Goal: Task Accomplishment & Management: Manage account settings

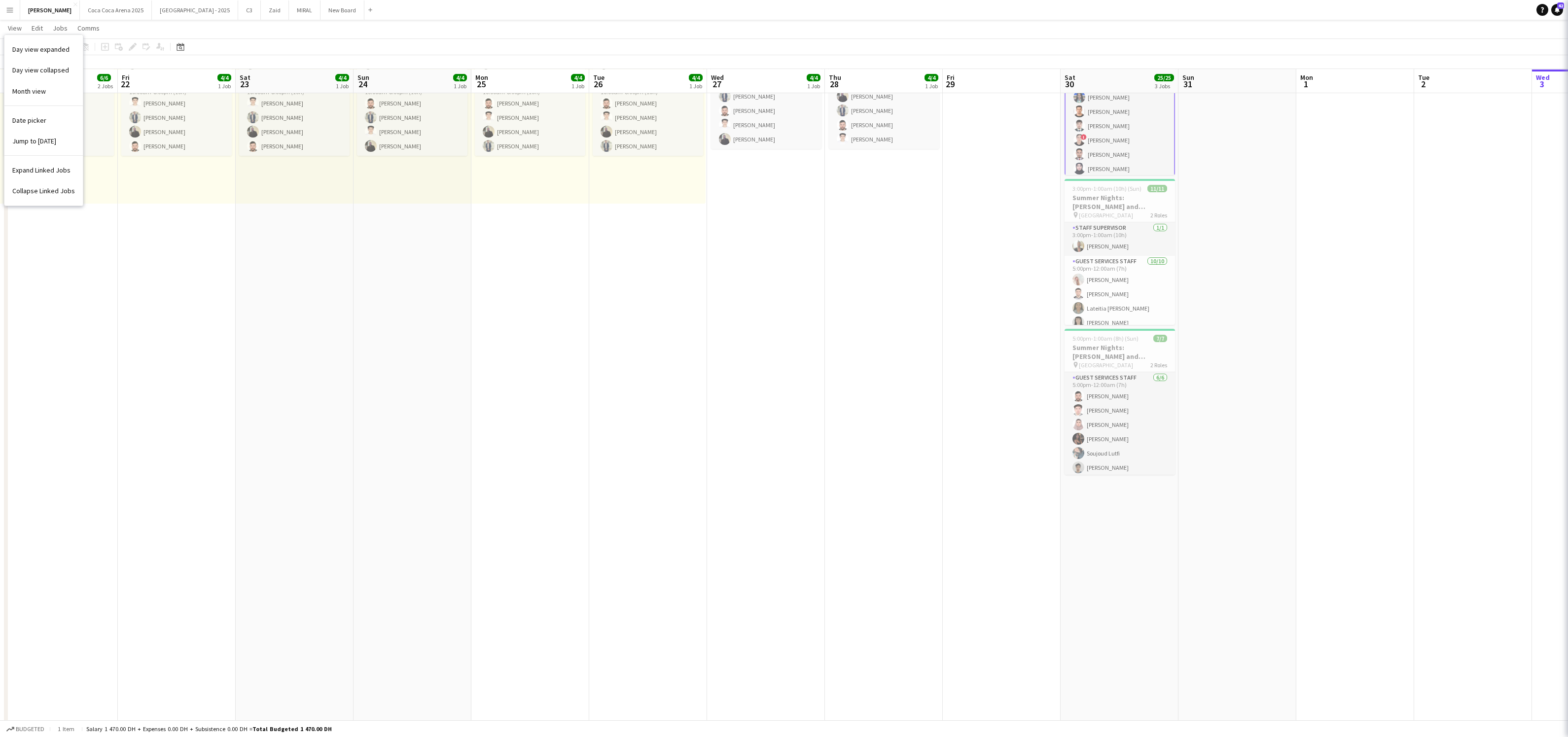
scroll to position [38, 0]
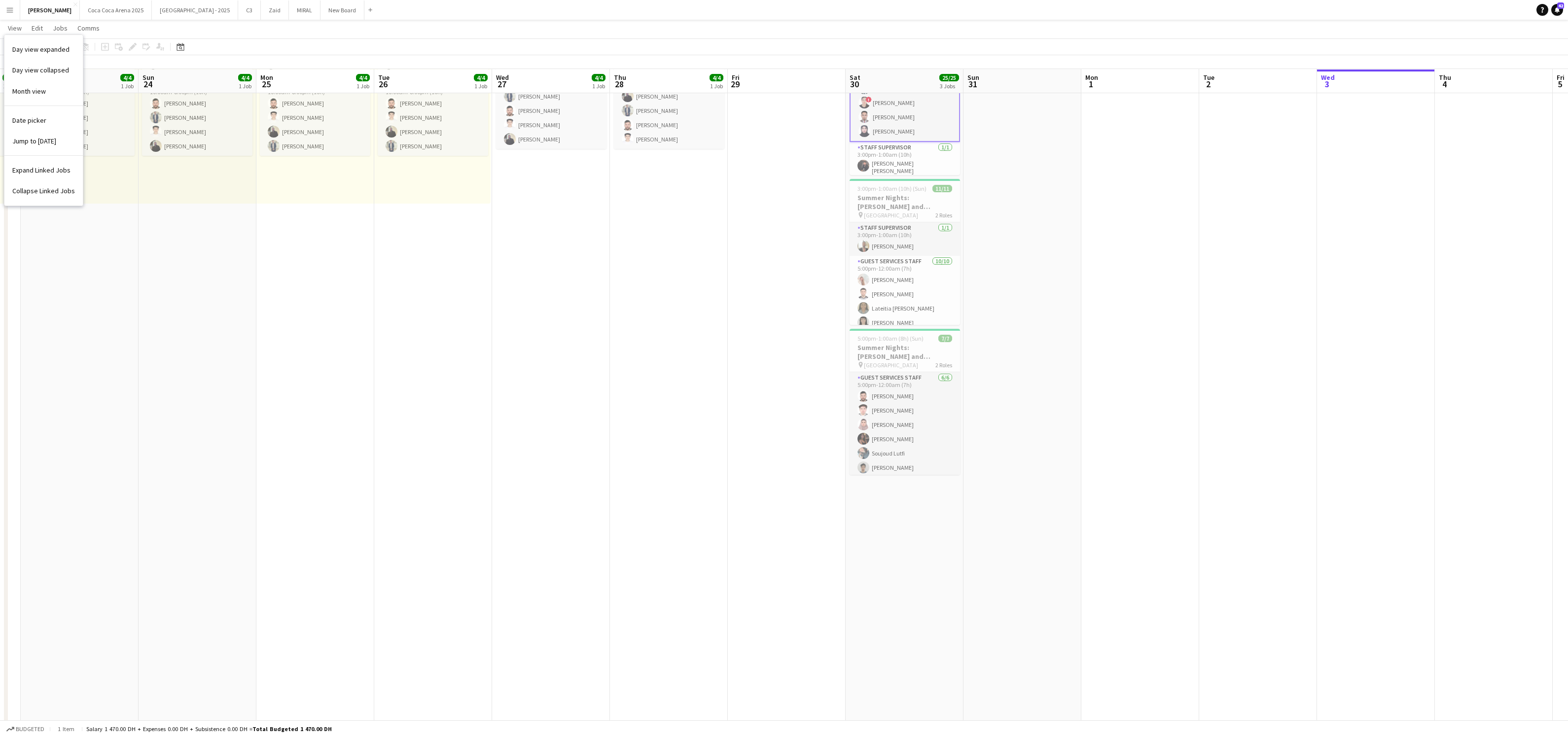
click at [12, 15] on button "Menu" at bounding box center [10, 10] width 19 height 19
click at [47, 52] on div "Workforce Workforce" at bounding box center [50, 54] width 99 height 19
click at [76, 52] on div "Workforce Workforce" at bounding box center [50, 54] width 99 height 19
click at [70, 51] on div "Workforce Workforce" at bounding box center [50, 54] width 99 height 19
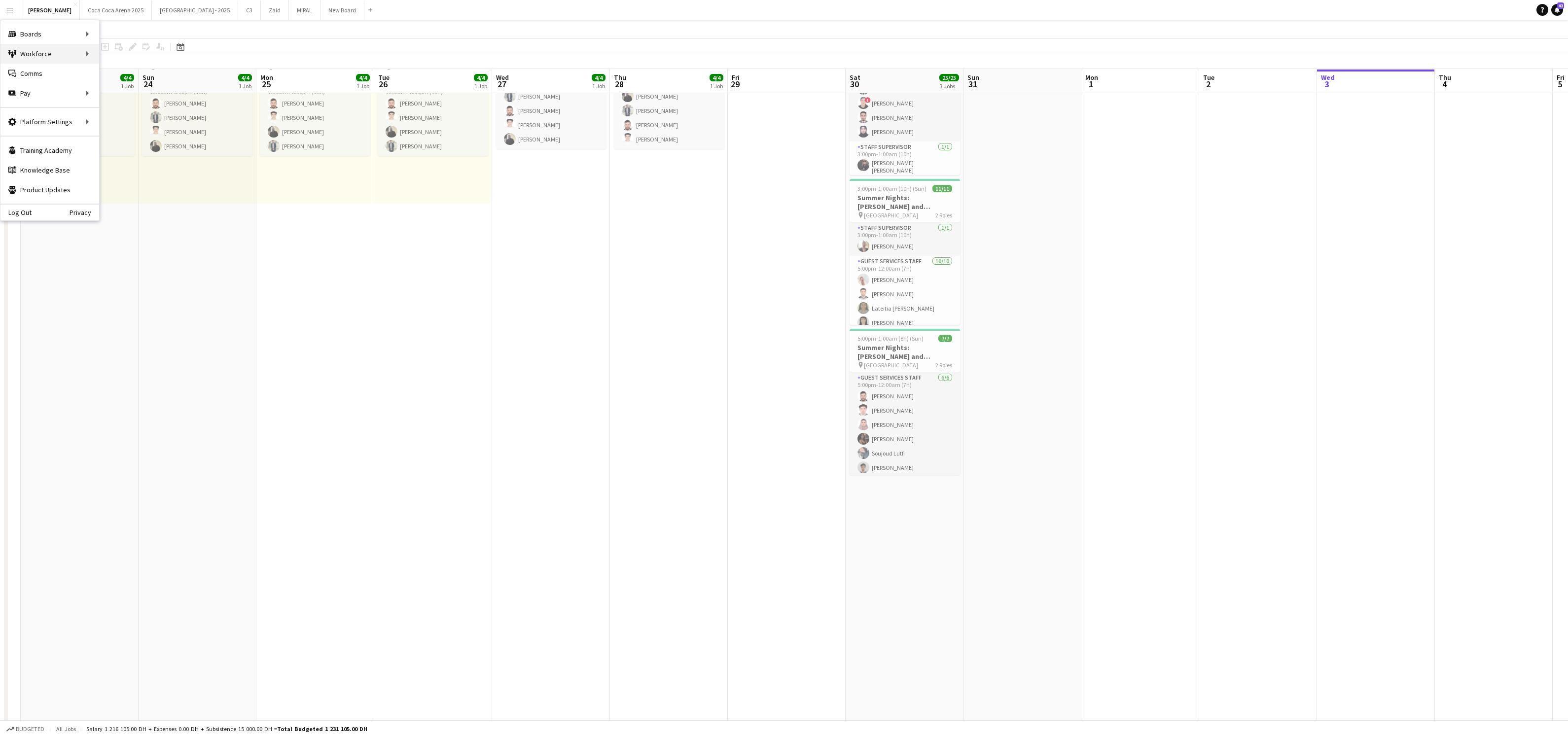
click at [69, 51] on div "Workforce Workforce" at bounding box center [50, 54] width 99 height 19
click at [107, 54] on link "My Workforce" at bounding box center [149, 54] width 99 height 19
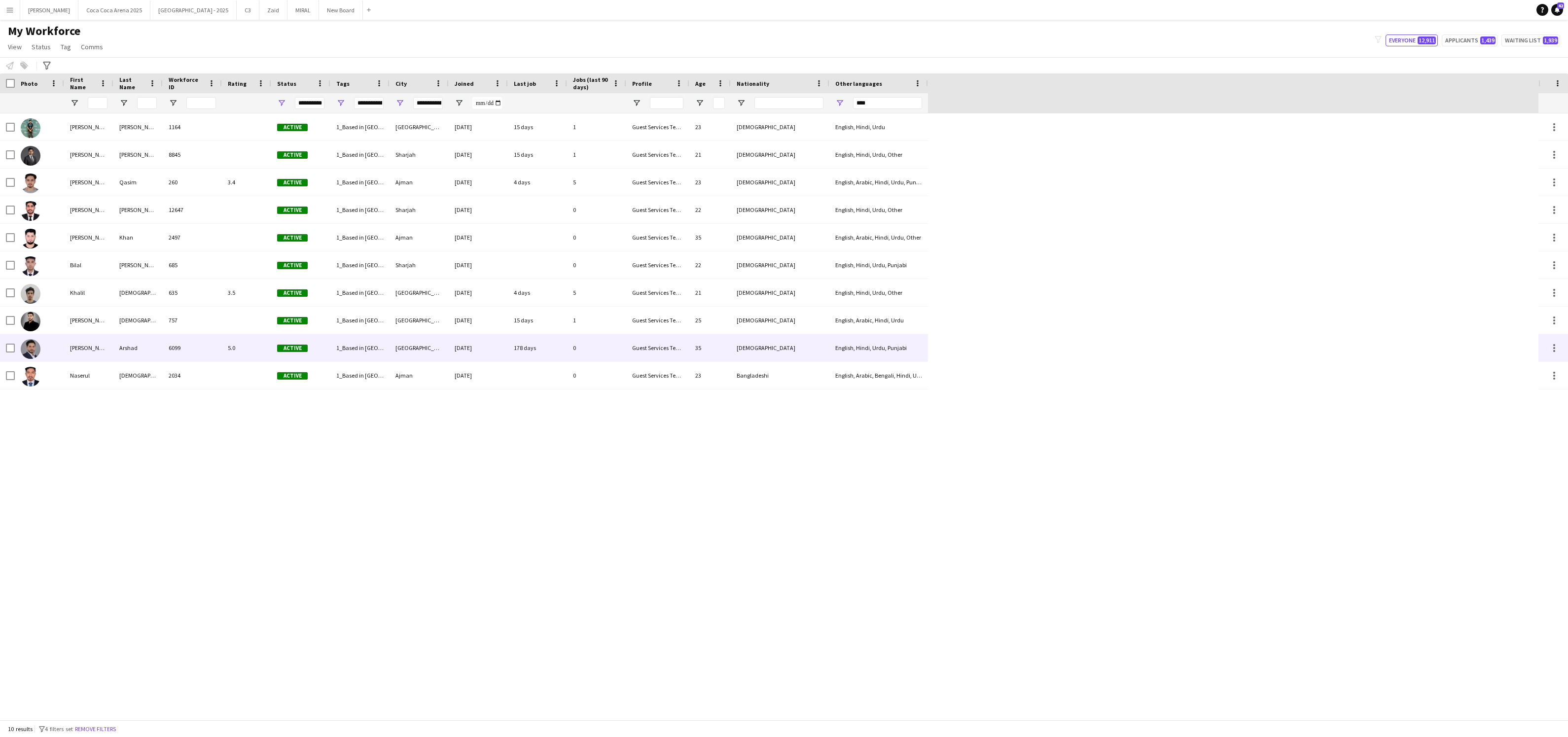
type input "**********"
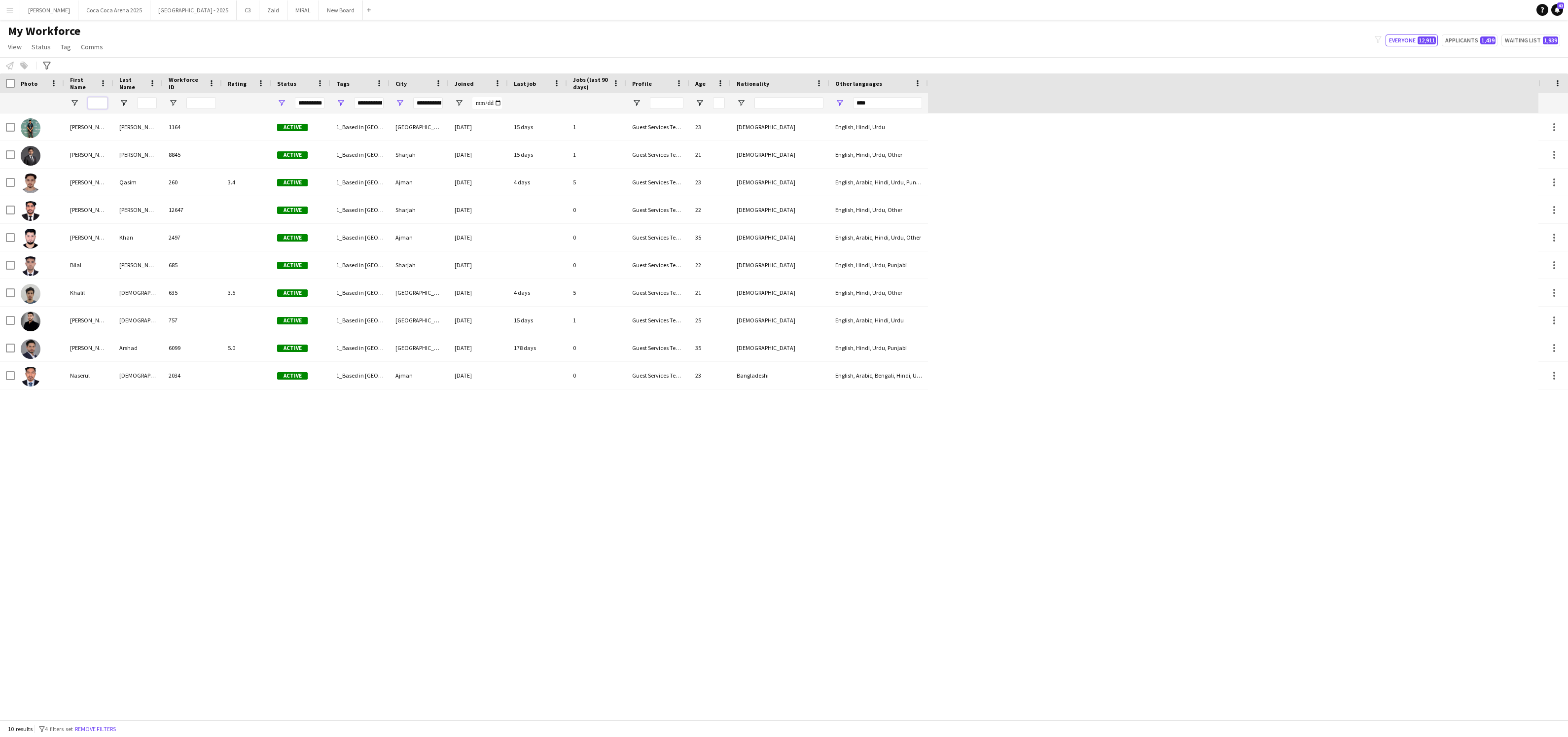
click at [97, 102] on input "First Name Filter Input" at bounding box center [97, 103] width 19 height 12
type input "*"
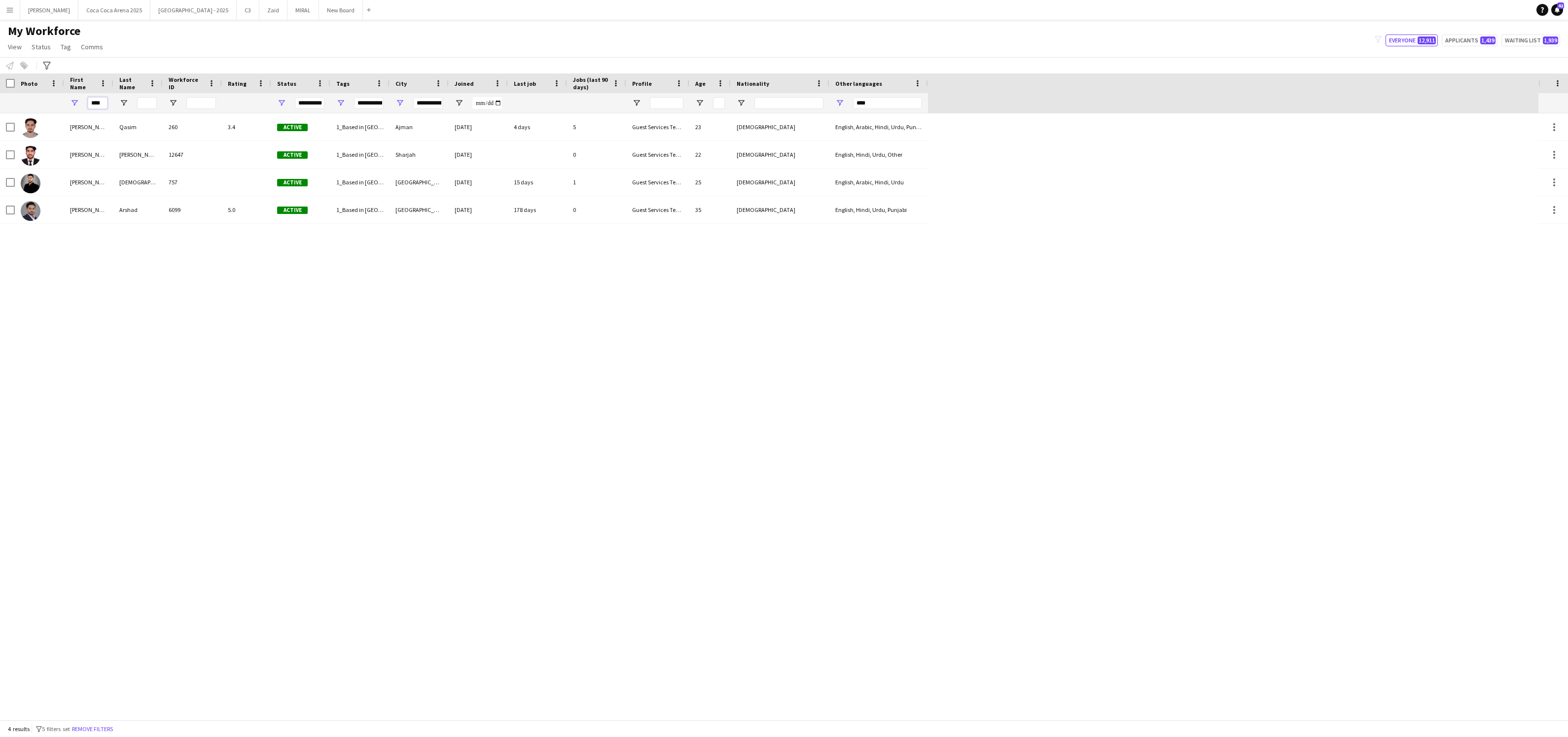
type input "*****"
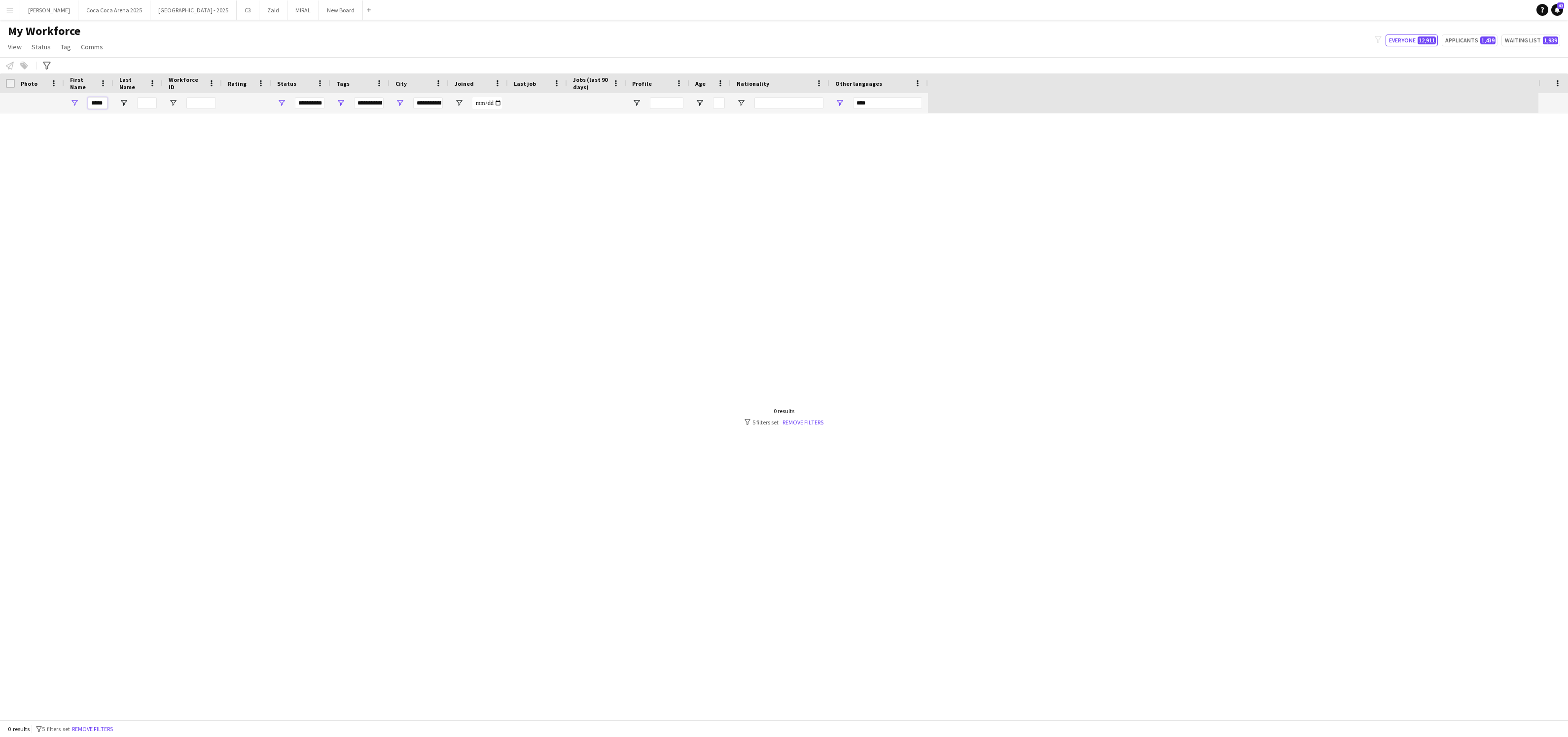
type input "***"
type input "*****"
click at [139, 103] on input "Last Name Filter Input" at bounding box center [147, 103] width 19 height 12
click at [88, 735] on div "0 results filter-1 5 filters set Remove filters" at bounding box center [784, 729] width 1568 height 17
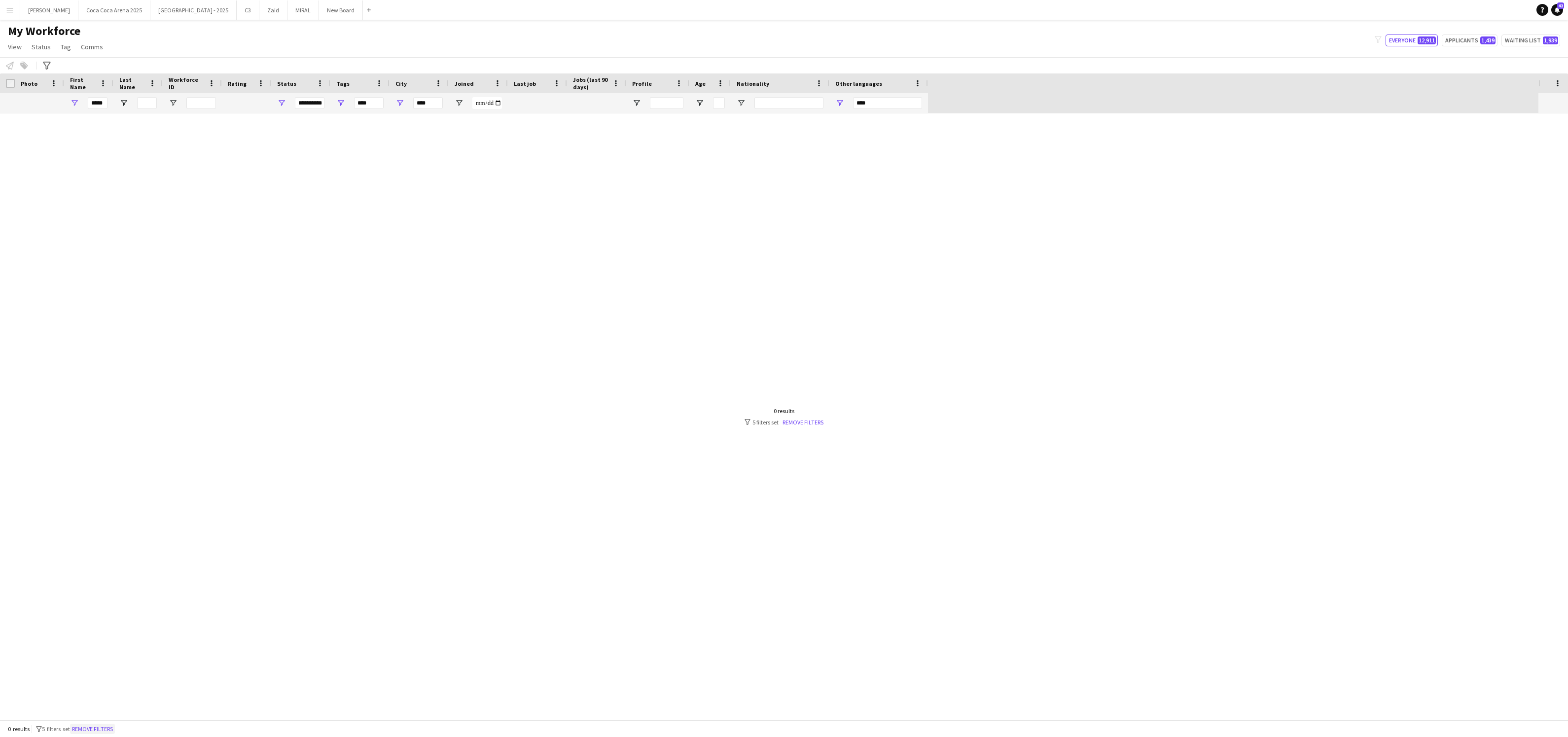
click at [93, 728] on button "Remove filters" at bounding box center [93, 729] width 45 height 11
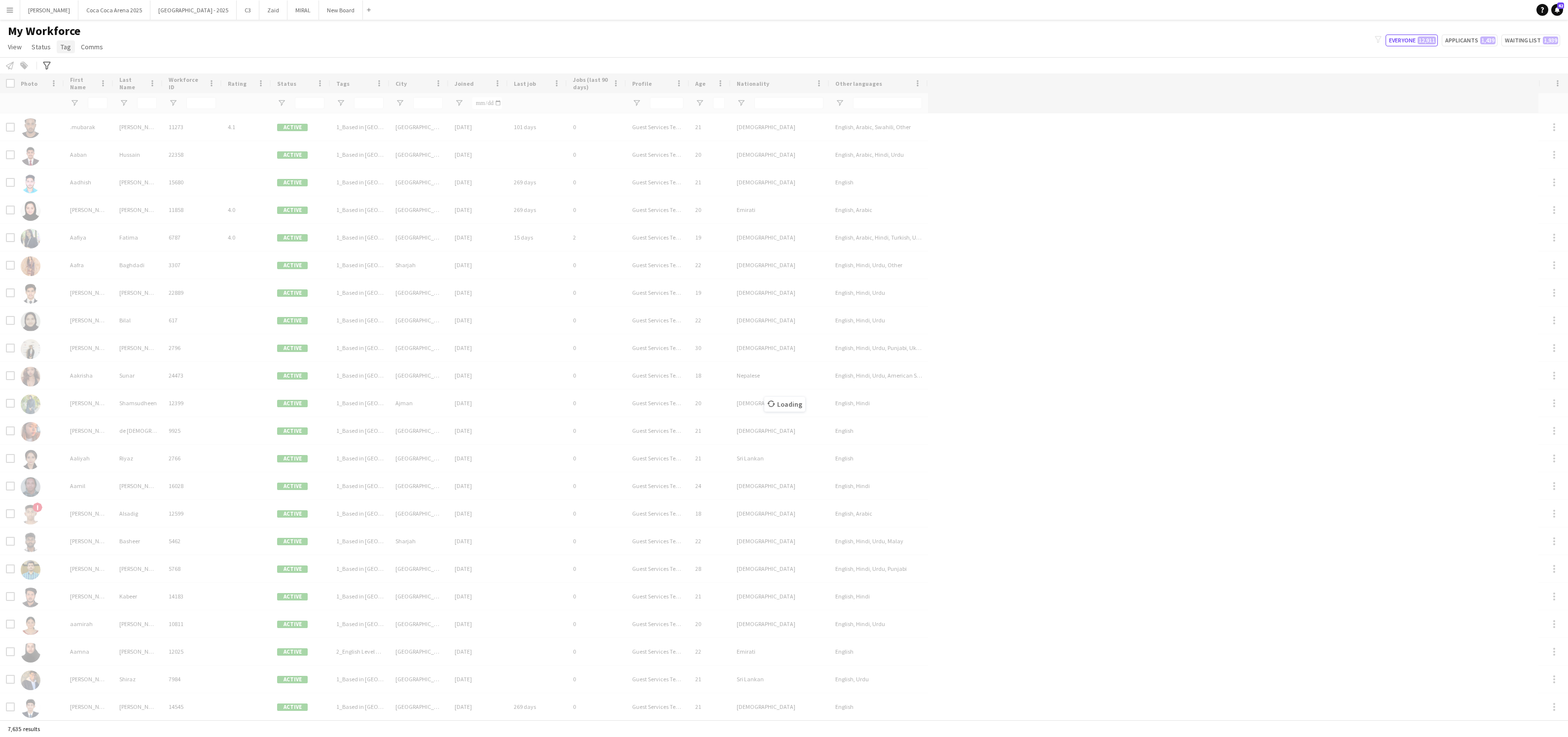
click at [62, 45] on span "Tag" at bounding box center [66, 47] width 10 height 9
click at [75, 66] on span "New tag" at bounding box center [75, 68] width 24 height 9
type input "**********"
click at [1533, 77] on button "Done" at bounding box center [1543, 79] width 35 height 19
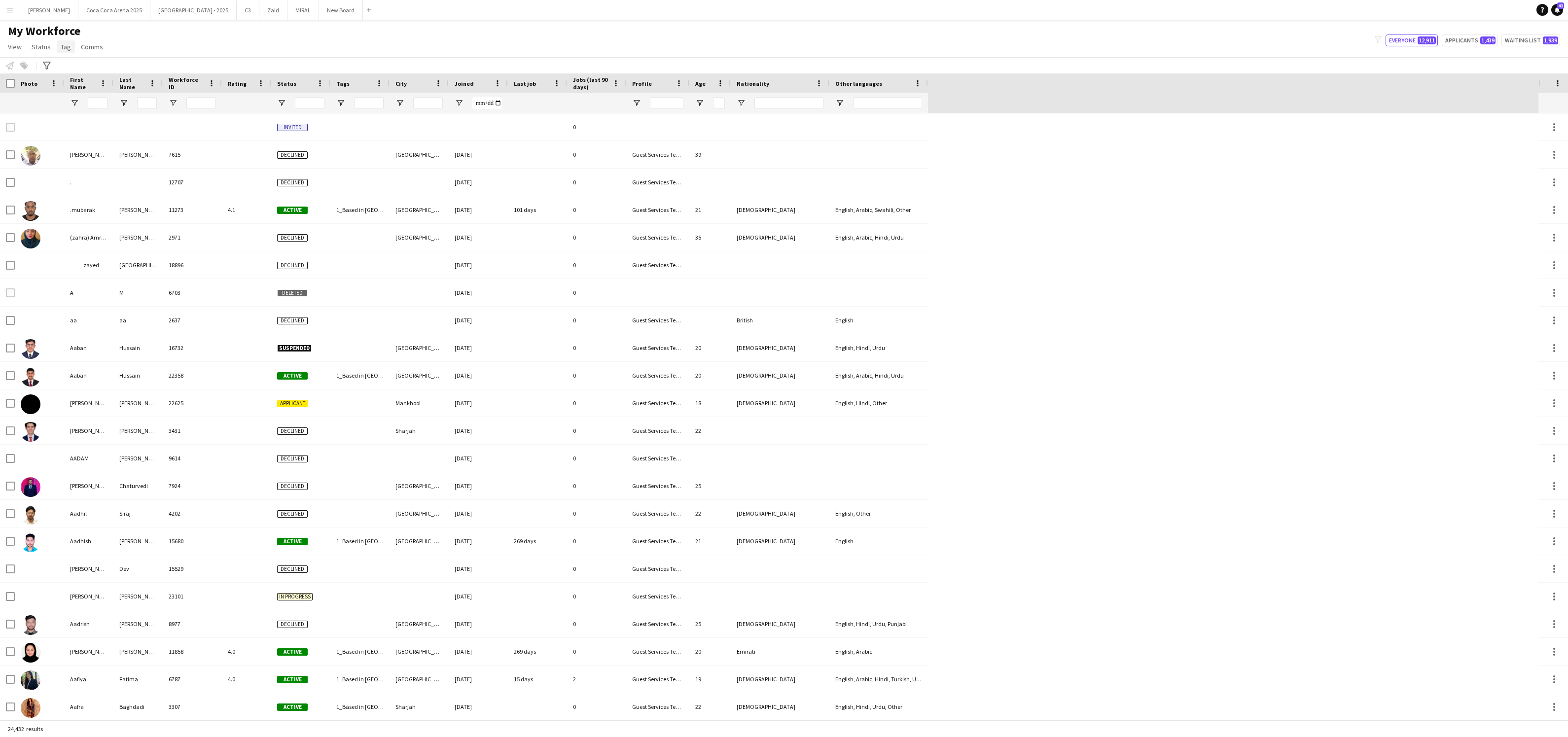
click at [69, 48] on span "Tag" at bounding box center [66, 47] width 10 height 9
click at [201, 38] on div "My Workforce View Views Default view New view Update view Delete view Edit name…" at bounding box center [784, 40] width 1568 height 33
click at [102, 99] on input "First Name Filter Input" at bounding box center [97, 103] width 19 height 12
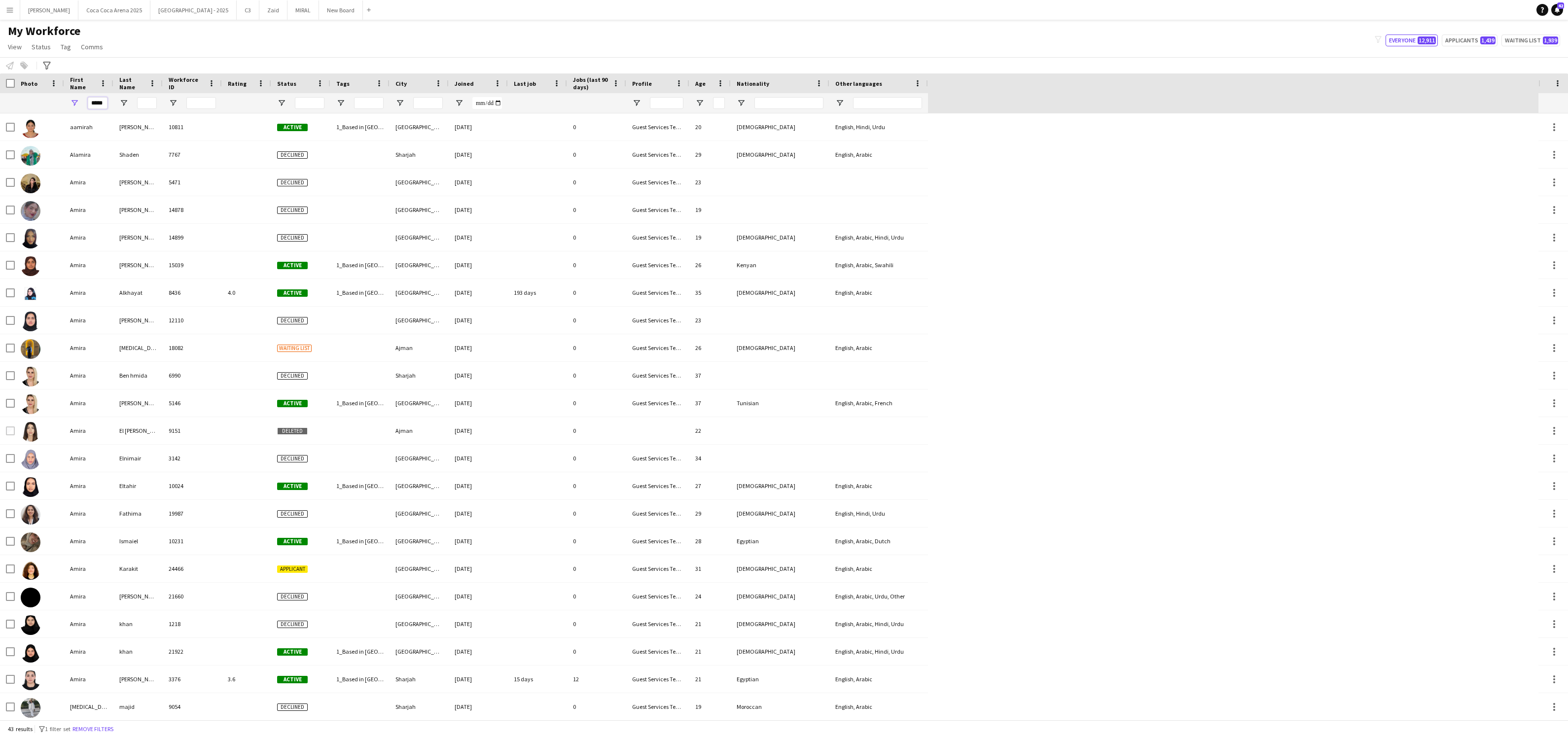
type input "*****"
click at [142, 101] on input "Last Name Filter Input" at bounding box center [147, 103] width 19 height 12
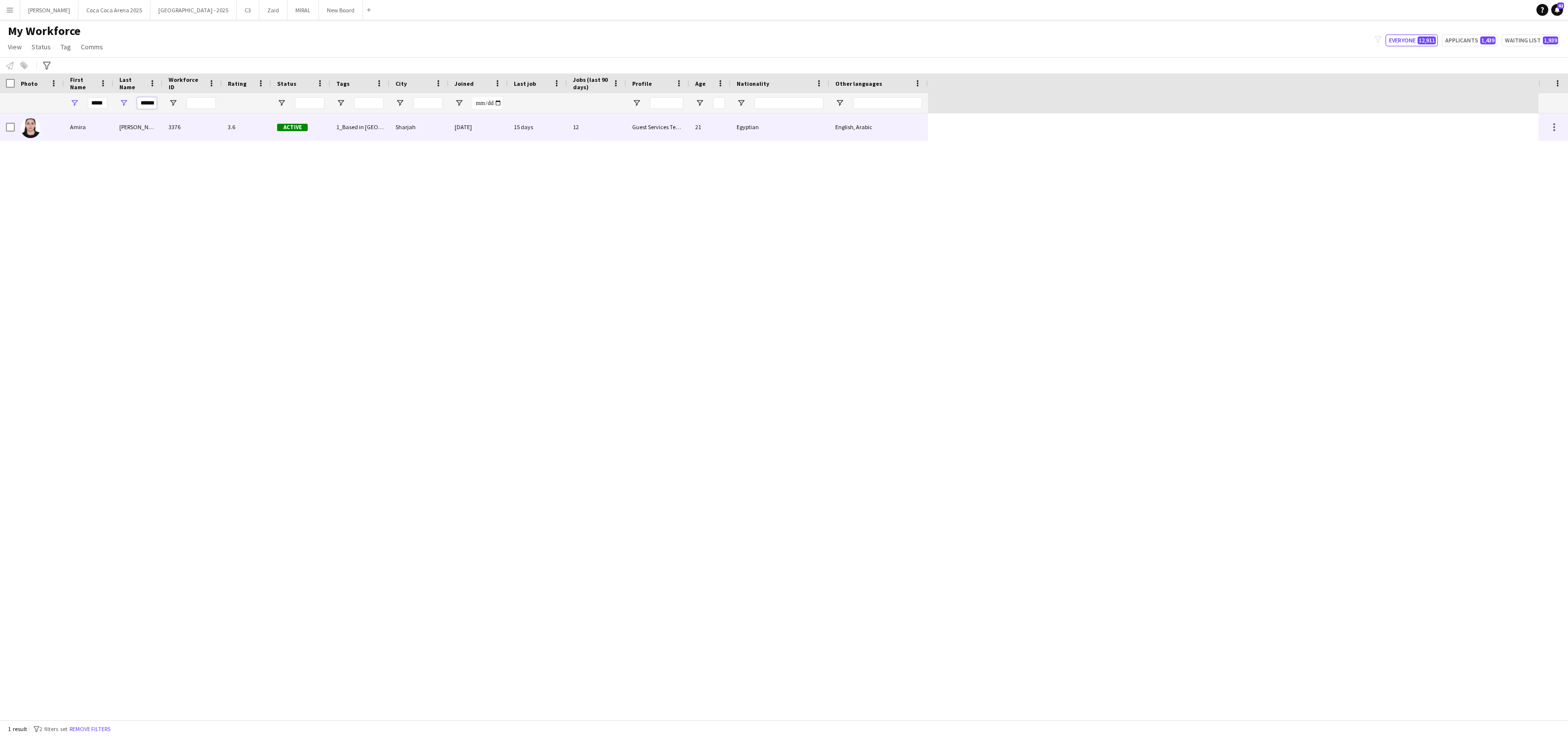
type input "******"
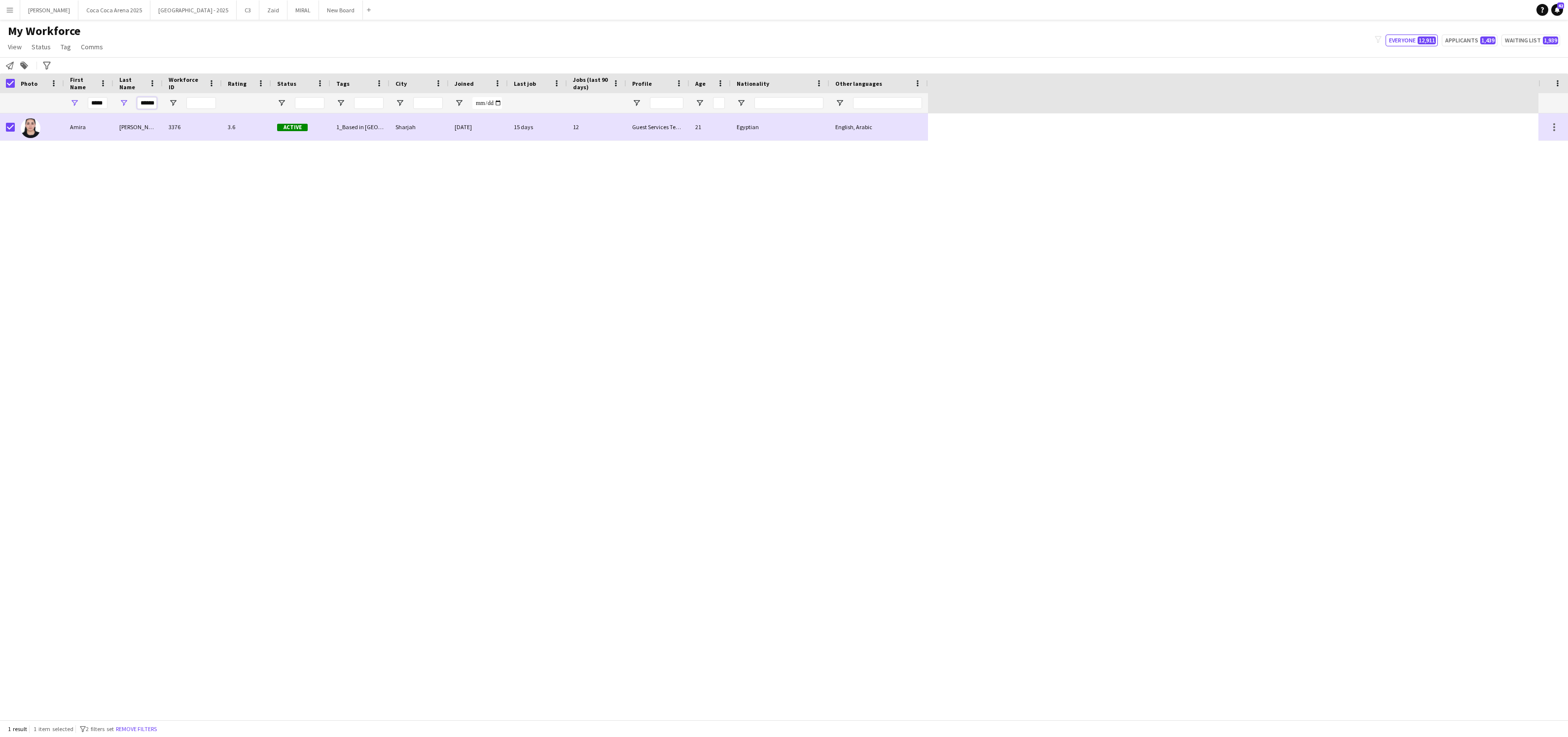
click at [144, 104] on input "******" at bounding box center [147, 103] width 19 height 12
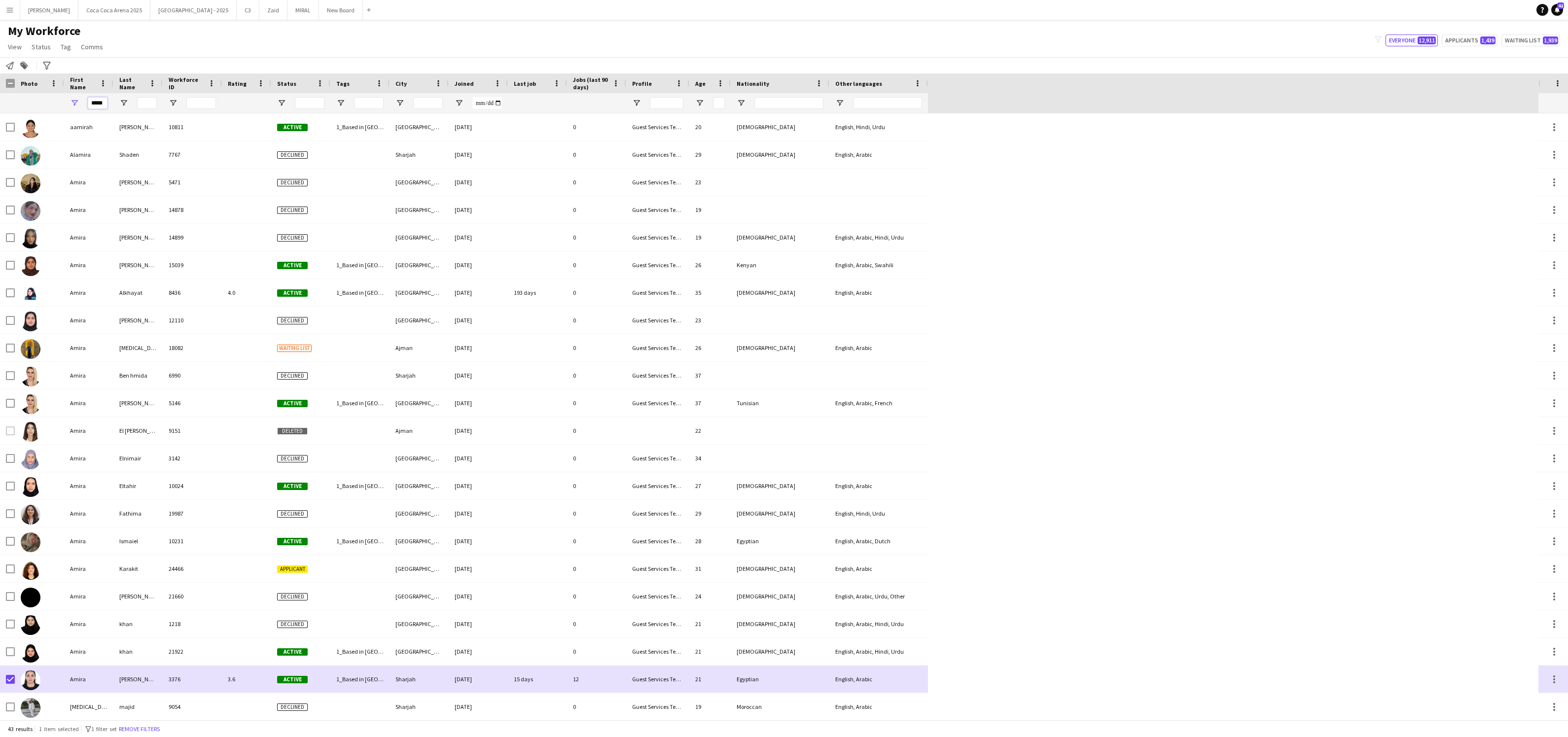
click at [107, 107] on input "*****" at bounding box center [97, 103] width 19 height 12
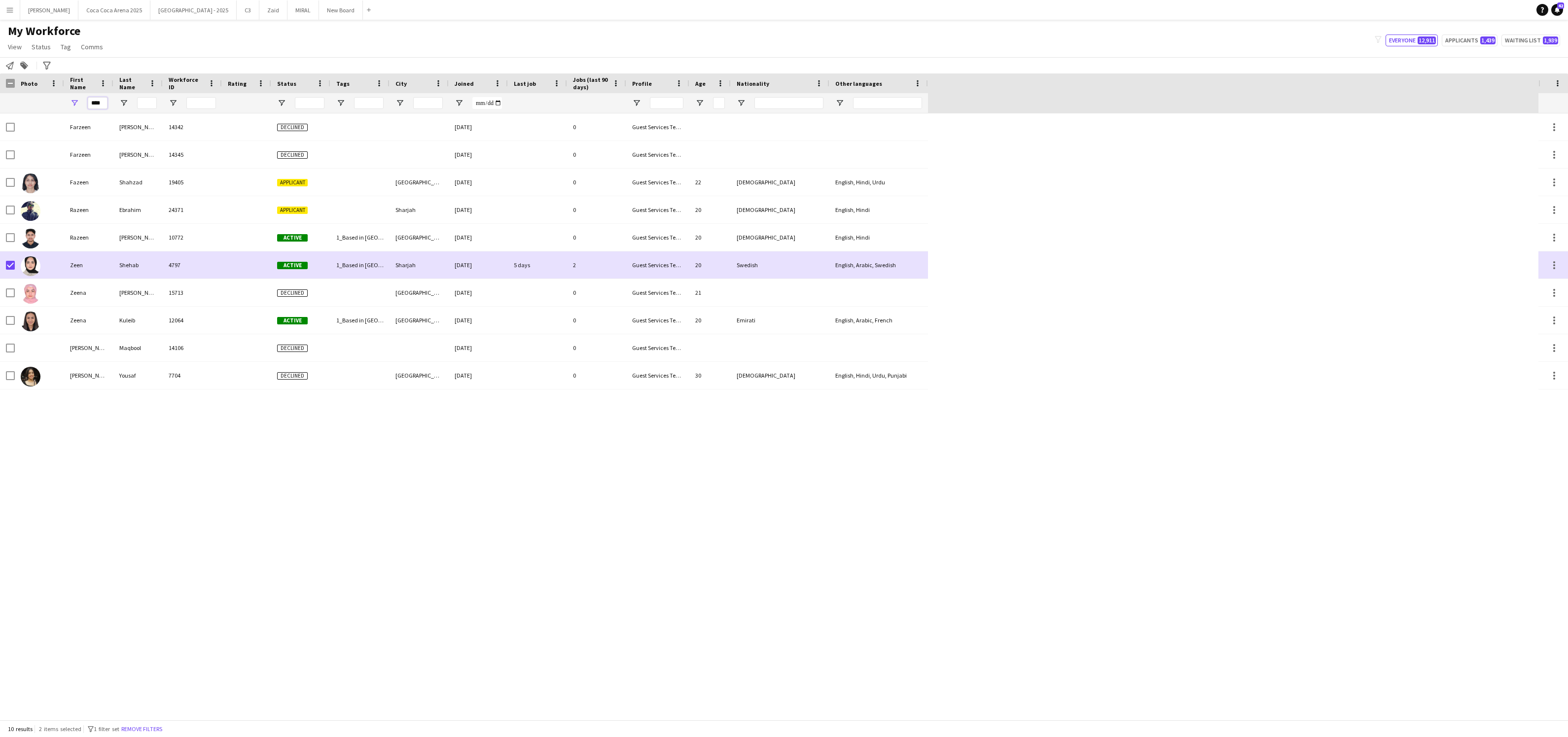
click at [99, 105] on input "****" at bounding box center [97, 103] width 19 height 12
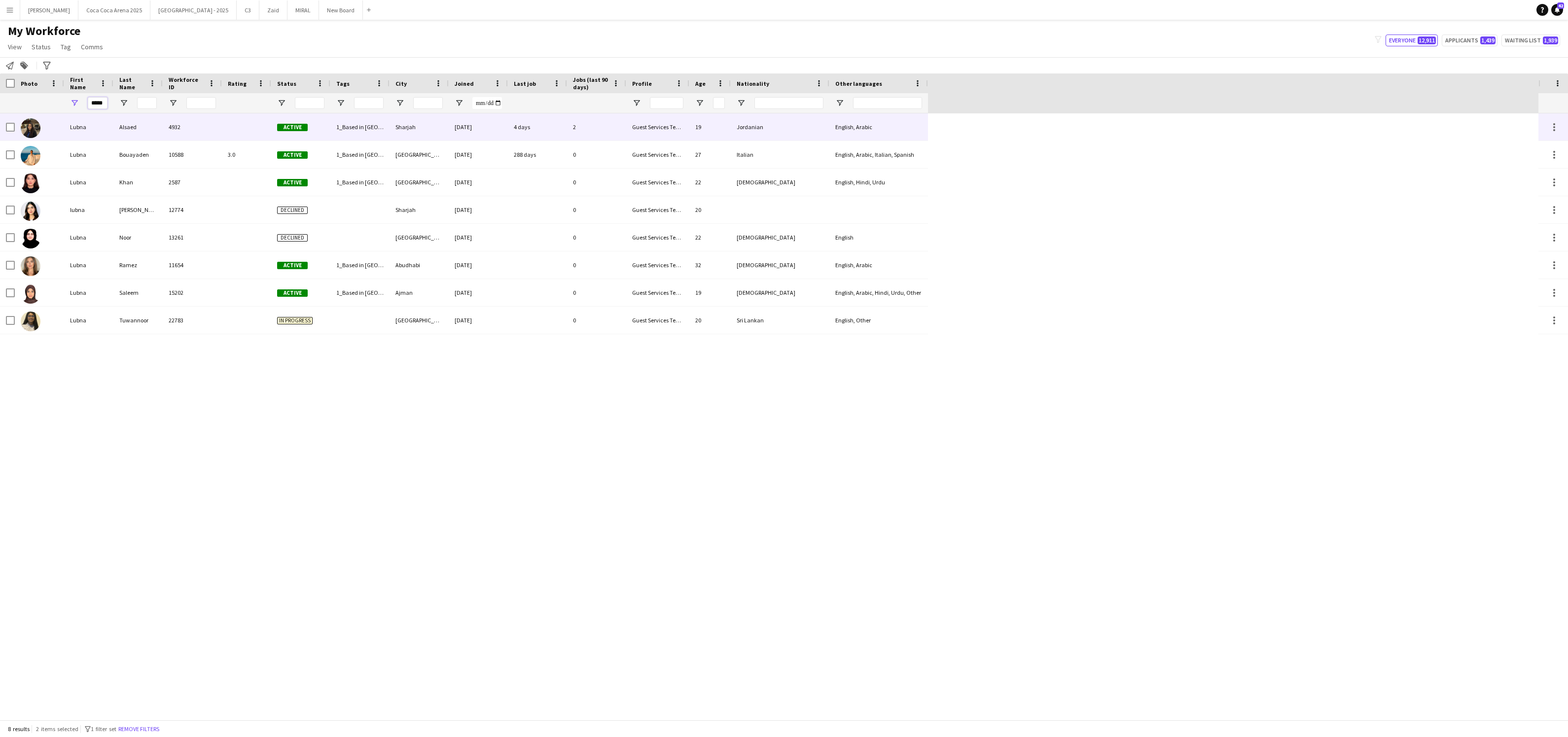
type input "*****"
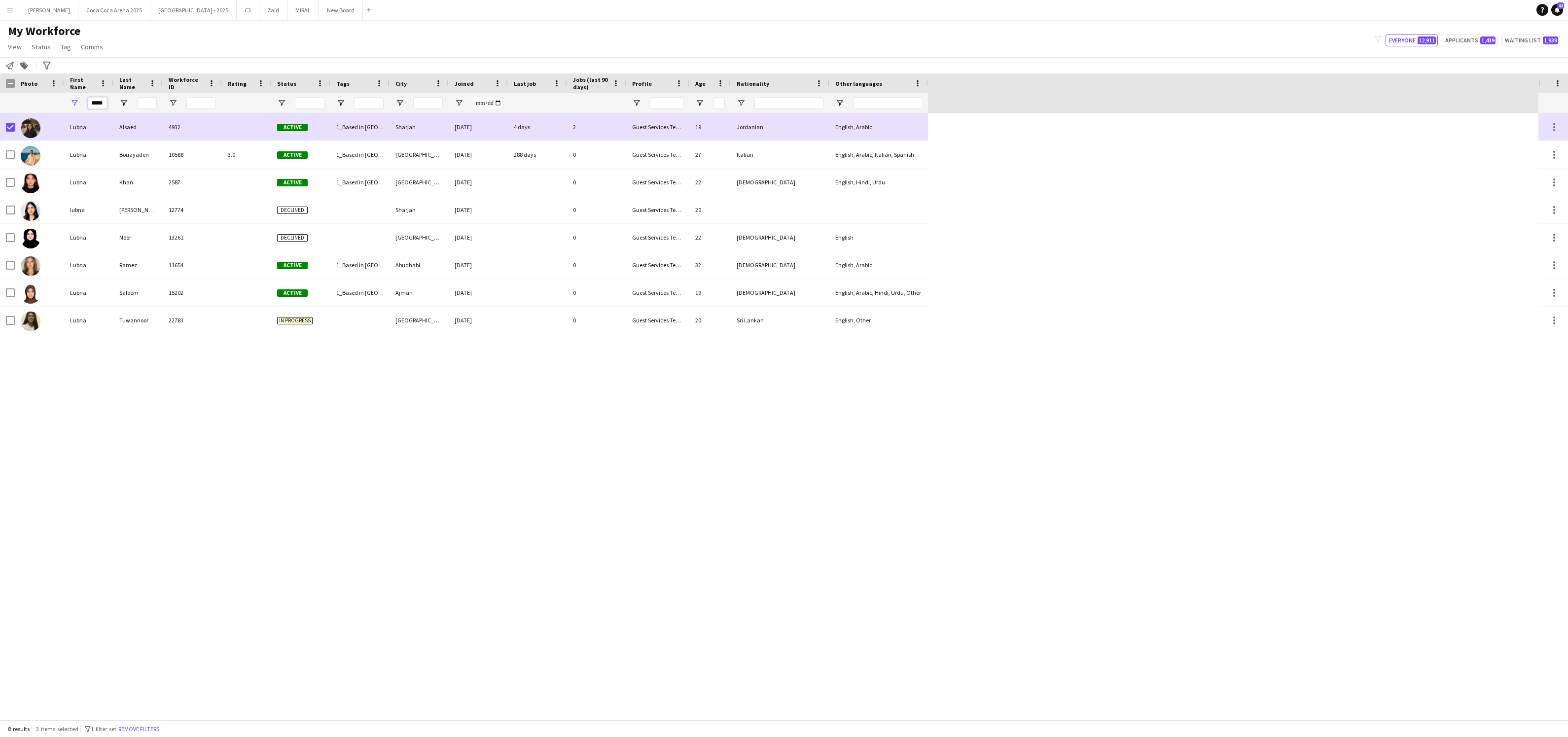
click at [102, 104] on input "*****" at bounding box center [97, 103] width 19 height 12
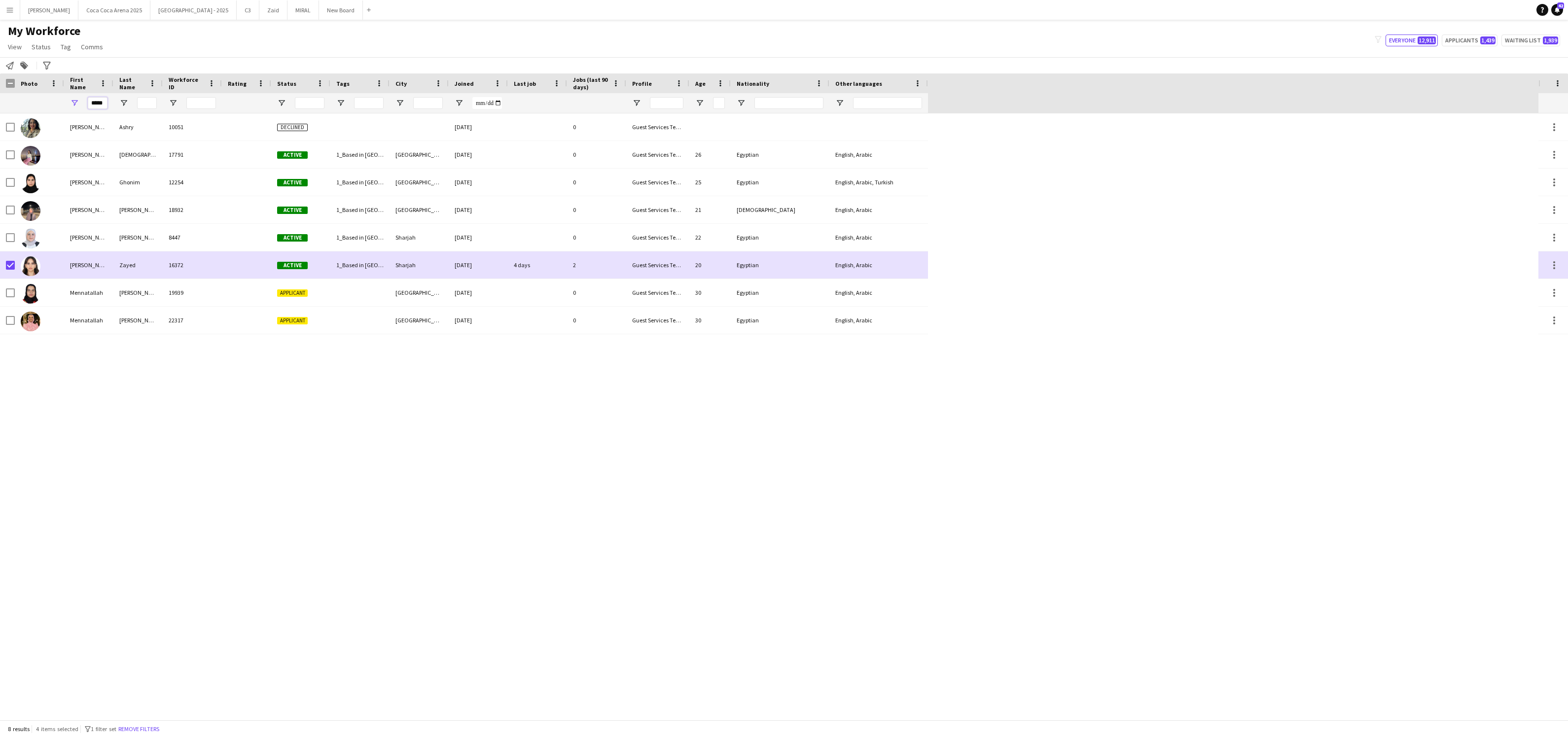
click at [100, 102] on input "*****" at bounding box center [97, 103] width 19 height 12
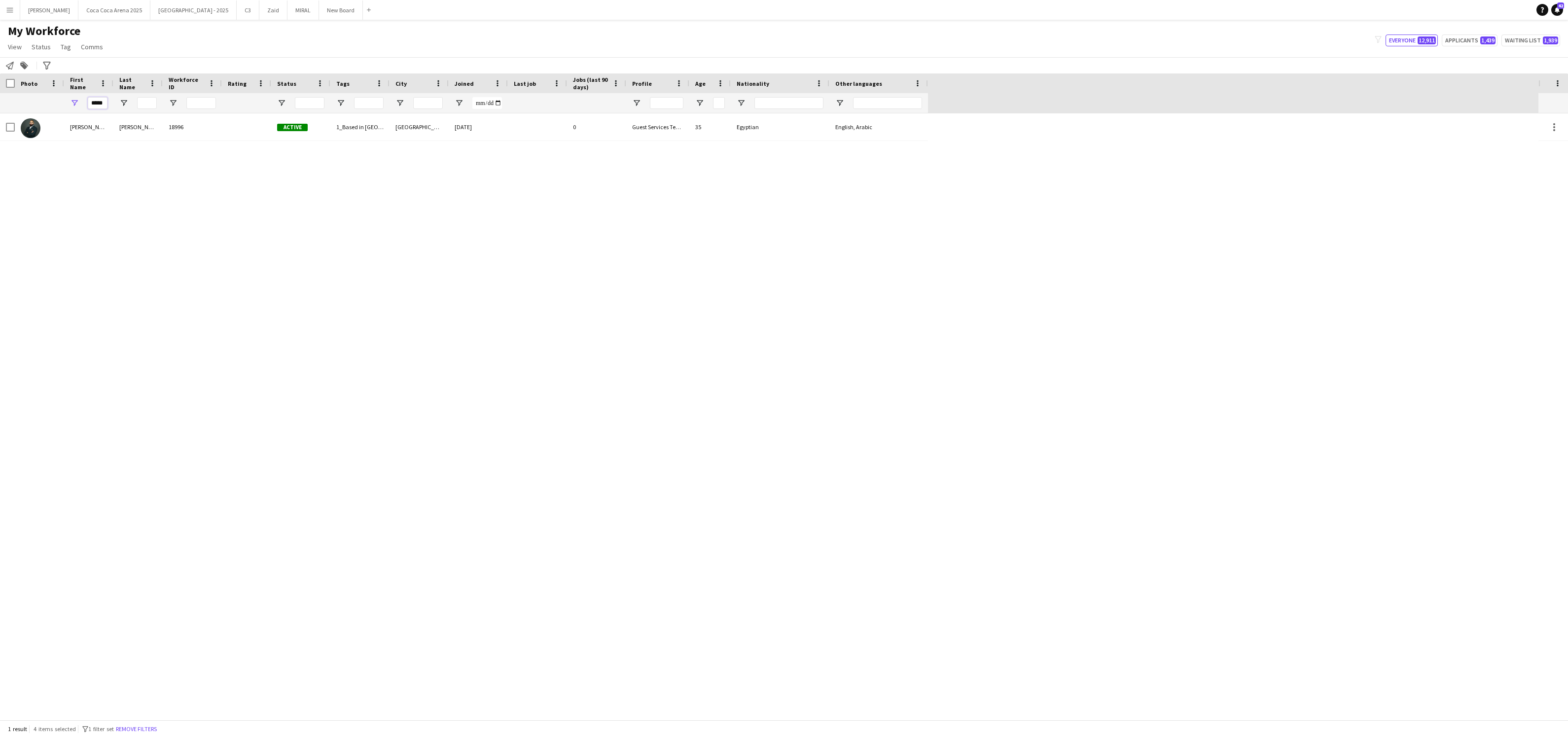
scroll to position [0, 2]
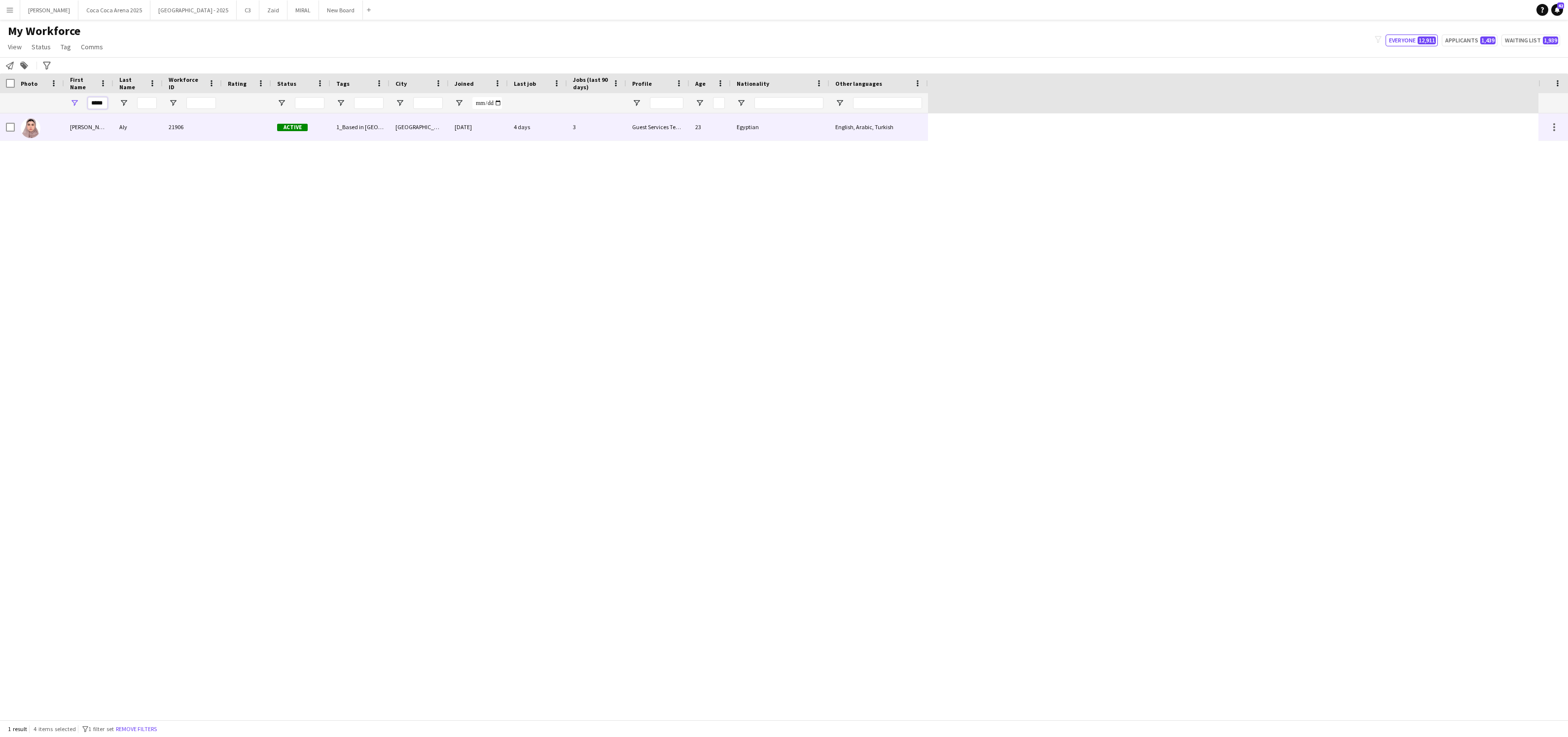
type input "*****"
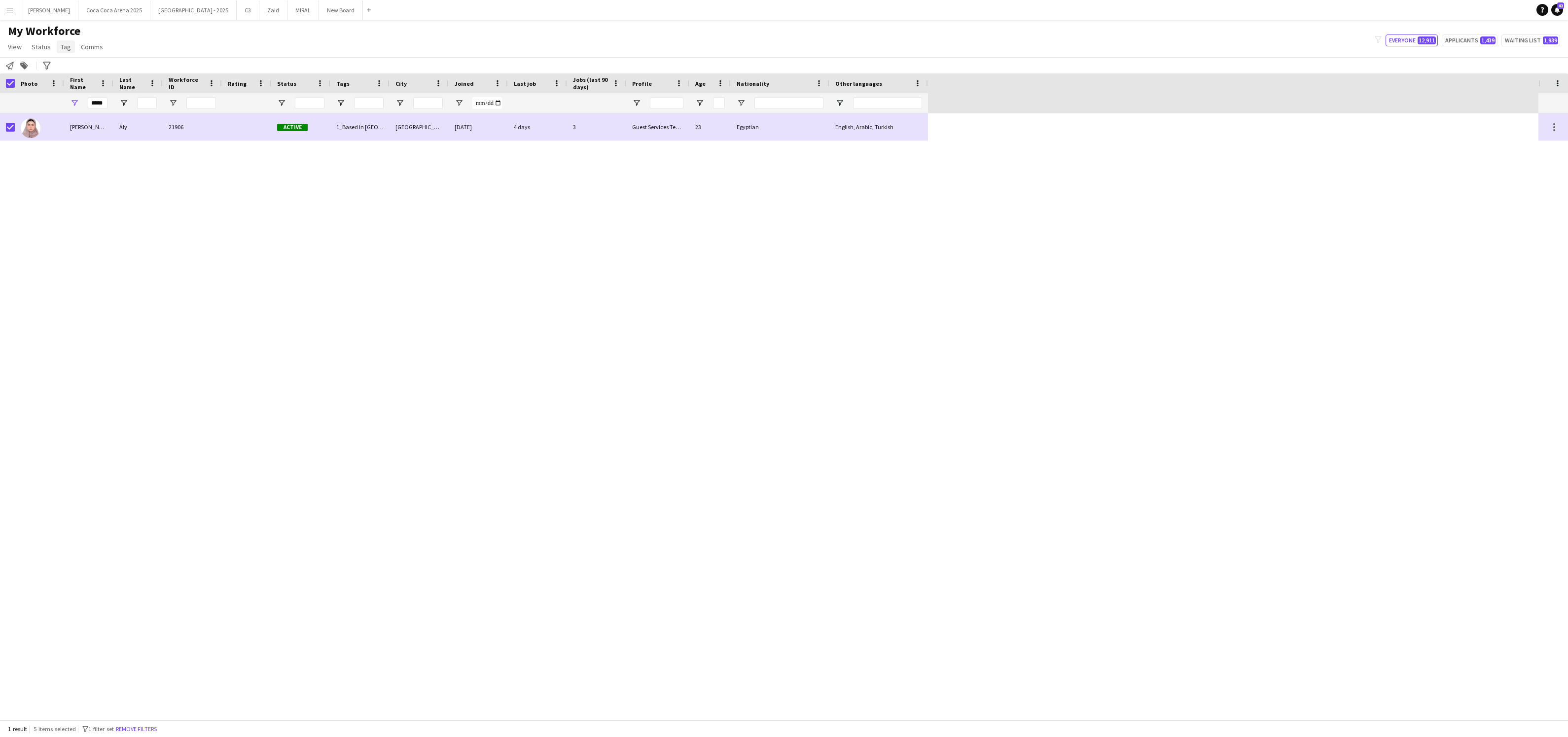
click at [61, 48] on span "Tag" at bounding box center [66, 47] width 10 height 9
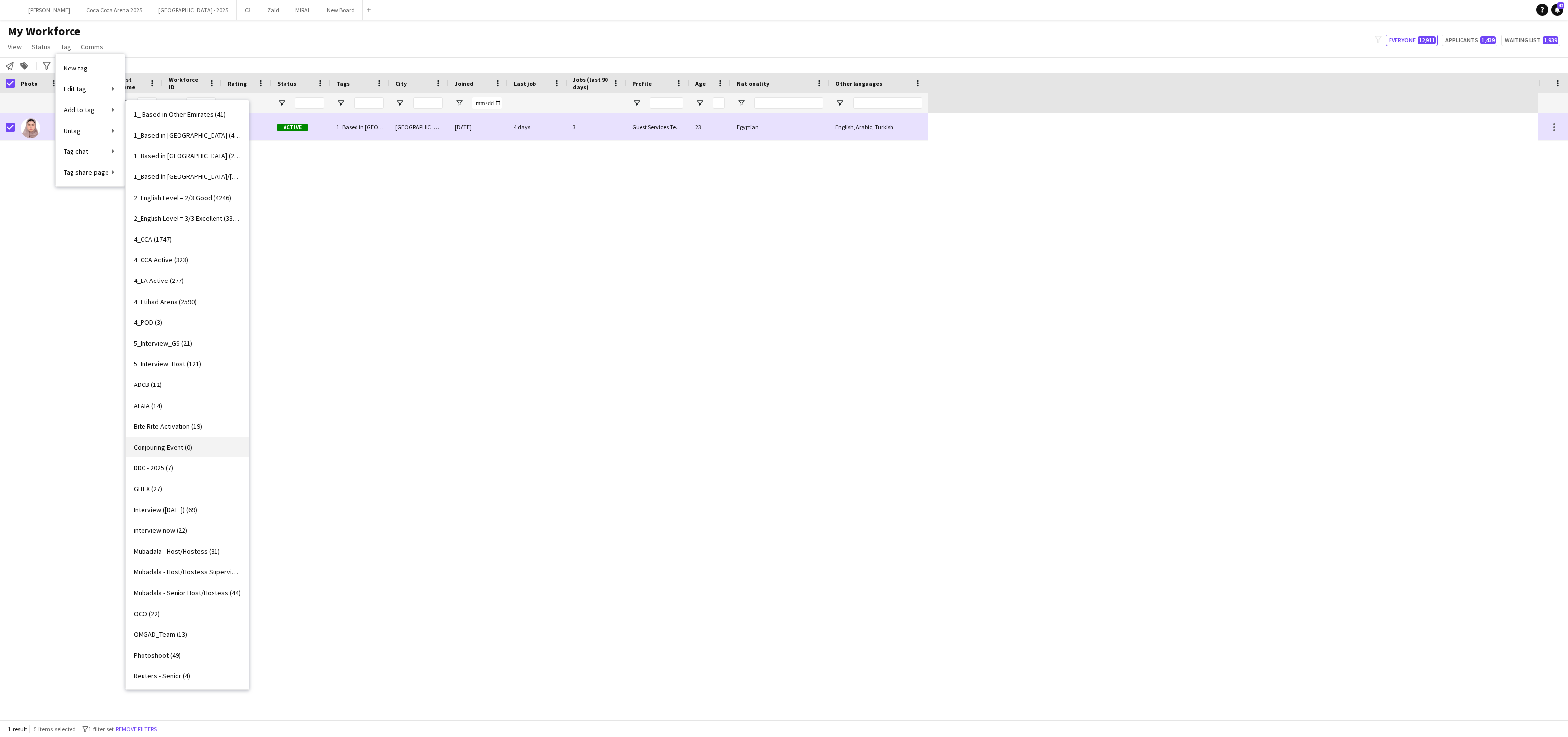
click at [183, 448] on span "Conjouring Event (0)" at bounding box center [163, 447] width 58 height 9
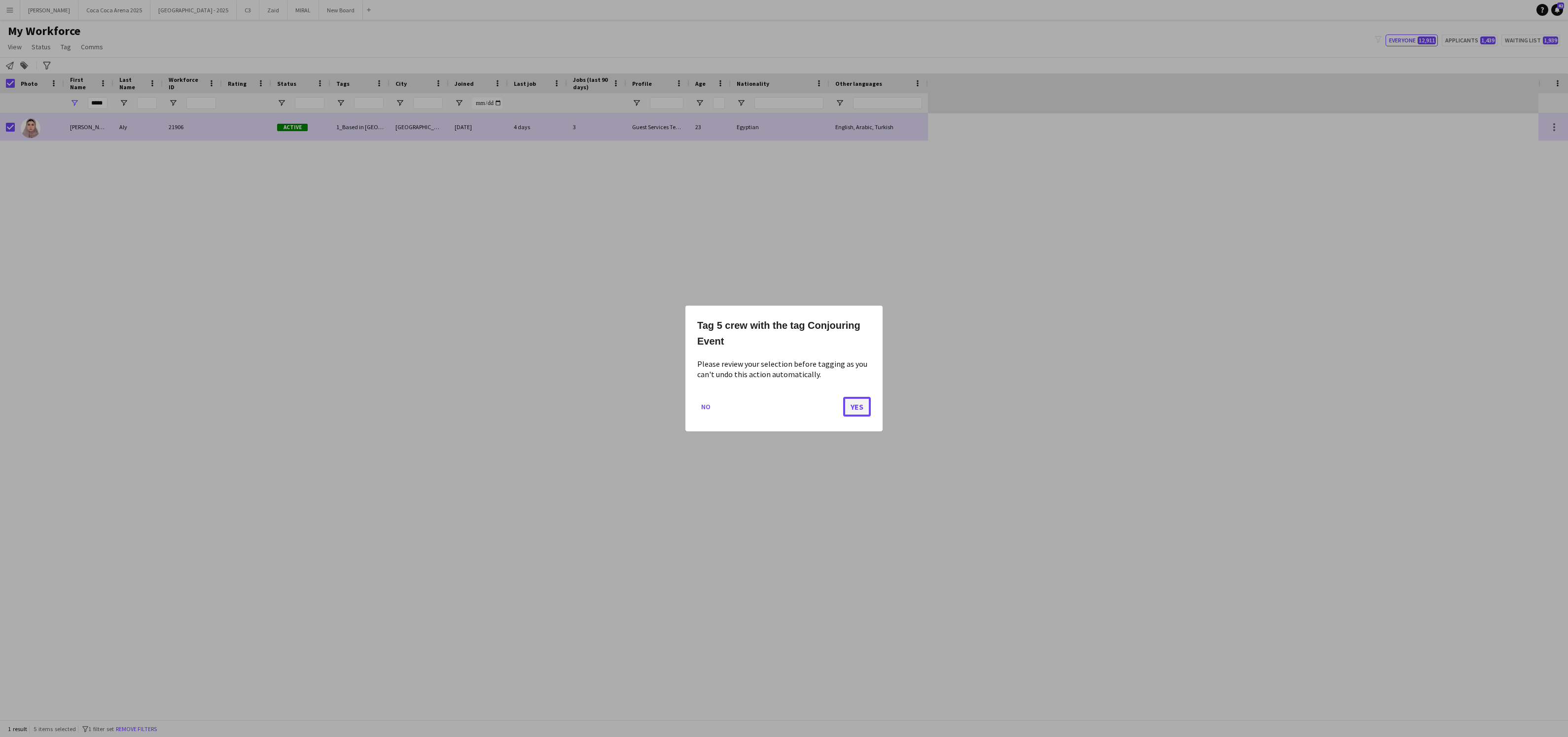
click at [856, 403] on button "Yes" at bounding box center [856, 407] width 27 height 19
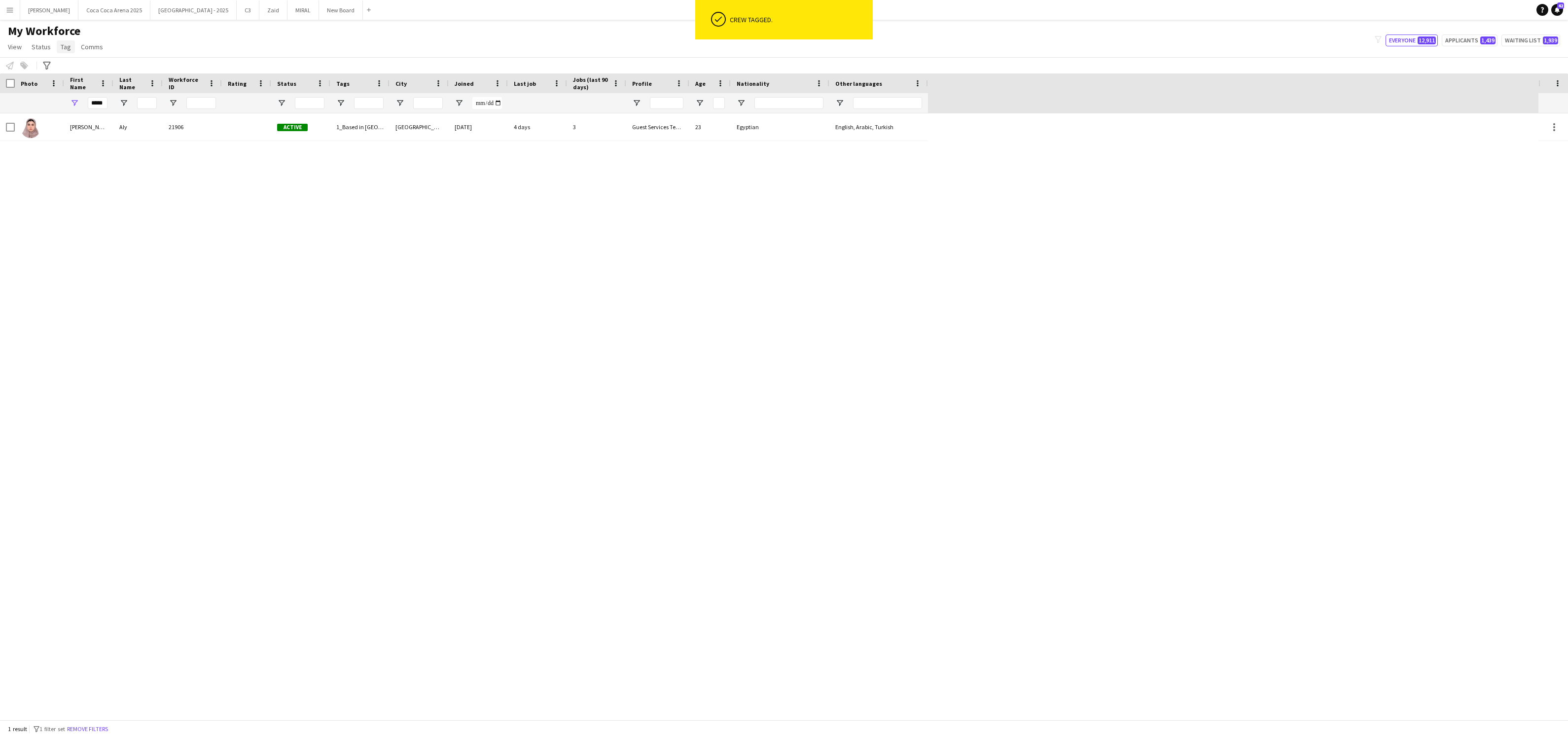
click at [64, 47] on span "Tag" at bounding box center [66, 47] width 10 height 9
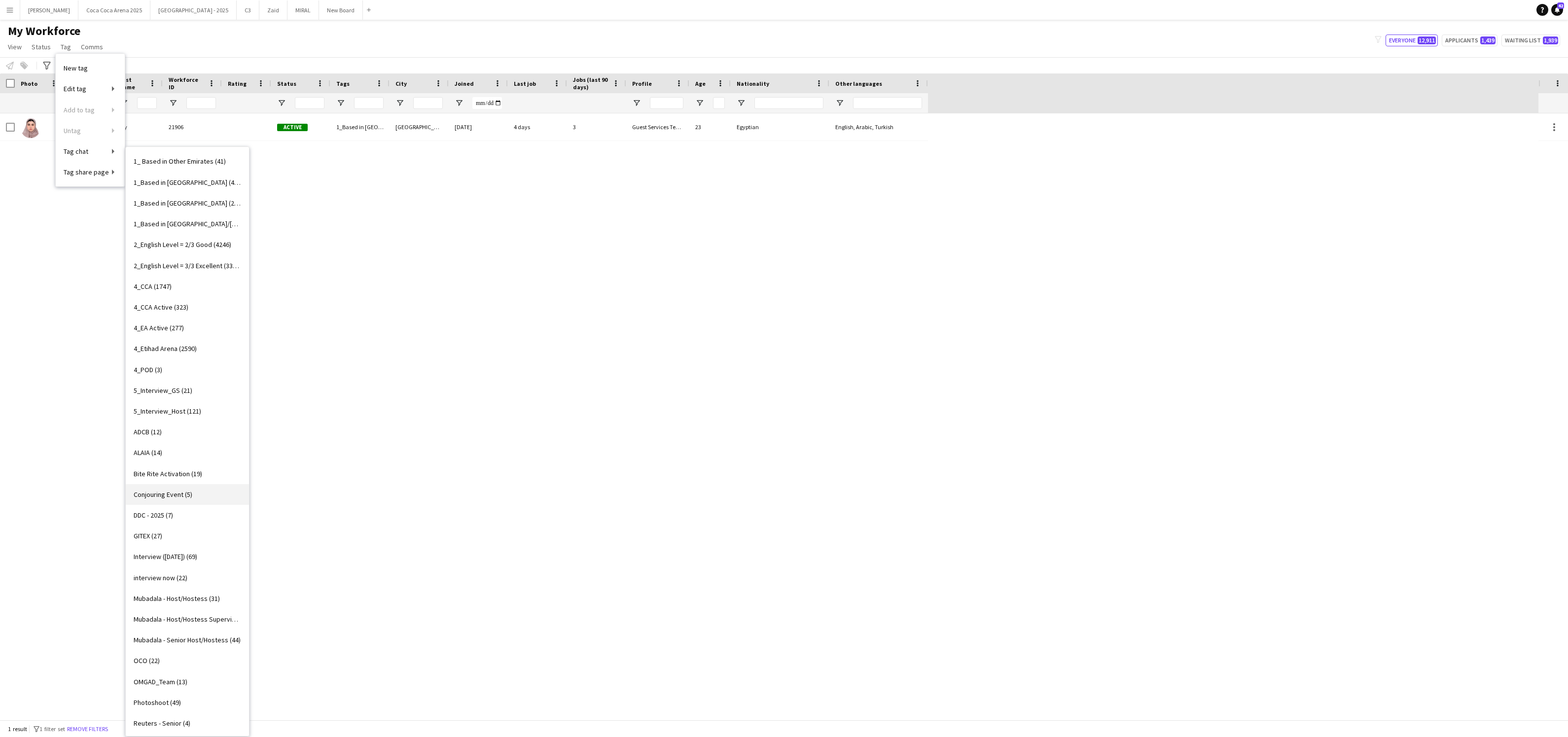
click at [164, 495] on span "Conjouring Event (5)" at bounding box center [163, 494] width 58 height 9
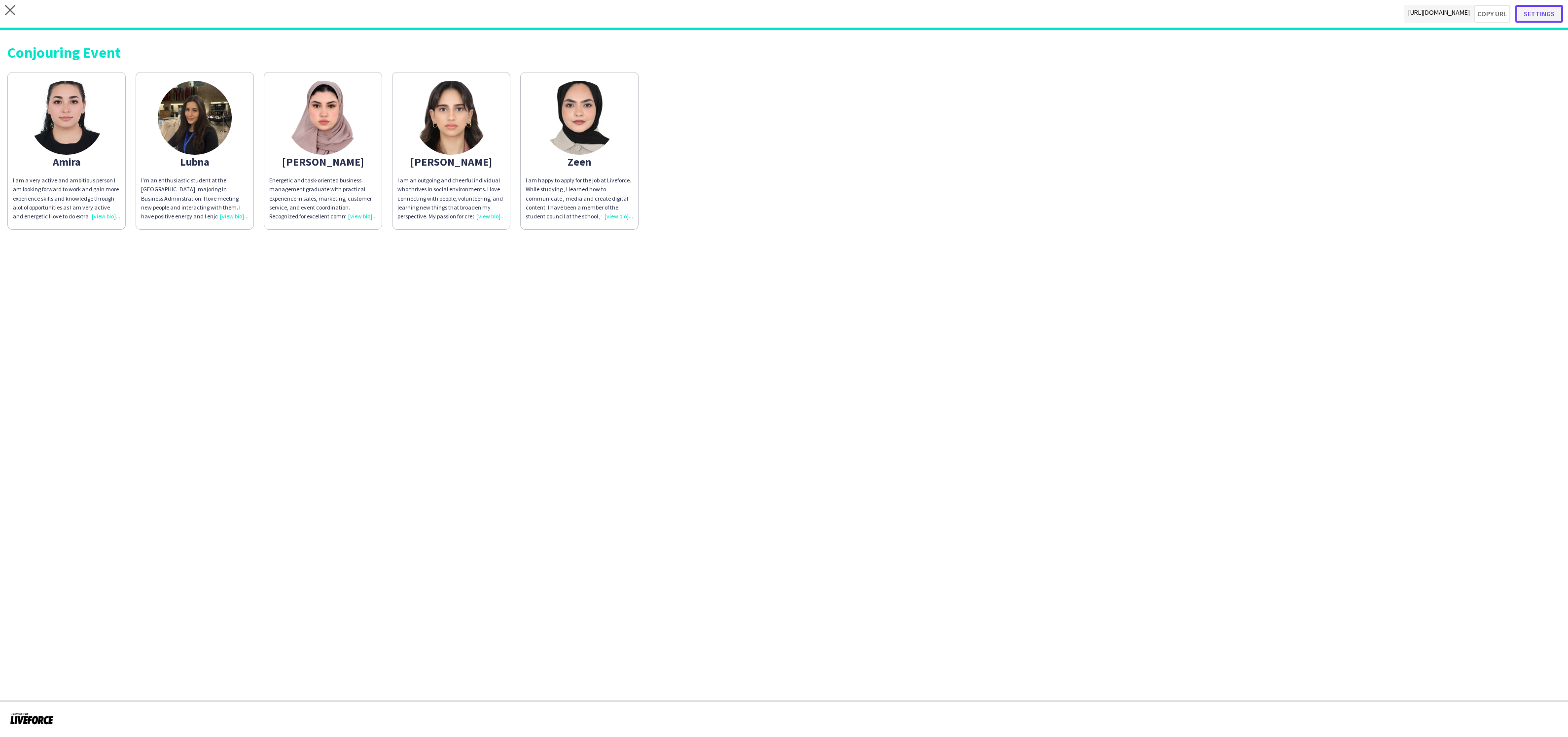
click at [1538, 13] on button "Settings" at bounding box center [1539, 13] width 48 height 18
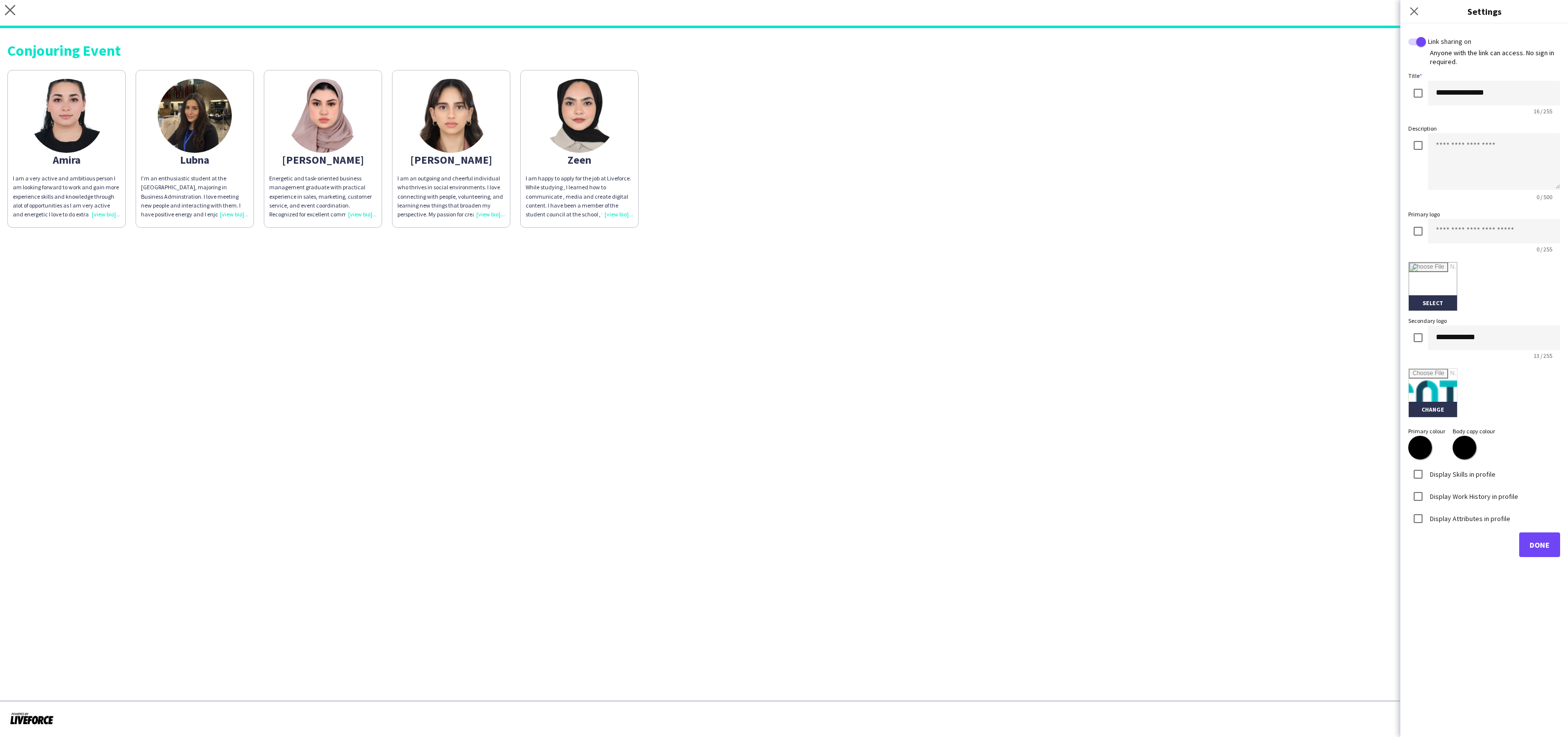
click at [1469, 471] on label "Display Skills in profile" at bounding box center [1461, 473] width 68 height 9
click at [1440, 499] on label "Display Work History in profile" at bounding box center [1473, 496] width 90 height 9
click at [1429, 516] on div at bounding box center [1418, 519] width 24 height 24
click at [1481, 553] on input "text" at bounding box center [1484, 559] width 140 height 25
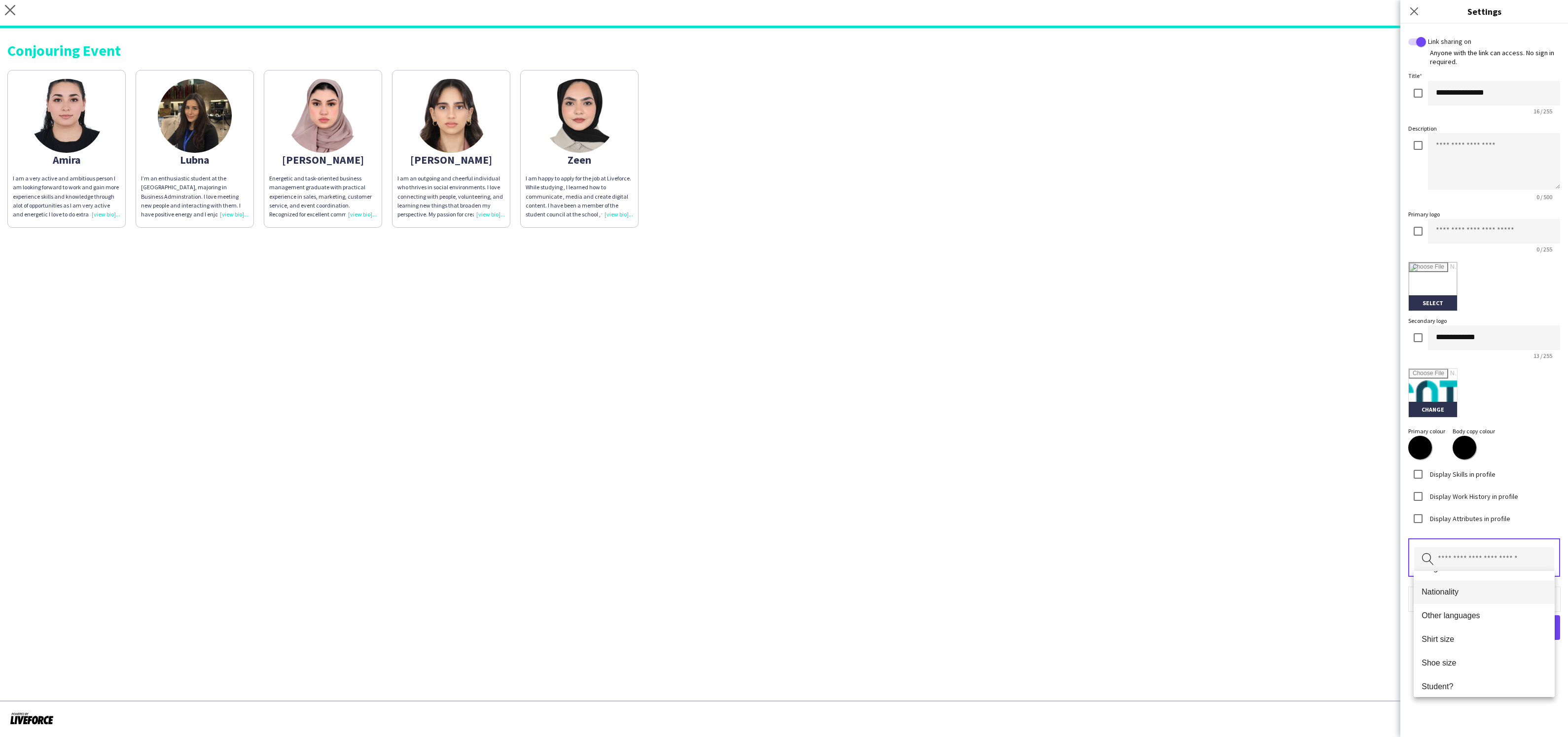
click at [1453, 596] on span "Nationality" at bounding box center [1484, 592] width 125 height 9
click at [1489, 559] on input "text" at bounding box center [1484, 559] width 140 height 25
click at [1467, 609] on span "Other languages" at bounding box center [1484, 608] width 125 height 9
click at [1543, 626] on span "Done" at bounding box center [1539, 629] width 20 height 10
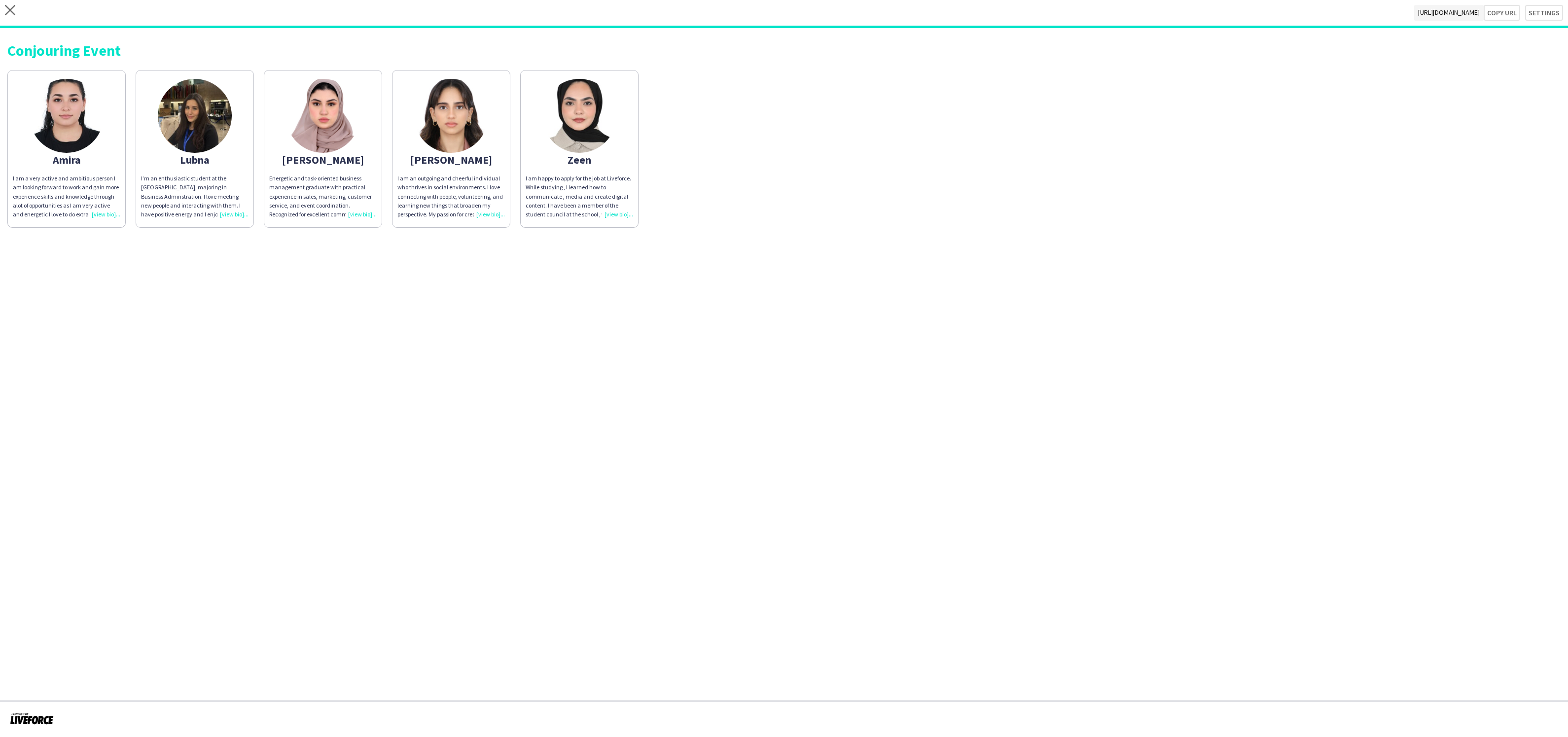
click at [99, 212] on div "I am a very active and ambitious person I am looking forward to work and gain m…" at bounding box center [66, 197] width 108 height 45
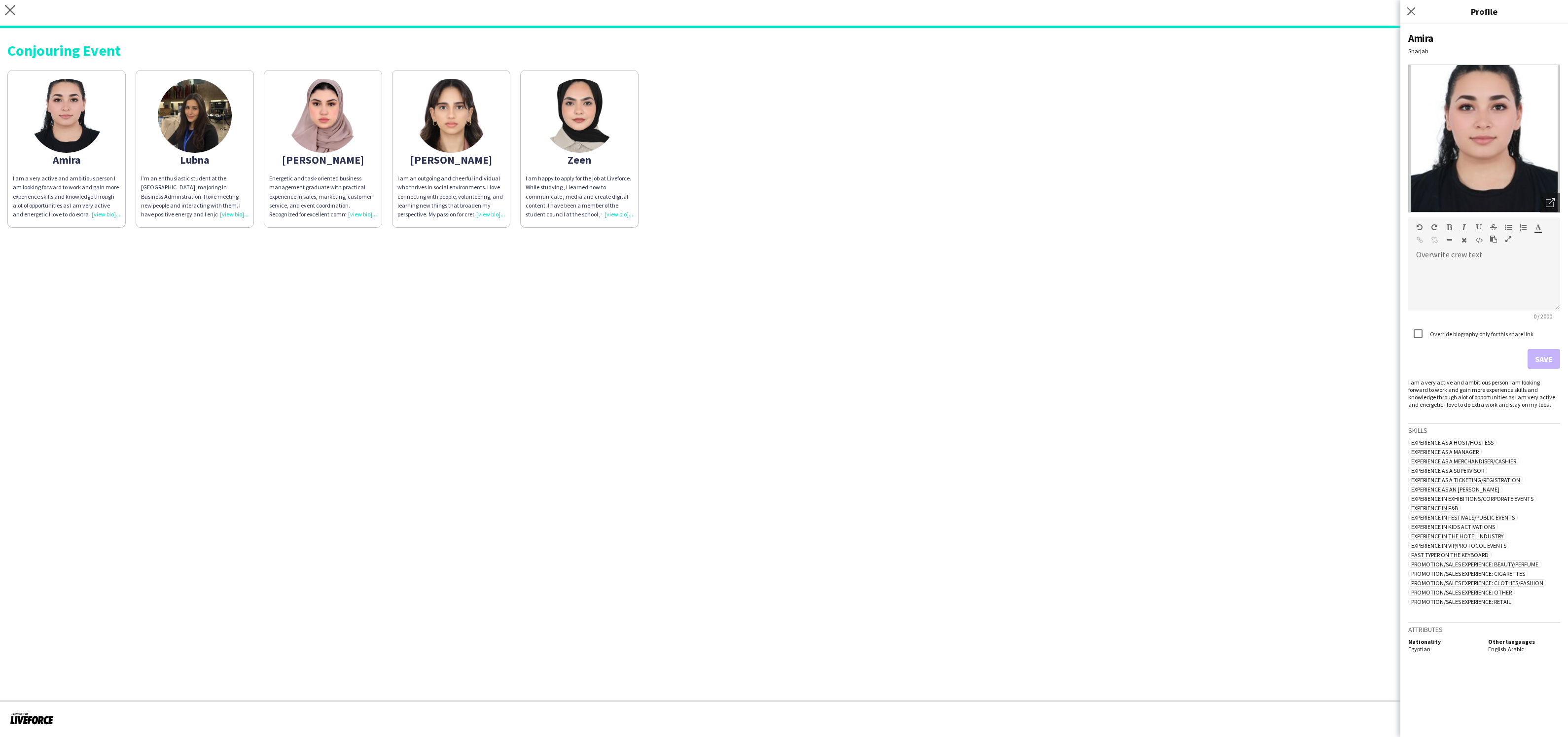
click at [234, 212] on div "I’m an enthusiastic student at the American University of Sharjah, majoring in …" at bounding box center [195, 197] width 108 height 45
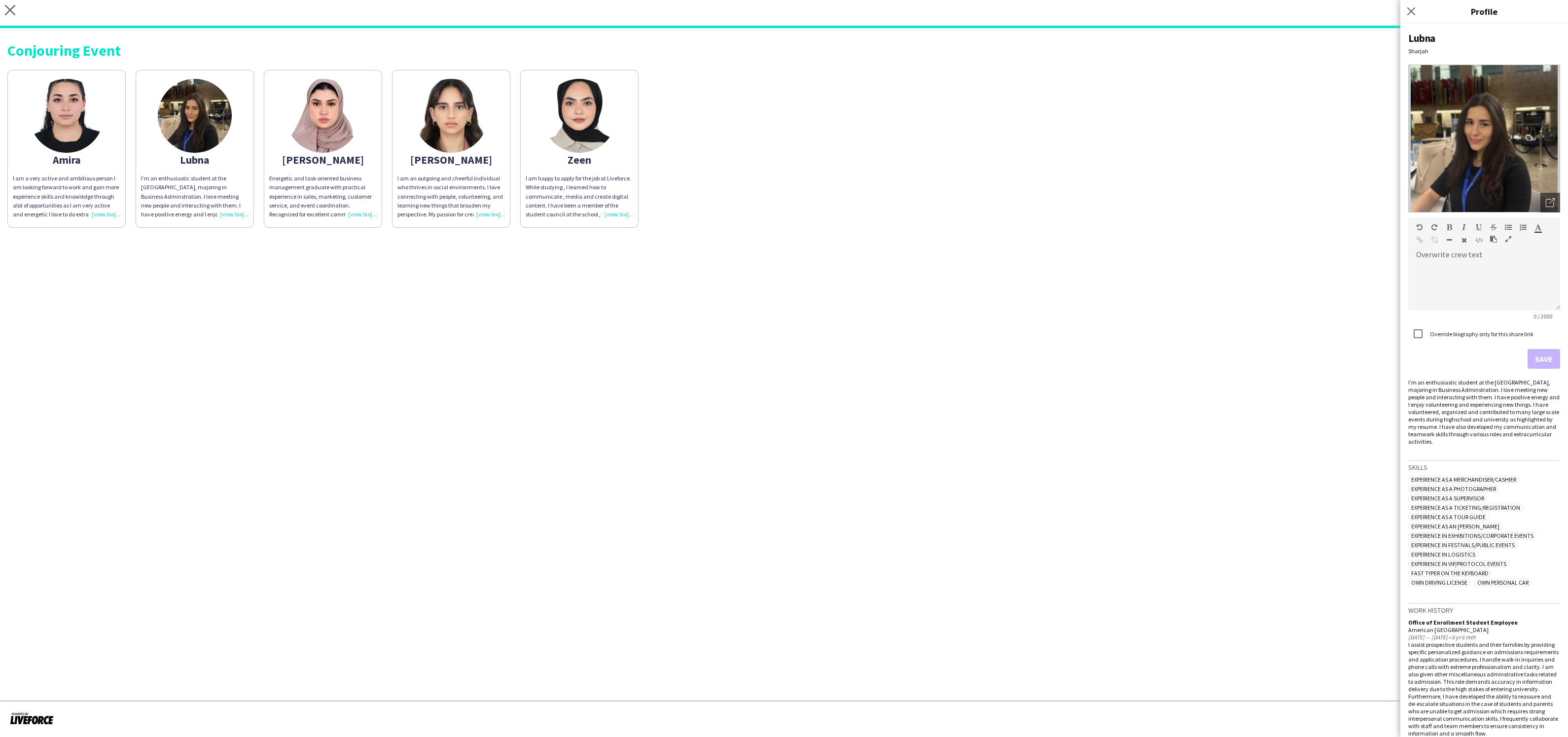
scroll to position [288, 0]
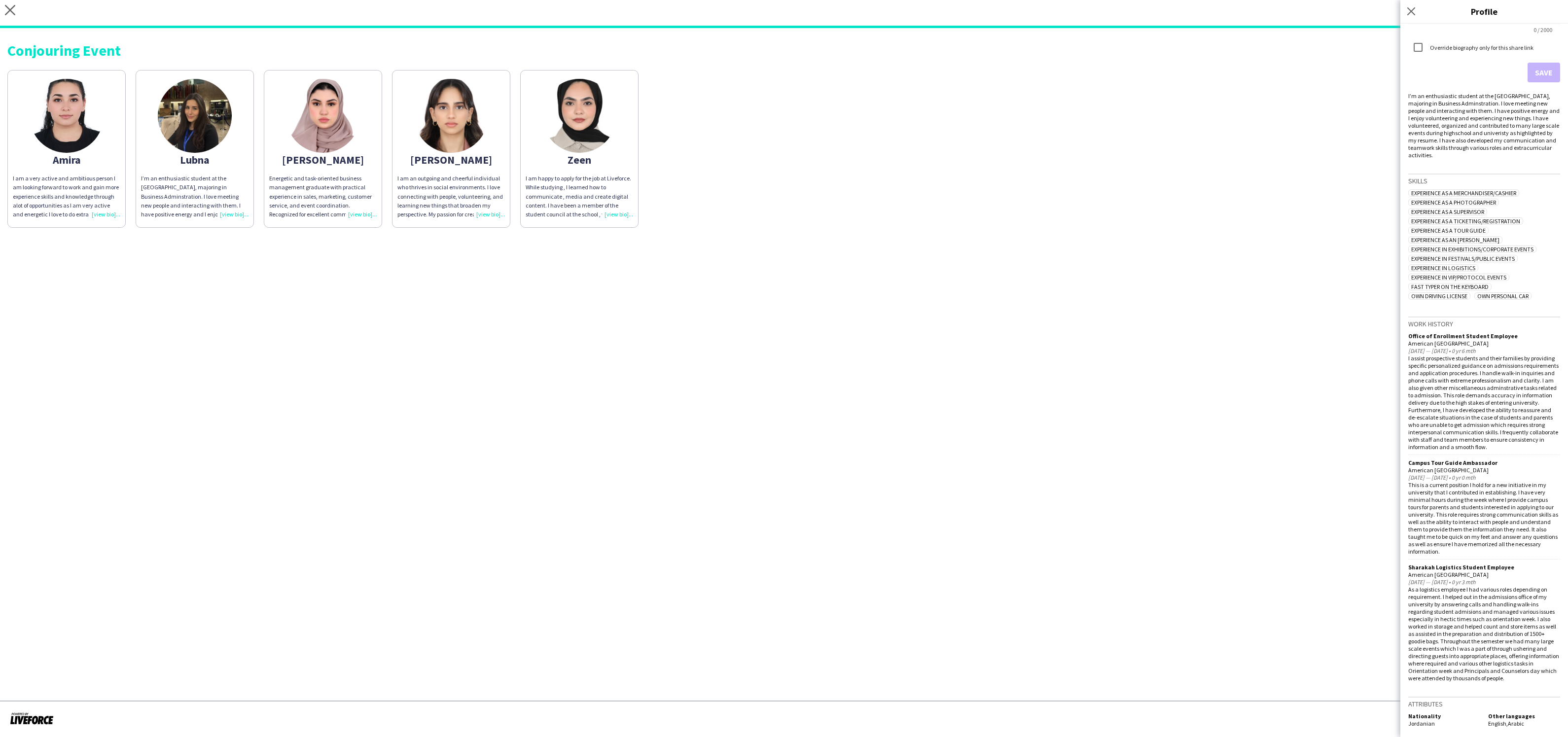
click at [363, 211] on div "Energetic and task-oriented business management graduate with practical experie…" at bounding box center [323, 197] width 108 height 45
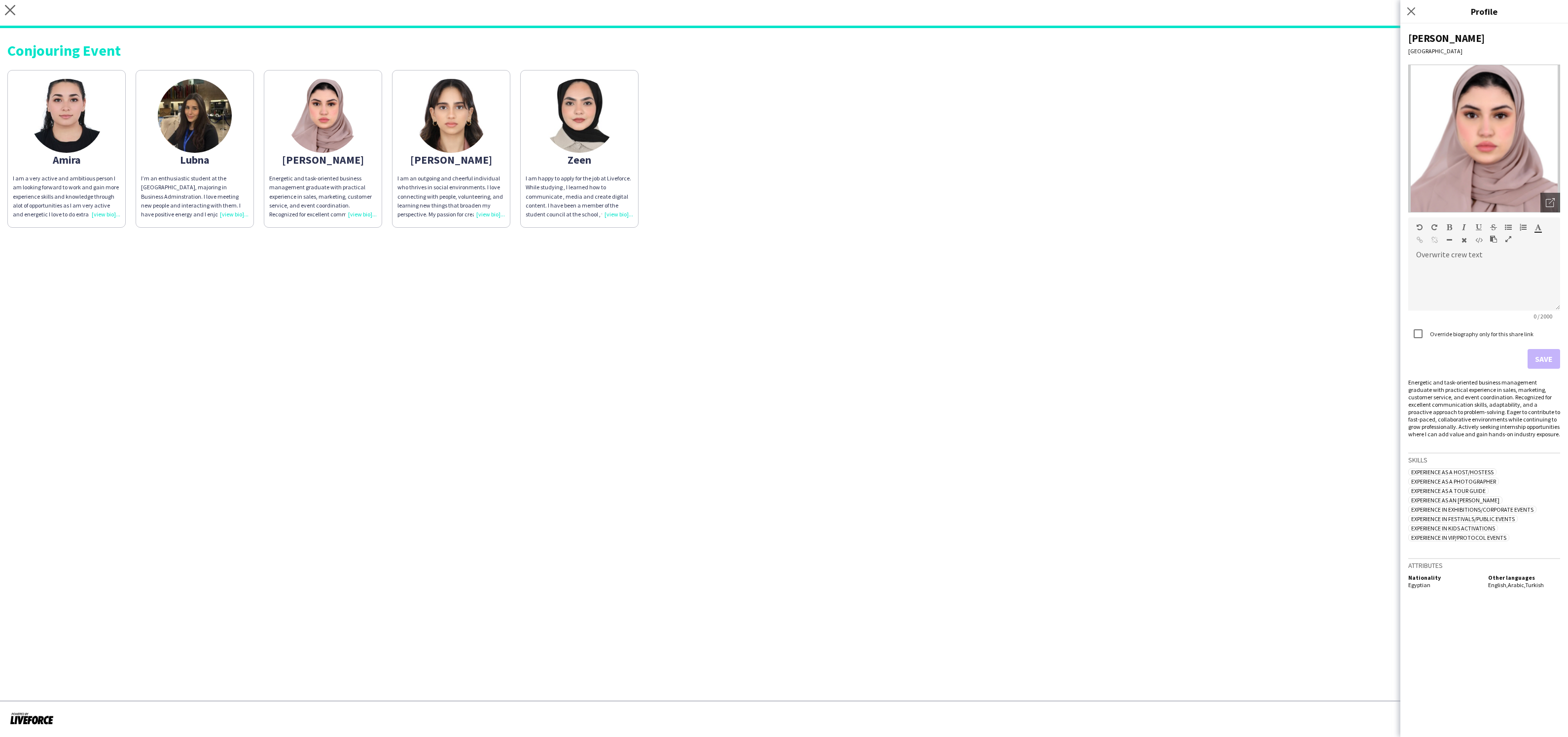
click at [497, 209] on div "I am an outgoing and cheerful individual who thrives in social environments. I …" at bounding box center [451, 197] width 108 height 45
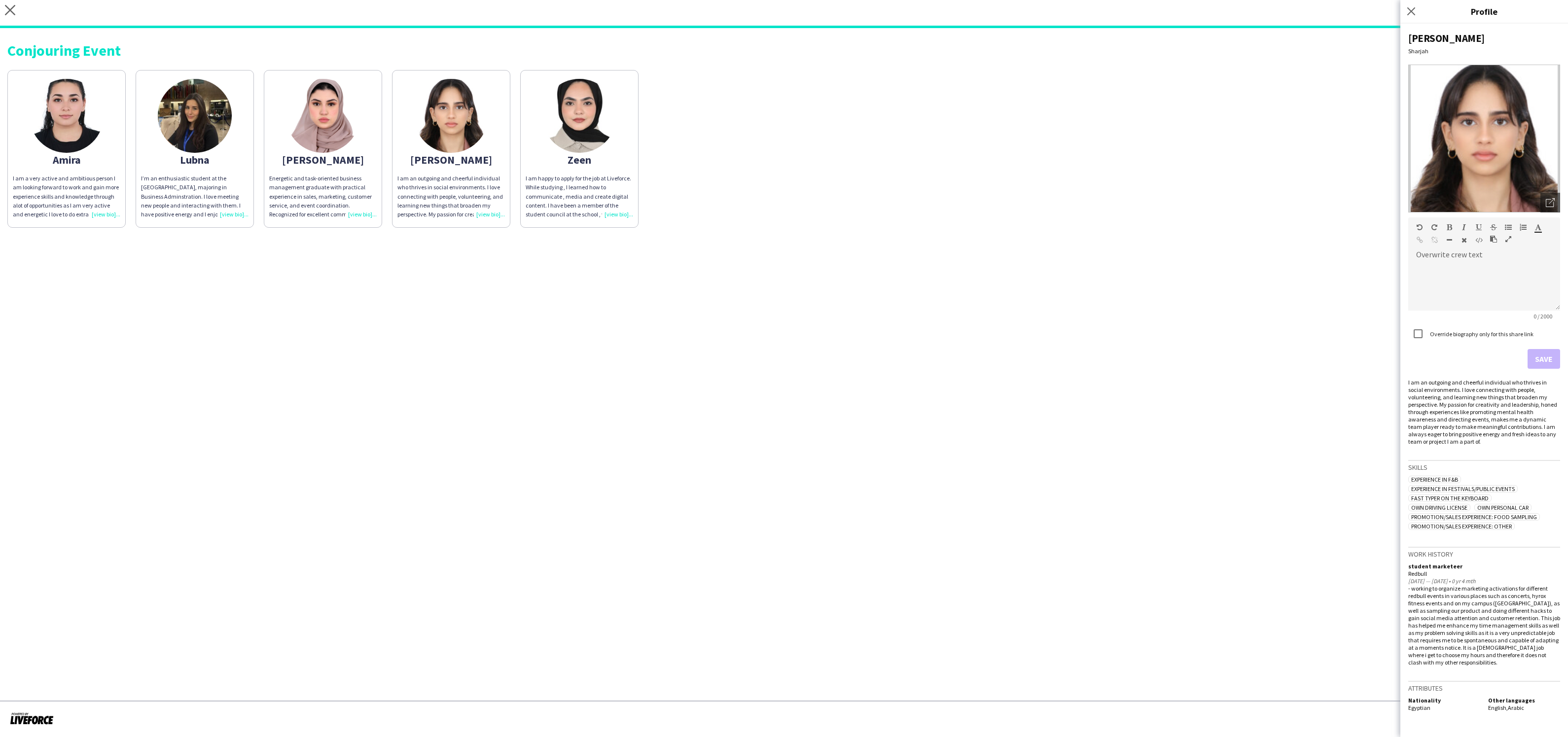
click at [615, 212] on div "I am happy to apply for the job at Liveforce. While studying , I learned how to…" at bounding box center [579, 197] width 108 height 45
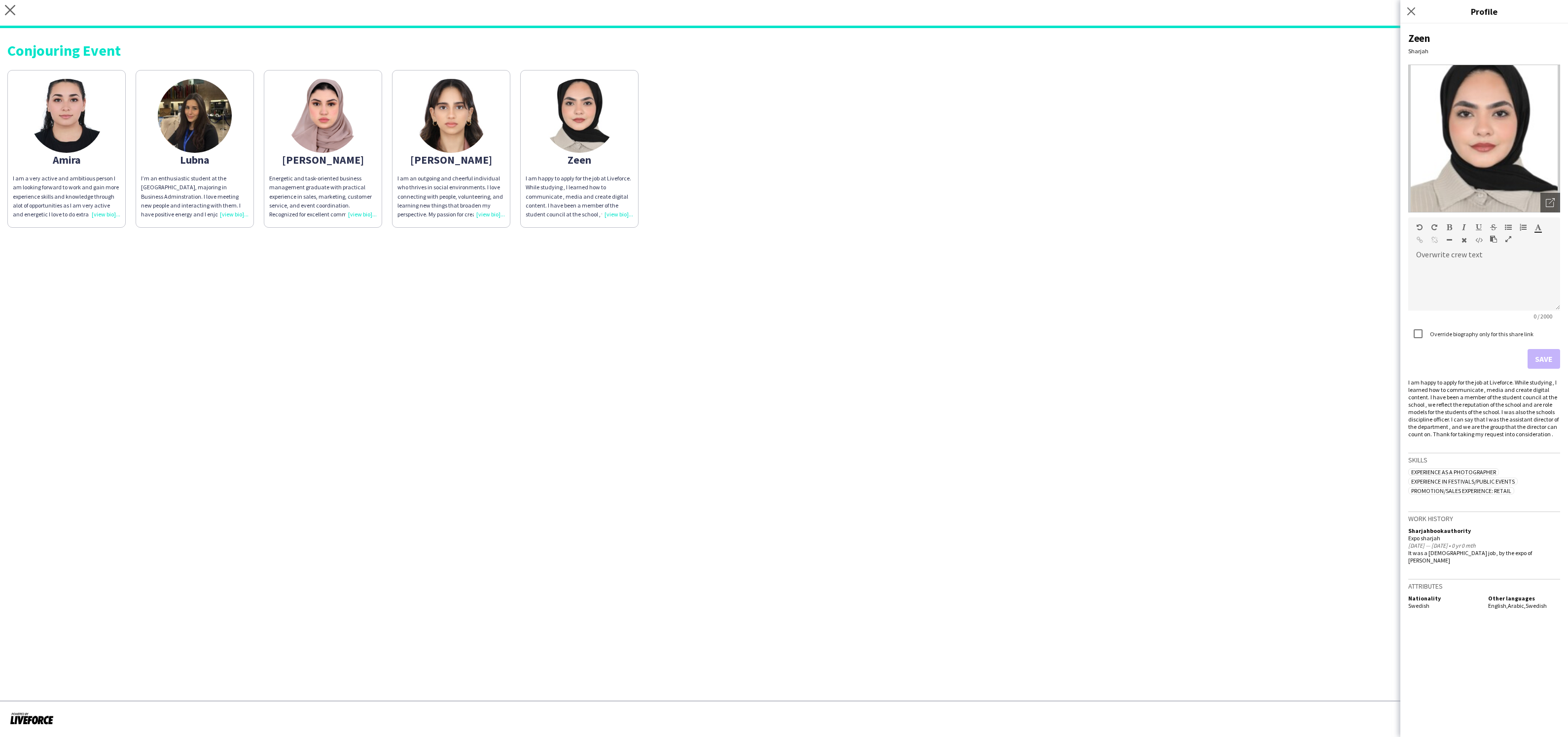
click at [108, 214] on div "I am a very active and ambitious person I am looking forward to work and gain m…" at bounding box center [66, 197] width 108 height 45
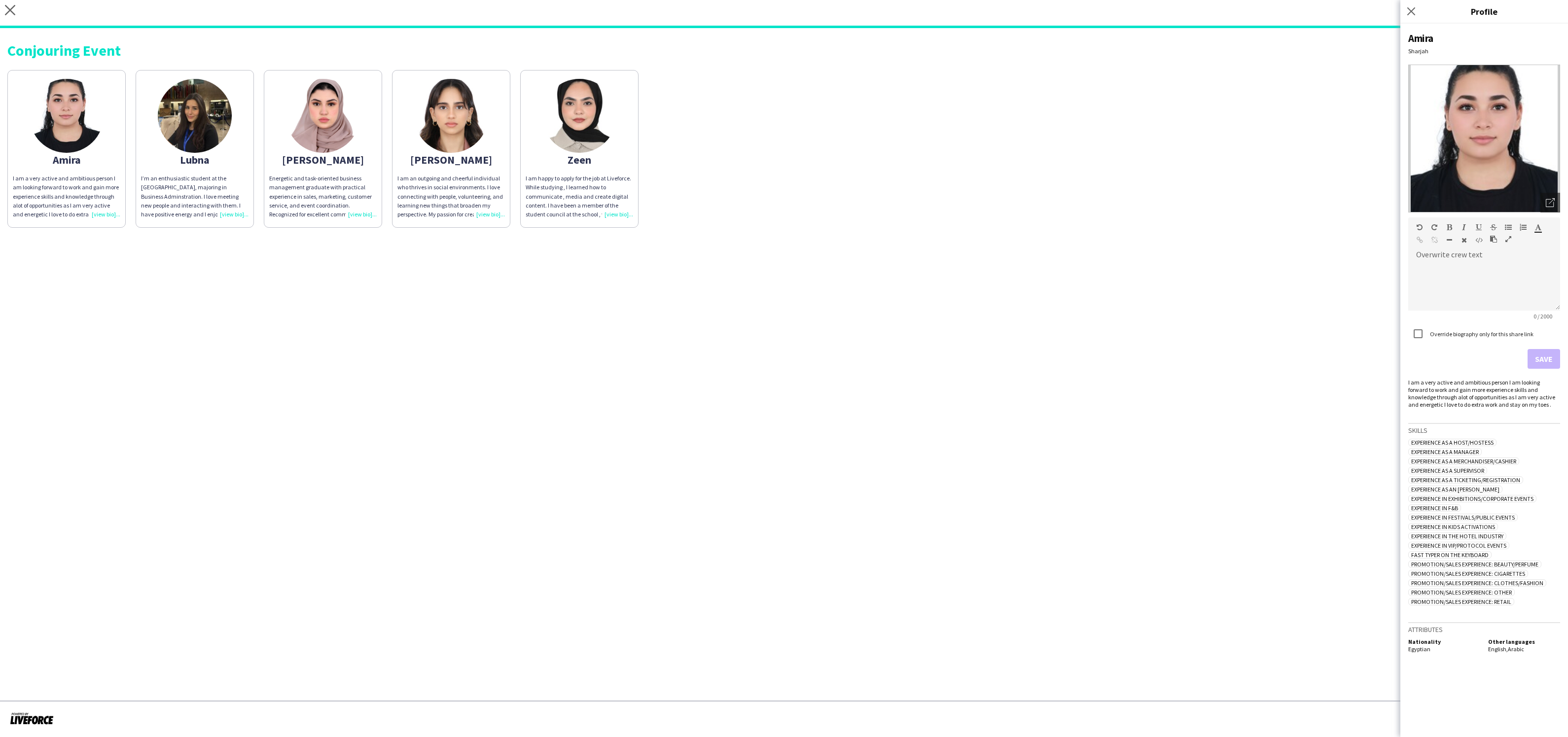
click at [233, 209] on div "I’m an enthusiastic student at the American University of Sharjah, majoring in …" at bounding box center [195, 197] width 108 height 45
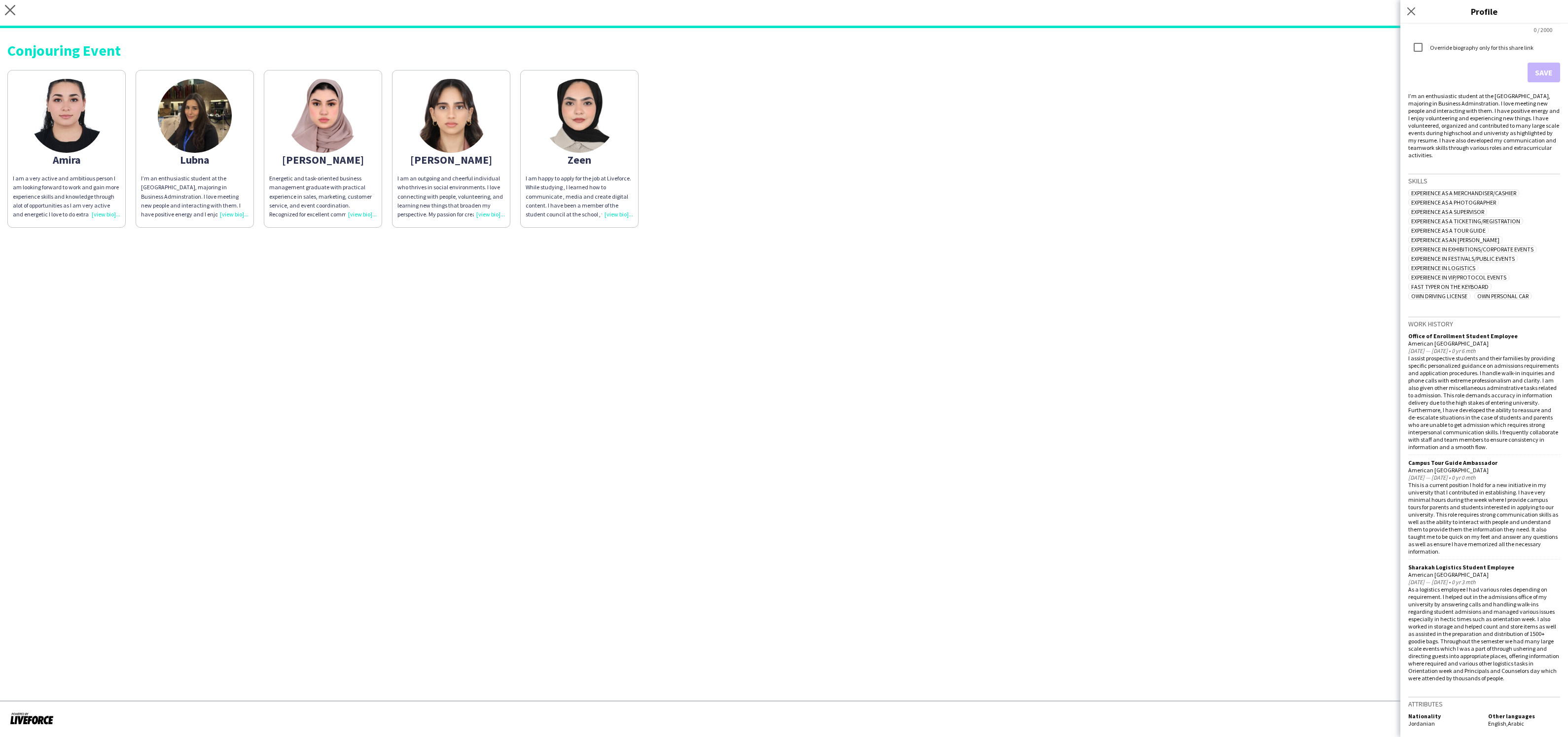
click at [1331, 445] on app-share-pages "close https://admin.liveforce.co/v2/s/5452020a-01d5-4d74-a7c6-5783964cde49 Copy…" at bounding box center [784, 368] width 1568 height 737
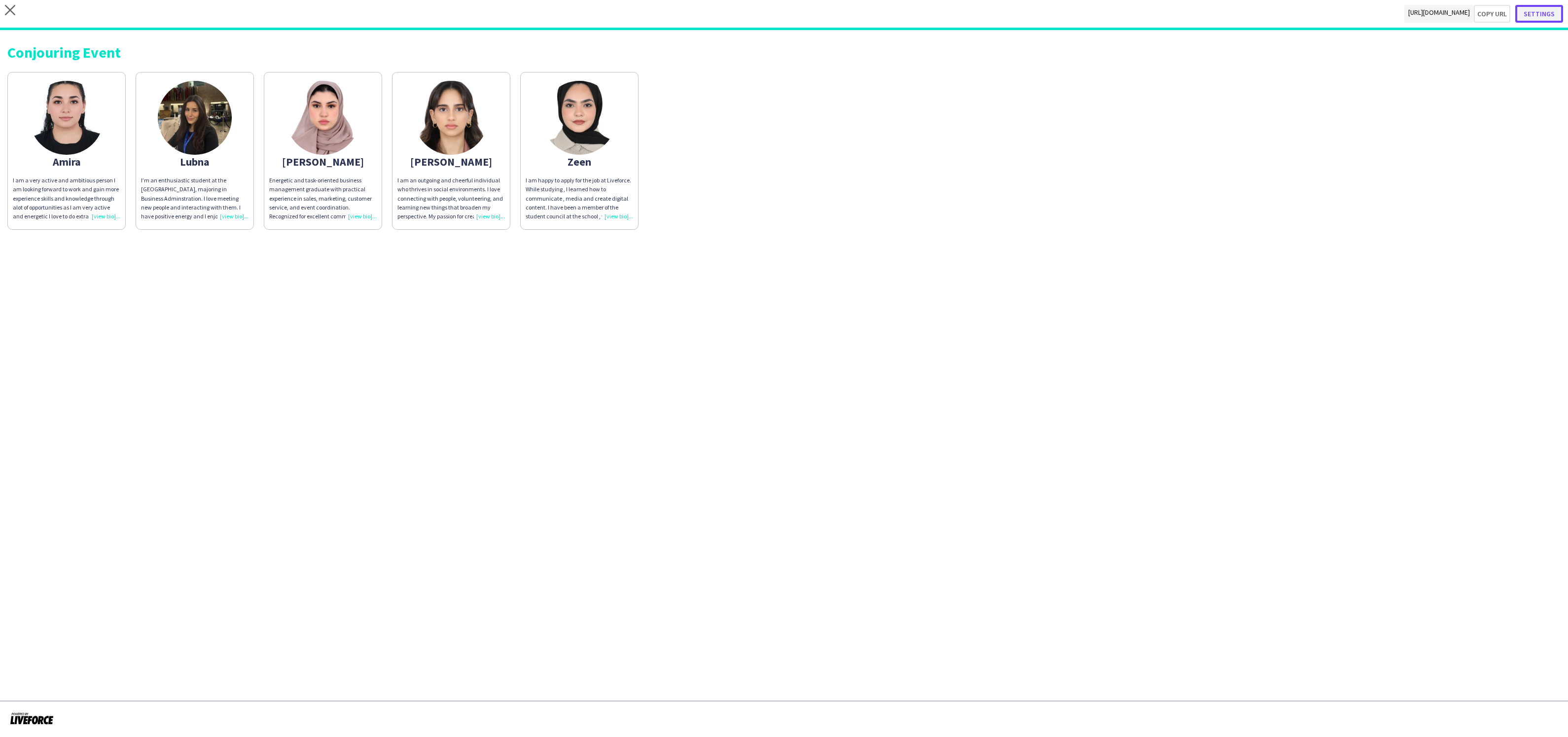
click at [1530, 12] on button "Settings" at bounding box center [1539, 13] width 48 height 18
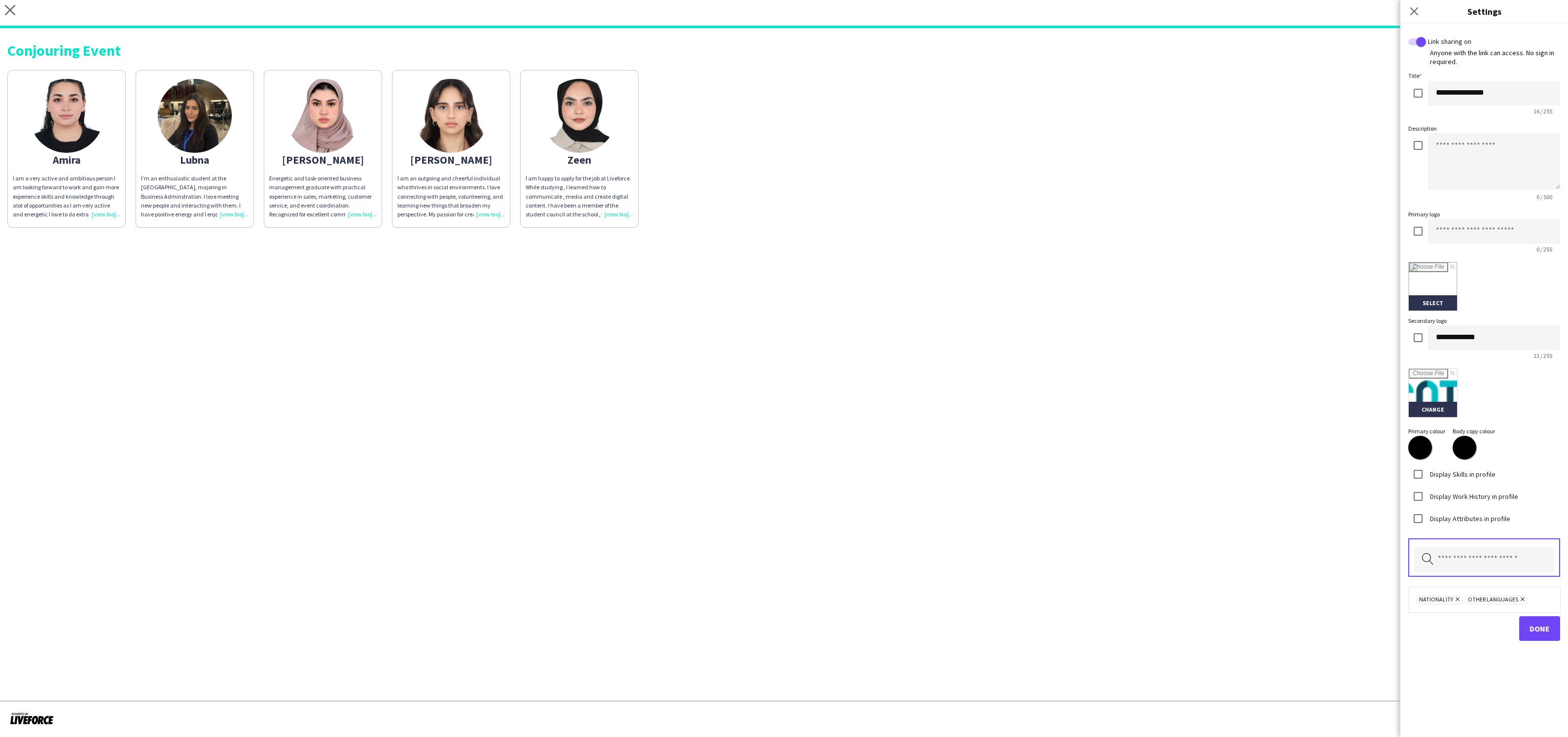
click at [1433, 500] on label "Display Work History in profile" at bounding box center [1473, 496] width 90 height 9
click at [1554, 633] on button "Done" at bounding box center [1539, 629] width 41 height 25
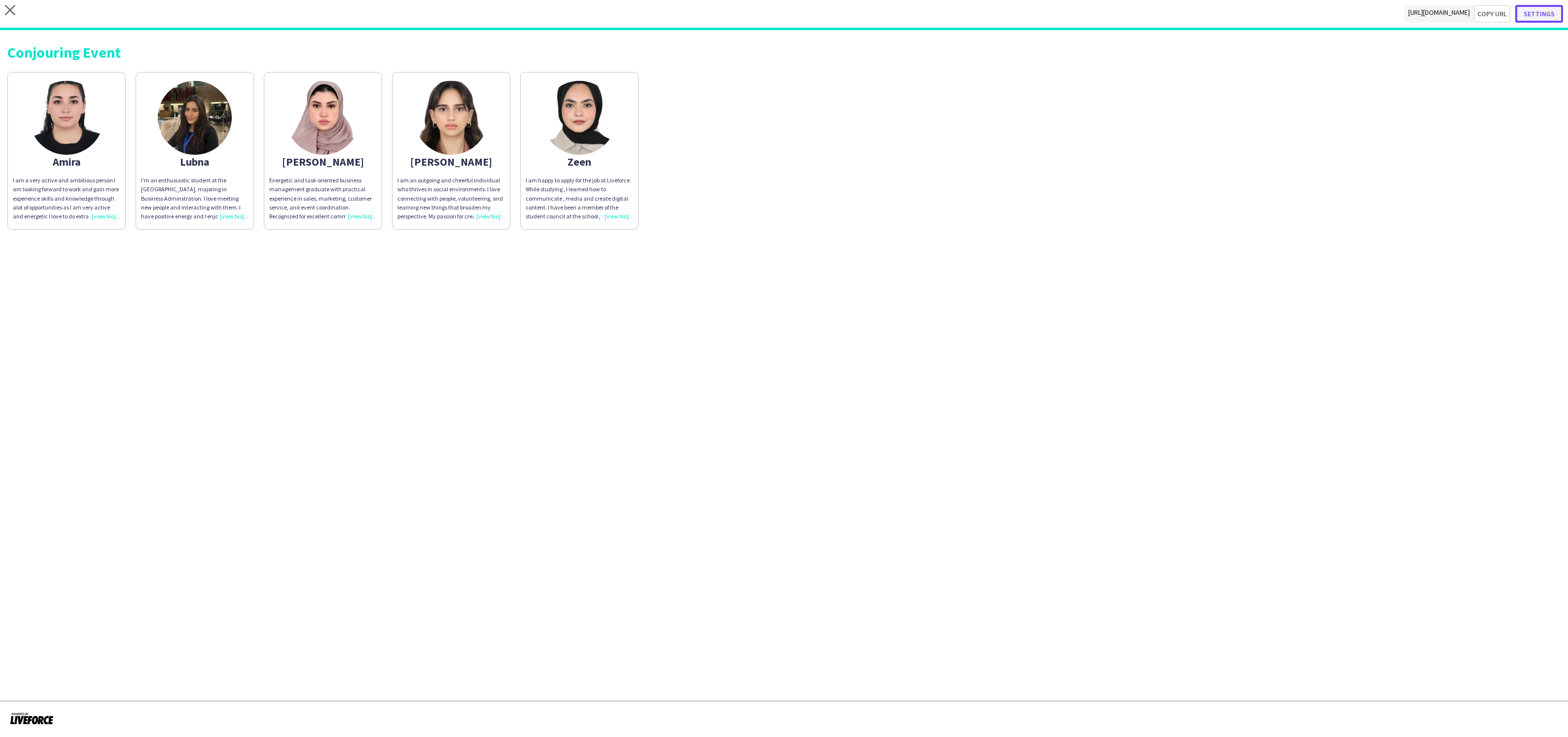
click at [1552, 12] on button "Settings" at bounding box center [1539, 13] width 48 height 18
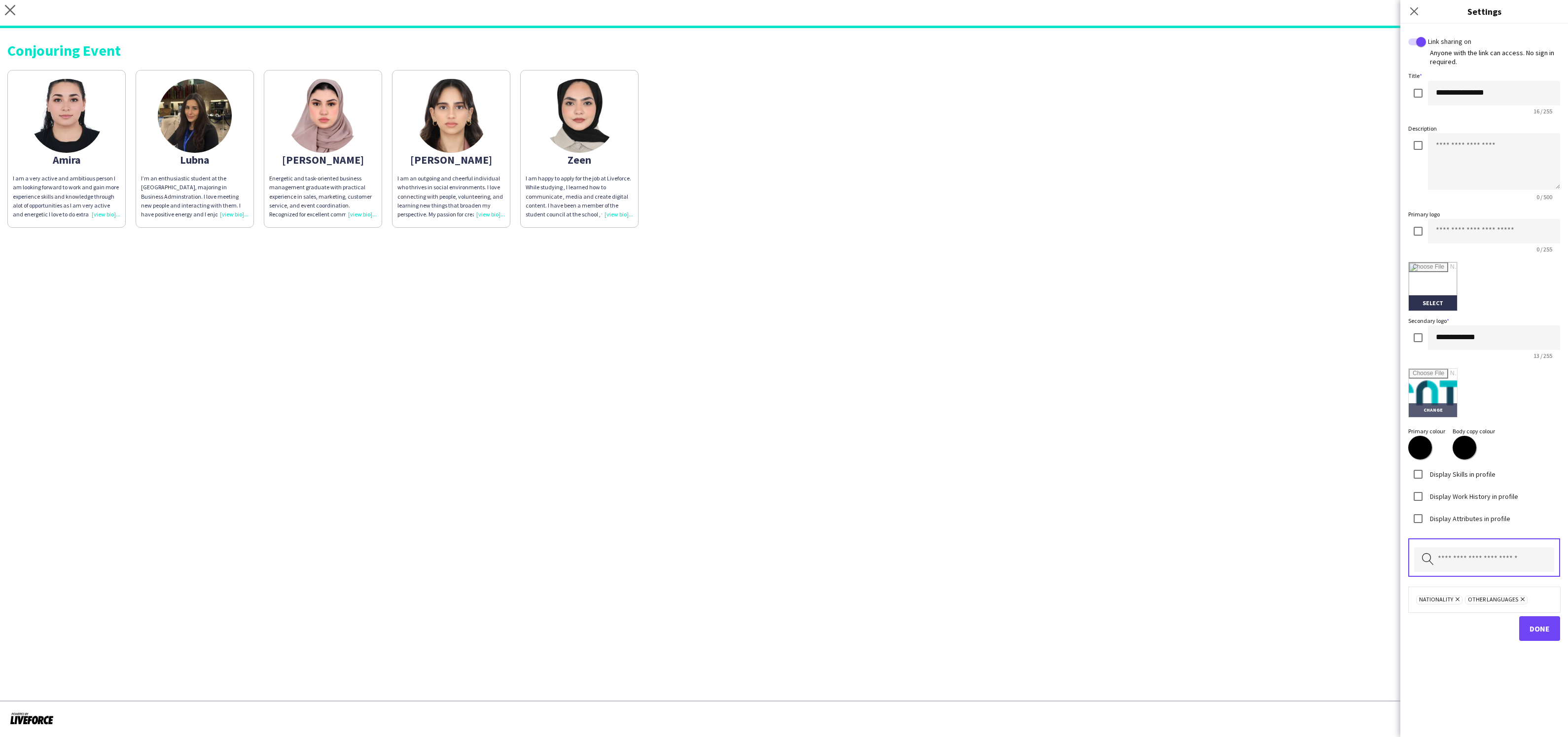
click at [1427, 391] on input "file" at bounding box center [1432, 393] width 48 height 48
click at [1455, 396] on input "file" at bounding box center [1432, 393] width 48 height 48
type input "**********"
click at [1543, 627] on span "Done" at bounding box center [1539, 629] width 20 height 10
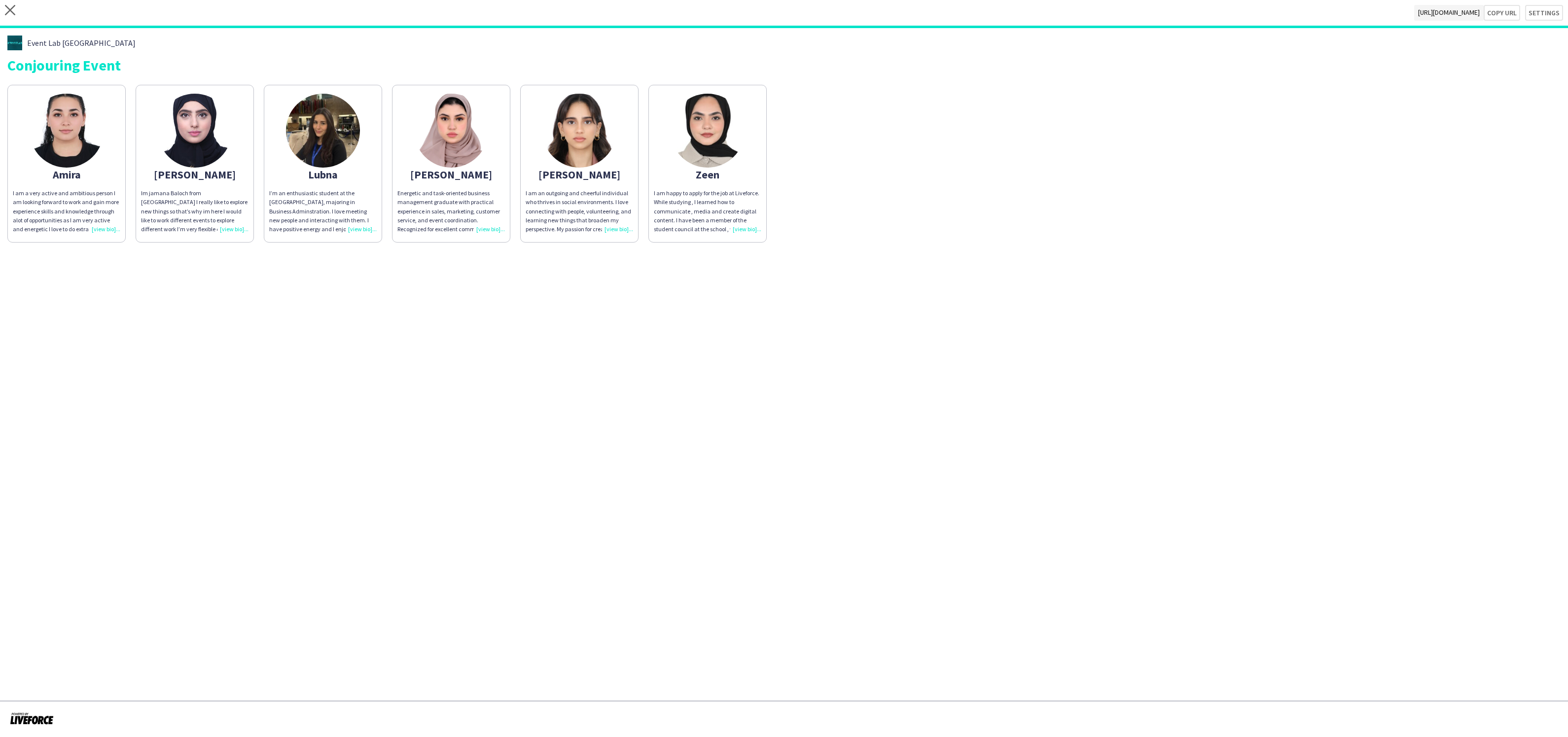
click at [239, 228] on div "Im jamana Baloch from Pakistan I really like to explore new things so that’s wh…" at bounding box center [195, 211] width 108 height 45
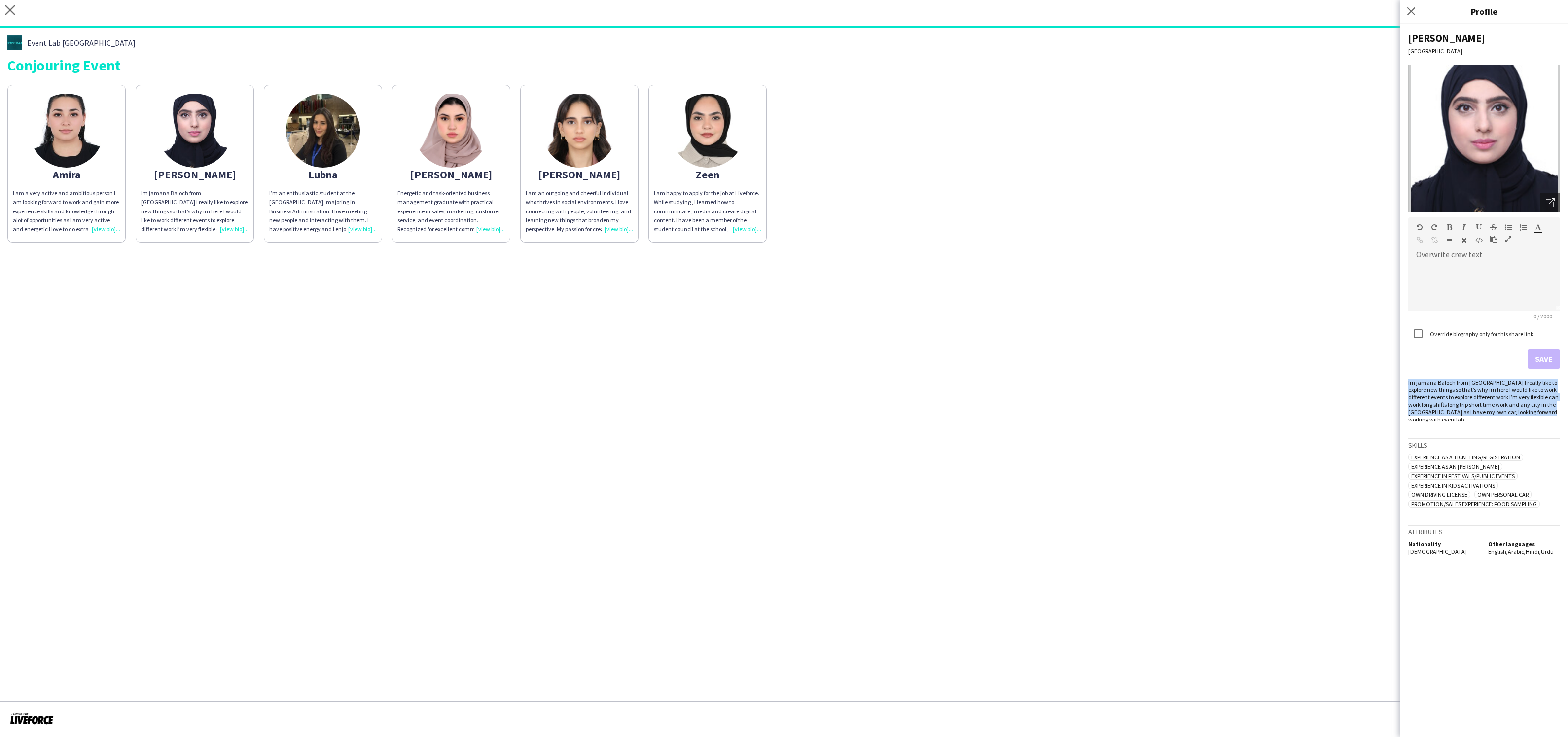
drag, startPoint x: 1559, startPoint y: 412, endPoint x: 1405, endPoint y: 383, distance: 156.7
click at [1405, 383] on div "Jamana Rasheed Dubai Open photos pop-in Overwrite crew text default Heading 1 H…" at bounding box center [1484, 380] width 167 height 713
copy div "Im jamana Baloch from Pakistan I really like to explore new things so that’s wh…"
click at [1454, 389] on div "Im jamana Baloch from Pakistan I really like to explore new things so that’s wh…" at bounding box center [1484, 400] width 152 height 44
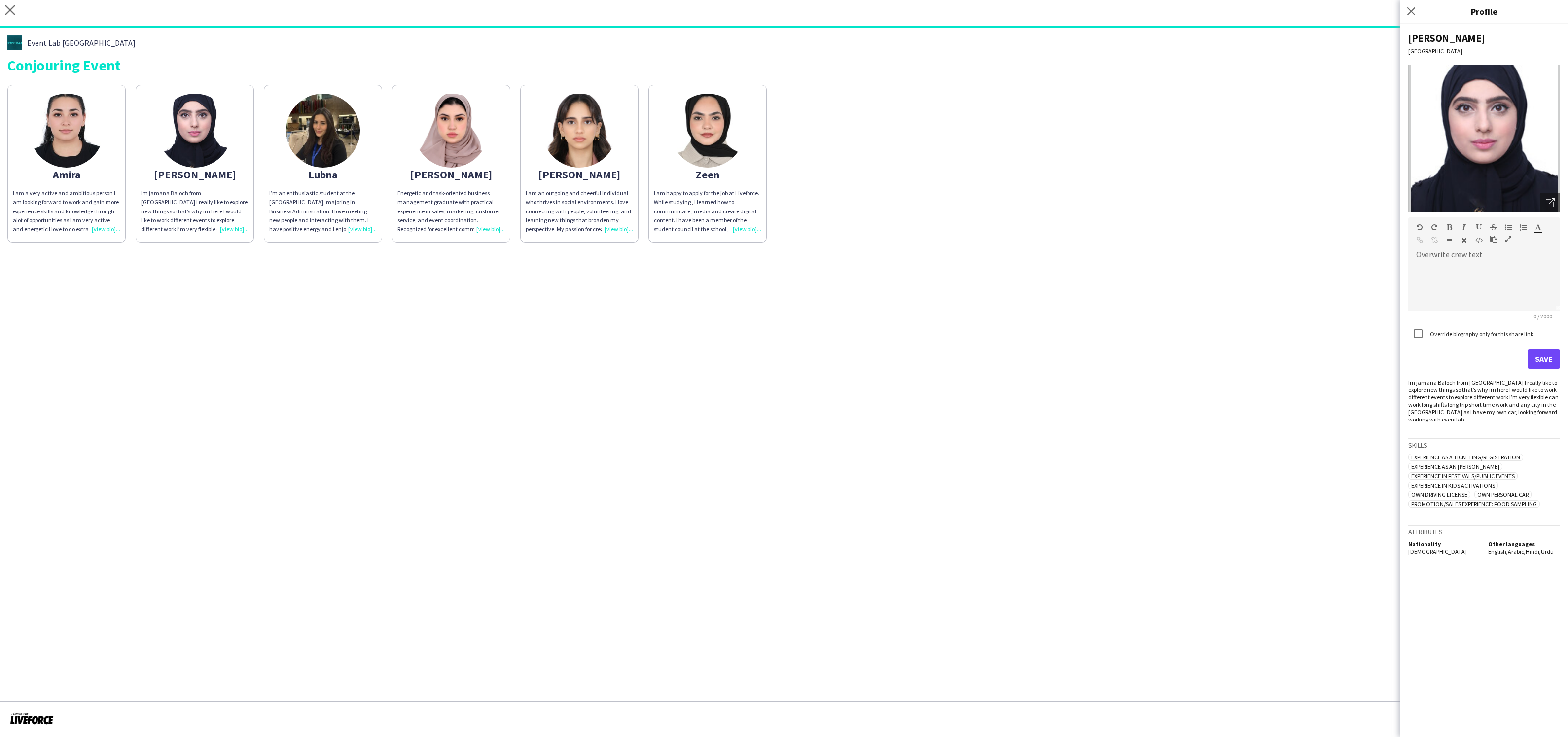
click at [1452, 388] on div "Im jamana Baloch from Pakistan I really like to explore new things so that’s wh…" at bounding box center [1484, 400] width 152 height 44
click at [1447, 334] on label "Override biography only for this share link" at bounding box center [1480, 334] width 105 height 7
click at [1435, 284] on div at bounding box center [1484, 285] width 152 height 49
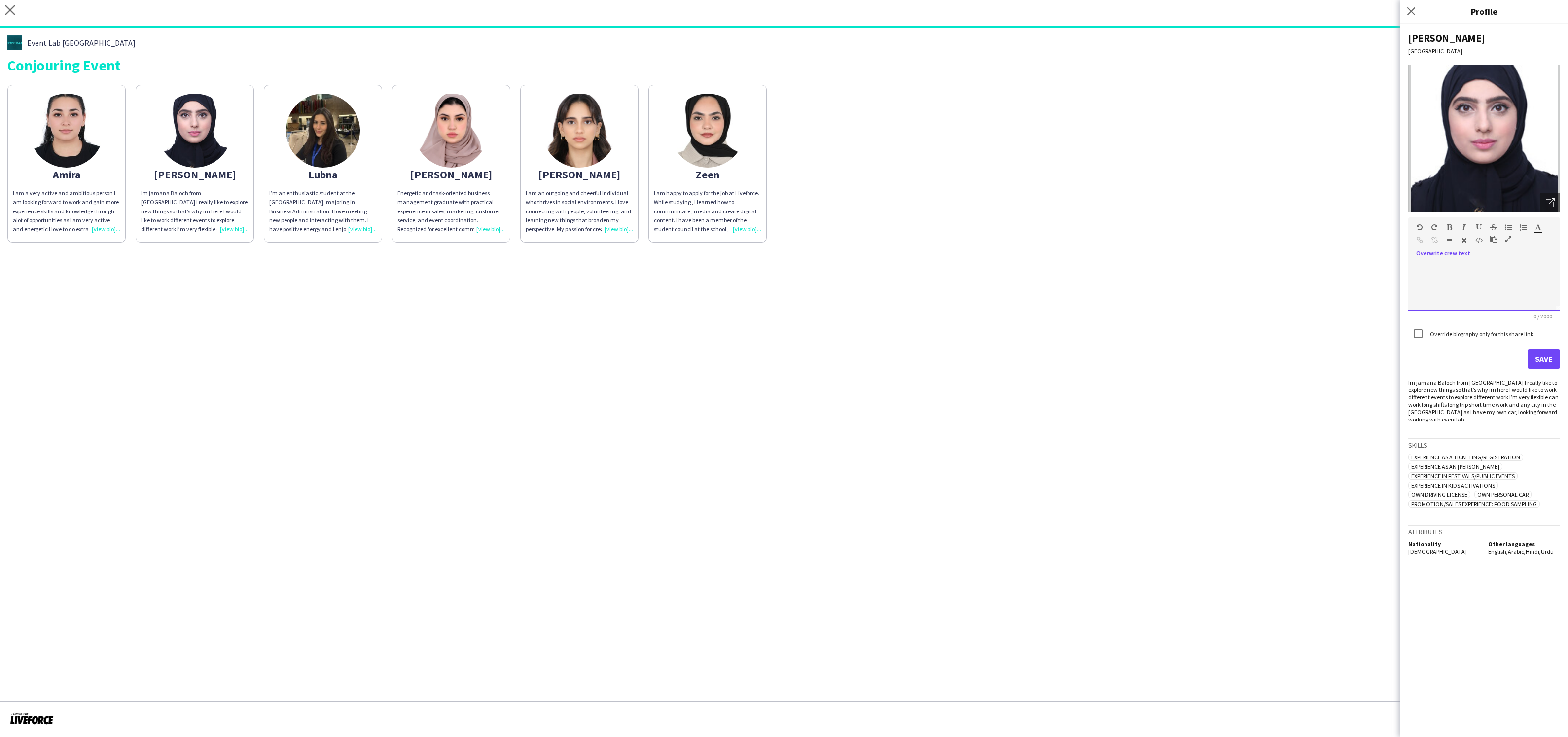
paste div
click at [1538, 357] on button "Save" at bounding box center [1544, 359] width 32 height 19
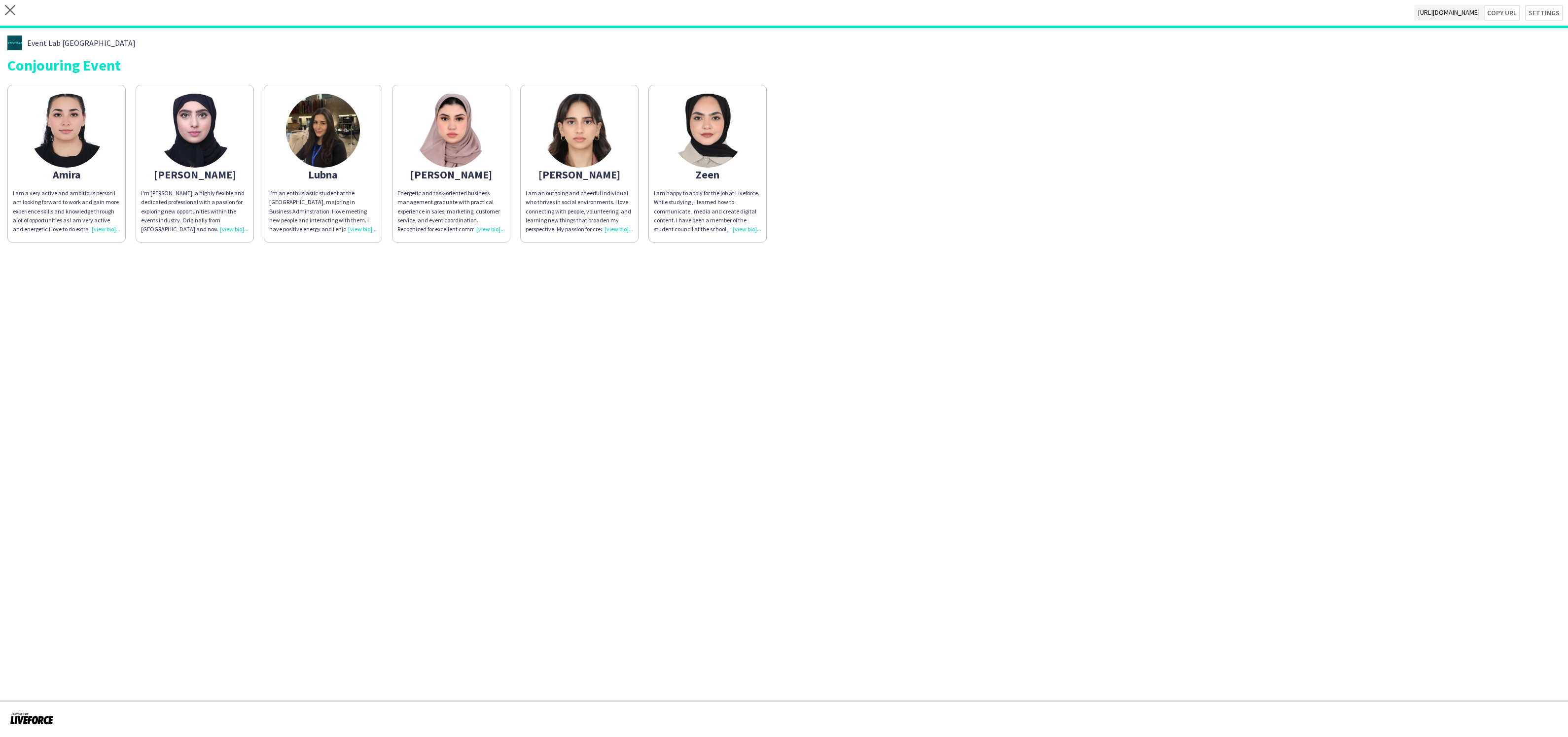
click at [354, 226] on div "I’m an enthusiastic student at the American University of Sharjah, majoring in …" at bounding box center [323, 211] width 108 height 45
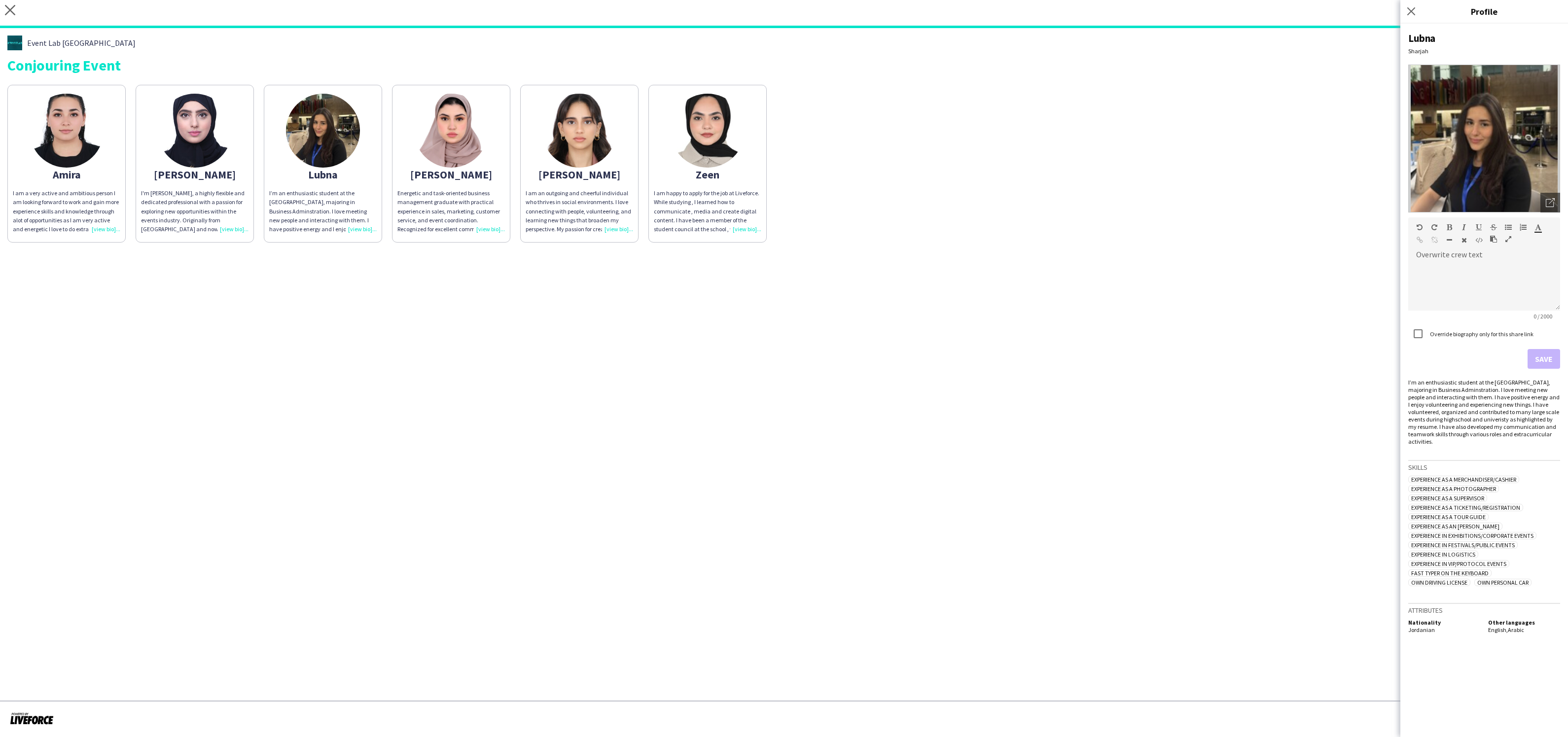
drag, startPoint x: 1441, startPoint y: 442, endPoint x: 1405, endPoint y: 381, distance: 70.8
click at [1405, 381] on div "Lubna Sharjah Open photos pop-in Overwrite crew text default Heading 1 Heading …" at bounding box center [1484, 380] width 167 height 713
copy div "I’m an enthusiastic student at the American University of Sharjah, majoring in …"
click at [1457, 258] on div at bounding box center [1484, 282] width 152 height 56
paste div
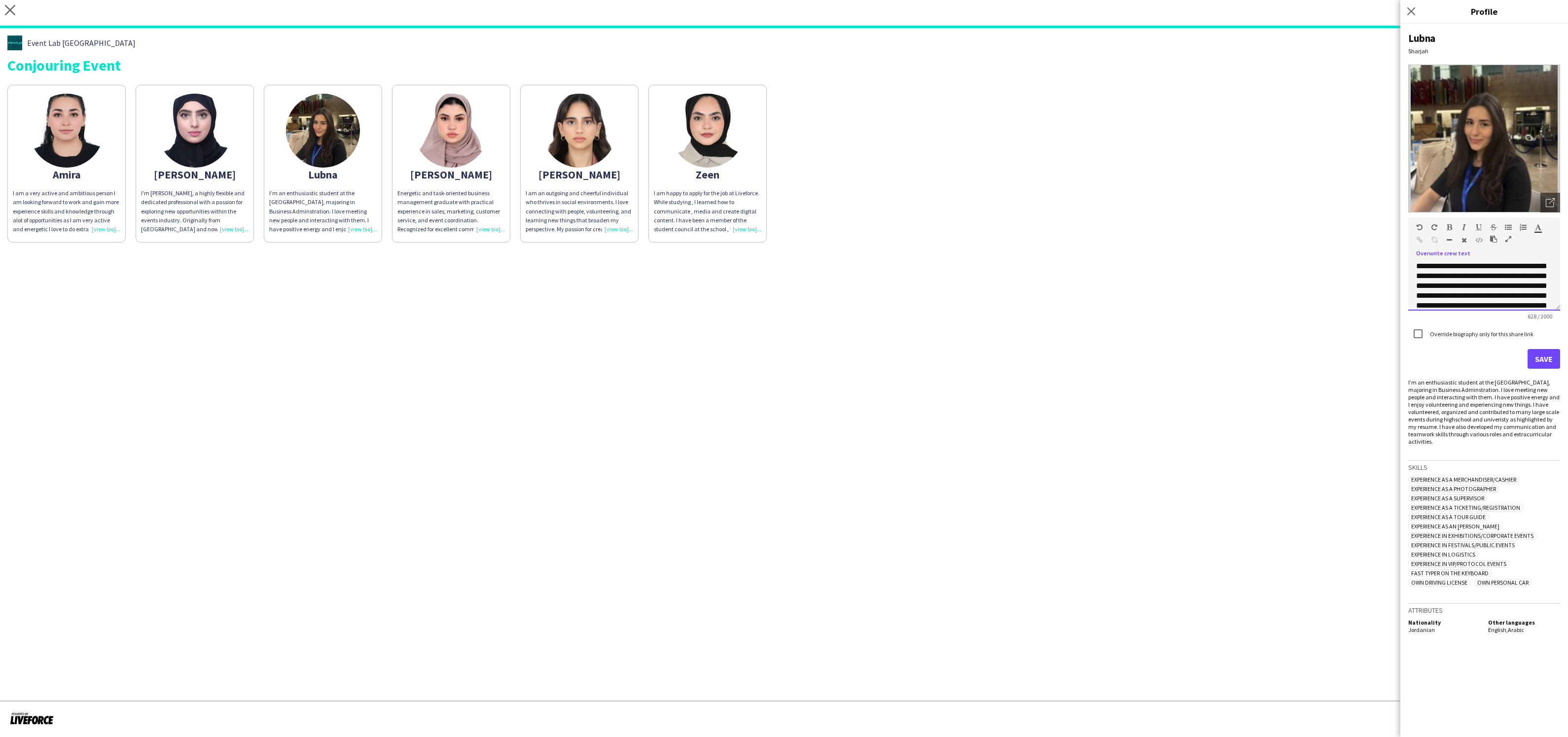
scroll to position [119, 0]
click at [1547, 363] on button "Save" at bounding box center [1544, 359] width 32 height 19
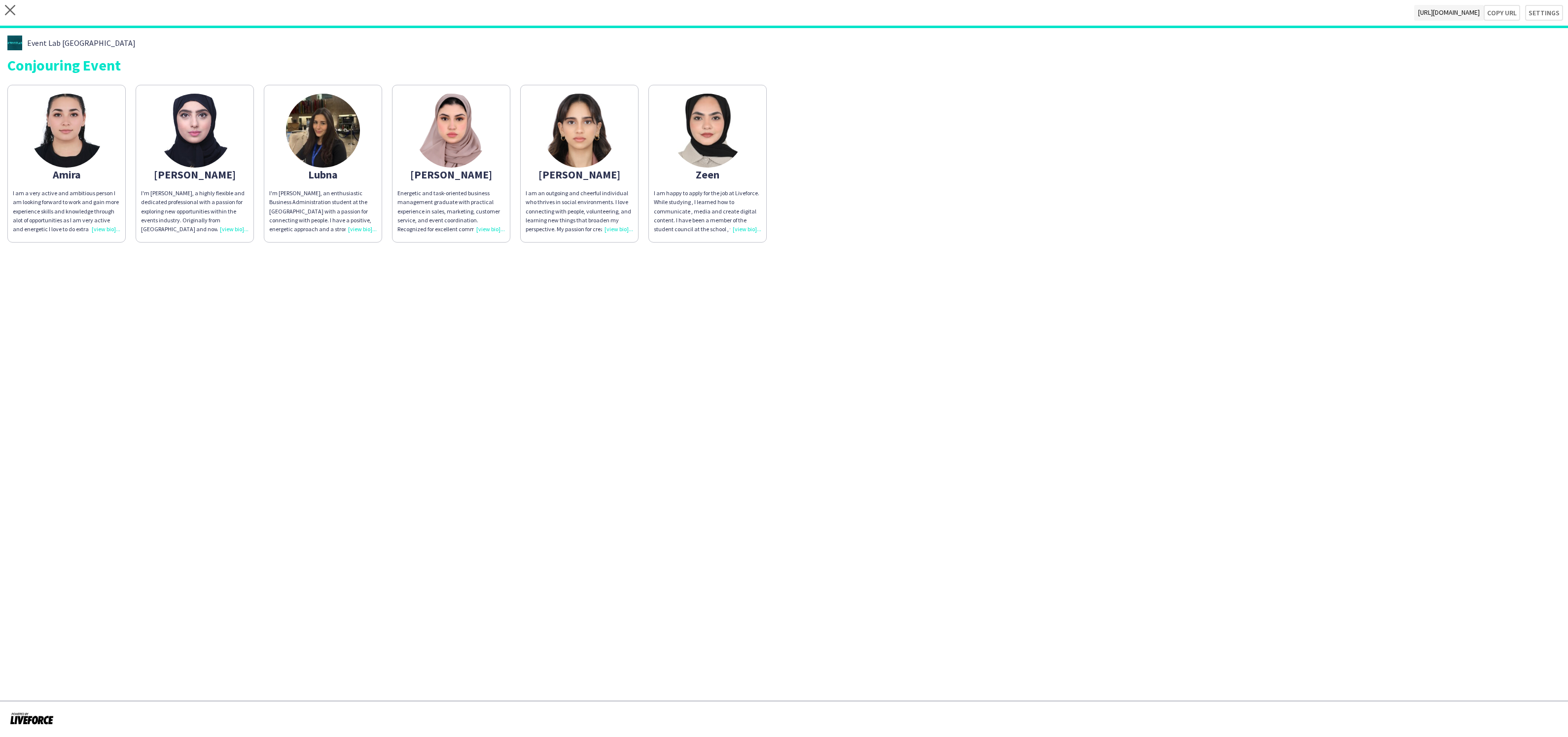
click at [461, 208] on div "Energetic and task-oriented business management graduate with practical experie…" at bounding box center [451, 211] width 108 height 45
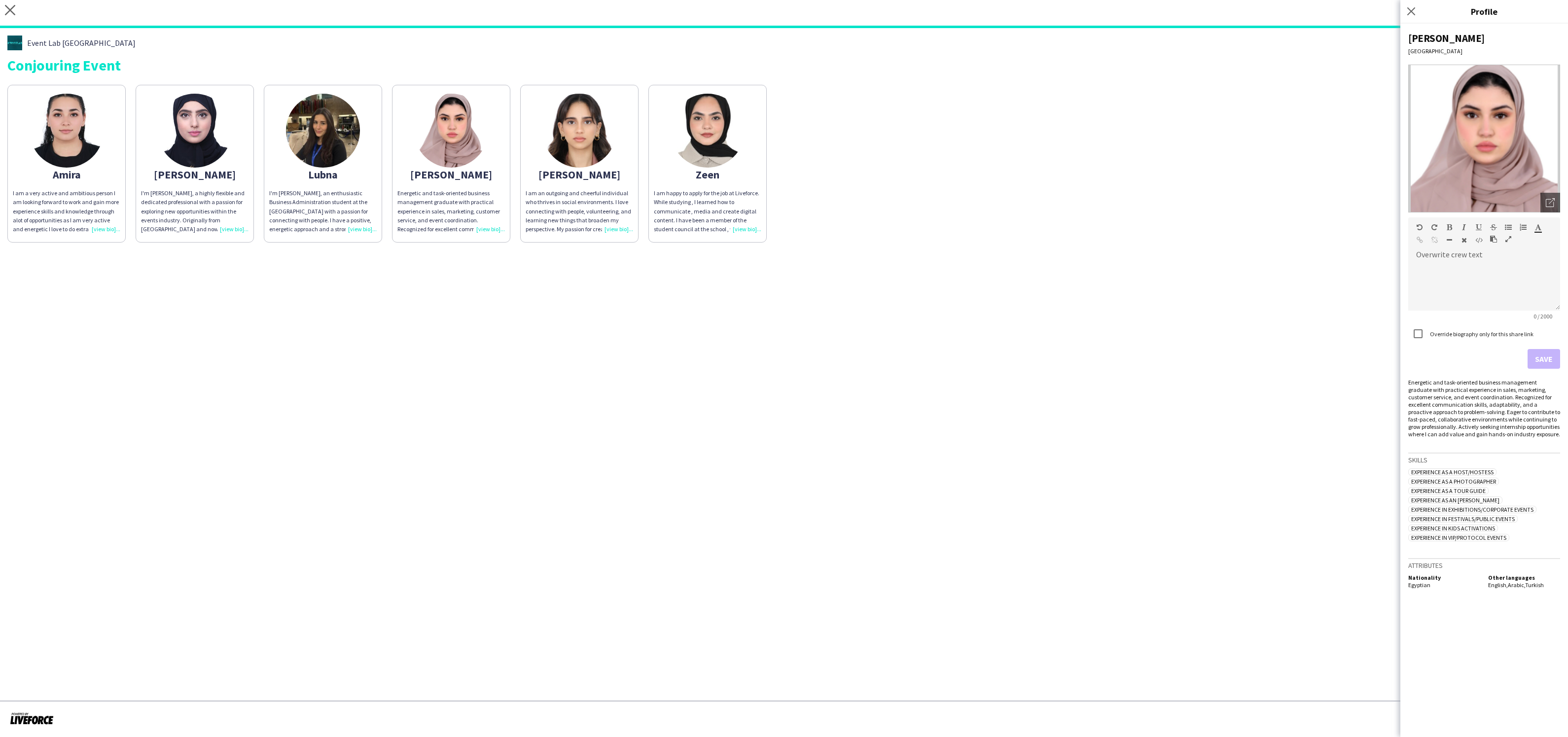
click at [597, 204] on div "I am an outgoing and cheerful individual who thrives in social environments. I …" at bounding box center [579, 211] width 108 height 45
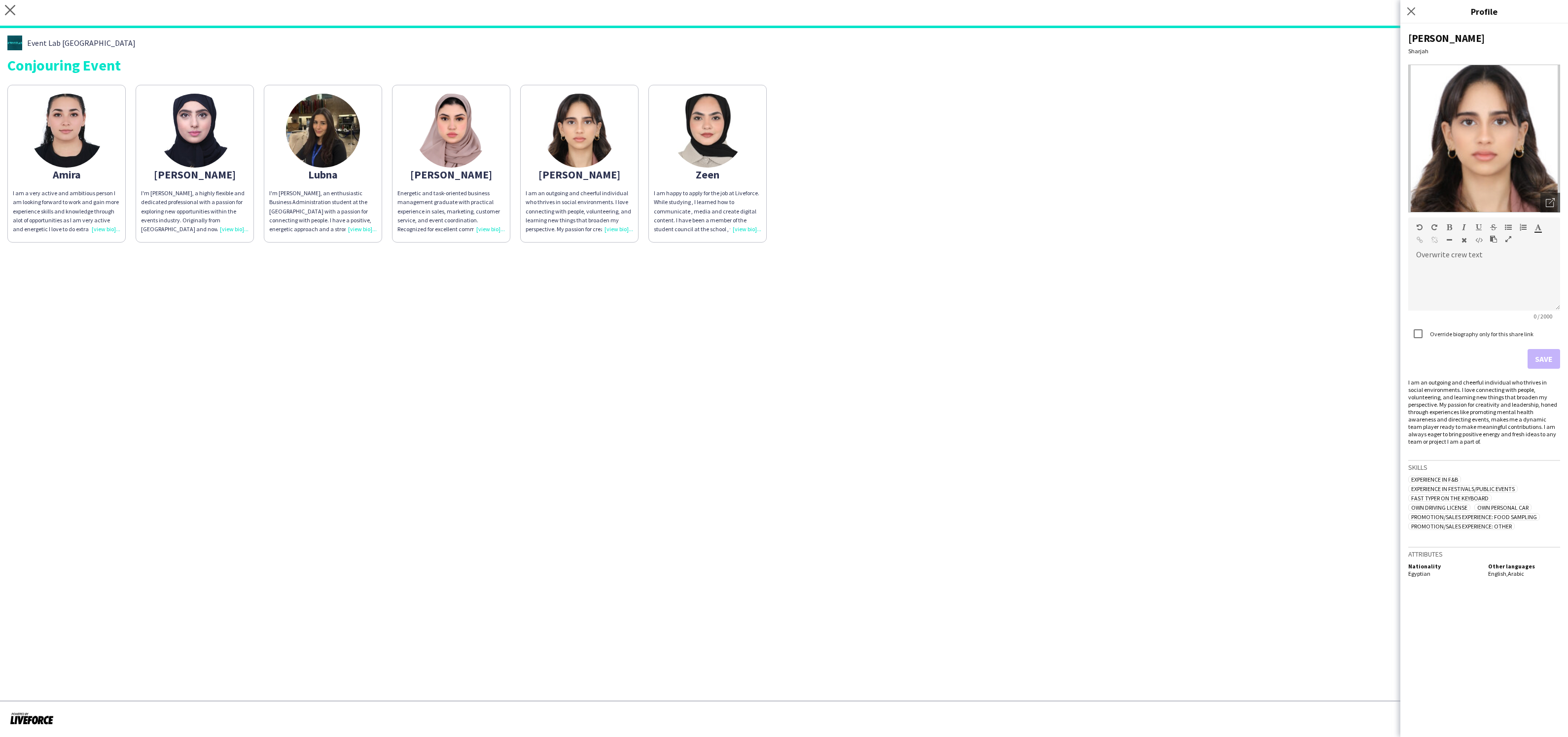
click at [665, 206] on div "I am happy to apply for the job at Liveforce. While studying , I learned how to…" at bounding box center [707, 211] width 108 height 45
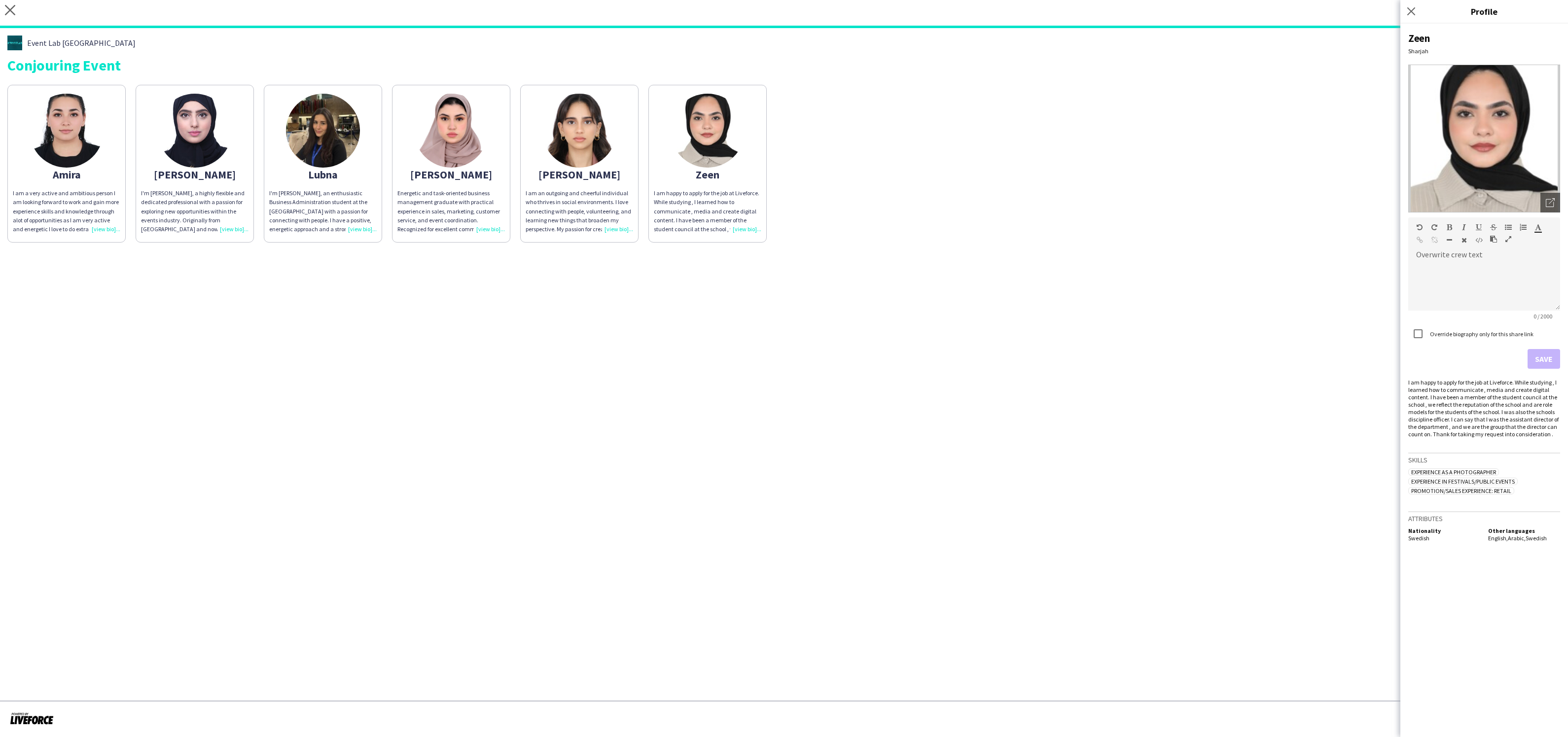
click at [742, 225] on div "I am happy to apply for the job at Liveforce. While studying , I learned how to…" at bounding box center [707, 211] width 108 height 45
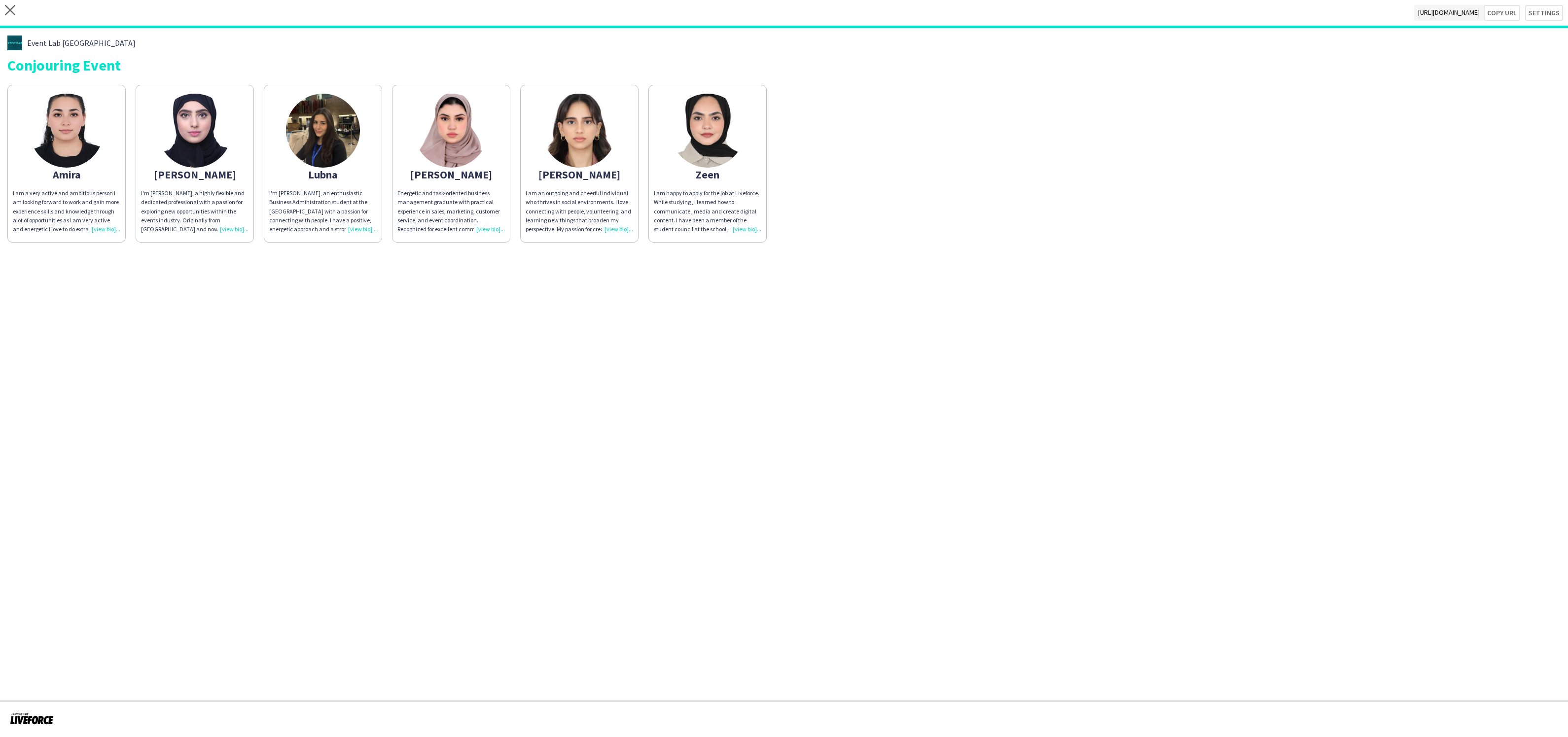
click at [718, 212] on div "I am happy to apply for the job at Liveforce. While studying , I learned how to…" at bounding box center [707, 211] width 108 height 45
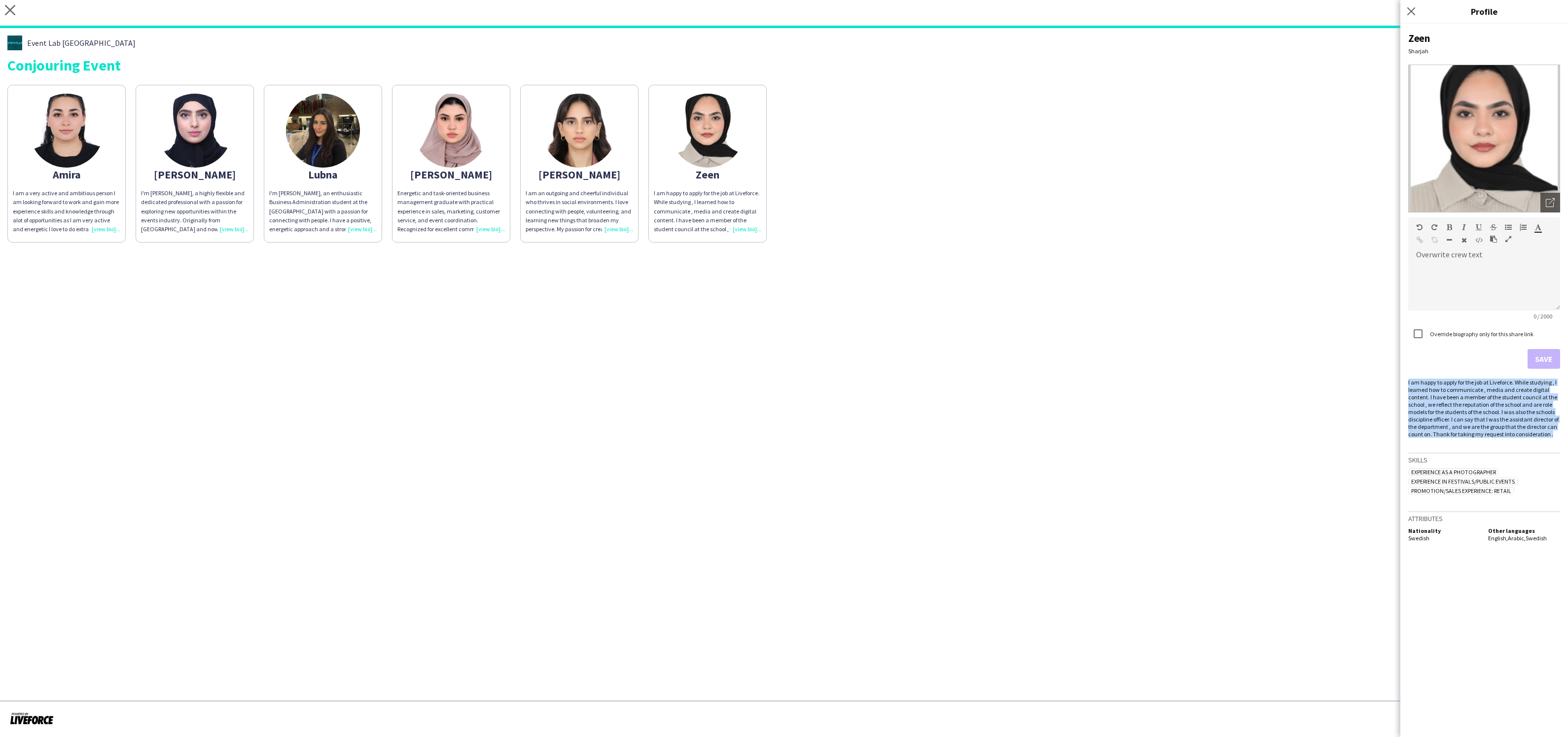
drag, startPoint x: 1555, startPoint y: 435, endPoint x: 1405, endPoint y: 382, distance: 159.1
click at [1405, 382] on div "Zeen Sharjah Open photos pop-in Overwrite crew text default Heading 1 Heading 2…" at bounding box center [1484, 380] width 167 height 713
copy div "I am happy to apply for the job at Liveforce. While studying , I learned how to…"
click at [1501, 275] on div at bounding box center [1484, 285] width 152 height 49
paste div
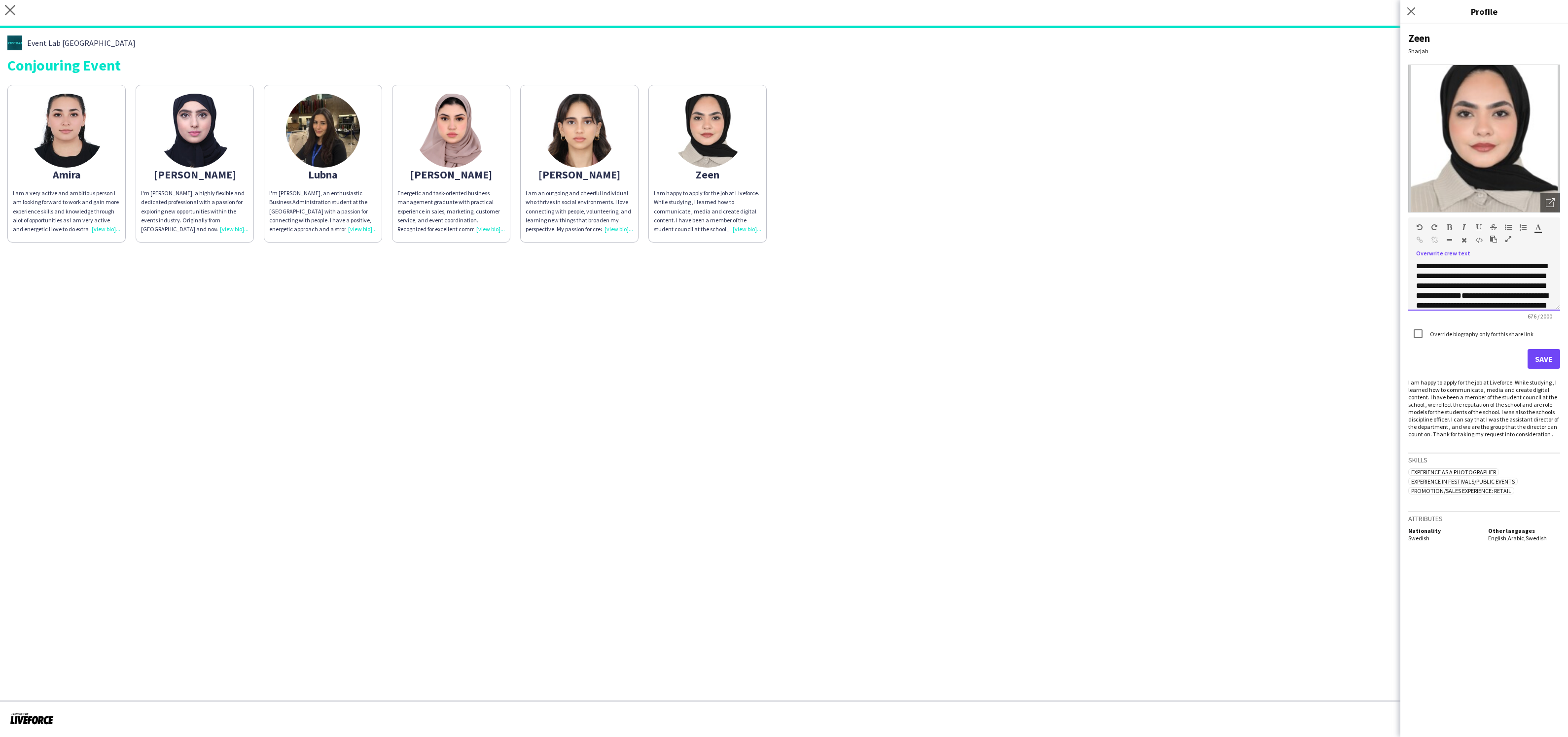
scroll to position [129, 0]
click at [1536, 357] on button "Save" at bounding box center [1544, 359] width 32 height 19
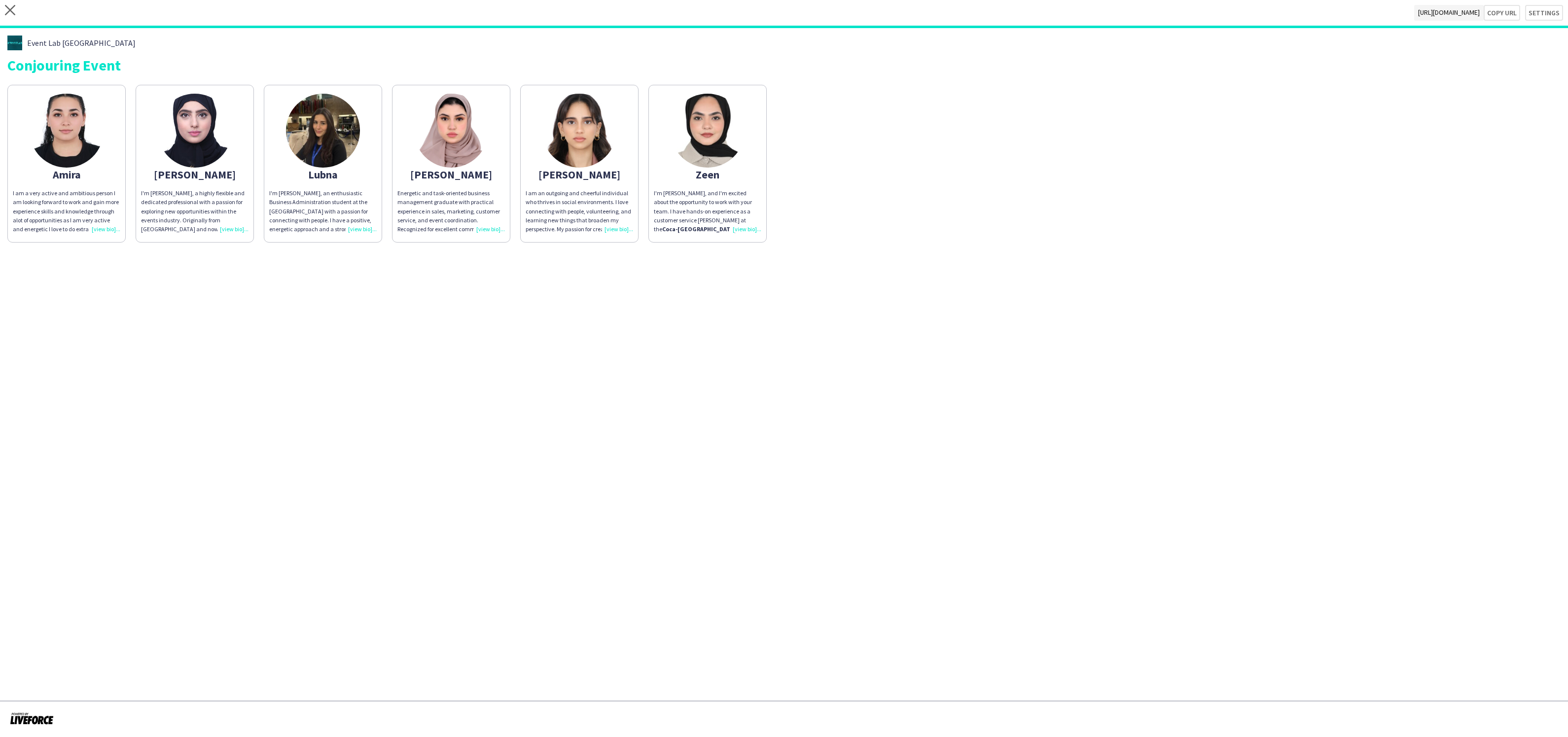
click at [95, 202] on div "I am a very active and ambitious person I am looking forward to work and gain m…" at bounding box center [66, 211] width 108 height 45
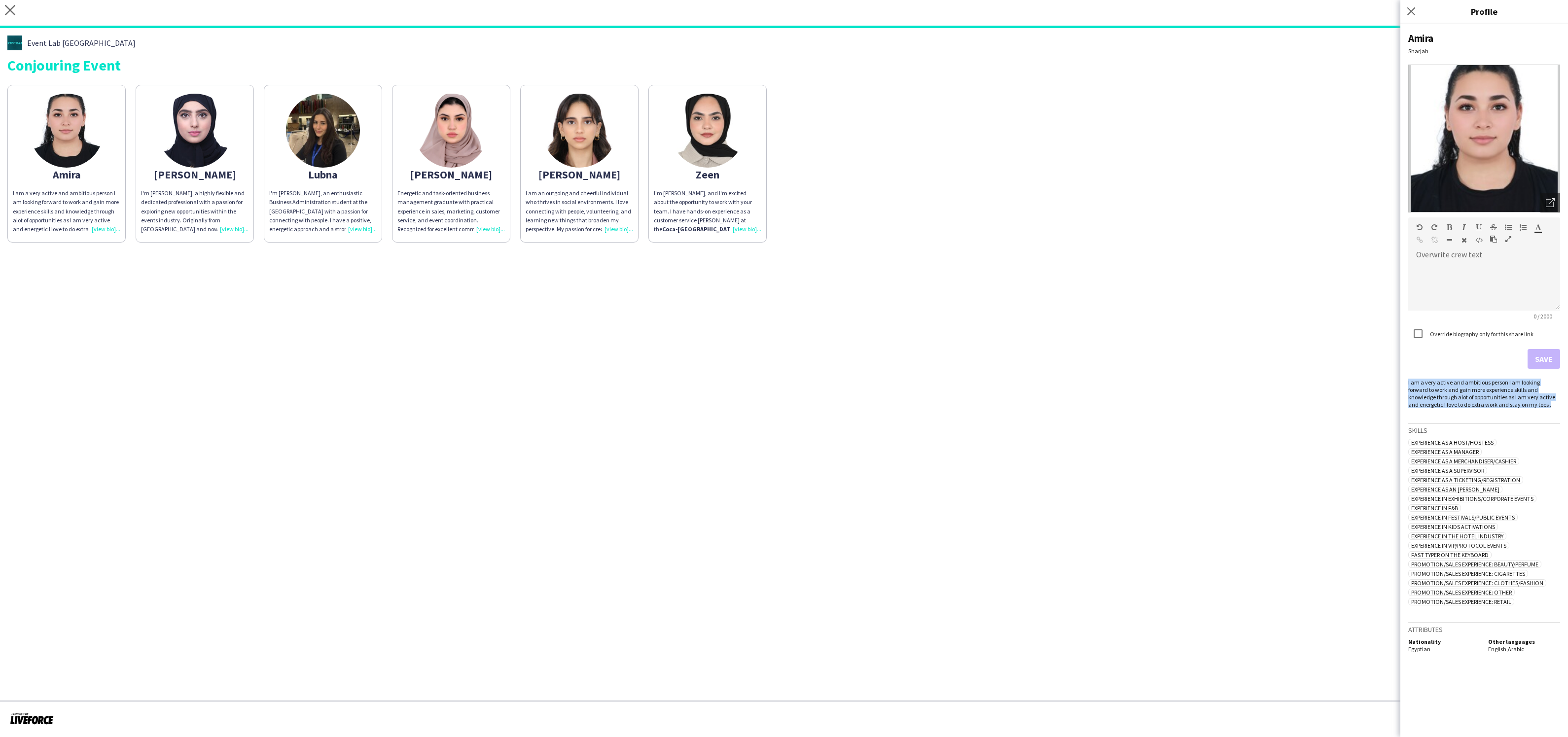
drag, startPoint x: 1544, startPoint y: 405, endPoint x: 1402, endPoint y: 377, distance: 144.7
click at [1402, 377] on div "Amira Sharjah Open photos pop-in Overwrite crew text default Heading 1 Heading …" at bounding box center [1484, 380] width 167 height 713
copy div "I am a very active and ambitious person I am looking forward to work and gain m…"
click at [1454, 271] on div at bounding box center [1484, 285] width 152 height 49
paste div
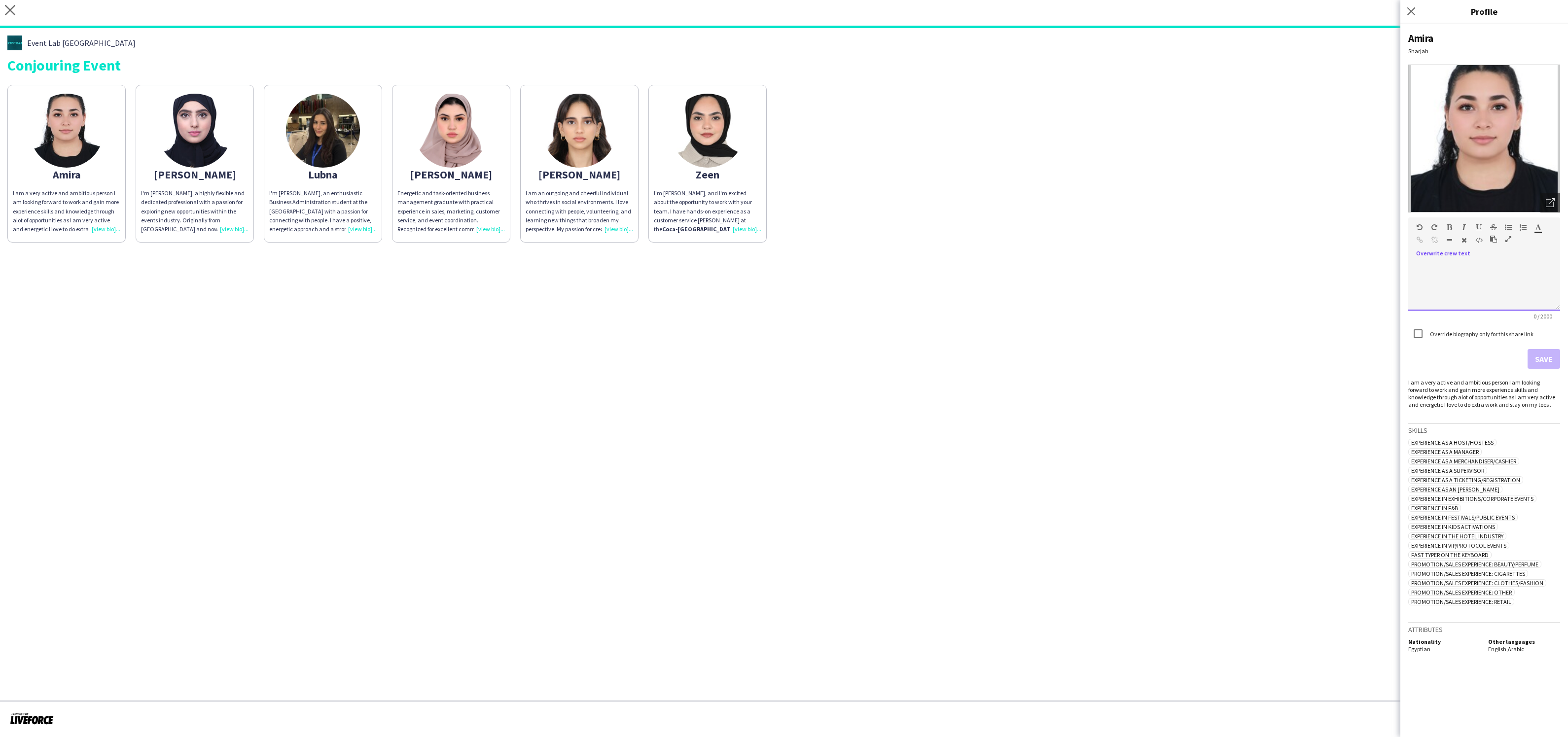
scroll to position [110, 0]
click at [1539, 357] on button "Save" at bounding box center [1544, 359] width 32 height 19
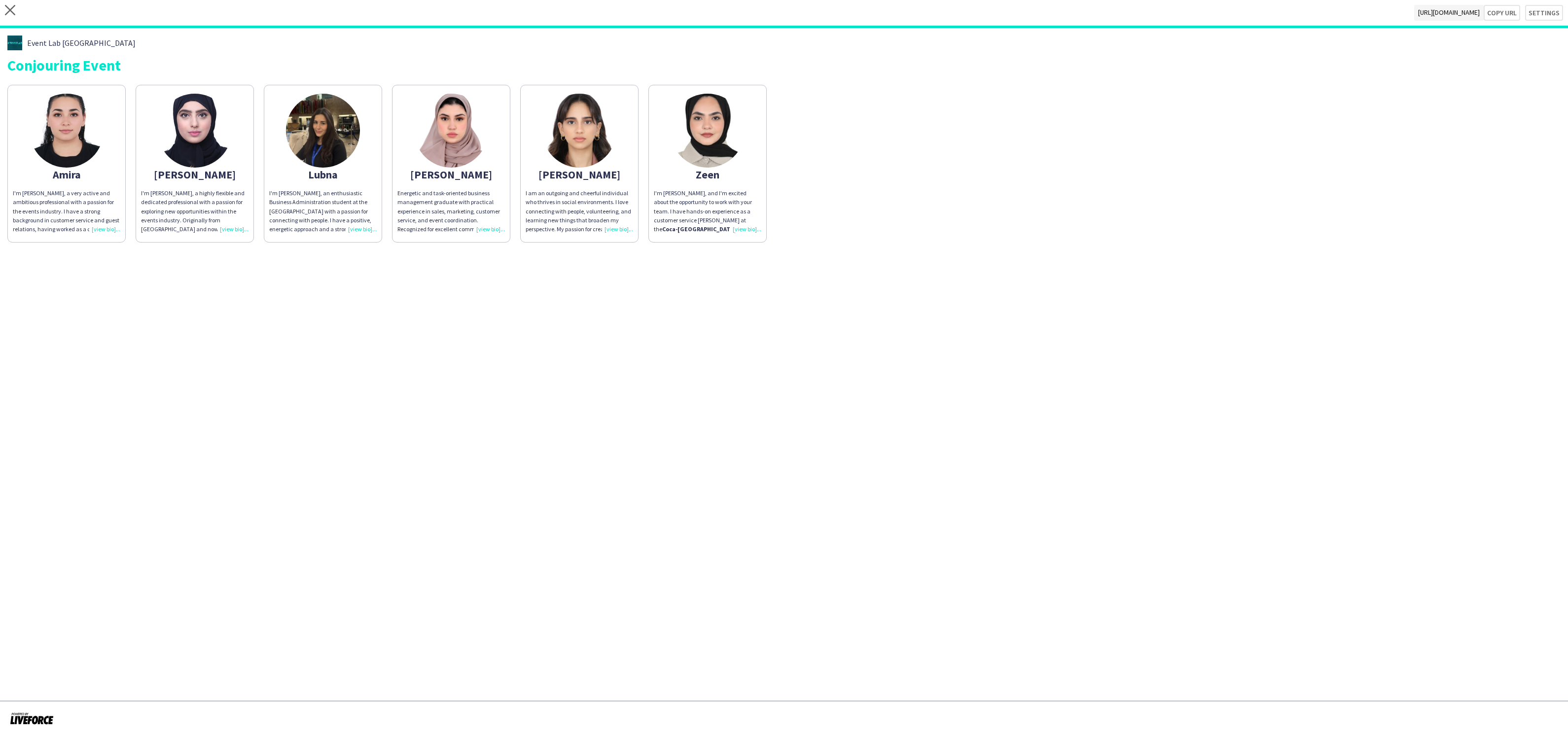
click at [484, 225] on div "Energetic and task-oriented business management graduate with practical experie…" at bounding box center [451, 211] width 108 height 45
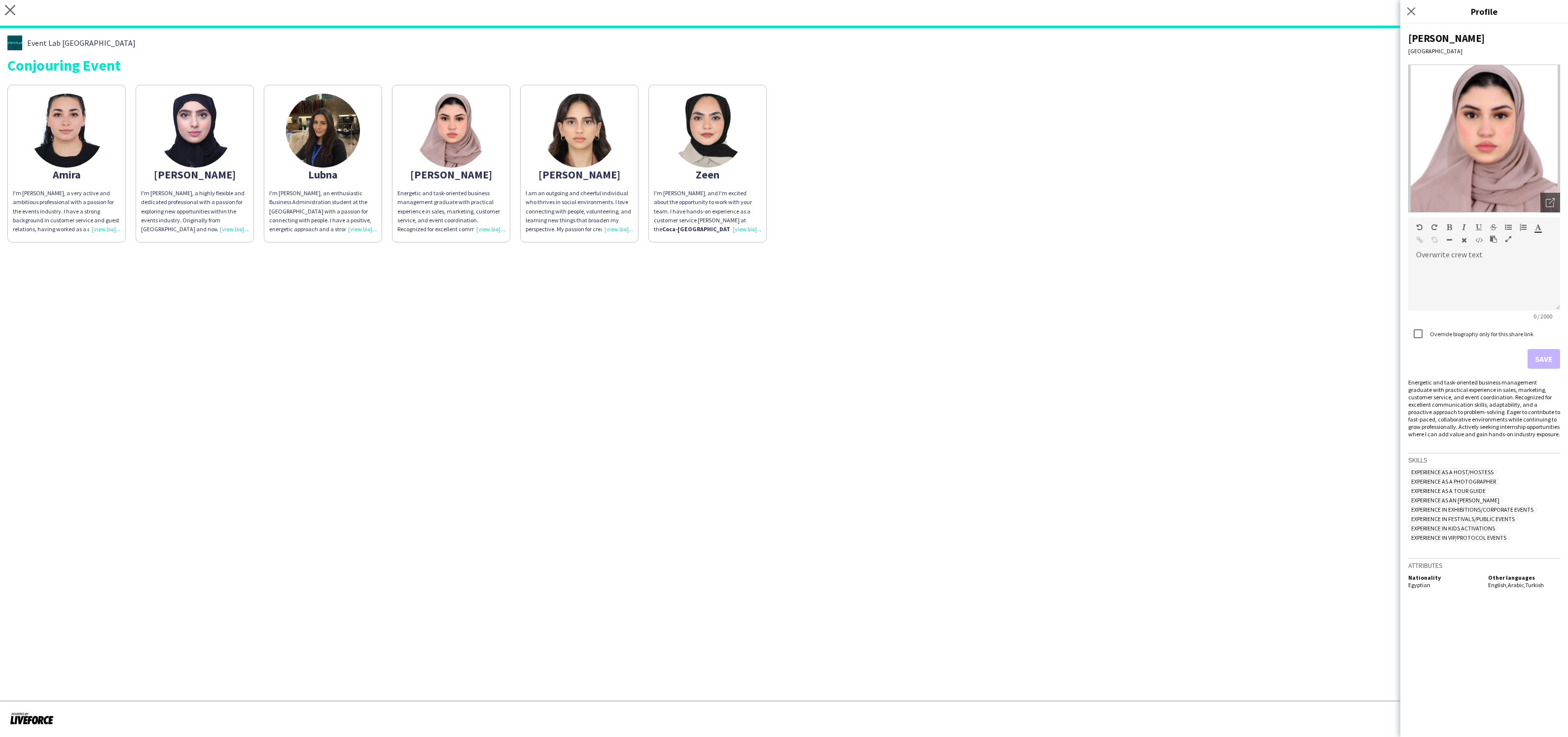
click at [746, 228] on div "I'm Zeen, and I'm excited about the opportunity to work with your team. I have …" at bounding box center [707, 211] width 108 height 45
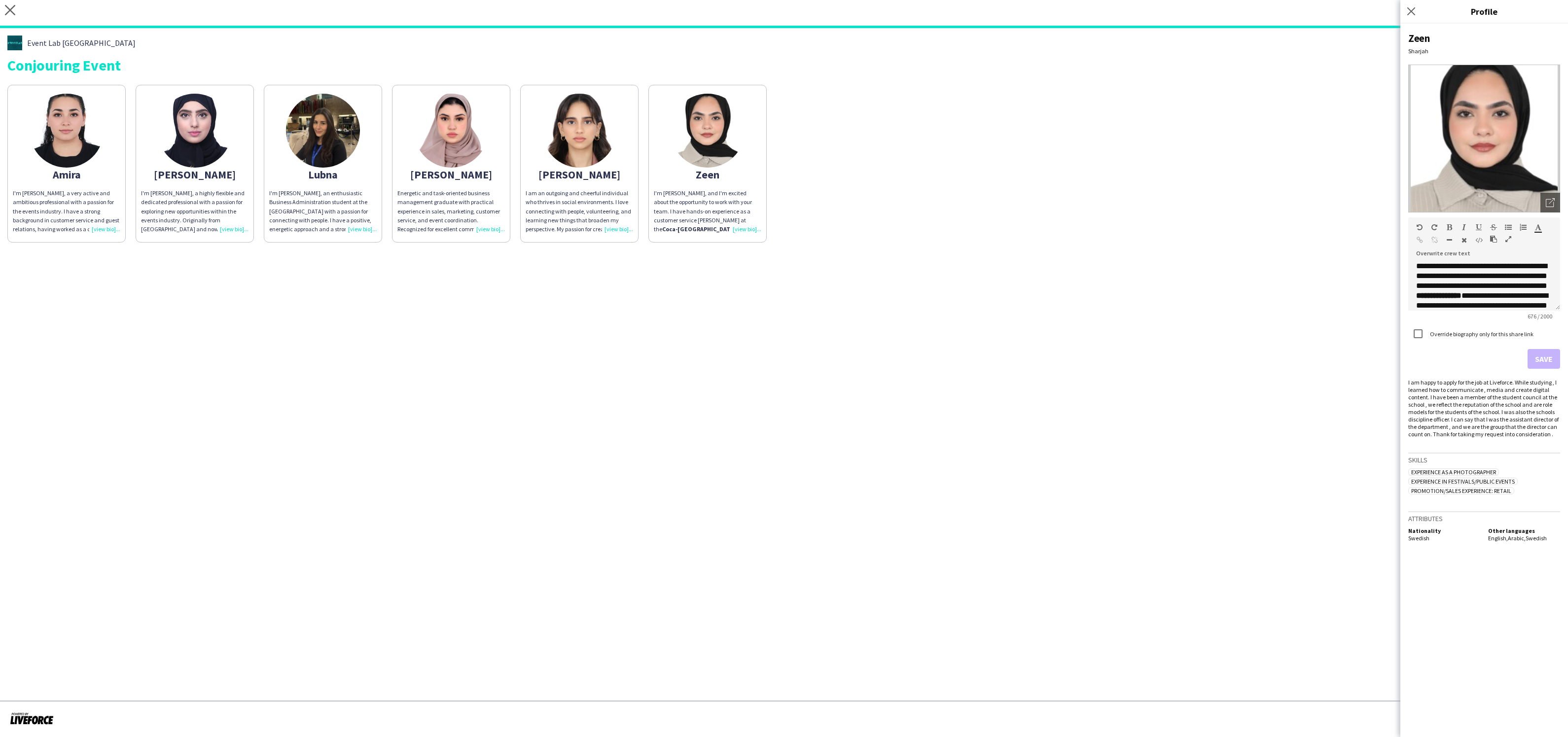
click at [608, 229] on div "I am an outgoing and cheerful individual who thrives in social environments. I …" at bounding box center [579, 211] width 108 height 45
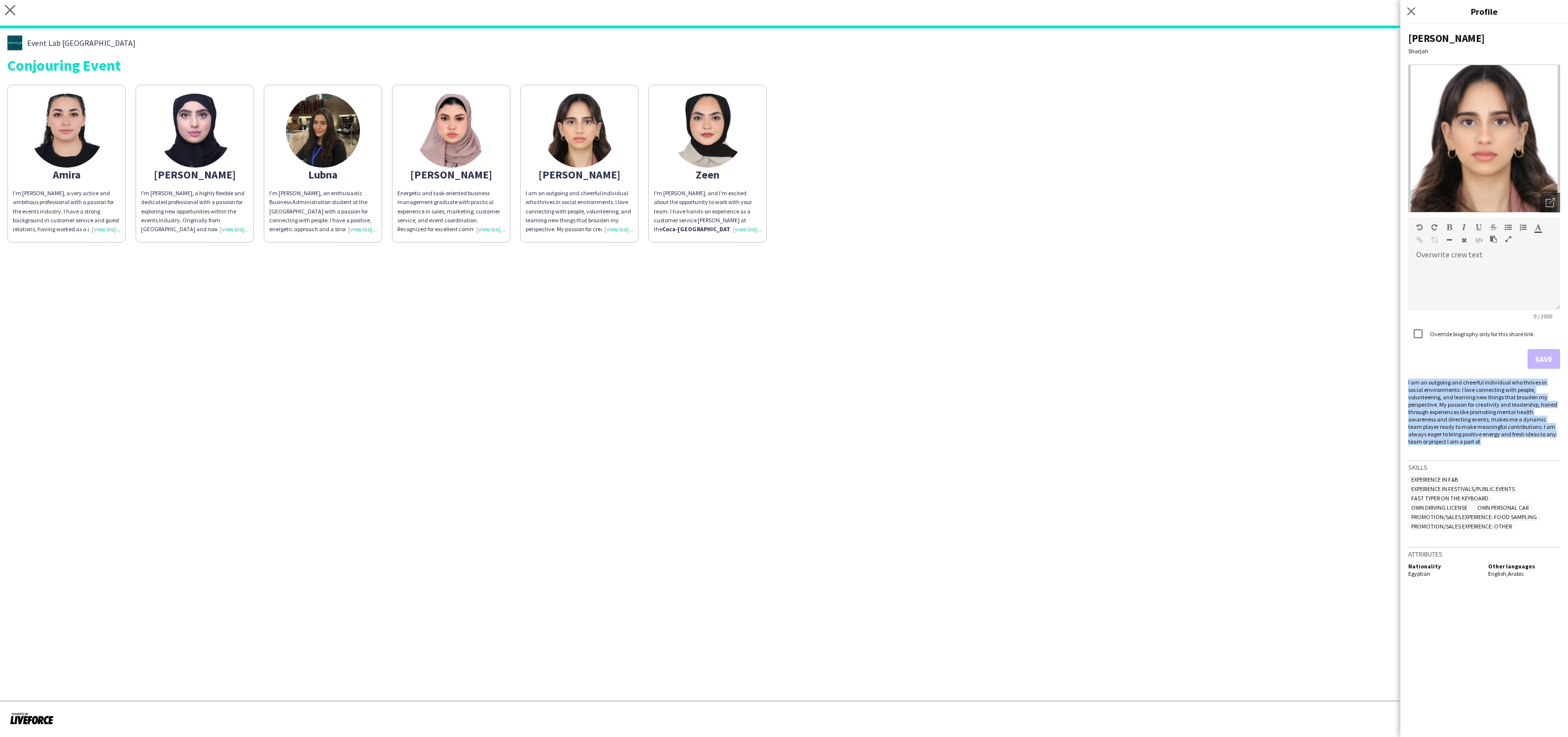
drag, startPoint x: 1431, startPoint y: 442, endPoint x: 1405, endPoint y: 381, distance: 66.3
click at [1405, 381] on div "Menna Sharjah Open photos pop-in Overwrite crew text default Heading 1 Heading …" at bounding box center [1484, 380] width 167 height 713
copy div "I am an outgoing and cheerful individual who thrives in social environments. I …"
click at [1460, 264] on div at bounding box center [1484, 285] width 152 height 49
paste div
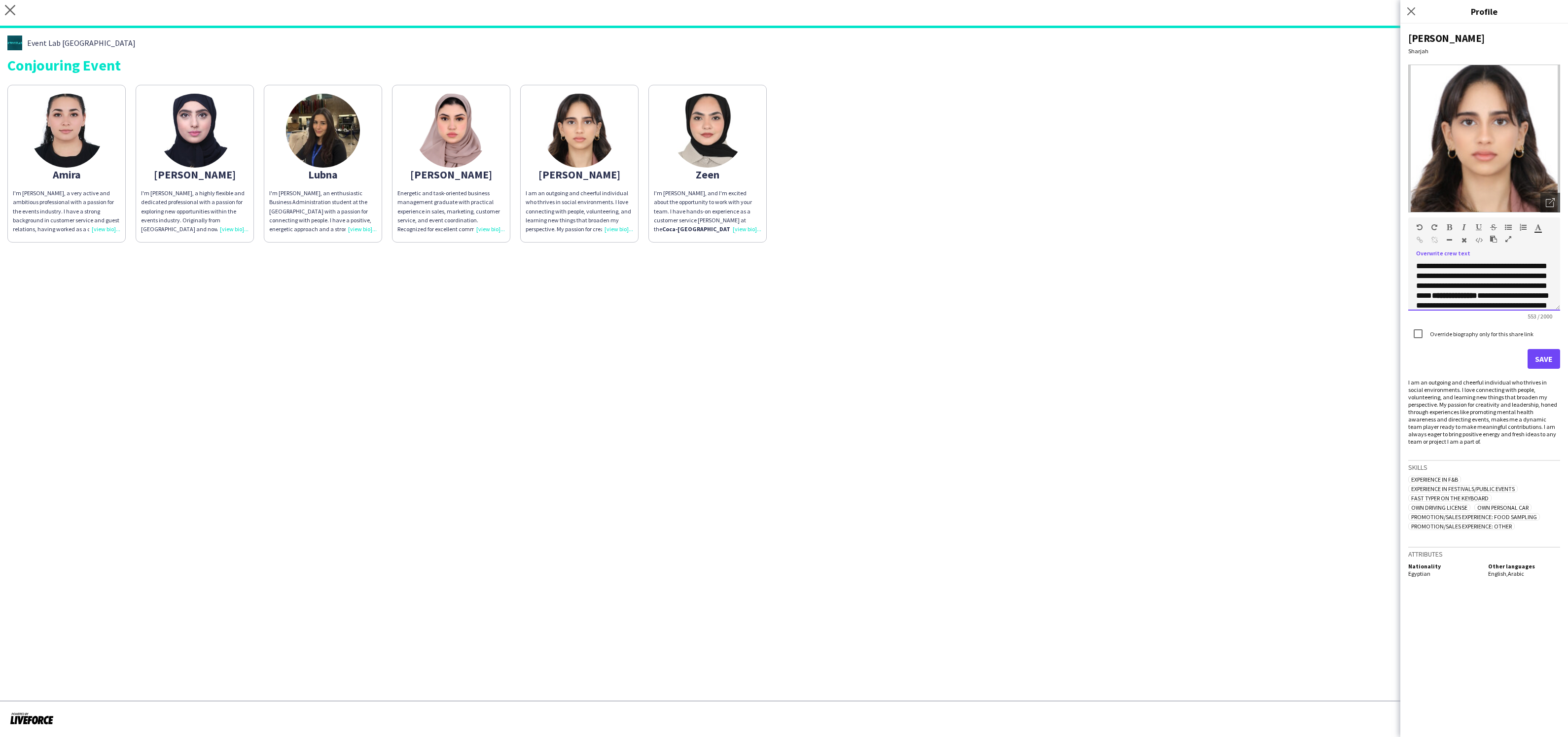
scroll to position [100, 0]
click at [1543, 360] on button "Save" at bounding box center [1544, 359] width 32 height 19
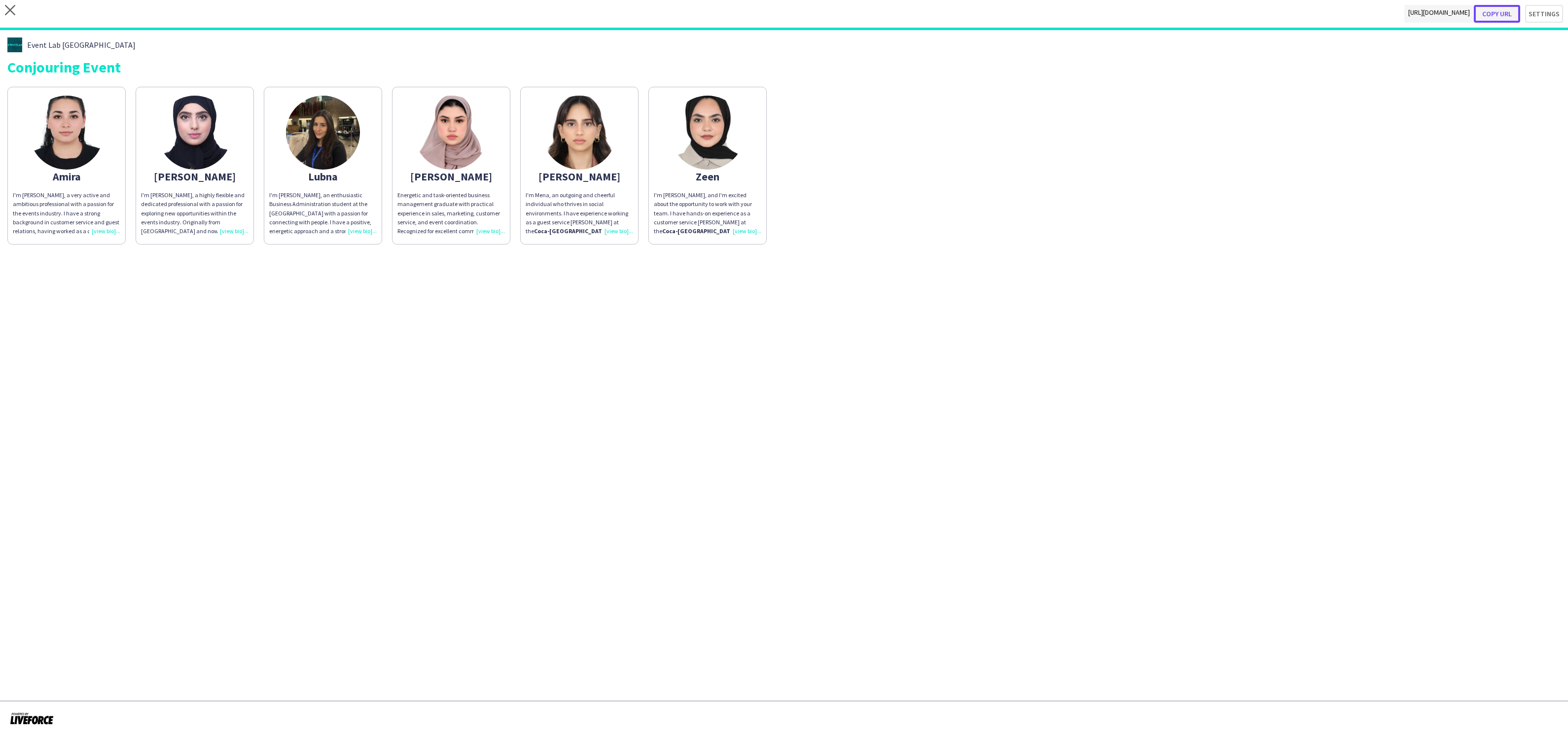
click at [1502, 14] on button "Copy url" at bounding box center [1497, 13] width 46 height 18
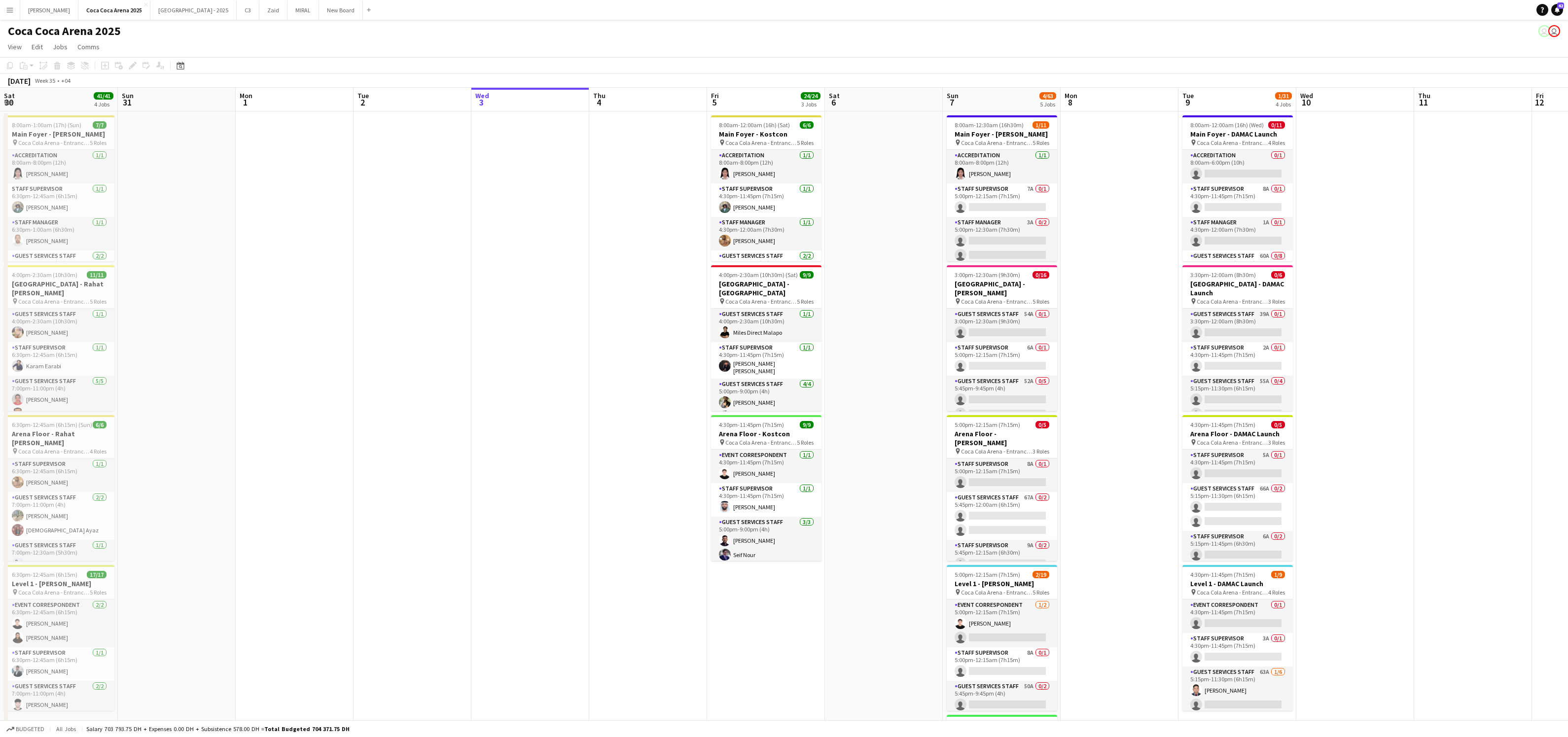
scroll to position [0, 235]
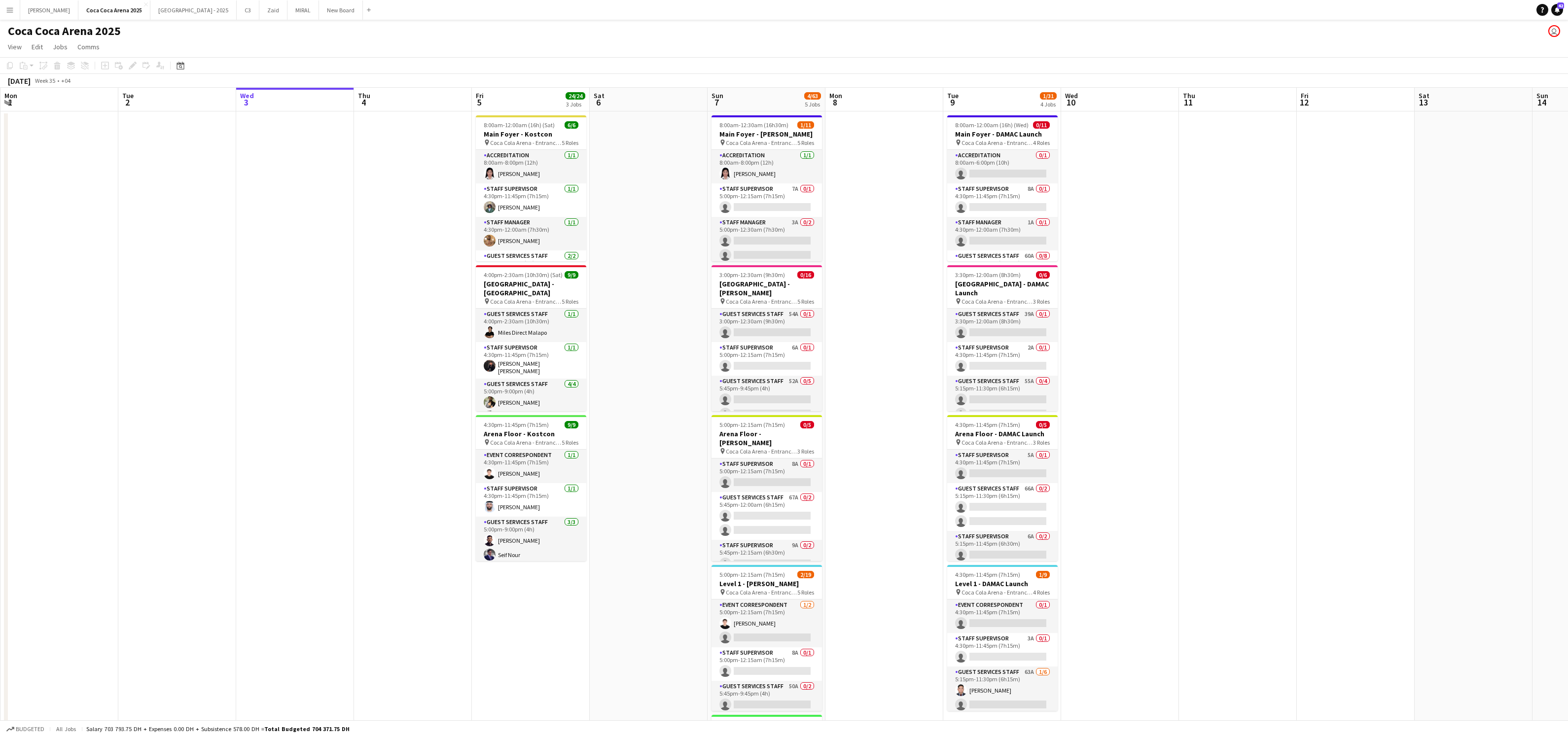
click at [3, 10] on button "Menu" at bounding box center [10, 10] width 19 height 19
click at [44, 56] on div "Workforce Workforce" at bounding box center [50, 54] width 99 height 19
click at [131, 50] on link "My Workforce" at bounding box center [149, 54] width 99 height 19
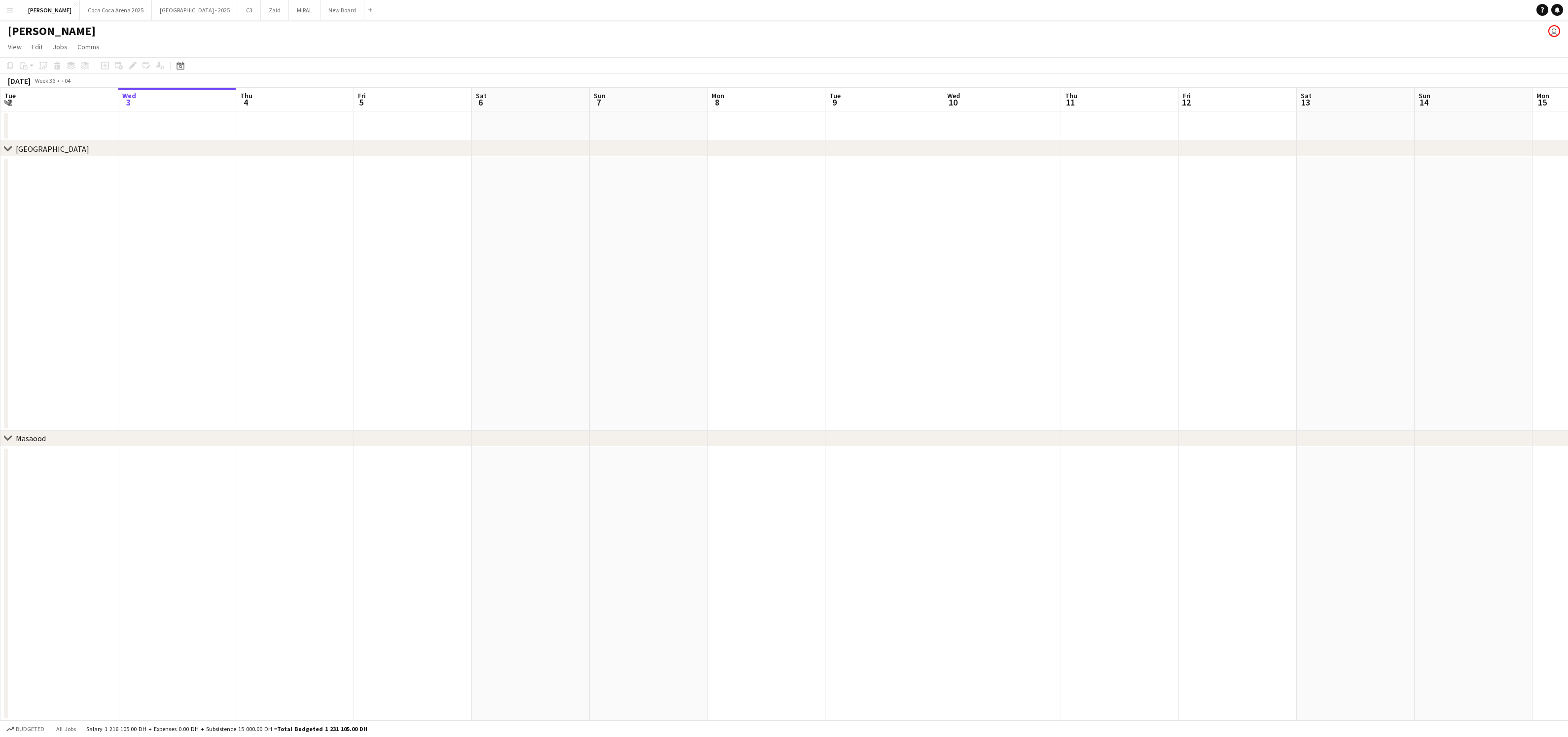
click at [10, 10] on app-icon "Menu" at bounding box center [10, 10] width 8 height 8
click at [108, 52] on link "My Workforce" at bounding box center [149, 54] width 99 height 19
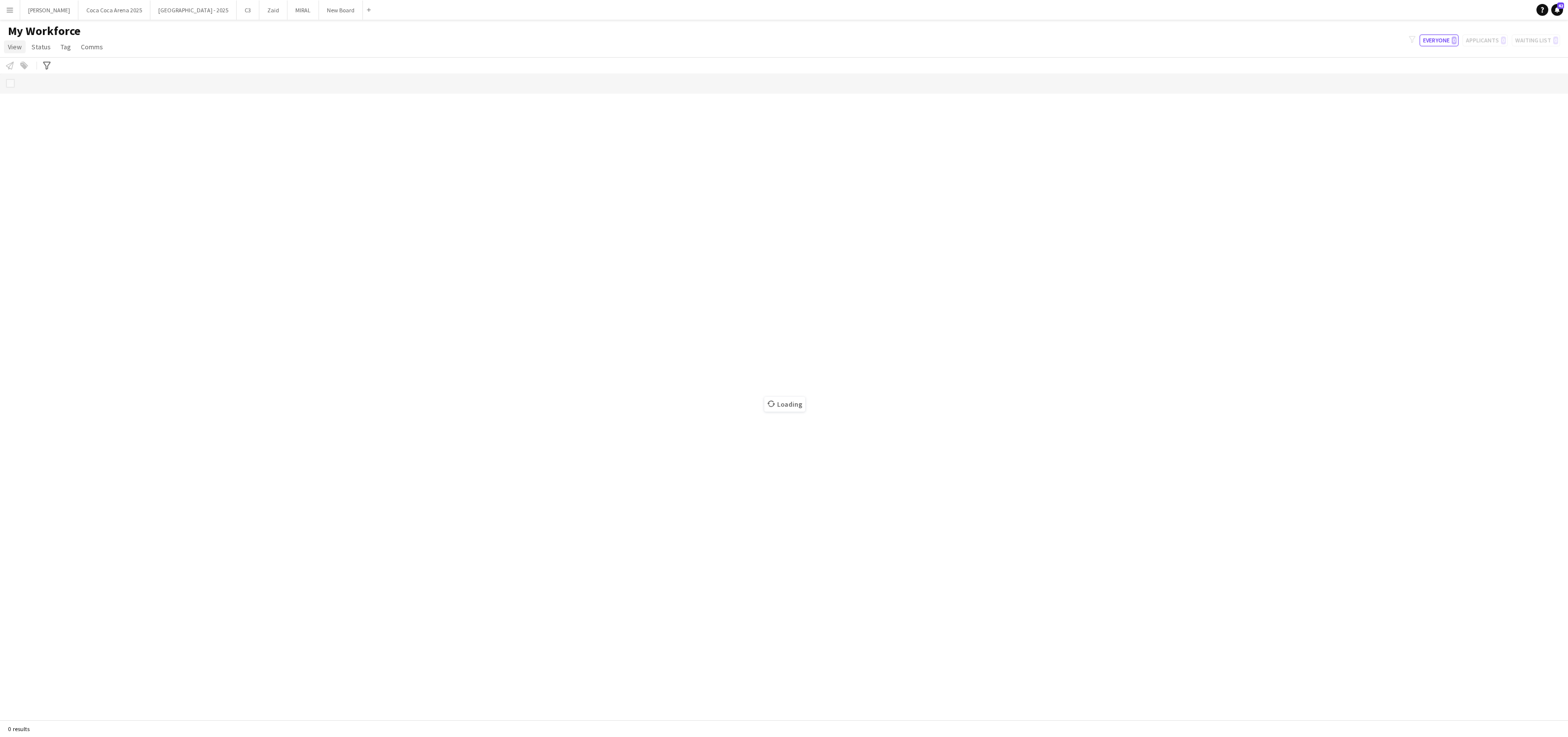
click at [15, 46] on span "View" at bounding box center [15, 47] width 14 height 9
click at [165, 46] on div "My Workforce View Views Default view New view Update view Delete view Edit name…" at bounding box center [784, 40] width 1568 height 33
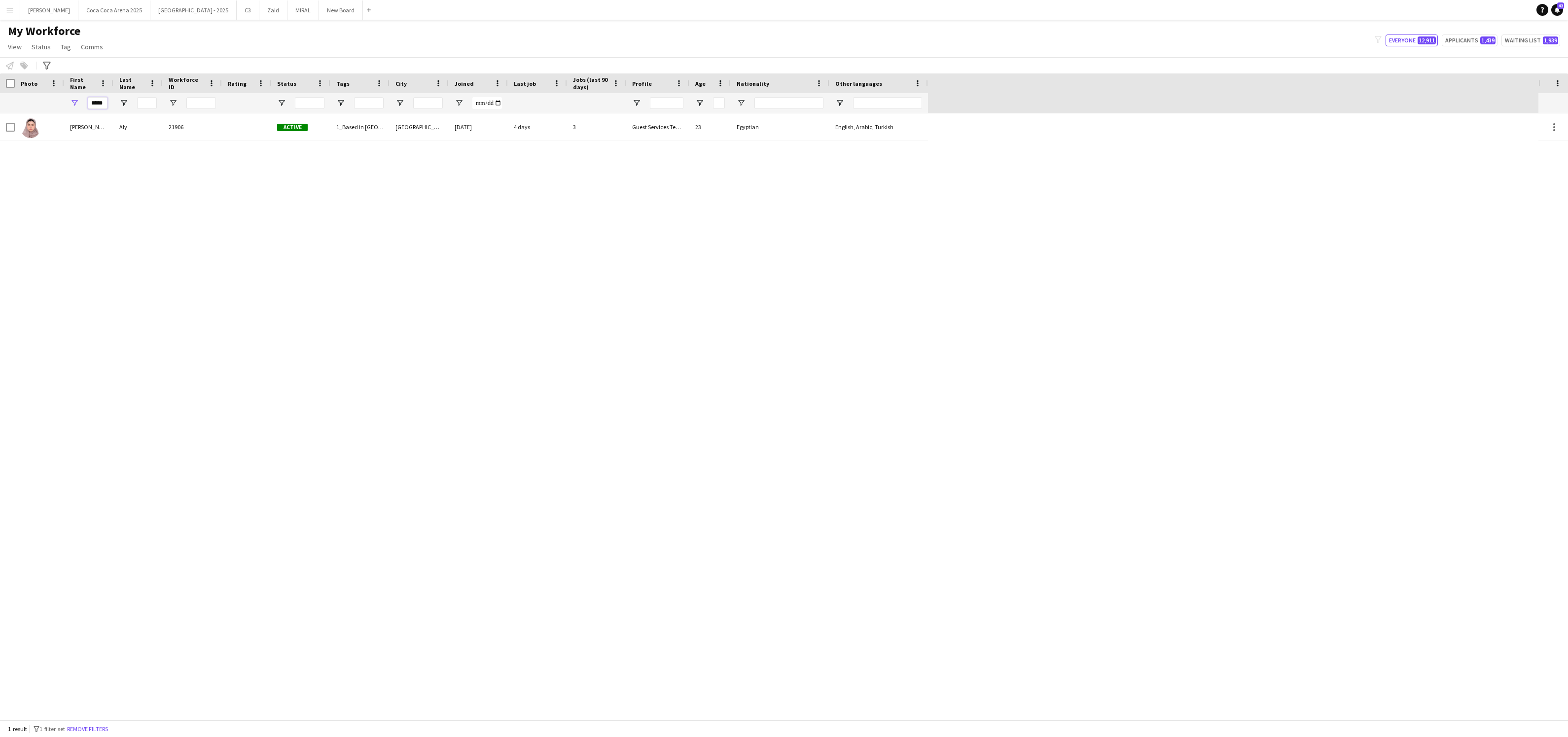
click at [95, 99] on input "*****" at bounding box center [97, 103] width 19 height 12
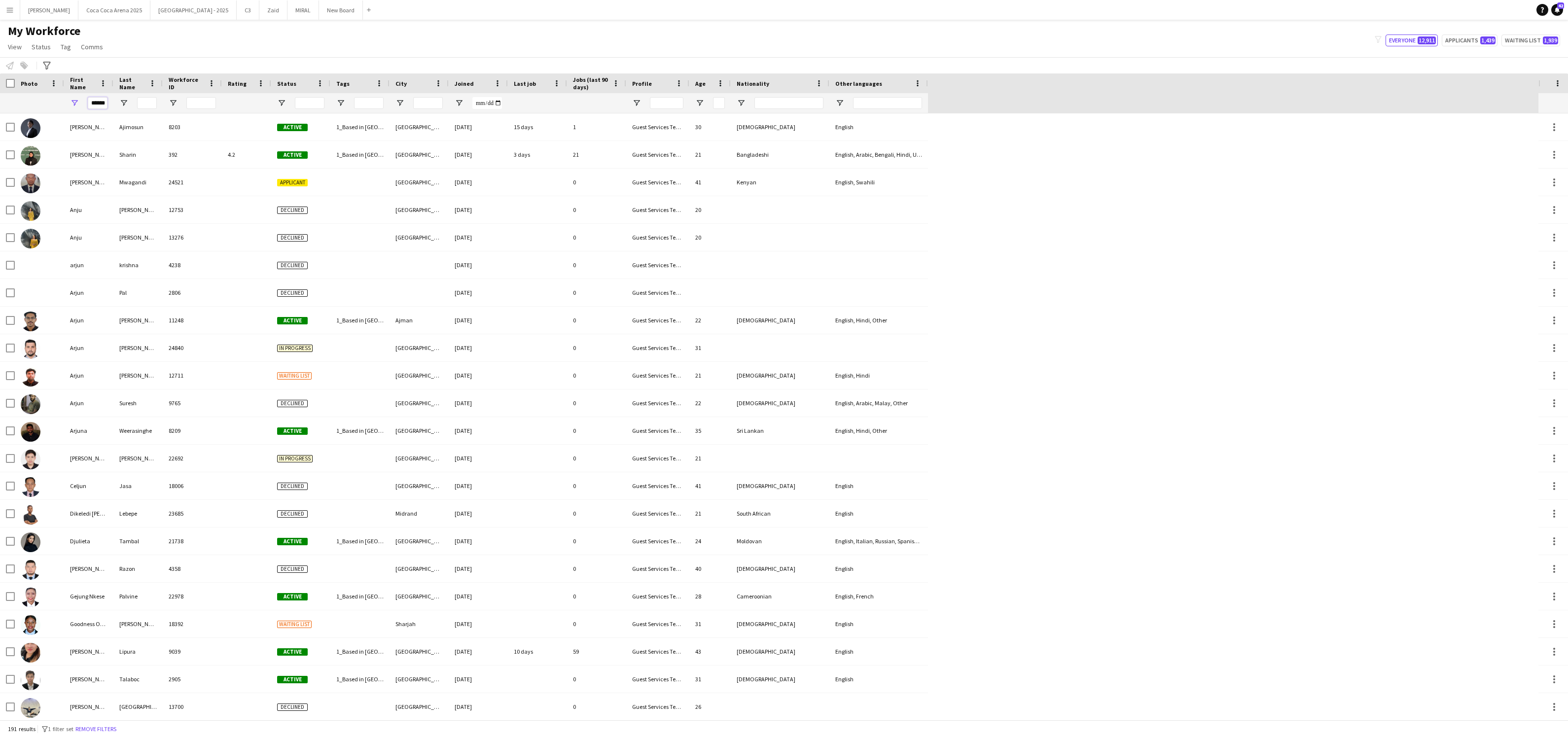
scroll to position [0, 4]
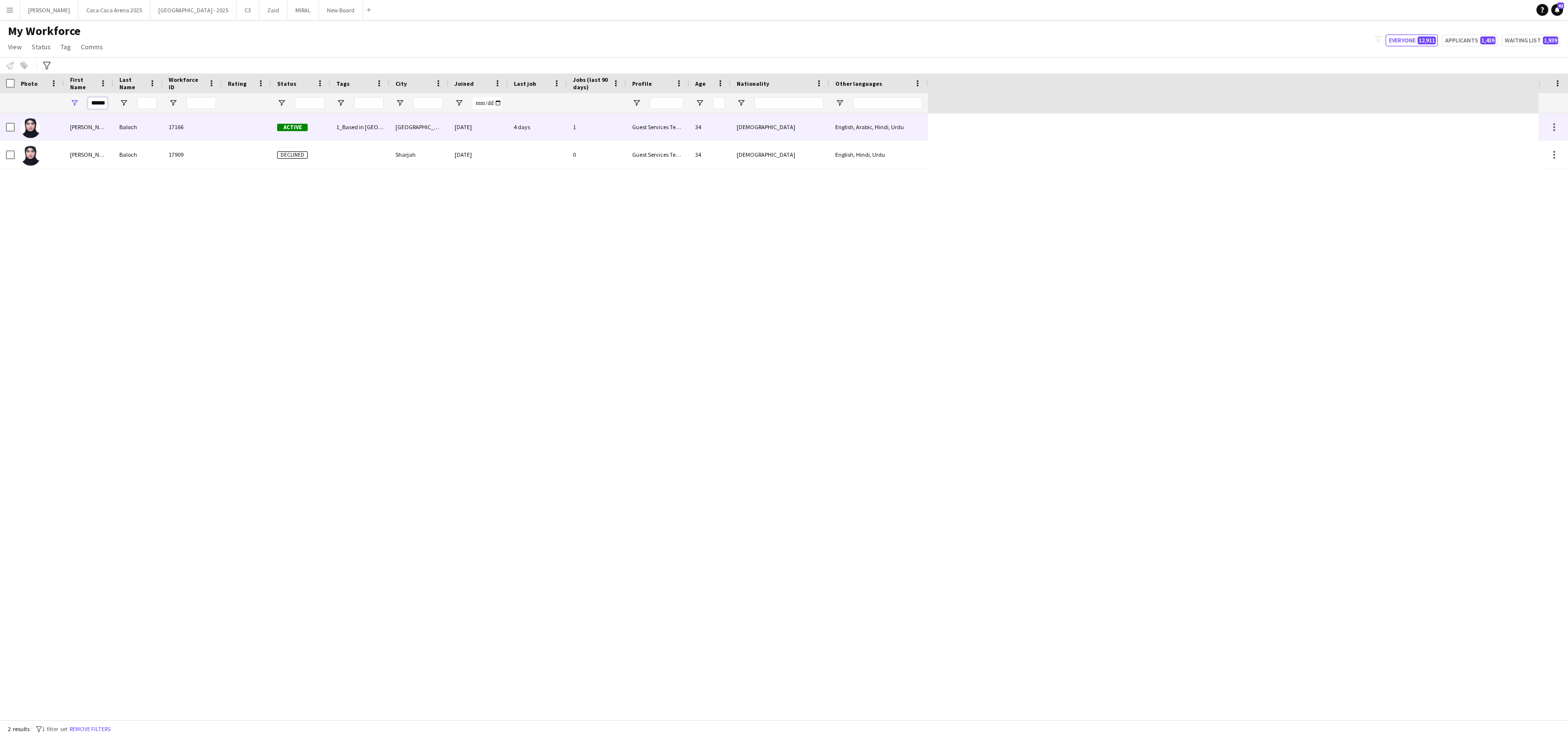
type input "******"
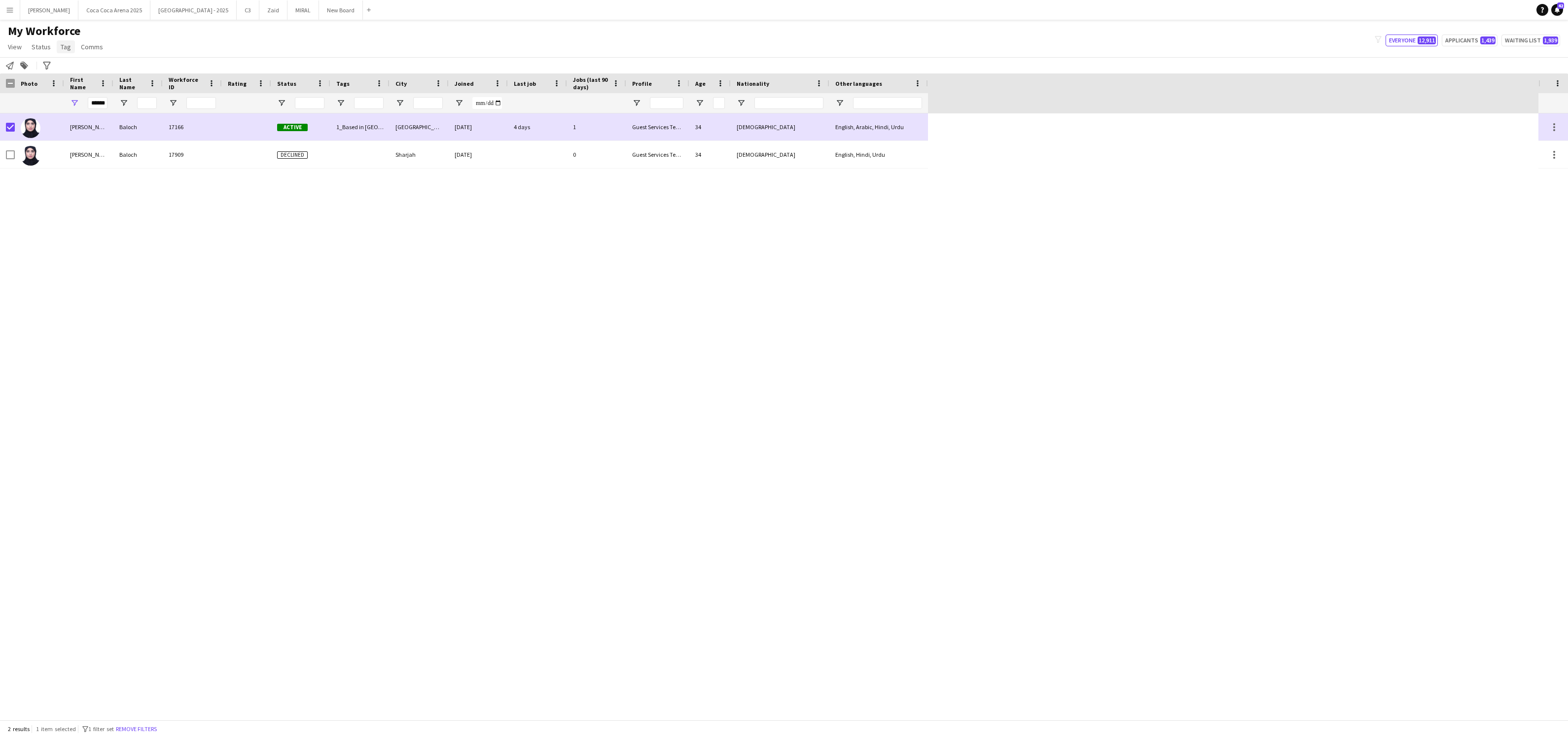
click at [69, 47] on span "Tag" at bounding box center [66, 47] width 10 height 9
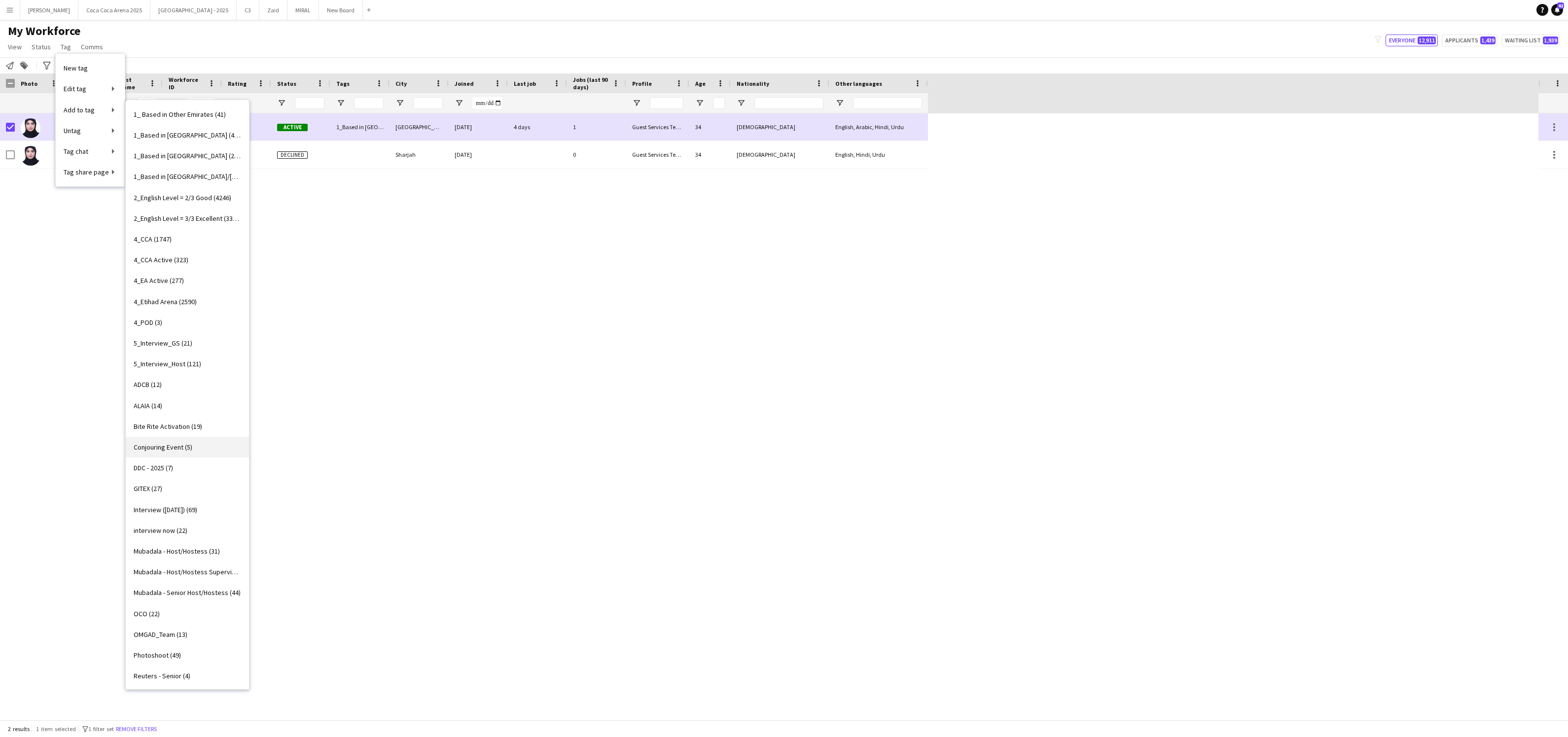
click at [183, 447] on span "Conjouring Event (5)" at bounding box center [163, 447] width 58 height 9
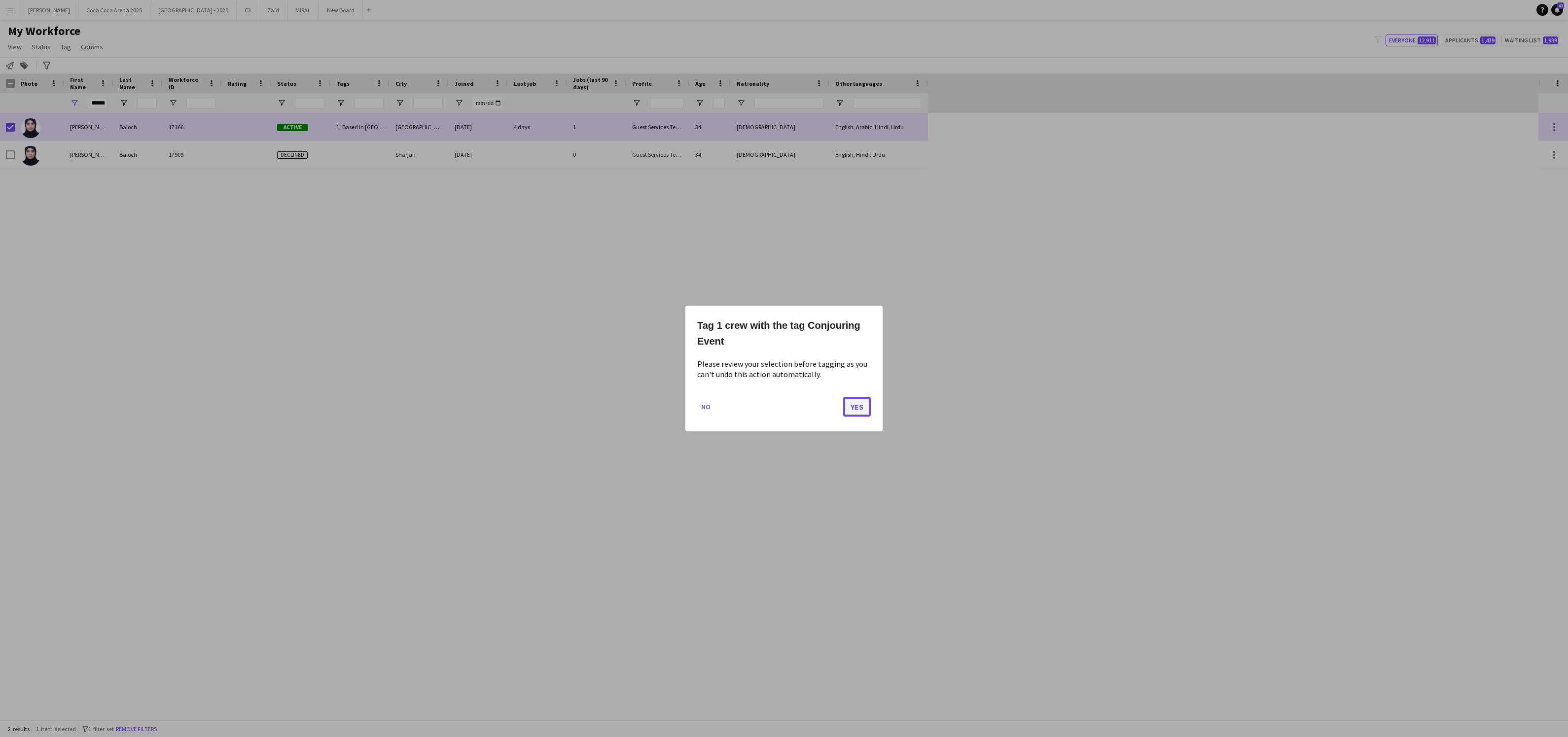
click at [857, 415] on button "Yes" at bounding box center [856, 407] width 27 height 19
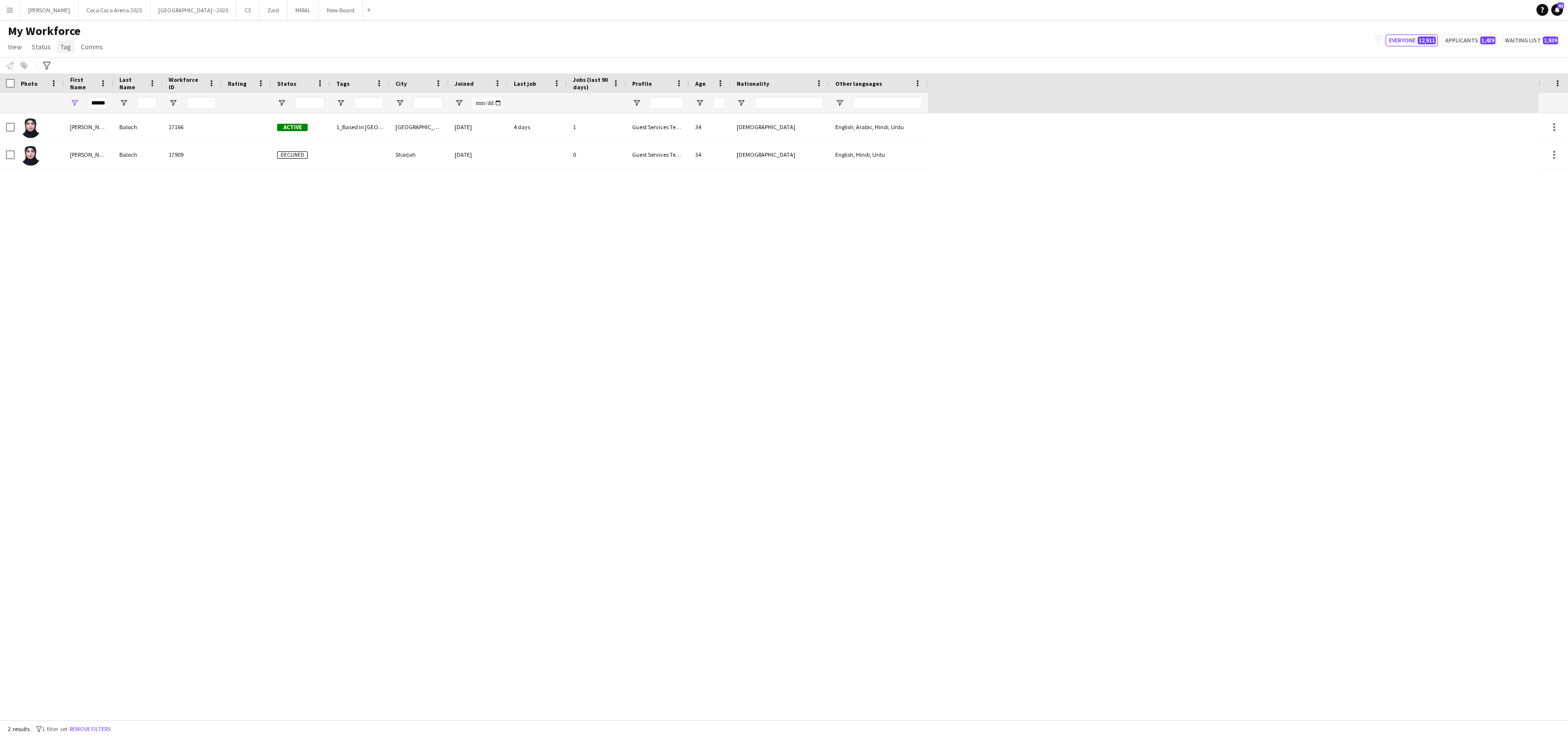
click at [71, 49] on link "Tag" at bounding box center [66, 46] width 18 height 13
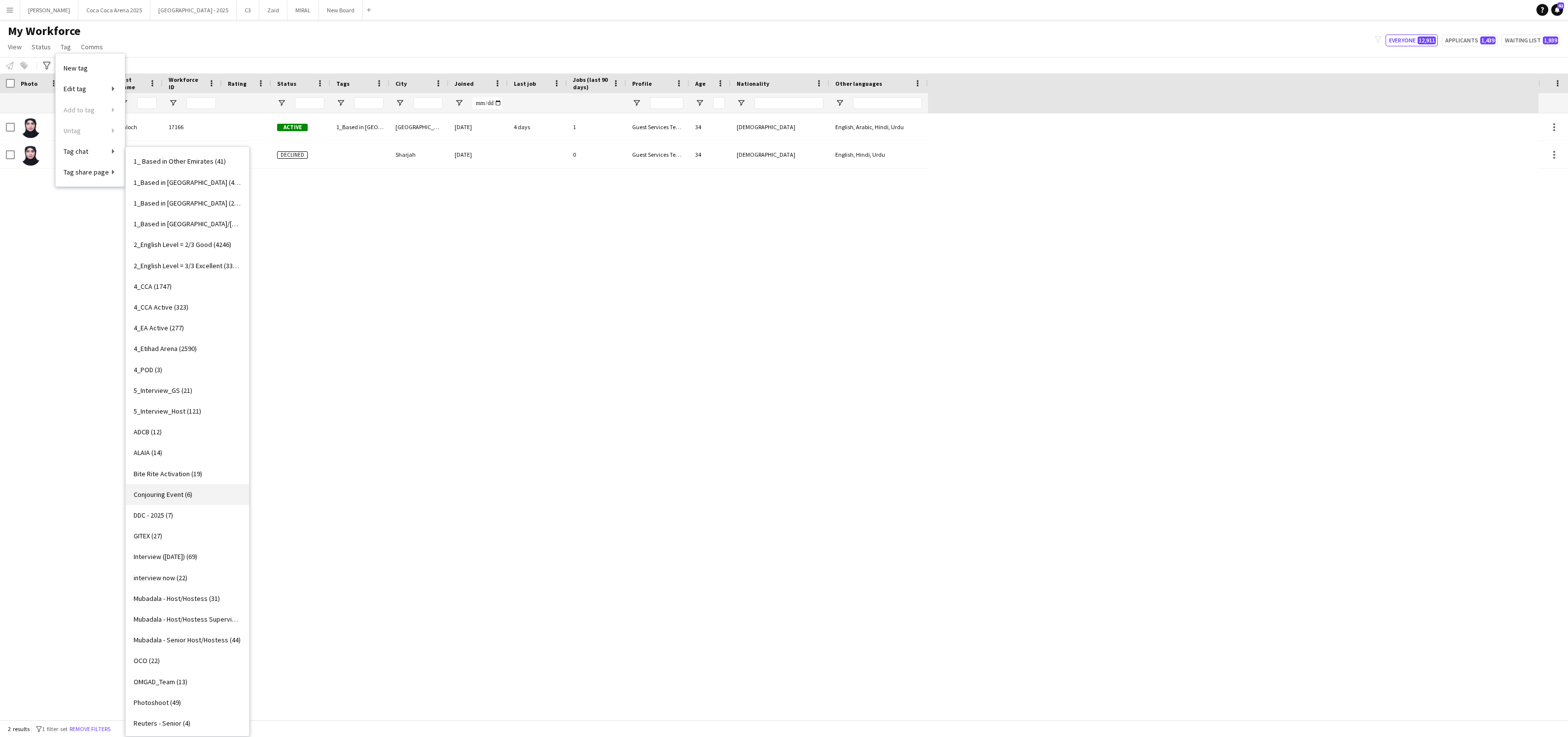
click at [160, 496] on span "Conjouring Event (6)" at bounding box center [163, 494] width 58 height 9
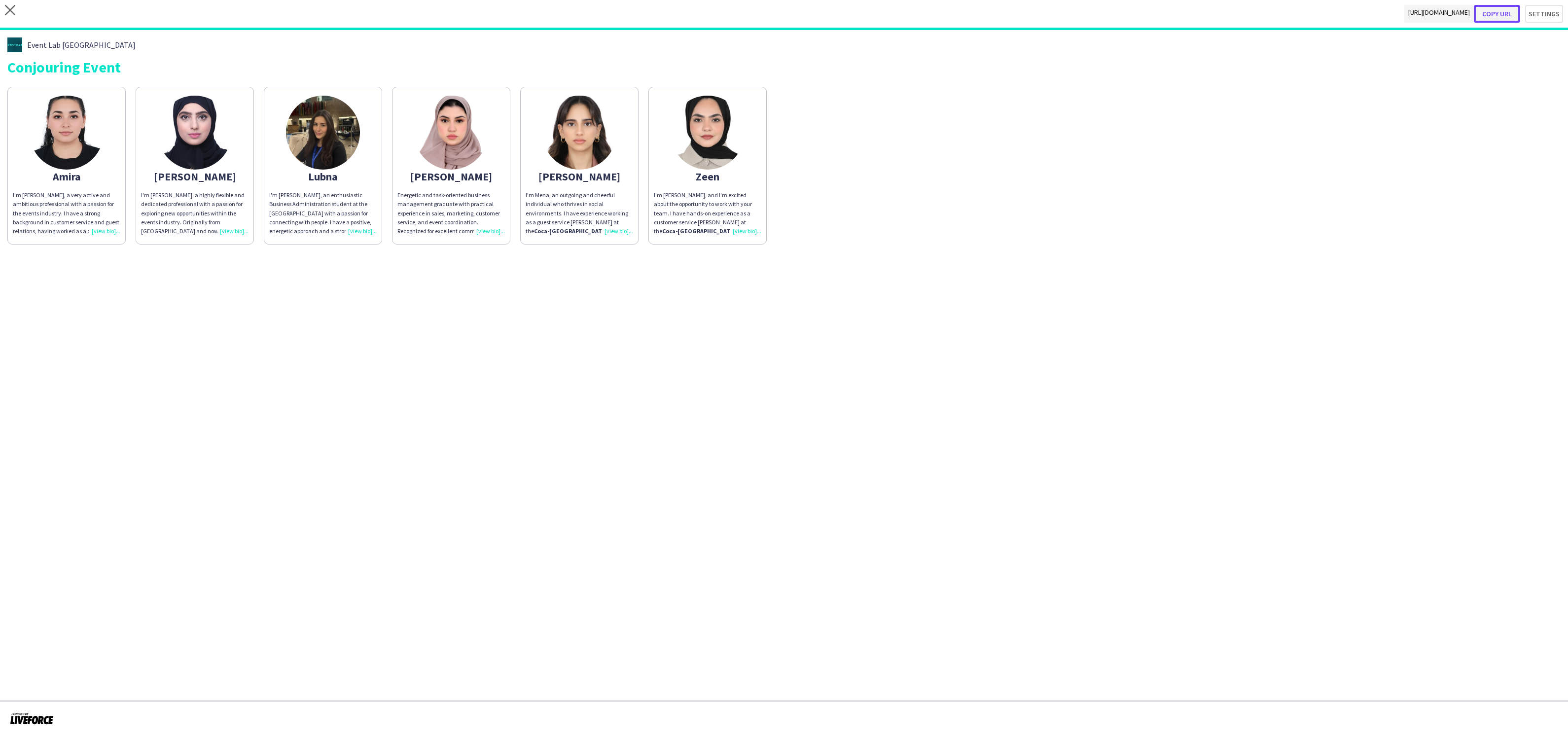
click at [1497, 11] on button "Copy url" at bounding box center [1497, 13] width 46 height 18
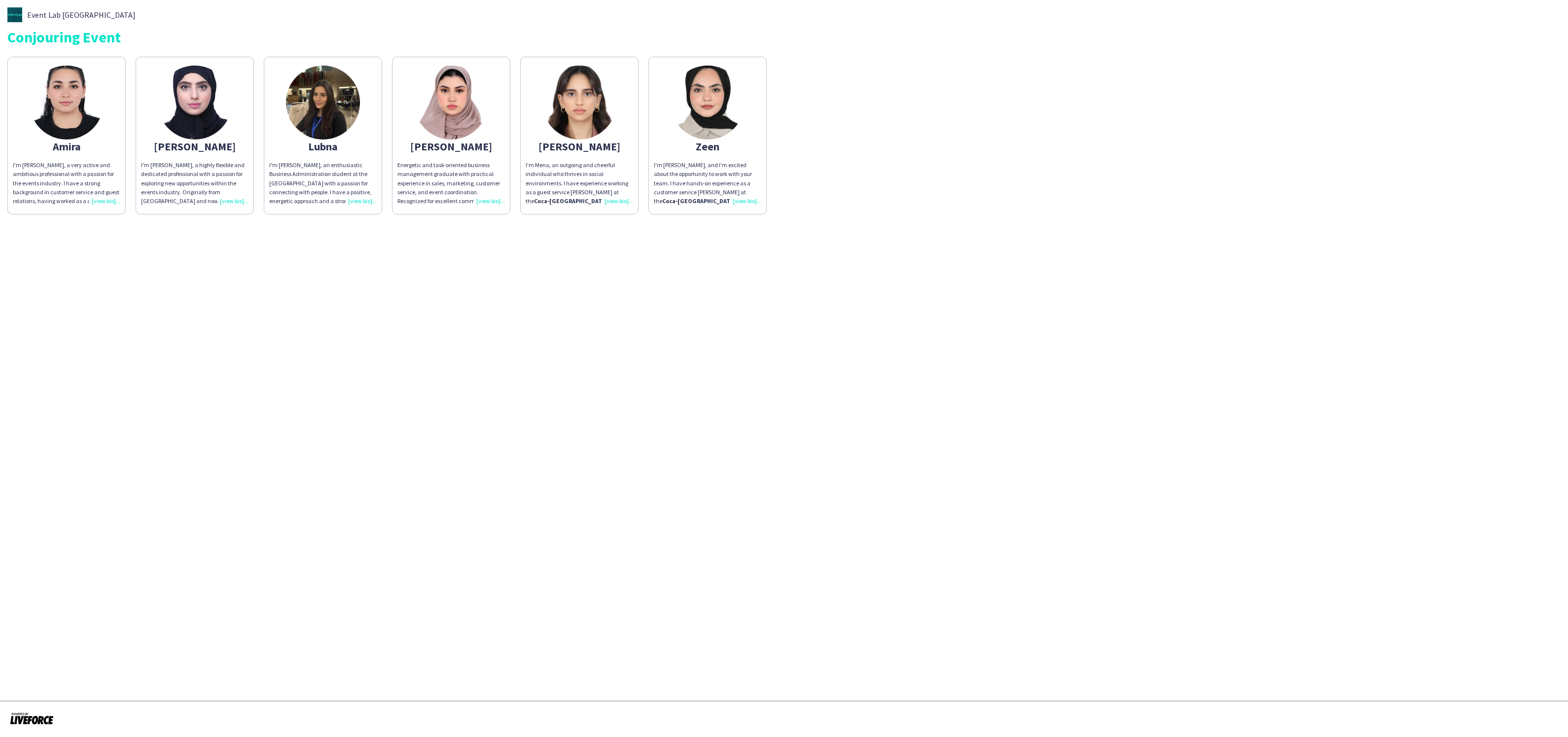
click at [100, 200] on div "I'm Amira, a very active and ambitious professional with a passion for the even…" at bounding box center [66, 183] width 108 height 45
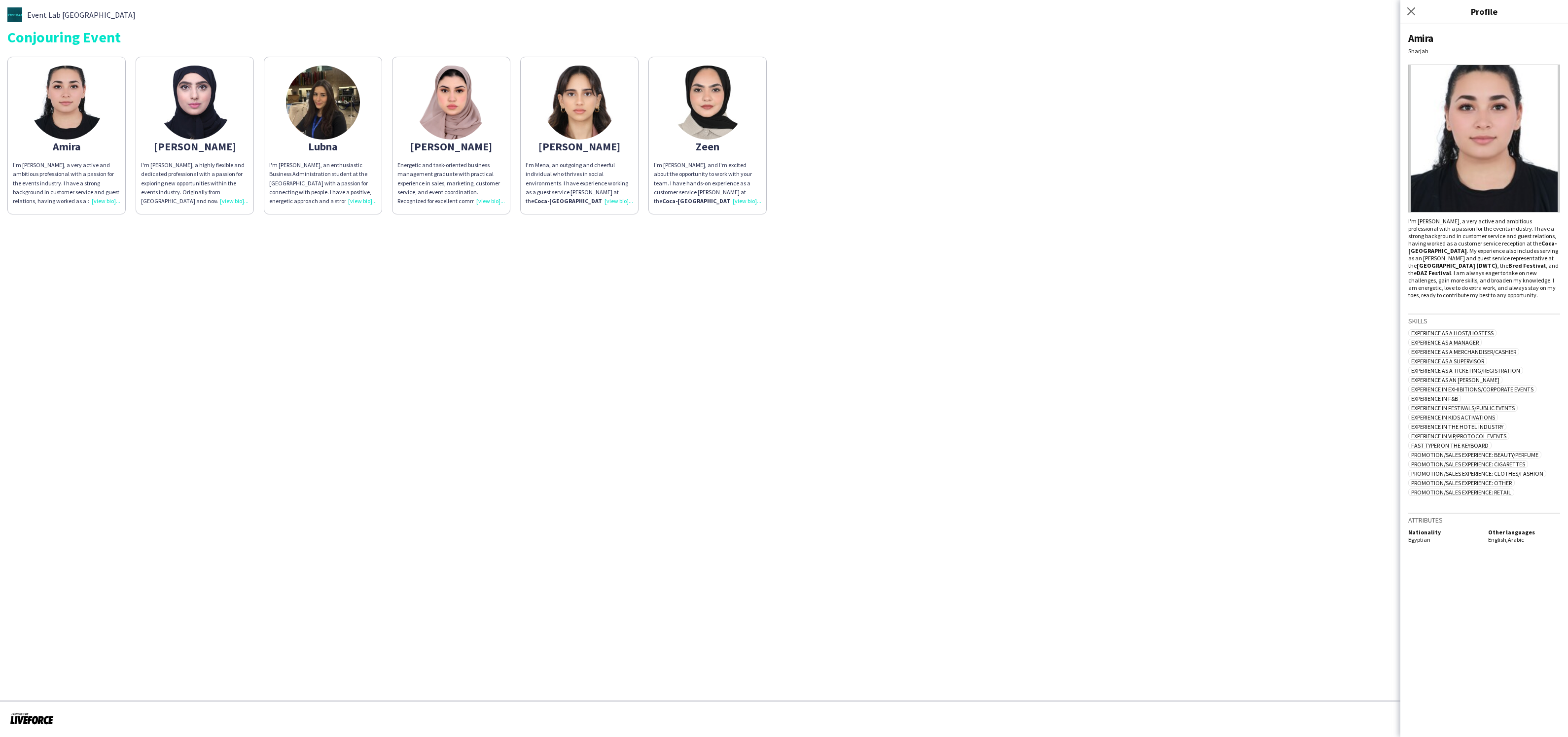
click at [236, 200] on div "I'm Jamana Baloch, a highly flexible and dedicated professional with a passion …" at bounding box center [195, 183] width 108 height 45
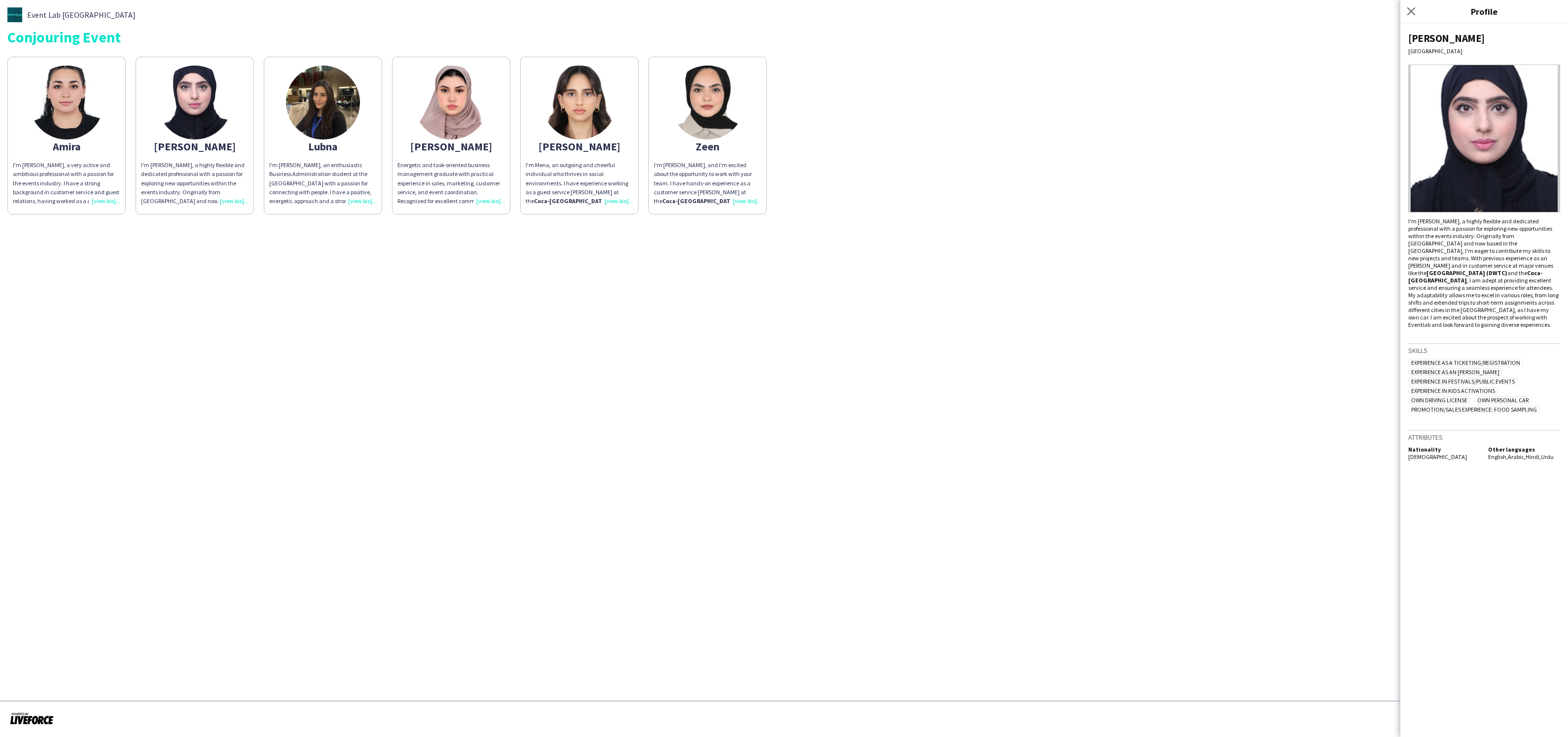
click at [357, 204] on div "I'm Lubna, an enthusiastic Business Administration student at the American Univ…" at bounding box center [323, 183] width 108 height 45
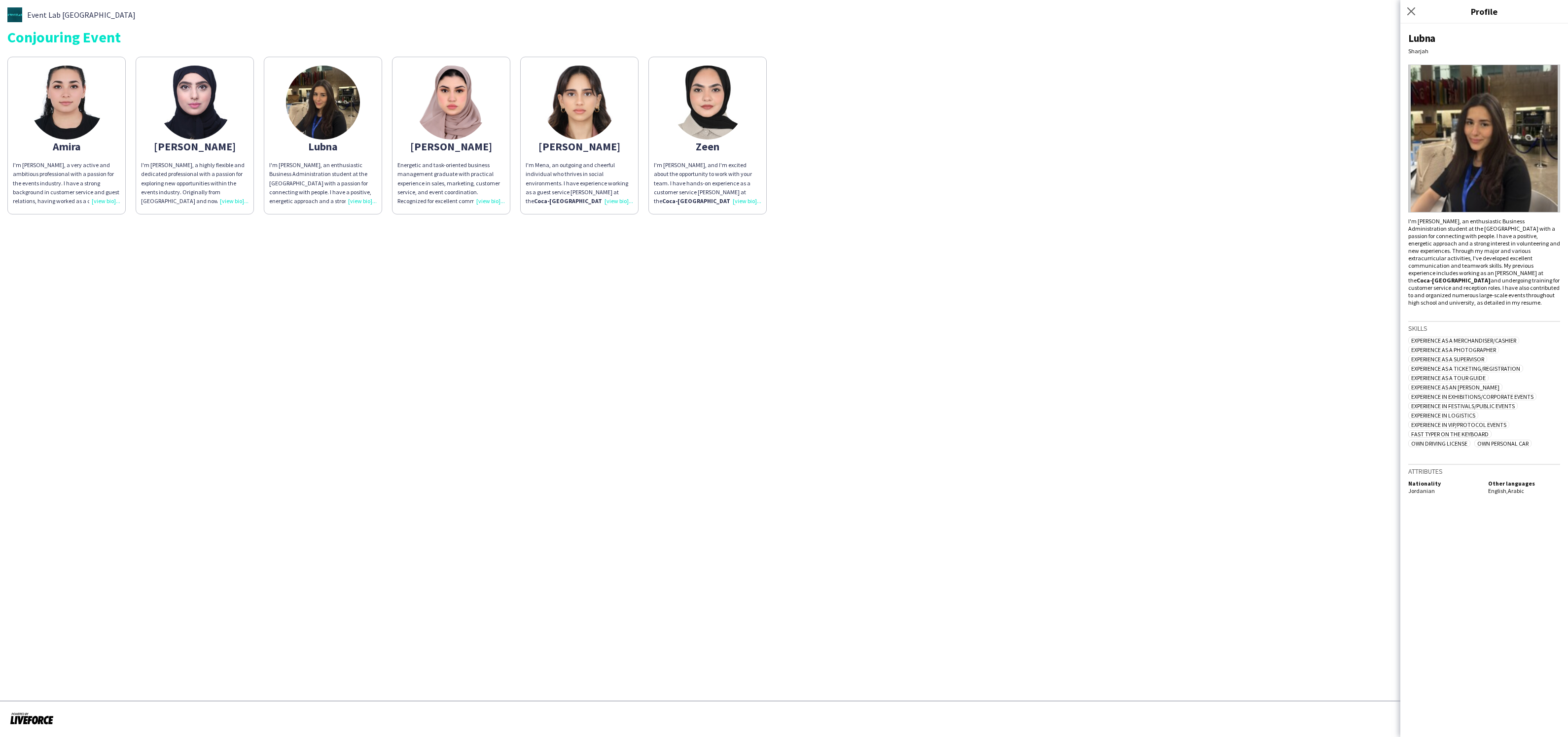
click at [487, 201] on div "Energetic and task-oriented business management graduate with practical experie…" at bounding box center [451, 183] width 108 height 45
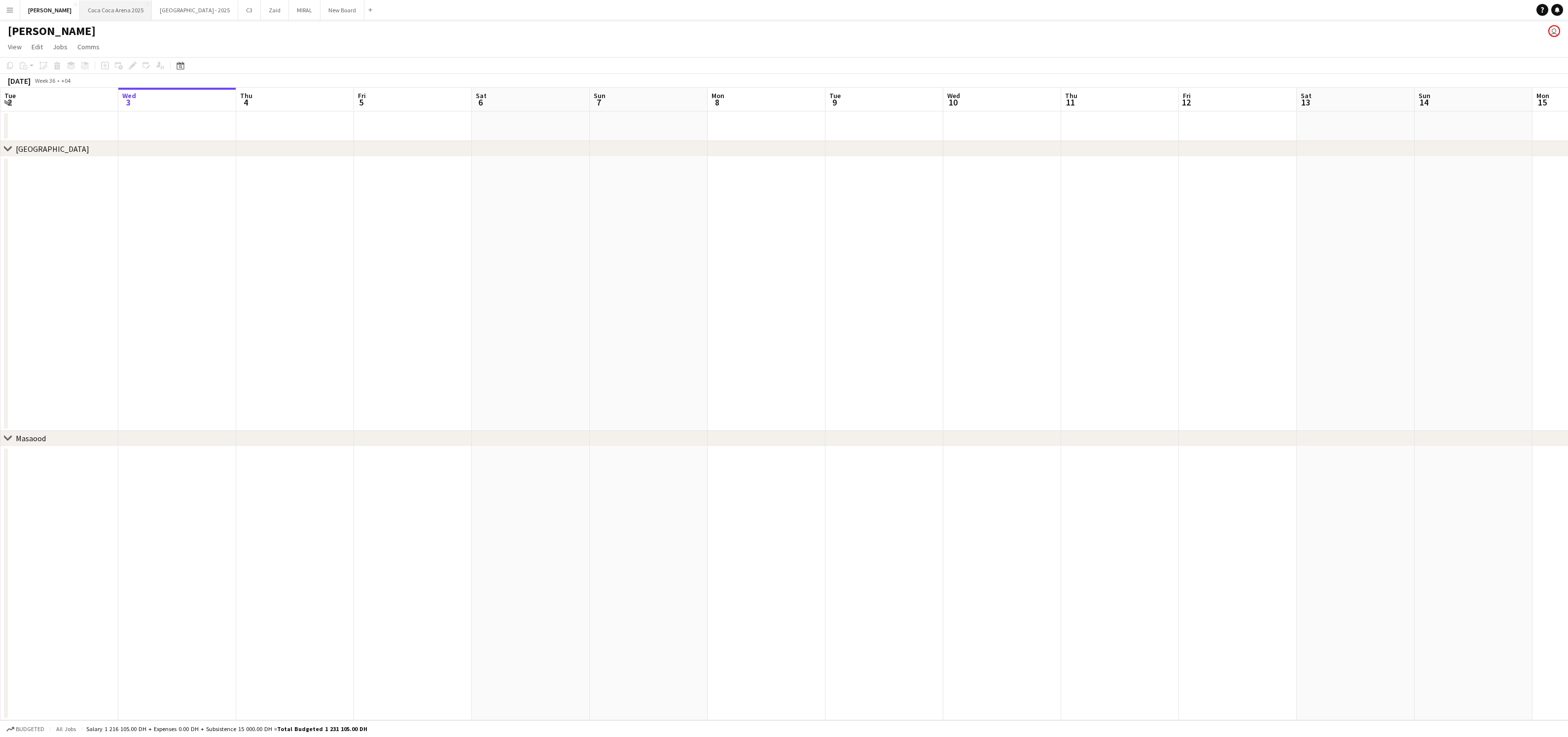
click at [95, 13] on button "[GEOGRAPHIC_DATA] 2025 Close" at bounding box center [116, 10] width 72 height 19
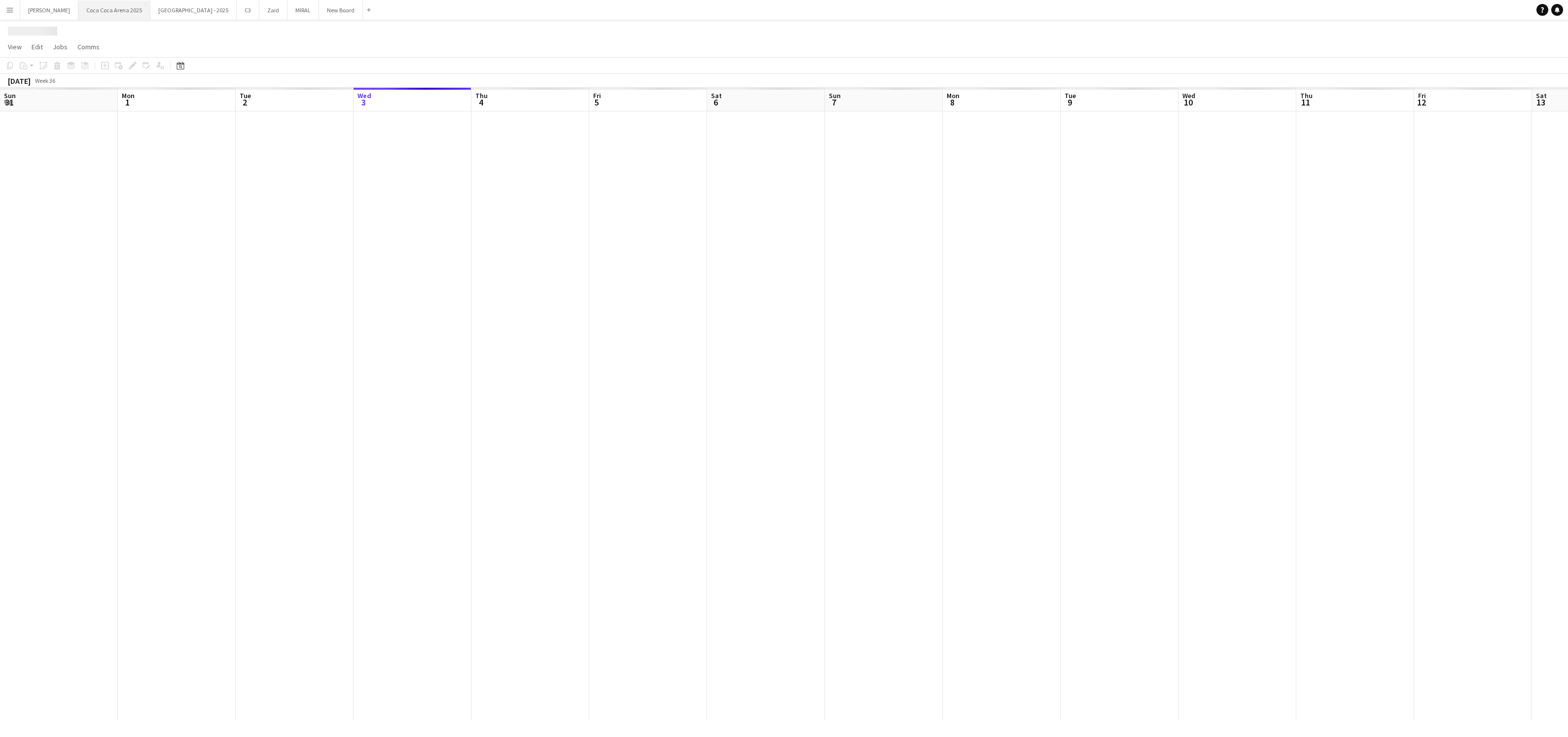
scroll to position [0, 235]
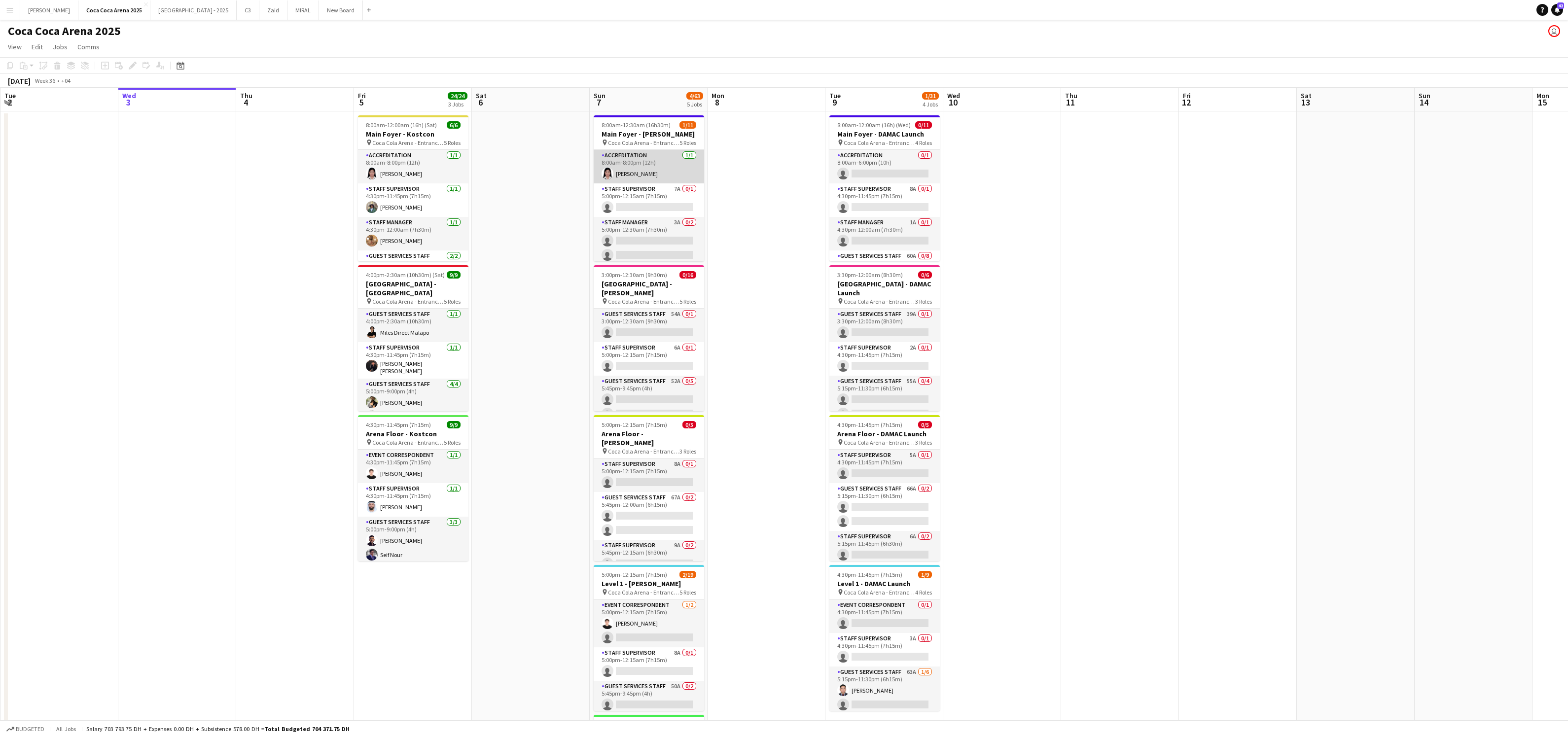
click at [658, 158] on app-card-role "Accreditation [DATE] 8:00am-8:00pm (12h) [PERSON_NAME]" at bounding box center [648, 166] width 110 height 33
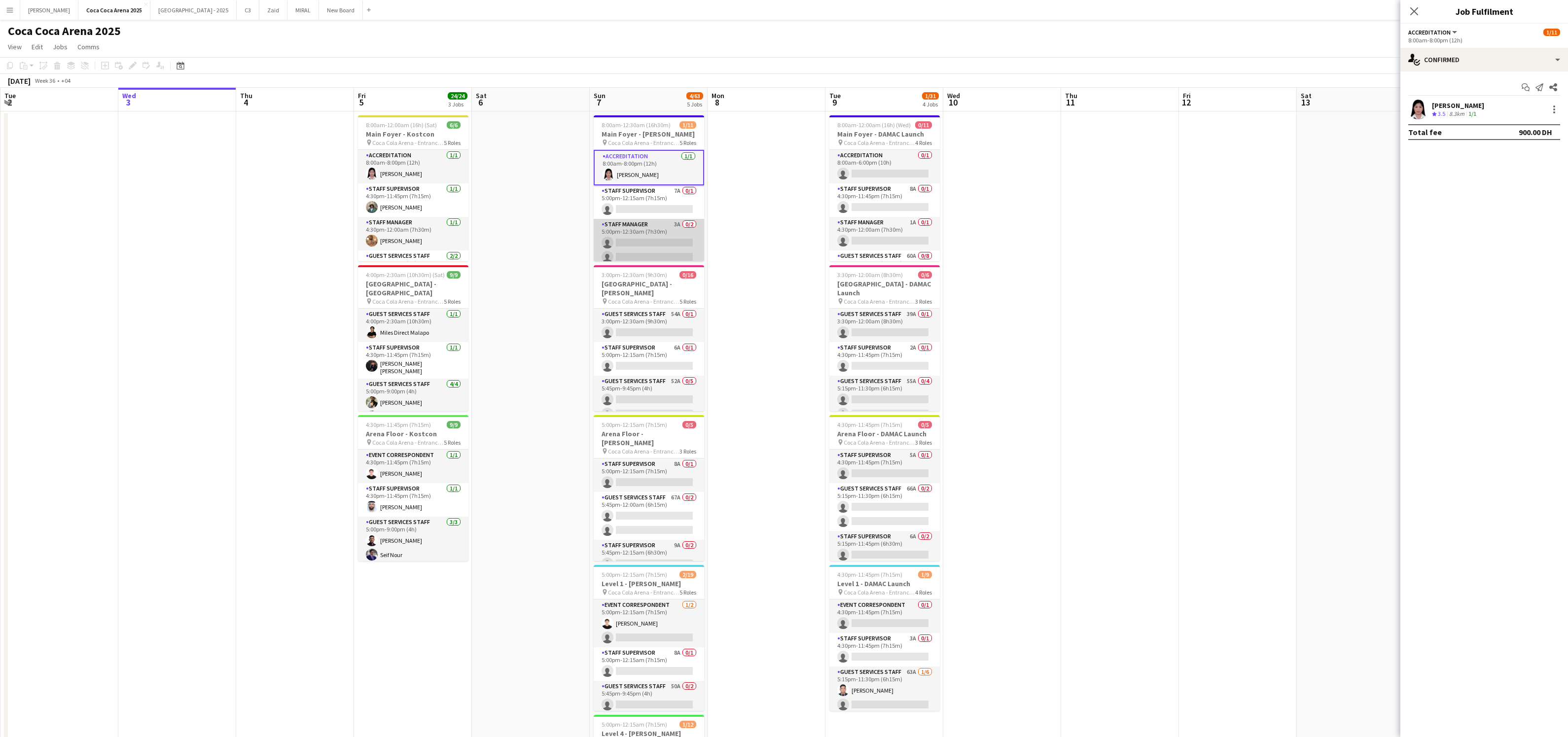
click at [645, 242] on app-card-role "Staff Manager 3A 0/2 5:00pm-12:30am (7h30m) single-neutral-actions single-neutr…" at bounding box center [648, 243] width 110 height 48
click at [1445, 105] on input at bounding box center [1489, 109] width 114 height 12
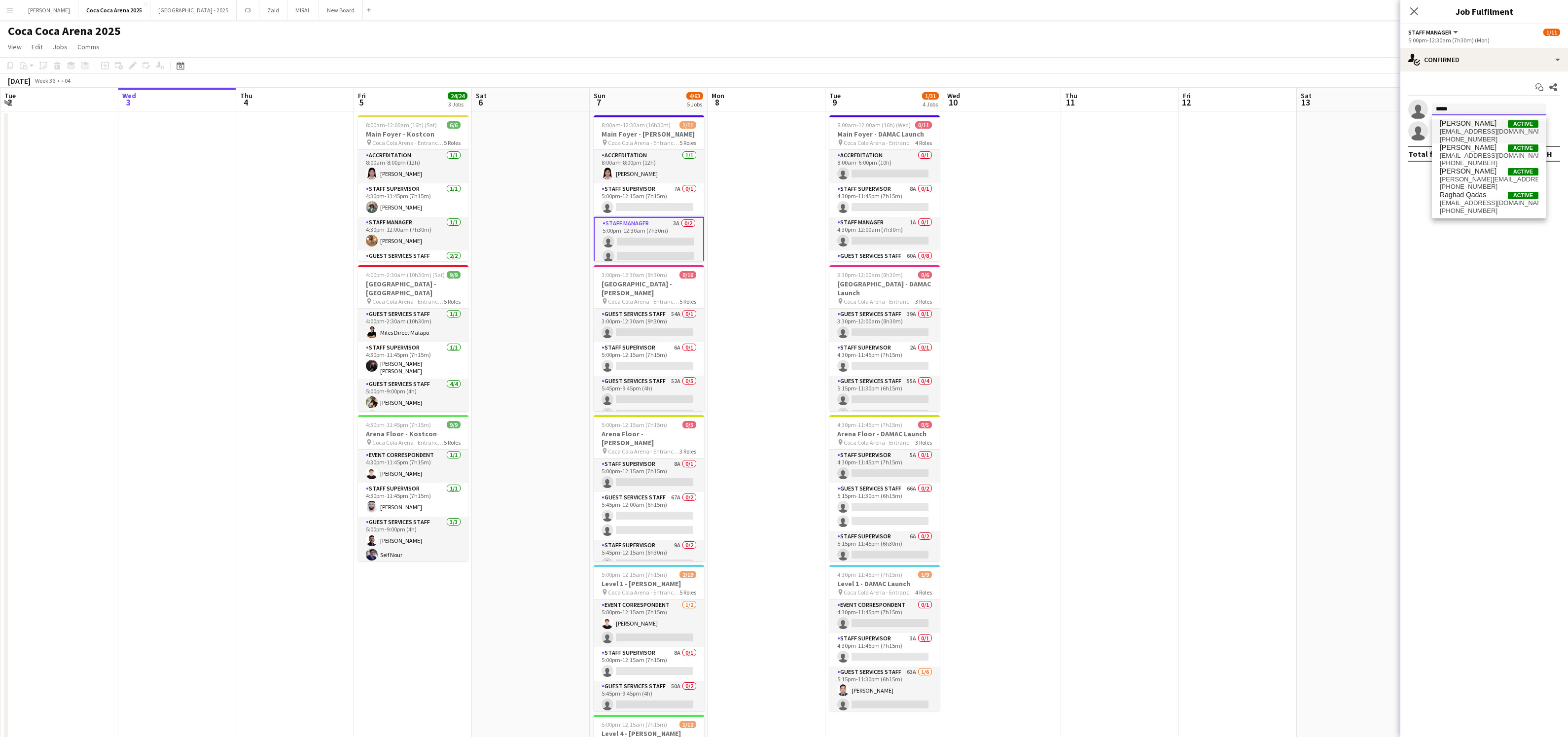
type input "*****"
click at [1457, 127] on span "[PERSON_NAME]" at bounding box center [1468, 124] width 57 height 9
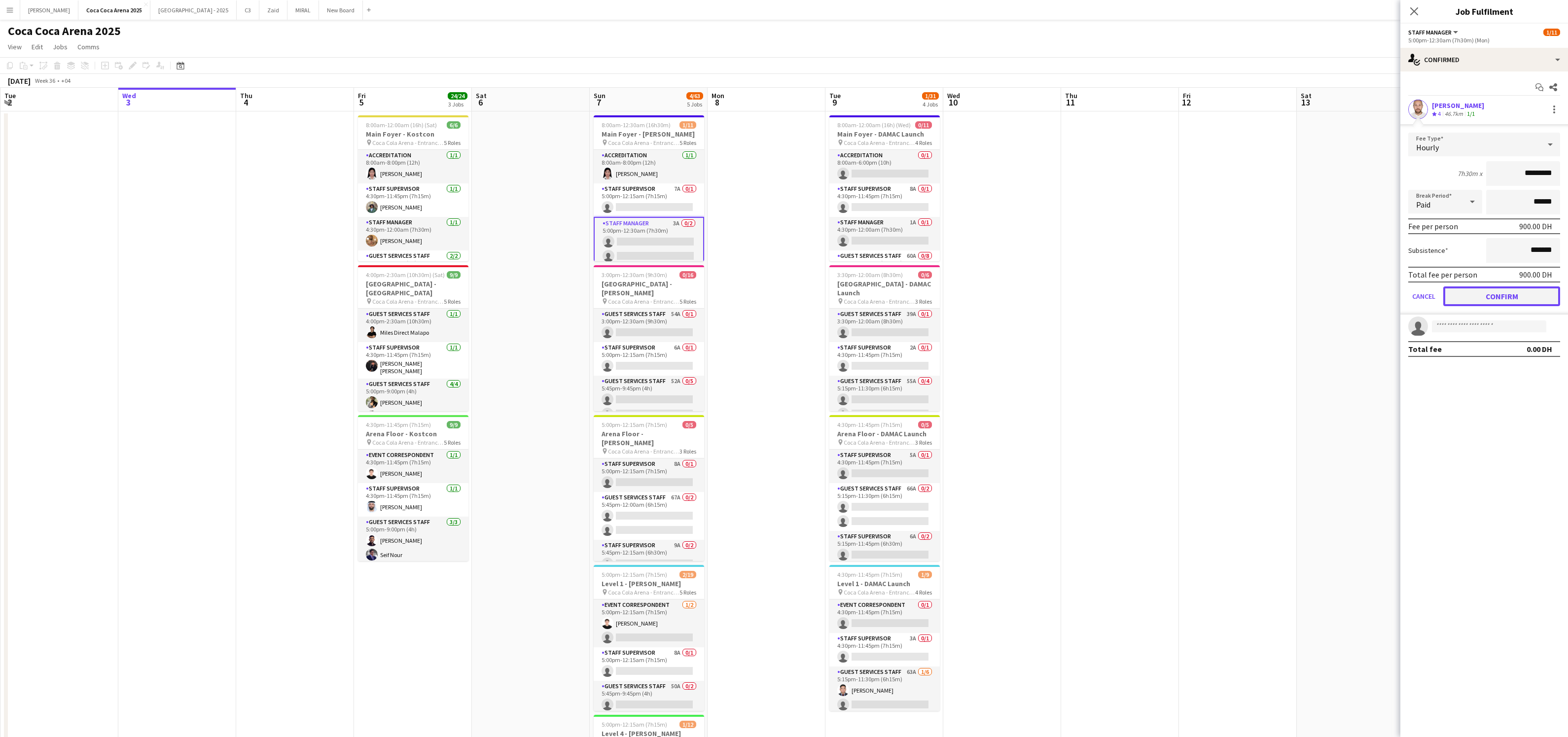
click at [1467, 287] on button "Confirm" at bounding box center [1502, 296] width 117 height 19
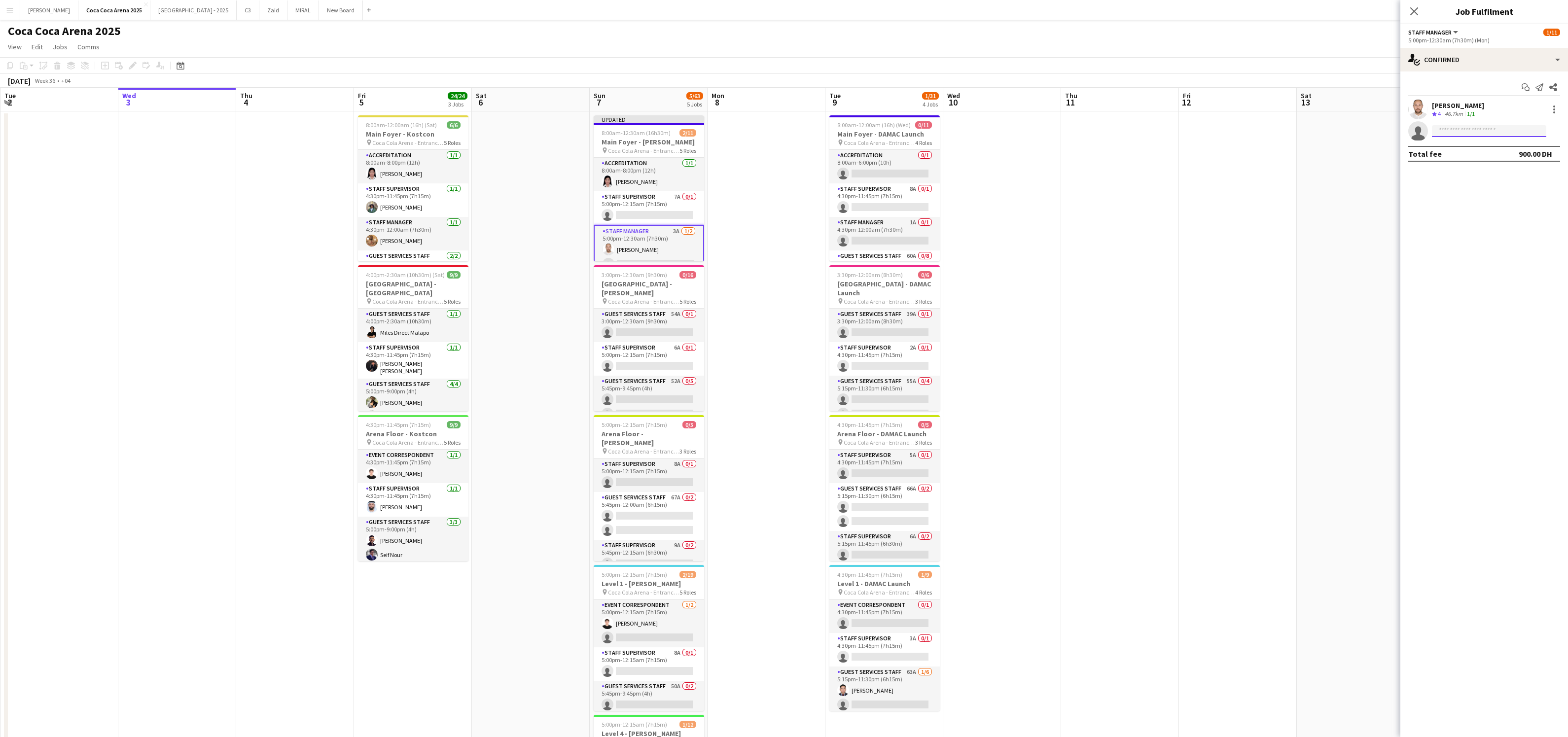
click at [1468, 134] on input at bounding box center [1489, 131] width 114 height 12
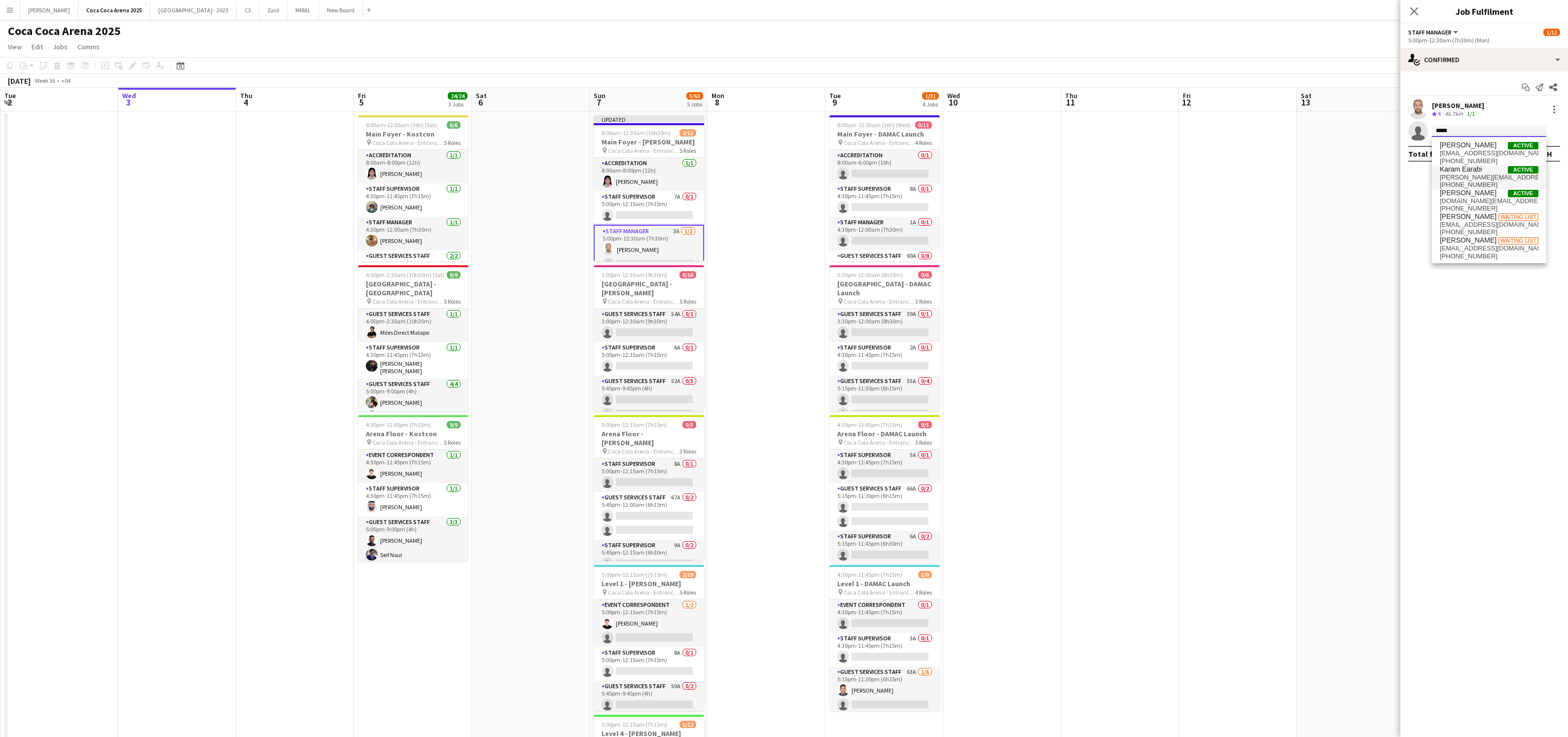
type input "*****"
click at [1480, 178] on span "[PERSON_NAME][EMAIL_ADDRESS][DOMAIN_NAME]" at bounding box center [1489, 177] width 99 height 8
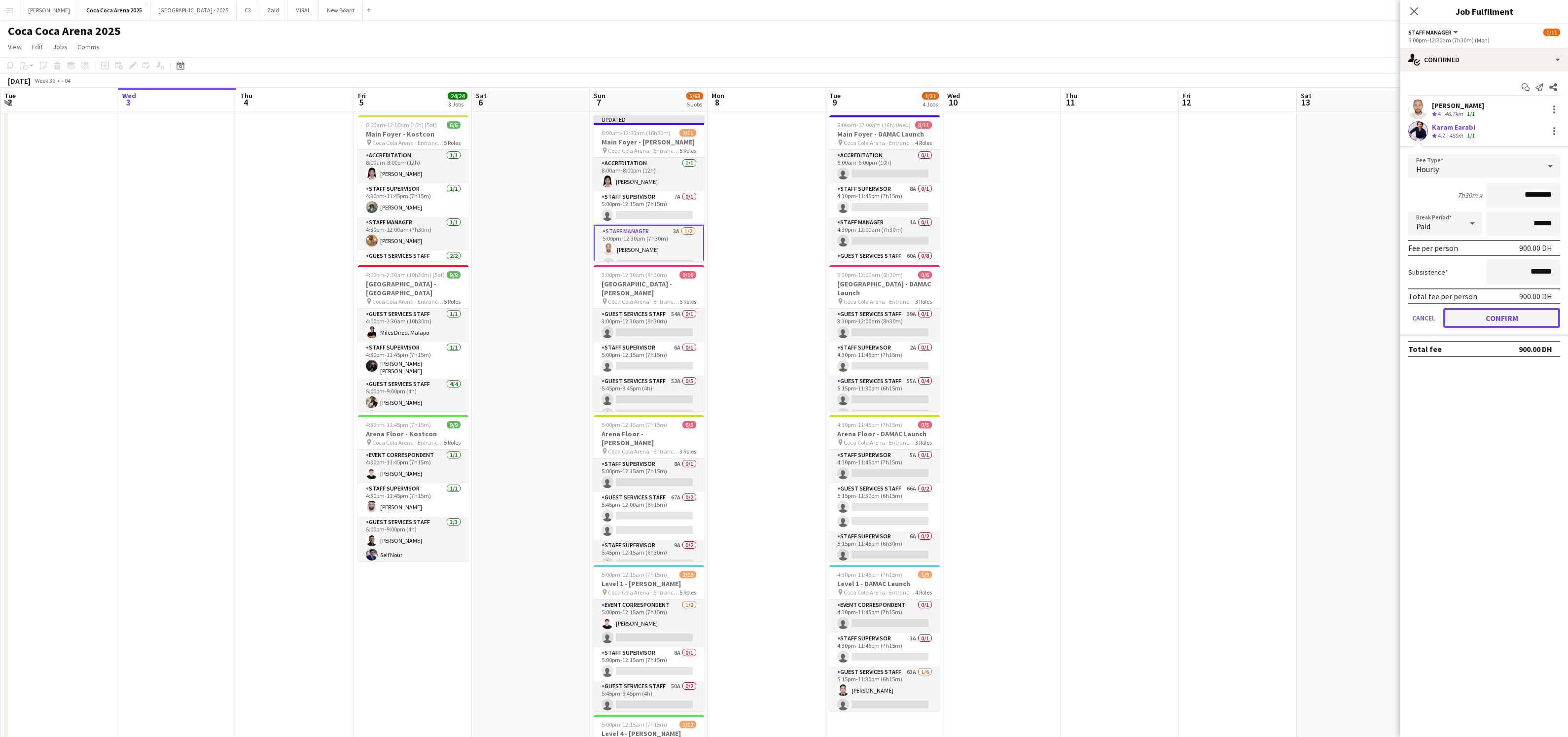
click at [1482, 325] on button "Confirm" at bounding box center [1502, 318] width 117 height 19
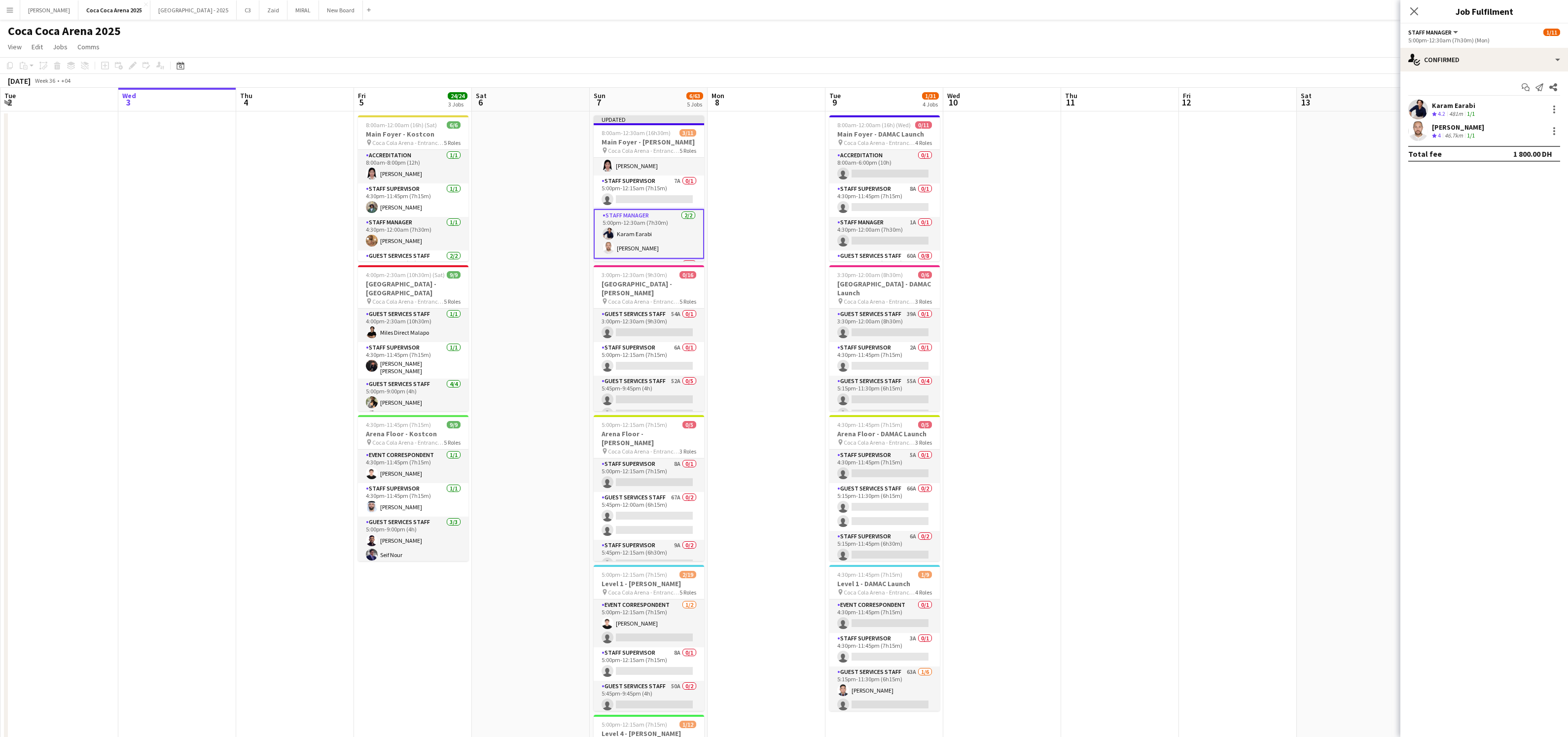
scroll to position [14, 0]
click at [644, 189] on app-card-role "Staff Supervisor 7A 0/1 5:00pm-12:15am (7h15m) single-neutral-actions" at bounding box center [648, 194] width 110 height 33
click at [1449, 102] on app-invite-slot "single-neutral-actions" at bounding box center [1484, 110] width 167 height 19
click at [1449, 109] on input at bounding box center [1489, 109] width 114 height 12
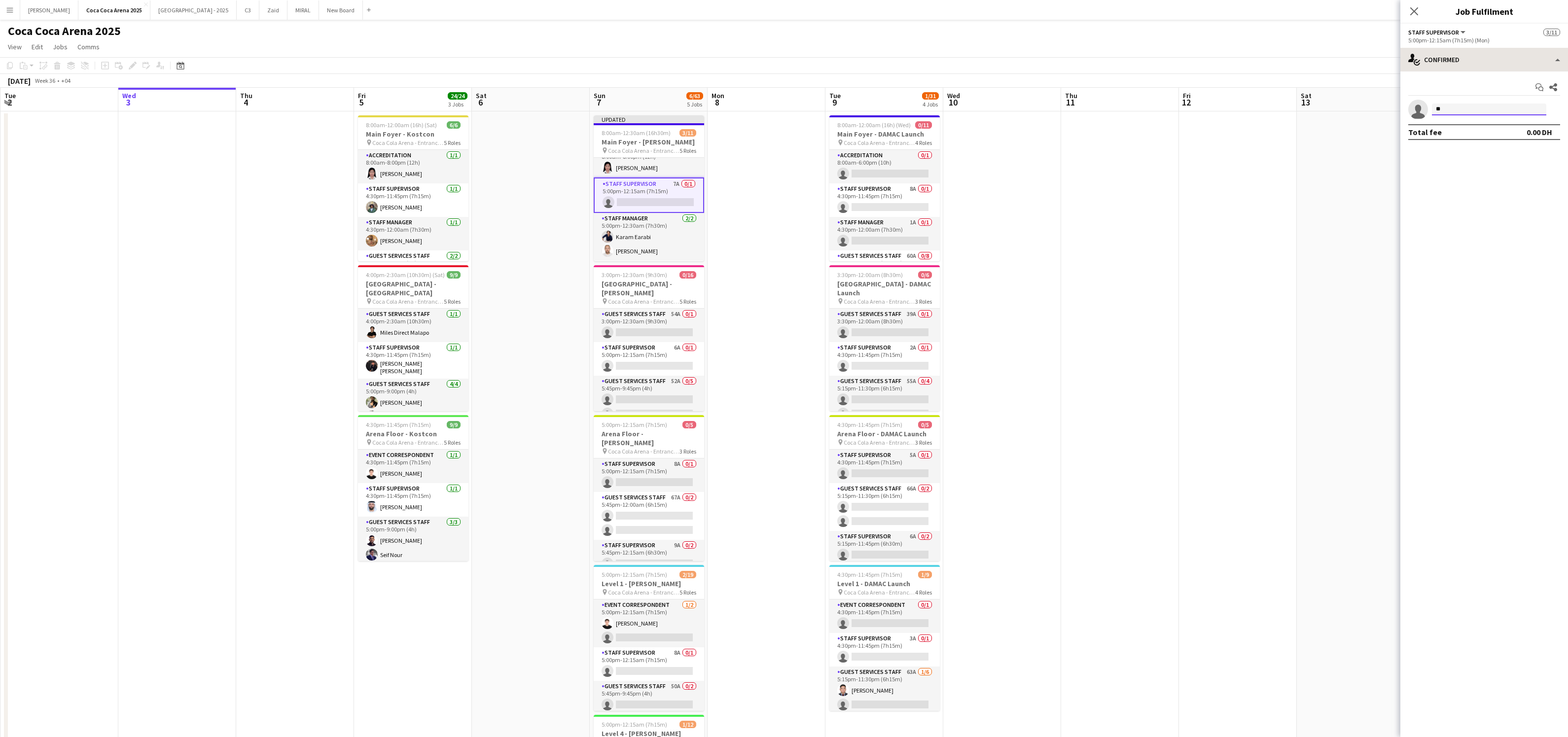
type input "*"
type input "**********"
click at [1466, 130] on span "mohamed_mabrouk93@hotmail.com" at bounding box center [1489, 131] width 99 height 8
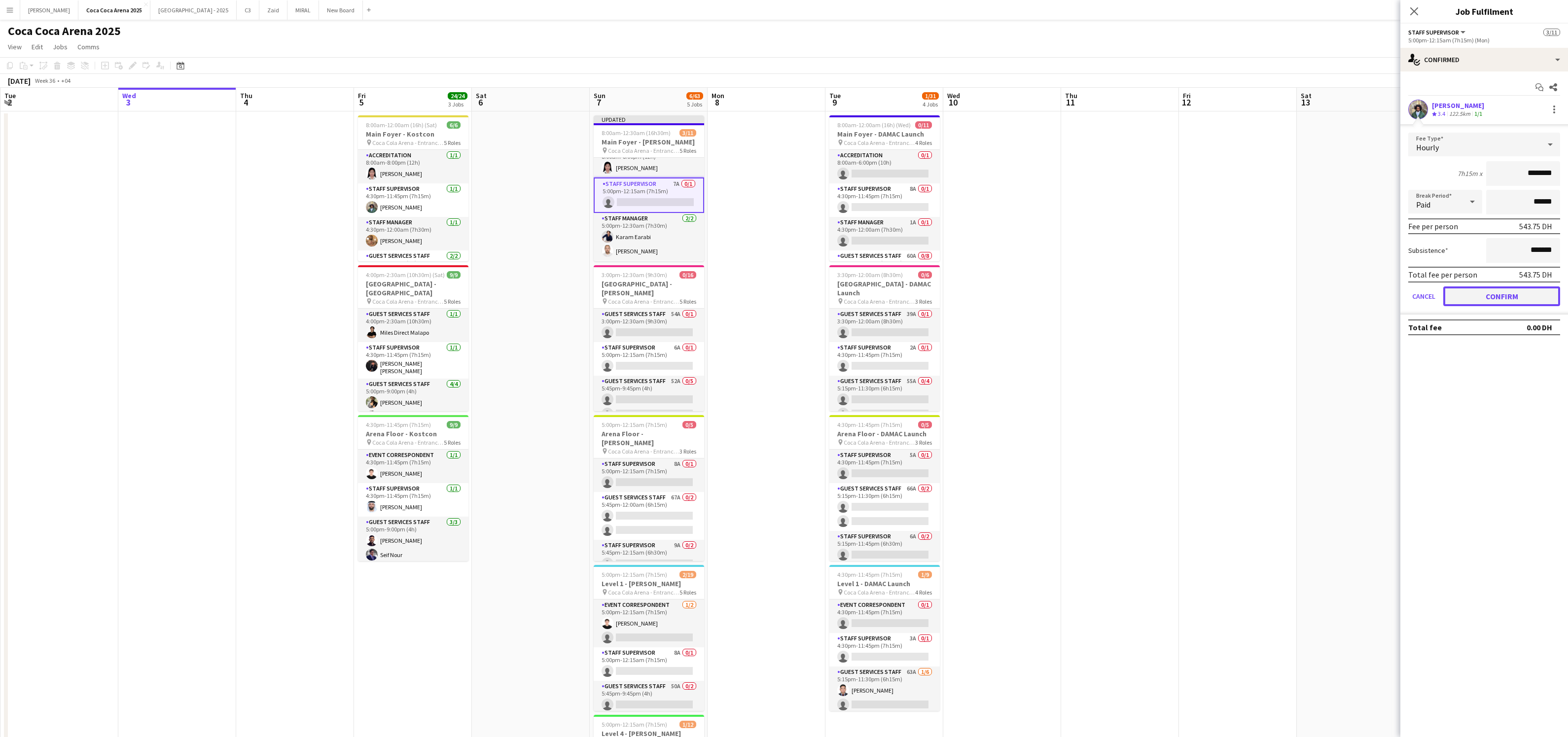
click at [1463, 292] on button "Confirm" at bounding box center [1502, 296] width 117 height 19
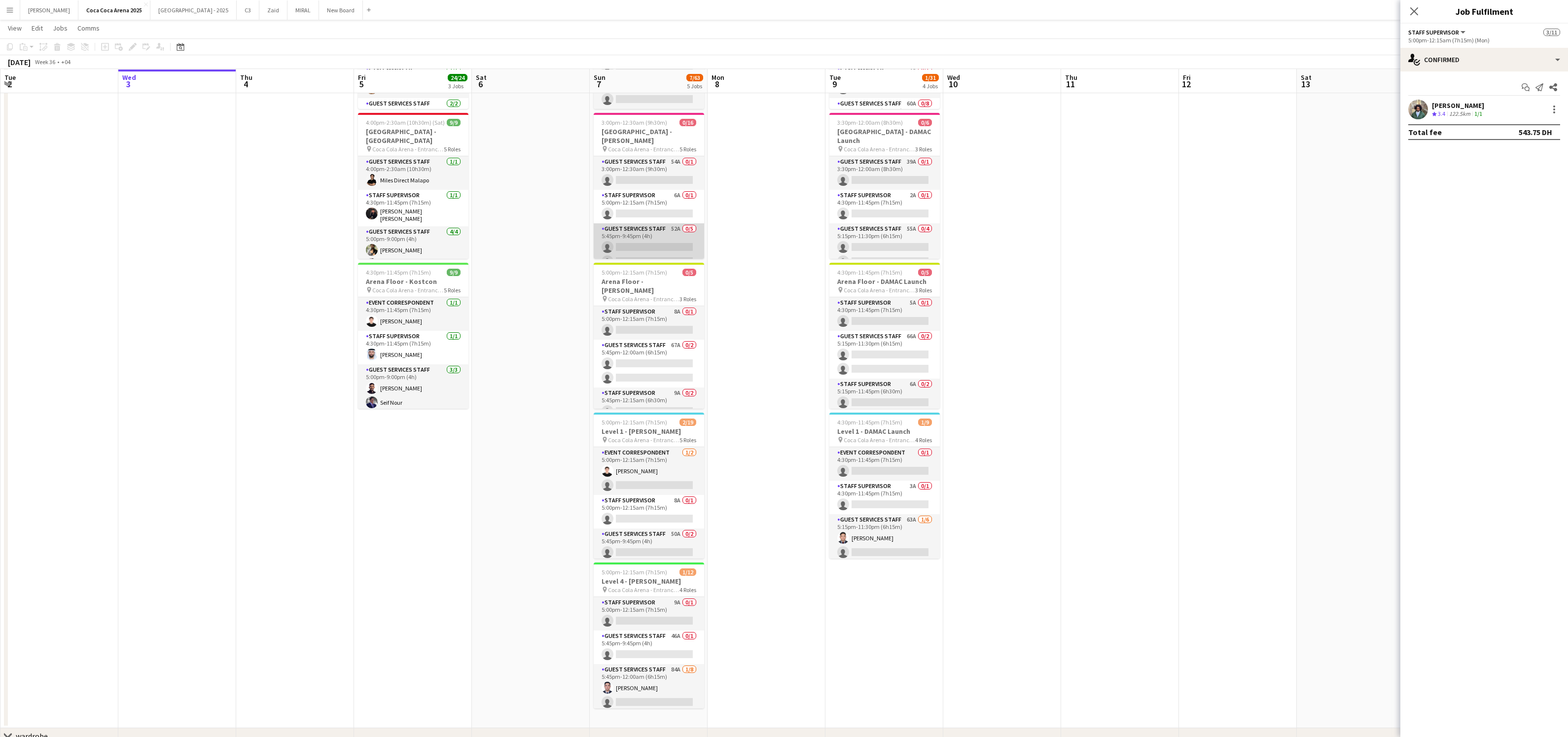
scroll to position [147, 0]
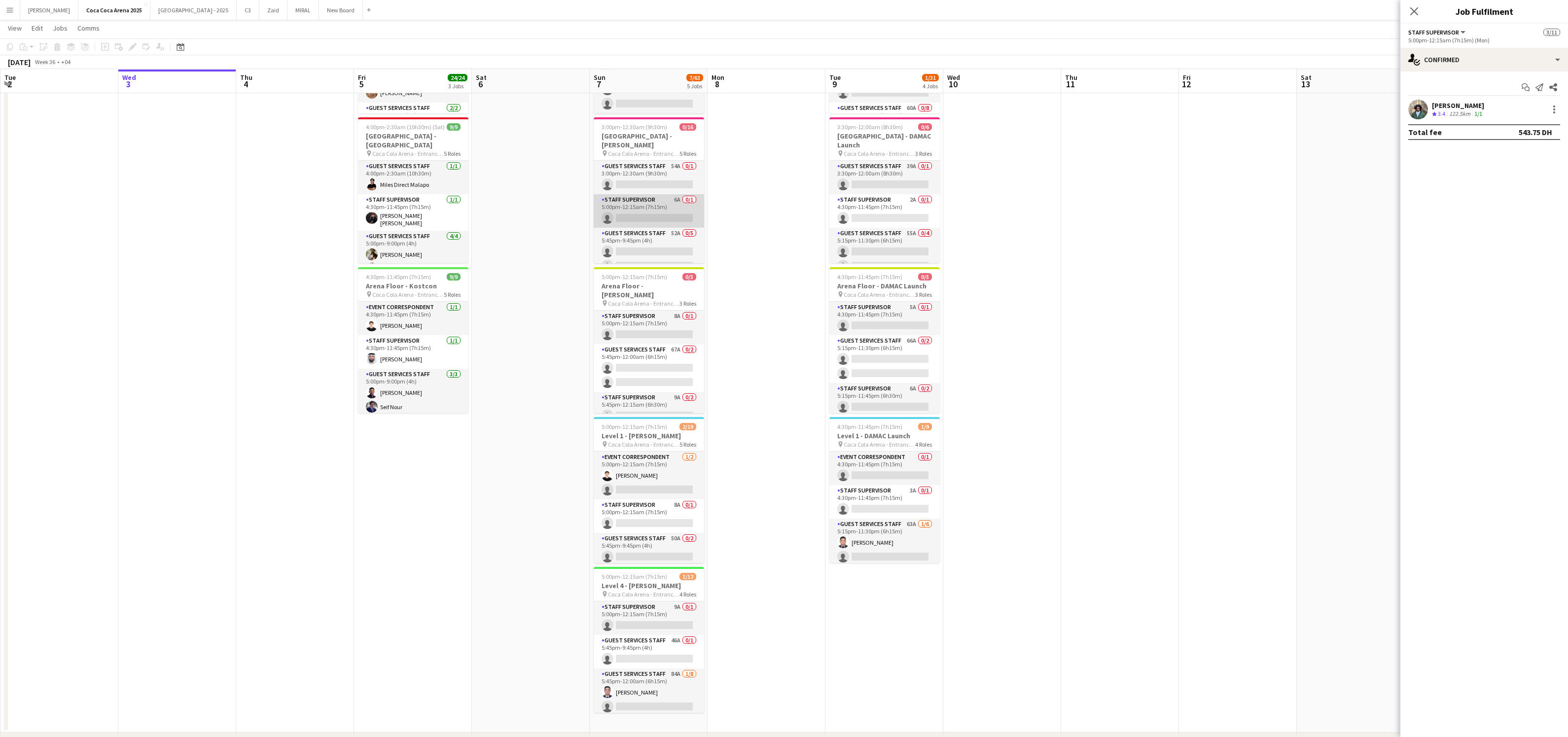
click at [642, 209] on app-card-role "Staff Supervisor 6A 0/1 5:00pm-12:15am (7h15m) single-neutral-actions" at bounding box center [648, 211] width 110 height 33
click at [1496, 108] on input at bounding box center [1489, 109] width 114 height 12
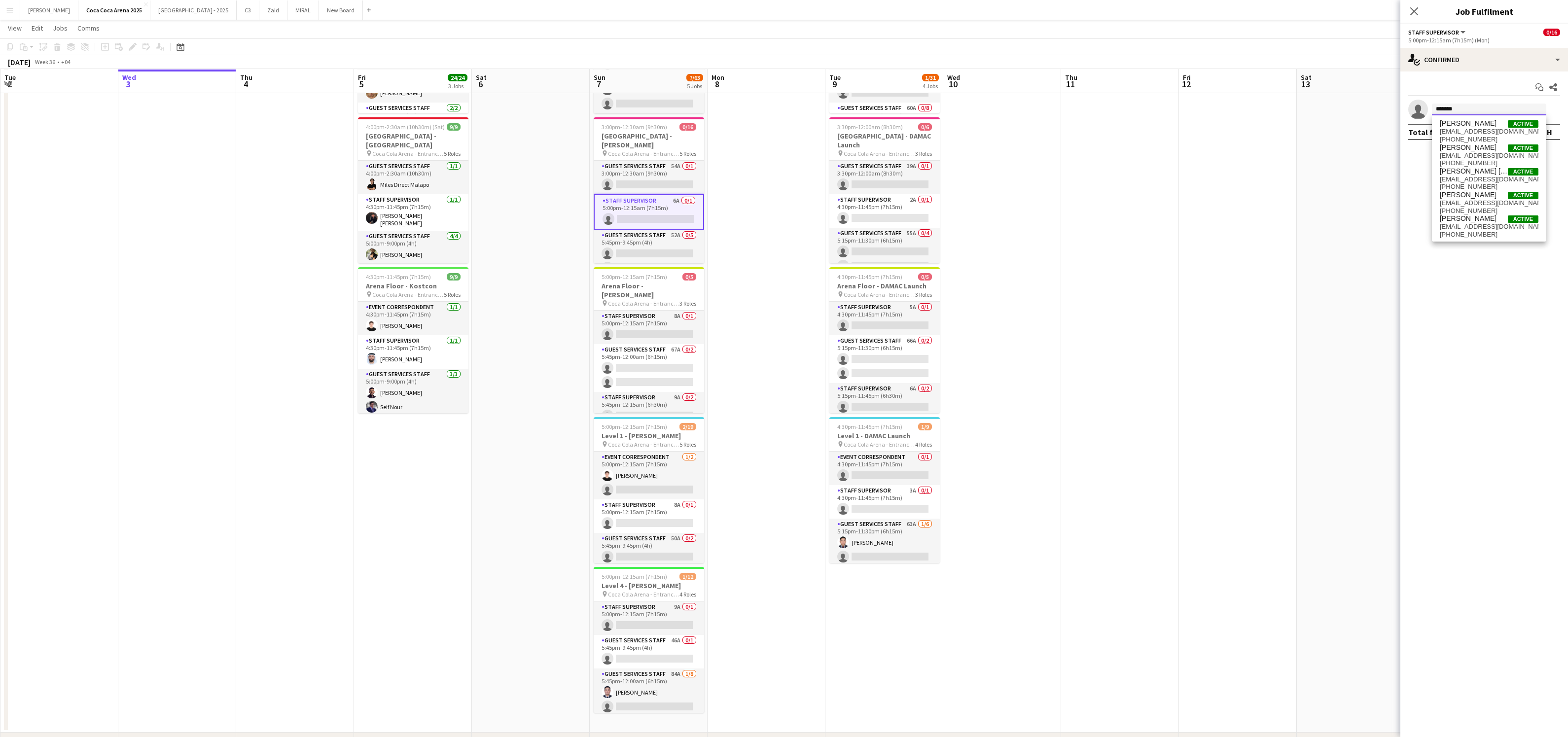
type input "*******"
drag, startPoint x: 1508, startPoint y: 136, endPoint x: 1481, endPoint y: 128, distance: 28.2
click at [1481, 128] on span "hussain_282@outlook.com" at bounding box center [1489, 131] width 99 height 8
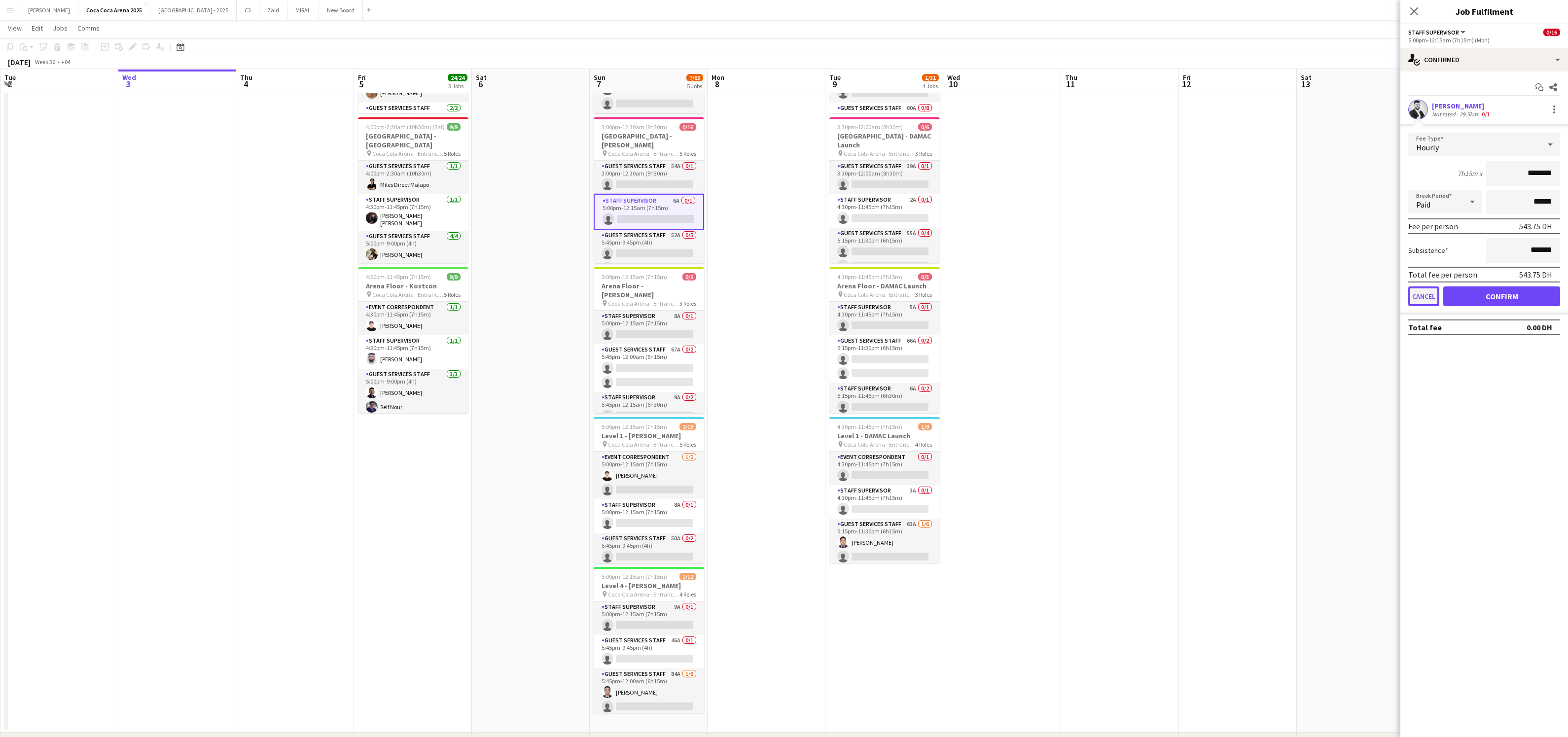
click at [1428, 292] on button "Cancel" at bounding box center [1424, 296] width 31 height 19
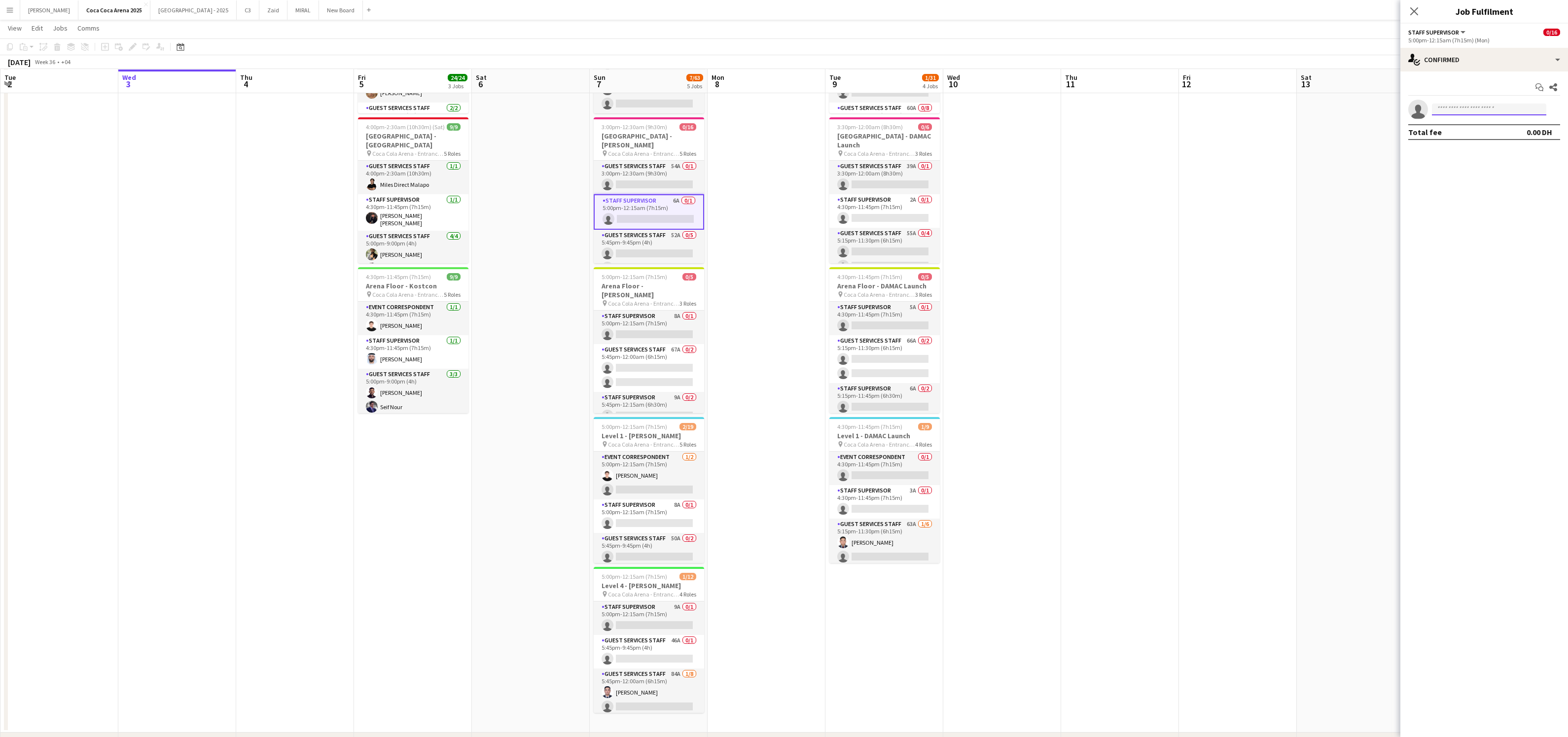
click at [1466, 114] on input at bounding box center [1489, 109] width 114 height 12
type input "*******"
click at [1476, 178] on span "hussainzahirfa@gmail.com" at bounding box center [1489, 179] width 99 height 8
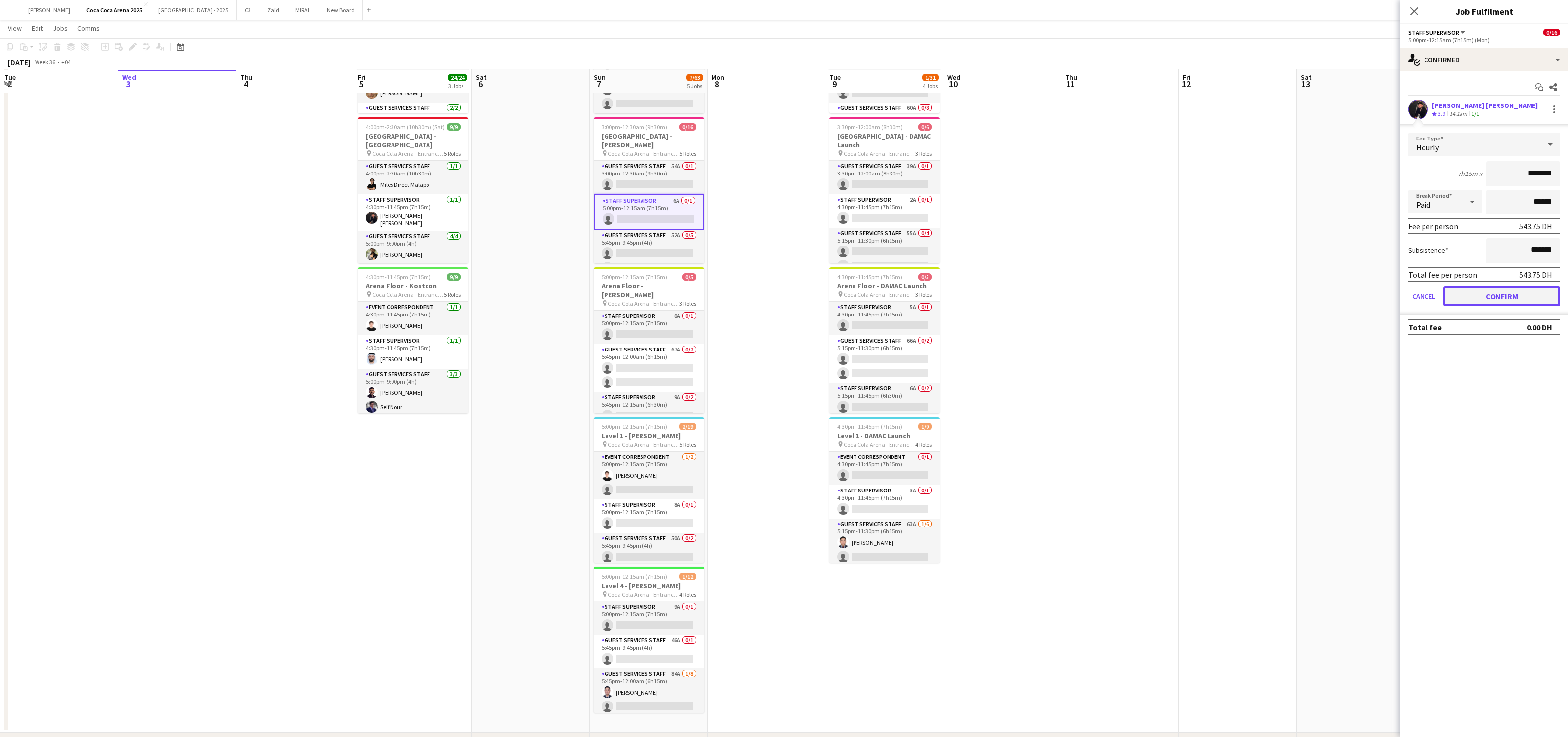
click at [1466, 291] on button "Confirm" at bounding box center [1502, 296] width 117 height 19
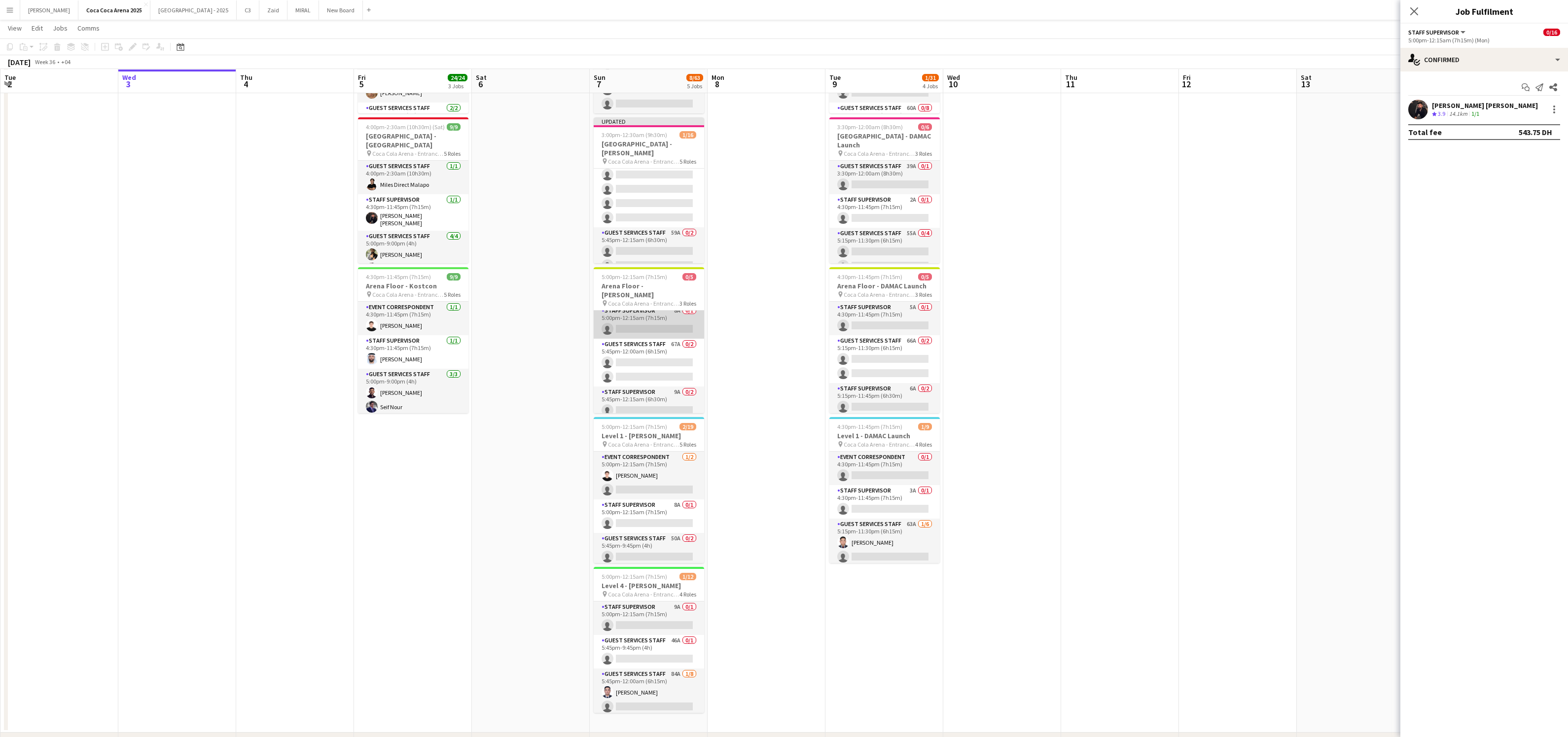
scroll to position [0, 0]
click at [663, 323] on app-card-role "Staff Supervisor 8A 0/1 5:00pm-12:15am (7h15m) single-neutral-actions" at bounding box center [648, 327] width 110 height 33
click at [1480, 100] on app-invite-slot "single-neutral-actions" at bounding box center [1484, 110] width 167 height 19
click at [1475, 106] on input at bounding box center [1489, 109] width 114 height 12
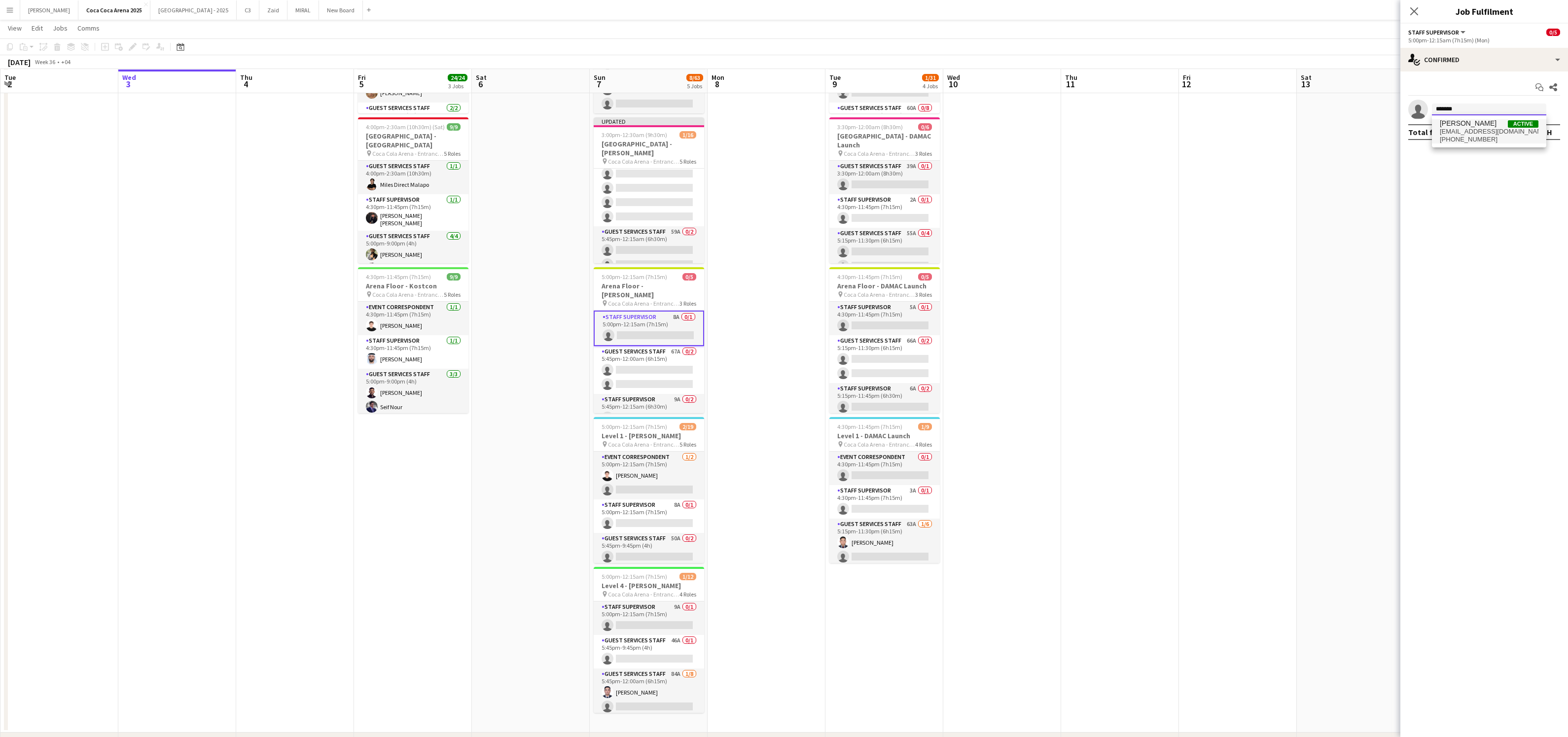
type input "*******"
click at [1482, 131] on span "mo7ammed.zoghbor@hotmail.com" at bounding box center [1489, 131] width 99 height 8
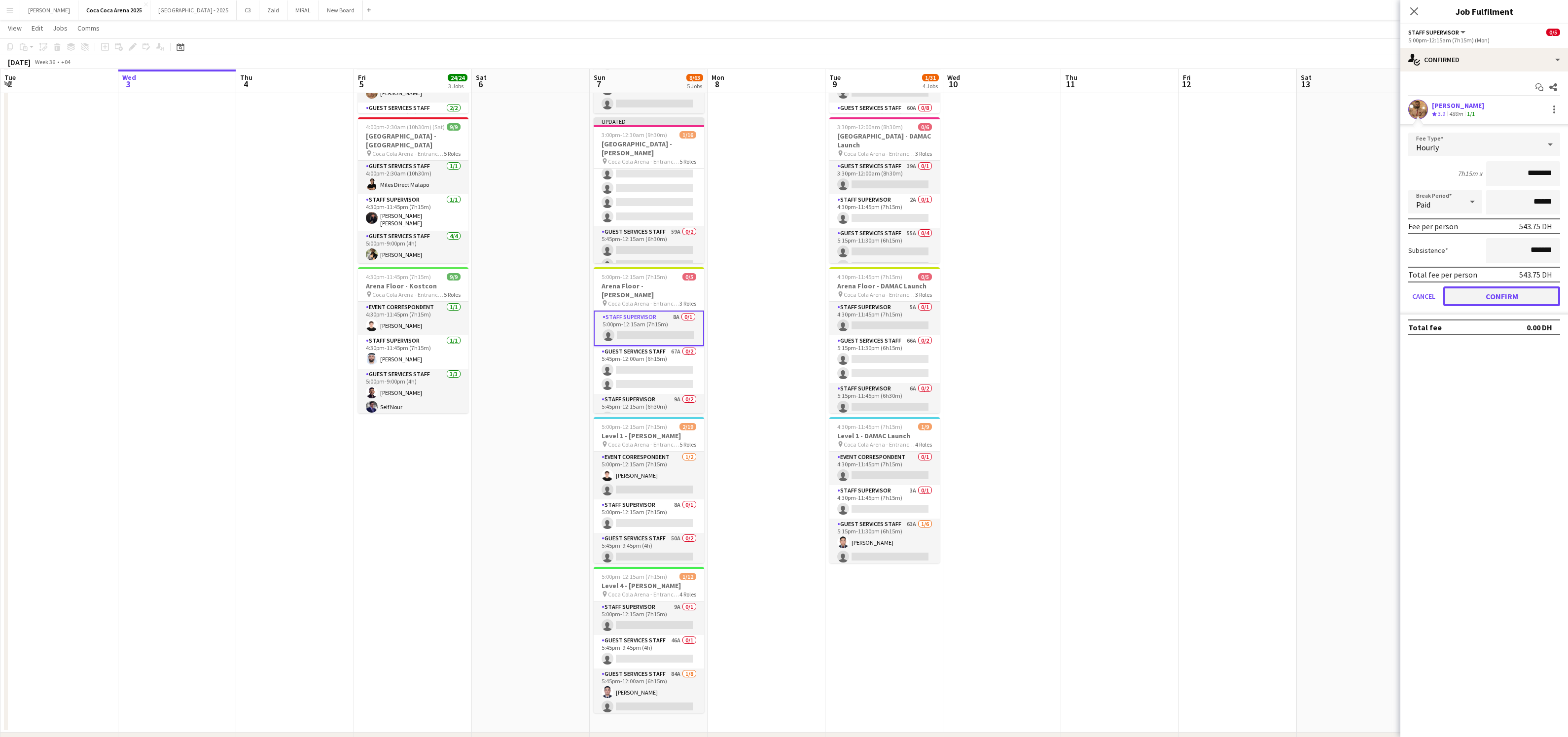
click at [1469, 288] on button "Confirm" at bounding box center [1502, 296] width 117 height 19
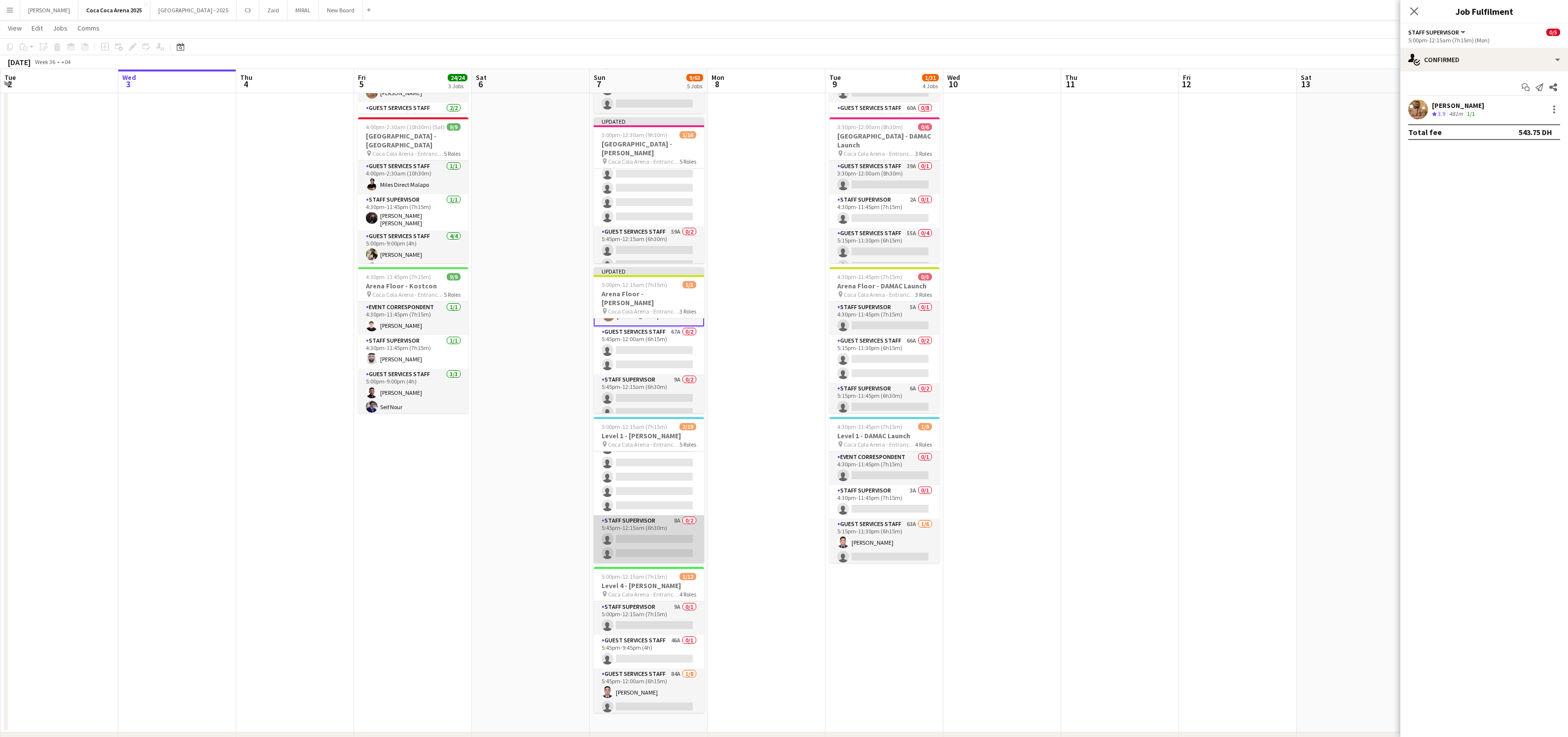
scroll to position [204, 0]
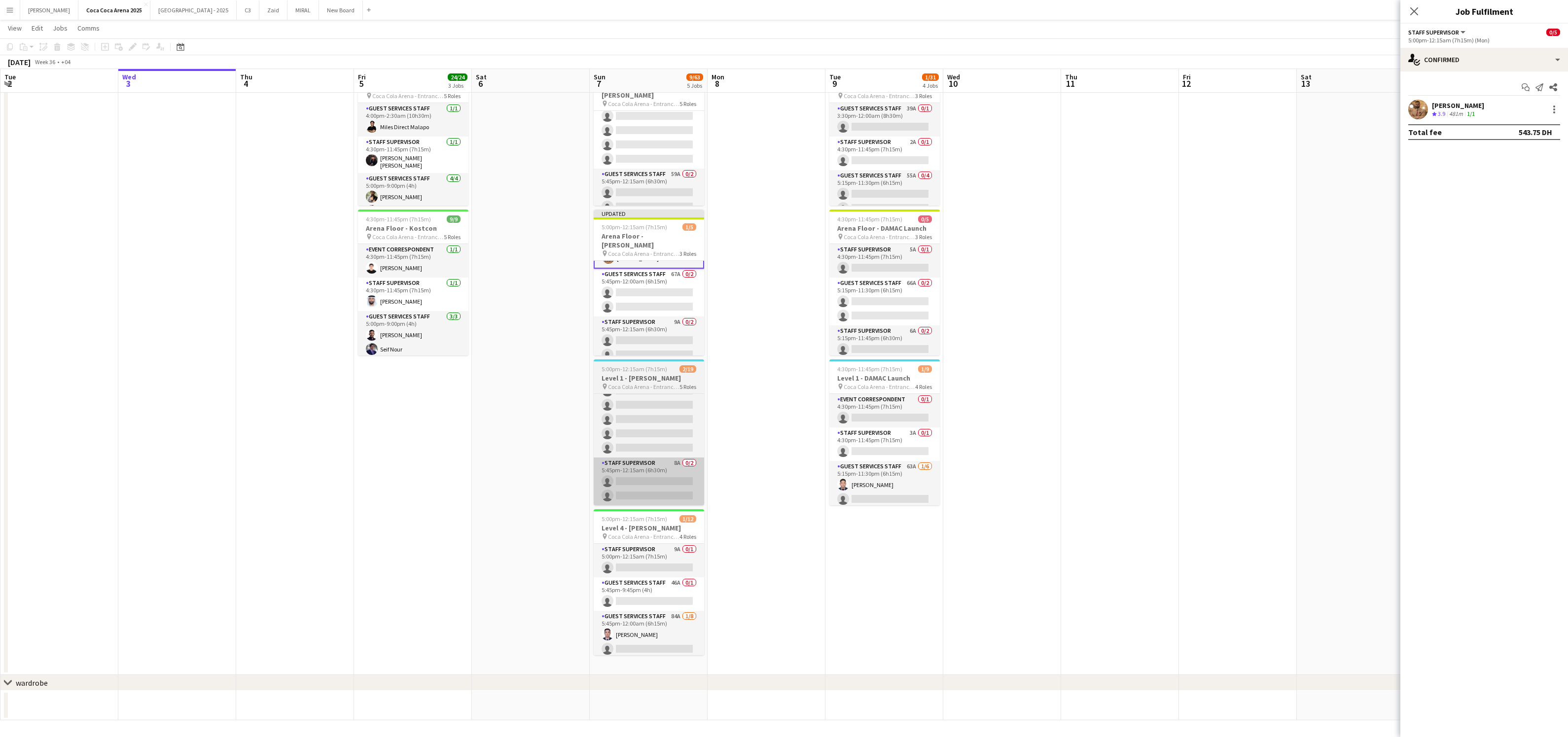
click at [647, 549] on app-card-role "Staff Supervisor 9A 0/1 5:00pm-12:15am (7h15m) single-neutral-actions" at bounding box center [648, 560] width 110 height 33
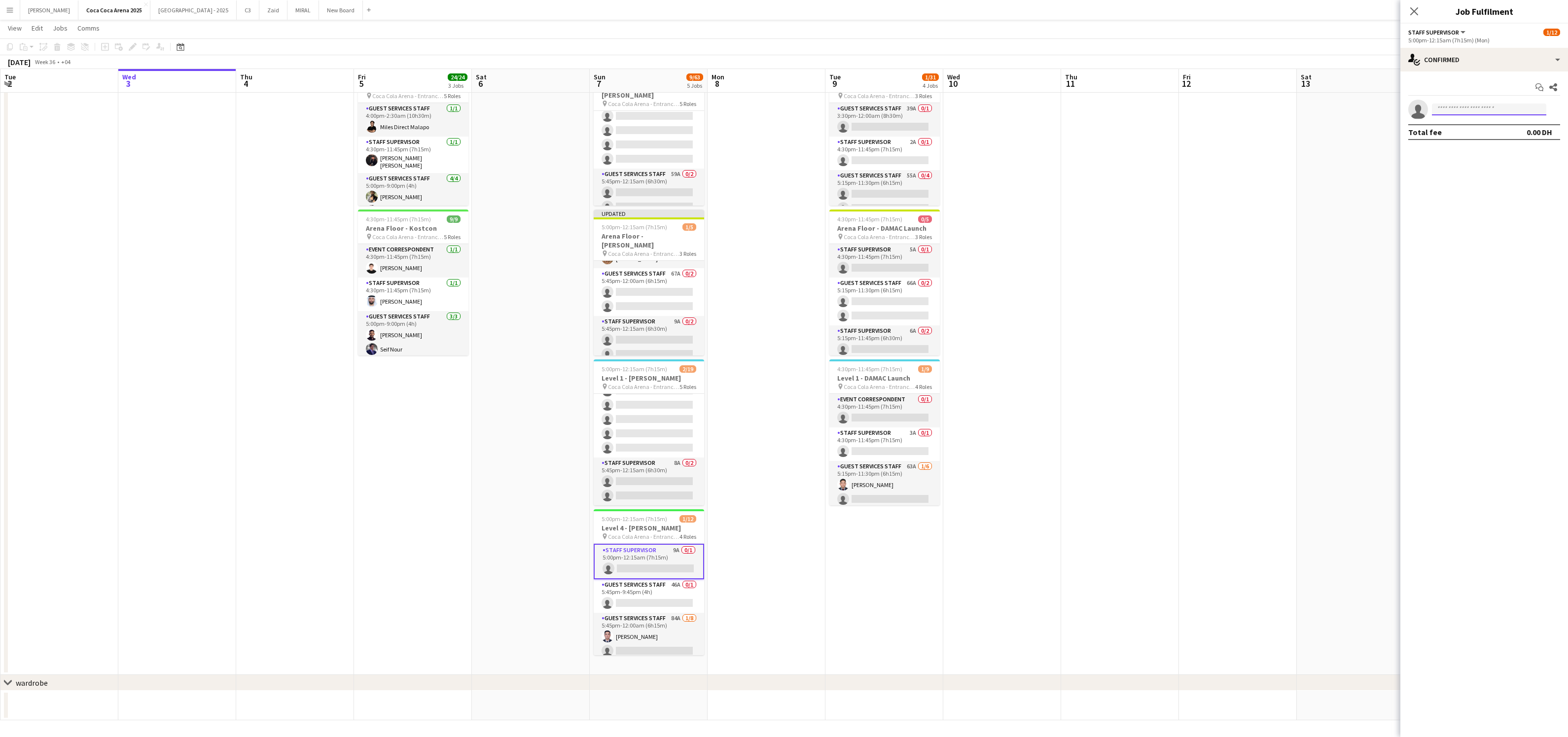
click at [1486, 110] on input at bounding box center [1489, 109] width 114 height 12
type input "*****"
click at [1486, 136] on span "+971564663461" at bounding box center [1489, 139] width 99 height 8
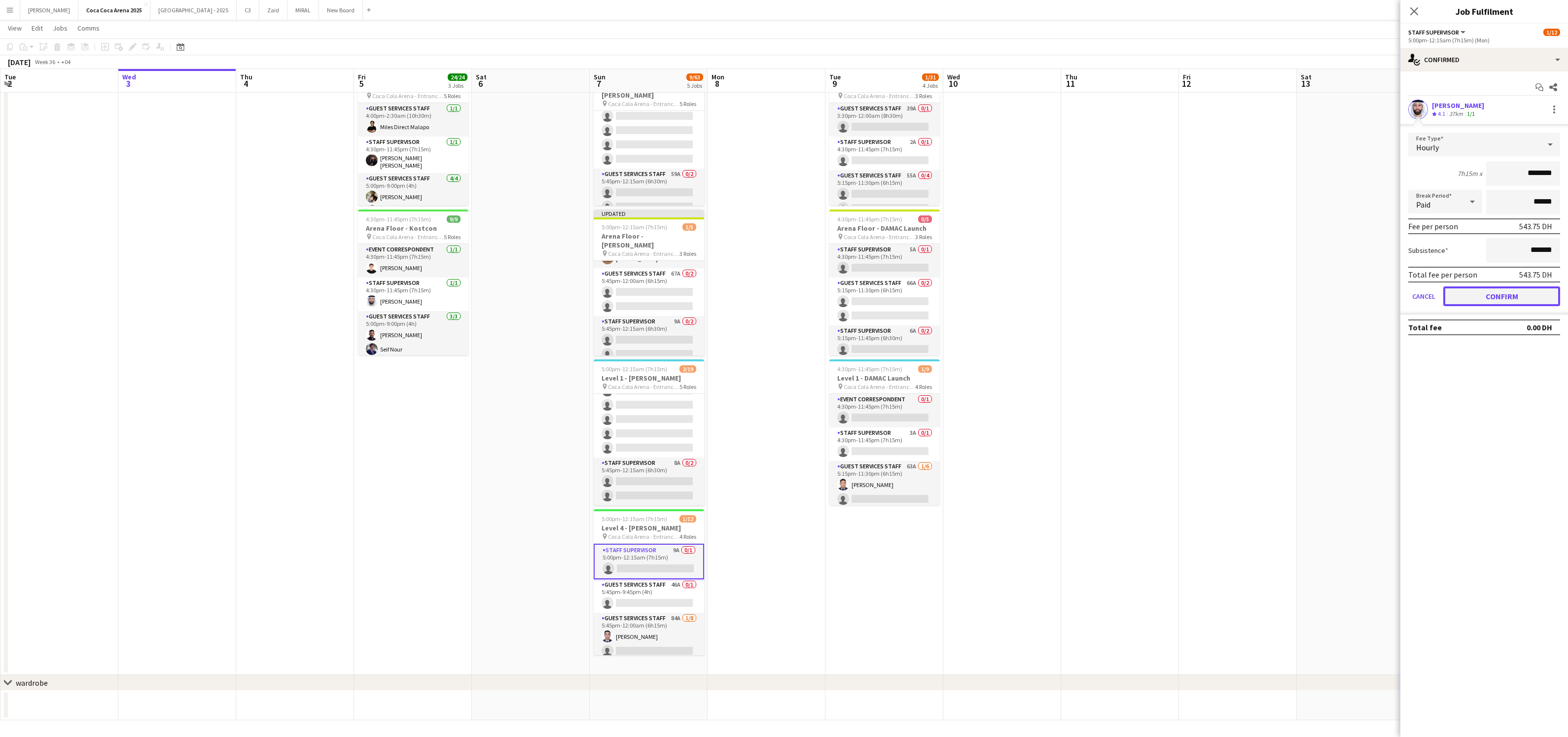
click at [1460, 292] on button "Confirm" at bounding box center [1502, 296] width 117 height 19
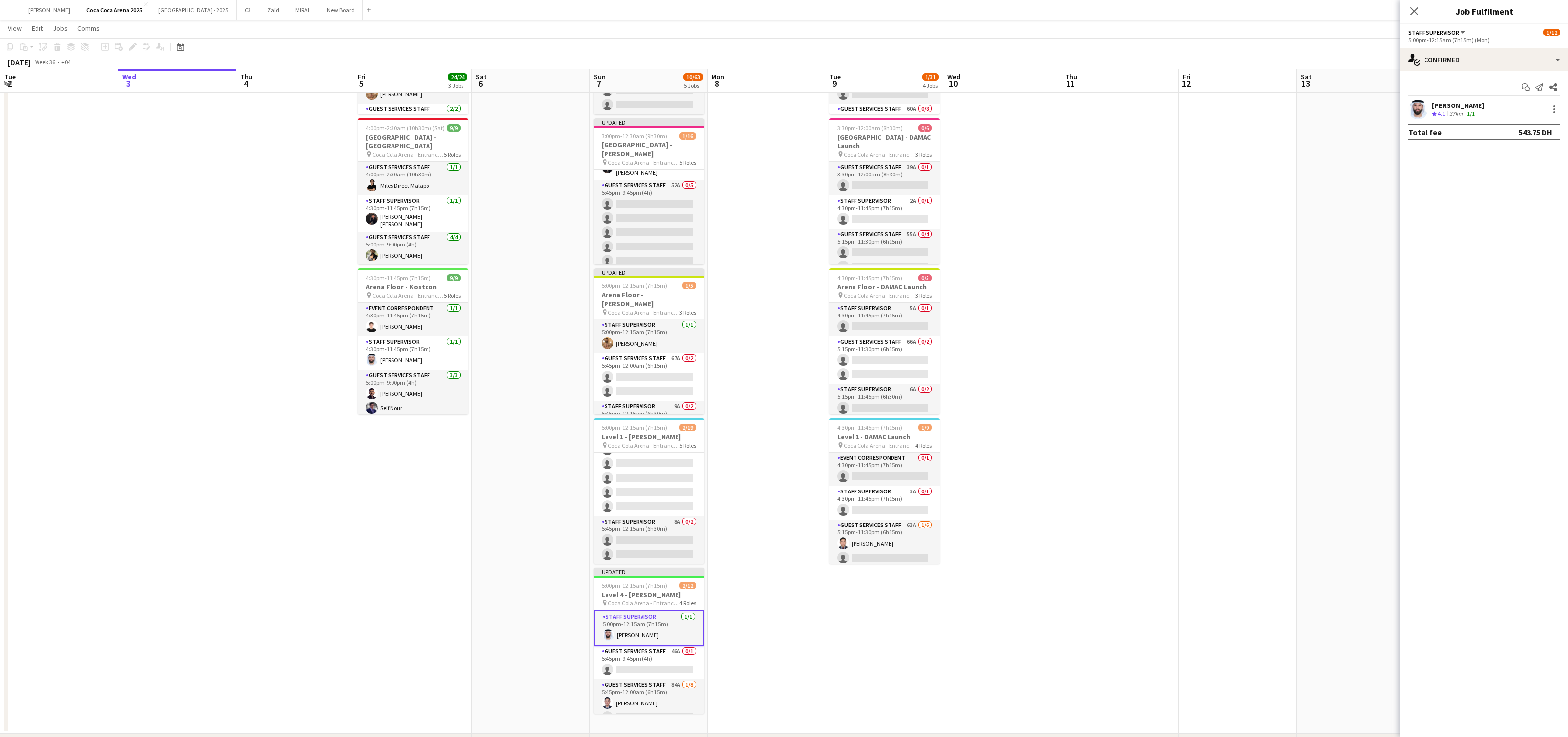
scroll to position [0, 0]
click at [685, 240] on app-card-role "Guest Services Staff 52A 0/5 5:45pm-9:45pm (4h) single-neutral-actions single-n…" at bounding box center [648, 285] width 110 height 91
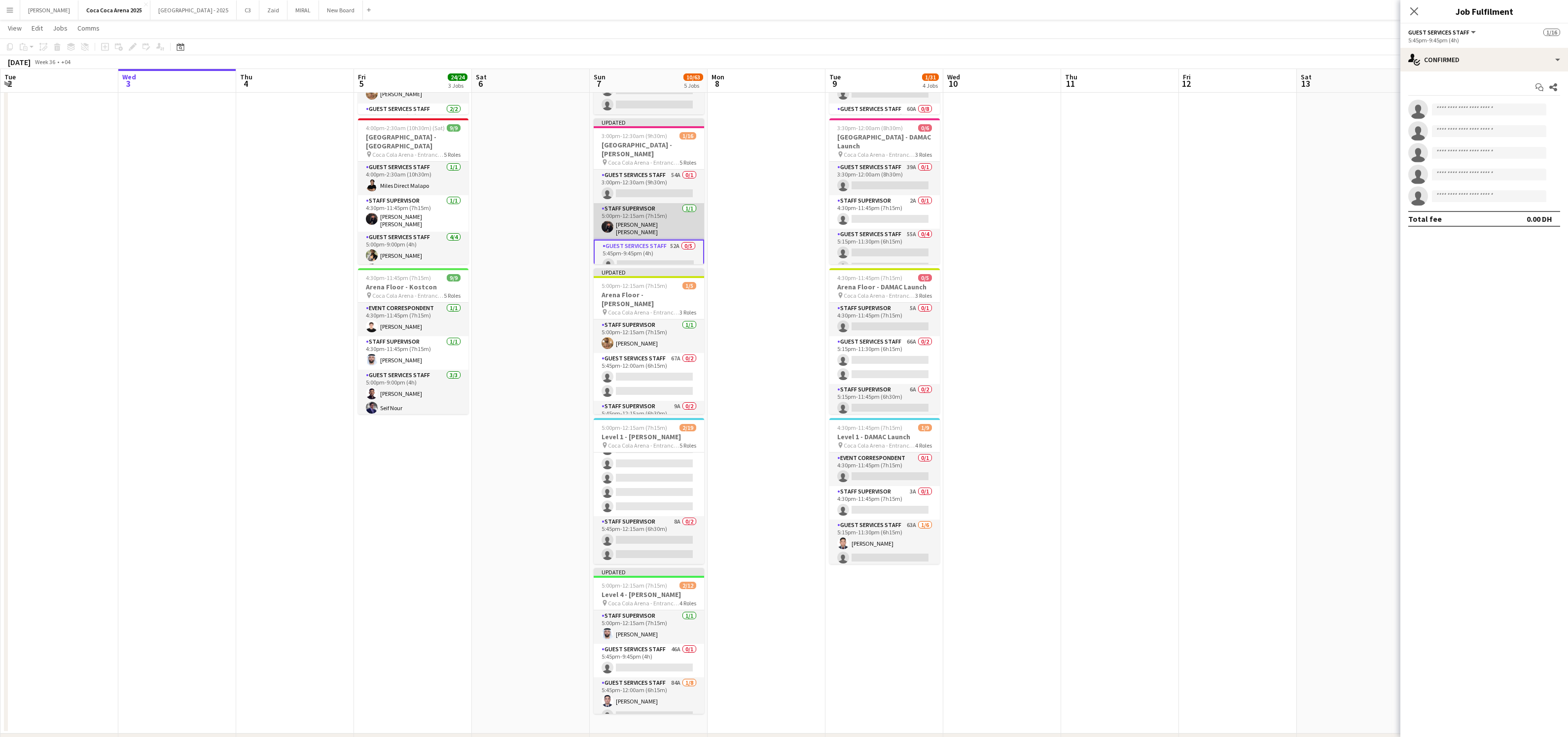
click at [684, 203] on app-card-role "Staff Supervisor 1/1 5:00pm-12:15am (7h15m) Hussain Al Saadi" at bounding box center [648, 222] width 110 height 37
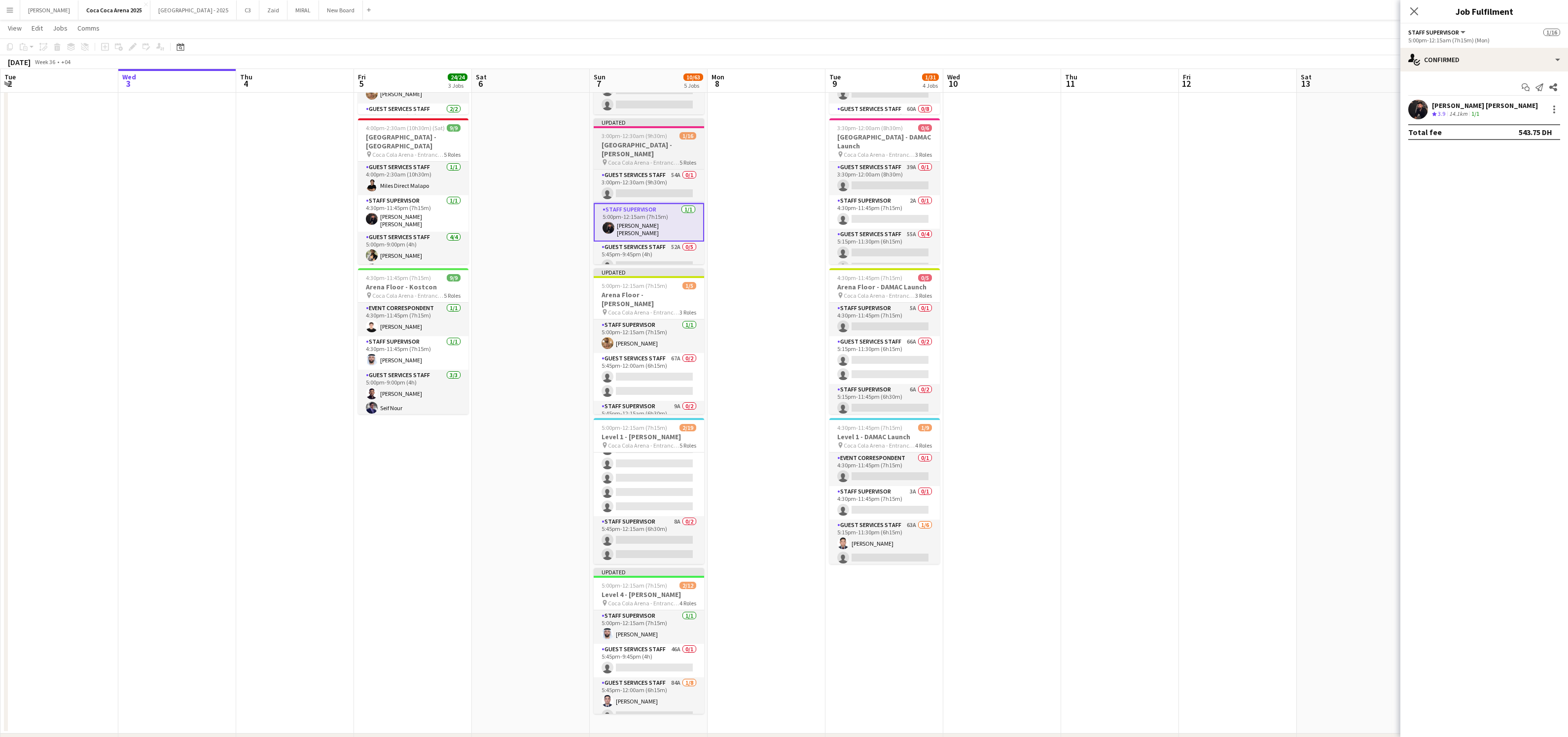
click at [659, 141] on h3 "[GEOGRAPHIC_DATA] - [PERSON_NAME]" at bounding box center [648, 149] width 110 height 18
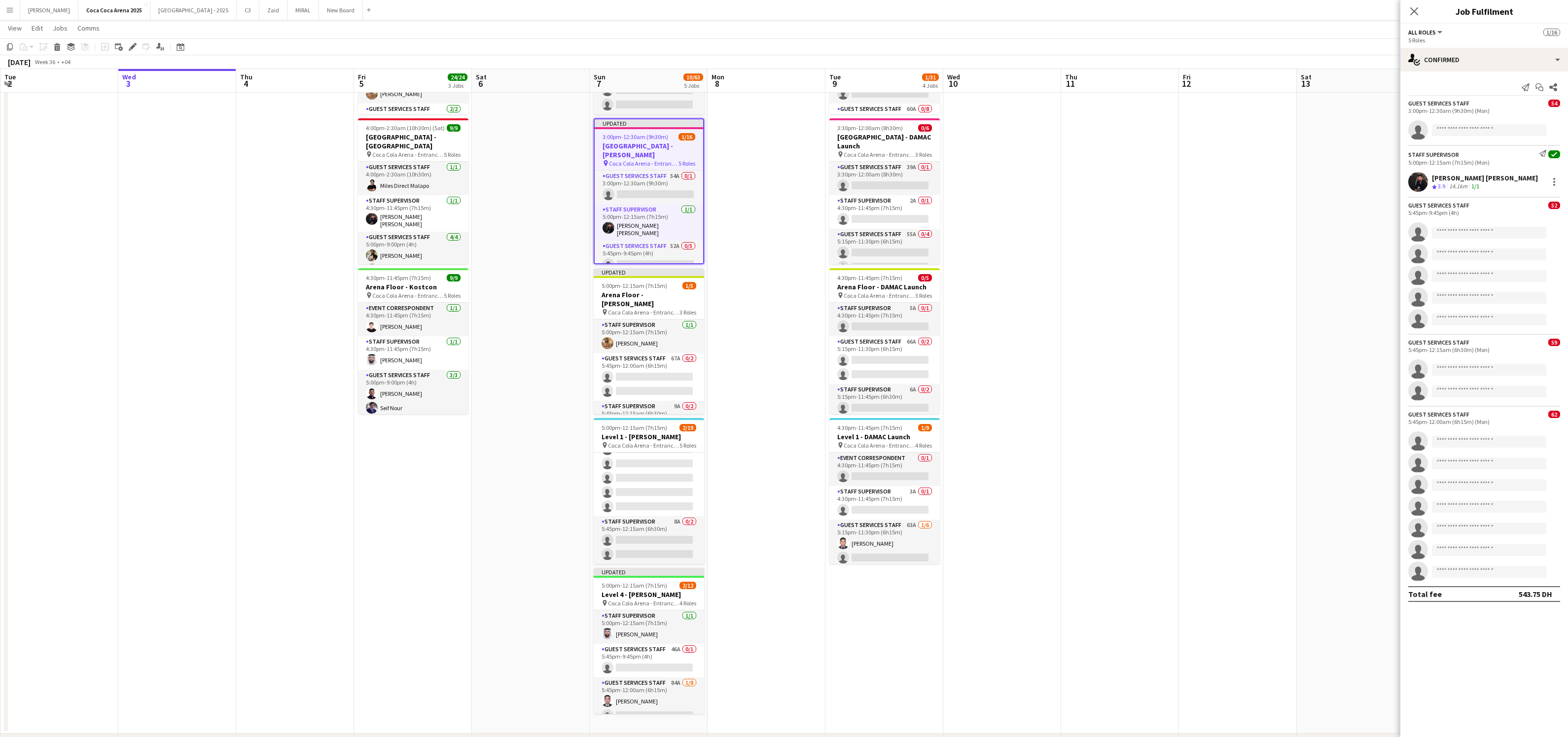
click at [1466, 181] on div "[PERSON_NAME] [PERSON_NAME]" at bounding box center [1485, 178] width 106 height 9
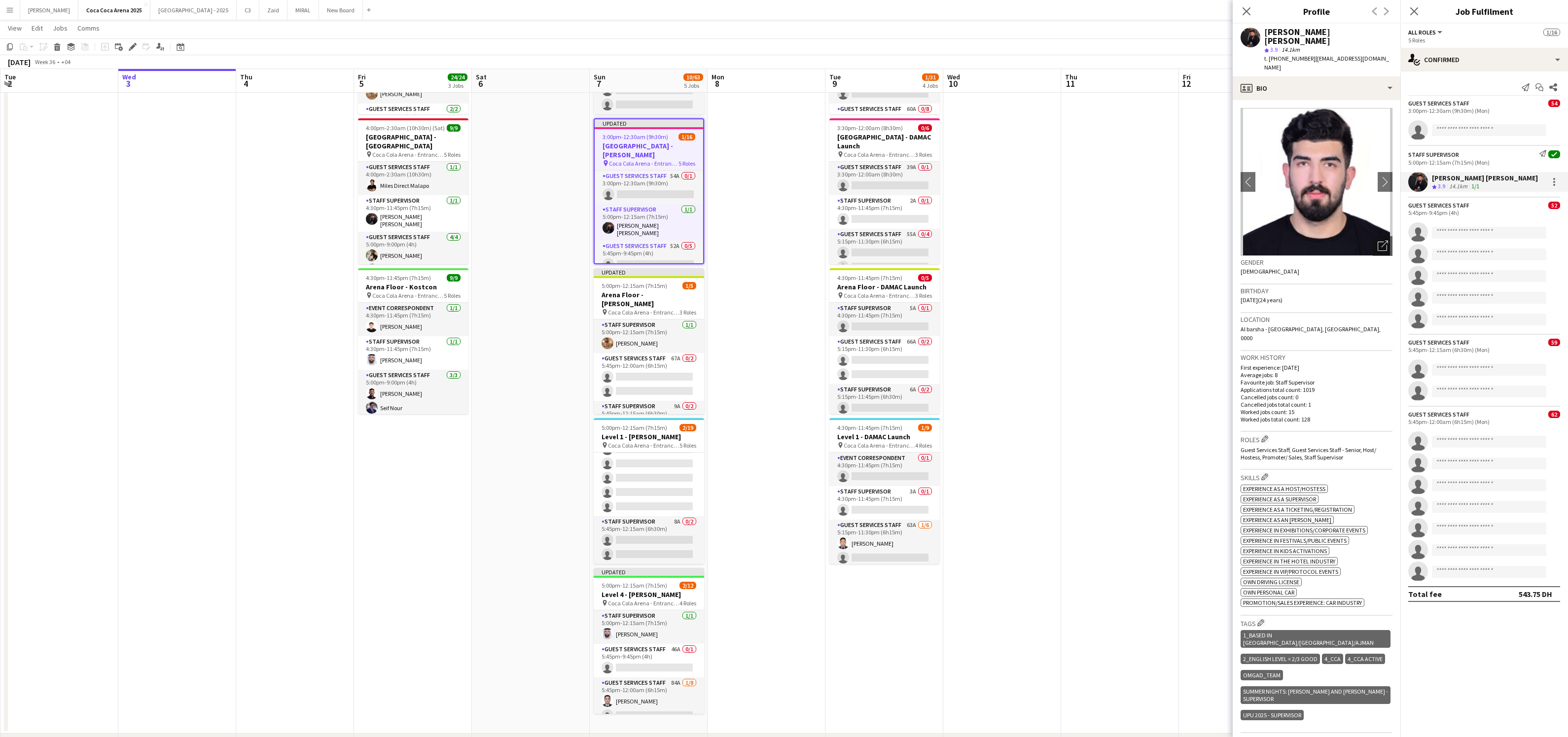
click at [1188, 219] on app-date-cell at bounding box center [1238, 349] width 118 height 769
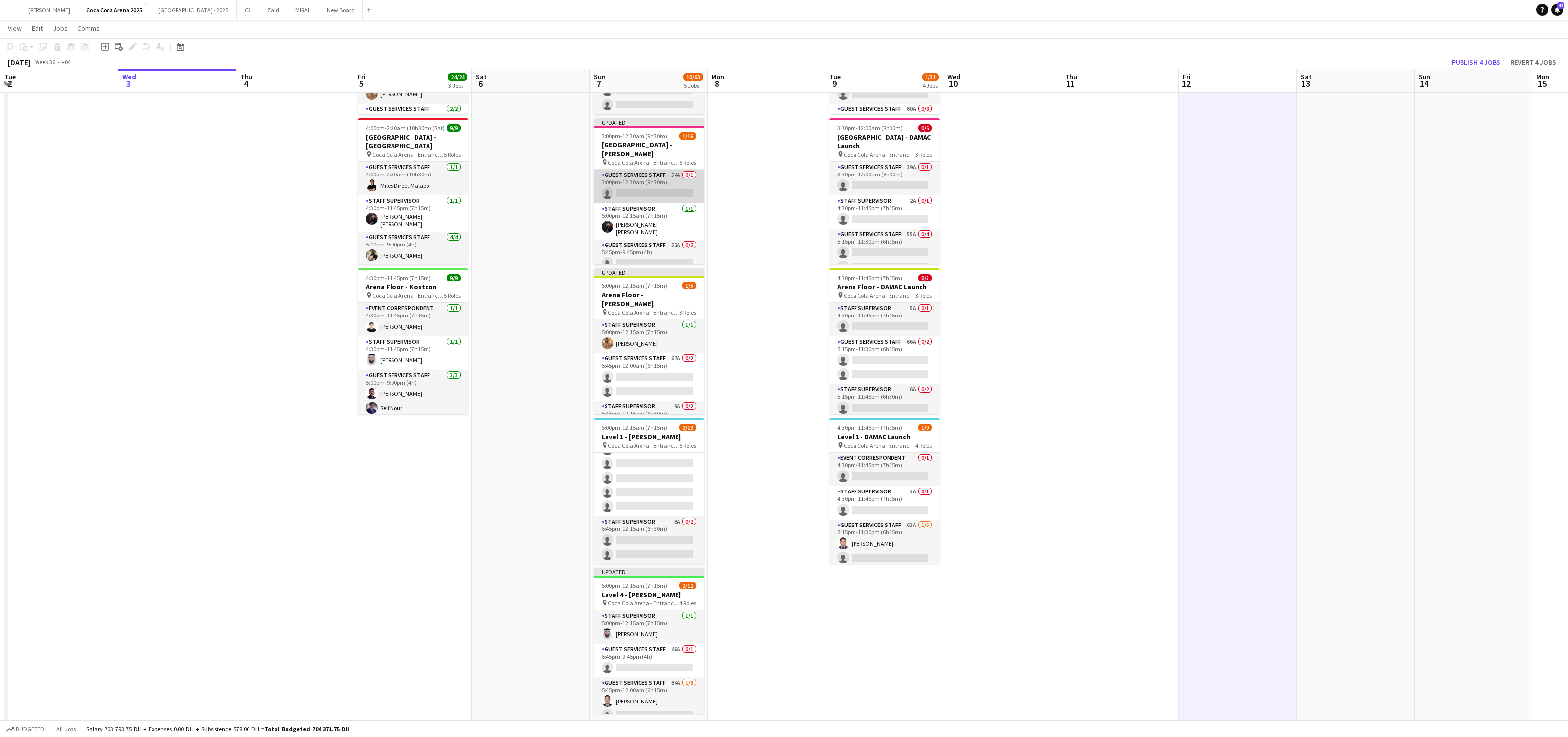
click at [650, 190] on app-card-role "Guest Services Staff 54A 0/1 3:00pm-12:30am (9h30m) single-neutral-actions" at bounding box center [648, 186] width 110 height 33
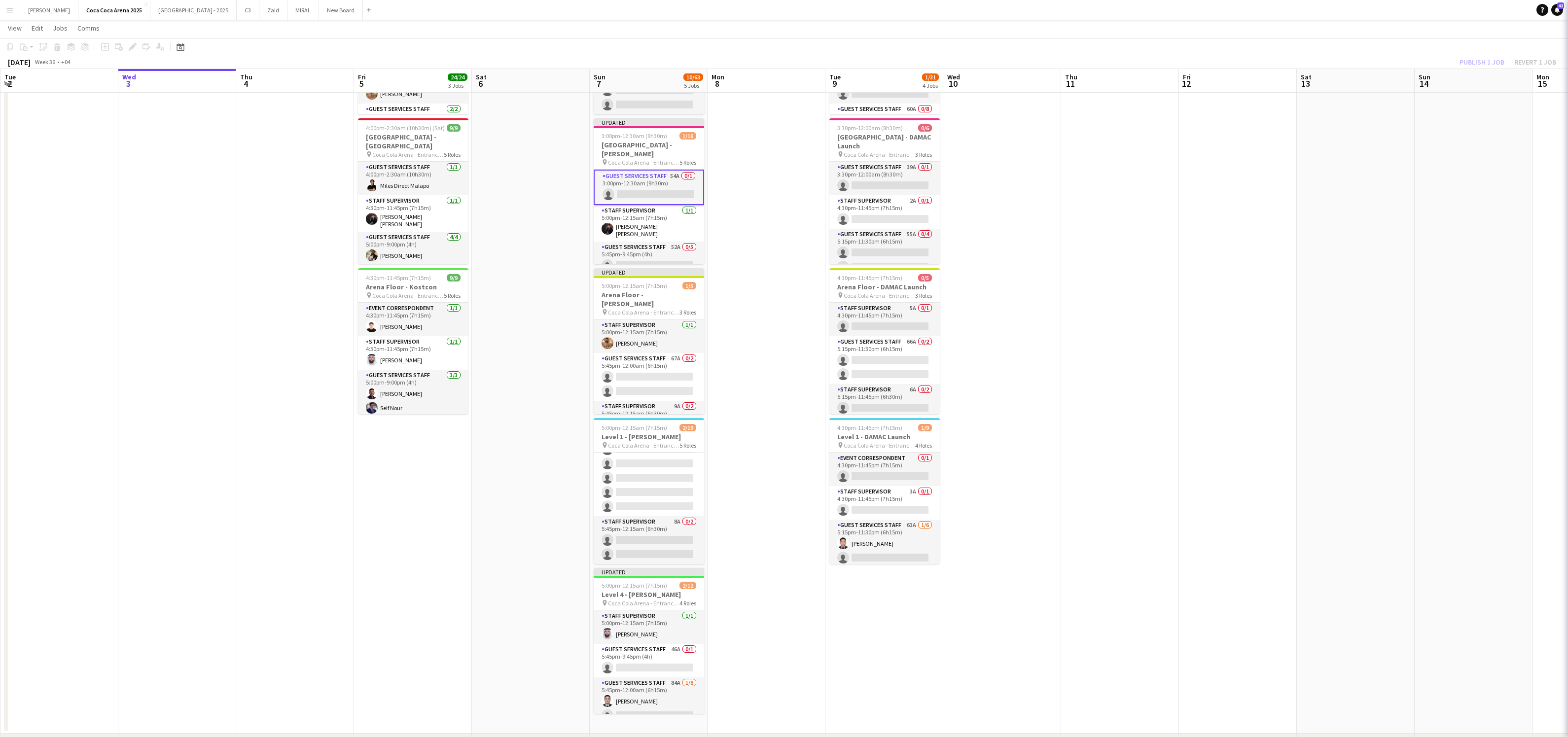
scroll to position [0, 235]
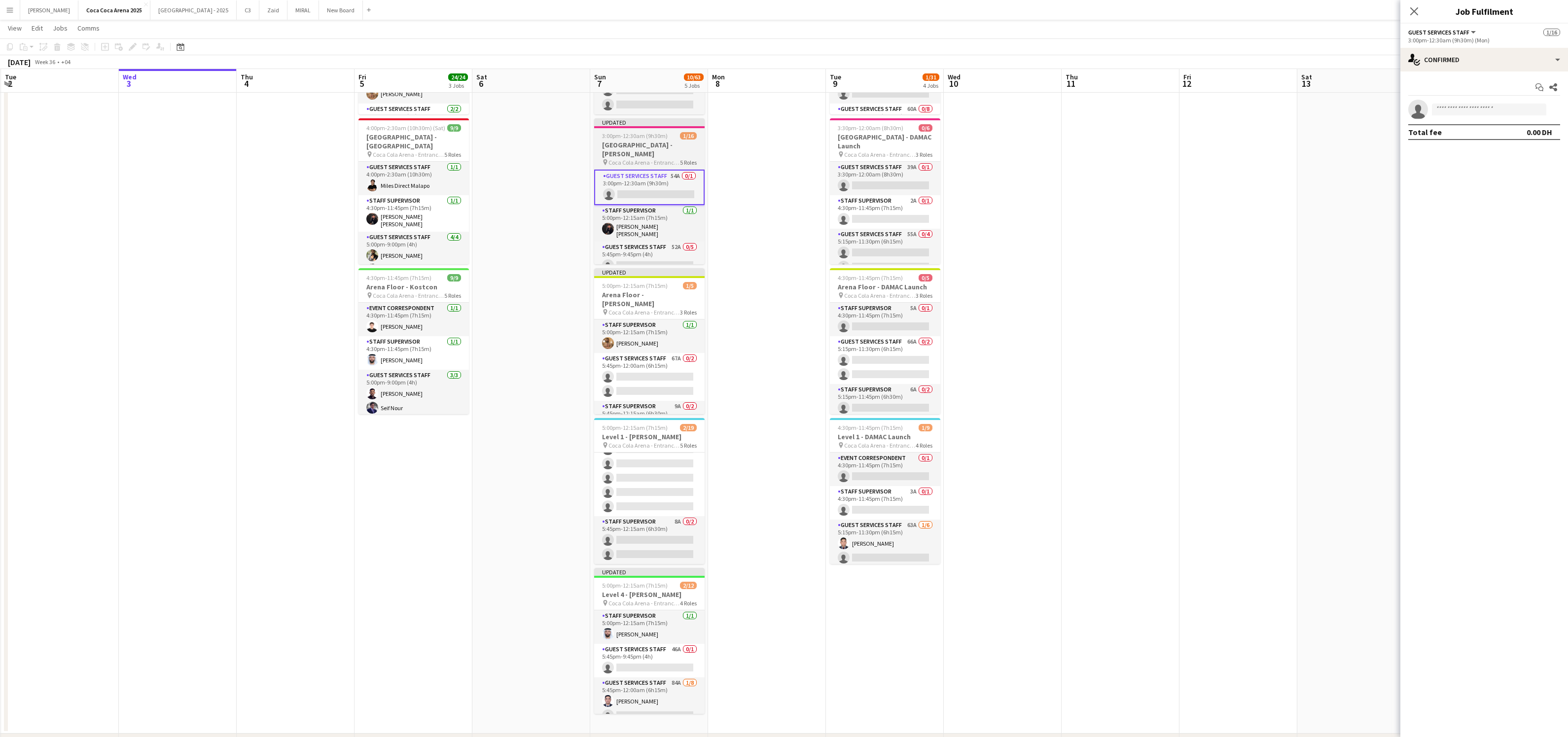
click at [631, 144] on h3 "[GEOGRAPHIC_DATA] - [PERSON_NAME]" at bounding box center [649, 149] width 110 height 18
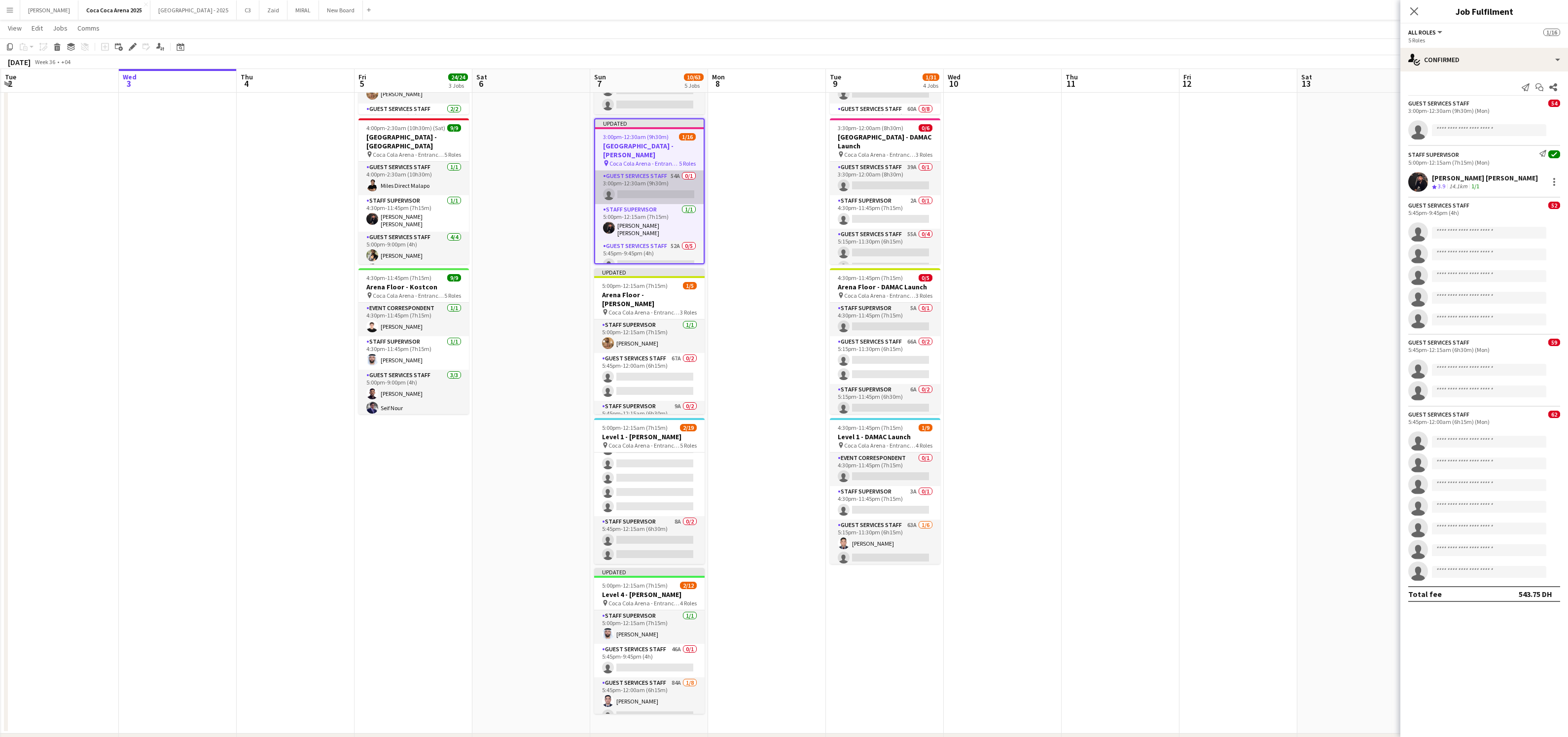
click at [630, 170] on app-card-role "Guest Services Staff 54A 0/1 3:00pm-12:30am (9h30m) single-neutral-actions" at bounding box center [649, 187] width 108 height 33
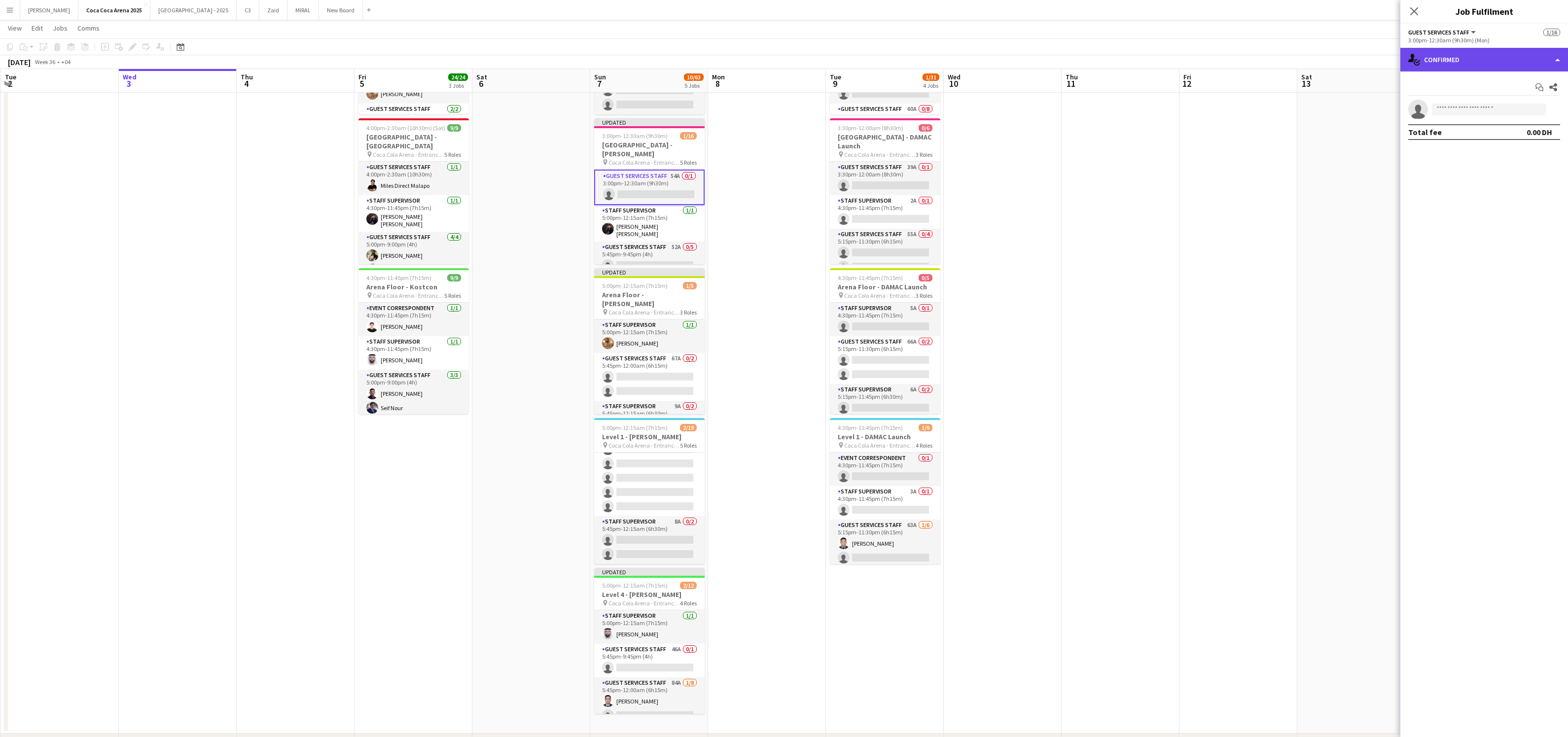
click at [1456, 63] on div "single-neutral-actions-check-2 Confirmed" at bounding box center [1484, 60] width 167 height 24
click at [1502, 156] on span "Applicants" at bounding box center [1507, 161] width 31 height 9
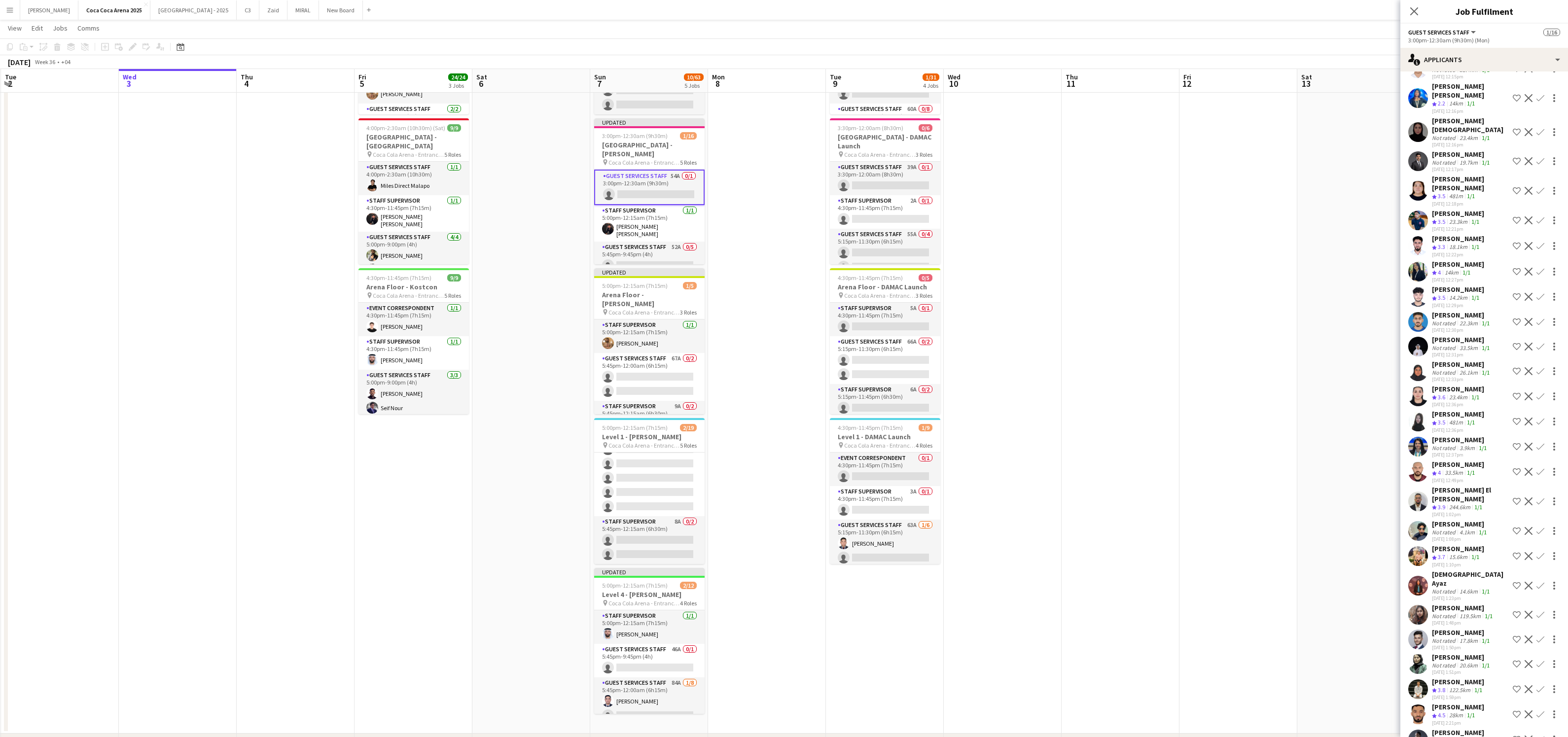
scroll to position [438, 0]
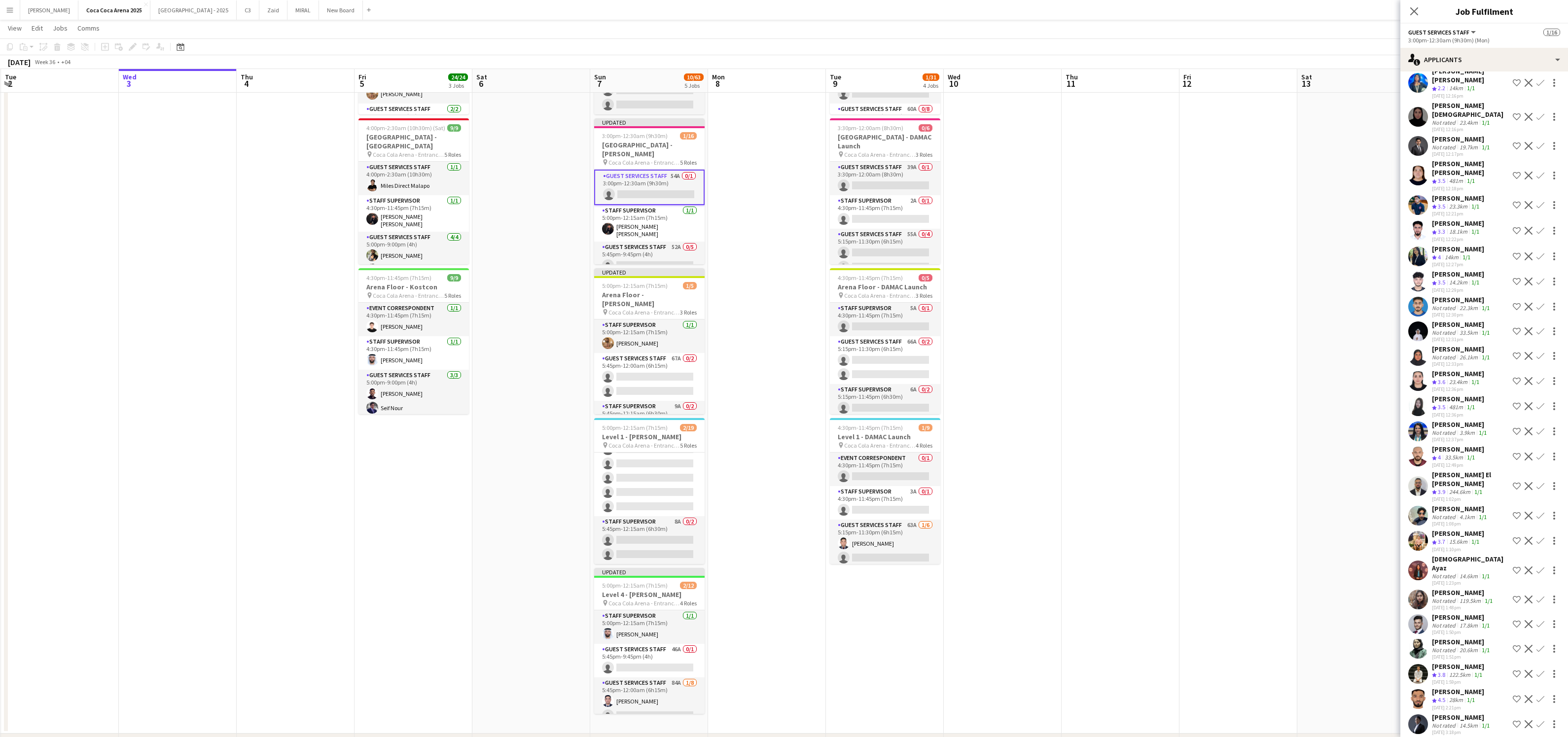
click at [1462, 547] on div "[DATE] 1:10pm" at bounding box center [1458, 550] width 52 height 7
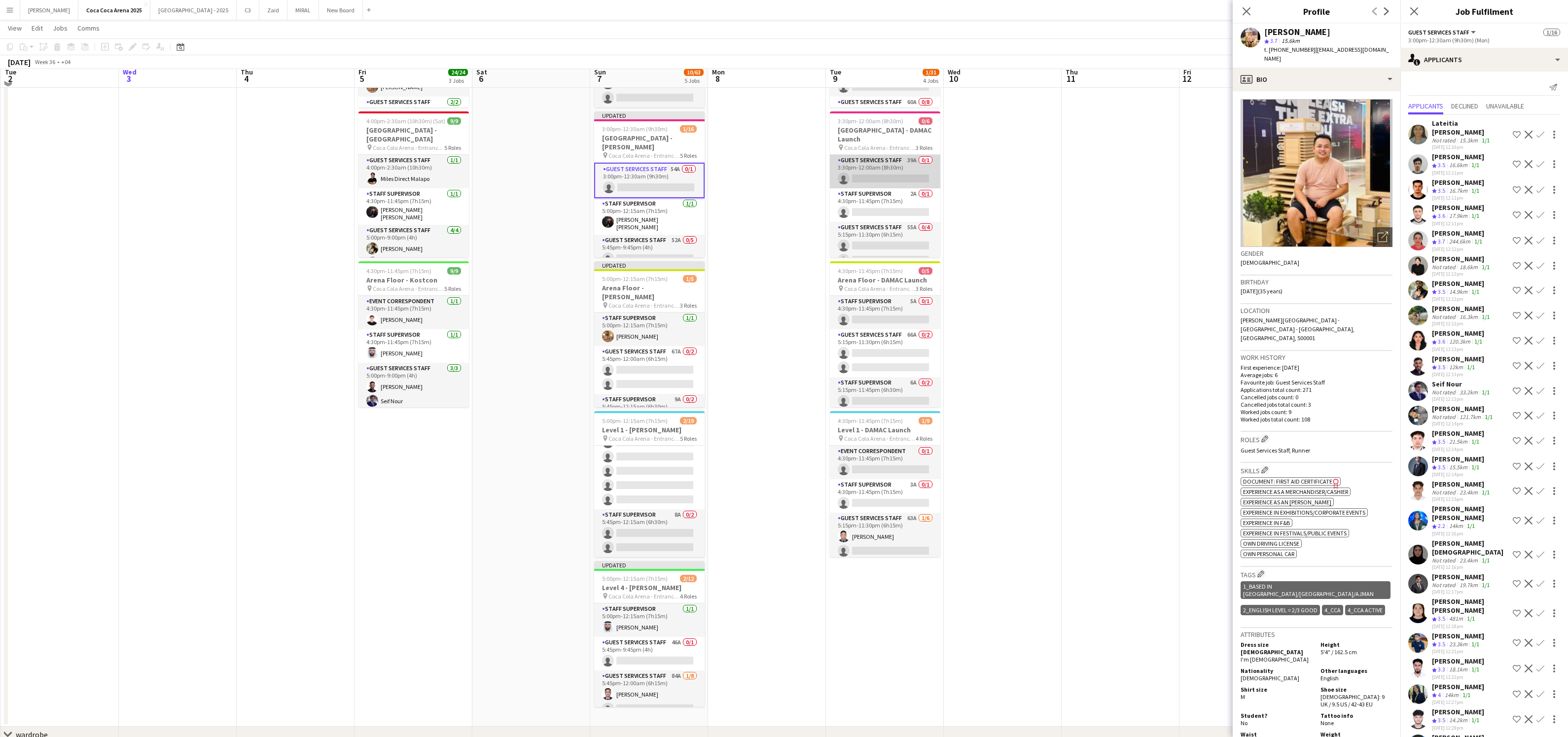
scroll to position [147, 0]
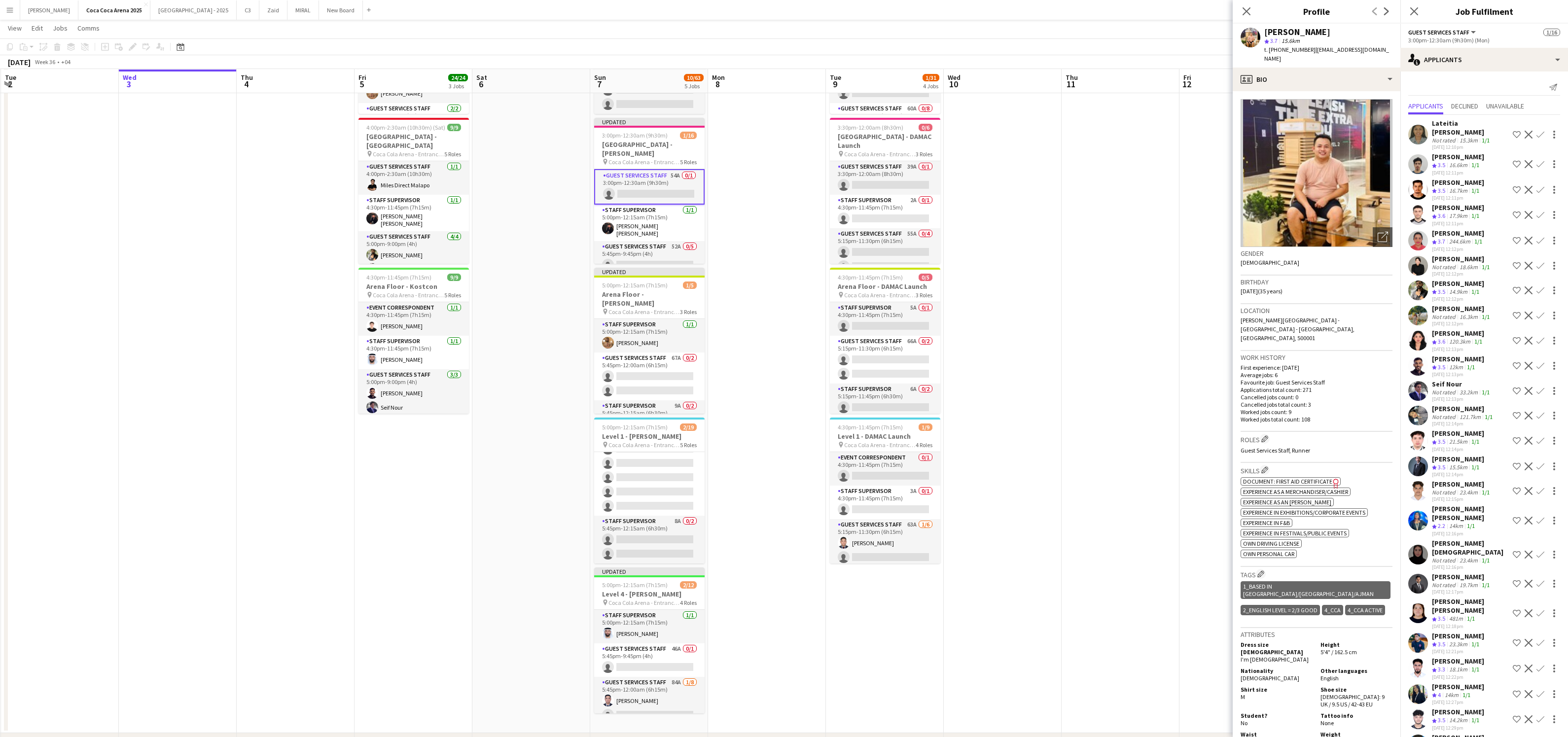
click at [668, 186] on app-card-role "Guest Services Staff 54A 0/1 3:00pm-12:30am (9h30m) single-neutral-actions" at bounding box center [649, 187] width 110 height 35
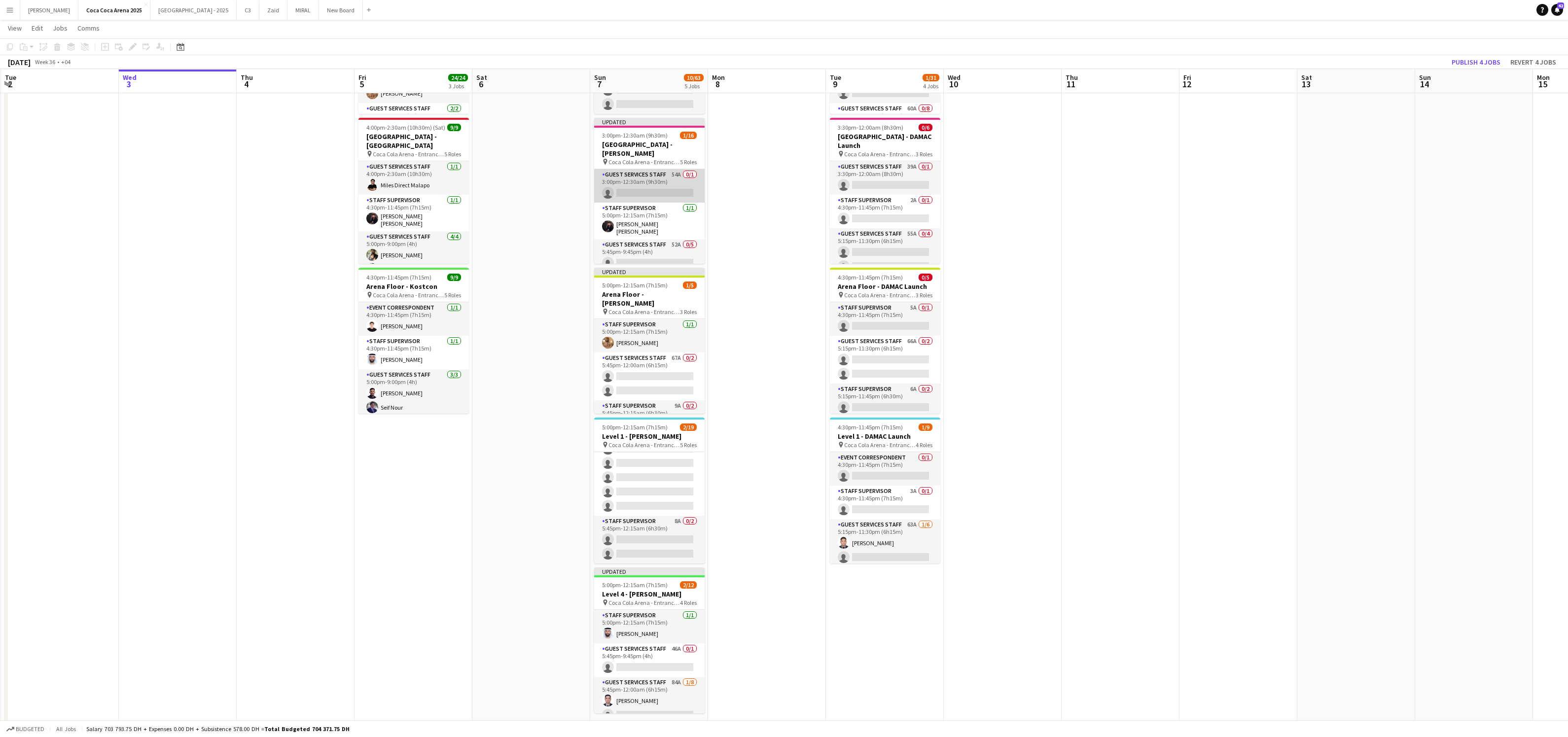
click at [668, 186] on app-card-role "Guest Services Staff 54A 0/1 3:00pm-12:30am (9h30m) single-neutral-actions" at bounding box center [649, 186] width 110 height 33
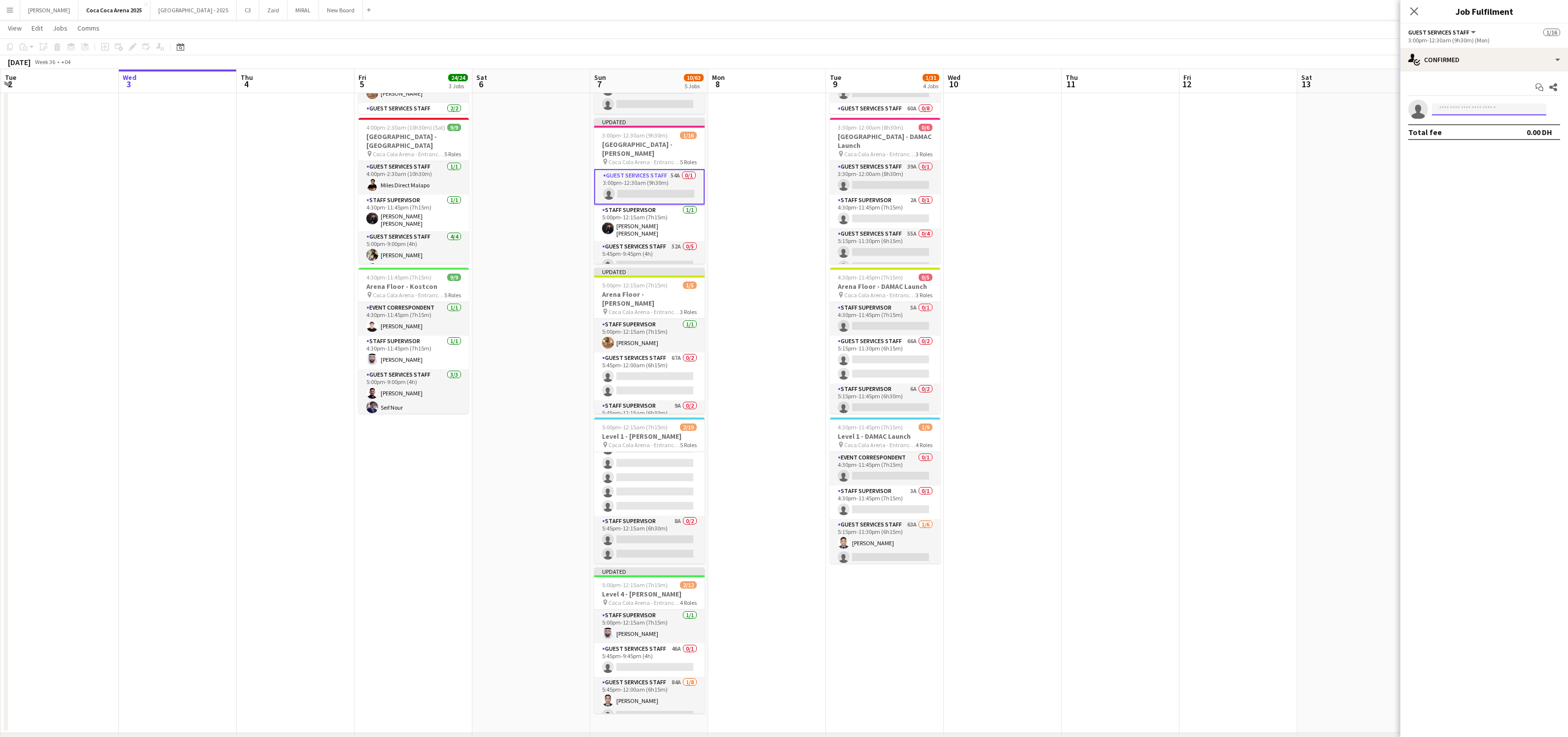
click at [1446, 110] on input at bounding box center [1489, 109] width 114 height 12
type input "*"
type input "*****"
click at [1472, 174] on span "[PERSON_NAME] [PERSON_NAME]" at bounding box center [1474, 172] width 68 height 9
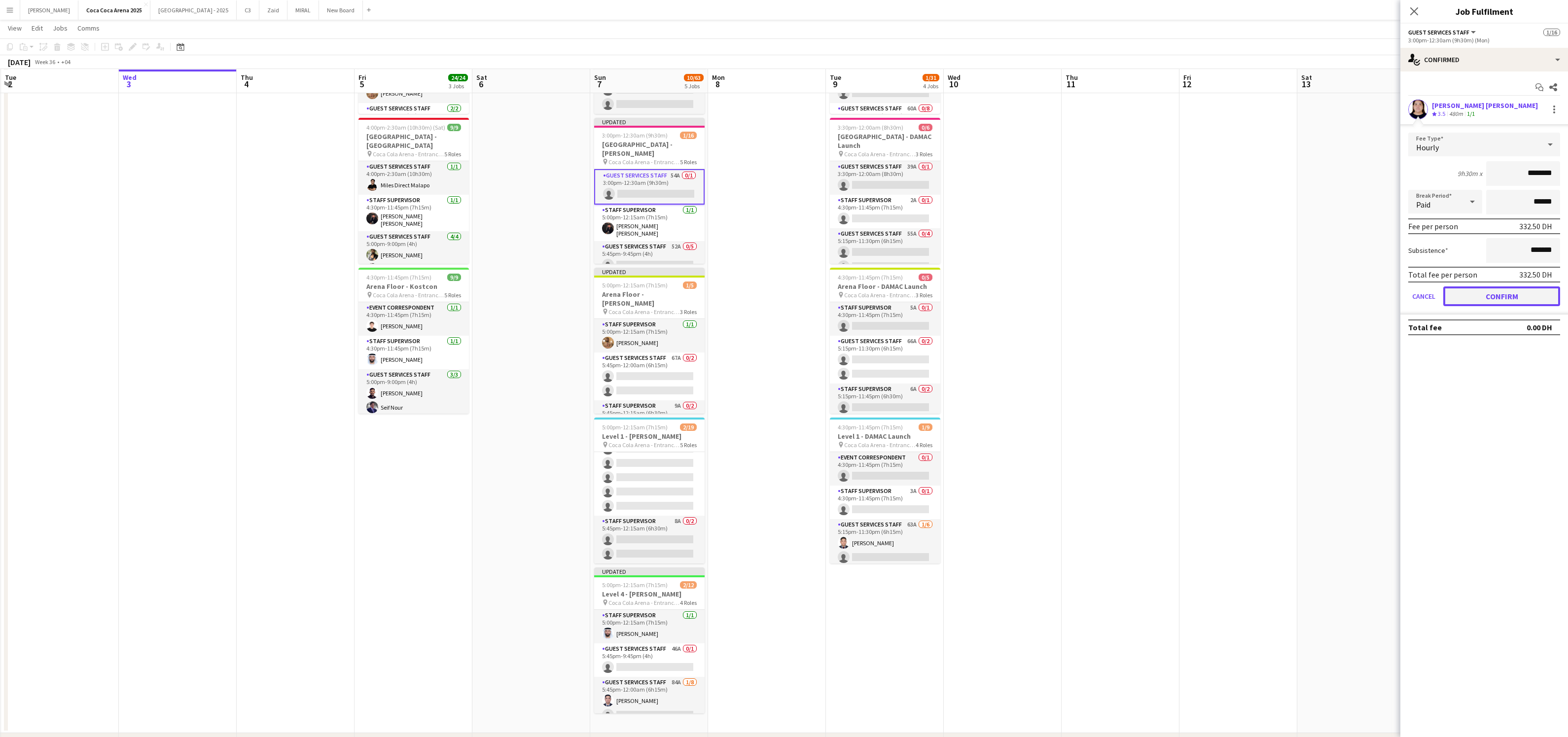
click at [1483, 287] on button "Confirm" at bounding box center [1502, 296] width 117 height 19
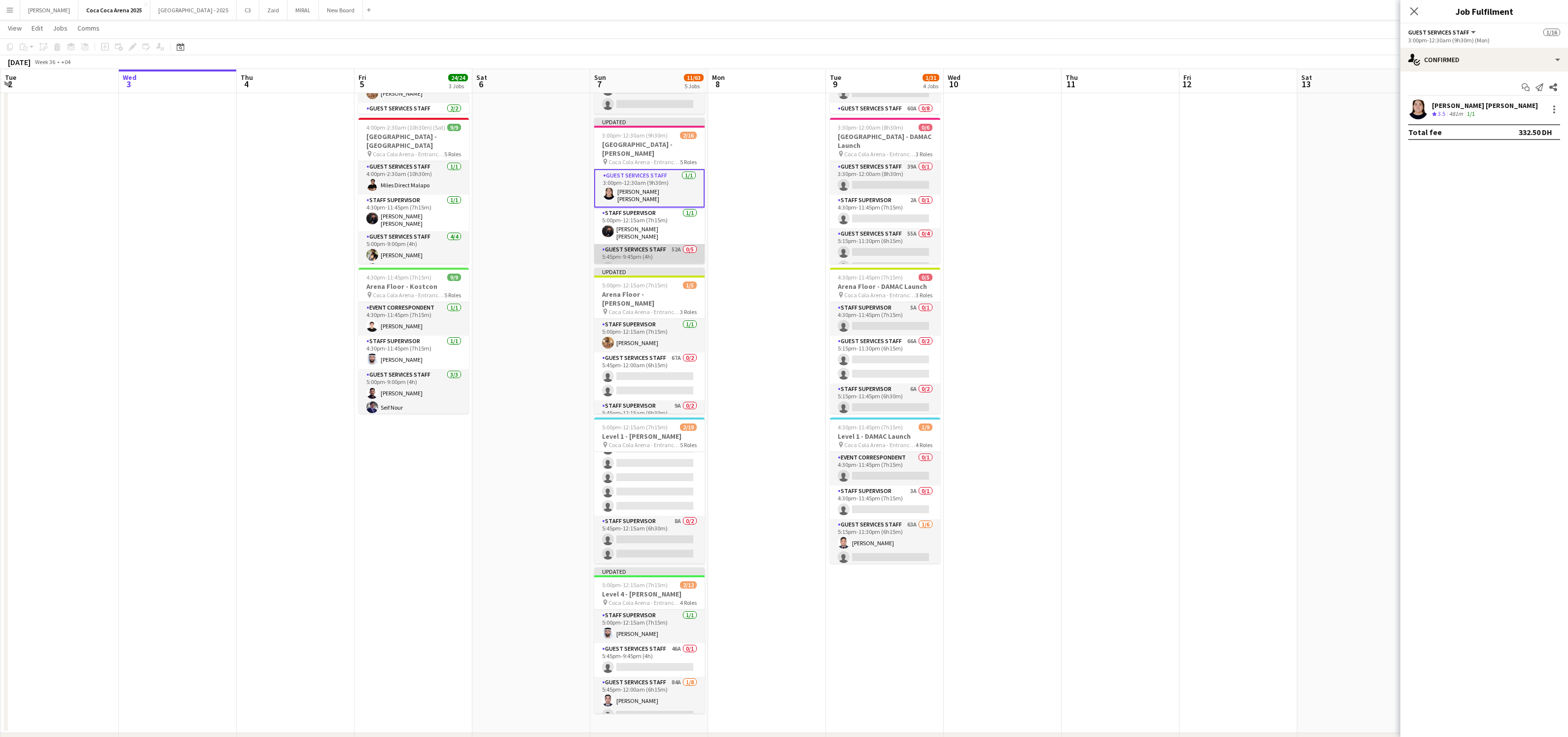
click at [665, 247] on app-card-role "Guest Services Staff 52A 0/5 5:45pm-9:45pm (4h) single-neutral-actions single-n…" at bounding box center [649, 289] width 110 height 91
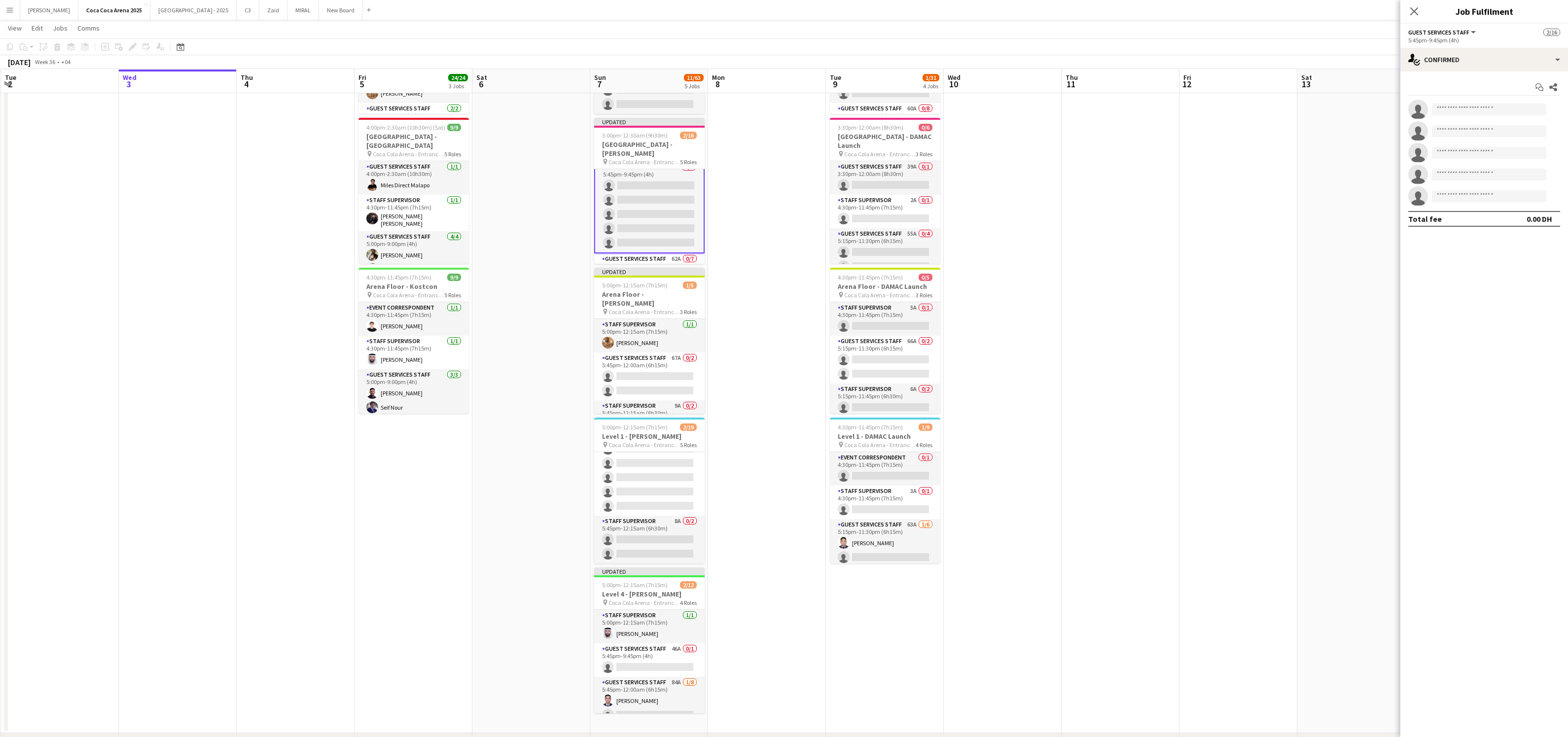
scroll to position [79, 0]
click at [642, 208] on app-card-role "Guest Services Staff 52A 0/5 5:45pm-9:45pm (4h) single-neutral-actions single-n…" at bounding box center [649, 209] width 110 height 93
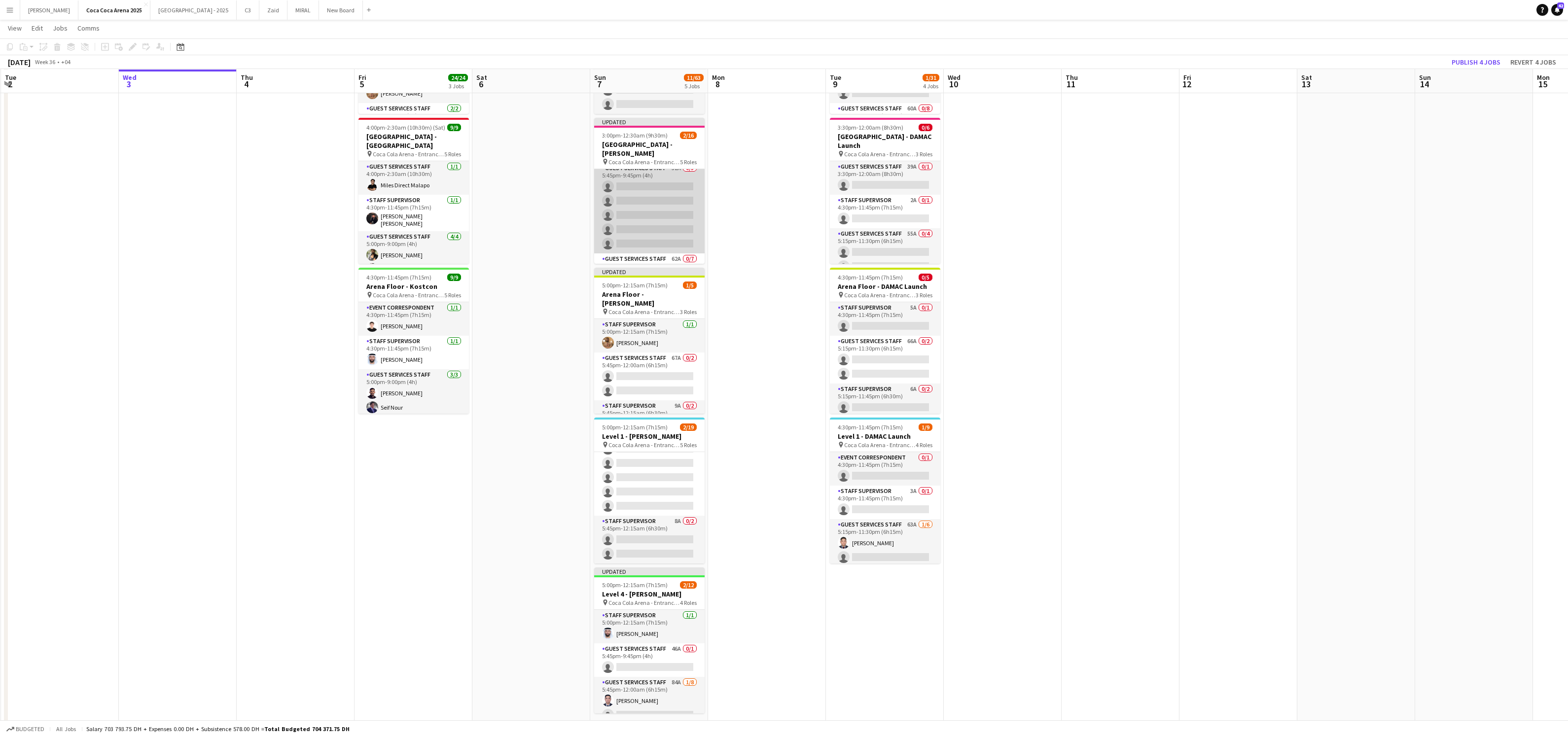
scroll to position [79, 0]
click at [632, 165] on app-card-role "Guest Services Staff 52A 0/5 5:45pm-9:45pm (4h) single-neutral-actions single-n…" at bounding box center [649, 208] width 110 height 91
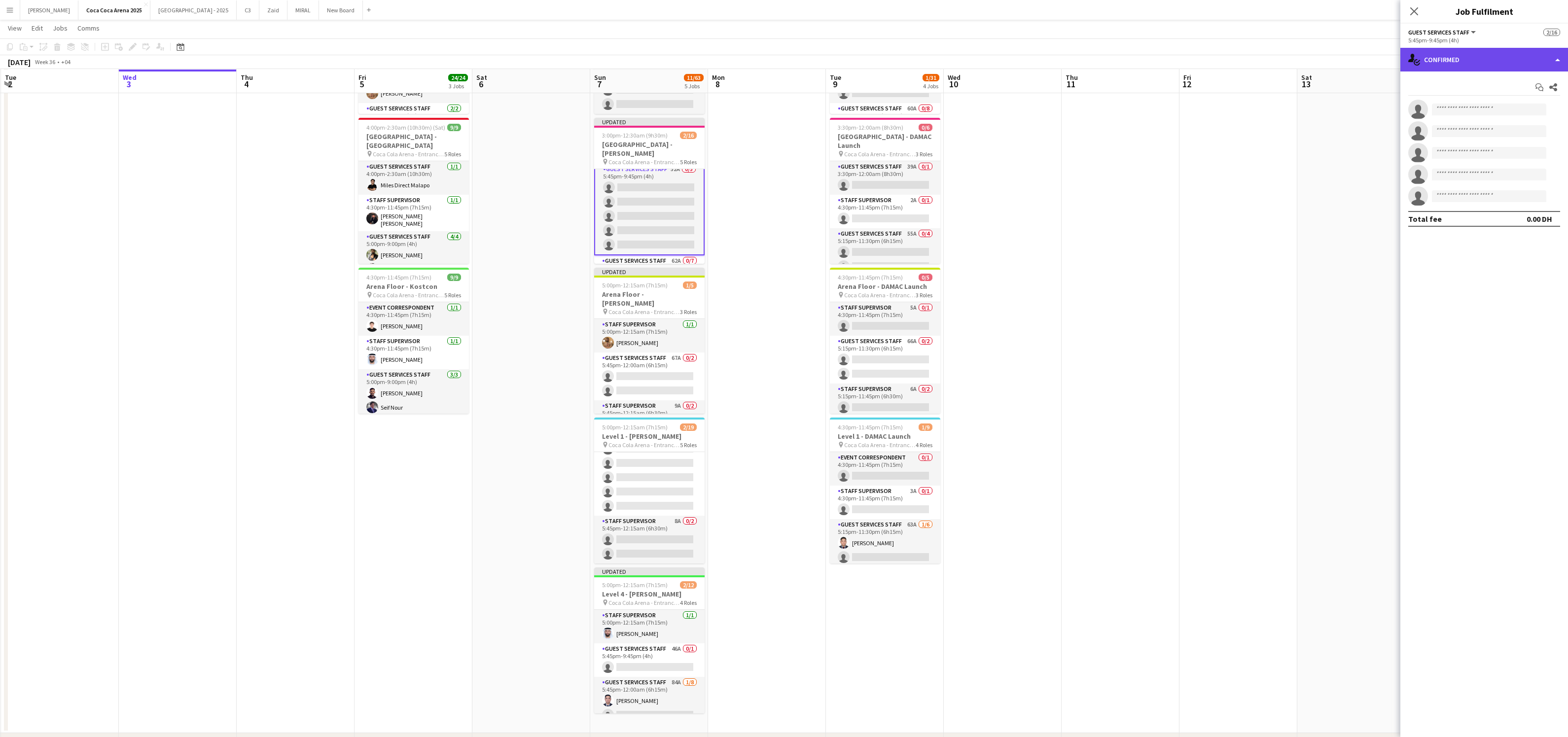
click at [1442, 61] on div "single-neutral-actions-check-2 Confirmed" at bounding box center [1484, 60] width 167 height 24
click at [1493, 164] on span "Applicants" at bounding box center [1507, 161] width 31 height 9
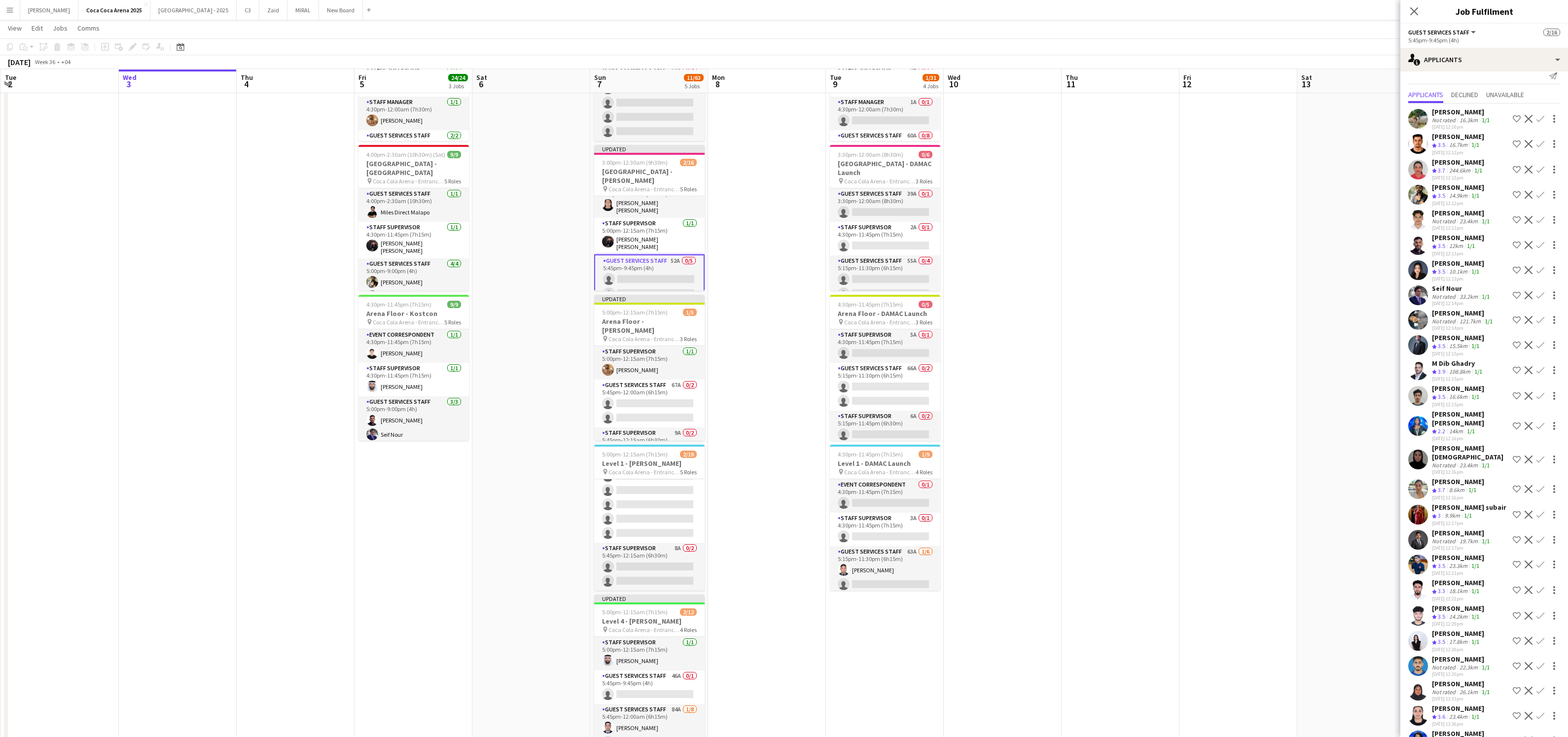
scroll to position [12, 0]
click at [1541, 145] on app-icon "Confirm" at bounding box center [1540, 144] width 8 height 8
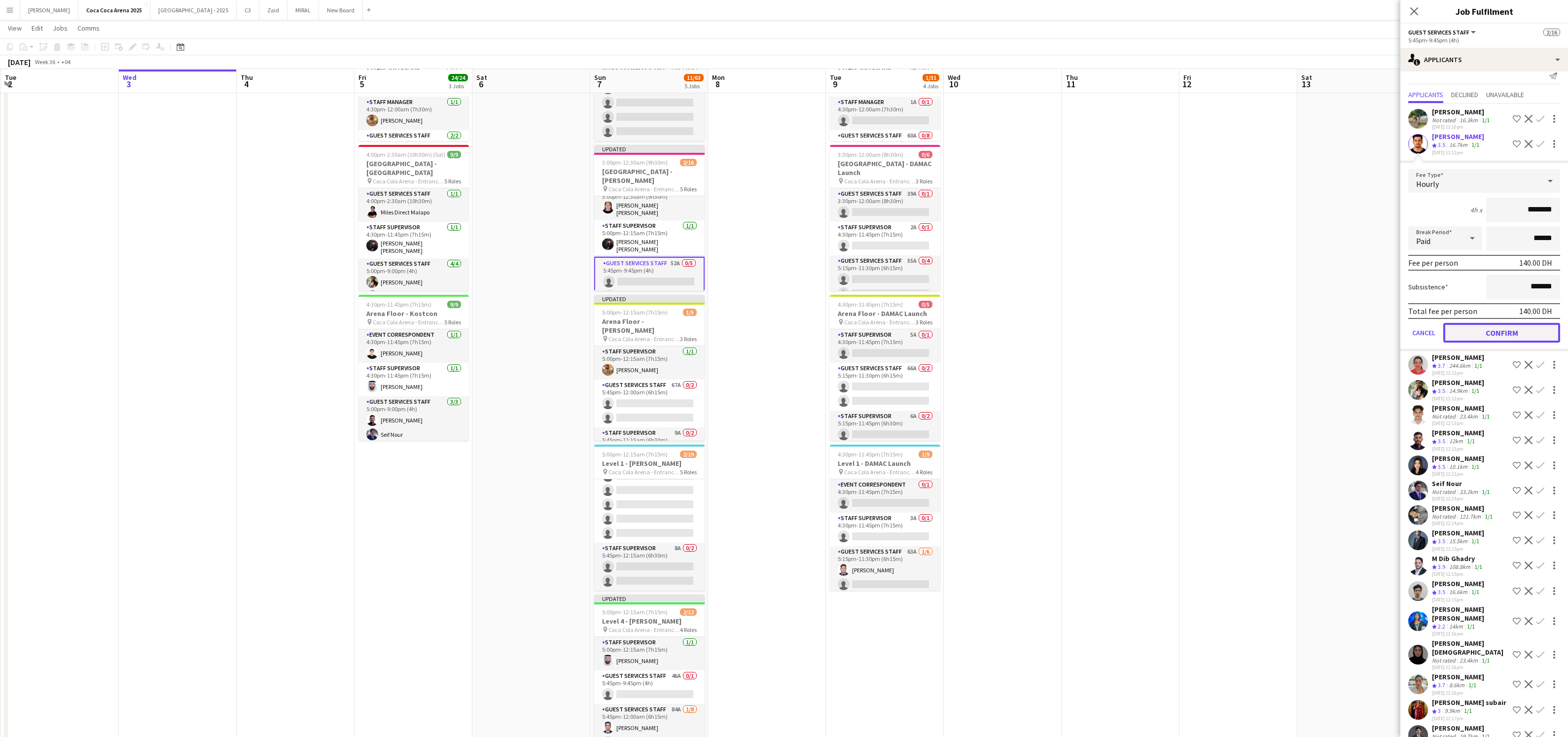
click at [1511, 326] on button "Confirm" at bounding box center [1502, 333] width 117 height 19
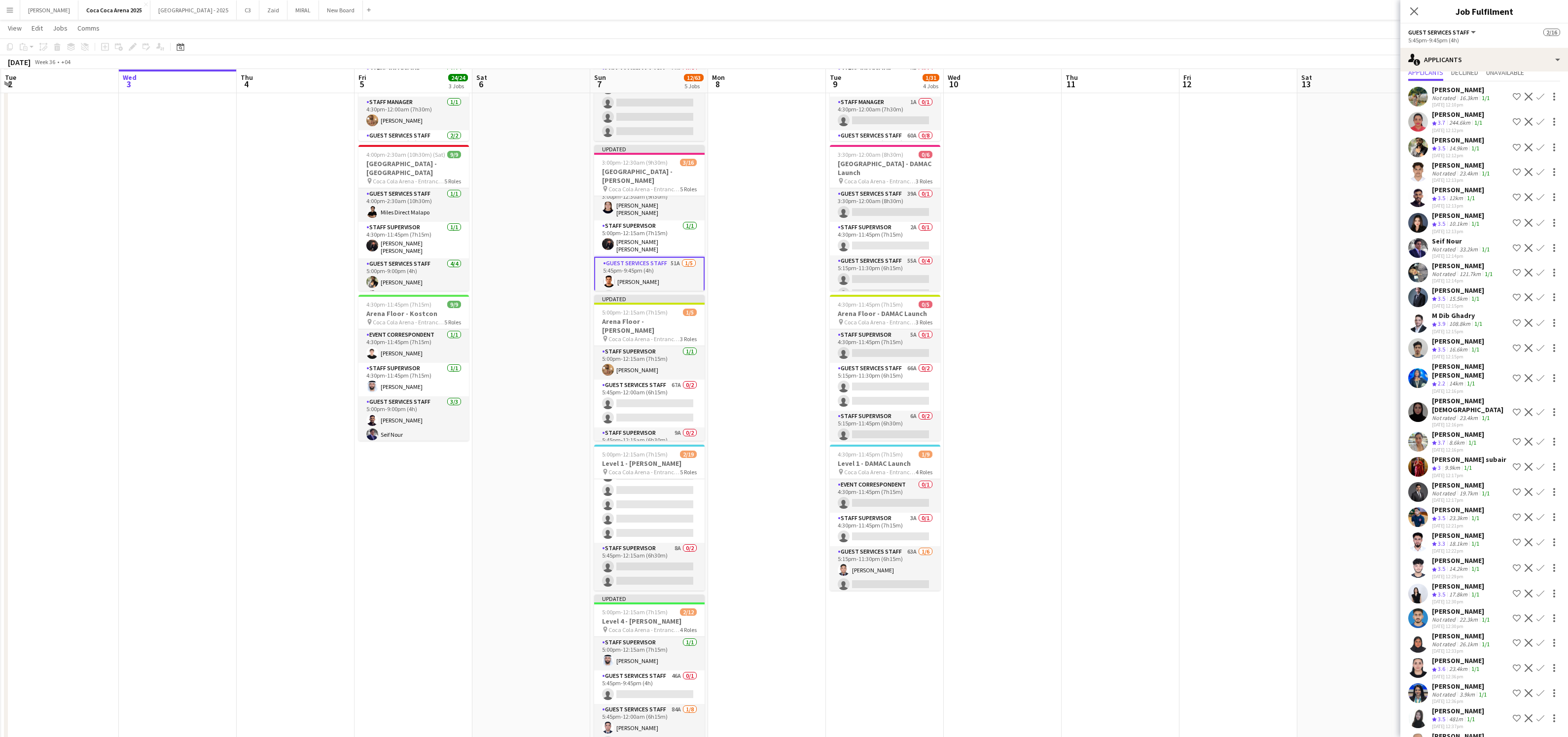
scroll to position [38, 0]
click at [1539, 288] on app-icon "Confirm" at bounding box center [1540, 292] width 8 height 8
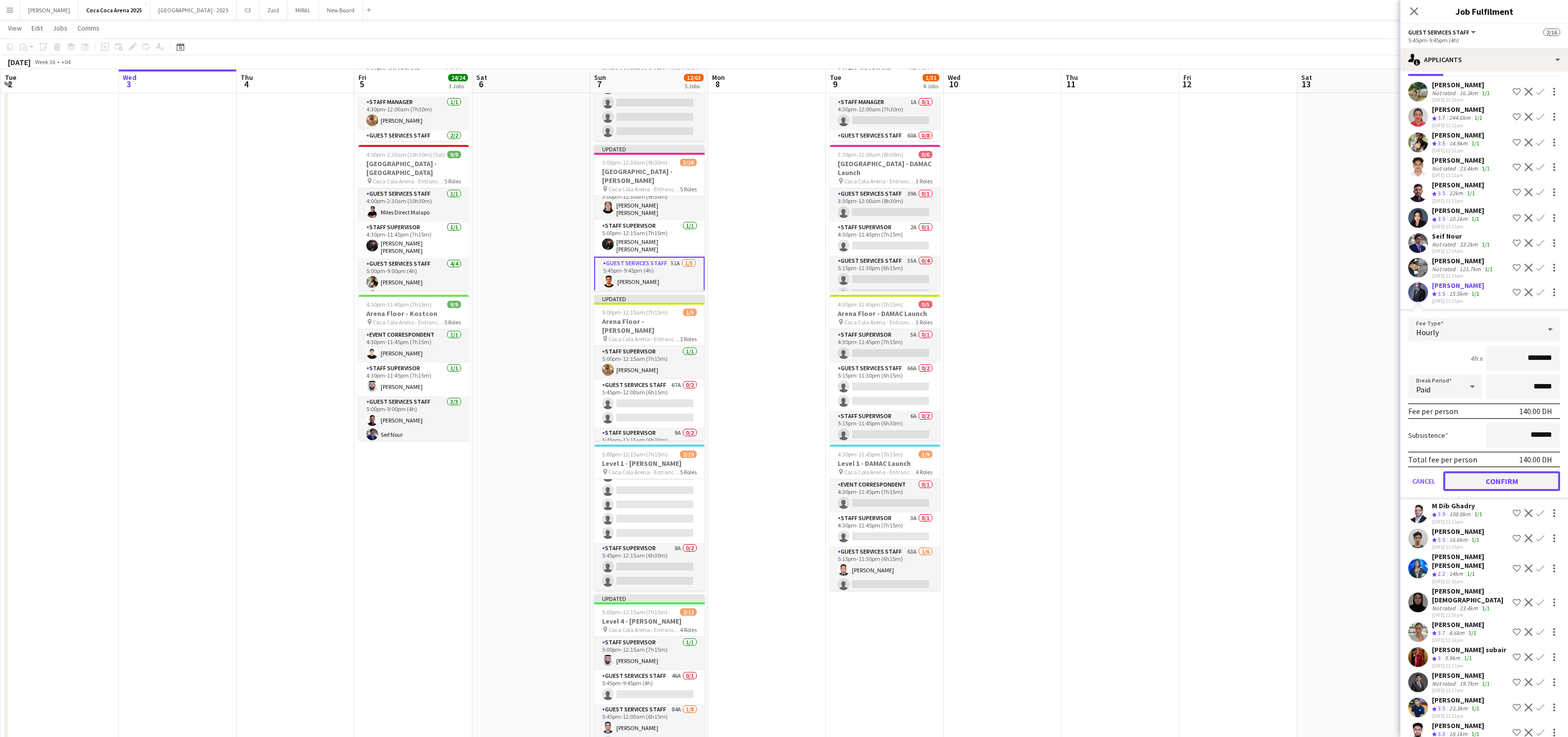
click at [1489, 482] on button "Confirm" at bounding box center [1502, 481] width 117 height 19
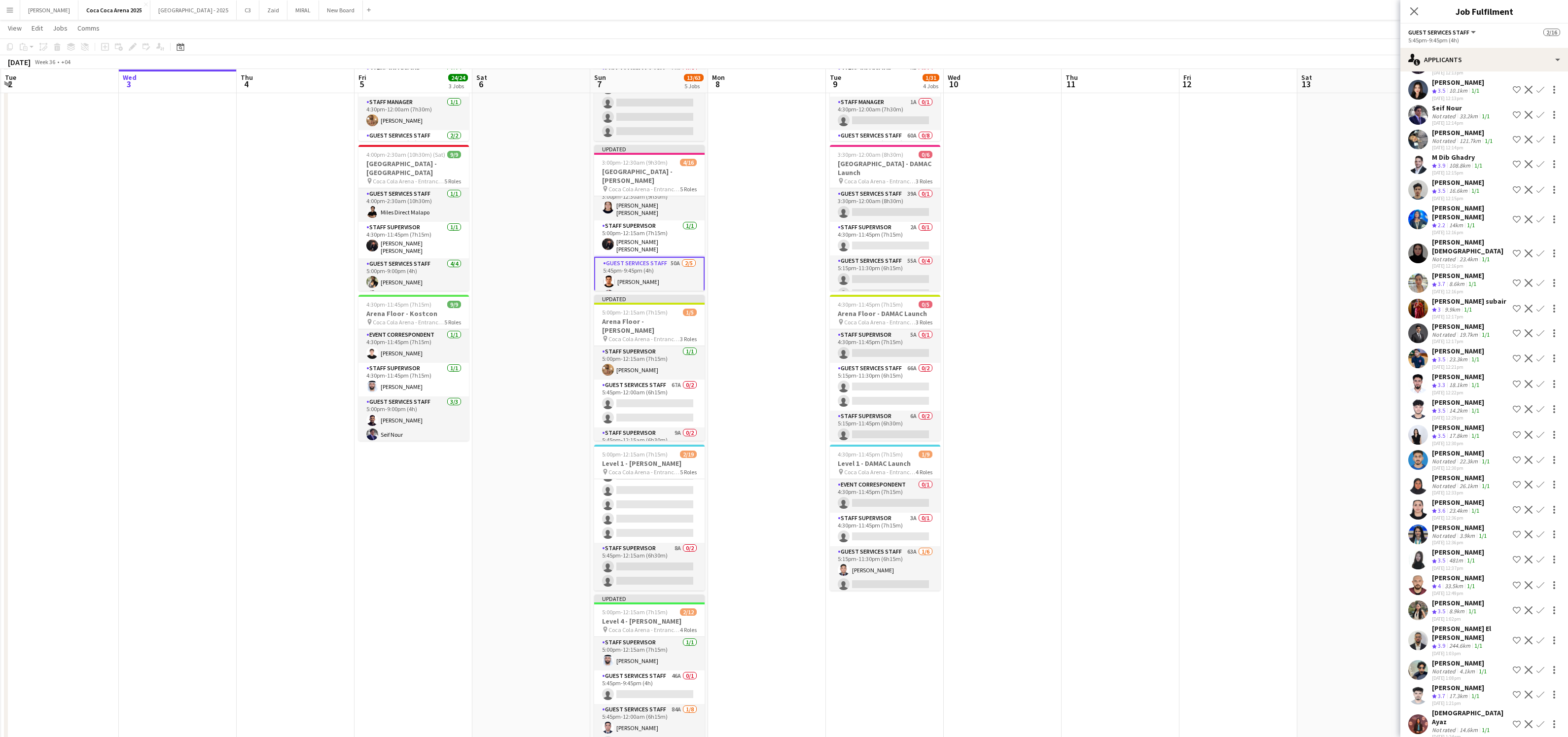
scroll to position [168, 0]
click at [1541, 403] on app-icon "Confirm" at bounding box center [1540, 407] width 8 height 8
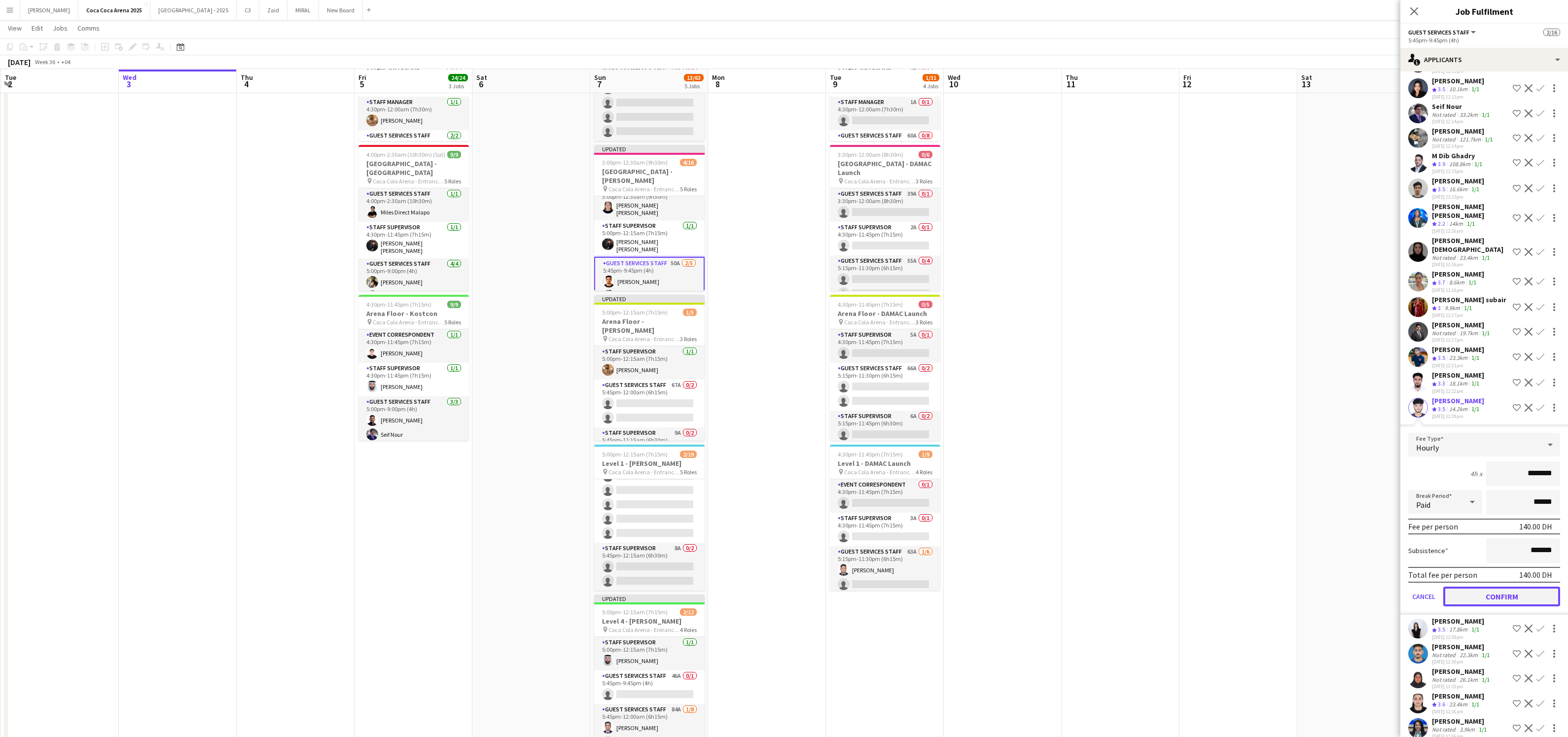
click at [1505, 591] on button "Confirm" at bounding box center [1502, 596] width 117 height 19
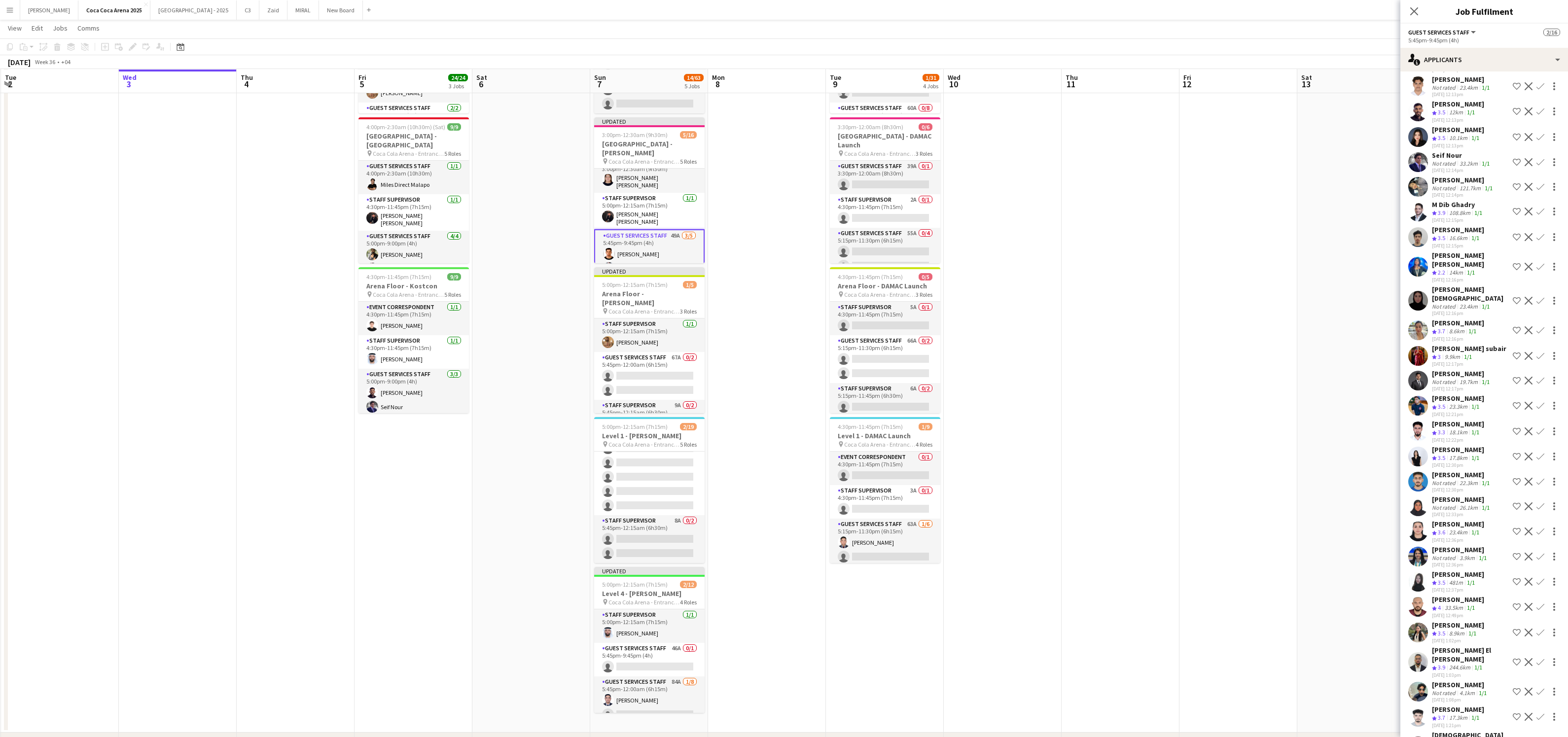
scroll to position [112, 0]
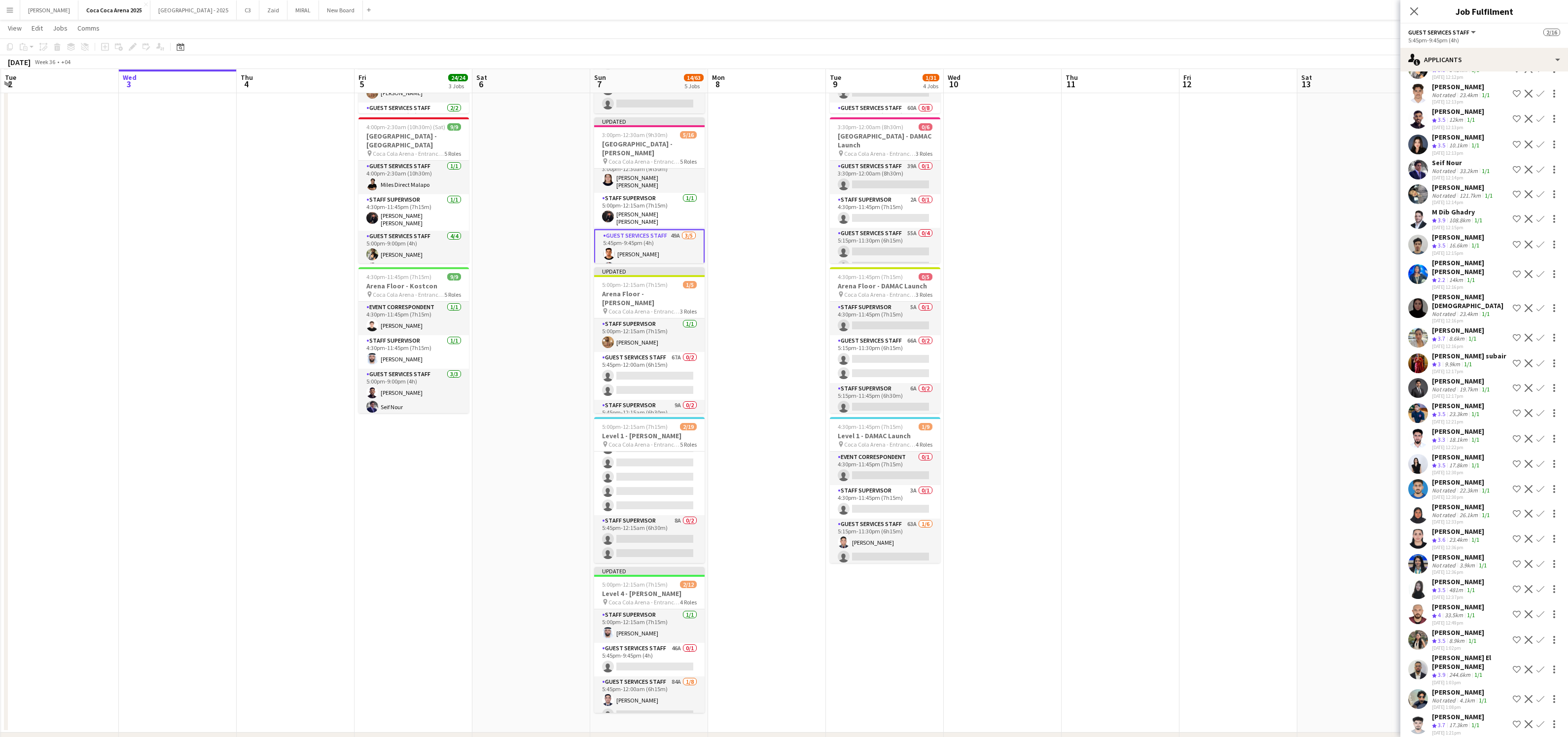
click at [1457, 379] on div "[PERSON_NAME]" at bounding box center [1461, 381] width 60 height 9
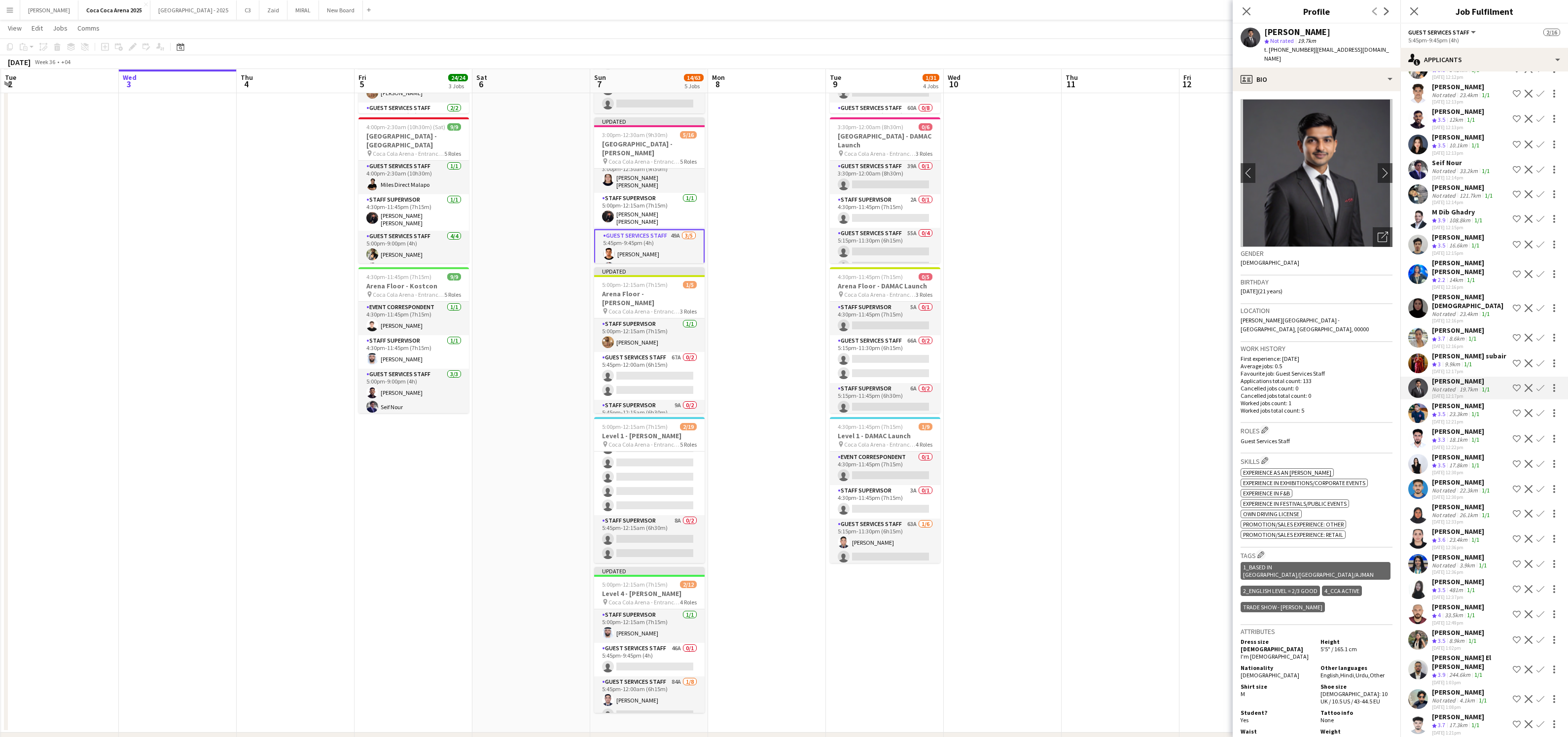
click at [1457, 379] on div "[PERSON_NAME]" at bounding box center [1461, 381] width 60 height 9
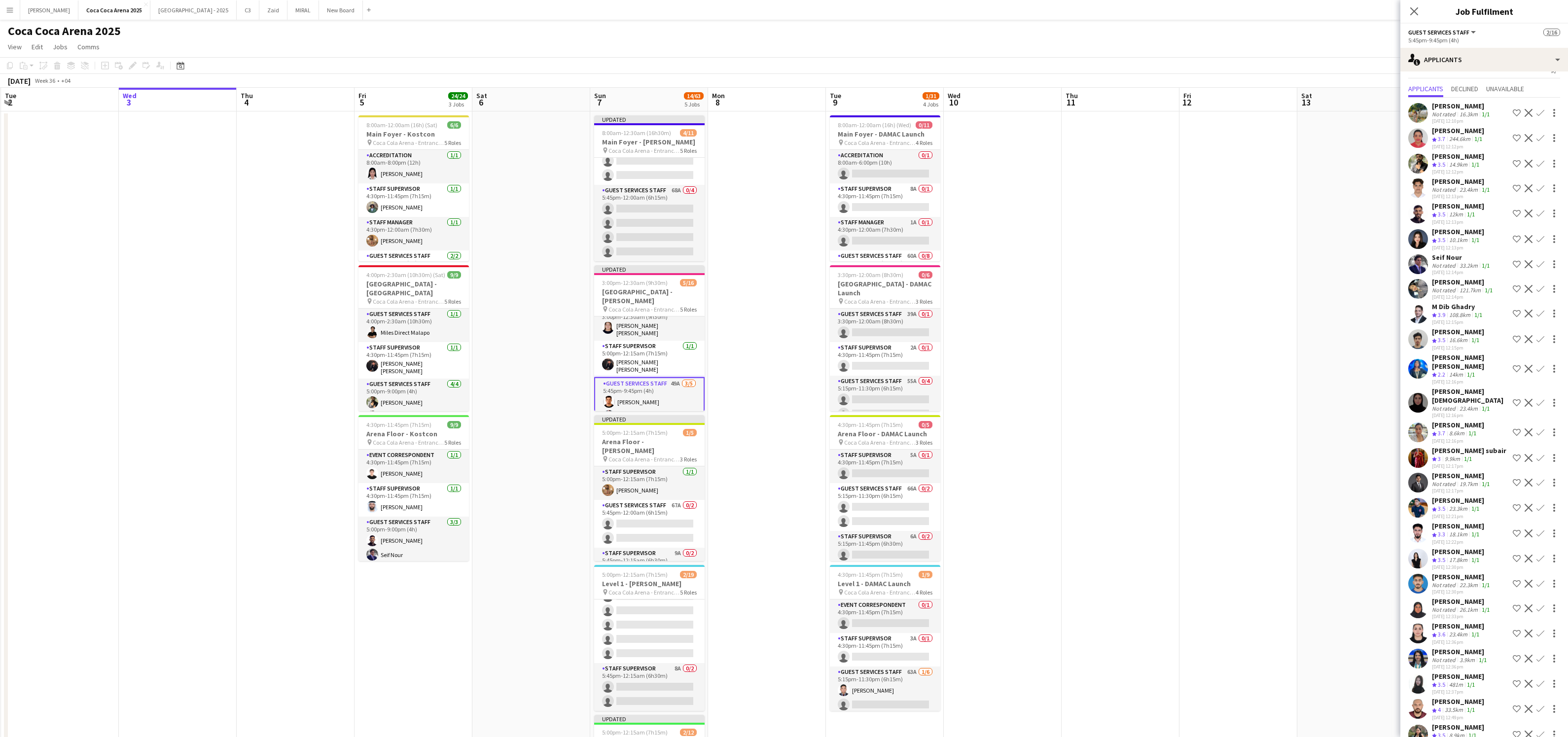
scroll to position [0, 0]
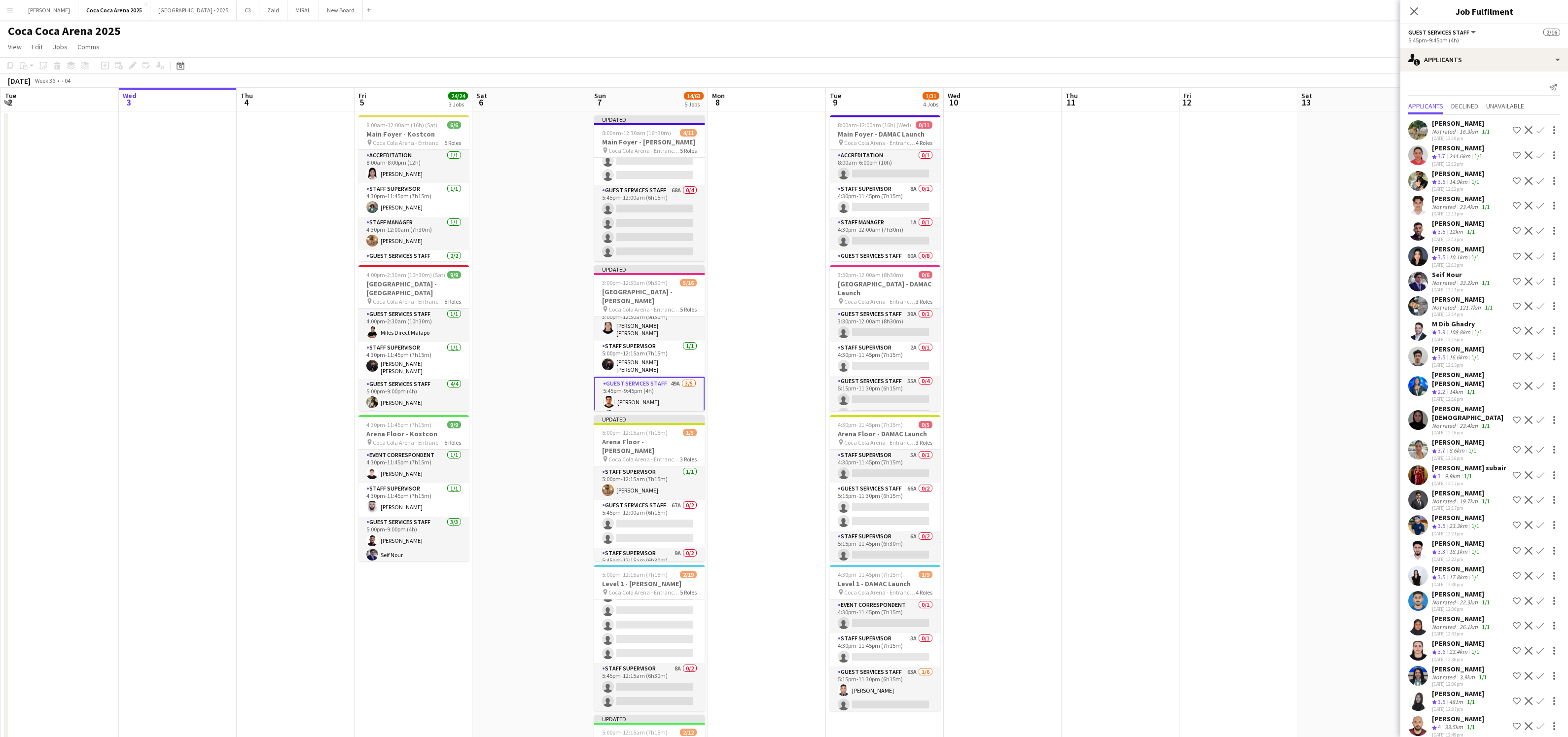
click at [1450, 198] on div "[PERSON_NAME]" at bounding box center [1461, 198] width 60 height 9
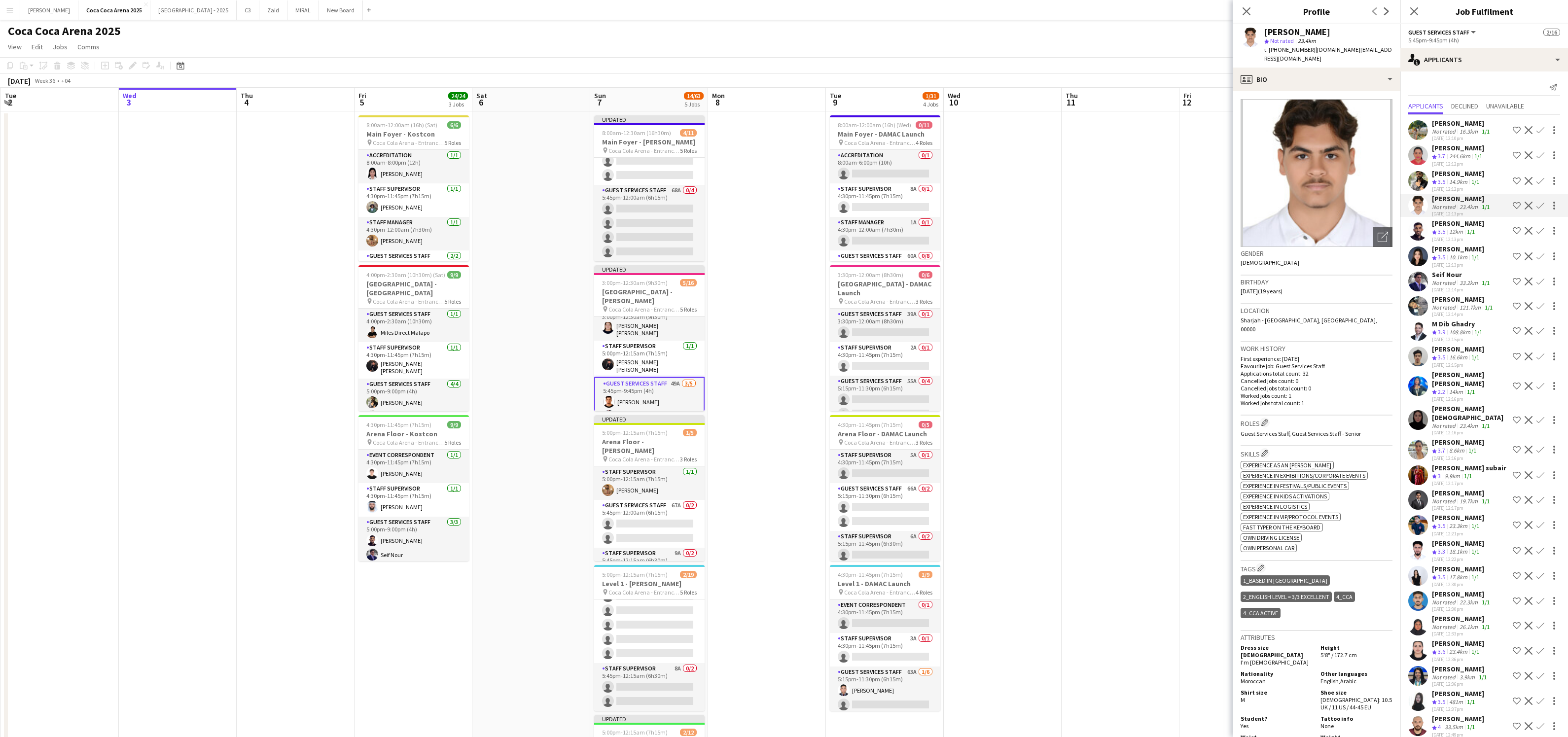
click at [1539, 205] on app-icon "Confirm" at bounding box center [1540, 205] width 8 height 8
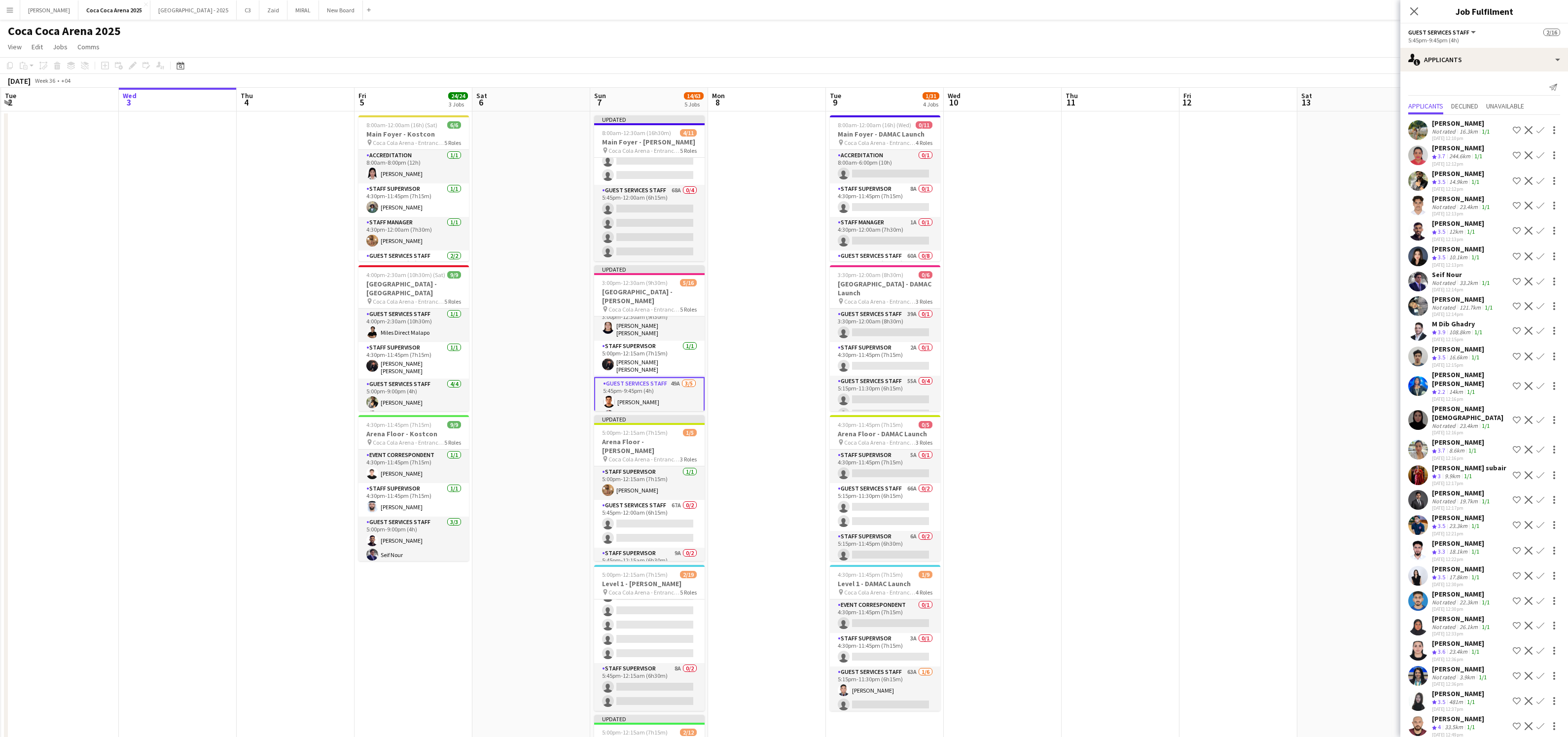
click at [1540, 205] on app-icon "Confirm" at bounding box center [1540, 205] width 8 height 8
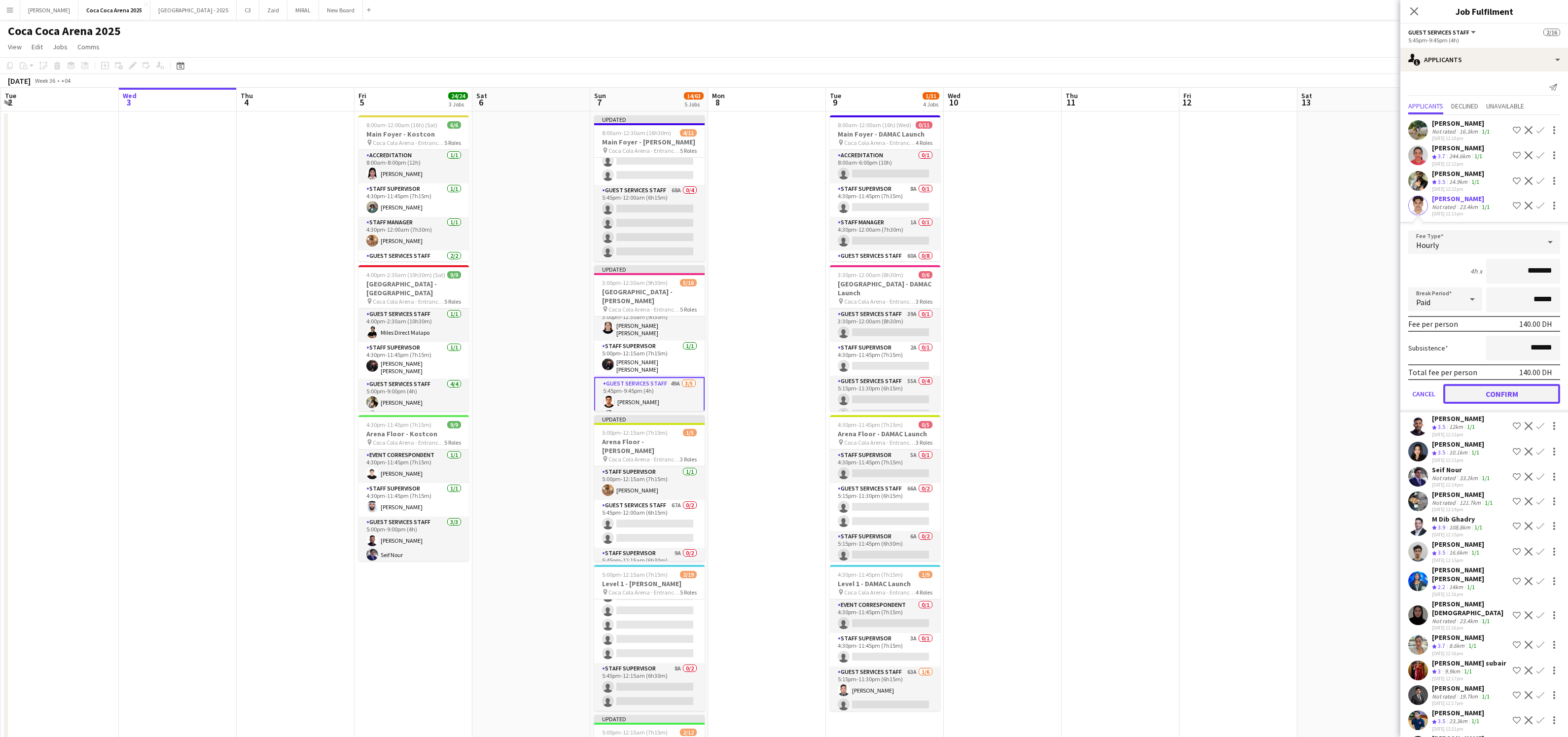
click at [1507, 388] on button "Confirm" at bounding box center [1502, 394] width 117 height 19
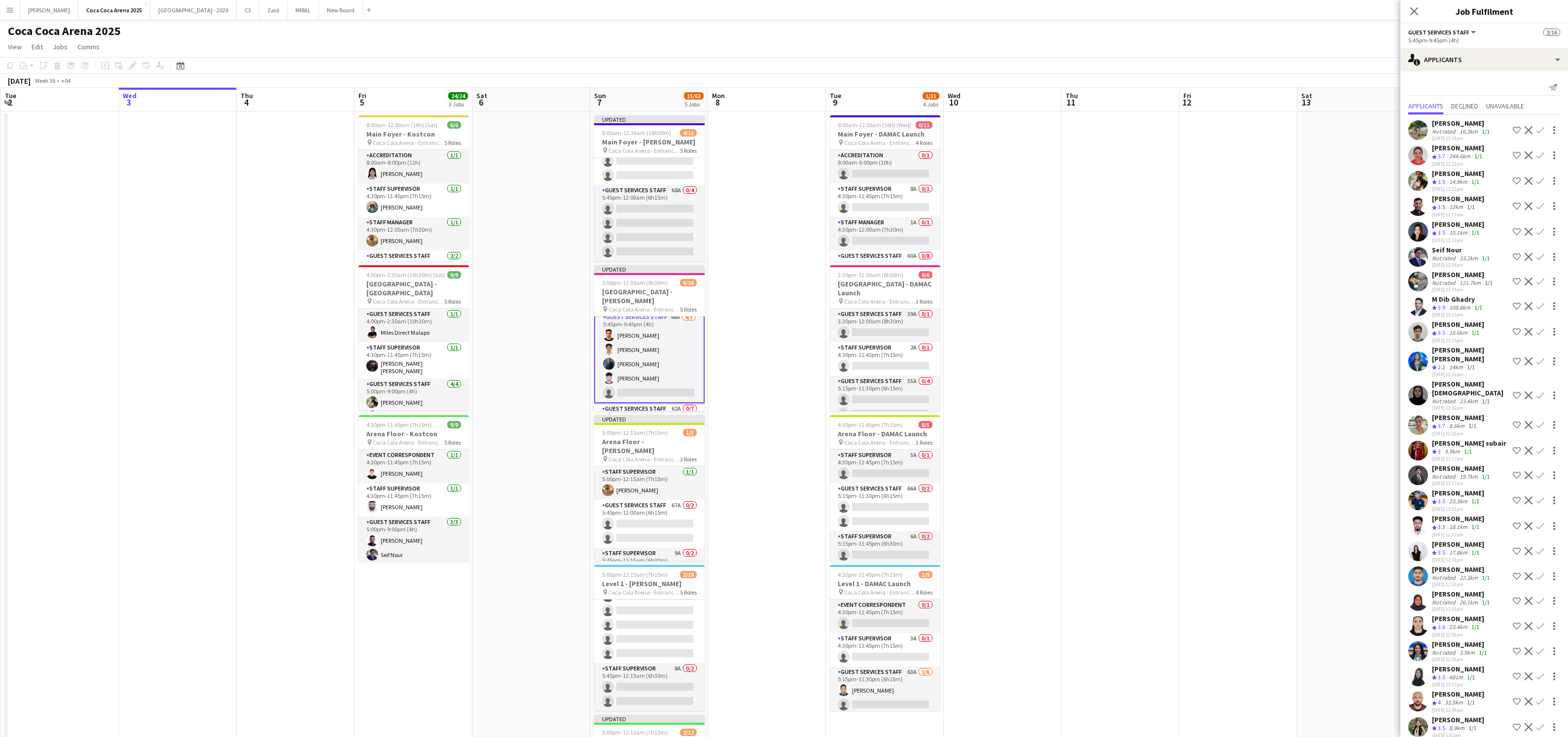
click at [649, 341] on app-card-role "Guest Services Staff 48A 4/5 5:45pm-9:45pm (4h) Abdallah qasim Youssef Elhoussa…" at bounding box center [649, 357] width 110 height 93
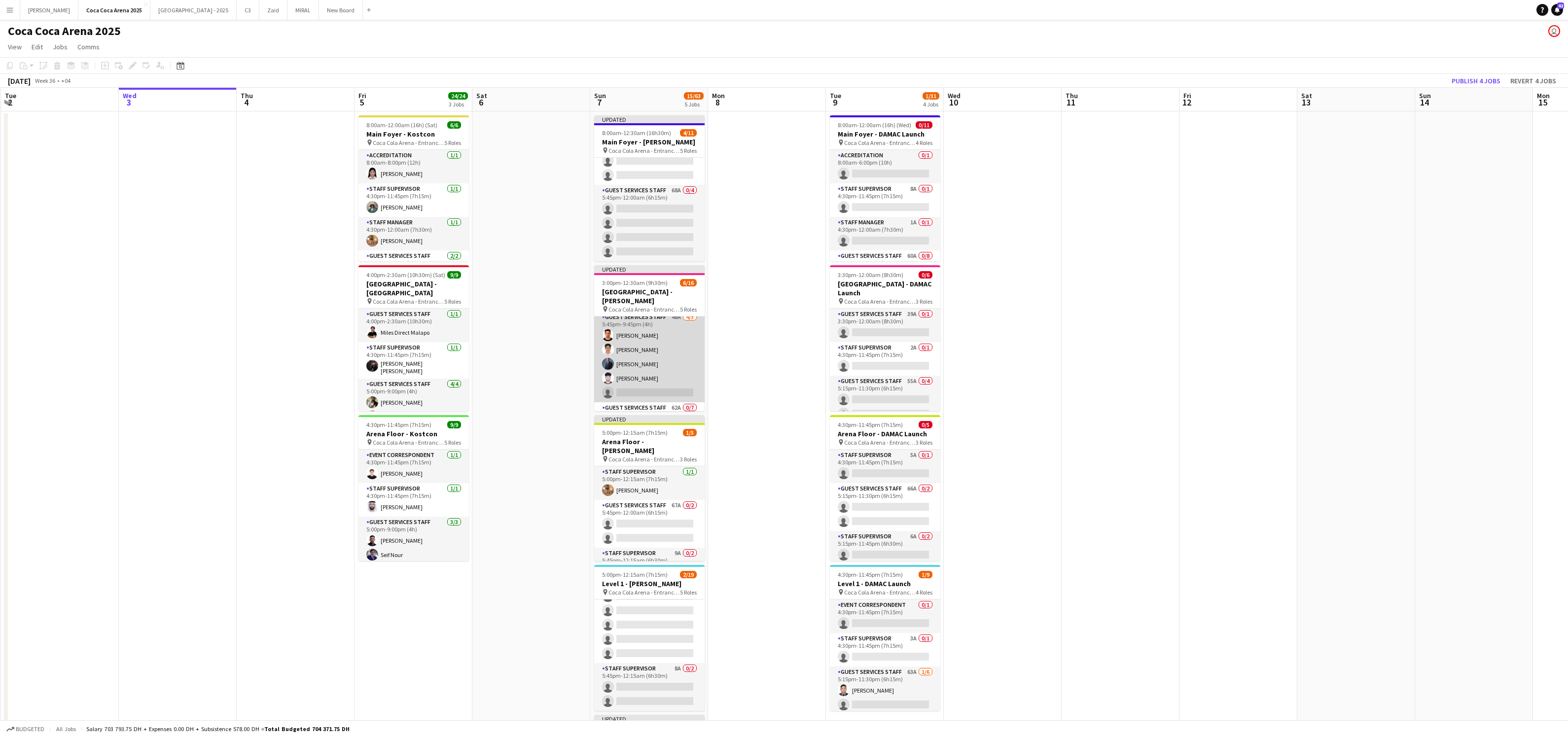
click at [656, 355] on app-card-role "Guest Services Staff 48A 4/5 5:45pm-9:45pm (4h) Abdallah qasim Youssef Elhoussa…" at bounding box center [649, 357] width 110 height 91
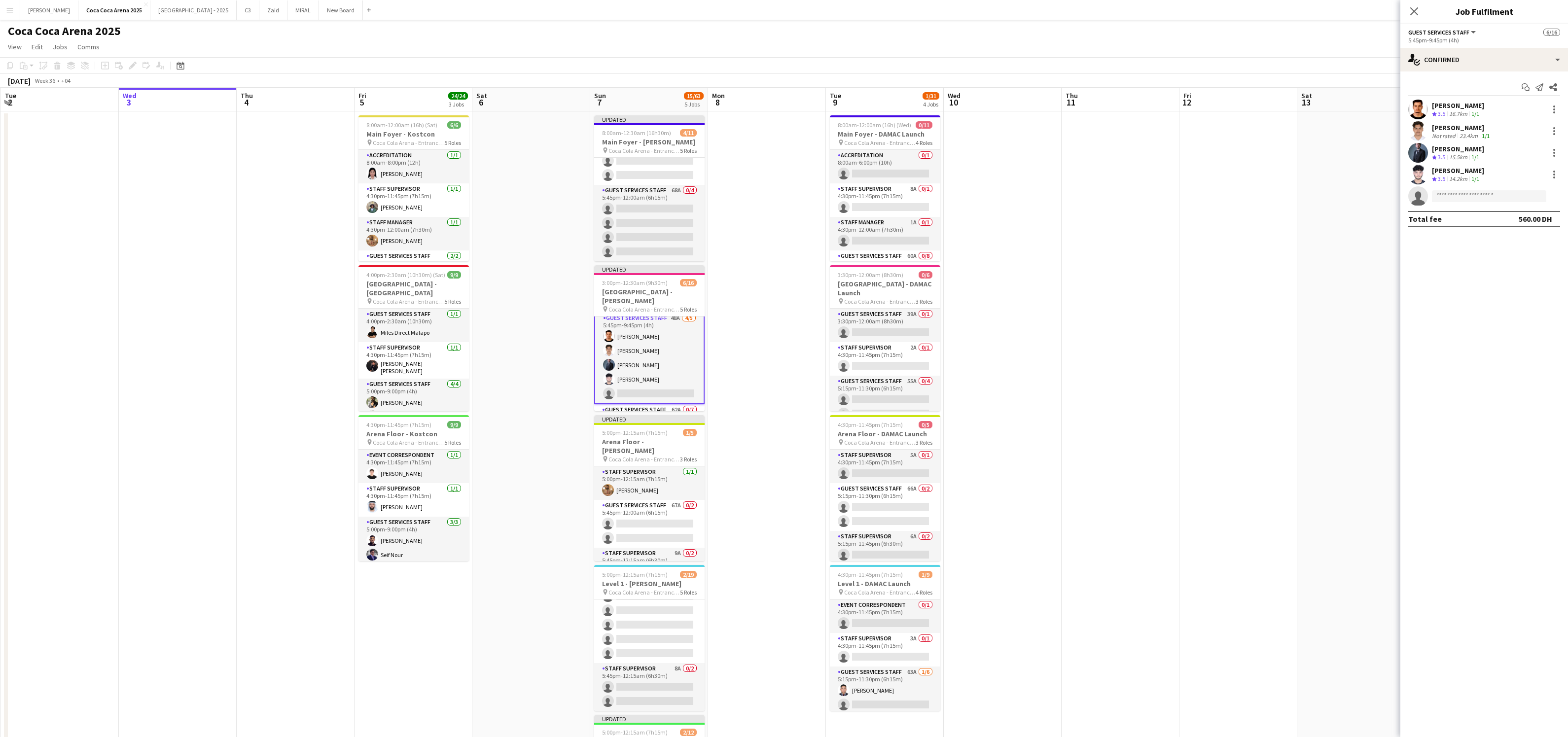
scroll to position [79, 0]
click at [1440, 63] on div "single-neutral-actions-check-2 Confirmed" at bounding box center [1484, 60] width 167 height 24
click at [1497, 163] on span "Applicants" at bounding box center [1507, 161] width 31 height 9
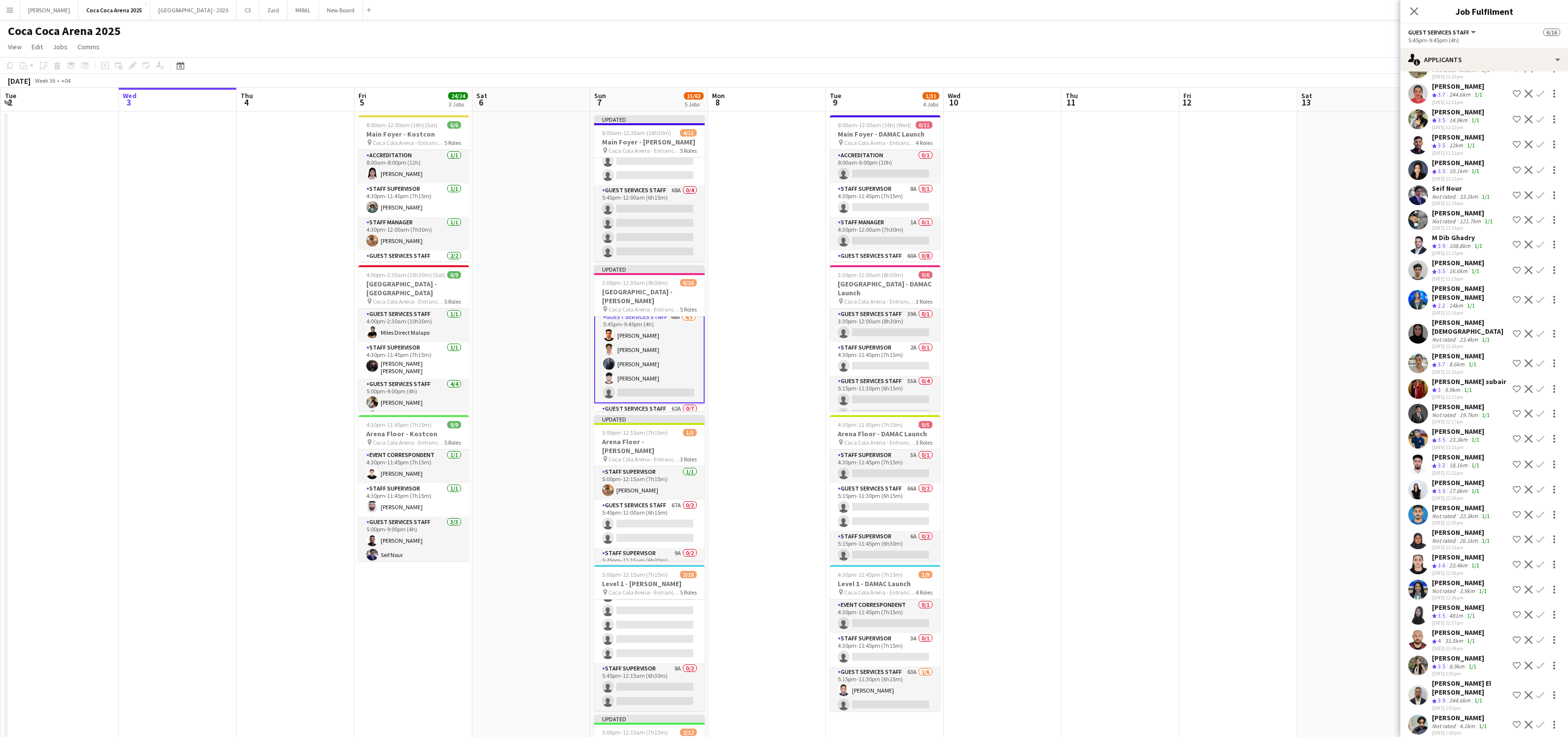
scroll to position [62, 0]
click at [1458, 427] on div "[PERSON_NAME]" at bounding box center [1458, 431] width 52 height 9
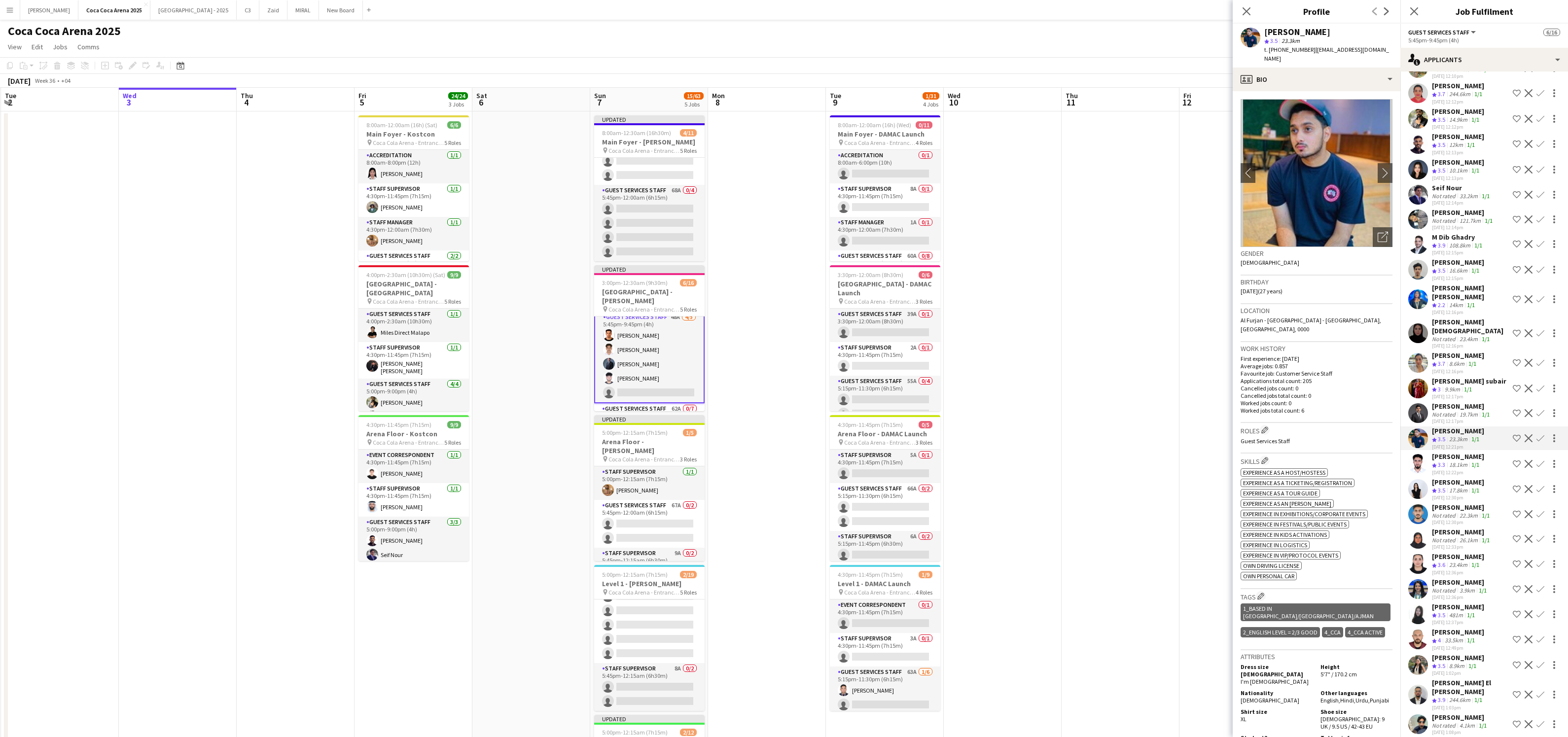
click at [1541, 435] on app-icon "Confirm" at bounding box center [1540, 438] width 8 height 8
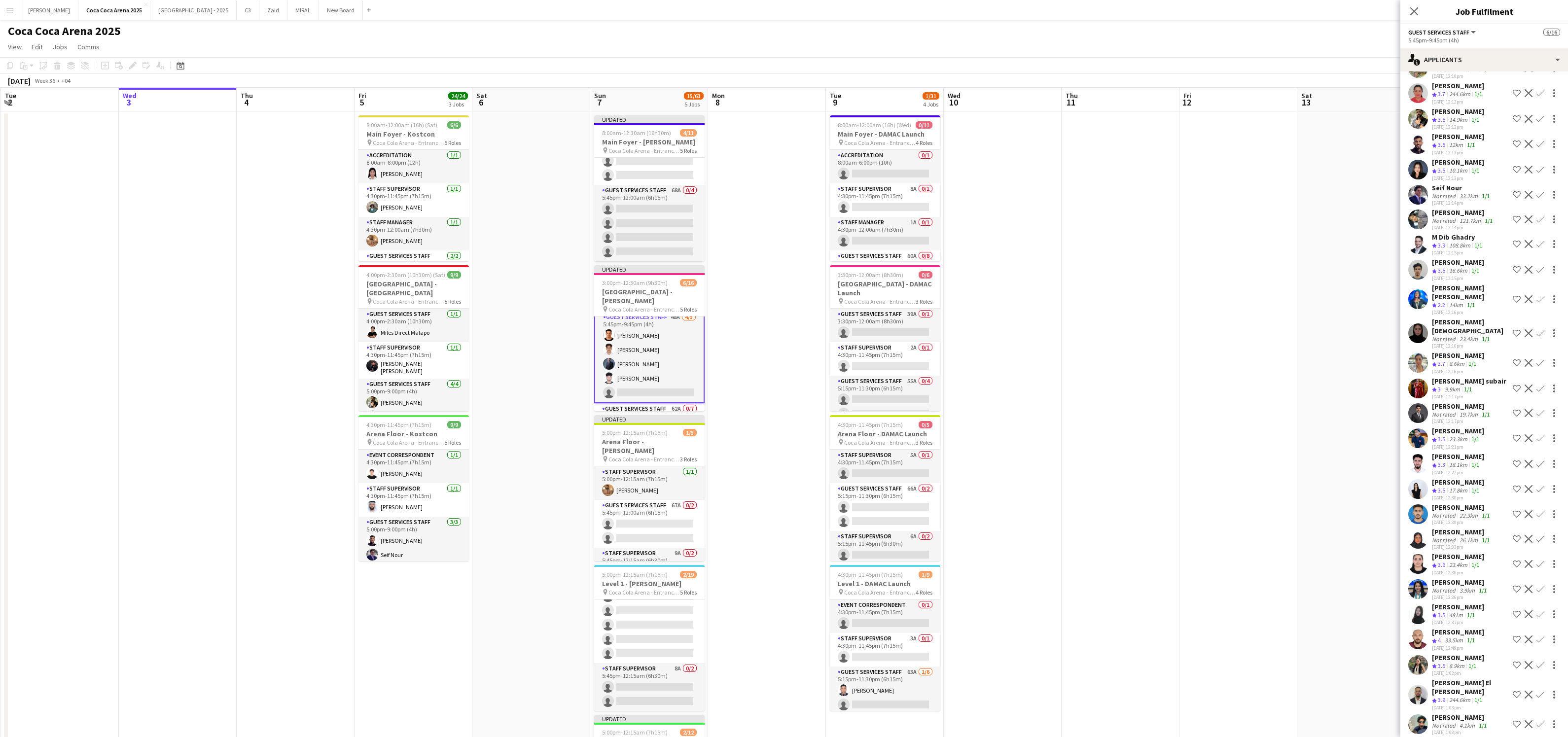
click at [1541, 435] on app-icon "Confirm" at bounding box center [1540, 438] width 8 height 8
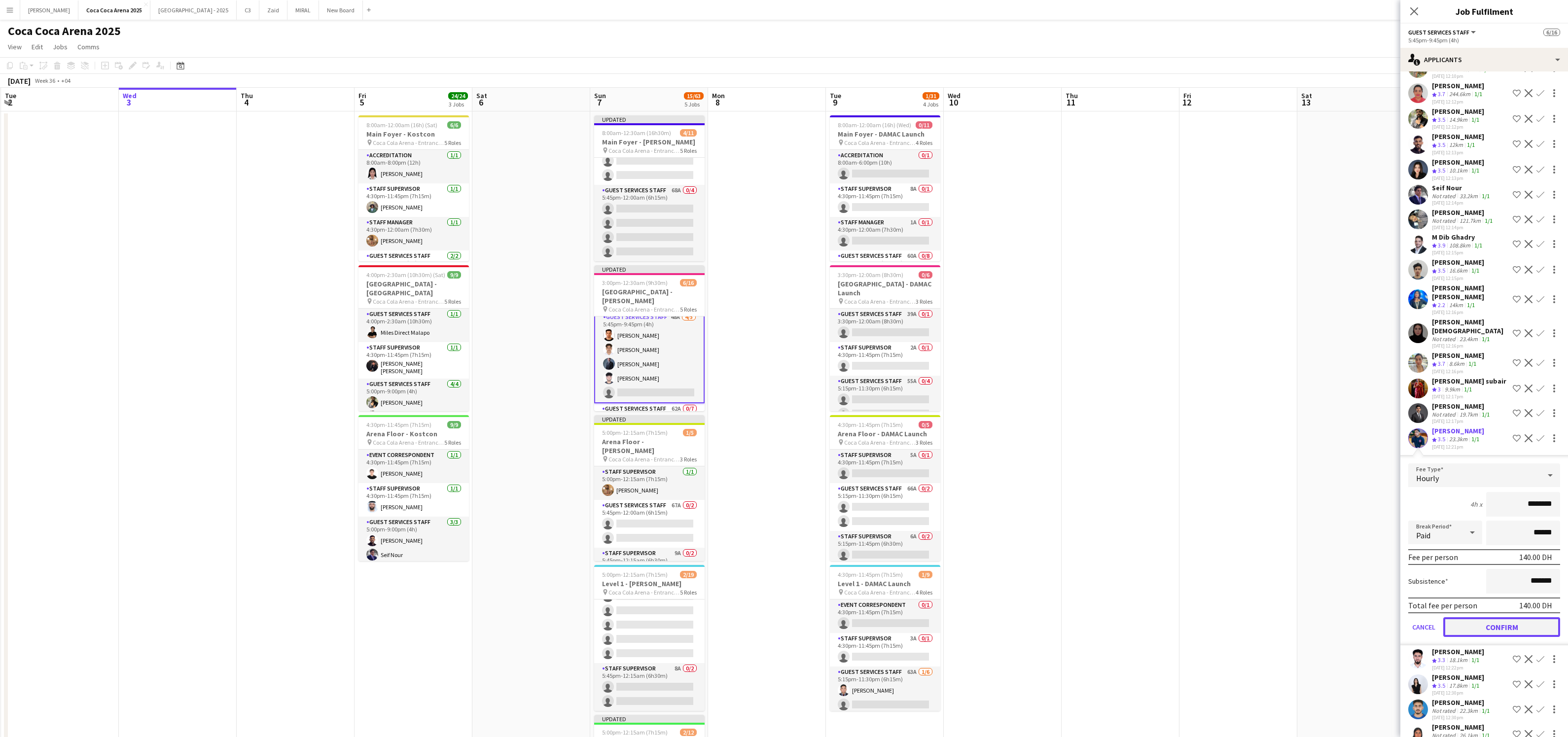
click at [1516, 617] on button "Confirm" at bounding box center [1502, 627] width 117 height 19
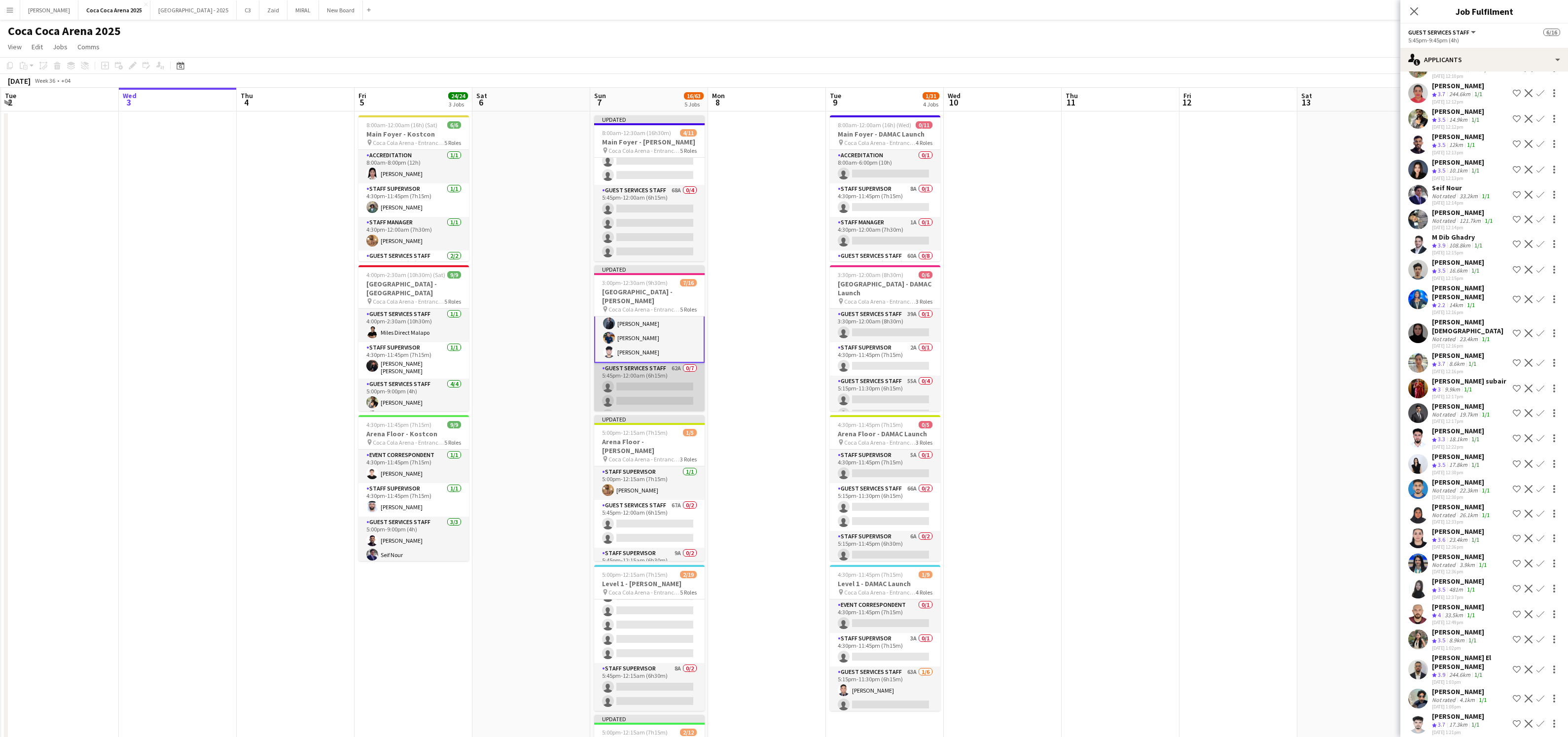
scroll to position [121, 0]
click at [651, 381] on app-card-role "Guest Services Staff 62A 0/7 5:45pm-12:00am (6h15m) single-neutral-actions sing…" at bounding box center [649, 421] width 110 height 119
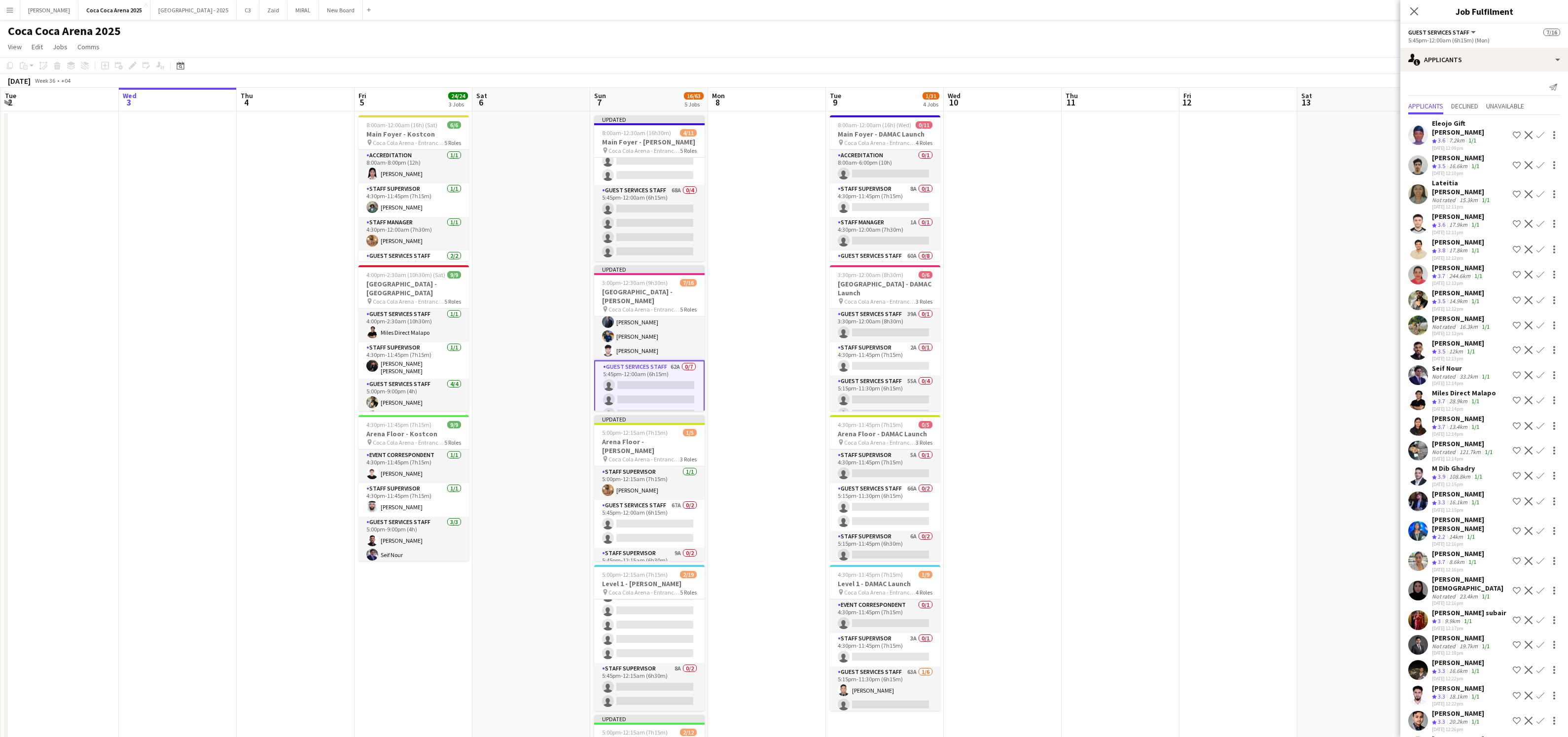
click at [1539, 161] on app-icon "Confirm" at bounding box center [1540, 165] width 8 height 8
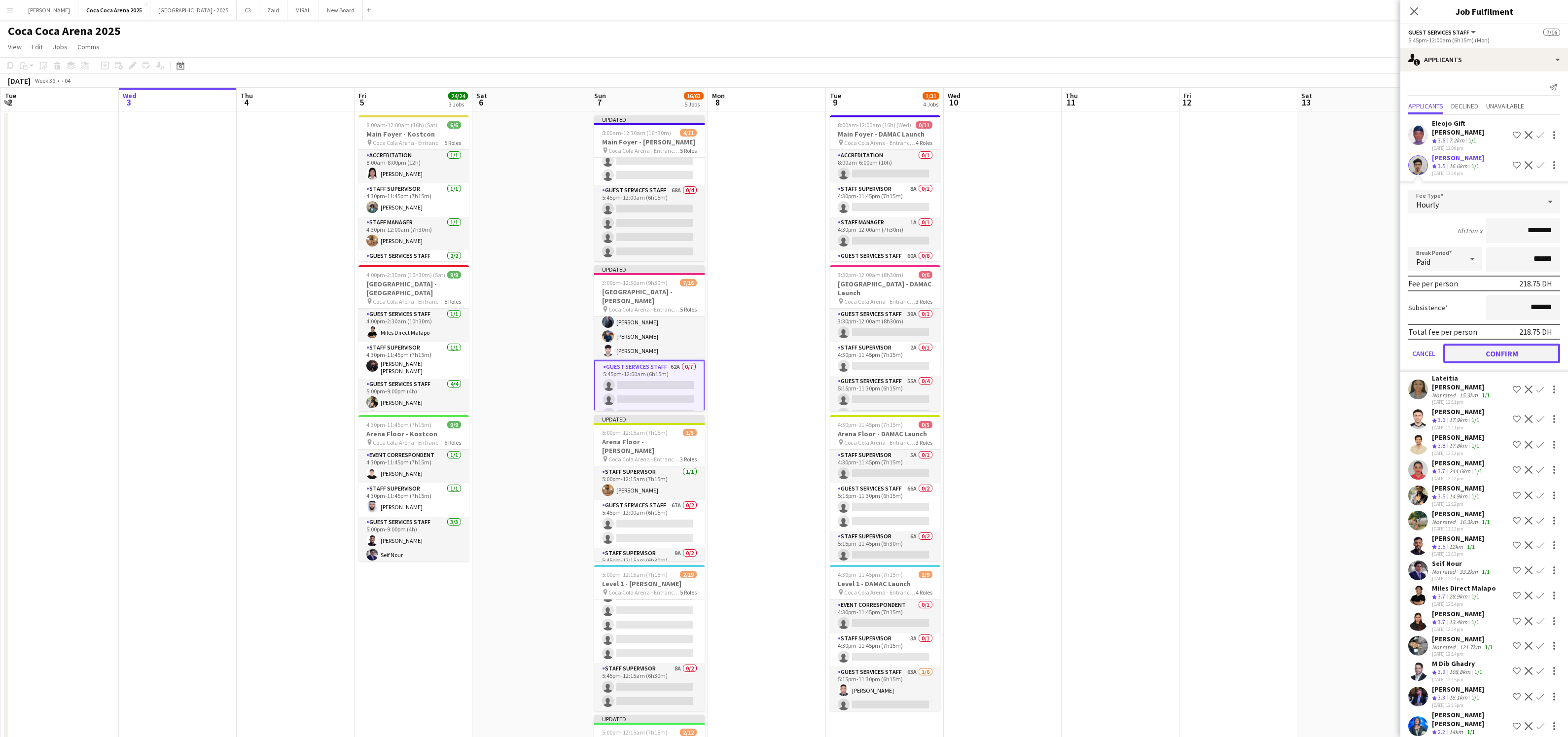
click at [1504, 344] on button "Confirm" at bounding box center [1502, 354] width 117 height 19
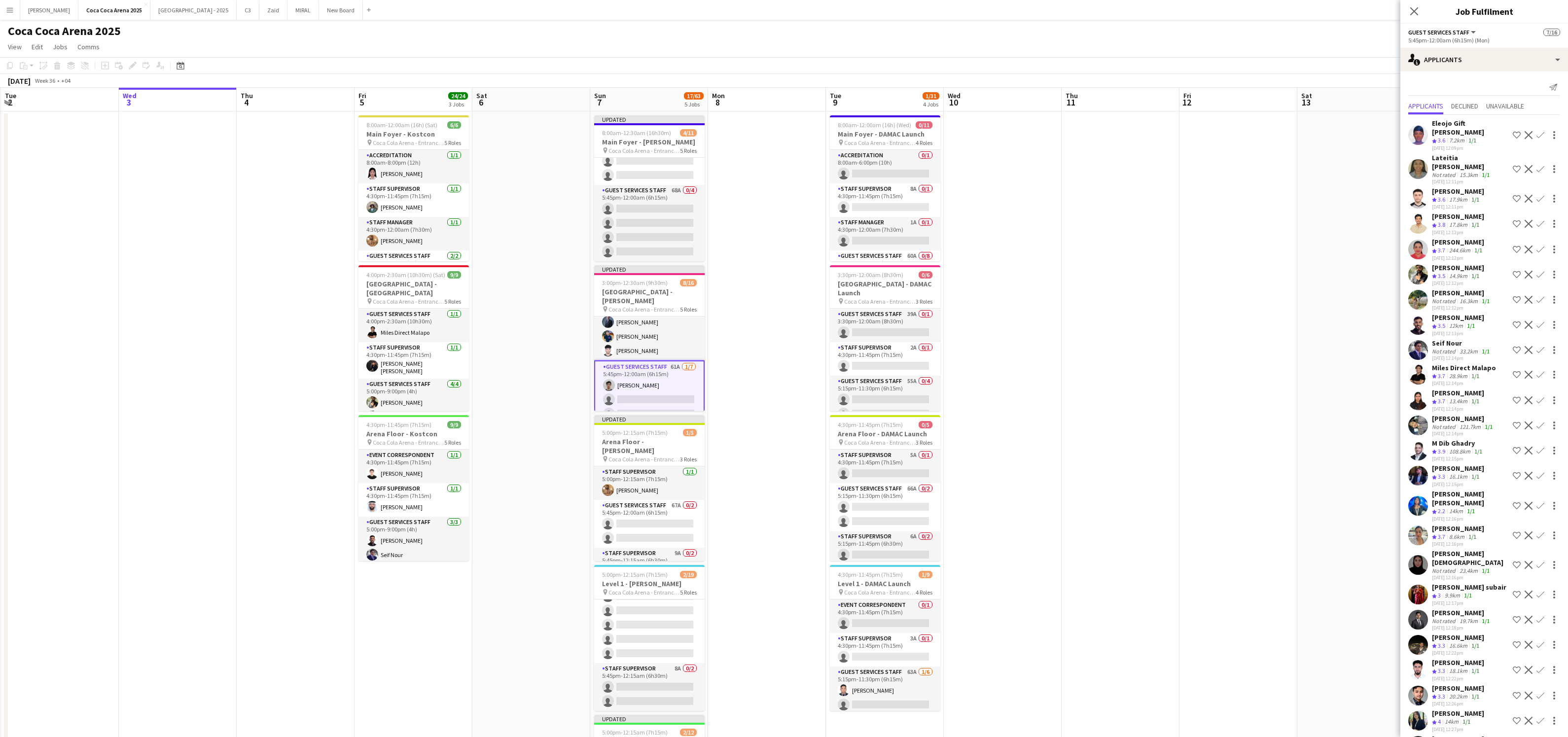
click at [1543, 245] on app-icon "Confirm" at bounding box center [1540, 249] width 8 height 8
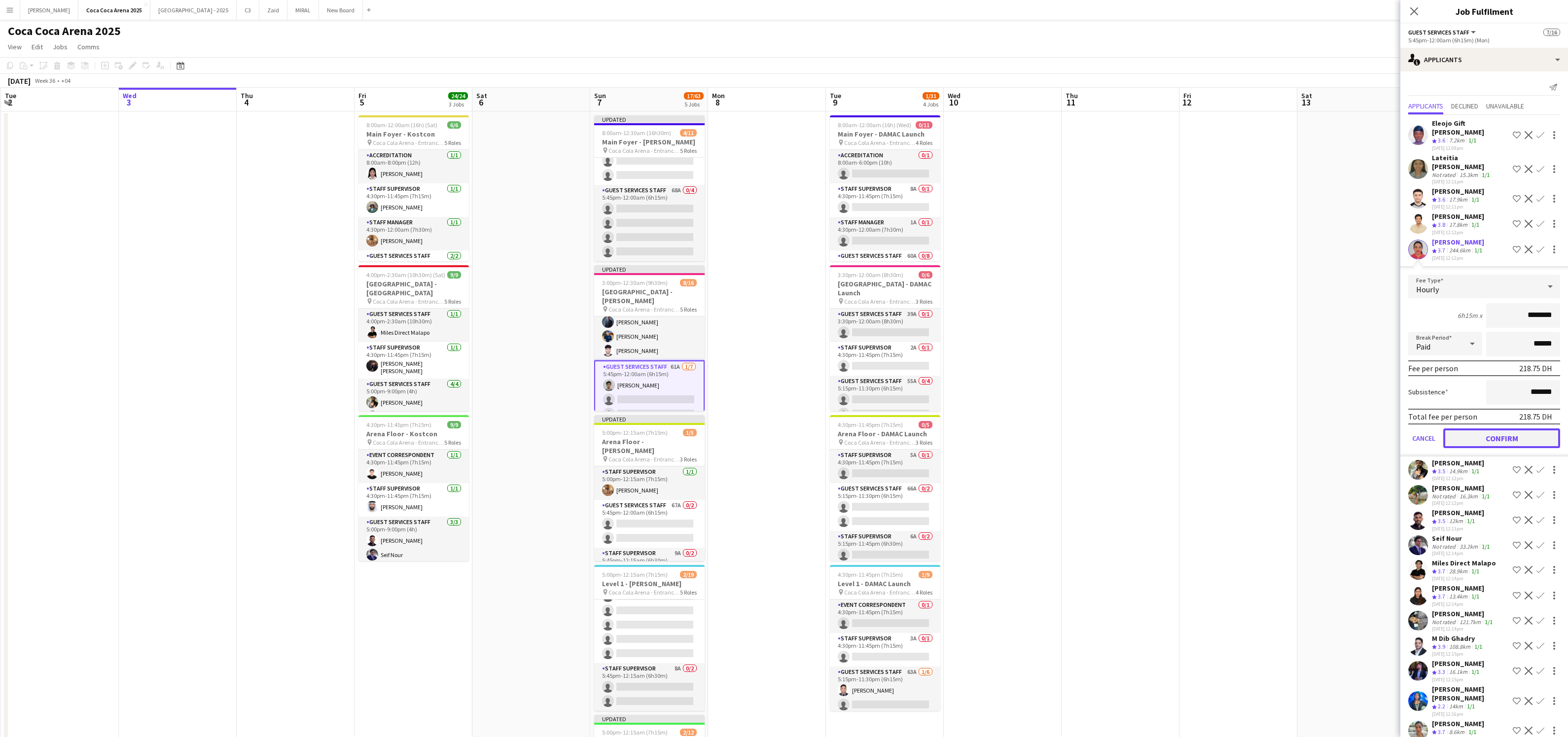
click at [1509, 428] on button "Confirm" at bounding box center [1502, 438] width 117 height 19
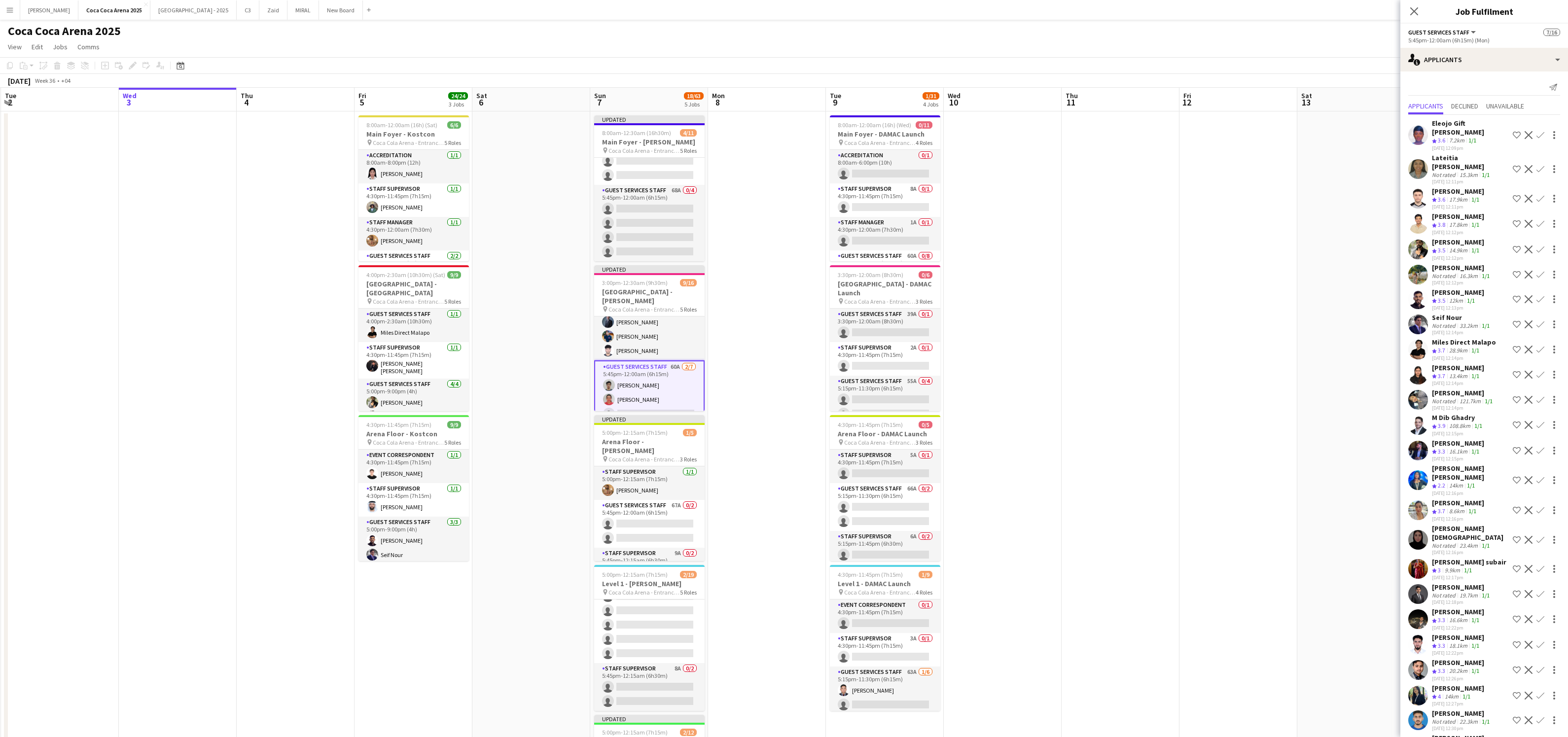
click at [1458, 272] on div "16.3km" at bounding box center [1469, 276] width 22 height 7
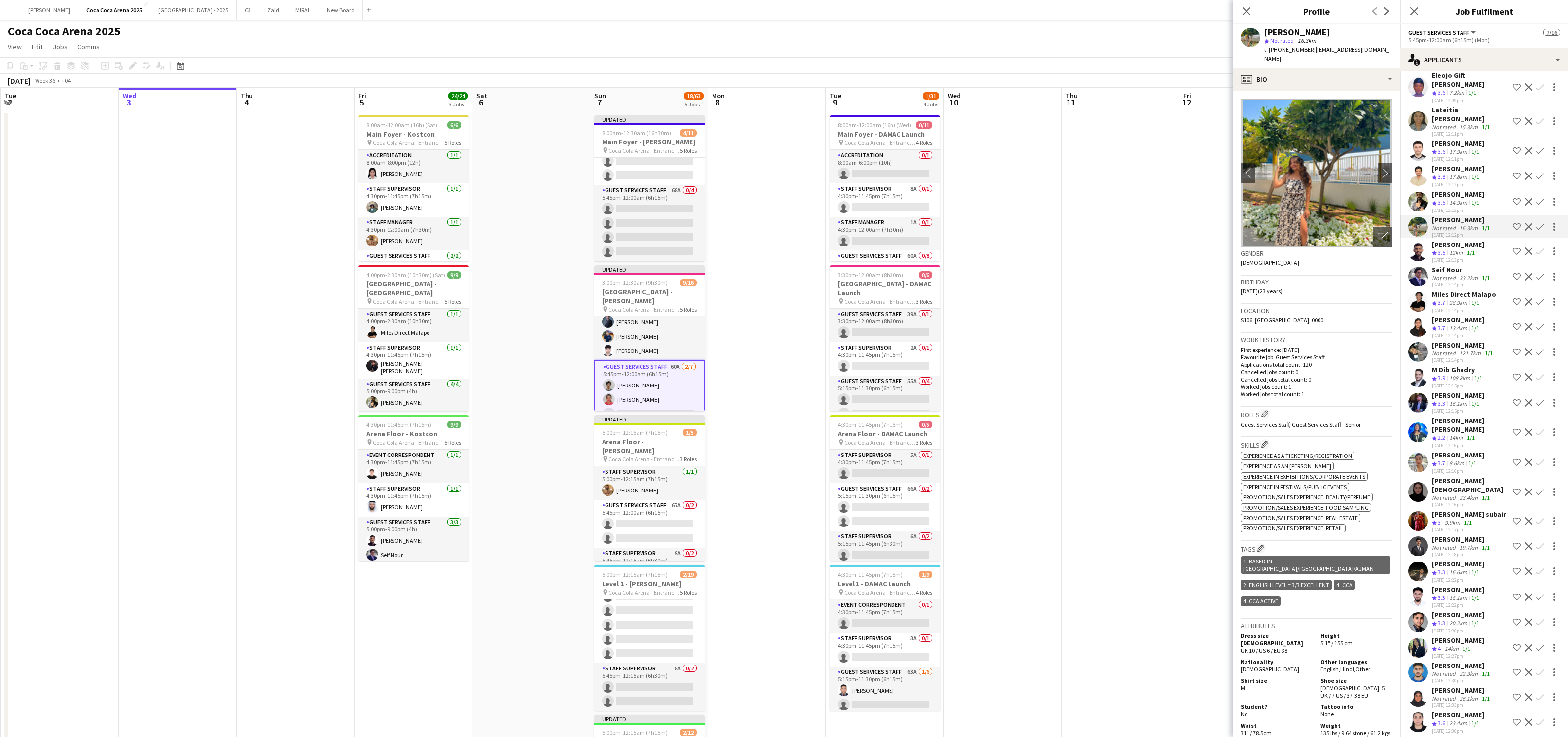
scroll to position [50, 0]
click at [1460, 398] on div "16.1km" at bounding box center [1458, 402] width 22 height 9
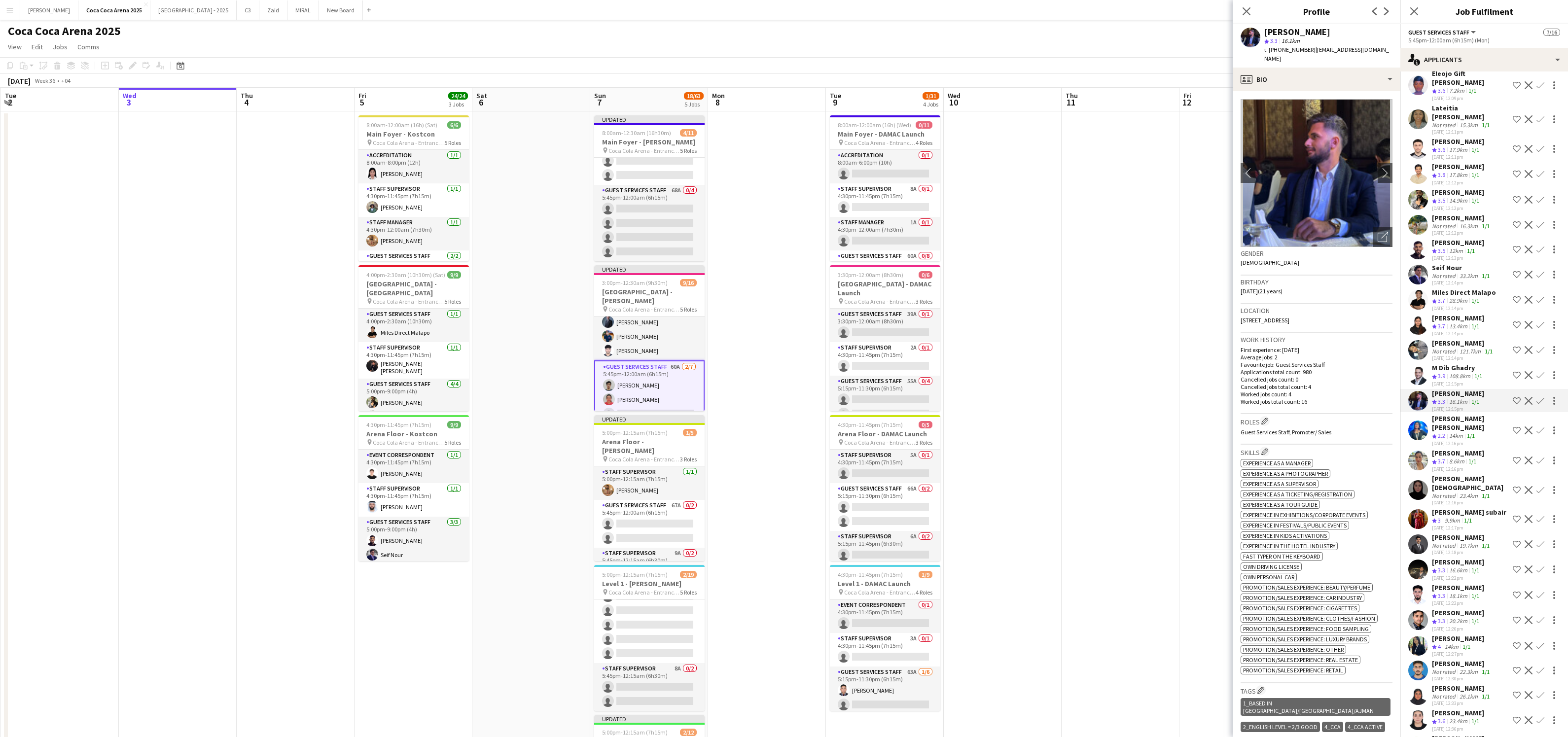
click at [1539, 397] on app-icon "Confirm" at bounding box center [1540, 400] width 8 height 8
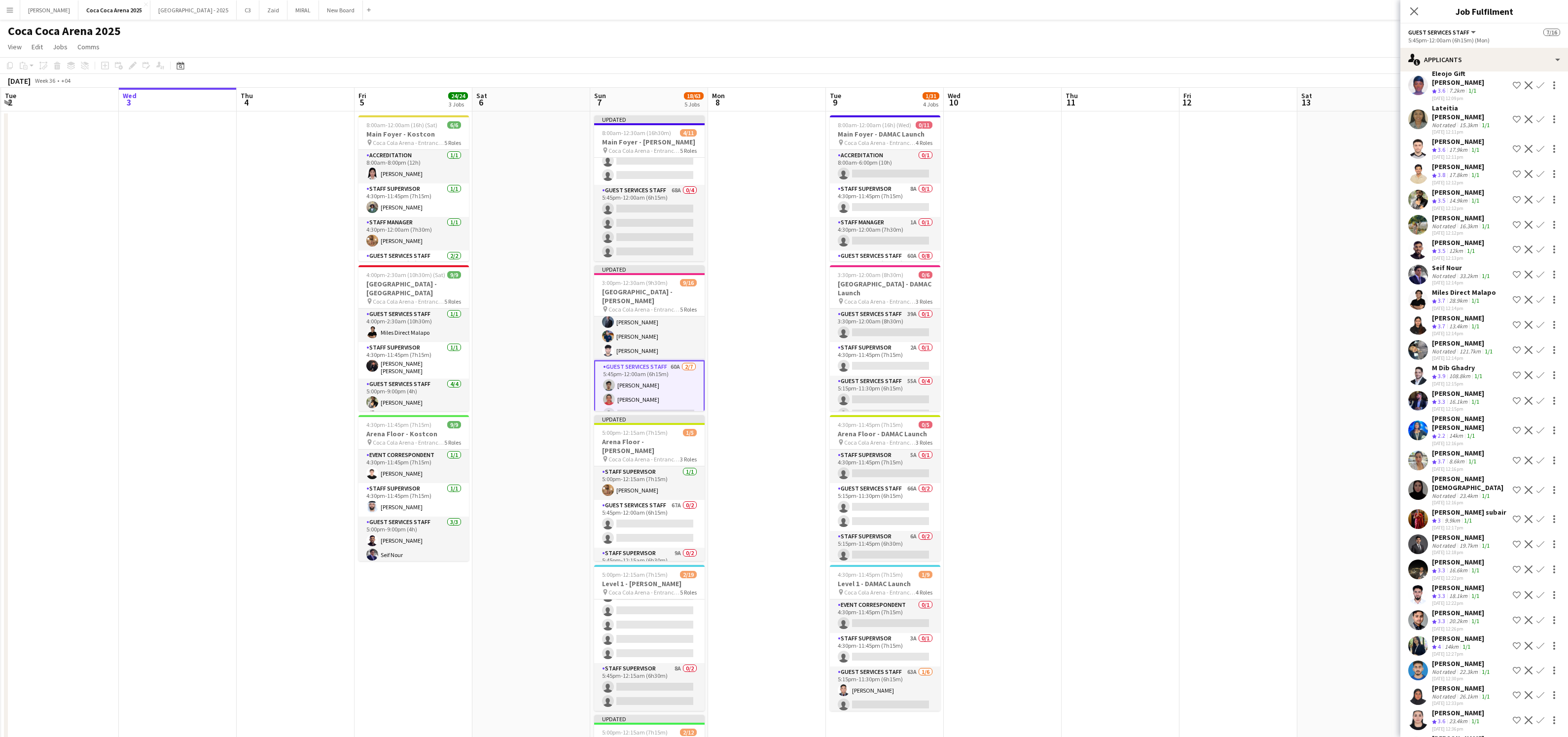
click at [1539, 397] on app-icon "Confirm" at bounding box center [1540, 400] width 8 height 8
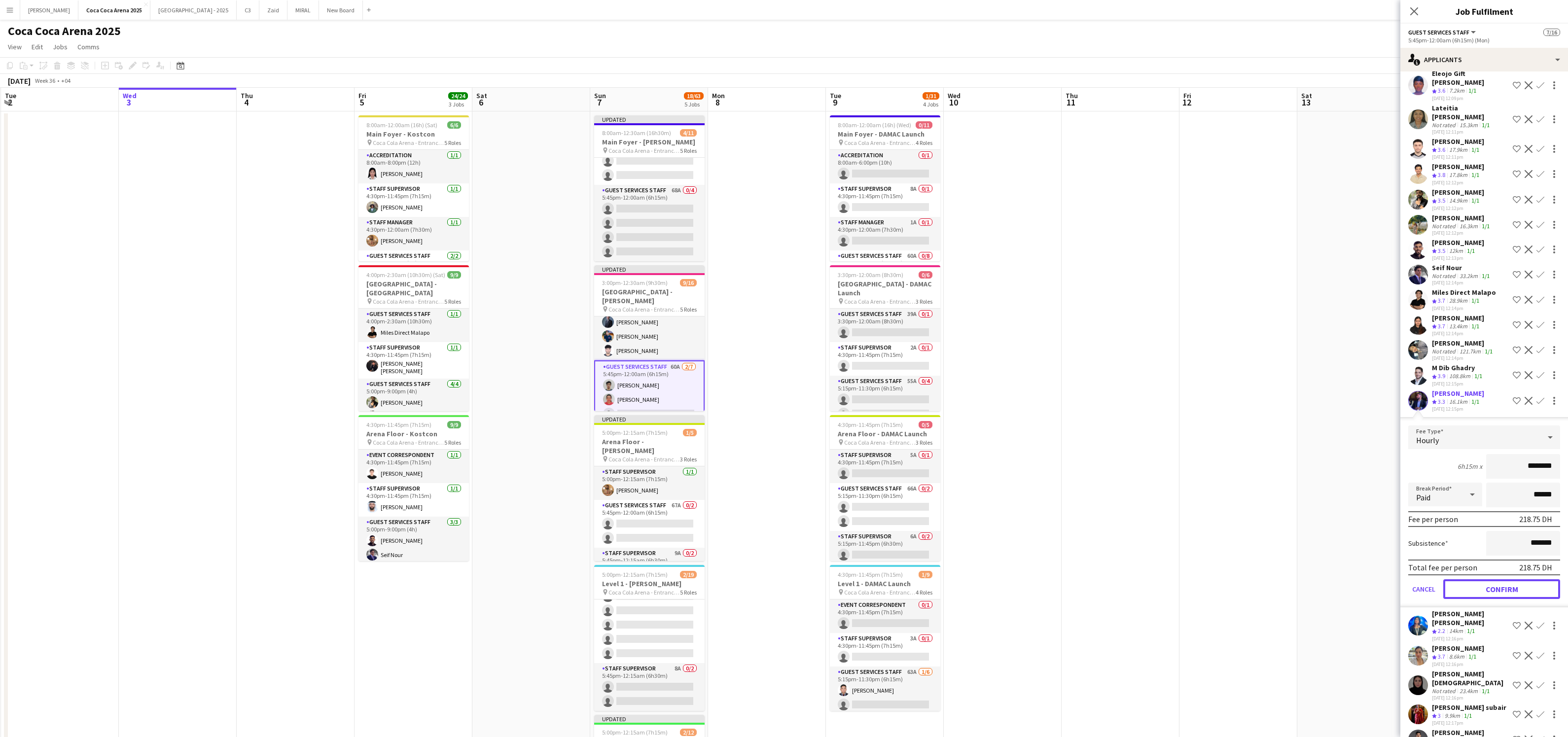
click at [1513, 579] on button "Confirm" at bounding box center [1502, 589] width 117 height 19
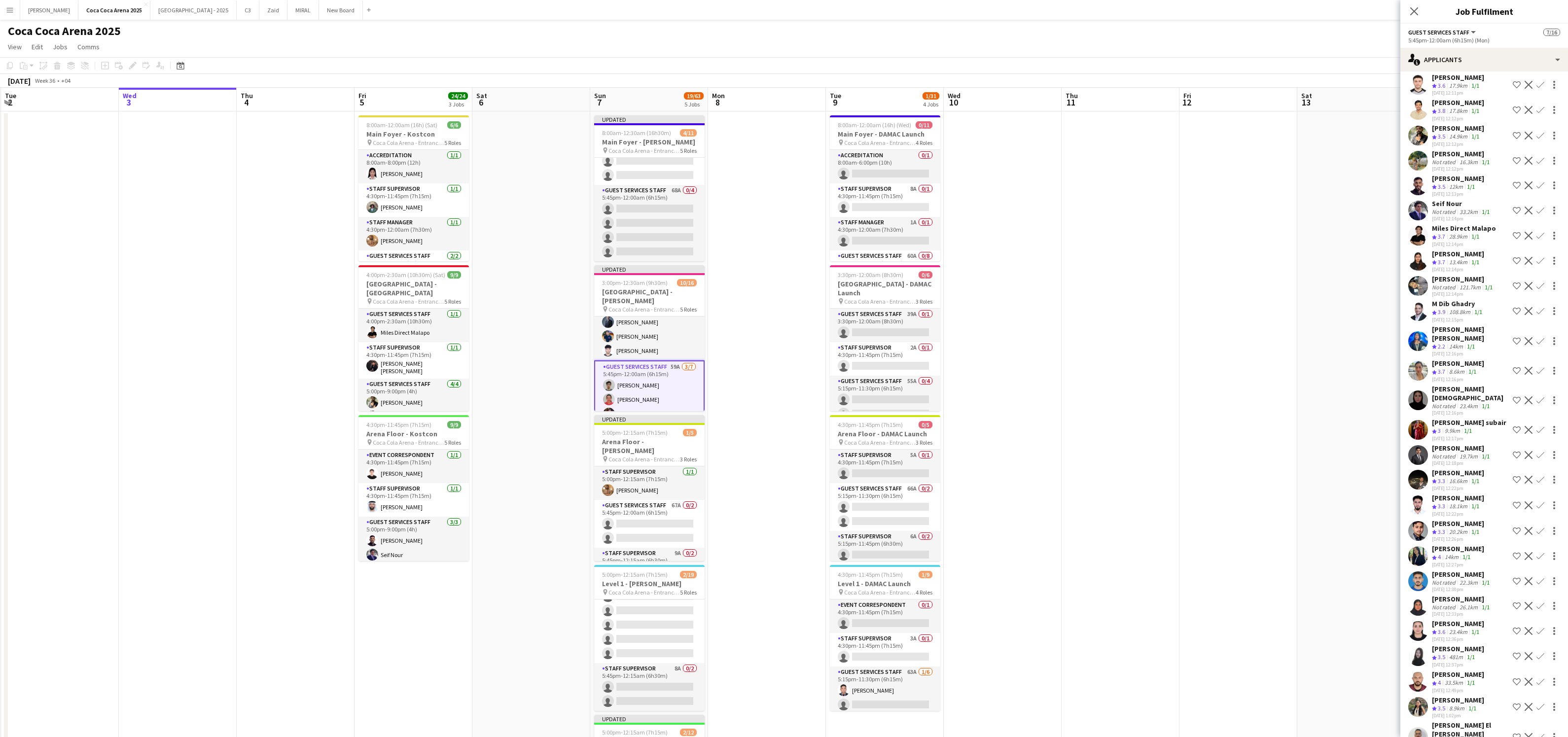
scroll to position [115, 0]
click at [1541, 551] on app-icon "Confirm" at bounding box center [1540, 555] width 8 height 8
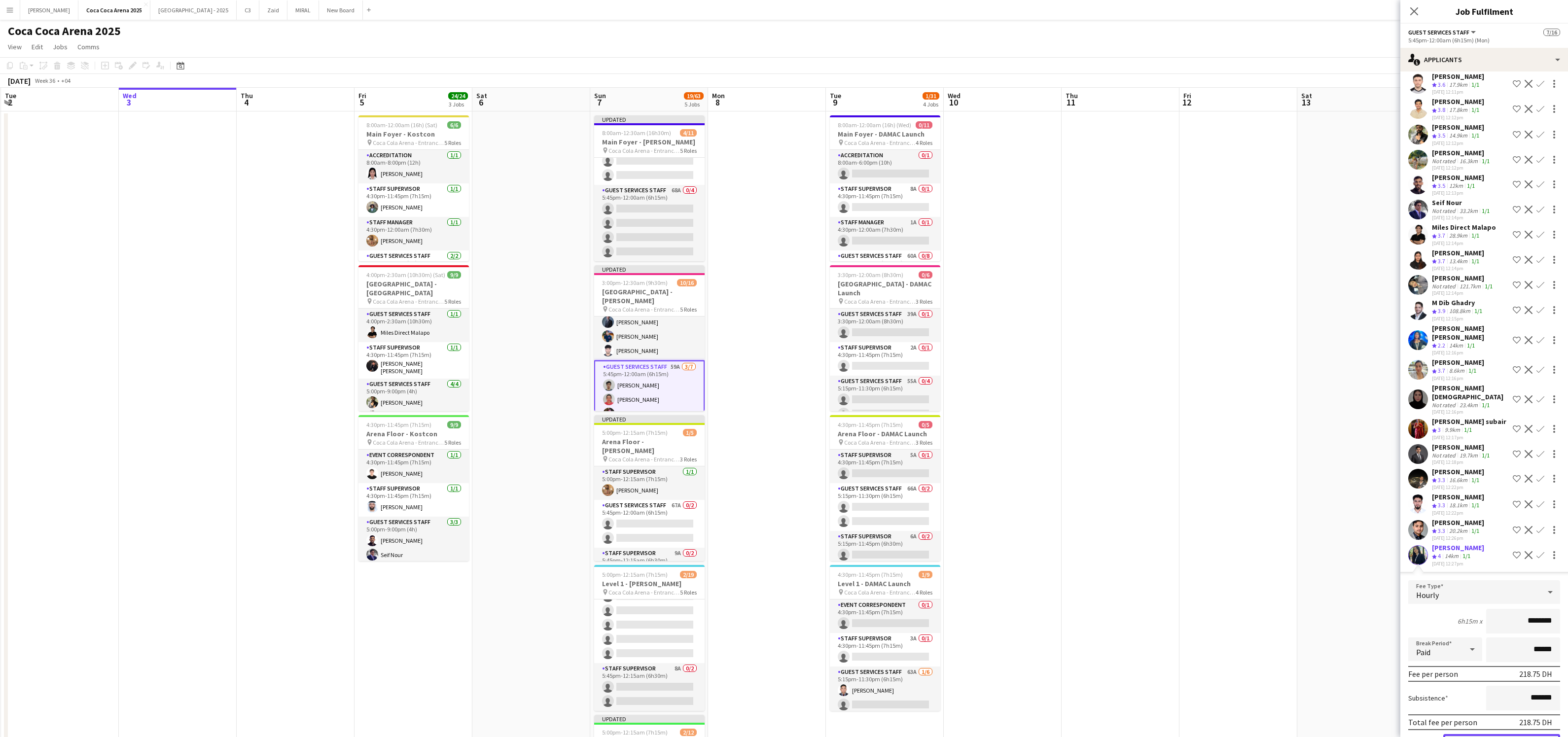
click at [1499, 734] on button "Confirm" at bounding box center [1502, 744] width 117 height 19
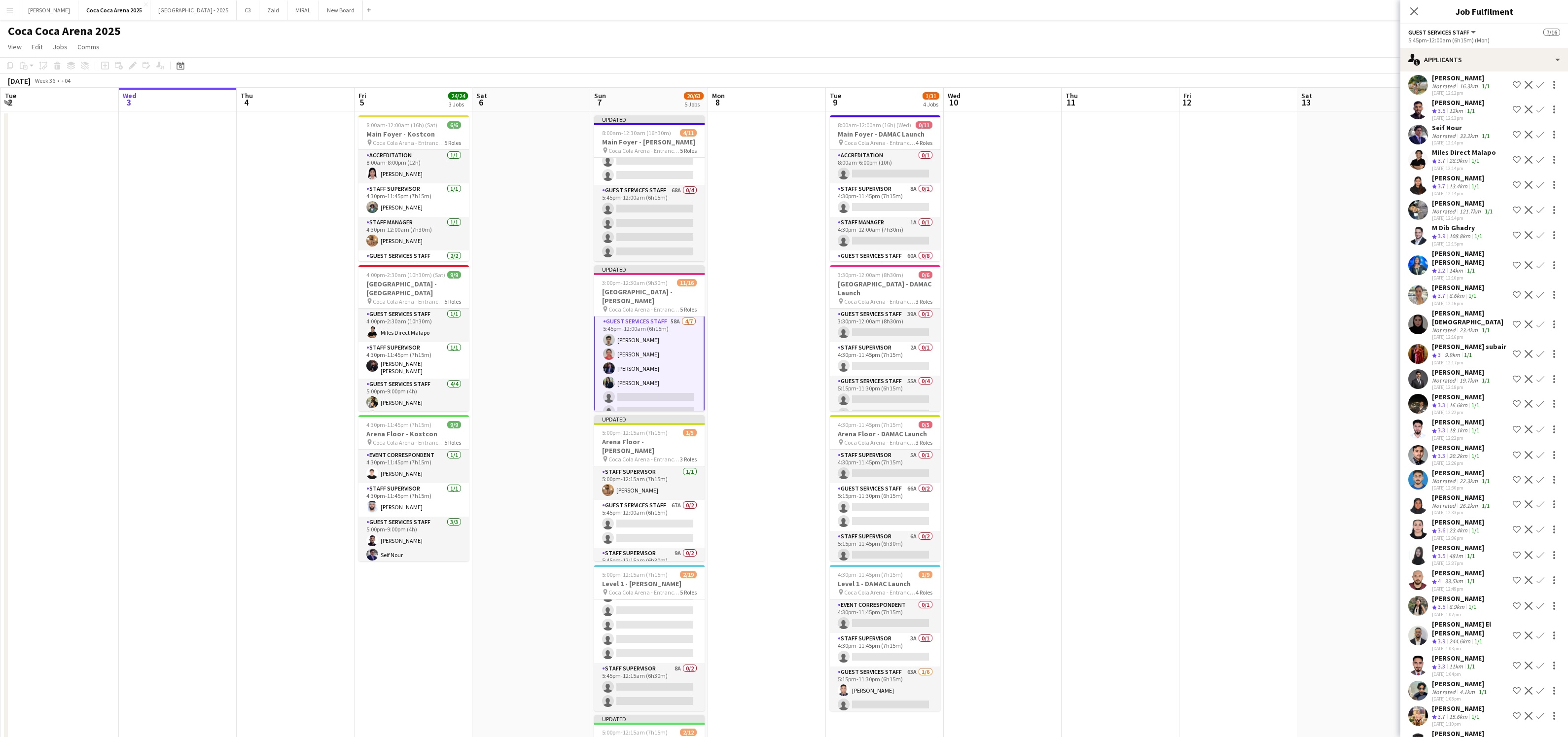
scroll to position [169, 0]
click at [1542, 350] on app-icon "Confirm" at bounding box center [1540, 354] width 8 height 8
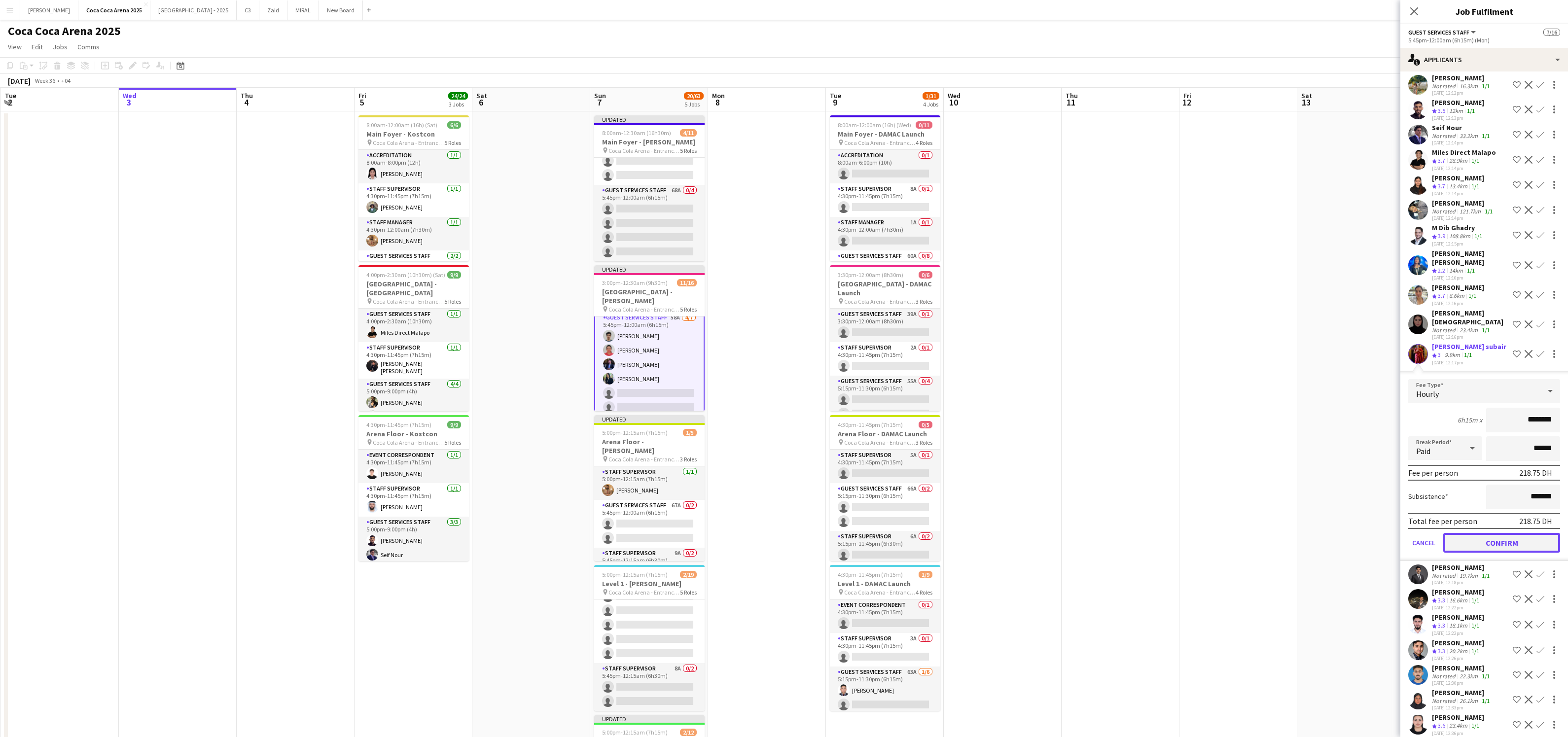
click at [1510, 533] on button "Confirm" at bounding box center [1502, 543] width 117 height 19
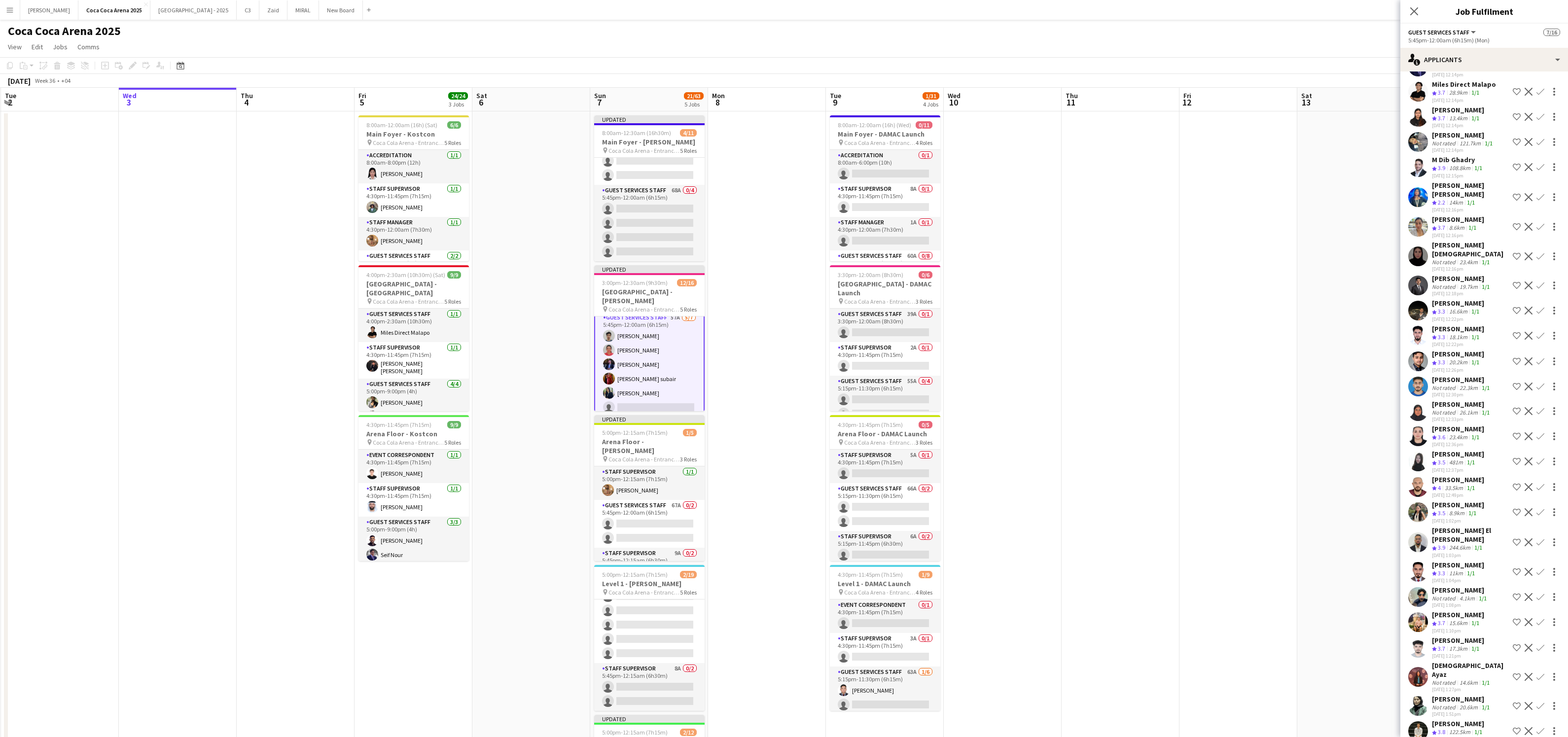
scroll to position [260, 0]
click at [1541, 405] on app-icon "Confirm" at bounding box center [1540, 408] width 8 height 8
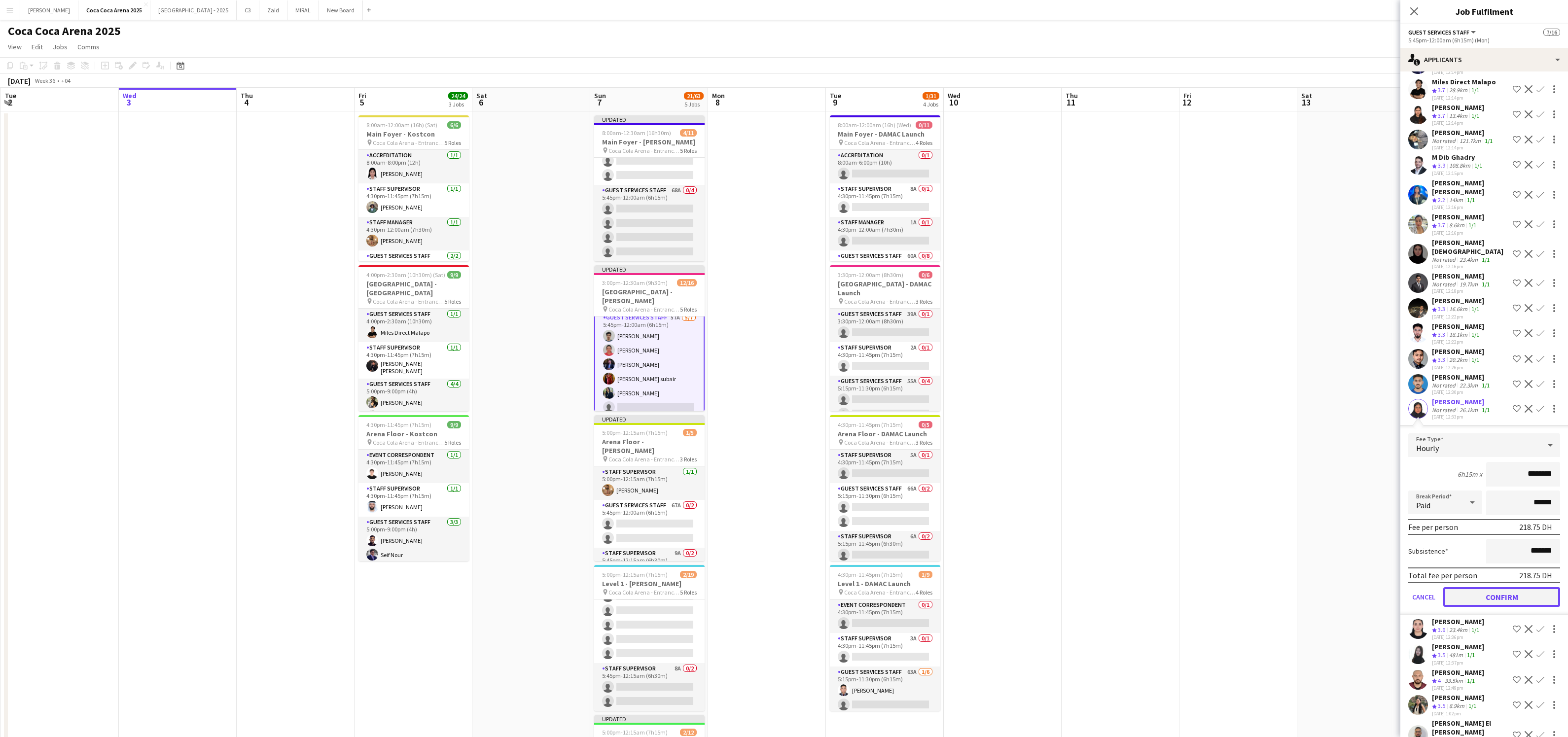
click at [1493, 587] on button "Confirm" at bounding box center [1502, 597] width 117 height 19
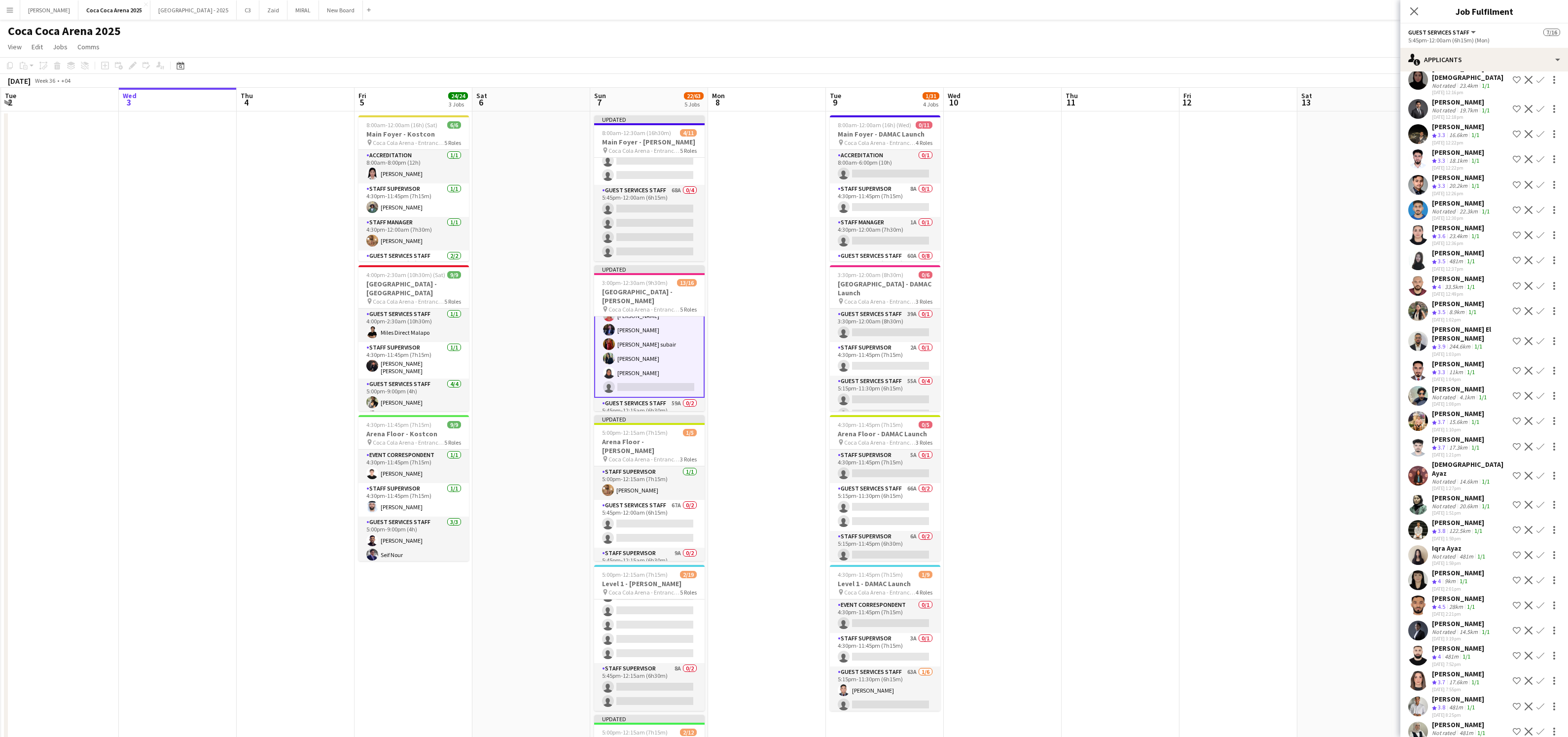
scroll to position [212, 0]
click at [1540, 576] on app-icon "Confirm" at bounding box center [1540, 580] width 8 height 8
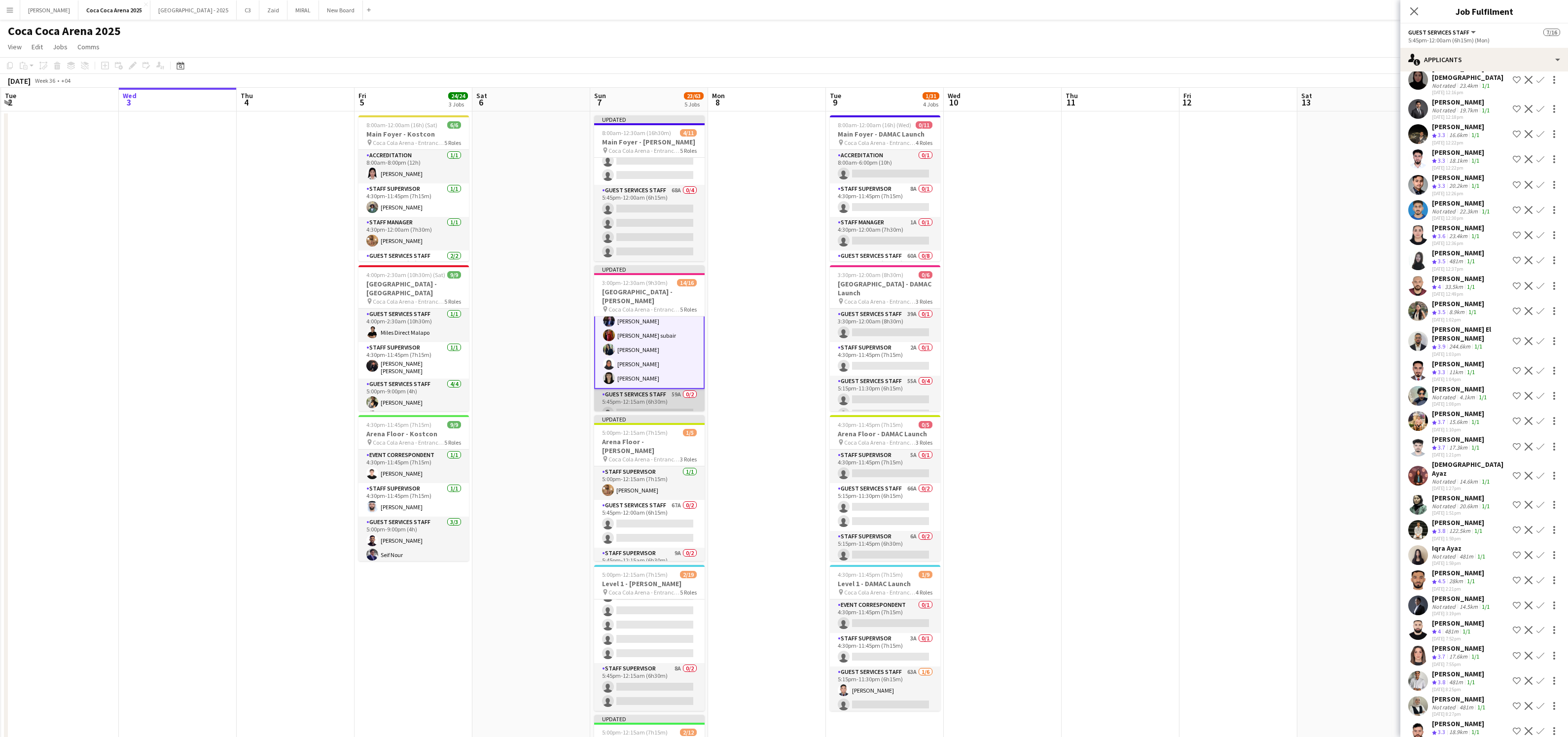
click at [648, 396] on app-card-role "Guest Services Staff 59A 0/2 5:45pm-12:15am (6h30m) single-neutral-actions sing…" at bounding box center [649, 413] width 110 height 48
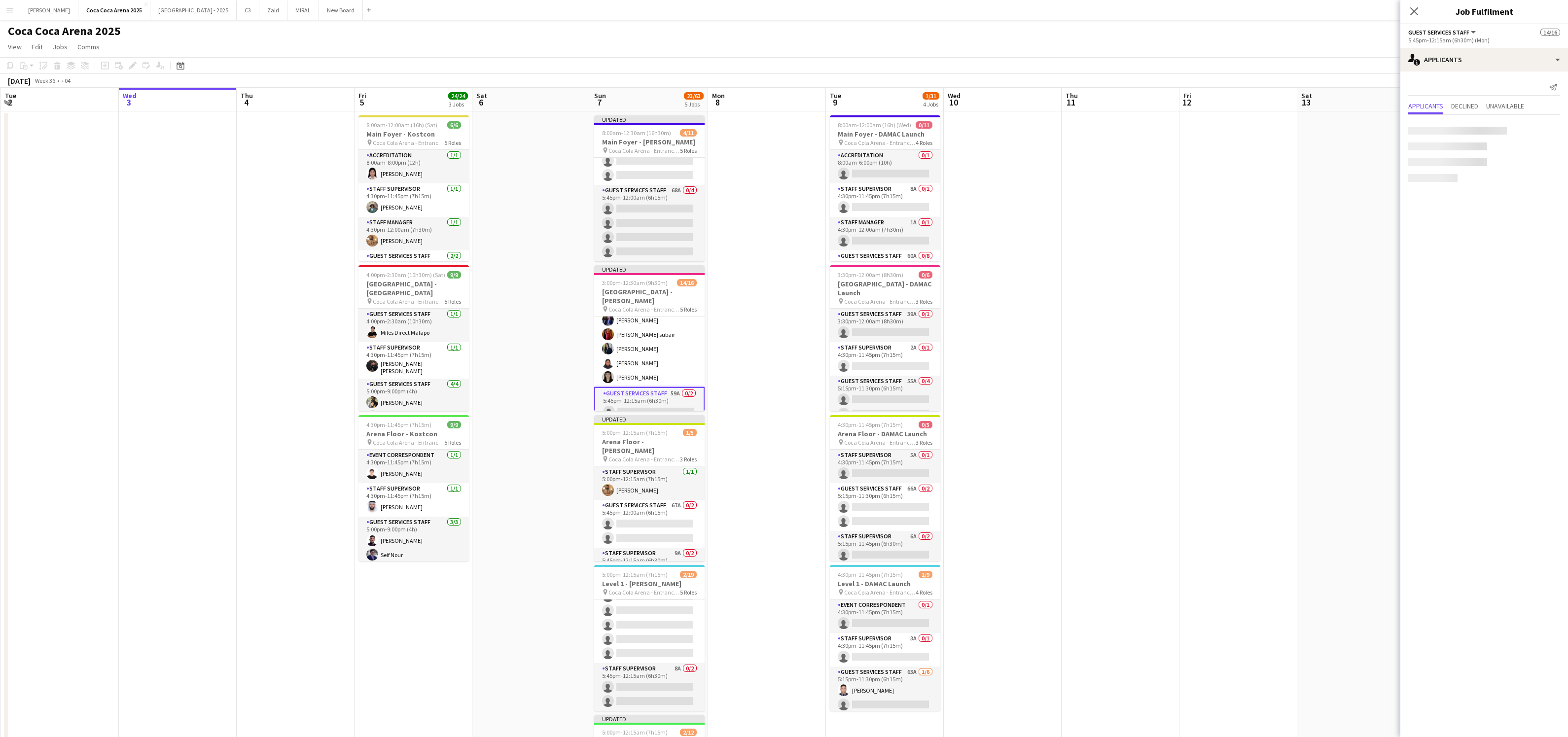
scroll to position [212, 0]
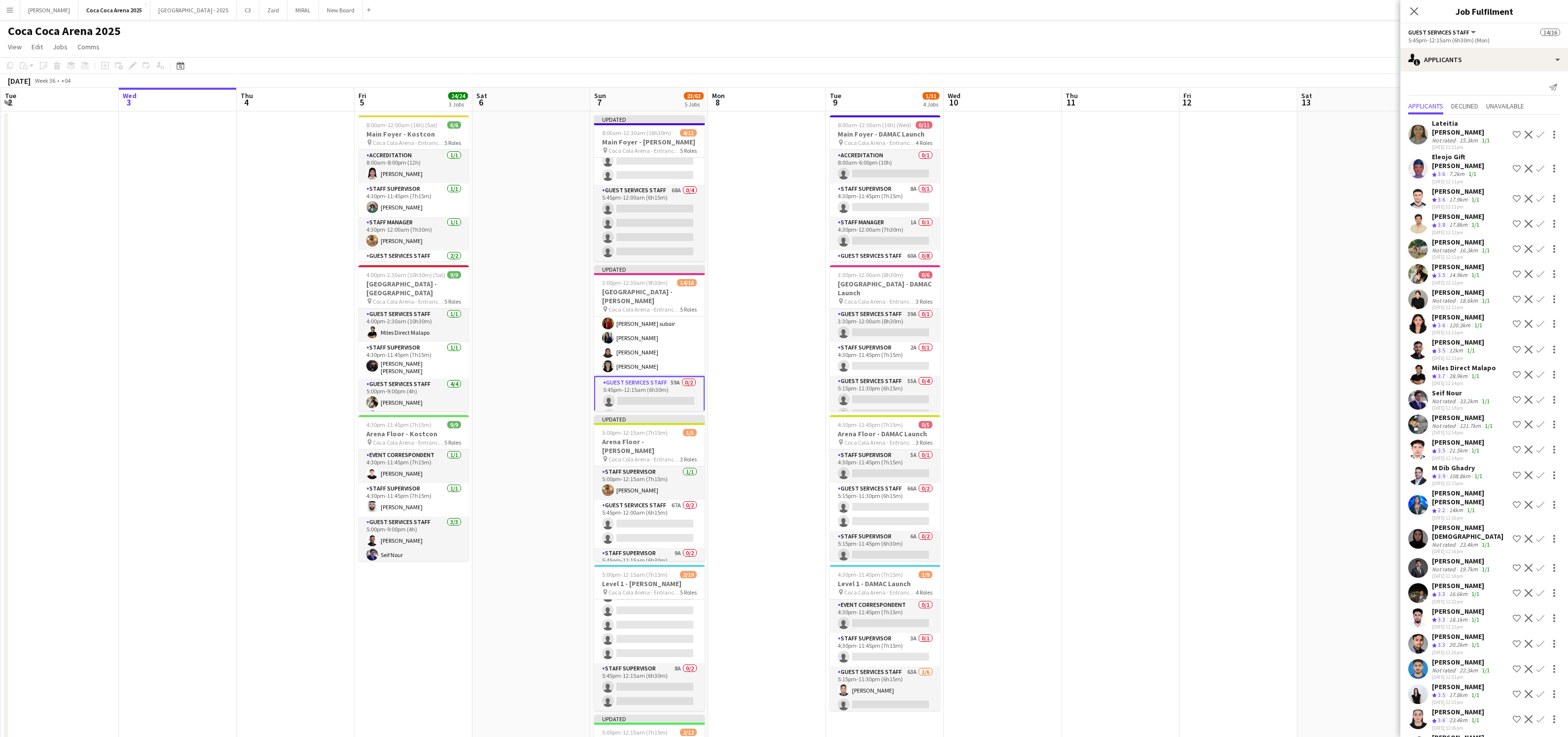
click at [657, 386] on app-card-role "Guest Services Staff 59A 0/2 5:45pm-12:15am (6h30m) single-neutral-actions sing…" at bounding box center [649, 401] width 110 height 50
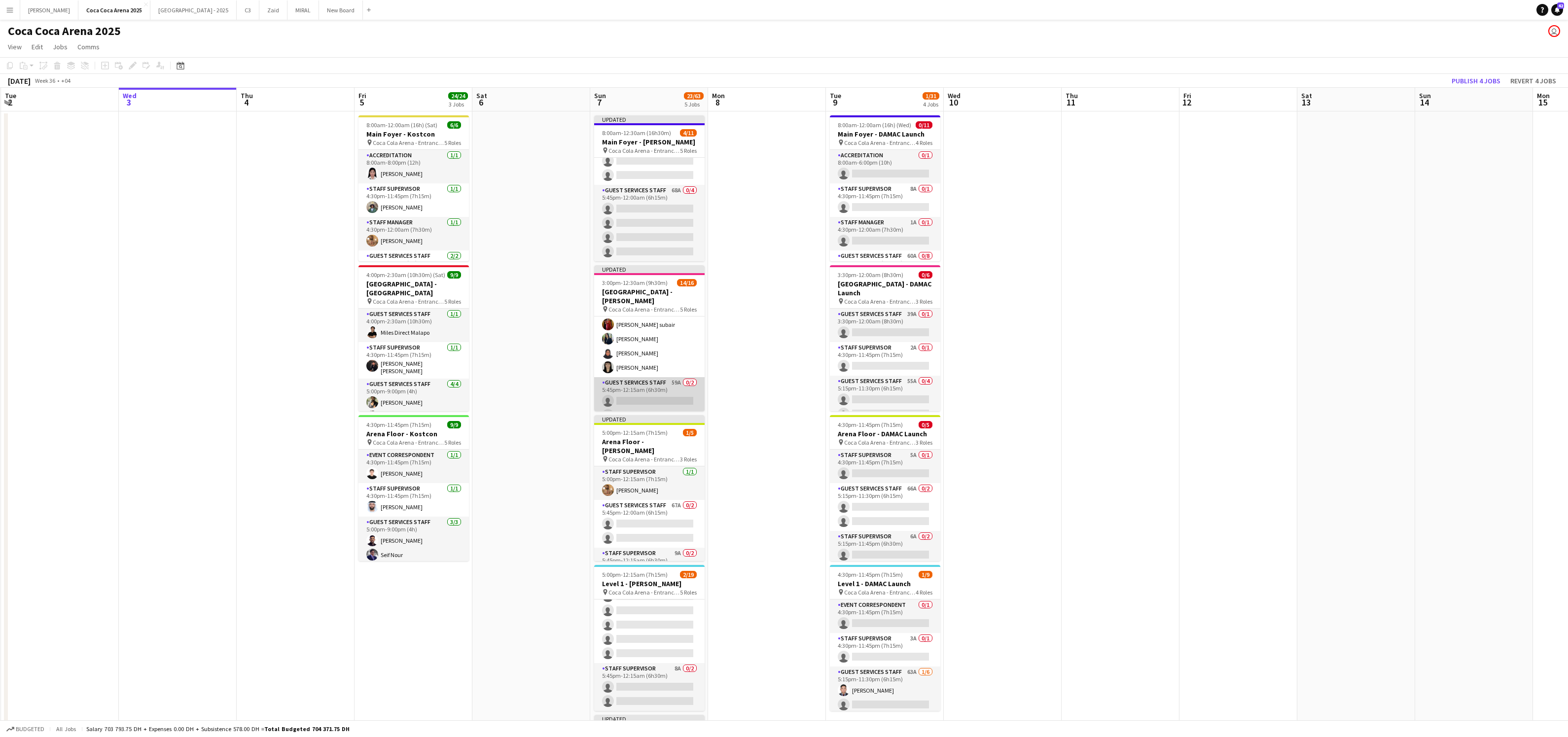
click at [657, 386] on app-card-role "Guest Services Staff 59A 0/2 5:45pm-12:15am (6h30m) single-neutral-actions sing…" at bounding box center [649, 401] width 110 height 48
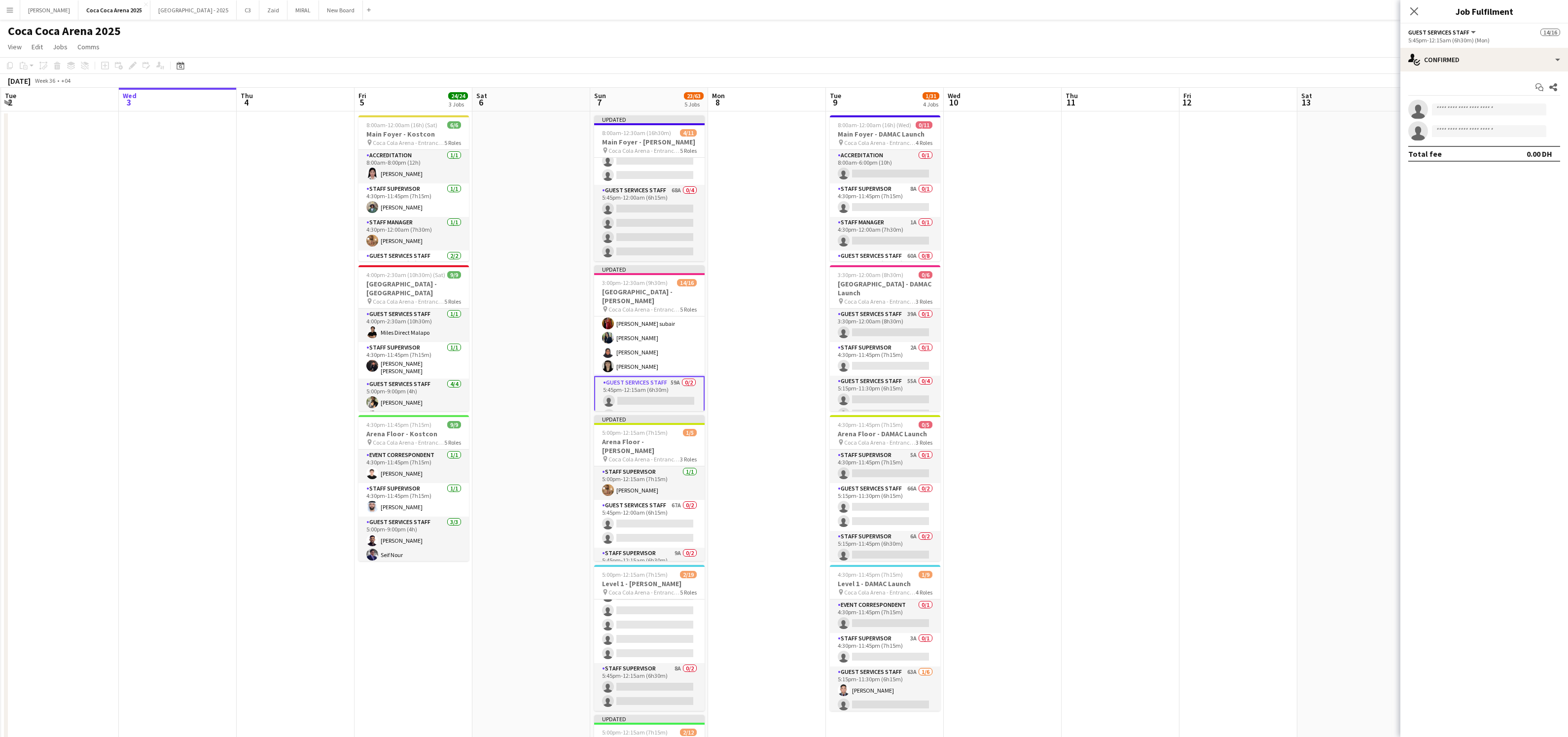
click at [645, 394] on app-card-role "Guest Services Staff 59A 0/2 5:45pm-12:15am (6h30m) single-neutral-actions sing…" at bounding box center [649, 401] width 110 height 50
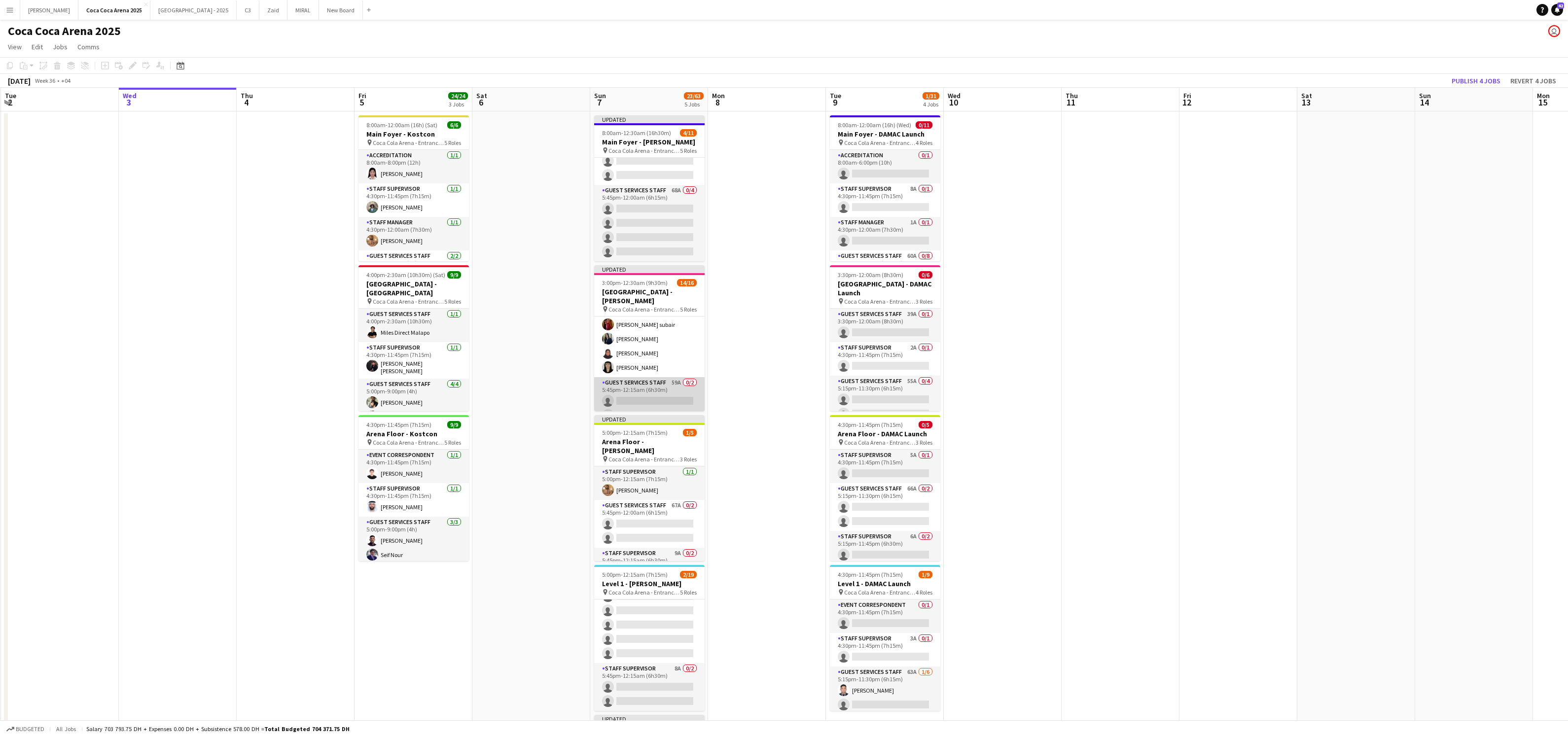
click at [645, 394] on app-card-role "Guest Services Staff 59A 0/2 5:45pm-12:15am (6h30m) single-neutral-actions sing…" at bounding box center [649, 401] width 110 height 48
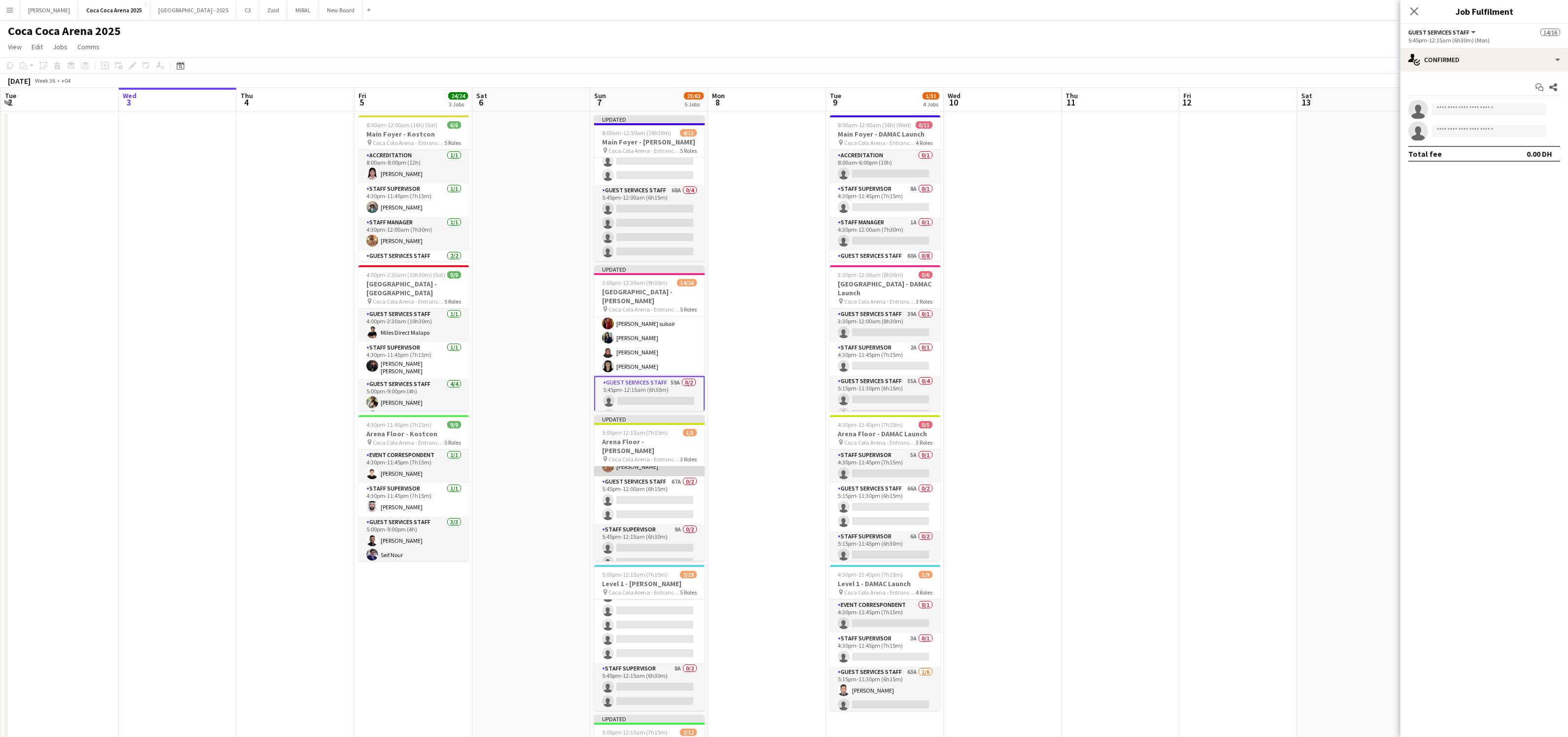
scroll to position [26, 0]
click at [660, 484] on app-card-role "Guest Services Staff 67A 0/2 5:45pm-12:00am (6h15m) single-neutral-actions sing…" at bounding box center [649, 497] width 110 height 48
click at [653, 462] on app-card-role "Staff Supervisor 1/1 5:00pm-12:15am (7h15m) Mohamed Zogbour" at bounding box center [649, 456] width 110 height 33
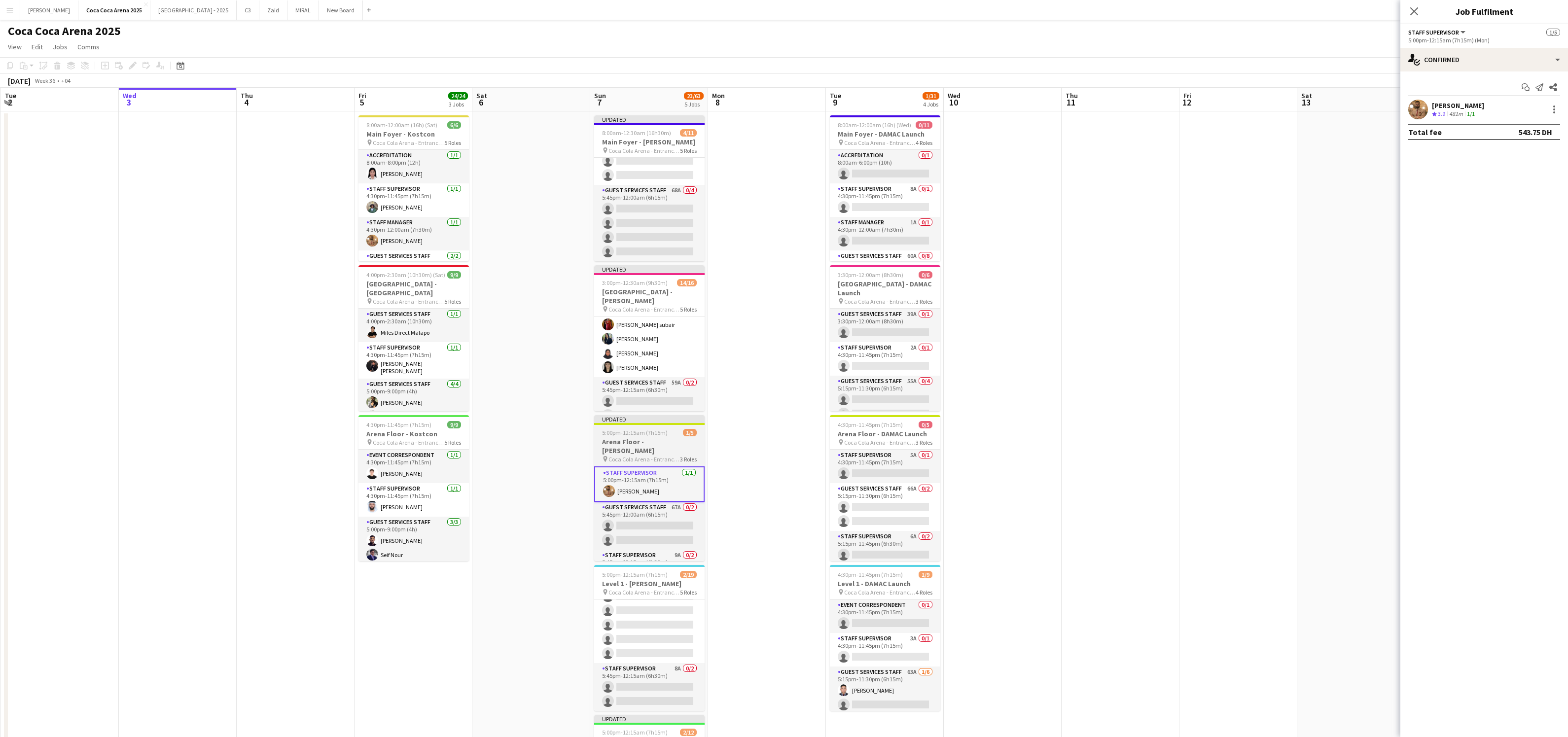
click at [641, 455] on span "Coca Cola Arena - Entrance F" at bounding box center [644, 459] width 71 height 7
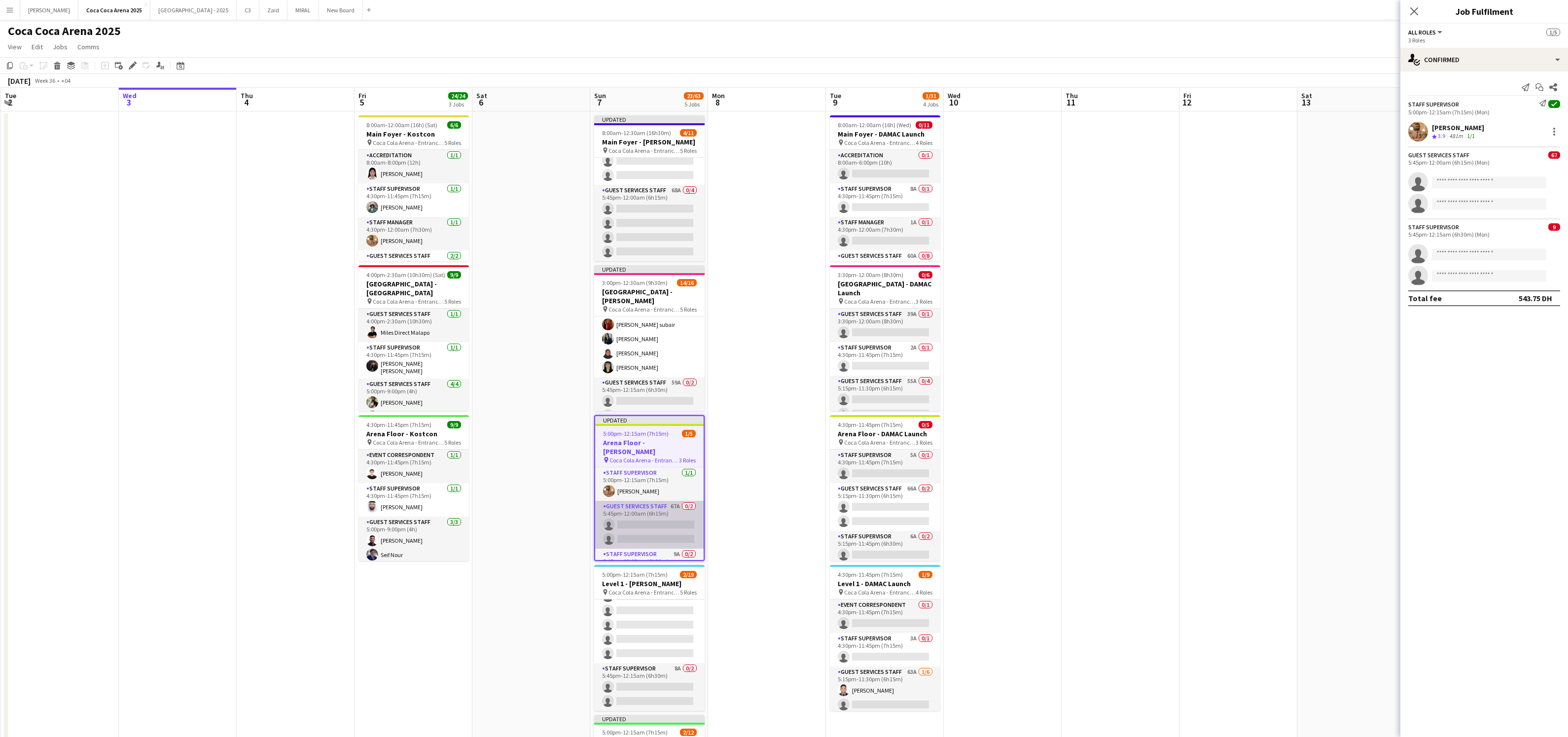
scroll to position [27, 0]
click at [641, 494] on app-card-role "Guest Services Staff 67A 0/2 5:45pm-12:00am (6h15m) single-neutral-actions sing…" at bounding box center [649, 497] width 108 height 48
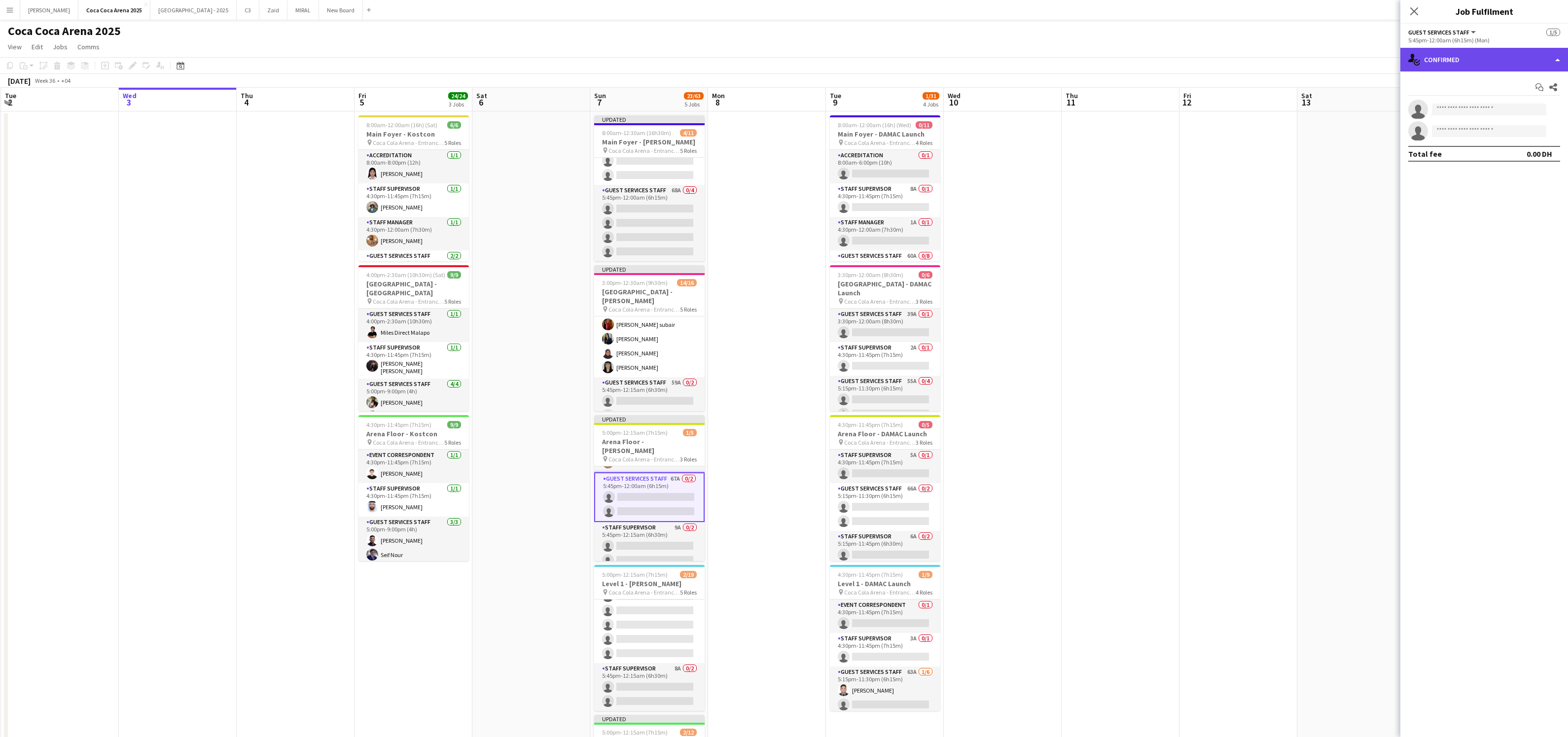
click at [1462, 65] on div "single-neutral-actions-check-2 Confirmed" at bounding box center [1484, 60] width 167 height 24
click at [1502, 162] on span "Applicants" at bounding box center [1507, 161] width 31 height 9
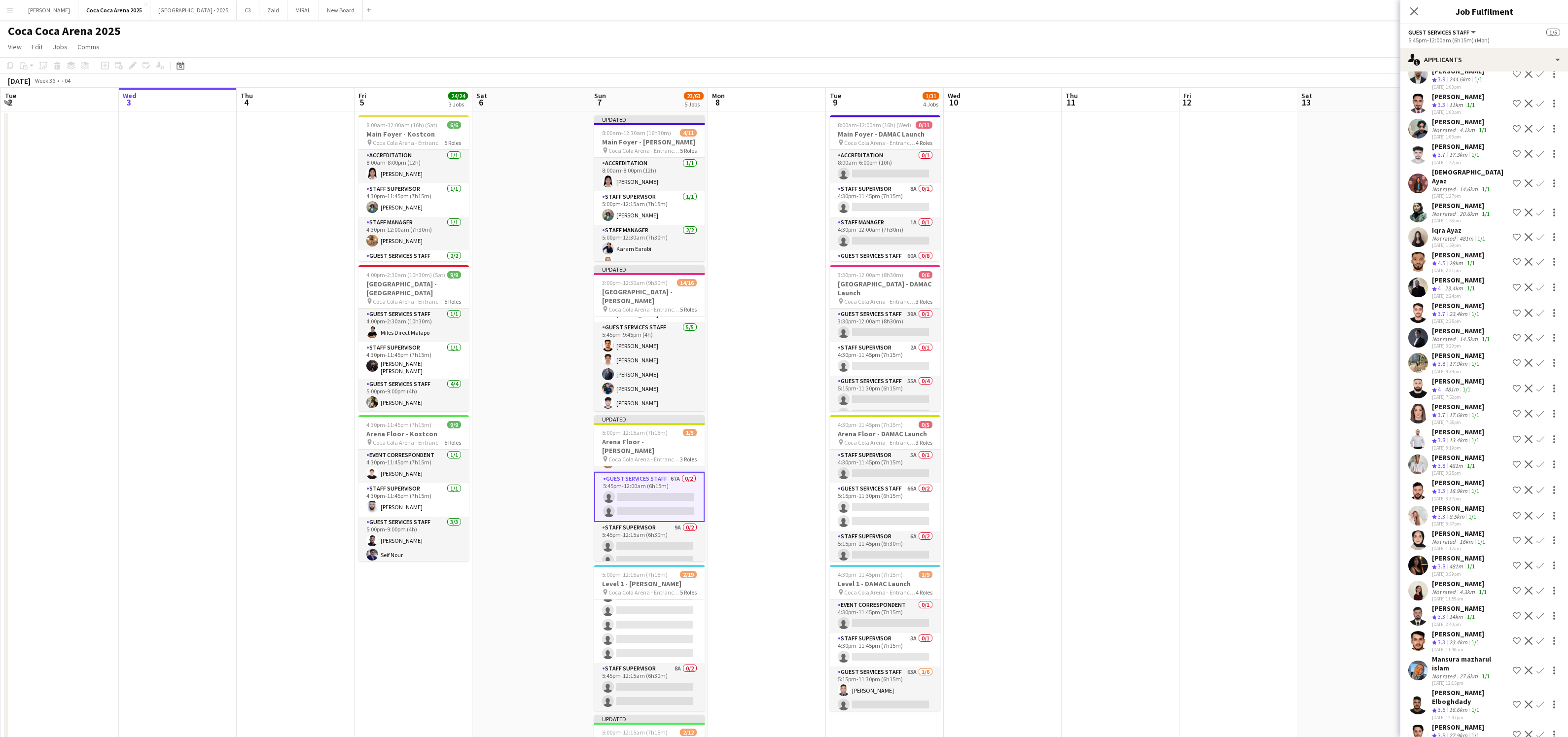
scroll to position [64, 0]
click at [638, 372] on app-card-role "Guest Services Staff 5/5 5:45pm-9:45pm (4h) Abdallah qasim Youssef Elhoussaini …" at bounding box center [649, 371] width 110 height 91
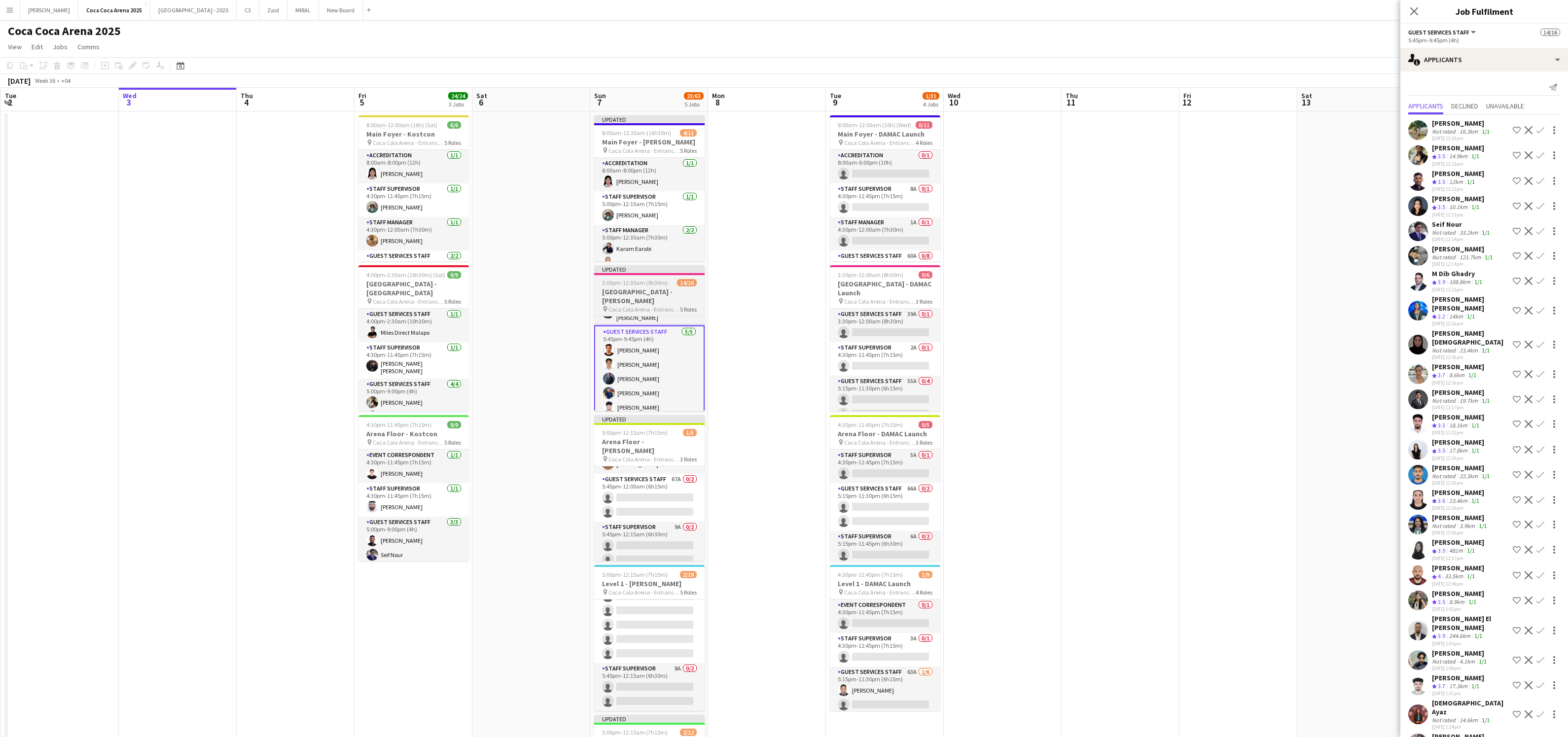
click at [625, 358] on app-card-role "Guest Services Staff 5/5 5:45pm-9:45pm (4h) Abdallah qasim Youssef Elhoussaini …" at bounding box center [649, 372] width 110 height 93
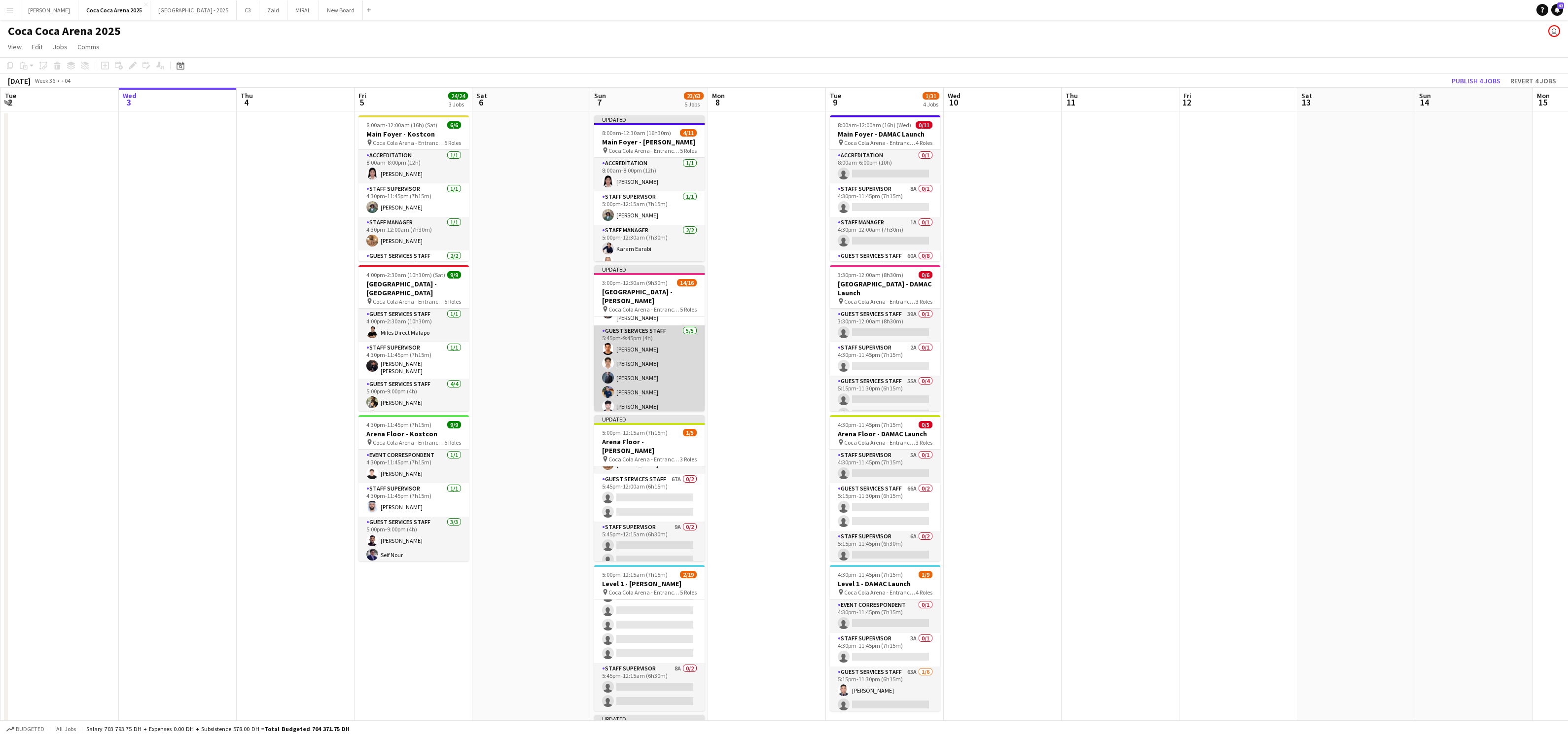
click at [631, 344] on app-card-role "Guest Services Staff 5/5 5:45pm-9:45pm (4h) Abdallah qasim Youssef Elhoussaini …" at bounding box center [649, 371] width 110 height 91
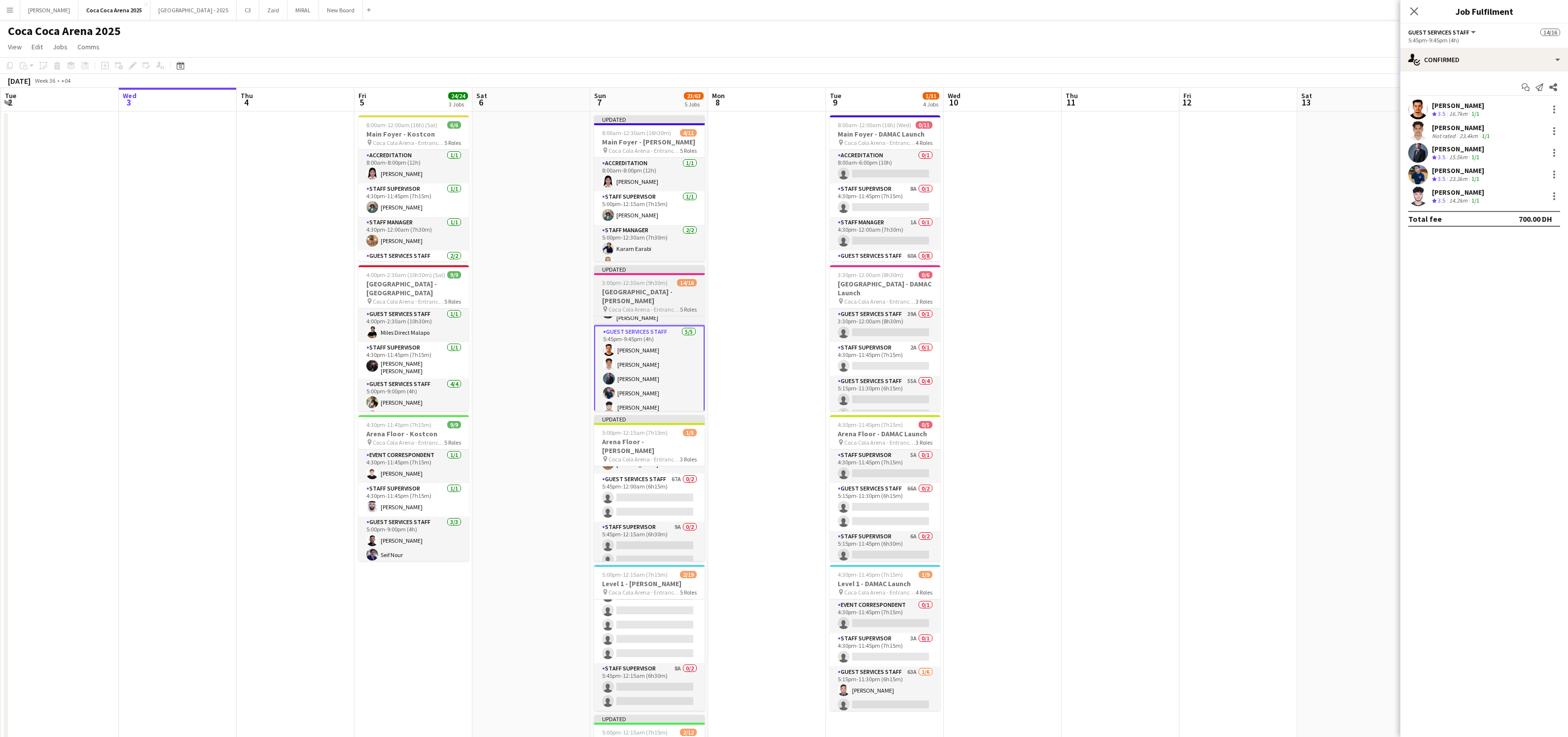
click at [633, 306] on span "Coca Cola Arena - Entrance F" at bounding box center [644, 309] width 71 height 7
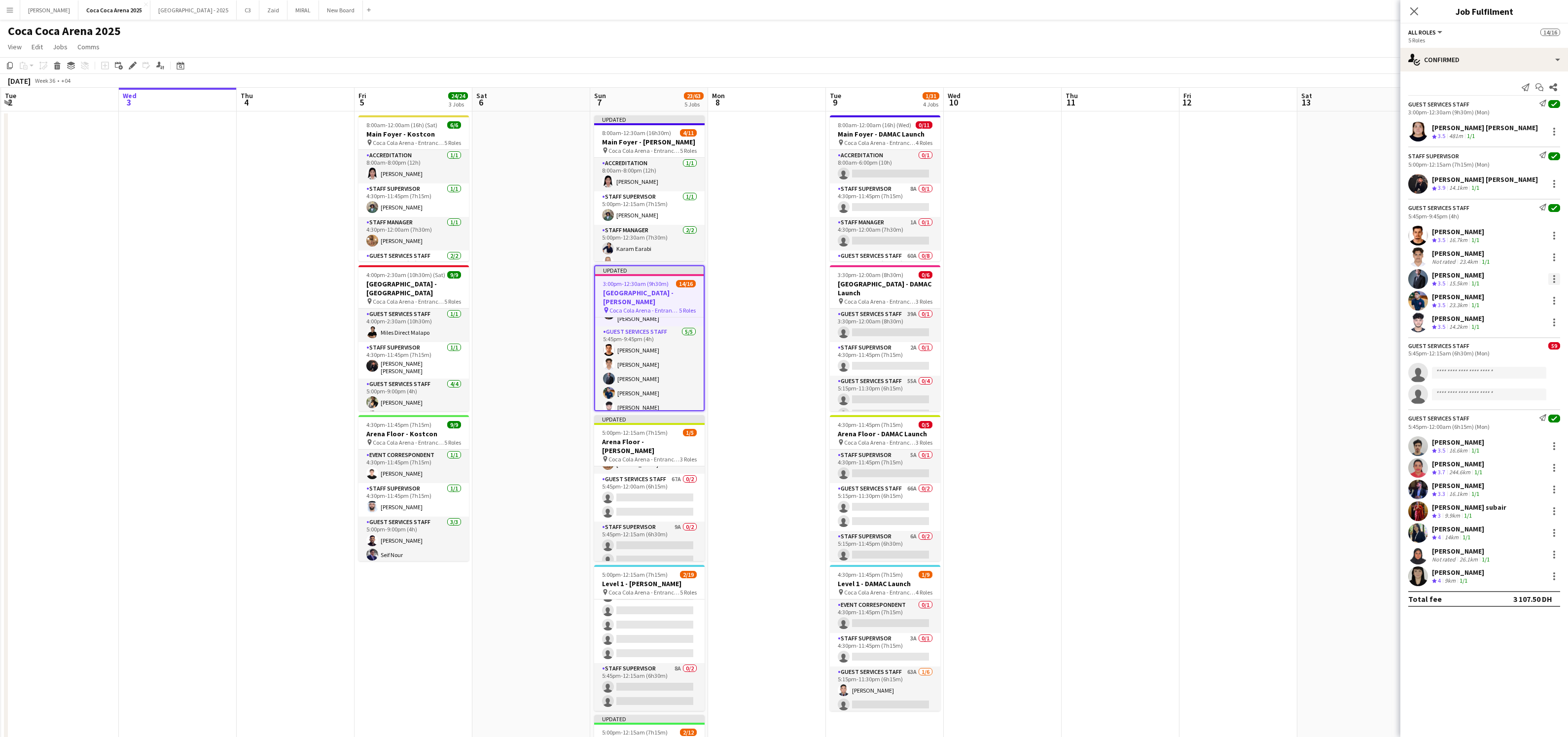
click at [1555, 276] on div at bounding box center [1554, 279] width 12 height 12
click at [1519, 323] on span "Switch crew" at bounding box center [1512, 321] width 42 height 9
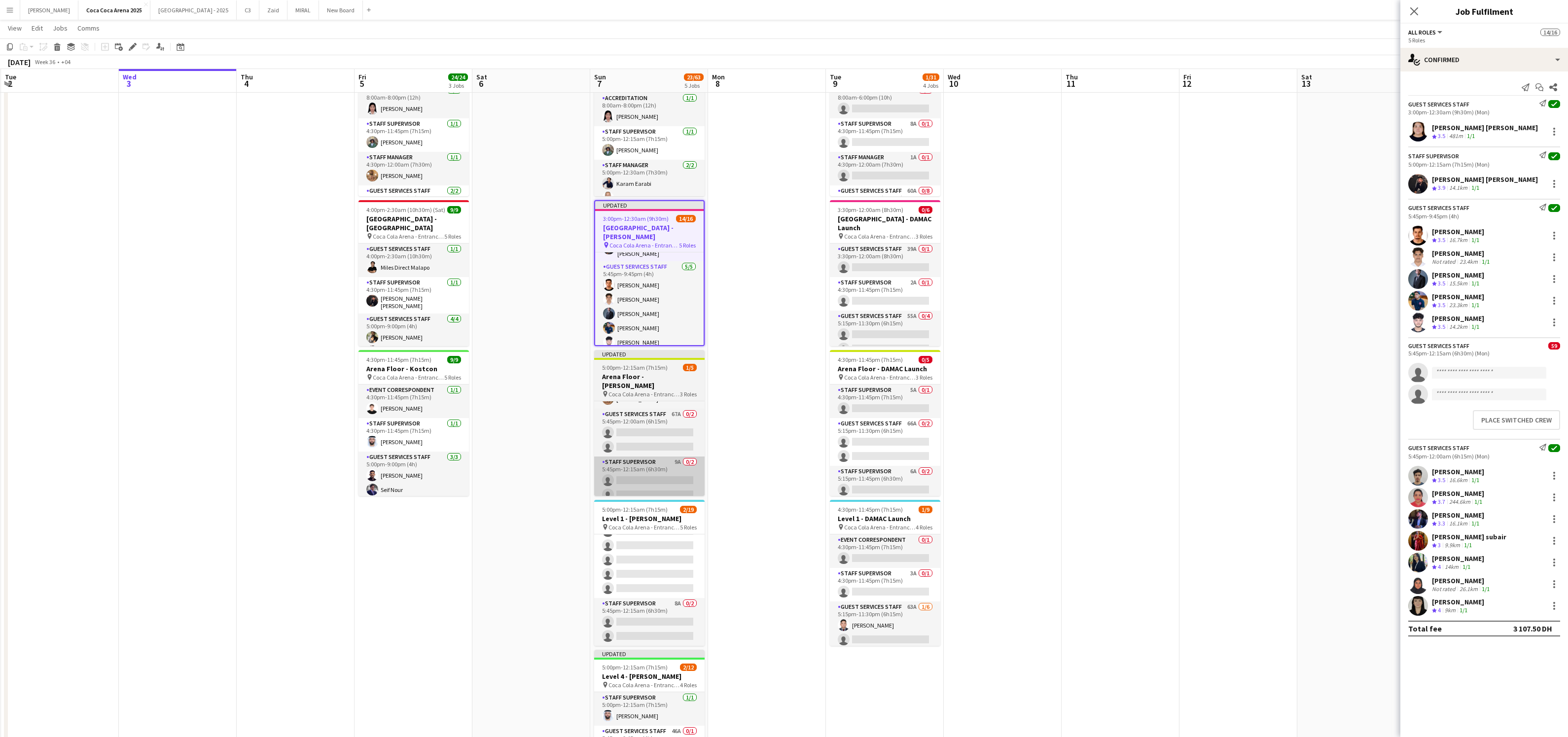
scroll to position [87, 0]
click at [642, 556] on app-card-role "Guest Services Staff 82A 1/12 5:45pm-12:00am (6h15m) Tommie Lajum single-neutra…" at bounding box center [649, 500] width 110 height 190
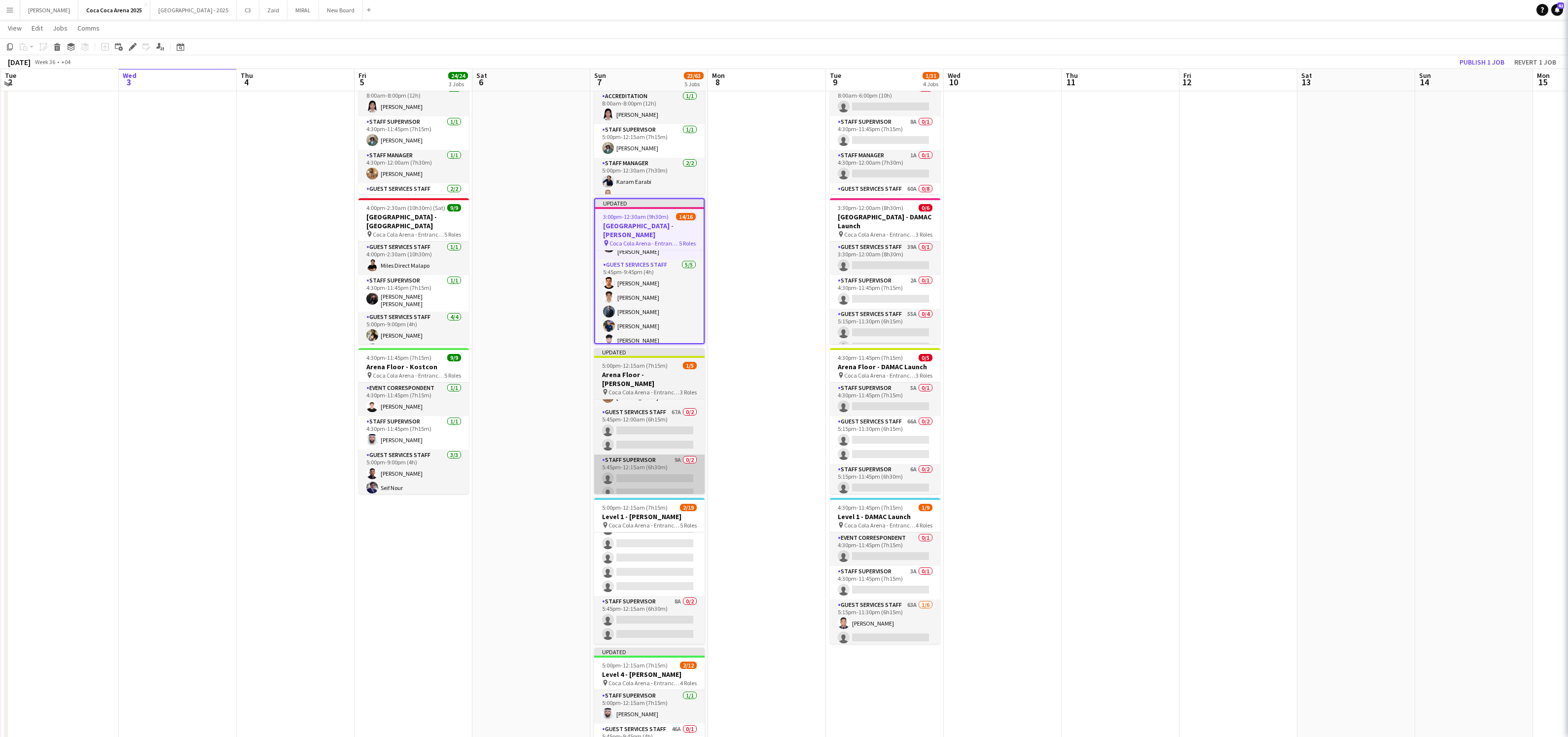
scroll to position [257, 0]
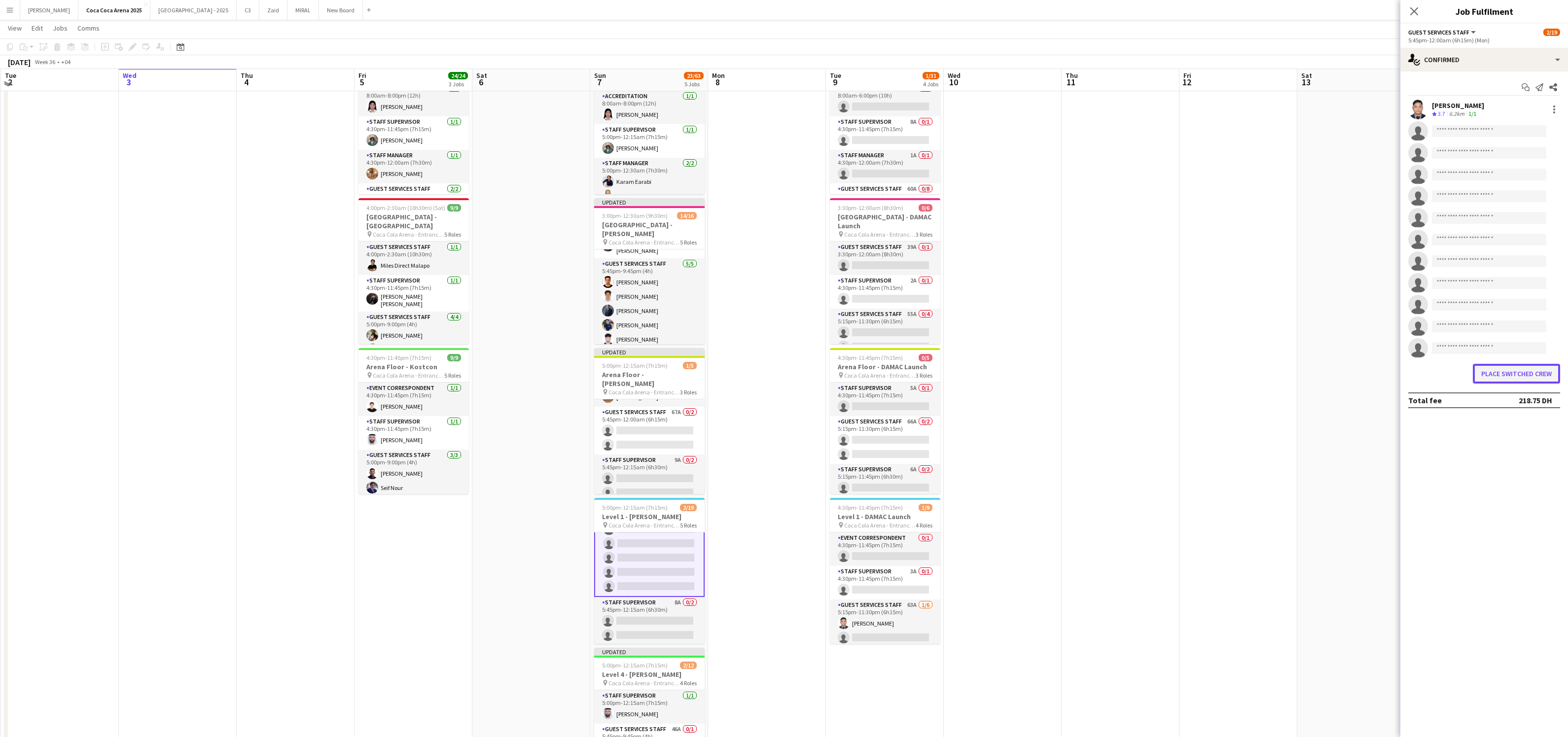
click at [1512, 378] on button "Place switched crew" at bounding box center [1516, 374] width 87 height 19
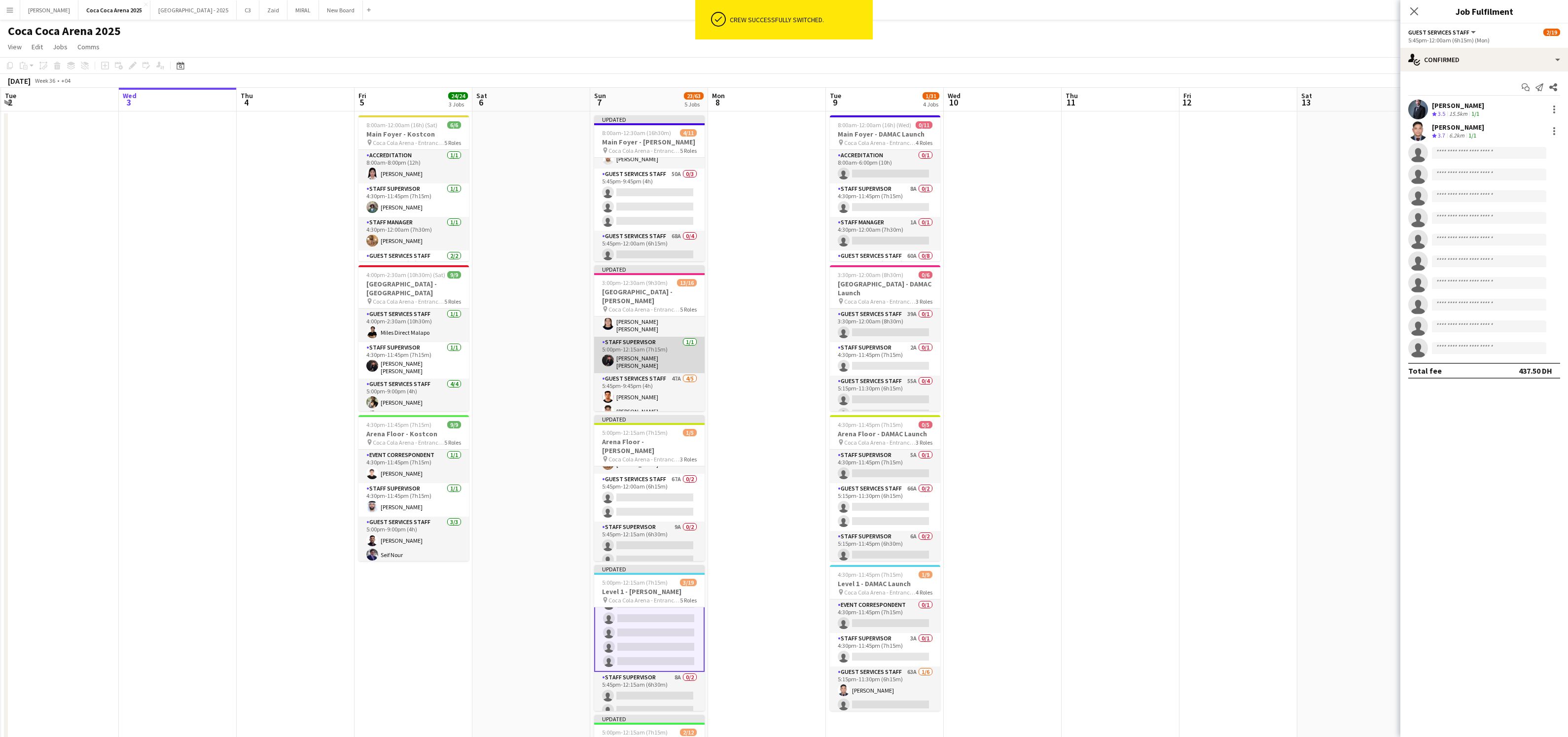
scroll to position [0, 0]
click at [637, 375] on app-card-role "Guest Services Staff 47A 4/5 5:45pm-9:45pm (4h) Abdallah qasim Youssef Elhoussa…" at bounding box center [649, 352] width 110 height 91
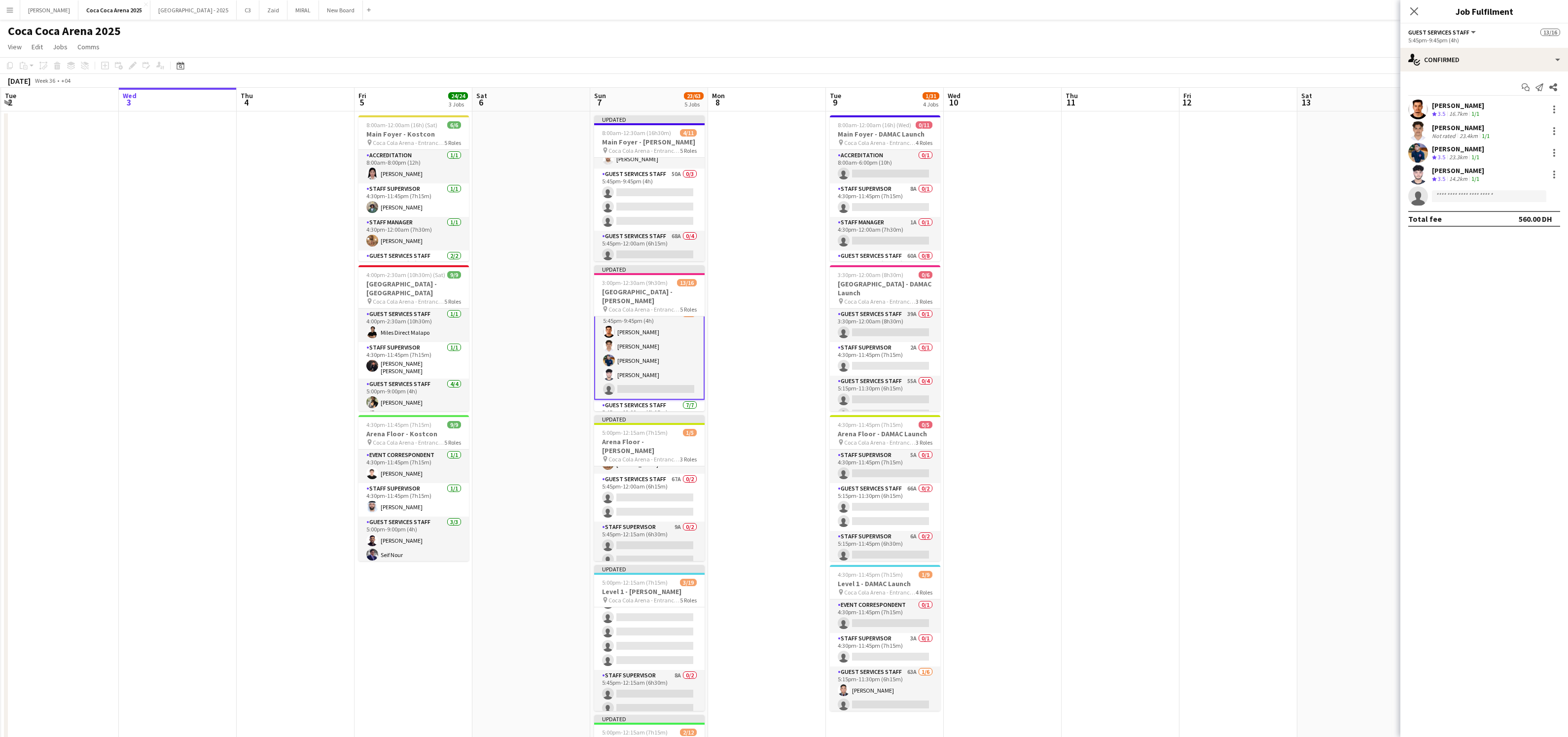
scroll to position [257, 0]
click at [1446, 194] on input at bounding box center [1489, 196] width 114 height 12
type input "*****"
click at [1468, 221] on span "ibilaldubai9@gmail.com" at bounding box center [1489, 218] width 99 height 8
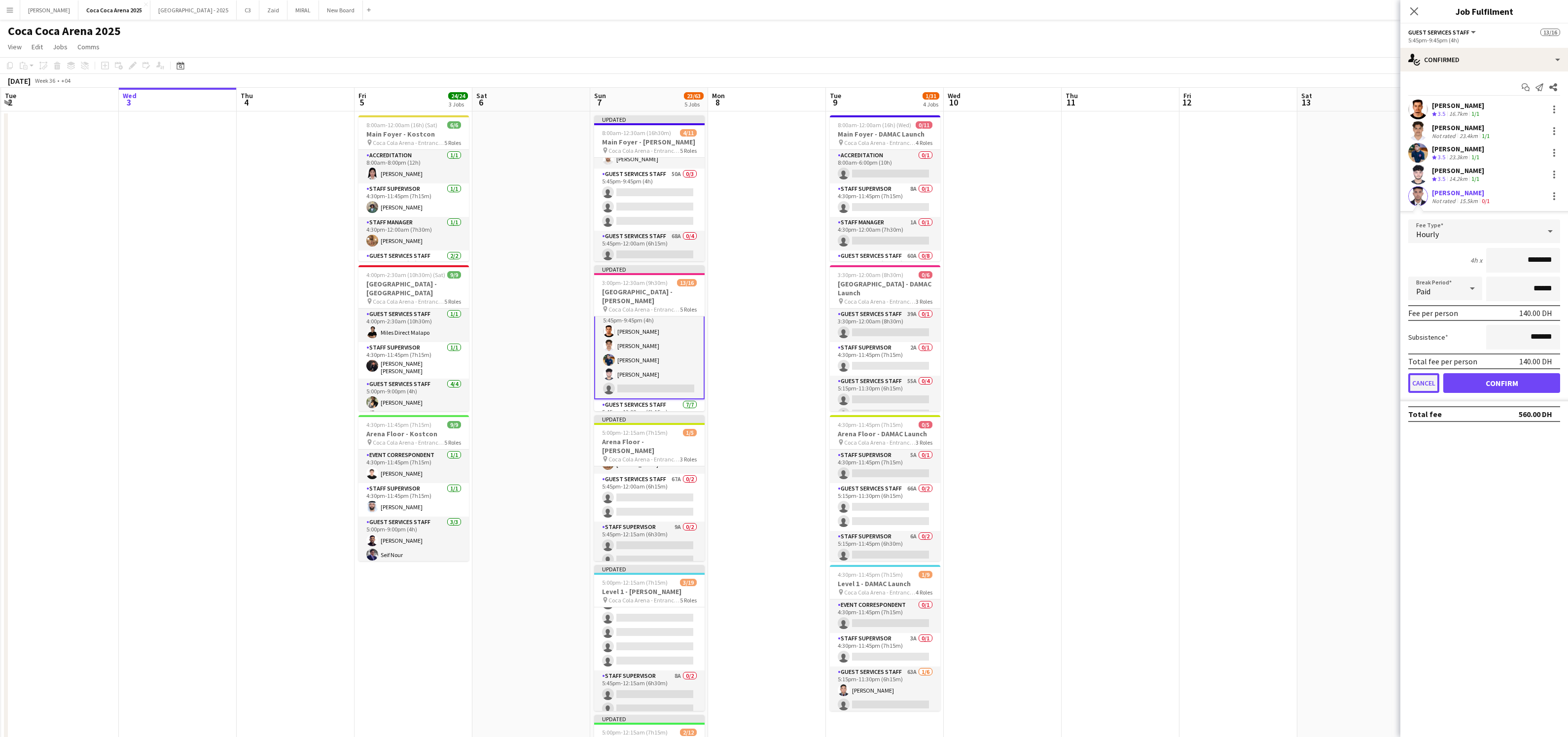
click at [1427, 379] on button "Cancel" at bounding box center [1424, 383] width 31 height 19
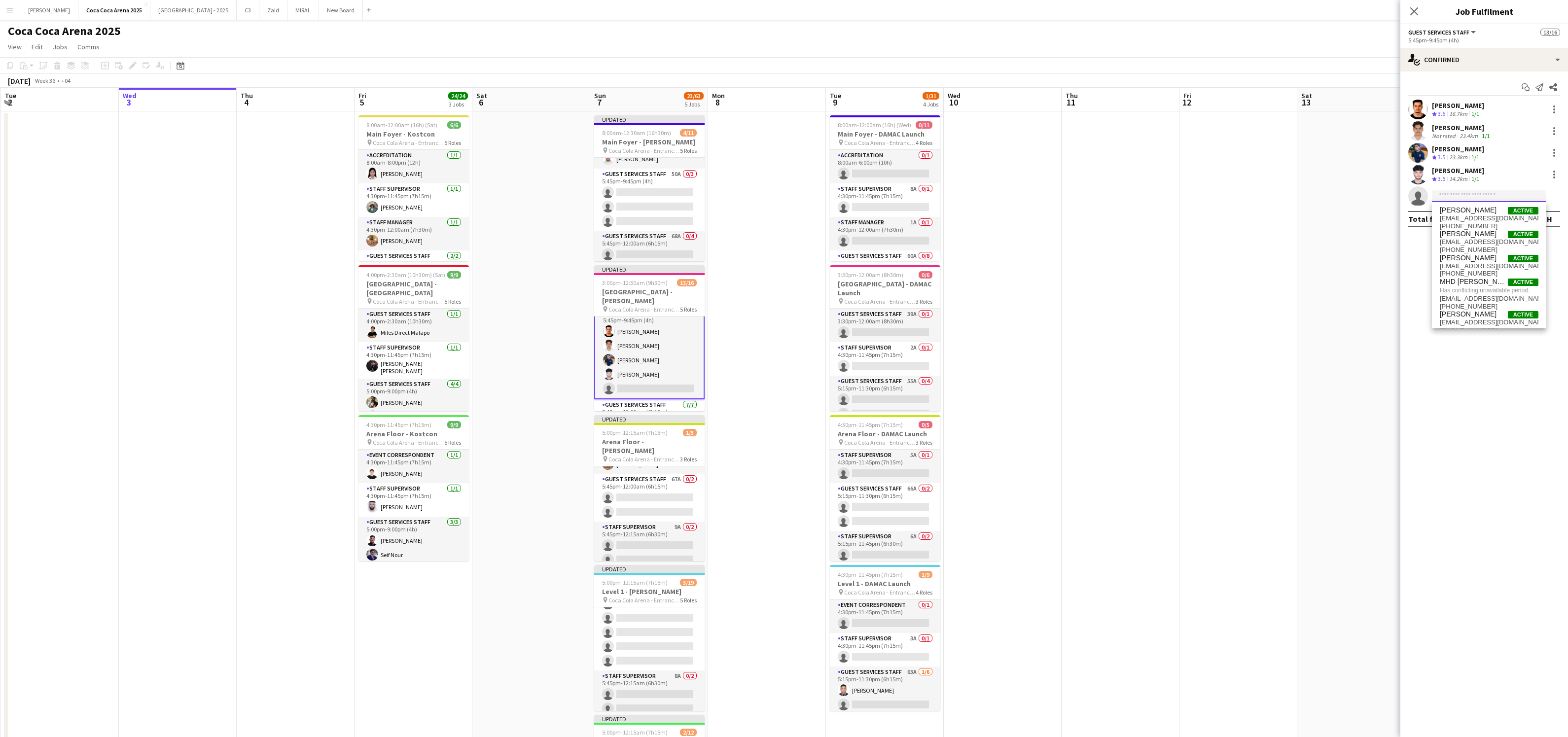
click at [1481, 190] on input at bounding box center [1489, 196] width 114 height 12
type input "*****"
click at [1476, 260] on span "[PERSON_NAME]" at bounding box center [1468, 258] width 57 height 9
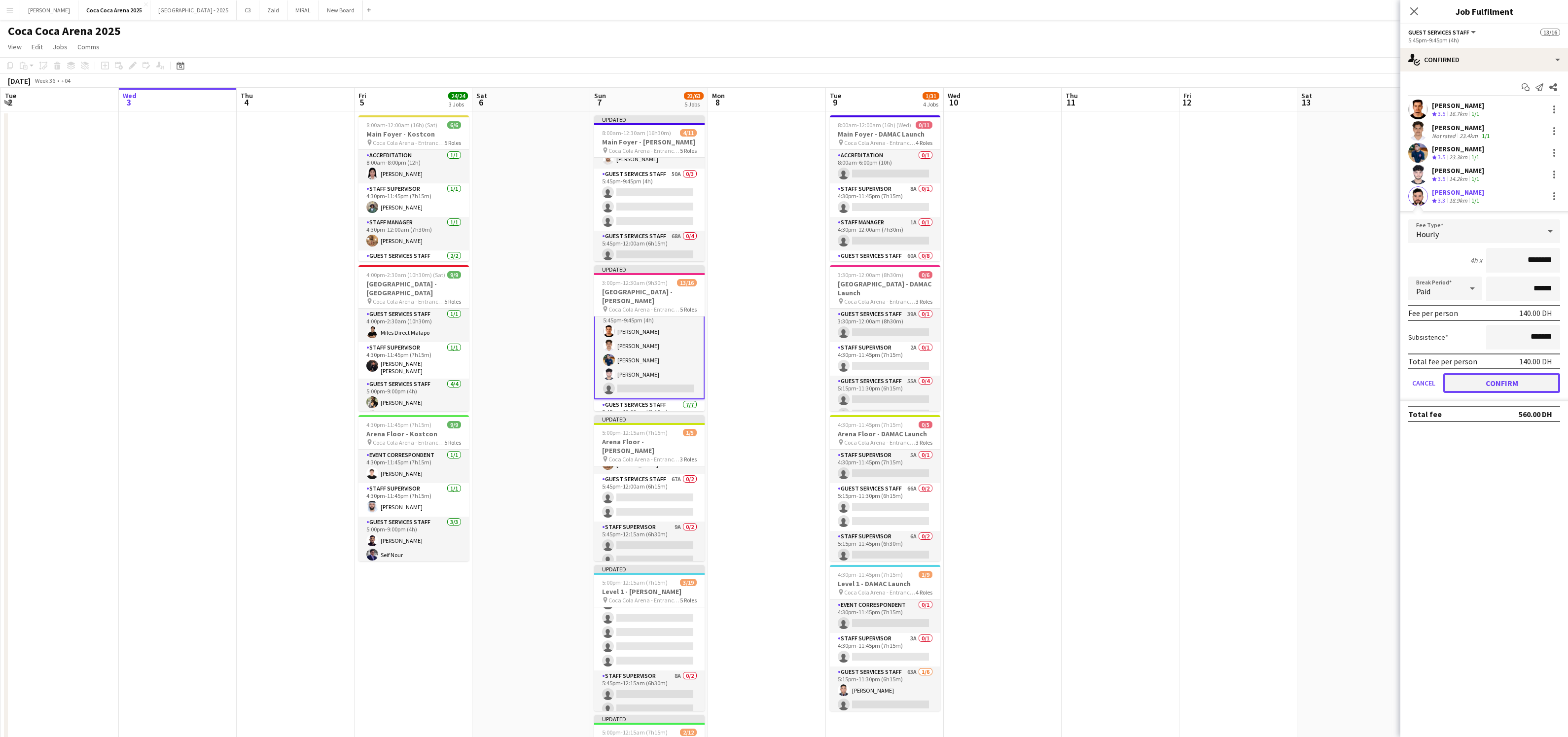
click at [1476, 378] on button "Confirm" at bounding box center [1502, 383] width 117 height 19
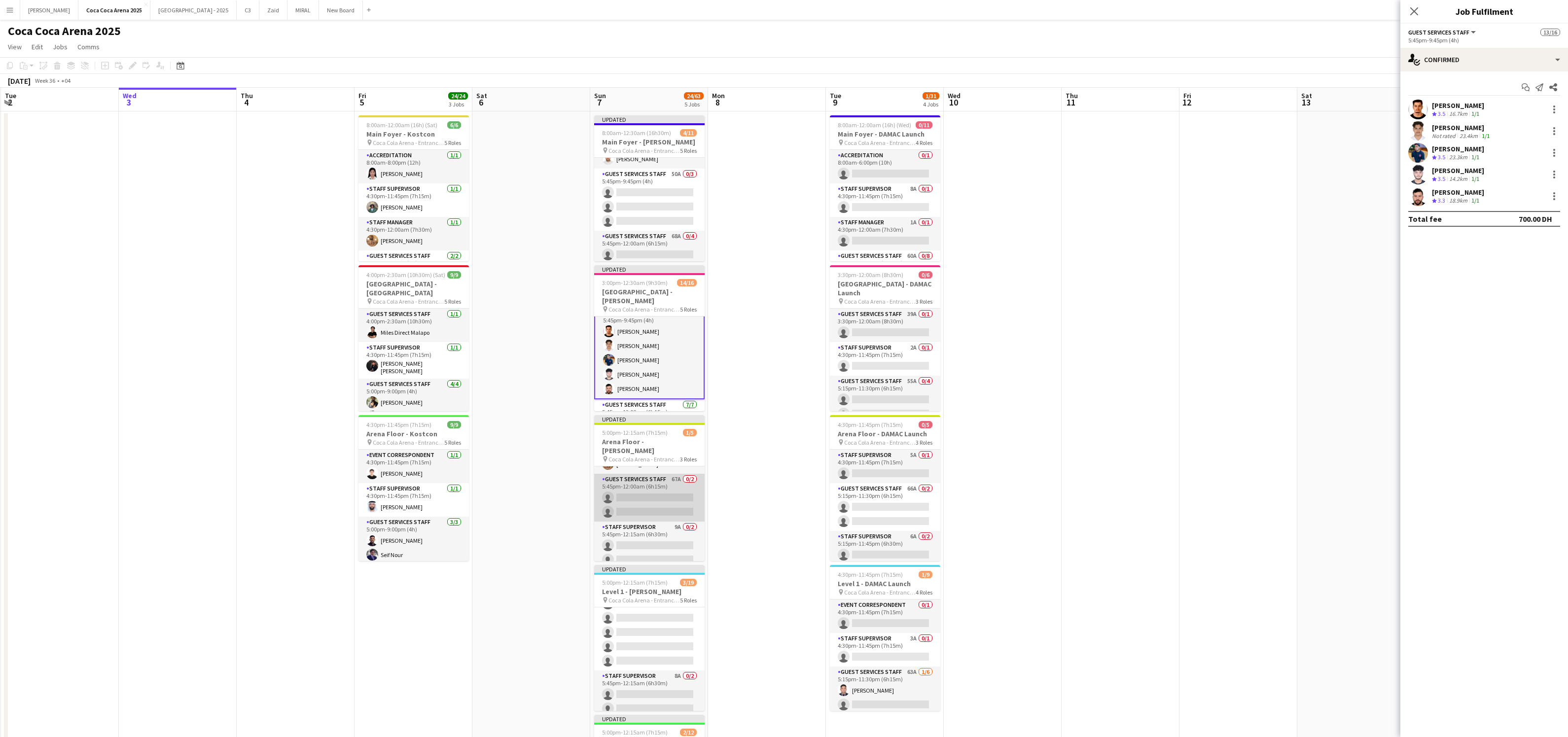
click at [661, 476] on app-card-role "Guest Services Staff 67A 0/2 5:45pm-12:00am (6h15m) single-neutral-actions sing…" at bounding box center [649, 497] width 110 height 48
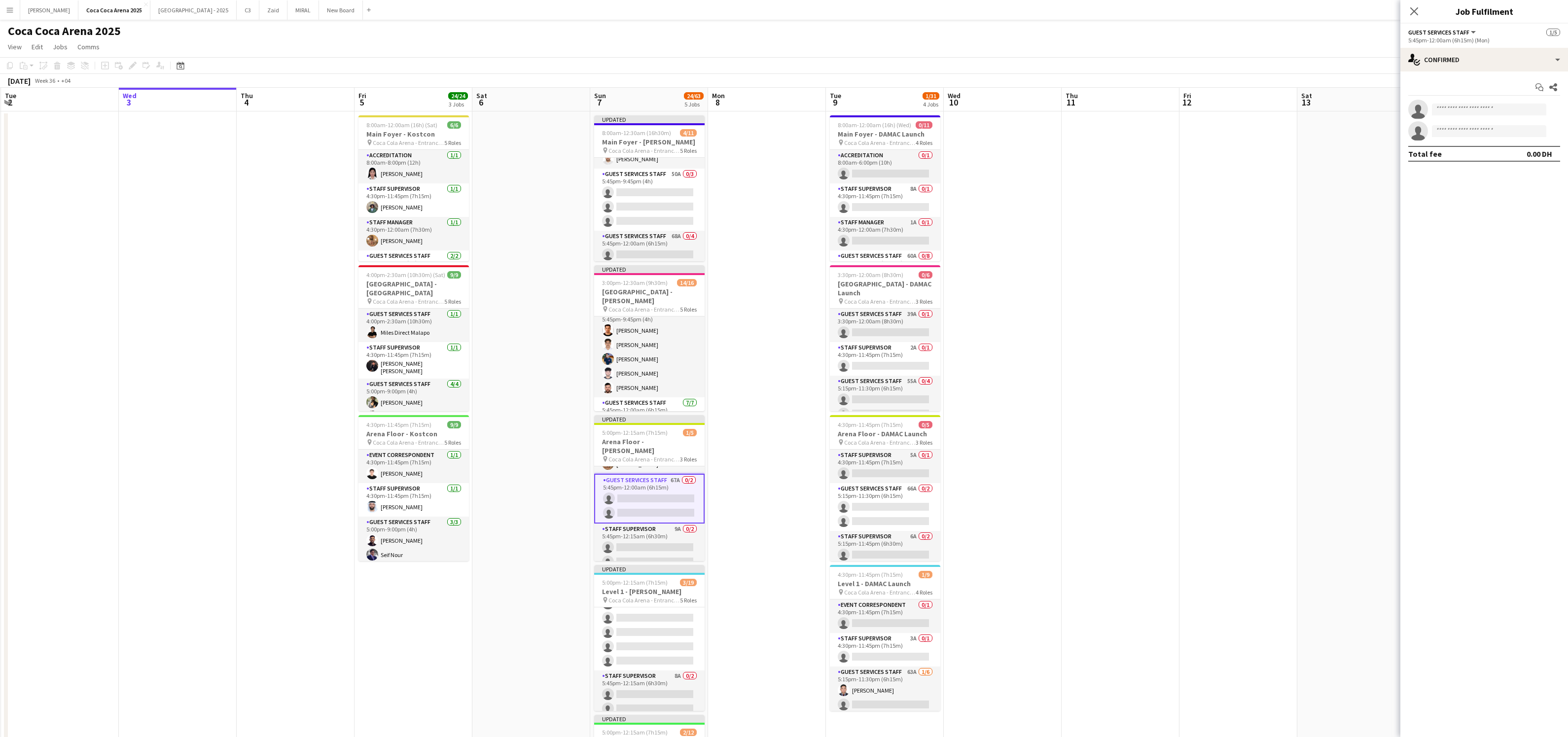
scroll to position [82, 0]
click at [661, 455] on span "Coca Cola Arena - Entrance F" at bounding box center [644, 459] width 71 height 7
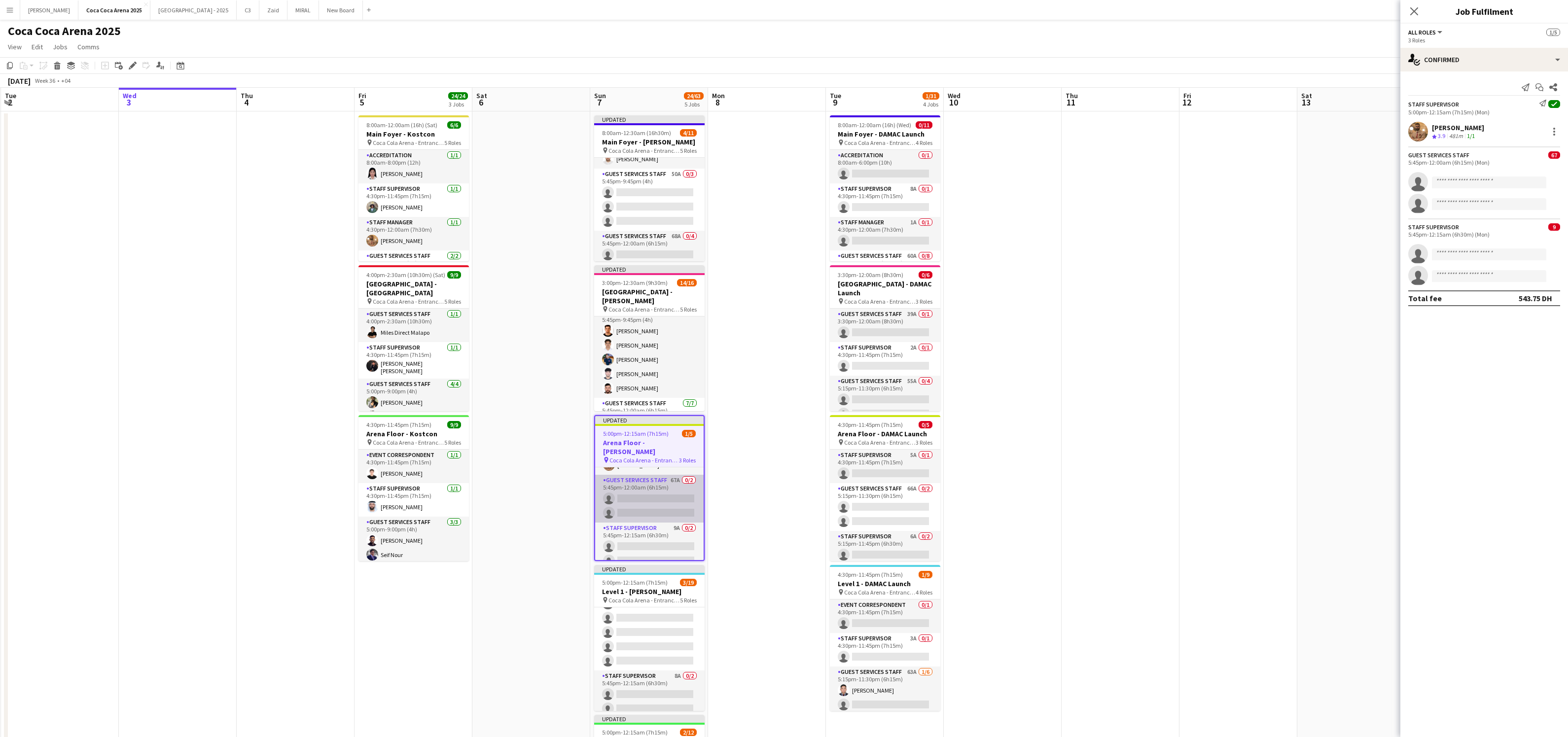
click at [644, 488] on app-card-role "Guest Services Staff 67A 0/2 5:45pm-12:00am (6h15m) single-neutral-actions sing…" at bounding box center [649, 498] width 108 height 48
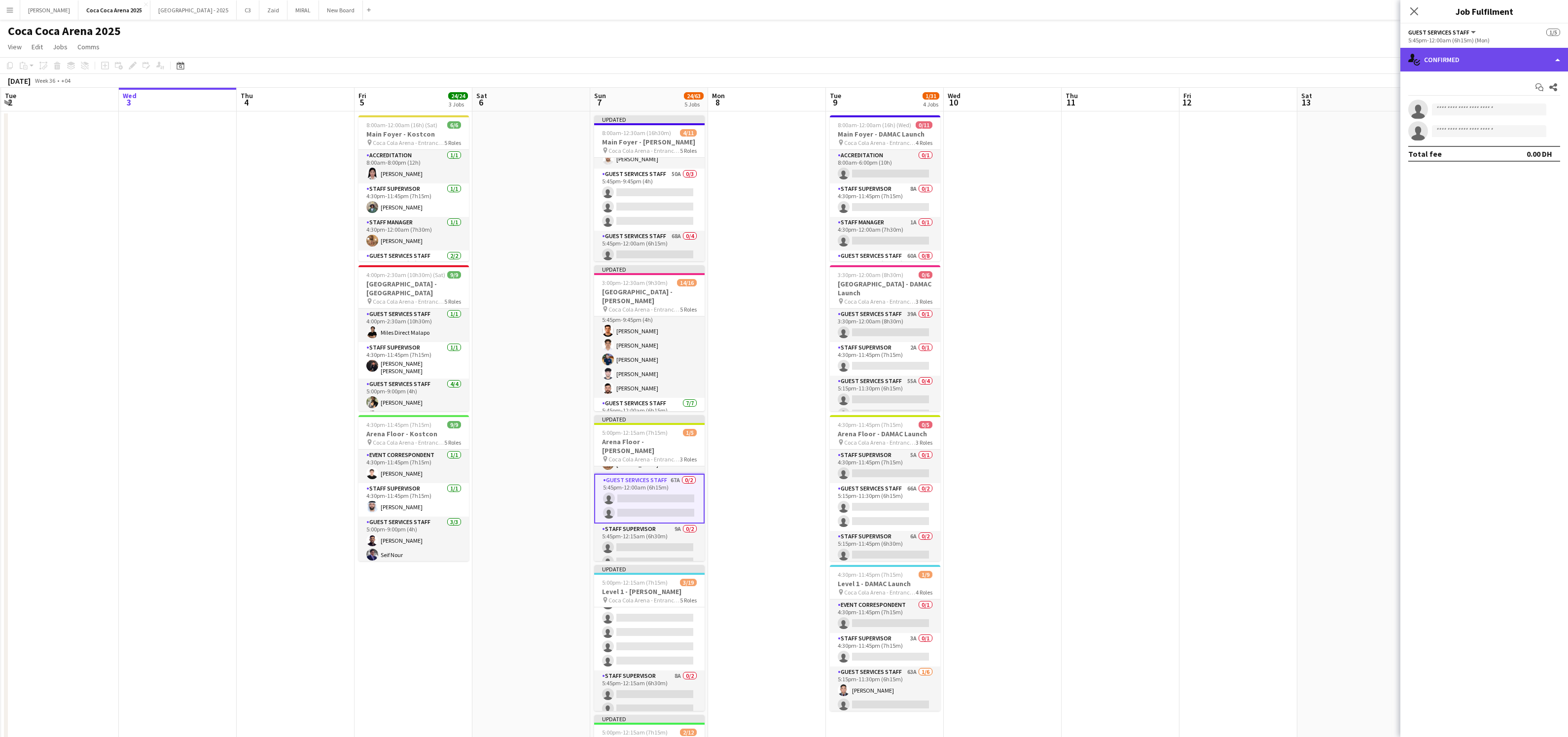
click at [1446, 61] on div "single-neutral-actions-check-2 Confirmed" at bounding box center [1484, 60] width 167 height 24
click at [1521, 162] on span "Applicants" at bounding box center [1507, 161] width 31 height 9
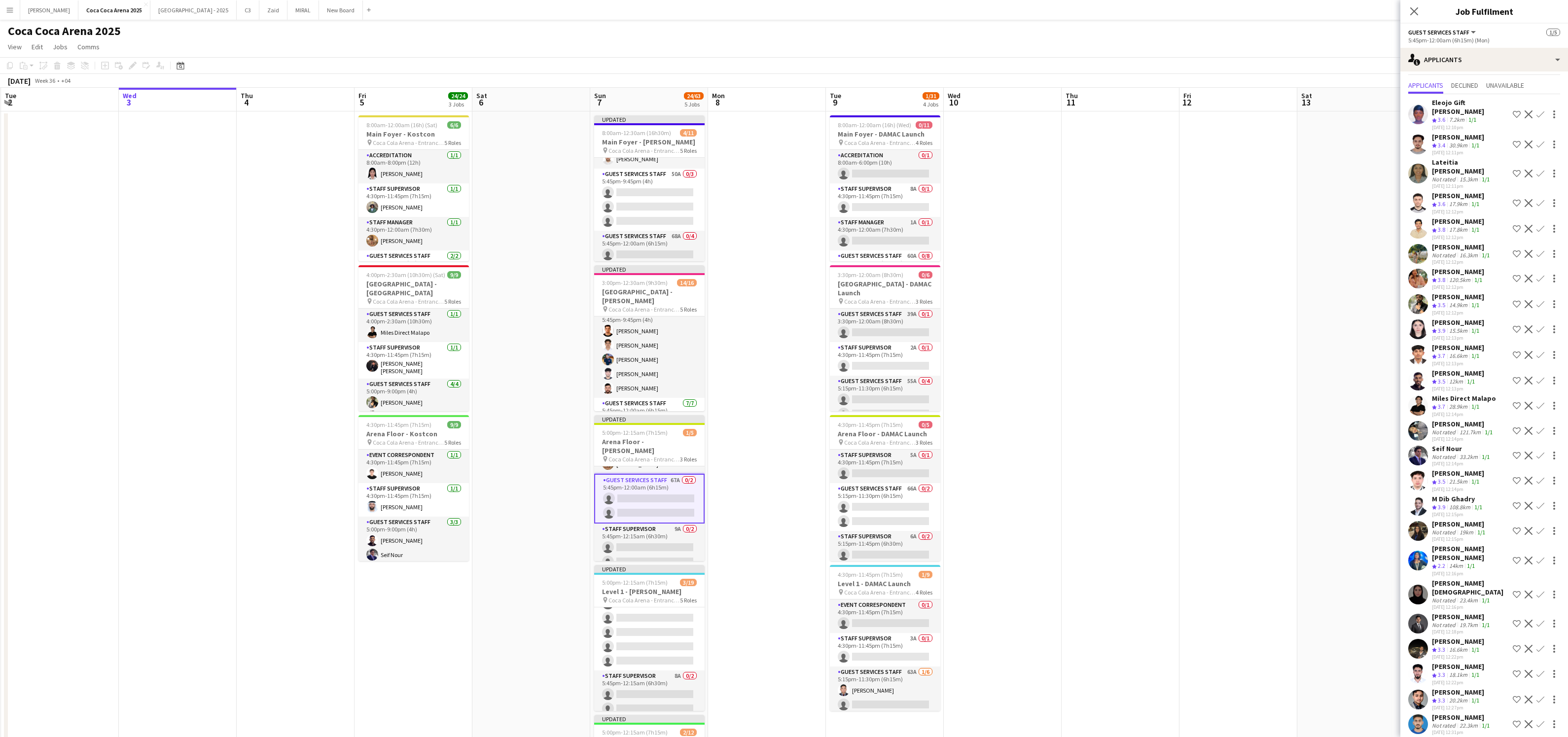
scroll to position [21, 0]
click at [1542, 351] on app-icon "Confirm" at bounding box center [1540, 354] width 8 height 8
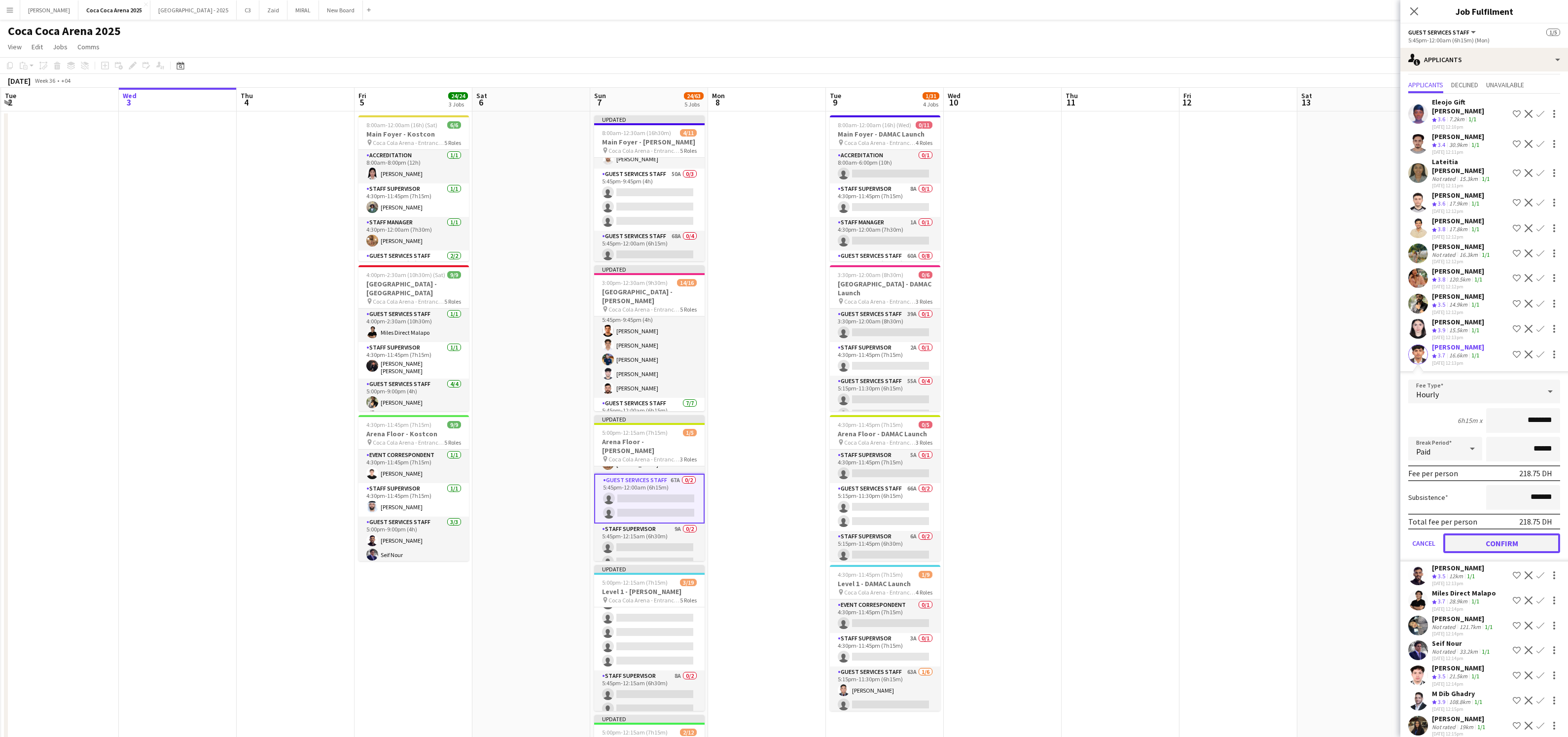
click at [1522, 533] on button "Confirm" at bounding box center [1502, 543] width 117 height 19
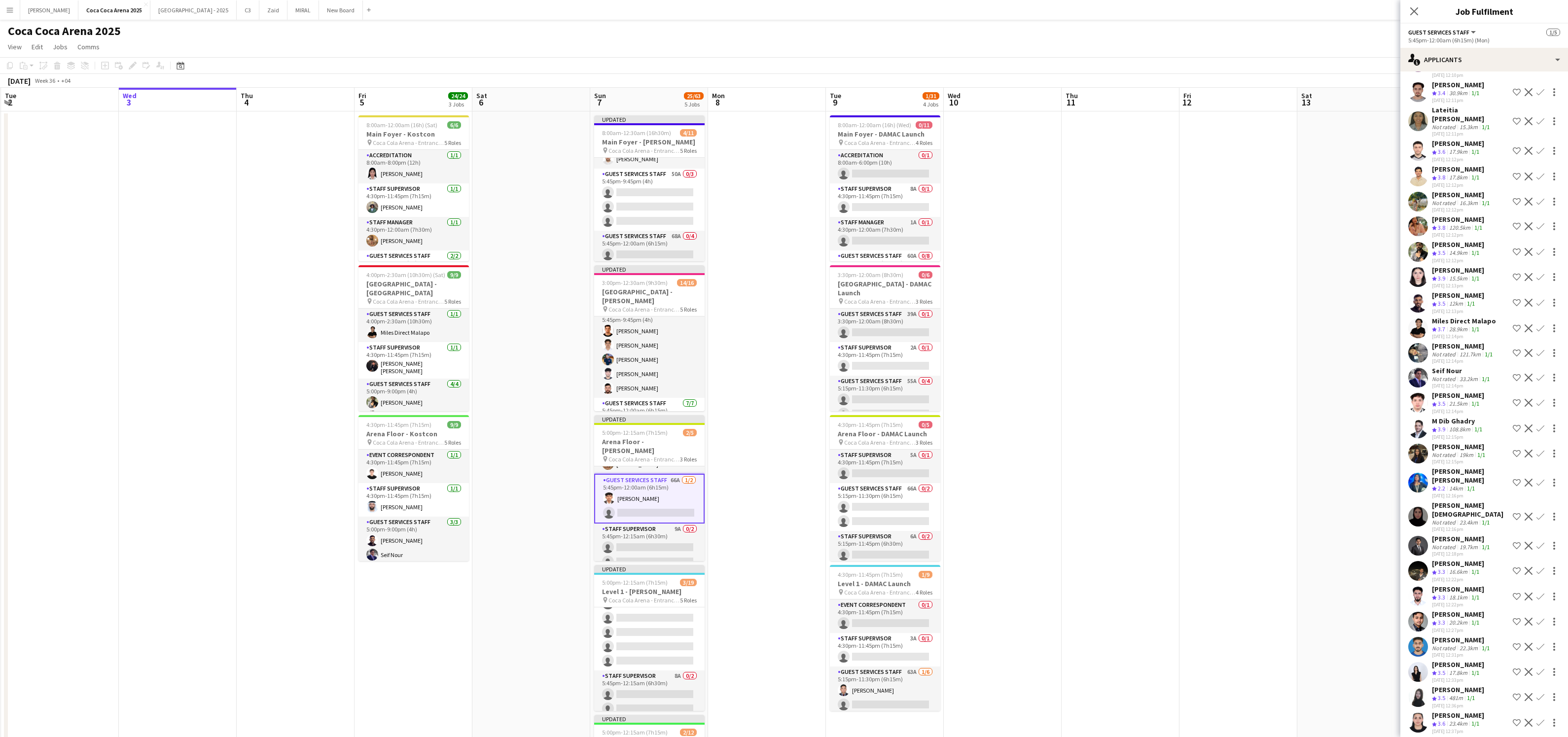
scroll to position [77, 0]
click at [1454, 497] on div "[PERSON_NAME][DEMOGRAPHIC_DATA]" at bounding box center [1470, 505] width 77 height 18
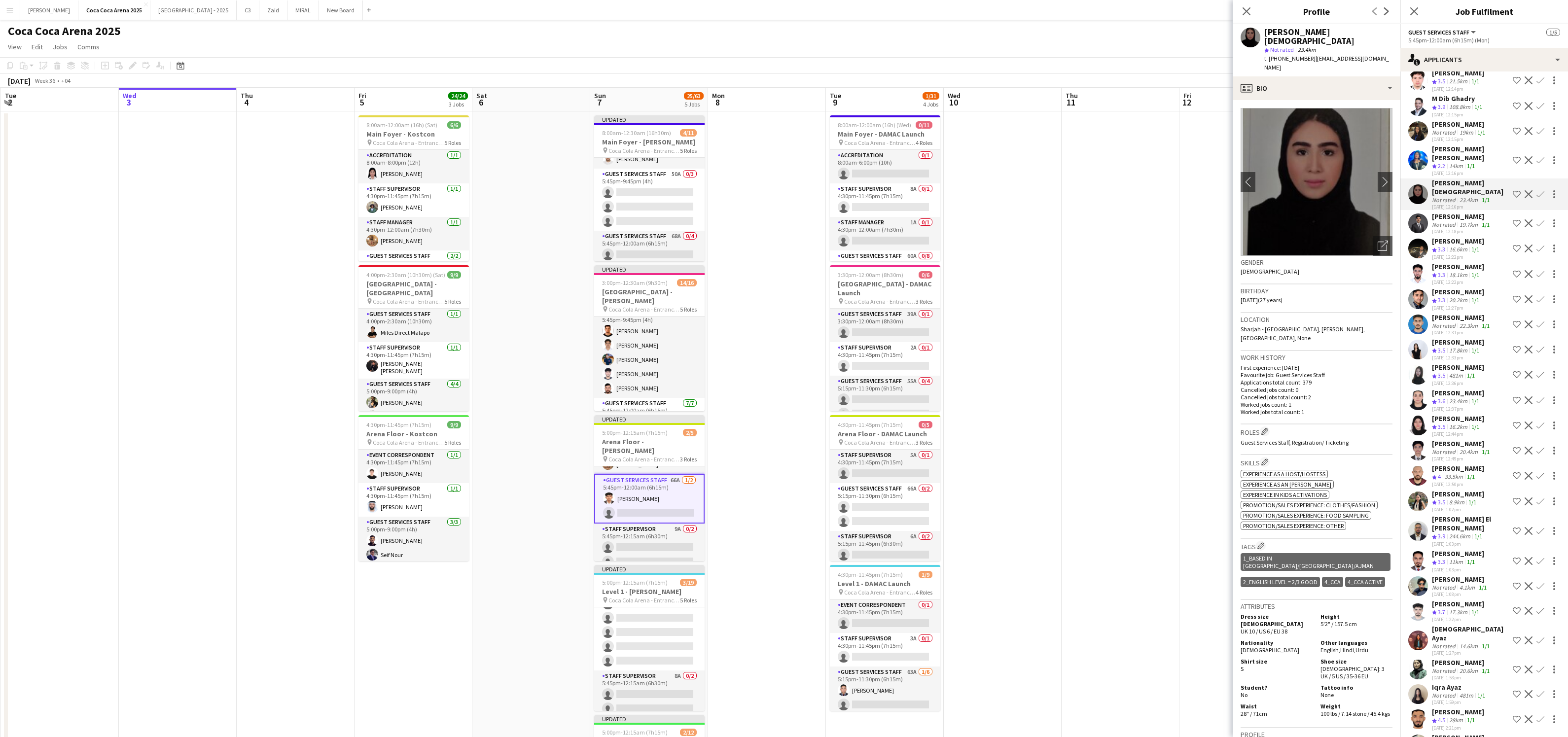
scroll to position [417, 0]
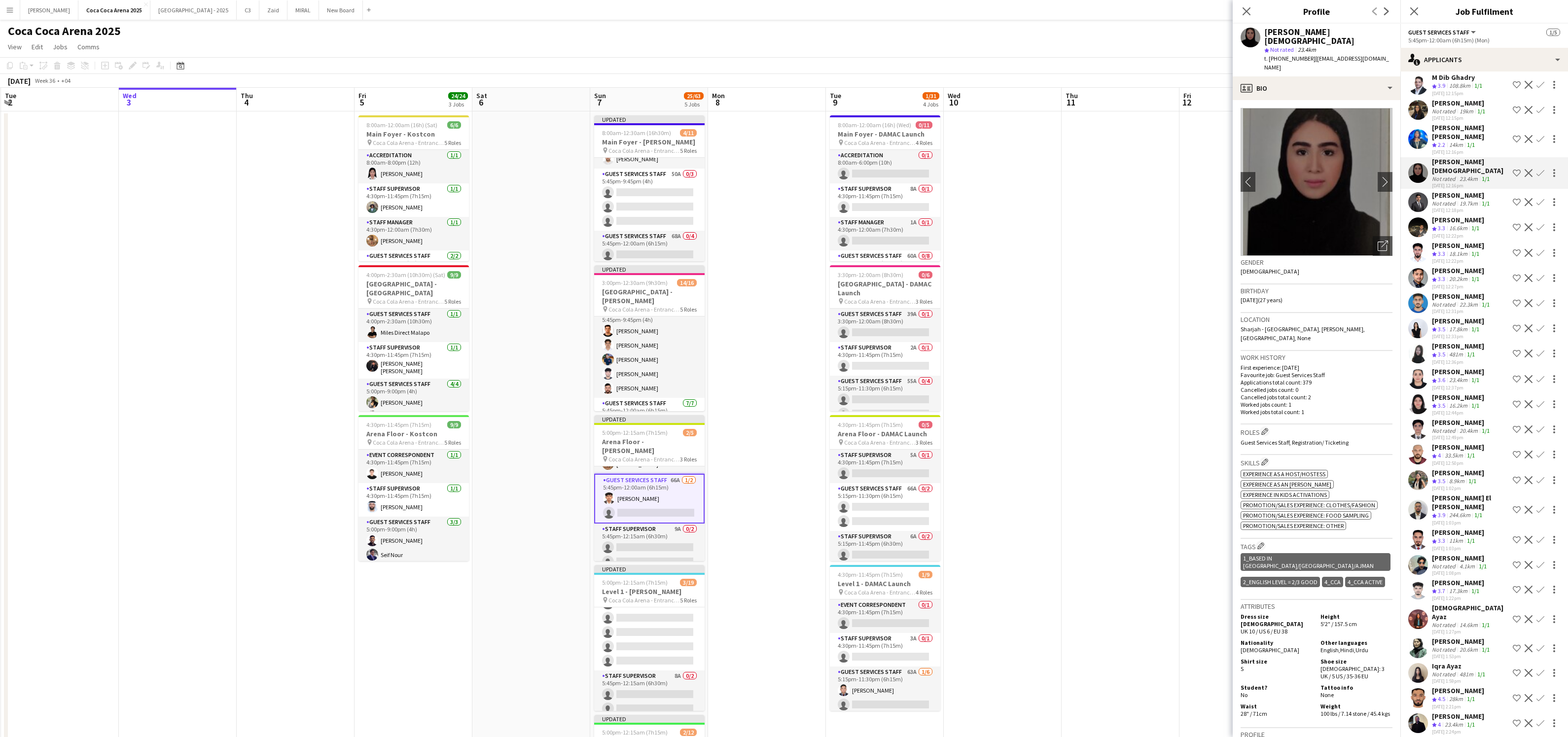
click at [1454, 662] on div "Iqra Ayaz" at bounding box center [1459, 666] width 55 height 9
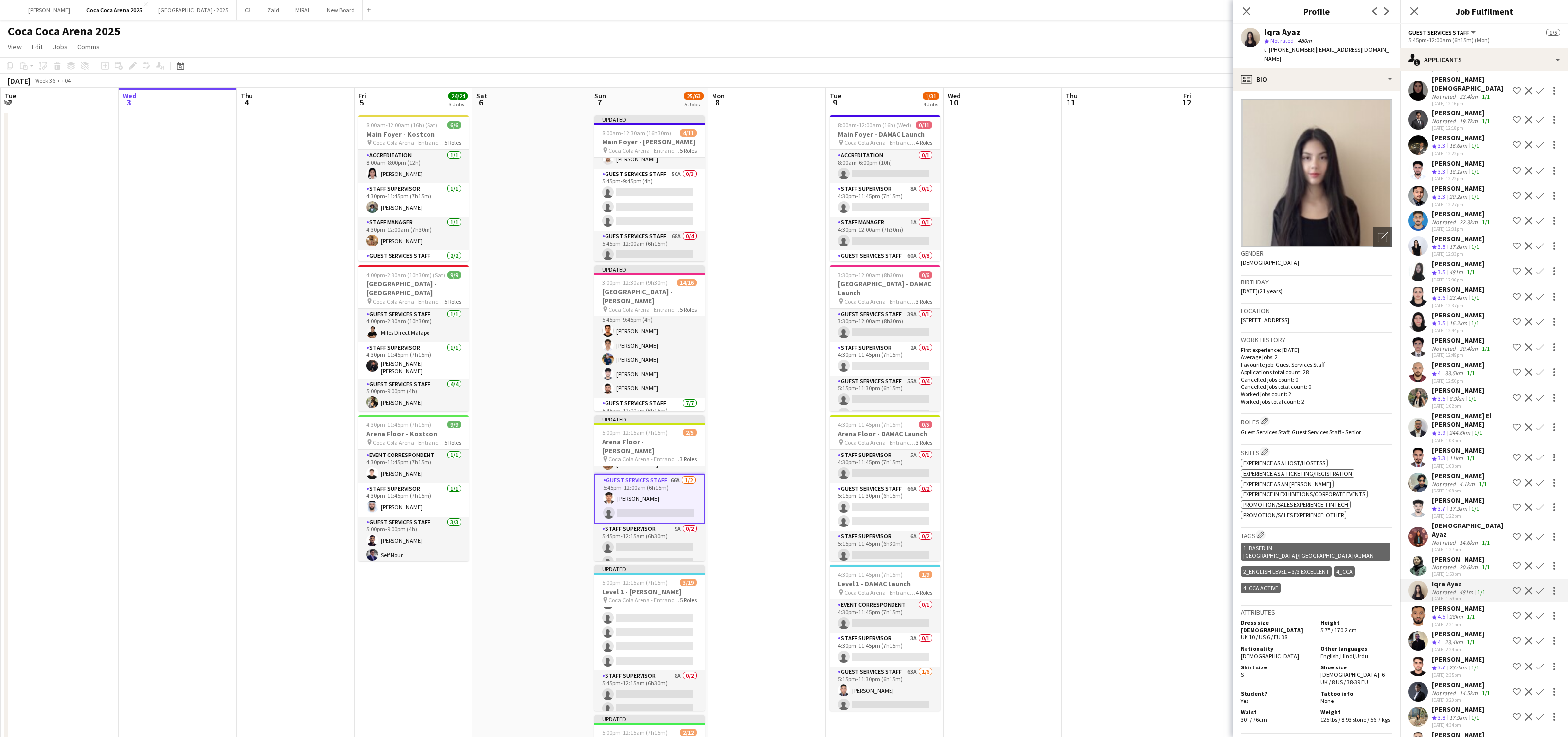
scroll to position [506, 0]
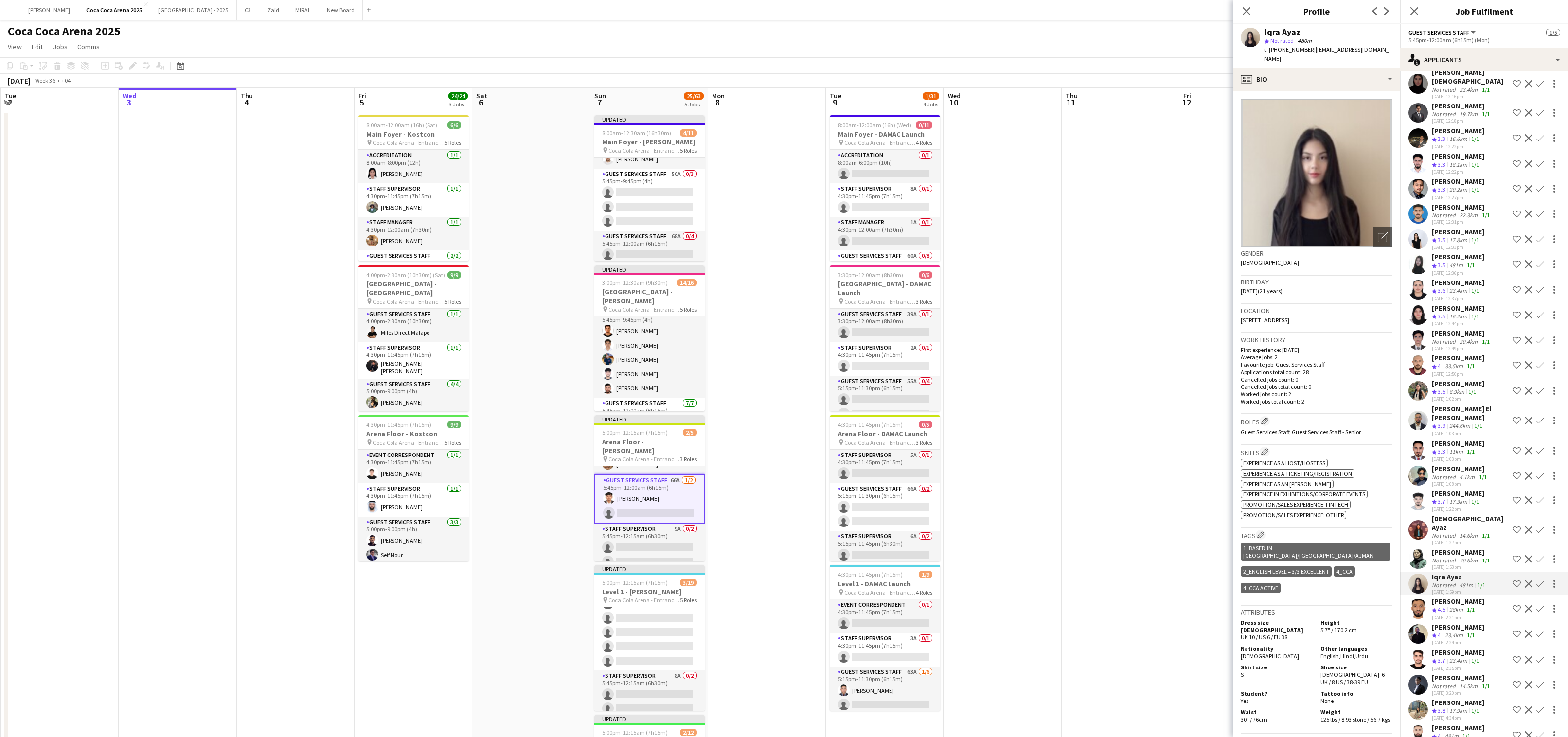
click at [1451, 707] on div "17.9km" at bounding box center [1458, 711] width 22 height 9
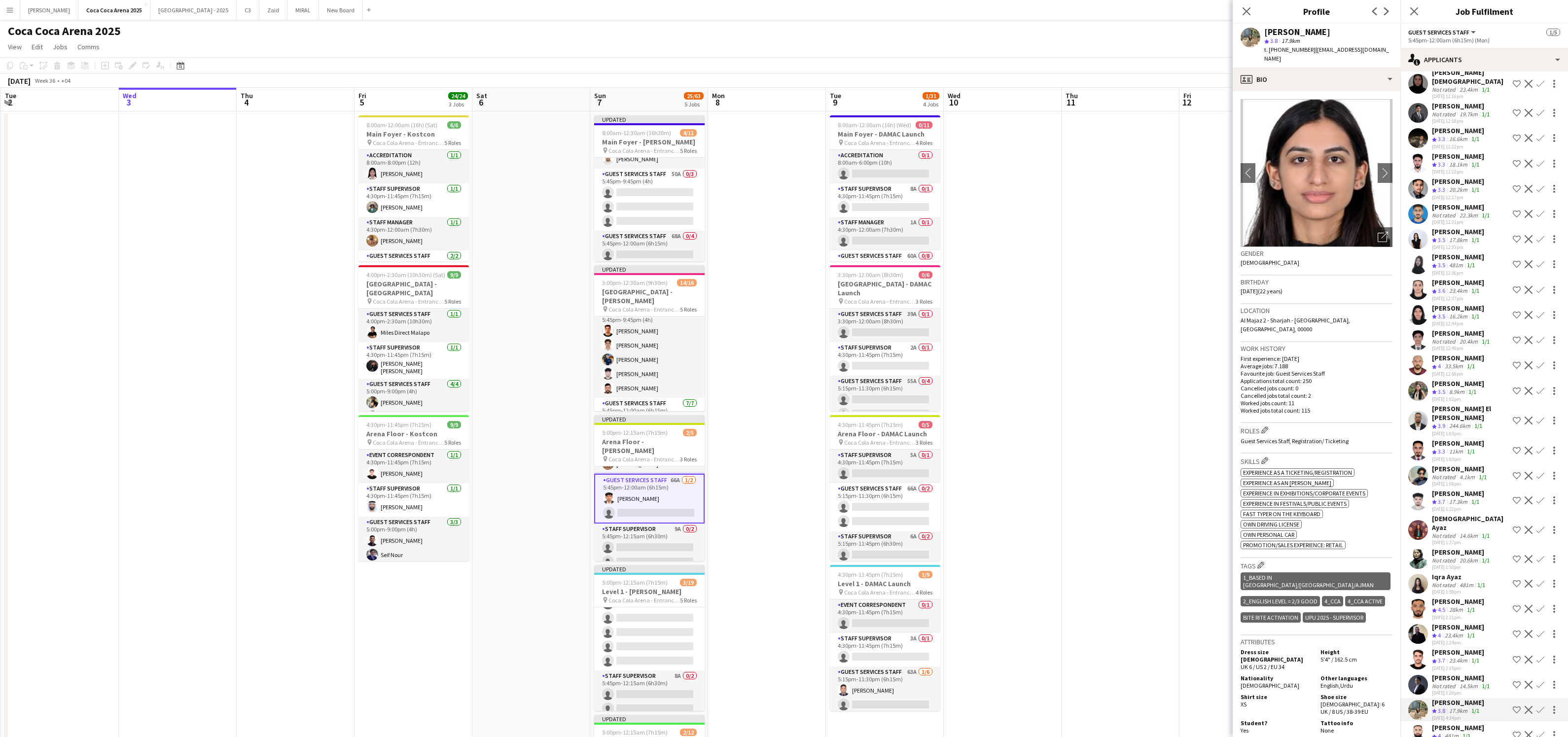
click at [1543, 706] on app-icon "Confirm" at bounding box center [1540, 710] width 8 height 8
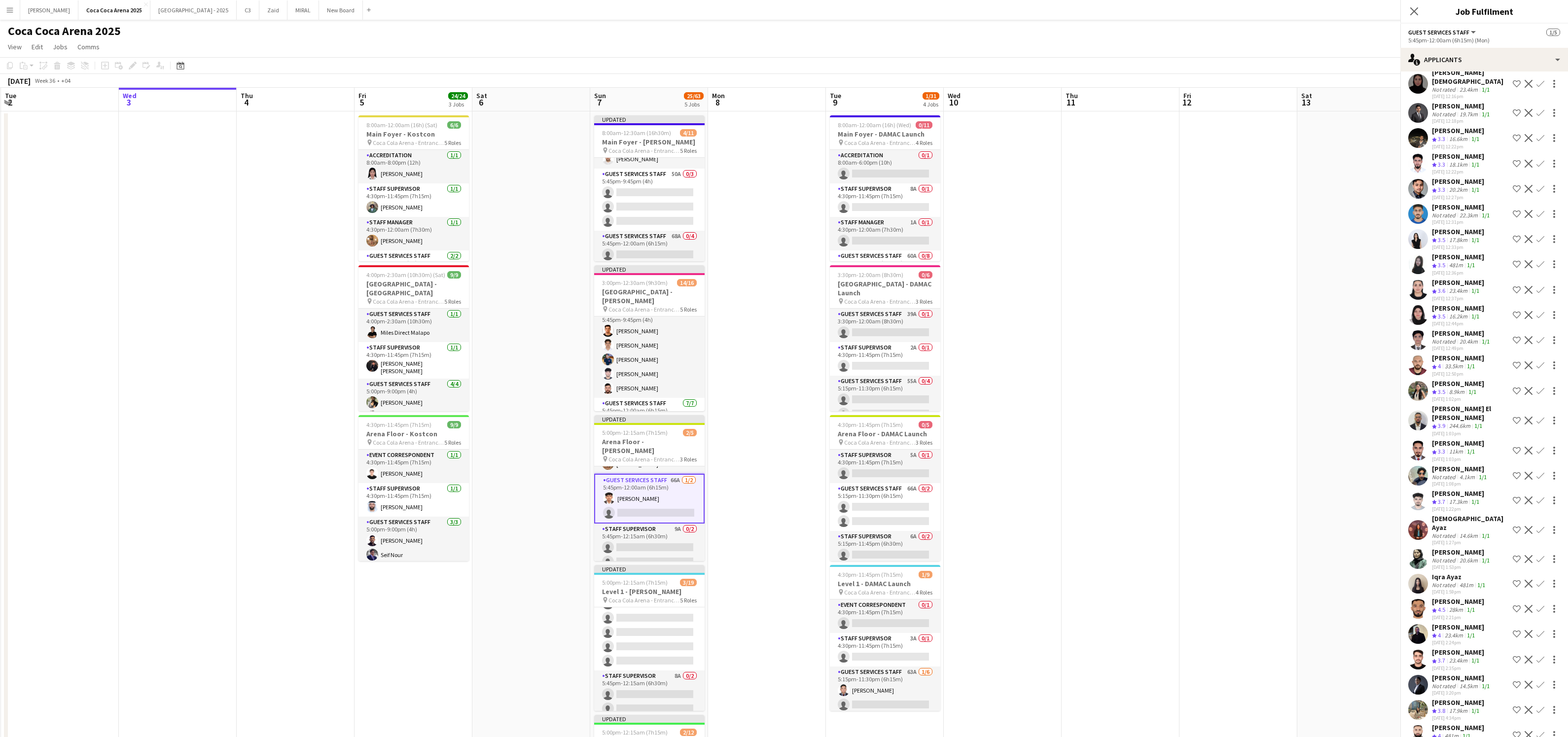
scroll to position [511, 0]
click at [1541, 701] on app-icon "Confirm" at bounding box center [1540, 705] width 8 height 8
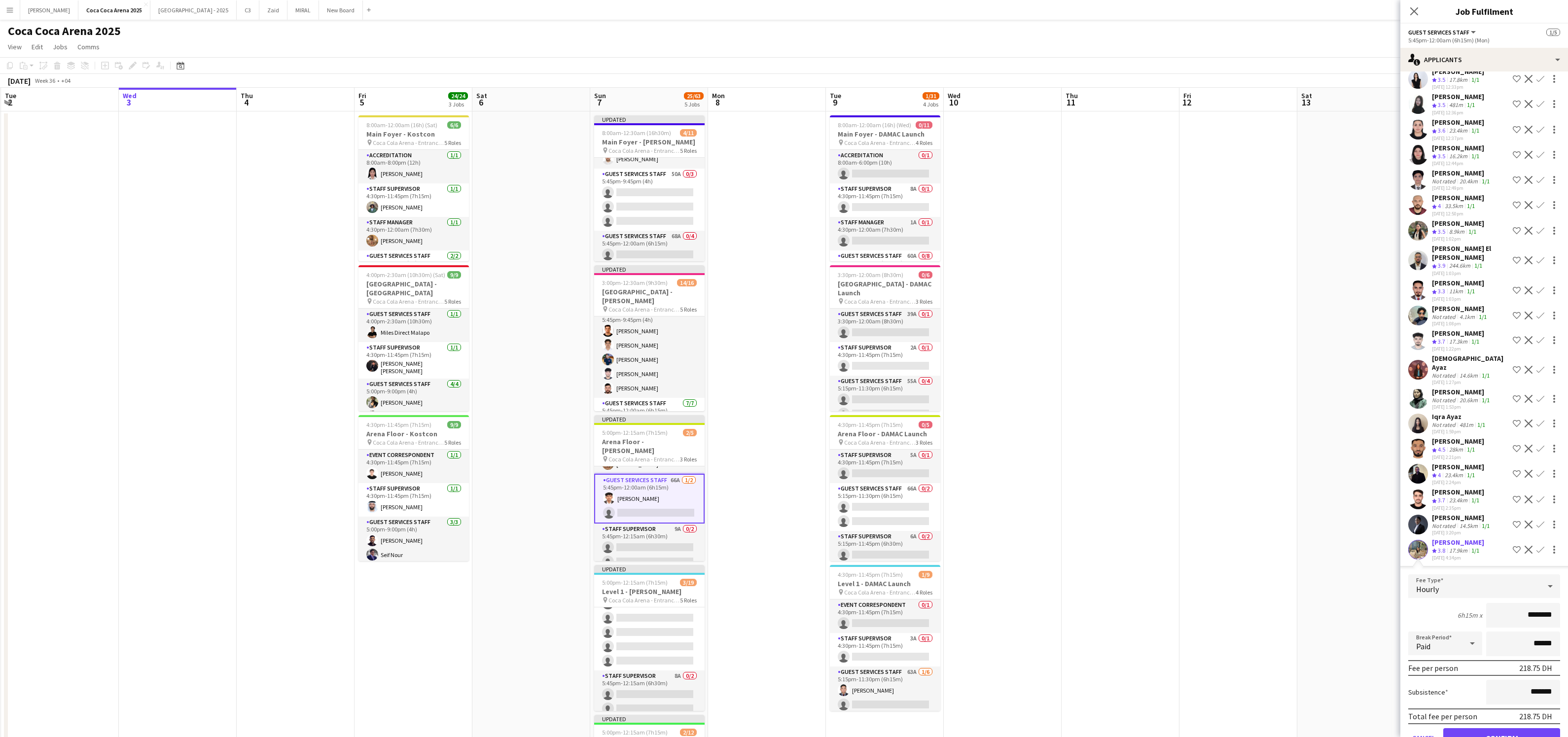
scroll to position [668, 0]
click at [1471, 726] on button "Confirm" at bounding box center [1502, 736] width 117 height 19
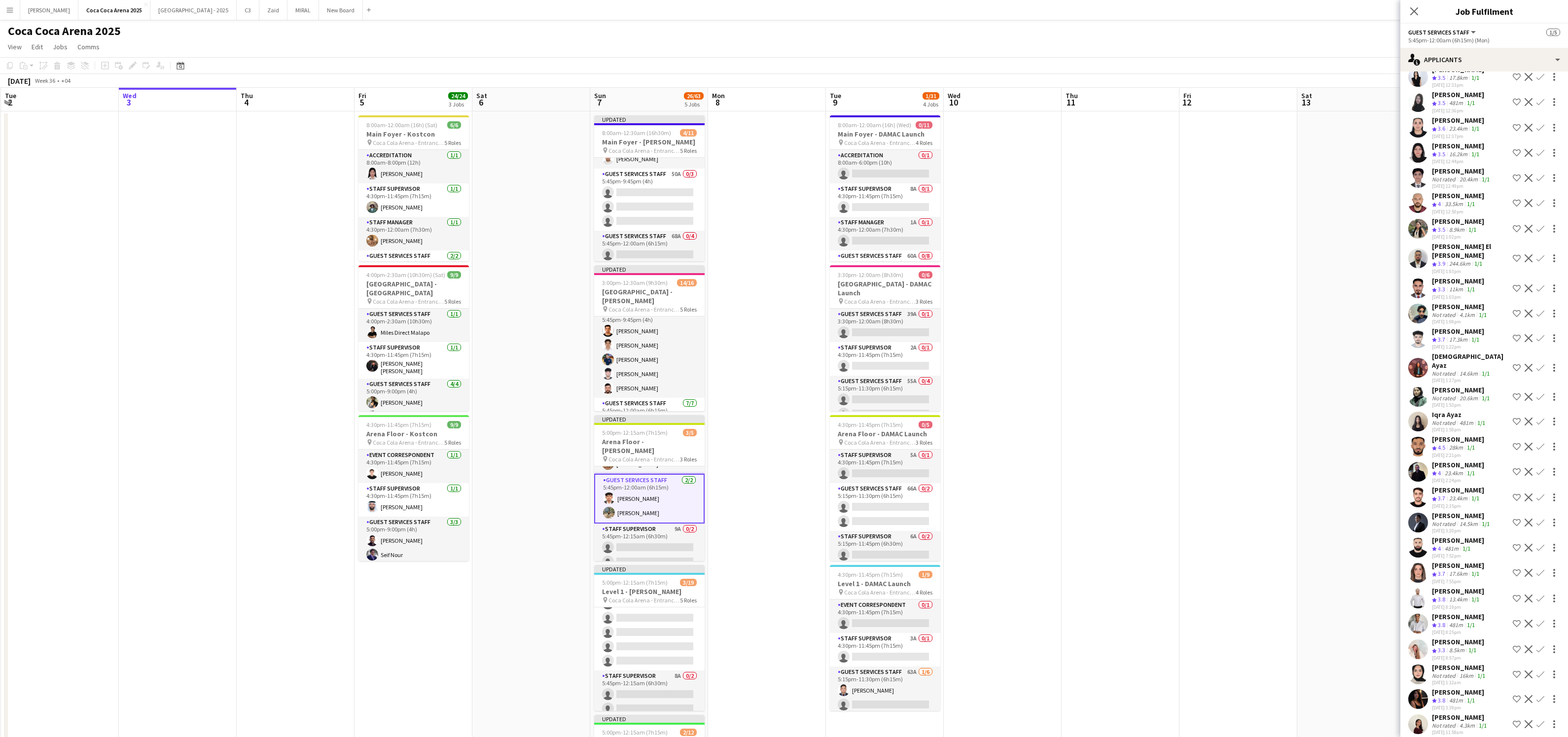
click at [659, 503] on app-card-role "Guest Services Staff 2/2 5:45pm-12:00am (6h15m) Mathew George Marium Younus" at bounding box center [649, 498] width 110 height 50
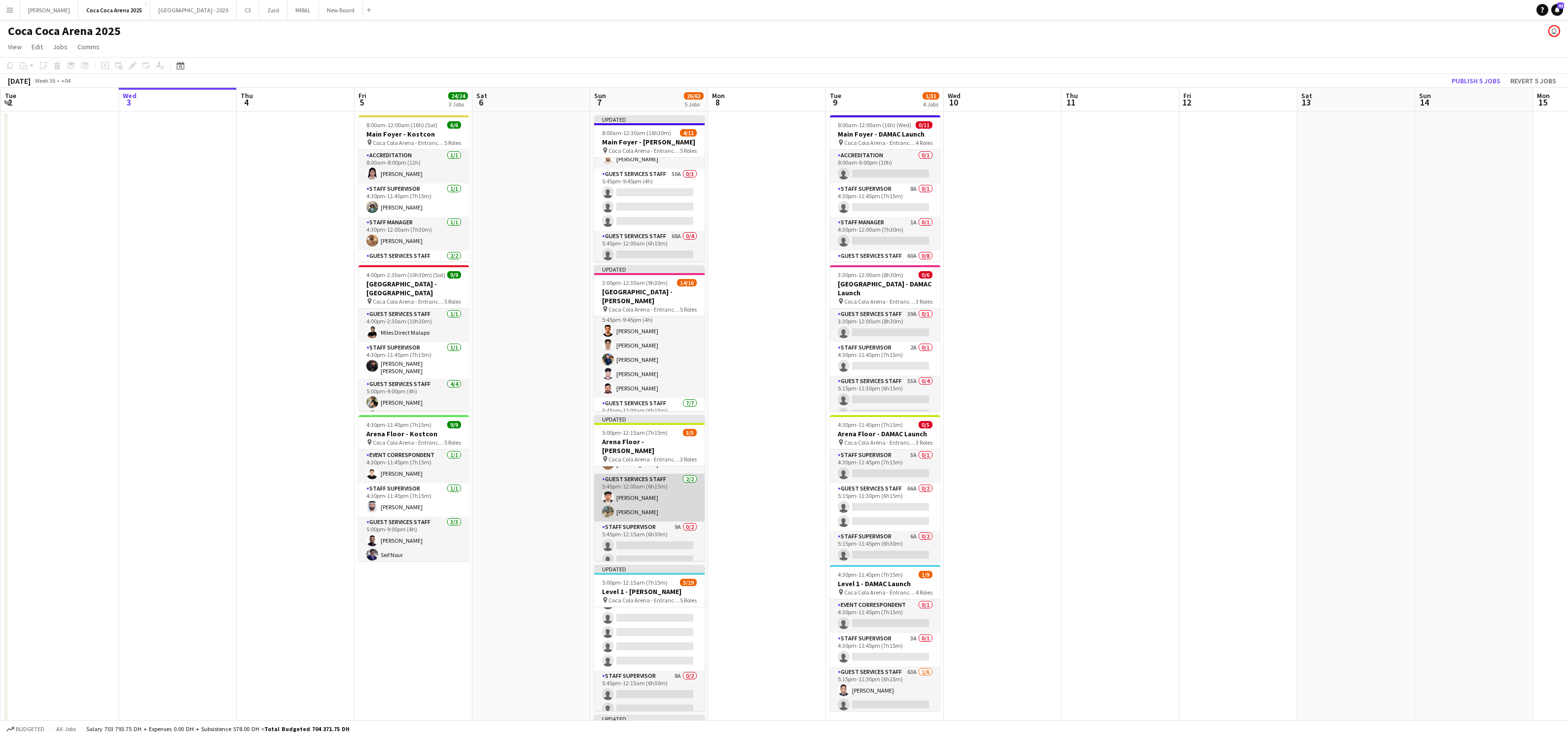
click at [648, 494] on app-card-role "Guest Services Staff 2/2 5:45pm-12:00am (6h15m) Mathew George Marium Younus" at bounding box center [649, 497] width 110 height 48
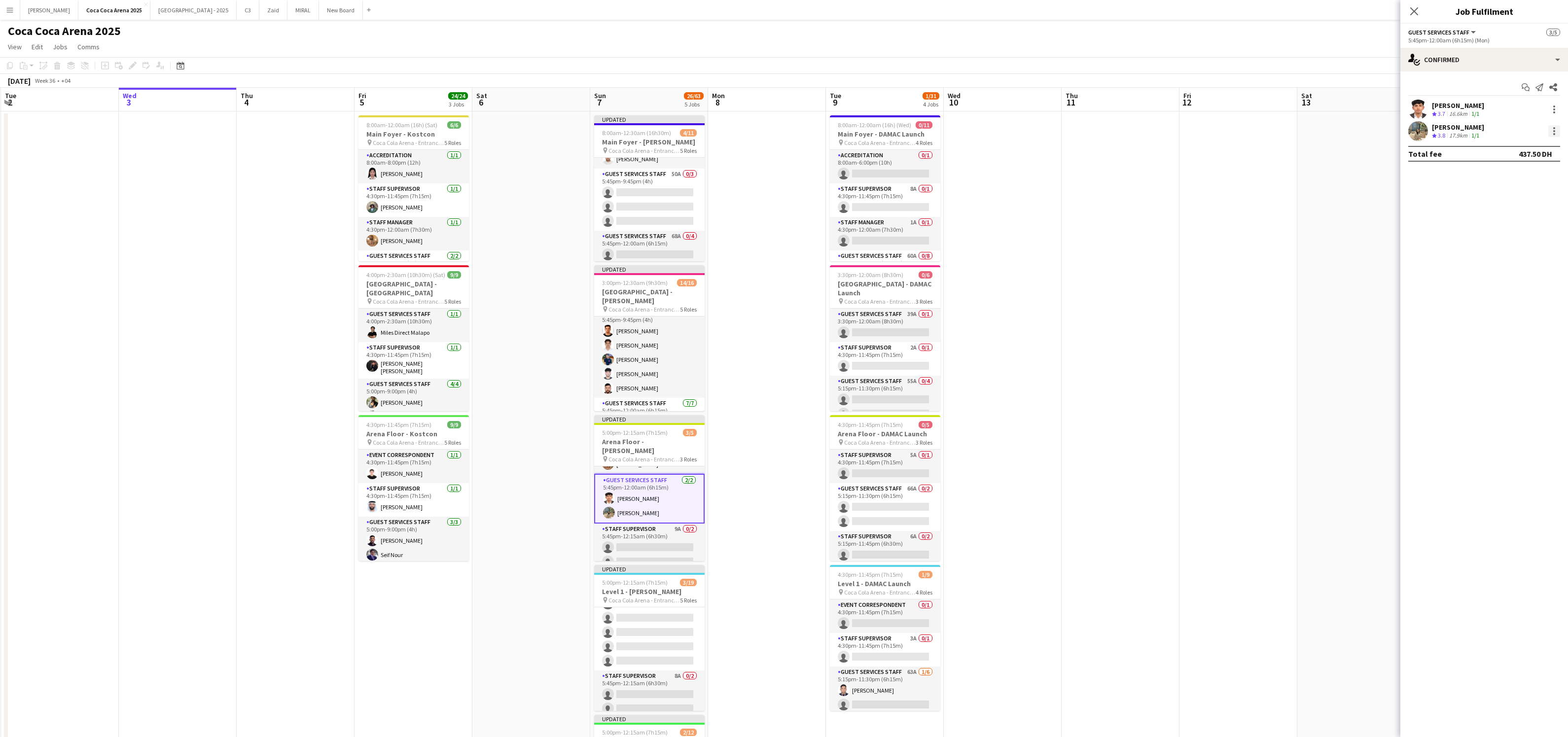
click at [1556, 130] on div at bounding box center [1554, 131] width 12 height 12
click at [1517, 175] on span "Switch crew" at bounding box center [1512, 173] width 42 height 9
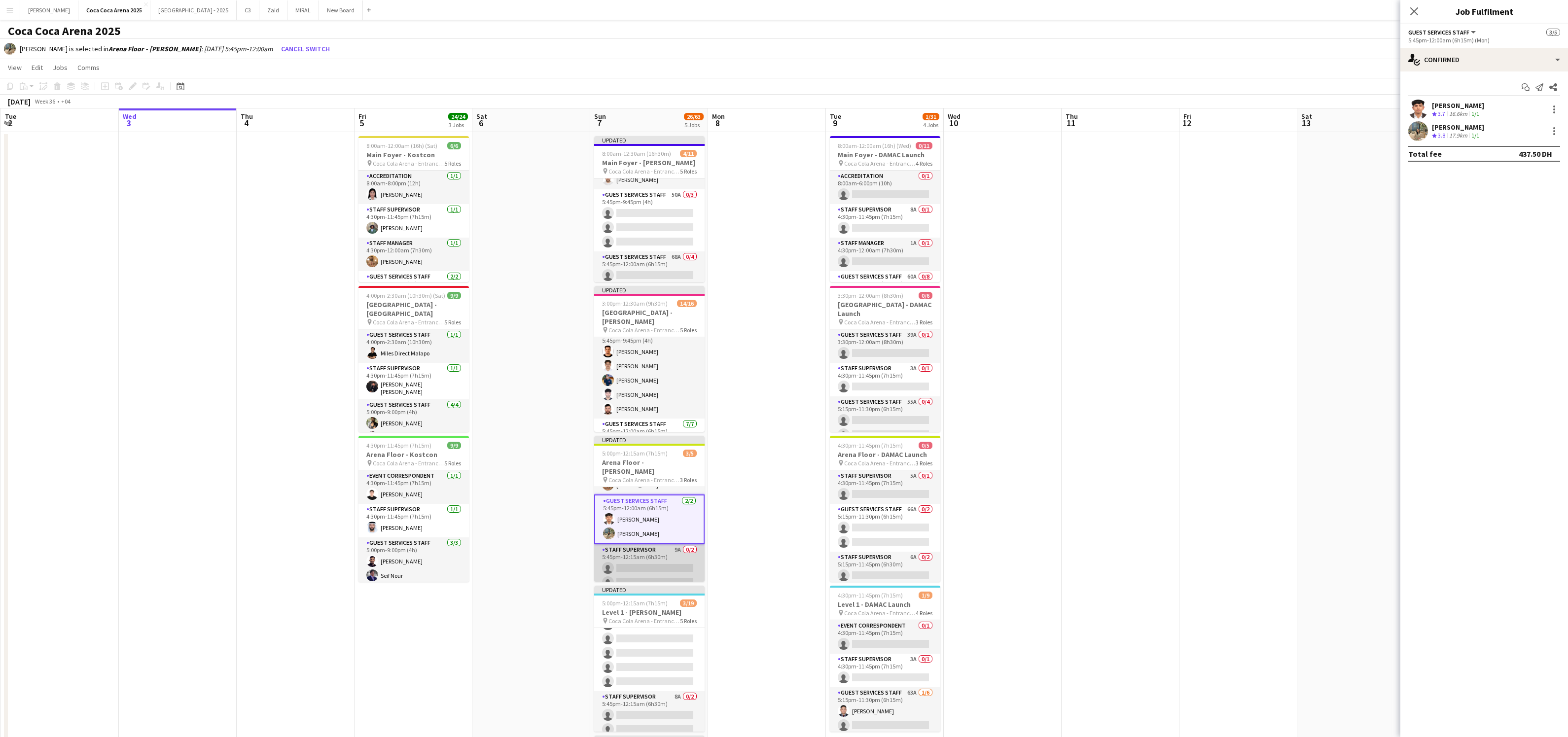
click at [691, 567] on app-card-role "Staff Supervisor 9A 0/2 5:45pm-12:15am (6h30m) single-neutral-actions single-ne…" at bounding box center [649, 568] width 110 height 48
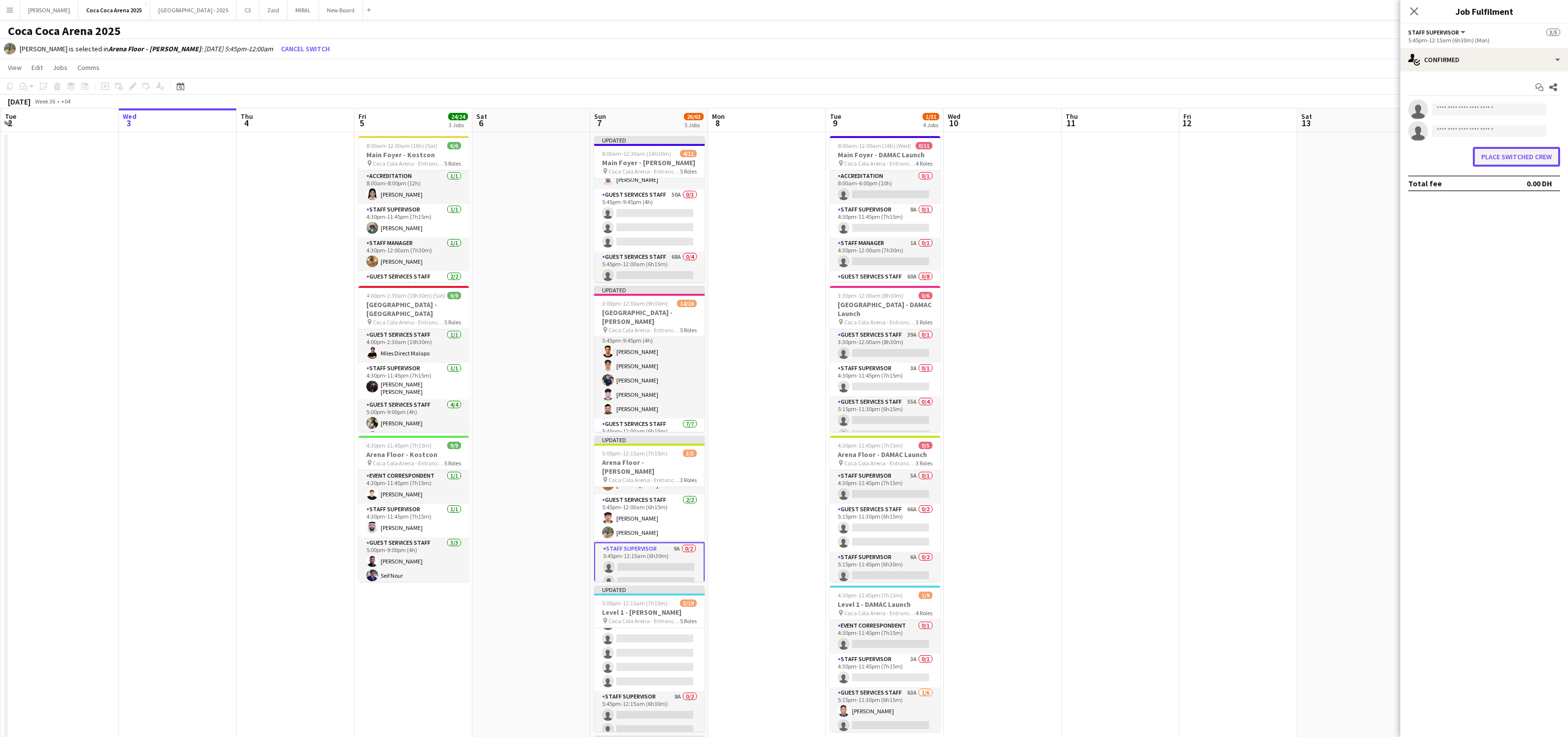
click at [1488, 160] on button "Place switched crew" at bounding box center [1516, 156] width 87 height 19
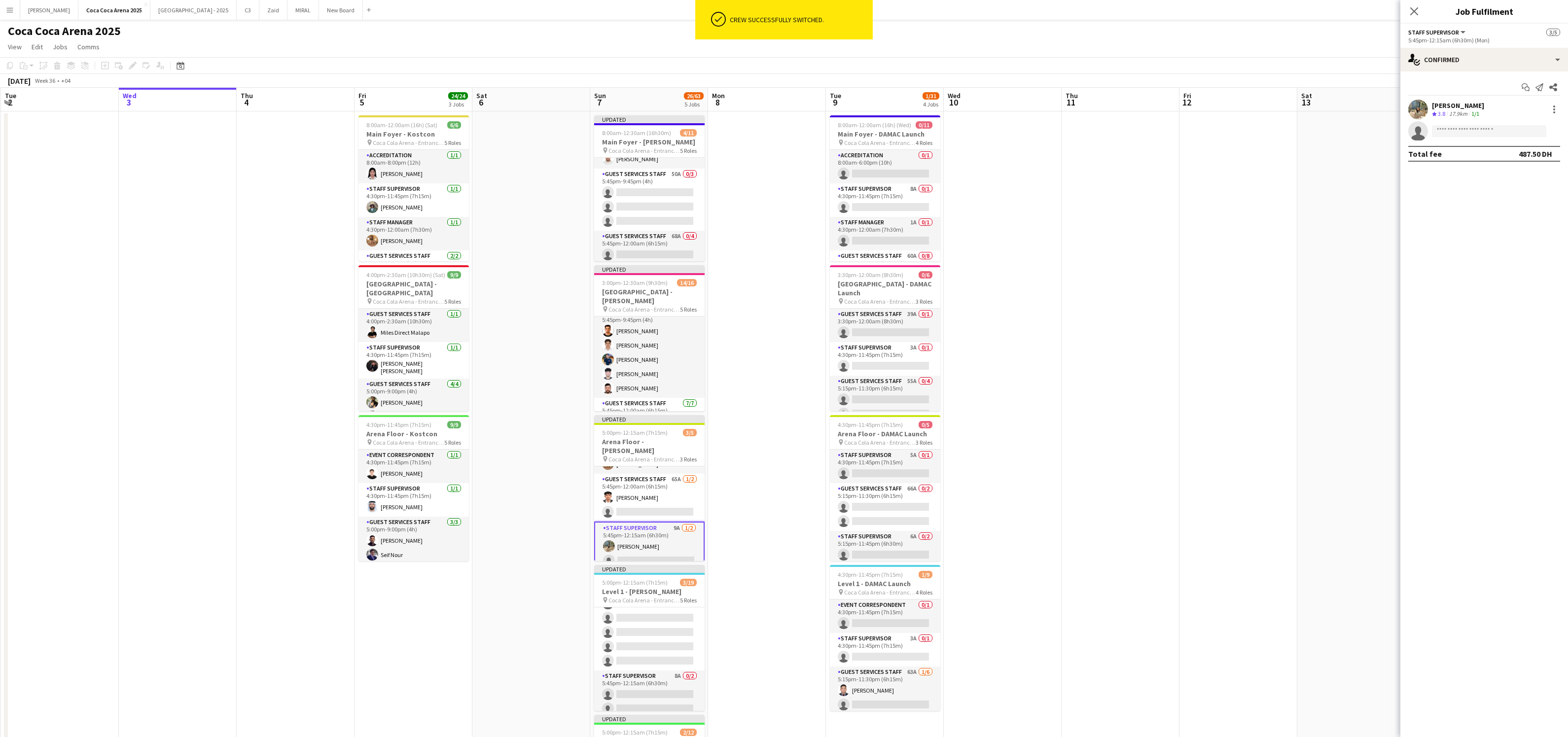
click at [667, 551] on app-card-role "Staff Supervisor 9A 1/2 5:45pm-12:15am (6h30m) Marium Younus single-neutral-act…" at bounding box center [649, 547] width 110 height 50
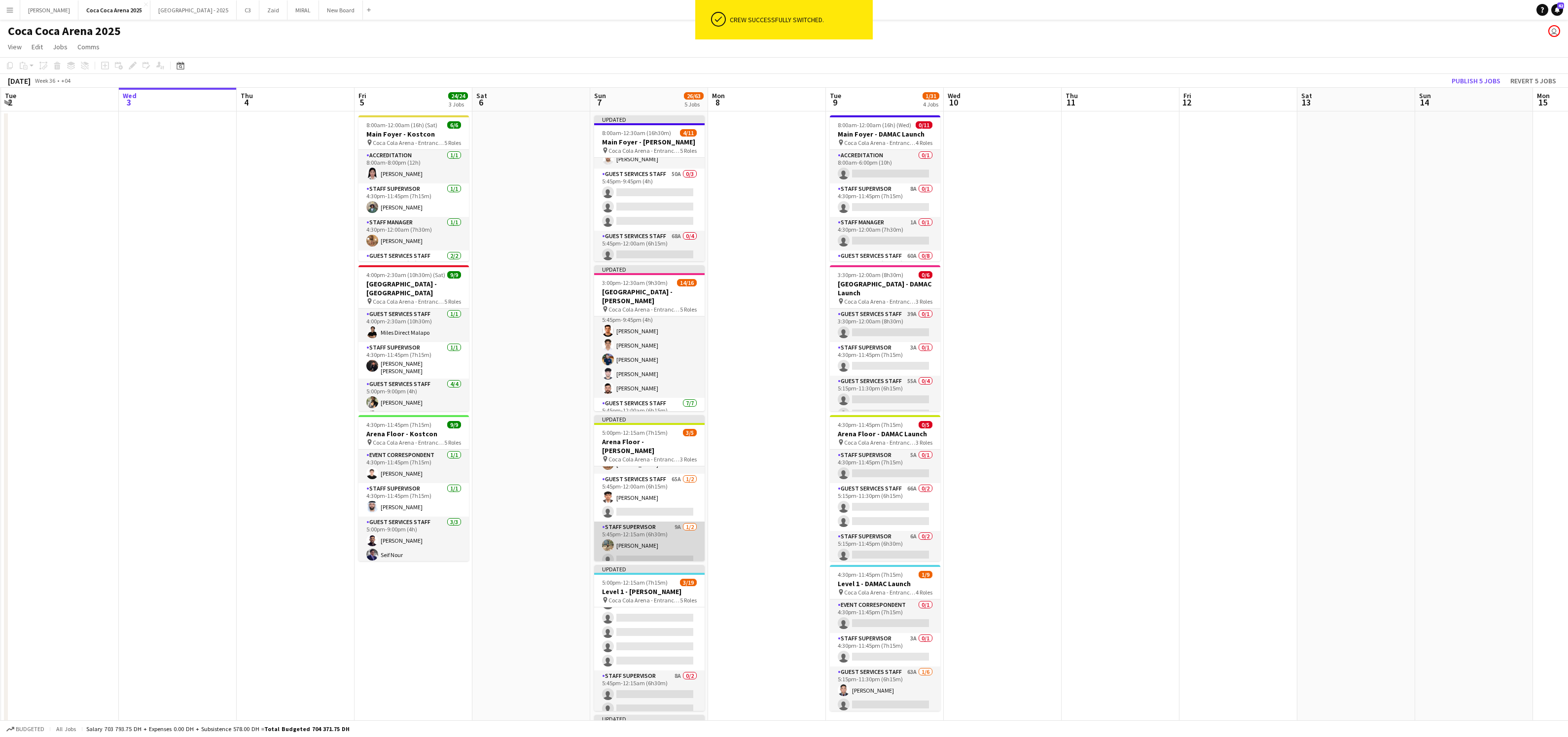
click at [667, 551] on app-card-role "Staff Supervisor 9A 1/2 5:45pm-12:15am (6h30m) Marium Younus single-neutral-act…" at bounding box center [649, 545] width 110 height 48
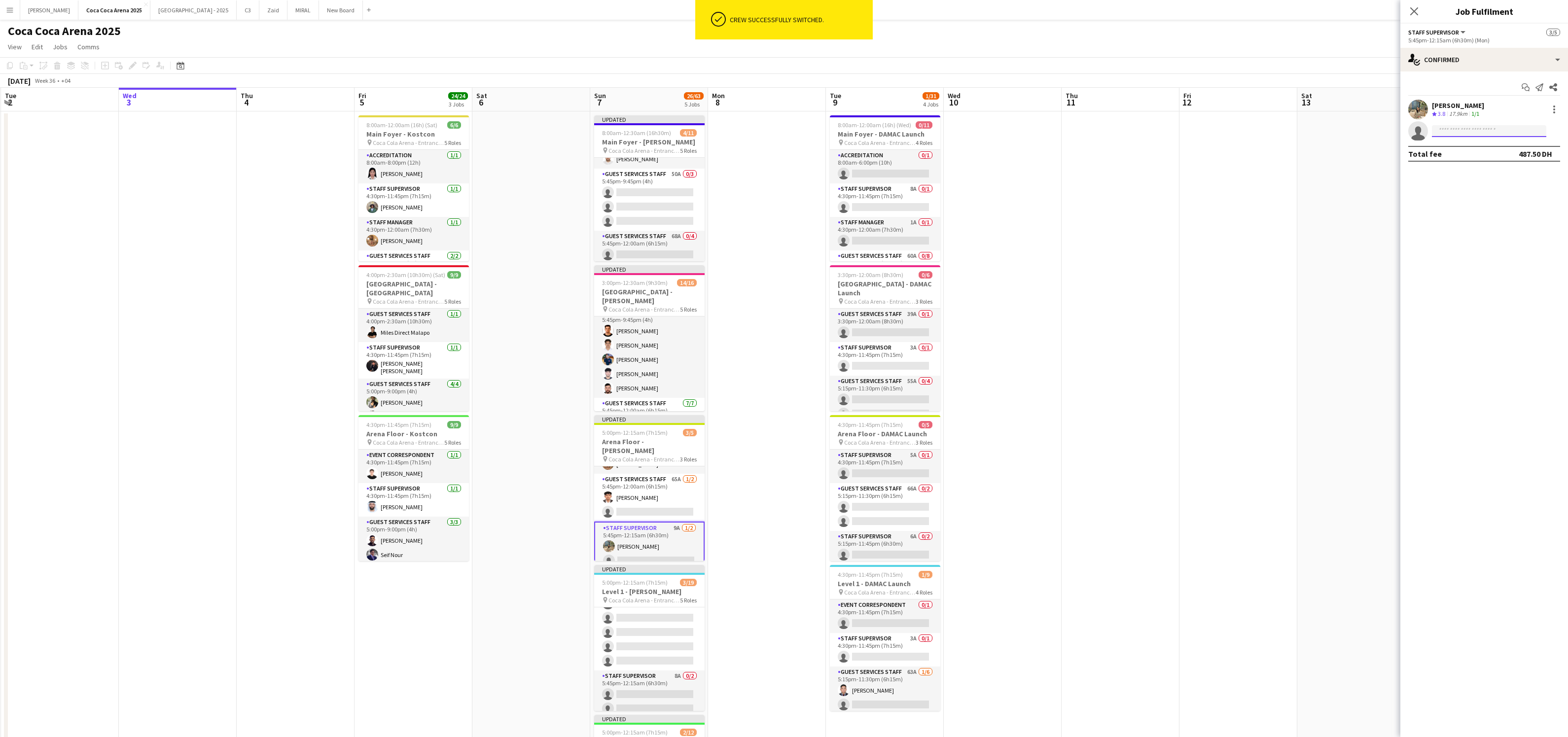
click at [1469, 131] on input at bounding box center [1489, 131] width 114 height 12
type input "*****"
click at [1472, 148] on span "Miles Direct Malapo" at bounding box center [1470, 145] width 61 height 9
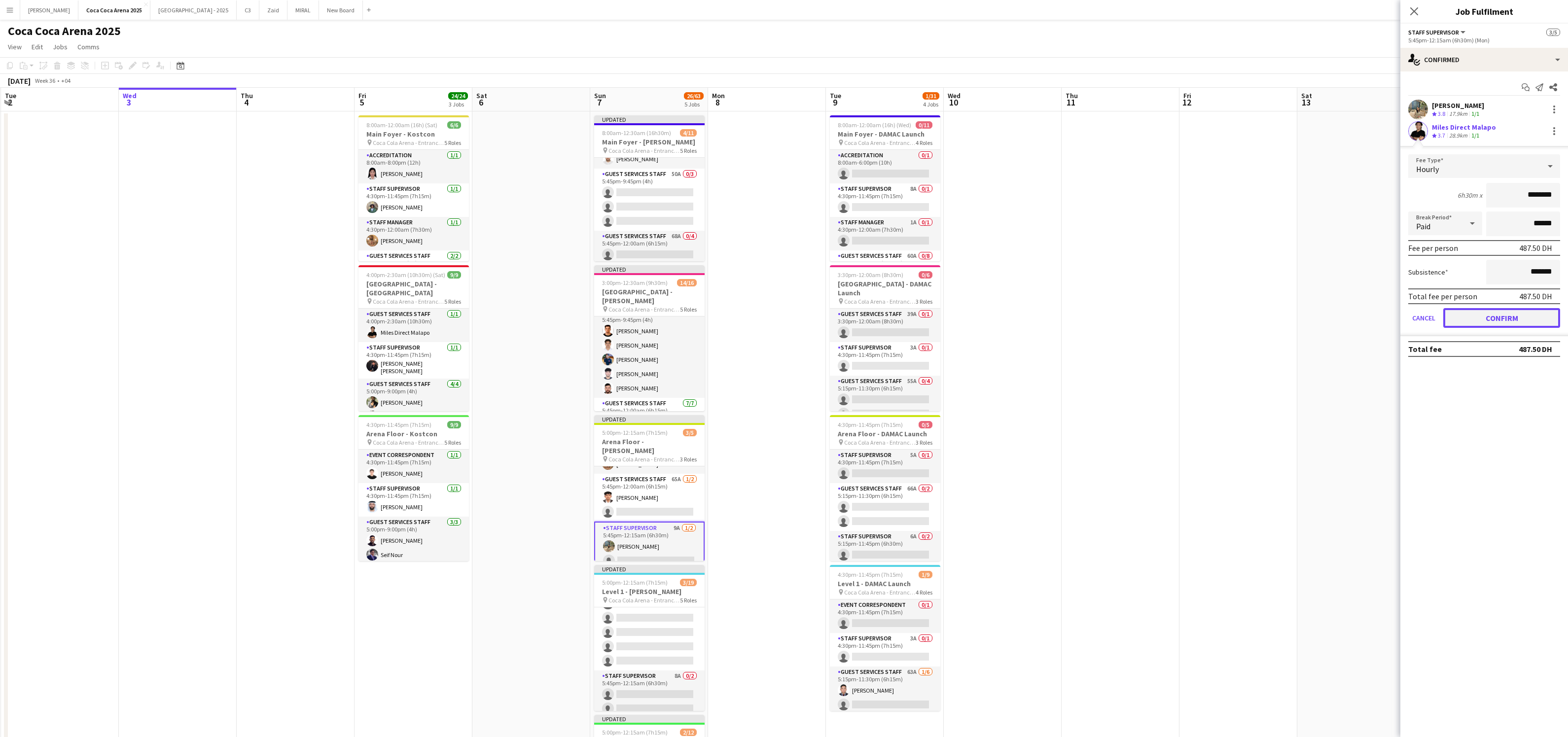
click at [1458, 310] on button "Confirm" at bounding box center [1502, 318] width 117 height 19
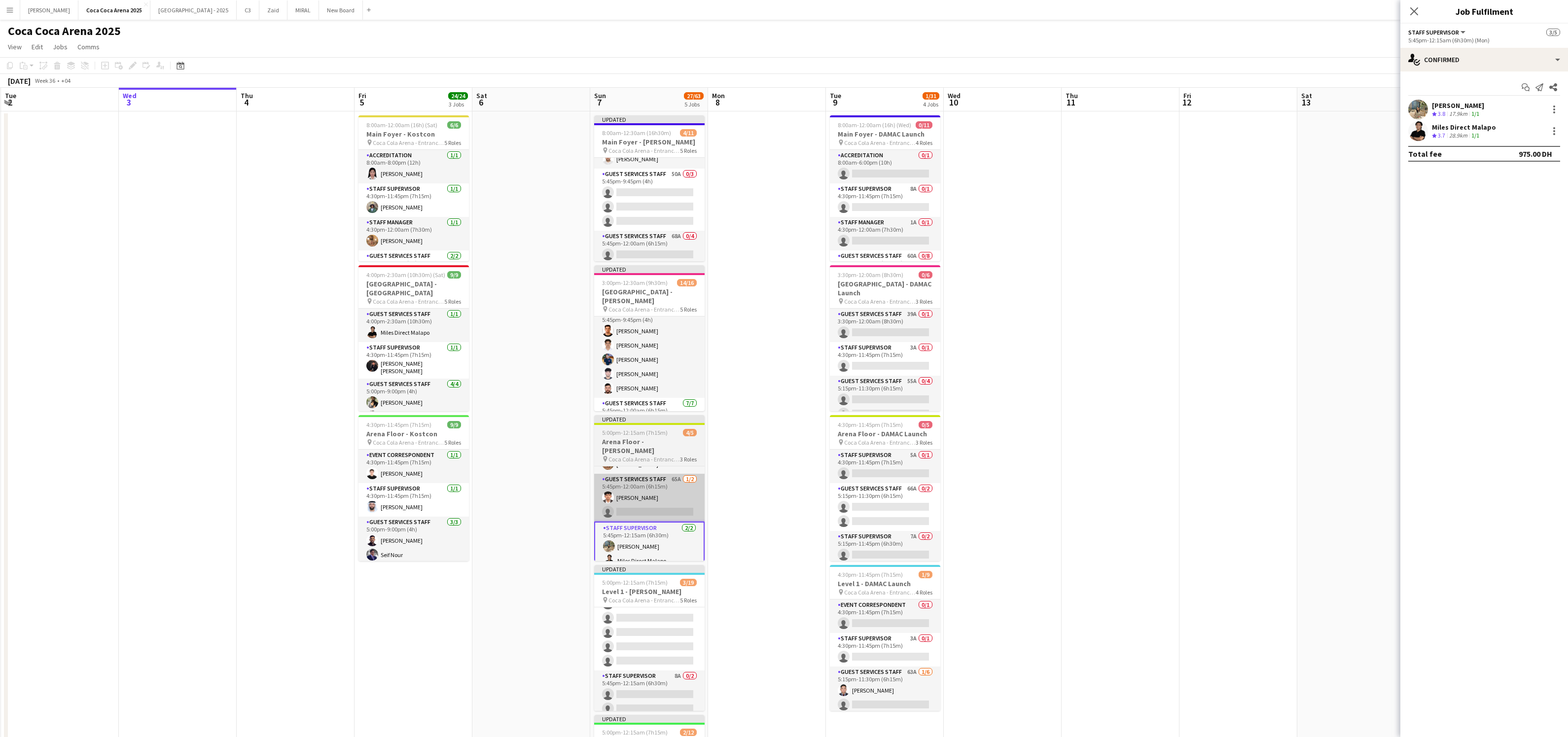
click at [685, 482] on app-card-role "Guest Services Staff 65A 1/2 5:45pm-12:00am (6h15m) Mathew George single-neutra…" at bounding box center [649, 497] width 110 height 48
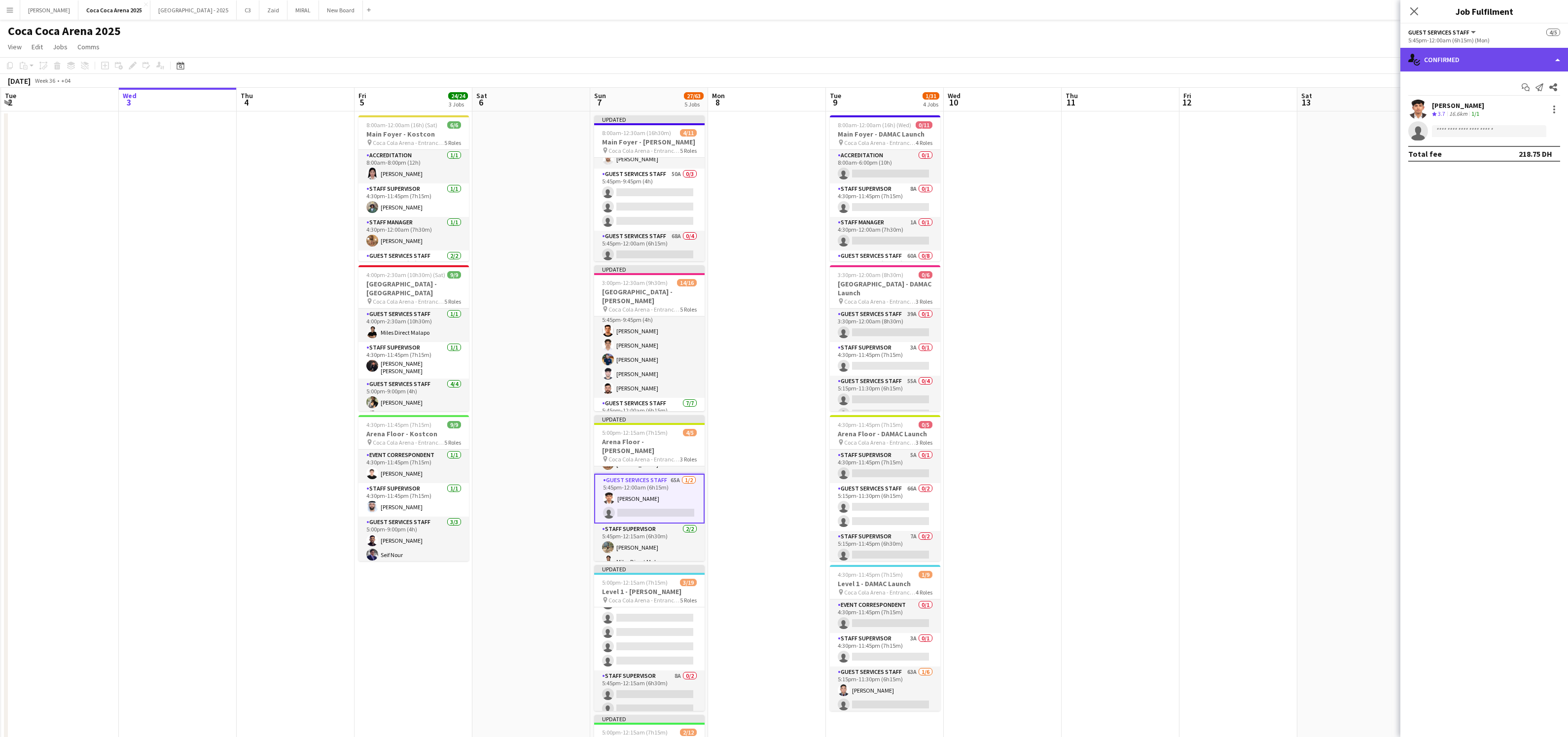
click at [1450, 61] on div "single-neutral-actions-check-2 Confirmed" at bounding box center [1484, 60] width 167 height 24
click at [1487, 161] on icon "single-neutral-actions-information" at bounding box center [1482, 160] width 12 height 12
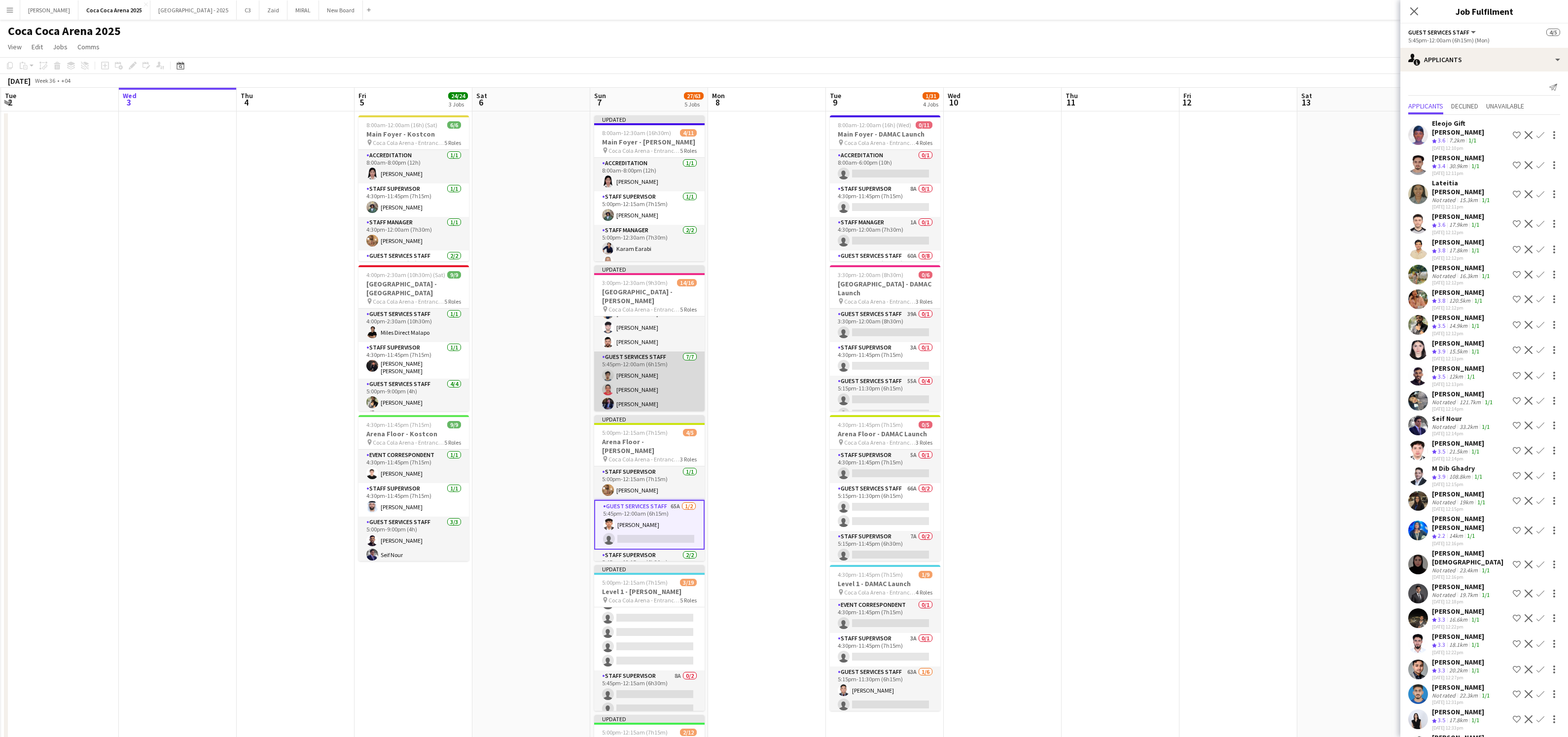
scroll to position [0, 0]
click at [635, 365] on app-card-role "Staff Supervisor 1/1 5:00pm-12:15am (7h15m) Hussain Al Saadi" at bounding box center [649, 371] width 110 height 37
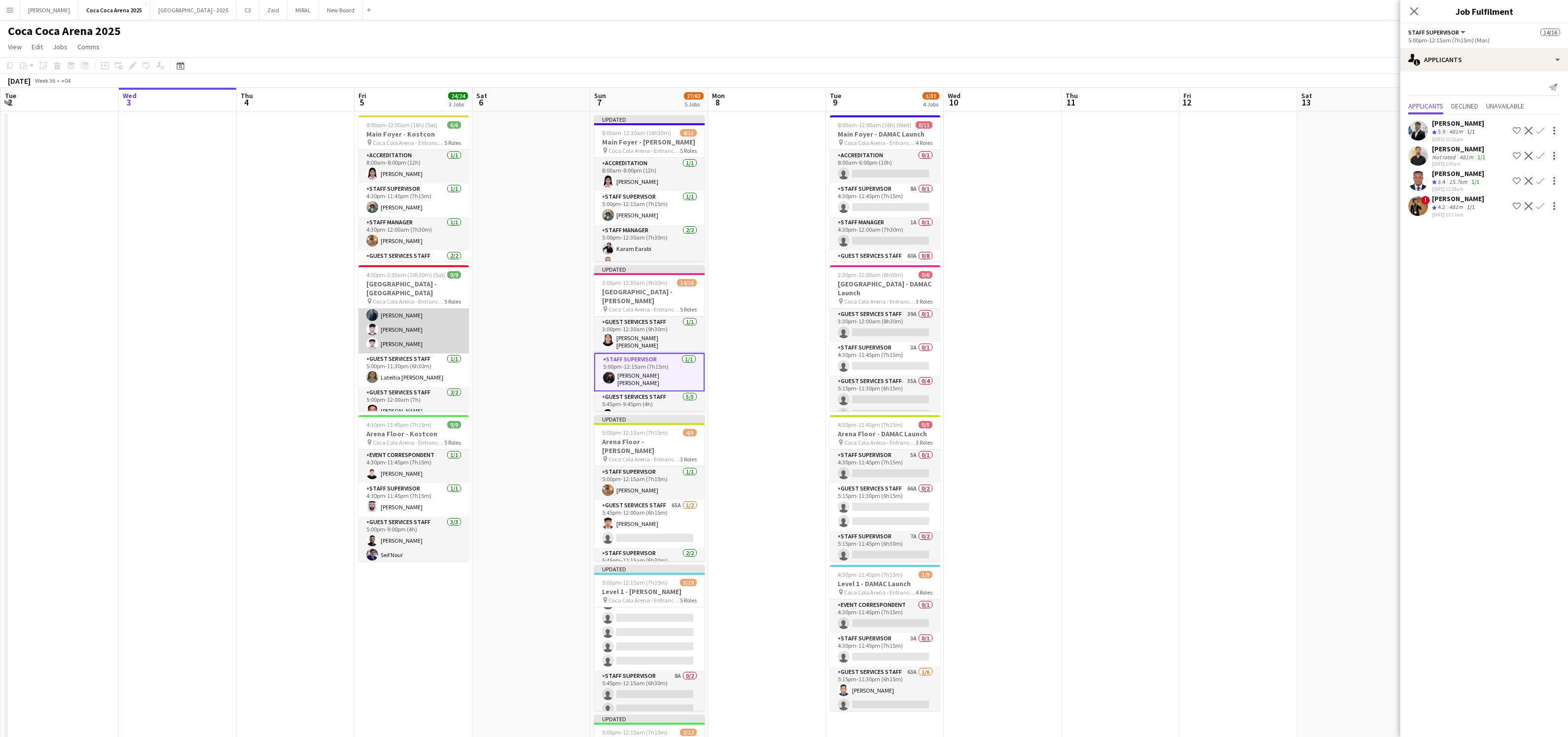
scroll to position [114, 0]
click at [652, 362] on app-card-role "Staff Supervisor 1/1 5:00pm-12:15am (7h15m) Hussain Al Saadi" at bounding box center [649, 372] width 110 height 38
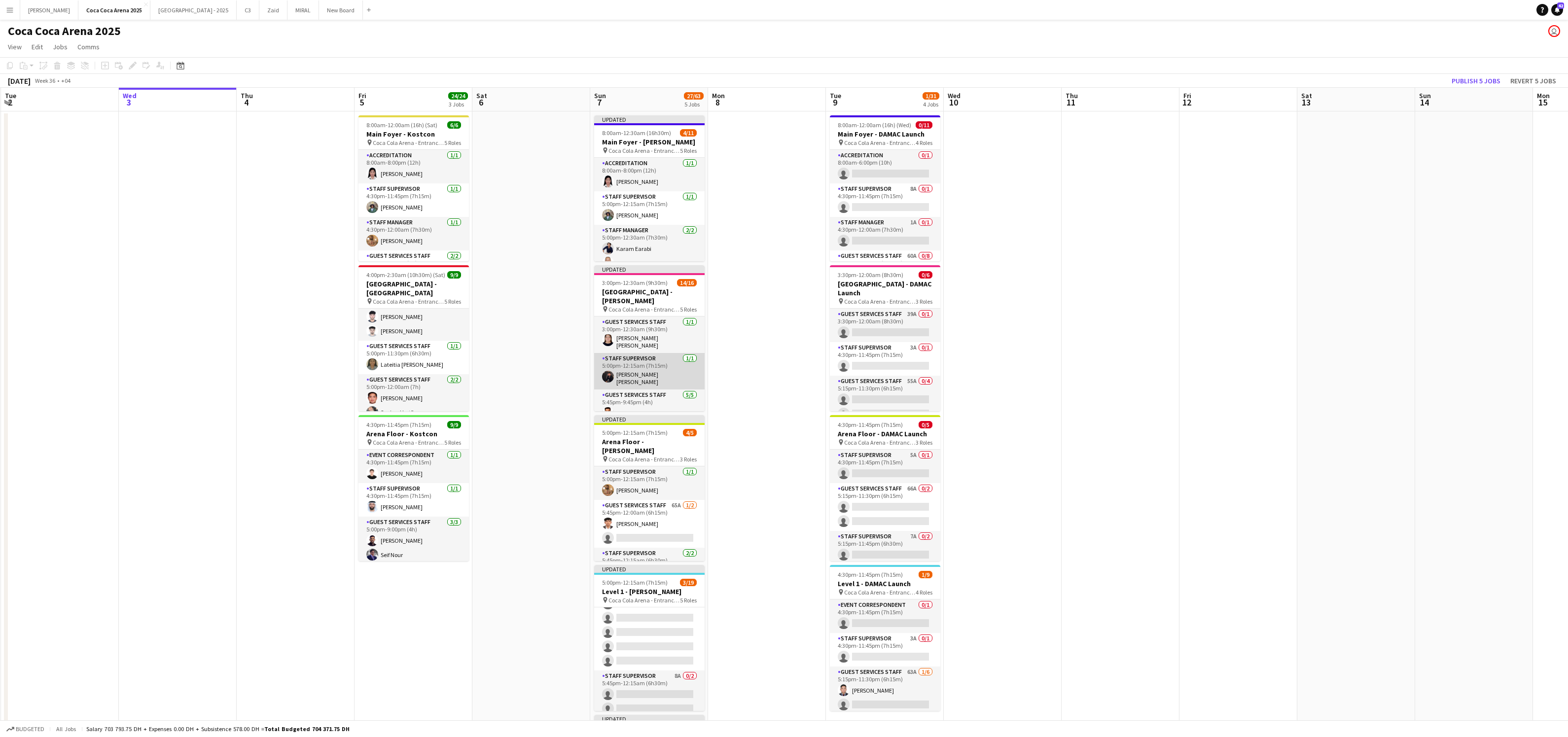
click at [652, 362] on app-card-role "Staff Supervisor 1/1 5:00pm-12:15am (7h15m) Hussain Al Saadi" at bounding box center [649, 371] width 110 height 37
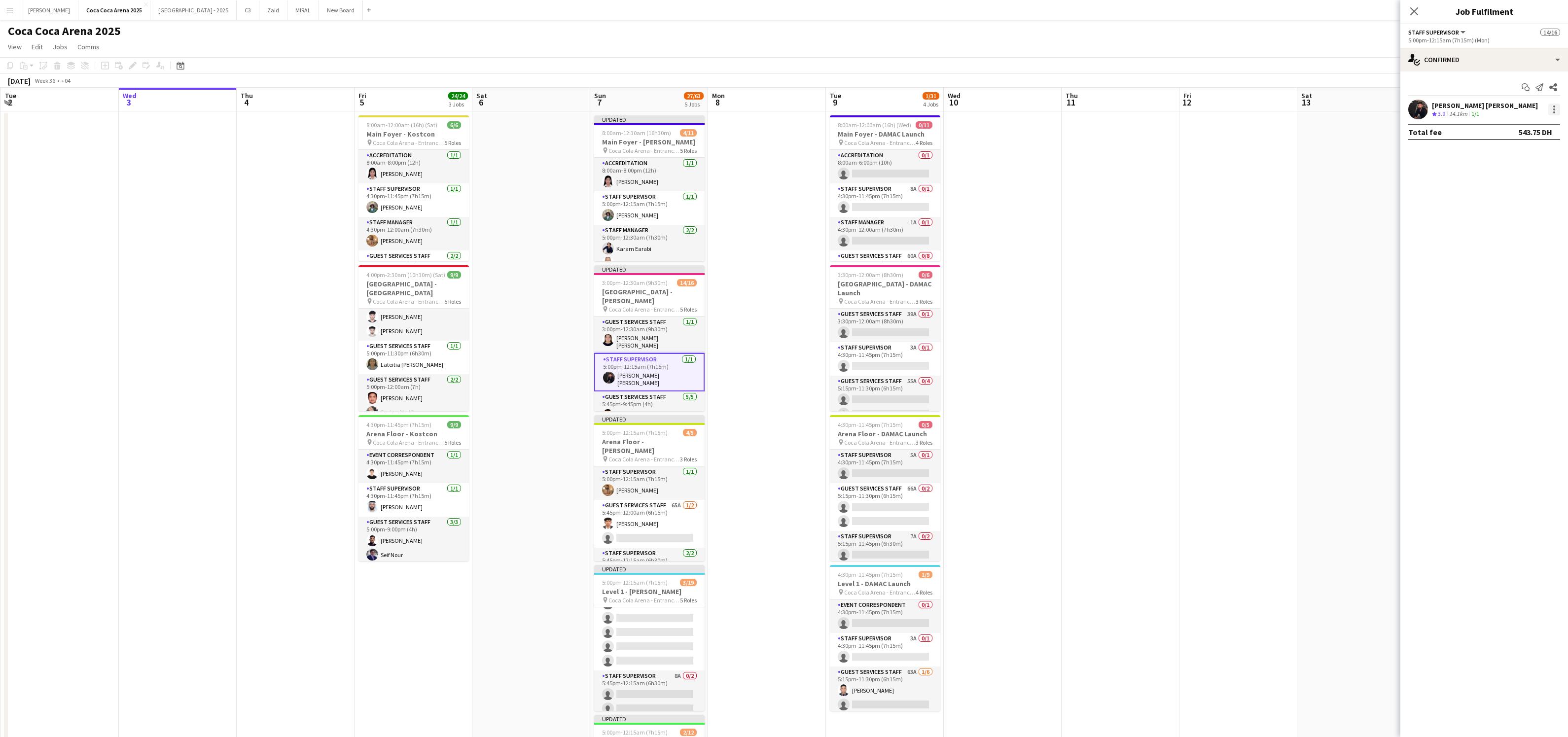
click at [1558, 111] on div at bounding box center [1554, 109] width 12 height 12
click at [1513, 222] on span "Remove" at bounding box center [1506, 222] width 30 height 9
click at [1479, 111] on input at bounding box center [1489, 109] width 114 height 12
type input "*"
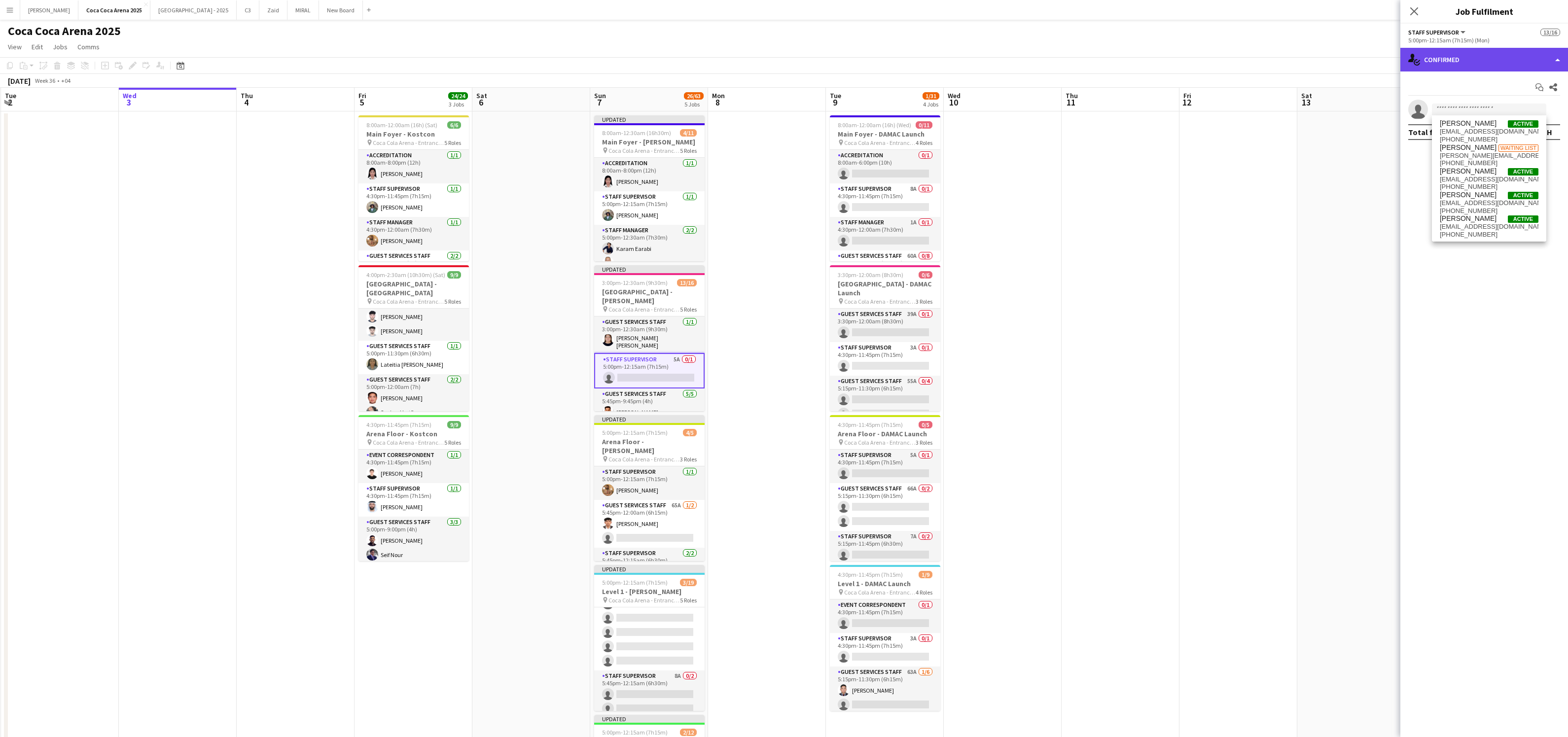
click at [1507, 58] on div "single-neutral-actions-check-2 Confirmed" at bounding box center [1484, 60] width 167 height 24
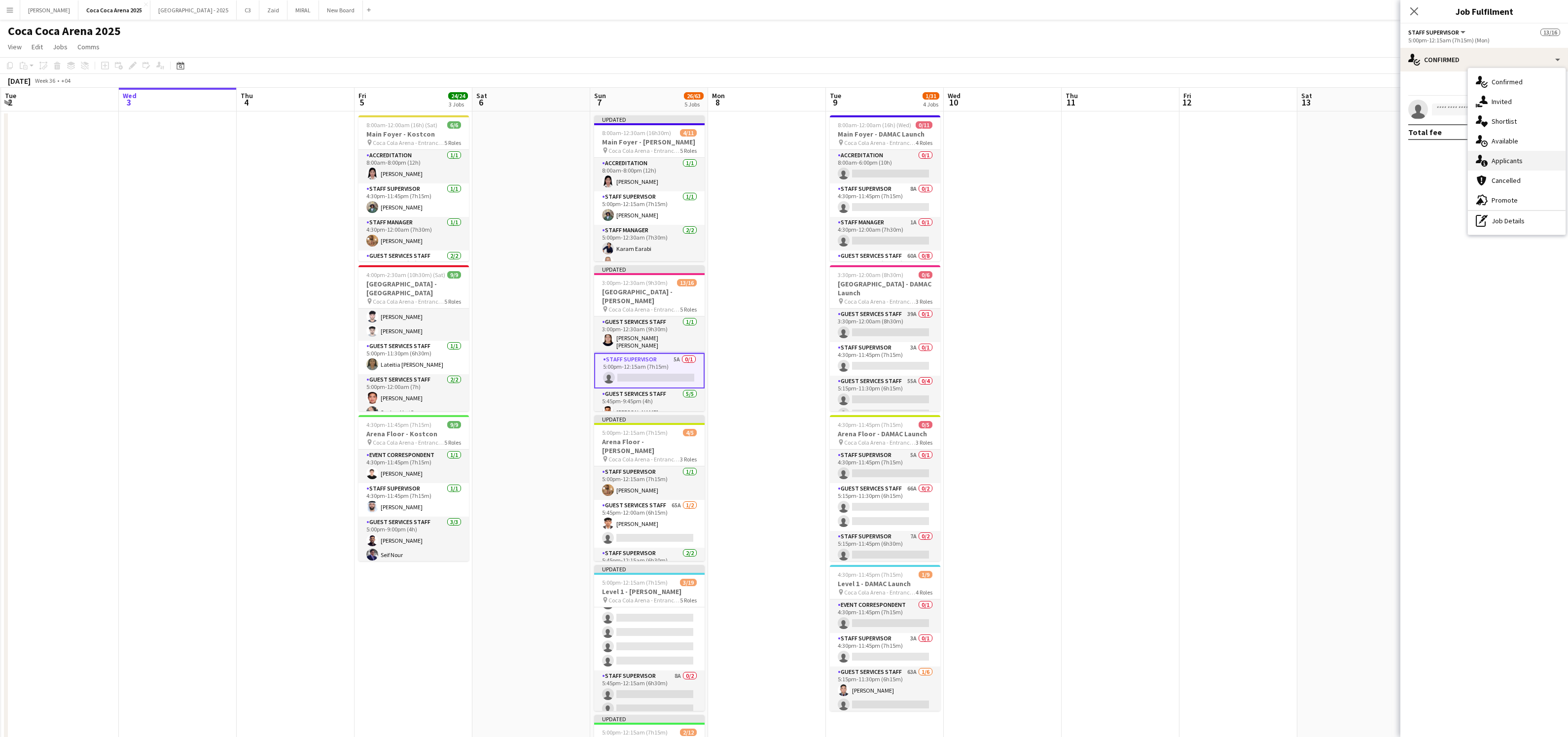
click at [1495, 161] on span "Applicants" at bounding box center [1507, 161] width 31 height 9
click at [657, 358] on app-card-role "Staff Supervisor 5A 0/1 5:00pm-12:15am (7h15m) single-neutral-actions" at bounding box center [649, 371] width 110 height 35
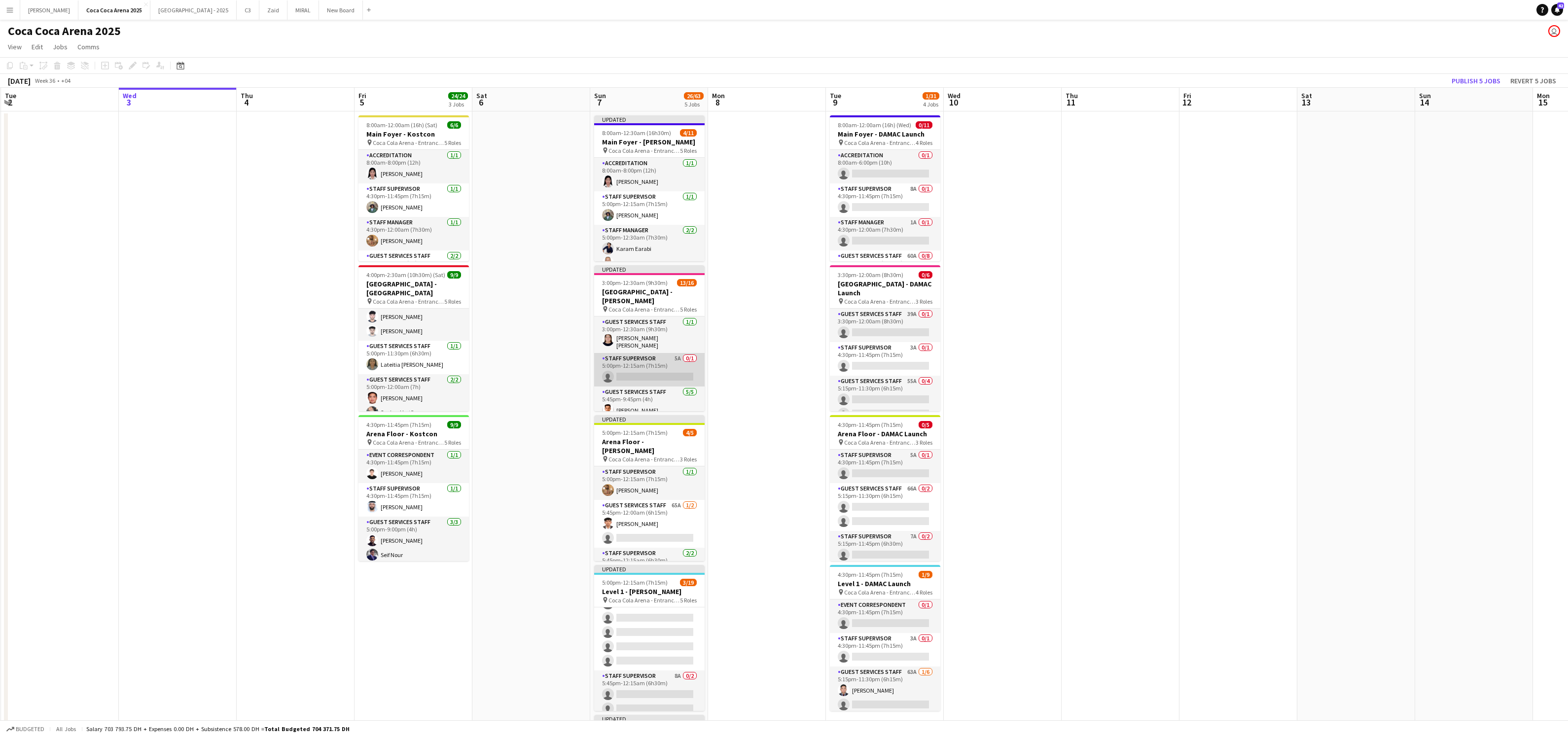
click at [657, 358] on app-card-role "Staff Supervisor 5A 0/1 5:00pm-12:15am (7h15m) single-neutral-actions" at bounding box center [649, 369] width 110 height 33
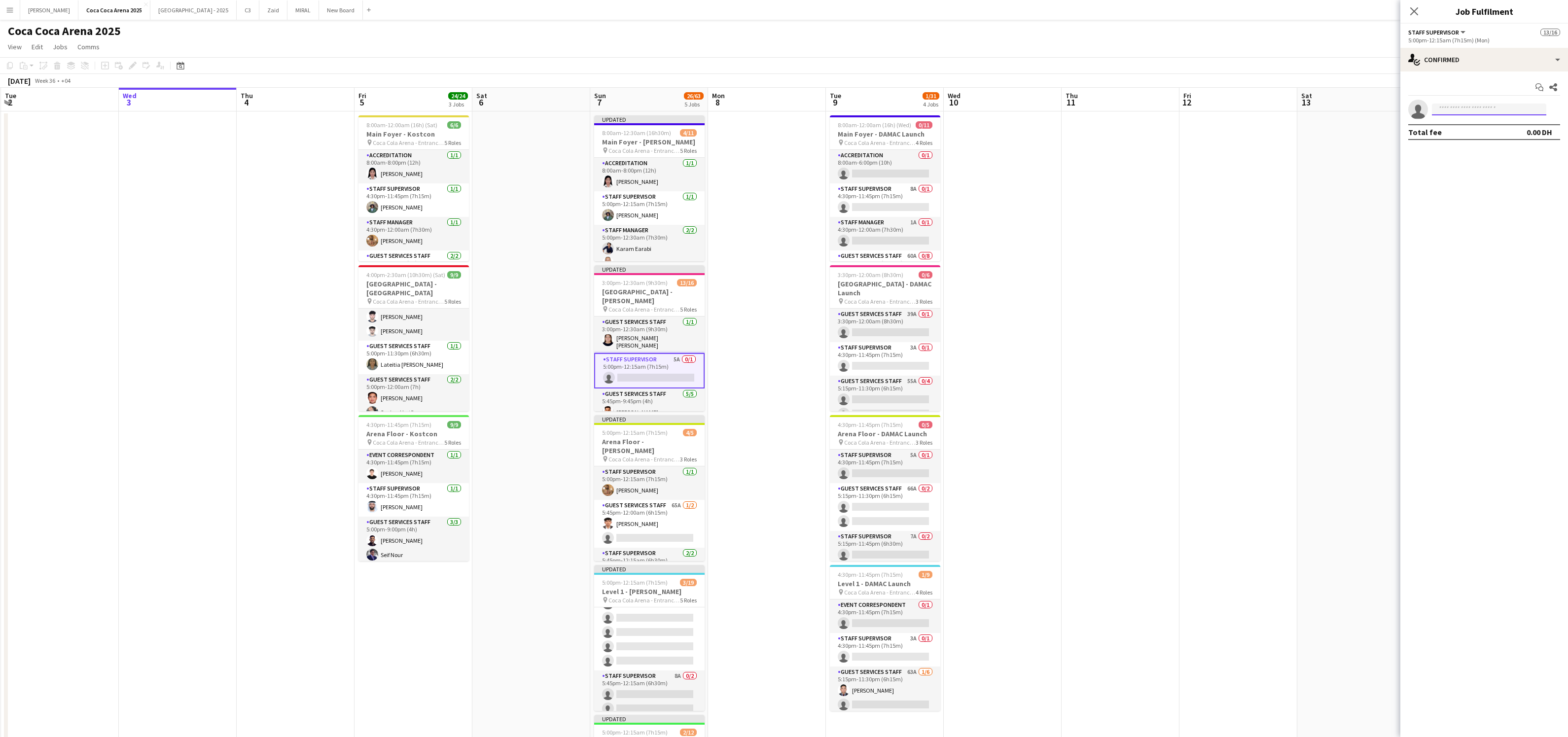
click at [1452, 106] on input at bounding box center [1489, 109] width 114 height 12
type input "**********"
click at [1485, 126] on span "Osama Nour Active" at bounding box center [1489, 124] width 99 height 9
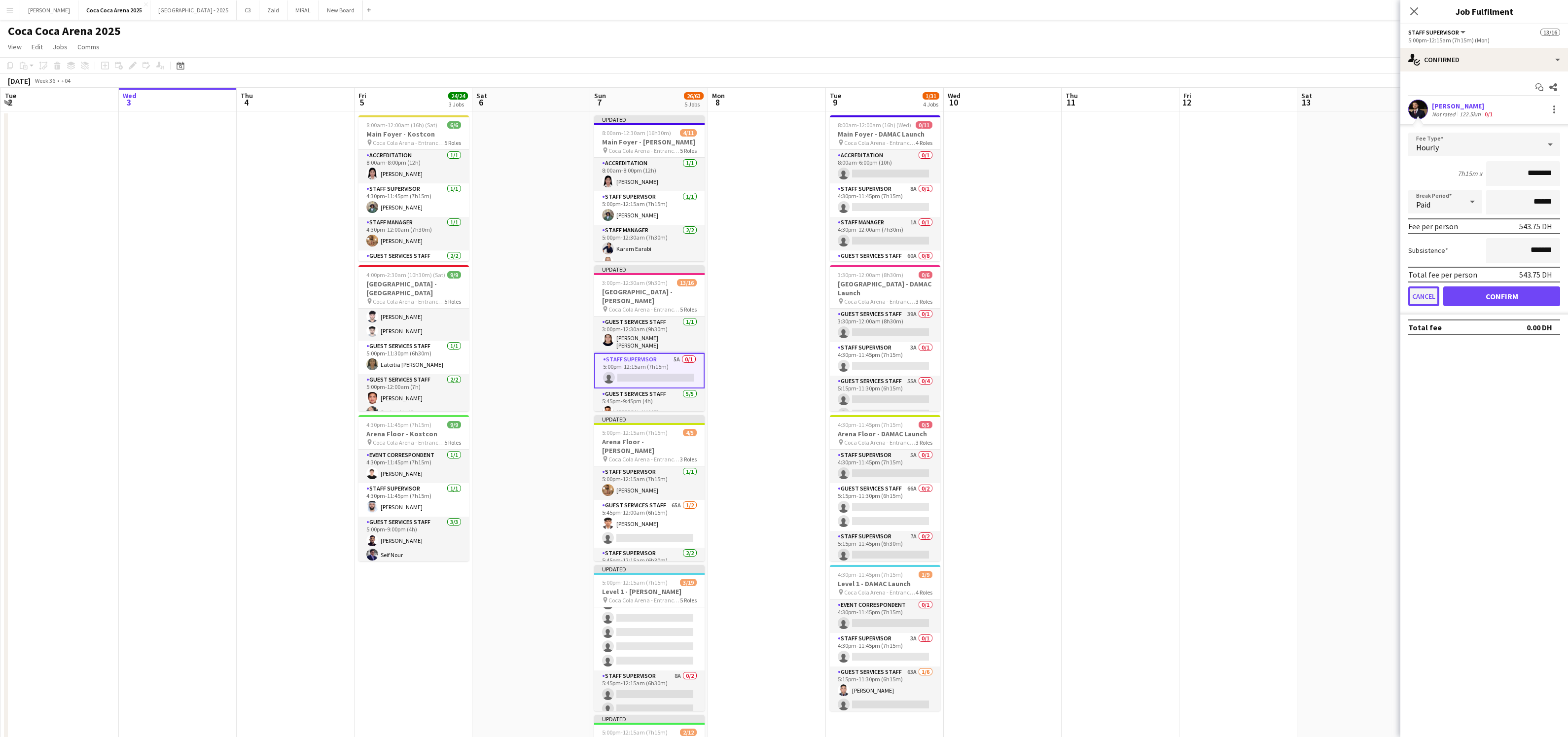
click at [1429, 295] on button "Cancel" at bounding box center [1424, 296] width 31 height 19
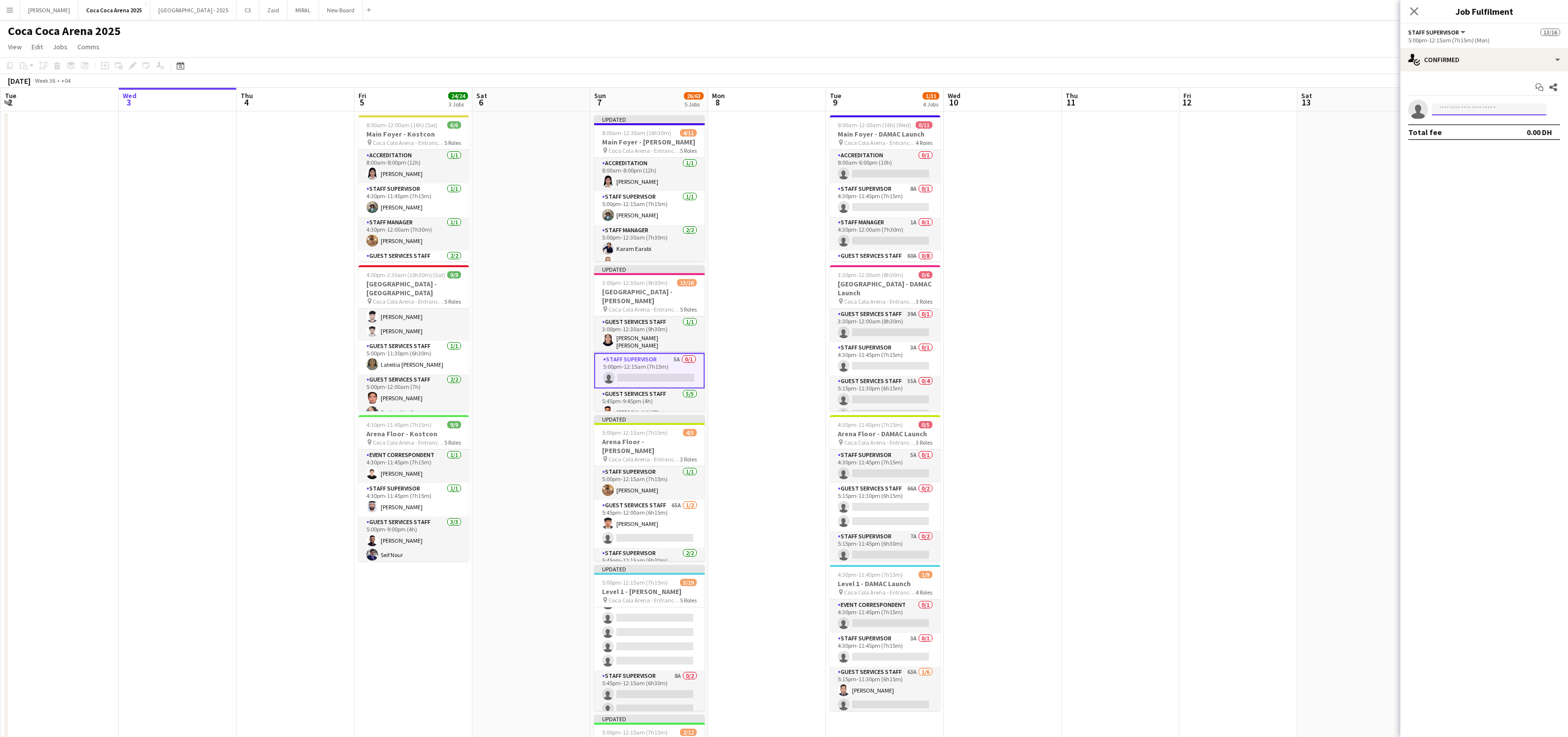
click at [1499, 113] on input at bounding box center [1489, 109] width 114 height 12
type input "**********"
click at [1469, 155] on span "vet.osamanoor13@gmail.com" at bounding box center [1489, 155] width 99 height 8
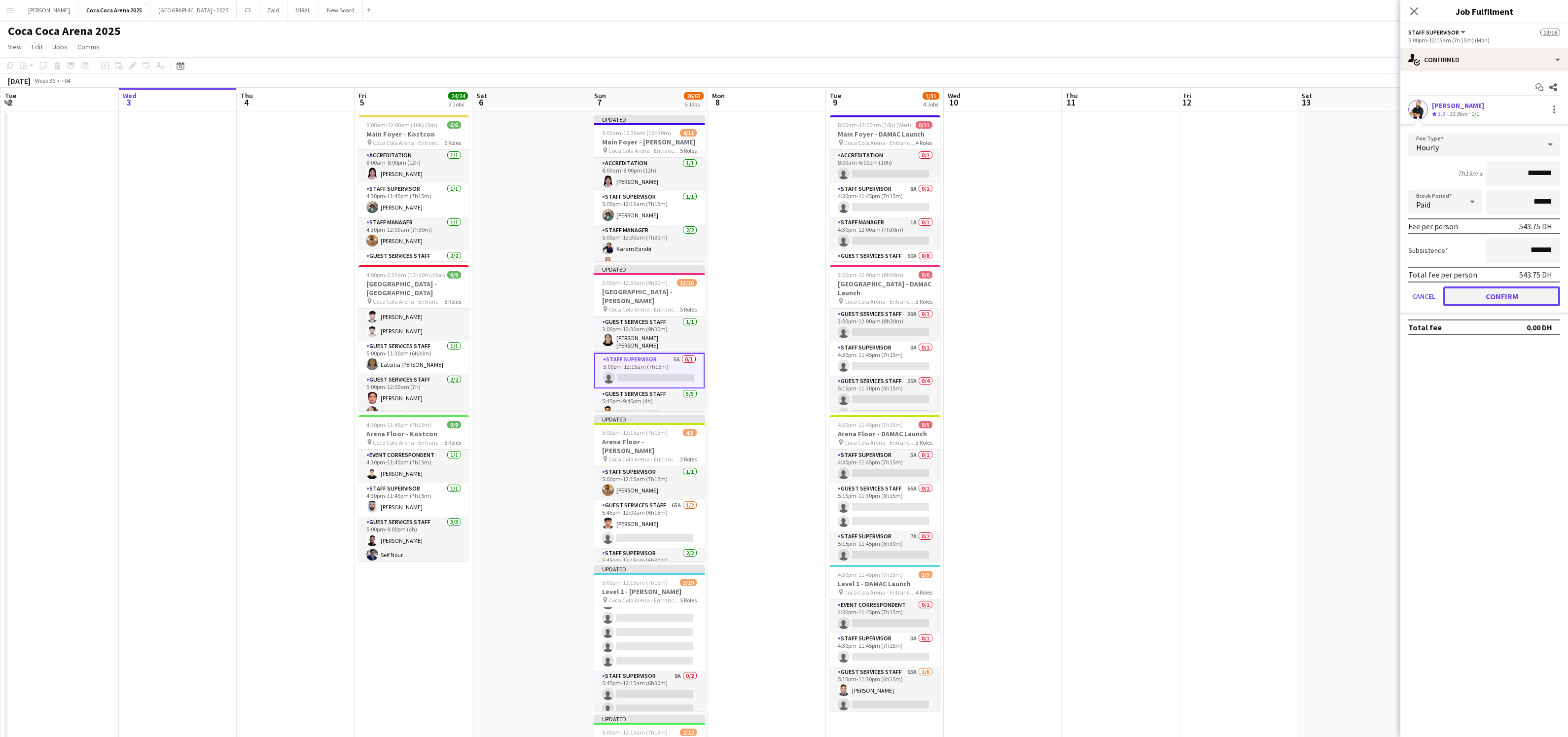
click at [1460, 292] on button "Confirm" at bounding box center [1502, 296] width 117 height 19
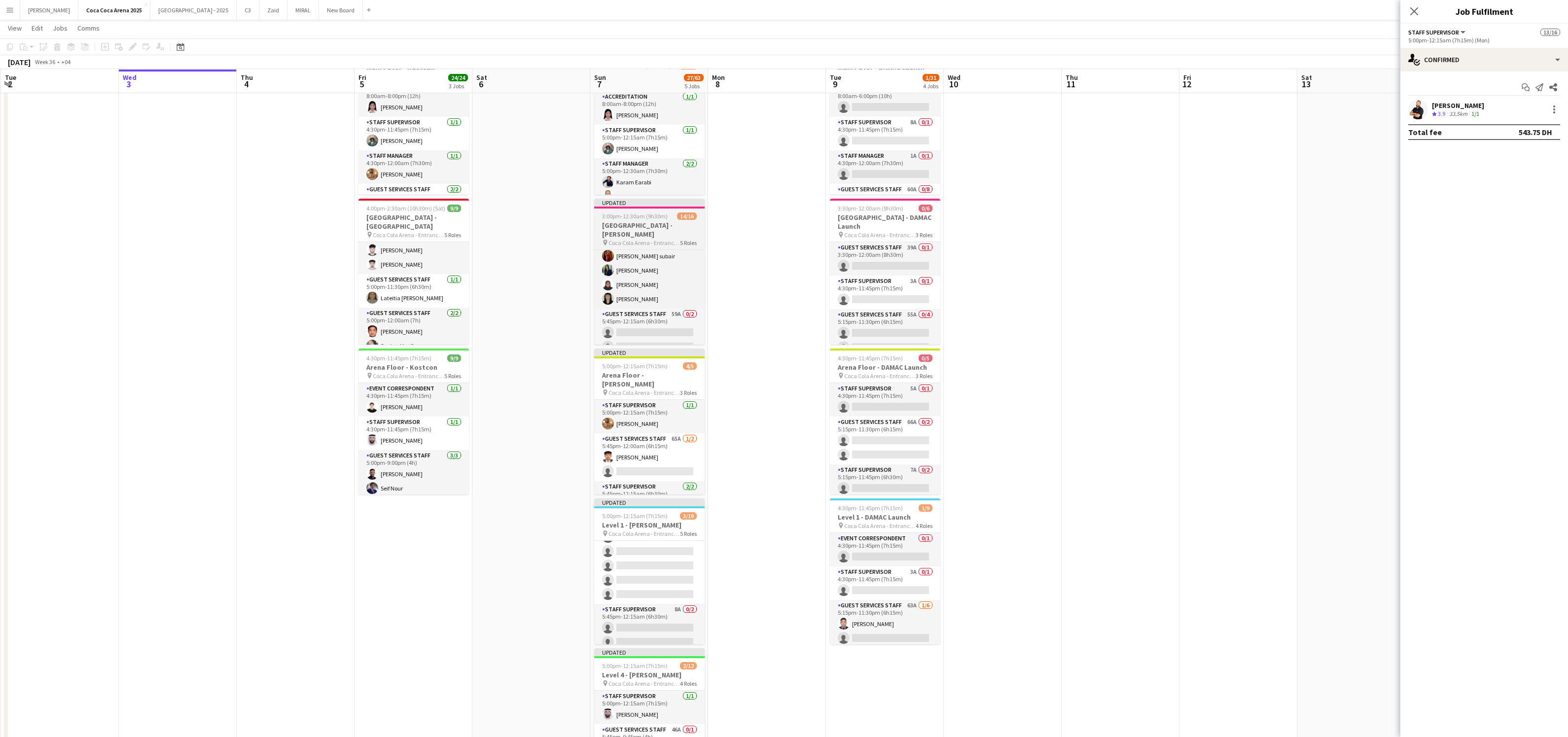
scroll to position [68, 0]
click at [682, 337] on app-card-role "Guest Services Staff 59A 0/2 5:45pm-12:15am (6h30m) single-neutral-actions sing…" at bounding box center [649, 330] width 110 height 48
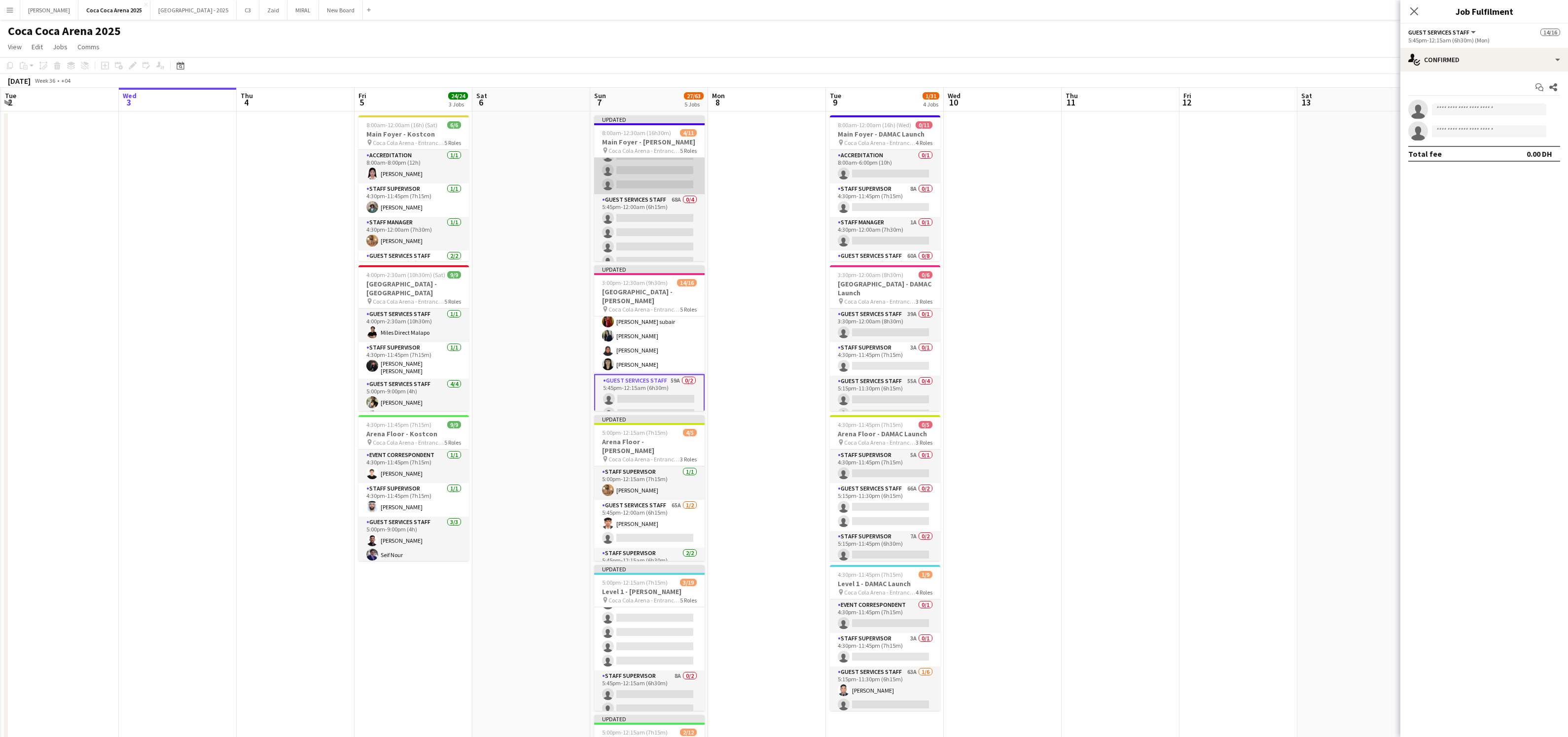
scroll to position [141, 0]
click at [1064, 214] on app-date-cell at bounding box center [1121, 496] width 118 height 769
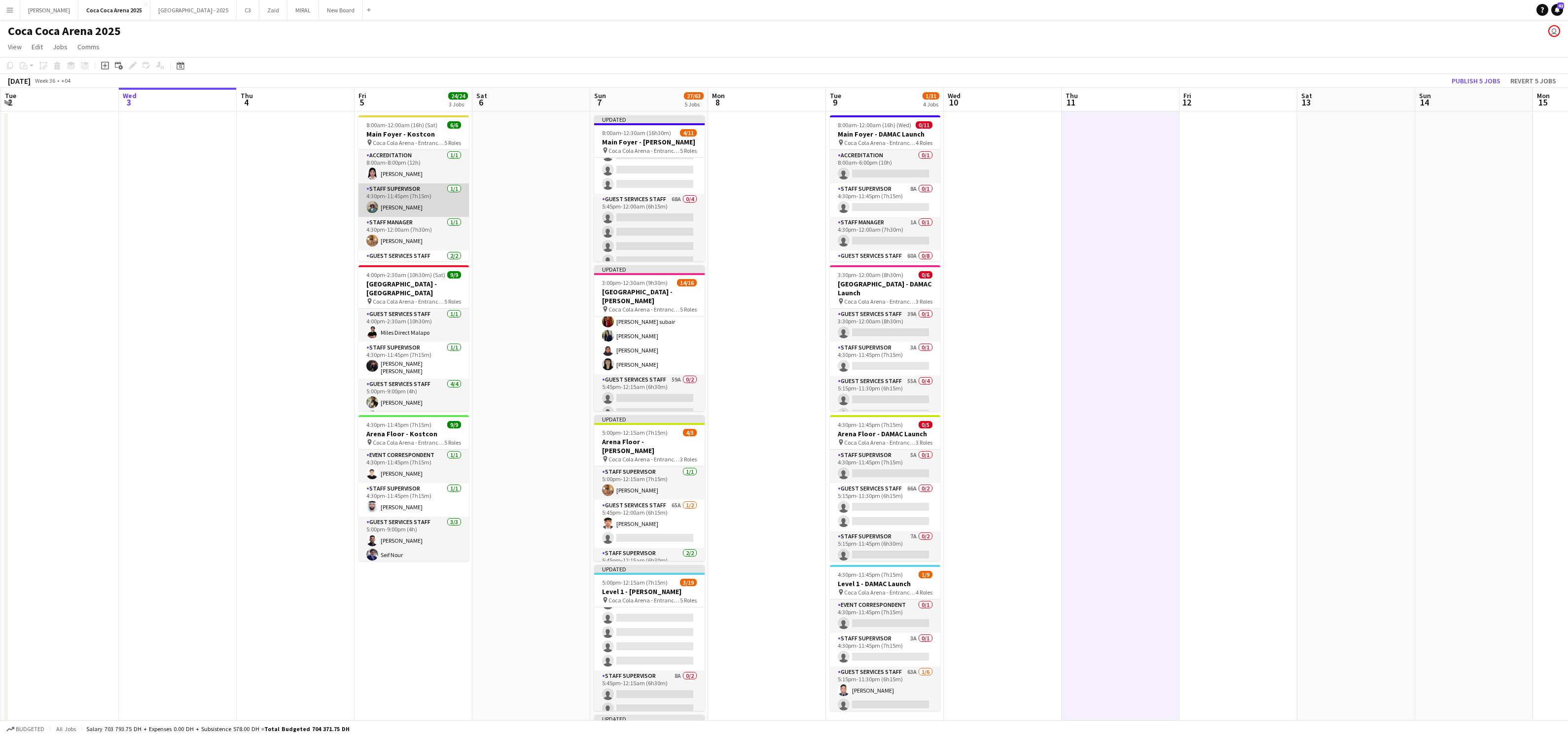
click at [412, 206] on app-card-role "Staff Supervisor 1/1 4:30pm-11:45pm (7h15m) Mohamed Amer" at bounding box center [413, 200] width 110 height 33
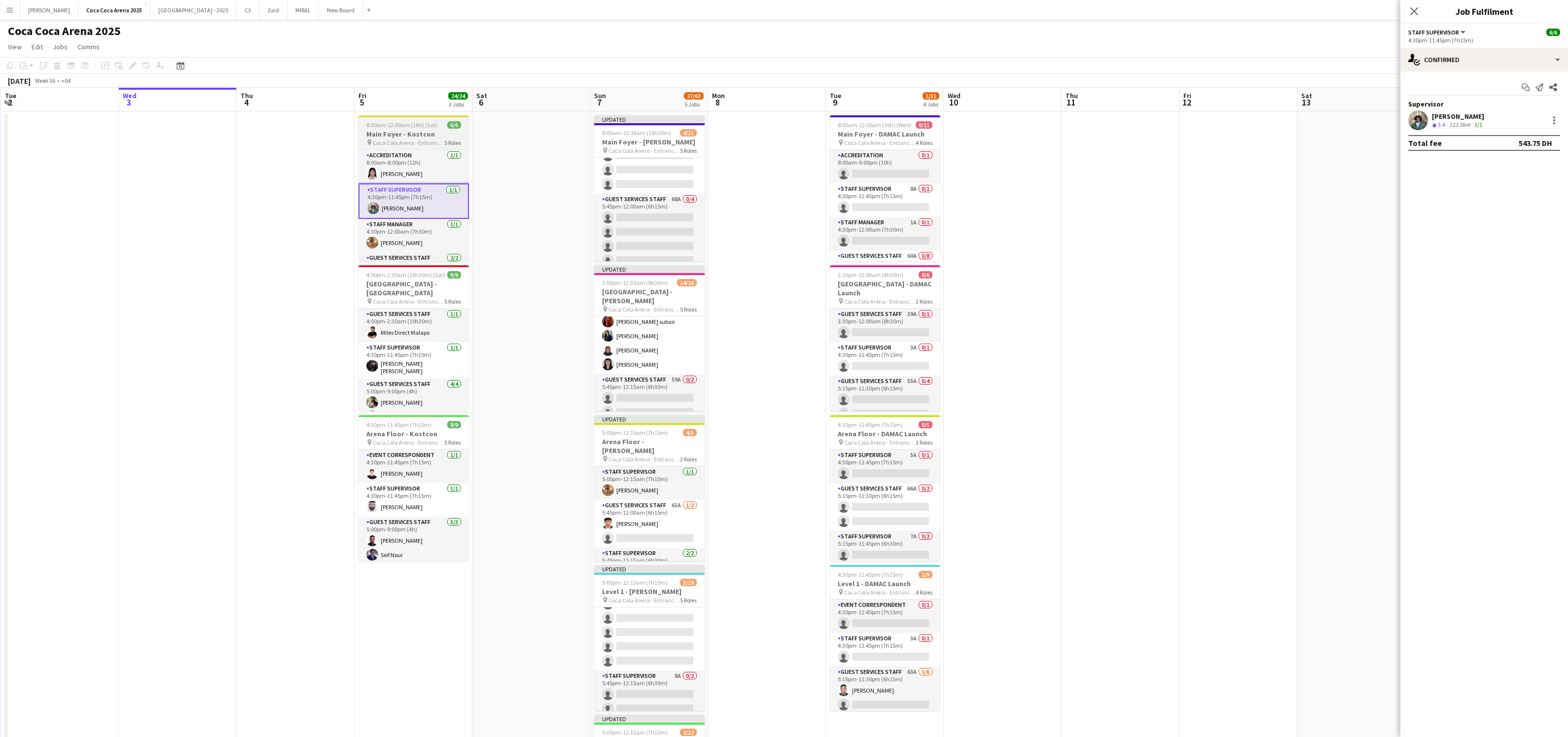
click at [414, 132] on h3 "Main Foyer - Kostcon" at bounding box center [413, 134] width 110 height 9
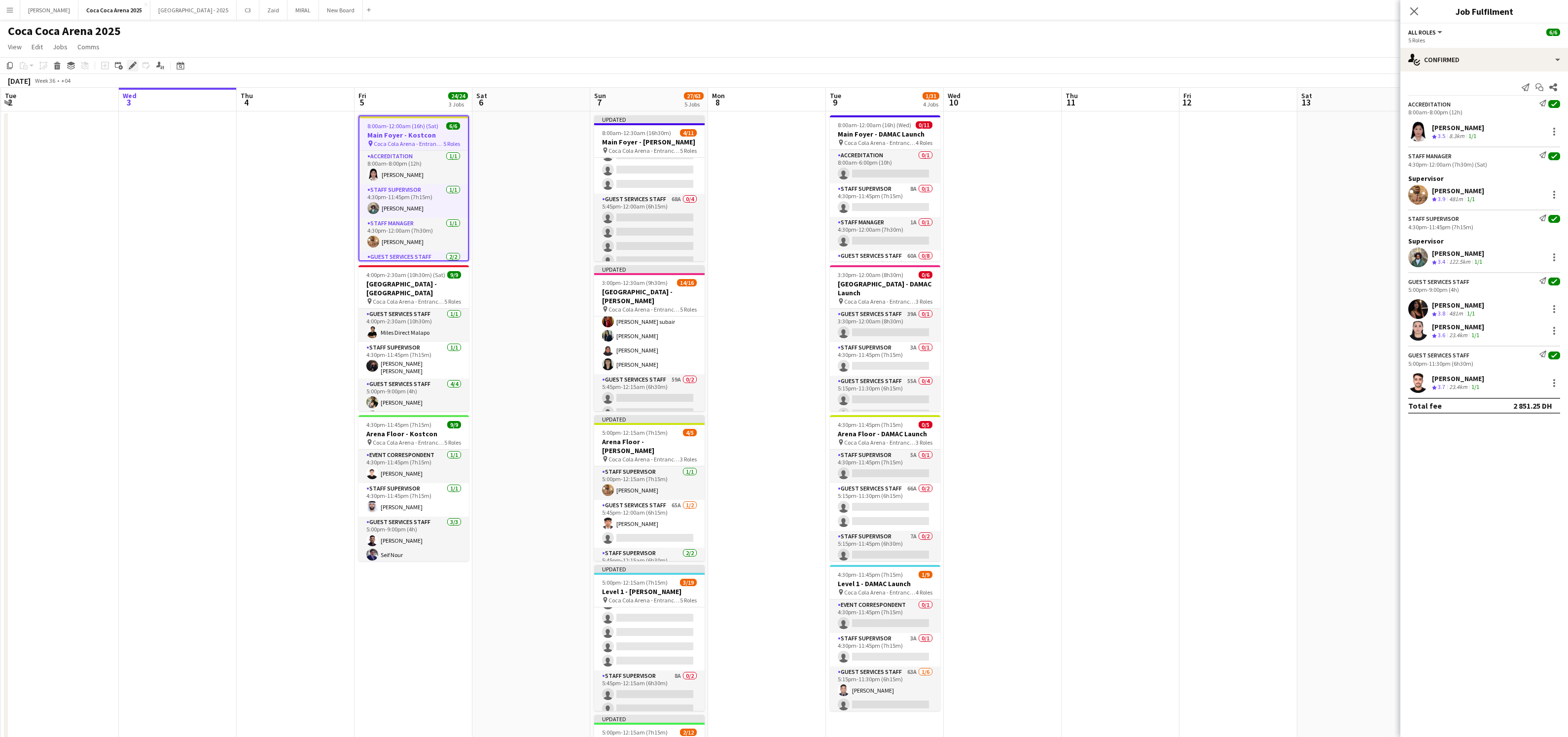
click at [130, 62] on icon "Edit" at bounding box center [132, 65] width 8 height 8
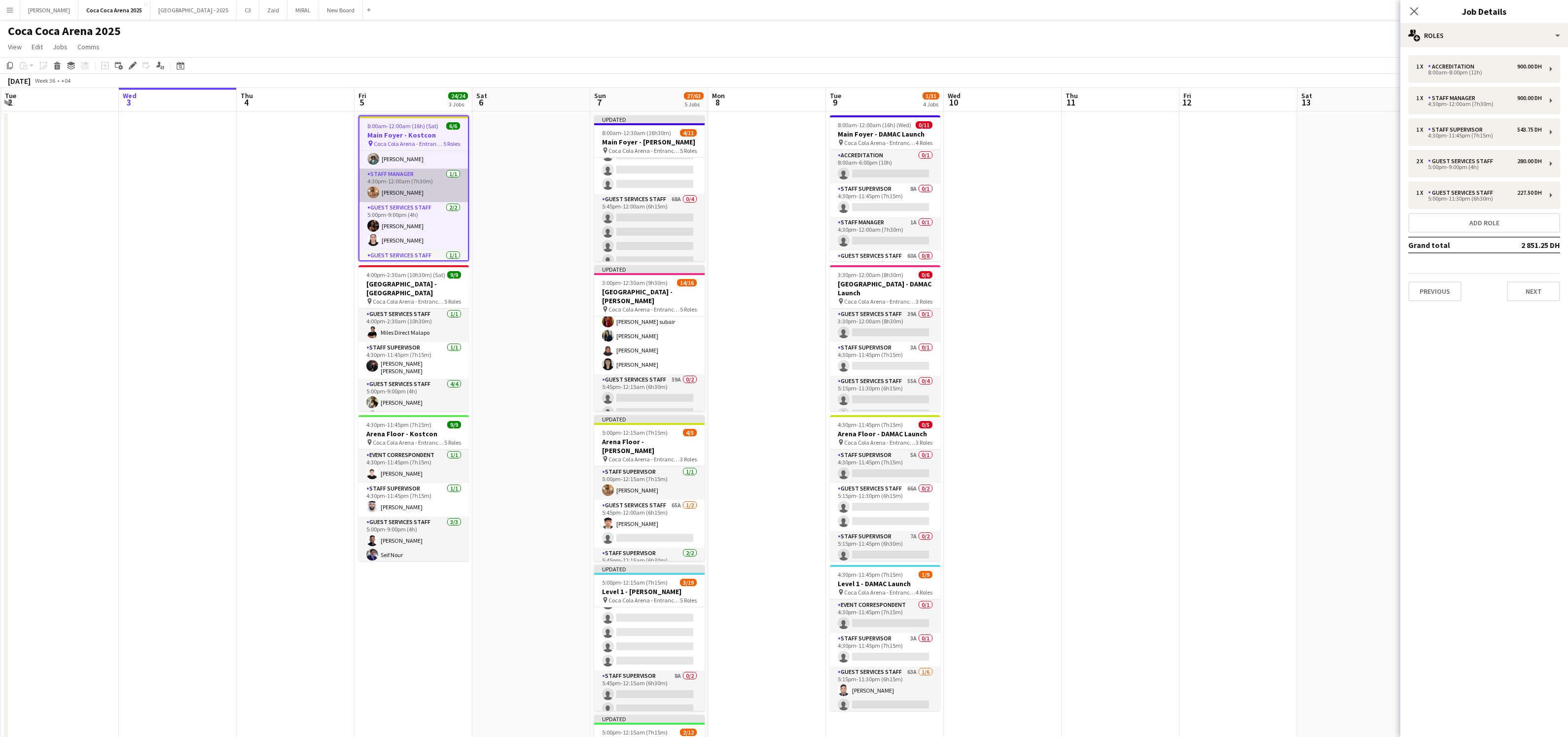
scroll to position [53, 0]
click at [418, 229] on app-card-role "Guest Services Staff 2/2 5:00pm-9:00pm (4h) Afra Syed Amira Mahmoud" at bounding box center [414, 222] width 108 height 48
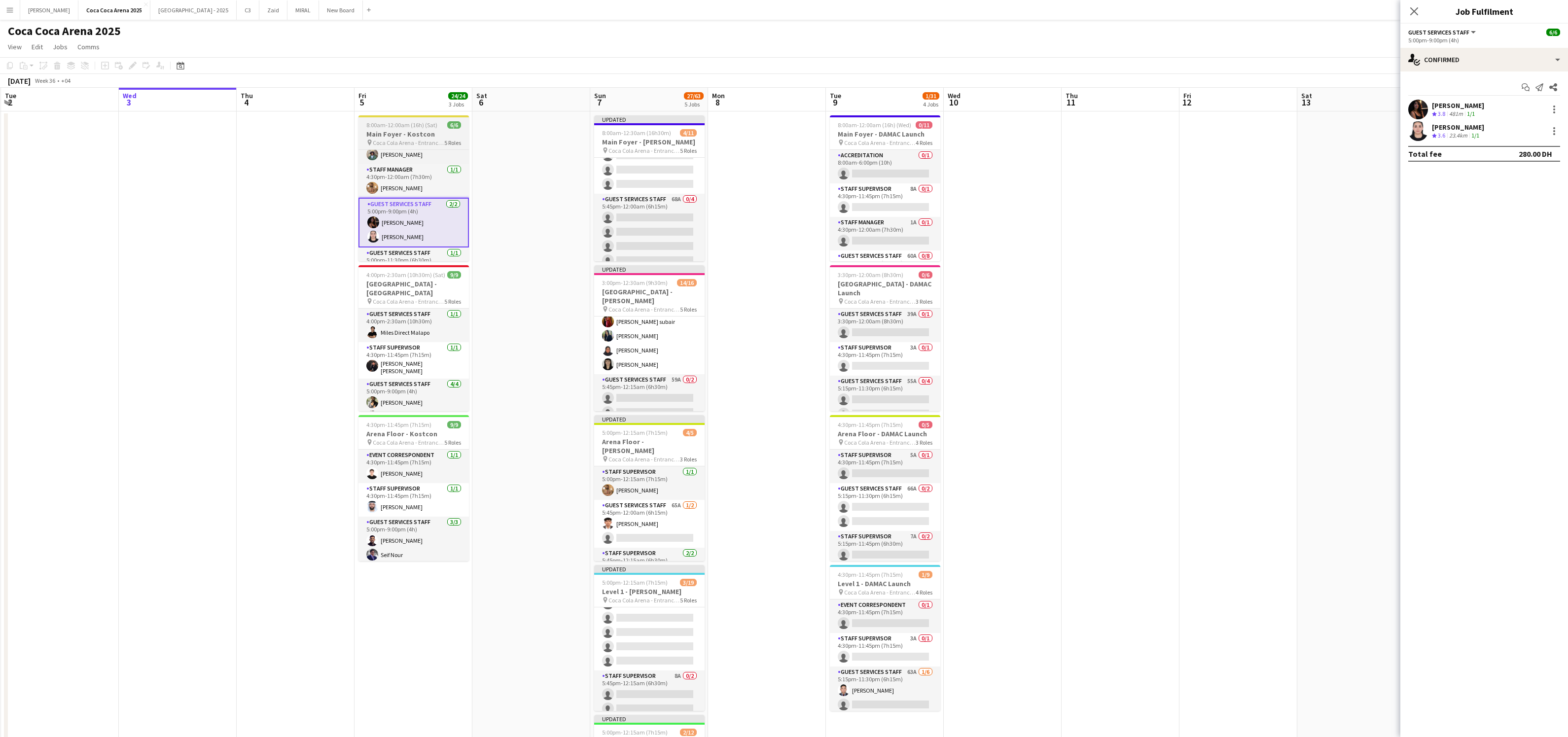
click at [385, 130] on h3 "Main Foyer - Kostcon" at bounding box center [413, 134] width 110 height 9
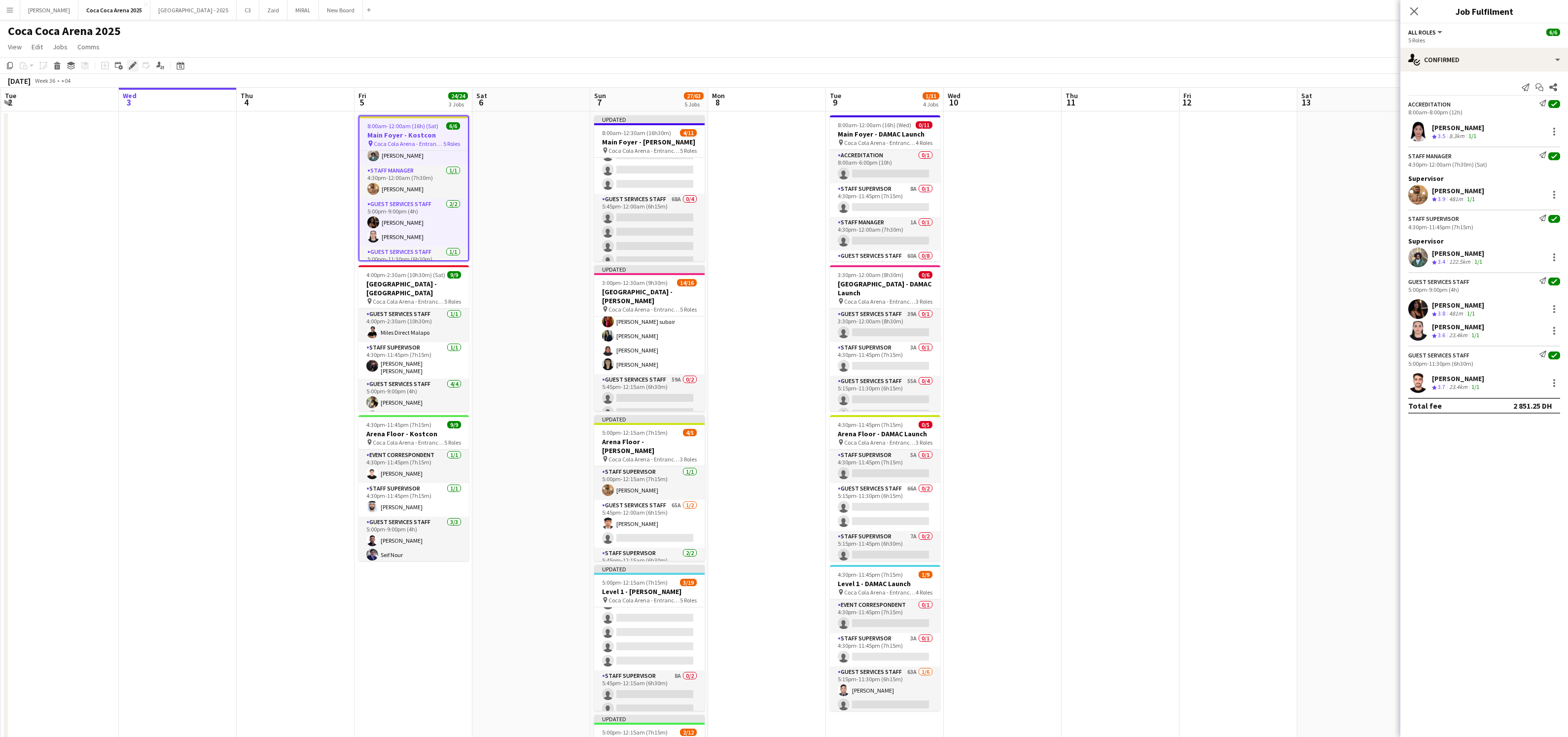
click at [128, 63] on icon "Edit" at bounding box center [132, 65] width 8 height 8
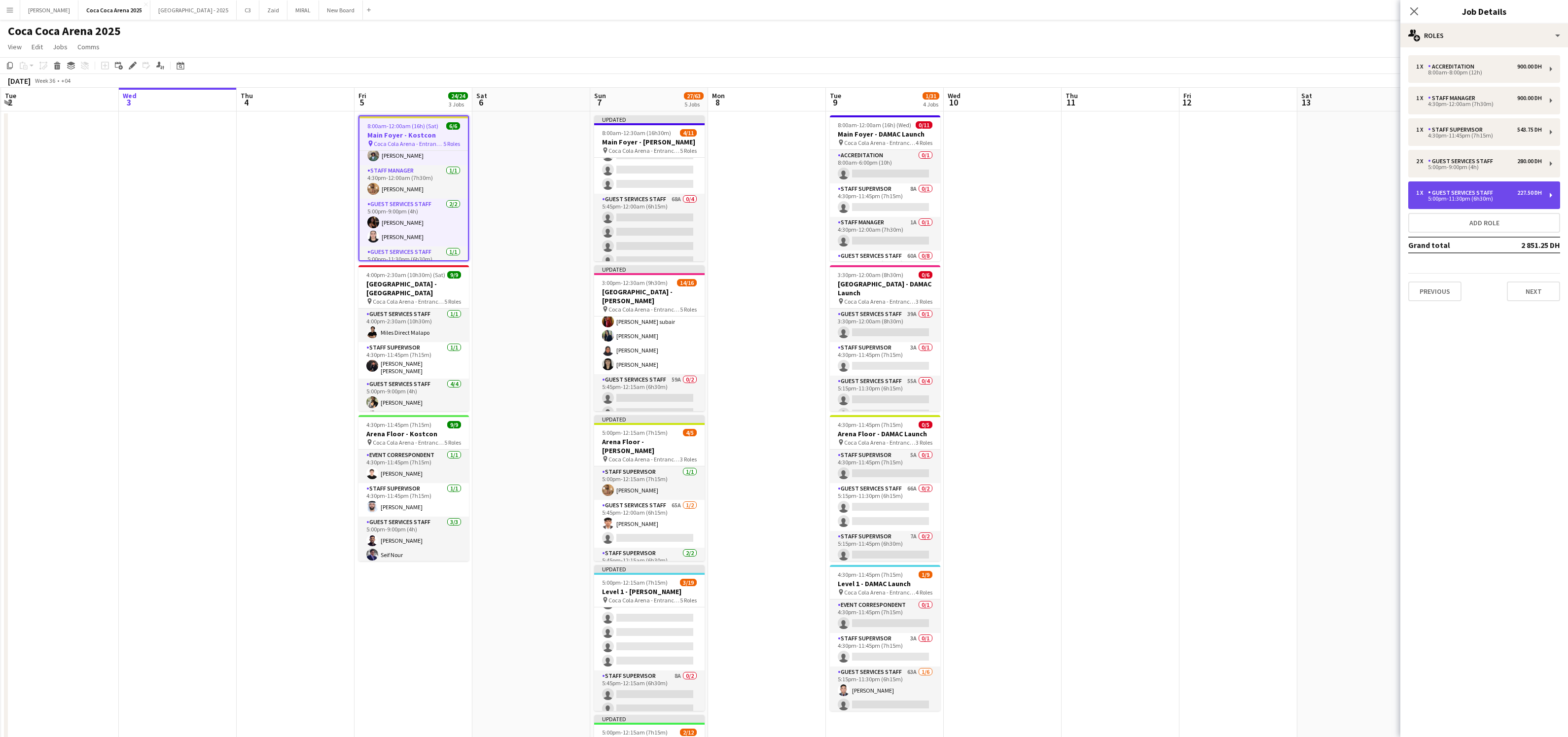
click at [1504, 198] on div "5:00pm-11:30pm (6h30m)" at bounding box center [1479, 198] width 126 height 5
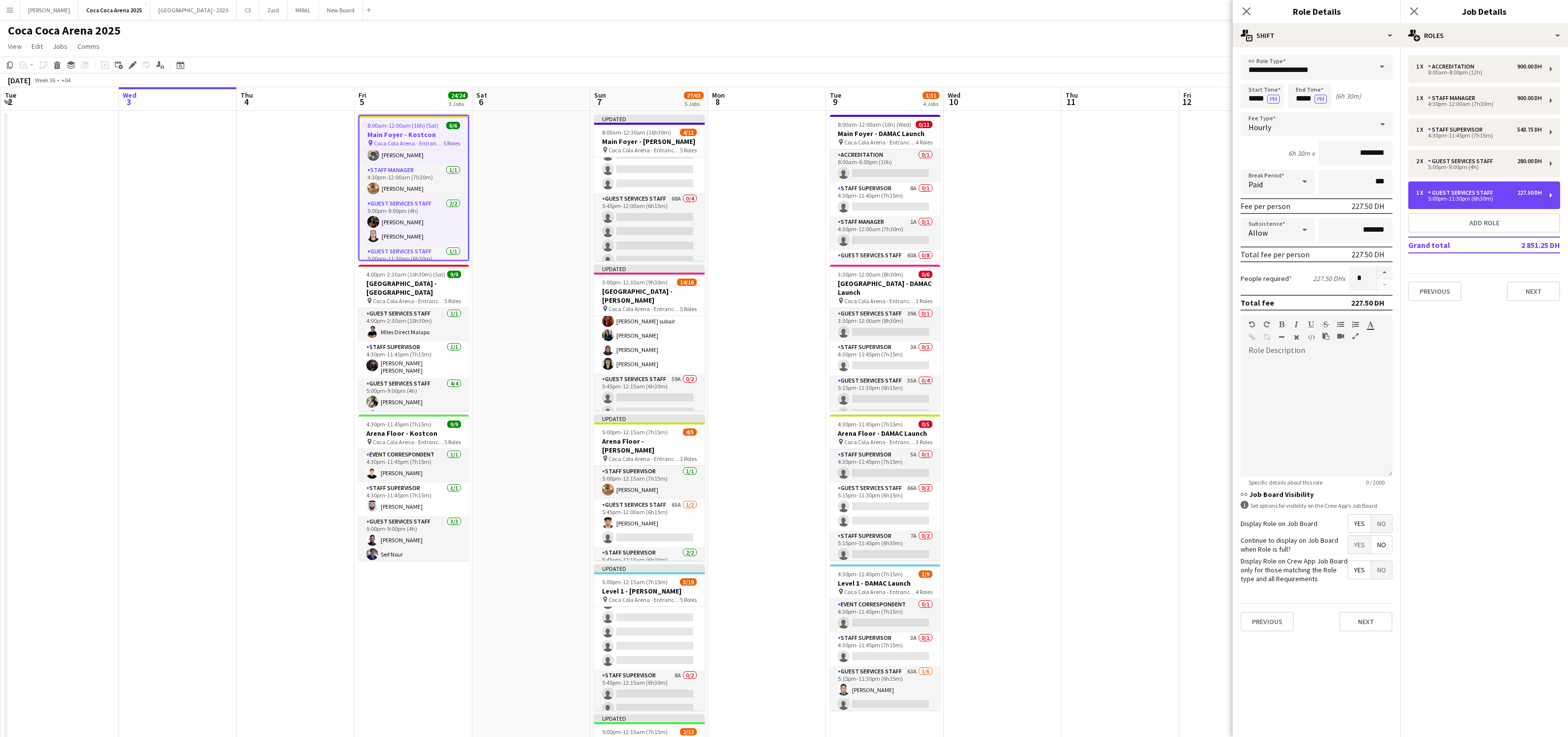
scroll to position [0, 0]
click at [1385, 270] on button "button" at bounding box center [1385, 272] width 16 height 13
type input "*"
click at [1376, 619] on button "Next" at bounding box center [1365, 621] width 53 height 19
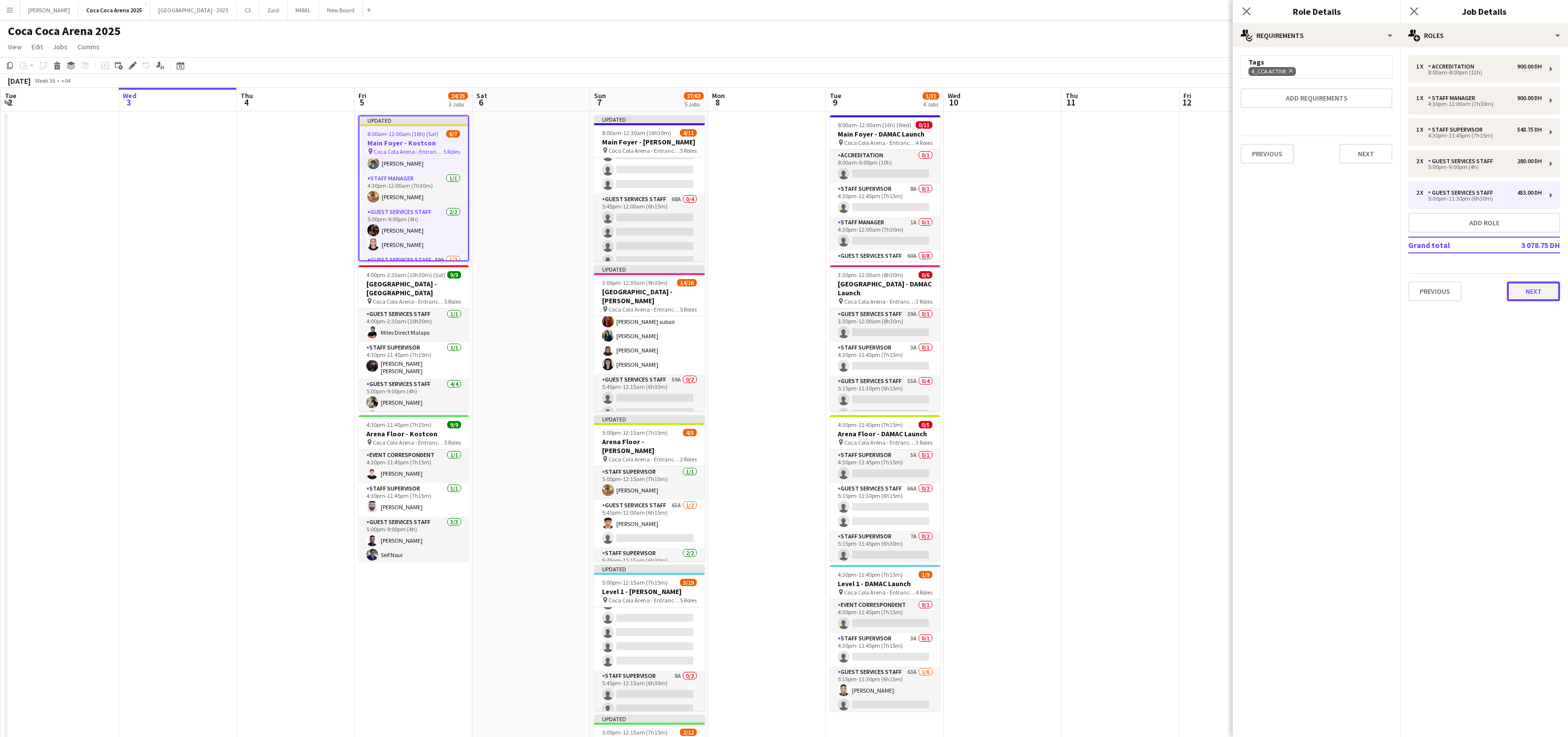
click at [1540, 294] on button "Next" at bounding box center [1533, 292] width 53 height 19
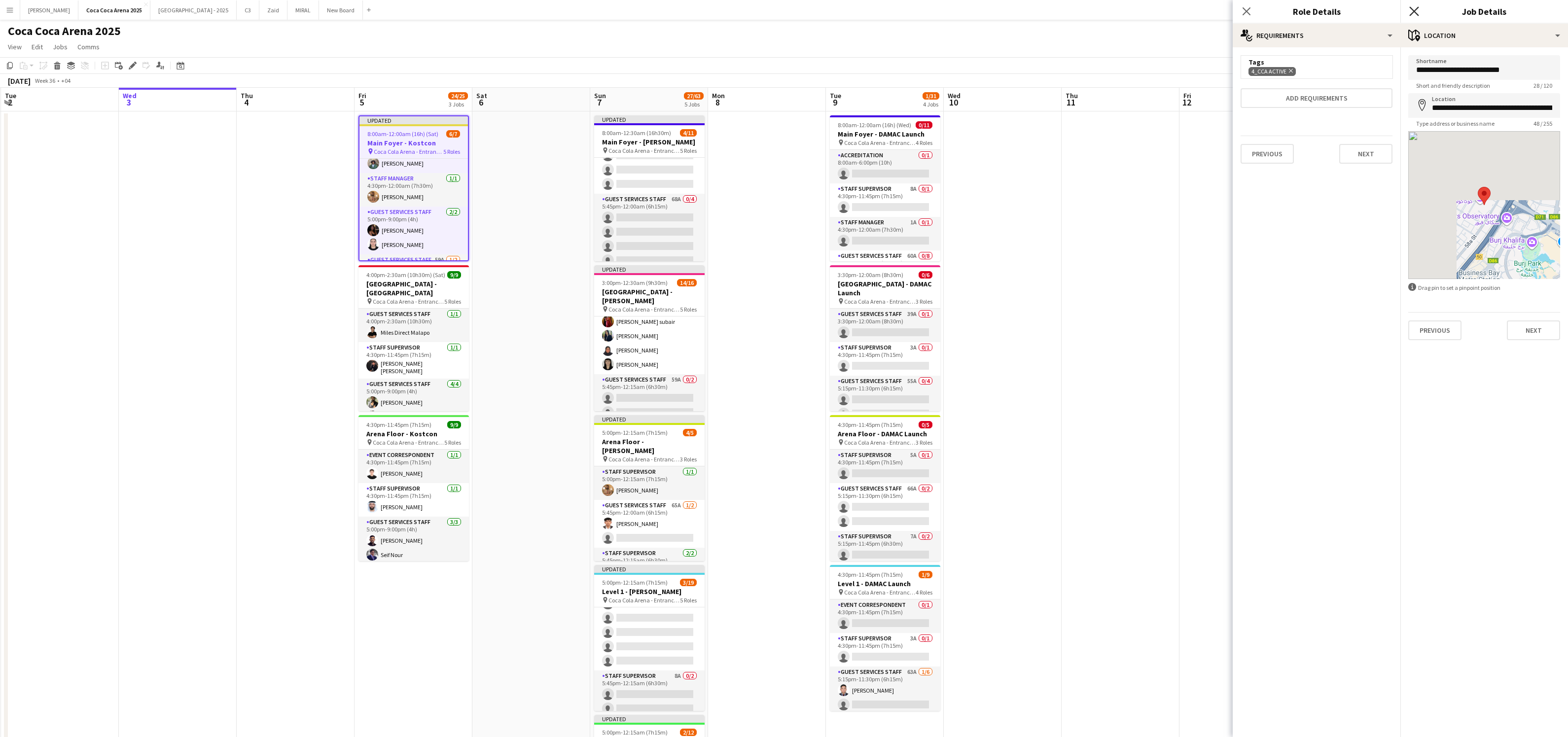
click at [1416, 13] on icon "Close pop-in" at bounding box center [1413, 11] width 9 height 9
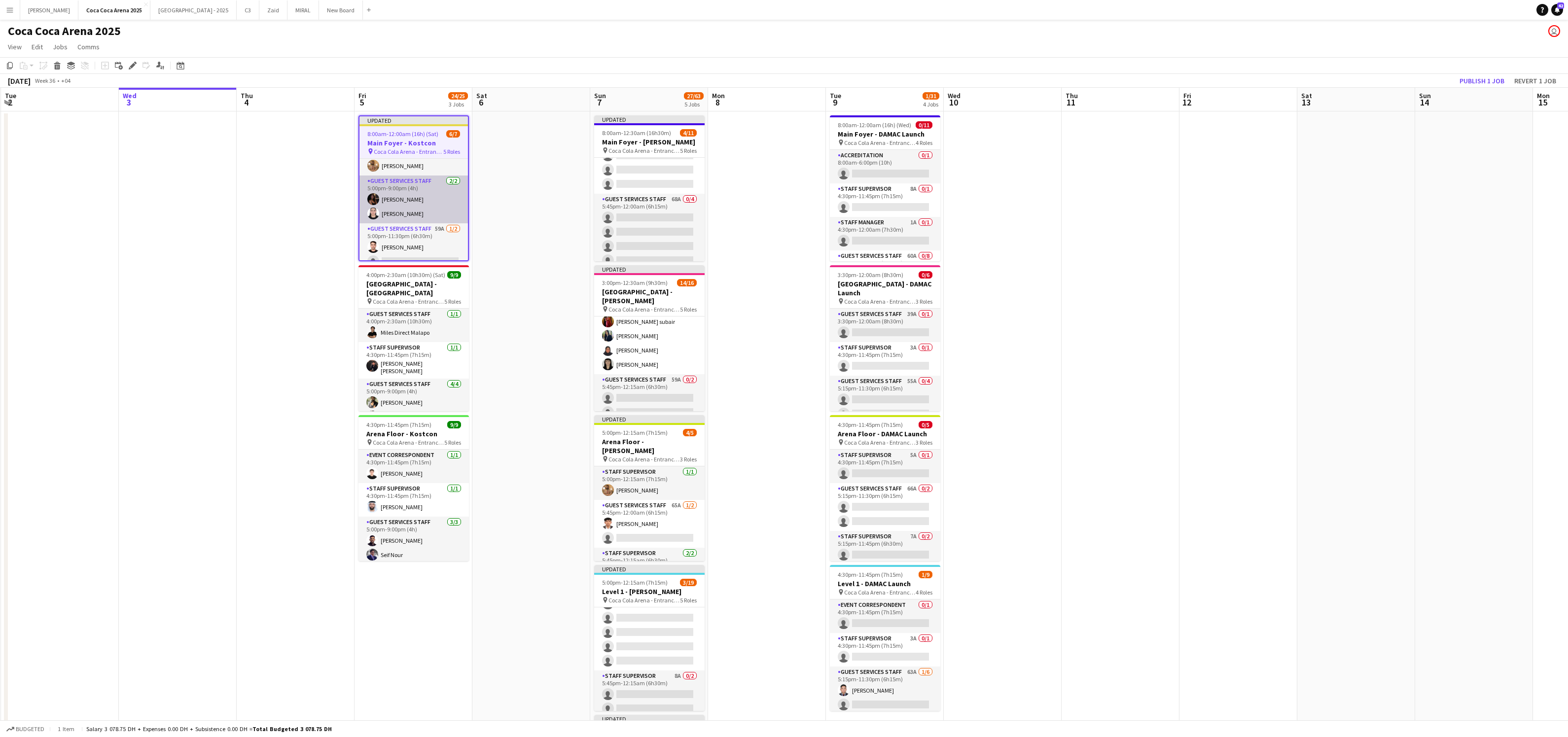
scroll to position [95, 0]
click at [428, 180] on app-card-role "Guest Services Staff 2/2 5:00pm-9:00pm (4h) Afra Syed Amira Mahmoud" at bounding box center [414, 189] width 108 height 48
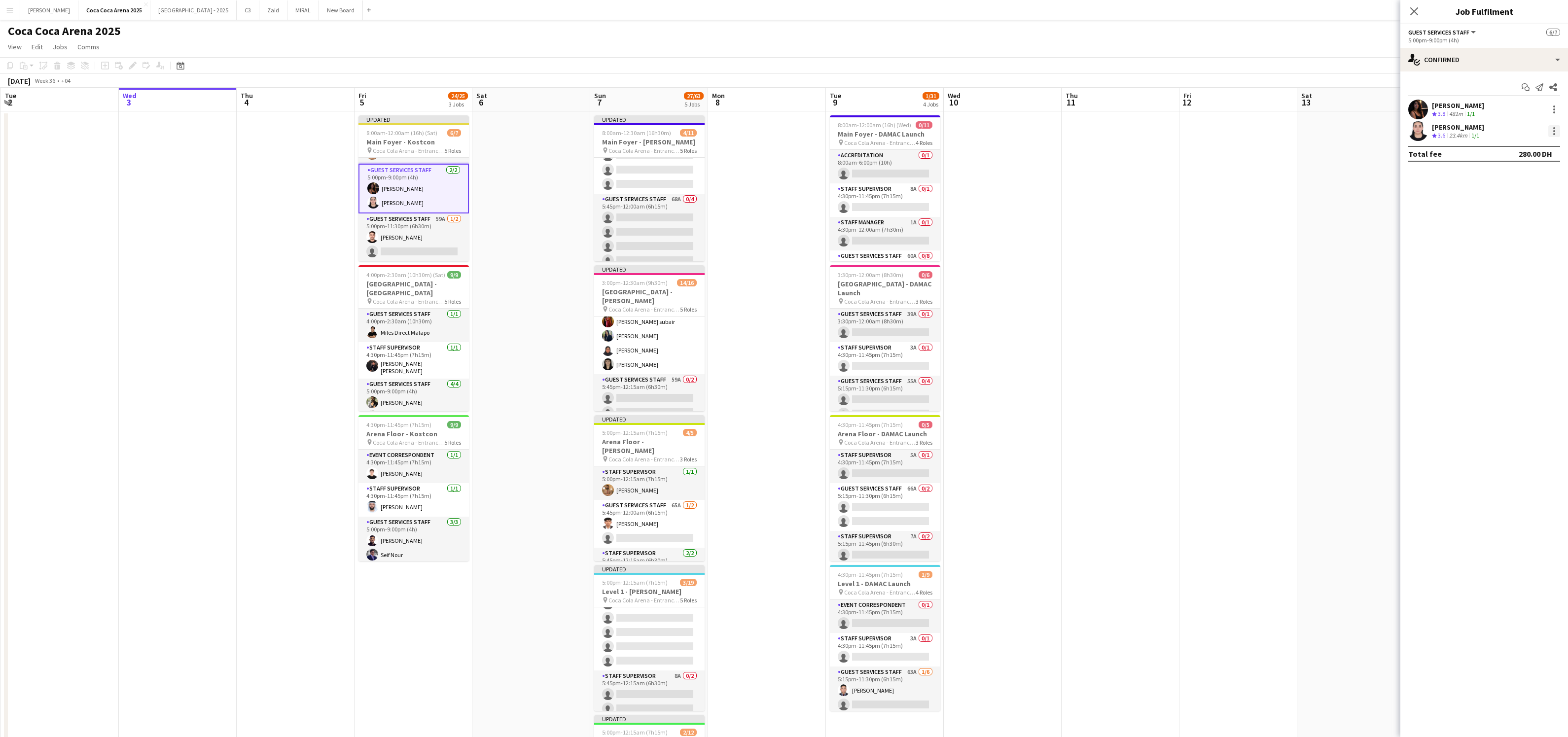
click at [1553, 127] on div at bounding box center [1554, 128] width 2 height 2
click at [1522, 174] on span "Switch crew" at bounding box center [1512, 173] width 42 height 9
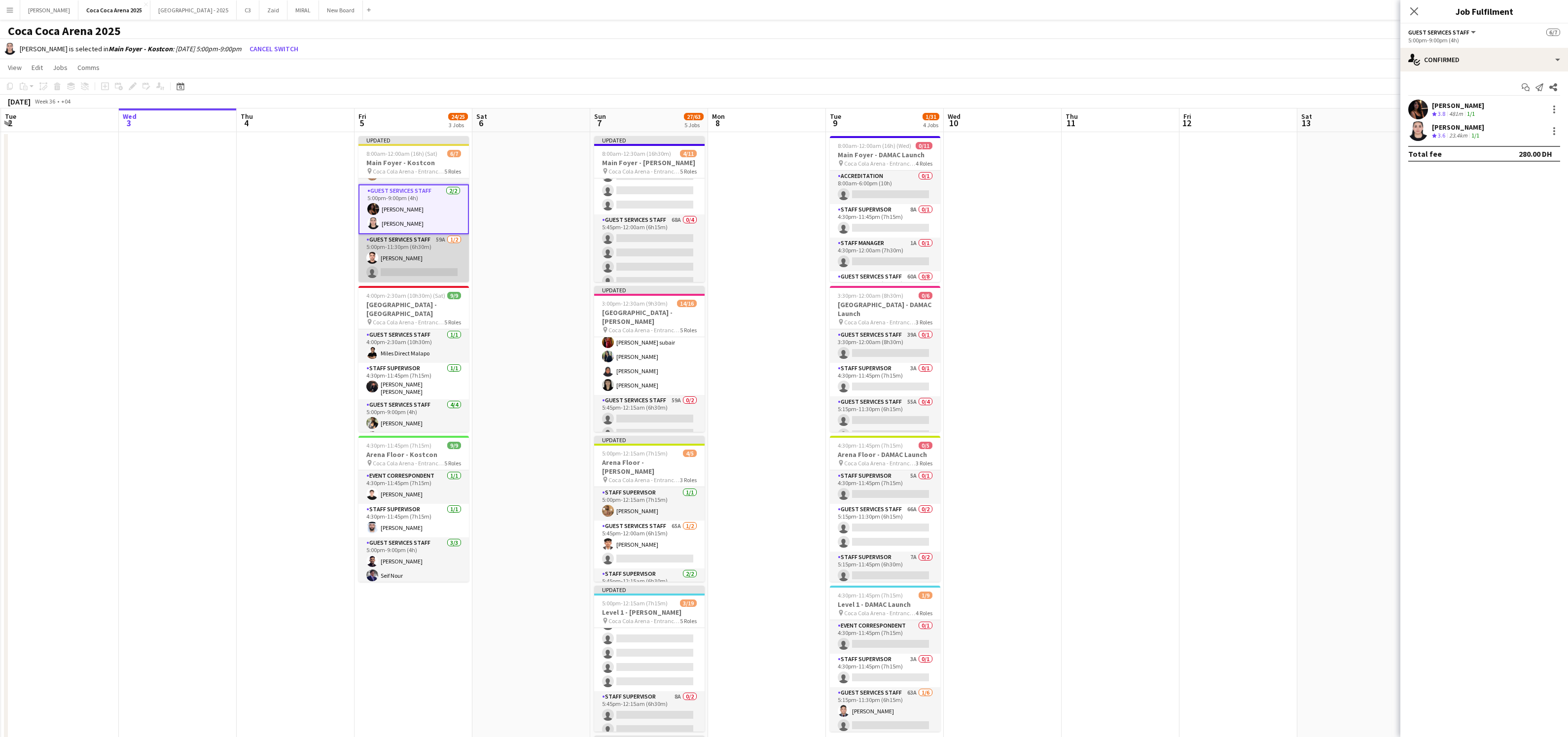
click at [449, 275] on app-card-role "Guest Services Staff 59A 1/2 5:00pm-11:30pm (6h30m) Abdullah Alrasheed single-n…" at bounding box center [413, 258] width 110 height 48
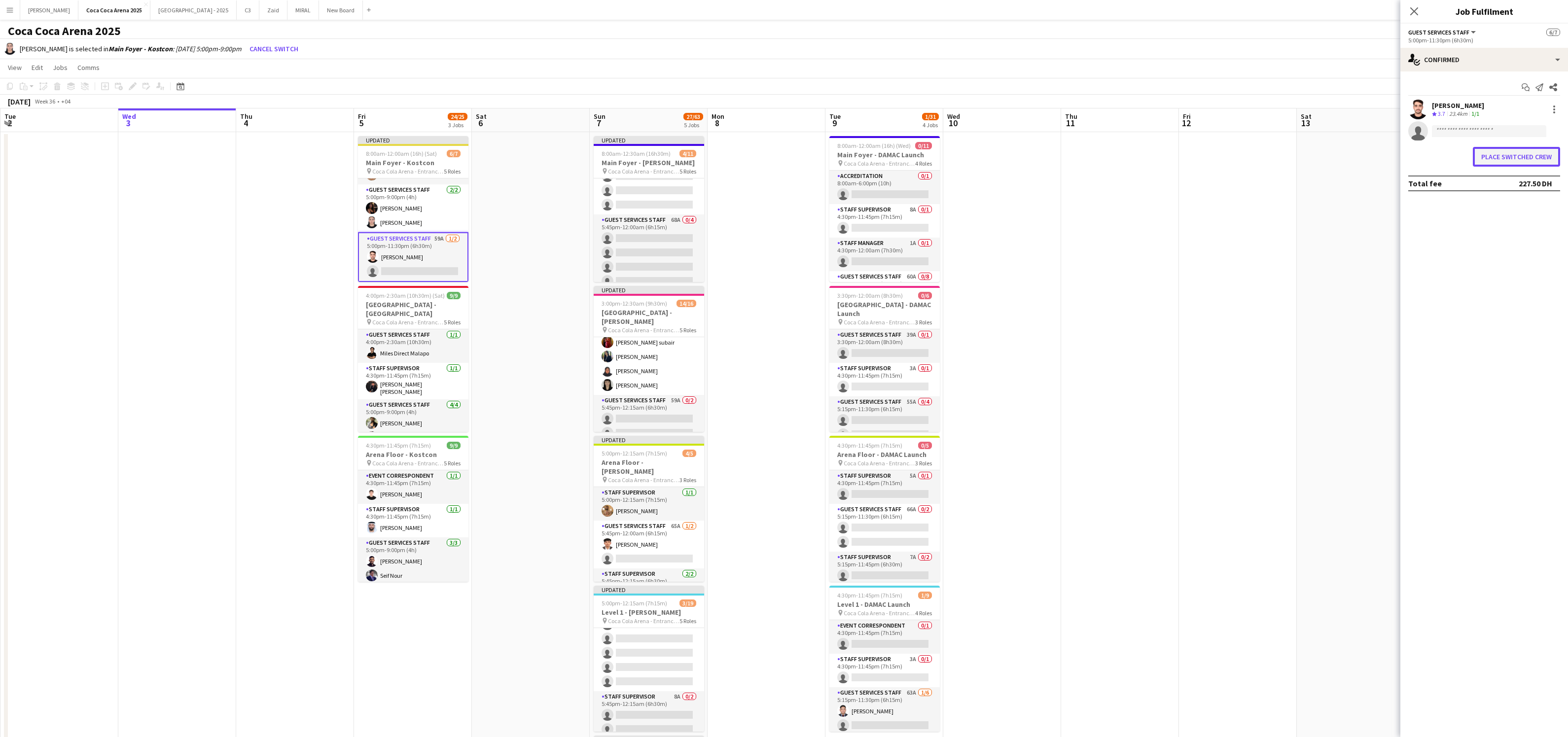
click at [1520, 153] on button "Place switched crew" at bounding box center [1516, 156] width 87 height 19
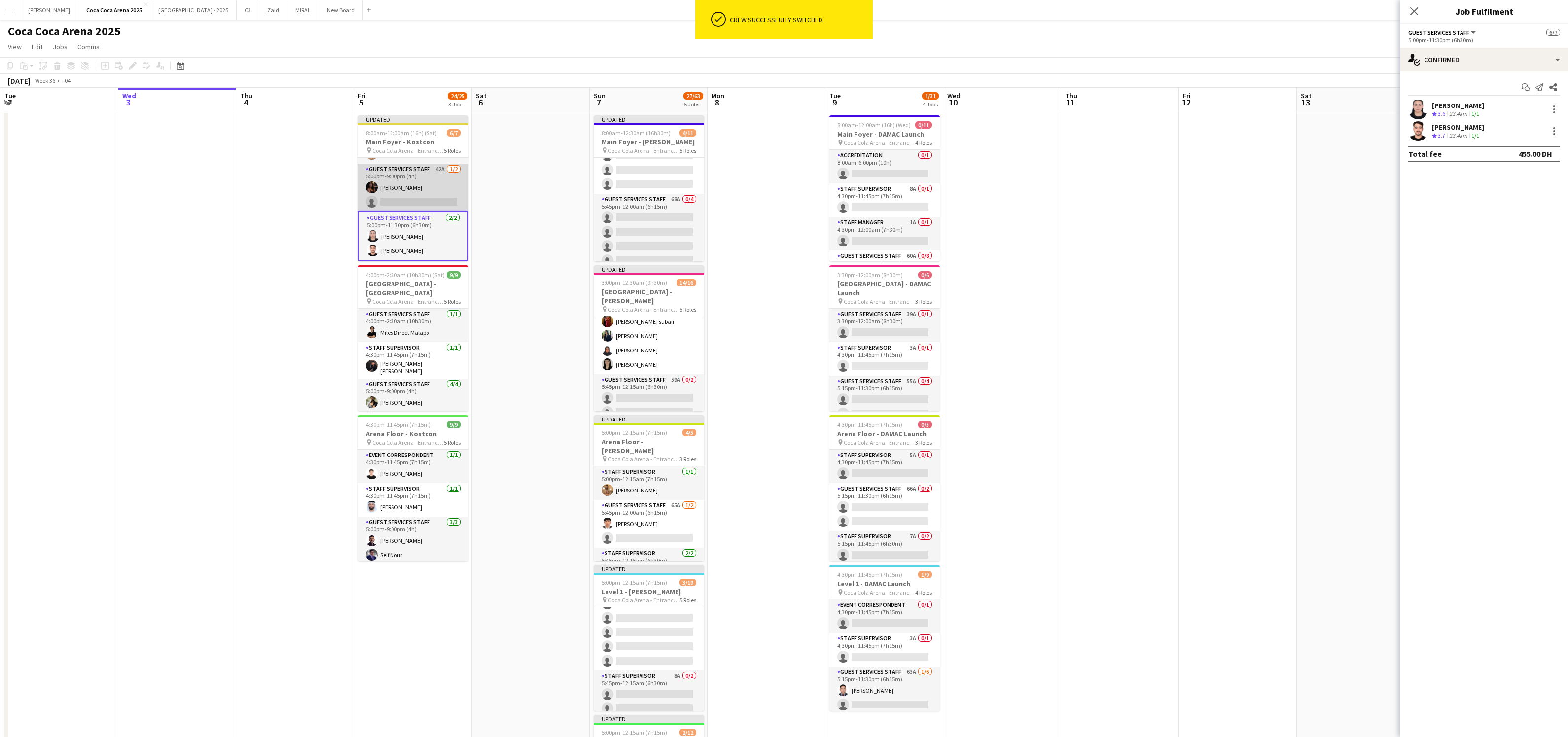
scroll to position [0, 235]
click at [405, 187] on app-card-role "Guest Services Staff 42A 1/2 5:00pm-9:00pm (4h) Afra Syed single-neutral-actions" at bounding box center [413, 187] width 110 height 48
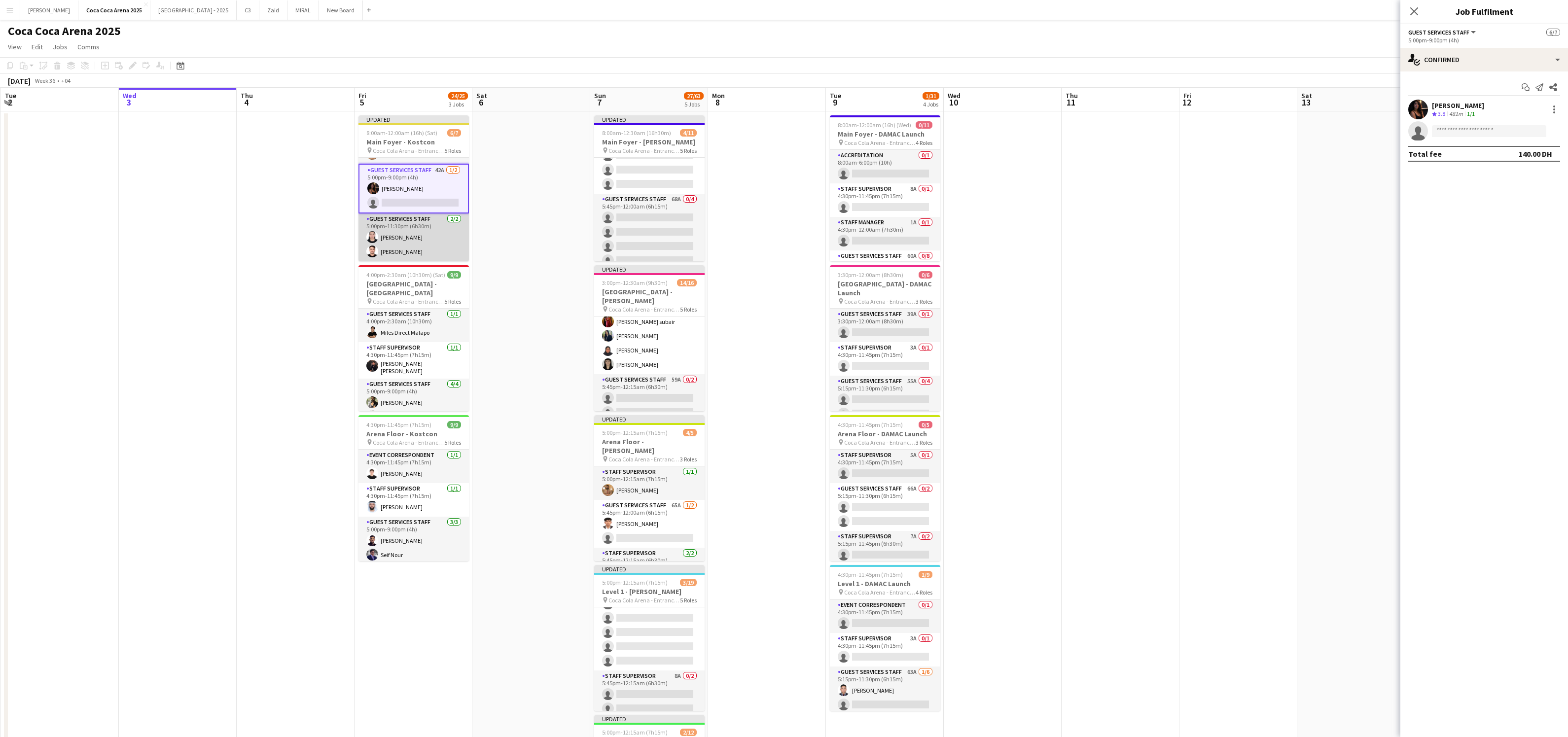
click at [388, 250] on app-card-role "Guest Services Staff 2/2 5:00pm-11:30pm (6h30m) Amira Mahmoud Abdullah Alrasheed" at bounding box center [413, 237] width 110 height 48
click at [1554, 131] on div at bounding box center [1554, 131] width 2 height 2
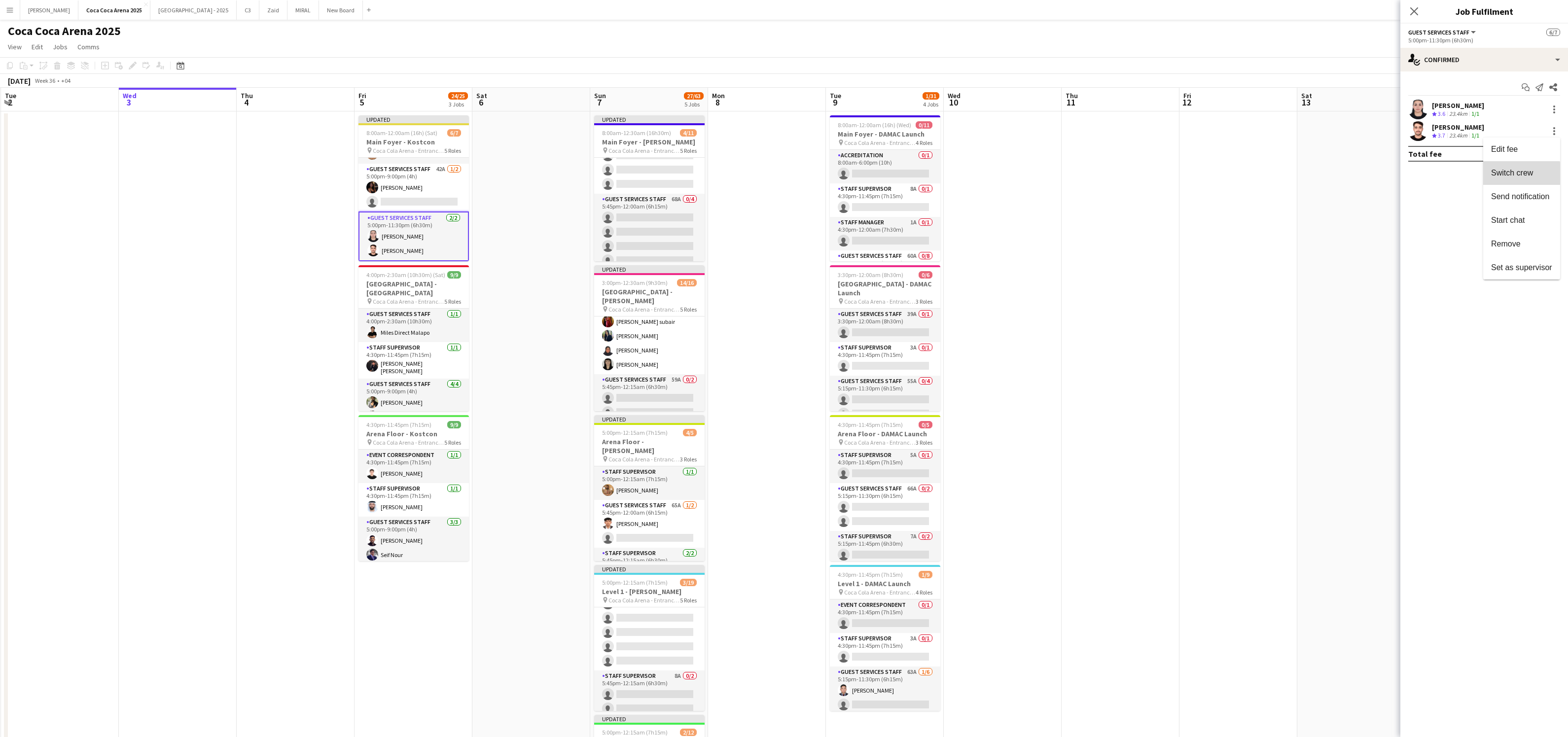
click at [1513, 175] on span "Switch crew" at bounding box center [1512, 173] width 42 height 9
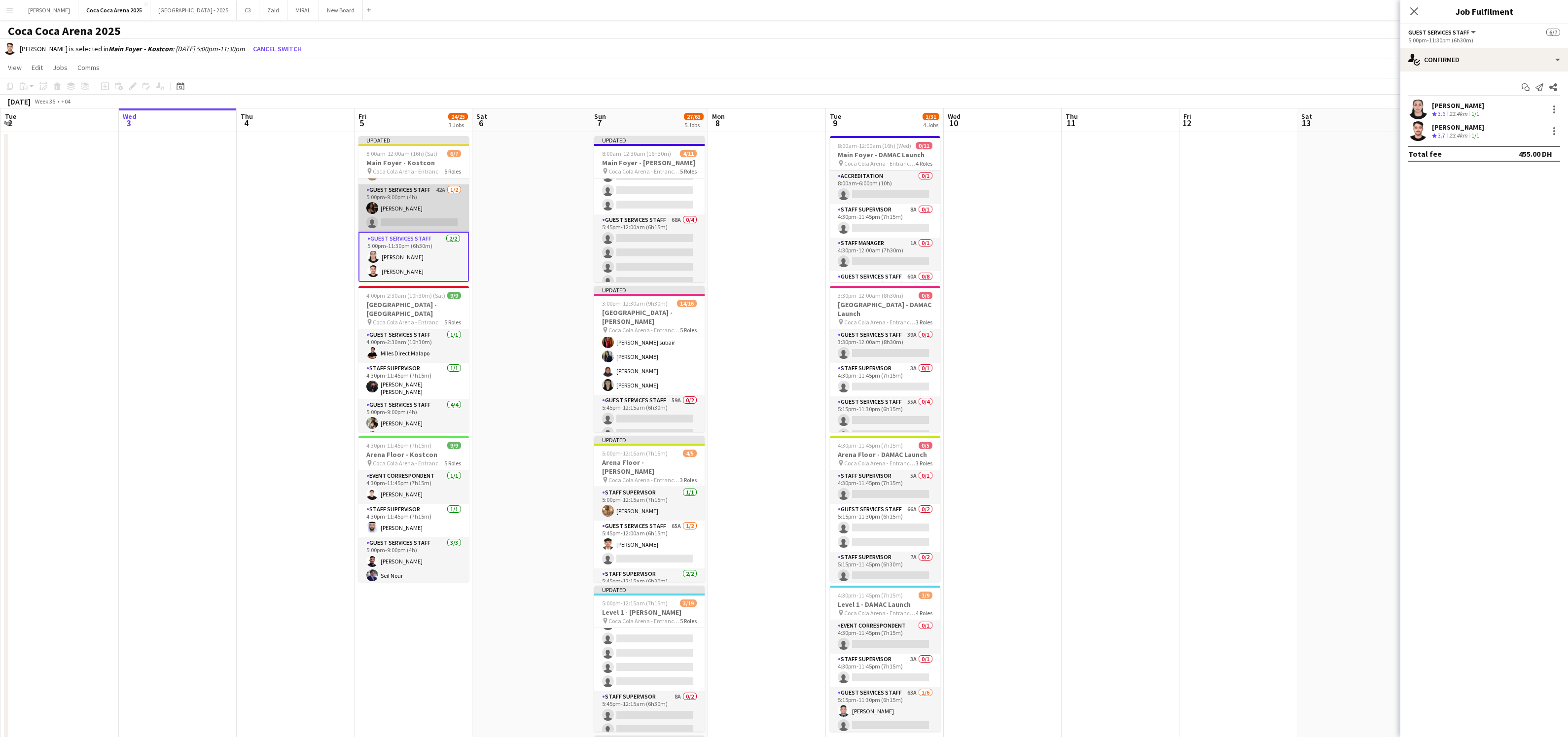
click at [414, 226] on app-card-role "Guest Services Staff 42A 1/2 5:00pm-9:00pm (4h) Afra Syed single-neutral-actions" at bounding box center [413, 208] width 110 height 48
click at [1513, 156] on button "Place switched crew" at bounding box center [1516, 156] width 87 height 19
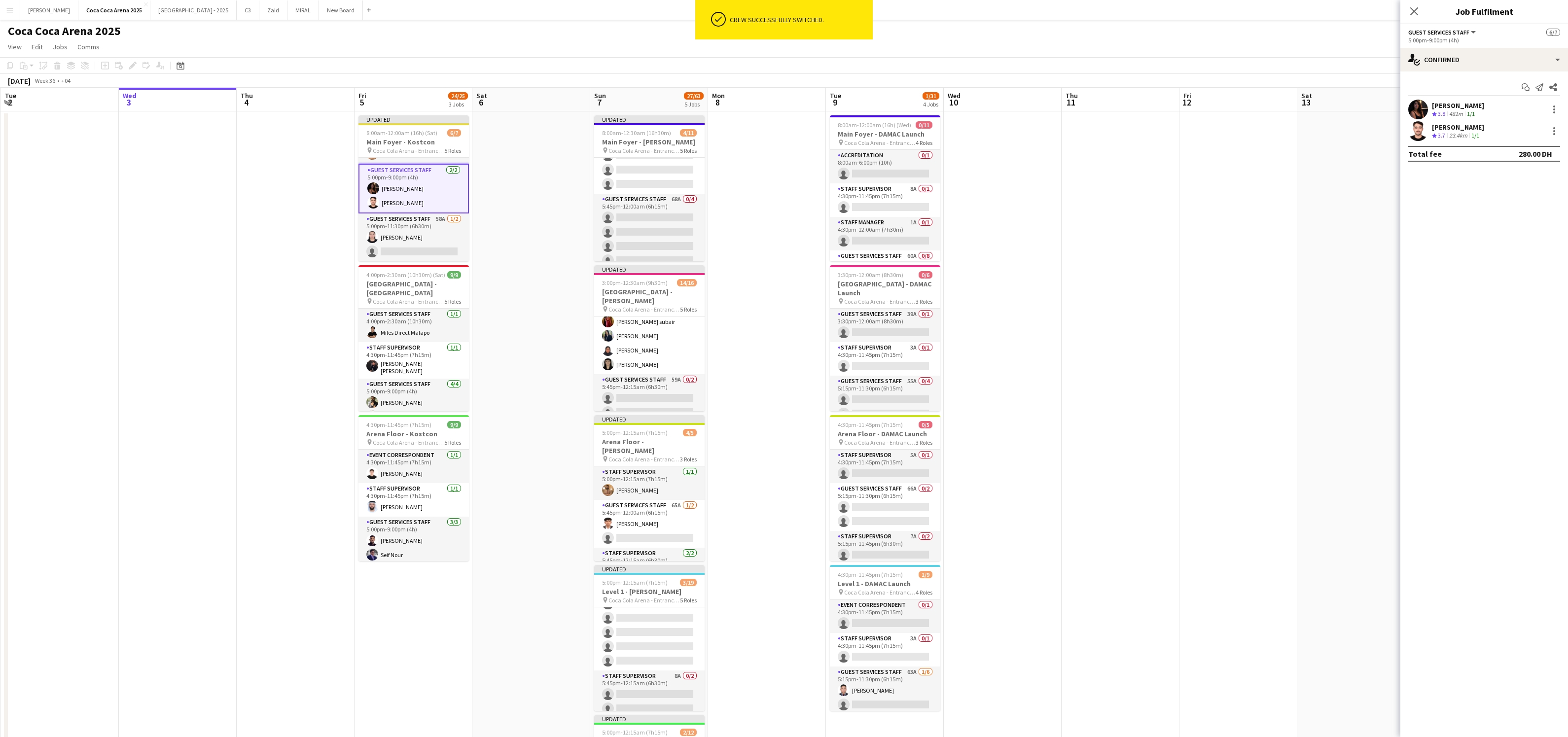
click at [401, 187] on app-card-role "Guest Services Staff 2/2 5:00pm-9:00pm (4h) Afra Syed Abdullah Alrasheed" at bounding box center [413, 189] width 110 height 50
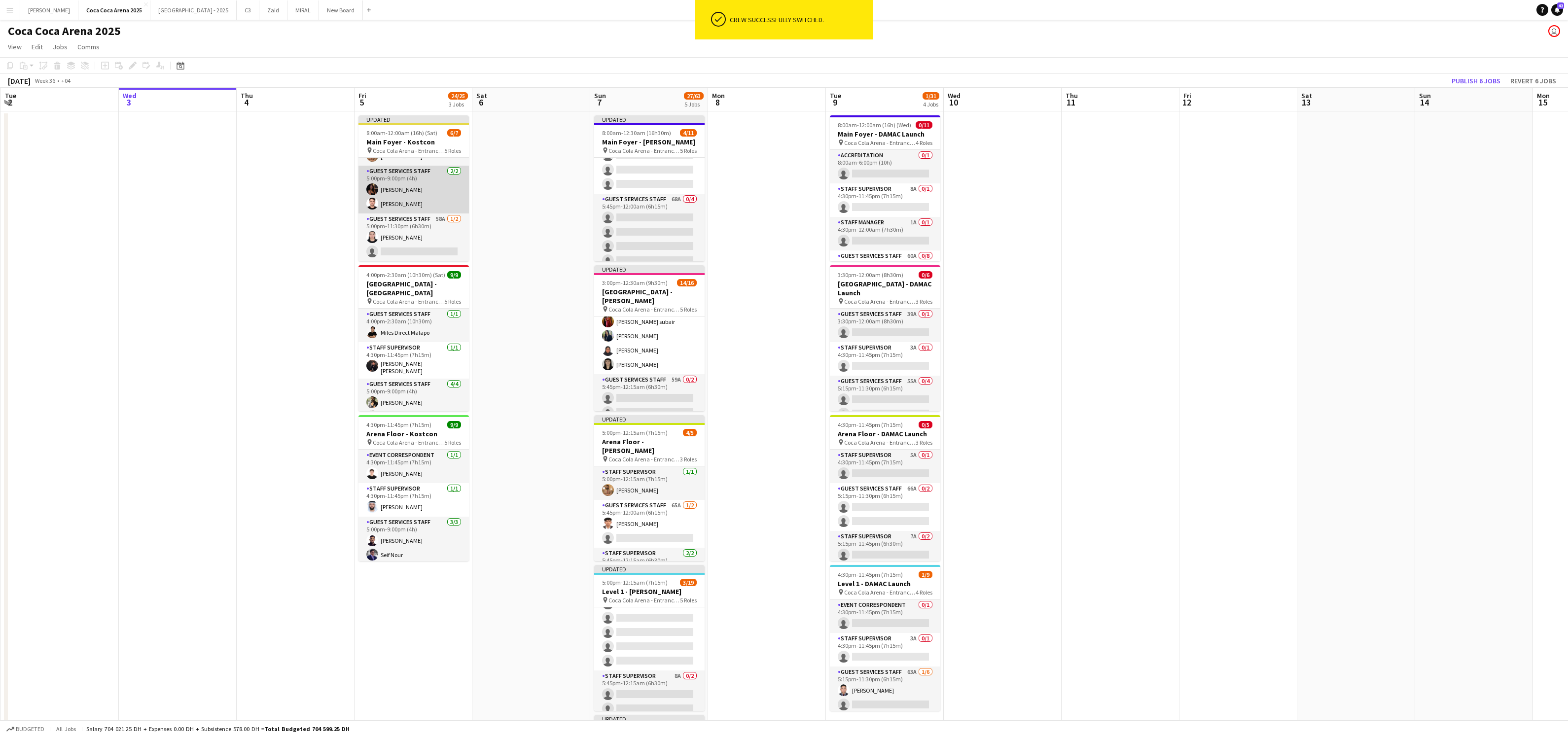
scroll to position [94, 0]
click at [393, 190] on app-card-role "Guest Services Staff 2/2 5:00pm-9:00pm (4h) Afra Syed Abdullah Alrasheed" at bounding box center [413, 189] width 110 height 48
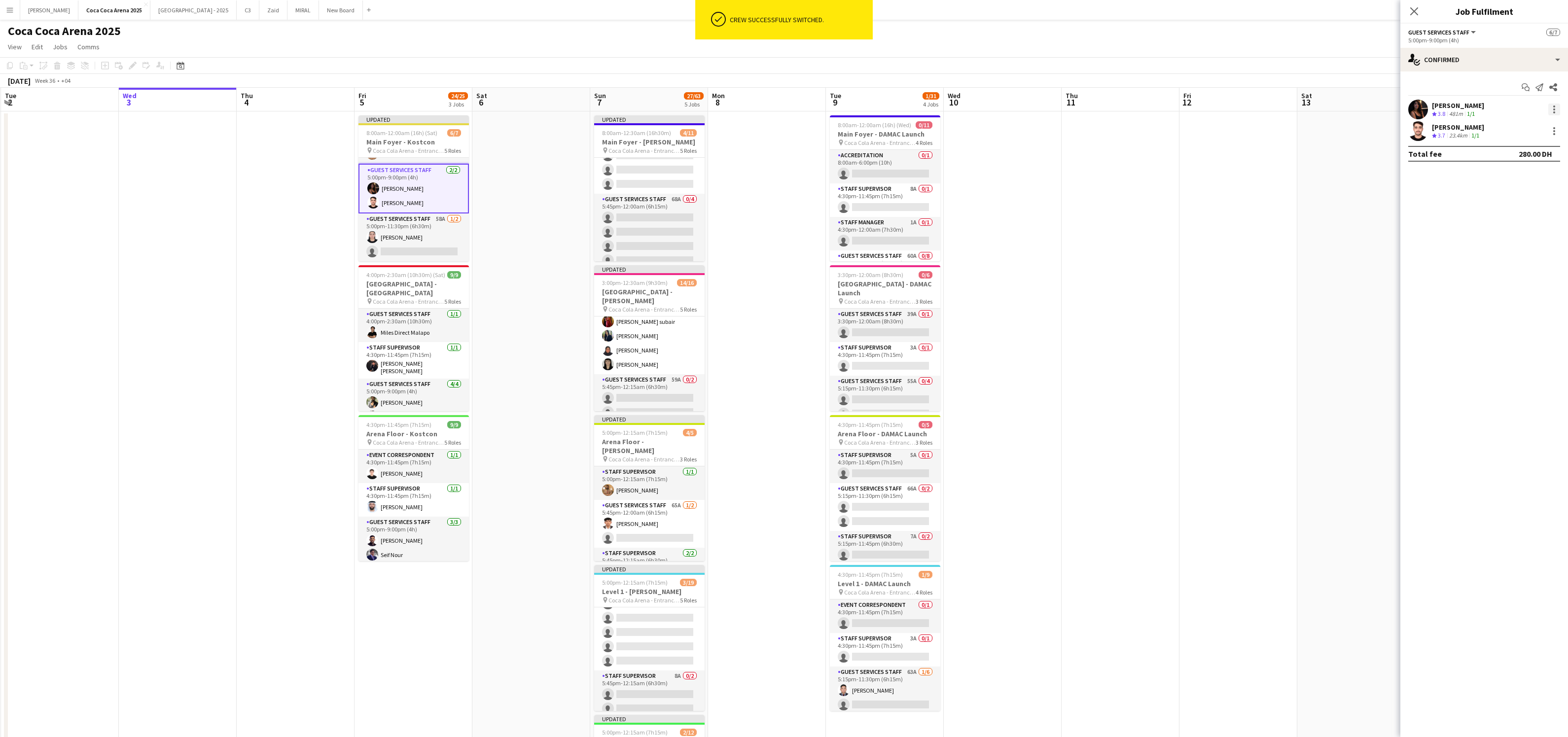
click at [1556, 108] on div at bounding box center [1554, 109] width 12 height 12
click at [1514, 151] on span "Switch crew" at bounding box center [1512, 151] width 42 height 9
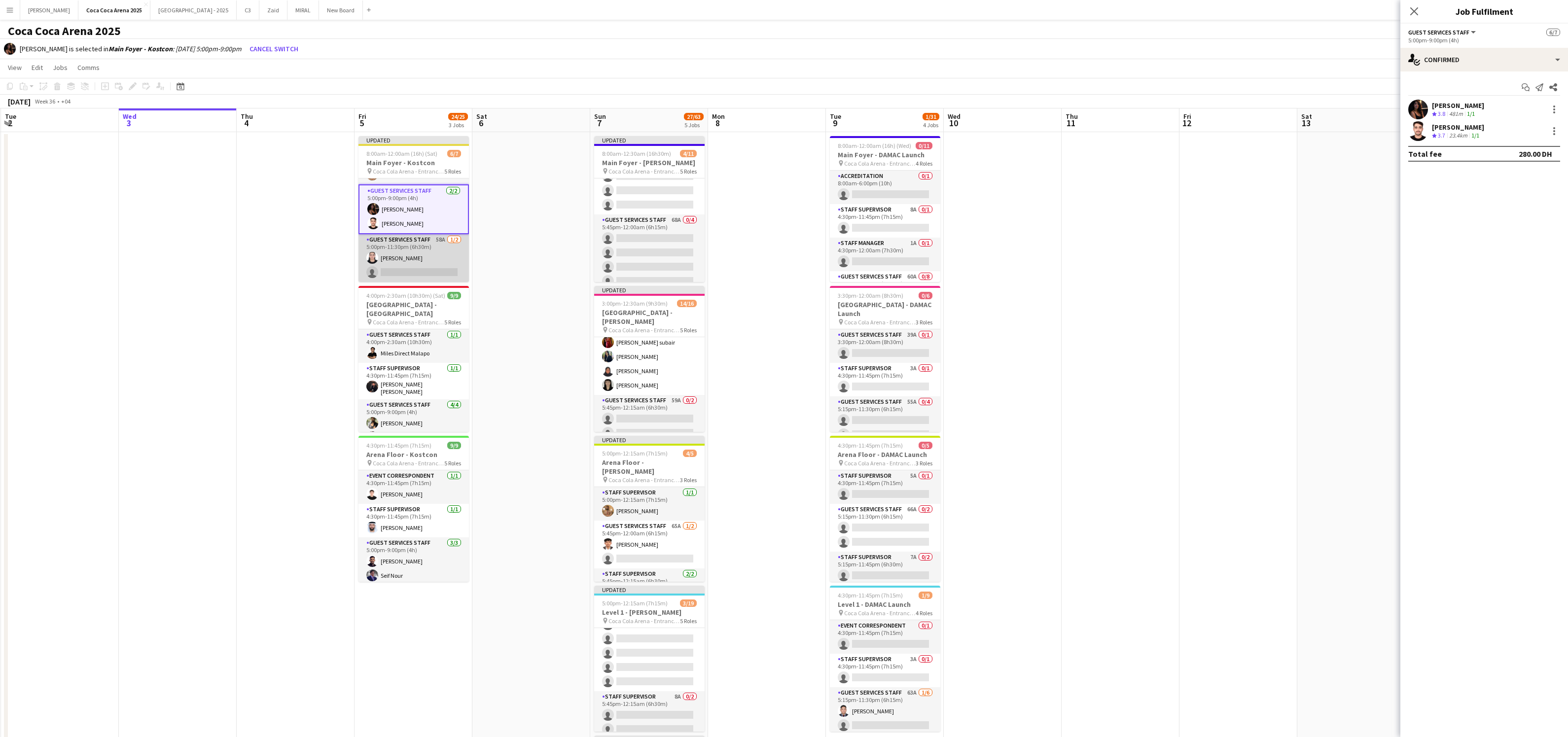
click at [430, 264] on app-card-role "Guest Services Staff 58A 1/2 5:00pm-11:30pm (6h30m) Amira Mahmoud single-neutra…" at bounding box center [413, 258] width 110 height 48
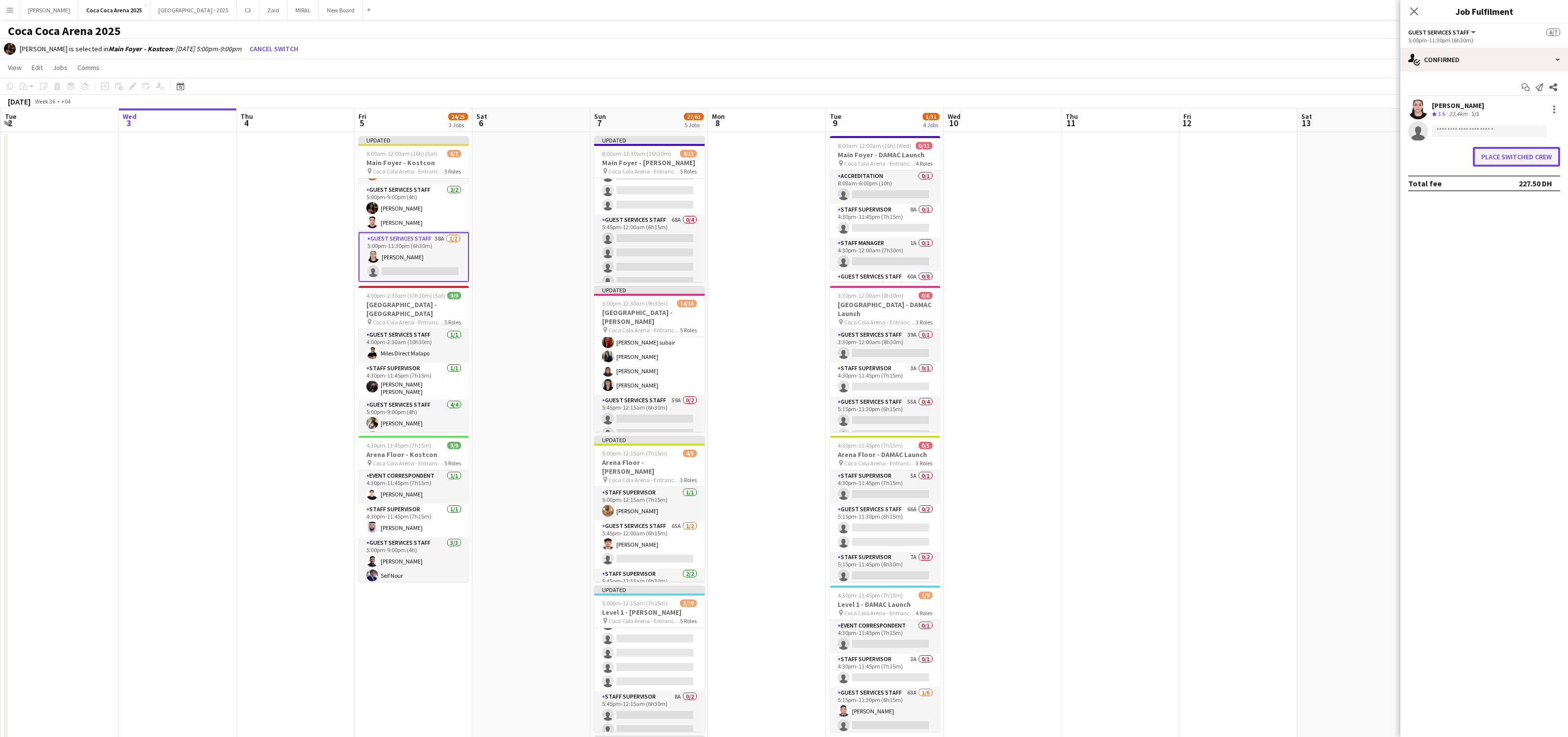
click at [1509, 162] on button "Place switched crew" at bounding box center [1516, 156] width 87 height 19
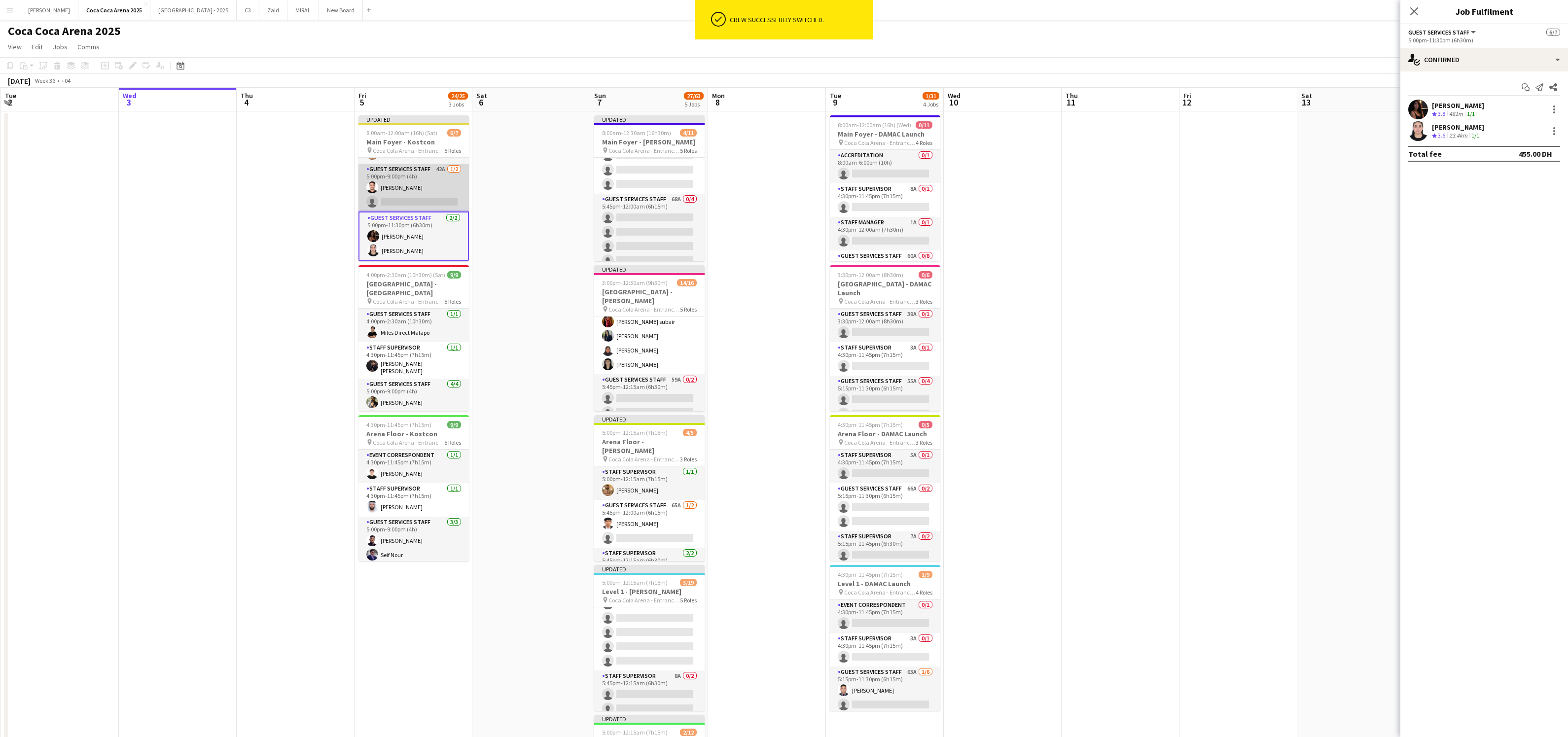
click at [416, 198] on app-card-role "Guest Services Staff 42A 1/2 5:00pm-9:00pm (4h) Abdullah Alrasheed single-neutr…" at bounding box center [413, 187] width 110 height 48
click at [408, 248] on app-card-role "Guest Services Staff 2/2 5:00pm-11:30pm (6h30m) Afra Syed Amira Mahmoud" at bounding box center [413, 237] width 110 height 48
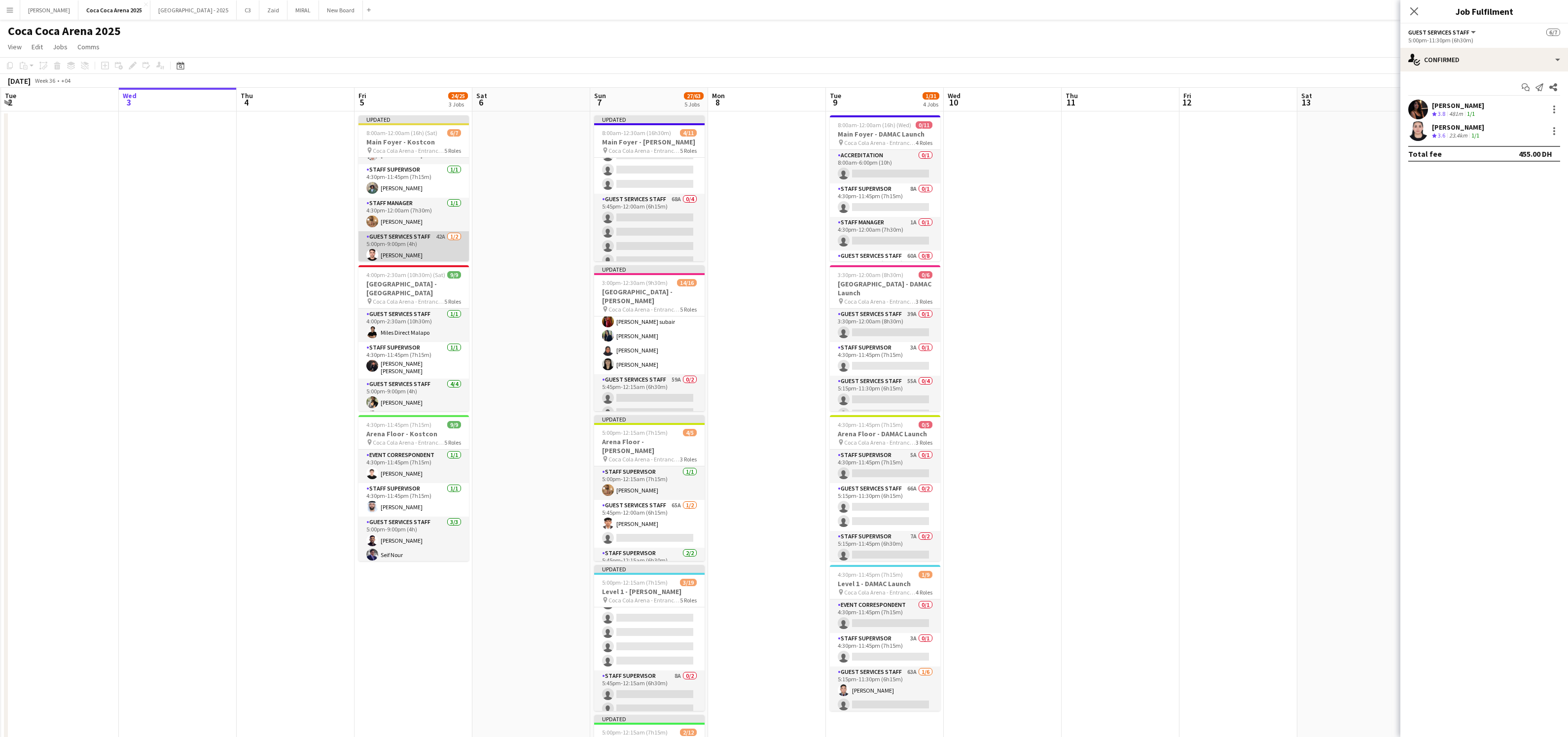
scroll to position [0, 0]
click at [405, 184] on app-card-role "Accreditation 1/1 8:00am-8:00pm (12h) Michelle Marie Brillo" at bounding box center [413, 174] width 110 height 33
click at [404, 174] on app-card-role "Accreditation 1/1 8:00am-8:00pm (12h) Michelle Marie Brillo" at bounding box center [413, 175] width 110 height 35
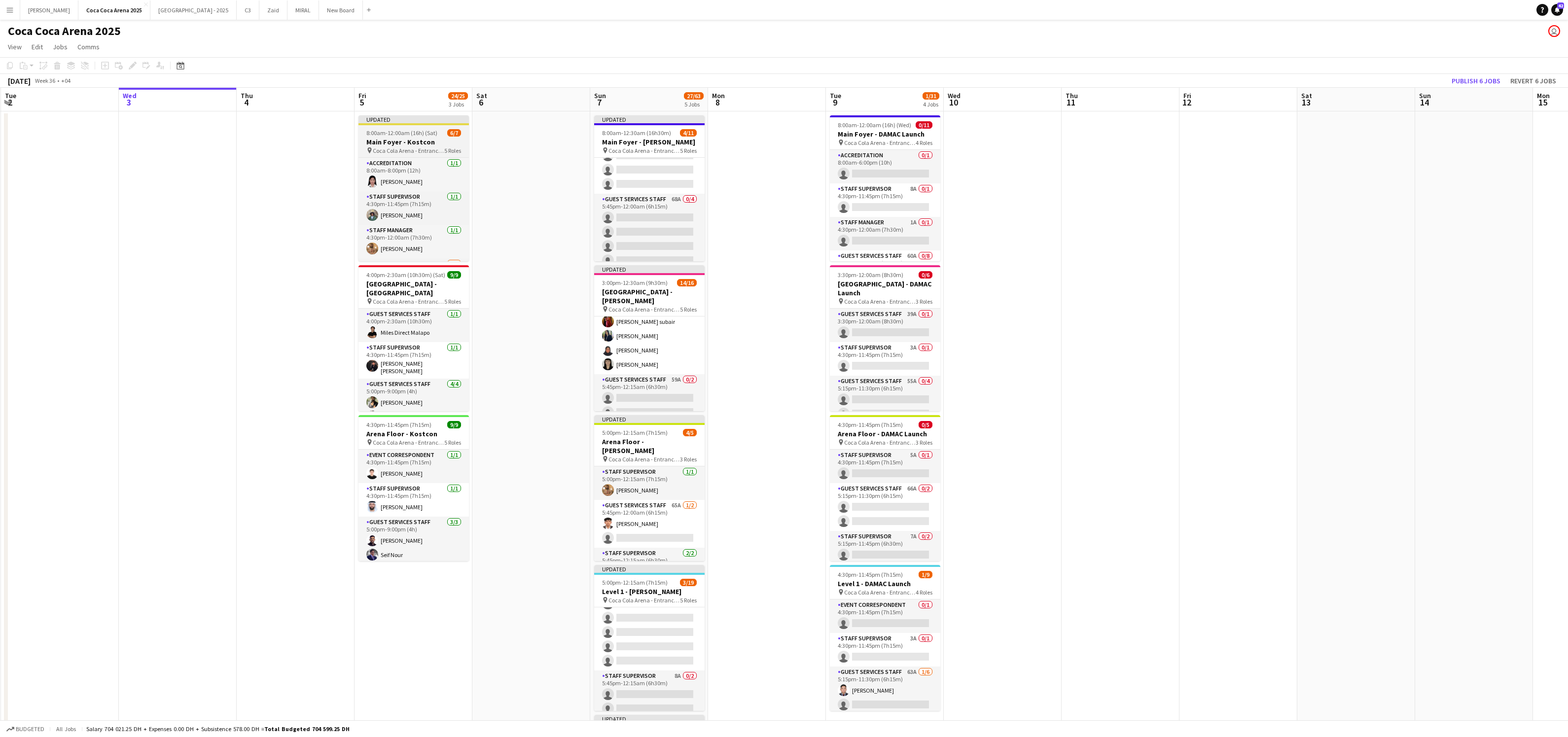
click at [401, 147] on span "Coca Cola Arena - Entrance F" at bounding box center [408, 150] width 71 height 7
click at [131, 63] on icon "Edit" at bounding box center [132, 65] width 8 height 8
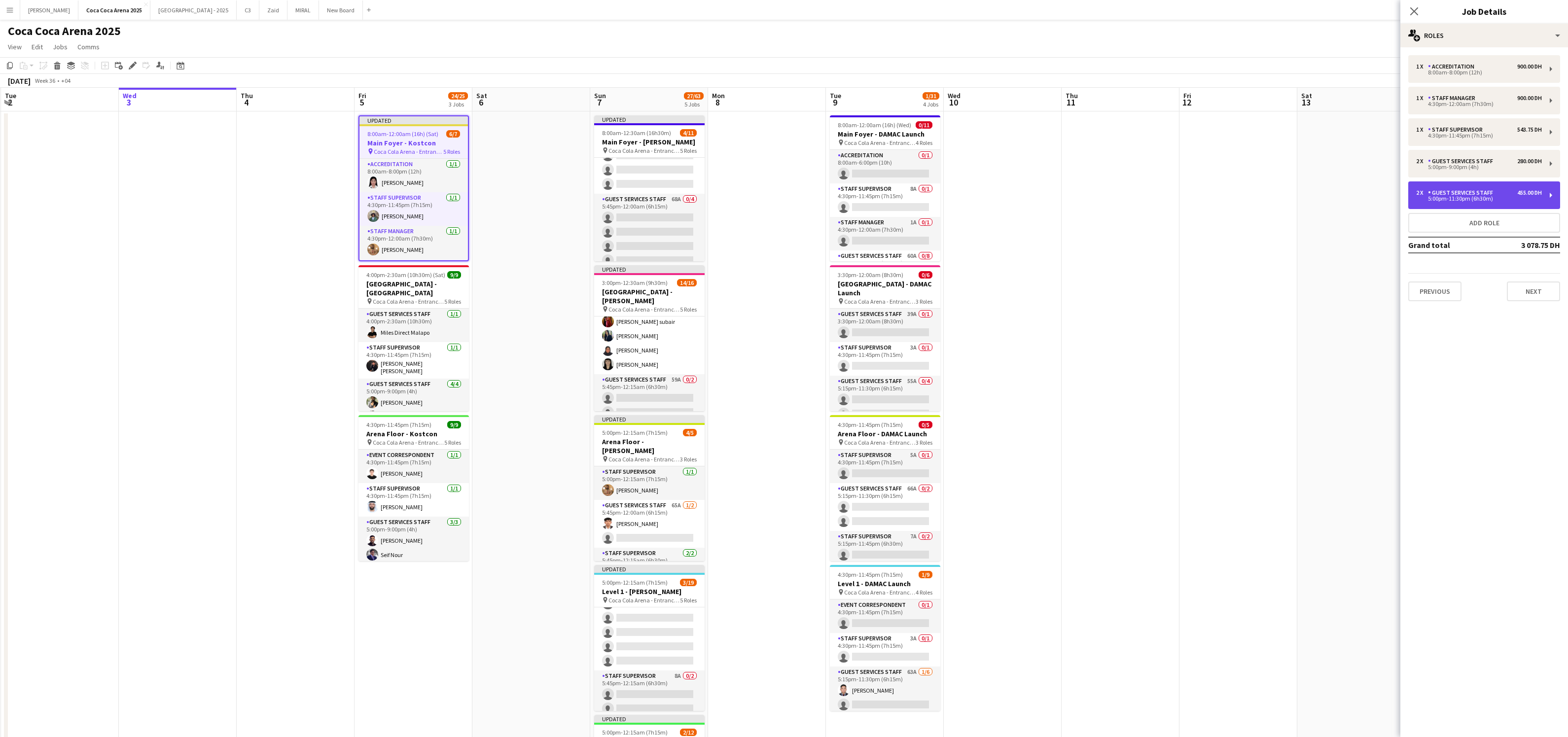
click at [1550, 191] on div "2 x Guest Services Staff 455.00 DH 5:00pm-11:30pm (6h30m)" at bounding box center [1484, 195] width 152 height 27
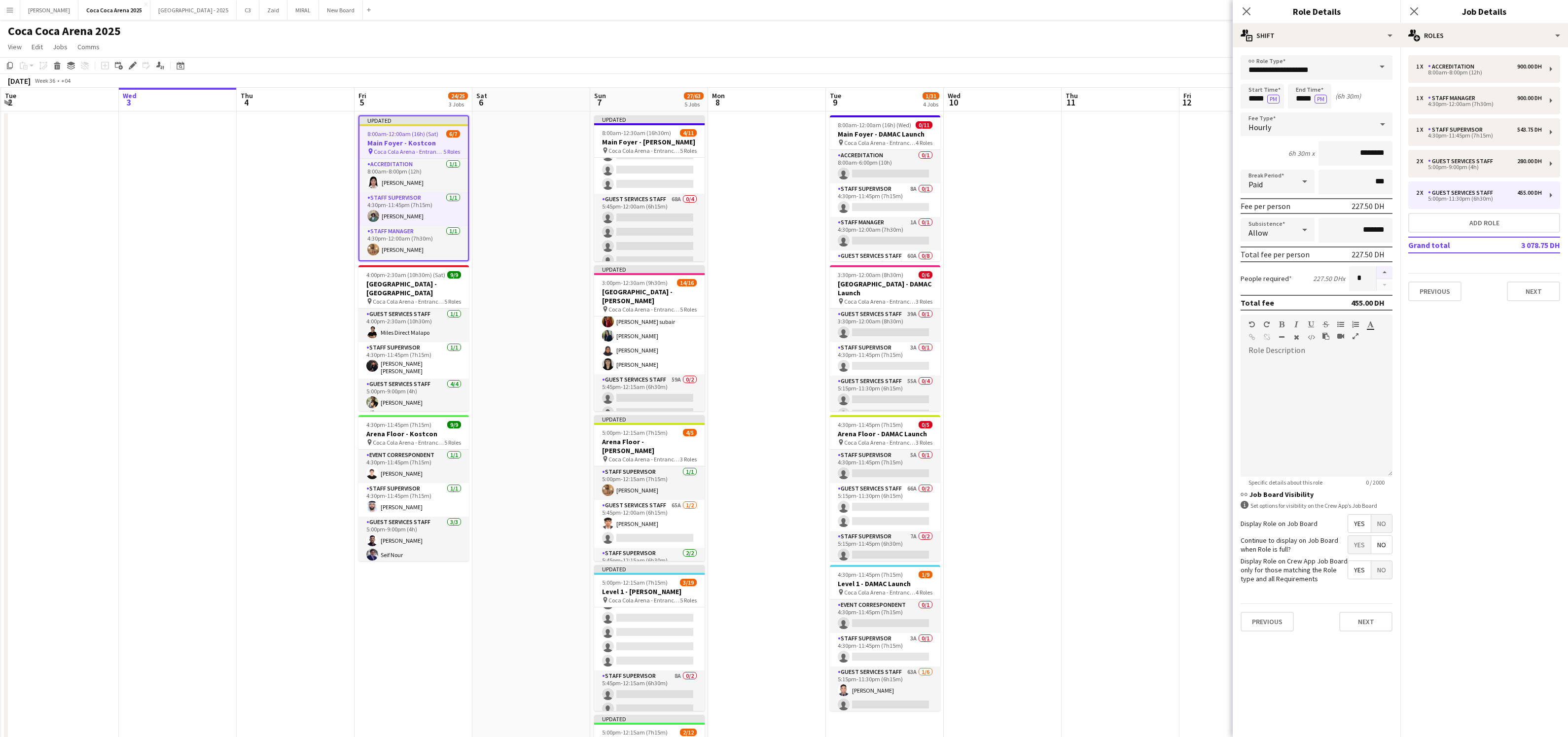
click at [1385, 270] on button "button" at bounding box center [1385, 272] width 16 height 13
type input "*"
click at [1253, 10] on app-icon "Close pop-in" at bounding box center [1246, 11] width 14 height 14
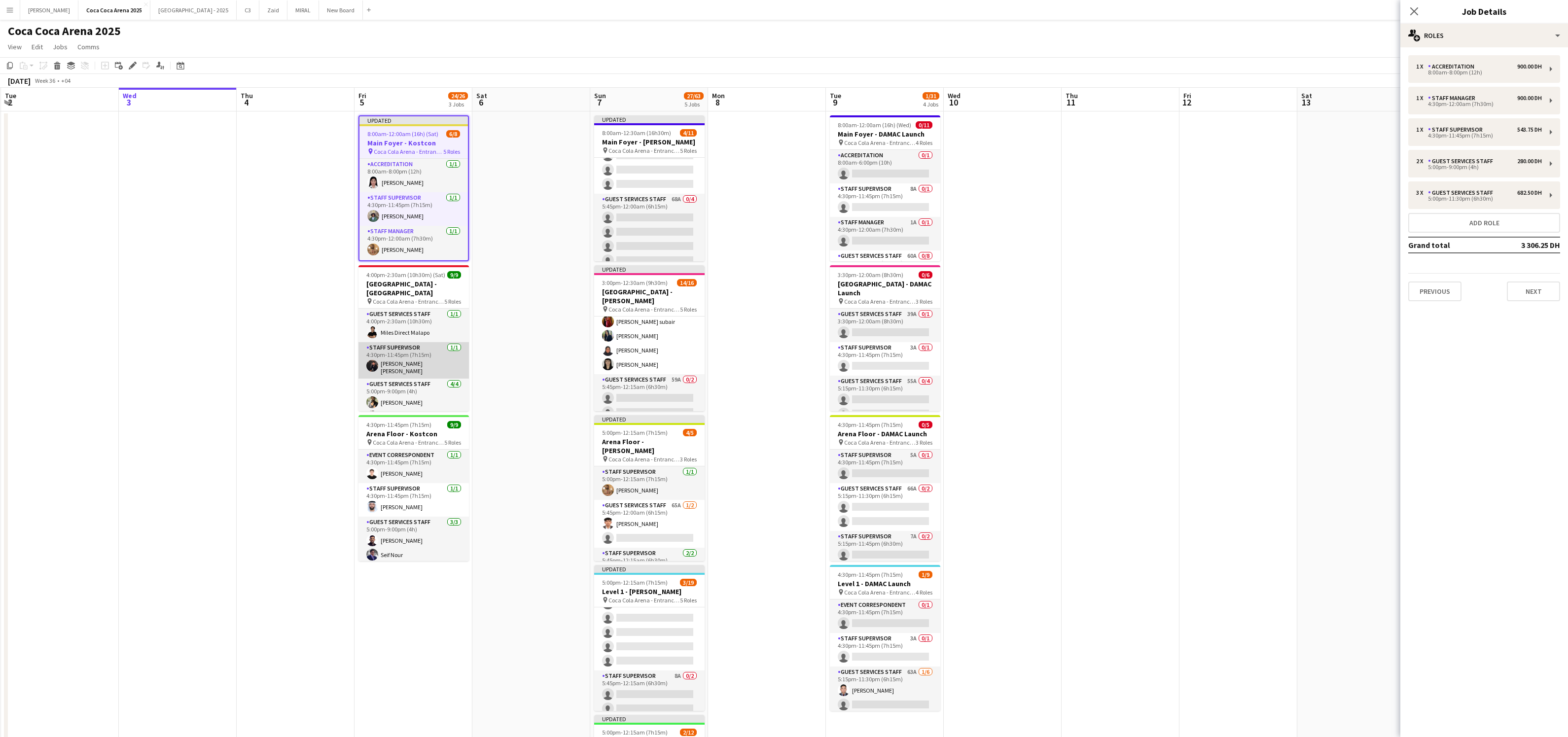
scroll to position [114, 0]
click at [544, 333] on app-date-cell at bounding box center [531, 496] width 118 height 769
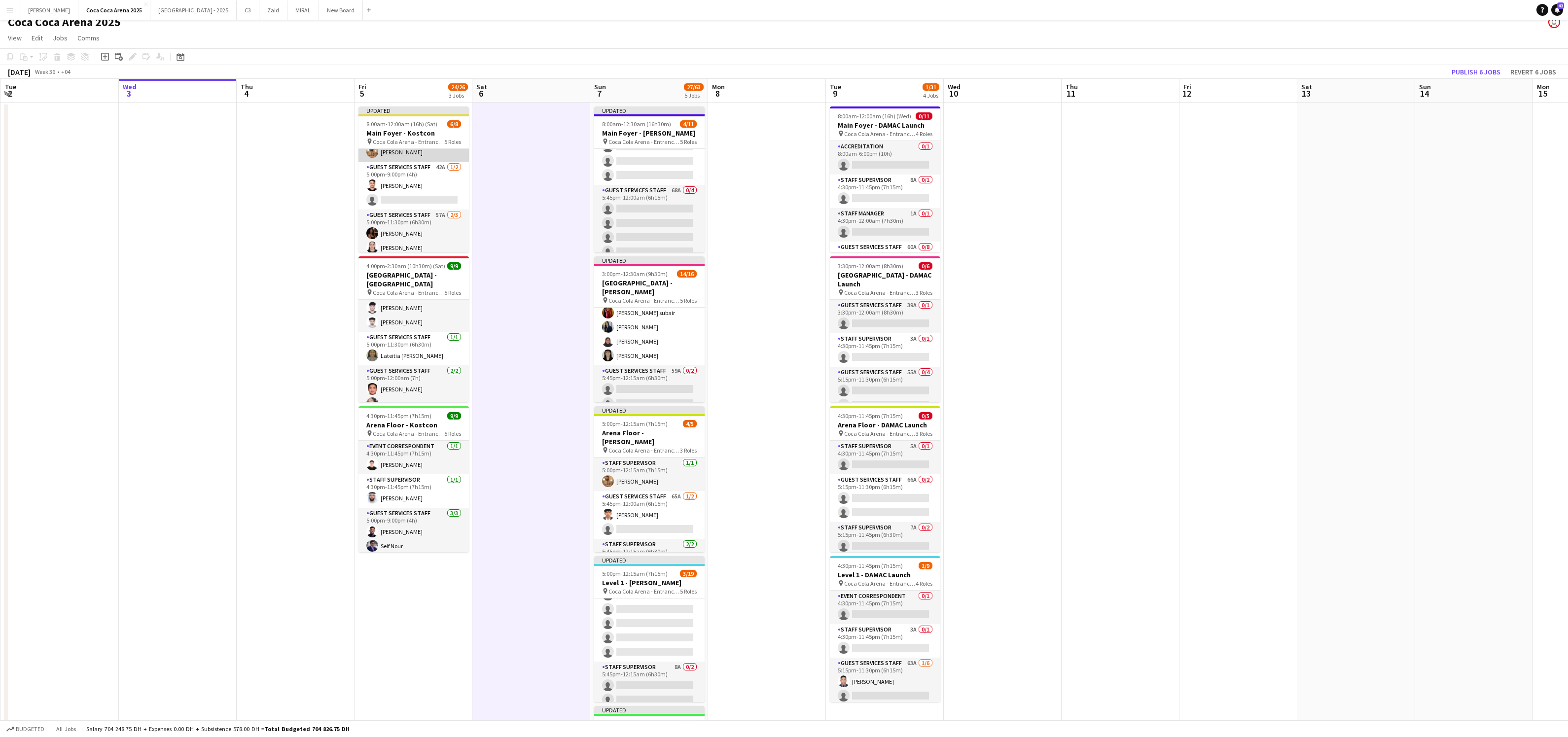
scroll to position [103, 0]
click at [397, 237] on app-card-role "Guest Services Staff 57A 2/3 5:00pm-11:30pm (6h30m) Afra Syed Amira Mahmoud sin…" at bounding box center [413, 225] width 110 height 62
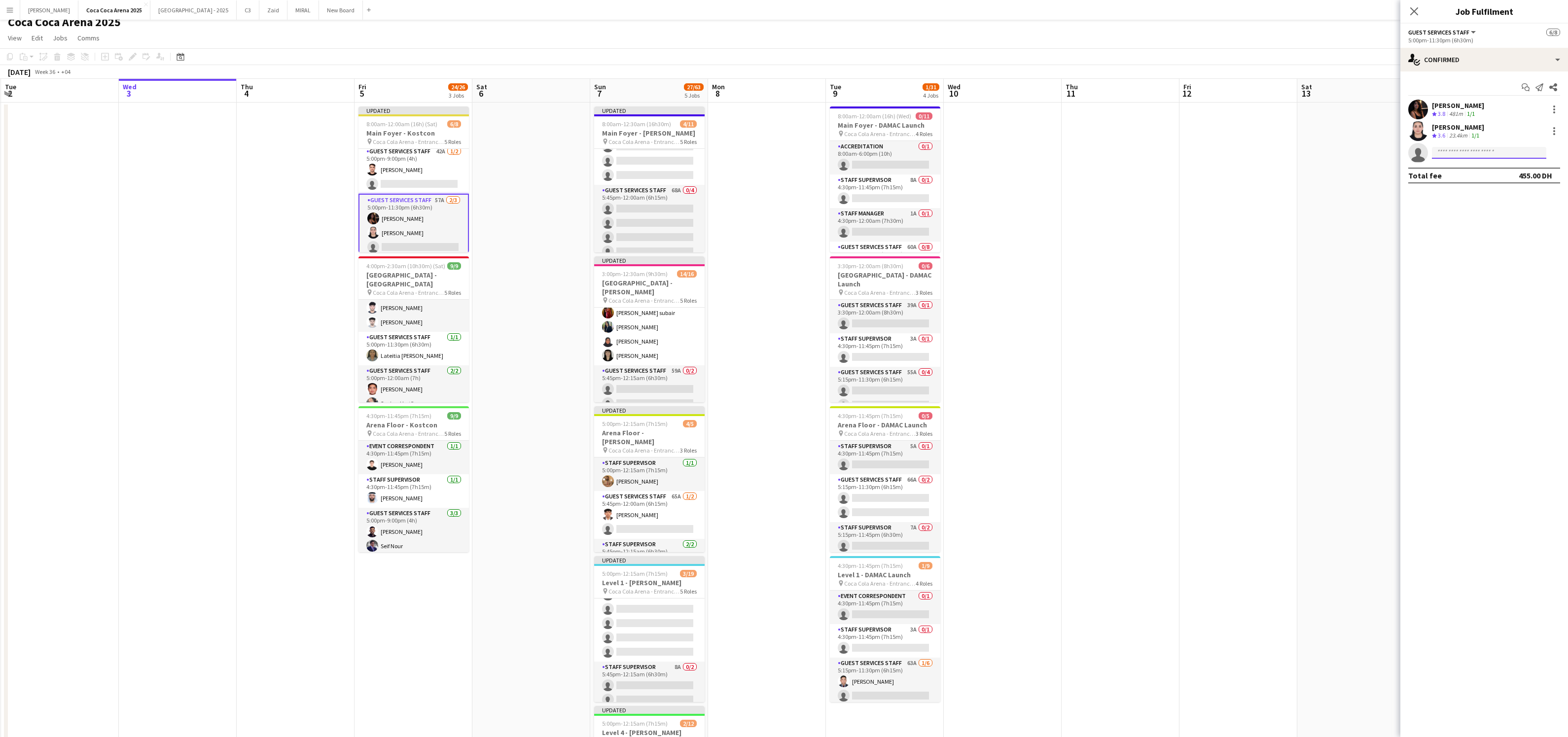
click at [1462, 153] on input at bounding box center [1489, 152] width 114 height 12
type input "*****"
click at [1473, 173] on span "rania_moubarak@hotmail.com" at bounding box center [1489, 175] width 99 height 8
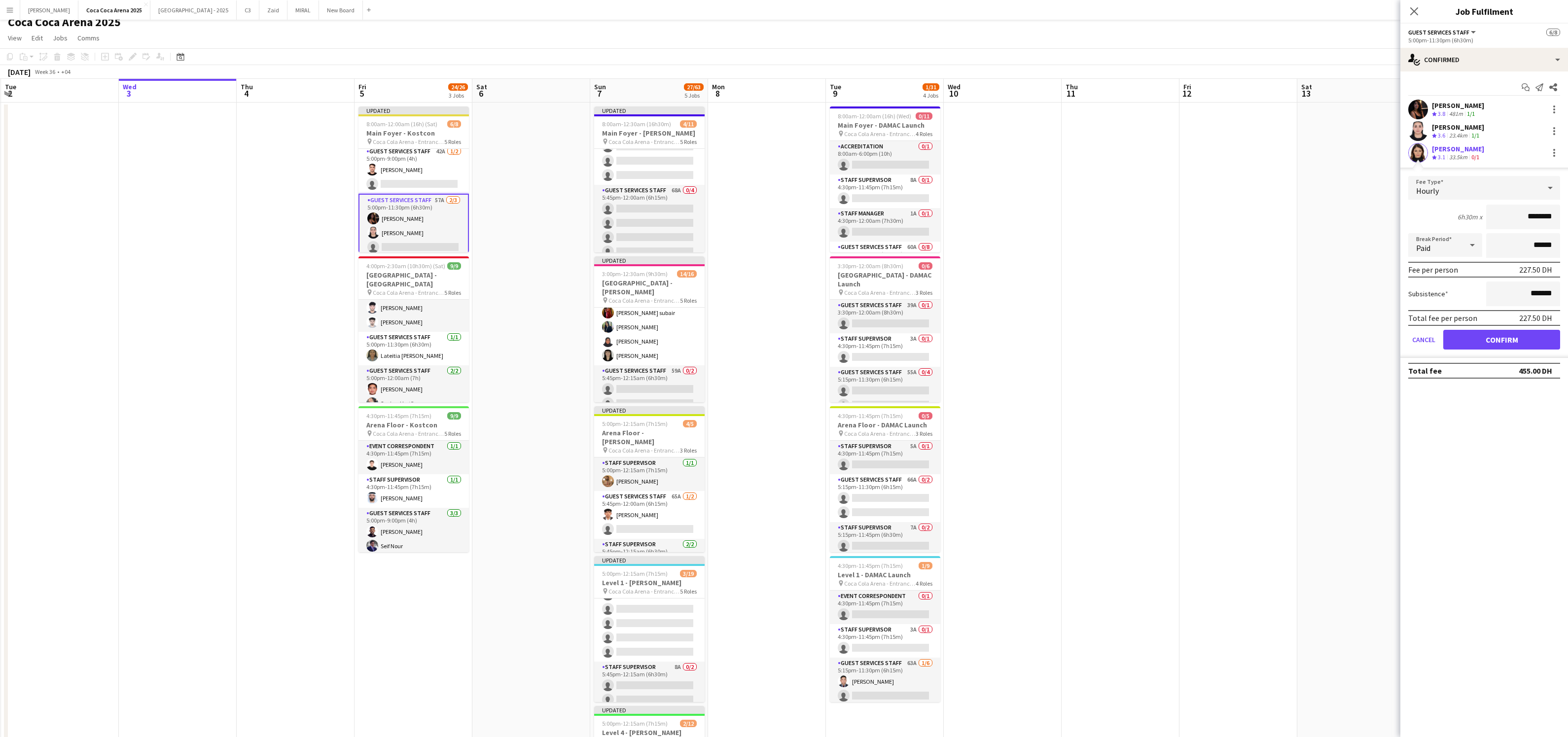
click at [1420, 148] on app-user-avatar at bounding box center [1418, 153] width 19 height 19
click at [1440, 149] on div "[PERSON_NAME]" at bounding box center [1458, 148] width 52 height 9
click at [1416, 157] on app-user-avatar at bounding box center [1418, 153] width 19 height 19
click at [1455, 159] on div "33.5km" at bounding box center [1458, 158] width 22 height 9
click at [1446, 150] on div "[PERSON_NAME]" at bounding box center [1458, 148] width 52 height 9
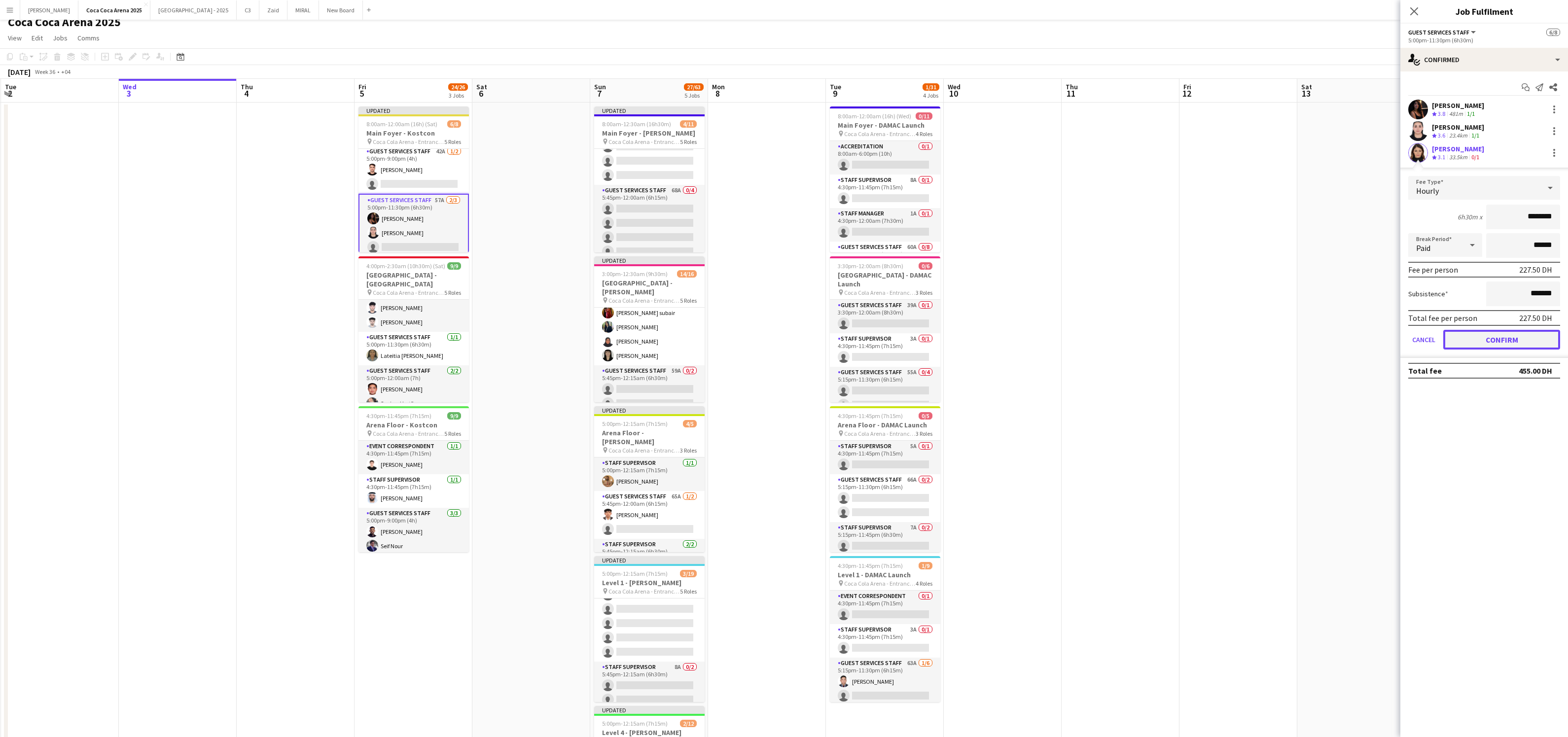
click at [1494, 334] on button "Confirm" at bounding box center [1502, 340] width 117 height 19
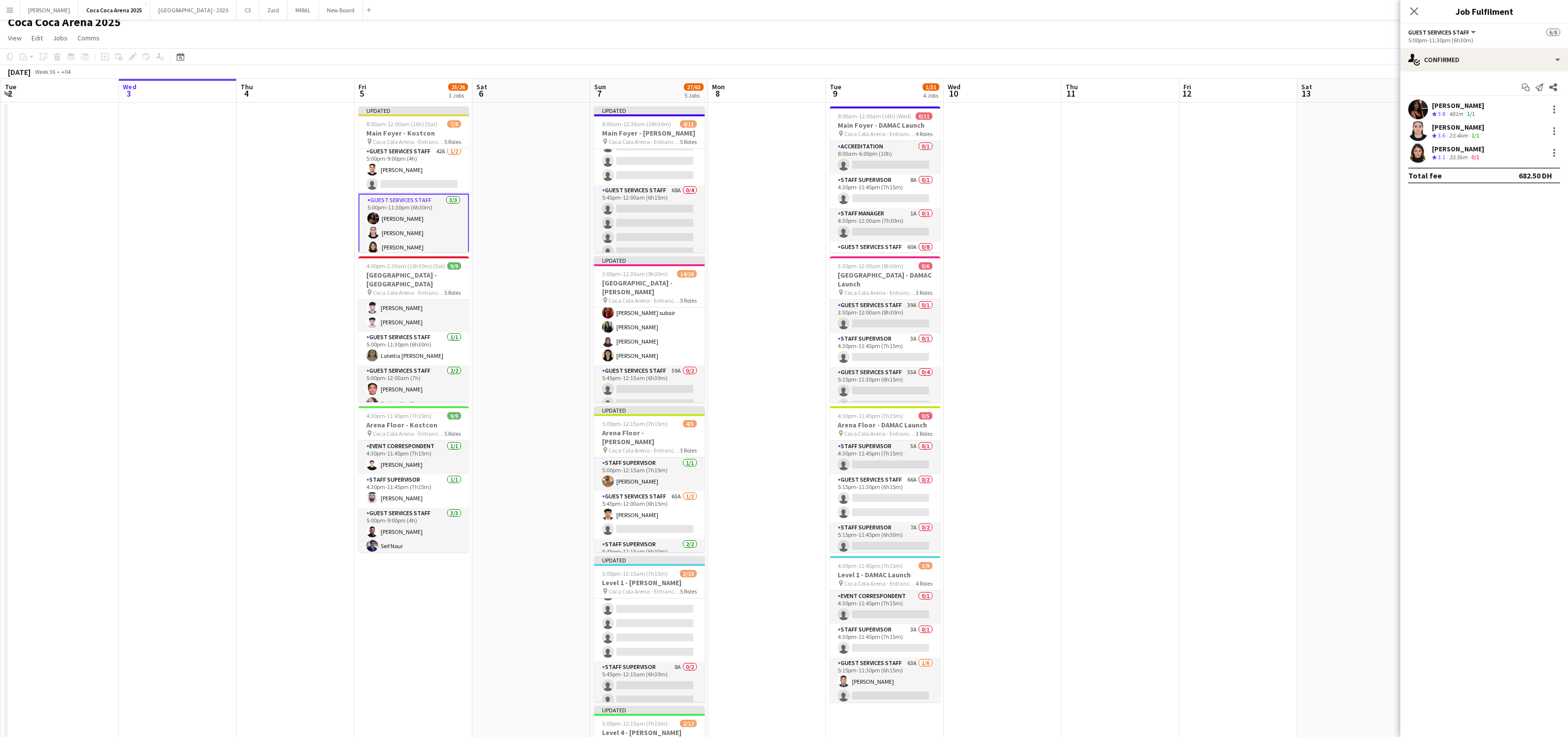
click at [1417, 152] on app-user-avatar at bounding box center [1418, 153] width 19 height 19
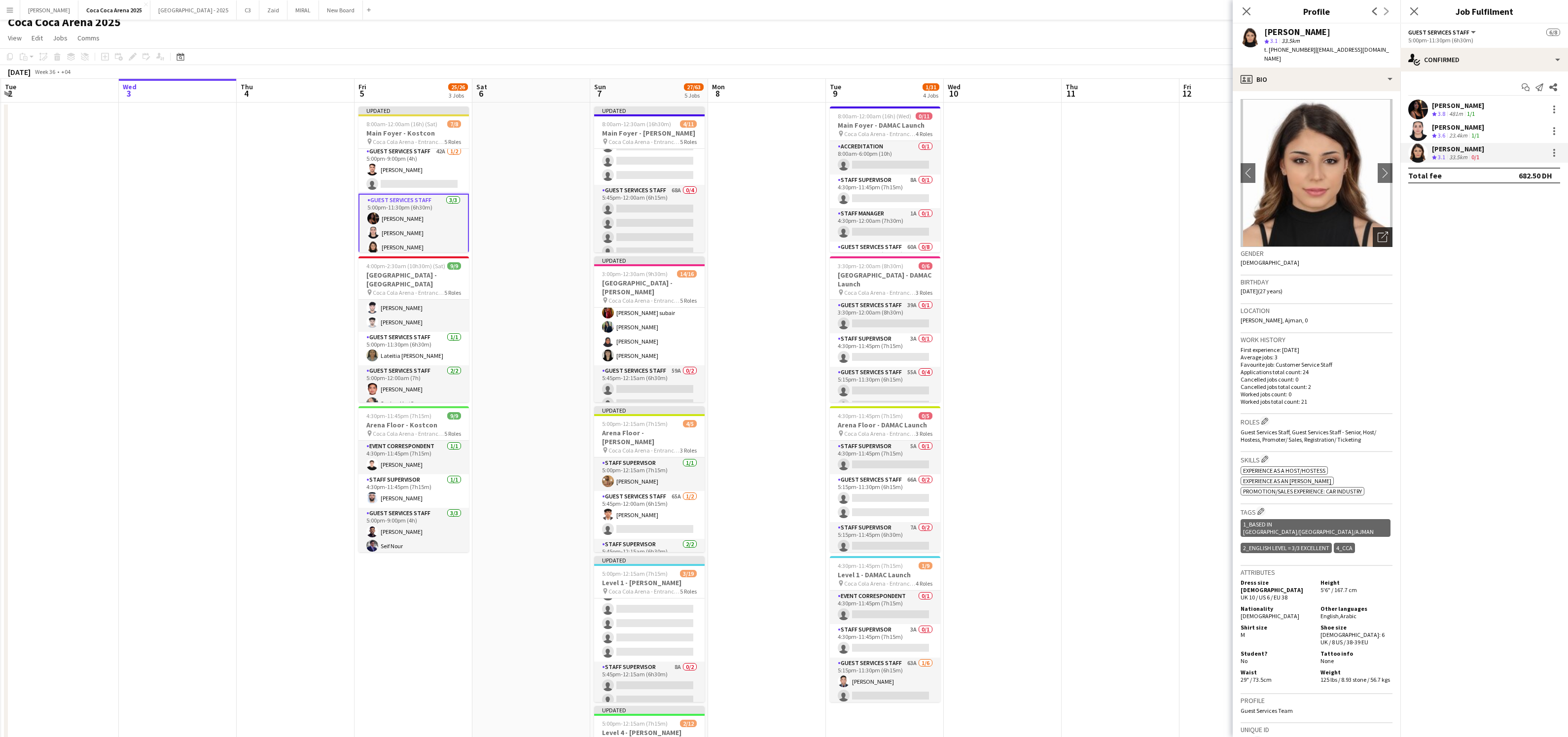
click at [1377, 232] on icon at bounding box center [1382, 237] width 9 height 9
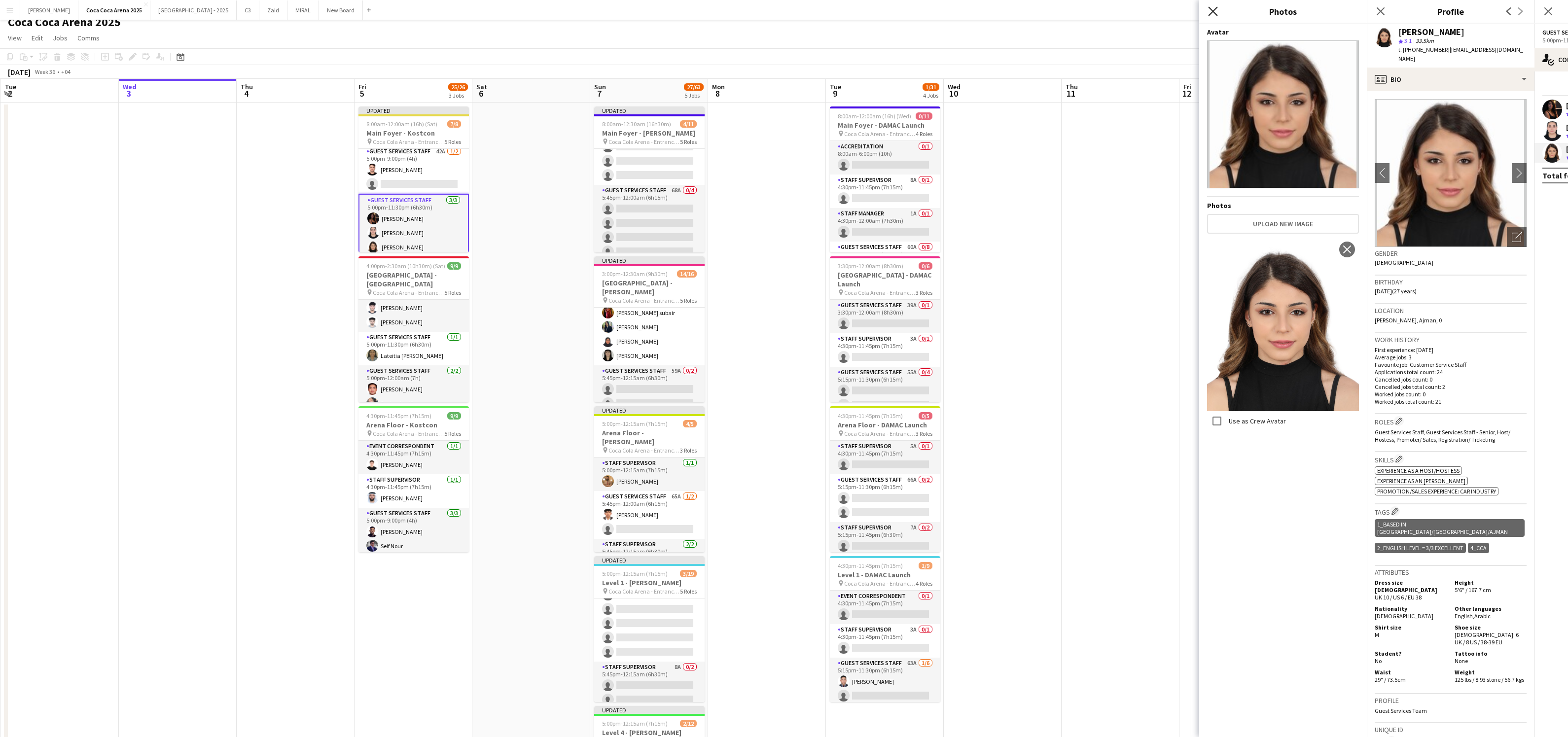
click at [1216, 15] on icon "Close pop-in" at bounding box center [1213, 11] width 9 height 9
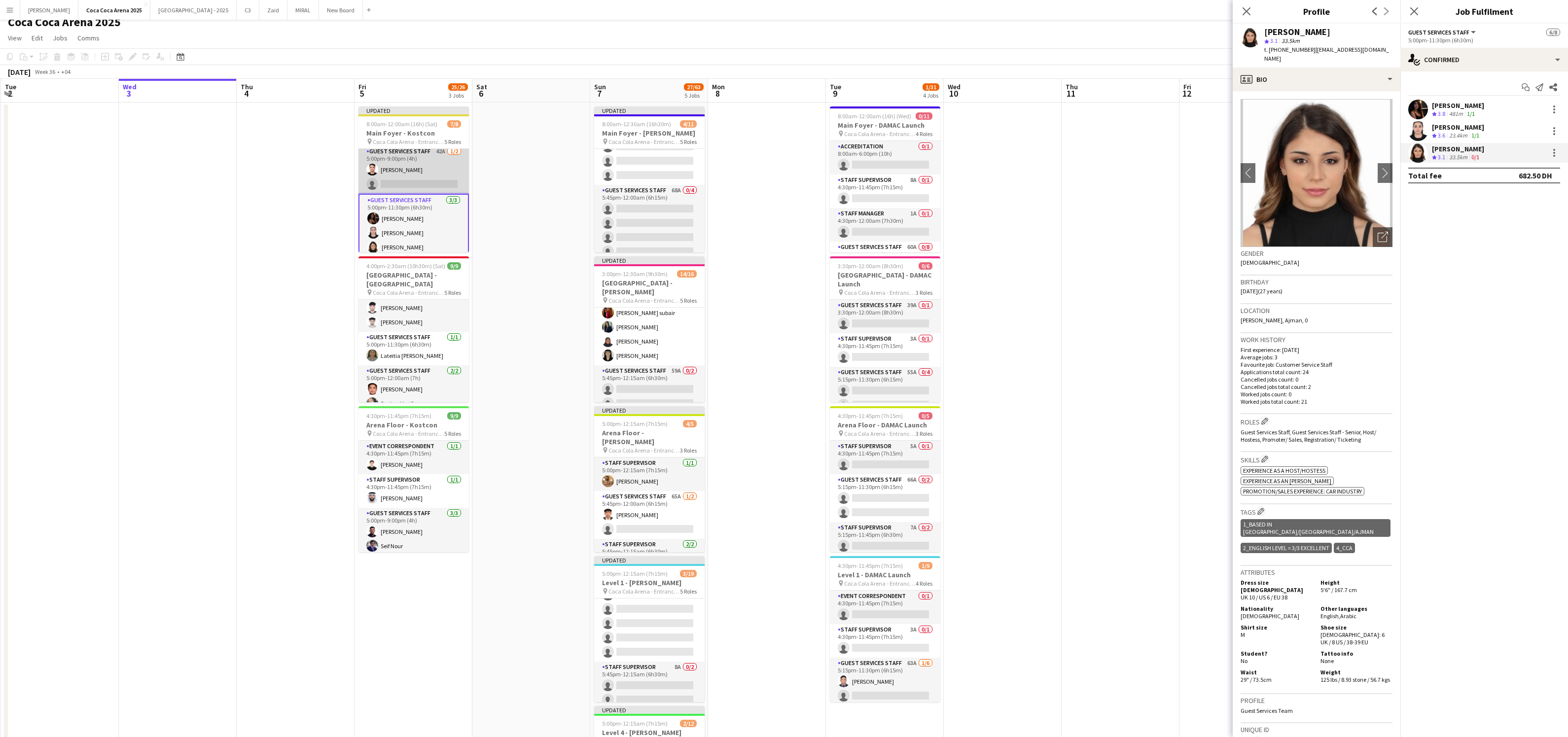
click at [406, 185] on app-card-role "Guest Services Staff 42A 1/2 5:00pm-9:00pm (4h) Abdullah Alrasheed single-neutr…" at bounding box center [413, 170] width 110 height 48
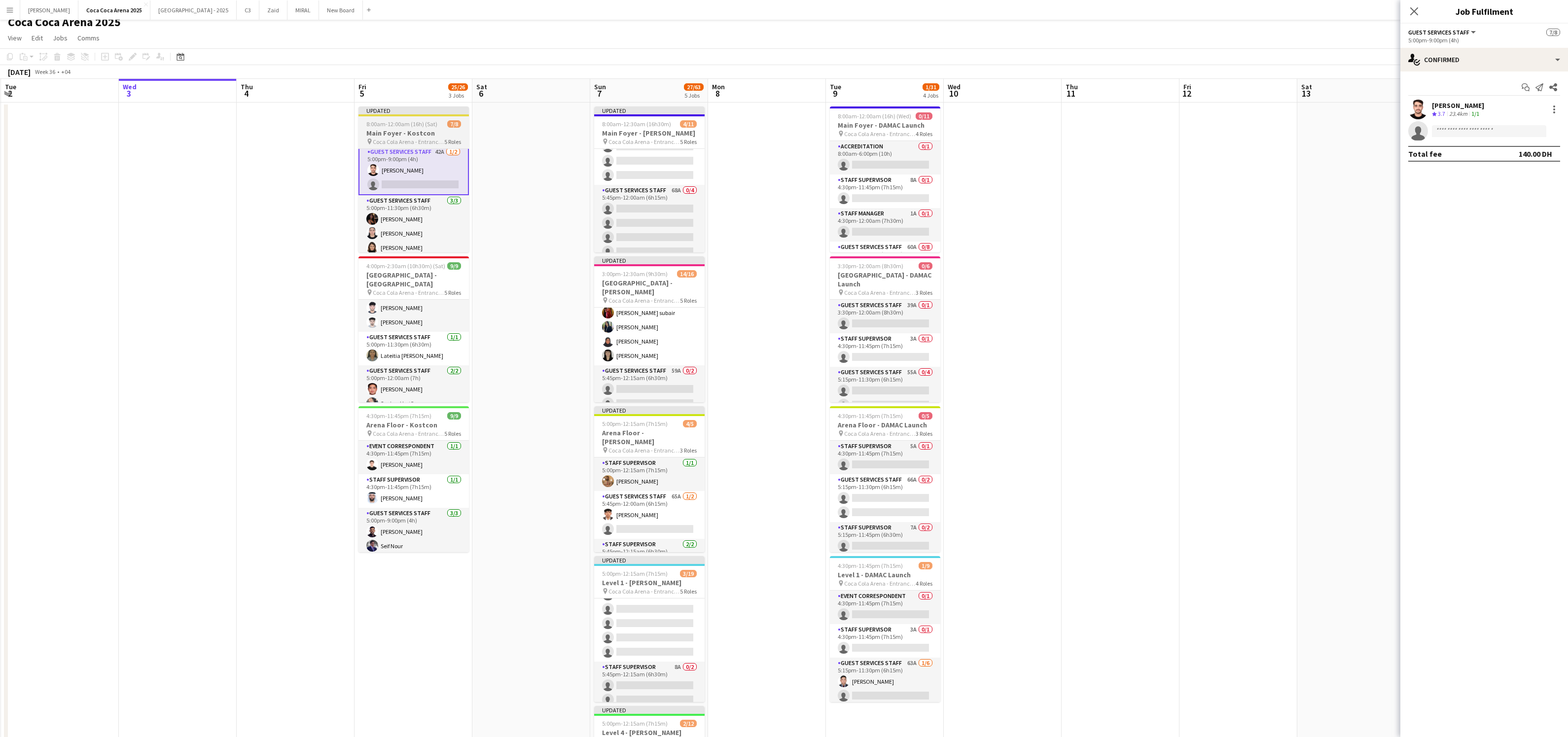
click at [388, 129] on h3 "Main Foyer - Kostcon" at bounding box center [413, 133] width 110 height 9
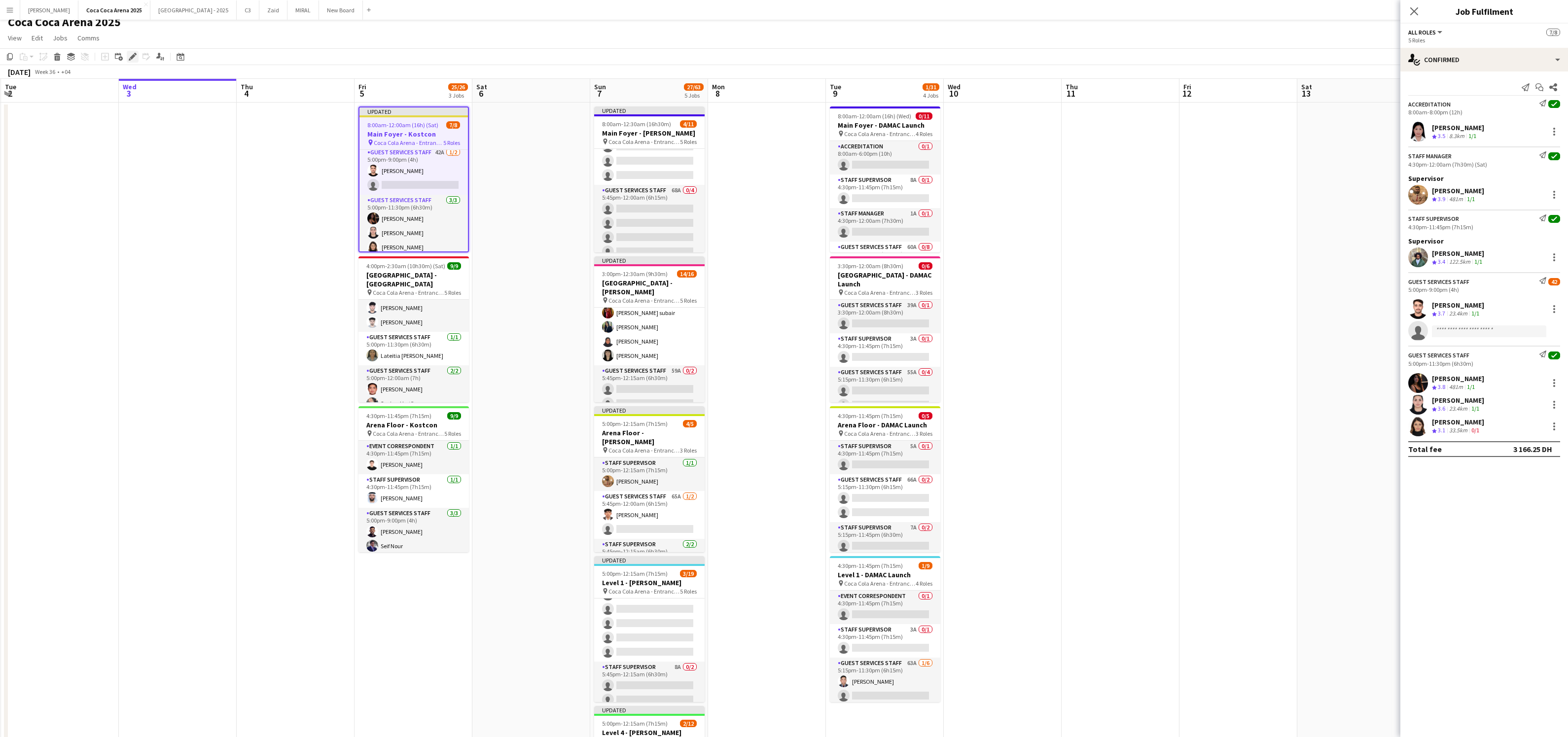
click at [129, 57] on icon "Edit" at bounding box center [132, 57] width 8 height 8
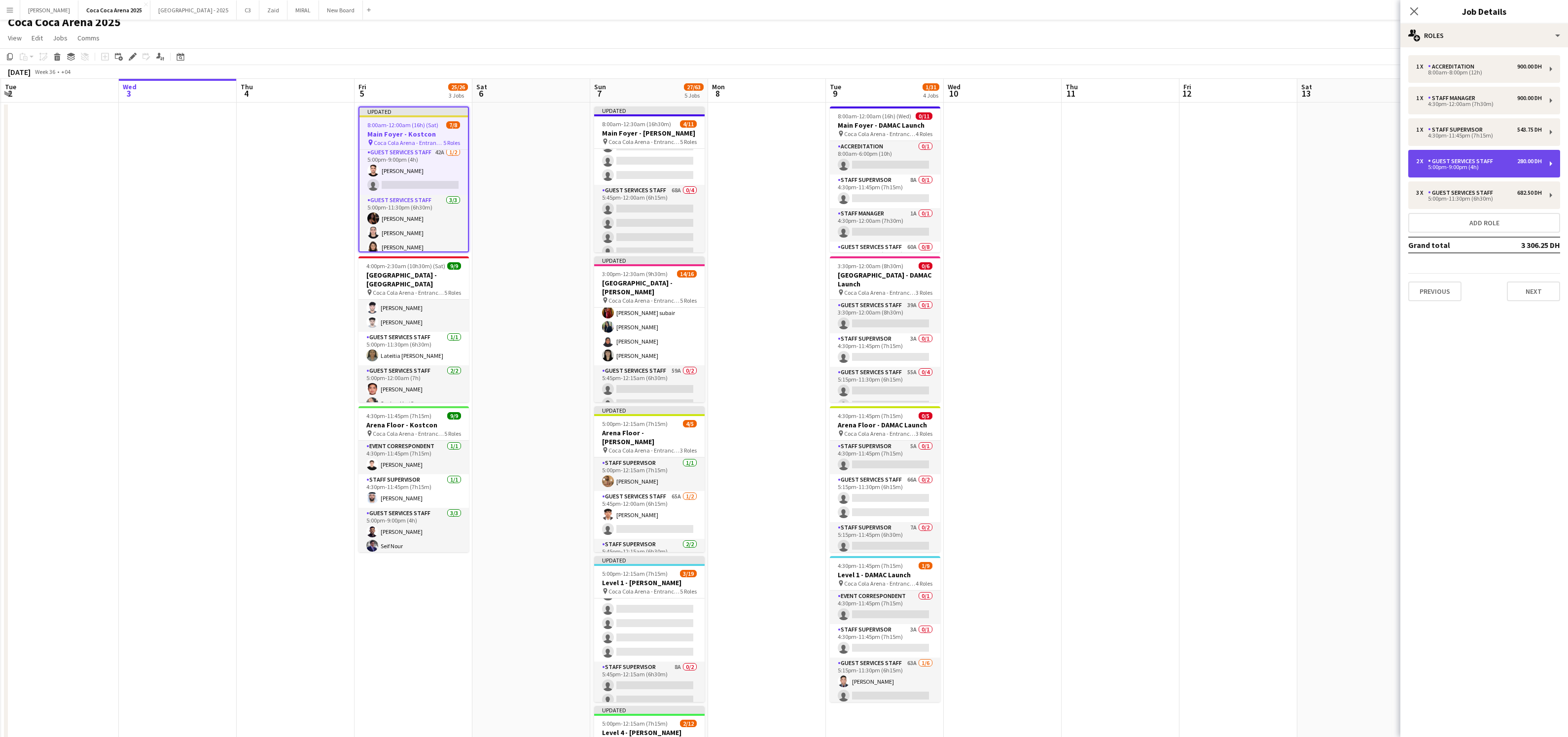
click at [1552, 166] on div "2 x Guest Services Staff 280.00 DH 5:00pm-9:00pm (4h)" at bounding box center [1484, 163] width 152 height 27
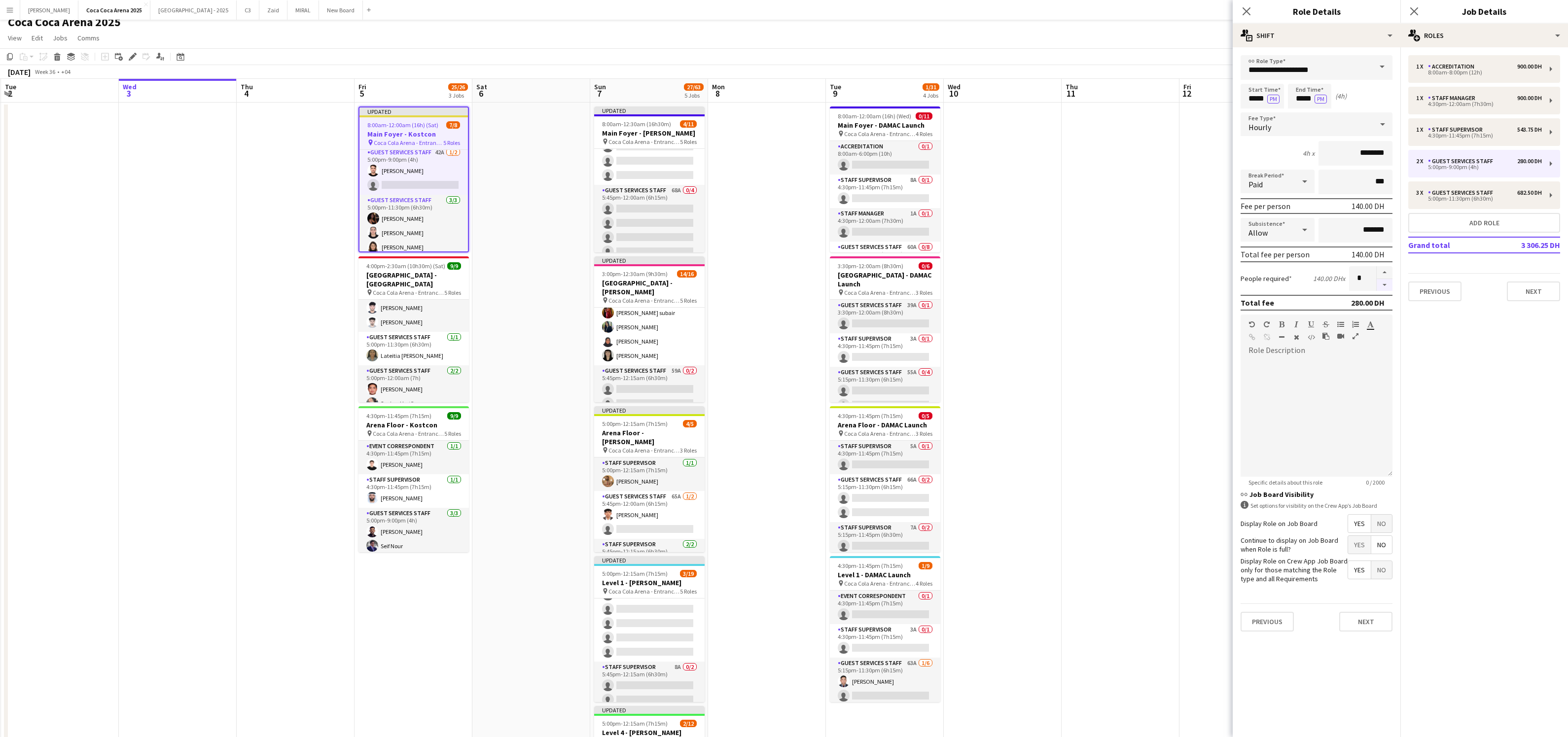
click at [1385, 282] on button "button" at bounding box center [1385, 285] width 16 height 12
type input "*"
click at [1242, 10] on icon "Close pop-in" at bounding box center [1246, 11] width 9 height 9
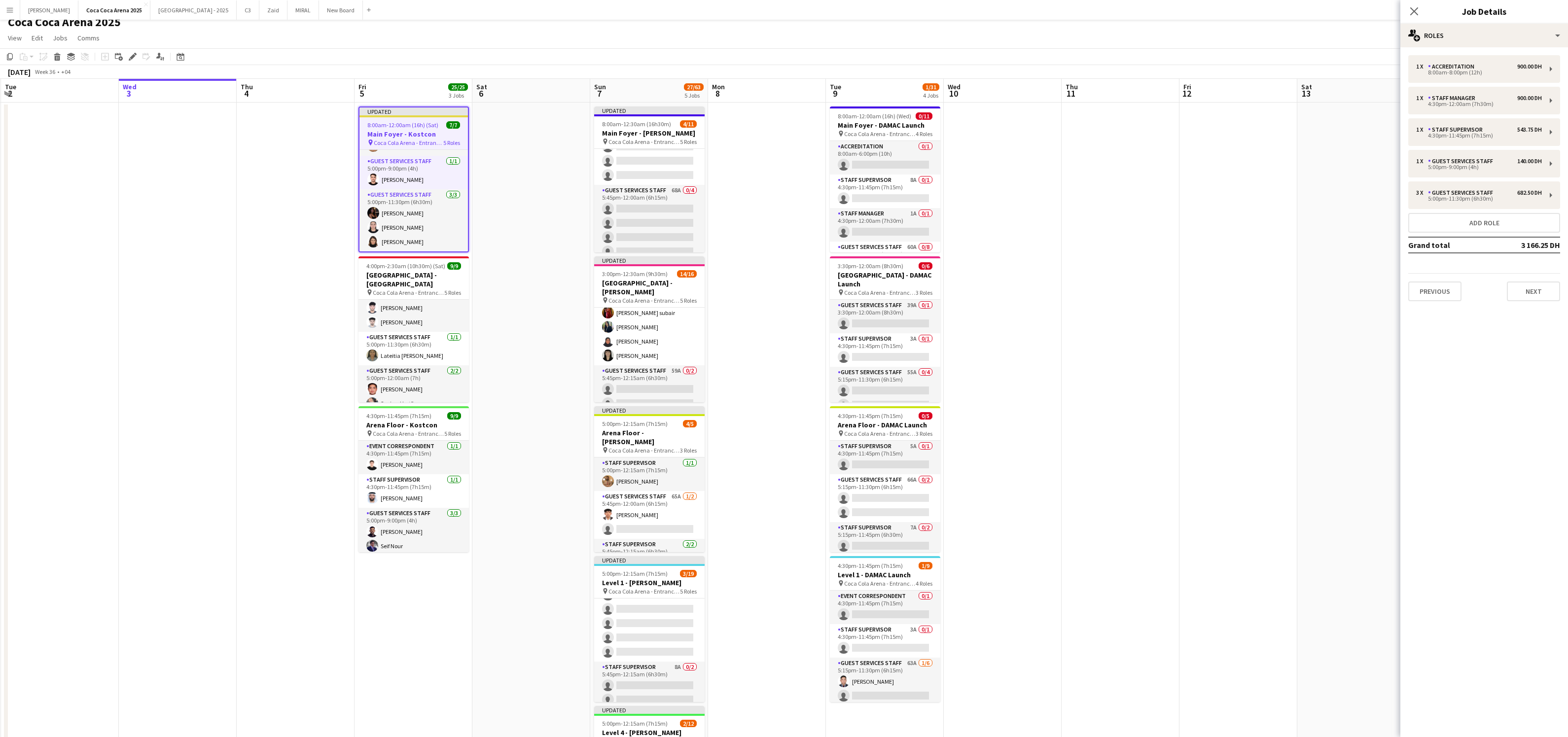
click at [1216, 301] on app-date-cell at bounding box center [1239, 487] width 118 height 769
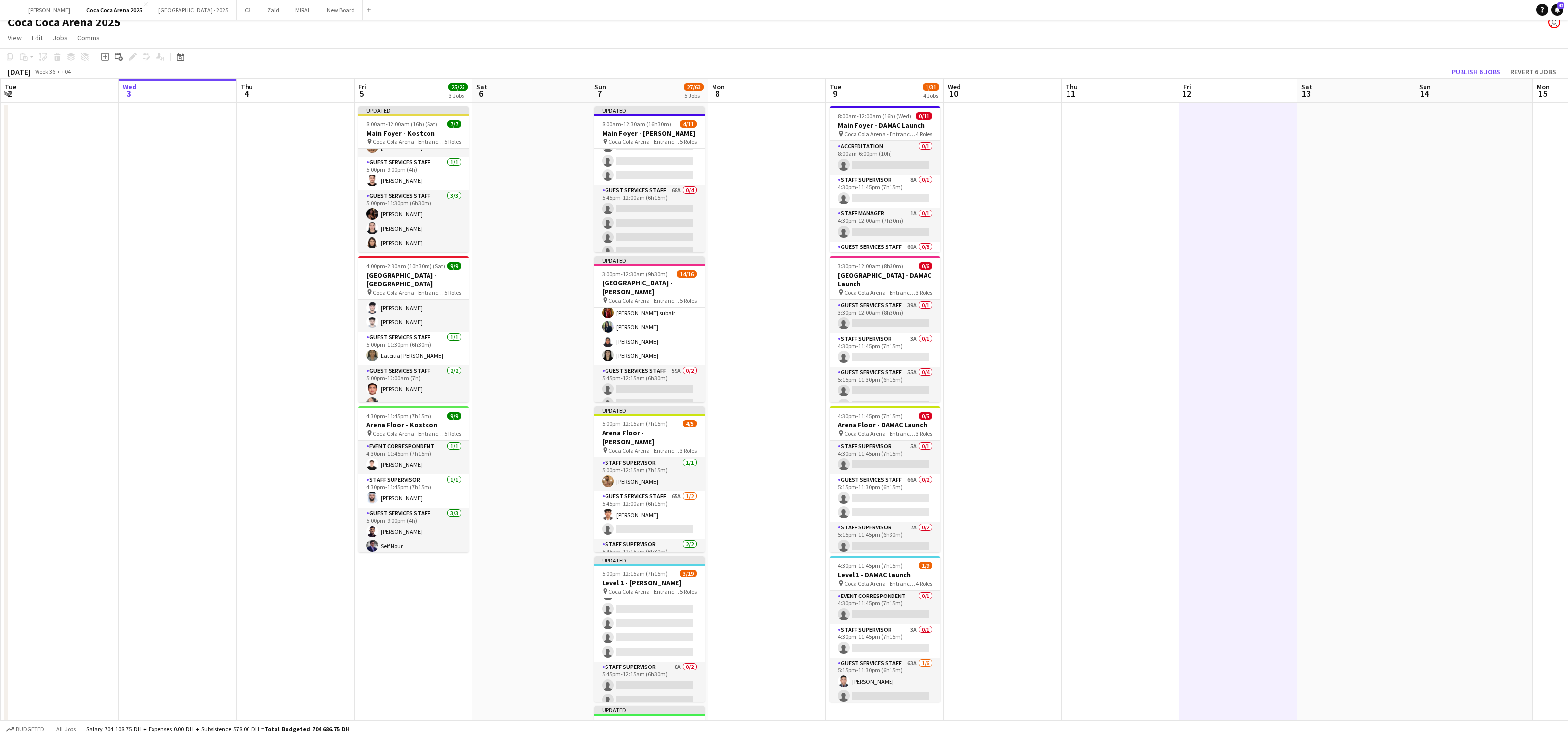
click at [553, 376] on app-date-cell at bounding box center [531, 487] width 118 height 769
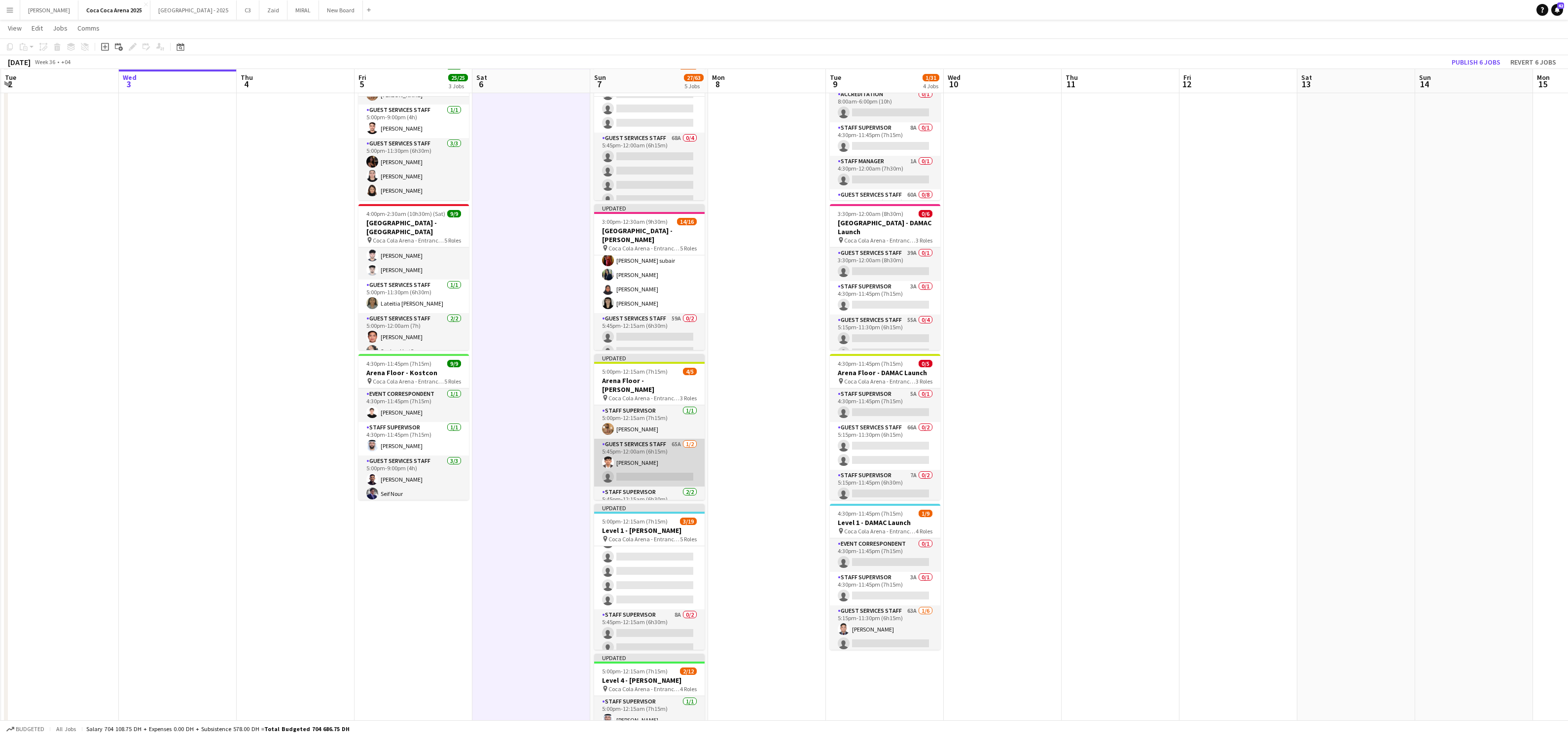
scroll to position [26, 0]
click at [651, 427] on app-card-role "Guest Services Staff 65A 1/2 5:45pm-12:00am (6h15m) Mathew George single-neutra…" at bounding box center [649, 436] width 110 height 48
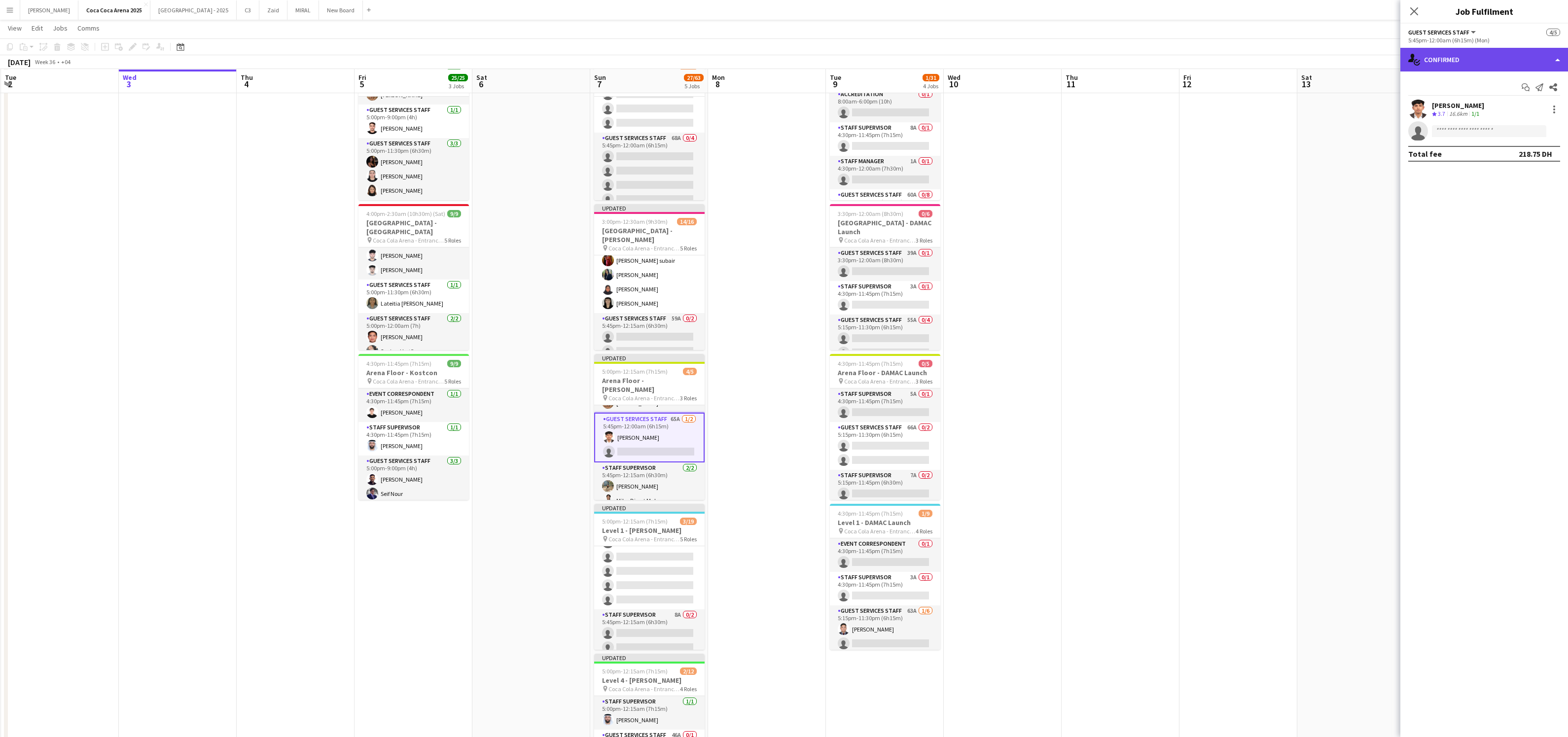
click at [1468, 61] on div "single-neutral-actions-check-2 Confirmed" at bounding box center [1484, 60] width 167 height 24
click at [1501, 159] on span "Applicants" at bounding box center [1507, 161] width 31 height 9
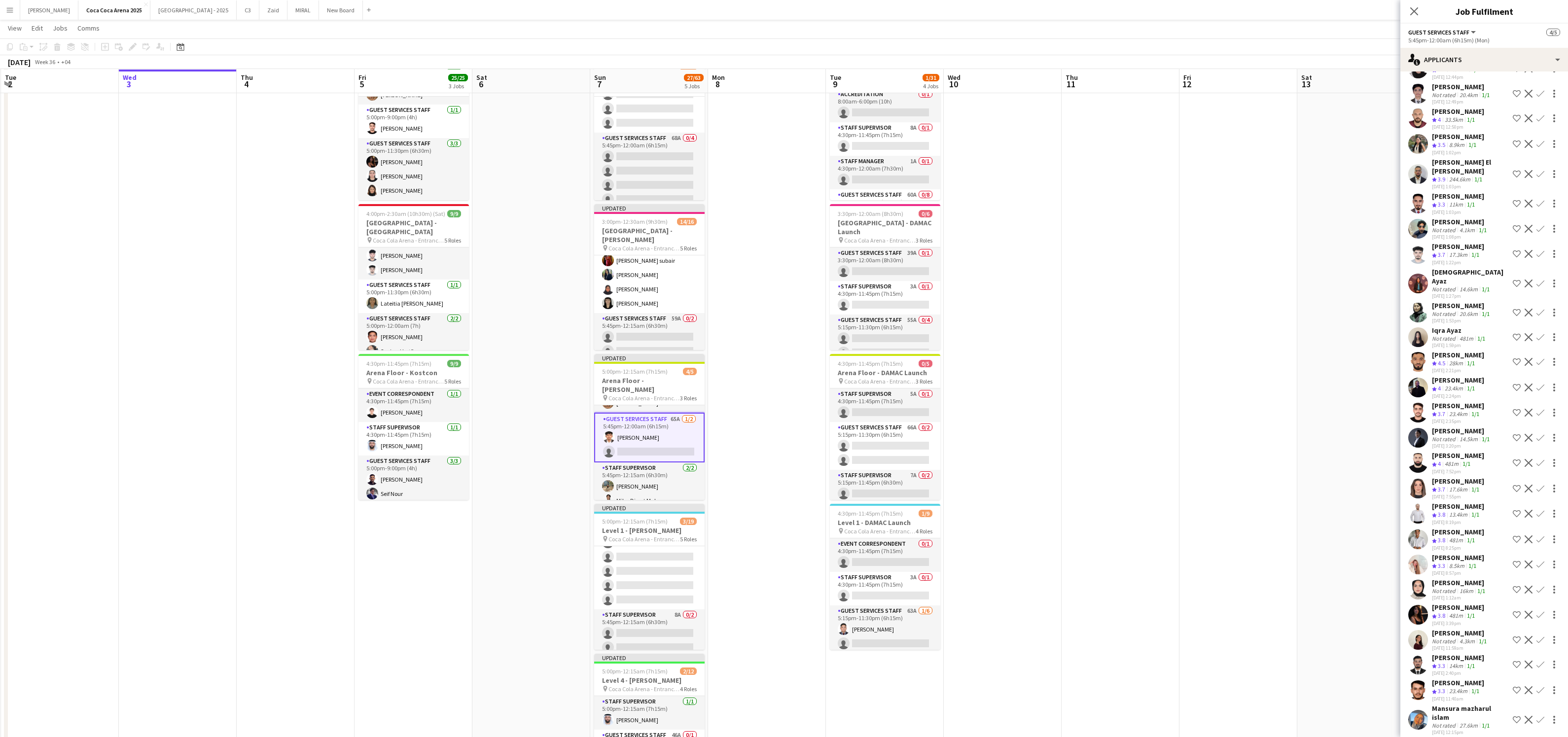
scroll to position [728, 0]
click at [1447, 652] on div "[PERSON_NAME]" at bounding box center [1458, 656] width 52 height 9
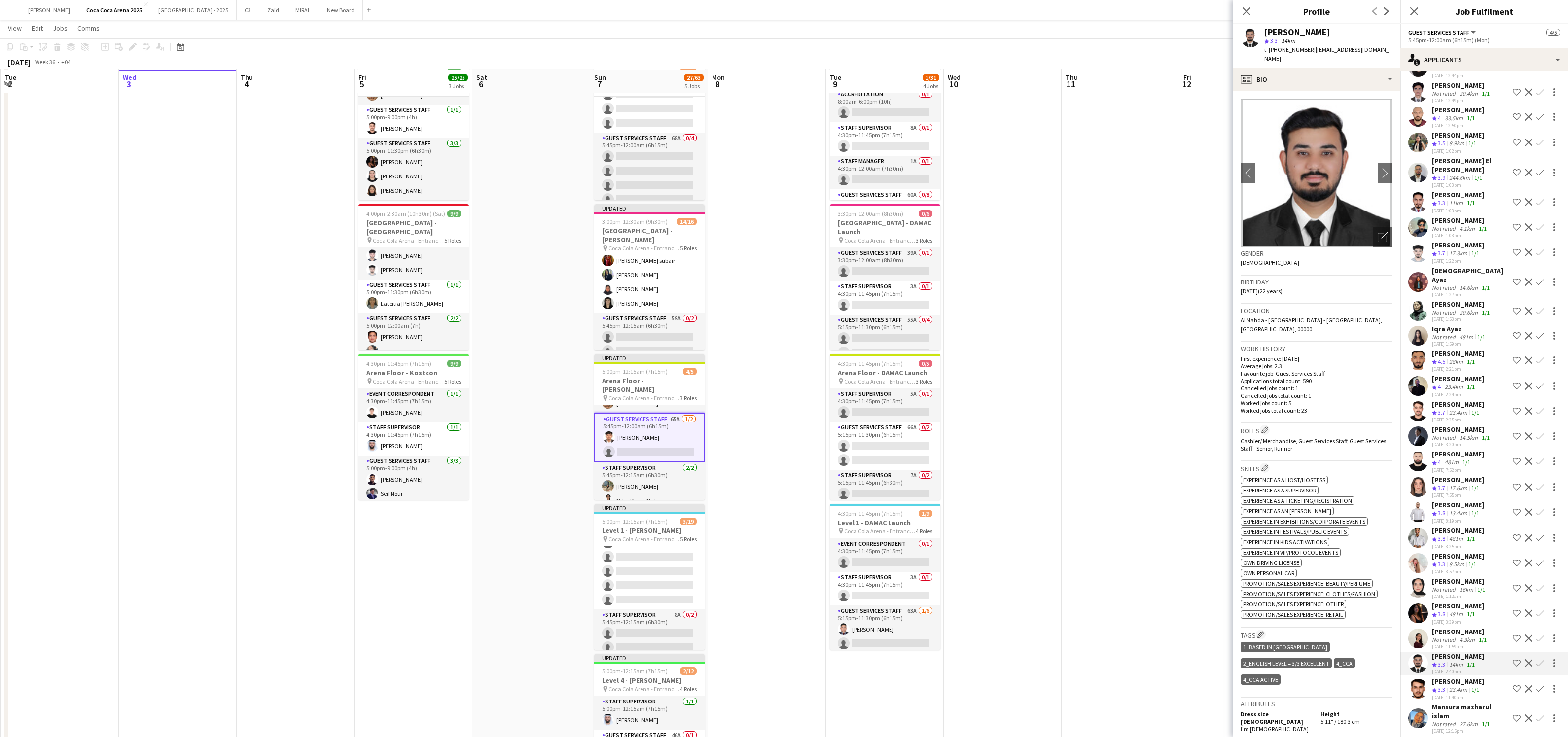
click at [1540, 659] on app-icon "Confirm" at bounding box center [1540, 663] width 8 height 8
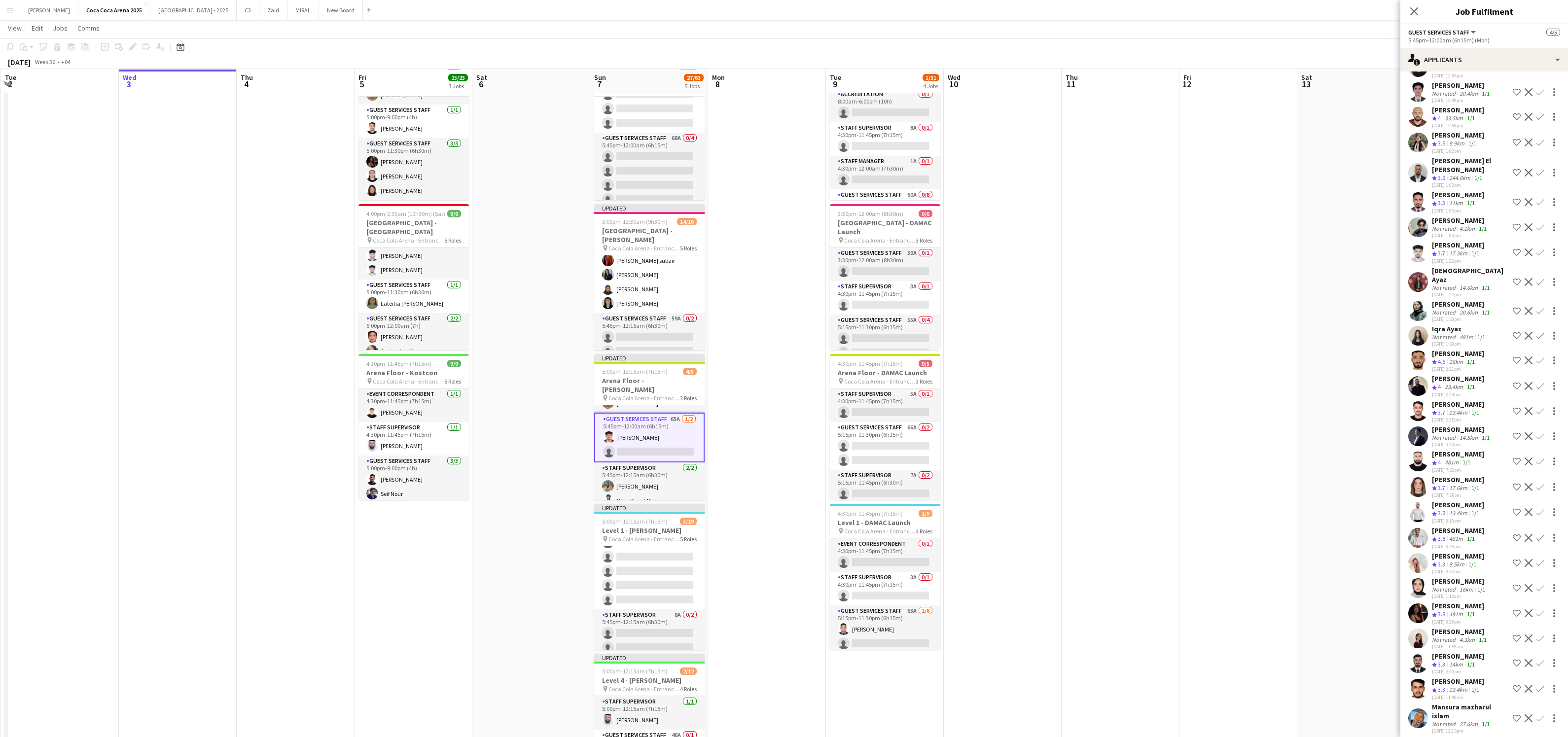
click at [1541, 659] on app-icon "Confirm" at bounding box center [1540, 663] width 8 height 8
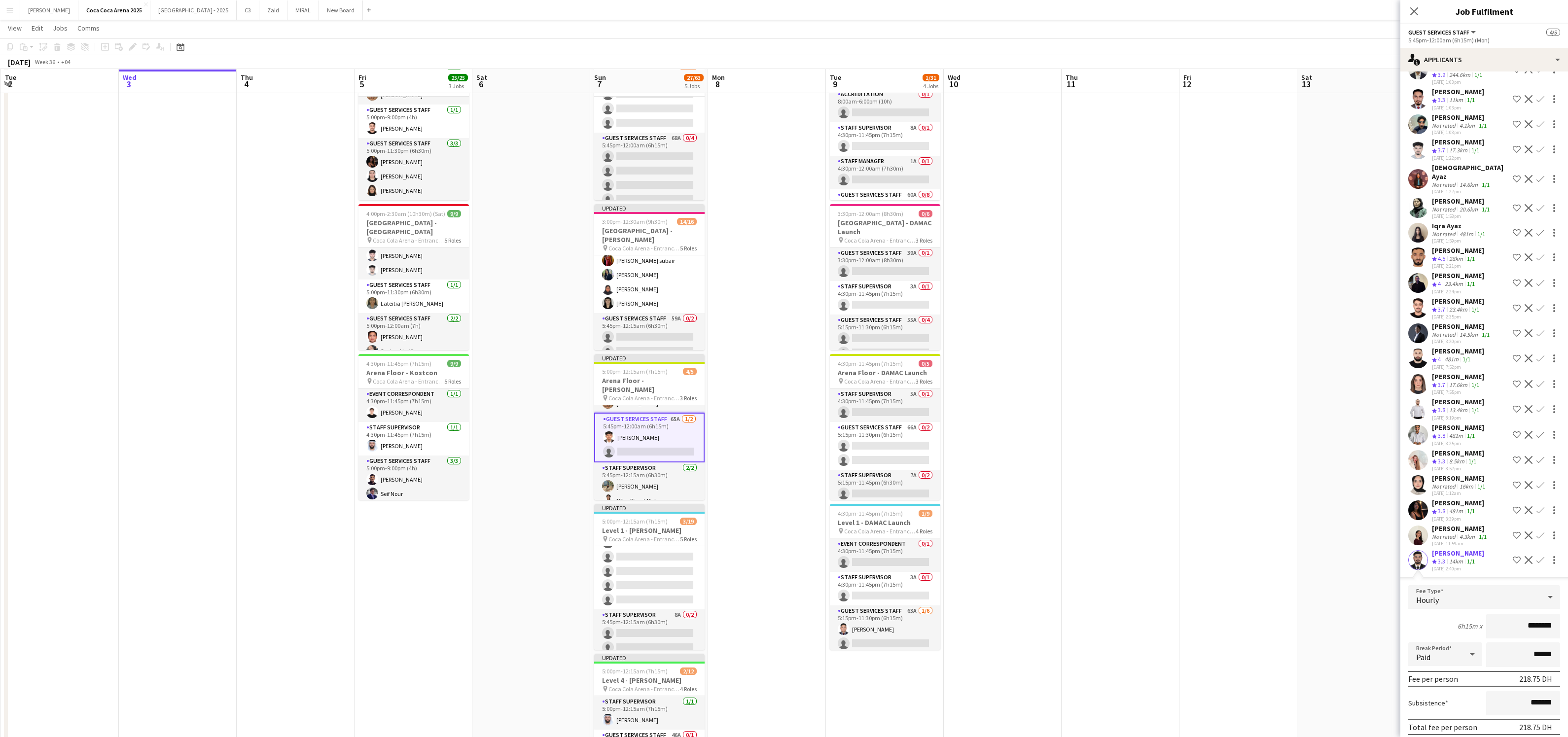
scroll to position [834, 0]
click at [1419, 547] on app-user-avatar at bounding box center [1418, 557] width 19 height 19
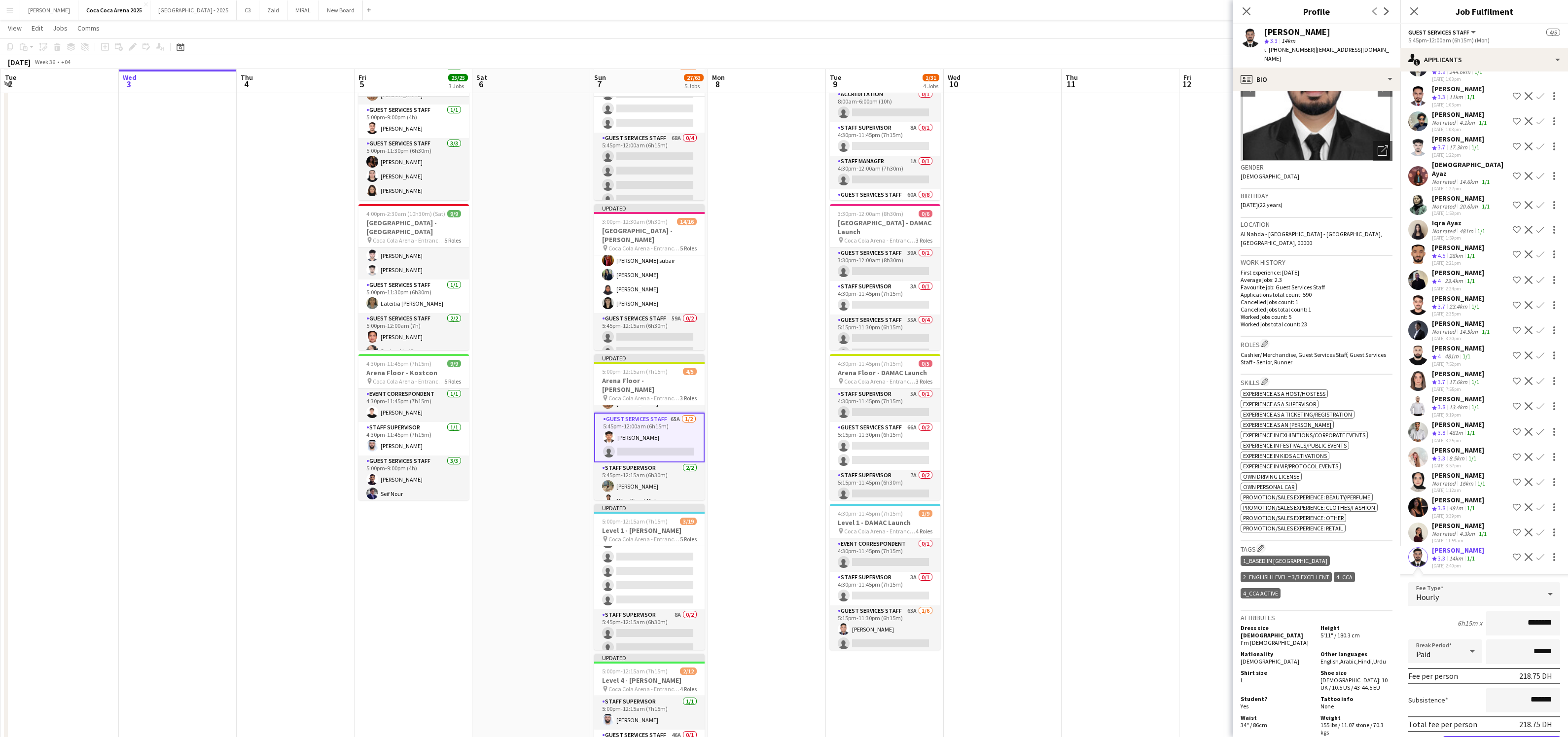
scroll to position [87, 0]
click at [1421, 736] on button "Cancel" at bounding box center [1424, 746] width 31 height 19
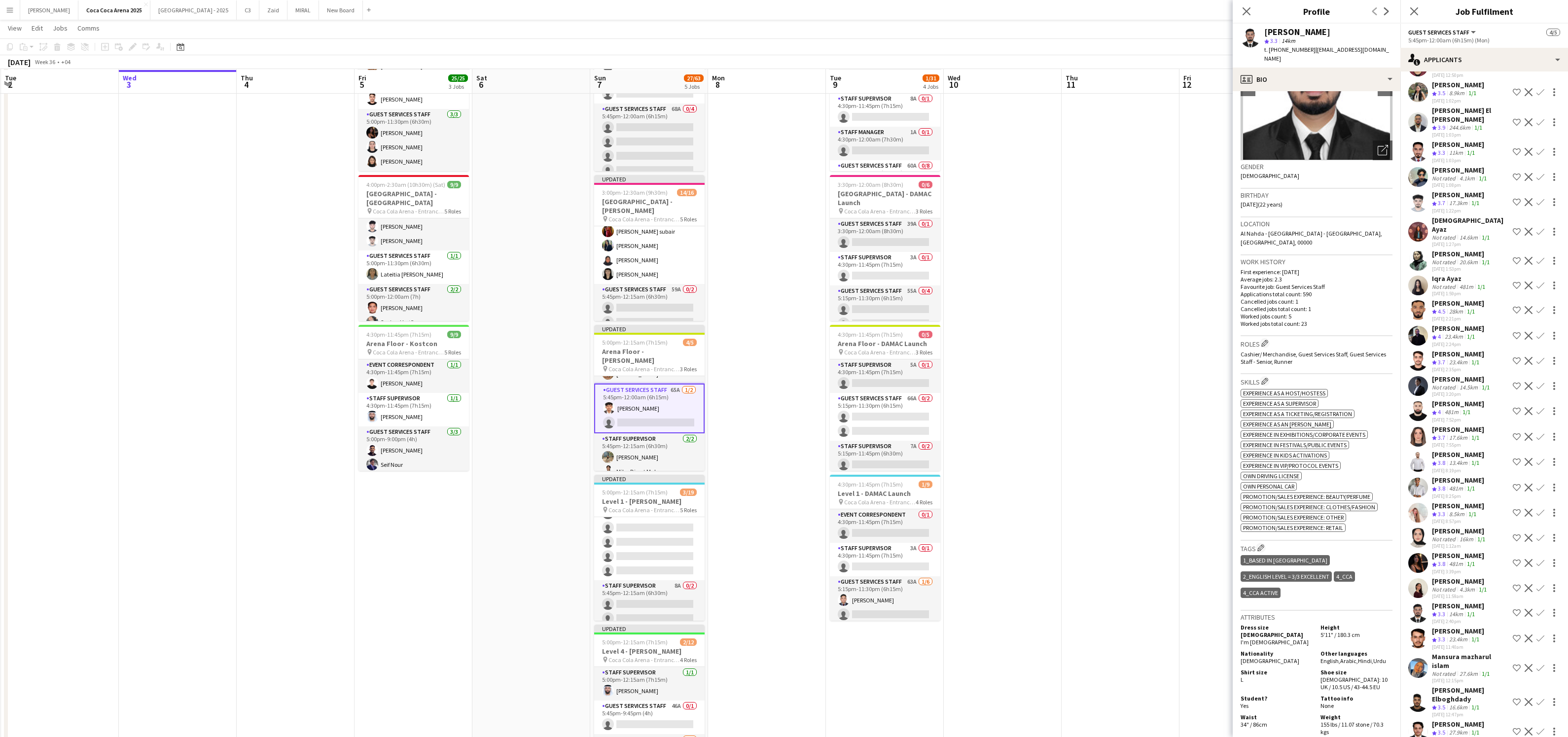
scroll to position [90, 0]
click at [1442, 635] on span "3.3" at bounding box center [1441, 639] width 7 height 7
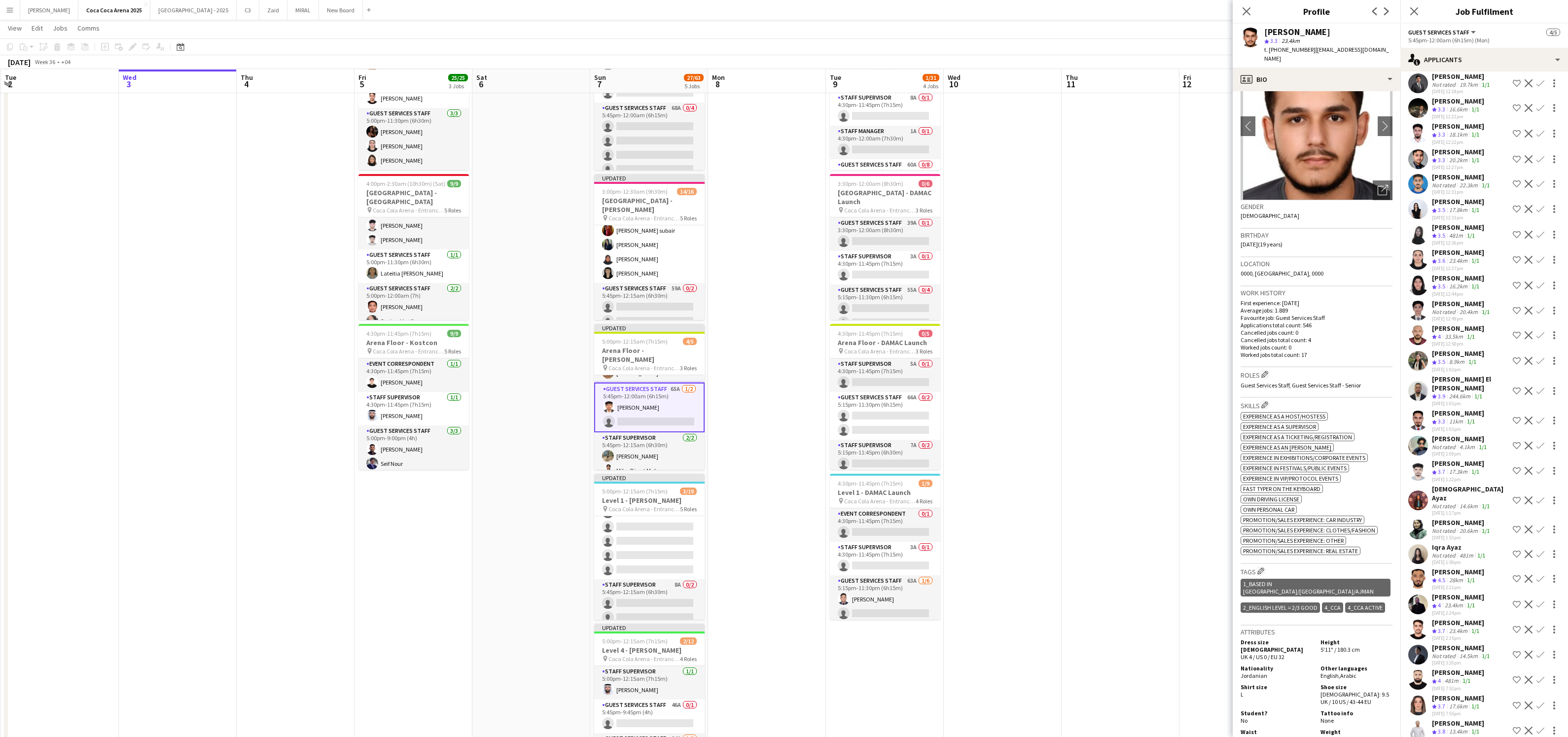
scroll to position [497, 0]
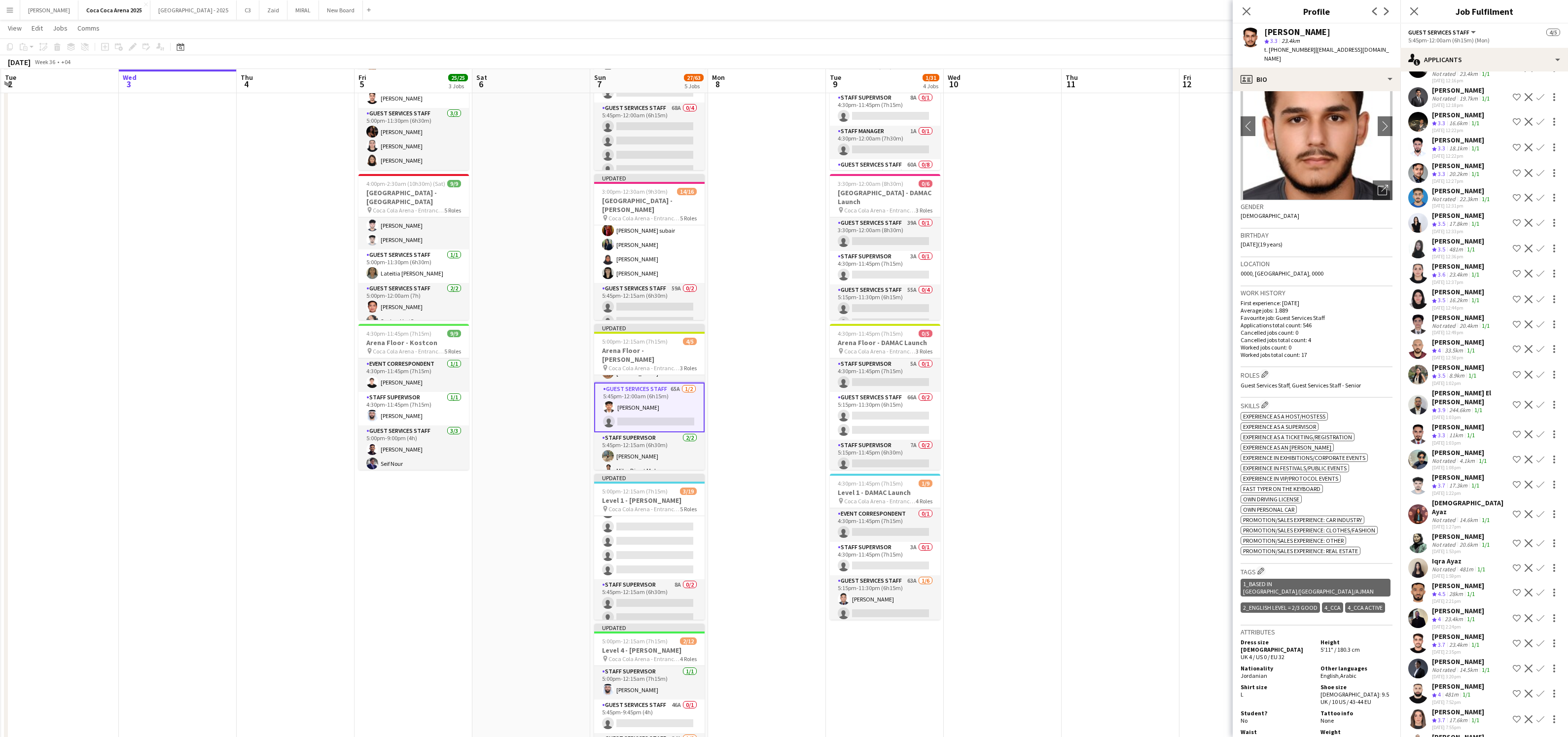
click at [1452, 422] on div "[PERSON_NAME]" at bounding box center [1458, 427] width 52 height 9
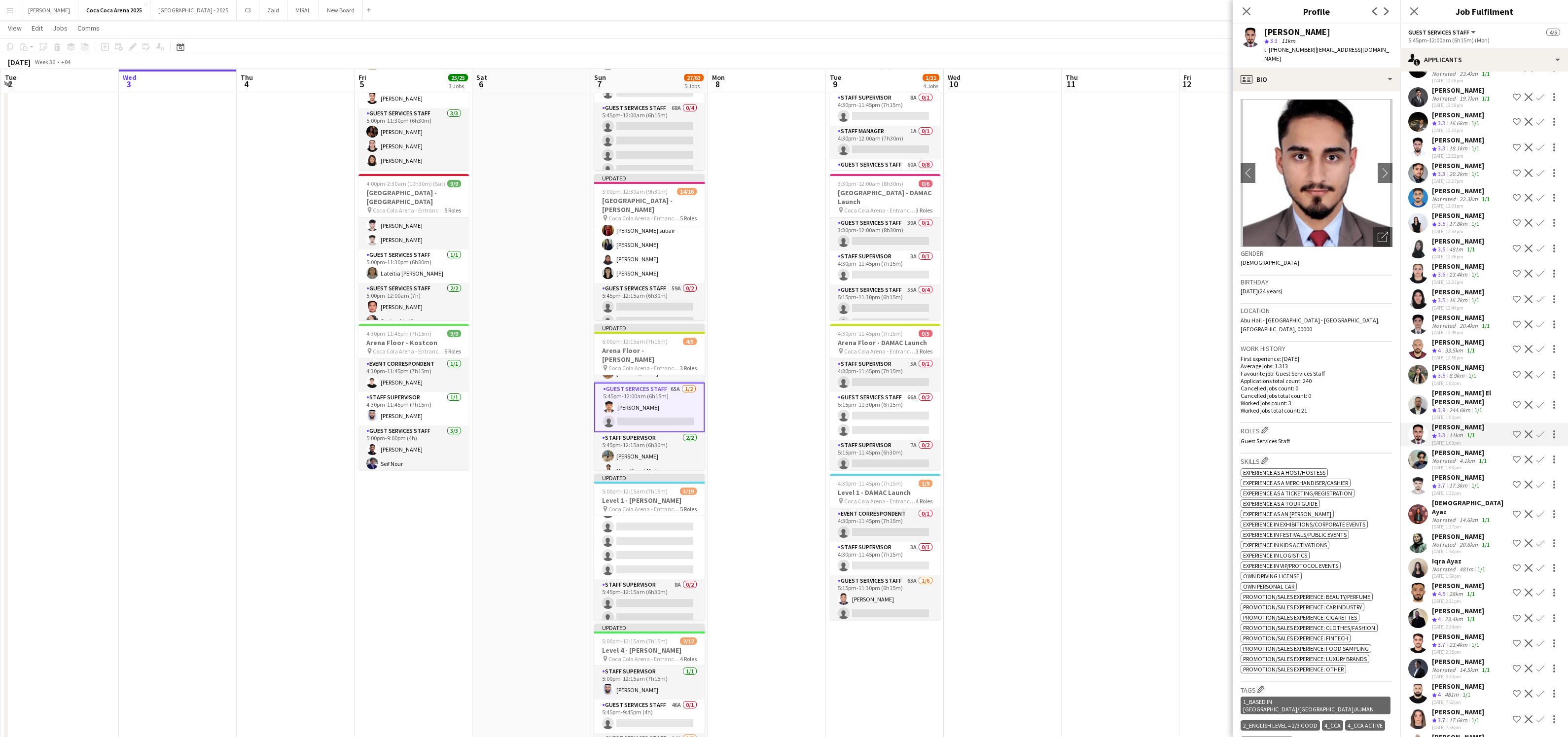
click at [1539, 430] on app-icon "Confirm" at bounding box center [1540, 434] width 8 height 8
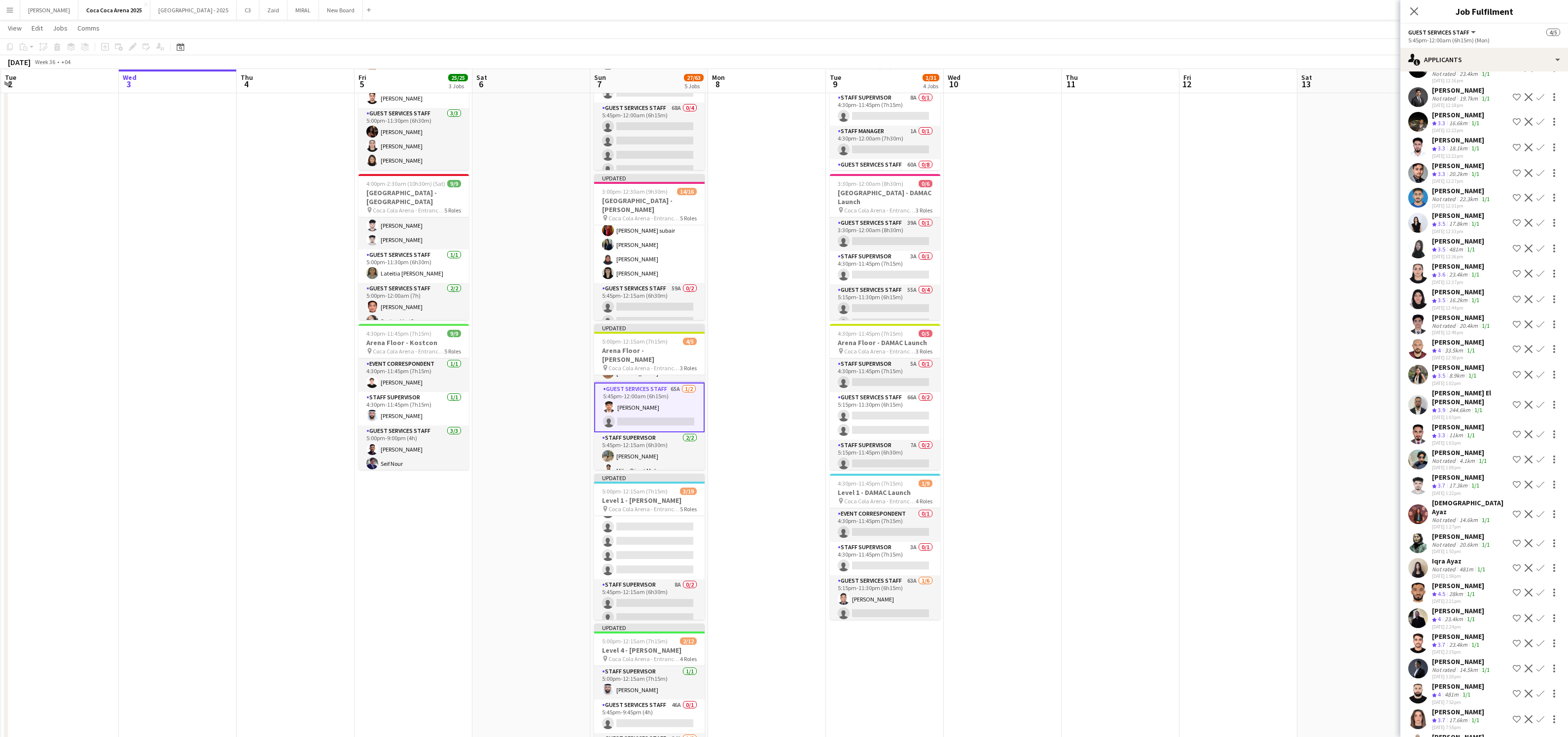
click at [1539, 430] on app-icon "Confirm" at bounding box center [1540, 434] width 8 height 8
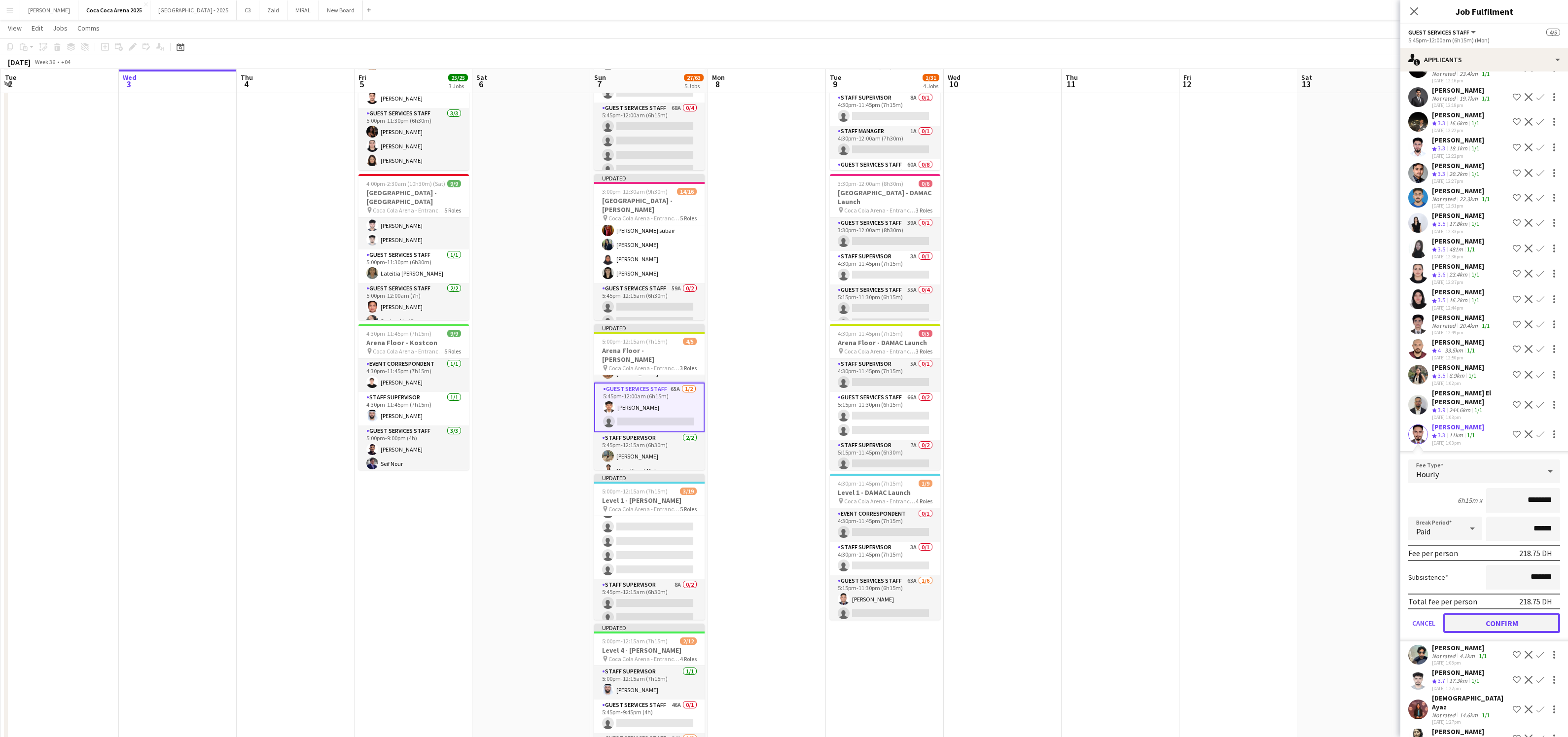
click at [1508, 613] on button "Confirm" at bounding box center [1502, 623] width 117 height 19
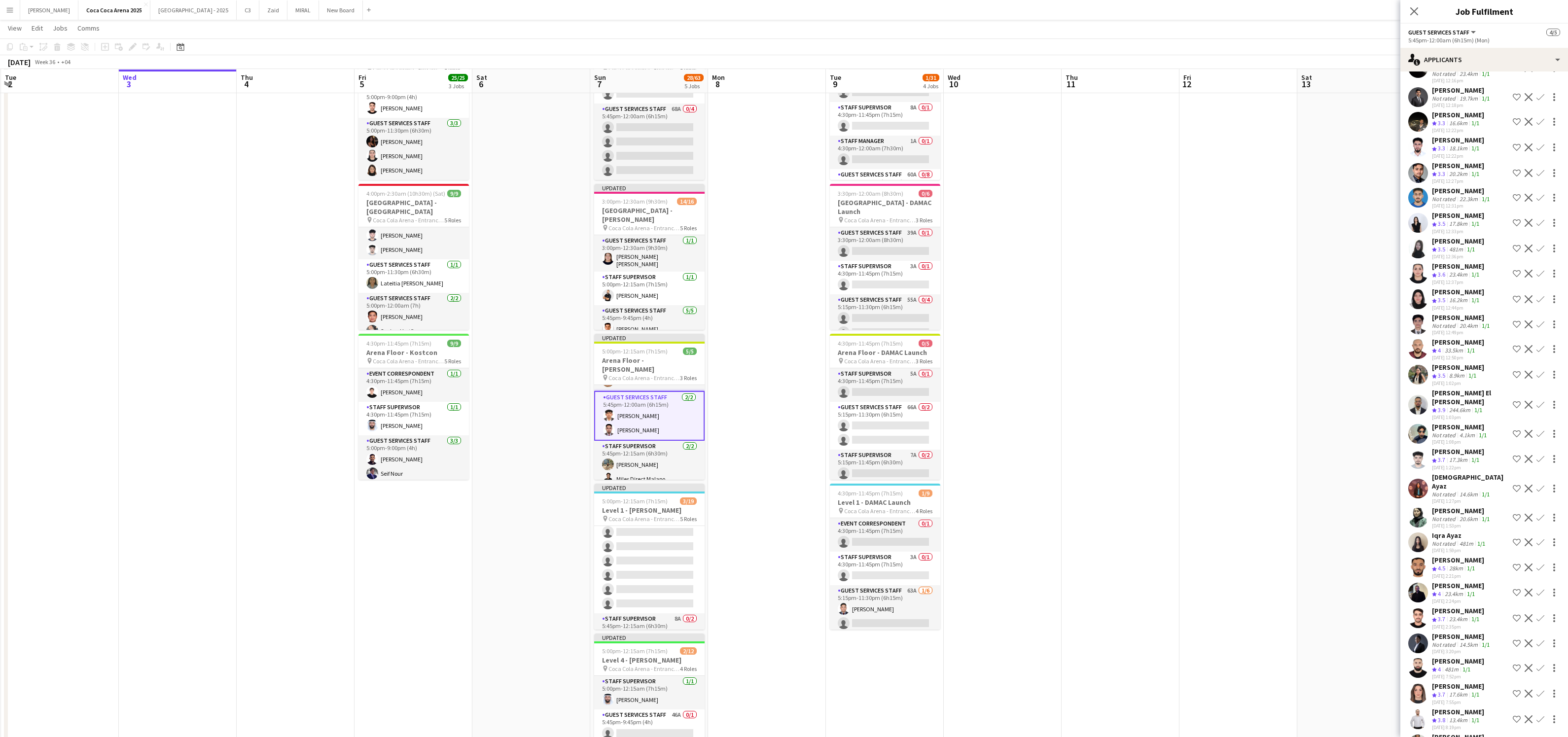
scroll to position [0, 0]
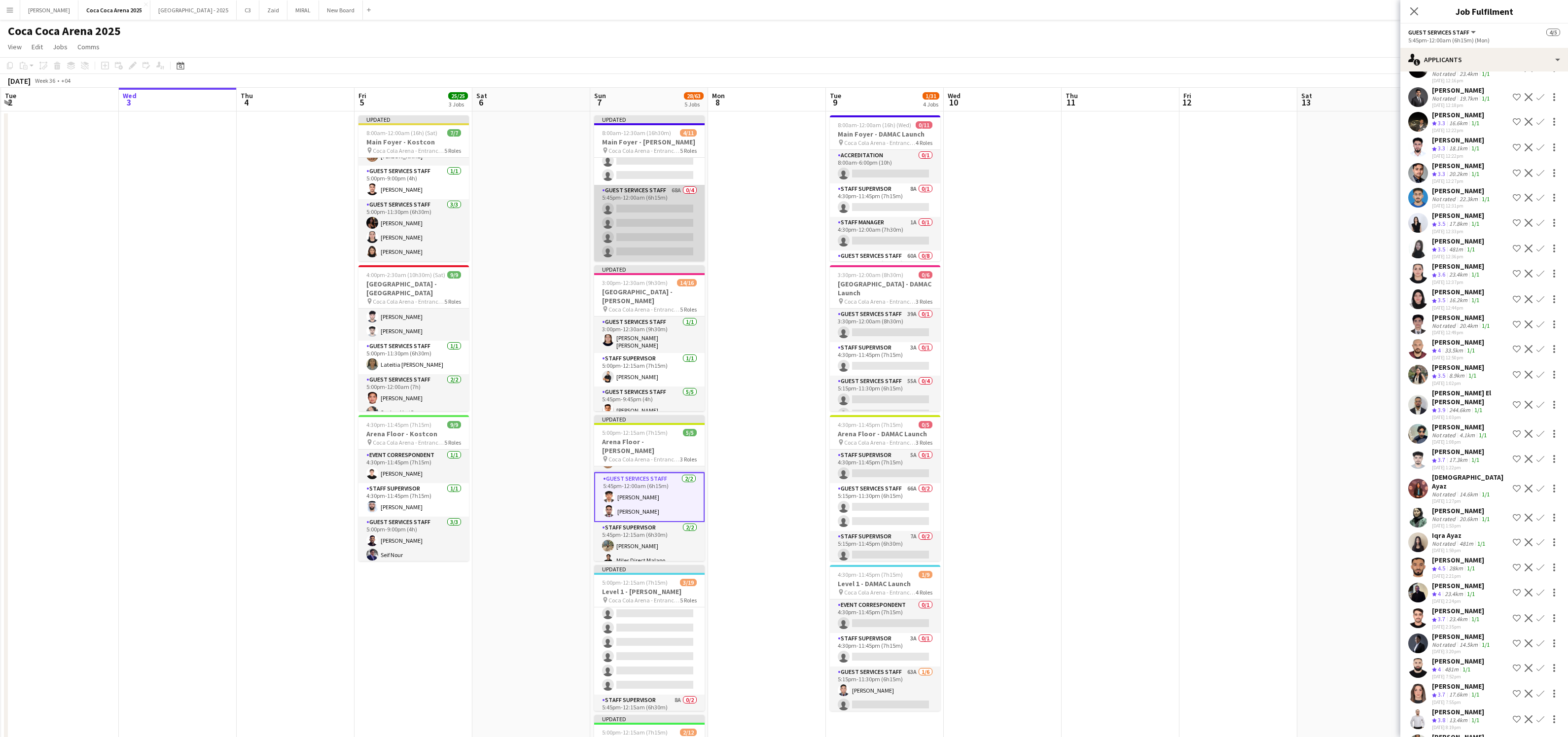
click at [676, 207] on app-card-role "Guest Services Staff 68A 0/4 5:45pm-12:00am (6h15m) single-neutral-actions sing…" at bounding box center [649, 223] width 110 height 77
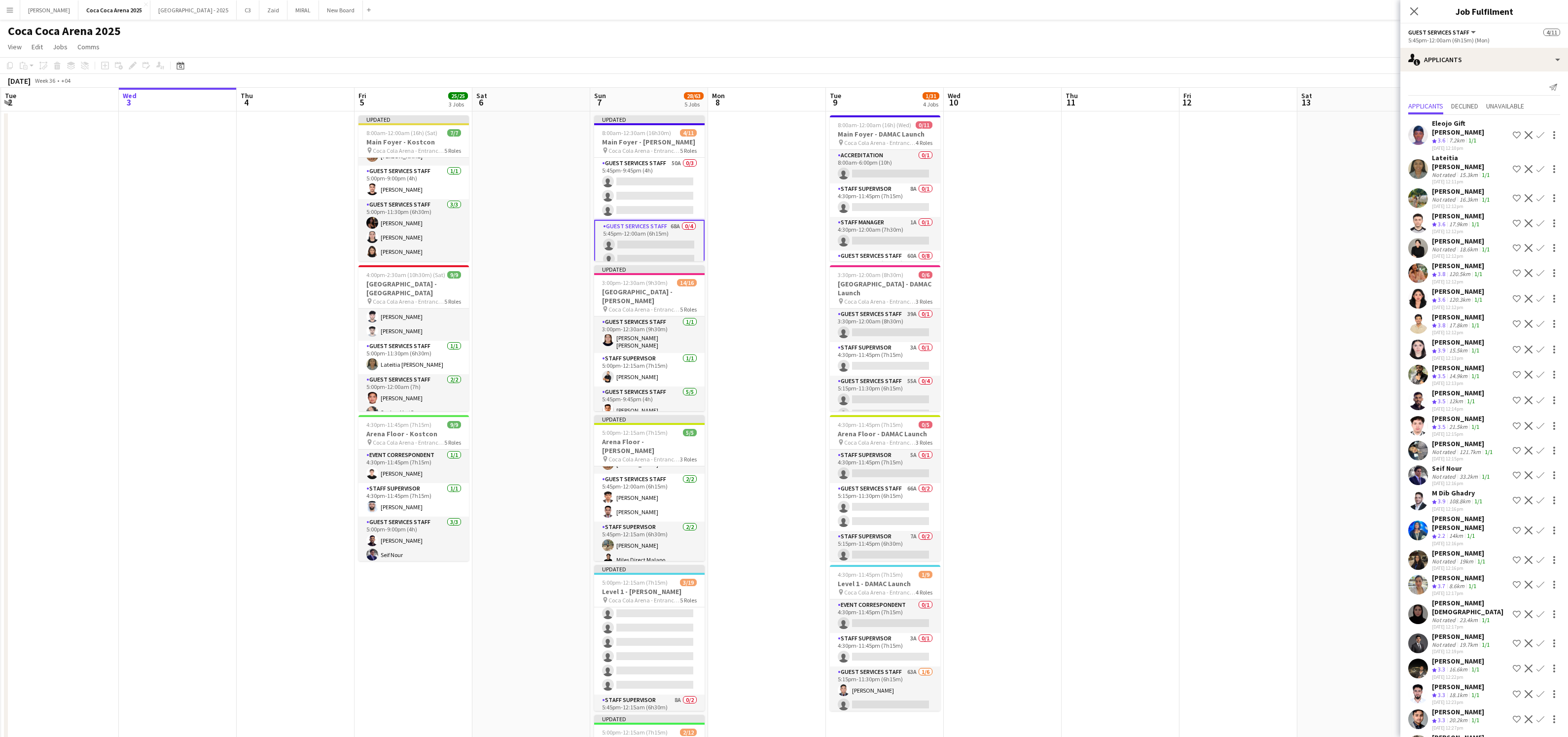
scroll to position [92, 0]
click at [676, 207] on app-card-role "Guest Services Staff 50A 0/3 5:45pm-9:45pm (4h) single-neutral-actions single-n…" at bounding box center [649, 211] width 110 height 62
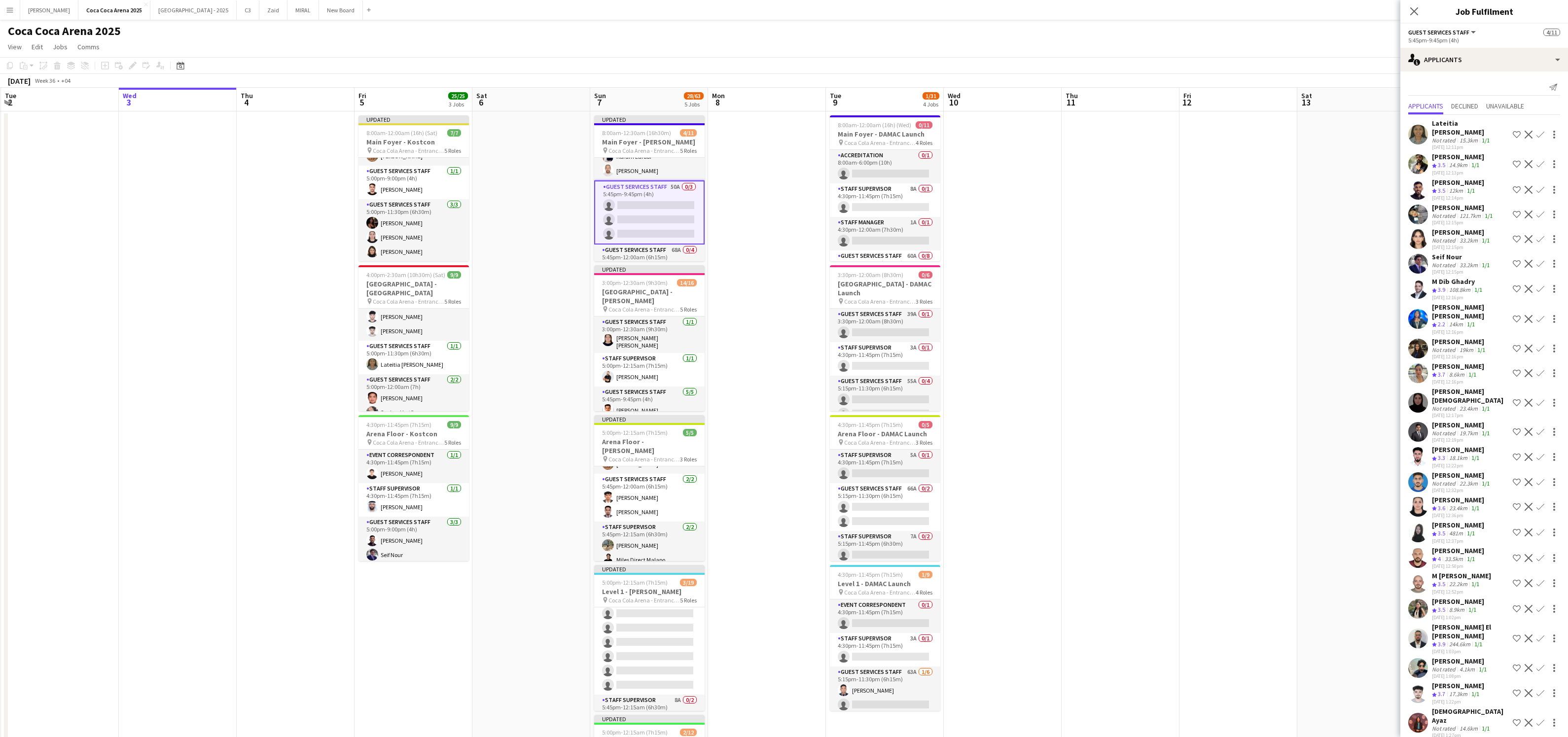
click at [1538, 131] on app-icon "Confirm" at bounding box center [1540, 134] width 8 height 8
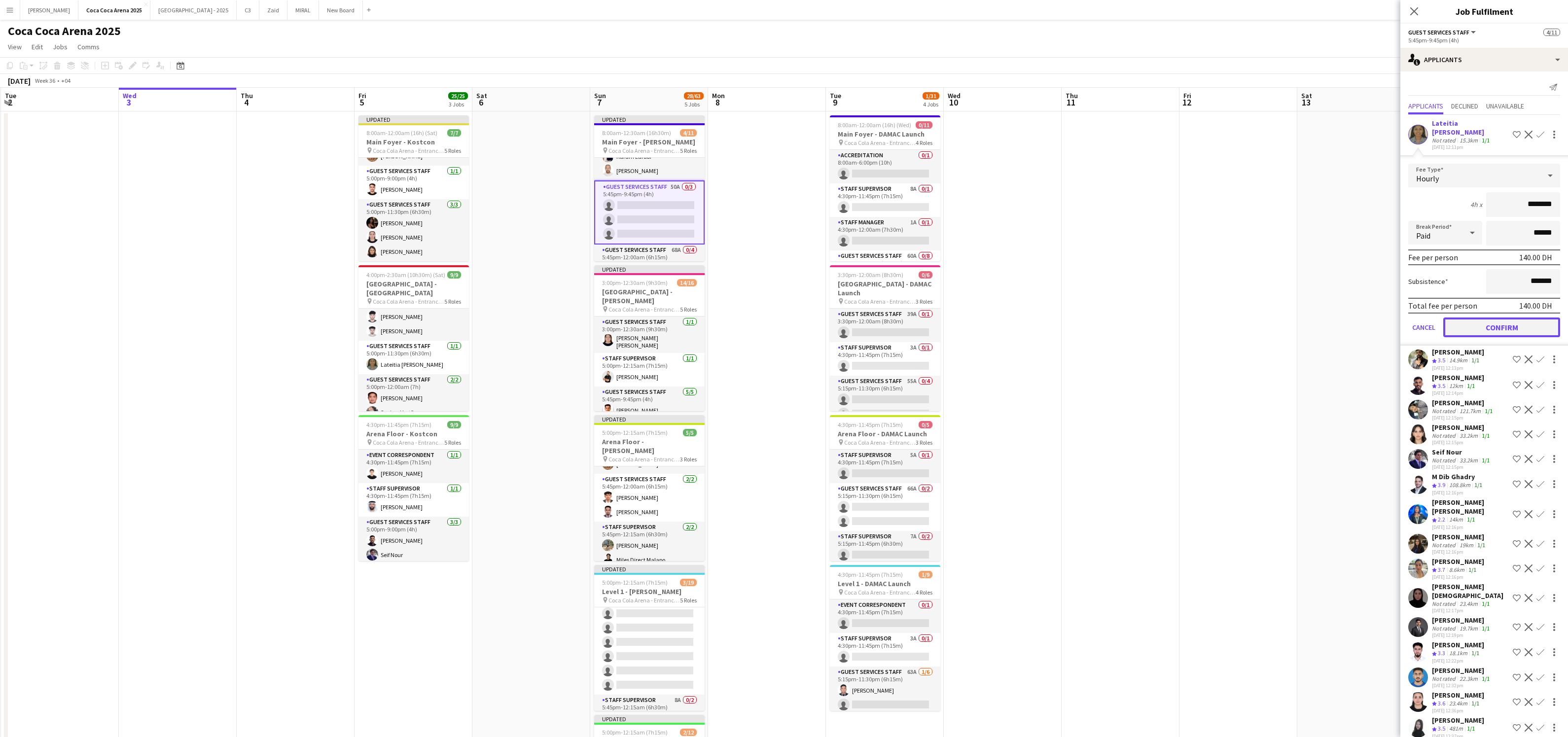
click at [1525, 318] on button "Confirm" at bounding box center [1502, 327] width 117 height 19
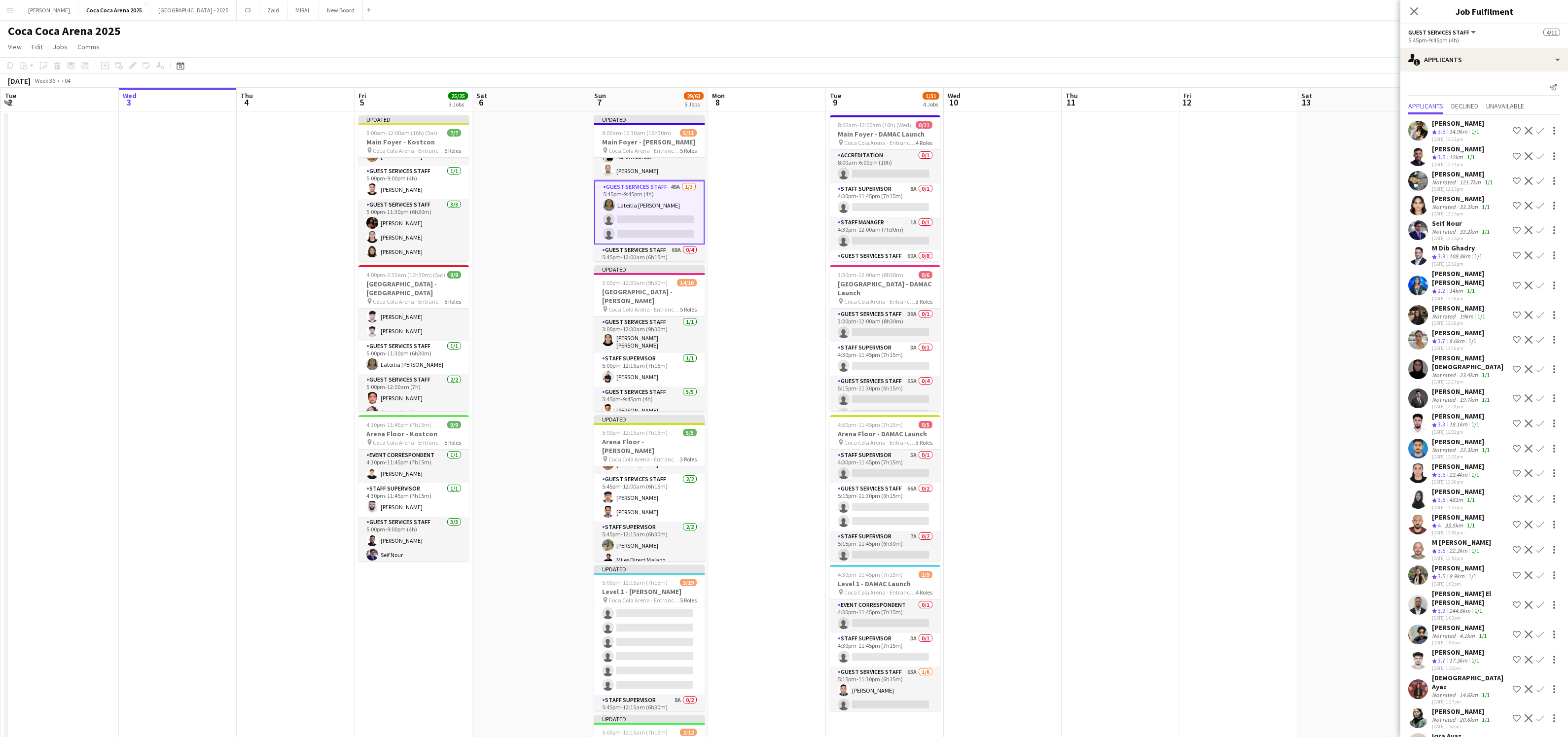
click at [1444, 176] on div "[PERSON_NAME]" at bounding box center [1463, 174] width 63 height 9
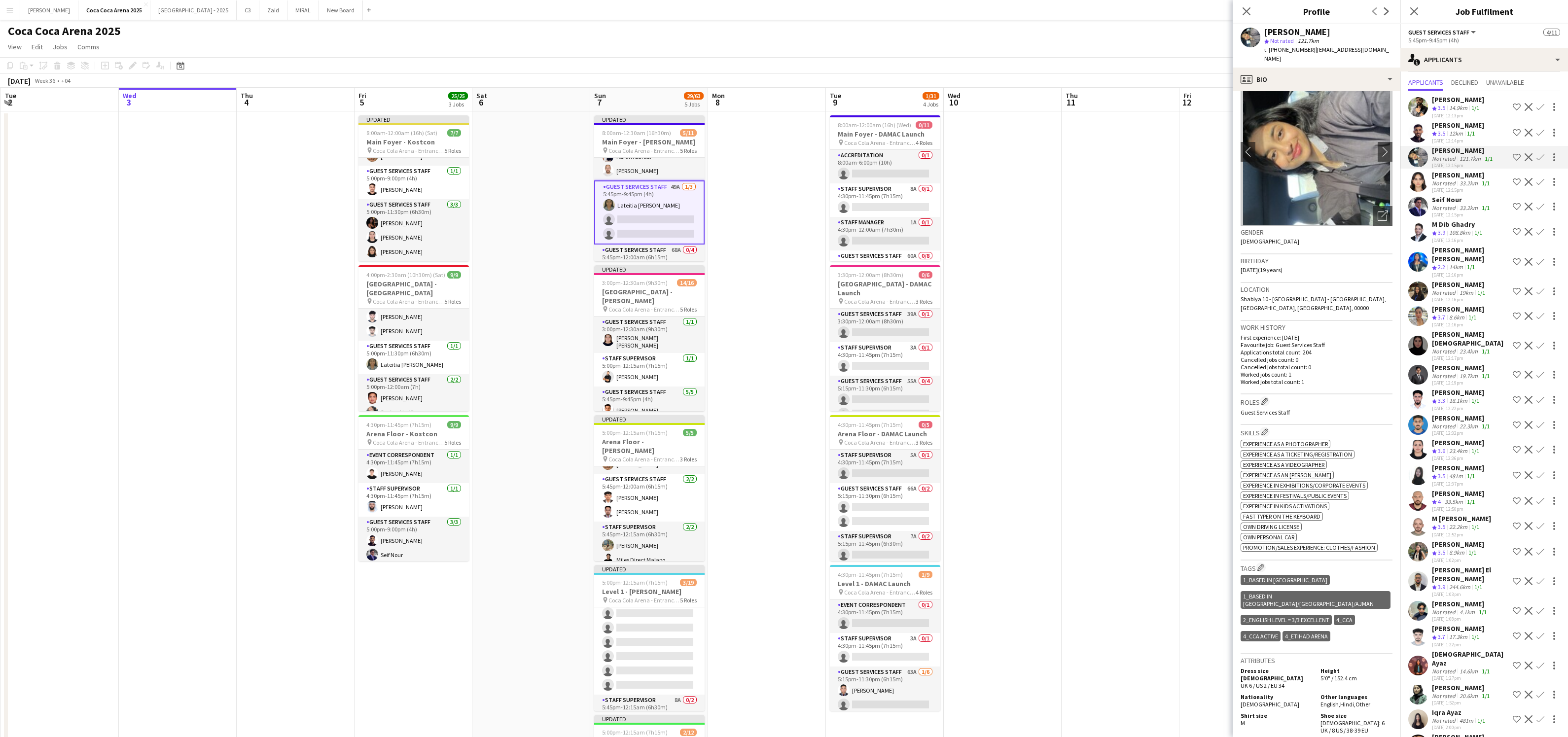
scroll to position [25, 0]
click at [1245, 5] on app-icon "Close pop-in" at bounding box center [1246, 11] width 14 height 14
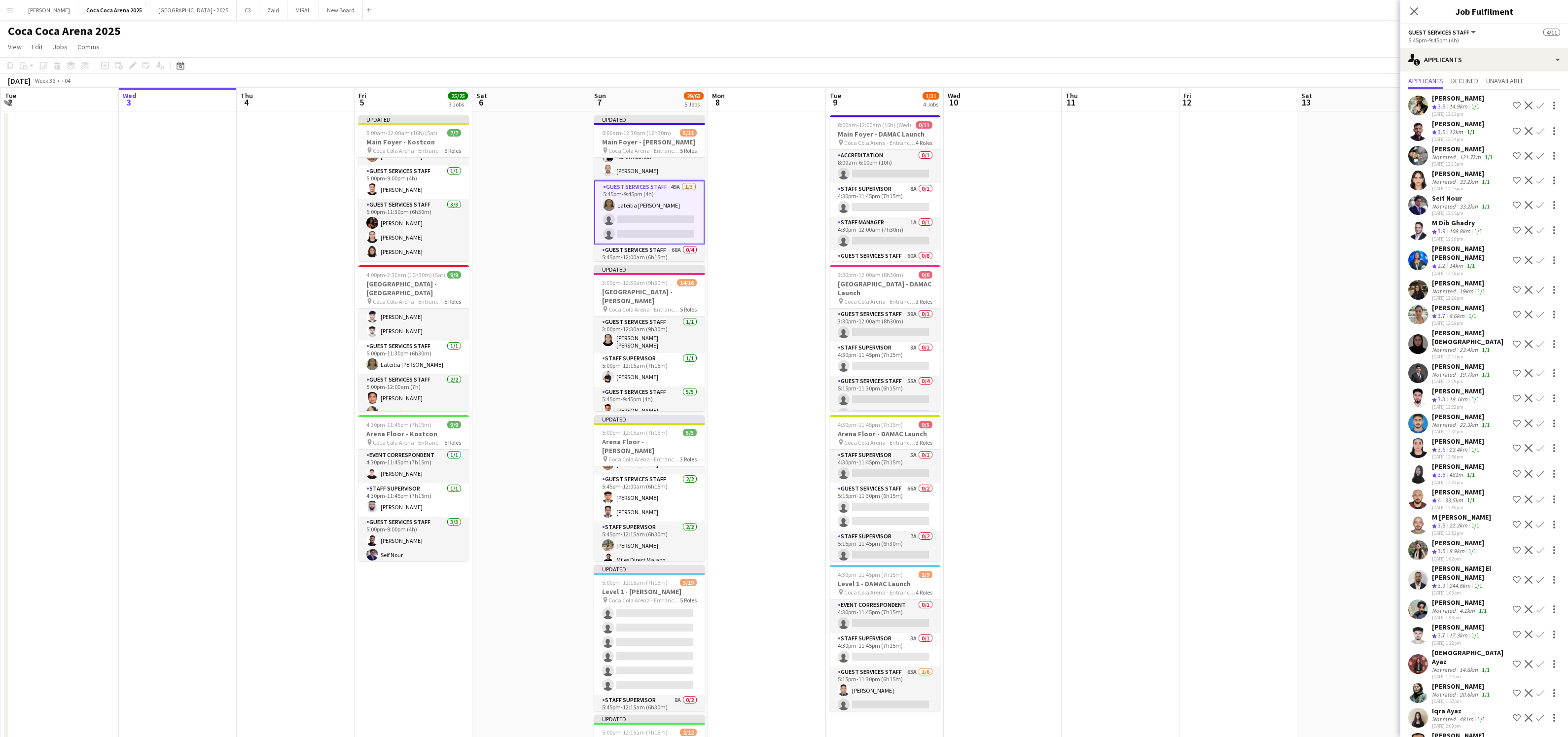
click at [1444, 331] on div "[PERSON_NAME][DEMOGRAPHIC_DATA]" at bounding box center [1470, 337] width 77 height 18
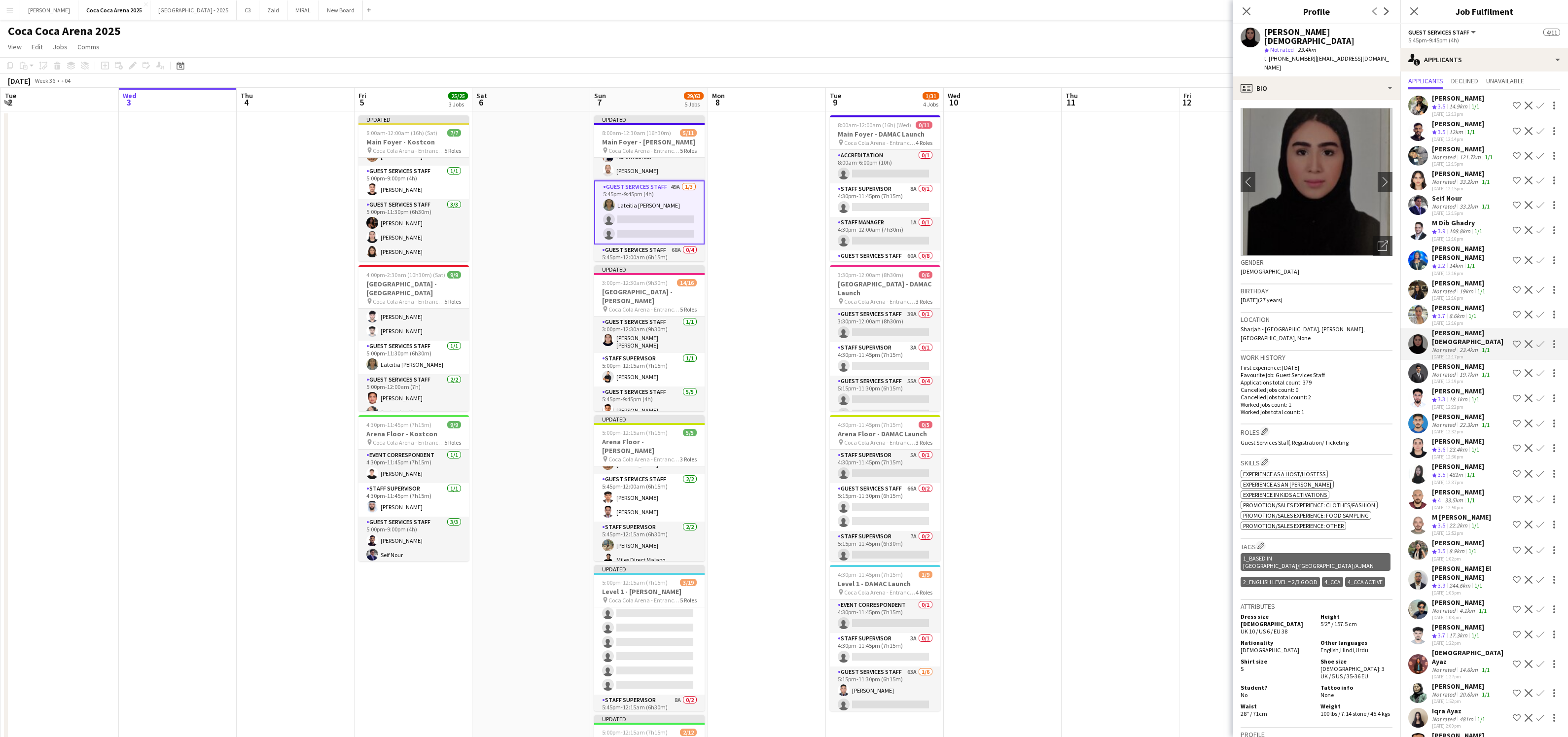
click at [1544, 342] on app-icon "Confirm" at bounding box center [1540, 344] width 8 height 8
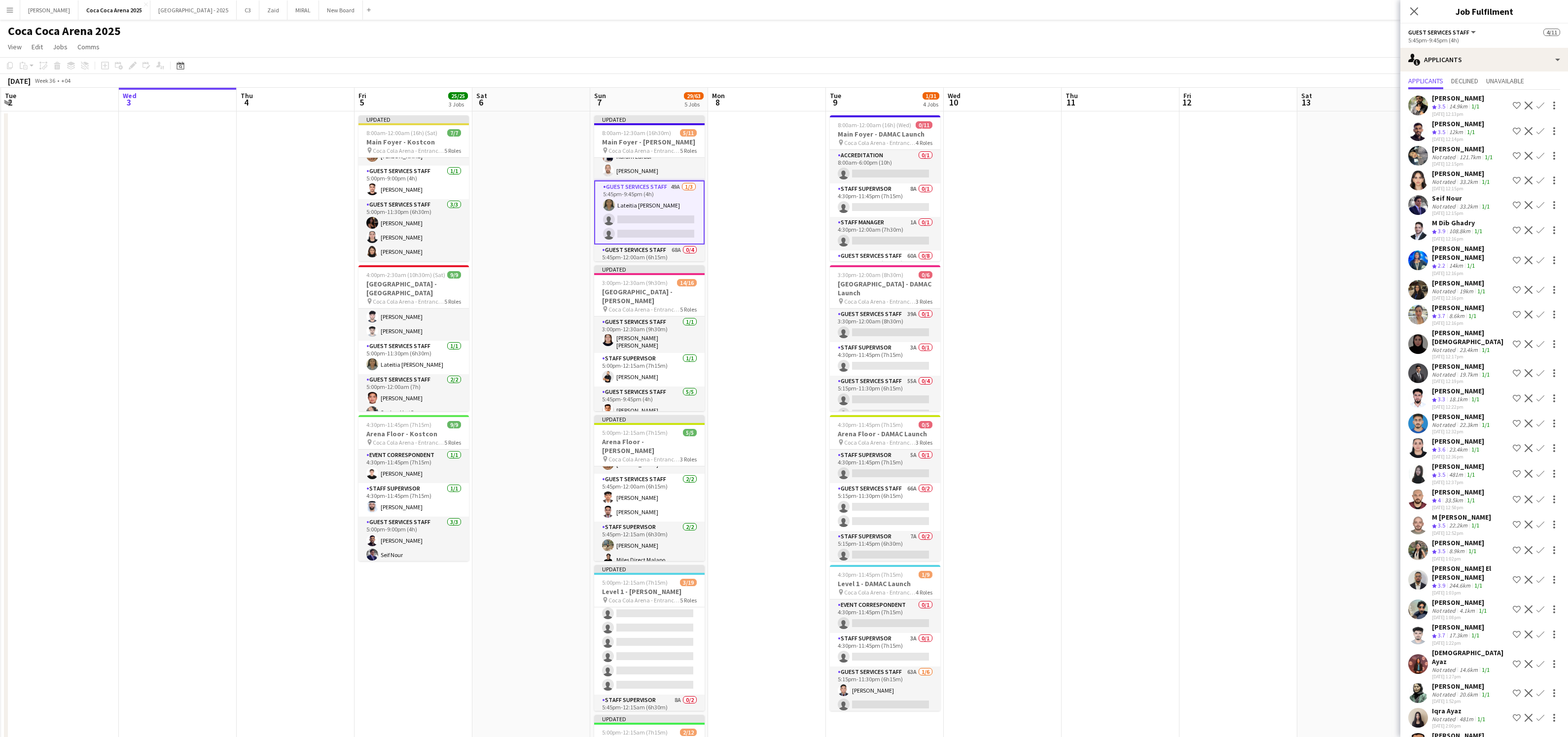
click at [1544, 342] on app-icon "Confirm" at bounding box center [1540, 344] width 8 height 8
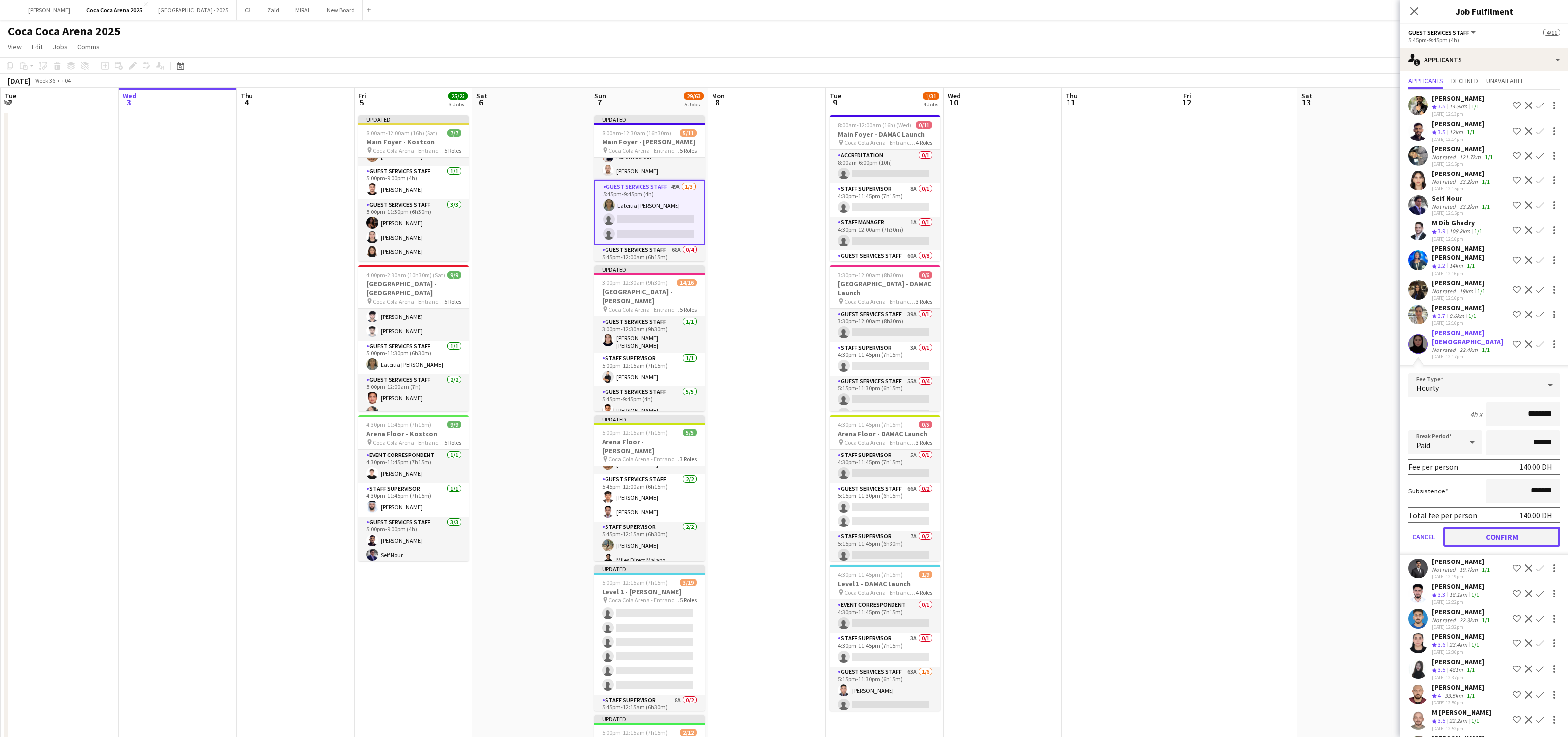
click at [1497, 536] on button "Confirm" at bounding box center [1502, 537] width 117 height 19
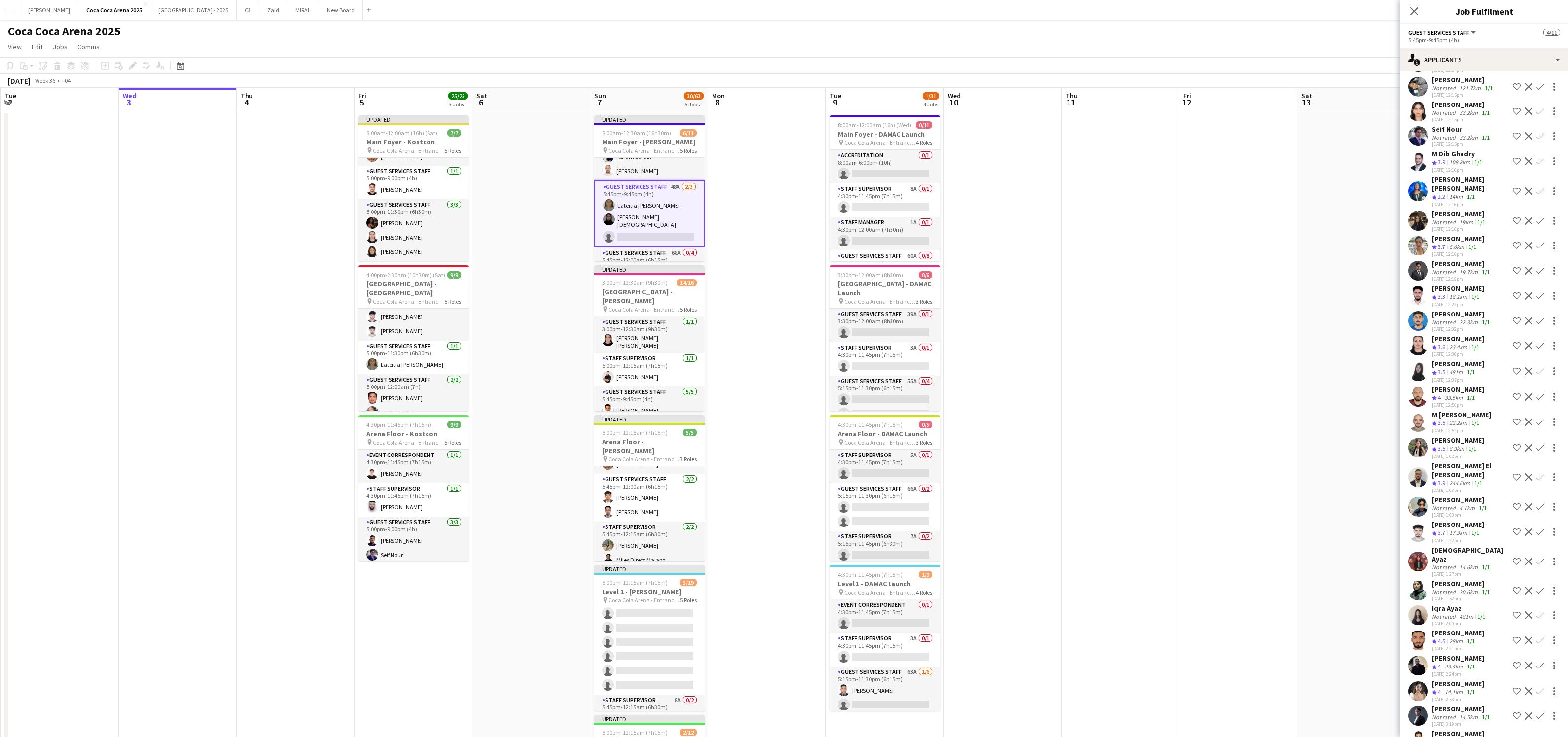
scroll to position [99, 0]
click at [1461, 584] on div "20.6km" at bounding box center [1469, 587] width 22 height 7
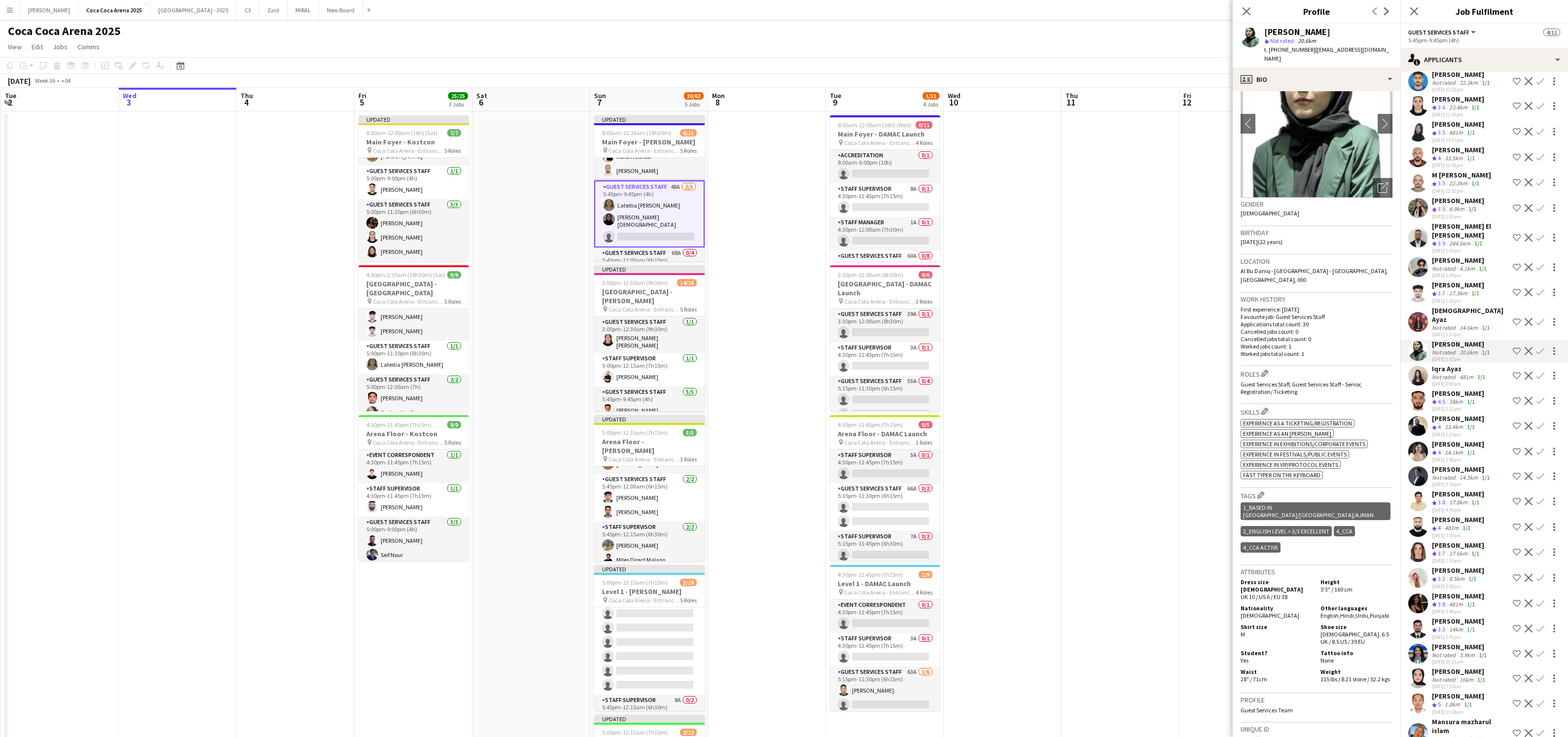
scroll to position [338, 0]
click at [1541, 596] on app-icon "Confirm" at bounding box center [1540, 599] width 8 height 8
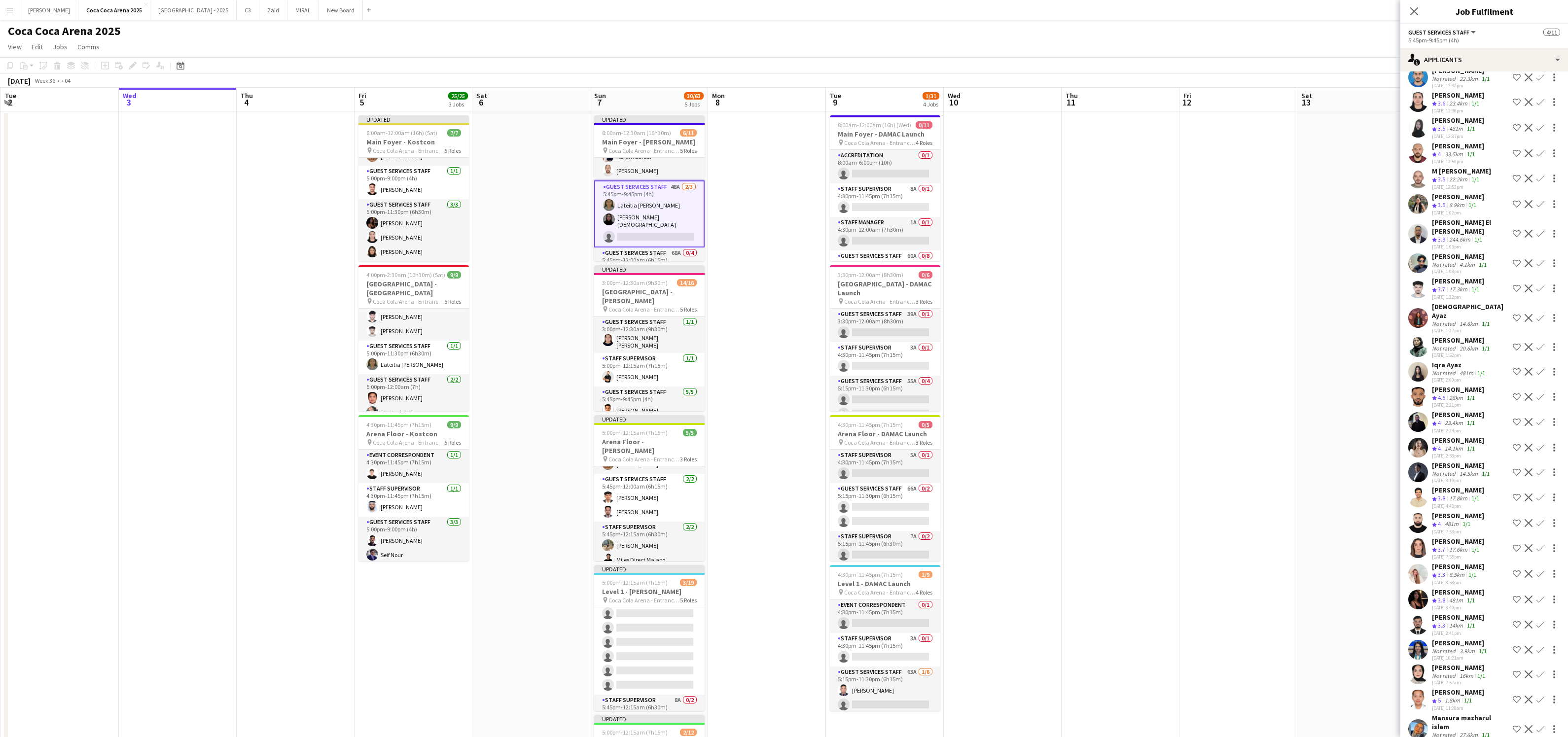
click at [1541, 596] on app-icon "Confirm" at bounding box center [1540, 599] width 8 height 8
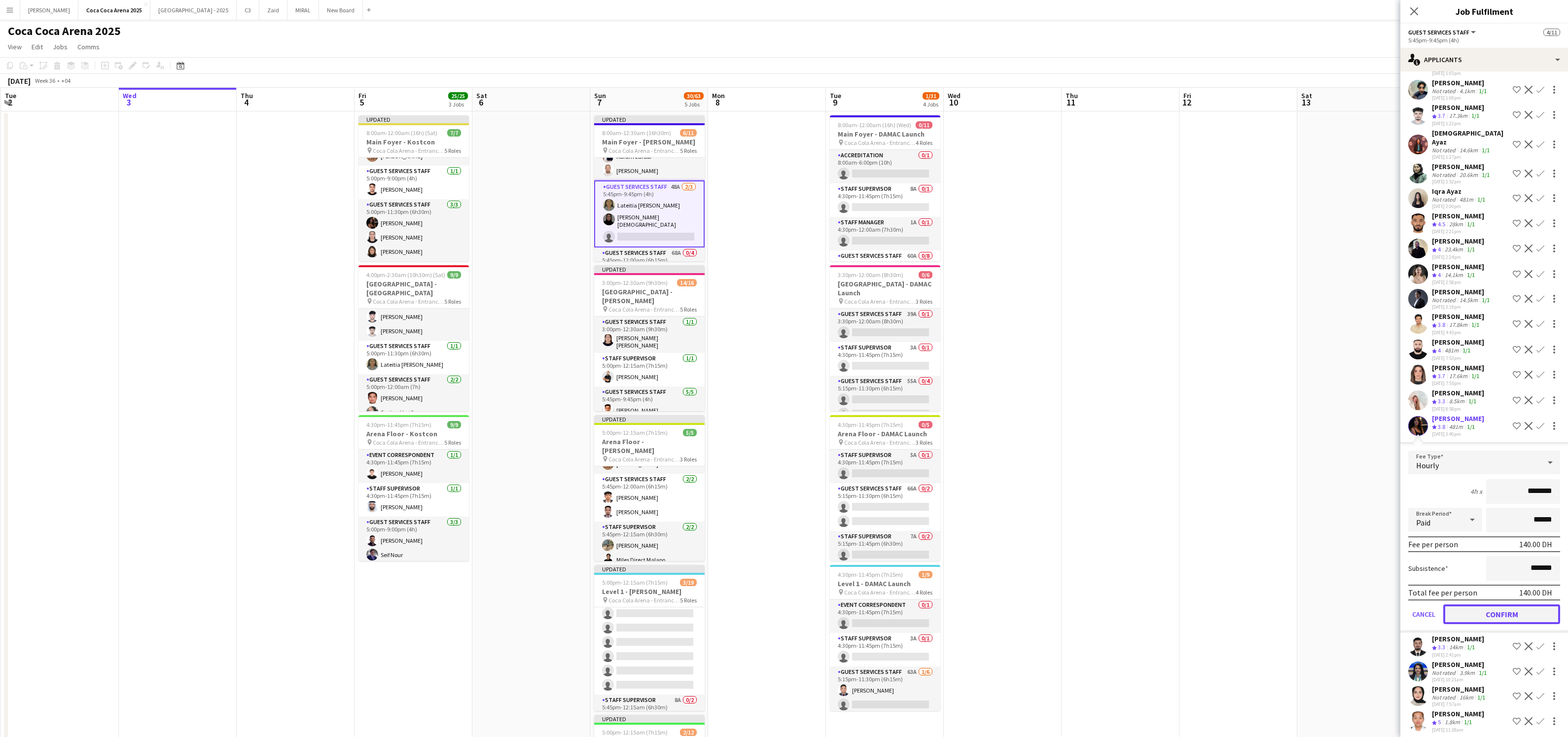
click at [1479, 604] on button "Confirm" at bounding box center [1502, 614] width 117 height 19
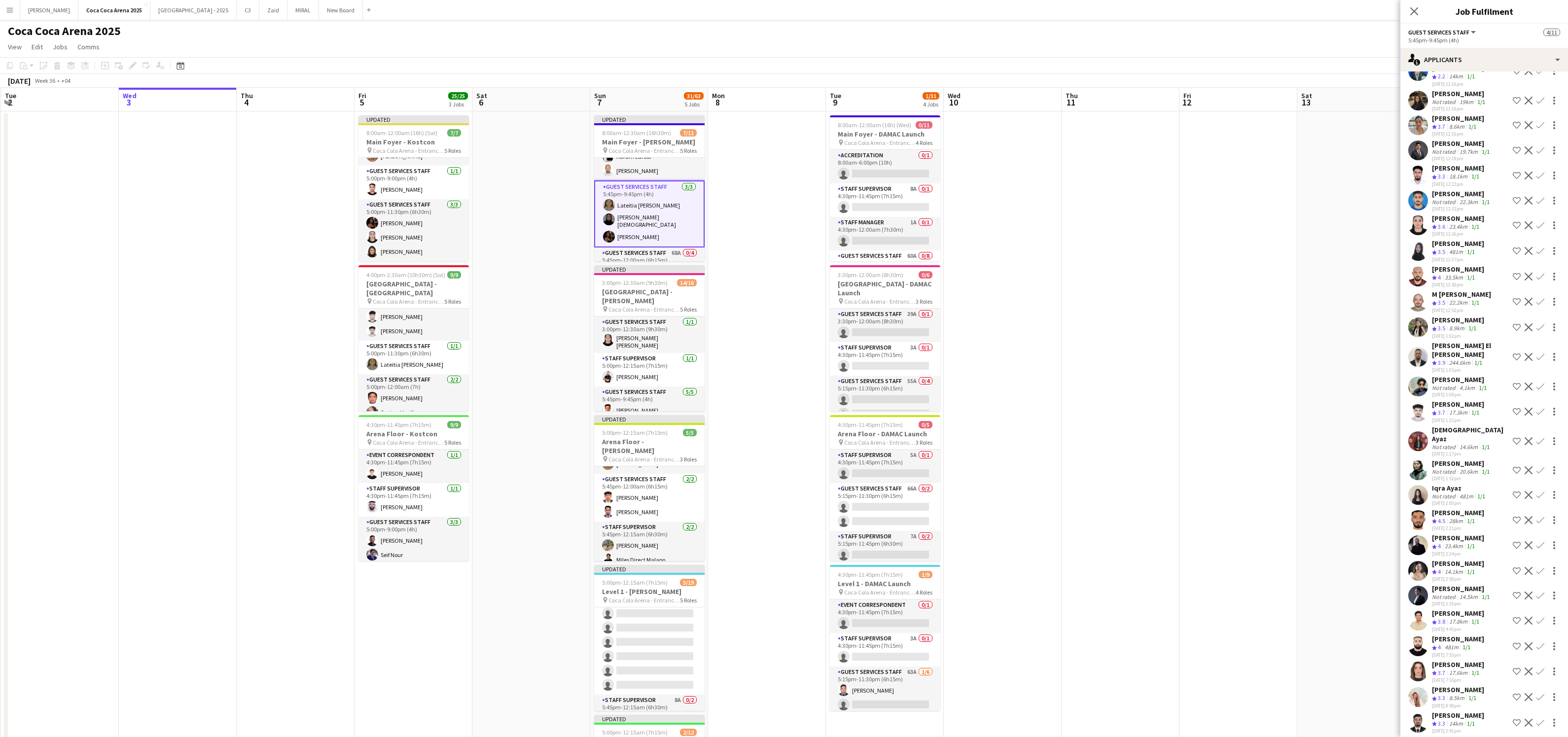
scroll to position [152, 0]
click at [645, 217] on app-card-role "Guest Services Staff 68A 0/4 5:45pm-12:00am (6h15m) single-neutral-actions sing…" at bounding box center [649, 226] width 110 height 77
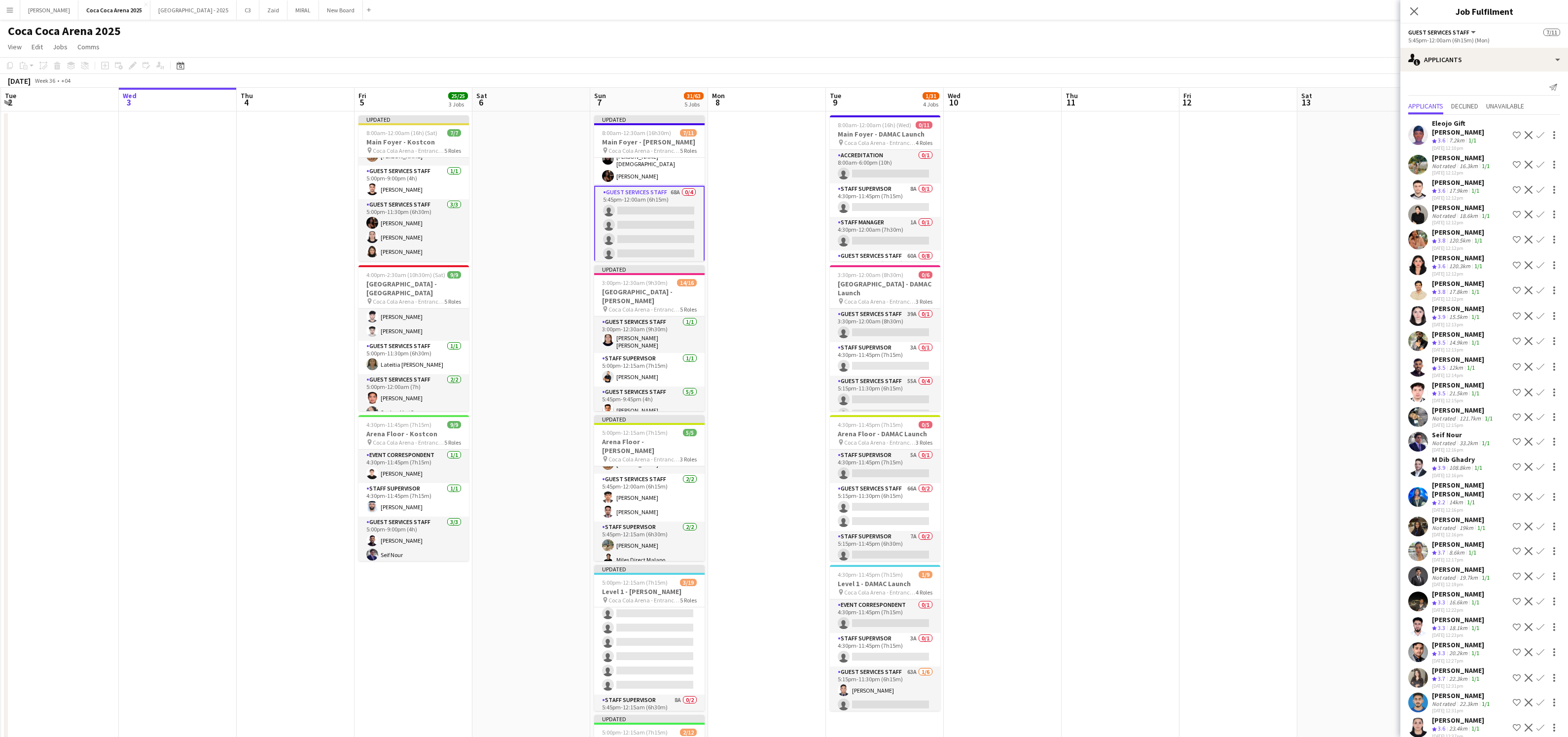
click at [1540, 363] on app-icon "Confirm" at bounding box center [1540, 366] width 8 height 8
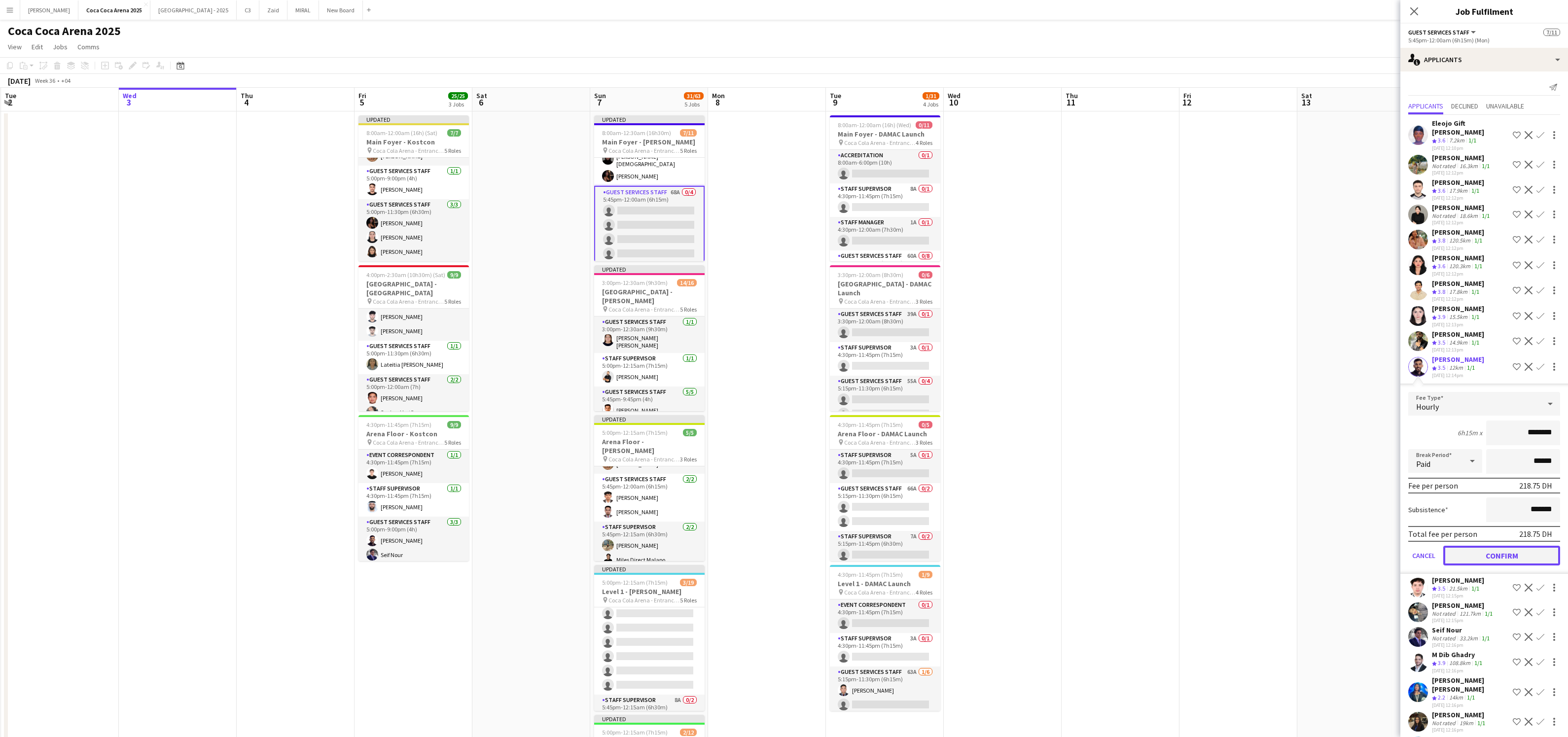
click at [1510, 546] on button "Confirm" at bounding box center [1502, 556] width 117 height 19
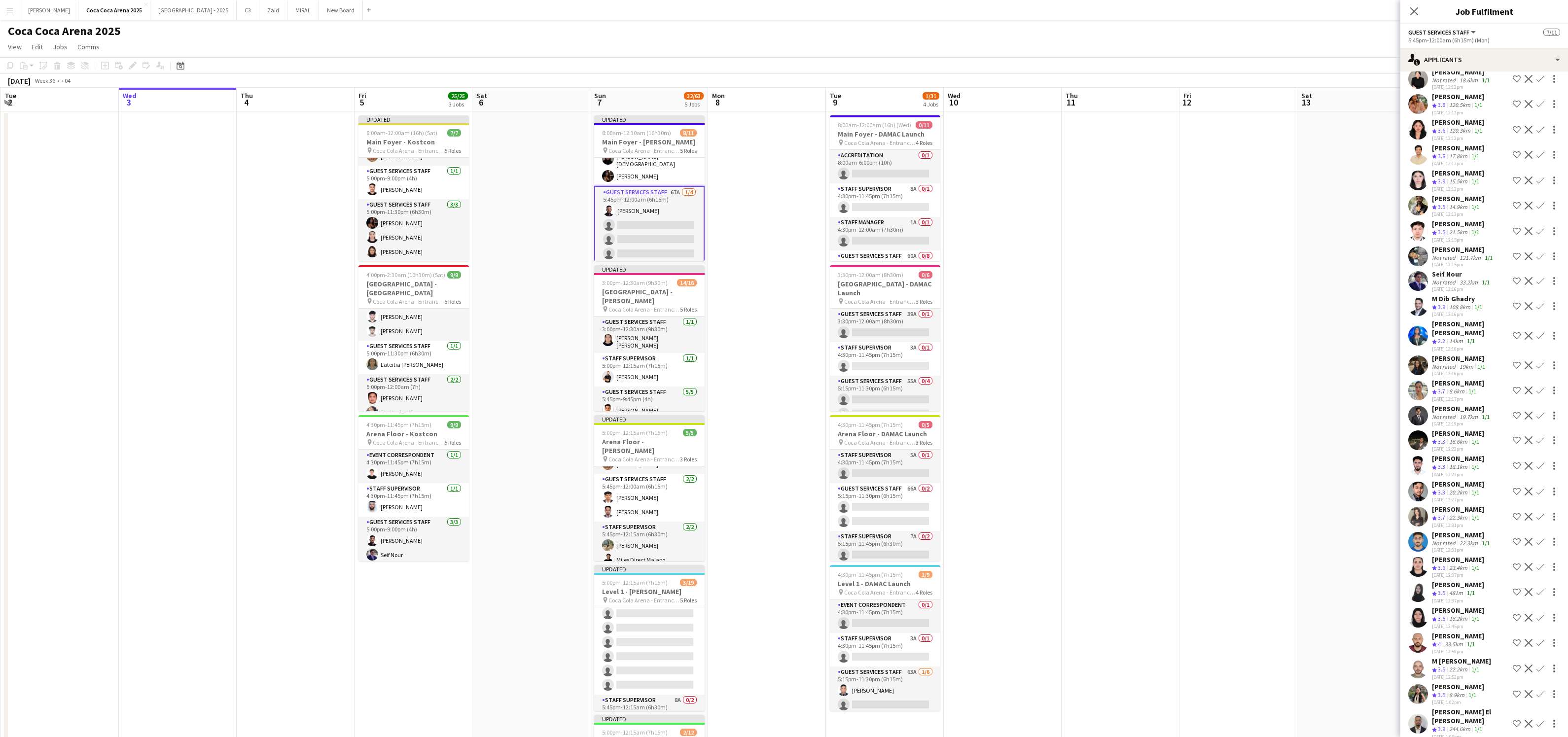
scroll to position [139, 0]
click at [1542, 560] on app-icon "Confirm" at bounding box center [1540, 564] width 8 height 8
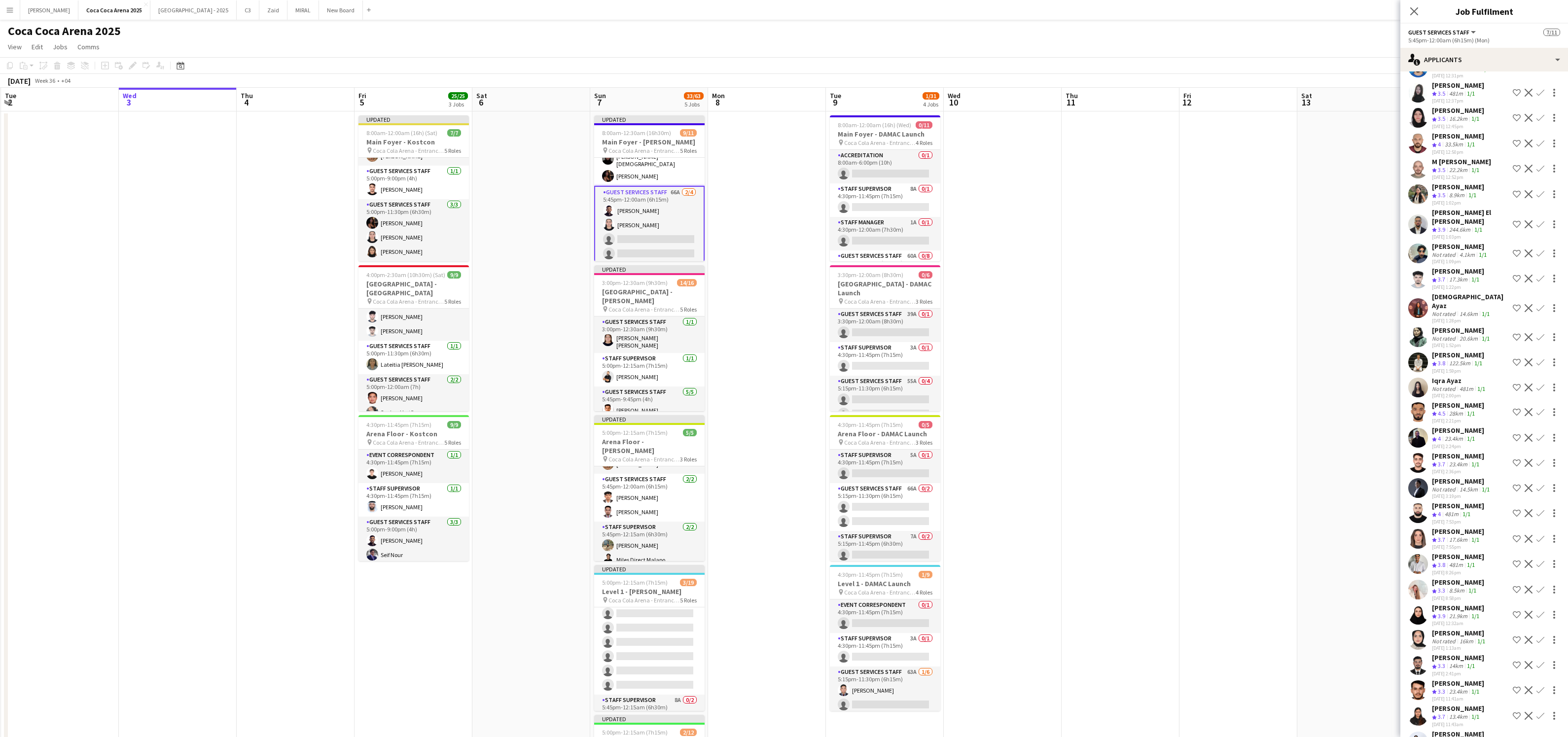
scroll to position [612, 0]
click at [1542, 609] on app-icon "Confirm" at bounding box center [1540, 612] width 8 height 8
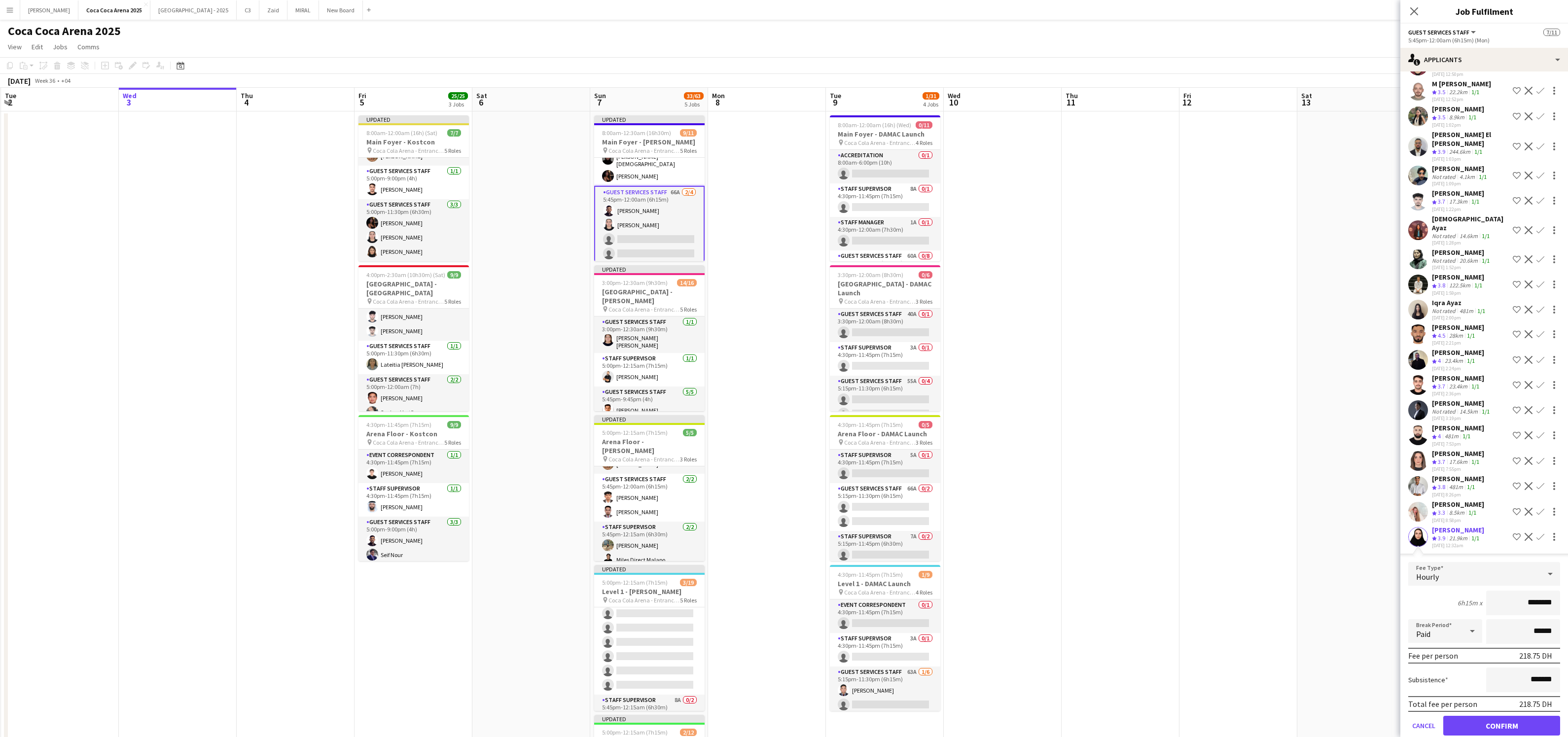
scroll to position [707, 0]
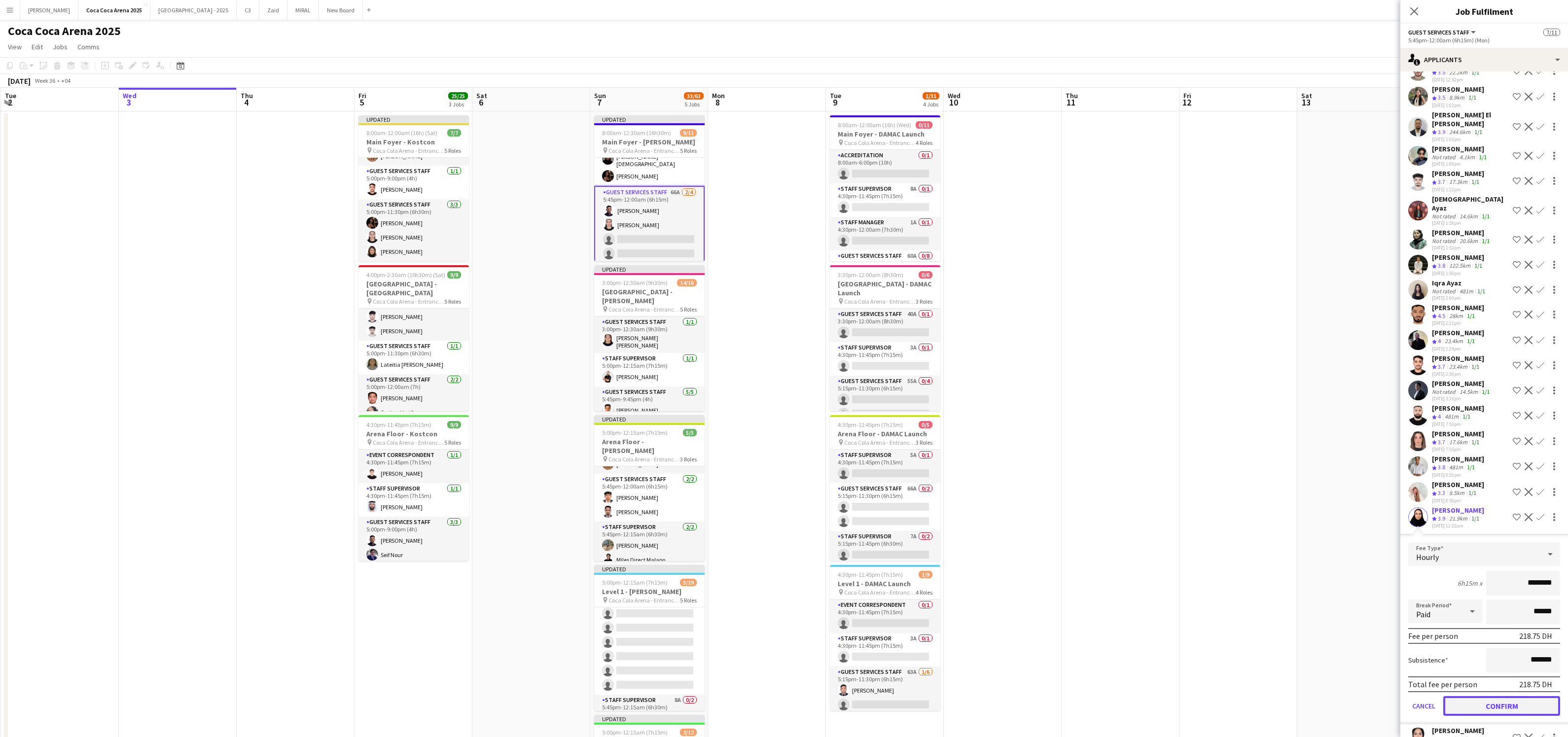
click at [1466, 696] on button "Confirm" at bounding box center [1502, 706] width 117 height 19
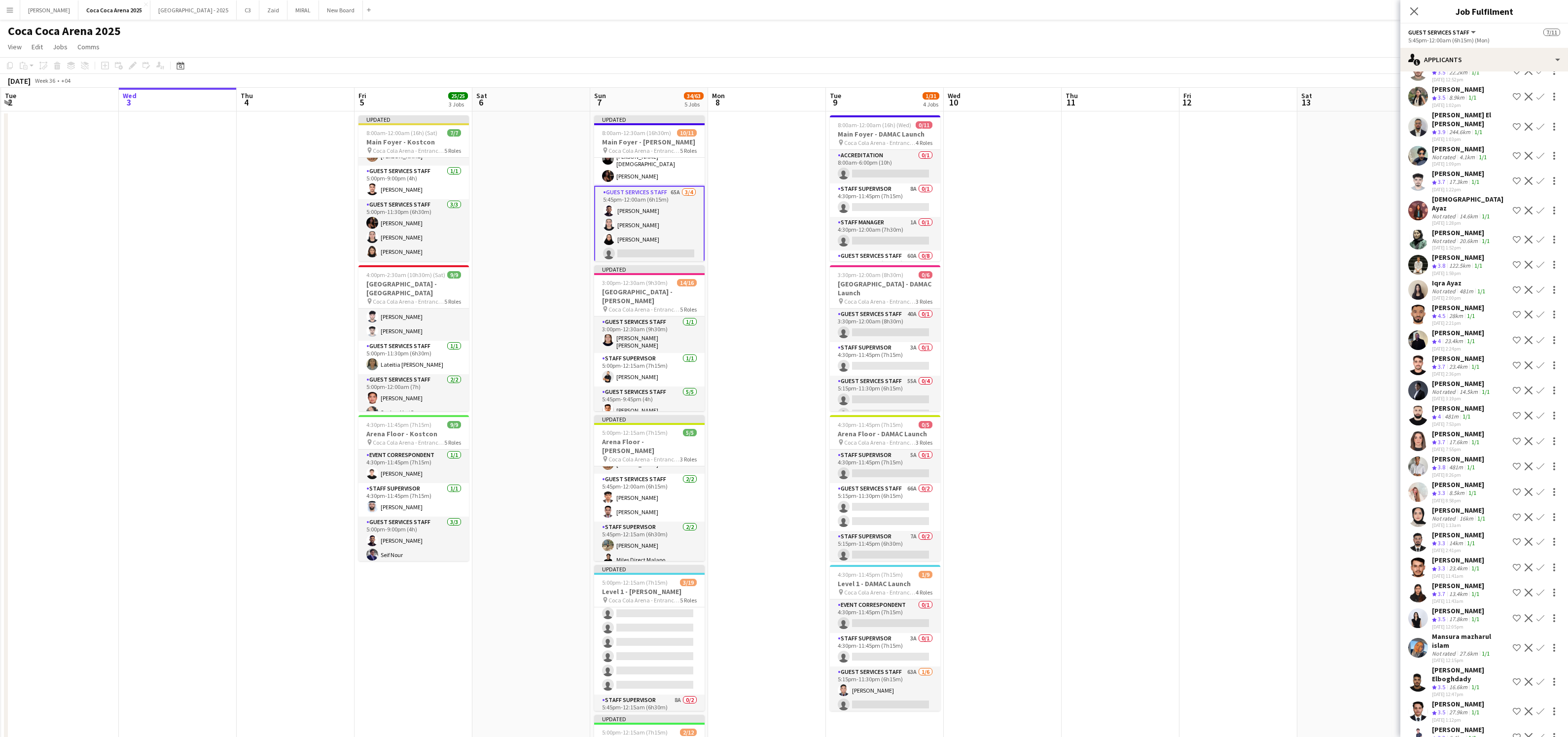
scroll to position [671, 0]
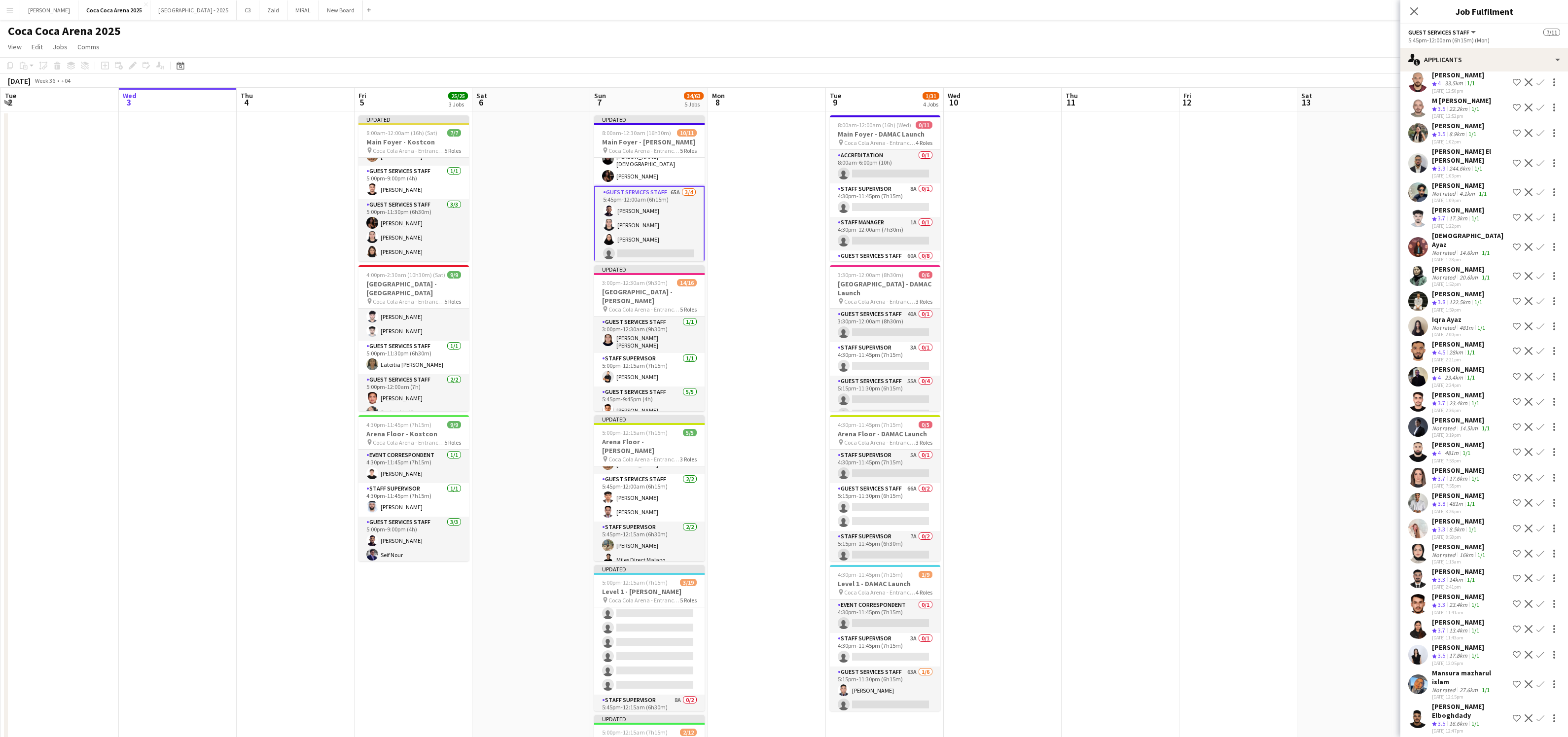
click at [673, 246] on app-card-role "Guest Services Staff 65A 3/4 5:45pm-12:00am (6h15m) Saeid Molavi Amira Mahmoud …" at bounding box center [649, 225] width 110 height 79
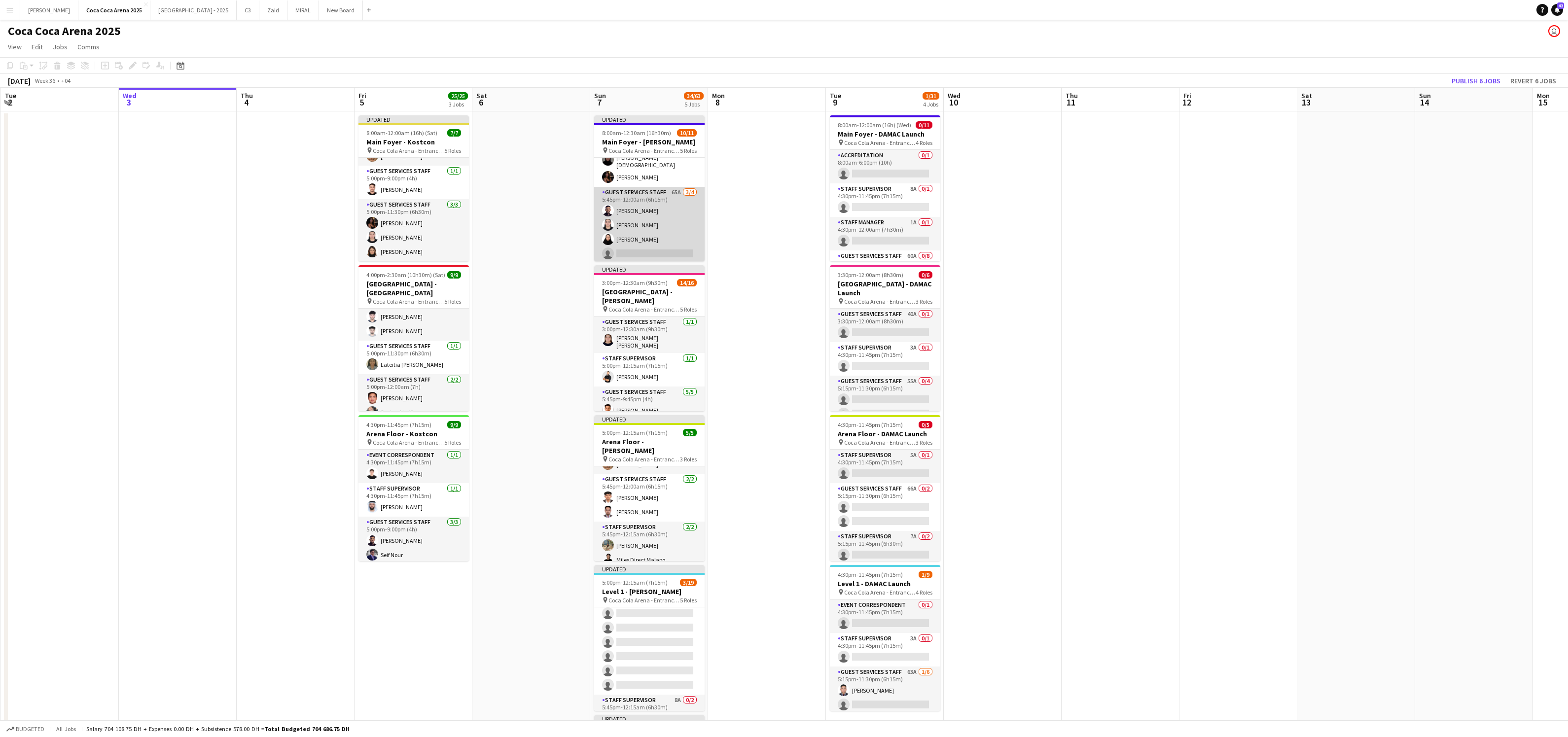
click at [673, 246] on app-card-role "Guest Services Staff 65A 3/4 5:45pm-12:00am (6h15m) Saeid Molavi Amira Mahmoud …" at bounding box center [649, 225] width 110 height 77
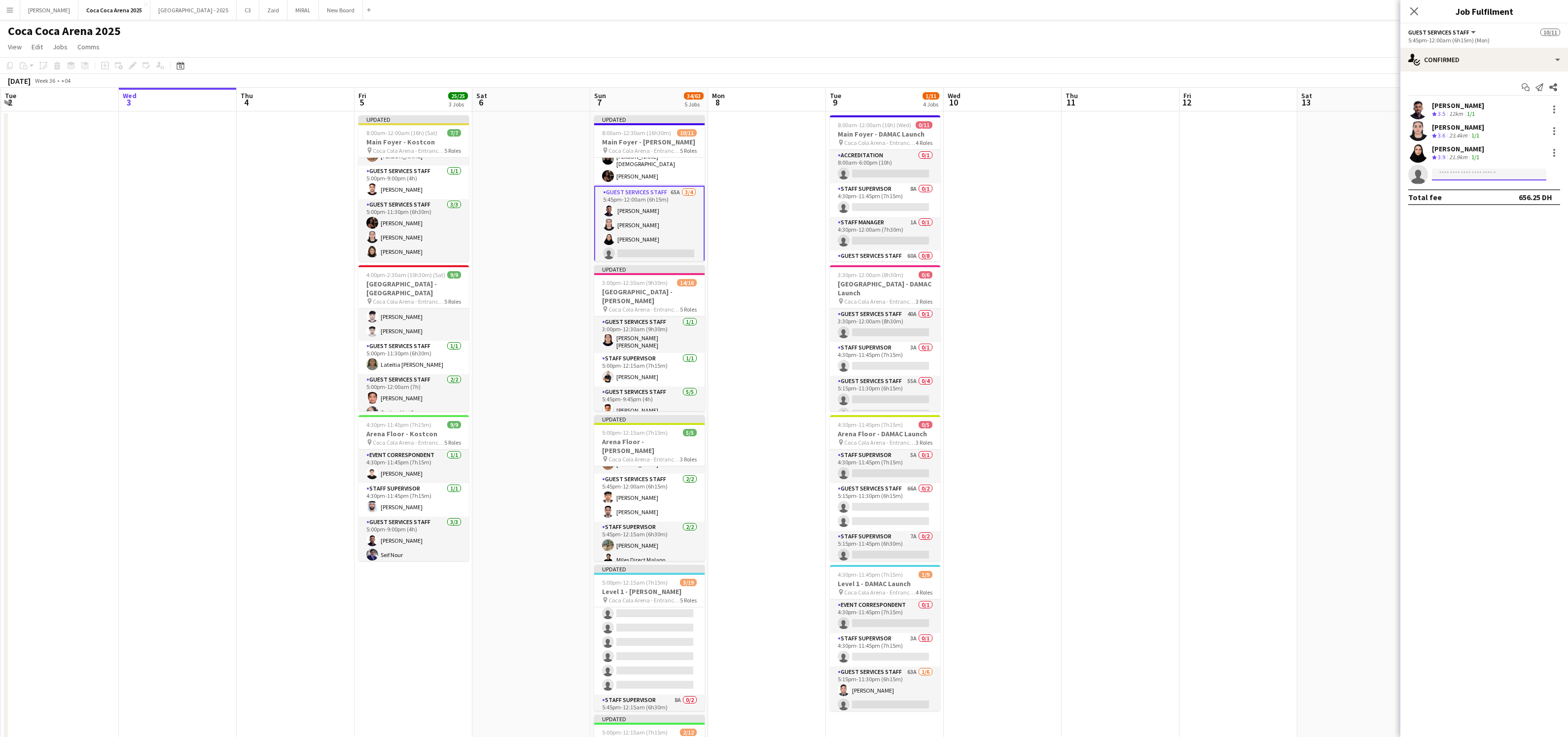
click at [1466, 172] on input at bounding box center [1489, 174] width 114 height 12
type input "*****"
click at [1460, 197] on span "rania_moubarak@hotmail.com" at bounding box center [1489, 197] width 99 height 8
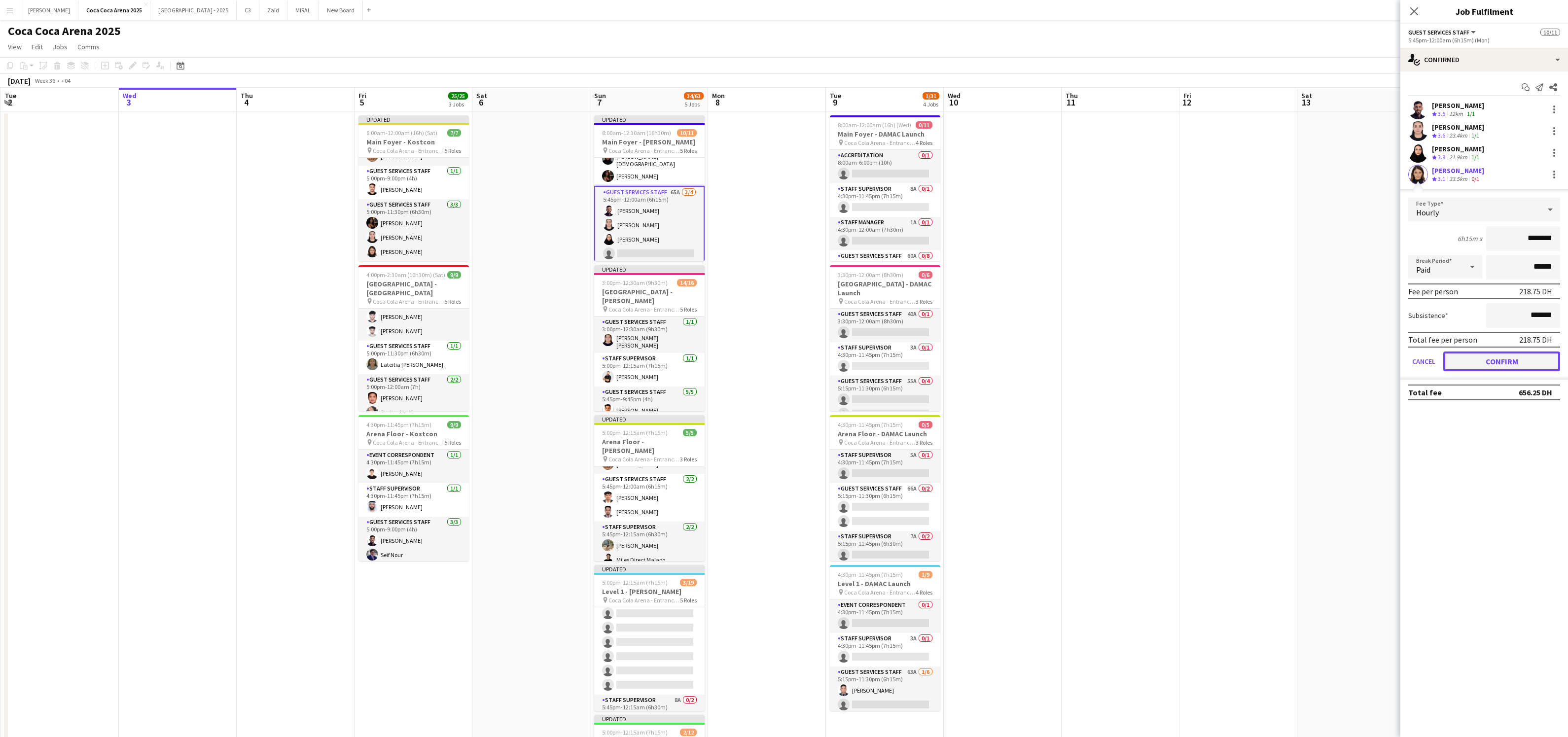
click at [1464, 360] on button "Confirm" at bounding box center [1502, 362] width 117 height 19
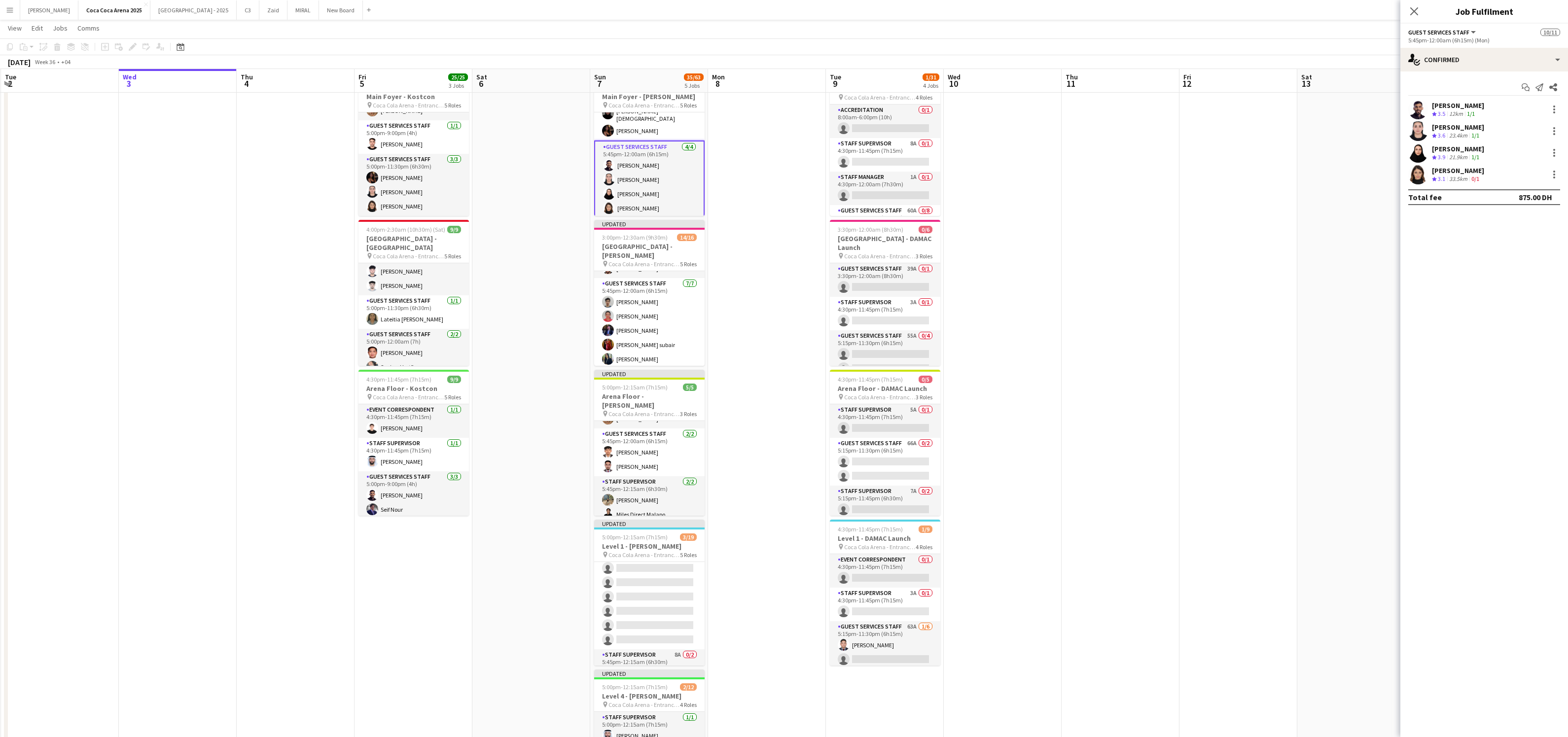
scroll to position [222, 0]
click at [671, 337] on app-card-role "Guest Services Staff 59A 0/2 5:45pm-12:15am (6h30m) single-neutral-actions sing…" at bounding box center [649, 352] width 110 height 48
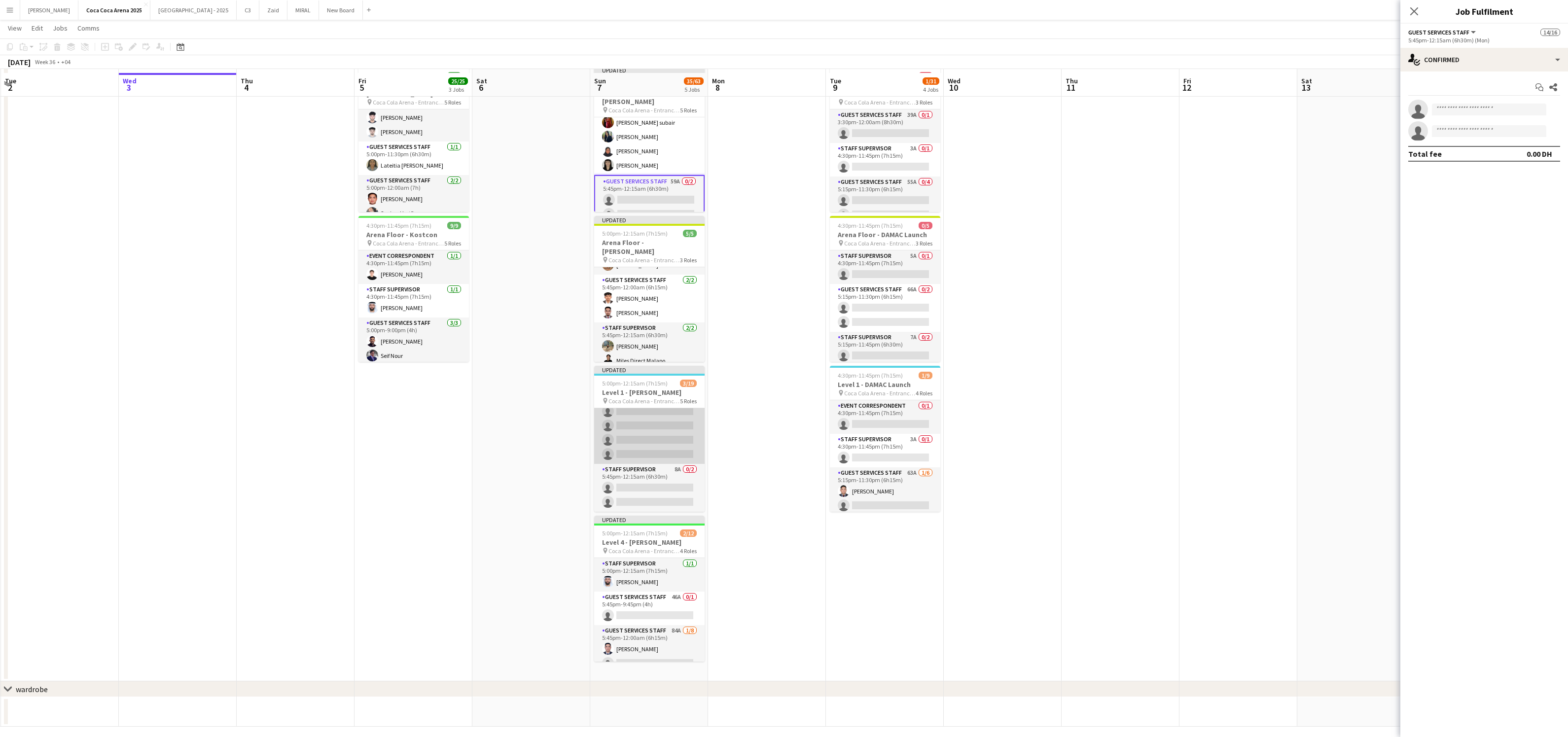
scroll to position [204, 0]
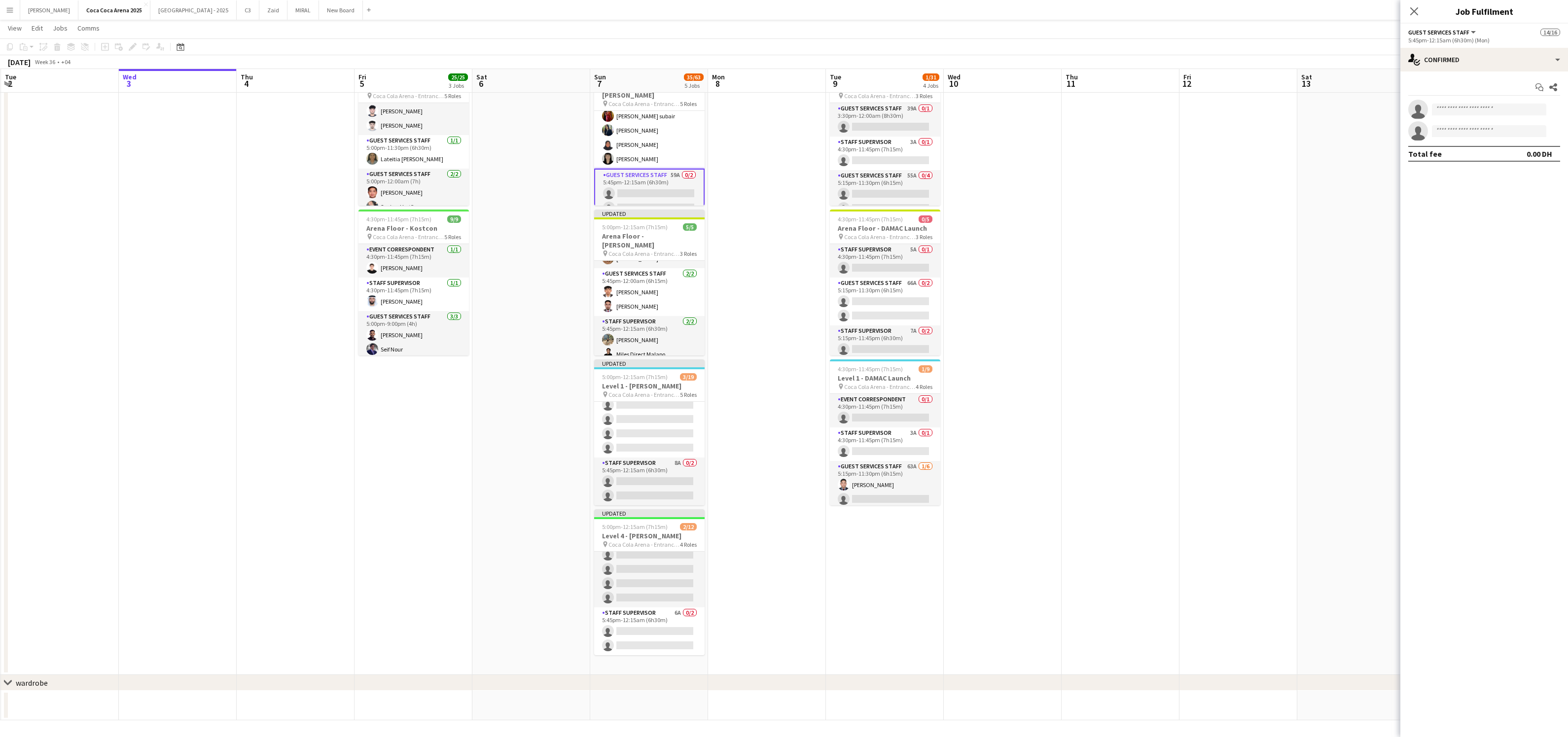
click at [662, 574] on app-card-role "Guest Services Staff 84A 1/8 5:45pm-12:00am (6h15m) Elmer Paderog single-neutra…" at bounding box center [649, 540] width 110 height 134
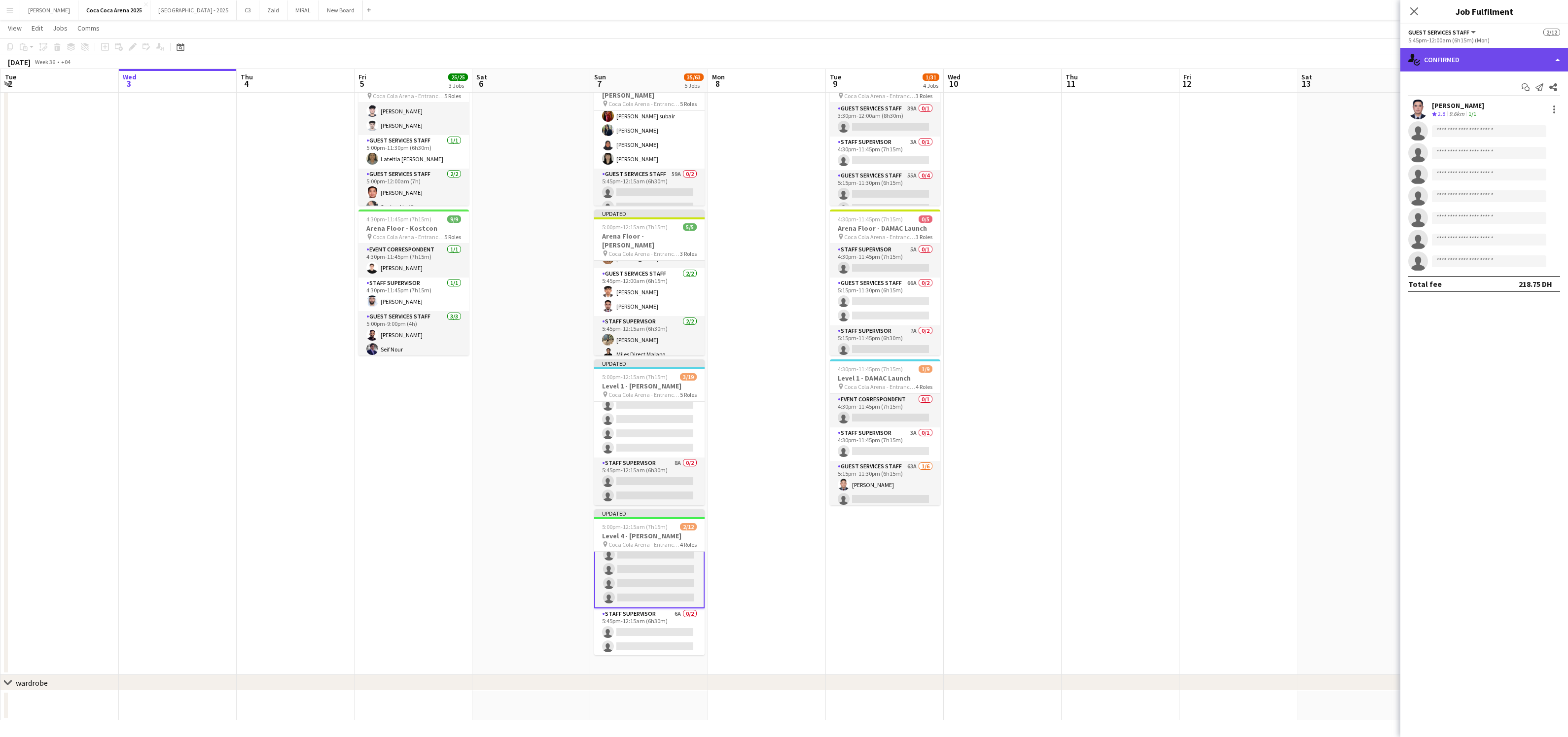
click at [1450, 60] on div "single-neutral-actions-check-2 Confirmed" at bounding box center [1484, 60] width 167 height 24
click at [1501, 162] on span "Applicants" at bounding box center [1507, 161] width 31 height 9
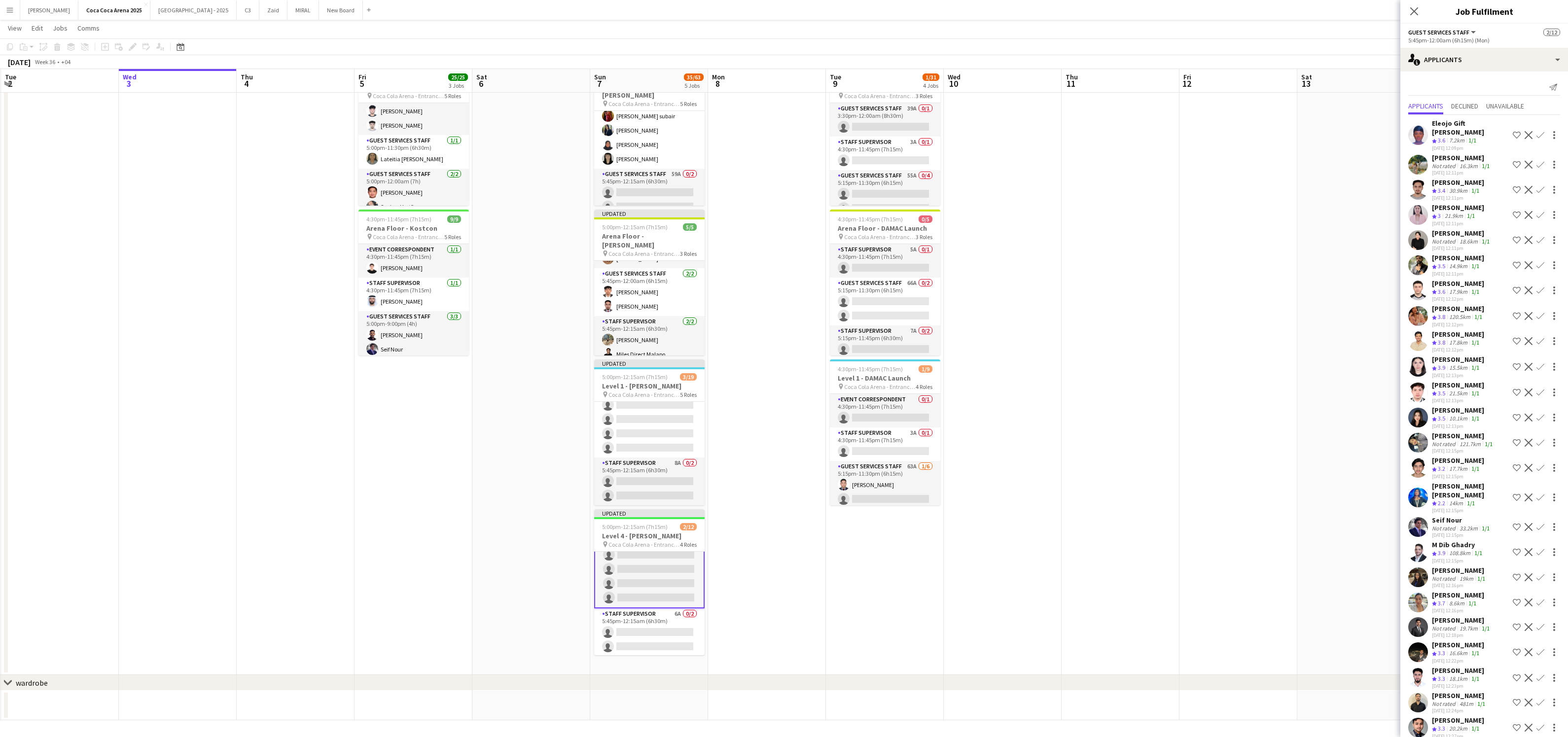
click at [1541, 287] on app-icon "Confirm" at bounding box center [1540, 290] width 8 height 8
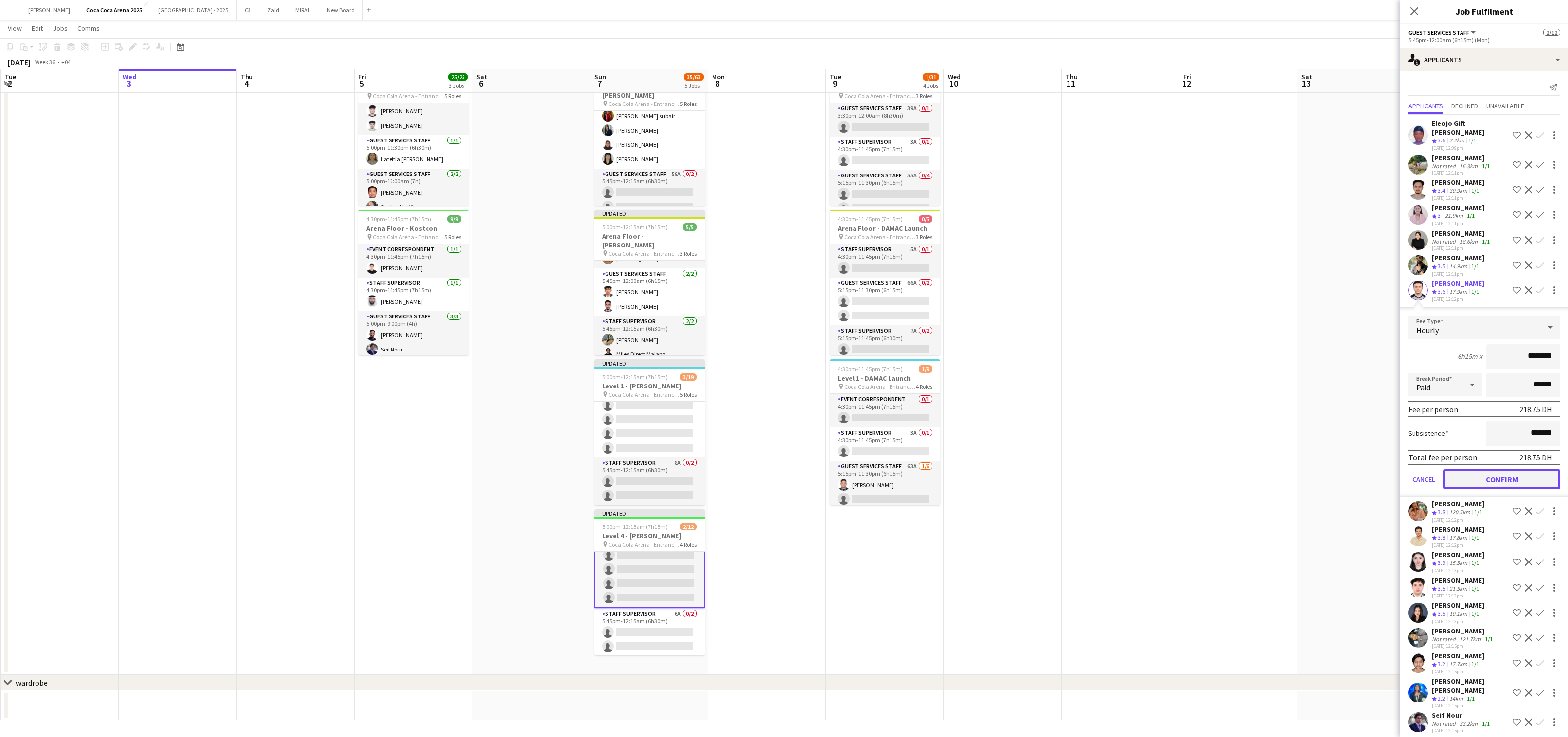
click at [1522, 469] on button "Confirm" at bounding box center [1502, 479] width 117 height 19
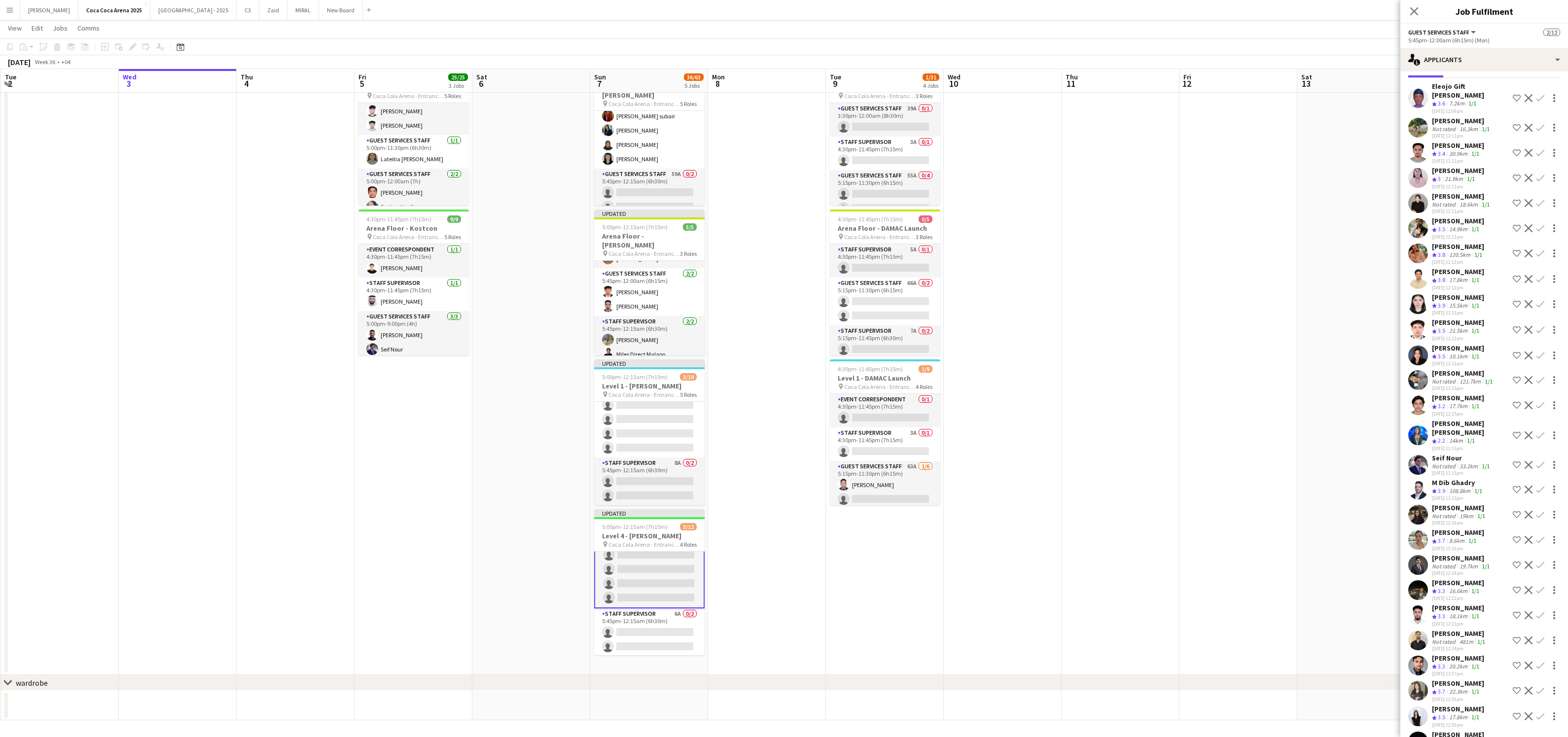
scroll to position [38, 0]
click at [1539, 351] on app-icon "Confirm" at bounding box center [1540, 355] width 8 height 8
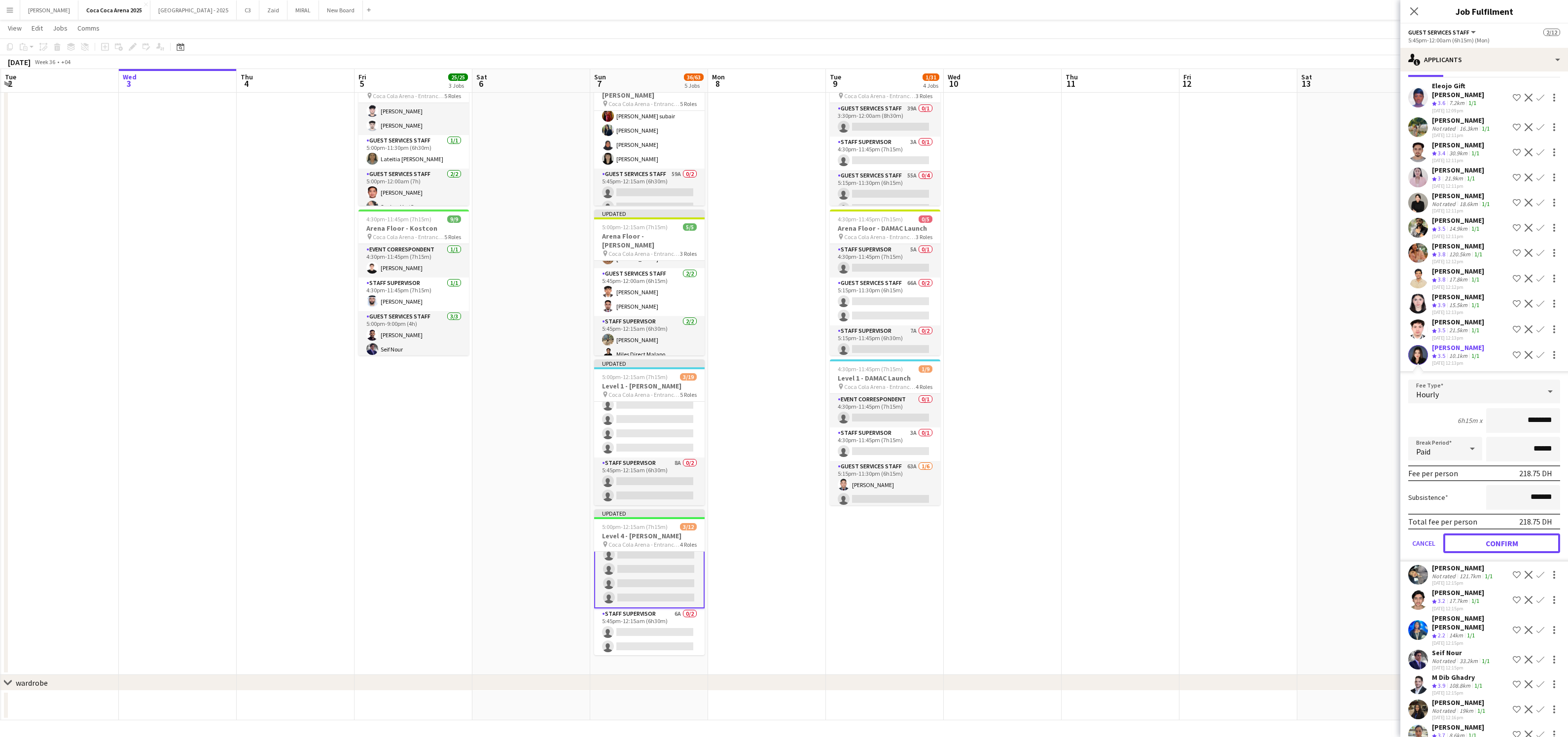
click at [1519, 533] on button "Confirm" at bounding box center [1502, 543] width 117 height 19
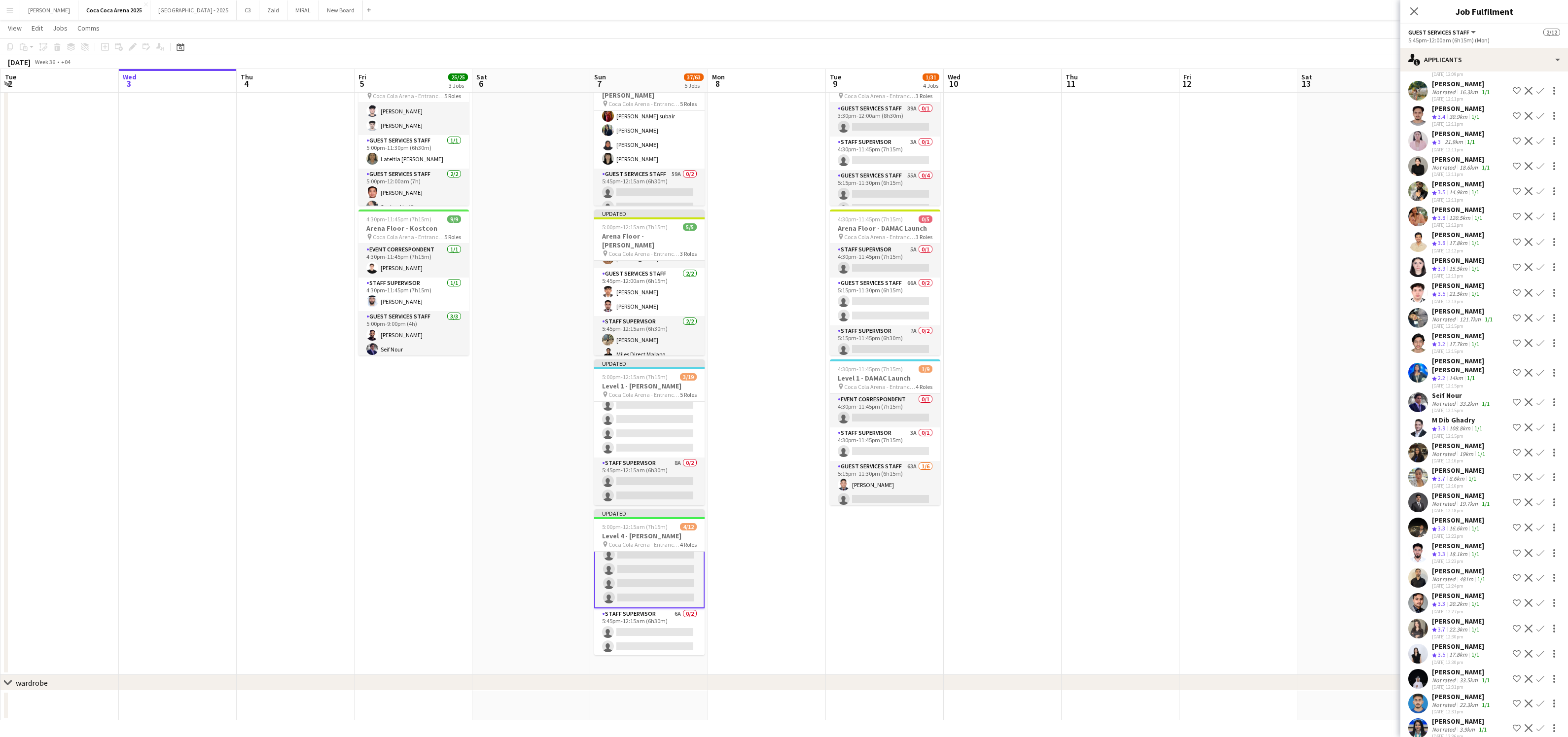
scroll to position [79, 0]
click at [1541, 519] on app-icon "Confirm" at bounding box center [1540, 522] width 8 height 8
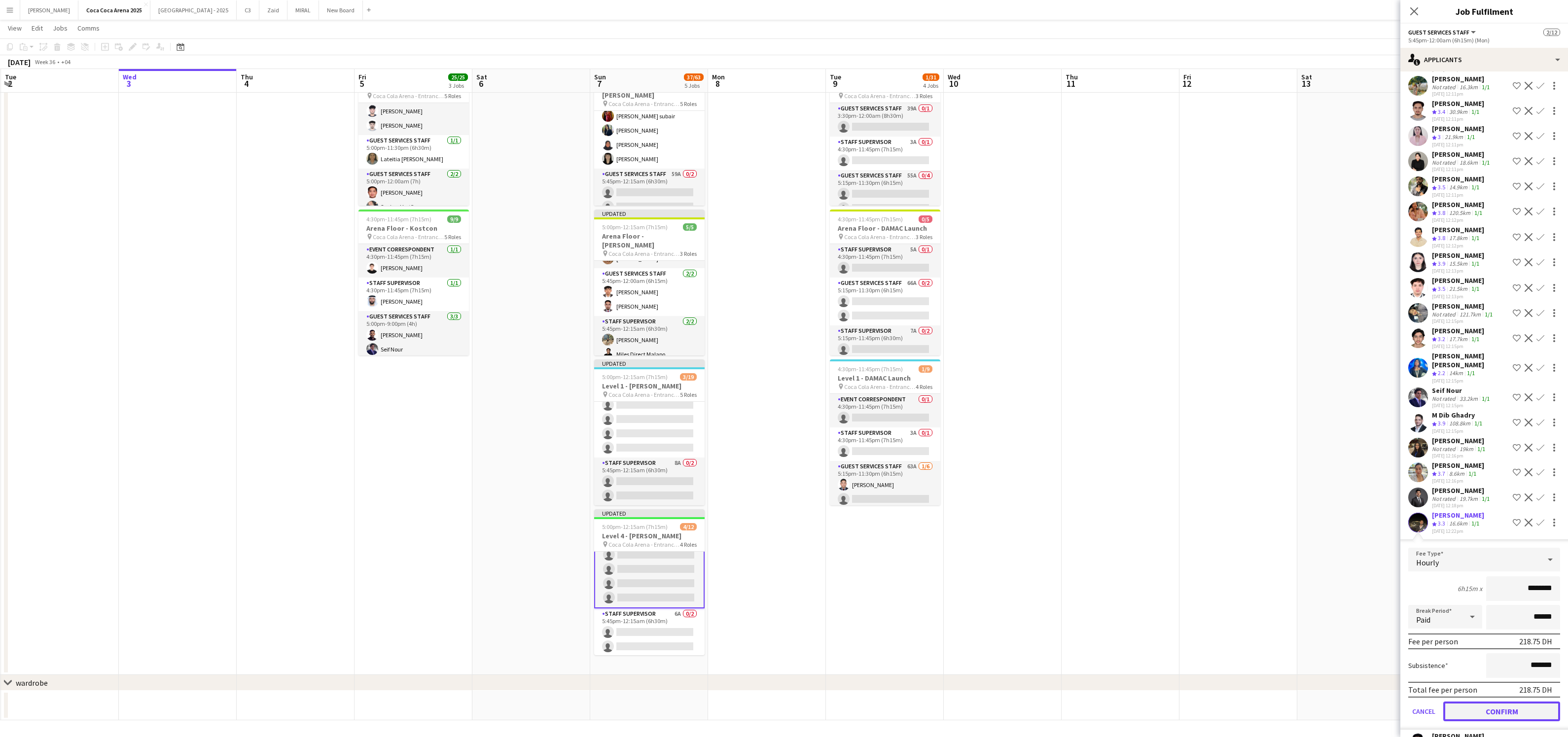
click at [1509, 702] on button "Confirm" at bounding box center [1502, 711] width 117 height 19
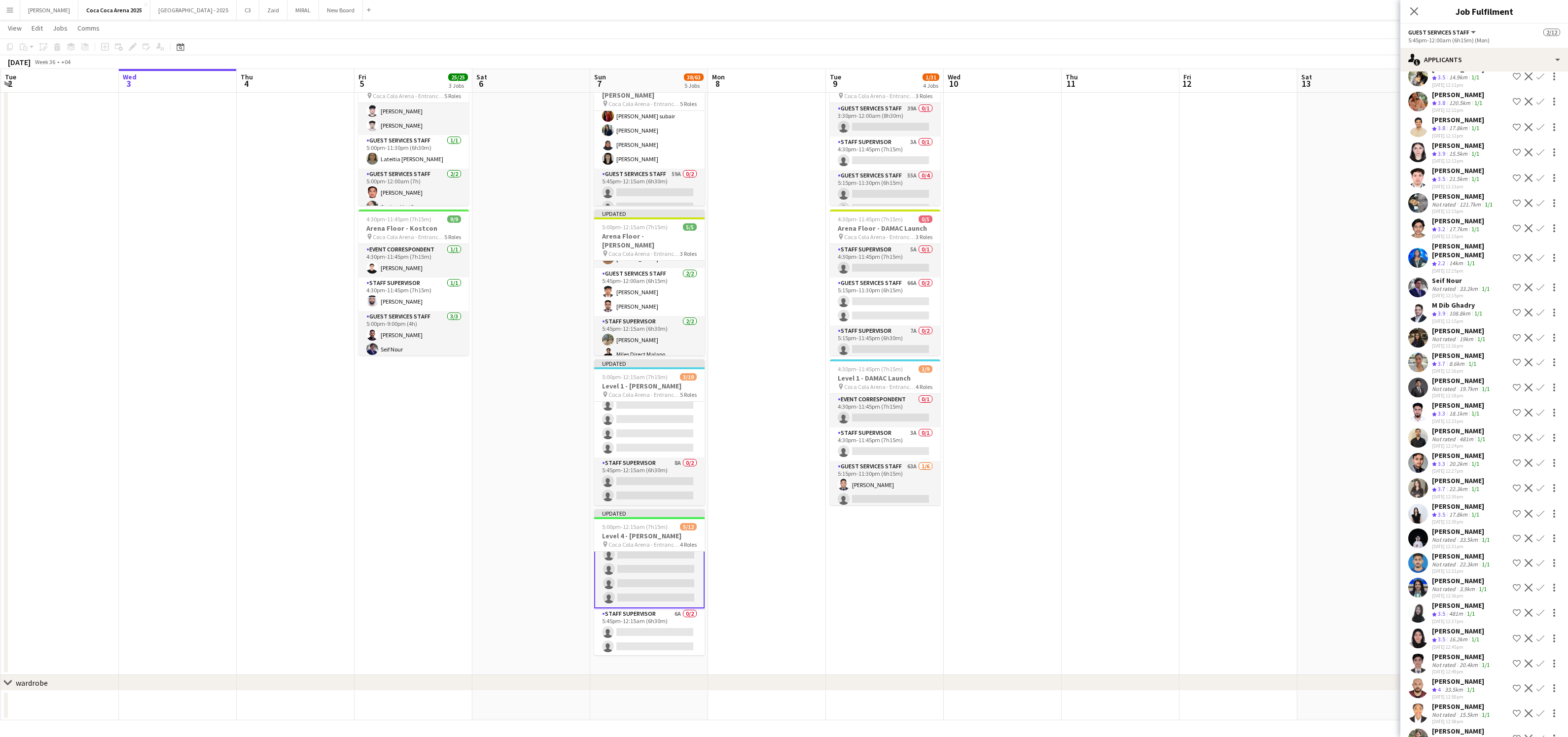
scroll to position [191, 0]
click at [1459, 433] on div "481m" at bounding box center [1466, 436] width 18 height 7
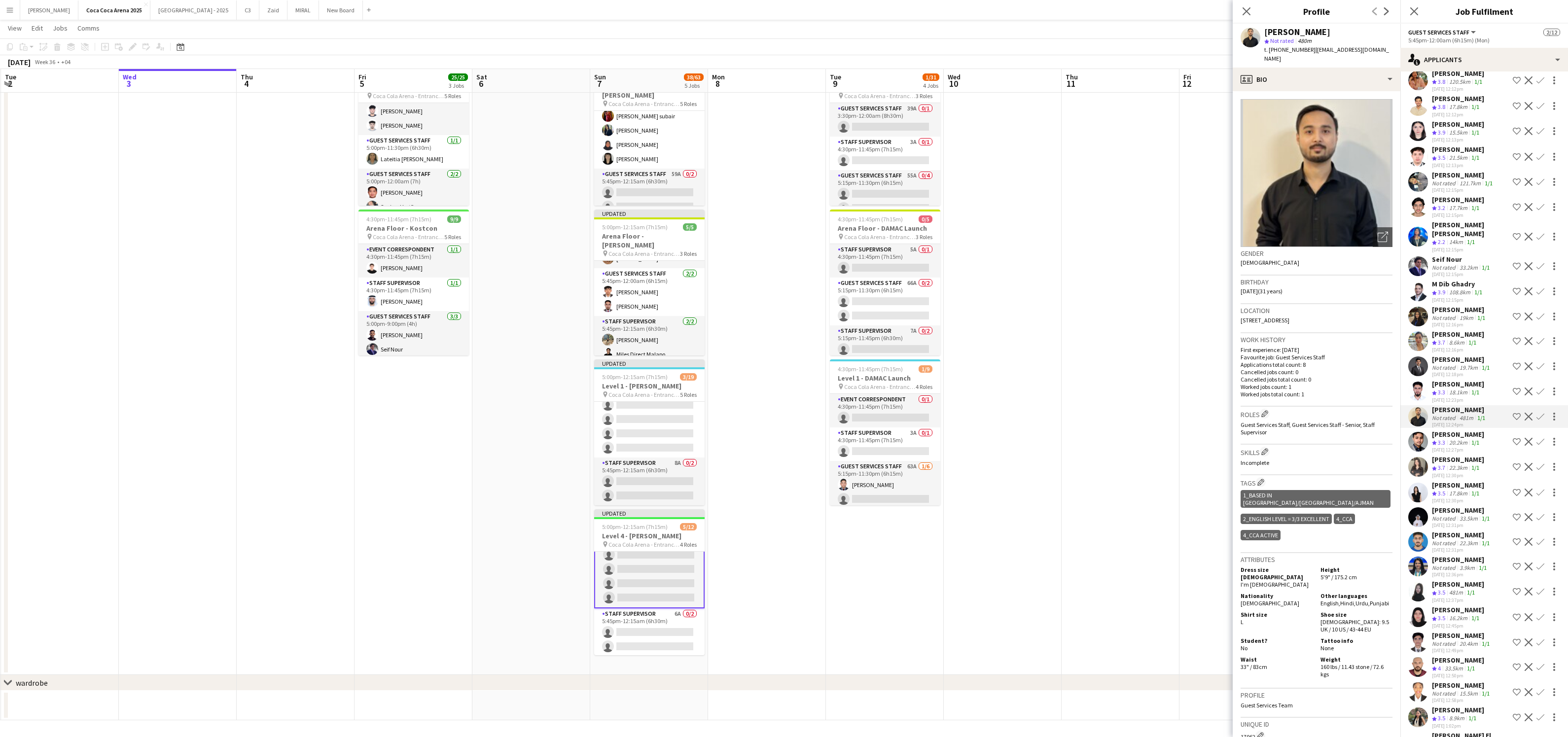
scroll to position [215, 0]
click at [1541, 484] on app-icon "Confirm" at bounding box center [1540, 487] width 8 height 8
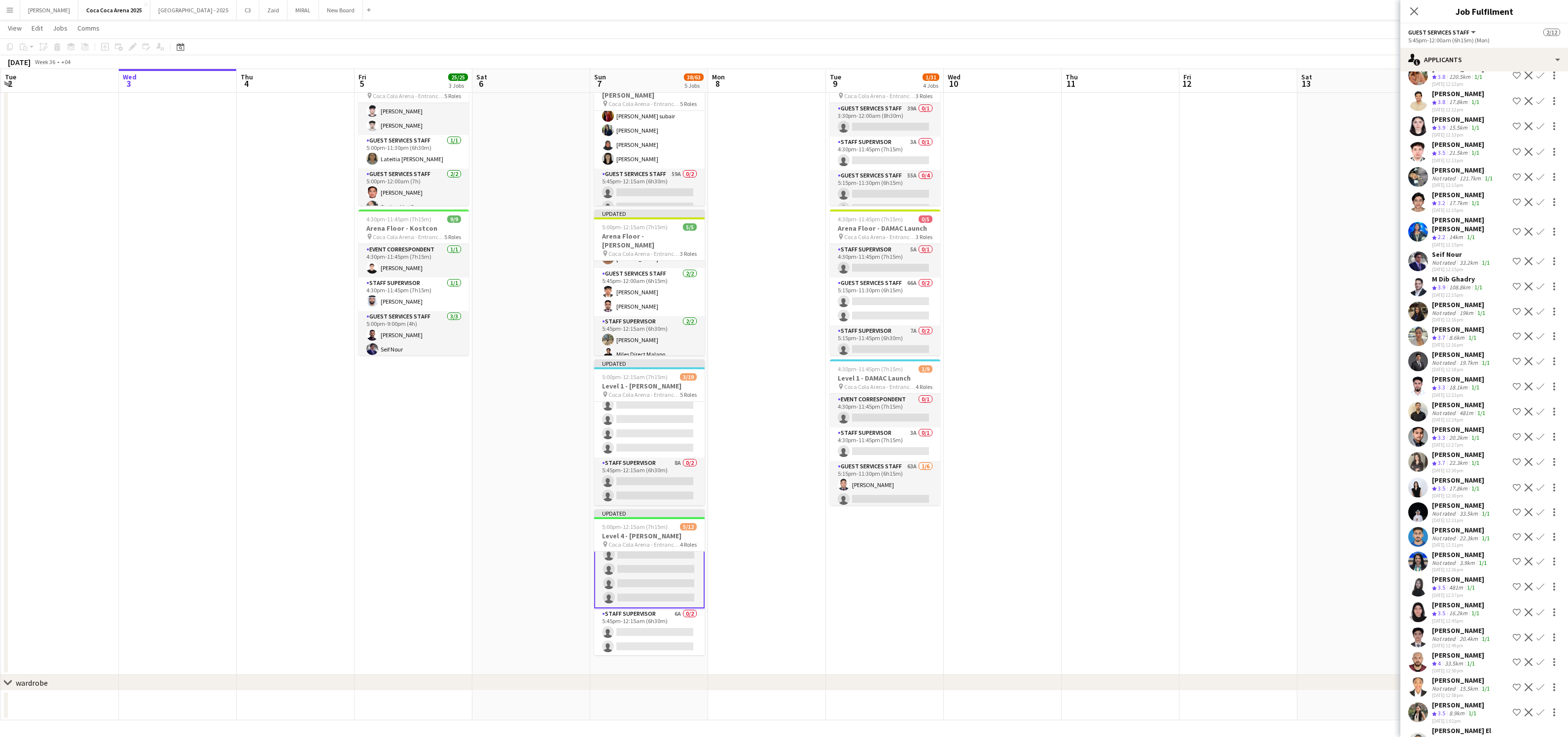
click at [1541, 484] on app-icon "Confirm" at bounding box center [1540, 487] width 8 height 8
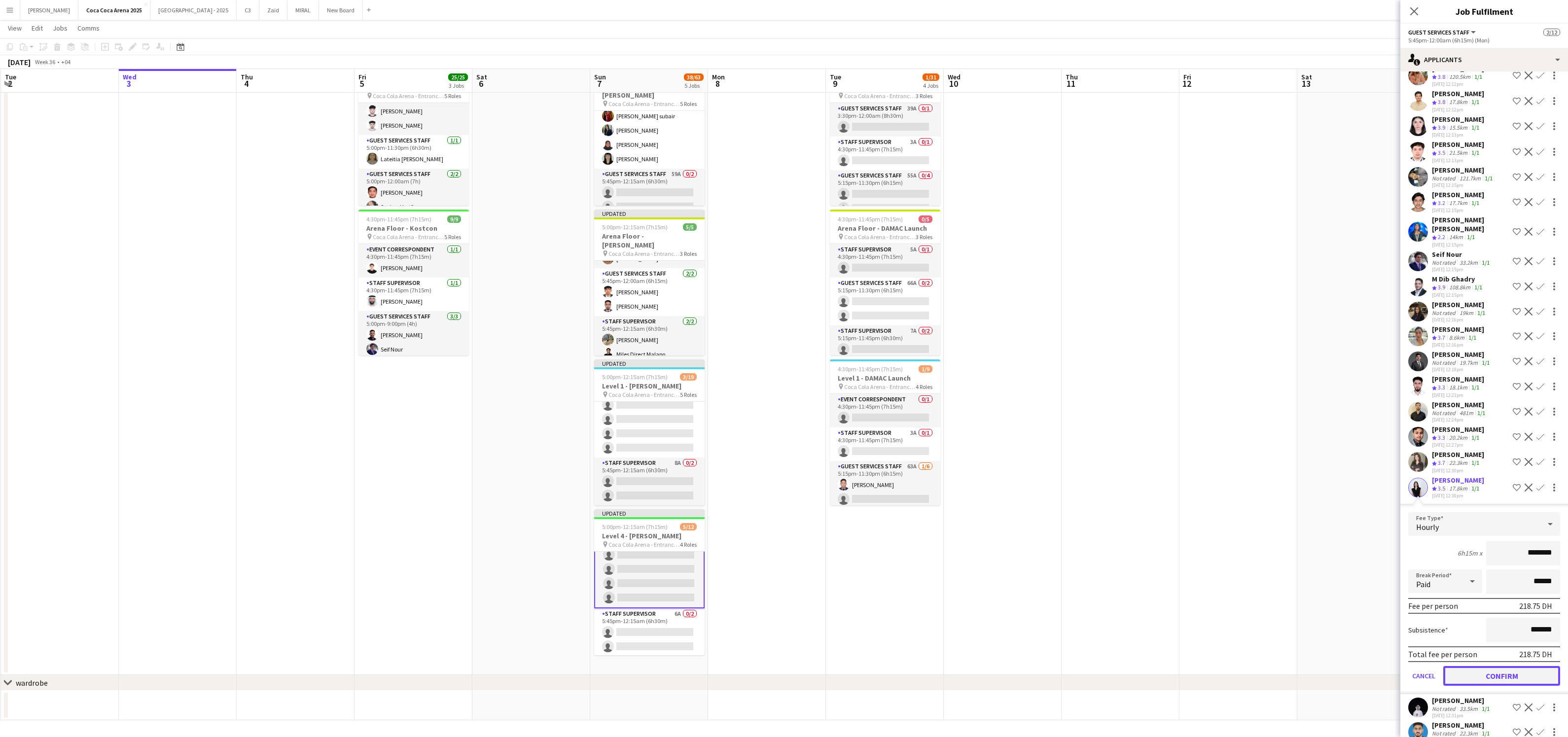
click at [1498, 666] on button "Confirm" at bounding box center [1502, 676] width 117 height 19
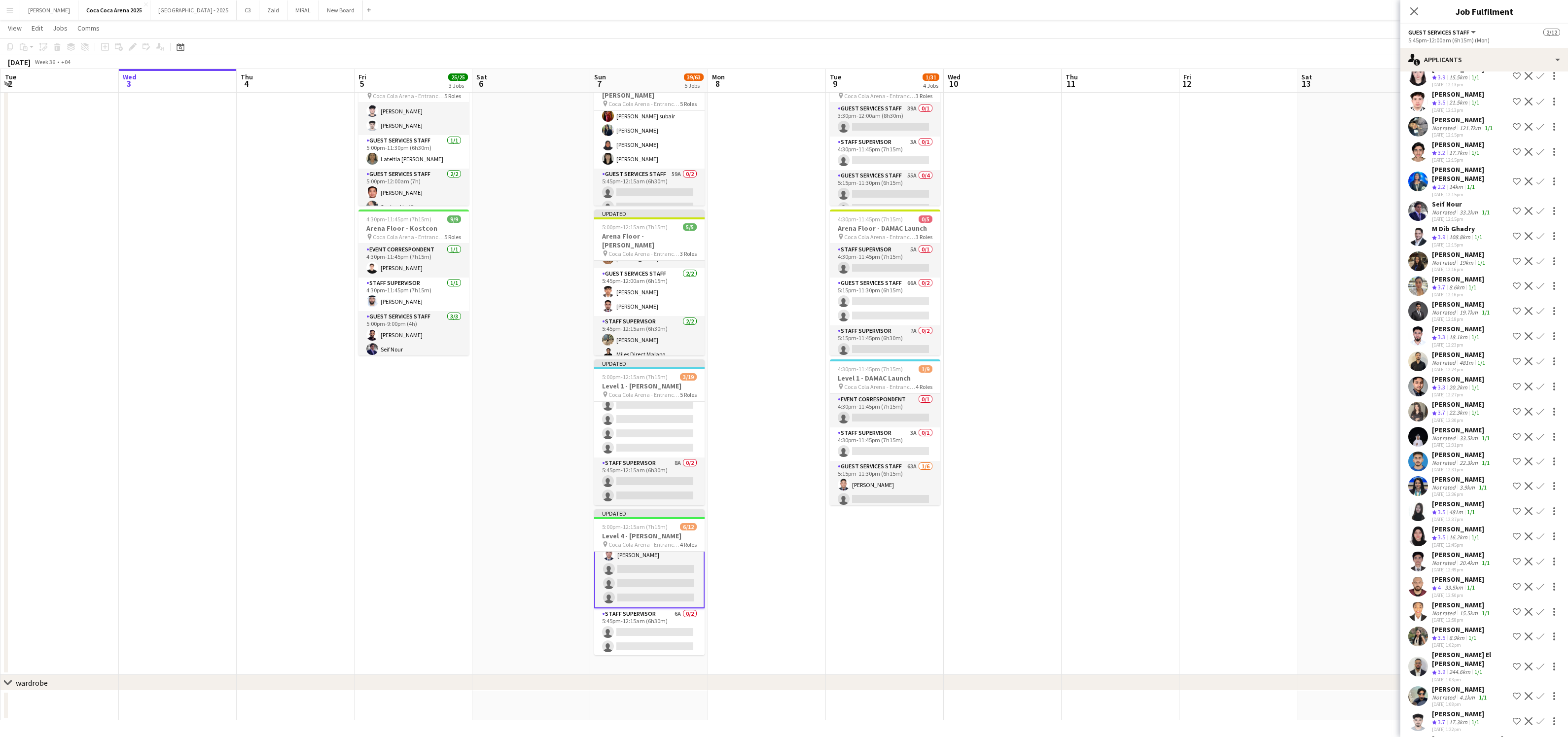
scroll to position [267, 0]
click at [1541, 506] on app-icon "Confirm" at bounding box center [1540, 509] width 8 height 8
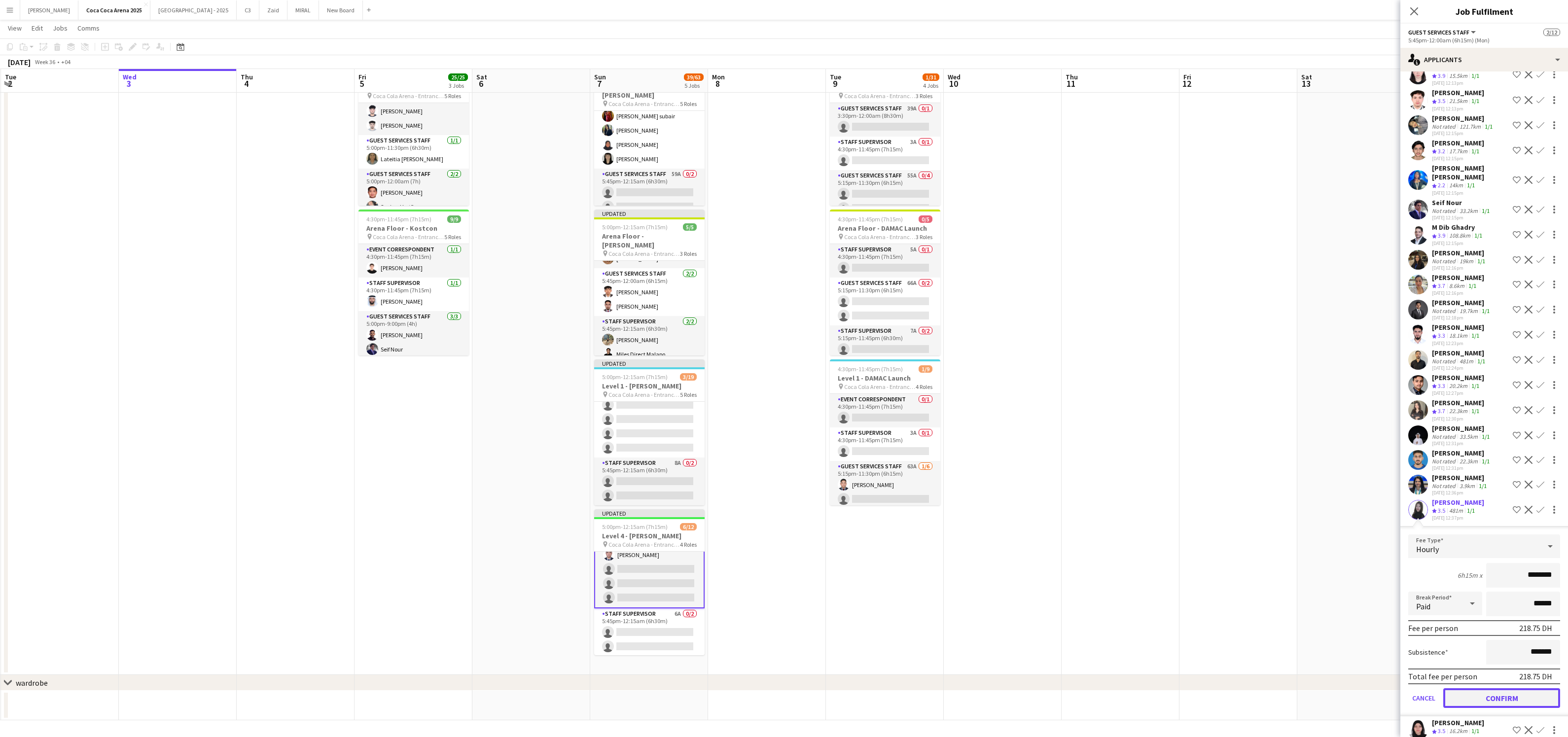
click at [1511, 688] on button "Confirm" at bounding box center [1502, 698] width 117 height 19
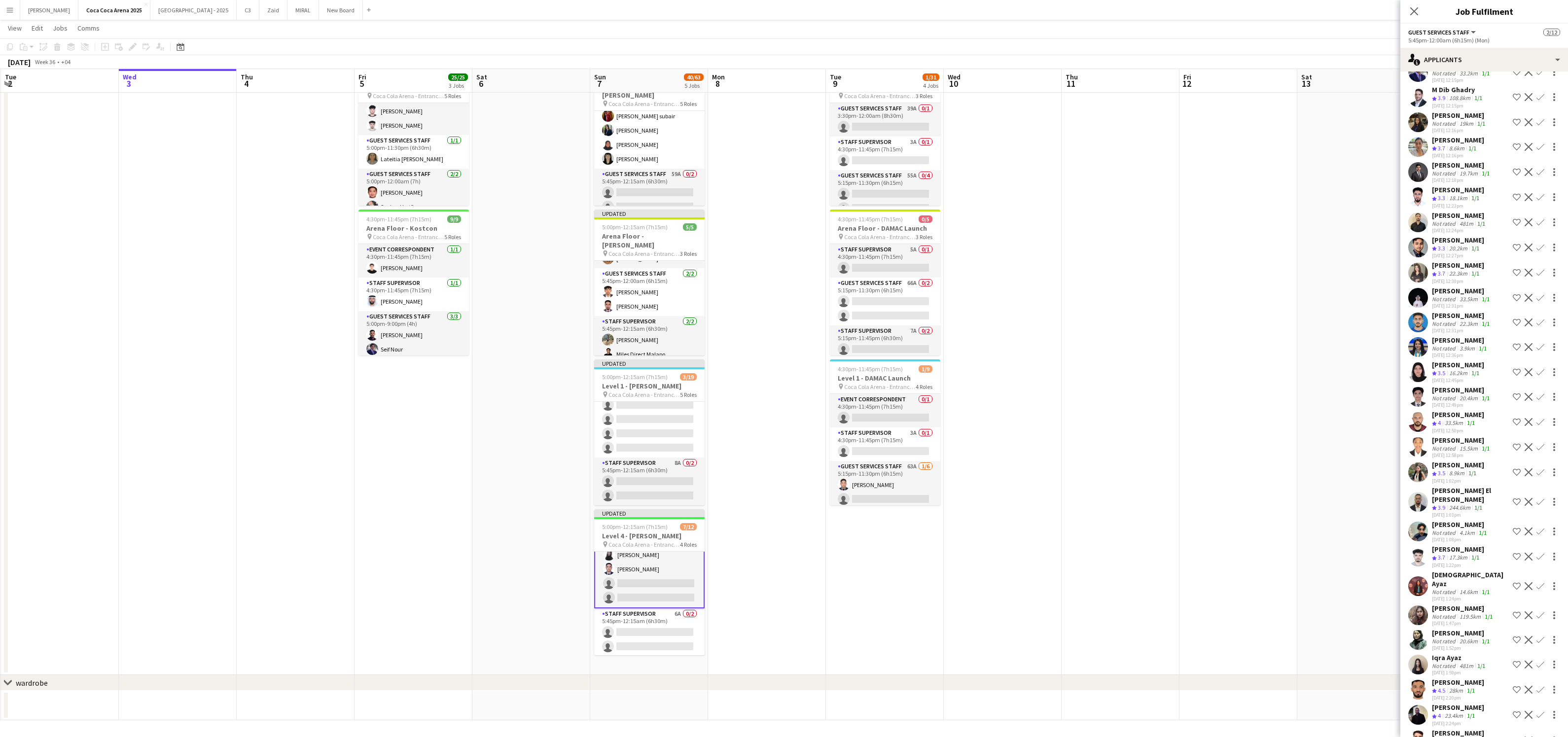
scroll to position [408, 0]
click at [1540, 578] on app-icon "Confirm" at bounding box center [1540, 582] width 8 height 8
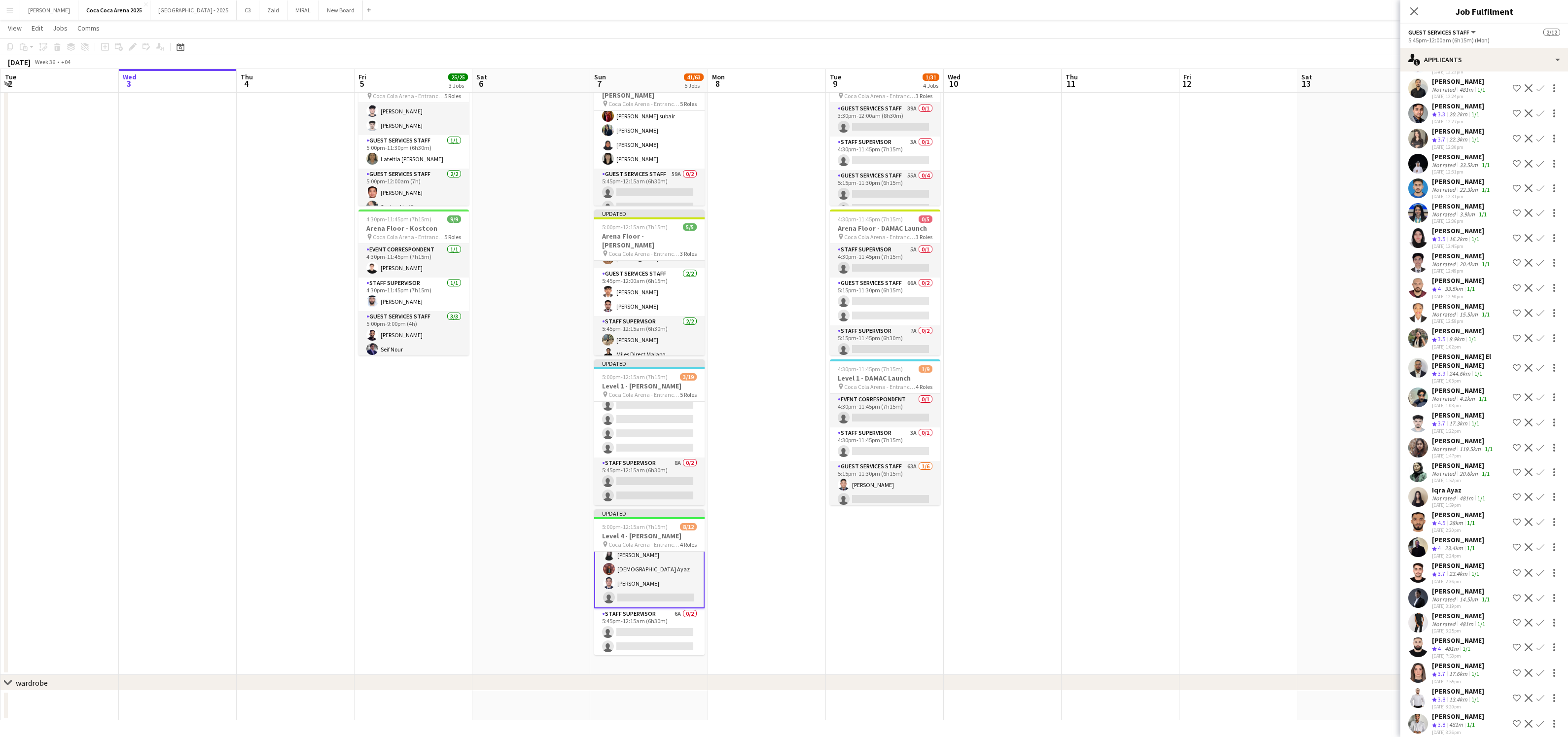
scroll to position [541, 0]
click at [1539, 641] on app-icon "Confirm" at bounding box center [1540, 644] width 8 height 8
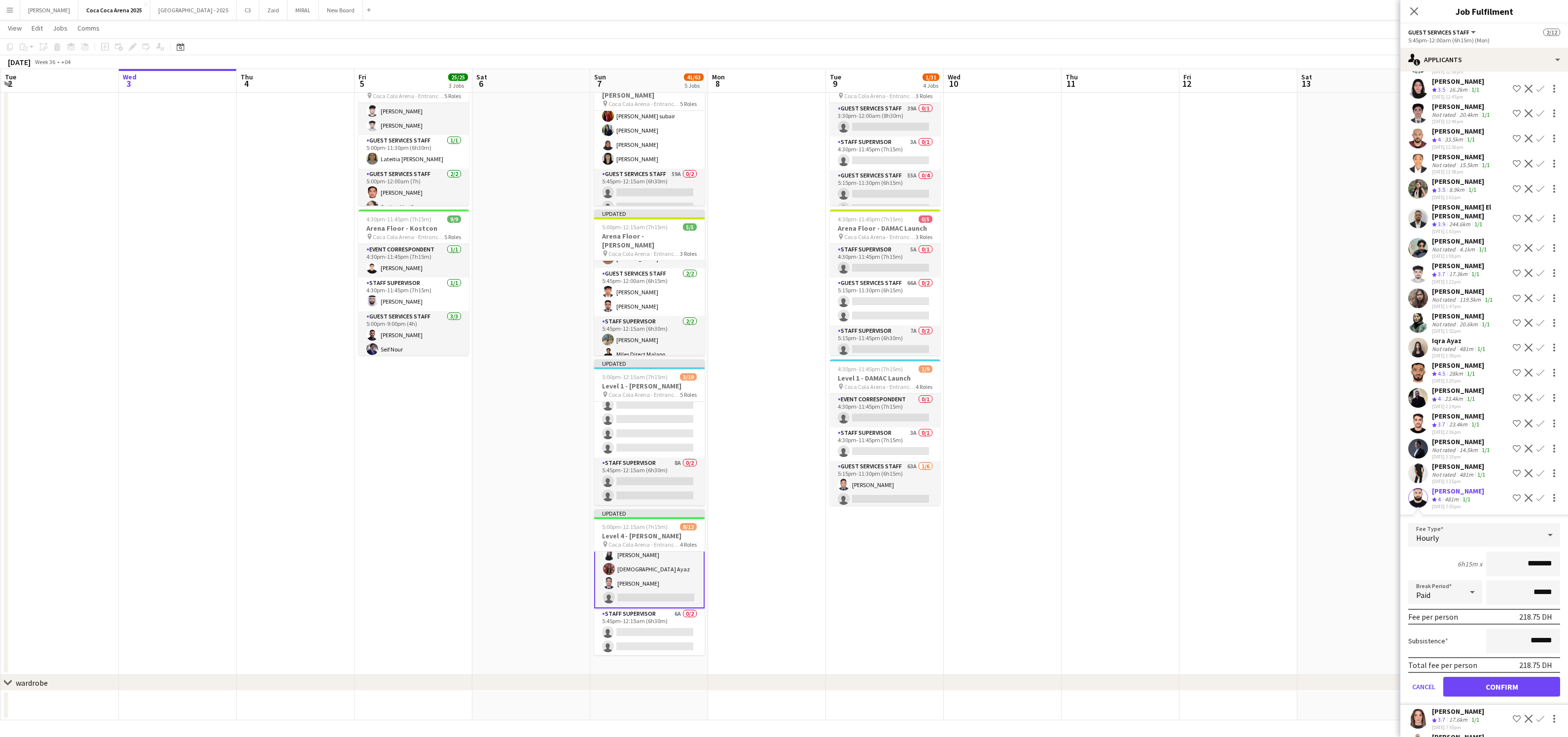
scroll to position [691, 0]
click at [1484, 674] on button "Confirm" at bounding box center [1502, 683] width 117 height 19
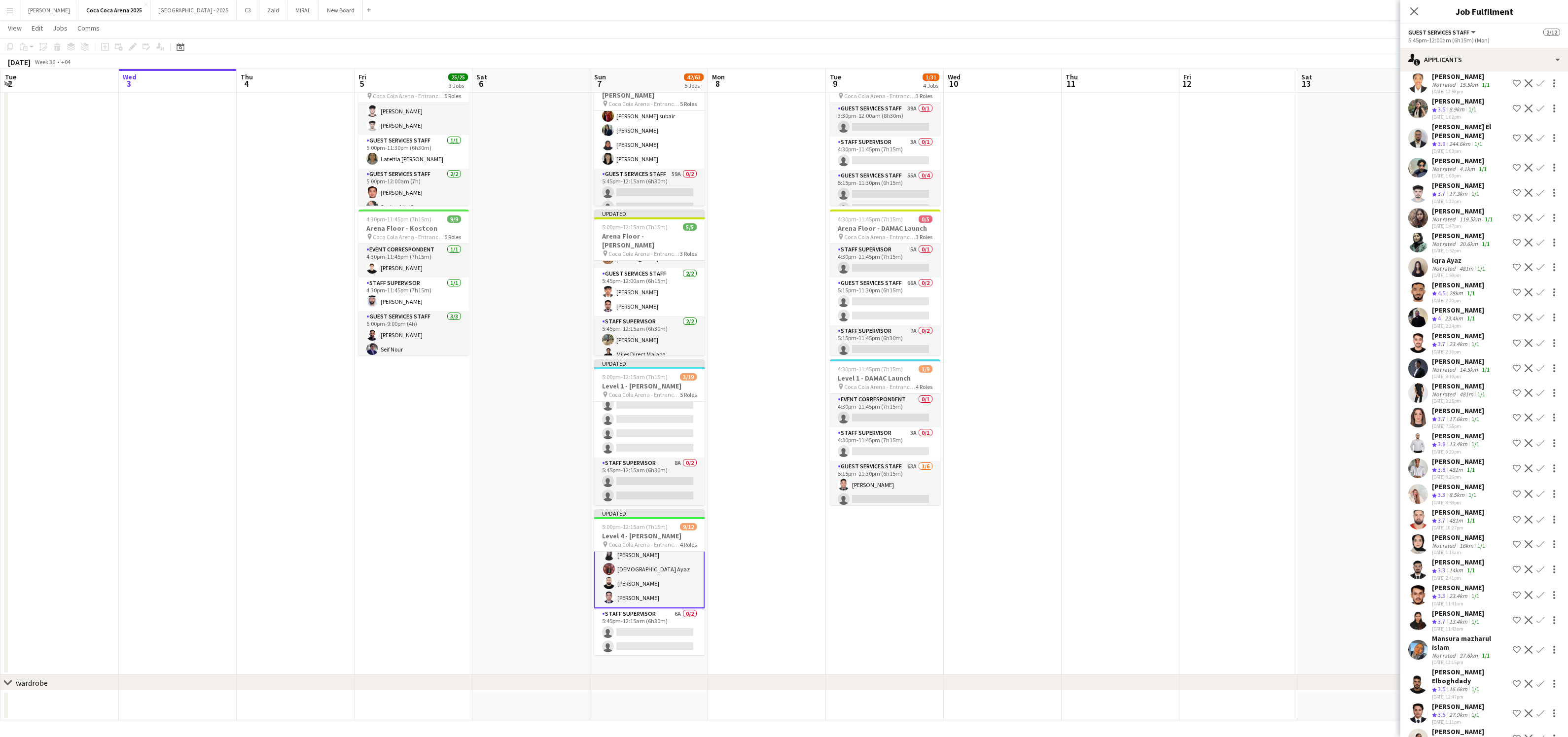
scroll to position [147, 0]
click at [671, 627] on app-card-role "Staff Supervisor 6A 0/2 5:45pm-12:15am (6h30m) single-neutral-actions single-ne…" at bounding box center [649, 632] width 110 height 48
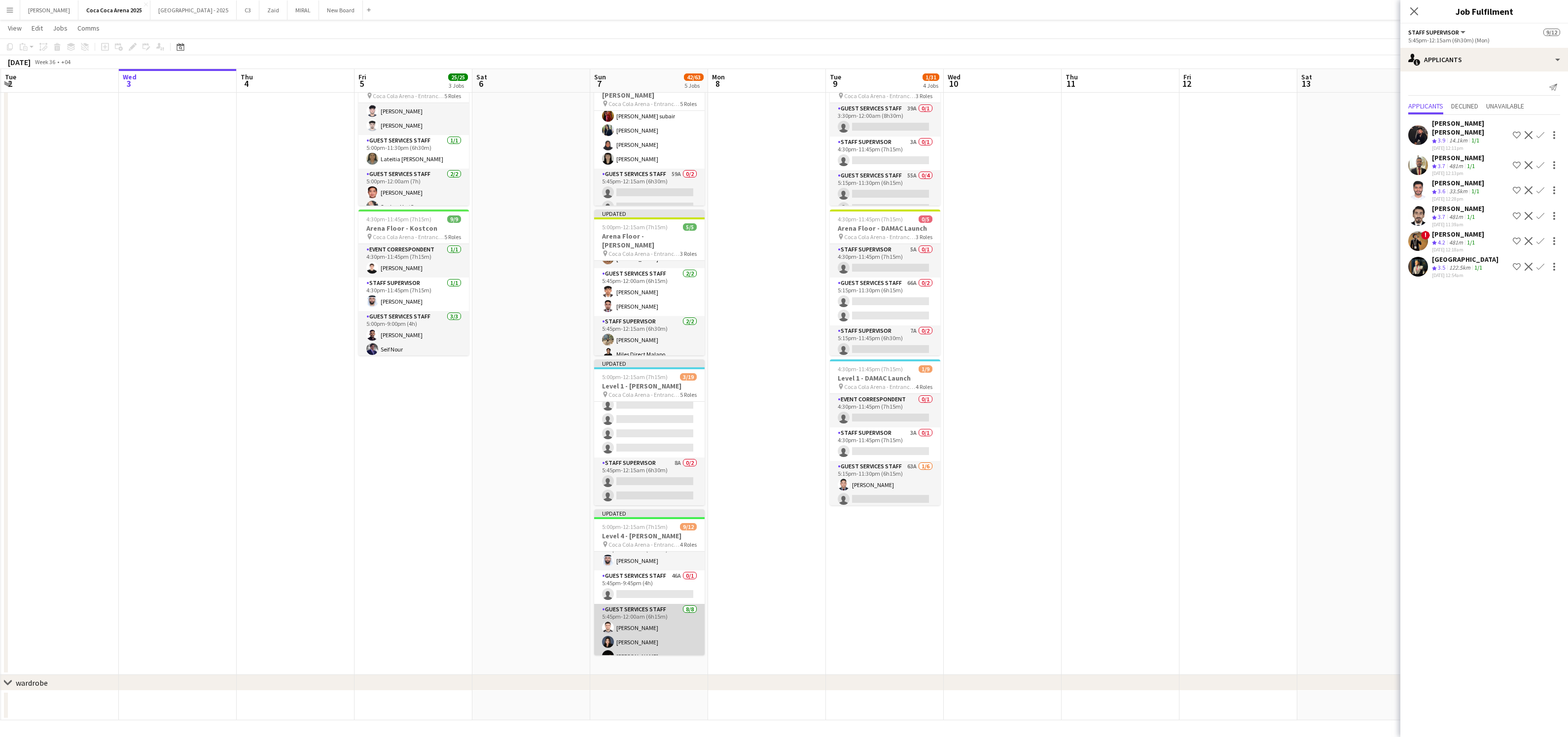
scroll to position [0, 0]
click at [648, 601] on app-card-role "Guest Services Staff 46A 0/1 5:45pm-9:45pm (4h) single-neutral-actions" at bounding box center [649, 602] width 110 height 33
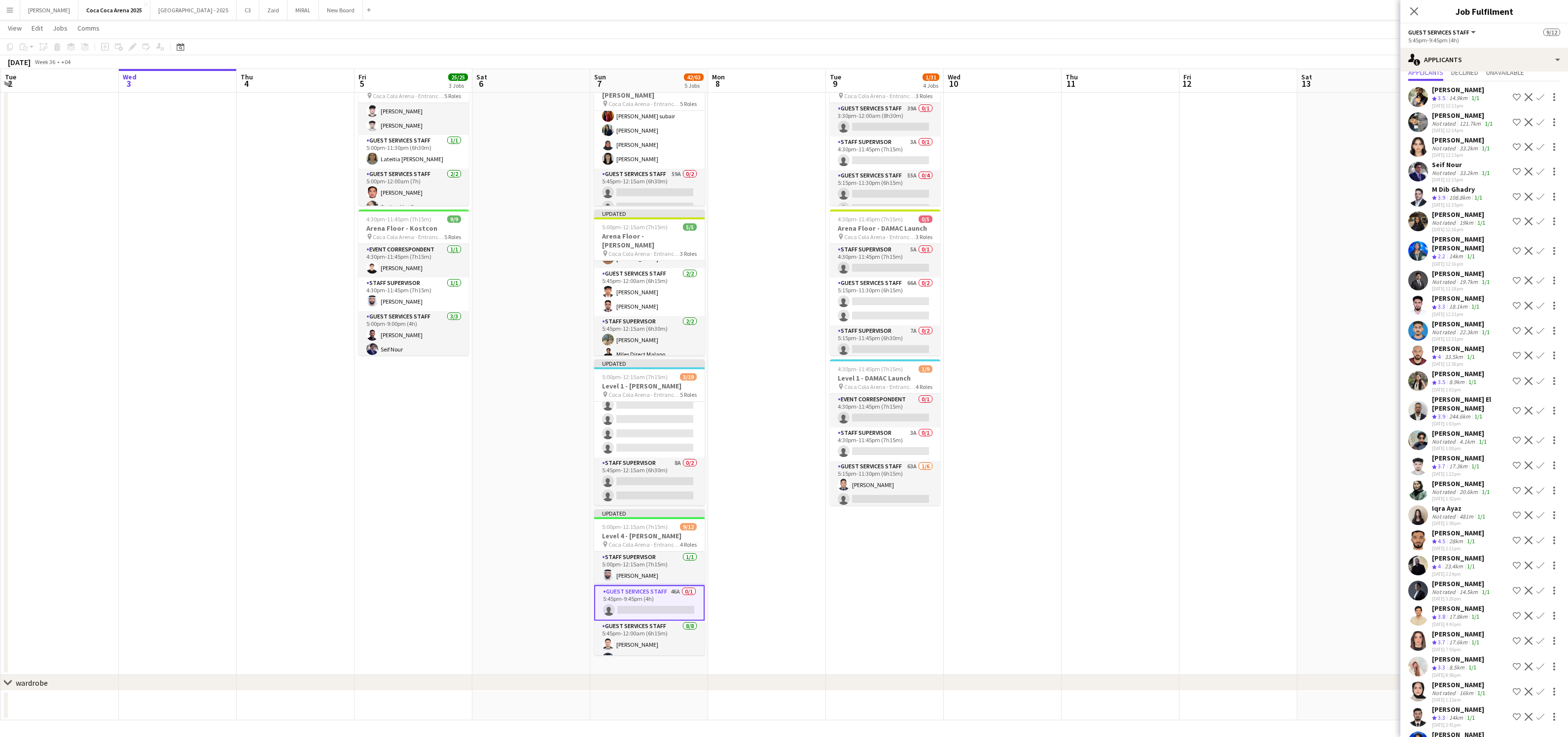
scroll to position [38, 0]
click at [1542, 298] on app-icon "Confirm" at bounding box center [1540, 301] width 8 height 8
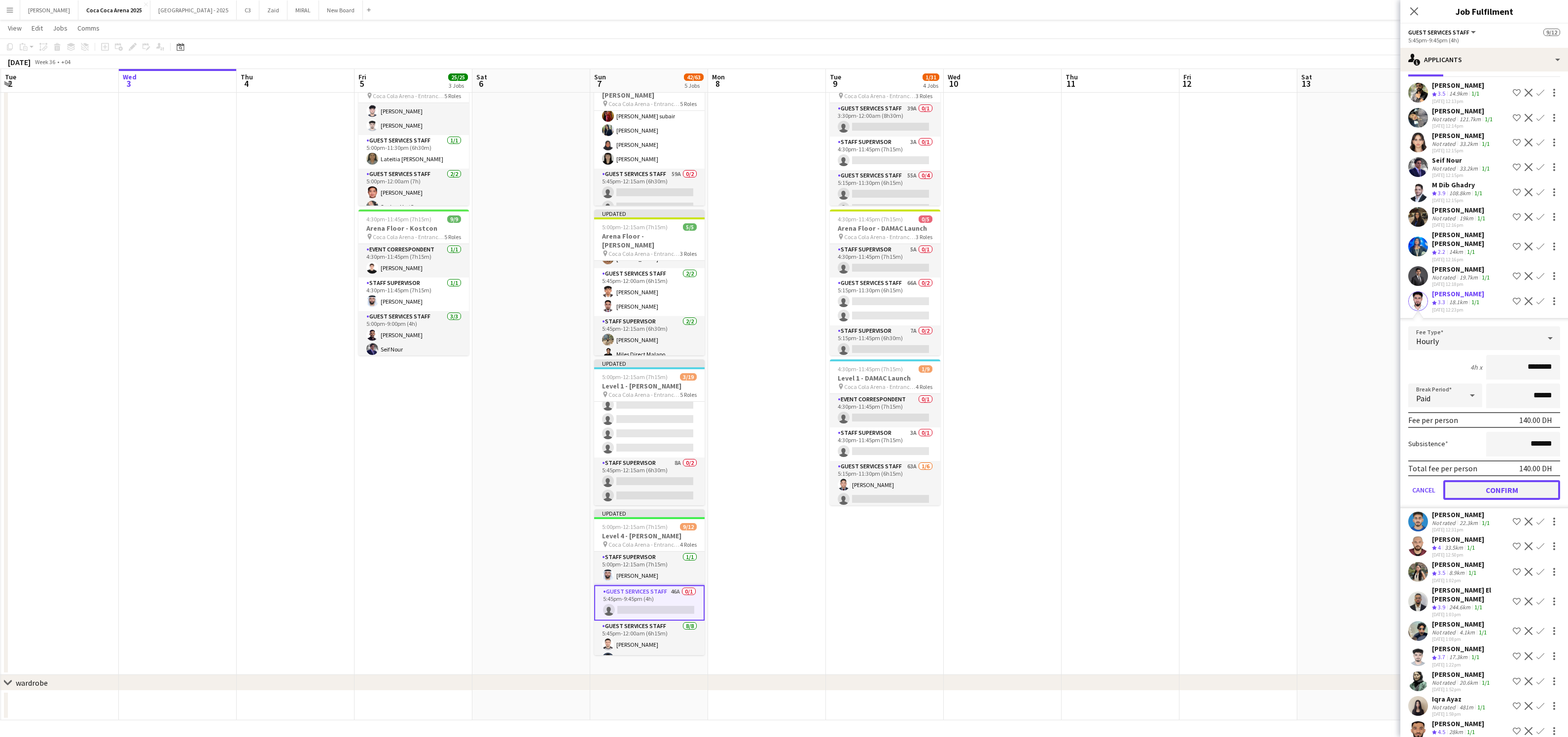
click at [1522, 484] on button "Confirm" at bounding box center [1502, 490] width 117 height 19
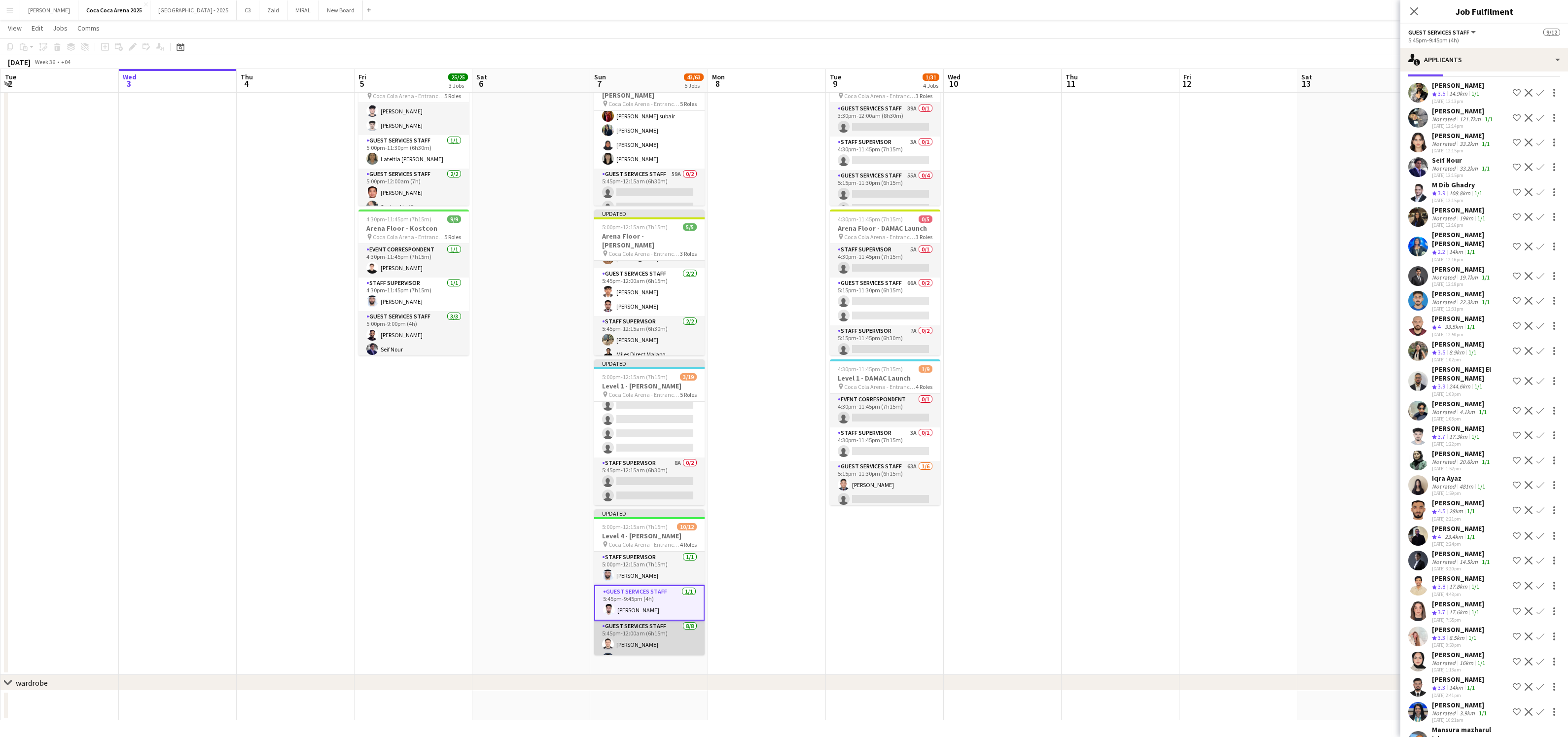
scroll to position [147, 0]
click at [643, 631] on app-card-role "Staff Supervisor 6A 0/2 5:45pm-12:15am (6h30m) single-neutral-actions single-ne…" at bounding box center [649, 632] width 110 height 48
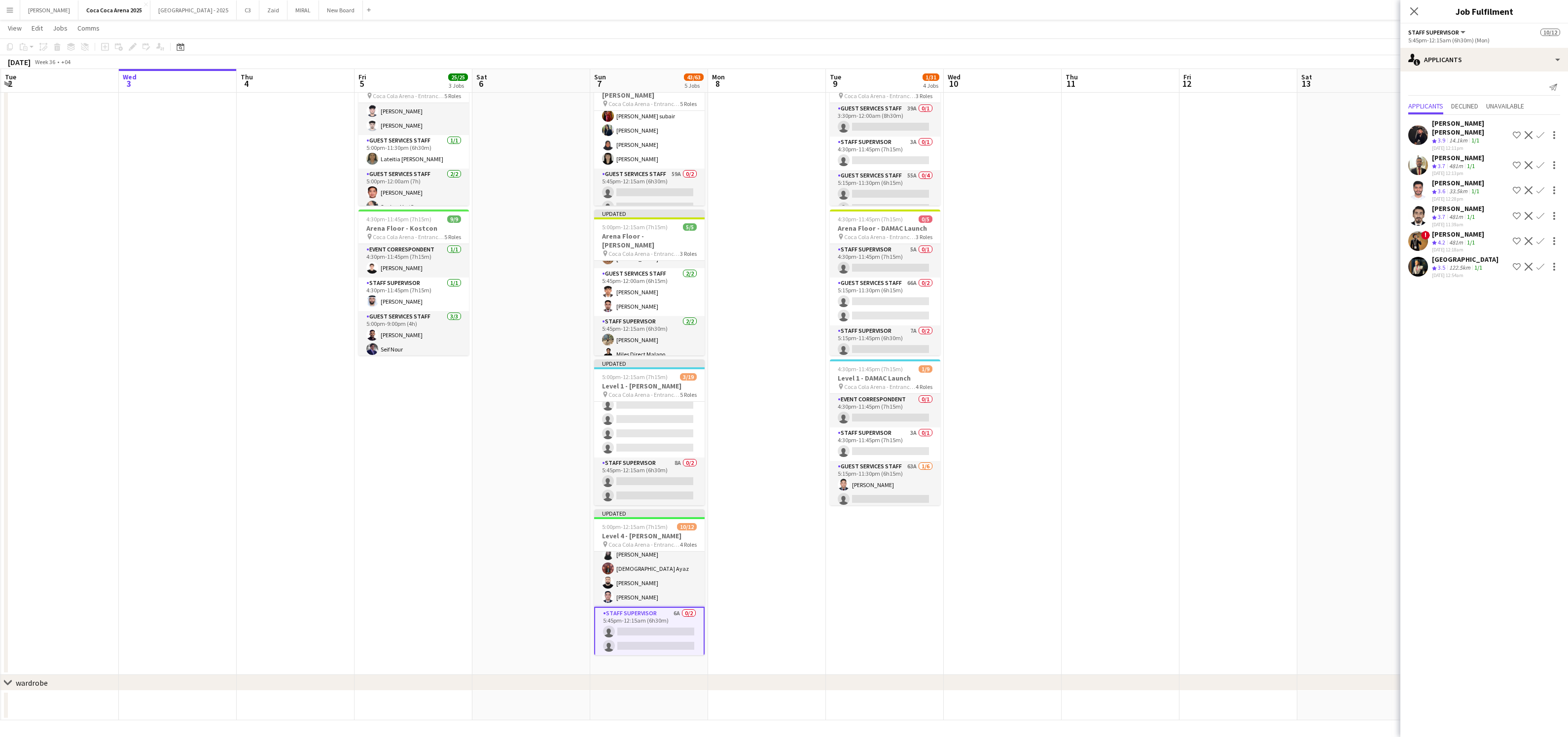
click at [1541, 161] on app-icon "Confirm" at bounding box center [1540, 165] width 8 height 8
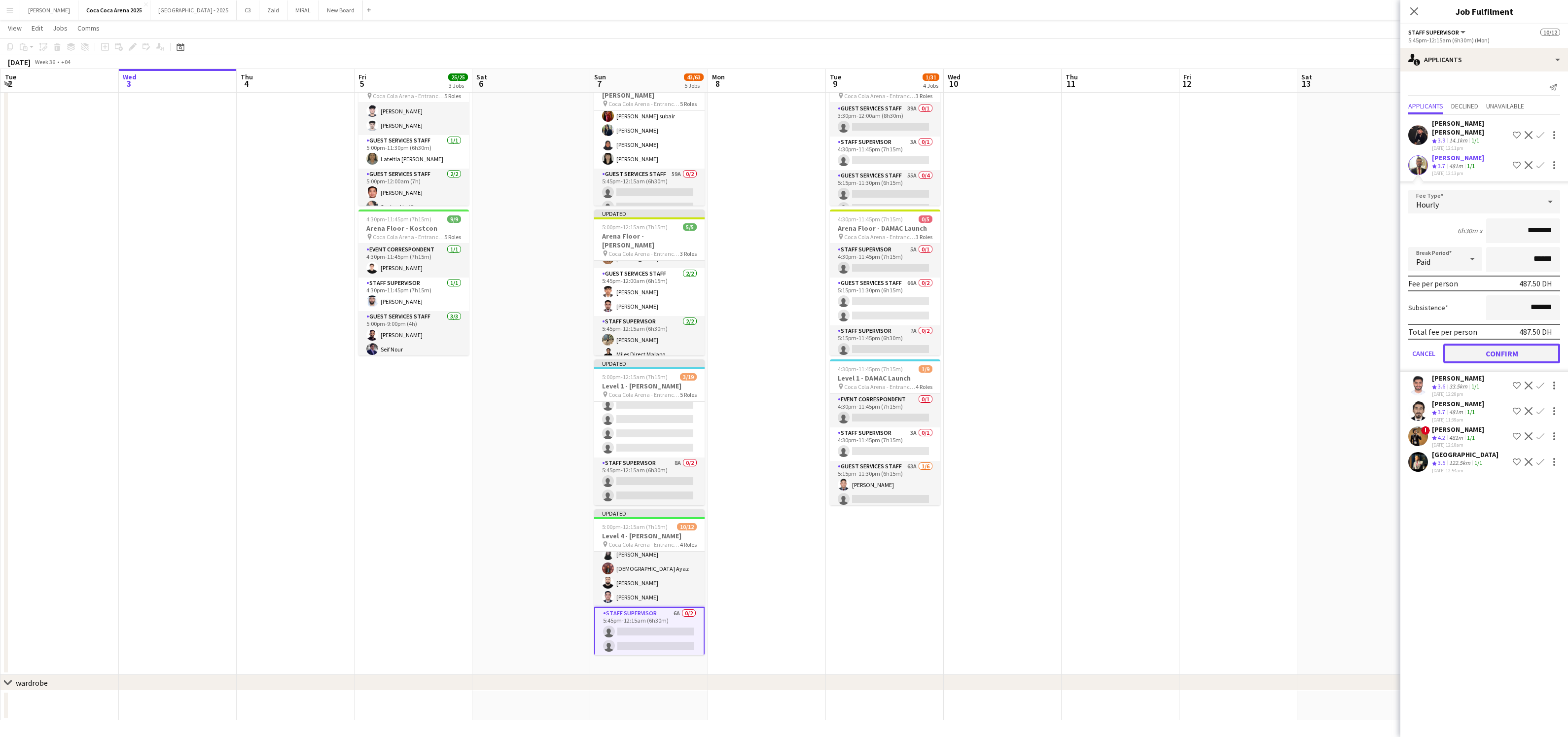
click at [1494, 344] on button "Confirm" at bounding box center [1502, 354] width 117 height 19
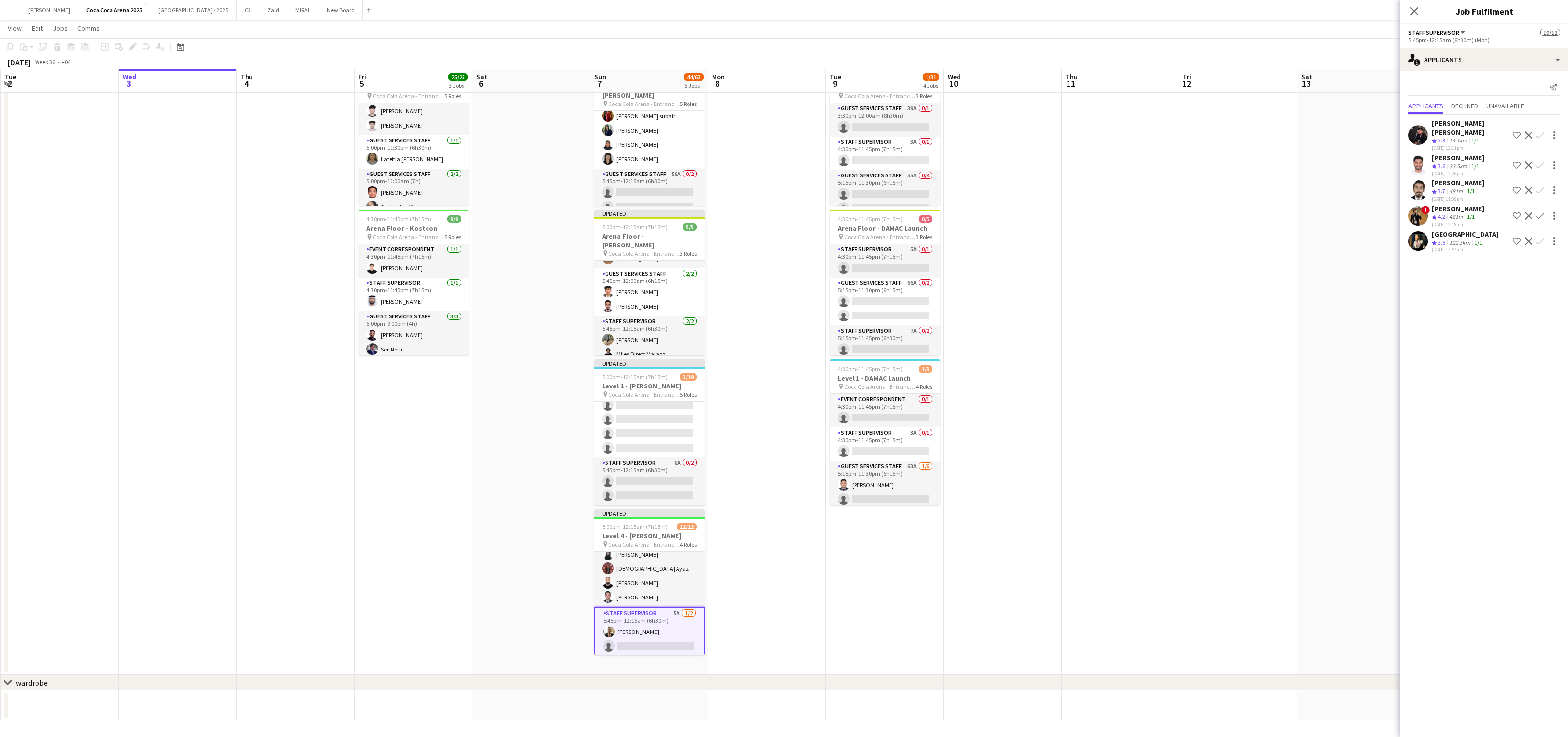
click at [1541, 161] on app-icon "Confirm" at bounding box center [1540, 165] width 8 height 8
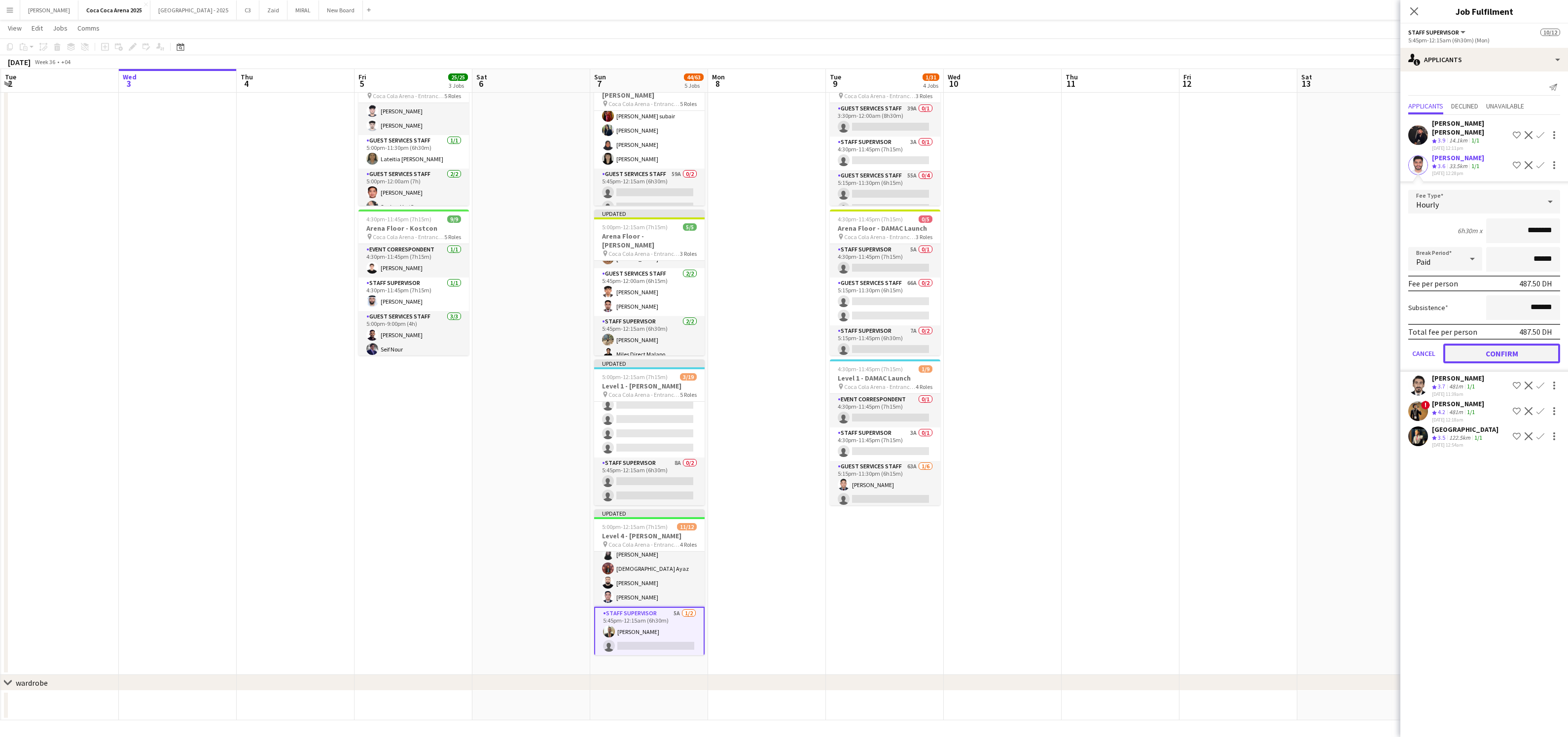
click at [1501, 344] on button "Confirm" at bounding box center [1502, 354] width 117 height 19
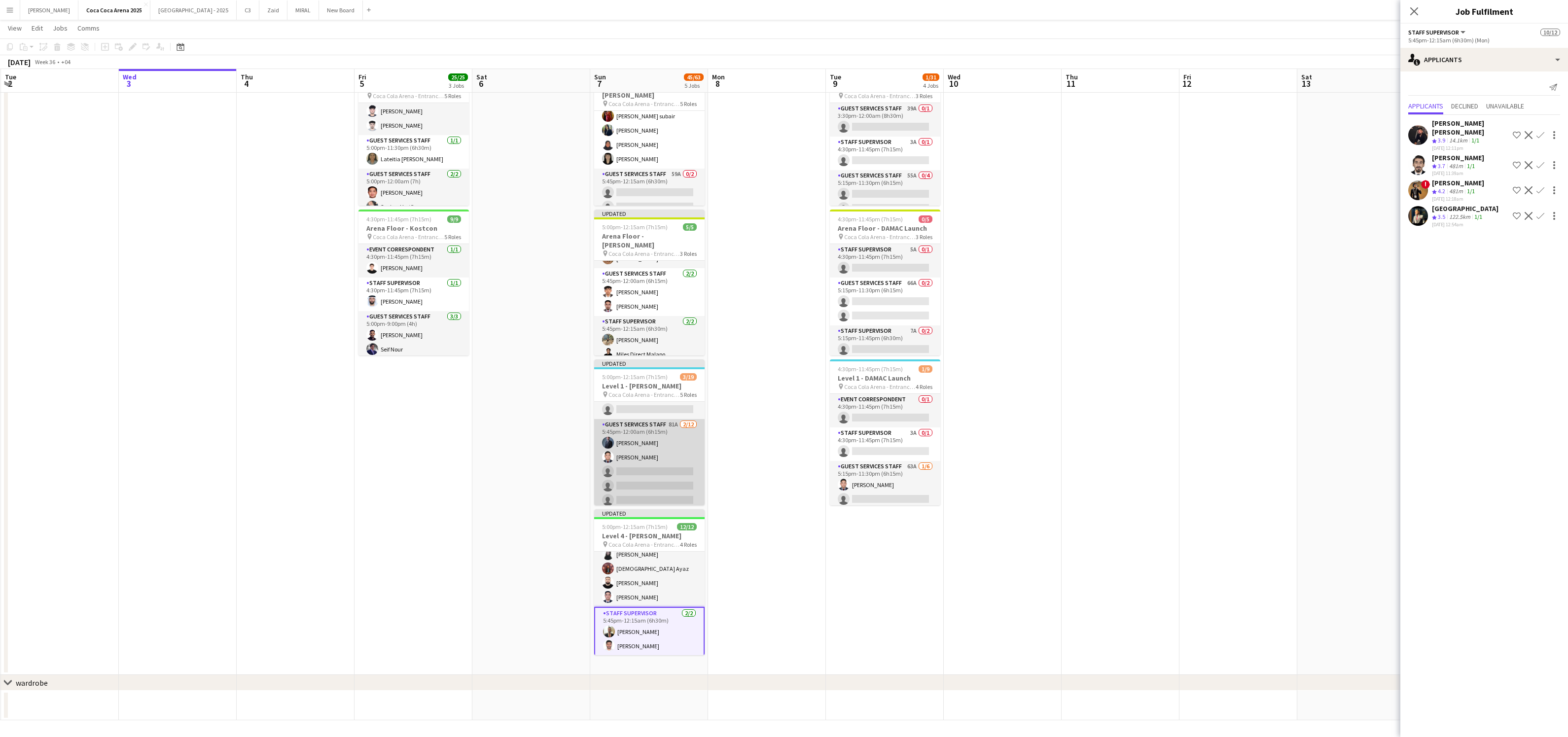
scroll to position [0, 0]
click at [656, 466] on app-card-role "Staff Supervisor 9A 0/1 5:00pm-12:15am (7h15m) single-neutral-actions" at bounding box center [649, 466] width 110 height 33
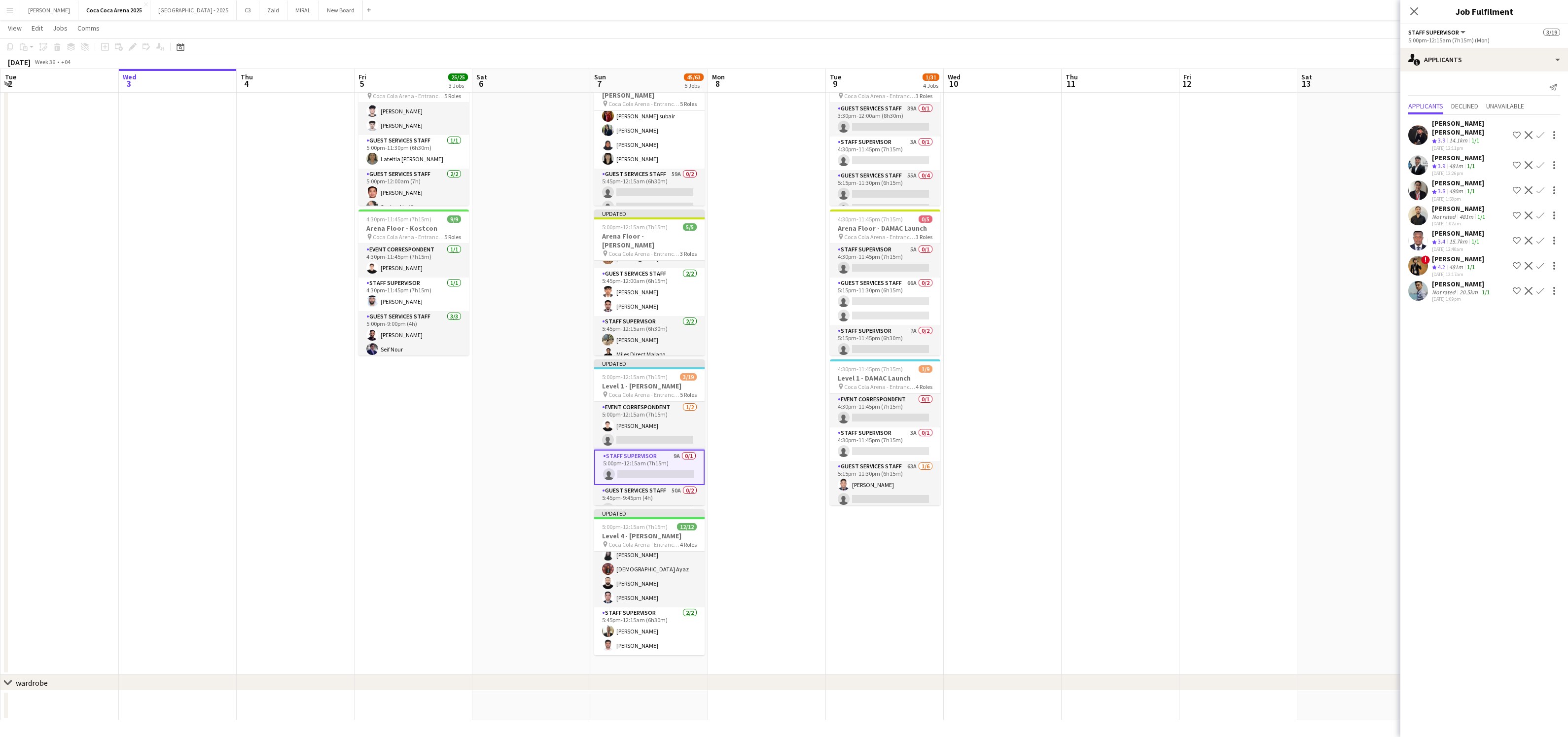
click at [1541, 161] on app-icon "Confirm" at bounding box center [1540, 165] width 8 height 8
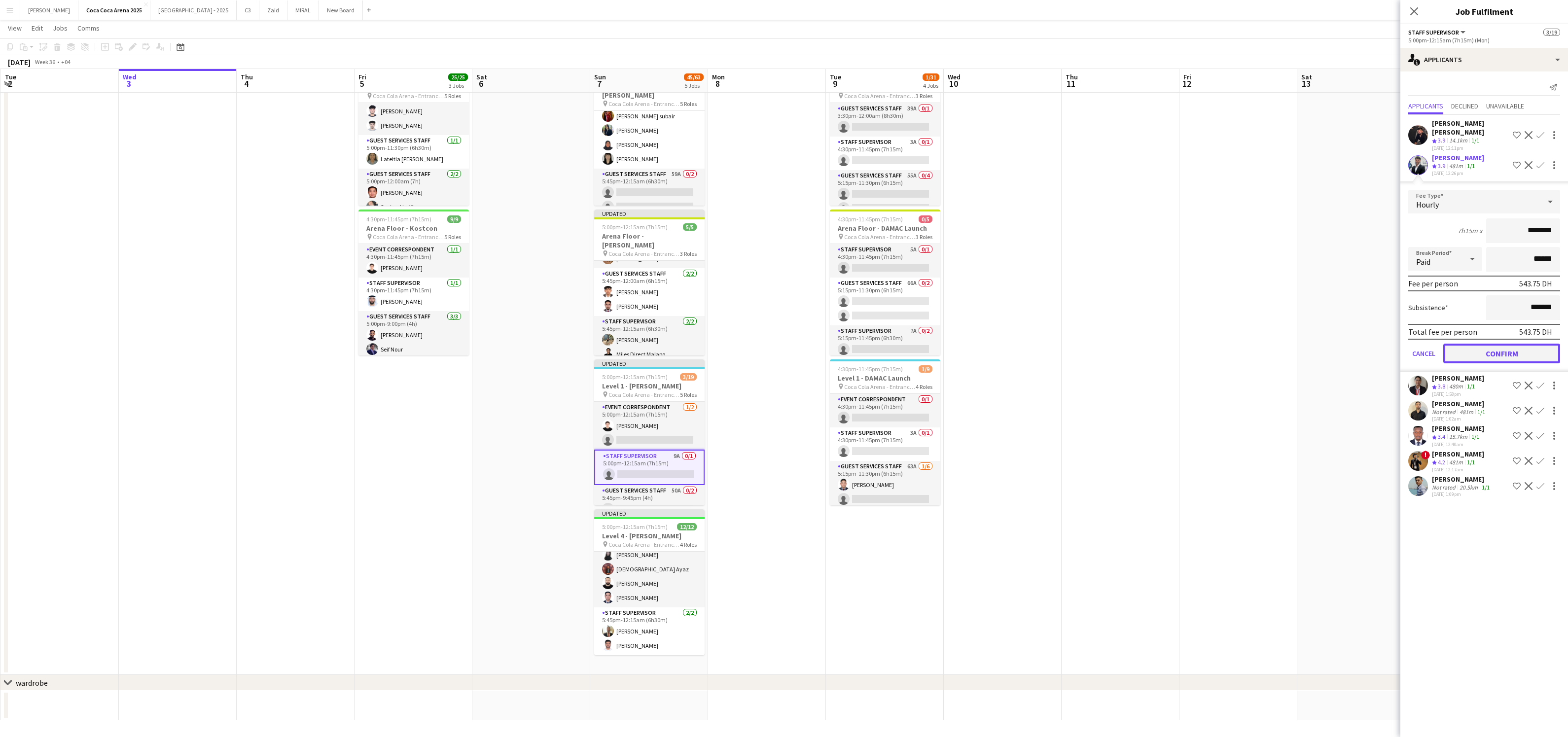
click at [1509, 344] on button "Confirm" at bounding box center [1502, 354] width 117 height 19
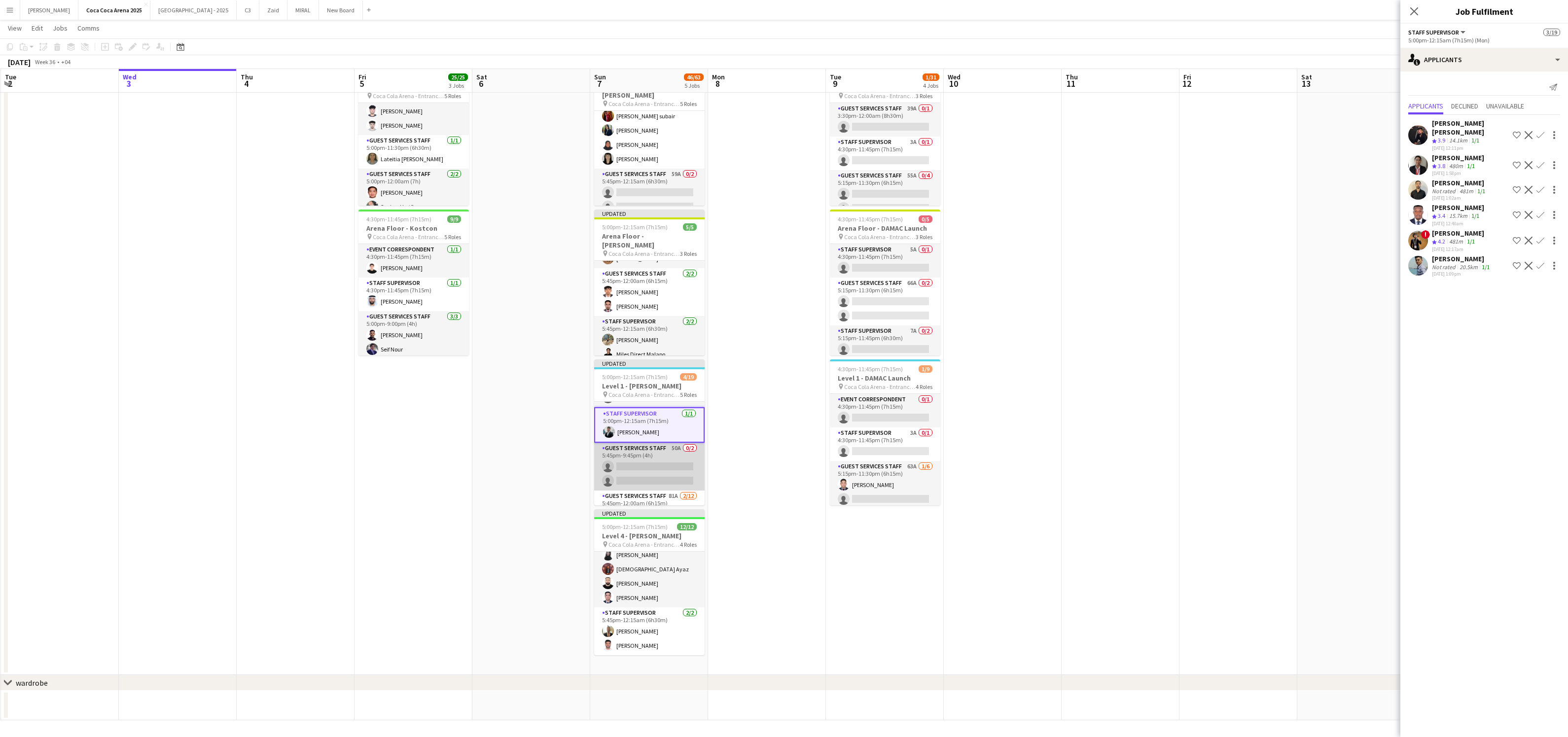
scroll to position [42, 0]
click at [657, 465] on app-card-role "Guest Services Staff 50A 0/2 5:45pm-9:45pm (4h) single-neutral-actions single-n…" at bounding box center [649, 467] width 110 height 48
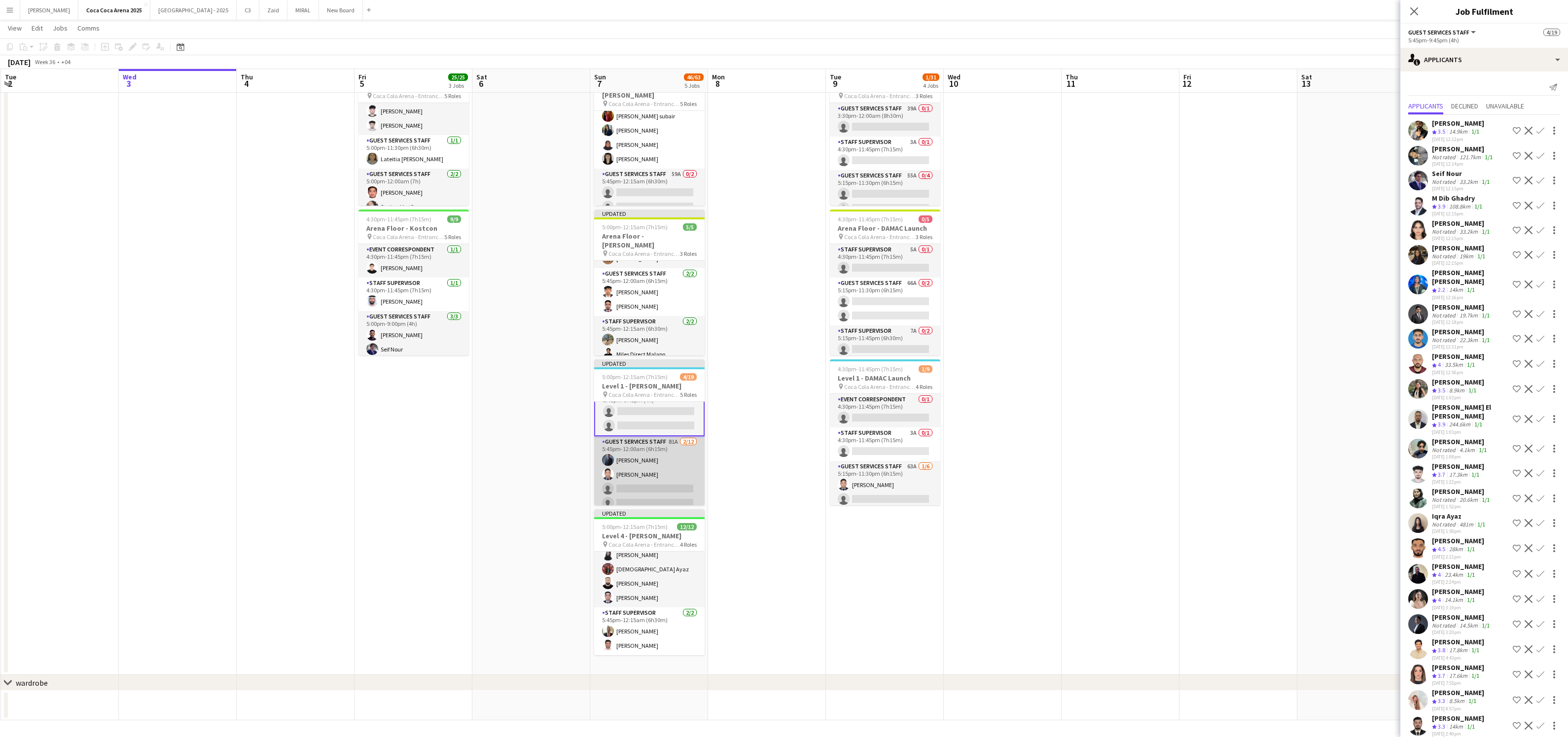
click at [668, 480] on app-card-role "Guest Services Staff 81A 2/12 5:45pm-12:00am (6h15m) Tammam Molham Tommie Lajum…" at bounding box center [649, 531] width 110 height 190
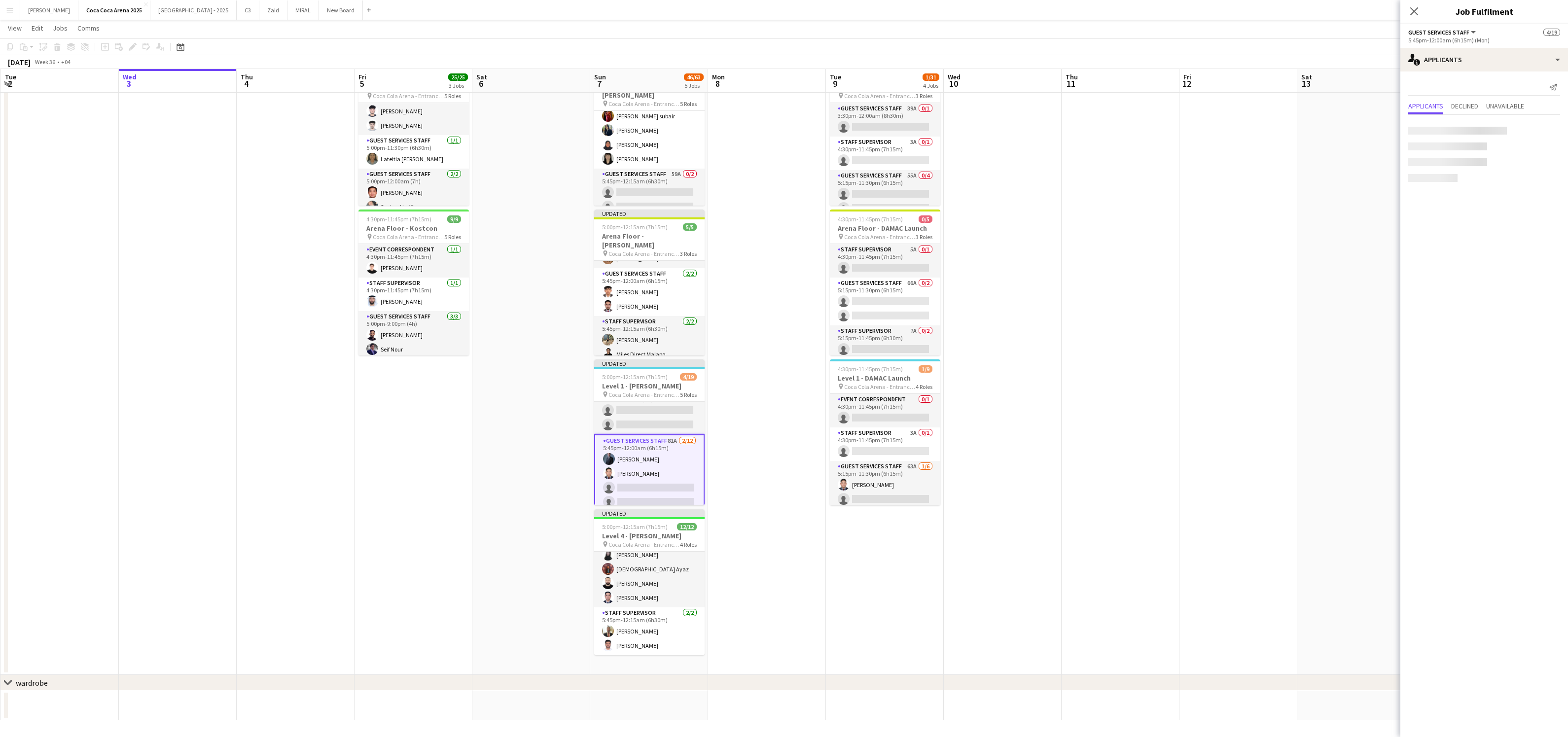
scroll to position [96, 0]
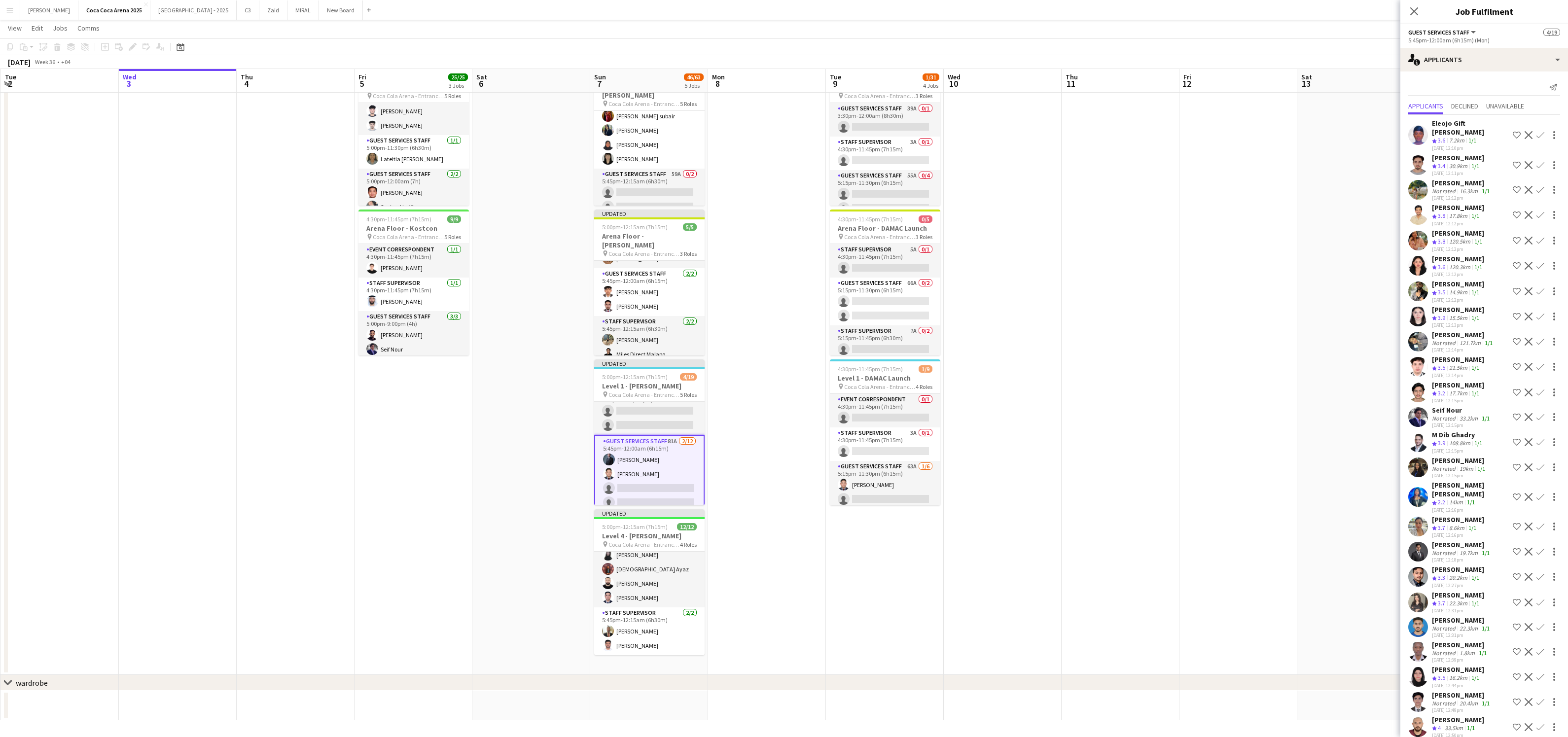
click at [1538, 132] on app-icon "Confirm" at bounding box center [1540, 134] width 8 height 8
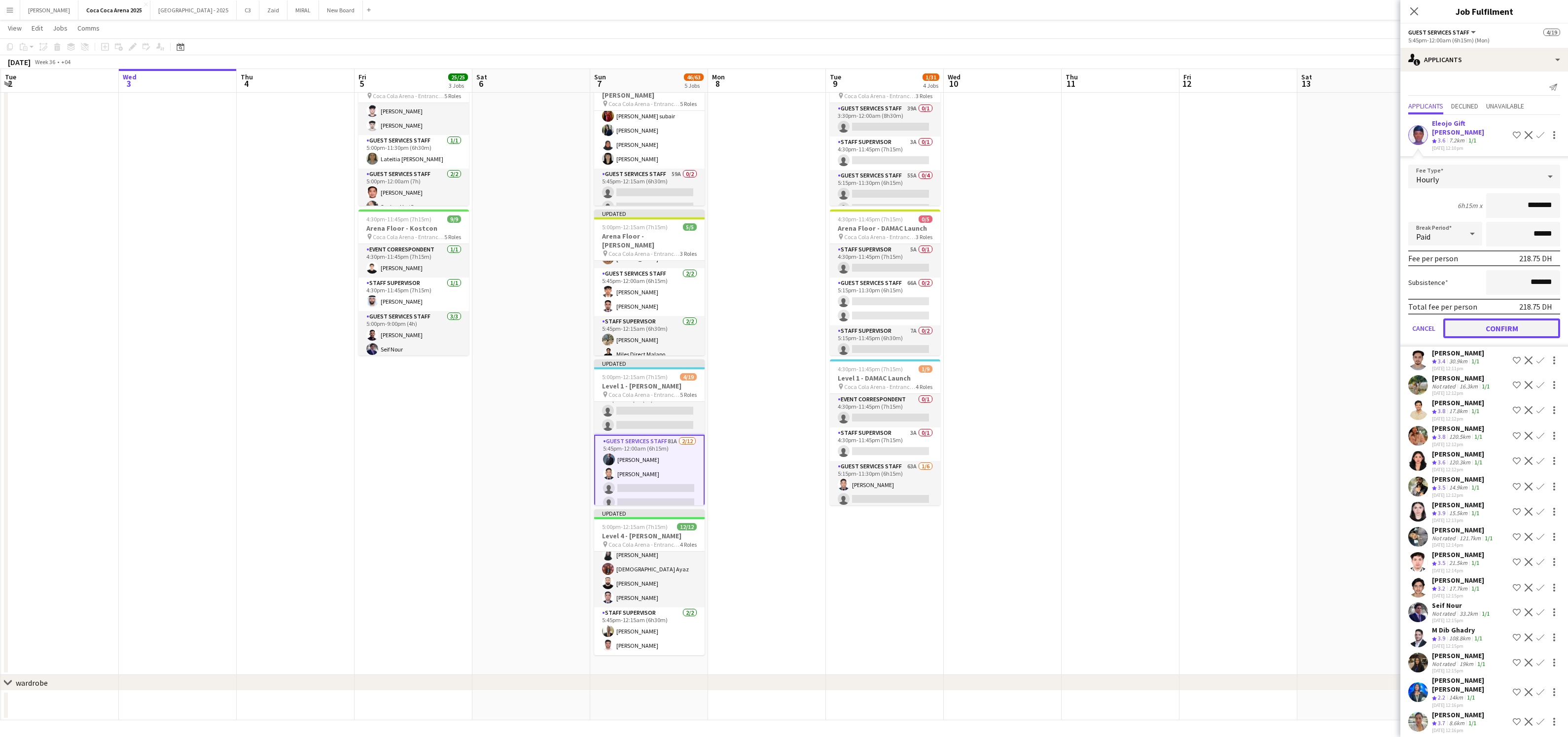
click at [1502, 318] on button "Confirm" at bounding box center [1502, 328] width 117 height 19
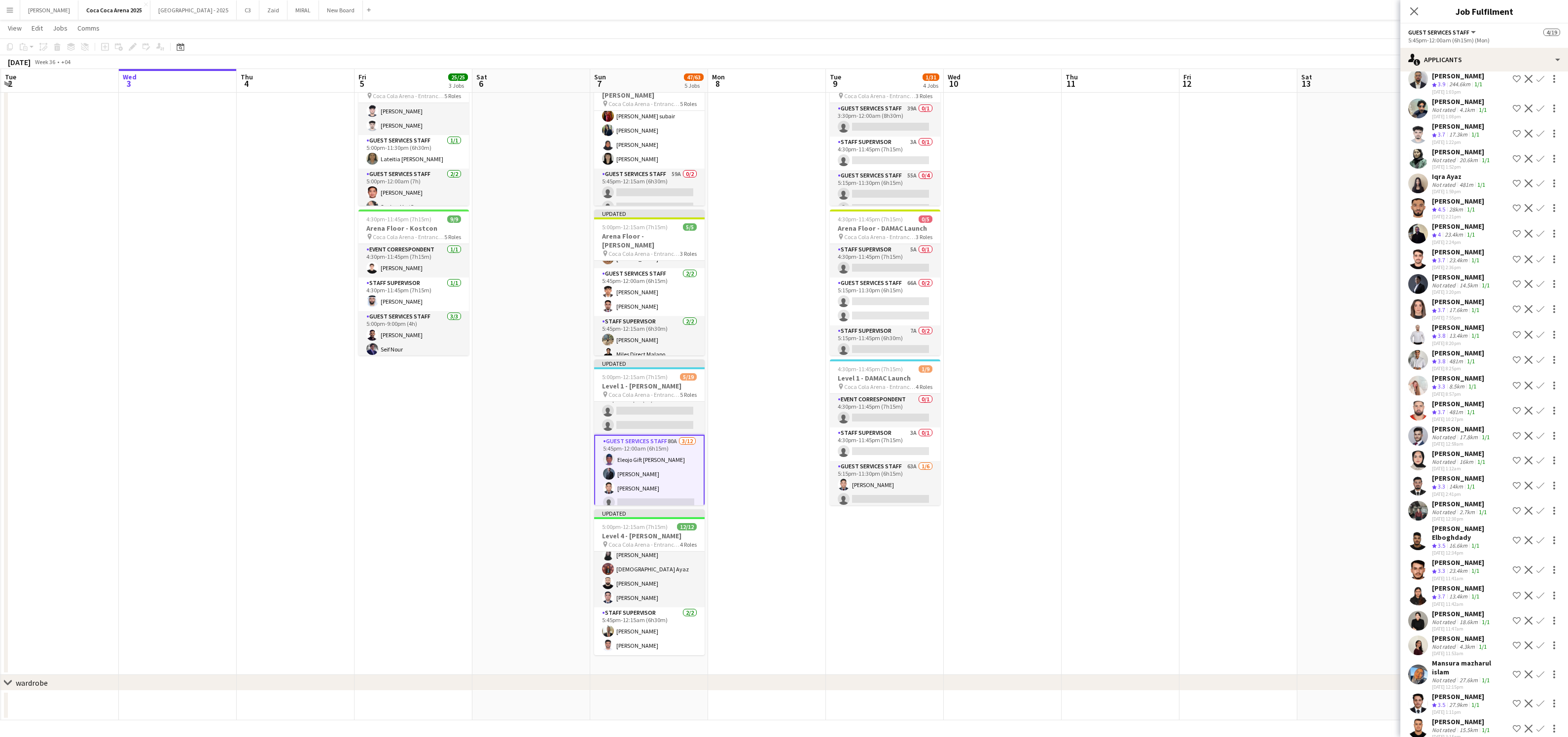
scroll to position [127, 0]
click at [665, 469] on app-card-role "Guest Services Staff 80A 3/12 5:45pm-12:00am (6h15m) Eleojo Gift Mohammed Tamma…" at bounding box center [649, 500] width 110 height 193
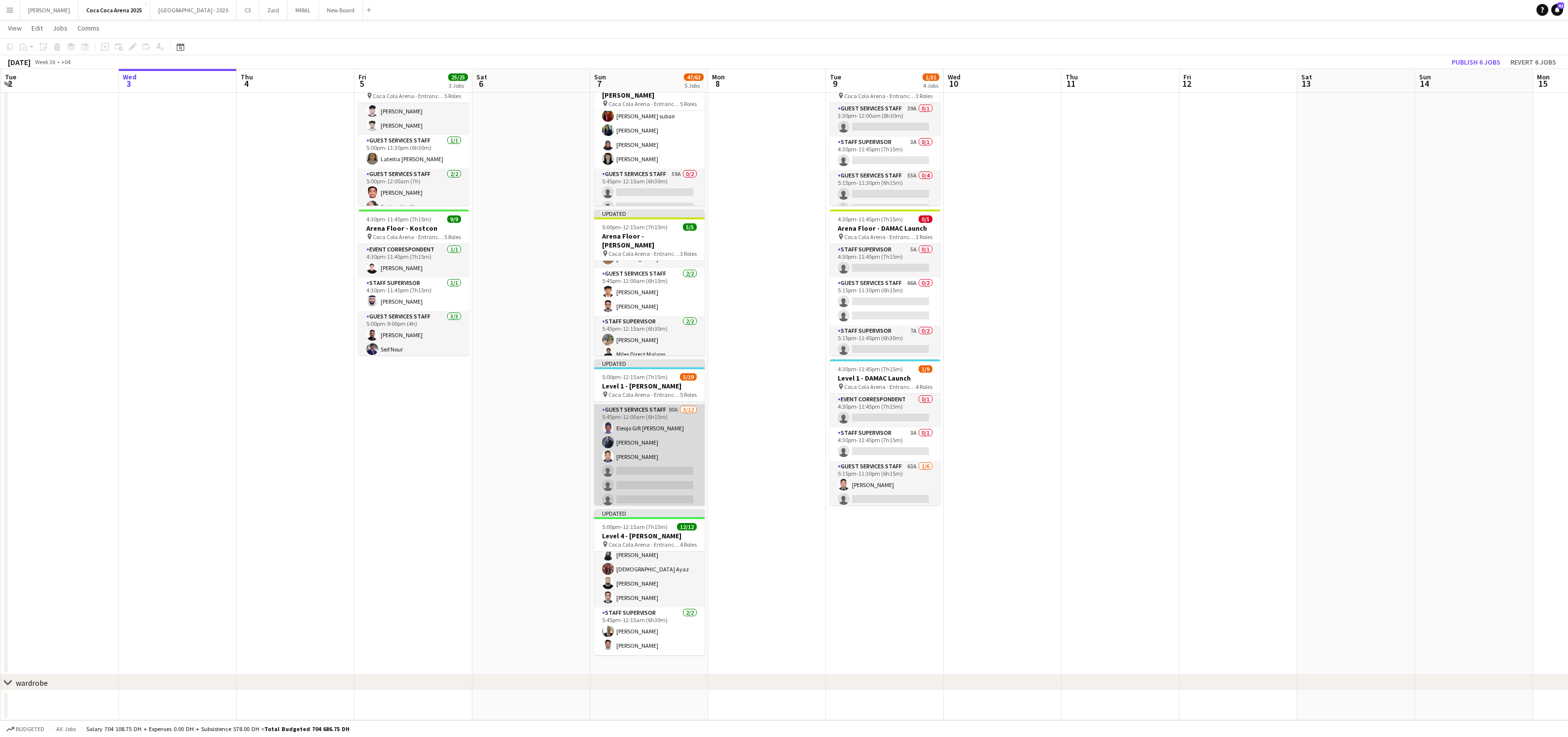
click at [695, 450] on app-card-role "Guest Services Staff 80A 3/12 5:45pm-12:00am (6h15m) Eleojo Gift Mohammed Tamma…" at bounding box center [649, 499] width 110 height 190
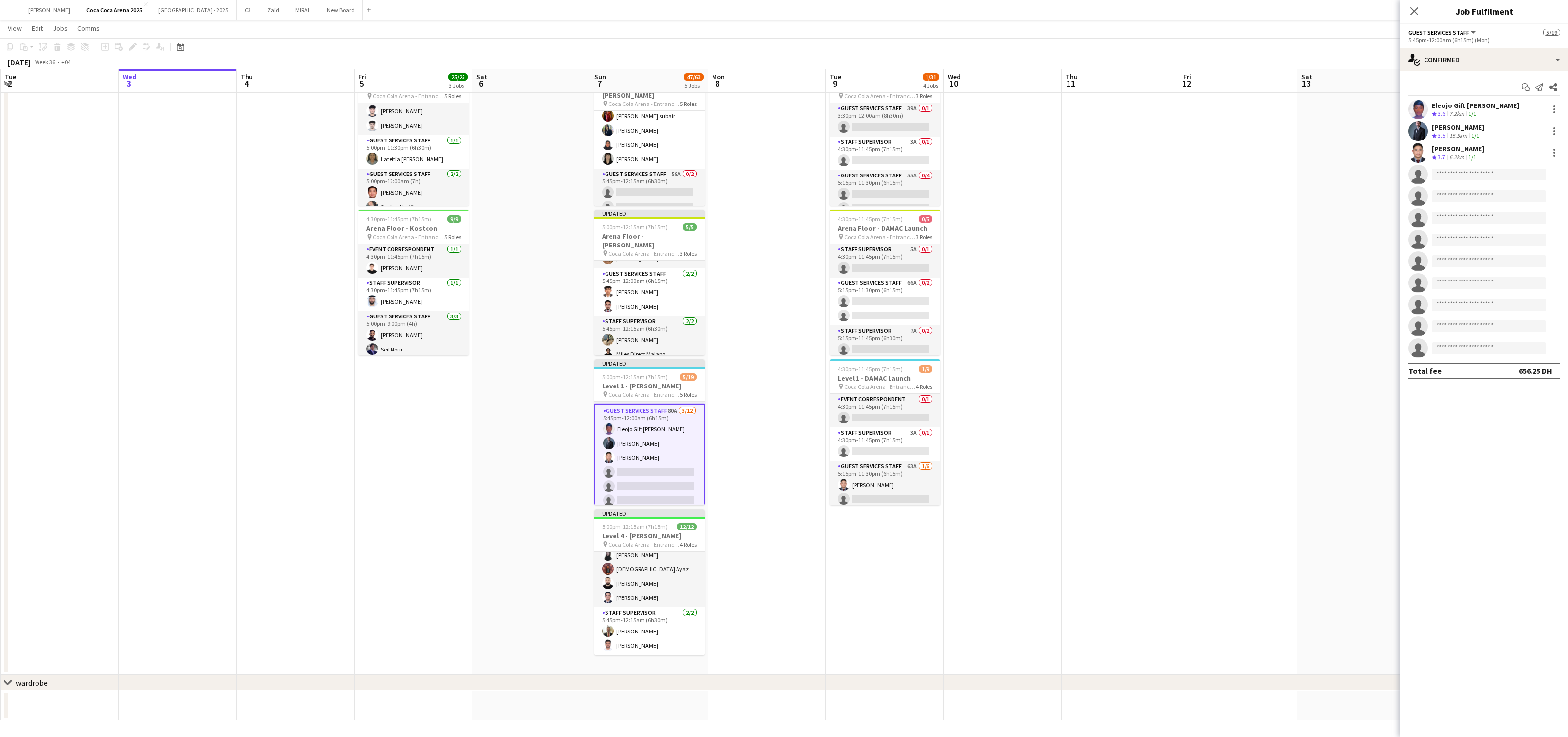
click at [1479, 182] on app-invite-slot "single-neutral-actions" at bounding box center [1484, 175] width 167 height 19
click at [1480, 173] on input at bounding box center [1489, 174] width 114 height 12
type input "****"
click at [1486, 197] on span "elidane.alvarez21@gmail.com" at bounding box center [1489, 197] width 99 height 8
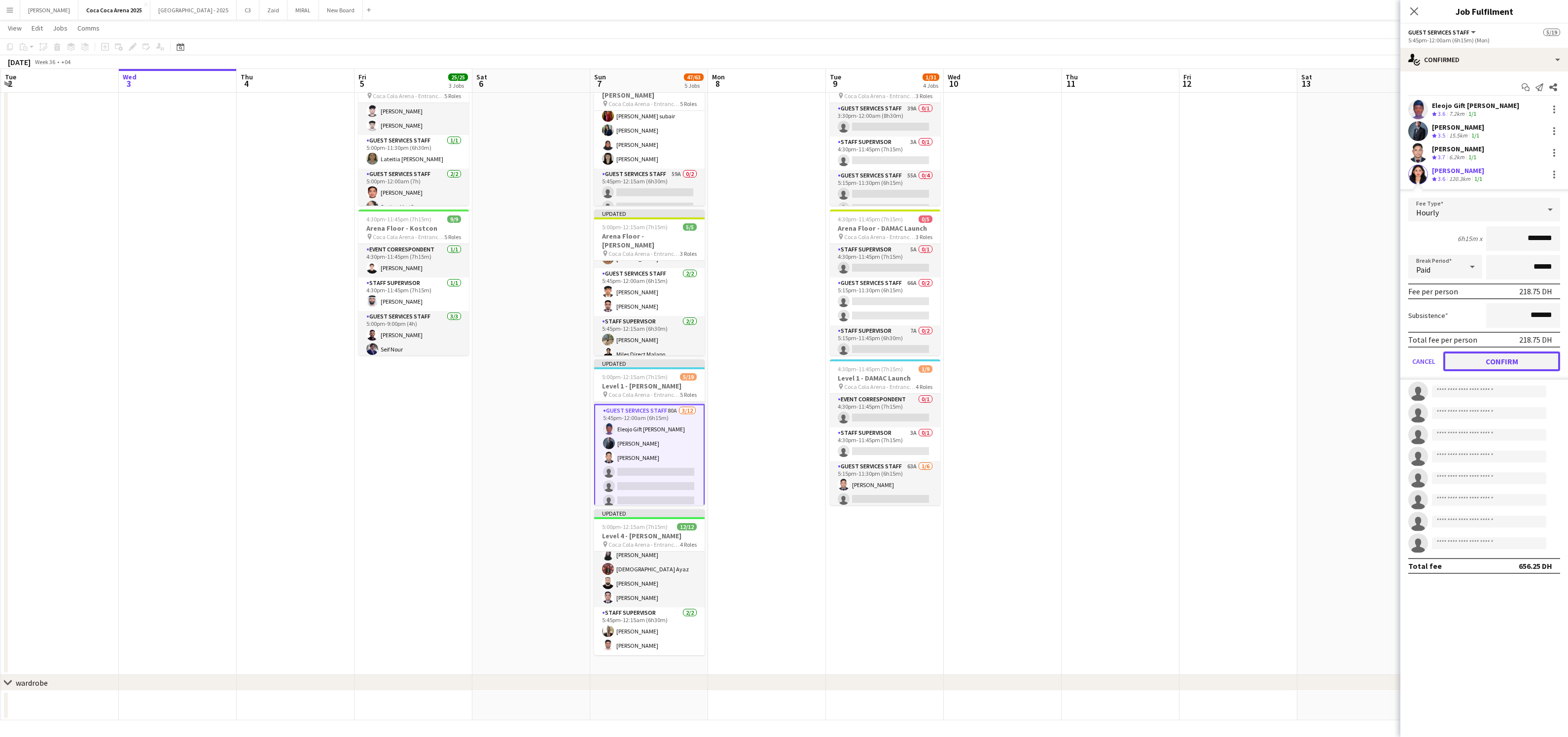
click at [1479, 360] on button "Confirm" at bounding box center [1502, 362] width 117 height 19
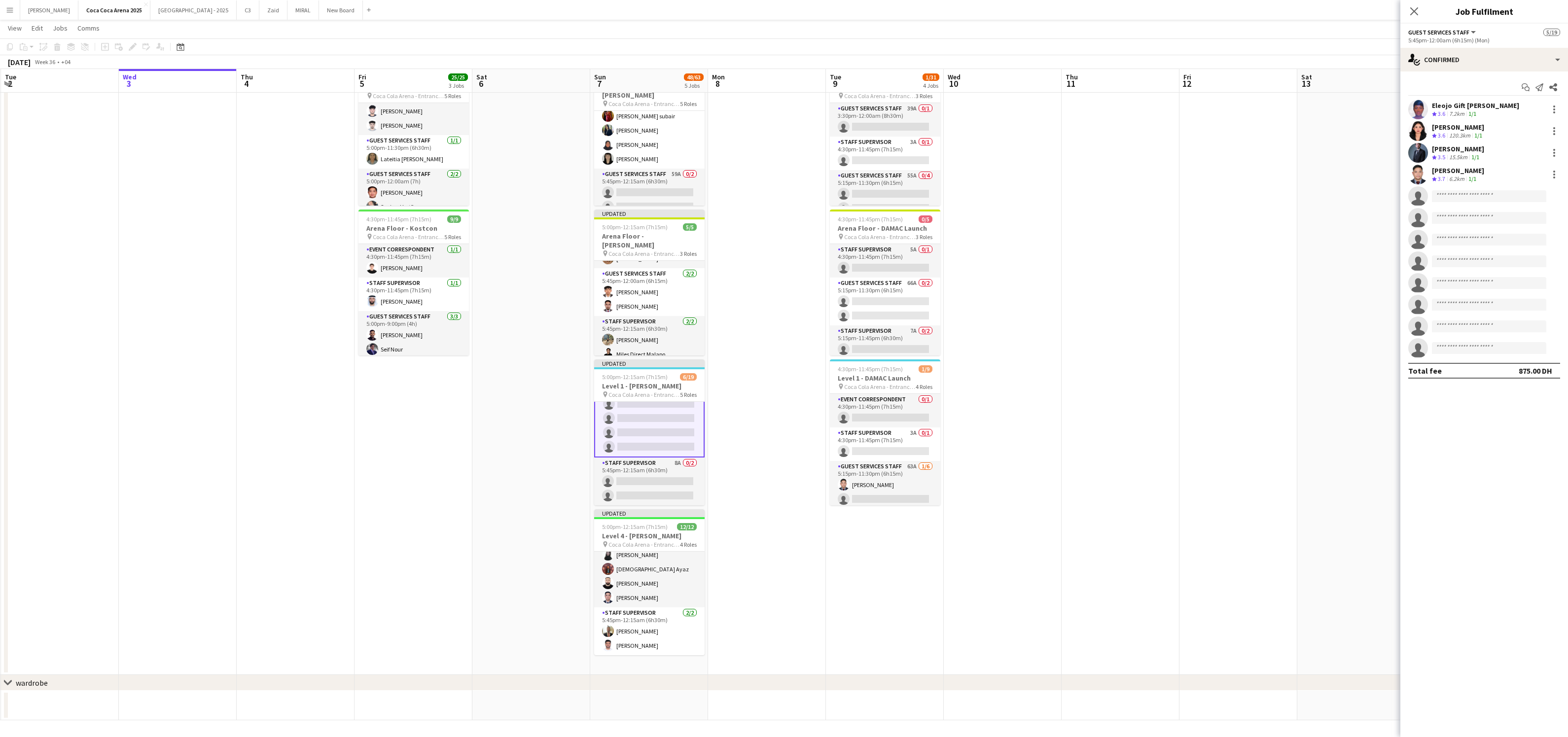
click at [663, 486] on app-card-role "Staff Supervisor 8A 0/2 5:45pm-12:15am (6h30m) single-neutral-actions single-ne…" at bounding box center [649, 481] width 110 height 48
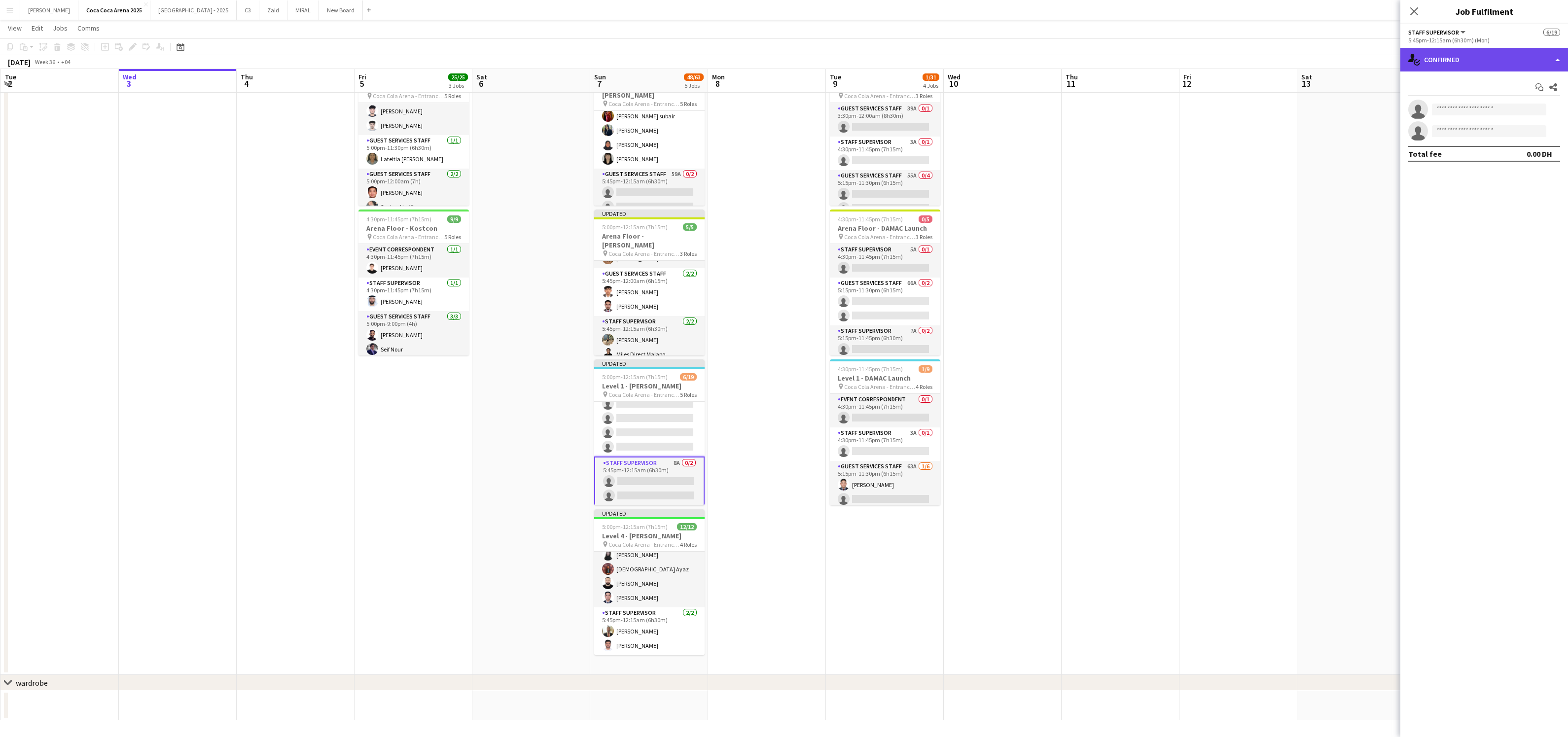
click at [1443, 69] on div "single-neutral-actions-check-2 Confirmed" at bounding box center [1484, 60] width 167 height 24
click at [1501, 160] on span "Applicants" at bounding box center [1507, 161] width 31 height 9
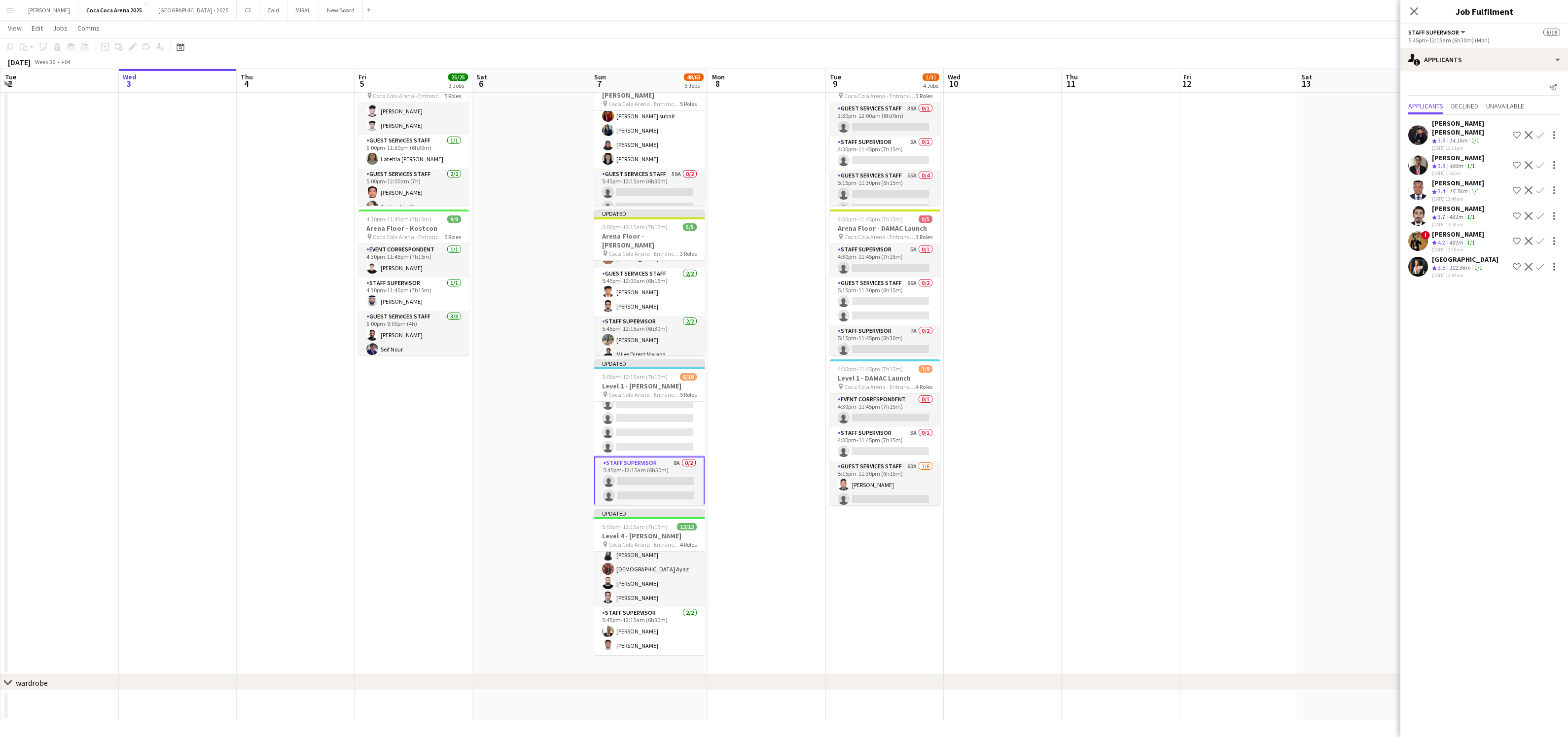
click at [657, 479] on app-card-role "Staff Supervisor 8A 0/2 5:45pm-12:15am (6h30m) single-neutral-actions single-ne…" at bounding box center [649, 481] width 110 height 50
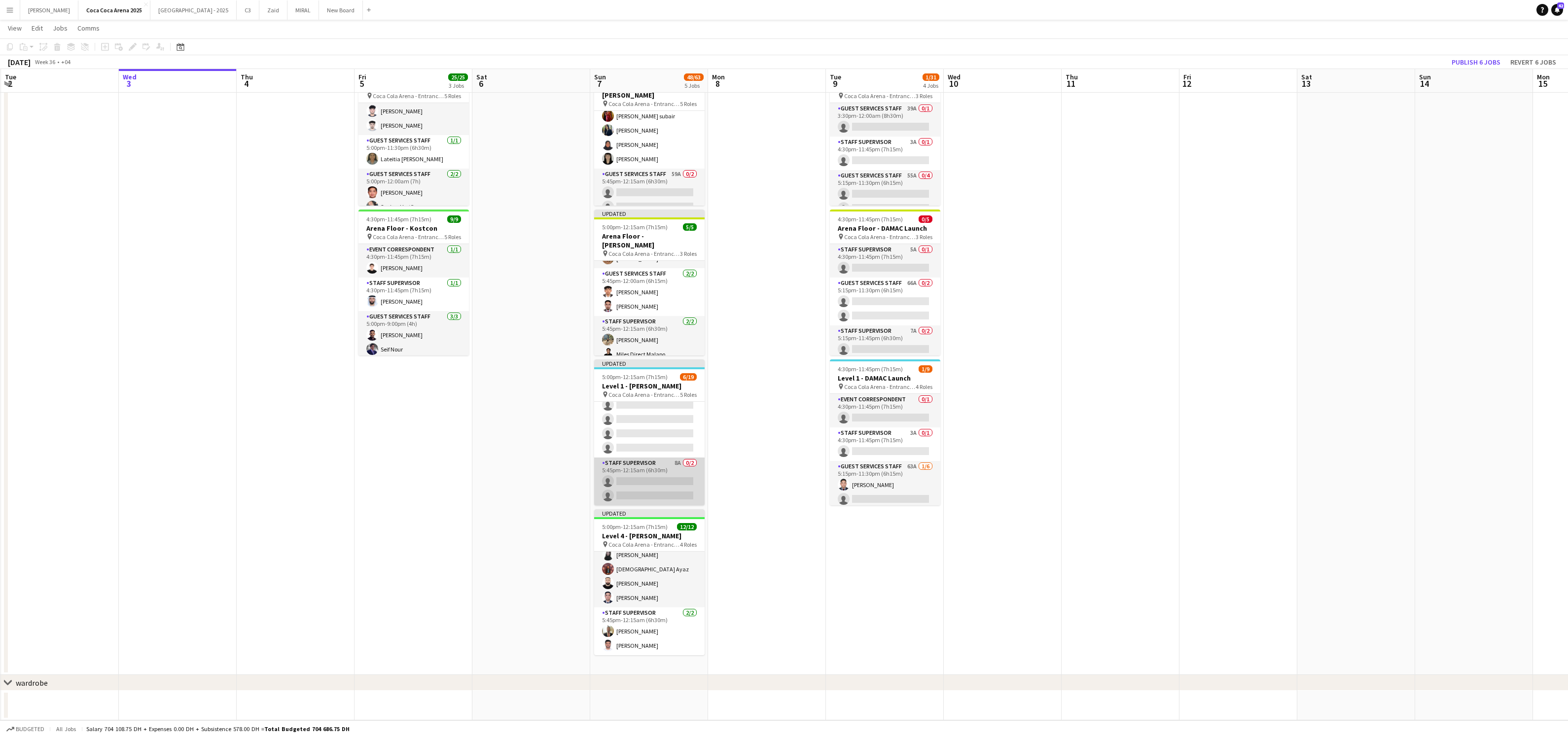
click at [657, 479] on app-card-role "Staff Supervisor 8A 0/2 5:45pm-12:15am (6h30m) single-neutral-actions single-ne…" at bounding box center [649, 481] width 110 height 48
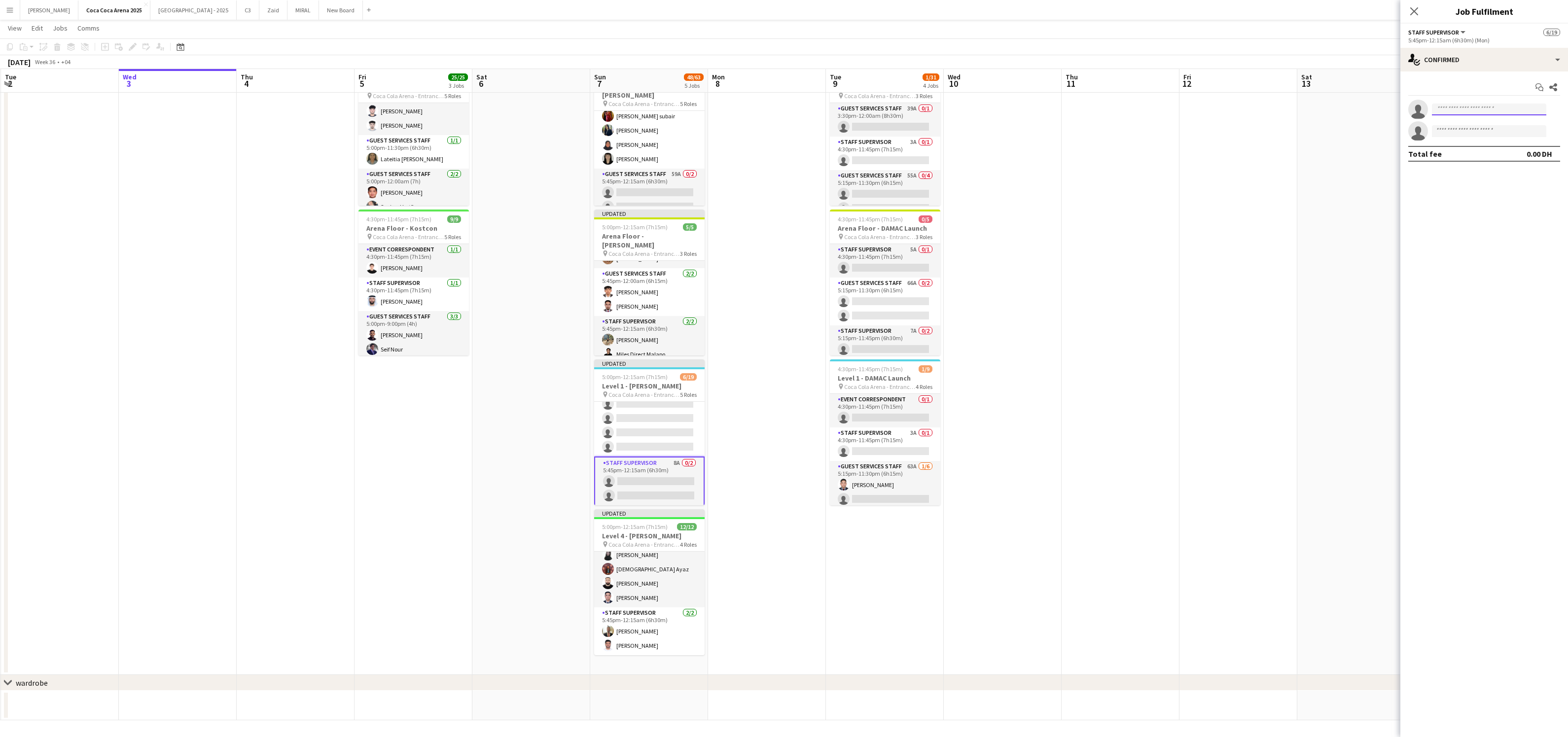
click at [1454, 108] on input at bounding box center [1489, 109] width 114 height 12
type input "********"
click at [1461, 125] on span "[PERSON_NAME]" at bounding box center [1468, 124] width 57 height 9
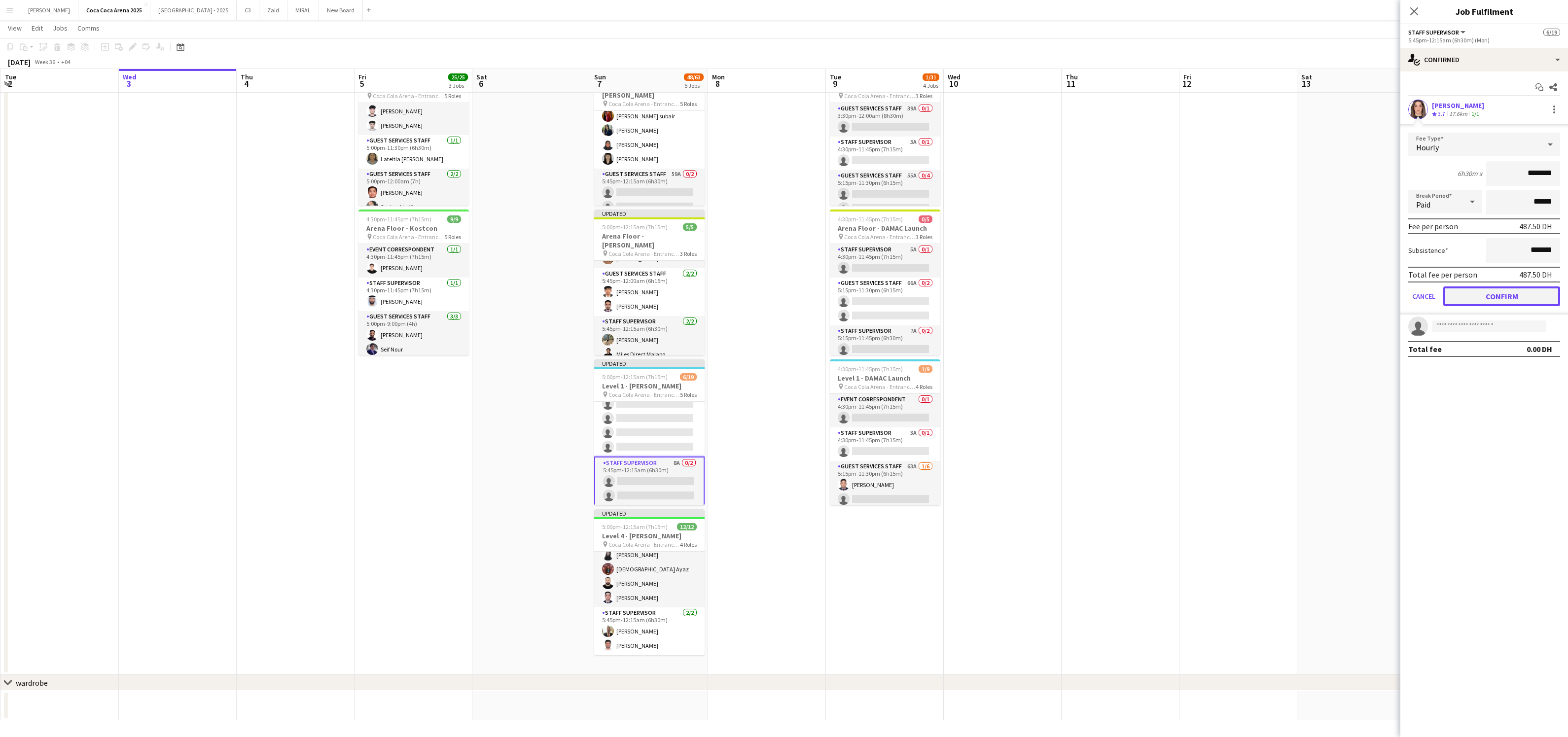
click at [1471, 290] on button "Confirm" at bounding box center [1502, 296] width 117 height 19
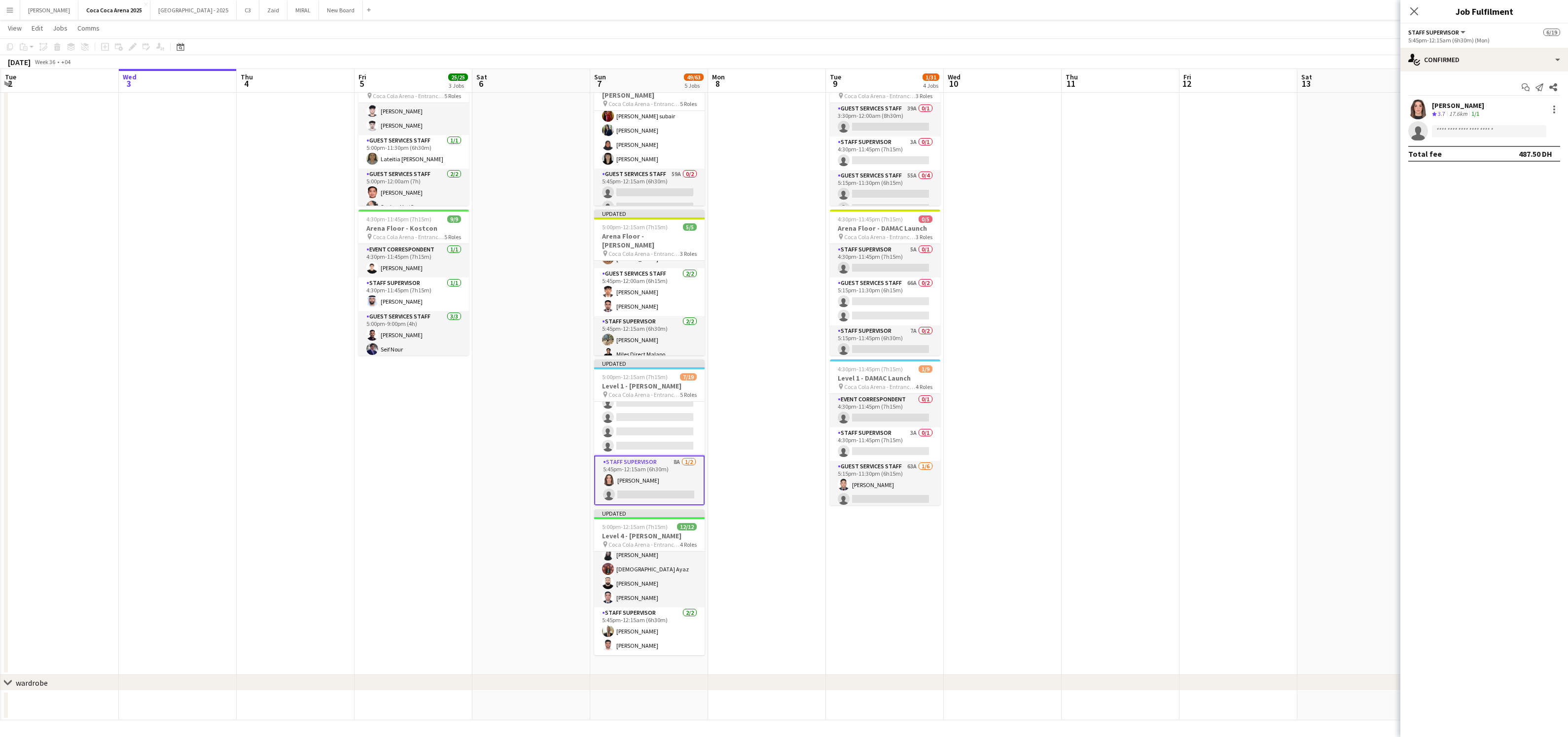
click at [658, 489] on app-card-role "Staff Supervisor 8A 1/2 5:45pm-12:15am (6h30m) Lin Ghadry single-neutral-actions" at bounding box center [649, 480] width 110 height 50
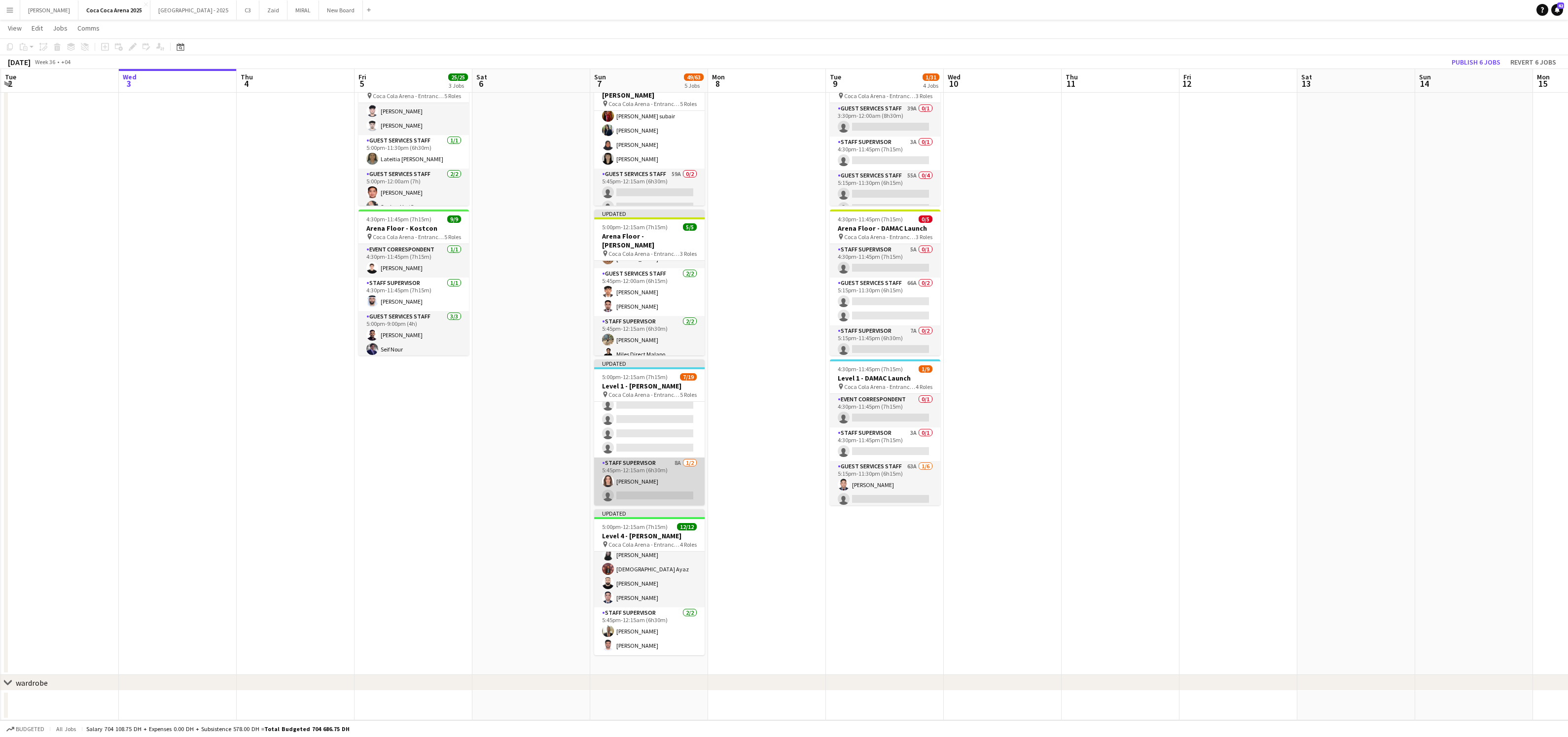
click at [658, 489] on app-card-role "Staff Supervisor 8A 1/2 5:45pm-12:15am (6h30m) Lin Ghadry single-neutral-actions" at bounding box center [649, 481] width 110 height 48
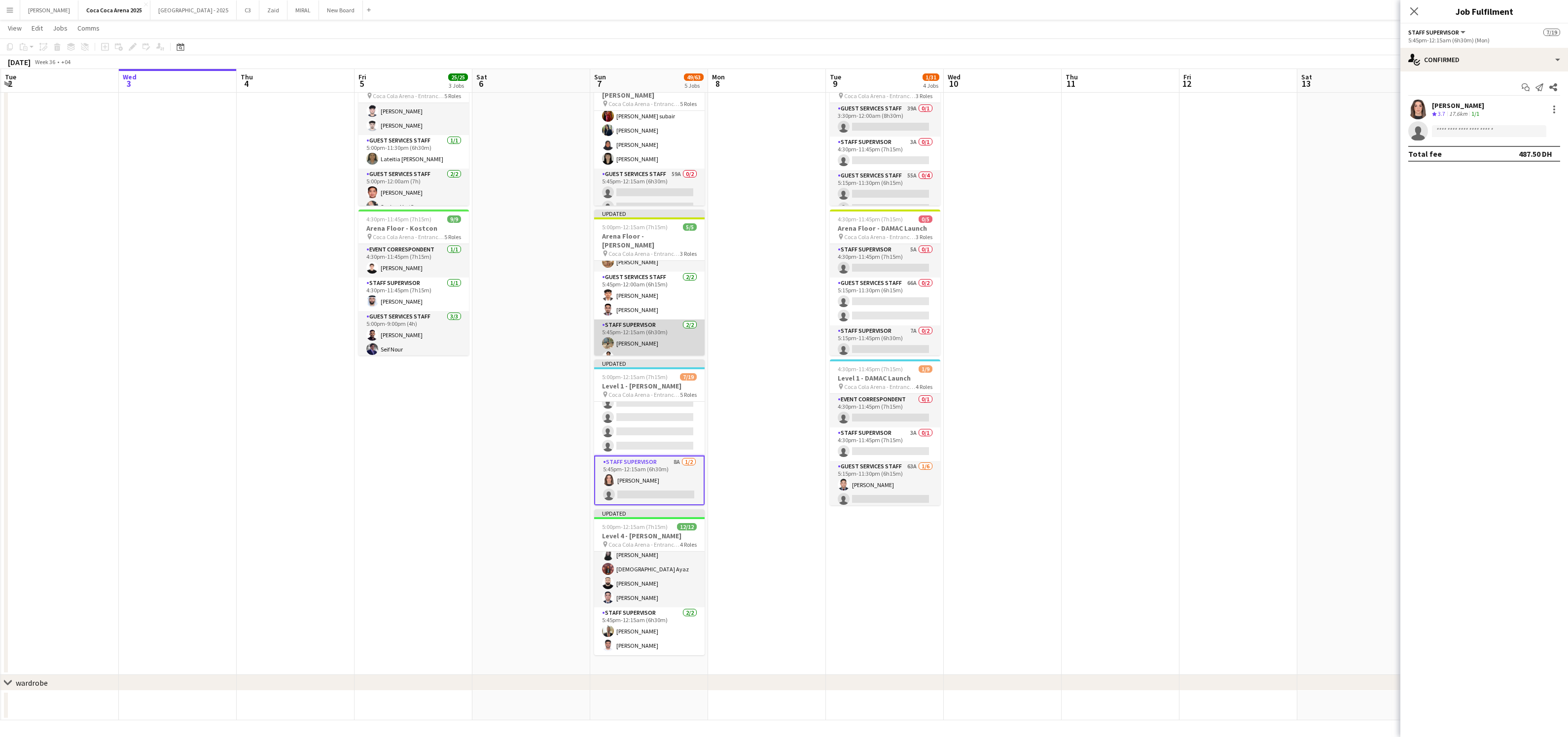
scroll to position [26, 0]
click at [651, 332] on app-card-role "Staff Supervisor 2/2 5:45pm-12:15am (6h30m) Marium Younus Miles Direct Malapo" at bounding box center [649, 340] width 110 height 48
click at [651, 329] on app-card-role "Staff Supervisor 2/2 5:45pm-12:15am (6h30m) Marium Younus Miles Direct Malapo" at bounding box center [649, 341] width 110 height 50
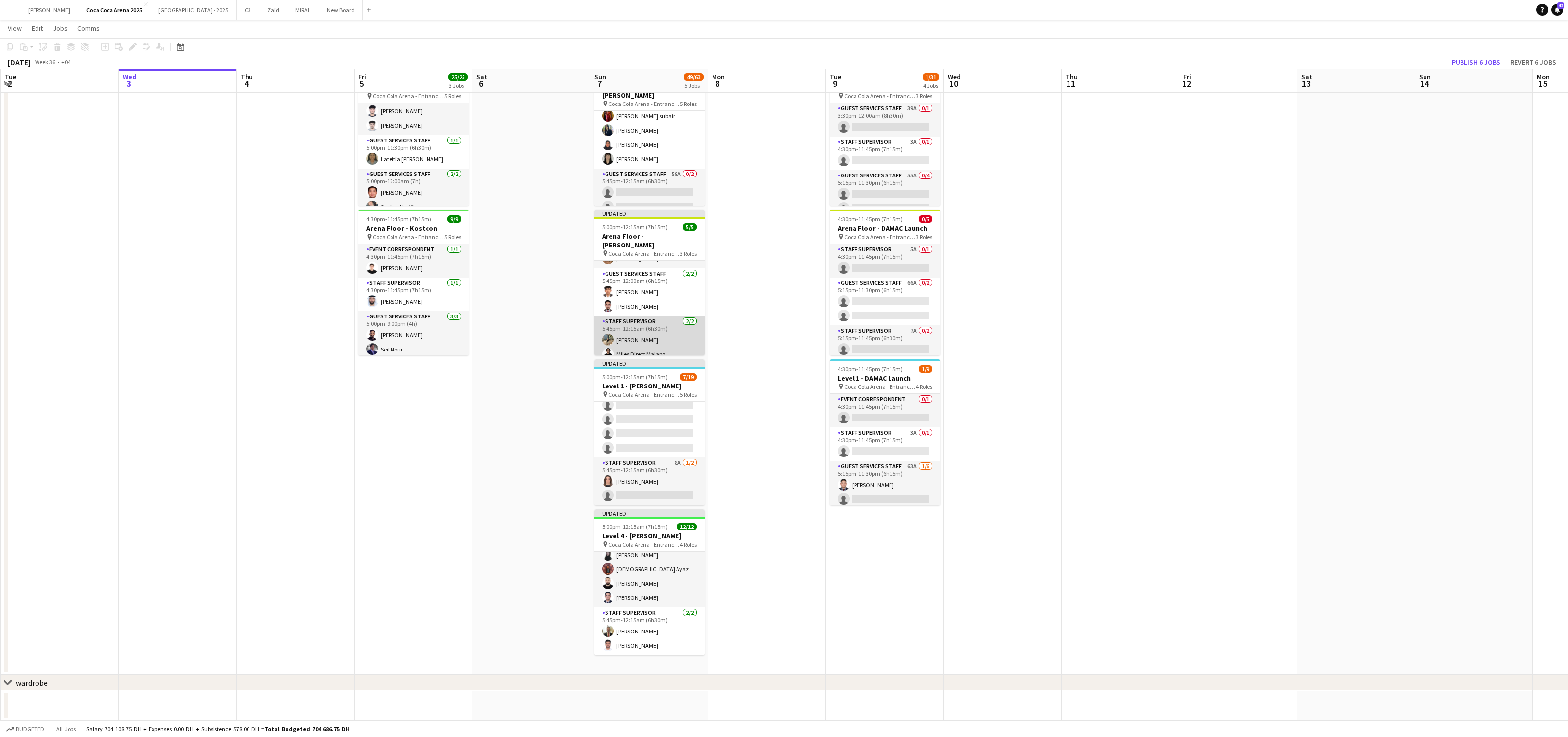
click at [638, 332] on app-card-role "Staff Supervisor 2/2 5:45pm-12:15am (6h30m) Marium Younus Miles Direct Malapo" at bounding box center [649, 340] width 110 height 48
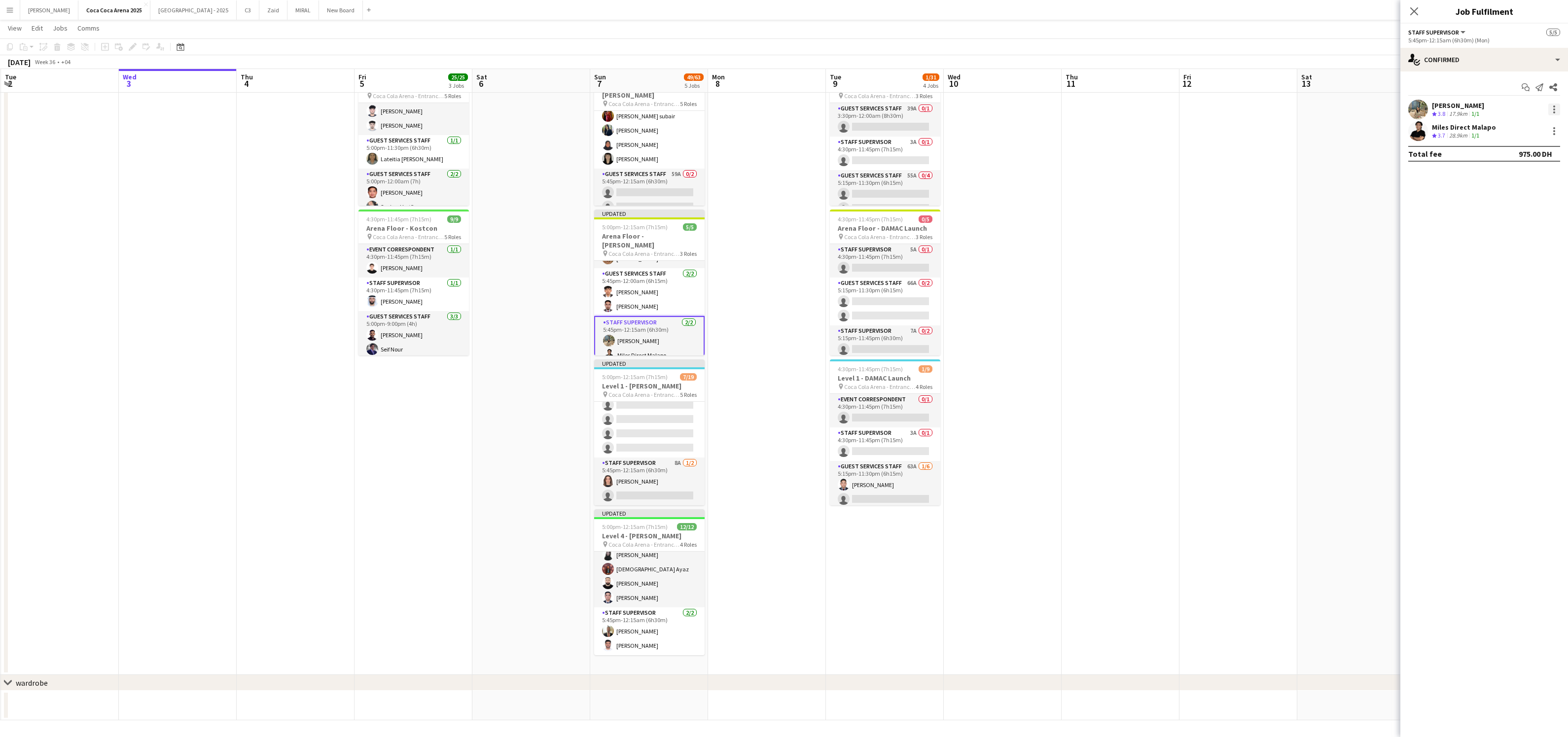
click at [1556, 110] on div at bounding box center [1554, 109] width 12 height 12
click at [1514, 219] on span "Remove" at bounding box center [1506, 222] width 30 height 9
click at [633, 487] on app-card-role "Staff Supervisor 8A 1/2 5:45pm-12:15am (6h30m) Lin Ghadry single-neutral-actions" at bounding box center [649, 481] width 110 height 48
click at [1468, 124] on app-invite-slot "single-neutral-actions" at bounding box center [1484, 131] width 167 height 19
click at [1462, 133] on input at bounding box center [1489, 131] width 114 height 12
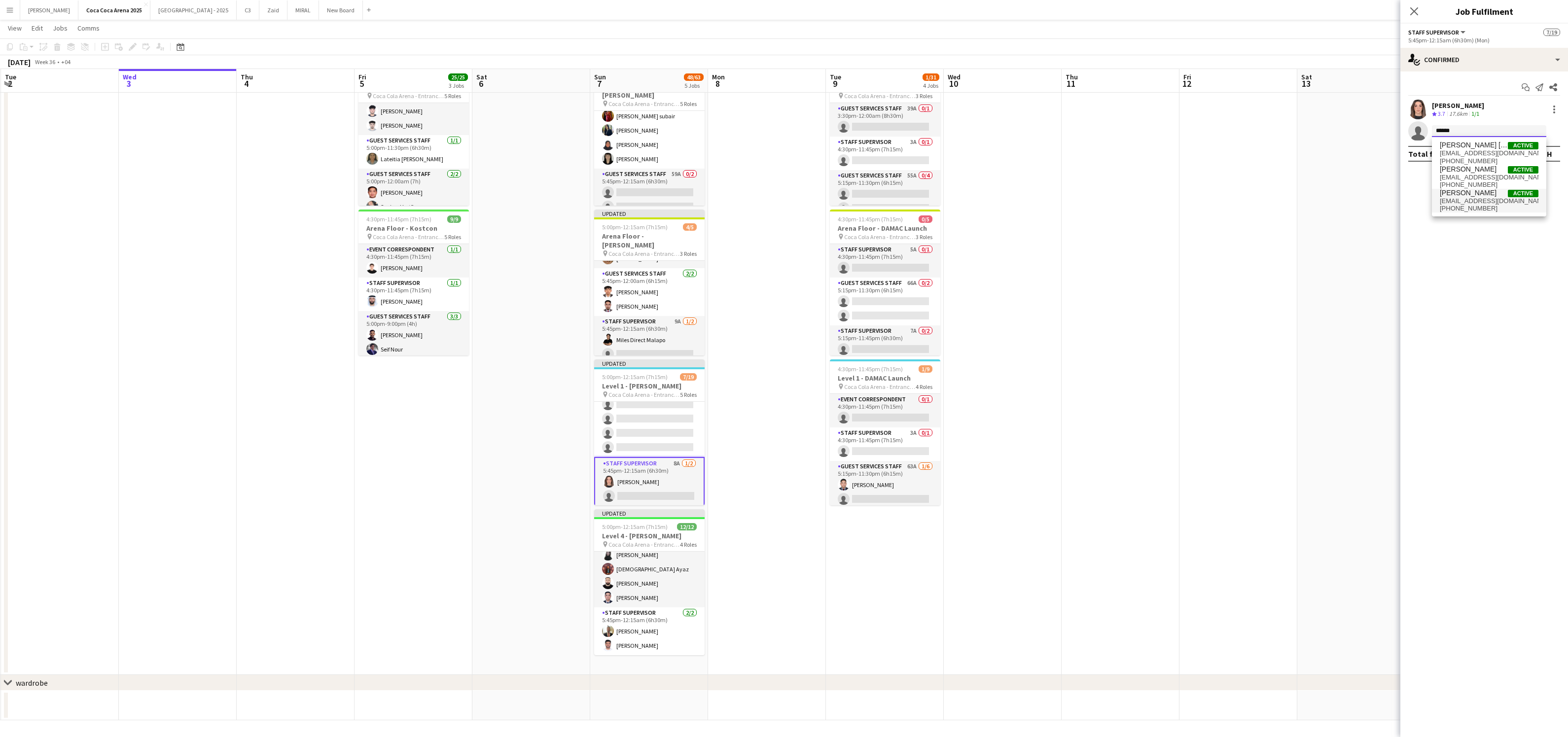
type input "******"
click at [1476, 197] on span "mariumyounus2015@gmail.com" at bounding box center [1489, 201] width 99 height 8
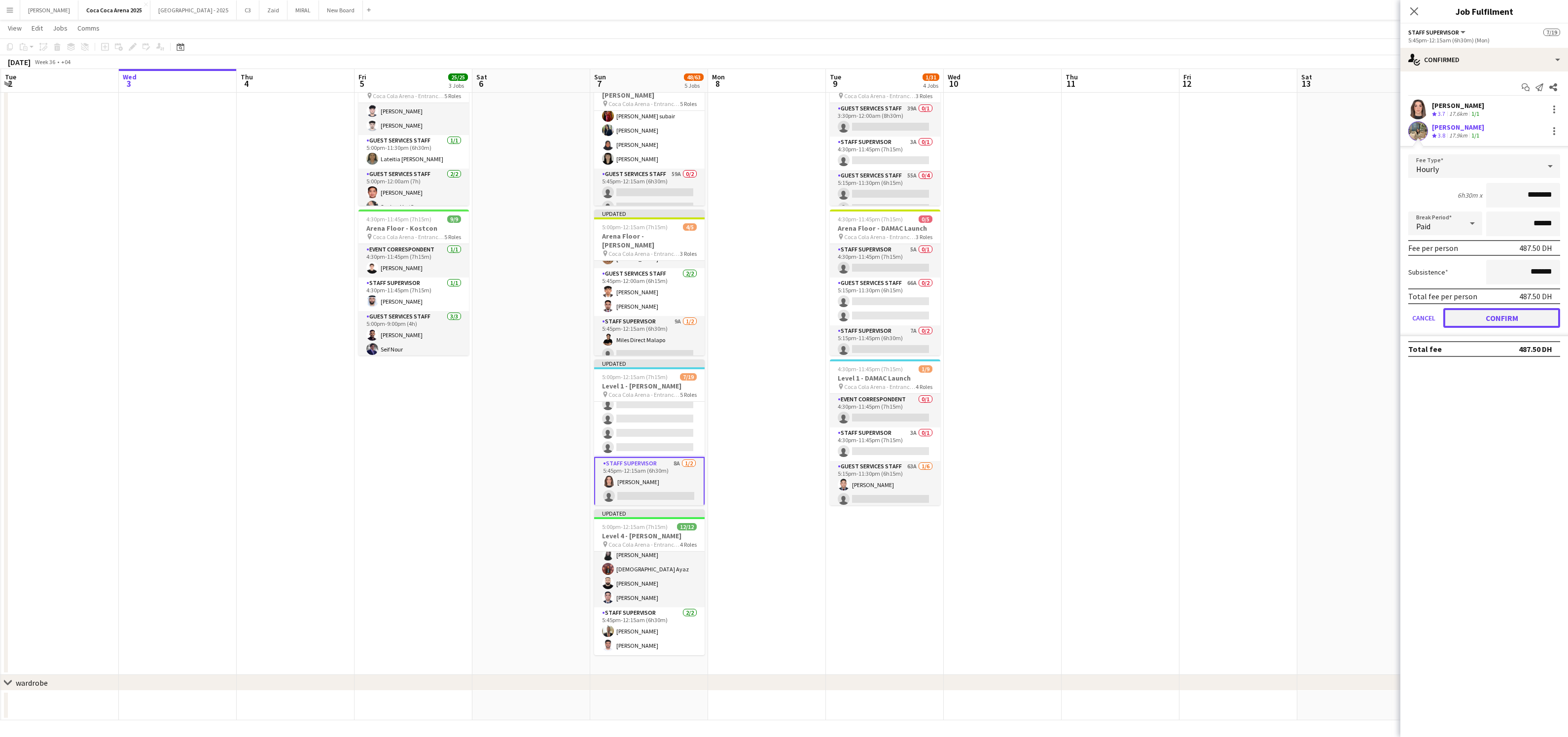
click at [1478, 310] on button "Confirm" at bounding box center [1502, 318] width 117 height 19
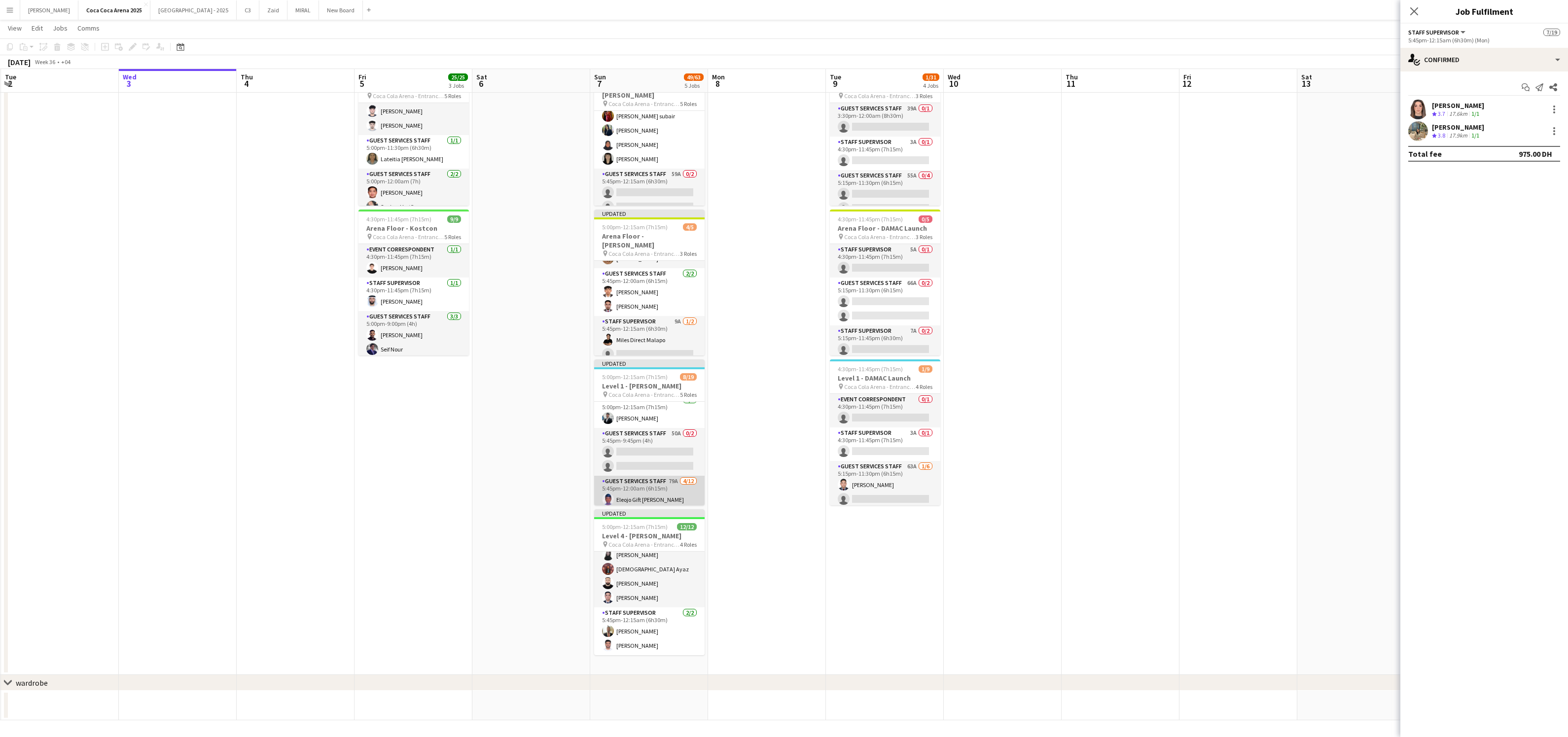
scroll to position [55, 0]
click at [663, 453] on app-card-role "Guest Services Staff 50A 0/2 5:45pm-9:45pm (4h) single-neutral-actions single-n…" at bounding box center [649, 452] width 110 height 48
click at [664, 436] on app-card-role "Event Correspondent 1/2 5:00pm-12:15am (7h15m) Sarah Moubarak single-neutral-ac…" at bounding box center [649, 425] width 110 height 48
click at [1492, 130] on input at bounding box center [1489, 131] width 114 height 12
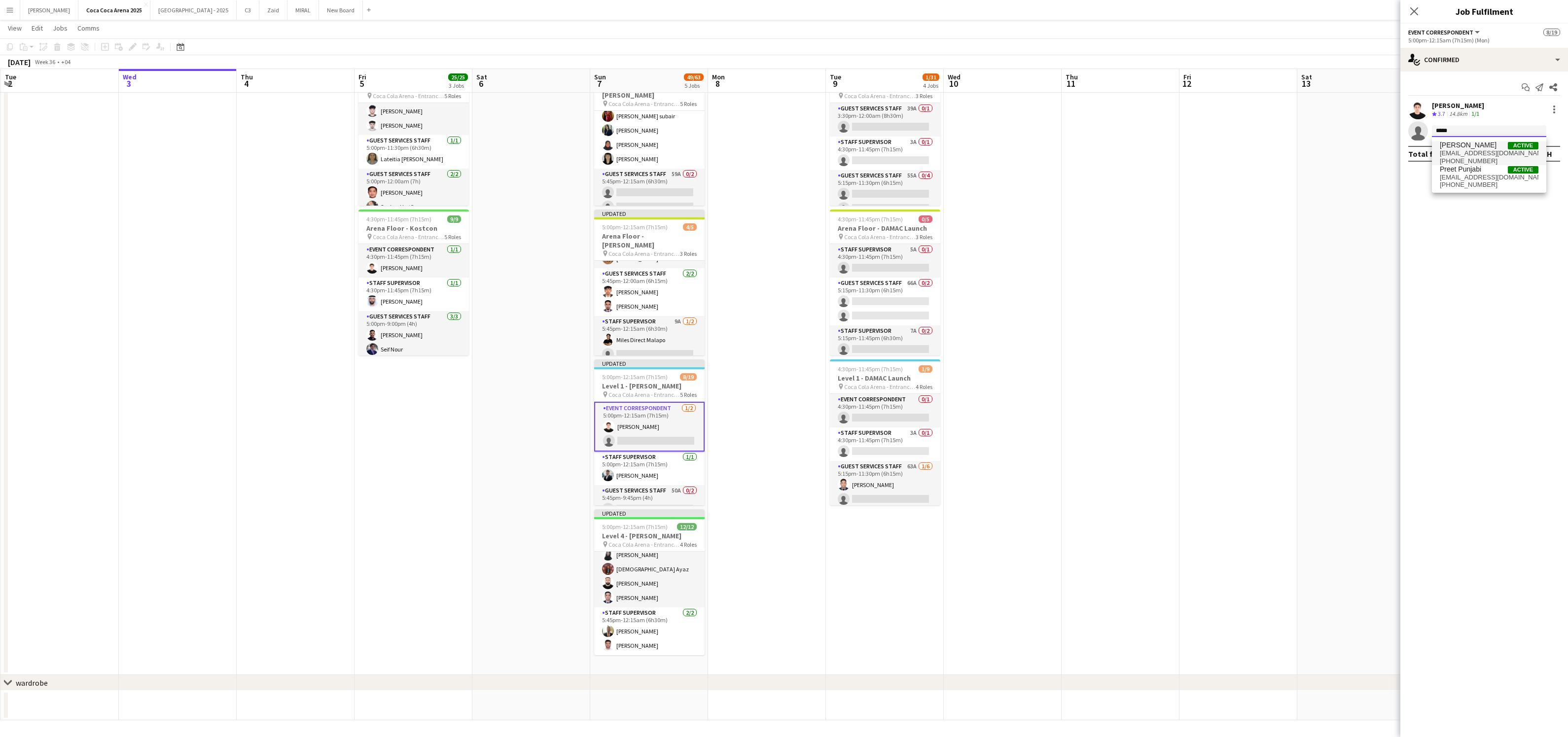
type input "*****"
click at [1497, 154] on span "preeanbu@hotmail.com" at bounding box center [1489, 153] width 99 height 8
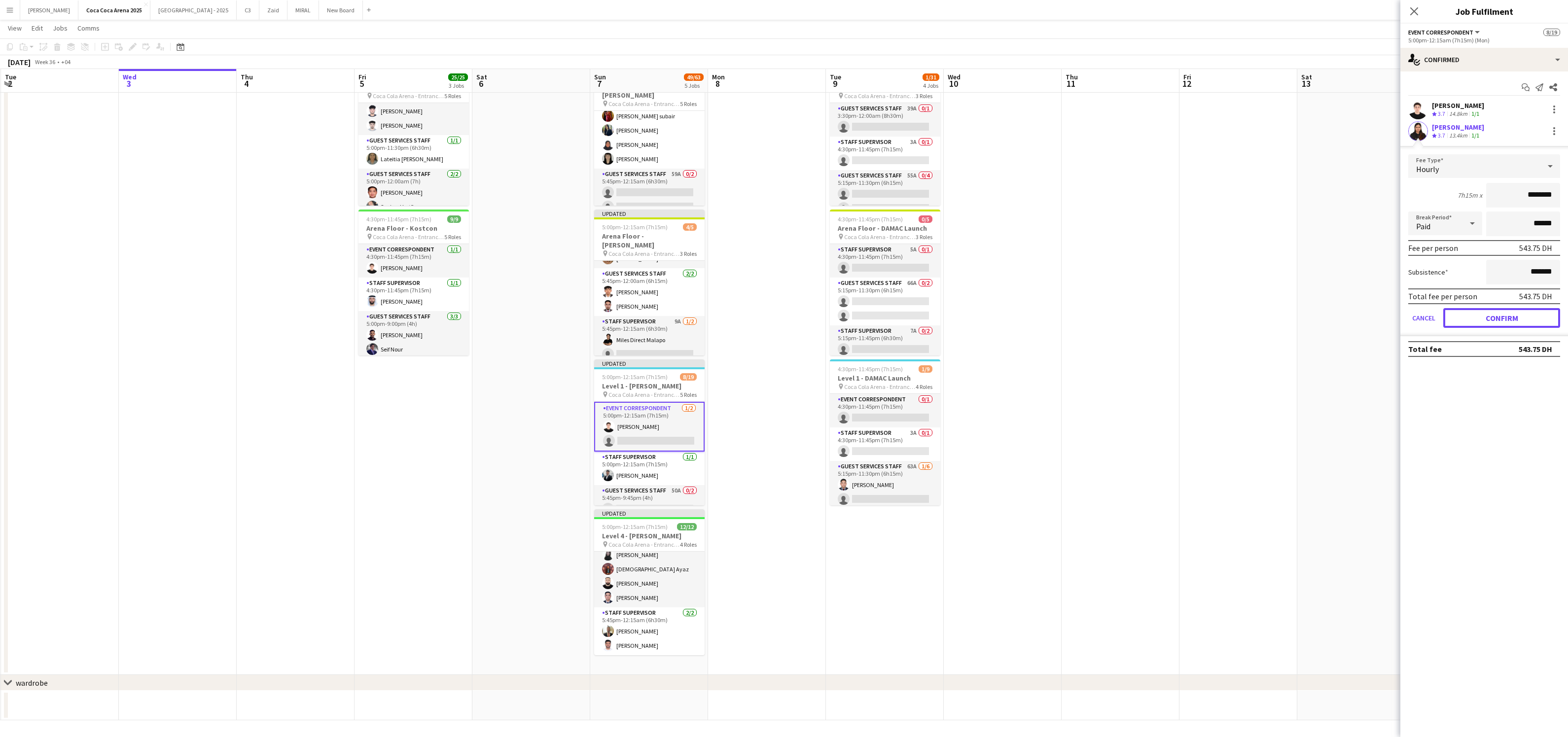
click at [1483, 310] on button "Confirm" at bounding box center [1502, 318] width 117 height 19
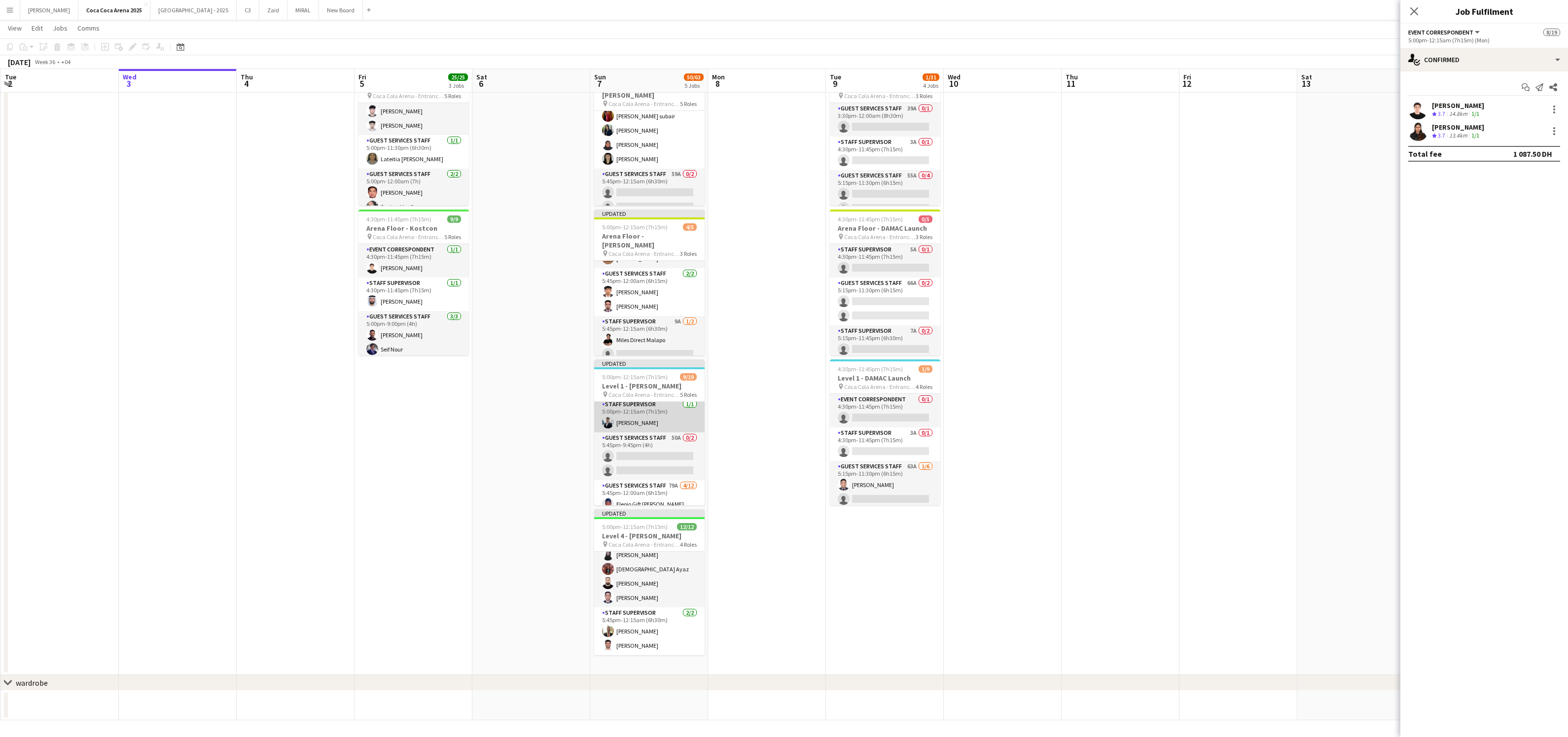
scroll to position [65, 0]
click at [639, 439] on app-card-role "Guest Services Staff 50A 0/2 5:45pm-9:45pm (4h) single-neutral-actions single-n…" at bounding box center [649, 444] width 110 height 48
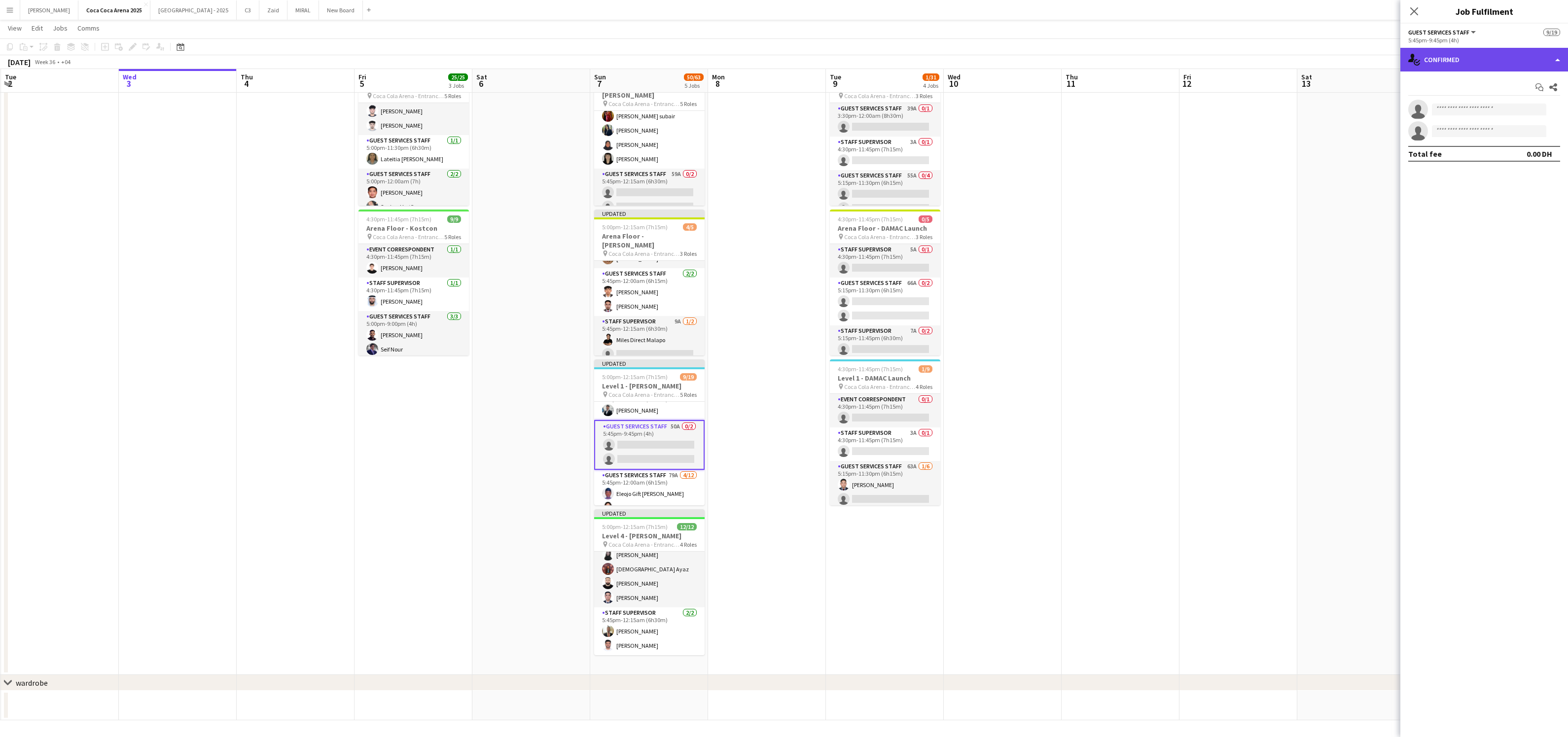
click at [1440, 58] on div "single-neutral-actions-check-2 Confirmed" at bounding box center [1484, 60] width 167 height 24
click at [1503, 160] on span "Applicants" at bounding box center [1507, 161] width 31 height 9
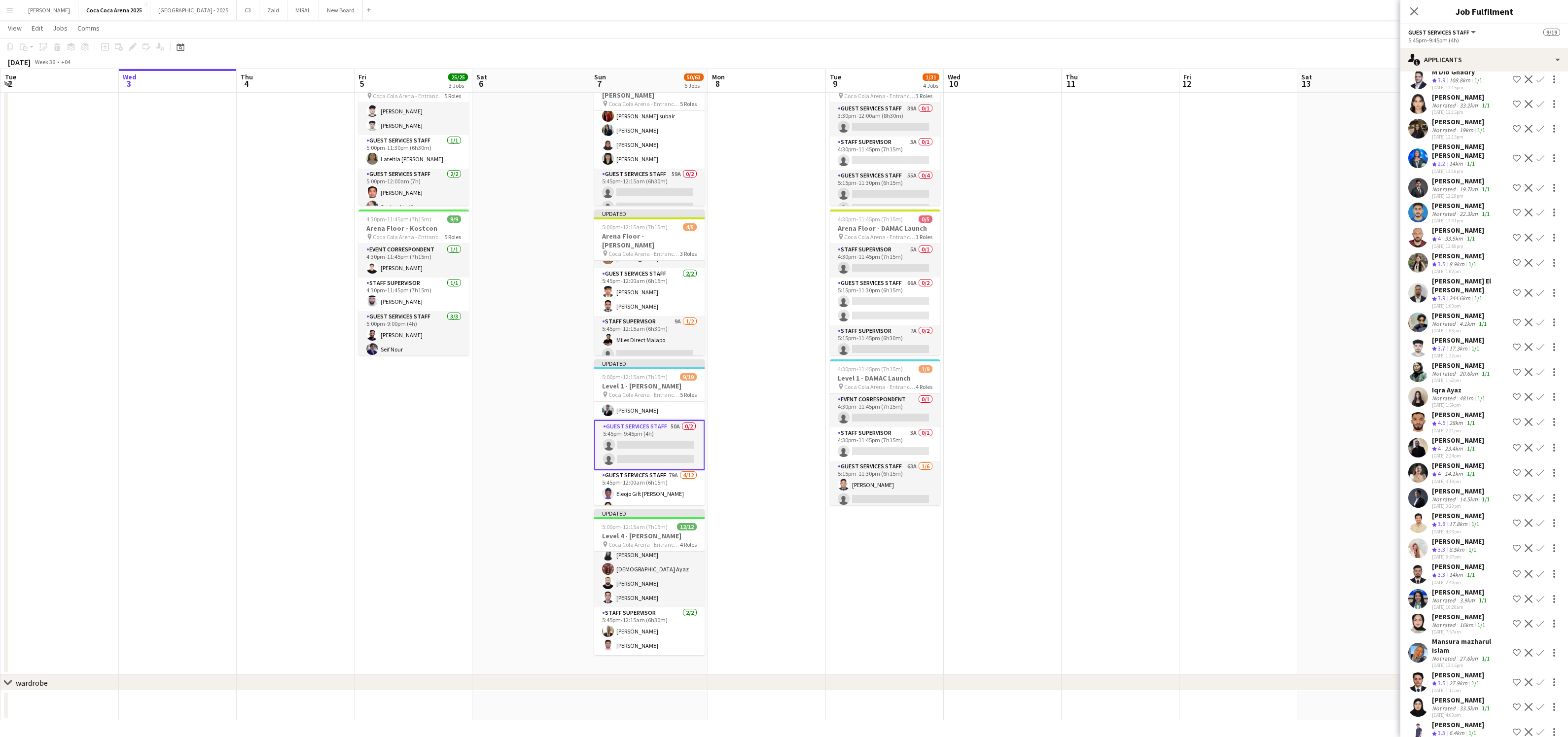
scroll to position [144, 0]
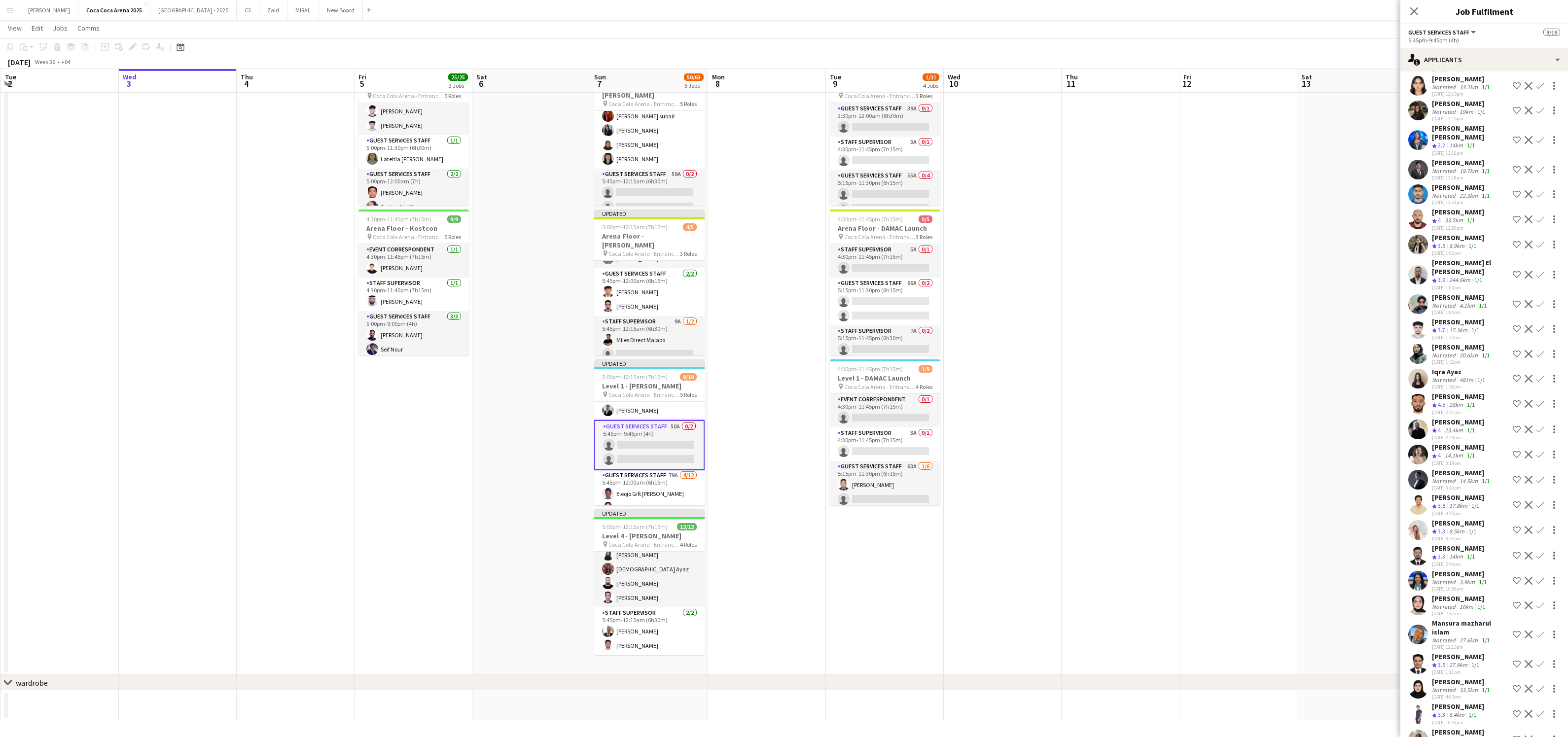
click at [1444, 376] on div "Not rated" at bounding box center [1444, 380] width 26 height 7
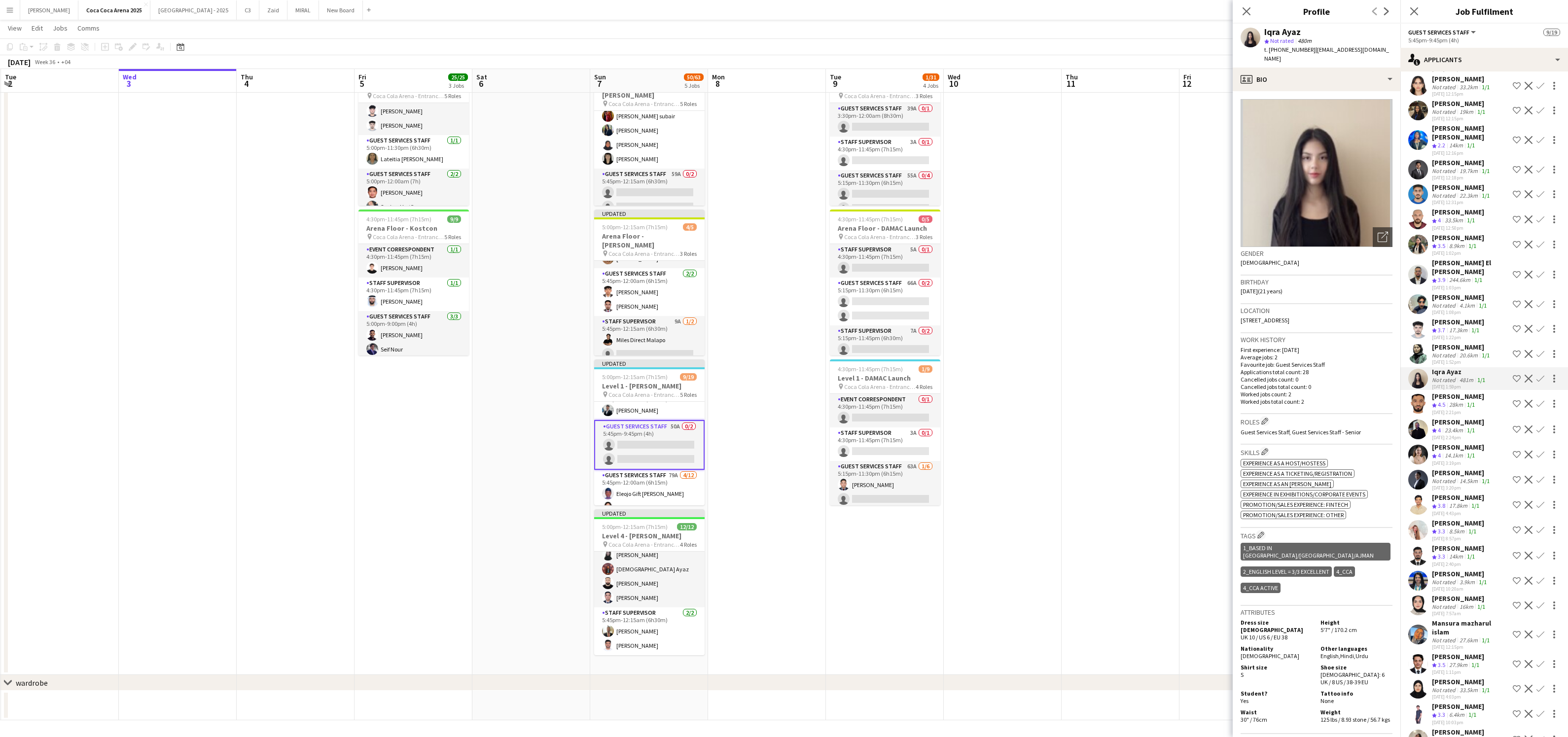
click at [1538, 375] on app-icon "Confirm" at bounding box center [1540, 379] width 8 height 8
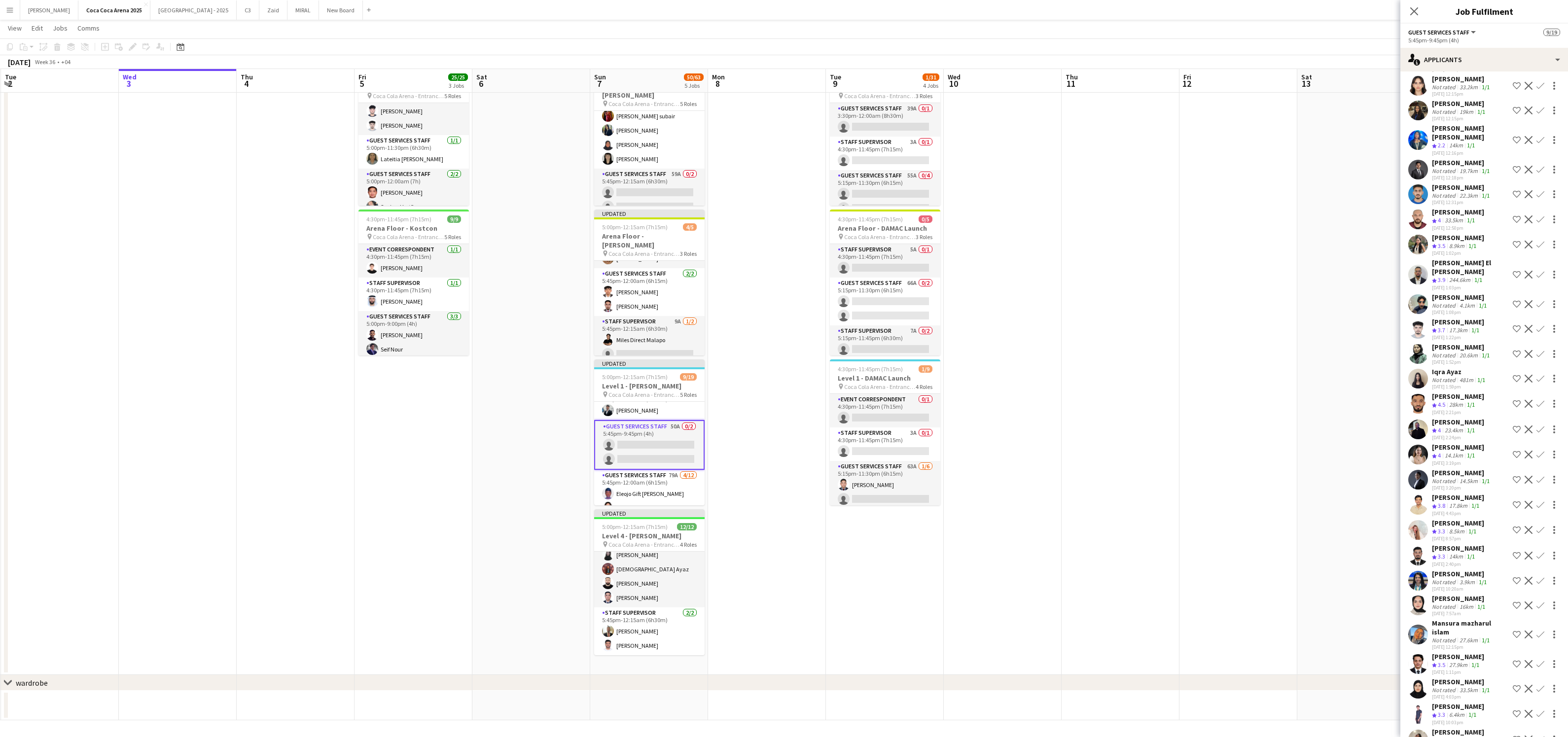
click at [1538, 375] on app-icon "Confirm" at bounding box center [1540, 379] width 8 height 8
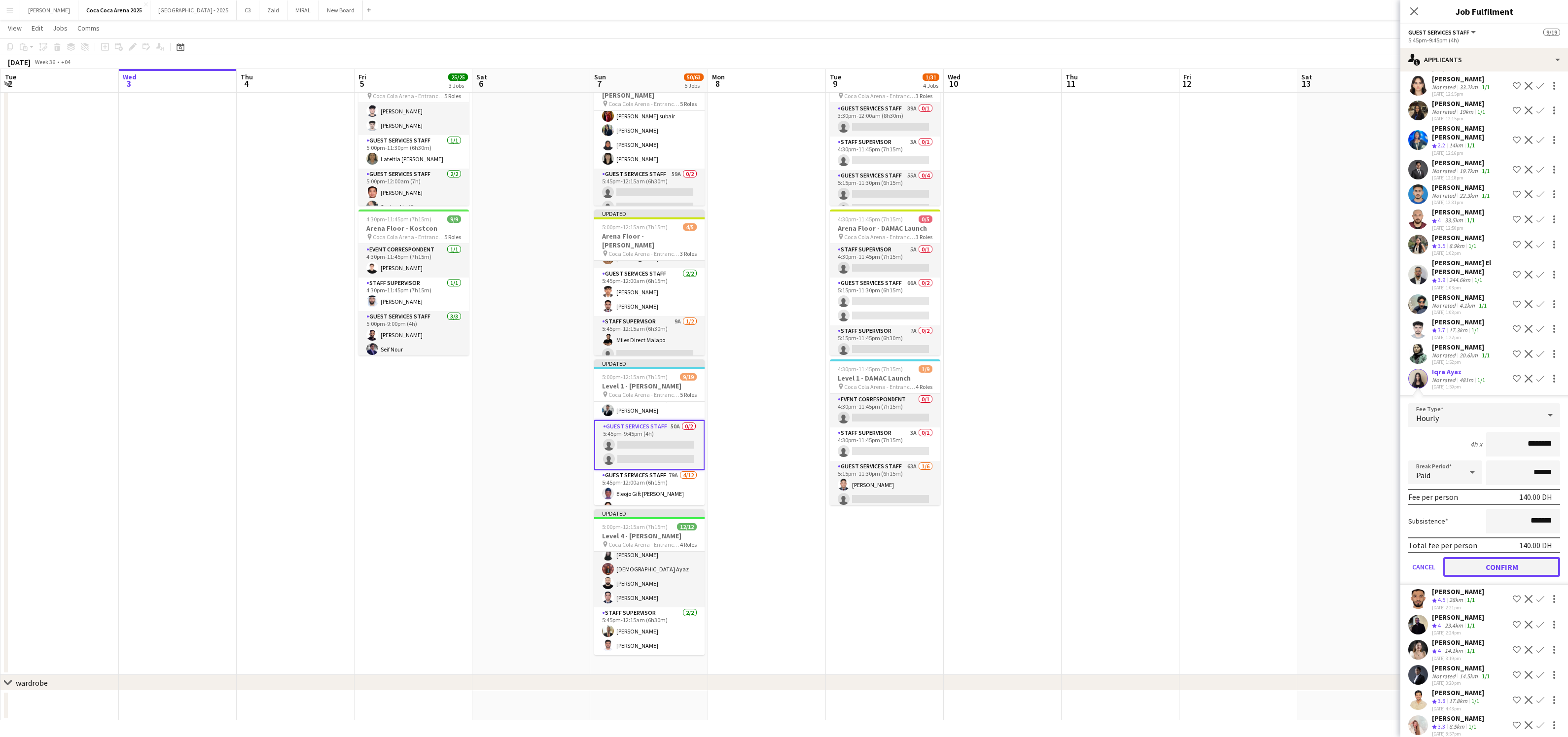
click at [1500, 557] on button "Confirm" at bounding box center [1502, 567] width 117 height 19
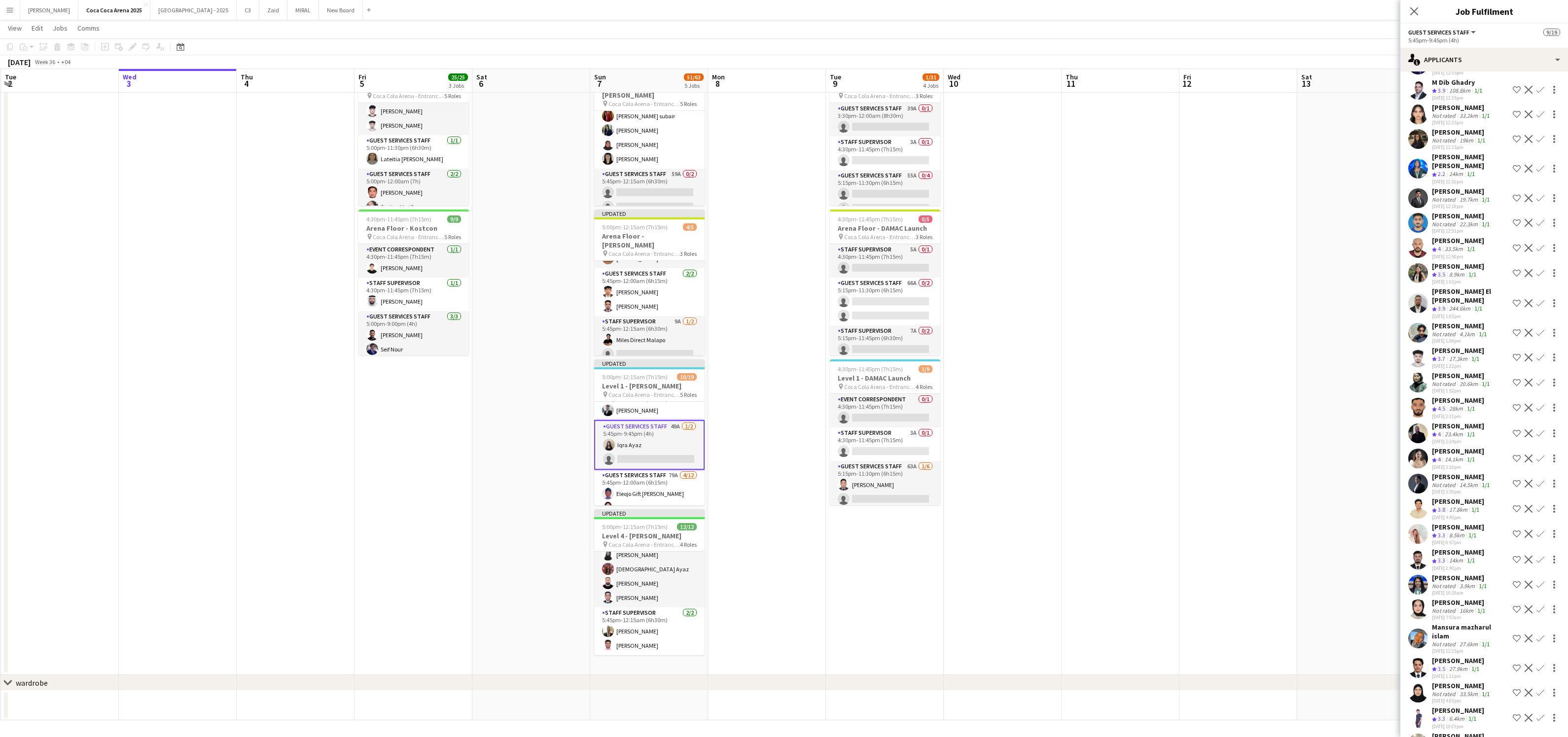
scroll to position [114, 0]
click at [684, 459] on app-card-role "Guest Services Staff 49A 1/2 5:45pm-9:45pm (4h) Iqra Ayaz single-neutral-actions" at bounding box center [649, 445] width 110 height 50
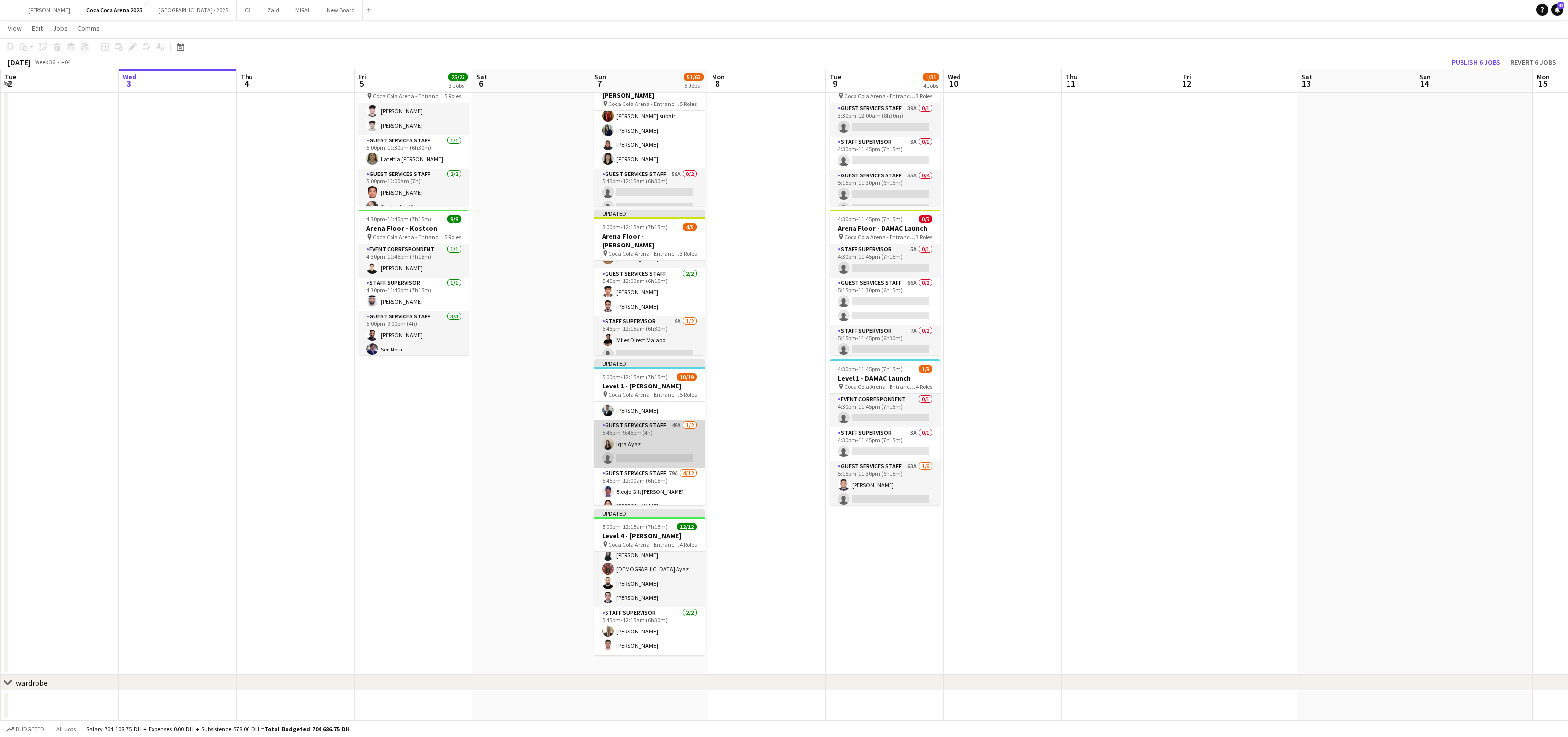
click at [635, 455] on app-card-role "Guest Services Staff 49A 1/2 5:45pm-9:45pm (4h) Iqra Ayaz single-neutral-actions" at bounding box center [649, 444] width 110 height 48
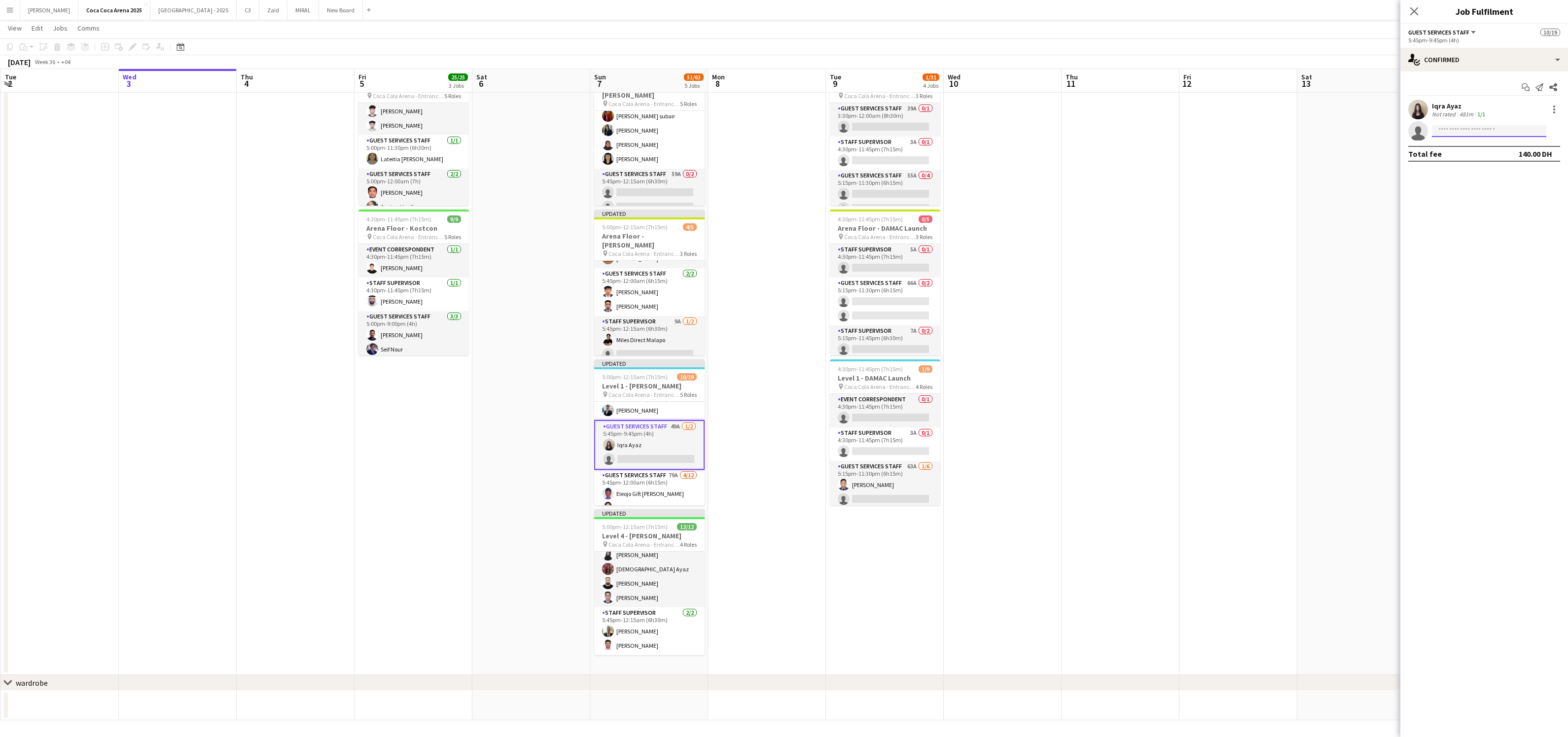
click at [1497, 130] on input at bounding box center [1489, 131] width 114 height 12
type input "****"
click at [1469, 136] on input "****" at bounding box center [1489, 131] width 114 height 12
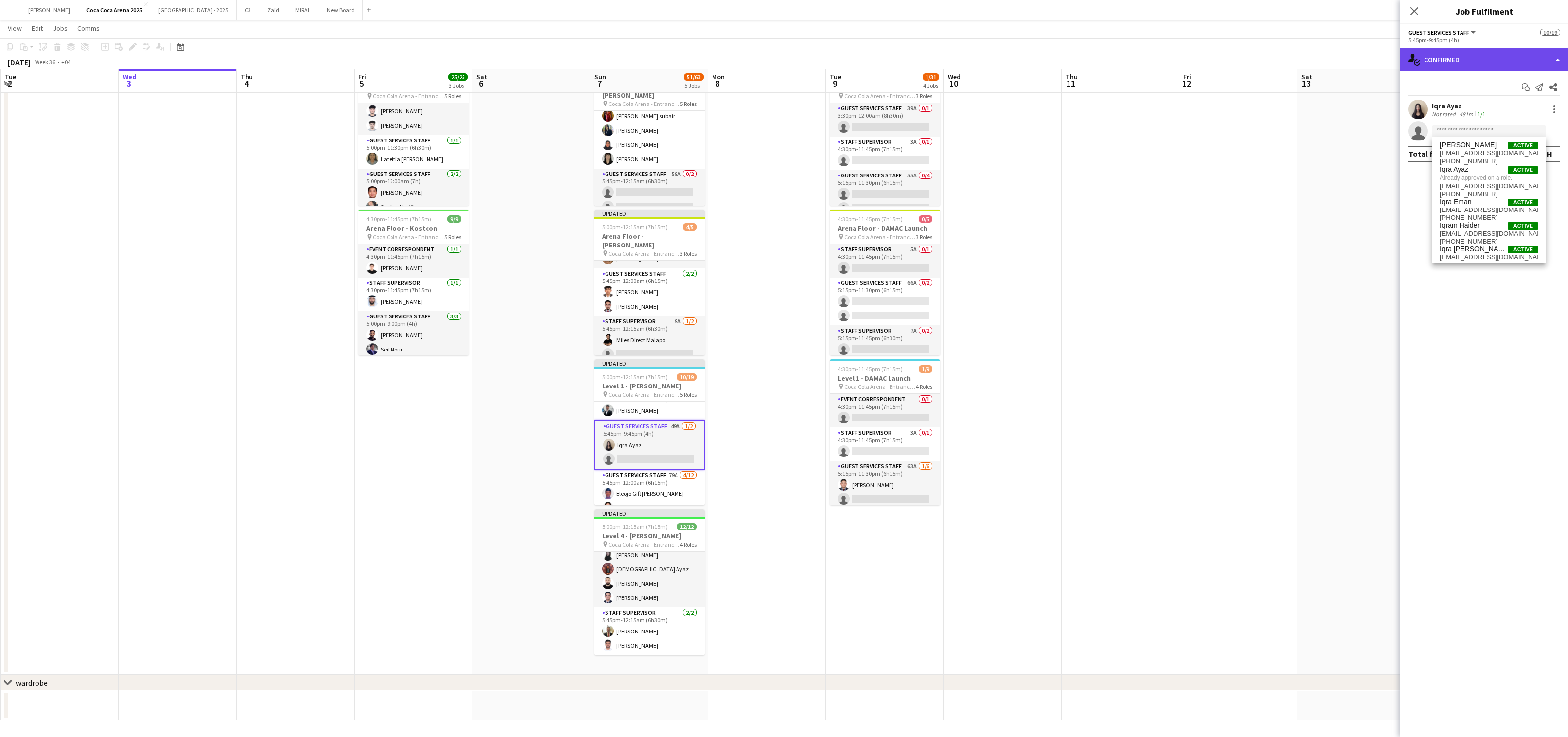
click at [1452, 60] on div "single-neutral-actions-check-2 Confirmed" at bounding box center [1484, 60] width 167 height 24
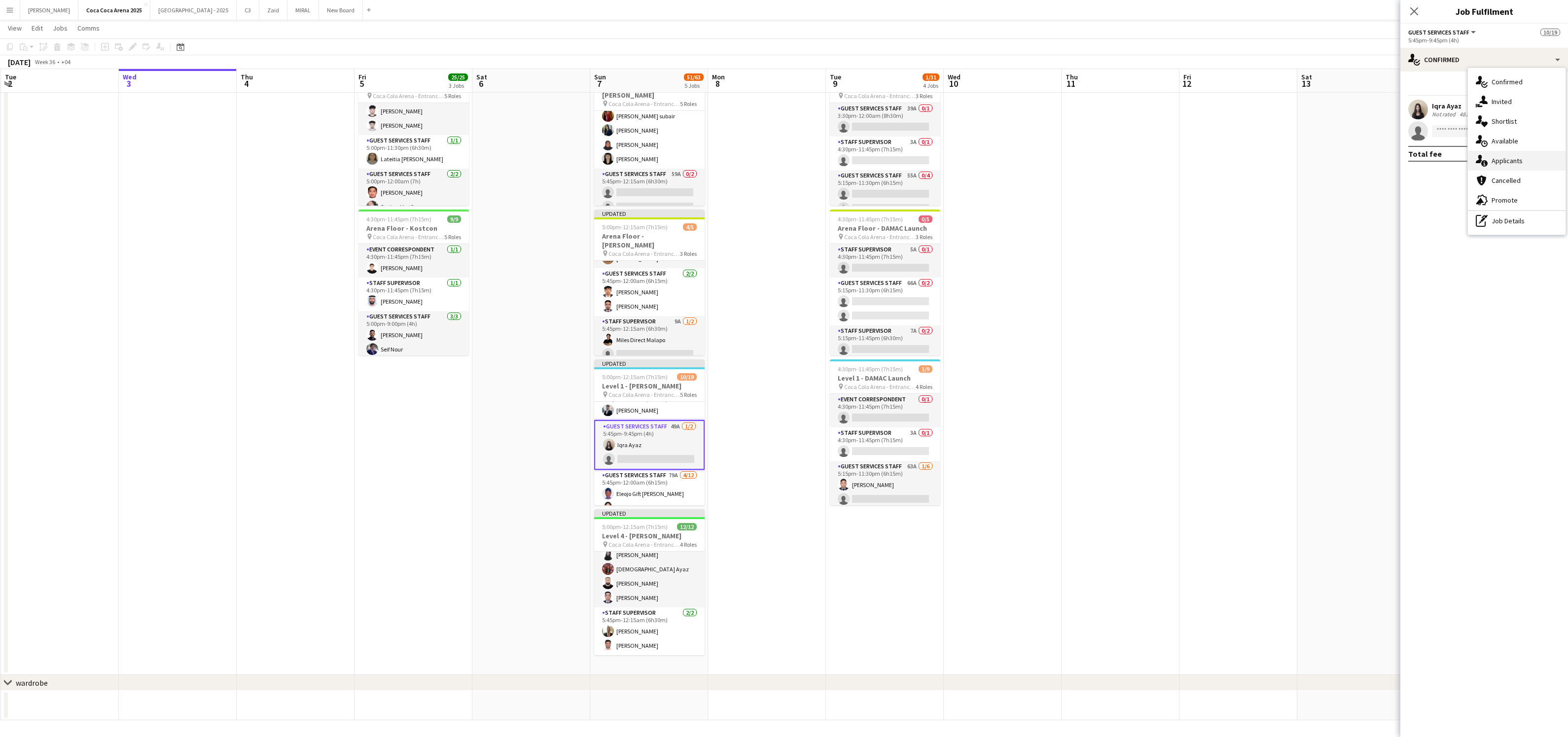
click at [1491, 159] on div "single-neutral-actions-information Applicants" at bounding box center [1517, 161] width 97 height 19
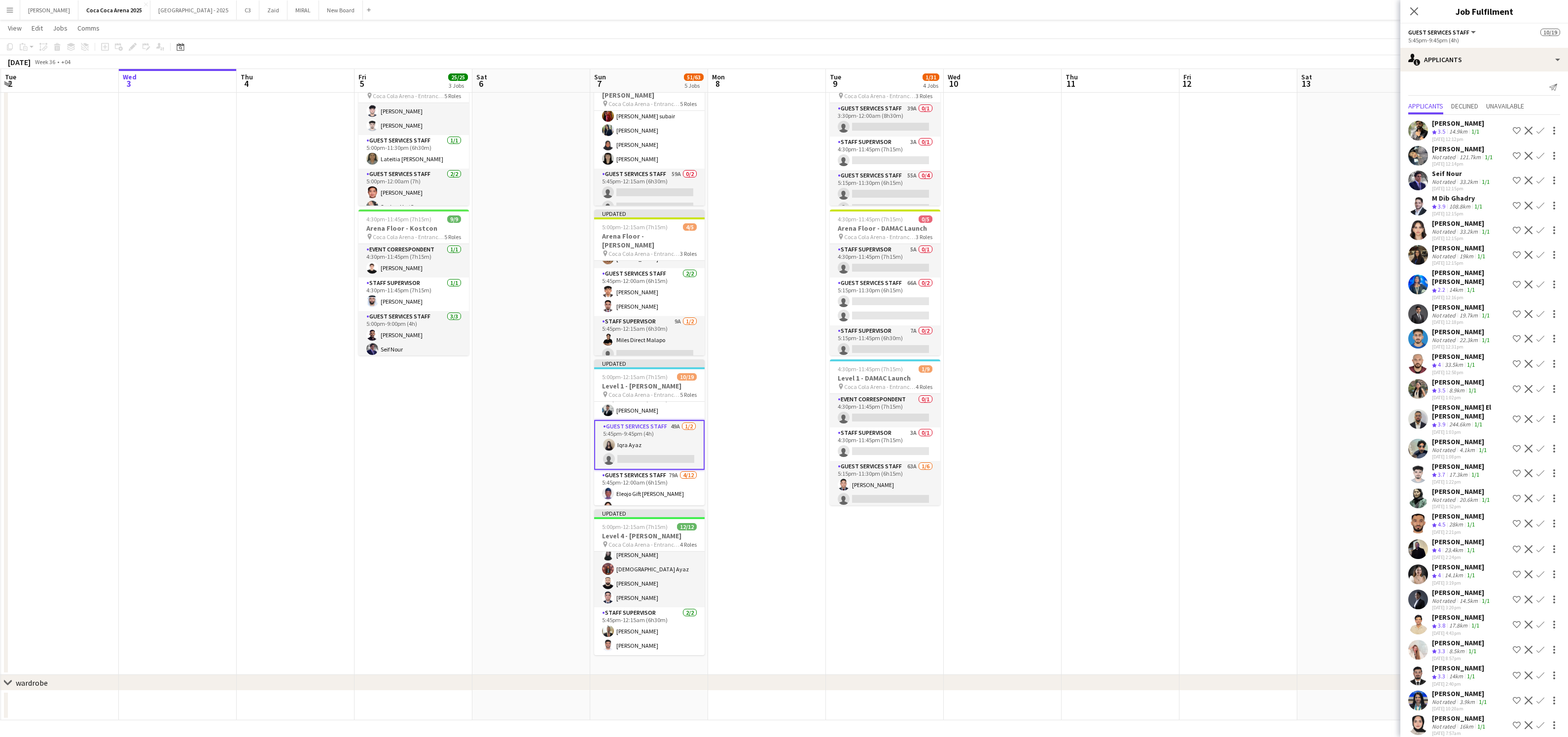
click at [1443, 388] on span "3.5" at bounding box center [1441, 390] width 7 height 7
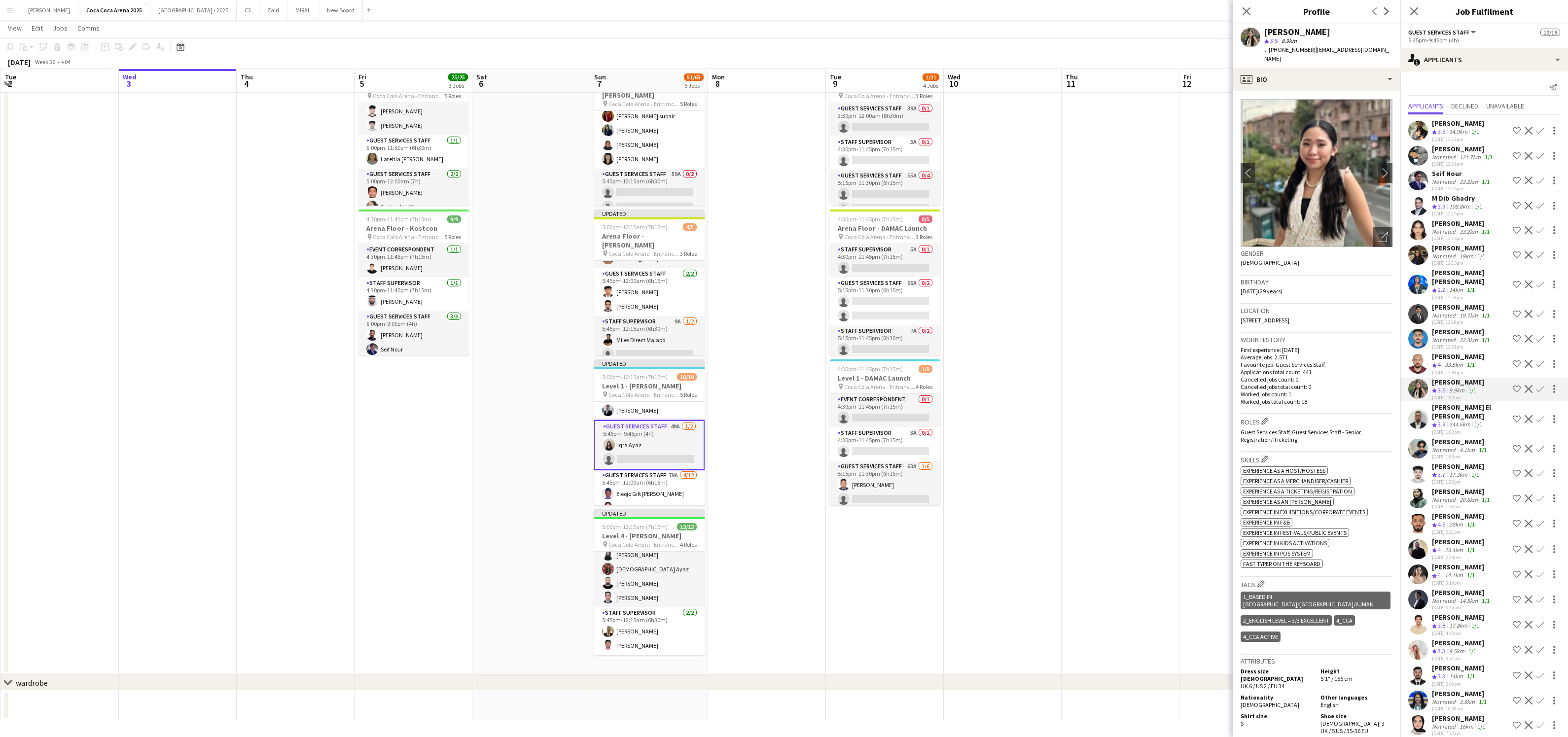
click at [1443, 388] on span "3.5" at bounding box center [1441, 390] width 7 height 7
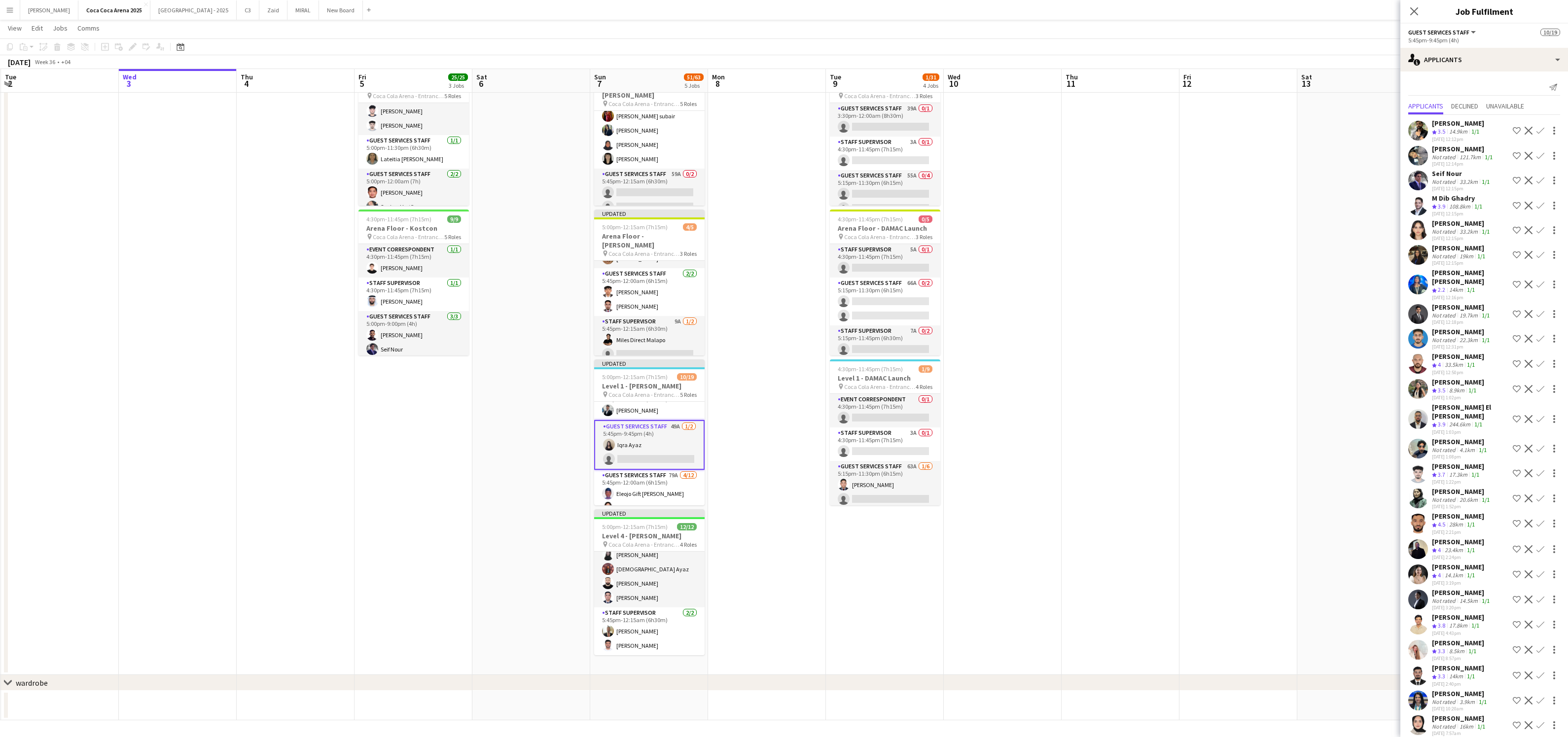
click at [1541, 388] on app-icon "Confirm" at bounding box center [1540, 389] width 8 height 8
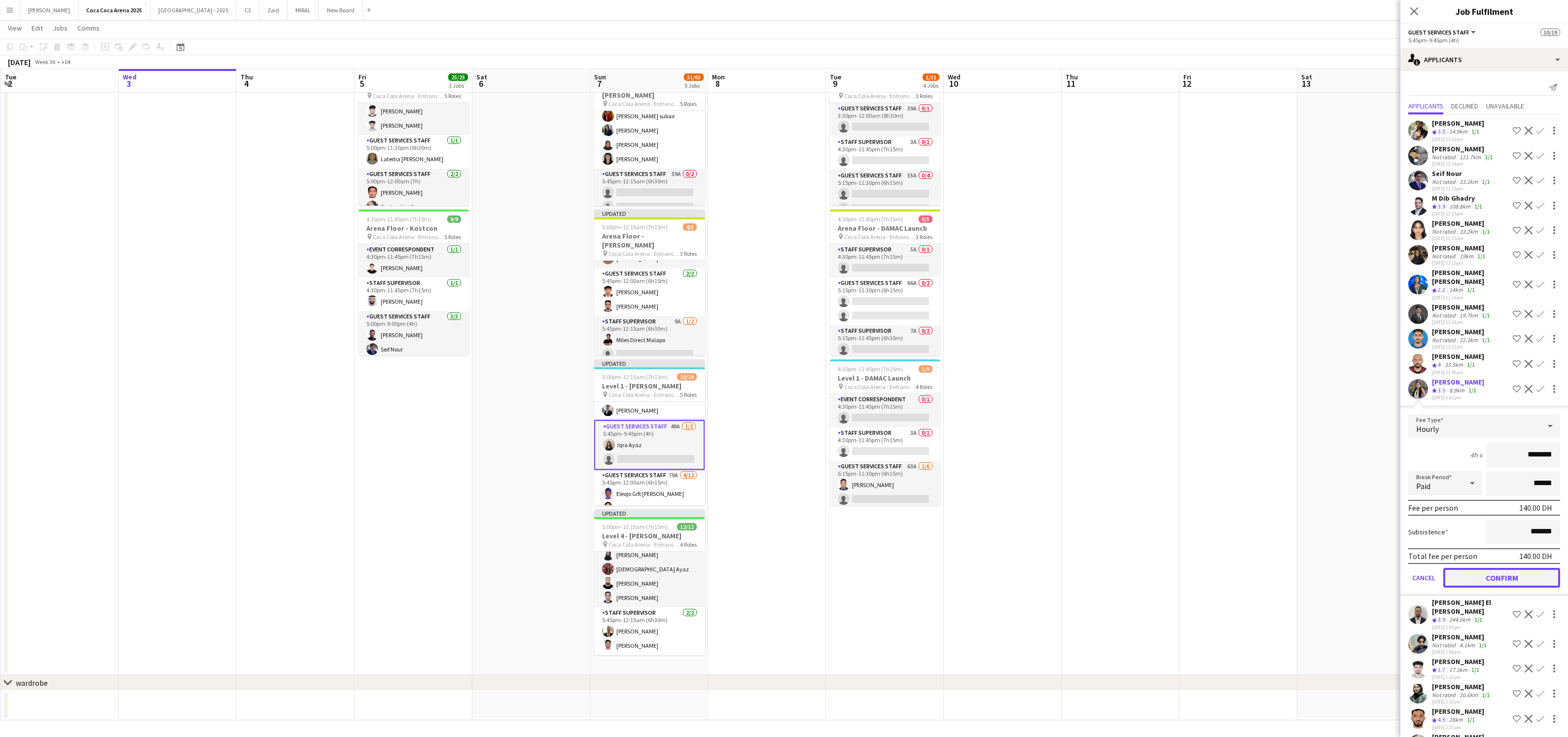
click at [1505, 572] on button "Confirm" at bounding box center [1502, 578] width 117 height 19
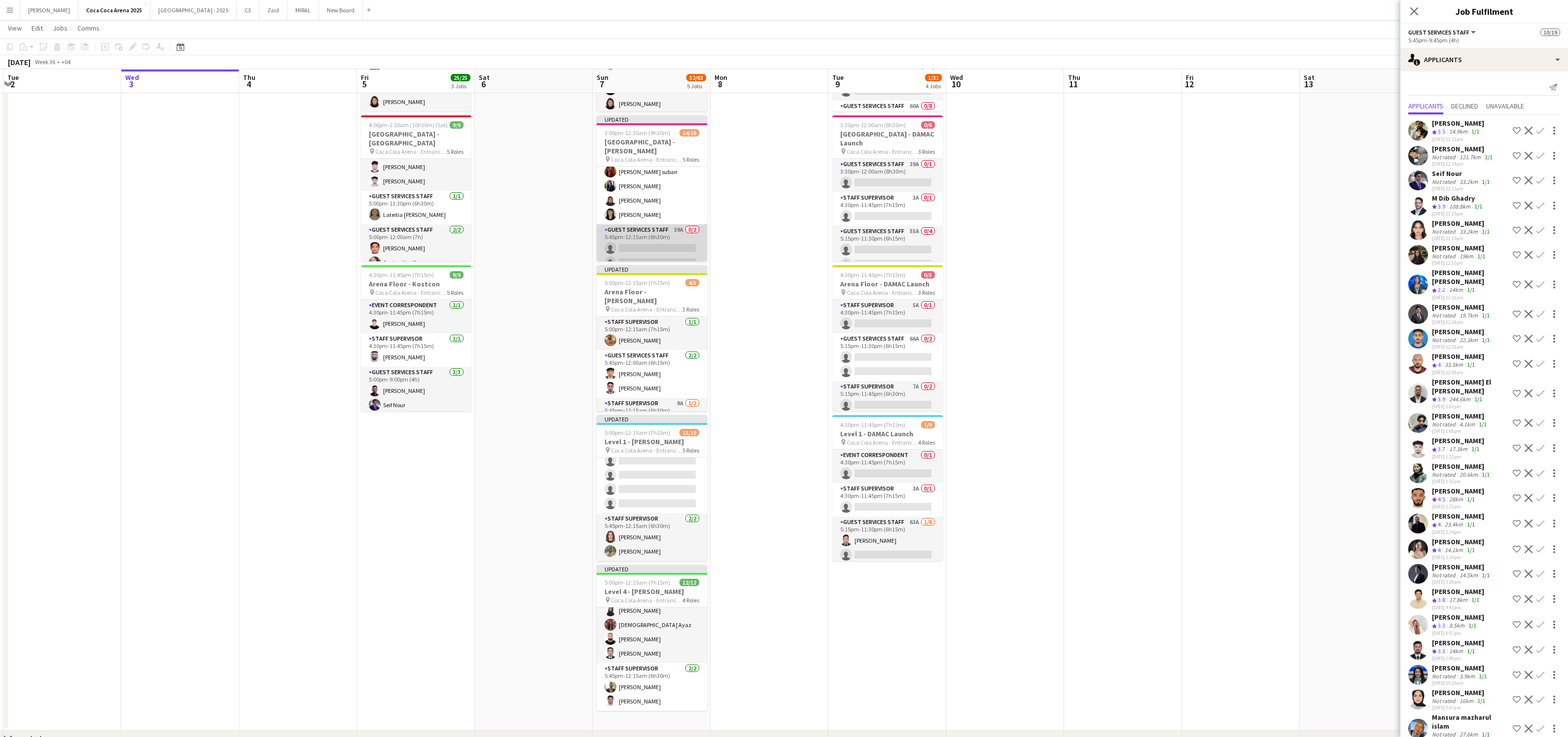
click at [653, 232] on app-card-role "Guest Services Staff 59A 0/2 5:45pm-12:15am (6h30m) single-neutral-actions sing…" at bounding box center [651, 248] width 110 height 48
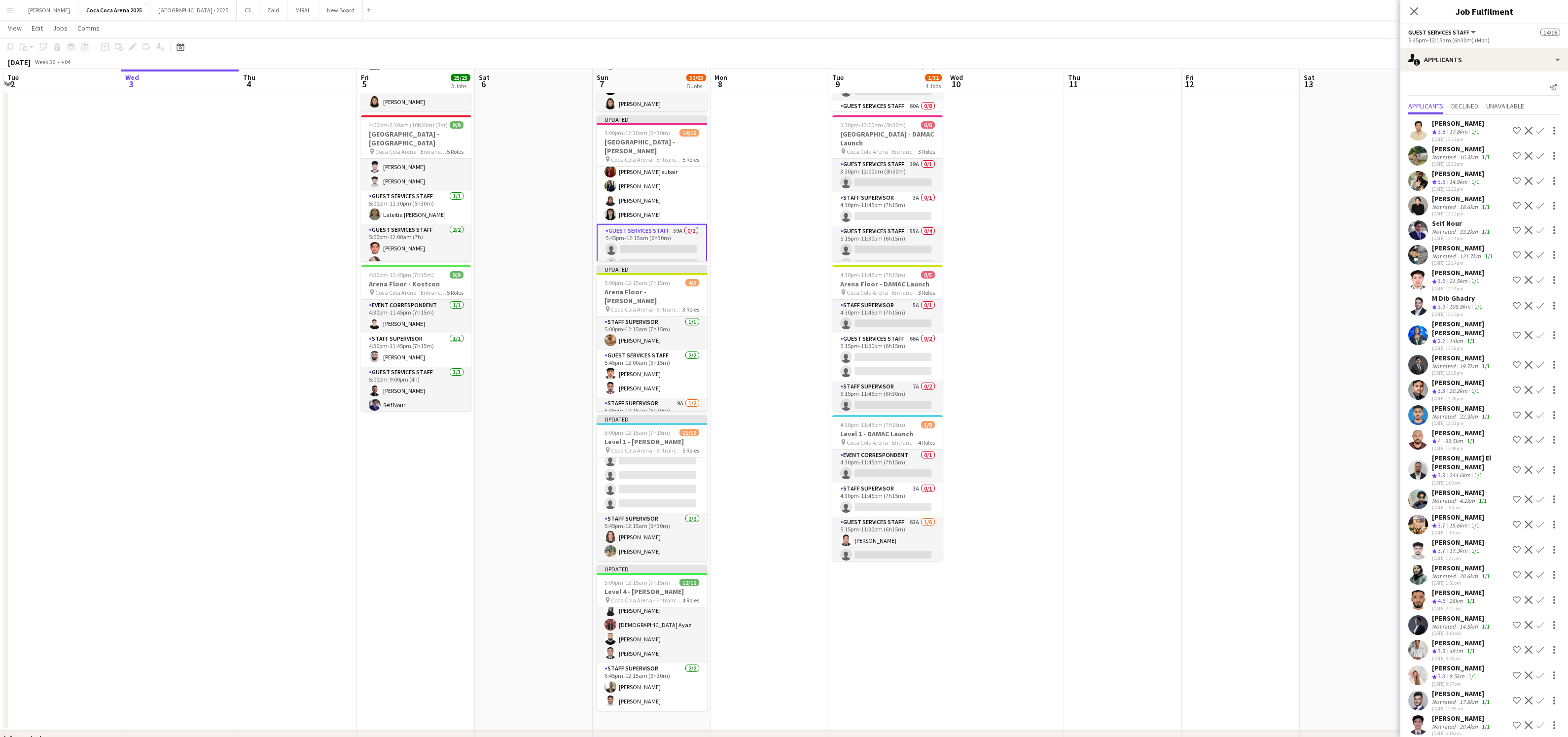
click at [659, 234] on app-card-role "Guest Services Staff 59A 0/2 5:45pm-12:15am (6h30m) single-neutral-actions sing…" at bounding box center [651, 250] width 110 height 50
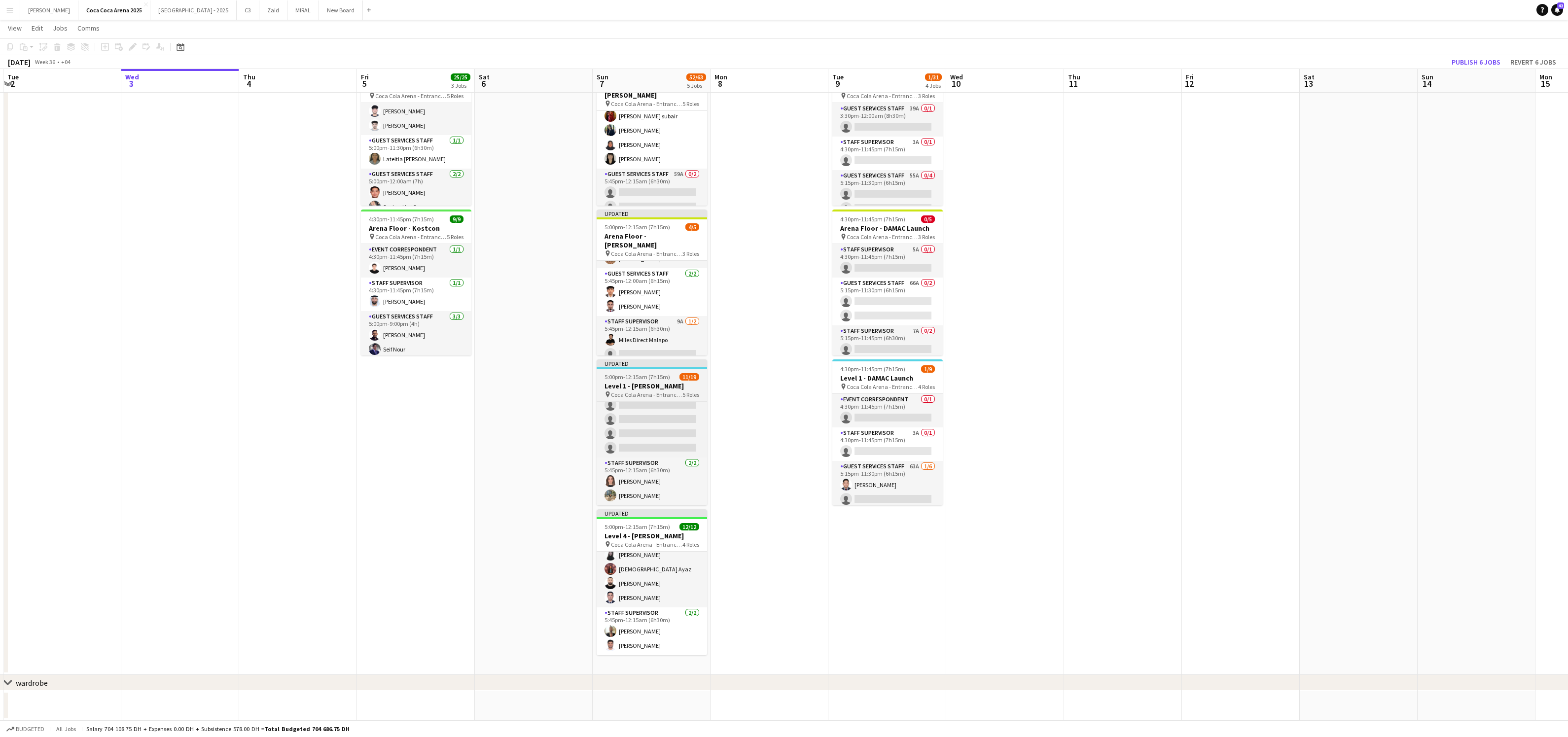
click at [658, 387] on h3 "Level 1 - [PERSON_NAME]" at bounding box center [651, 386] width 110 height 9
click at [644, 455] on app-card-role "Guest Services Staff 79A [DATE] 5:45pm-12:00am (6h15m) Eleojo Gift [PERSON_NAME…" at bounding box center [652, 362] width 108 height 190
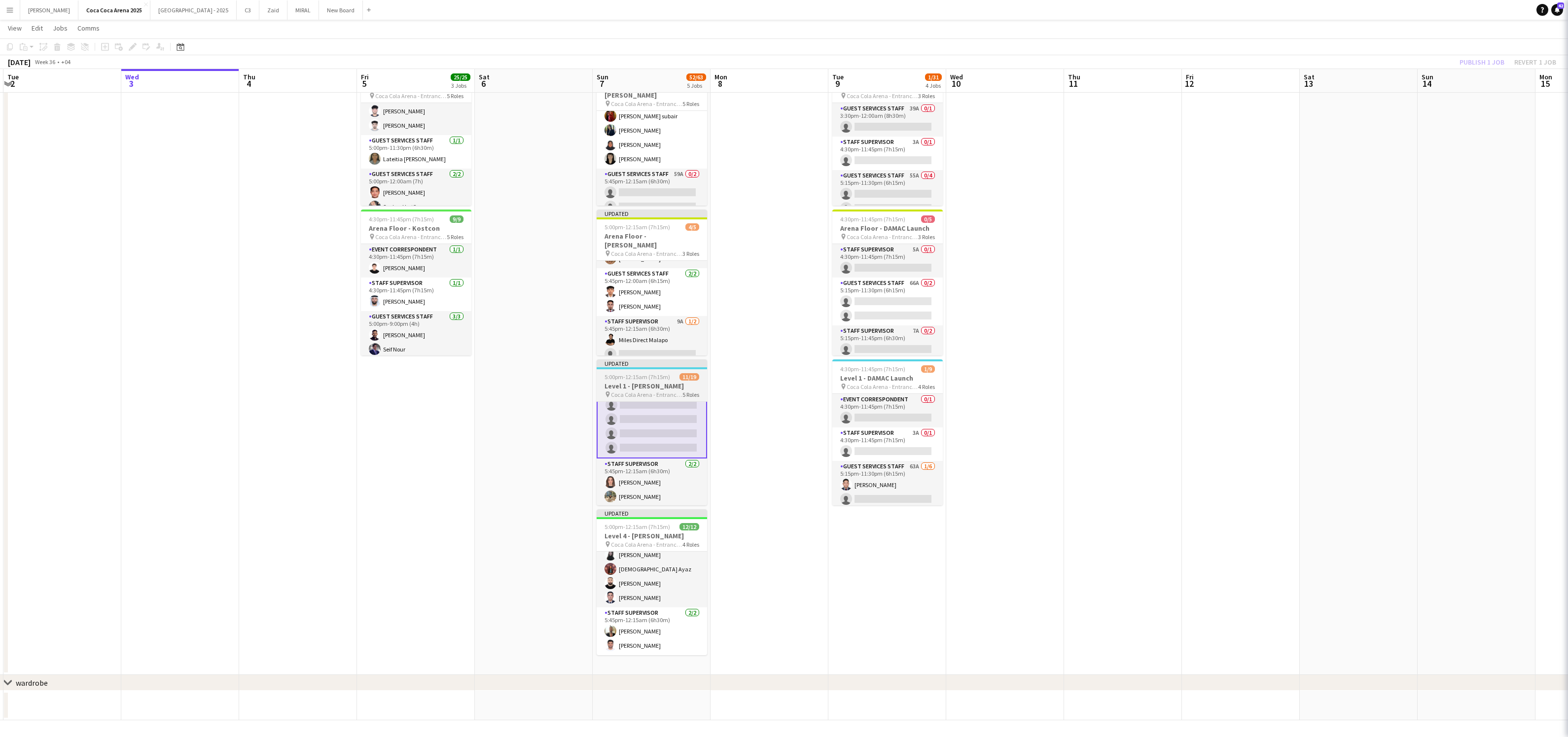
click at [639, 382] on h3 "Level 1 - [PERSON_NAME]" at bounding box center [651, 386] width 110 height 9
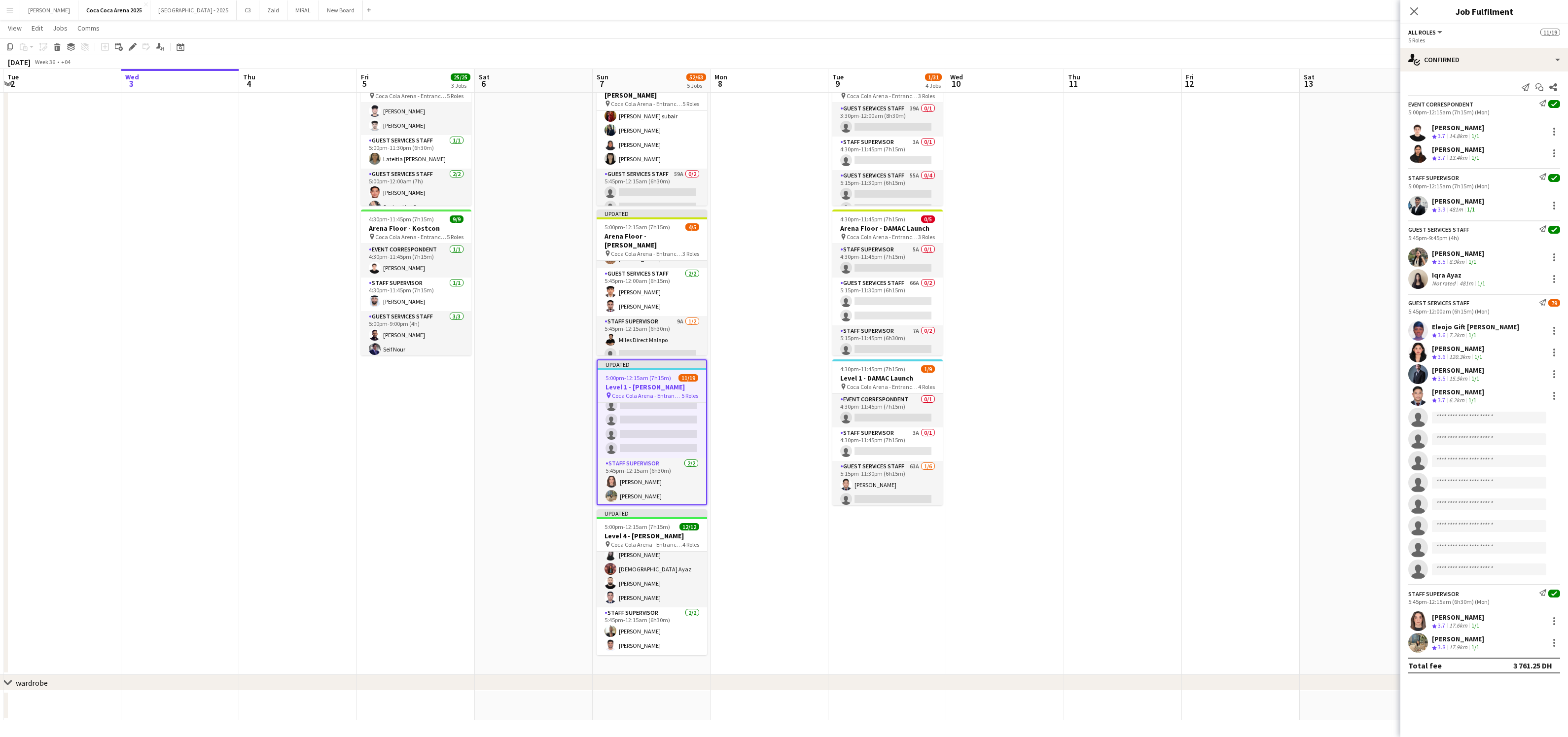
click at [636, 364] on div "Updated" at bounding box center [652, 364] width 108 height 8
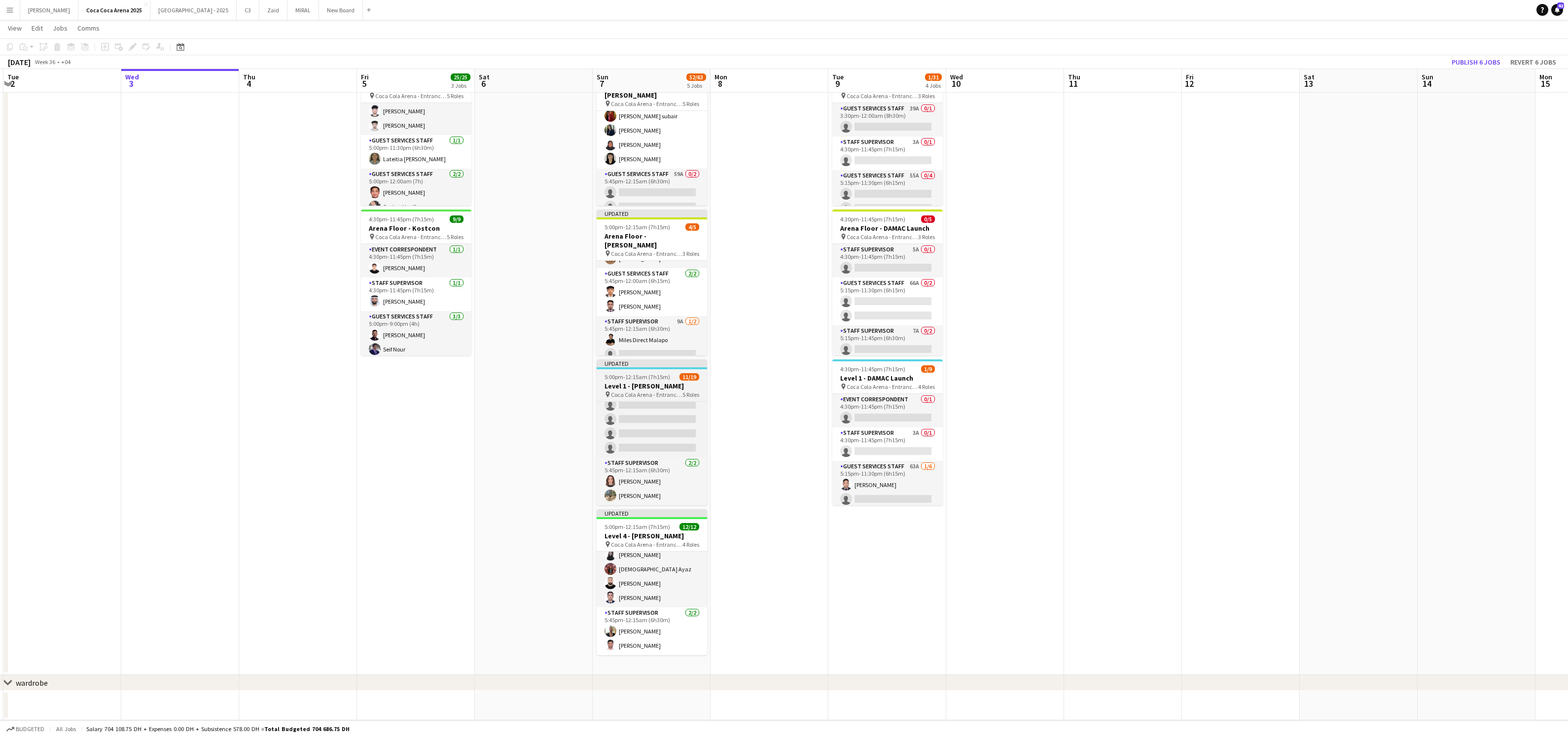
click at [636, 364] on div "Updated" at bounding box center [651, 363] width 110 height 8
click at [634, 378] on span "5:00pm-12:15am (7h15m) (Mon)" at bounding box center [642, 378] width 73 height 7
click at [631, 402] on app-card-role "Guest Services Staff 79A [DATE] 5:45pm-12:00am (6h15m) Eleojo Gift [PERSON_NAME…" at bounding box center [651, 362] width 110 height 190
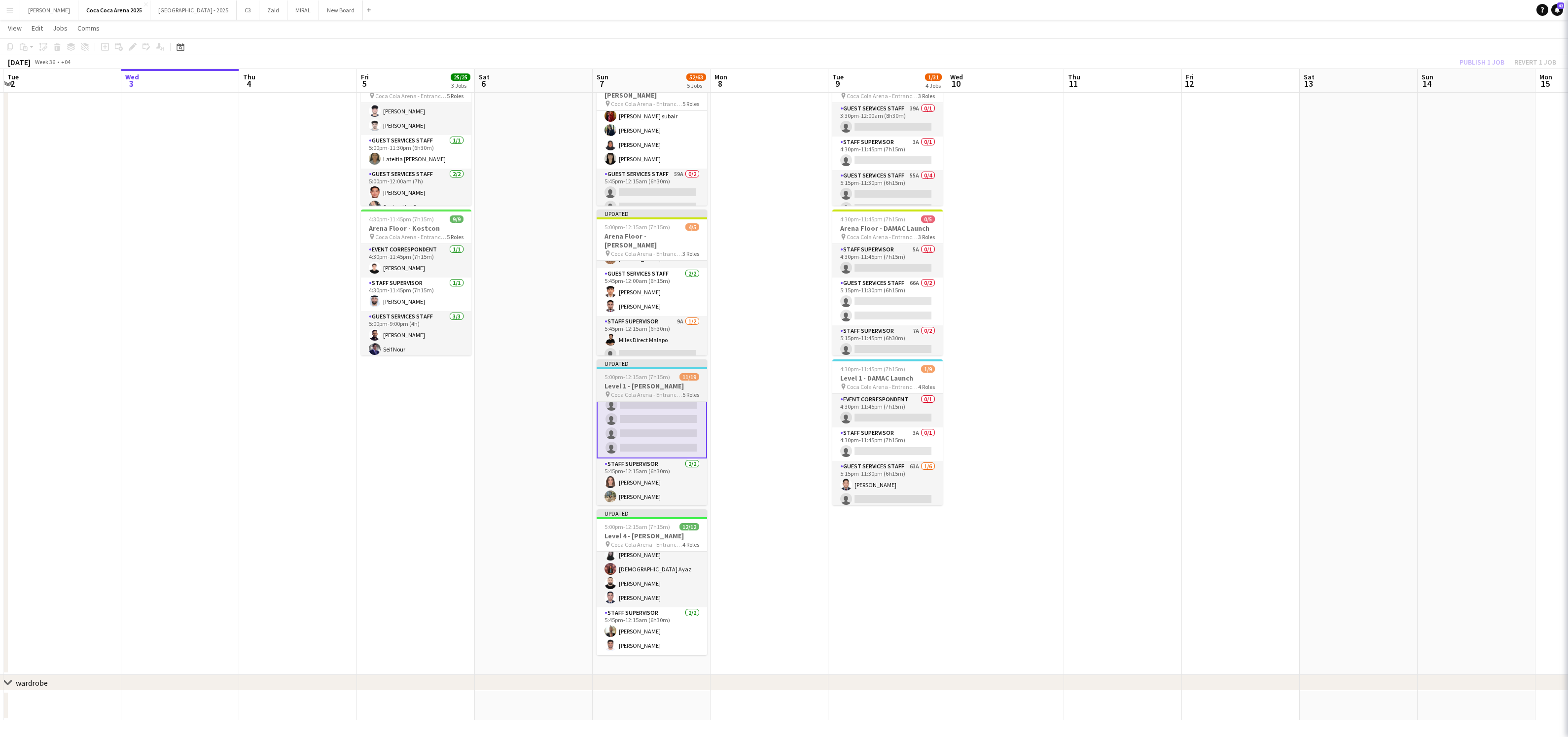
click at [631, 391] on span "Coca Cola Arena - Entrance F" at bounding box center [646, 394] width 71 height 7
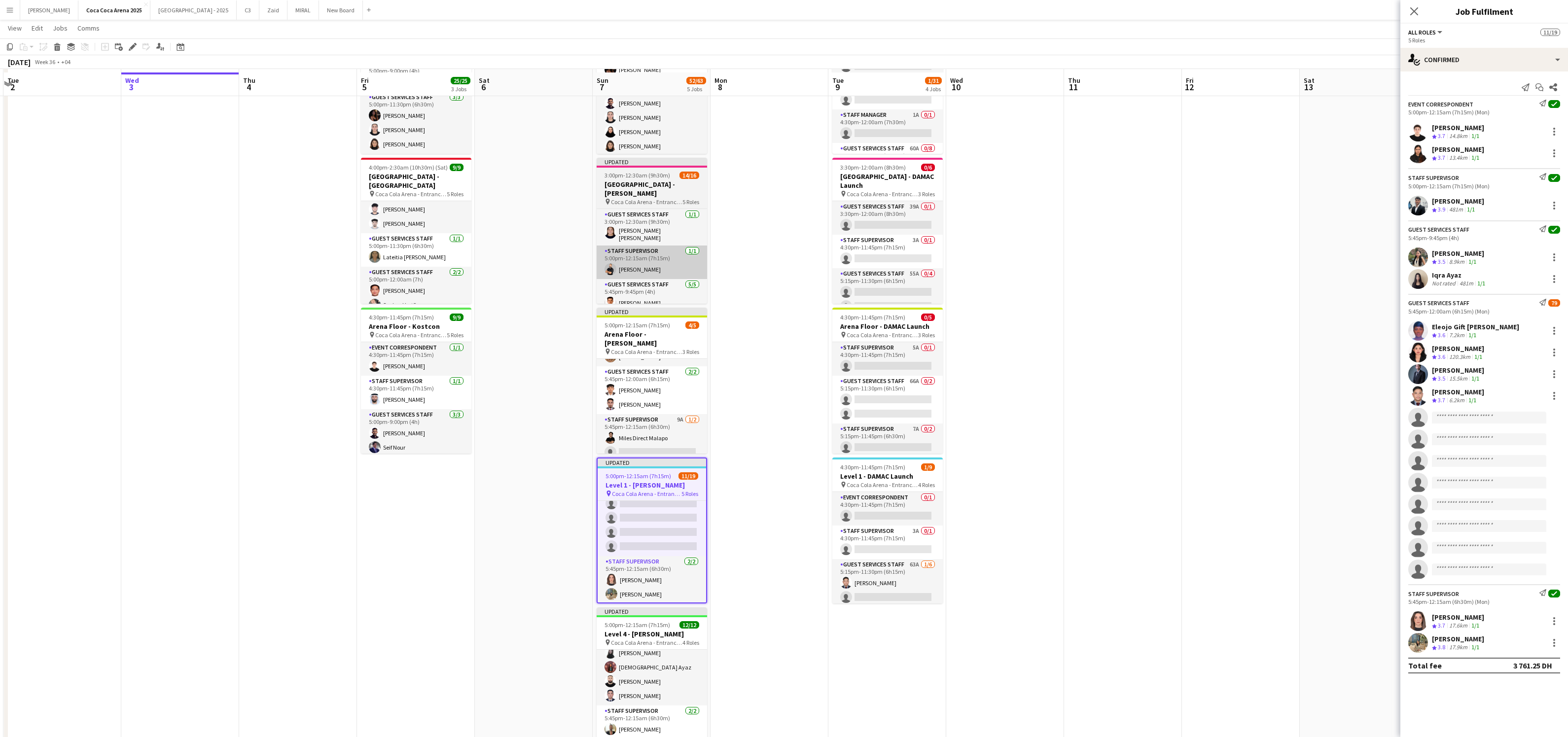
scroll to position [109, 0]
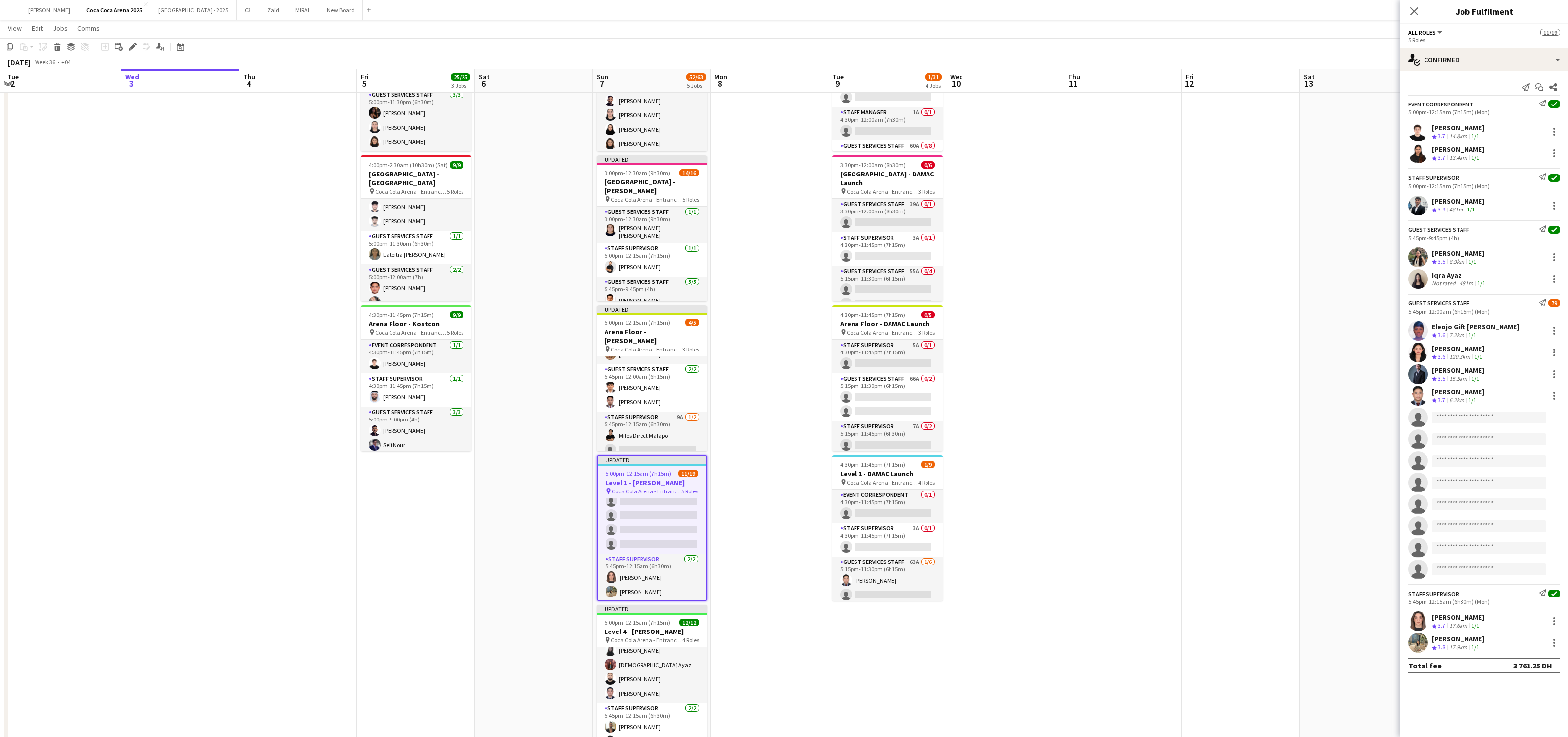
click at [1309, 211] on app-date-cell at bounding box center [1359, 386] width 118 height 769
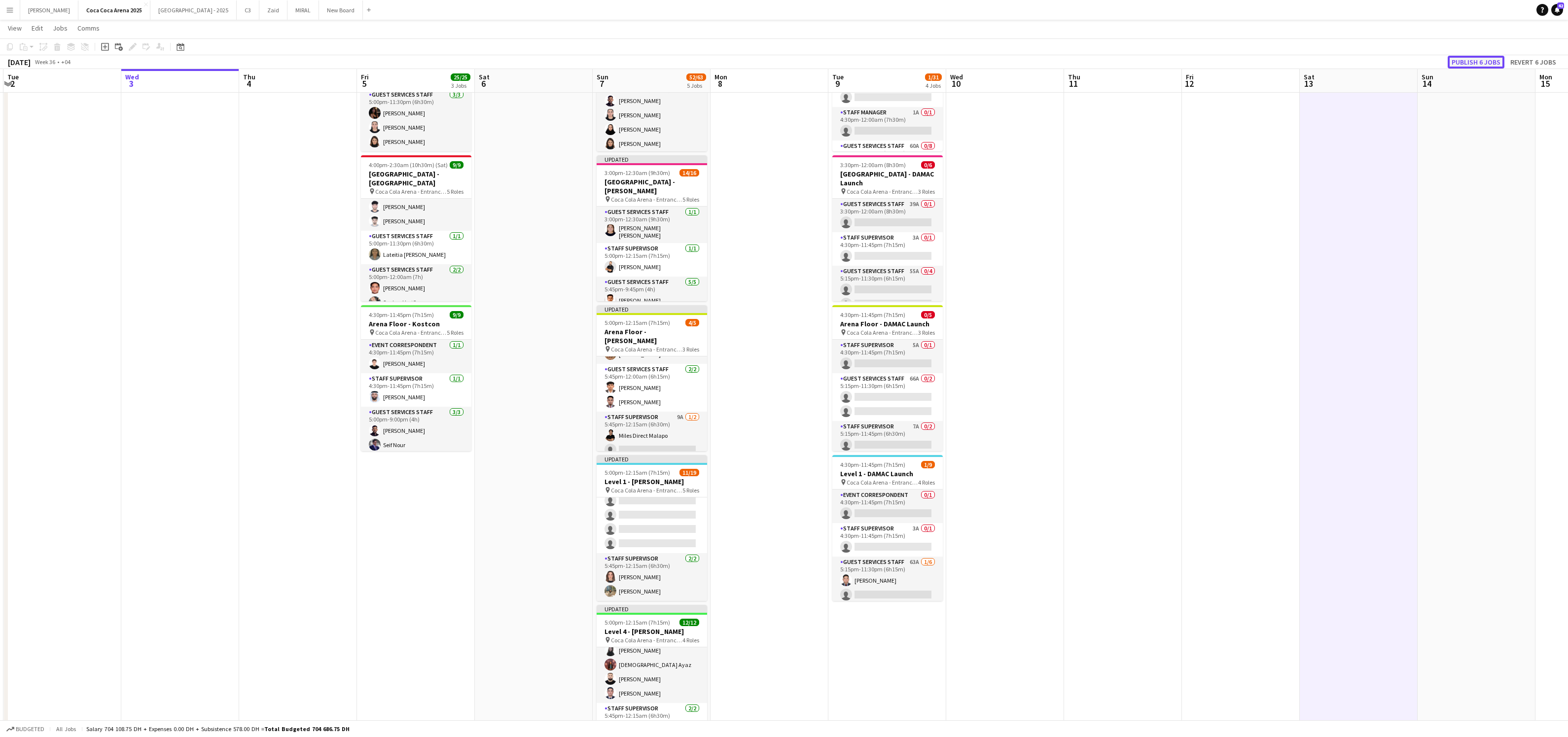
click at [1458, 63] on button "Publish 6 jobs" at bounding box center [1475, 62] width 57 height 13
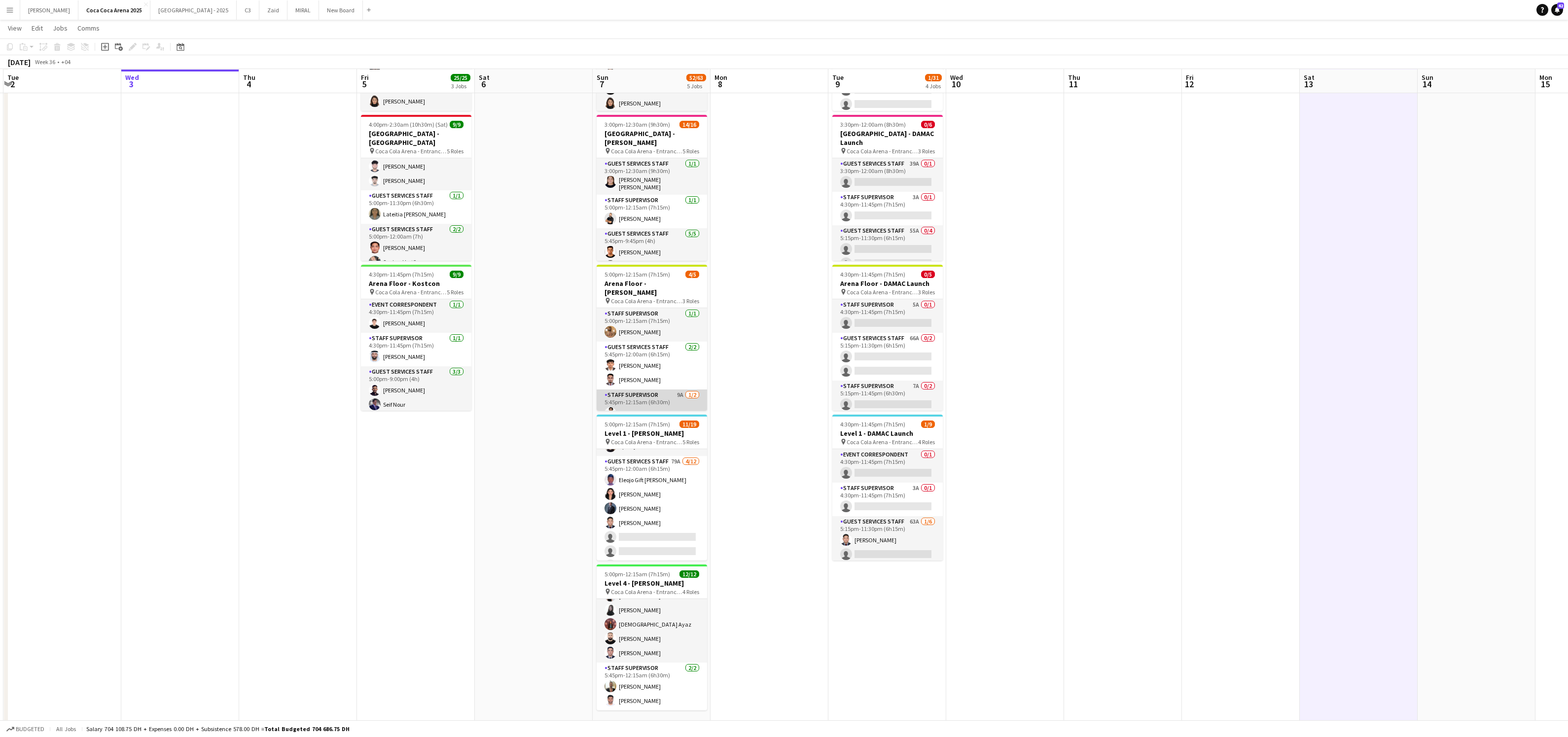
scroll to position [13, 0]
click at [649, 380] on app-card-role "Staff Supervisor 9A [DATE] 5:45pm-12:15am (6h30m) Miles Direct Malapo single-ne…" at bounding box center [651, 400] width 110 height 48
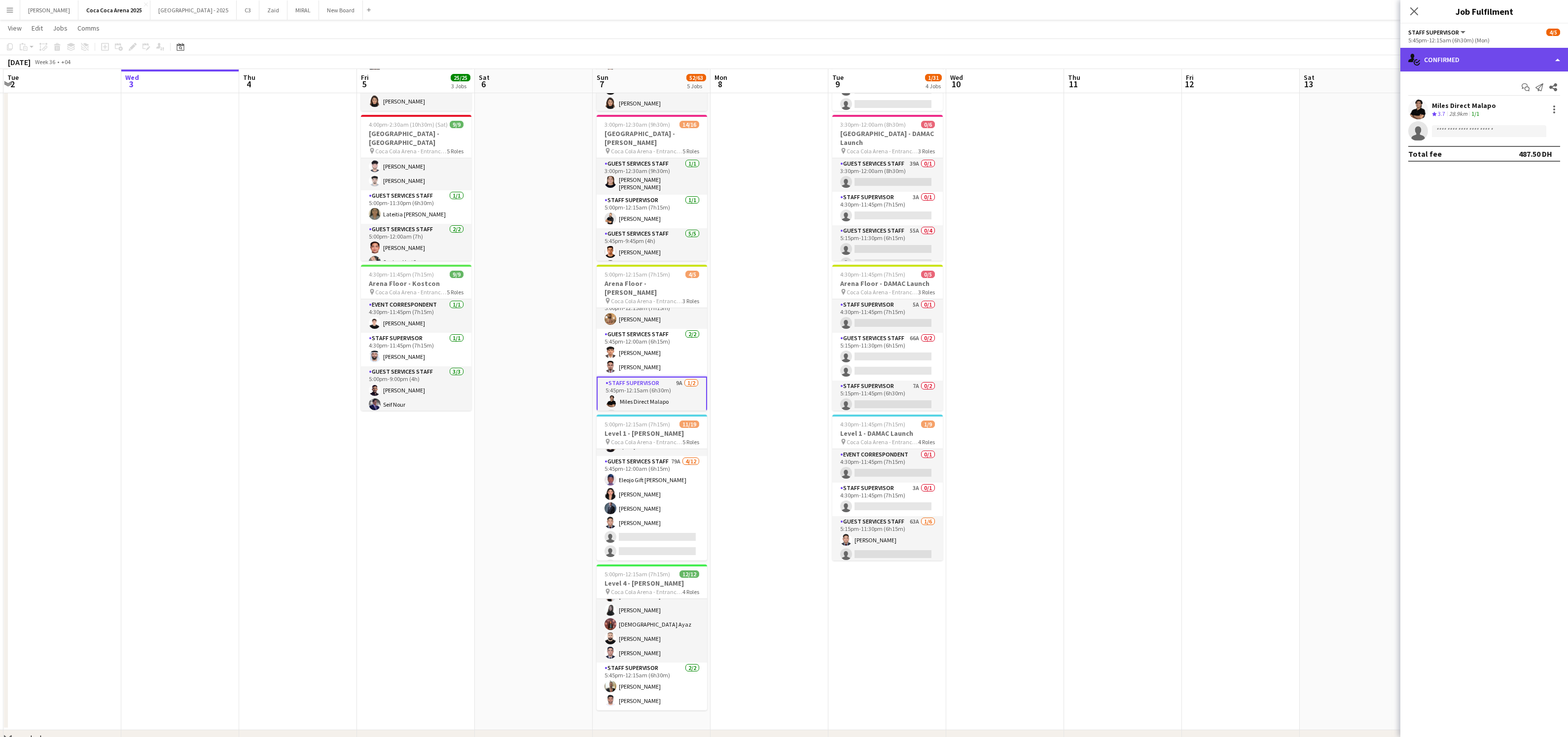
click at [1481, 63] on div "single-neutral-actions-check-2 Confirmed" at bounding box center [1484, 60] width 167 height 24
click at [1499, 164] on span "Applicants" at bounding box center [1507, 161] width 31 height 9
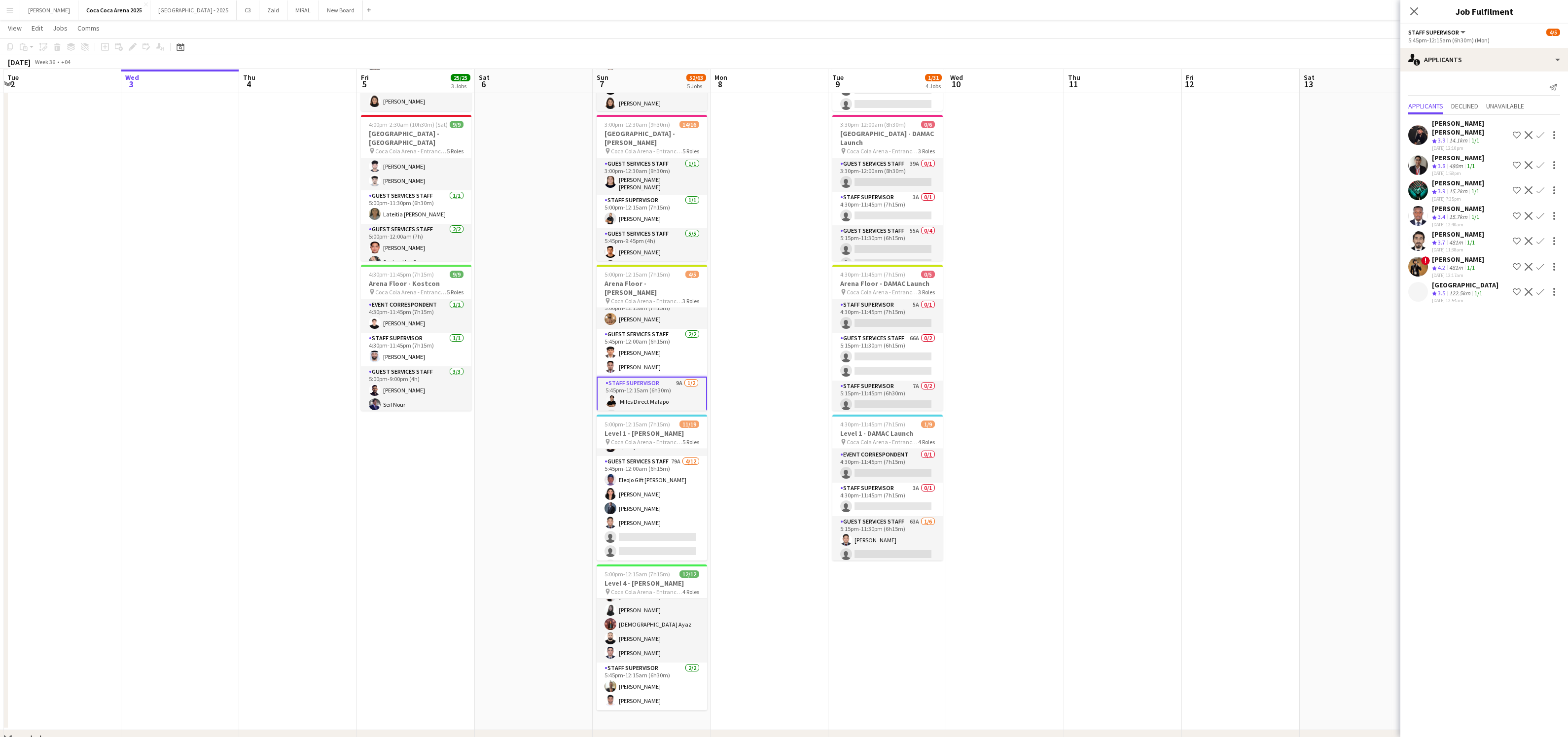
scroll to position [19, 0]
click at [1543, 186] on app-icon "Confirm" at bounding box center [1540, 190] width 8 height 8
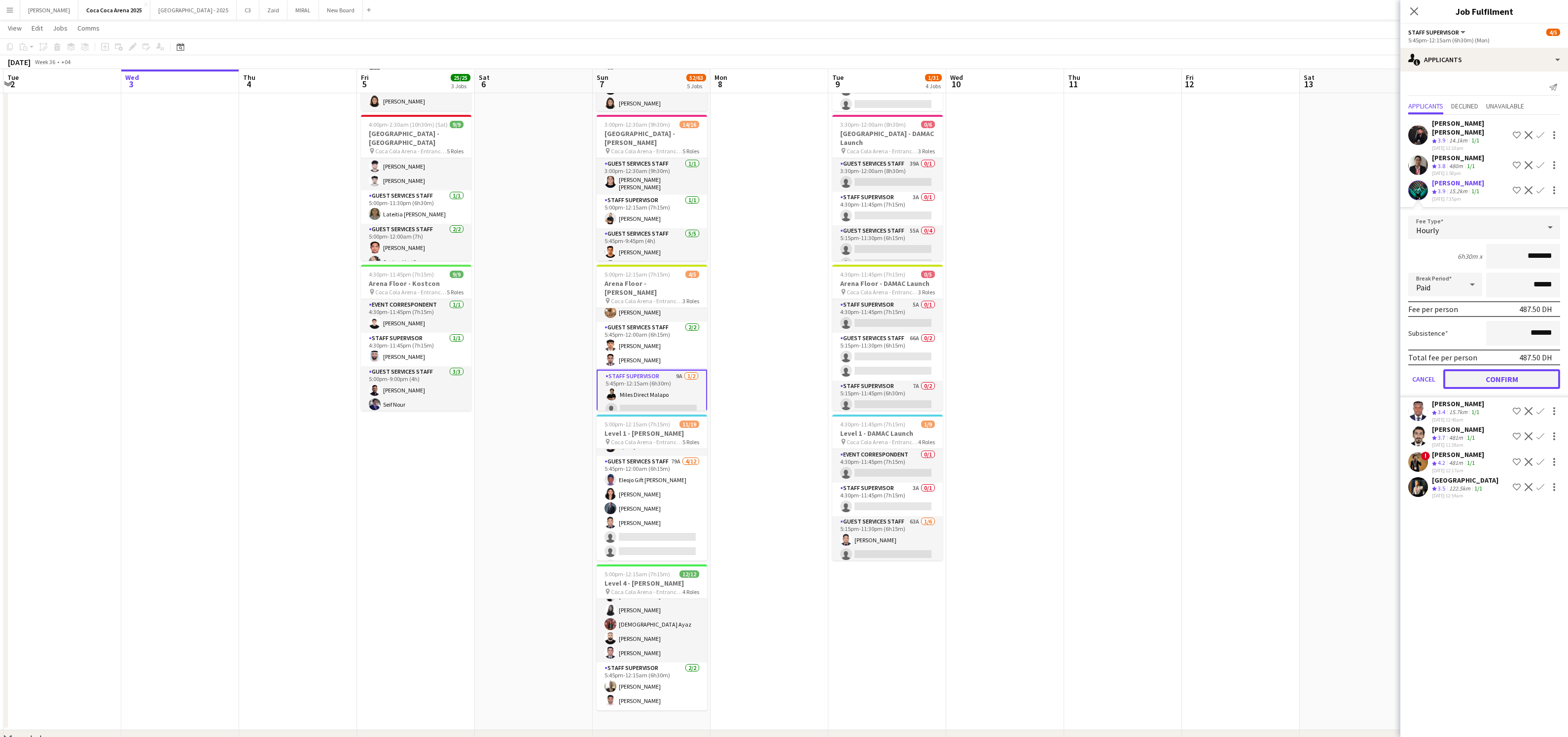
click at [1498, 370] on button "Confirm" at bounding box center [1502, 379] width 117 height 19
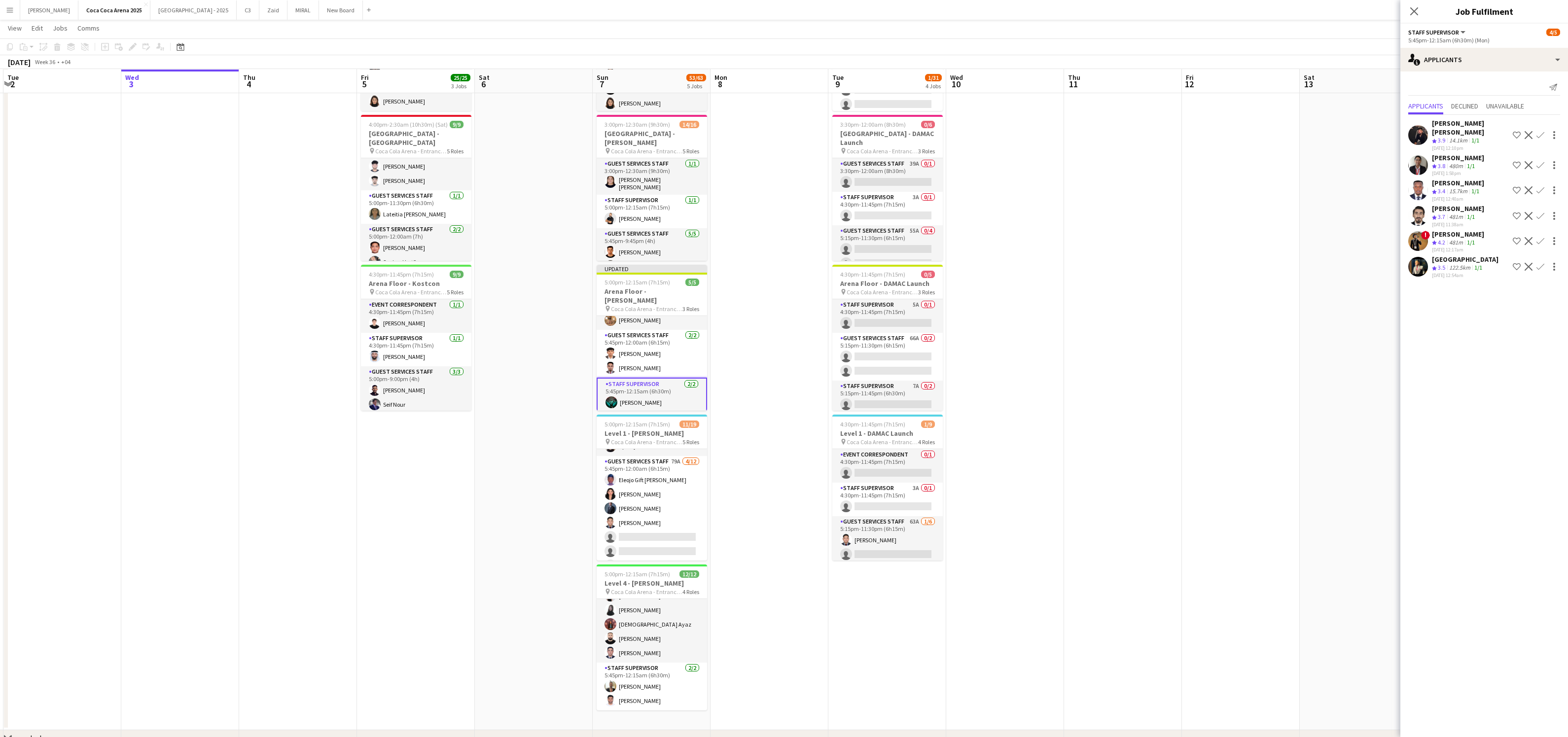
click at [660, 405] on app-card-role "Staff Supervisor [DATE] 5:45pm-12:15am (6h30m) [PERSON_NAME] Miles Direct Malapo" at bounding box center [651, 403] width 110 height 50
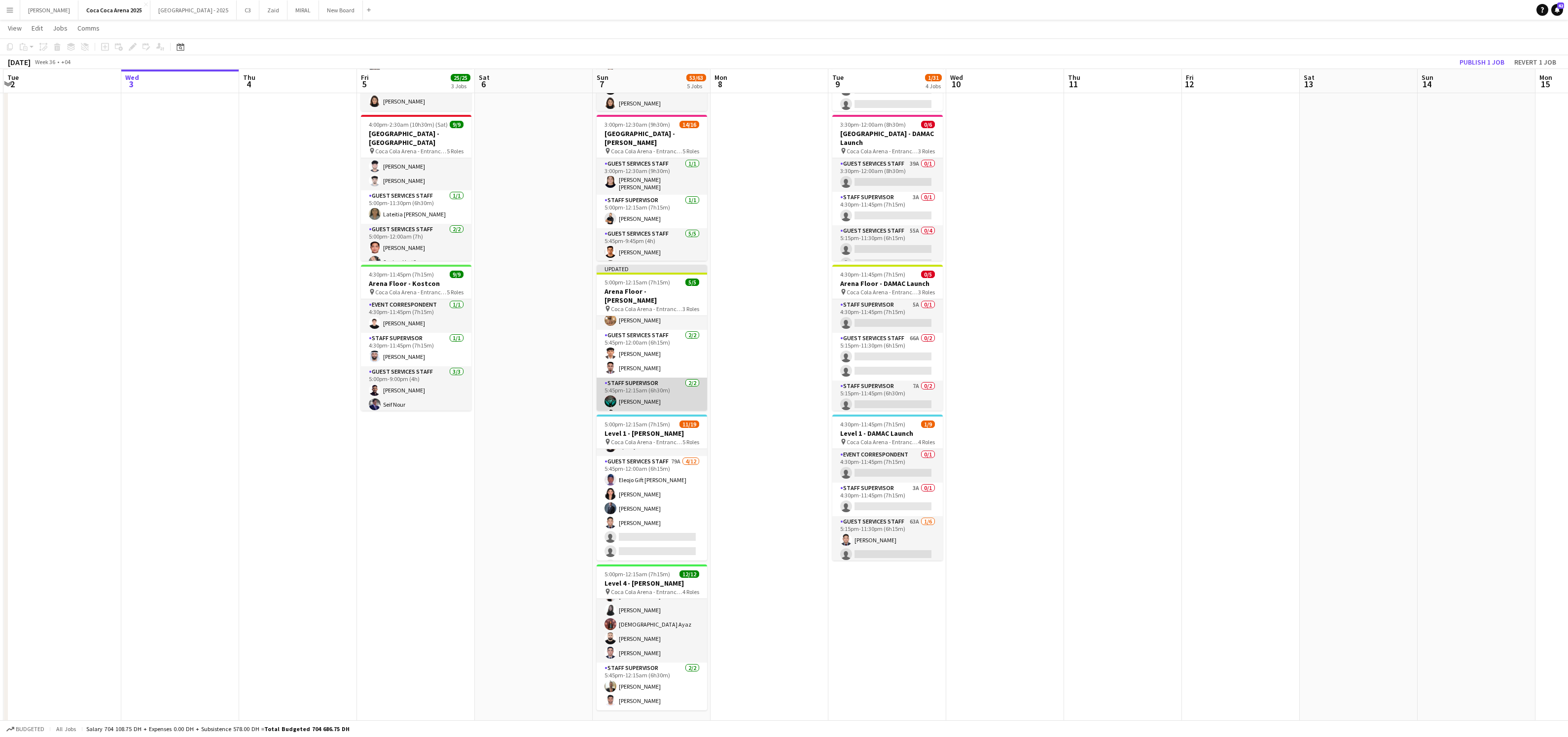
click at [628, 383] on app-card-role "Staff Supervisor [DATE] 5:45pm-12:15am (6h30m) [PERSON_NAME] Miles Direct Malapo" at bounding box center [651, 402] width 110 height 48
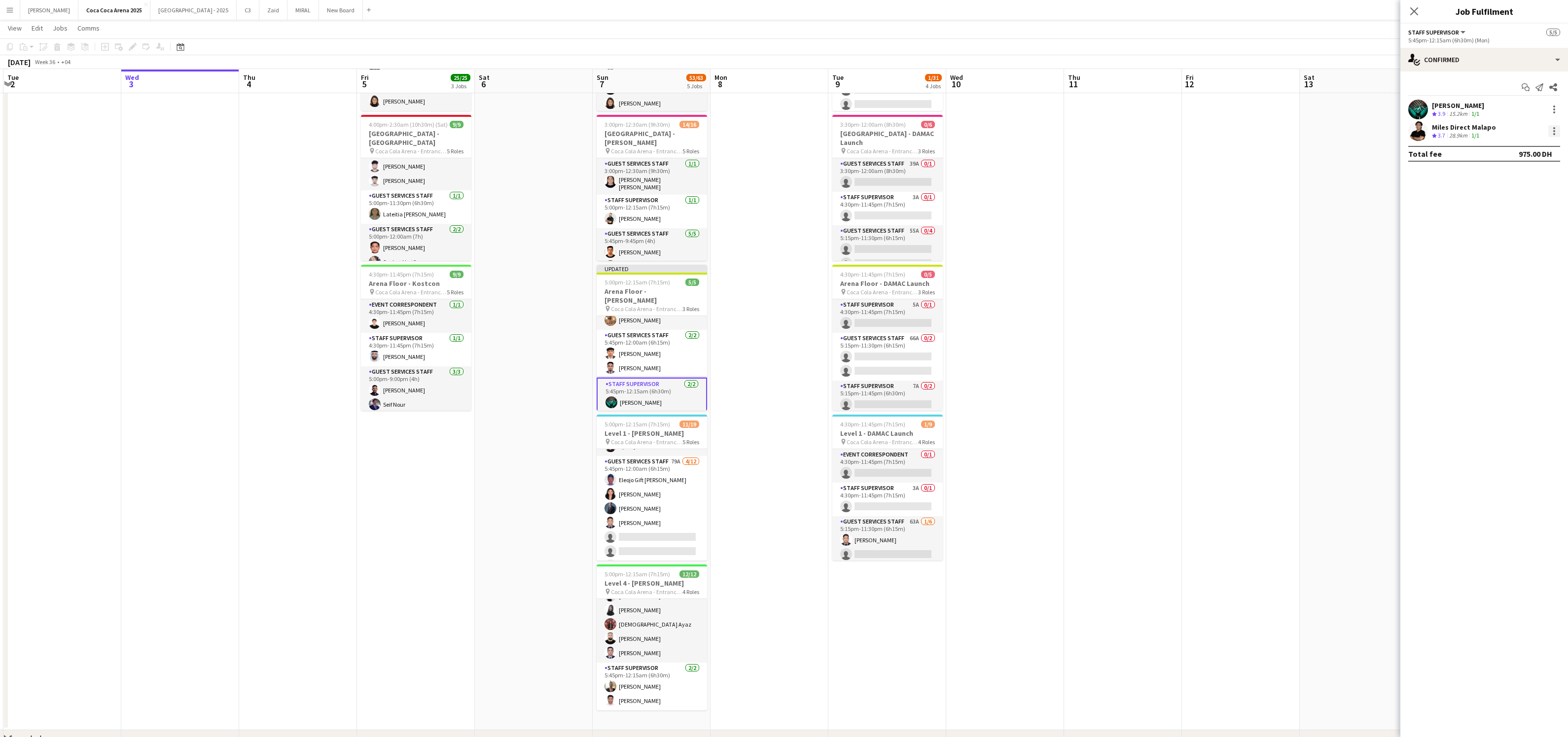
click at [1552, 128] on div at bounding box center [1554, 131] width 12 height 12
click at [1517, 173] on span "Switch crew" at bounding box center [1512, 173] width 42 height 9
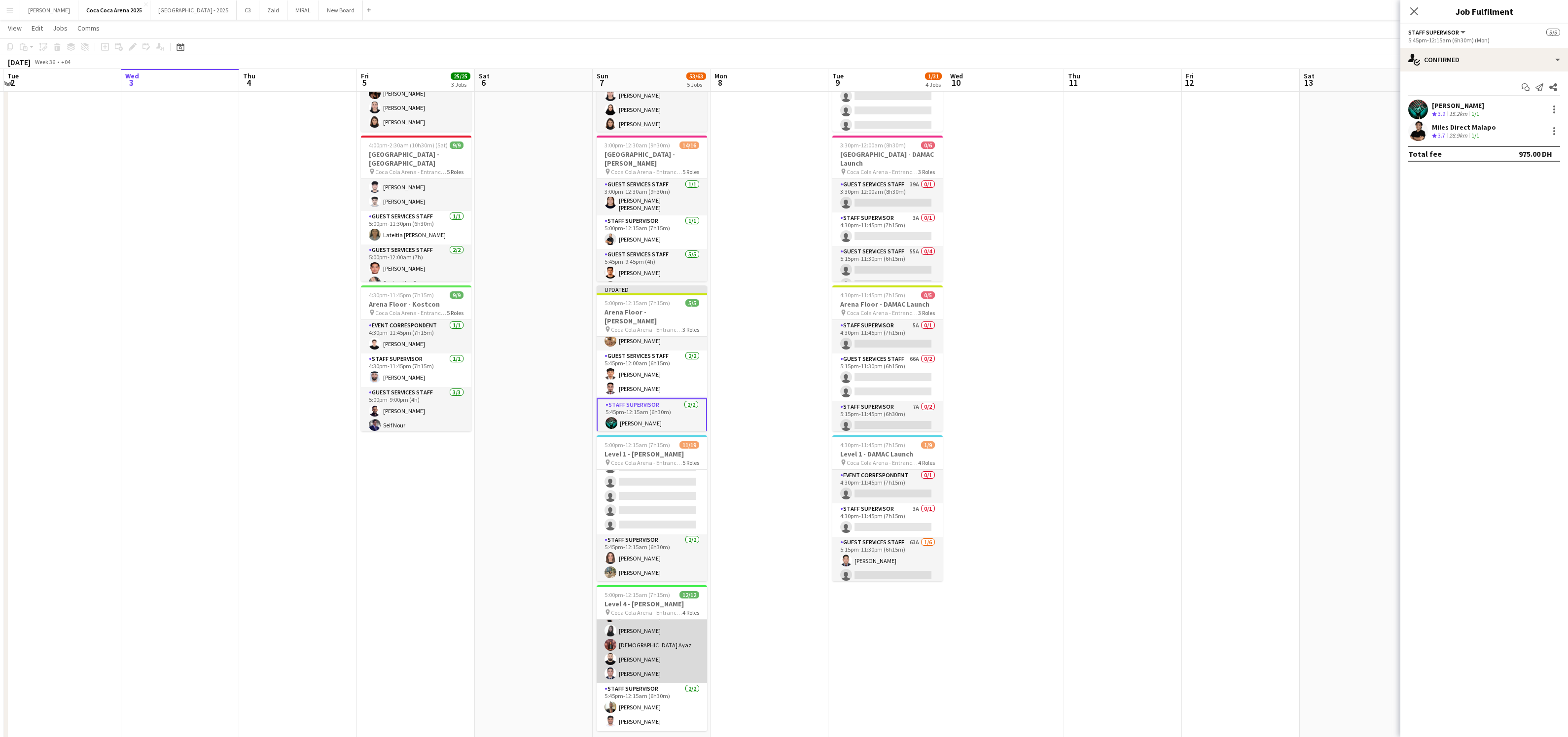
scroll to position [225, 0]
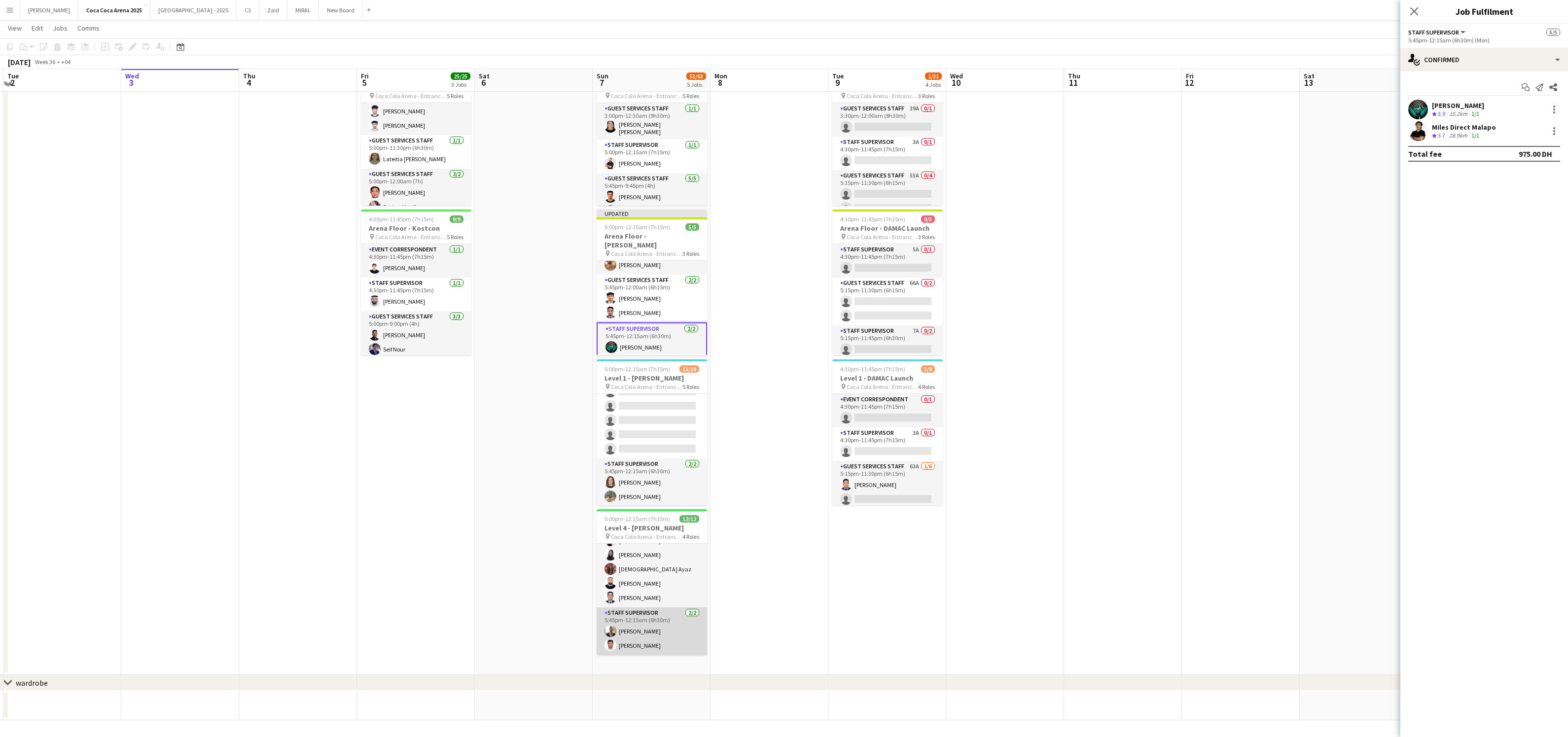
click at [654, 631] on app-card-role "Staff Supervisor [DATE] 5:45pm-12:15am (6h30m) [PERSON_NAME] [PERSON_NAME]" at bounding box center [651, 631] width 110 height 48
click at [1554, 108] on div at bounding box center [1554, 109] width 2 height 2
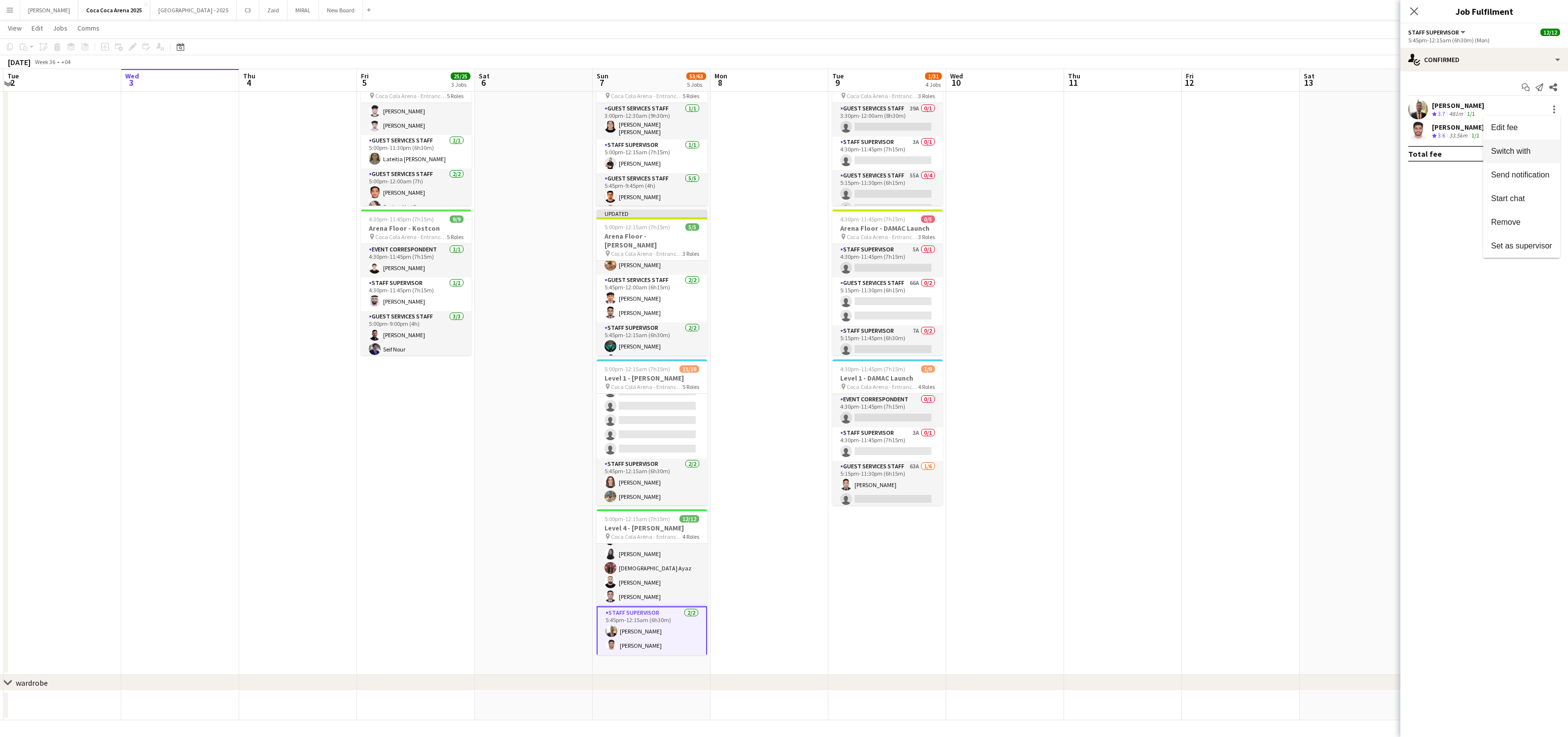
click at [1517, 150] on span "Switch with" at bounding box center [1511, 151] width 40 height 9
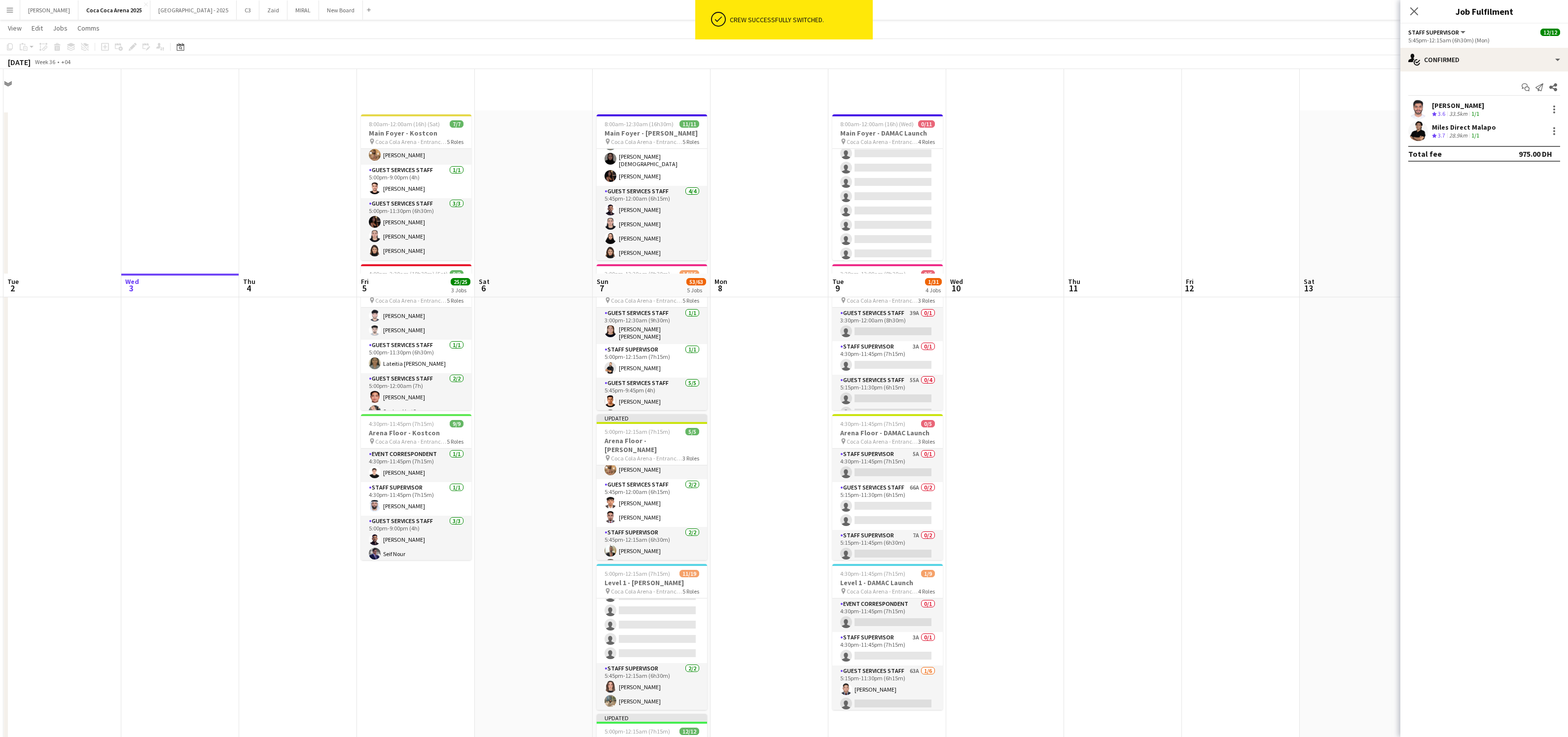
scroll to position [204, 0]
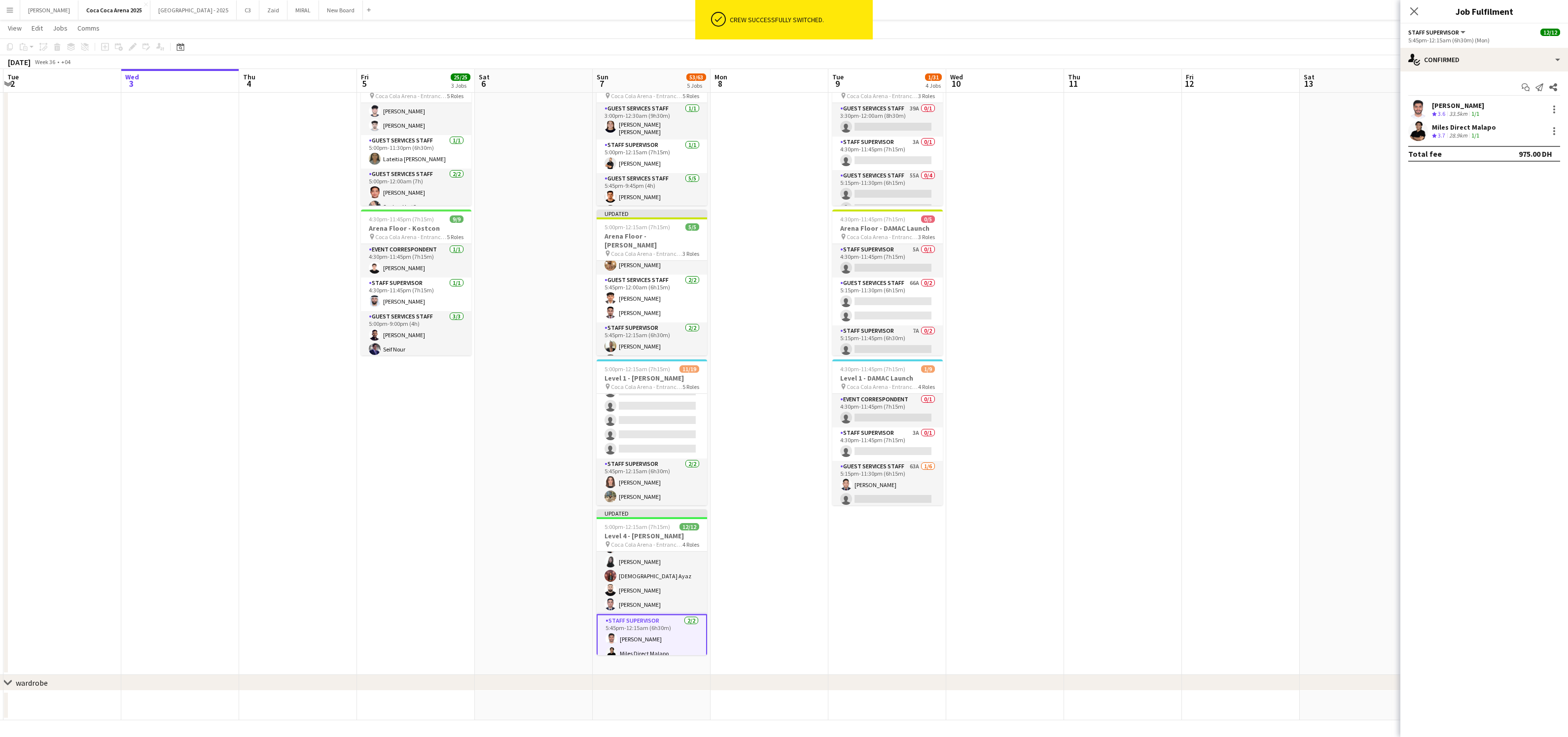
click at [1052, 242] on app-date-cell at bounding box center [1006, 290] width 118 height 769
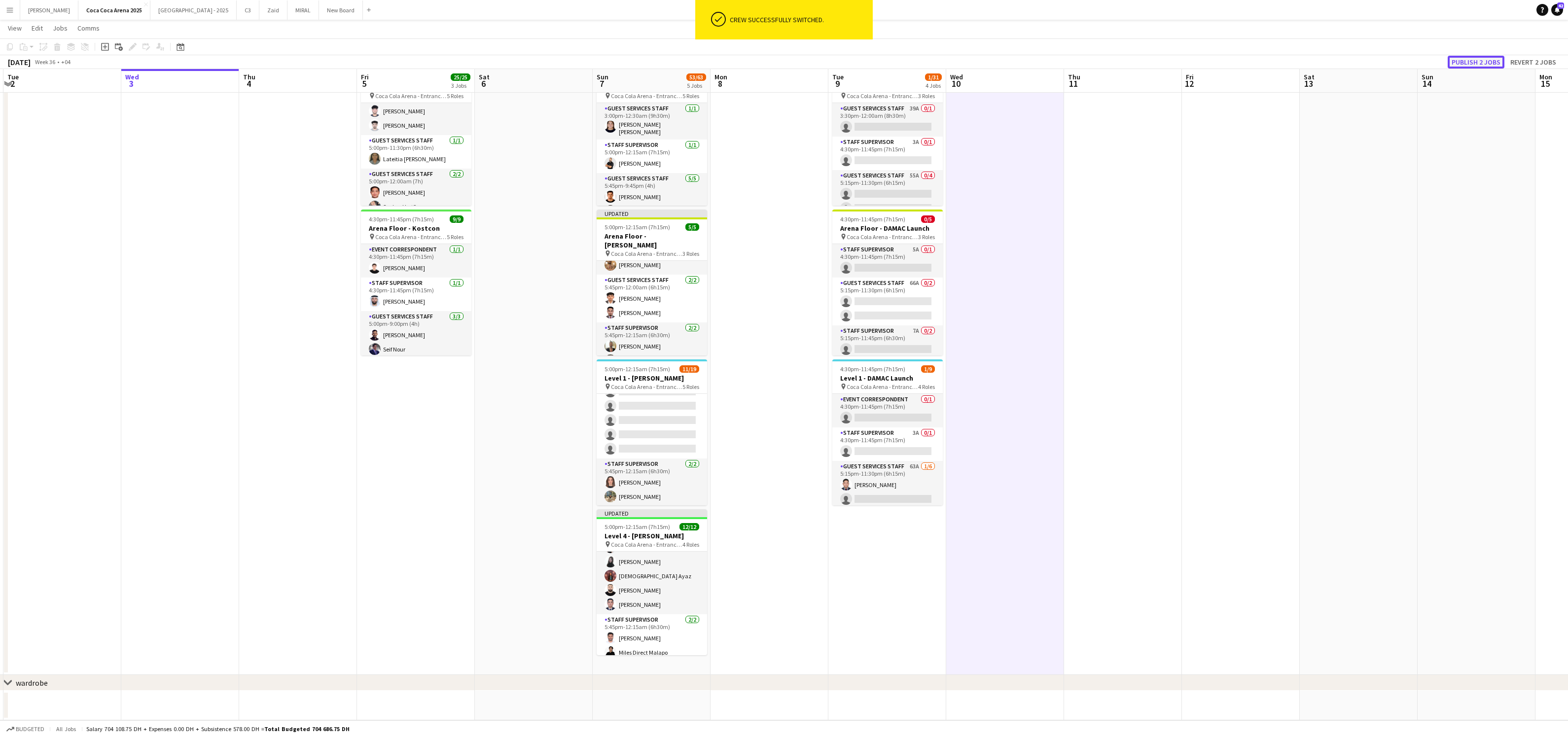
click at [1466, 61] on button "Publish 2 jobs" at bounding box center [1475, 62] width 57 height 13
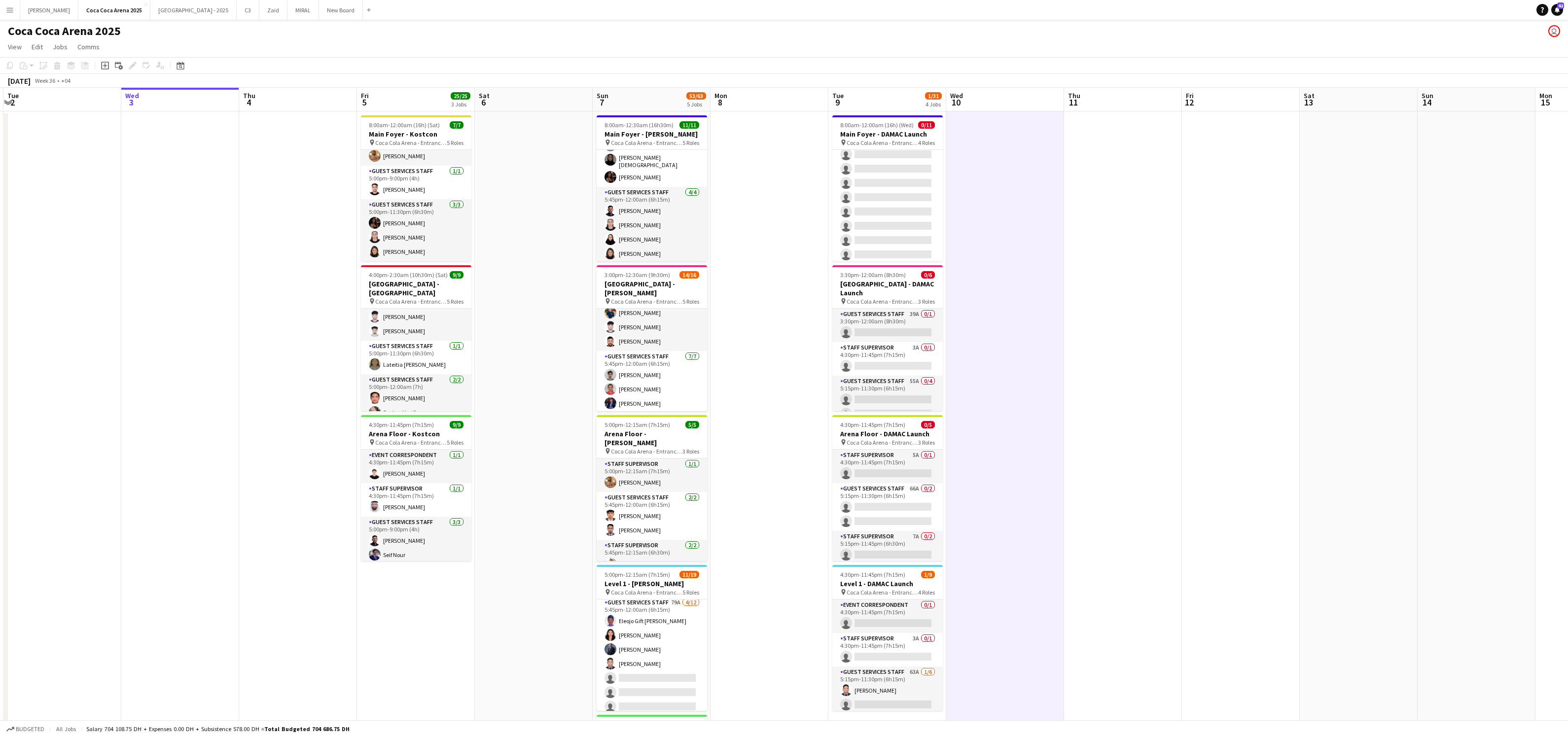
scroll to position [214, 0]
click at [645, 387] on app-card-role "Guest Services Staff 59A 0/2 5:45pm-12:15am (6h30m) single-neutral-actions sing…" at bounding box center [651, 398] width 110 height 48
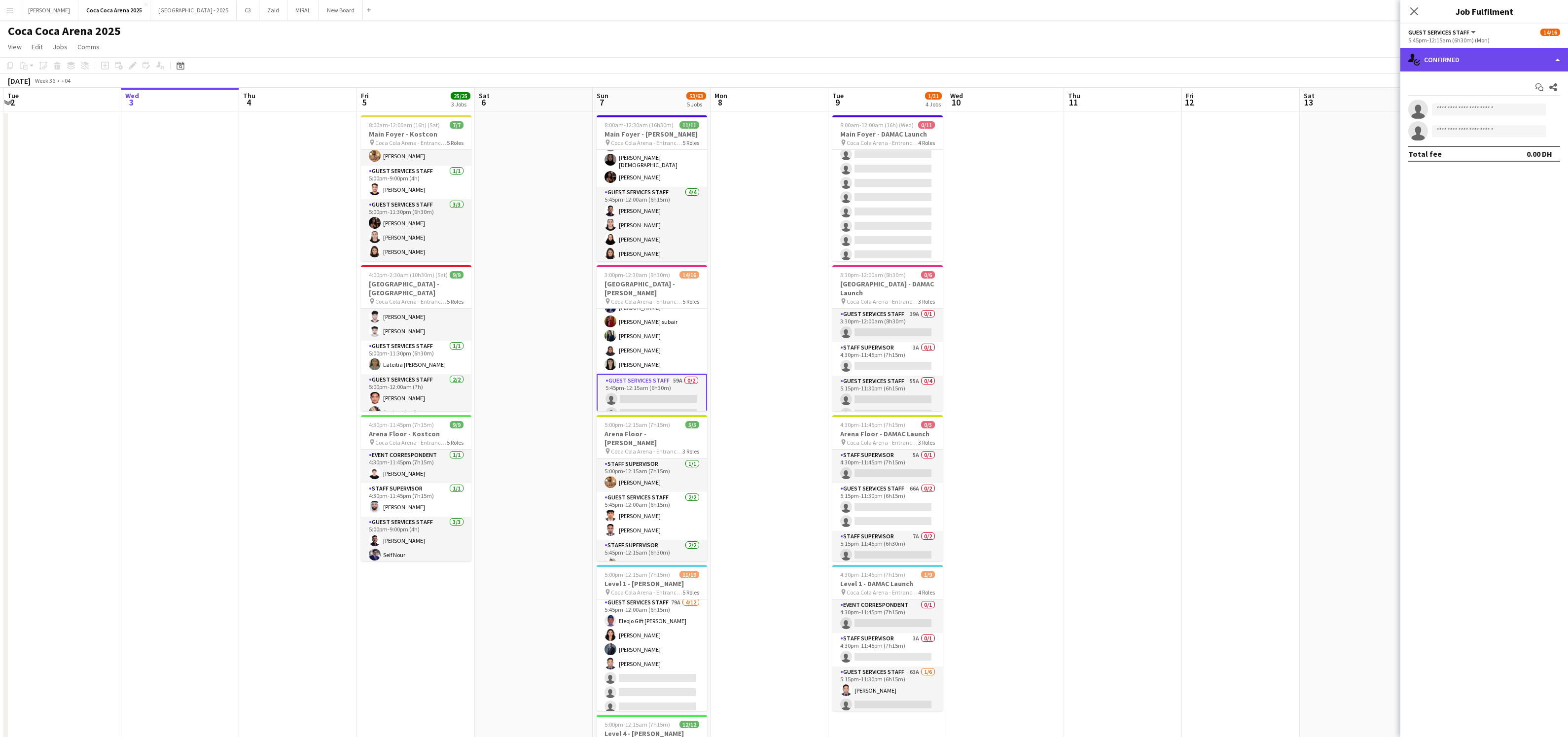
click at [1457, 67] on div "single-neutral-actions-check-2 Confirmed" at bounding box center [1484, 60] width 167 height 24
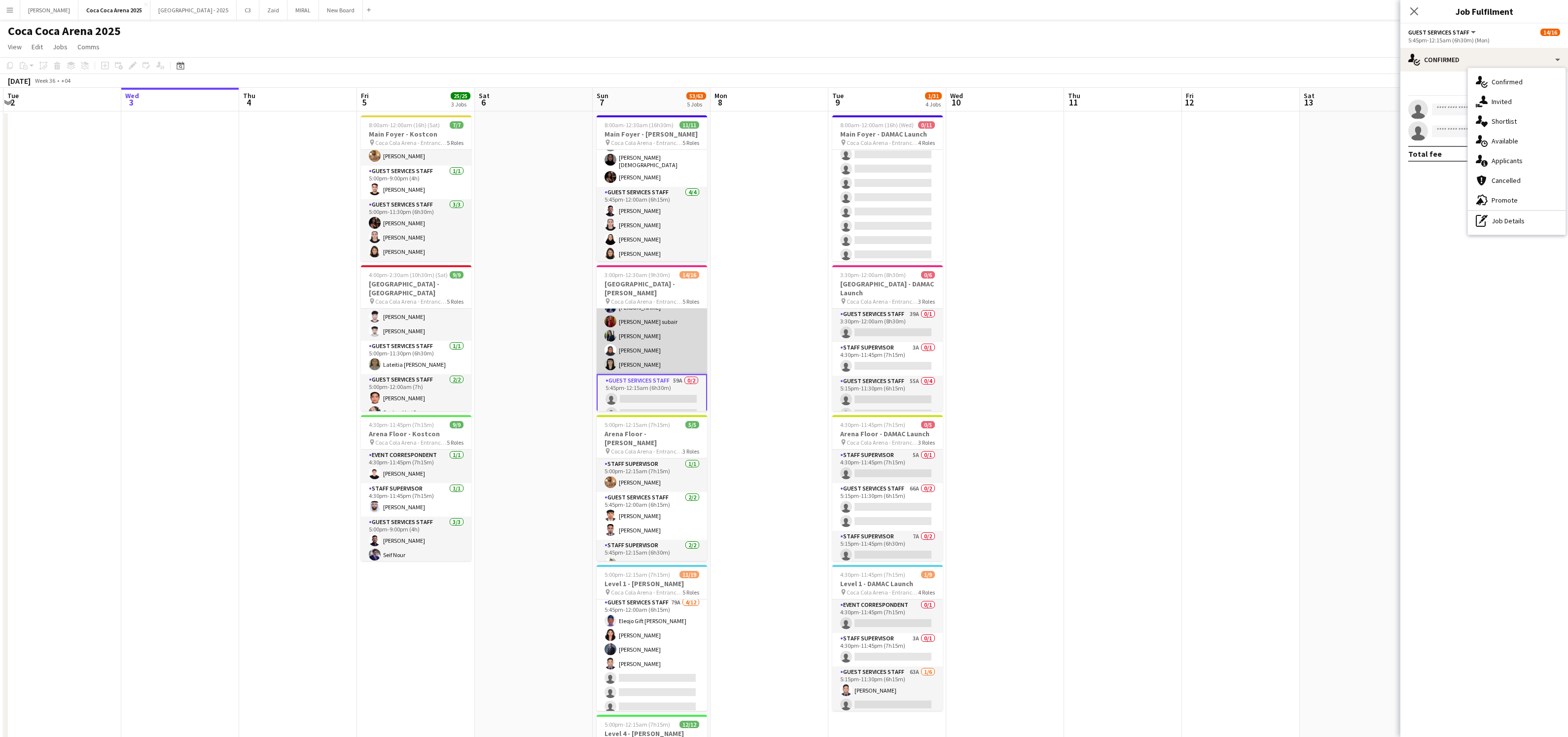
click at [668, 337] on app-card-role "Guest Services Staff [DATE] 5:45pm-12:00am (6h15m) [PERSON_NAME] [PERSON_NAME] …" at bounding box center [651, 315] width 110 height 119
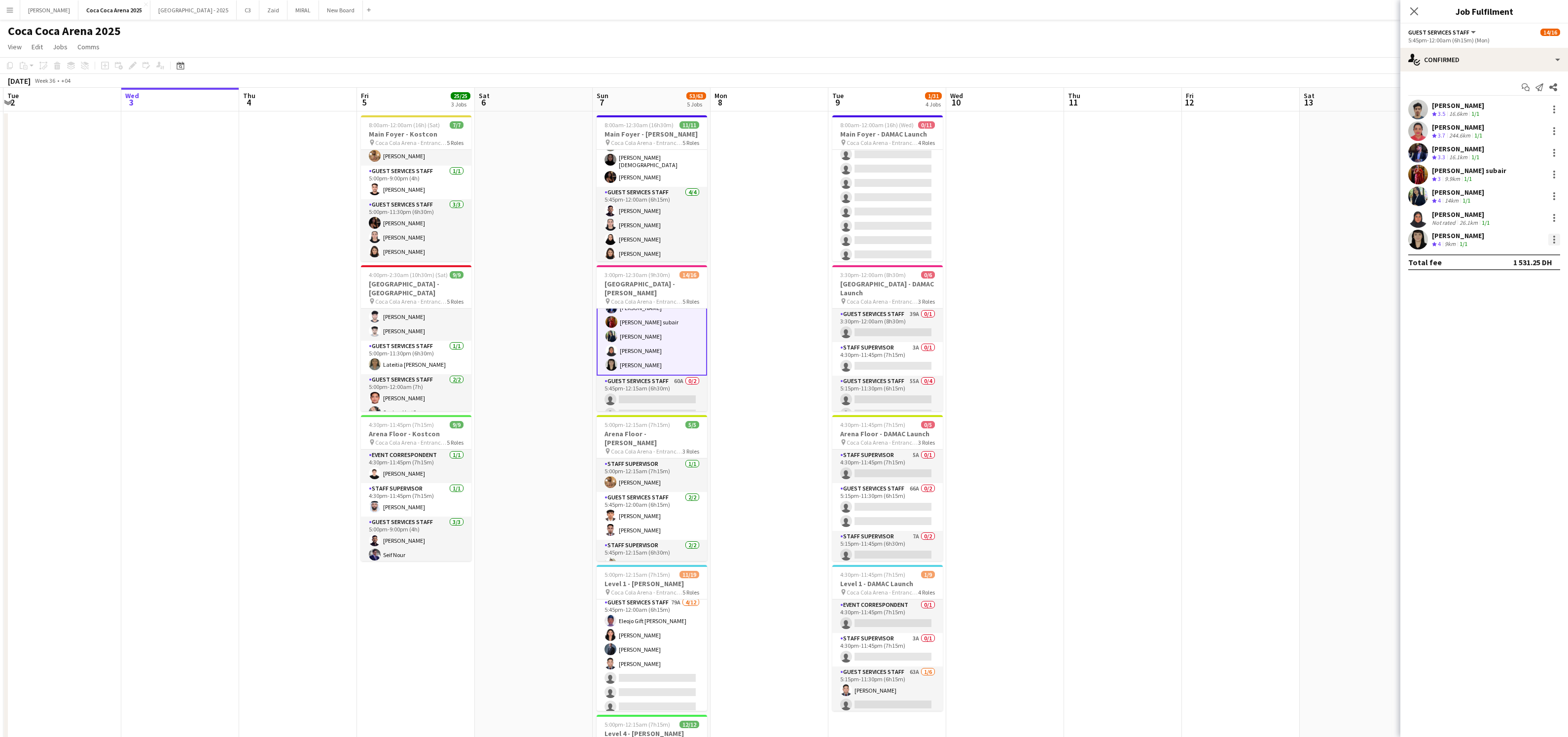
click at [1555, 240] on div at bounding box center [1554, 239] width 2 height 2
click at [1519, 279] on span "Switch crew" at bounding box center [1512, 281] width 42 height 9
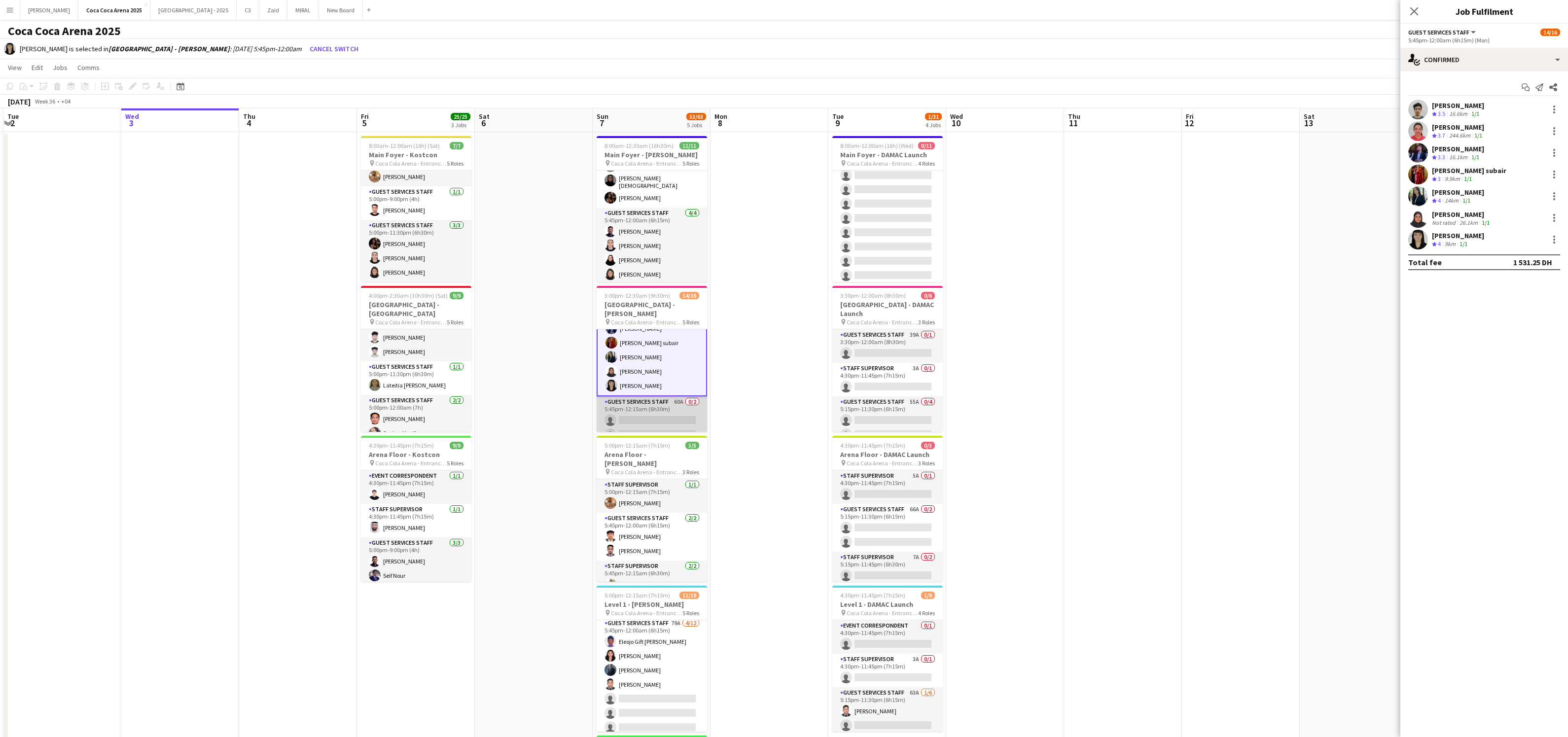
click at [660, 417] on app-card-role "Guest Services Staff 60A 0/2 5:45pm-12:15am (6h30m) single-neutral-actions sing…" at bounding box center [651, 420] width 110 height 48
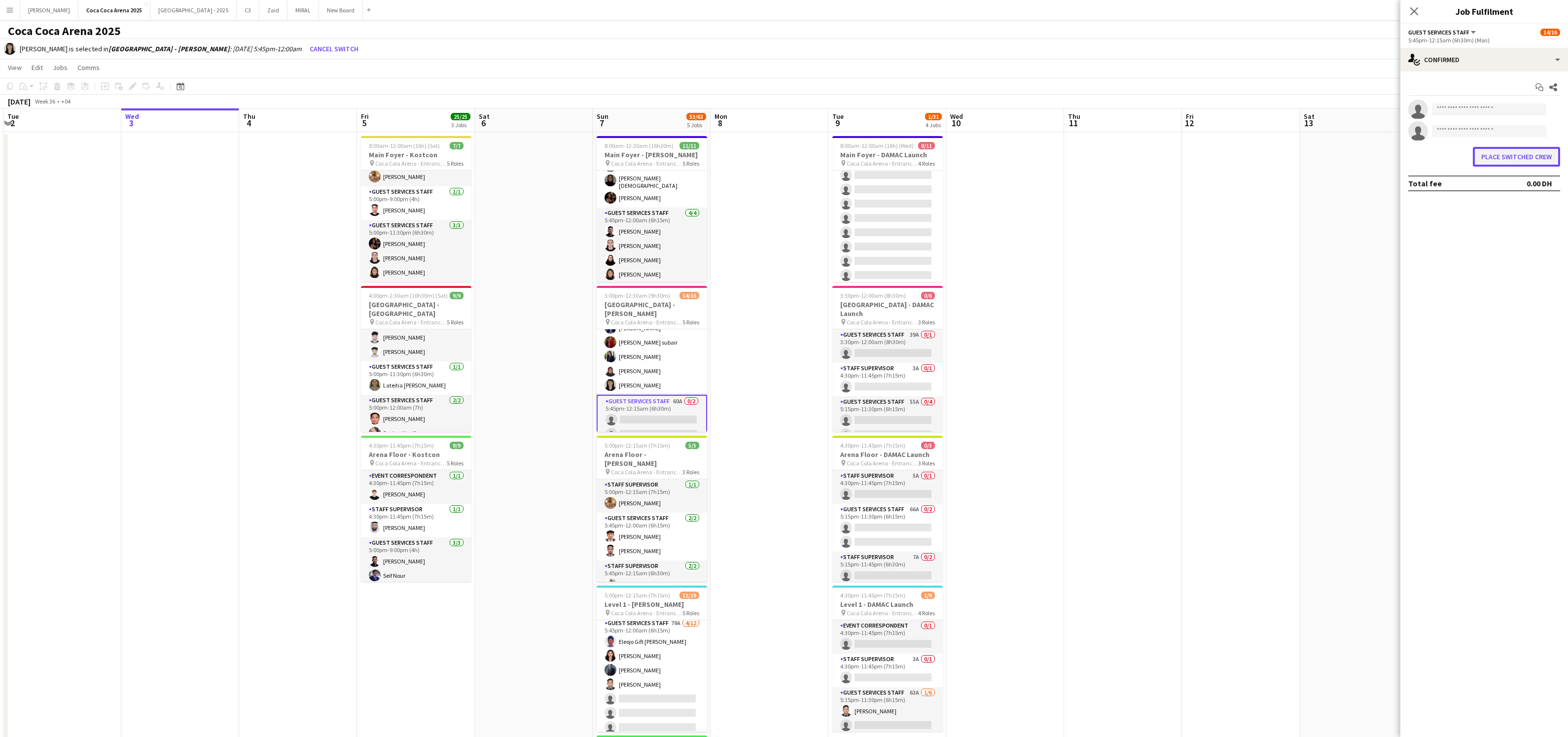
click at [1510, 162] on button "Place switched crew" at bounding box center [1516, 156] width 87 height 19
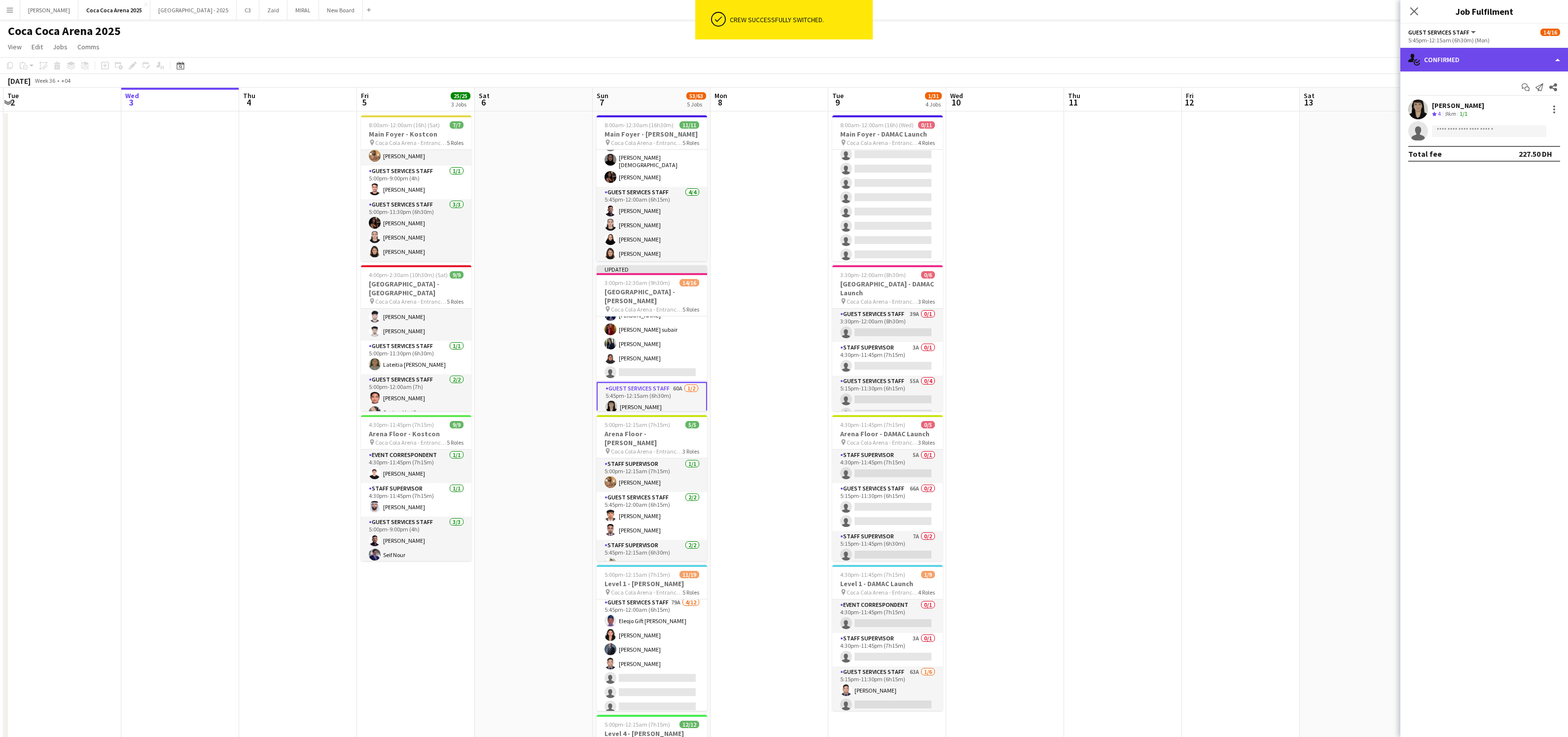
click at [1445, 54] on div "single-neutral-actions-check-2 Confirmed" at bounding box center [1484, 60] width 167 height 24
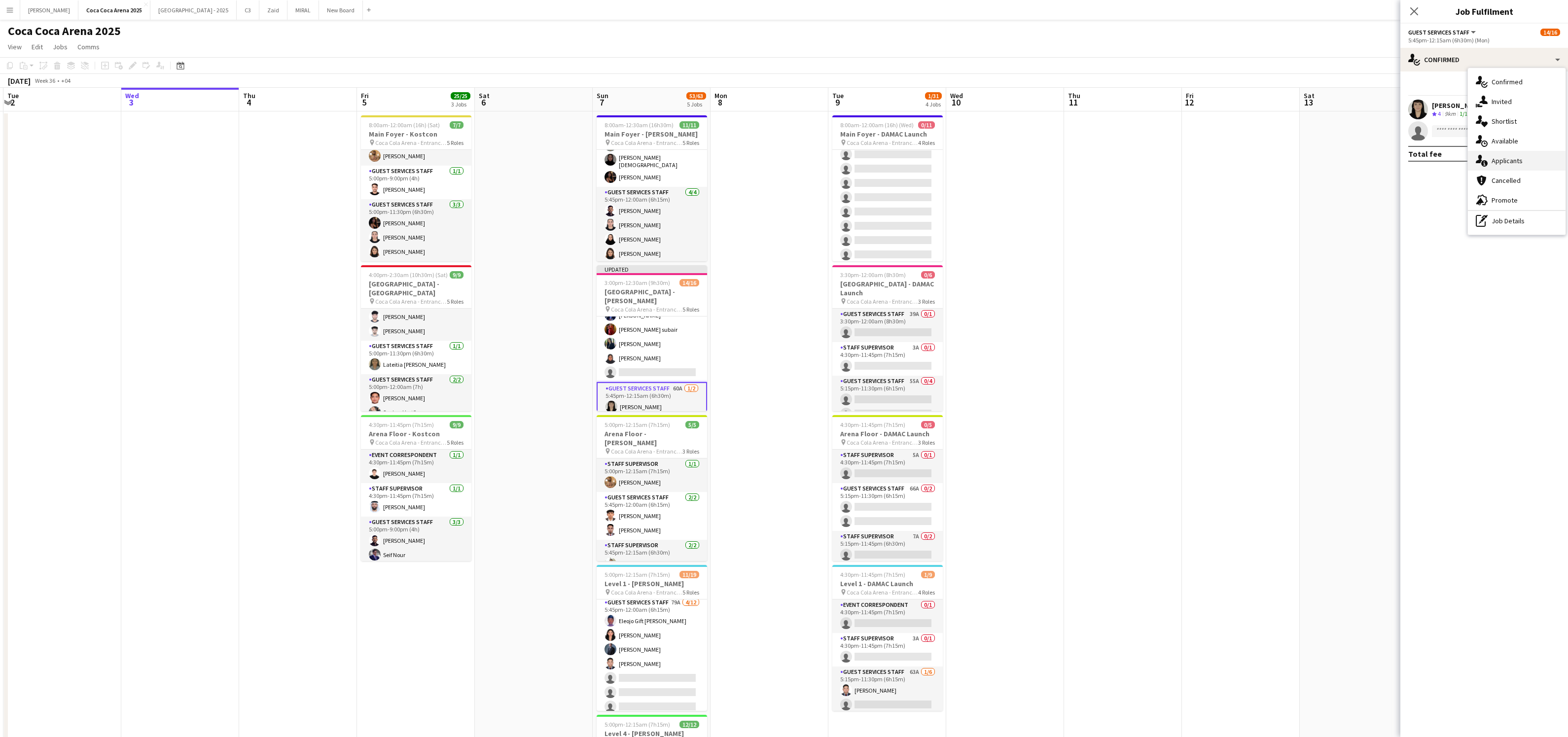
click at [1489, 161] on div "single-neutral-actions-information Applicants" at bounding box center [1517, 161] width 97 height 19
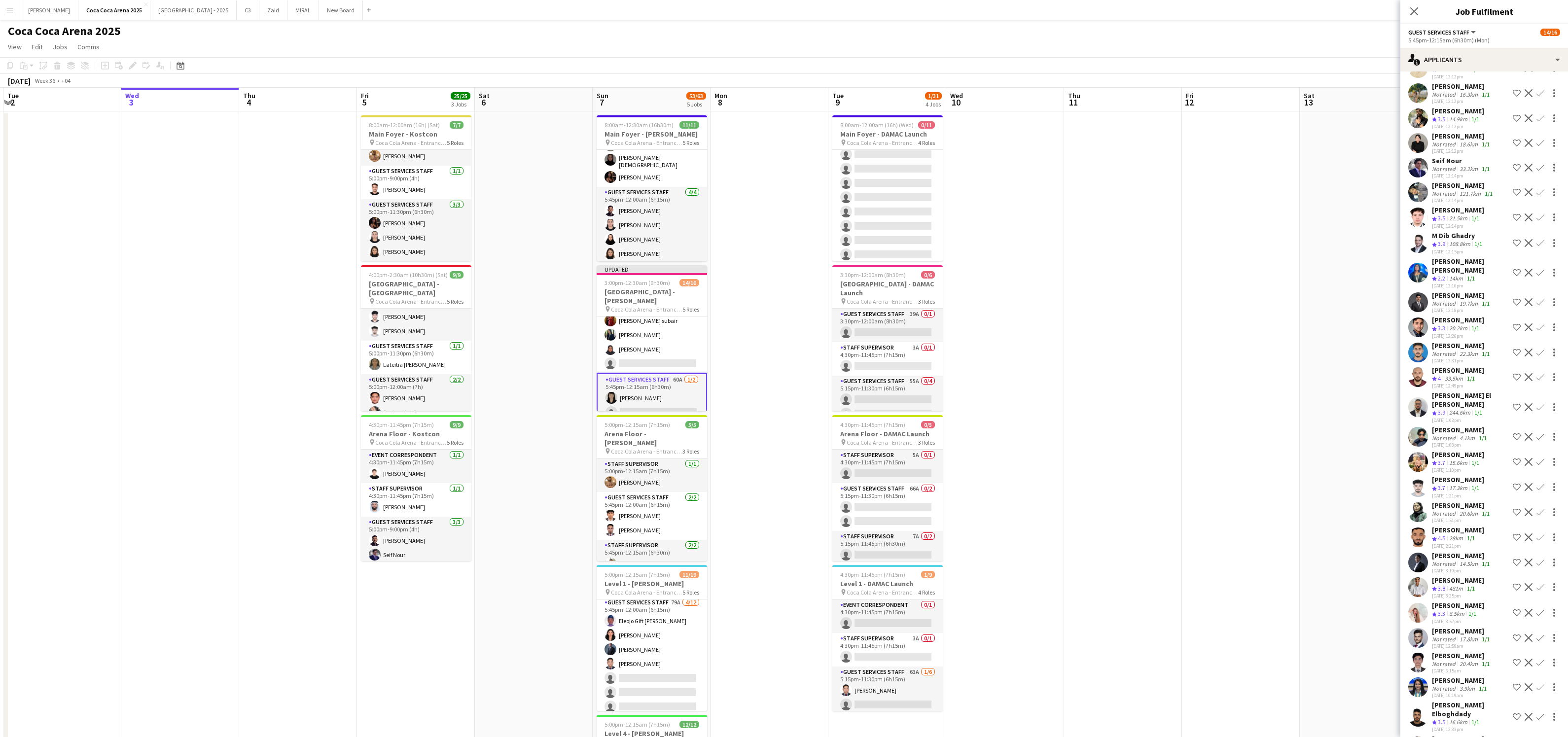
scroll to position [64, 0]
click at [1542, 607] on app-icon "Confirm" at bounding box center [1540, 611] width 8 height 8
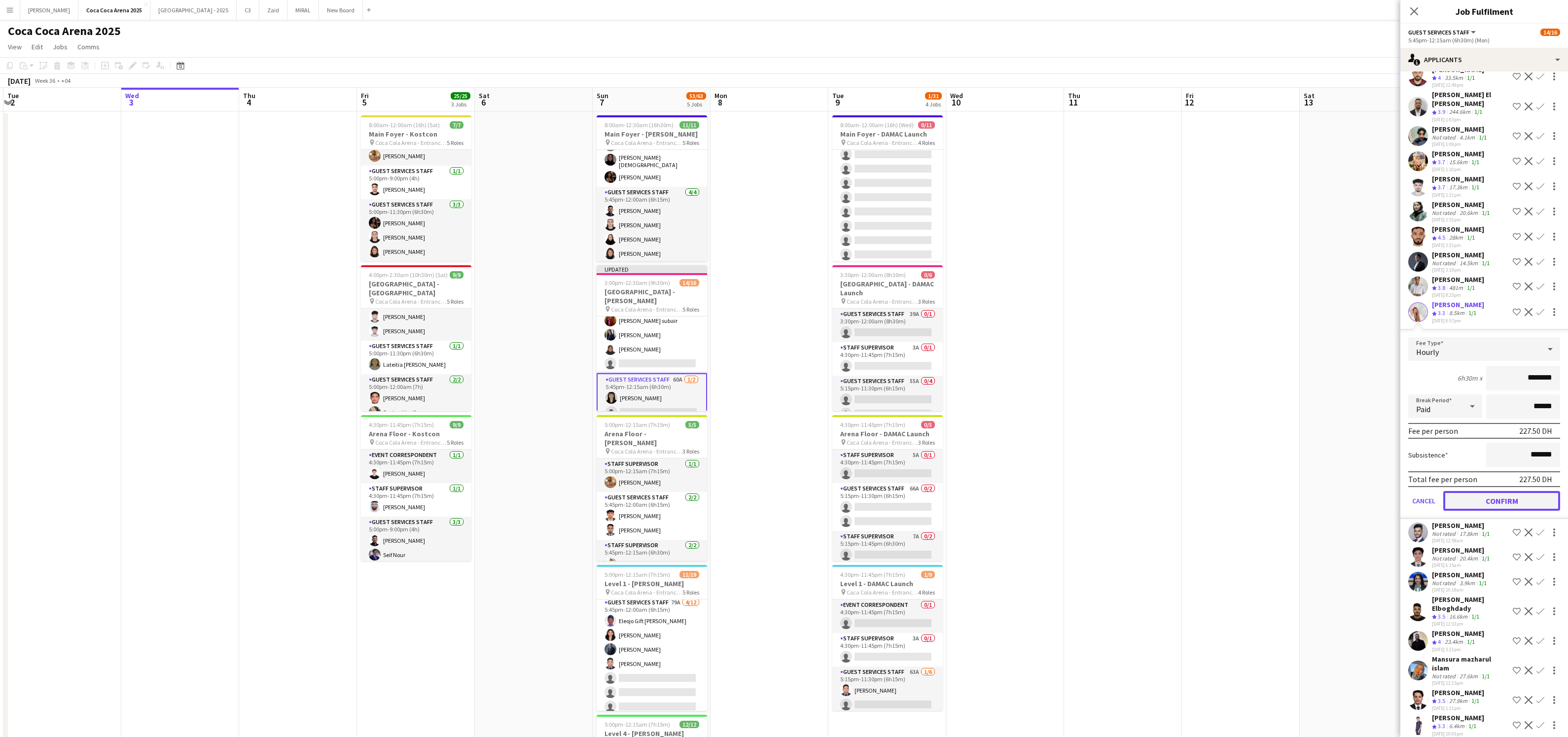
click at [1483, 491] on button "Confirm" at bounding box center [1502, 501] width 117 height 19
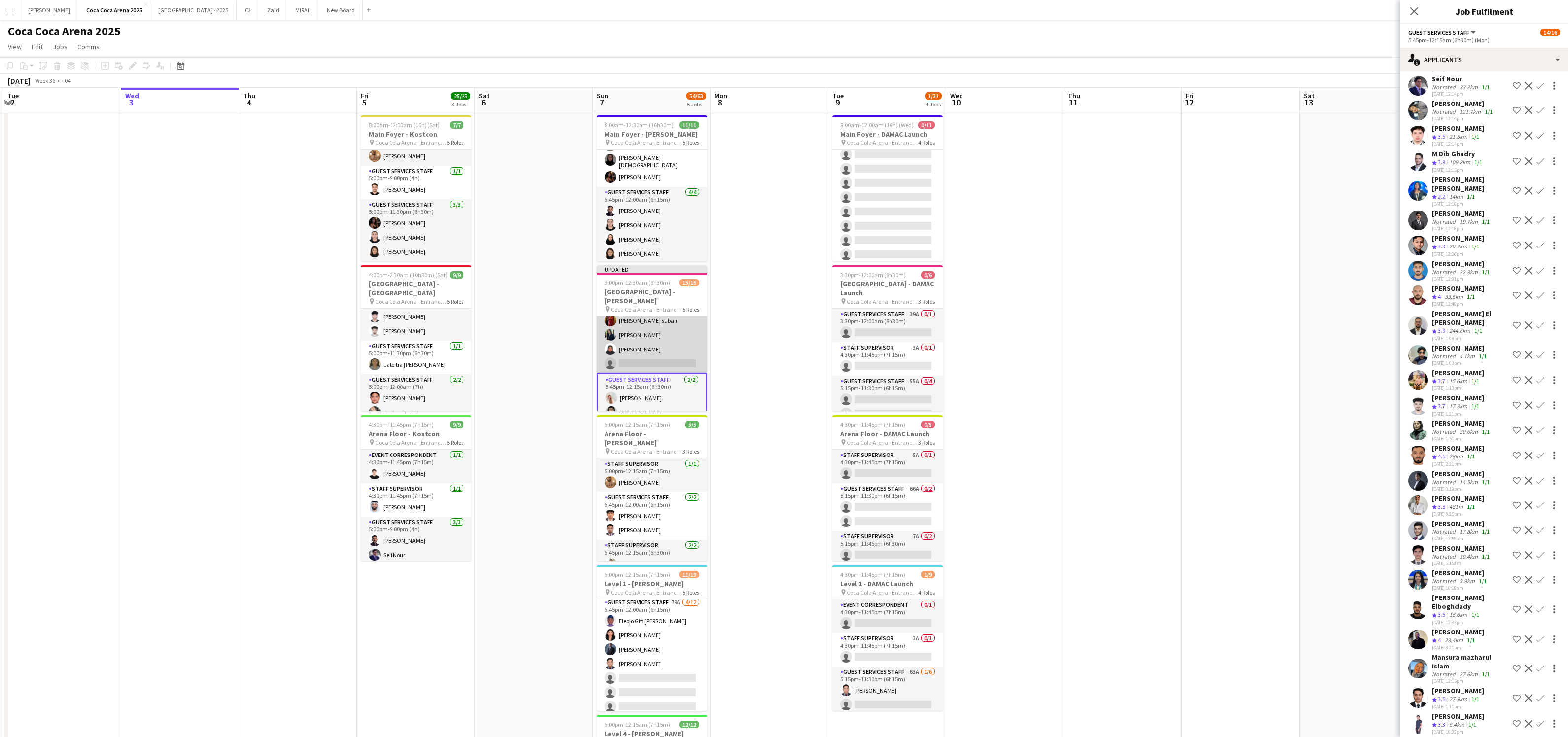
click at [655, 349] on app-card-role "Guest Services Staff 55A [DATE] 5:45pm-12:00am (6h15m) [PERSON_NAME] [PERSON_NA…" at bounding box center [651, 313] width 110 height 119
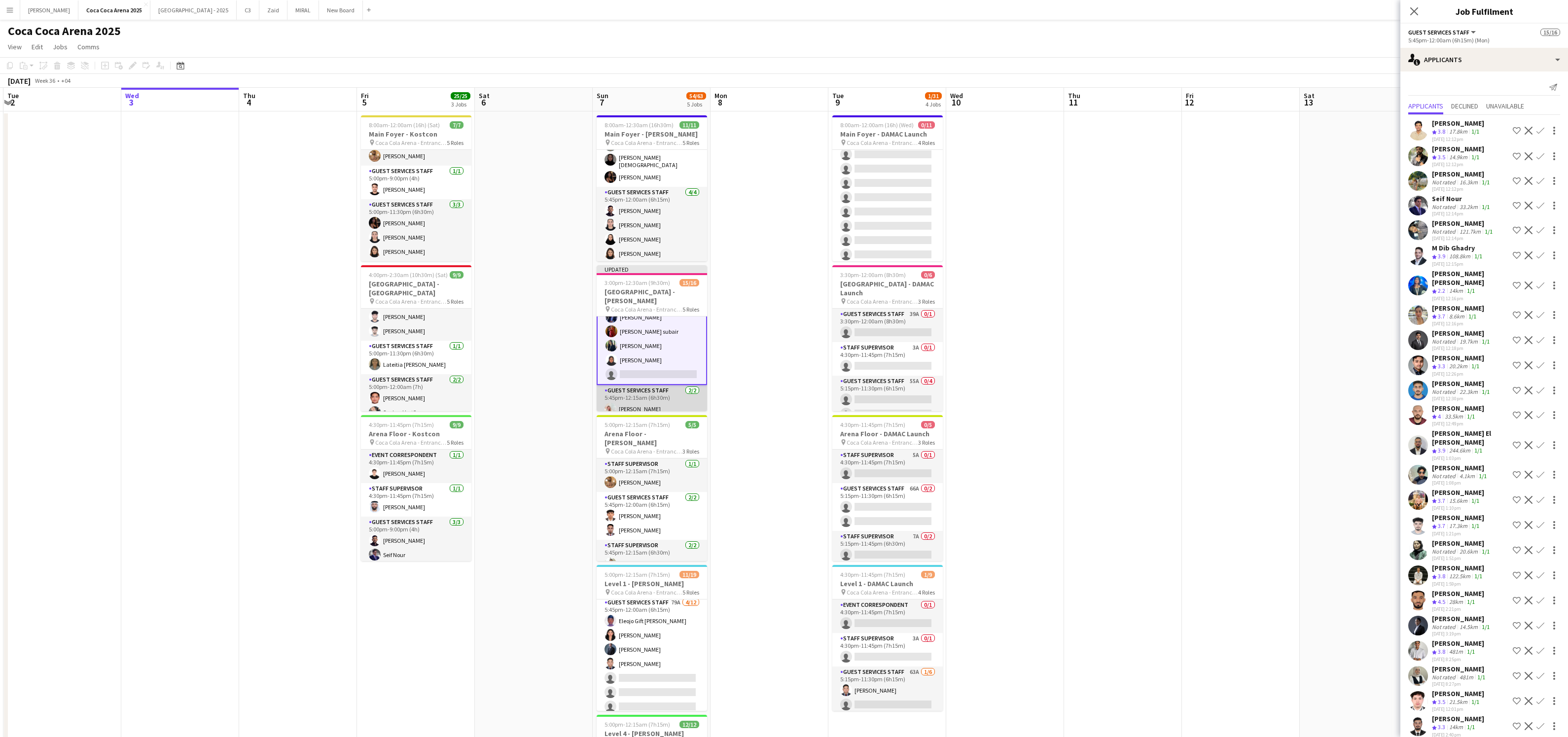
scroll to position [223, 0]
click at [1541, 441] on app-icon "Confirm" at bounding box center [1540, 445] width 8 height 8
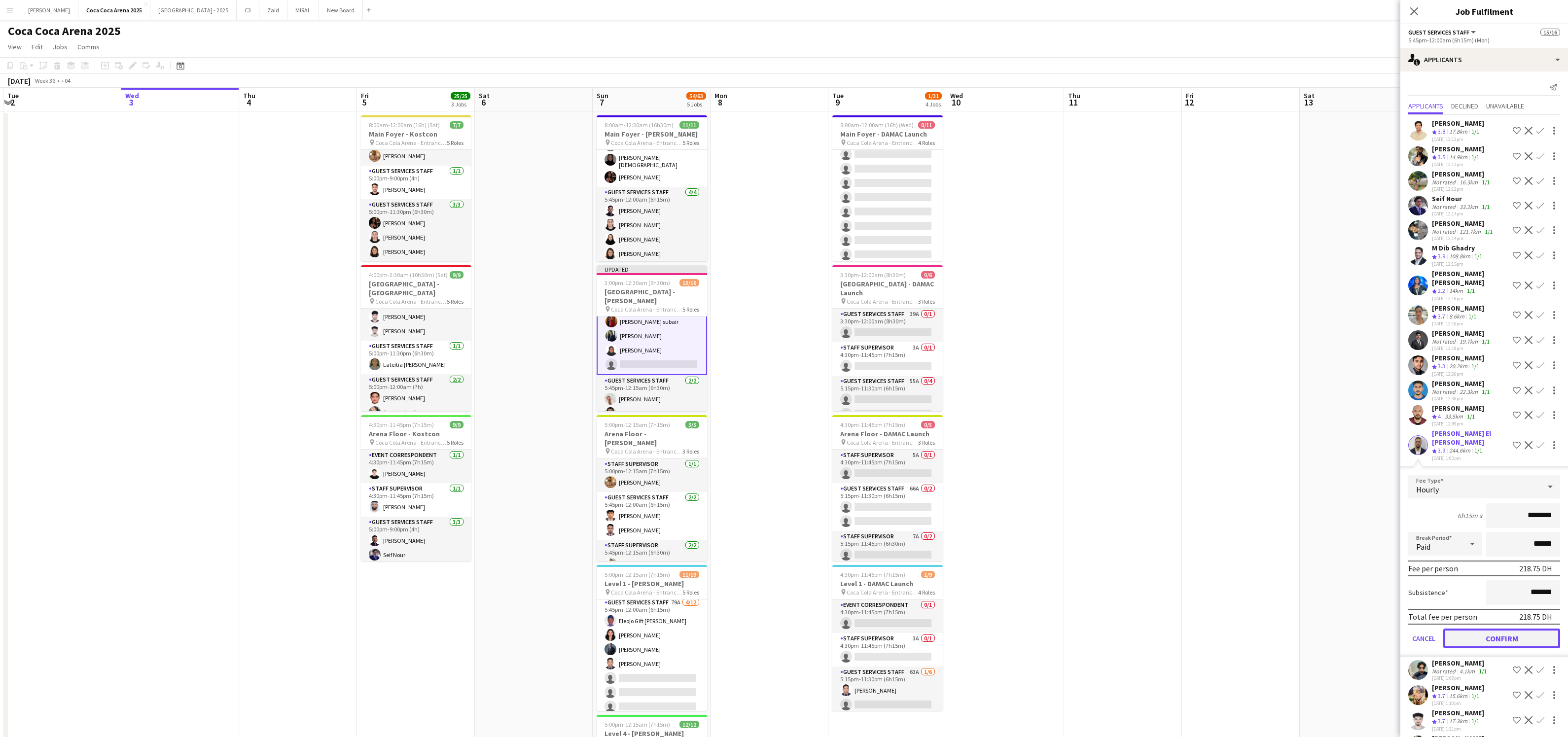
click at [1507, 629] on button "Confirm" at bounding box center [1502, 638] width 117 height 19
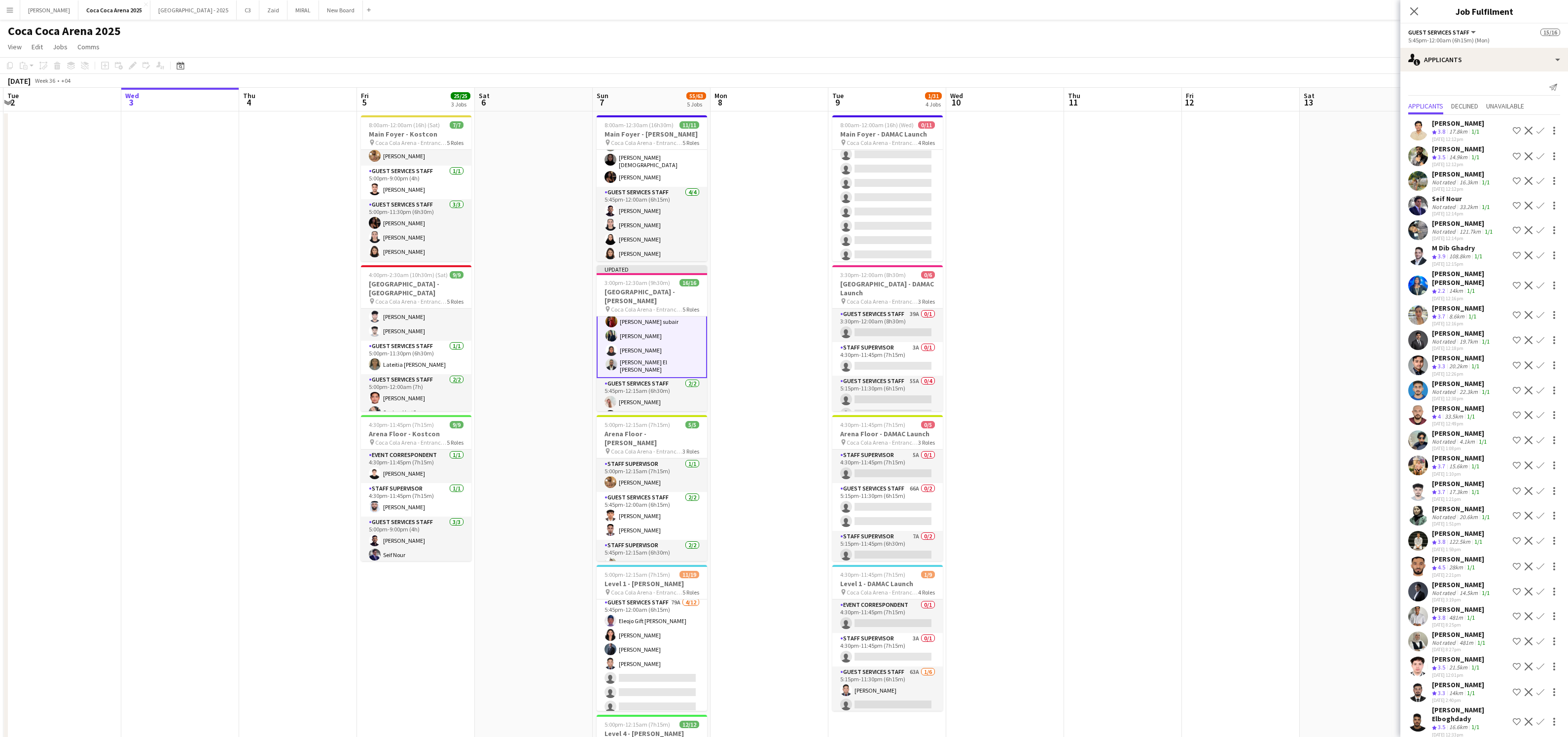
click at [1096, 170] on app-date-cell at bounding box center [1123, 496] width 118 height 769
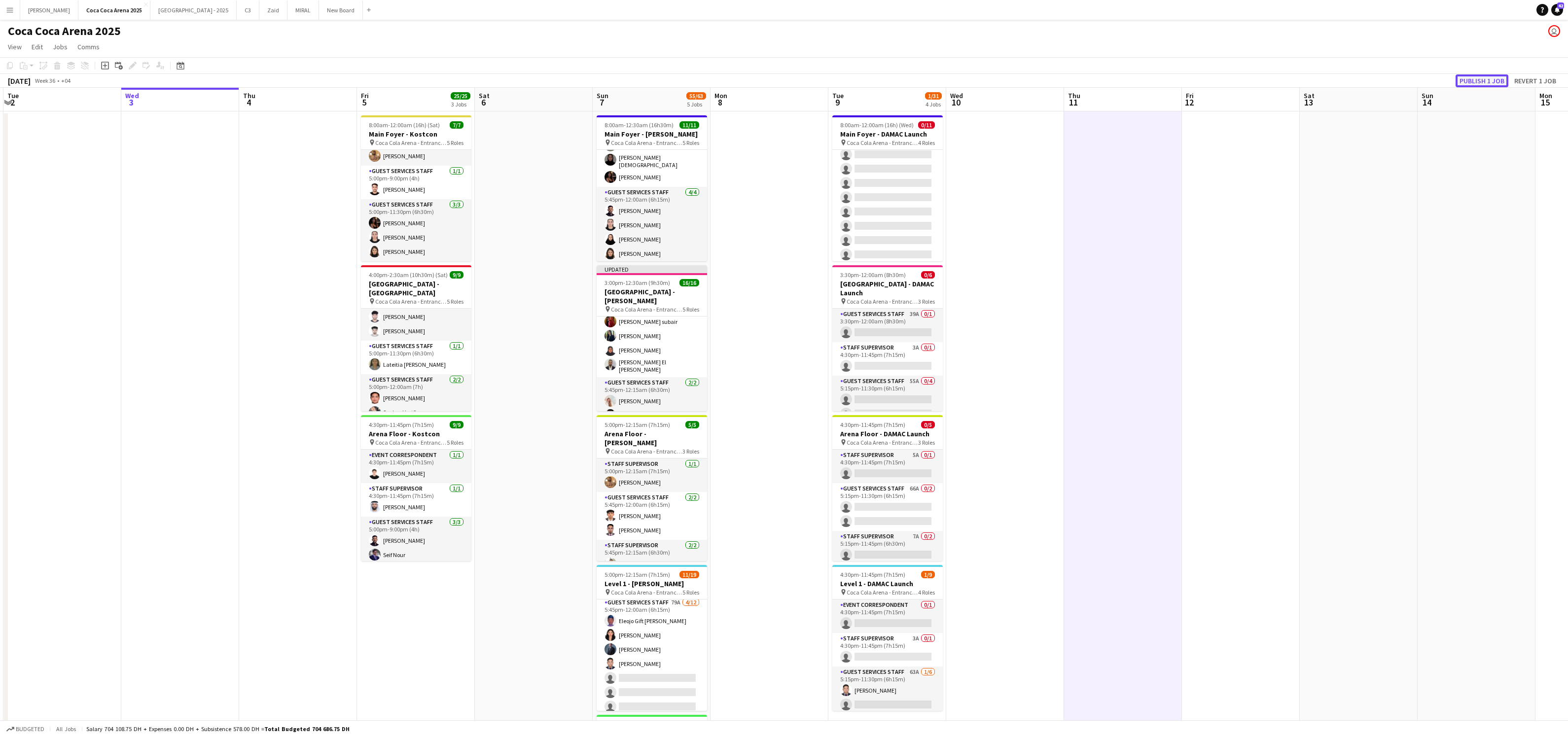
click at [1486, 85] on button "Publish 1 job" at bounding box center [1482, 80] width 53 height 13
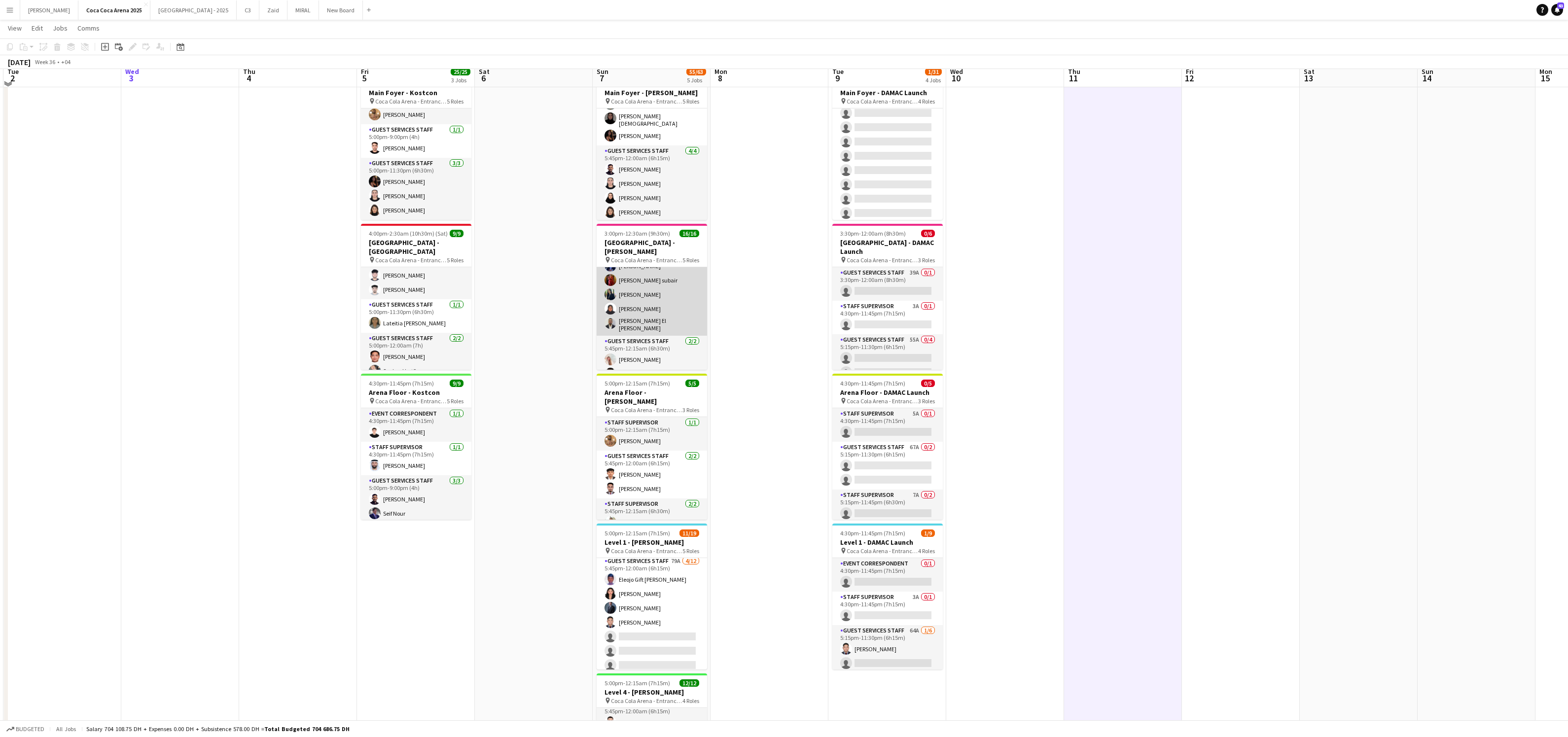
scroll to position [41, 0]
click at [667, 307] on app-card-role "Guest Services Staff [DATE] 5:45pm-12:00am (6h15m) [PERSON_NAME] [PERSON_NAME] …" at bounding box center [651, 274] width 110 height 122
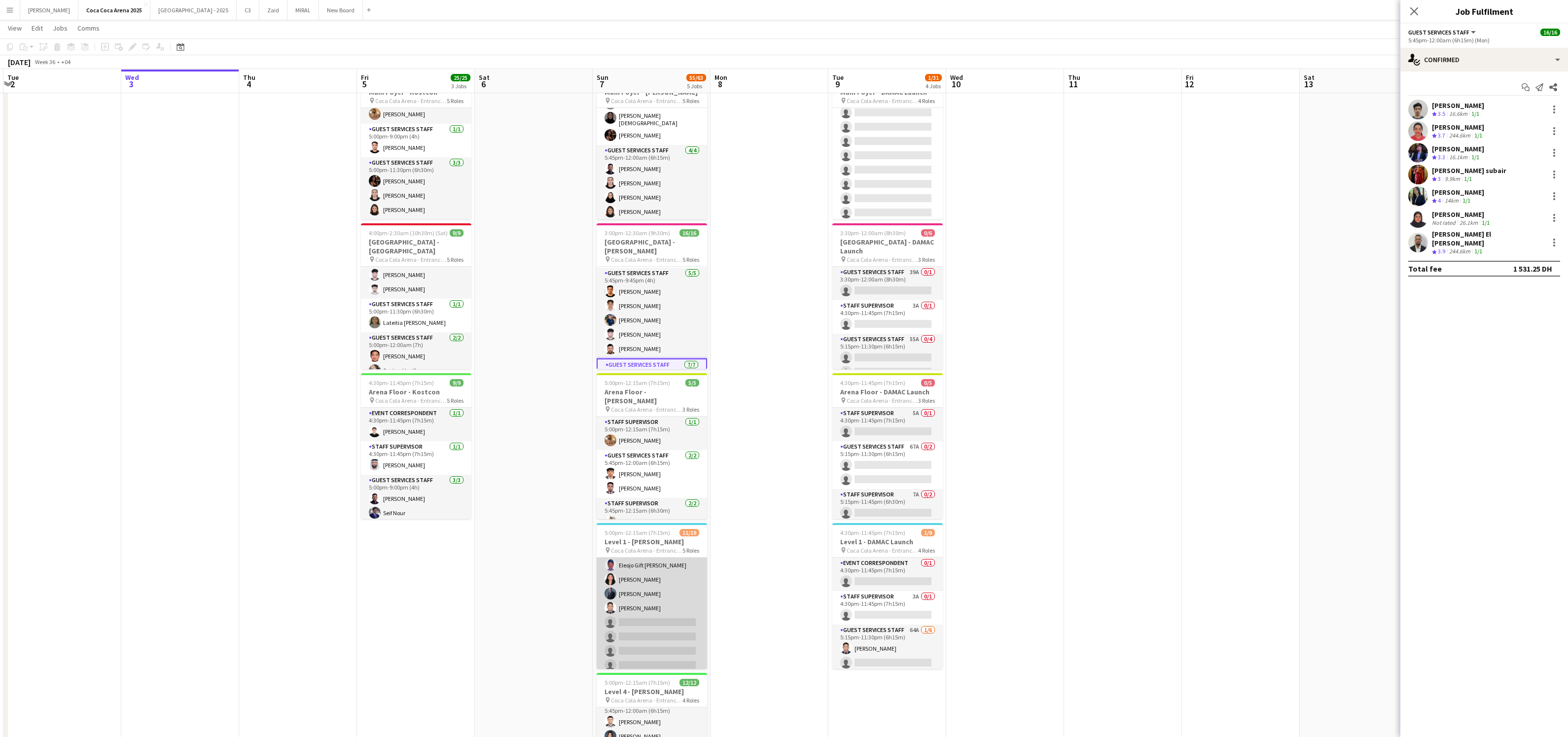
scroll to position [149, 0]
click at [662, 593] on app-card-role "Guest Services Staff 79A [DATE] 5:45pm-12:00am (6h15m) Eleojo Gift [PERSON_NAME…" at bounding box center [651, 633] width 110 height 190
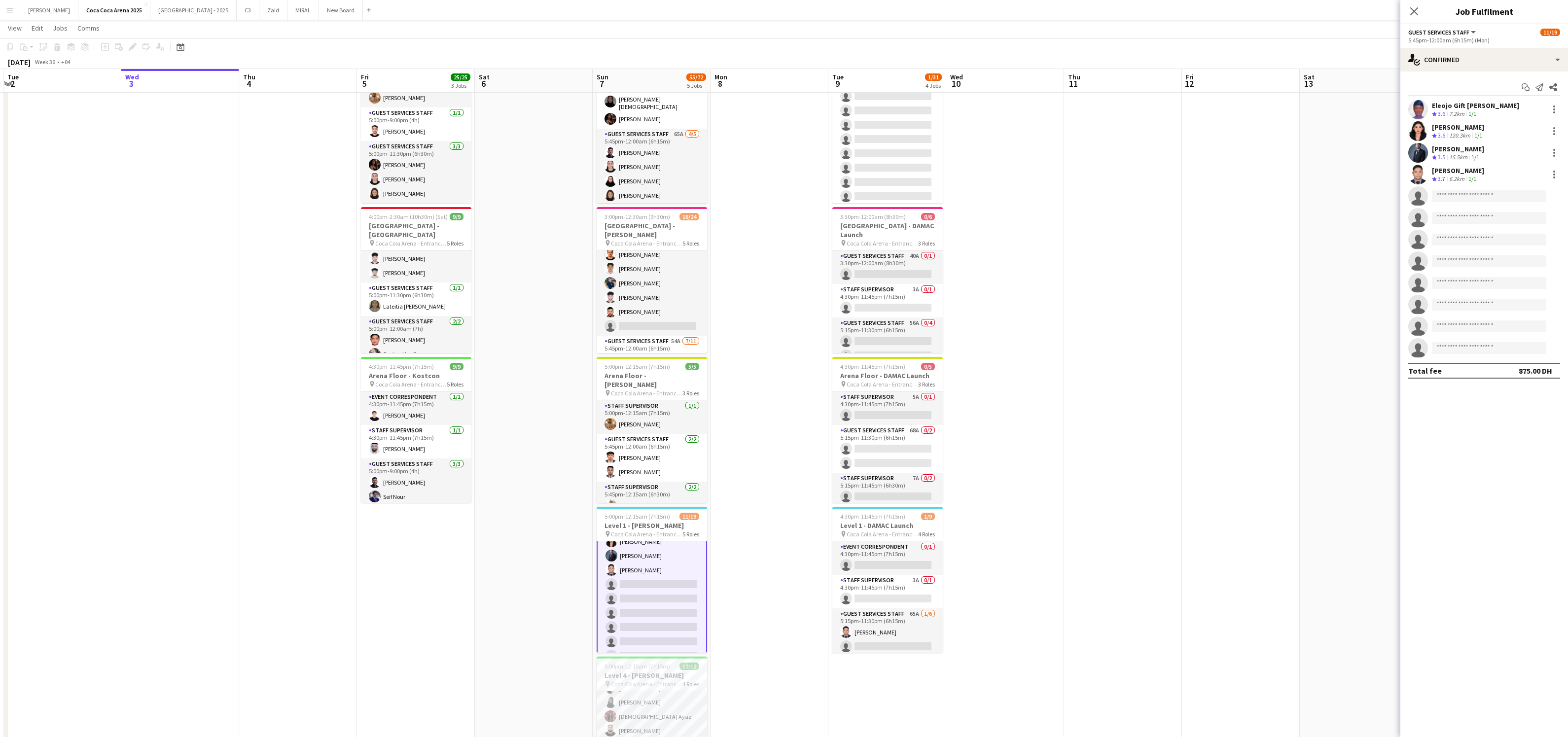
scroll to position [92, 0]
click at [650, 283] on app-card-role "Guest Services Staff 47A [DATE] 5:45pm-9:45pm (4h) [PERSON_NAME] [PERSON_NAME] …" at bounding box center [651, 296] width 110 height 105
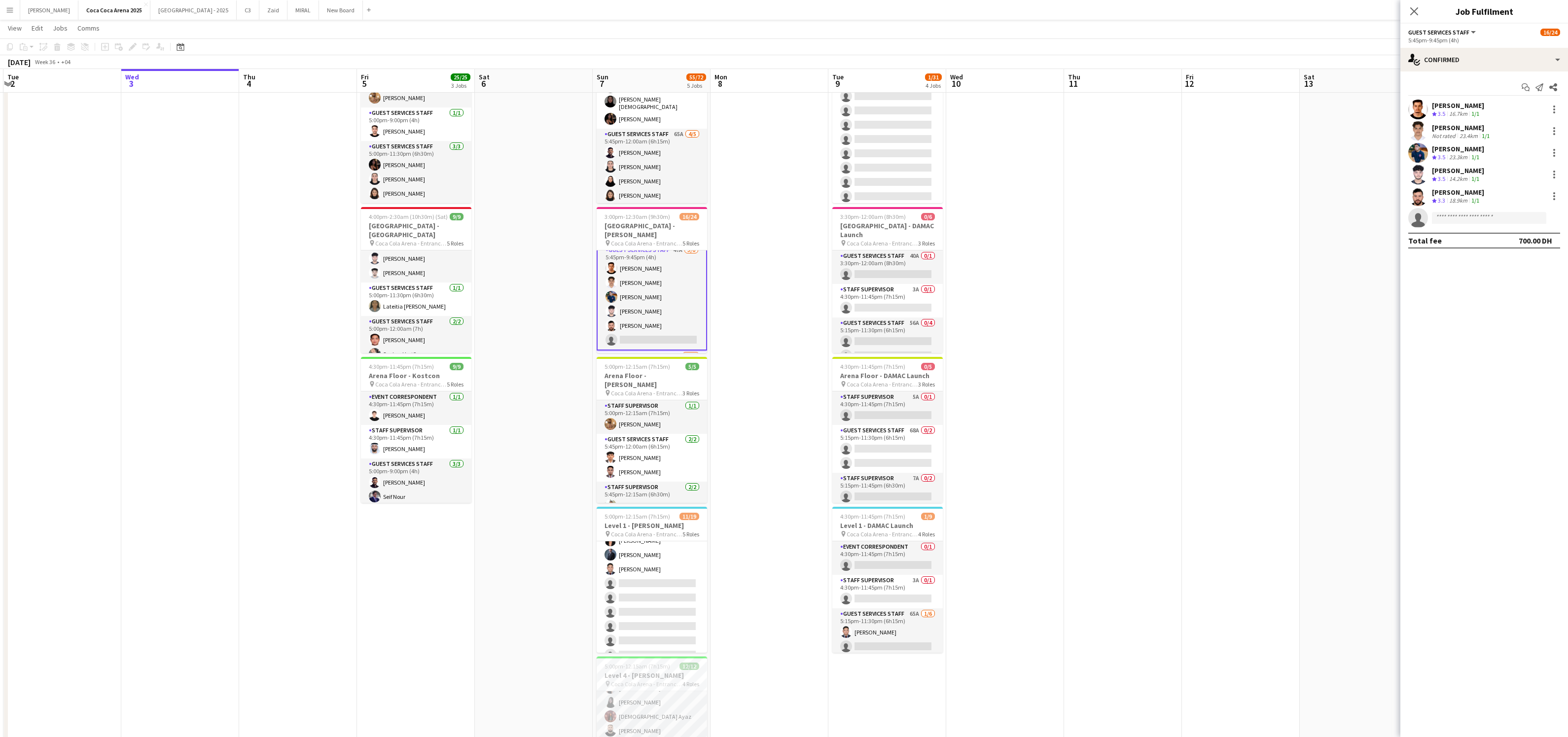
scroll to position [167, 0]
click at [1558, 198] on div at bounding box center [1554, 196] width 12 height 12
click at [1528, 238] on span "Switch crew" at bounding box center [1512, 238] width 42 height 9
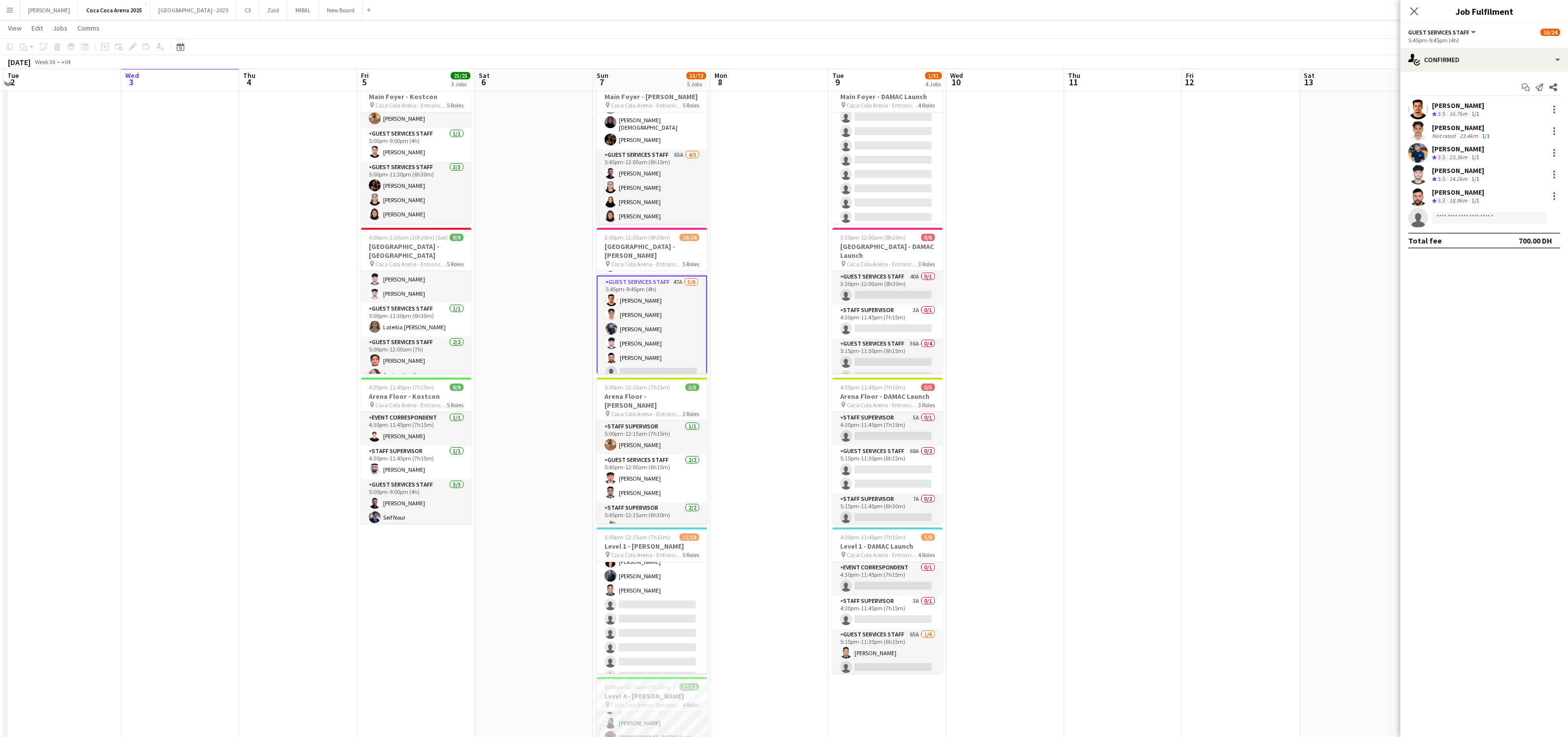
scroll to position [0, 0]
click at [668, 343] on app-card-role "Guest Services Staff 54A [DATE] 5:45pm-12:00am (6h15m) [PERSON_NAME] [PERSON_NA…" at bounding box center [651, 318] width 110 height 180
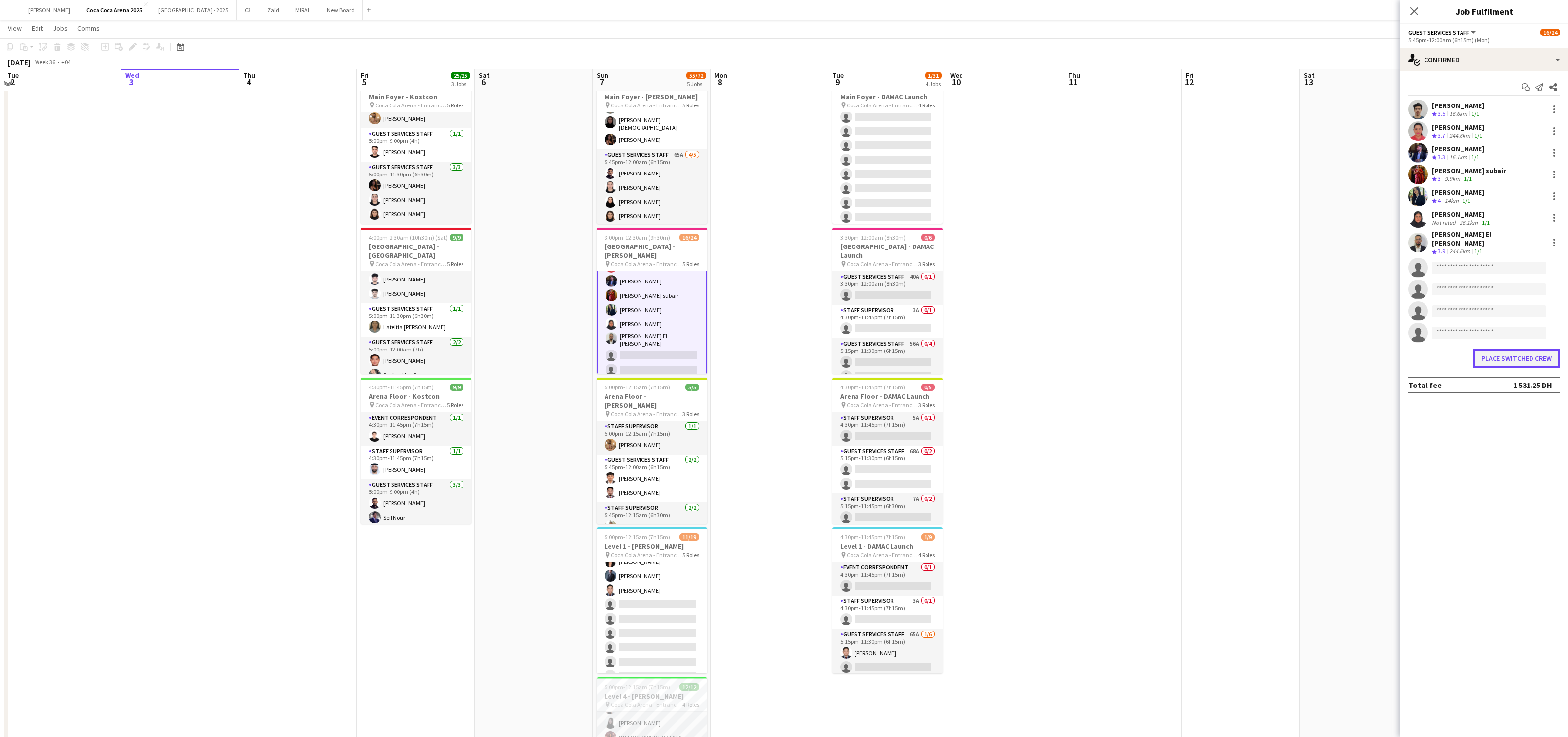
click at [1527, 354] on button "Place switched crew" at bounding box center [1516, 358] width 87 height 19
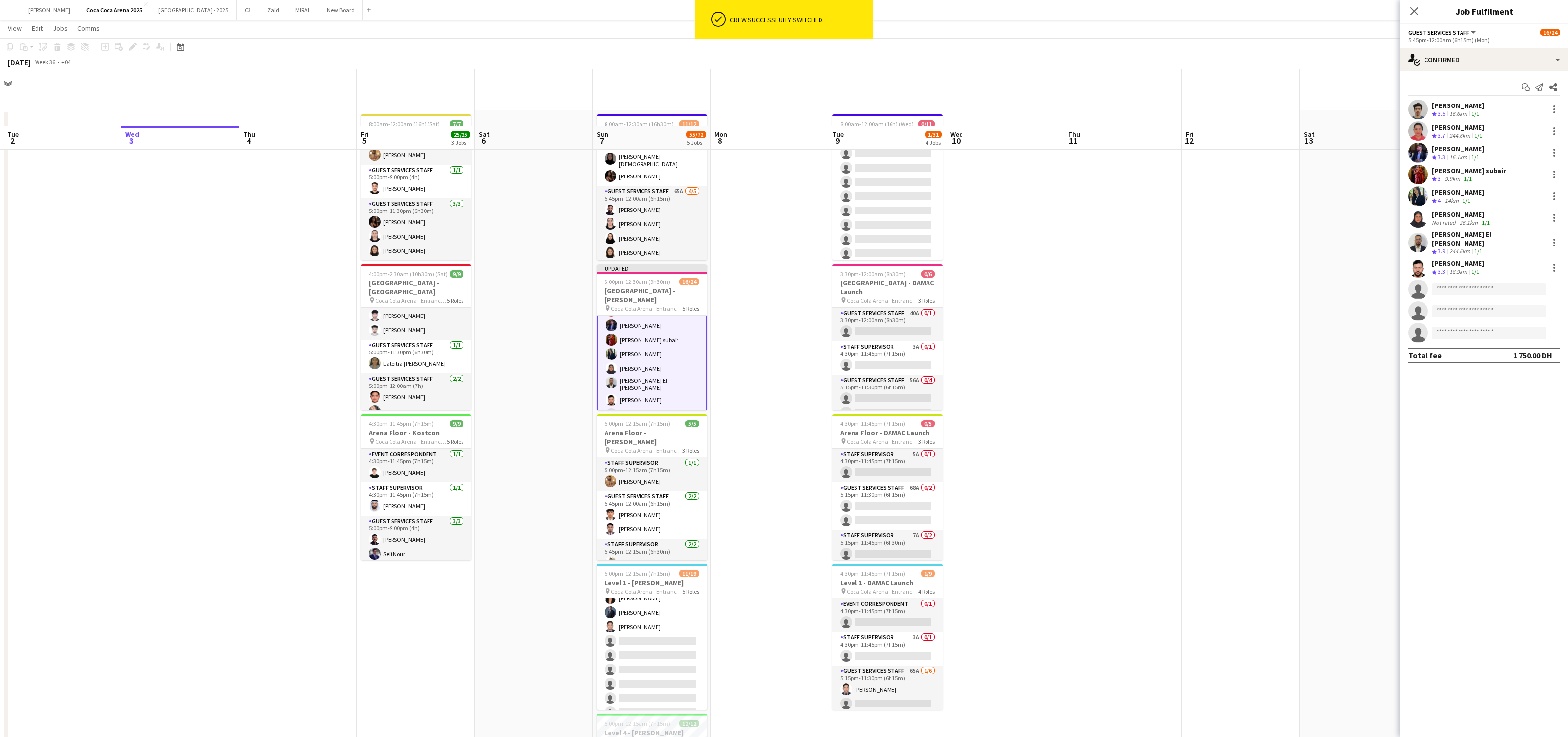
scroll to position [57, 0]
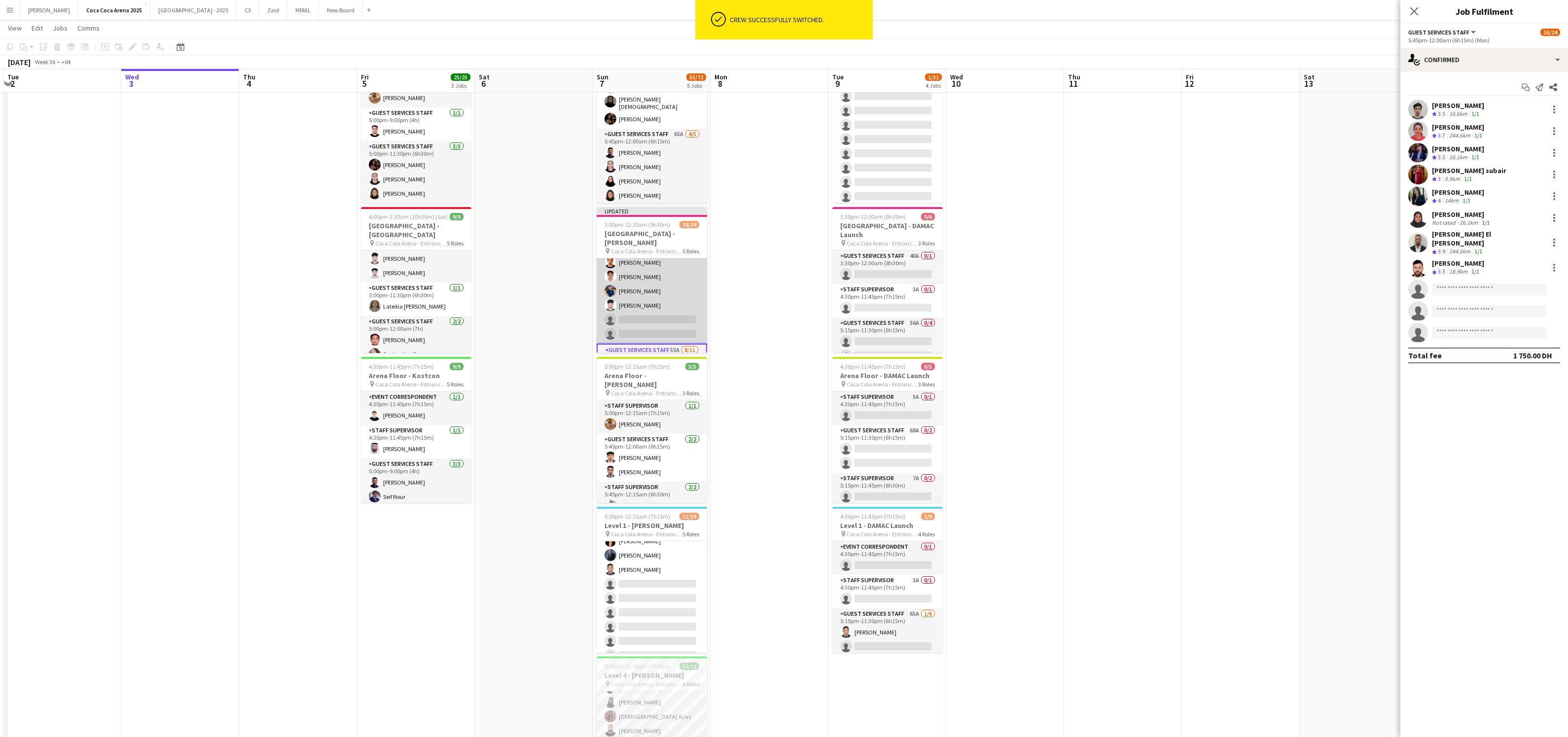
click at [643, 292] on app-card-role "Guest Services Staff 47A [DATE] 5:45pm-9:45pm (4h) [PERSON_NAME] [PERSON_NAME] …" at bounding box center [651, 291] width 110 height 105
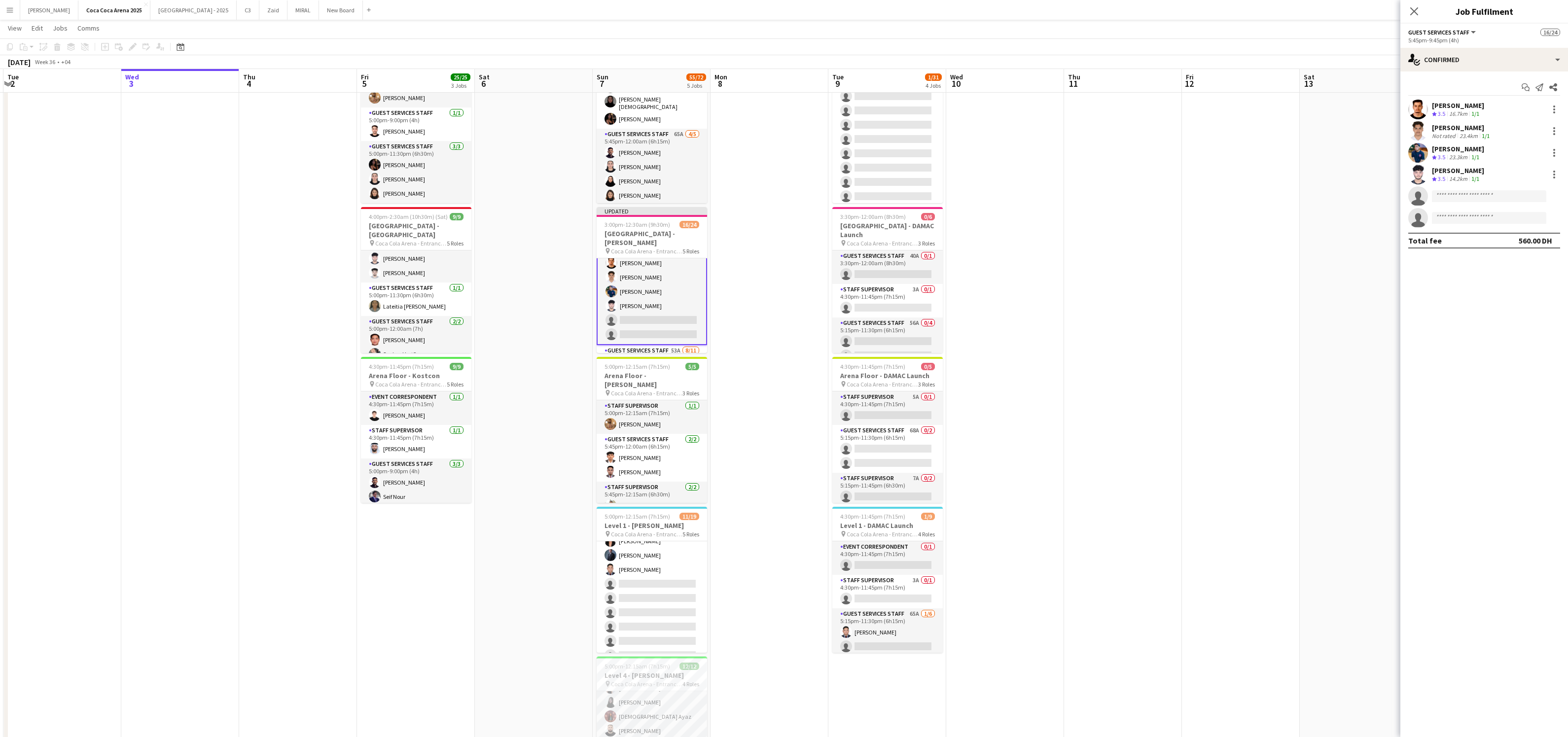
click at [1465, 173] on div "[PERSON_NAME]" at bounding box center [1458, 170] width 52 height 9
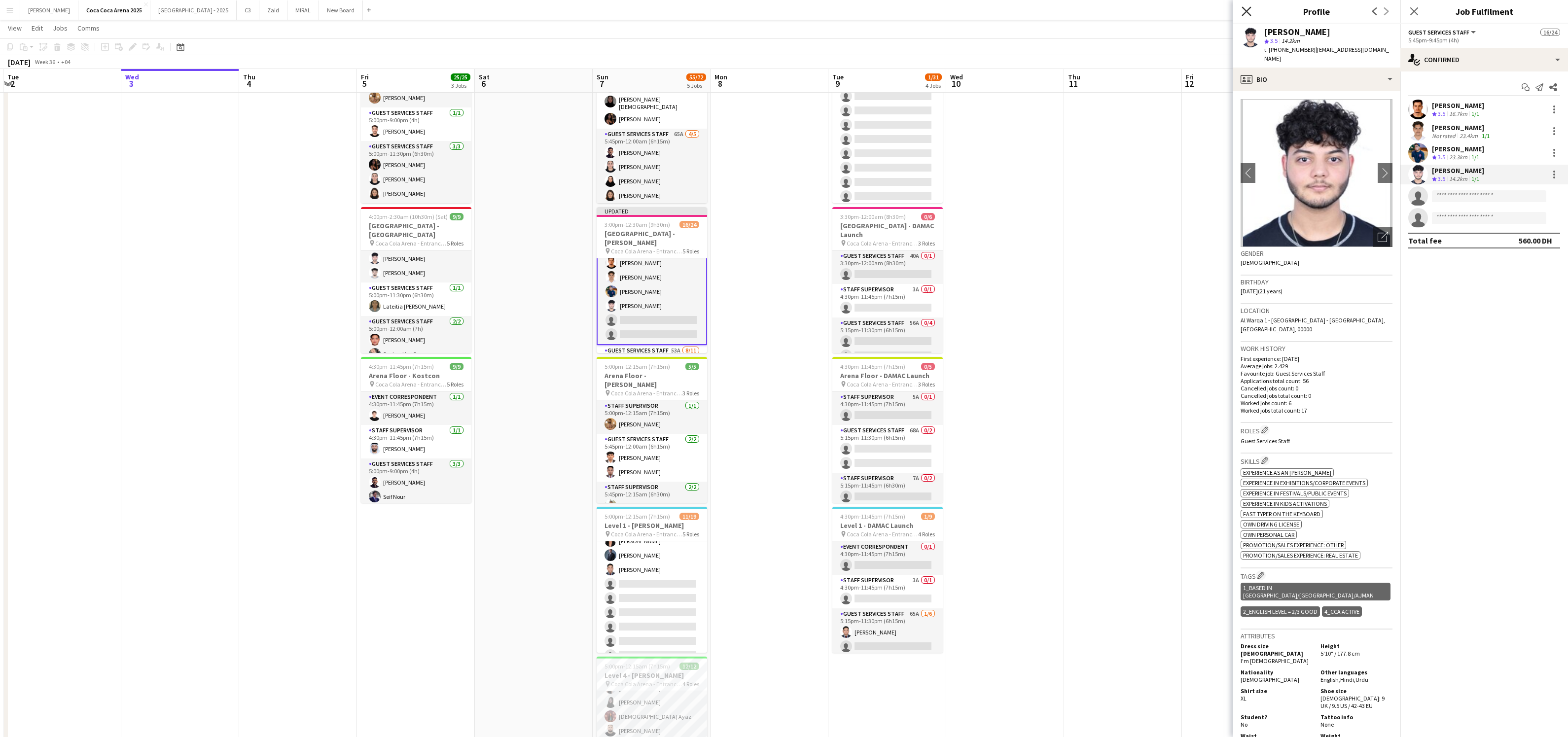
click at [1248, 7] on icon "Close pop-in" at bounding box center [1246, 11] width 9 height 9
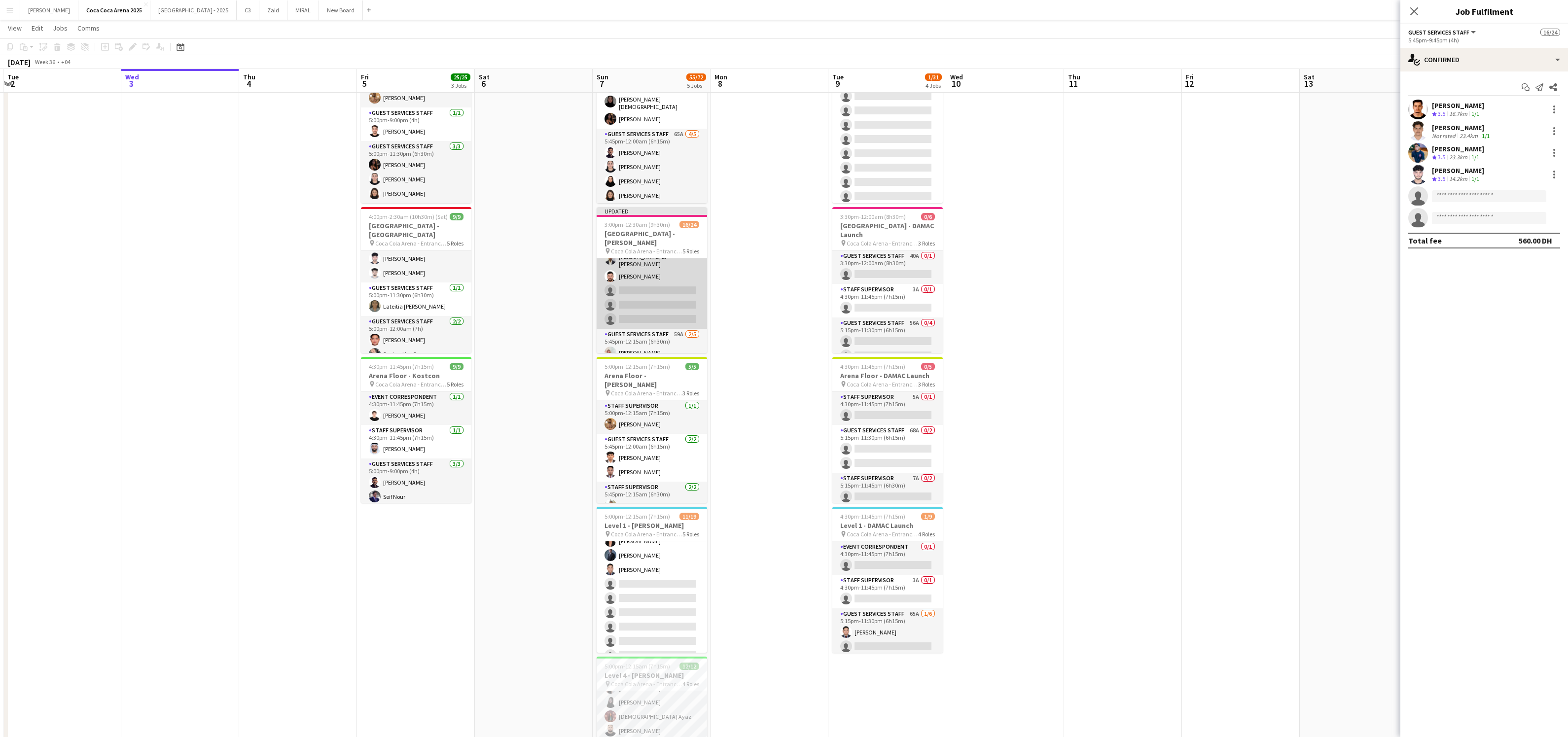
click at [663, 294] on app-card-role "Guest Services Staff 53A [DATE] 5:45pm-12:00am (6h15m) [PERSON_NAME] [PERSON_NA…" at bounding box center [651, 239] width 110 height 180
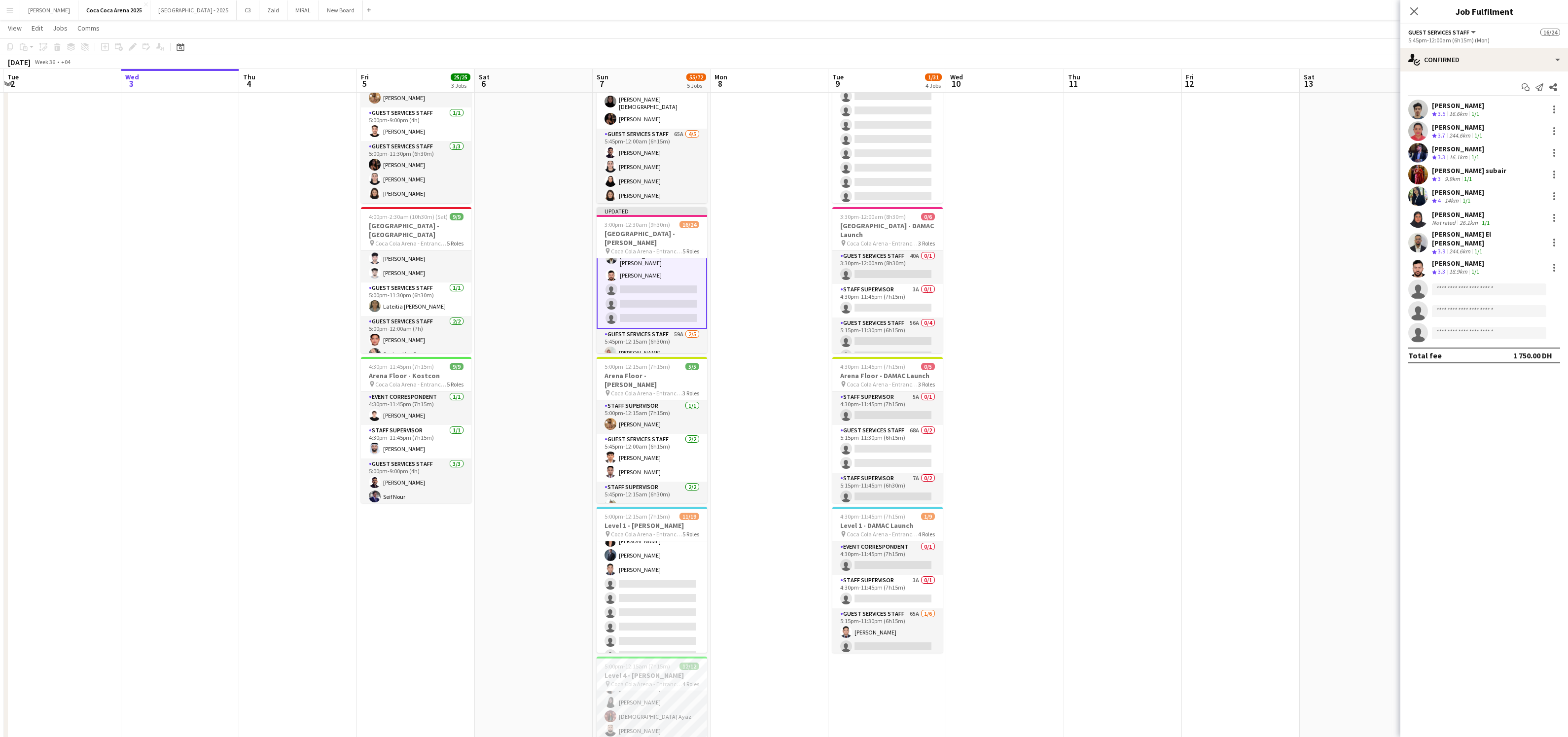
scroll to position [285, 0]
click at [1446, 58] on div "single-neutral-actions-check-2 Confirmed" at bounding box center [1484, 60] width 167 height 24
click at [1499, 156] on span "Applicants" at bounding box center [1507, 161] width 31 height 9
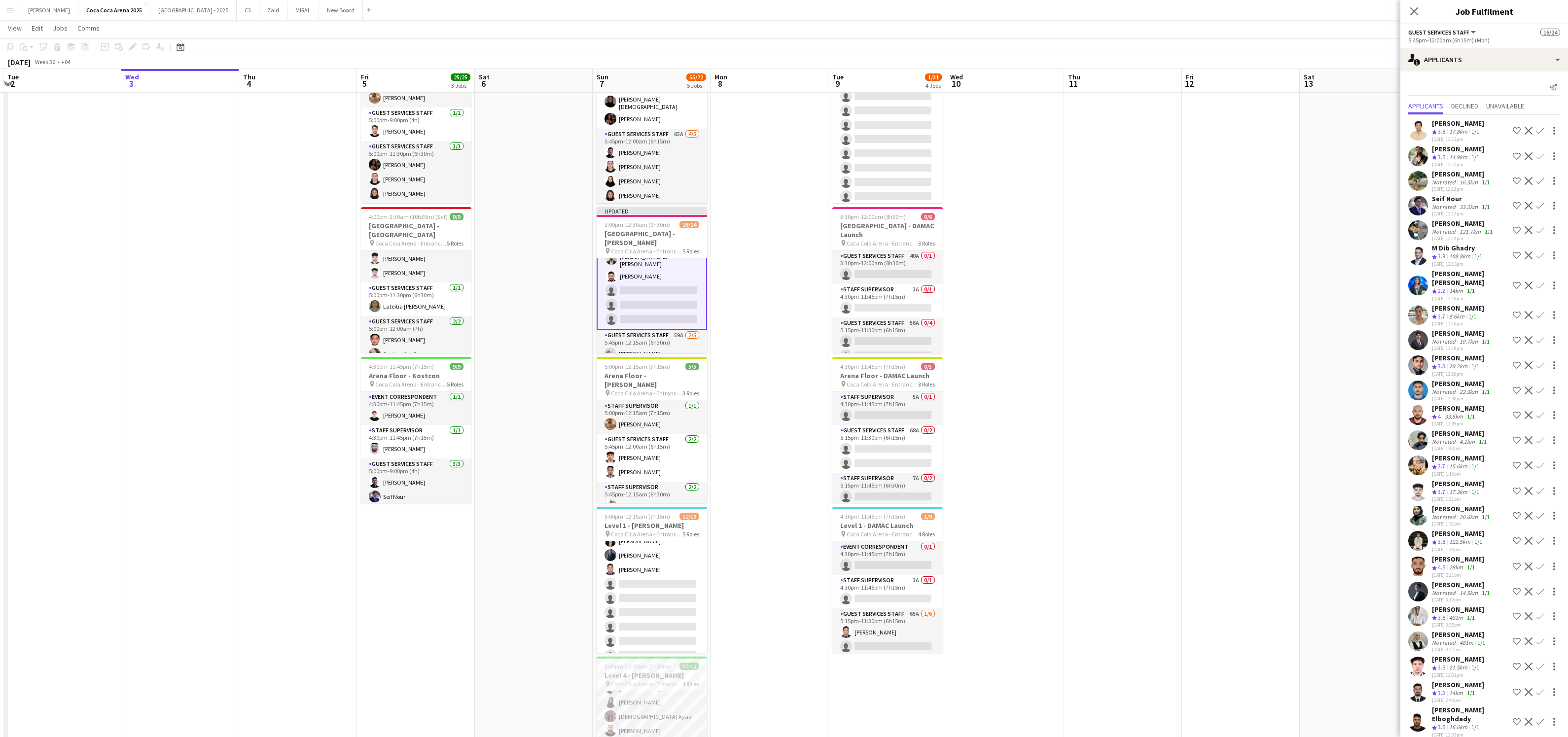
click at [1463, 214] on div "[DATE] 12:14pm" at bounding box center [1461, 214] width 60 height 7
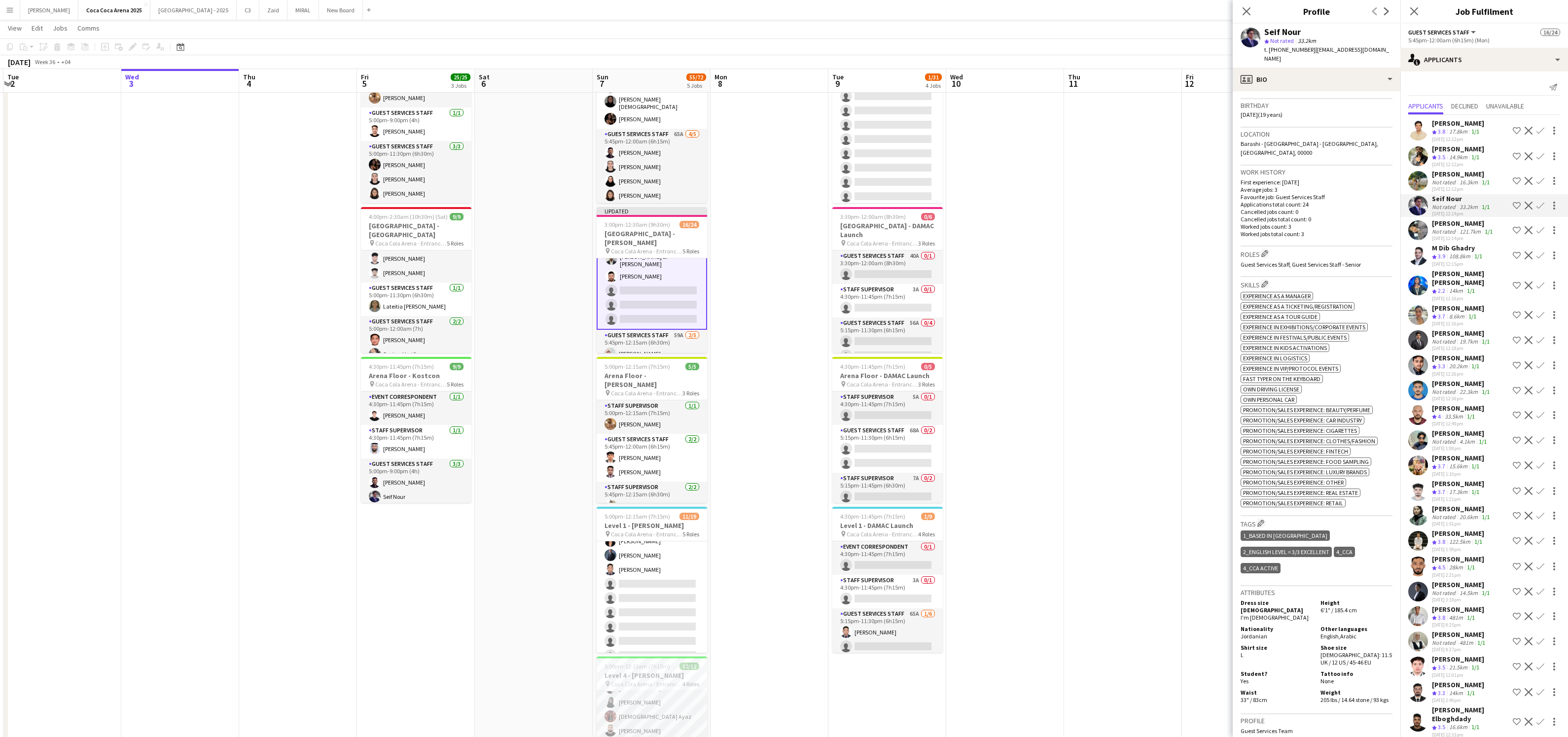
scroll to position [179, 0]
click at [1452, 137] on div "[DATE] 12:12pm" at bounding box center [1458, 139] width 52 height 7
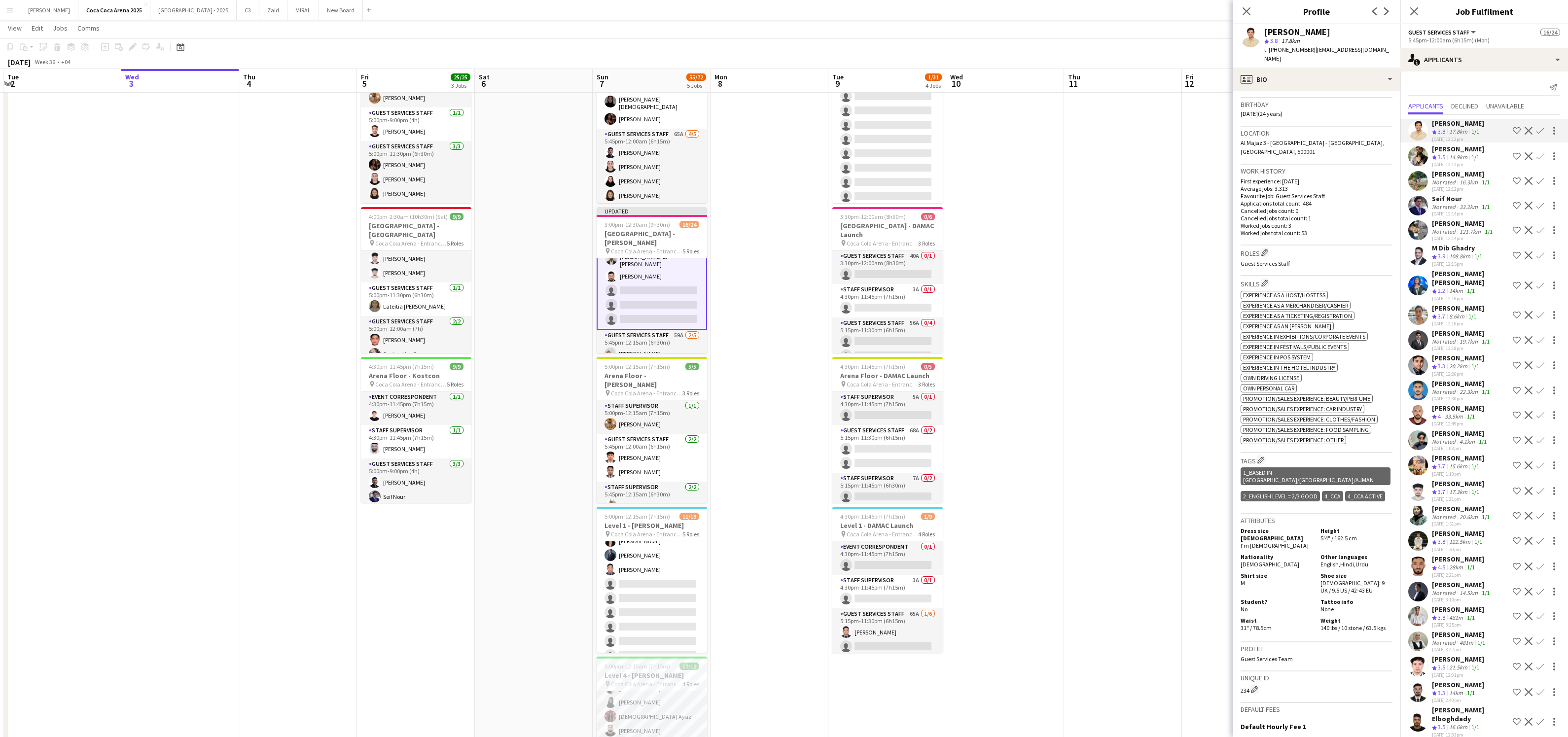
scroll to position [176, 0]
click at [1444, 228] on div "Not rated" at bounding box center [1444, 231] width 26 height 7
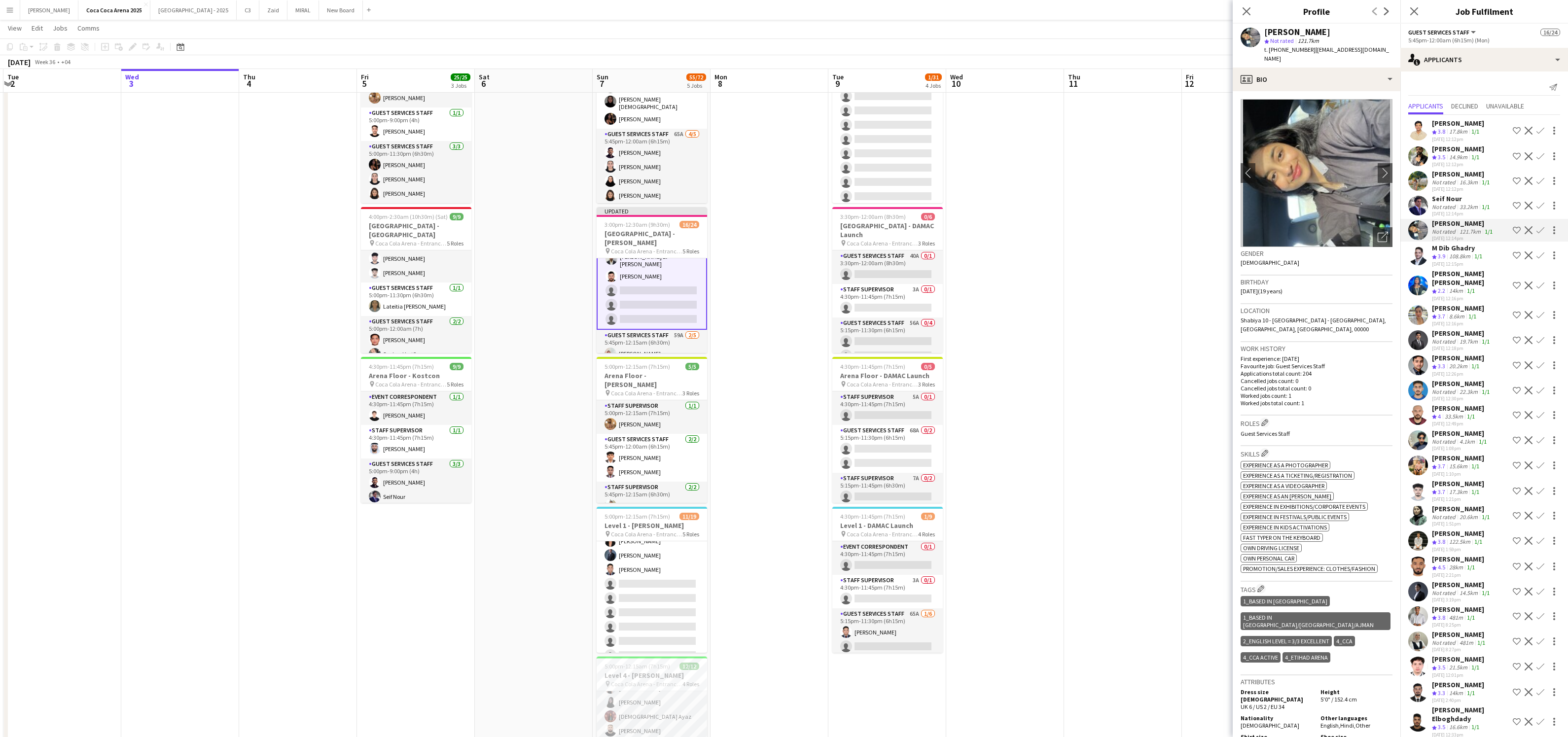
click at [1439, 279] on div "[PERSON_NAME] [PERSON_NAME]" at bounding box center [1470, 278] width 77 height 18
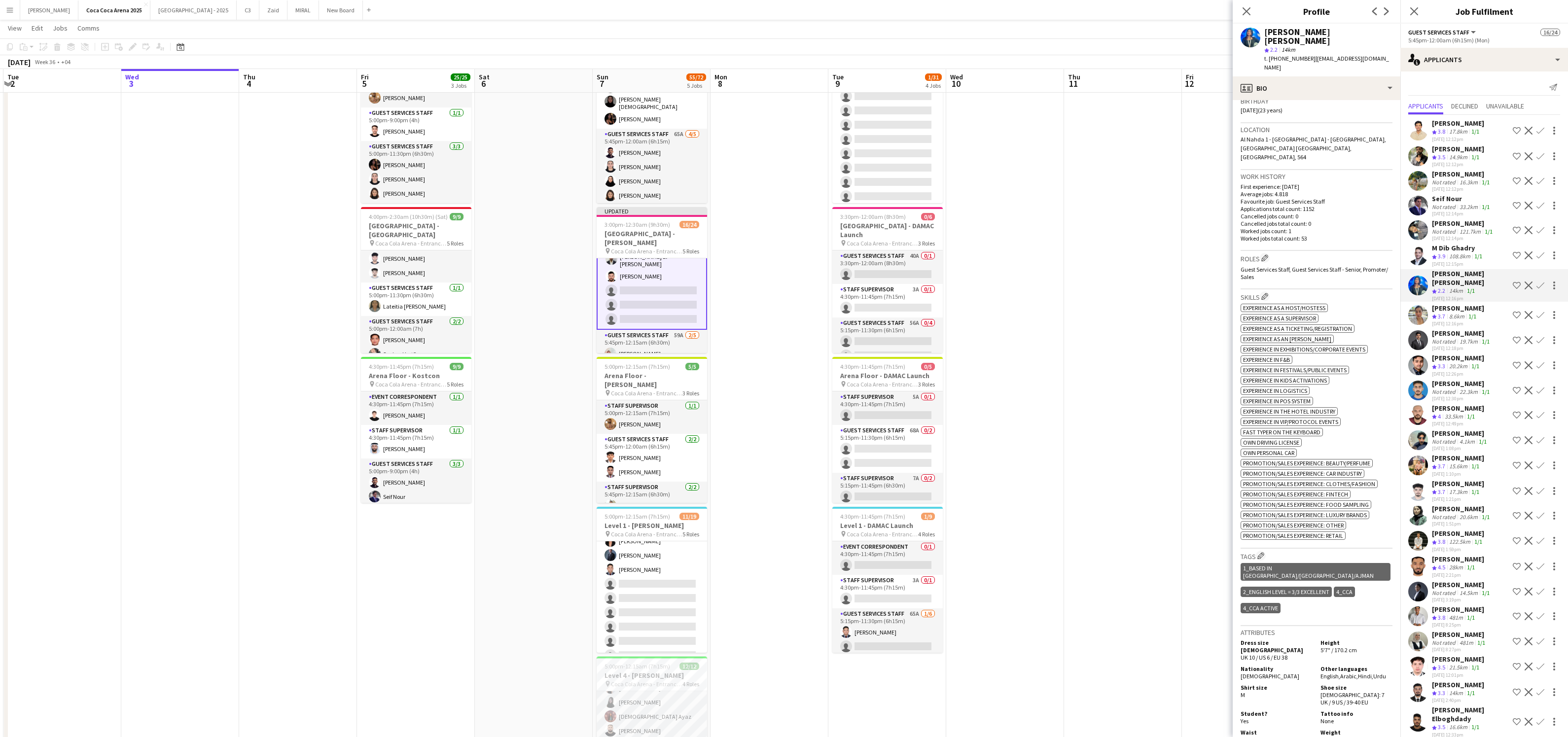
scroll to position [193, 0]
click at [1458, 305] on div "[PERSON_NAME]" at bounding box center [1458, 308] width 52 height 9
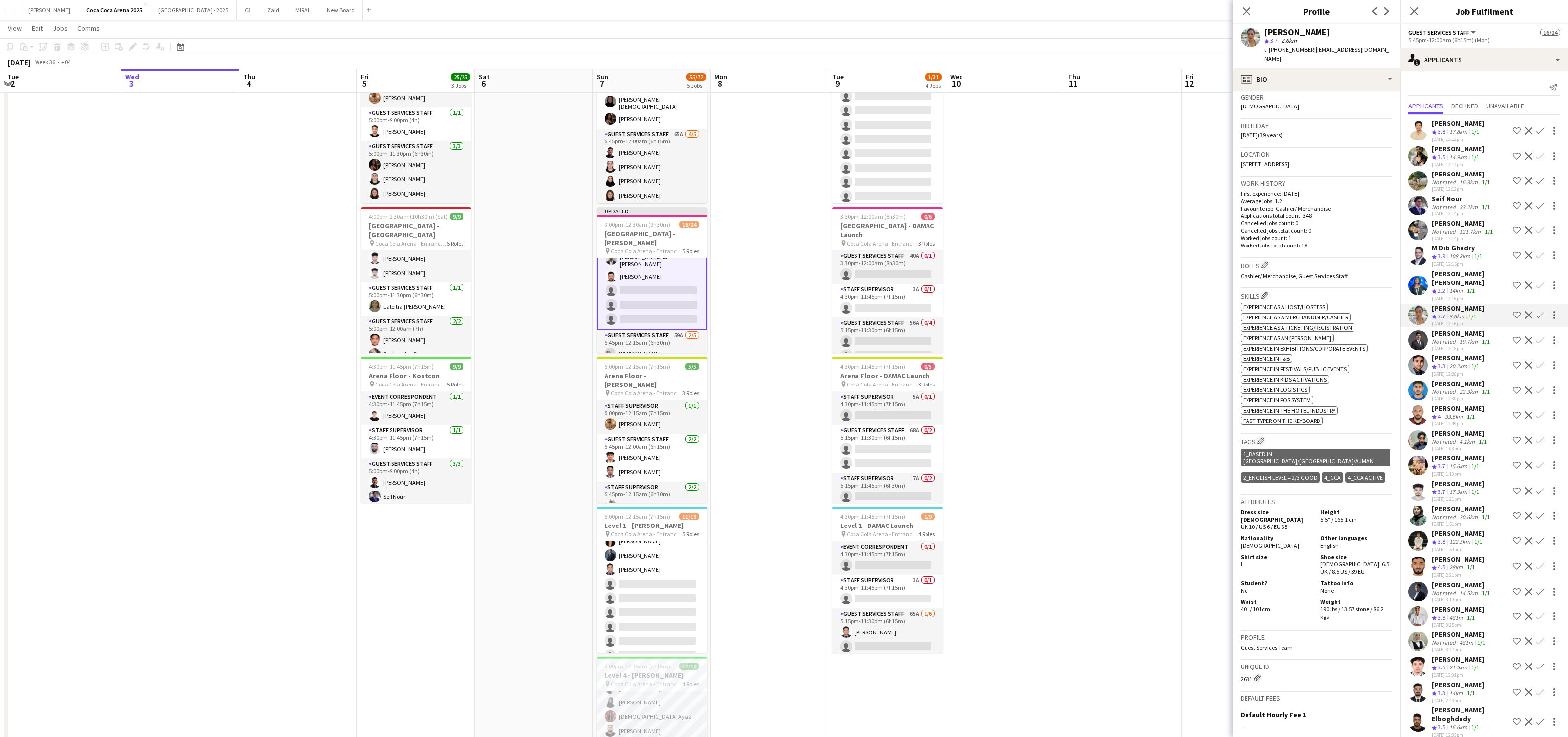
scroll to position [157, 0]
click at [1437, 357] on div "[PERSON_NAME]" at bounding box center [1458, 358] width 52 height 9
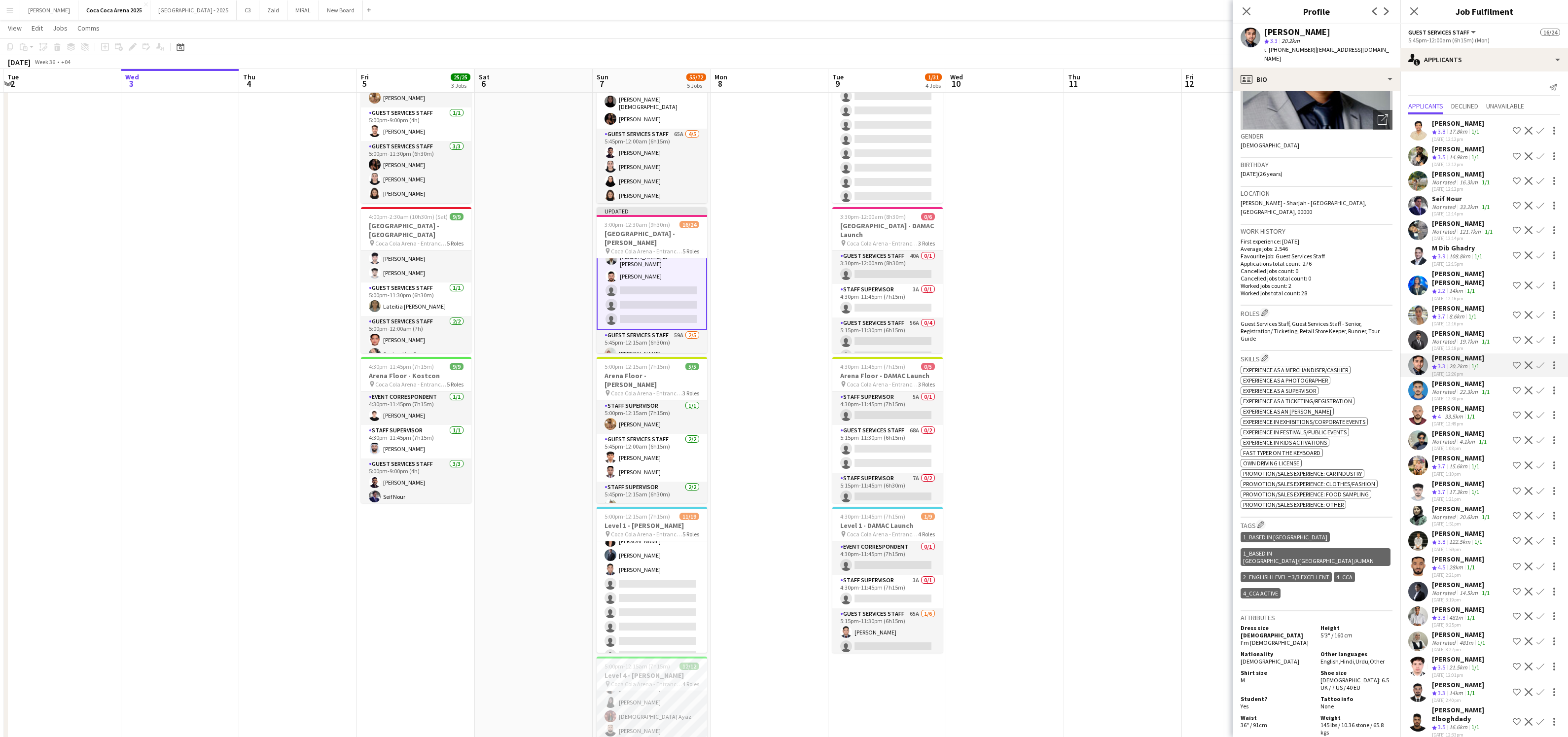
scroll to position [120, 0]
click at [1540, 362] on app-icon "Confirm" at bounding box center [1540, 365] width 8 height 8
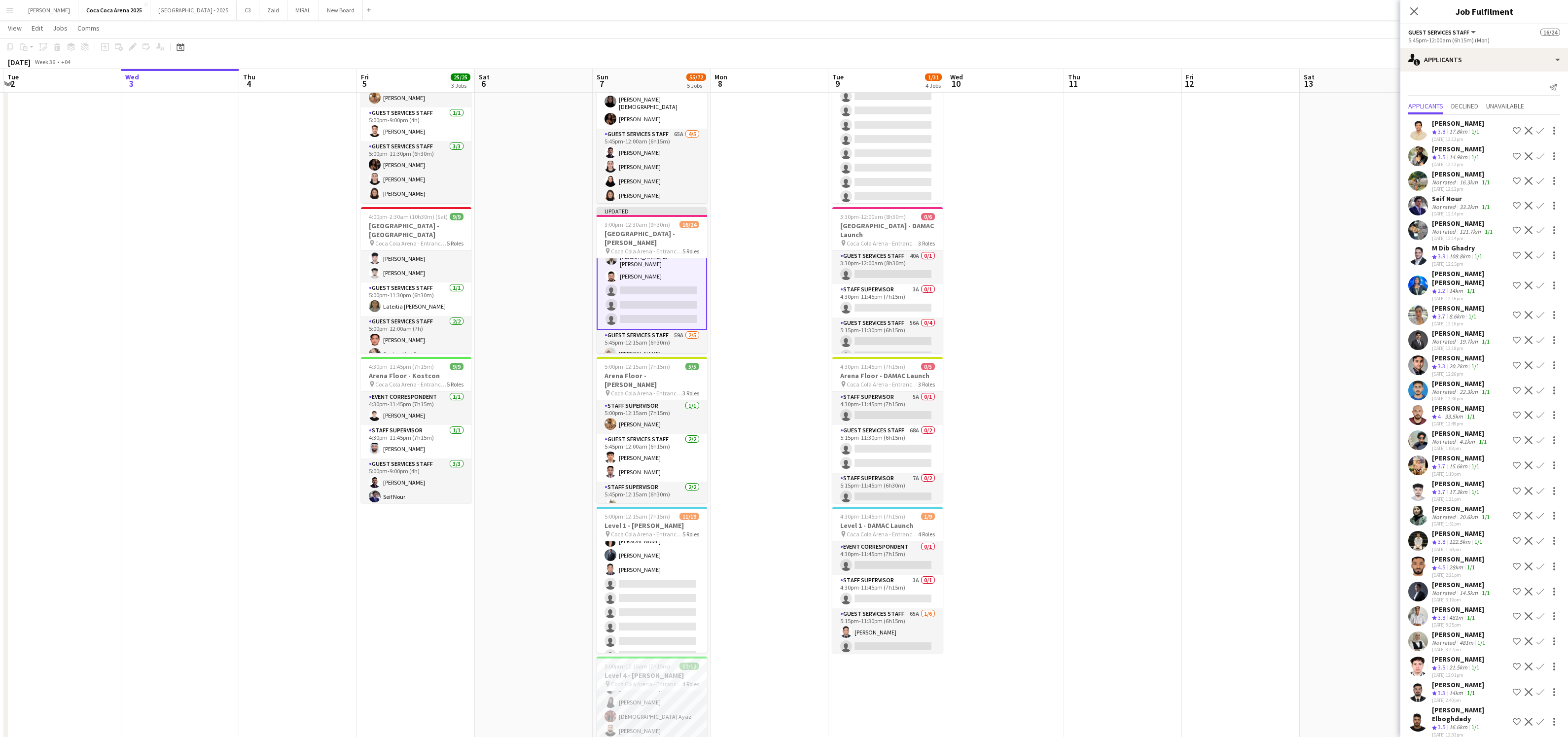
click at [1540, 362] on app-icon "Confirm" at bounding box center [1540, 365] width 8 height 8
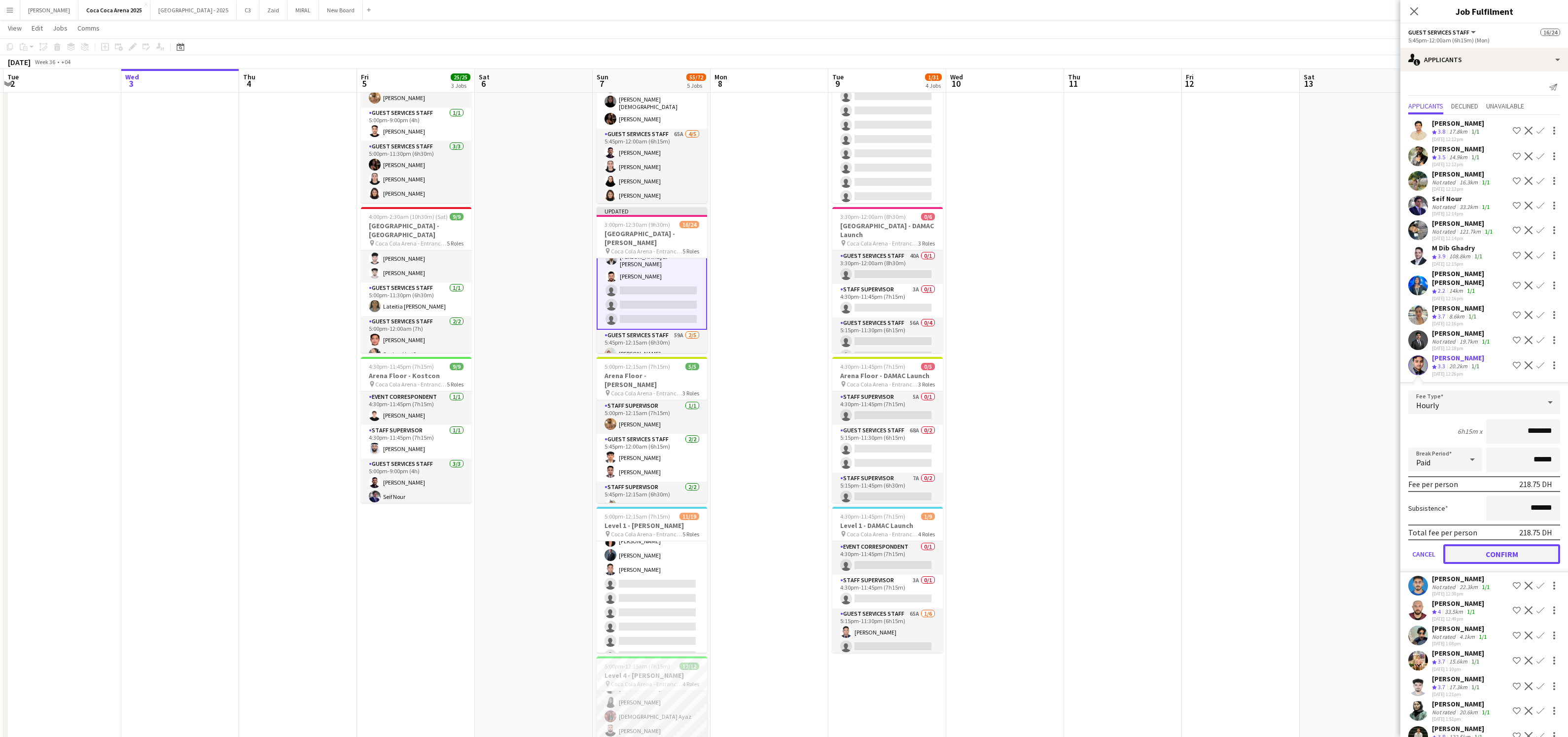
click at [1509, 552] on button "Confirm" at bounding box center [1502, 554] width 117 height 19
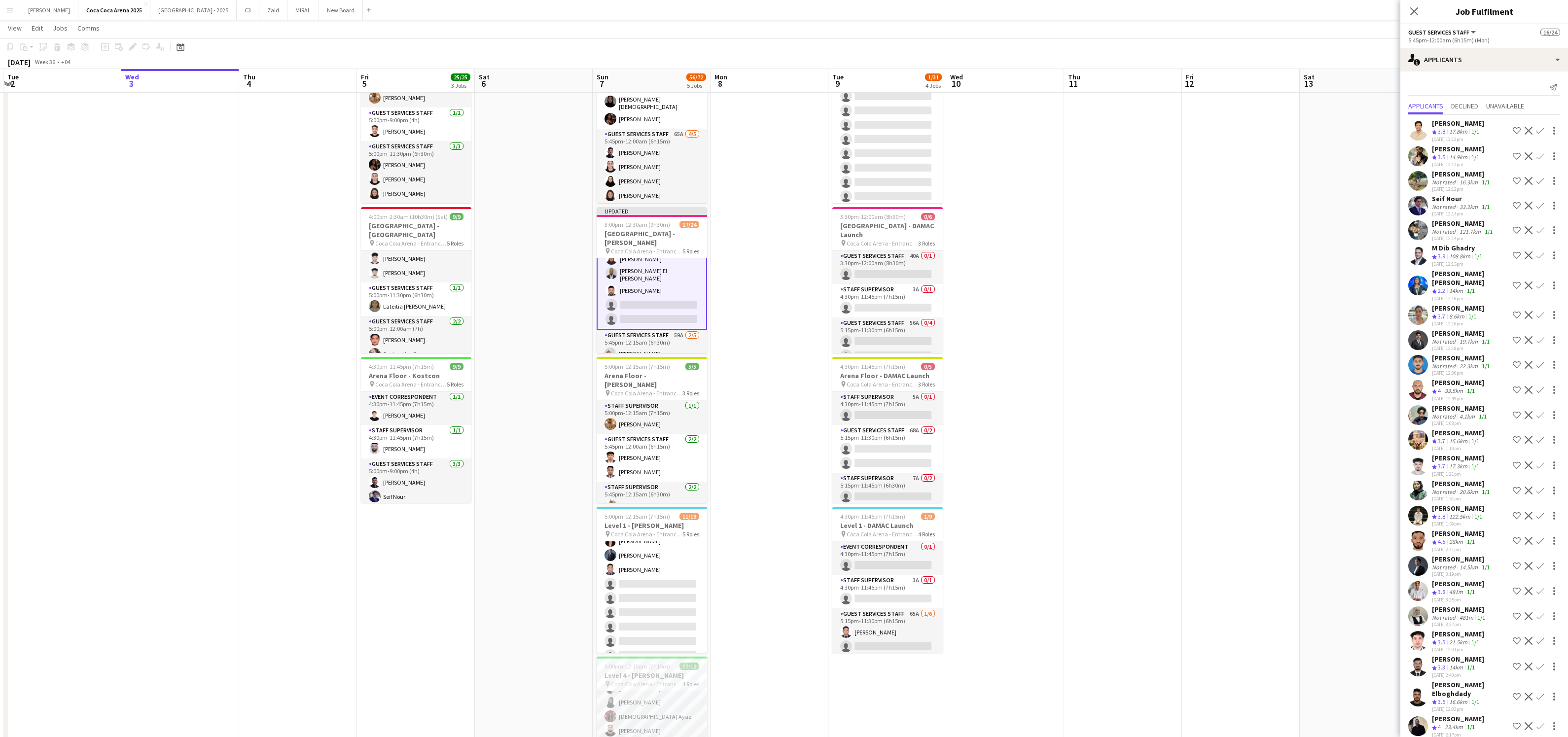
click at [1461, 413] on div "4.1km" at bounding box center [1468, 416] width 19 height 7
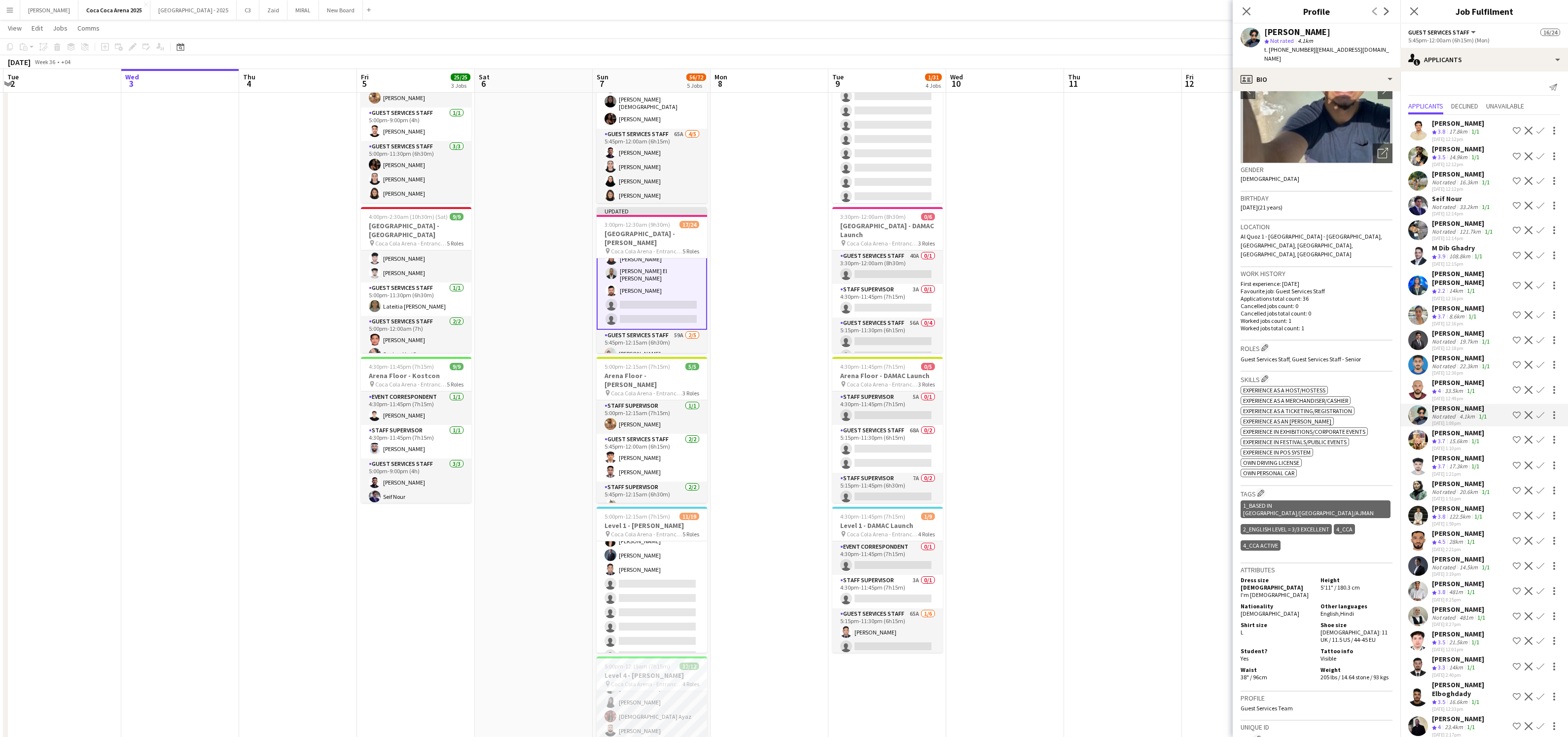
scroll to position [0, 0]
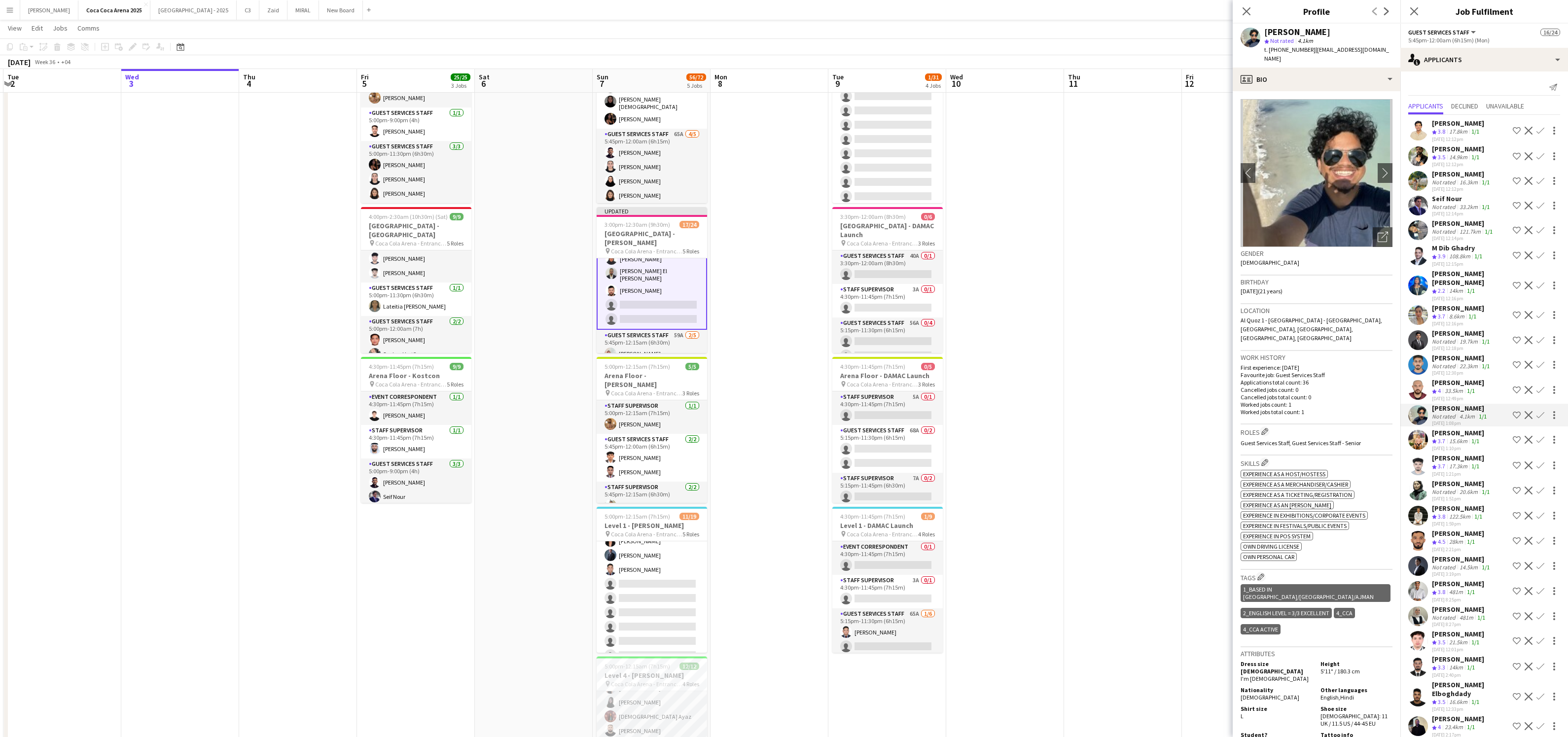
click at [1457, 438] on div "15.6km" at bounding box center [1458, 442] width 22 height 9
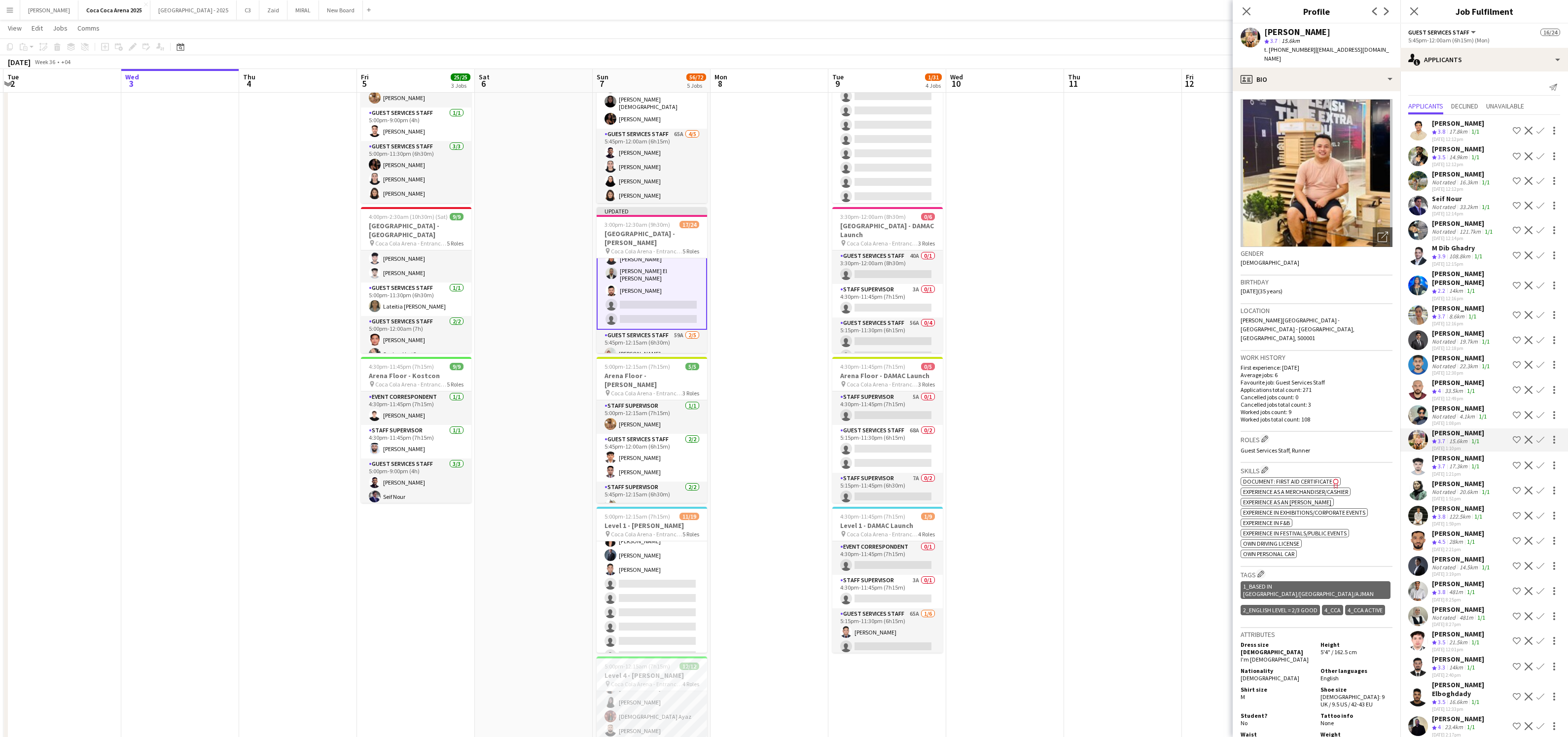
click at [1453, 465] on div "17.3km" at bounding box center [1458, 467] width 22 height 9
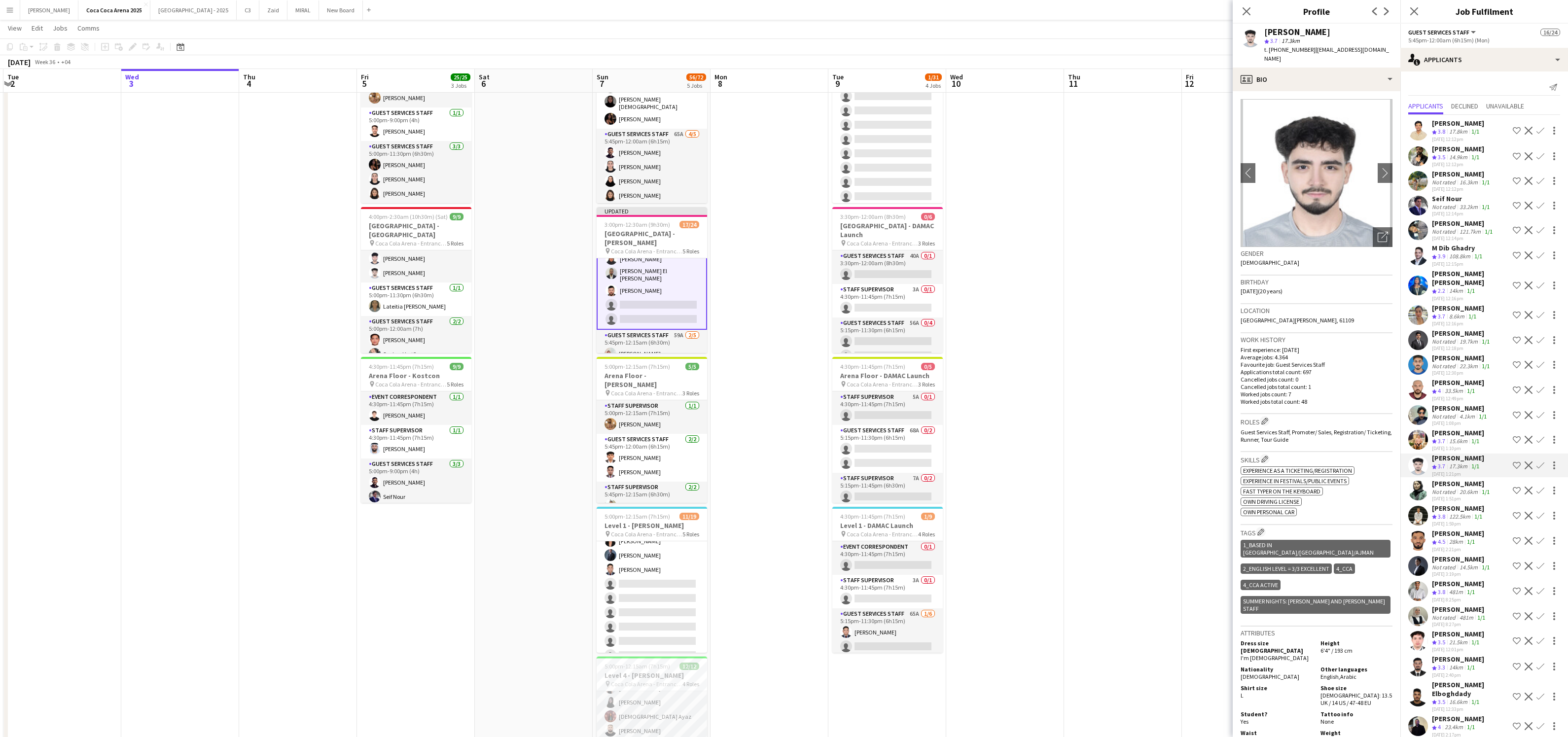
click at [1455, 488] on div "Not rated" at bounding box center [1444, 492] width 26 height 7
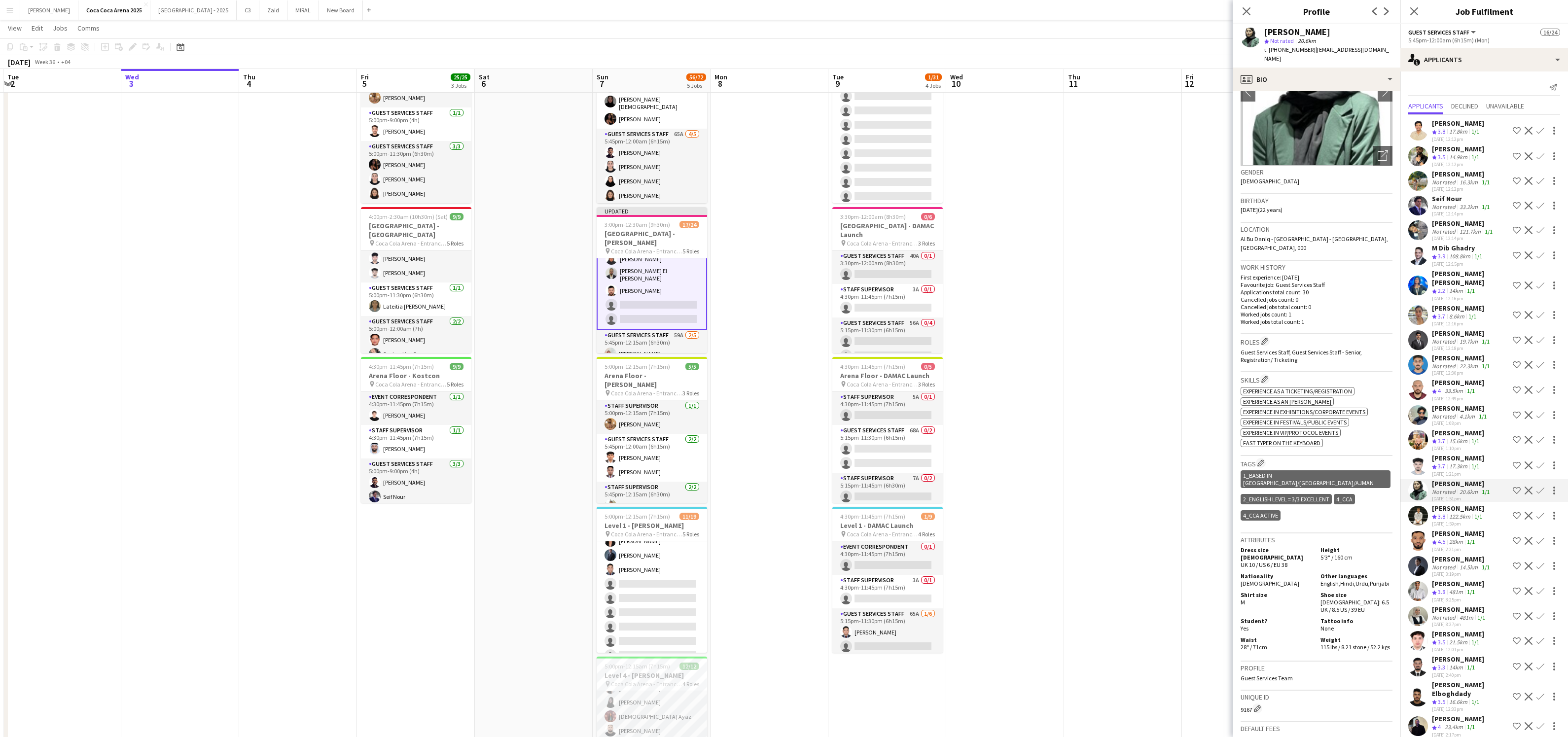
scroll to position [82, 0]
click at [1449, 534] on div "[PERSON_NAME]" at bounding box center [1458, 533] width 52 height 9
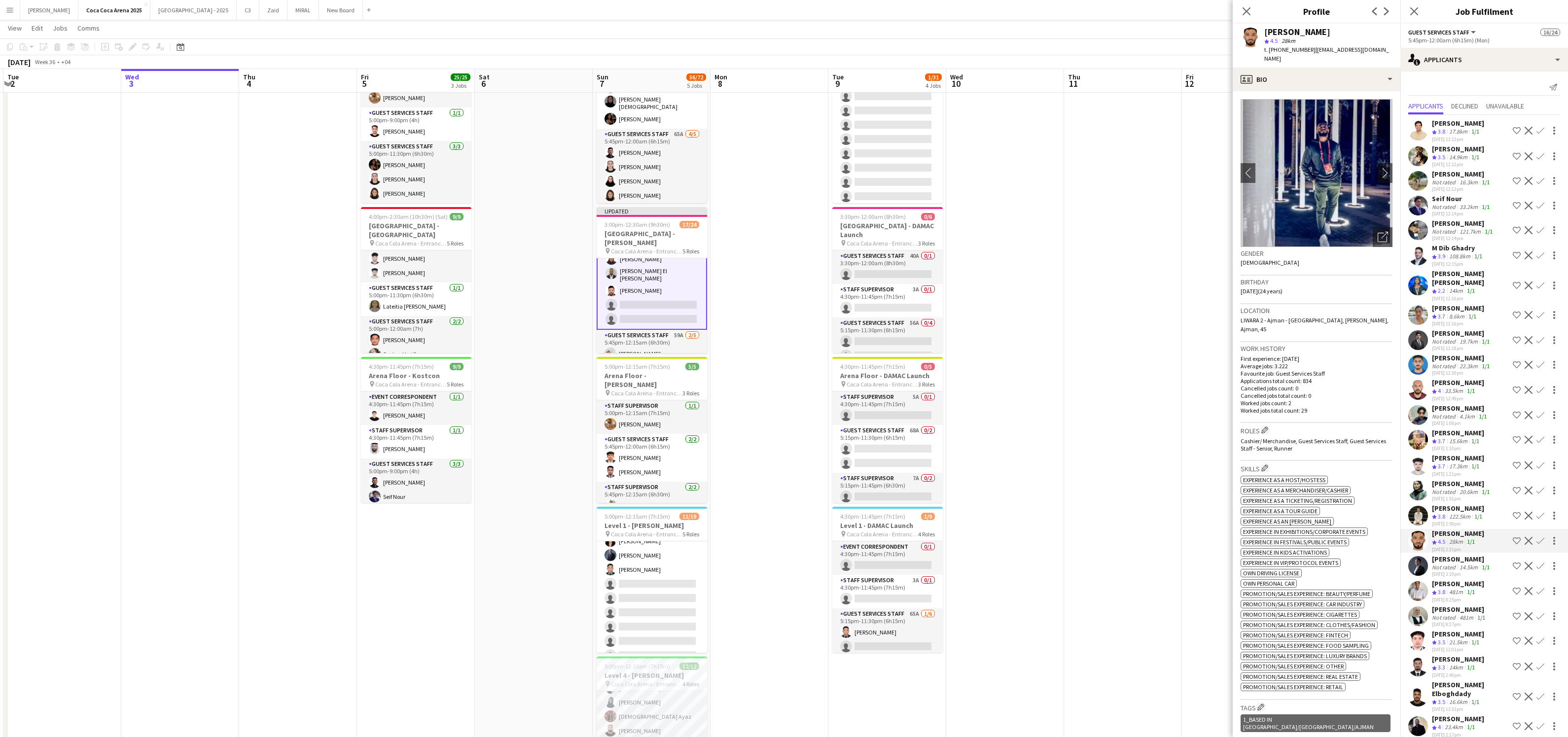
click at [1447, 571] on div "[DATE] 3:19pm" at bounding box center [1461, 574] width 60 height 7
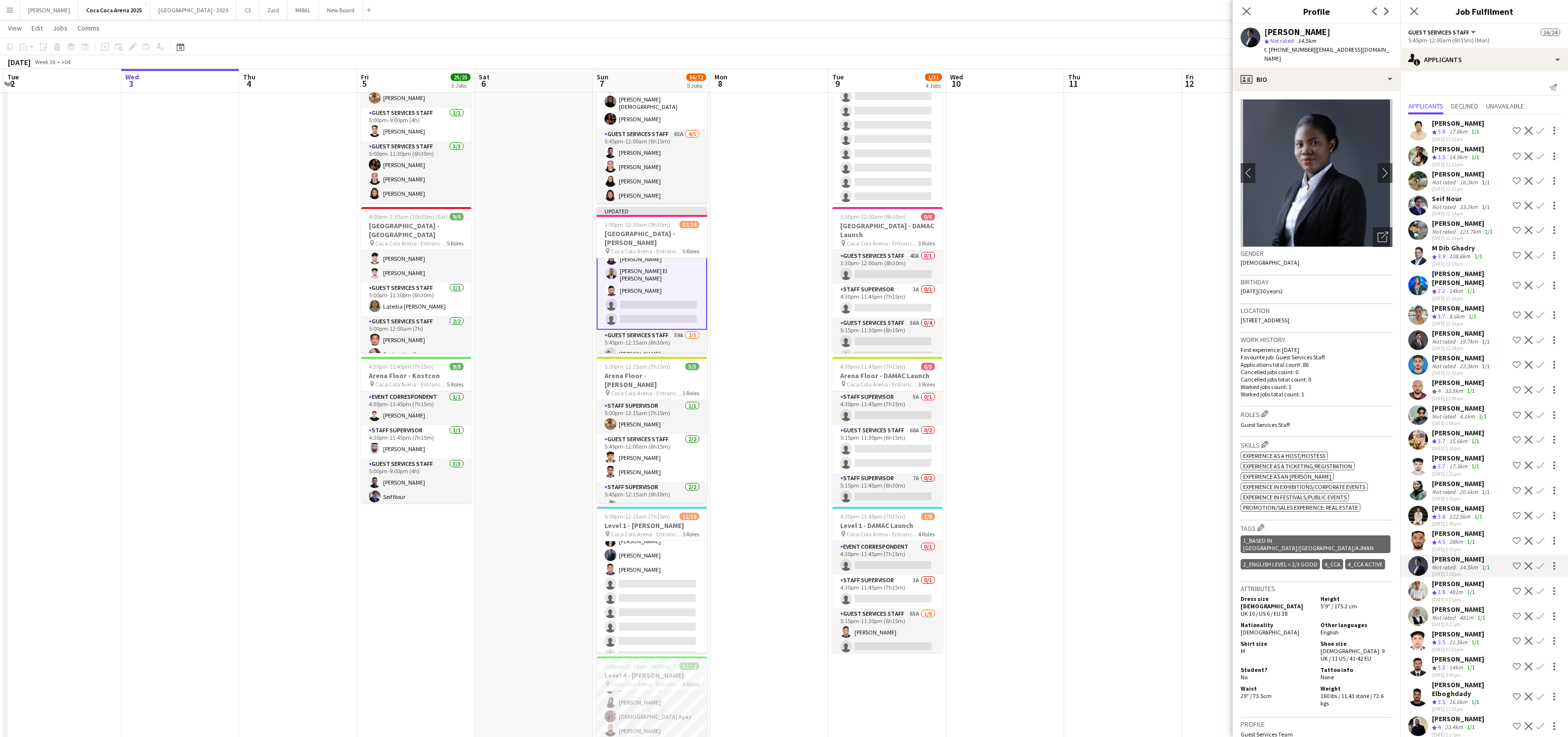
click at [1456, 588] on div "481m" at bounding box center [1456, 592] width 18 height 9
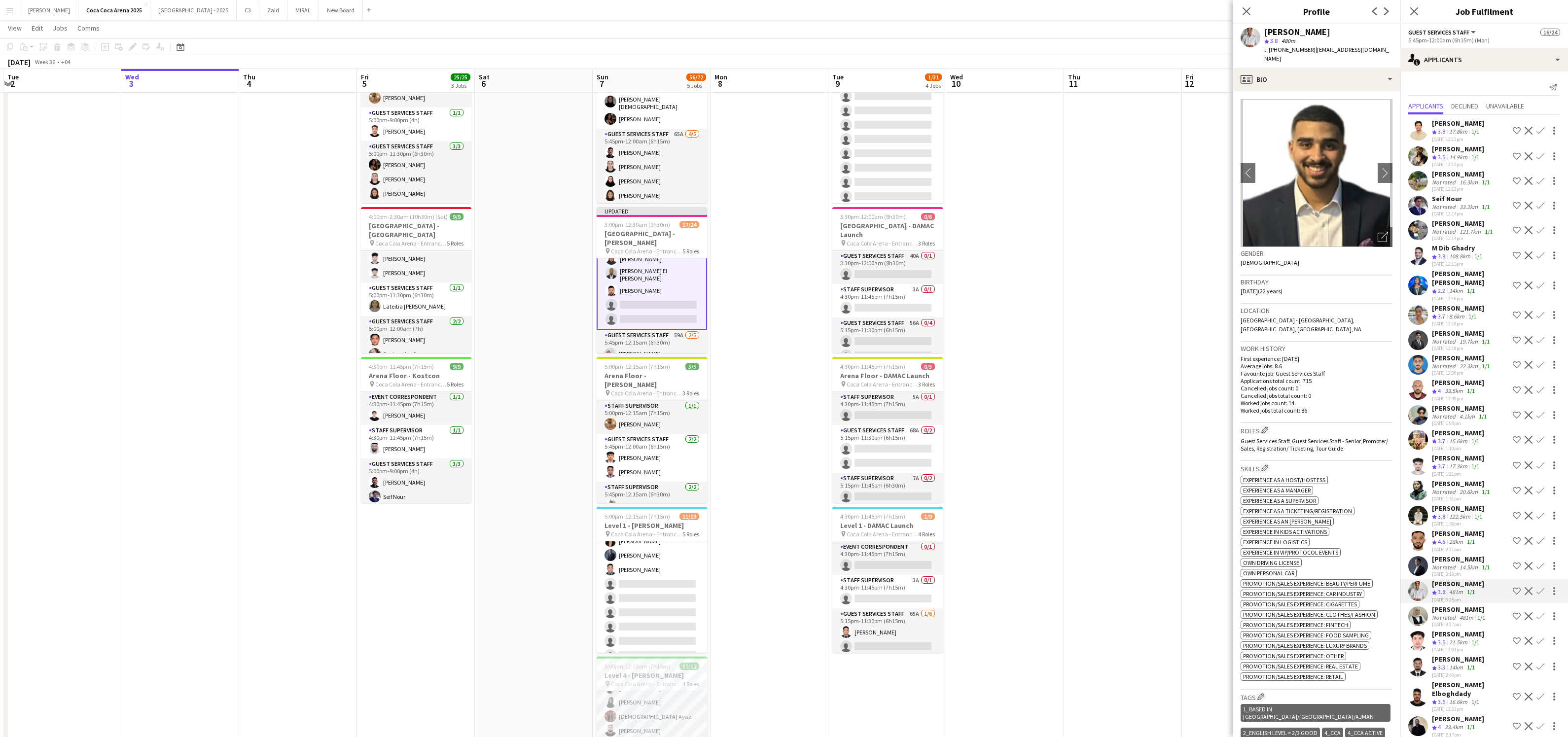
click at [1447, 640] on div "Crew rating 3.5" at bounding box center [1439, 643] width 15 height 9
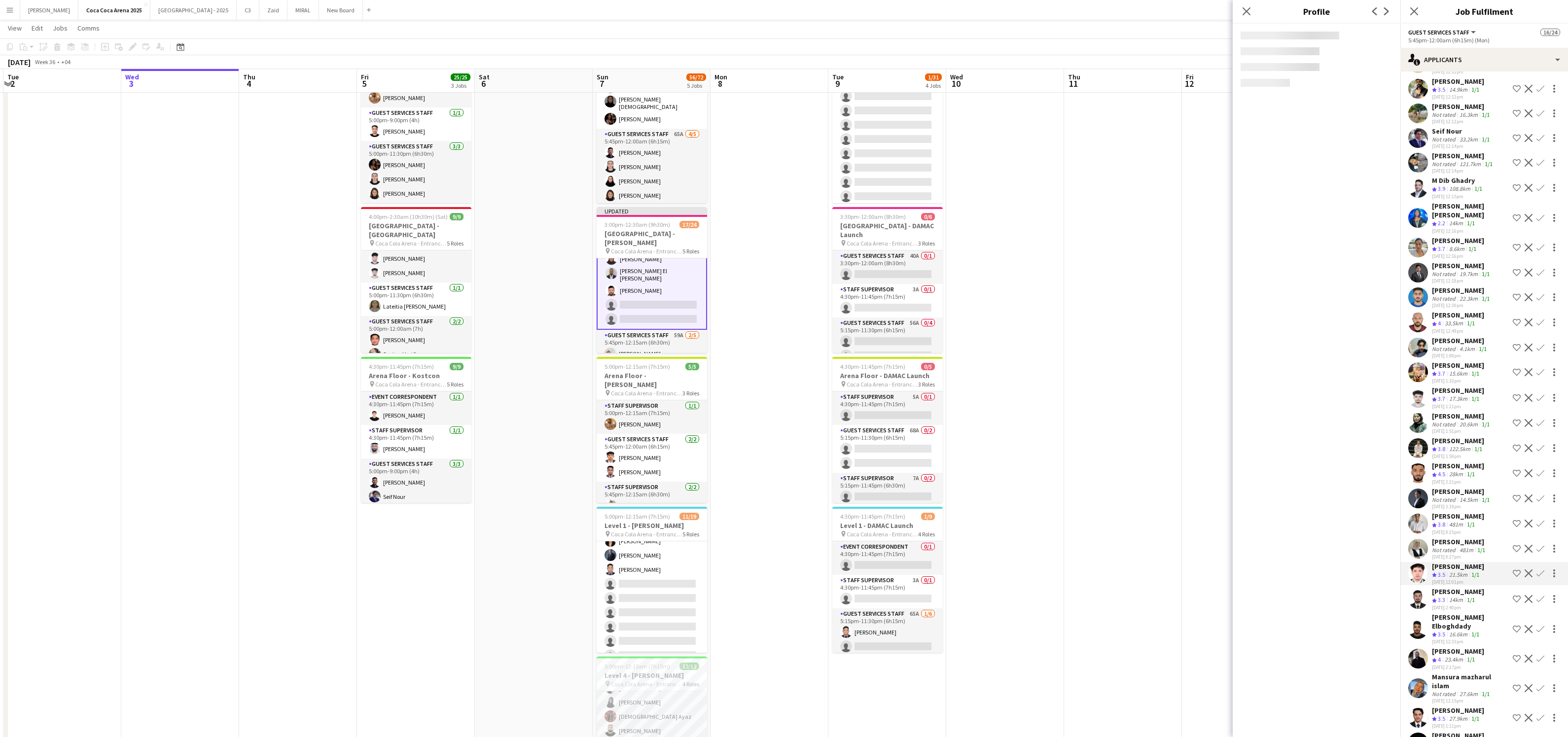
scroll to position [69, 0]
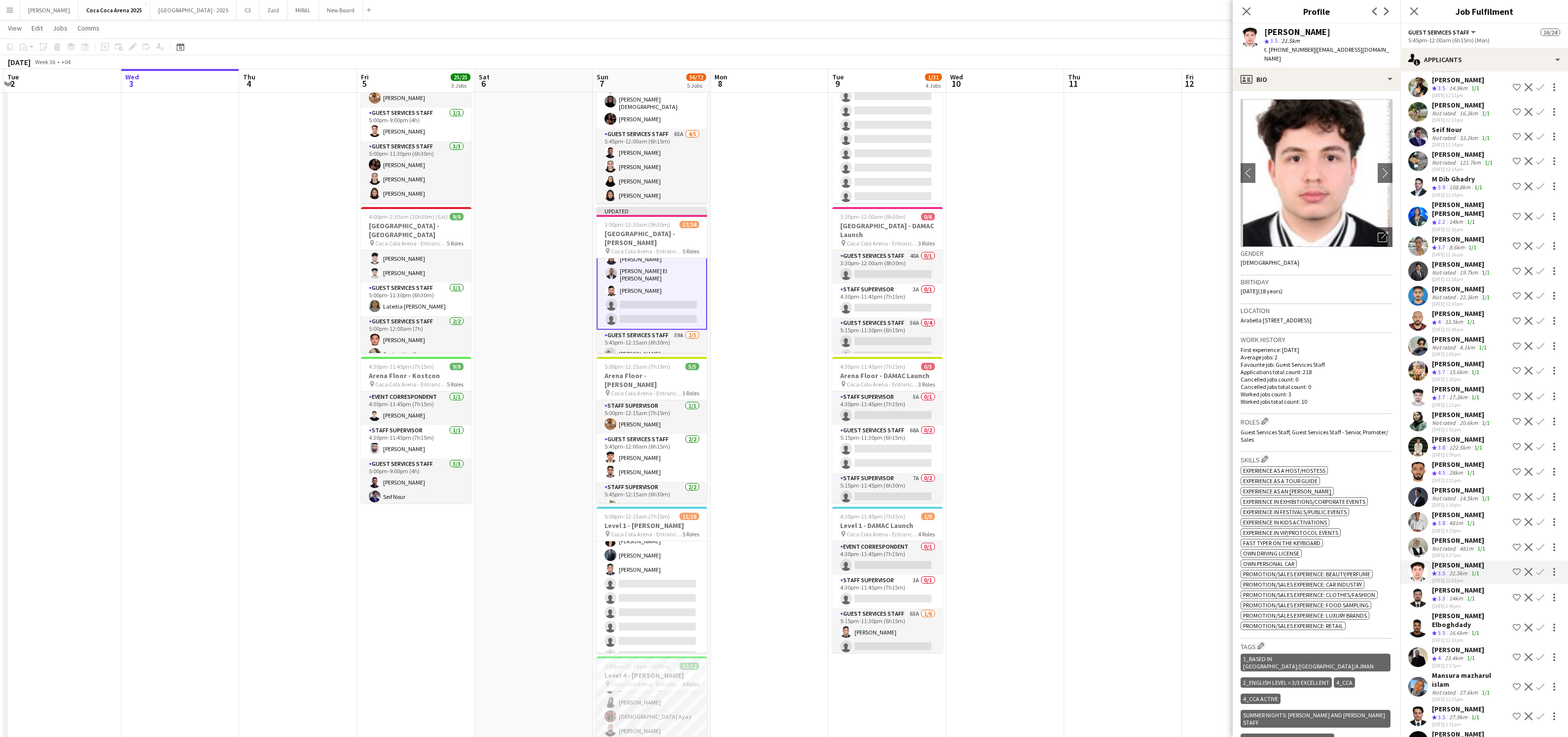
click at [1448, 585] on div "[PERSON_NAME]" at bounding box center [1458, 590] width 52 height 9
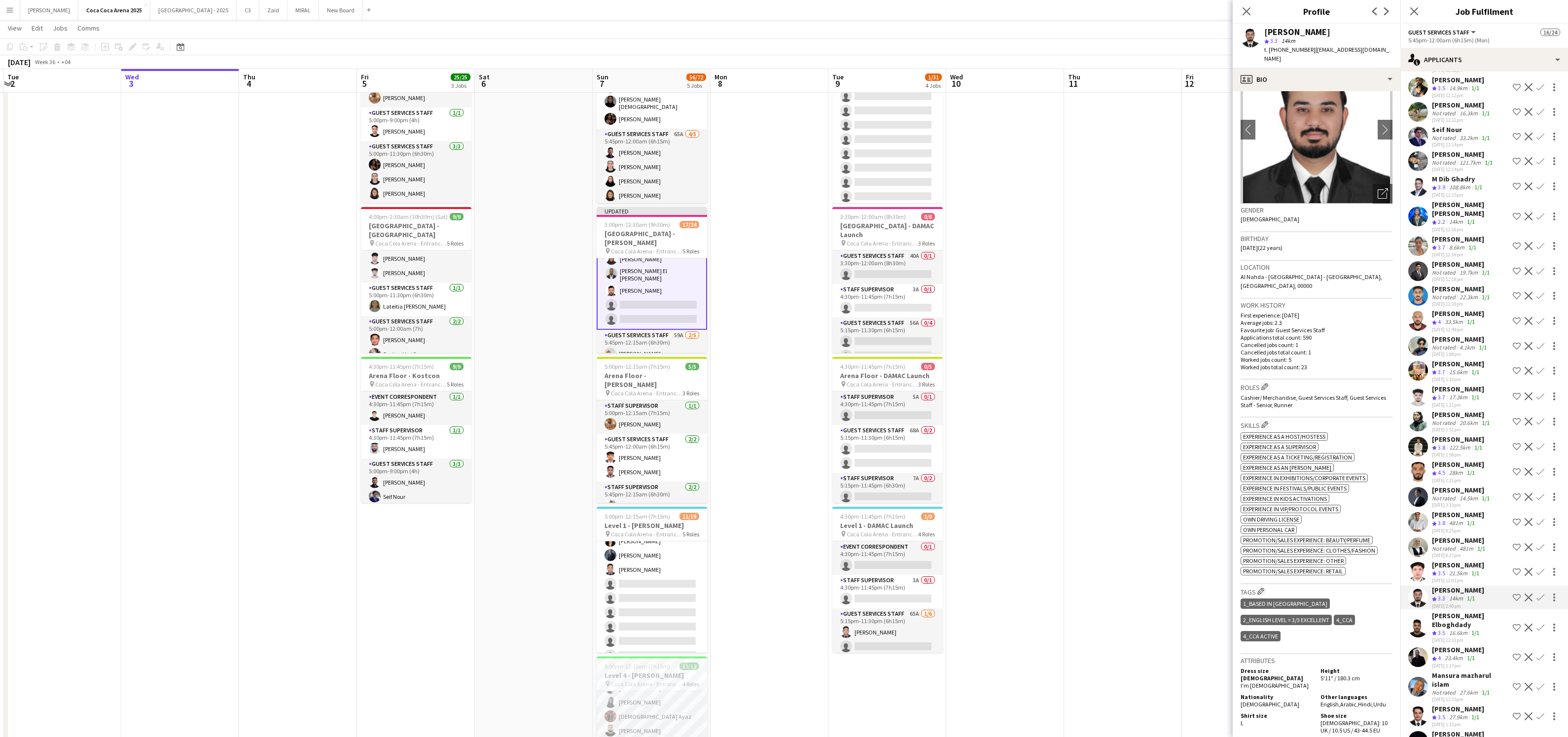
scroll to position [59, 0]
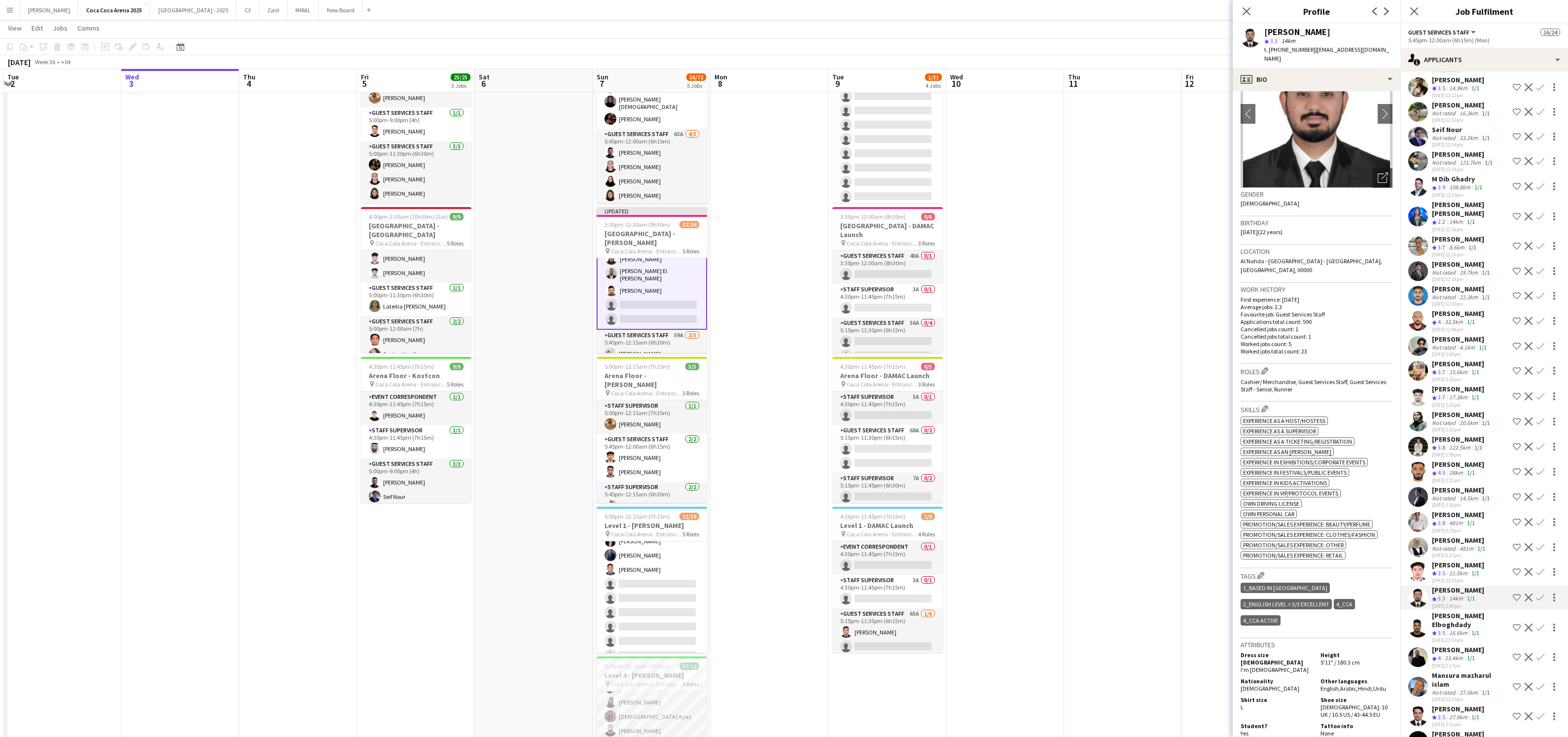
click at [1541, 596] on app-icon "Confirm" at bounding box center [1540, 597] width 8 height 8
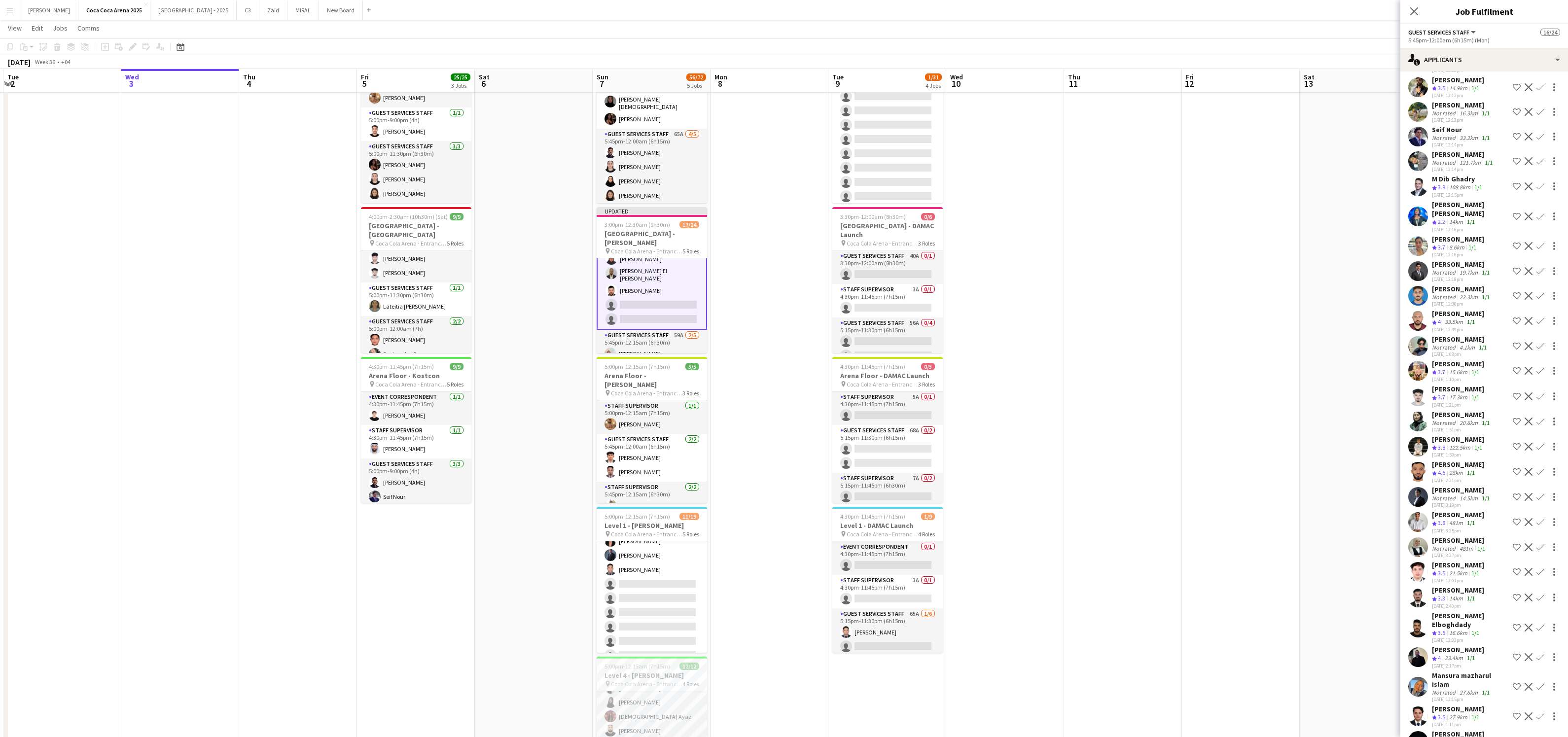
click at [1541, 596] on app-icon "Confirm" at bounding box center [1540, 597] width 8 height 8
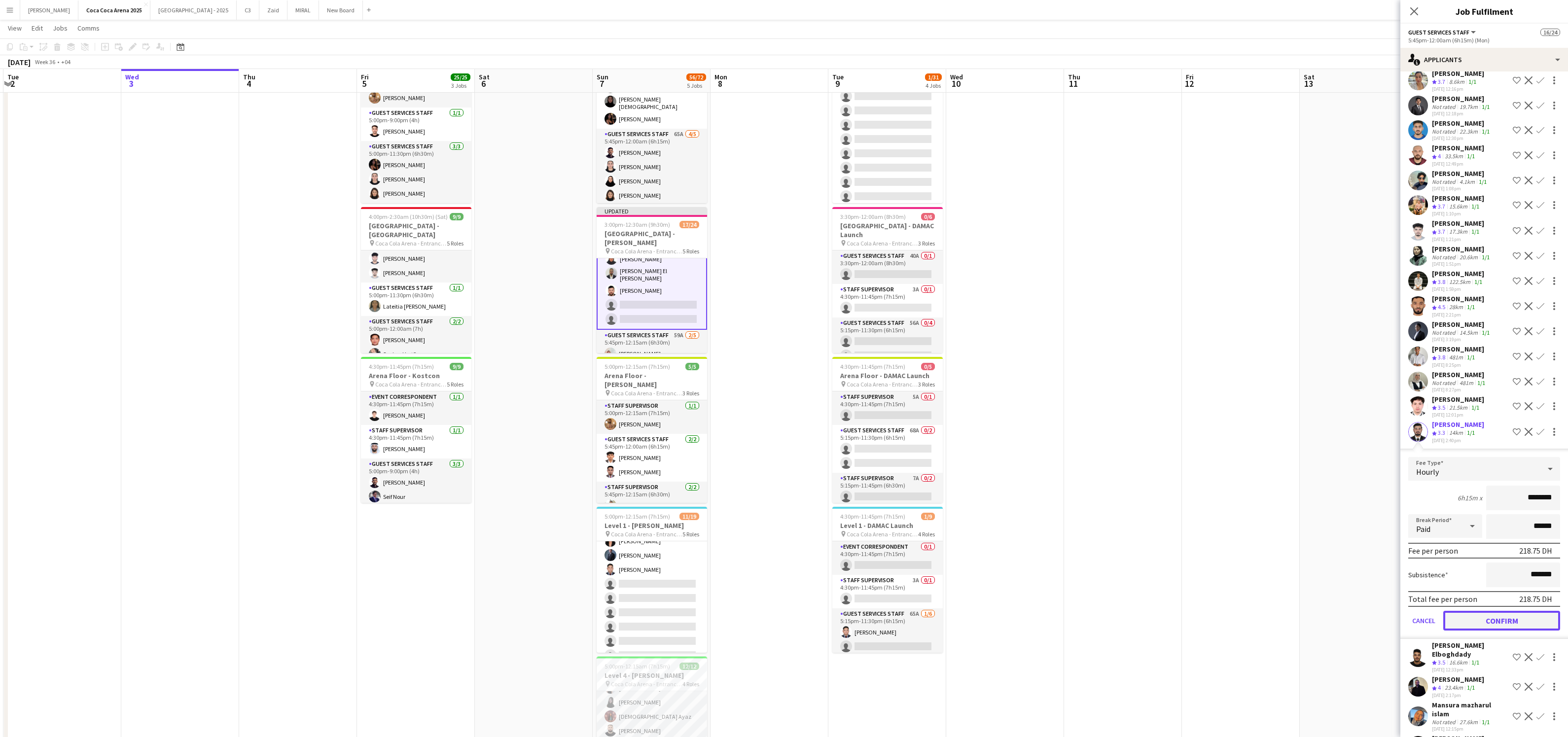
click at [1494, 619] on button "Confirm" at bounding box center [1502, 621] width 117 height 19
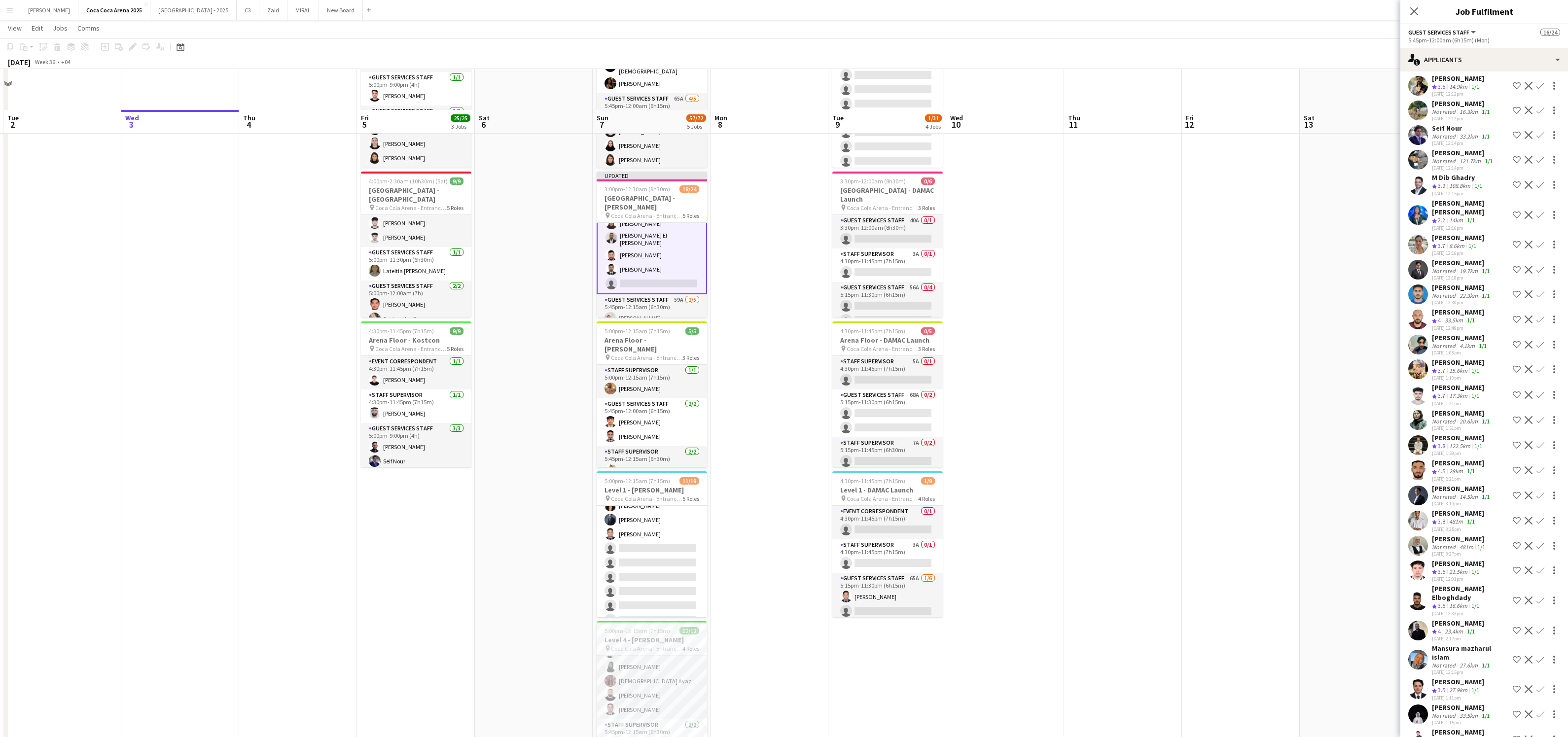
scroll to position [89, 0]
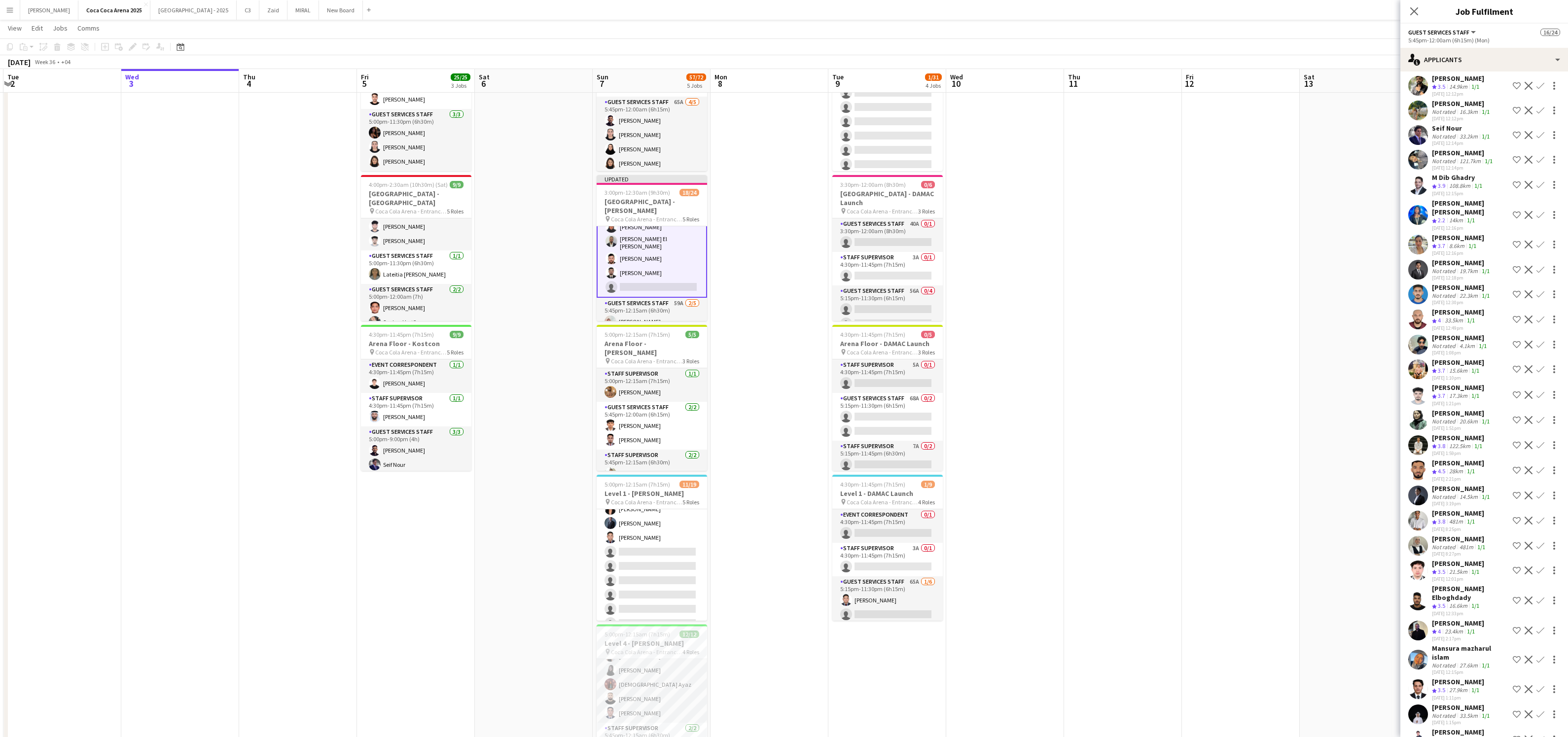
click at [1452, 536] on div "[PERSON_NAME]" at bounding box center [1459, 539] width 55 height 9
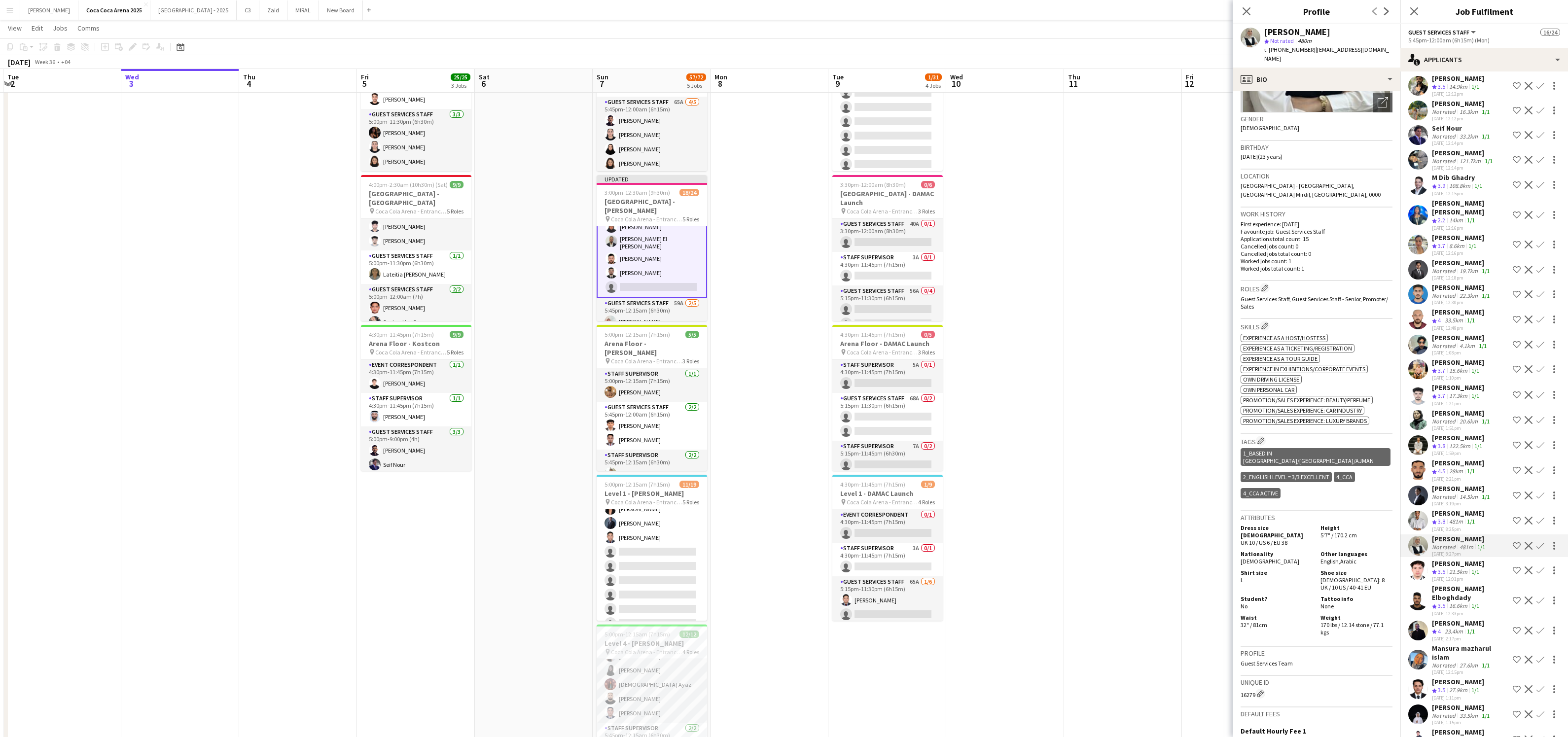
scroll to position [136, 0]
click at [1458, 512] on div "[PERSON_NAME]" at bounding box center [1458, 513] width 52 height 9
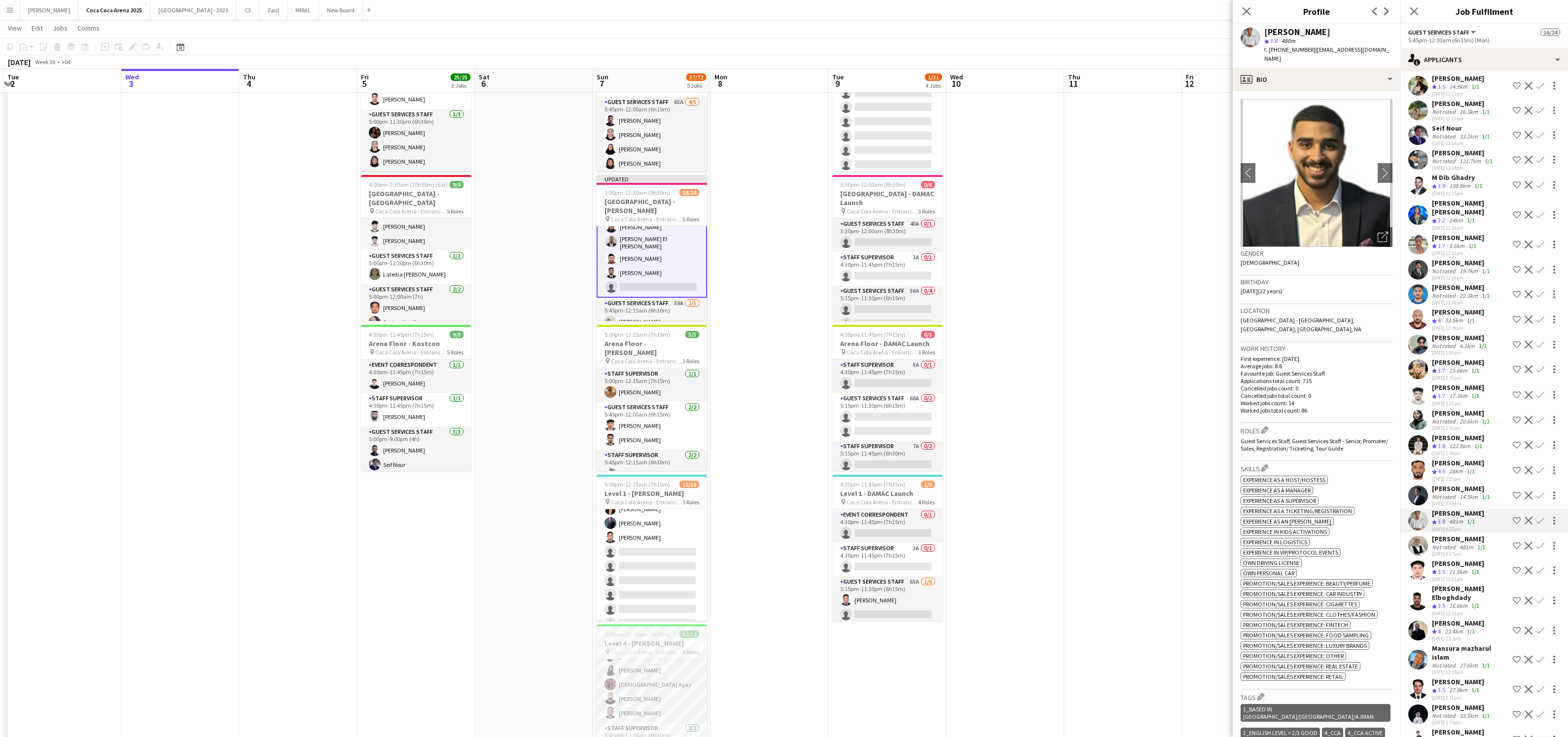
click at [1455, 484] on div "[PERSON_NAME]" at bounding box center [1461, 488] width 60 height 9
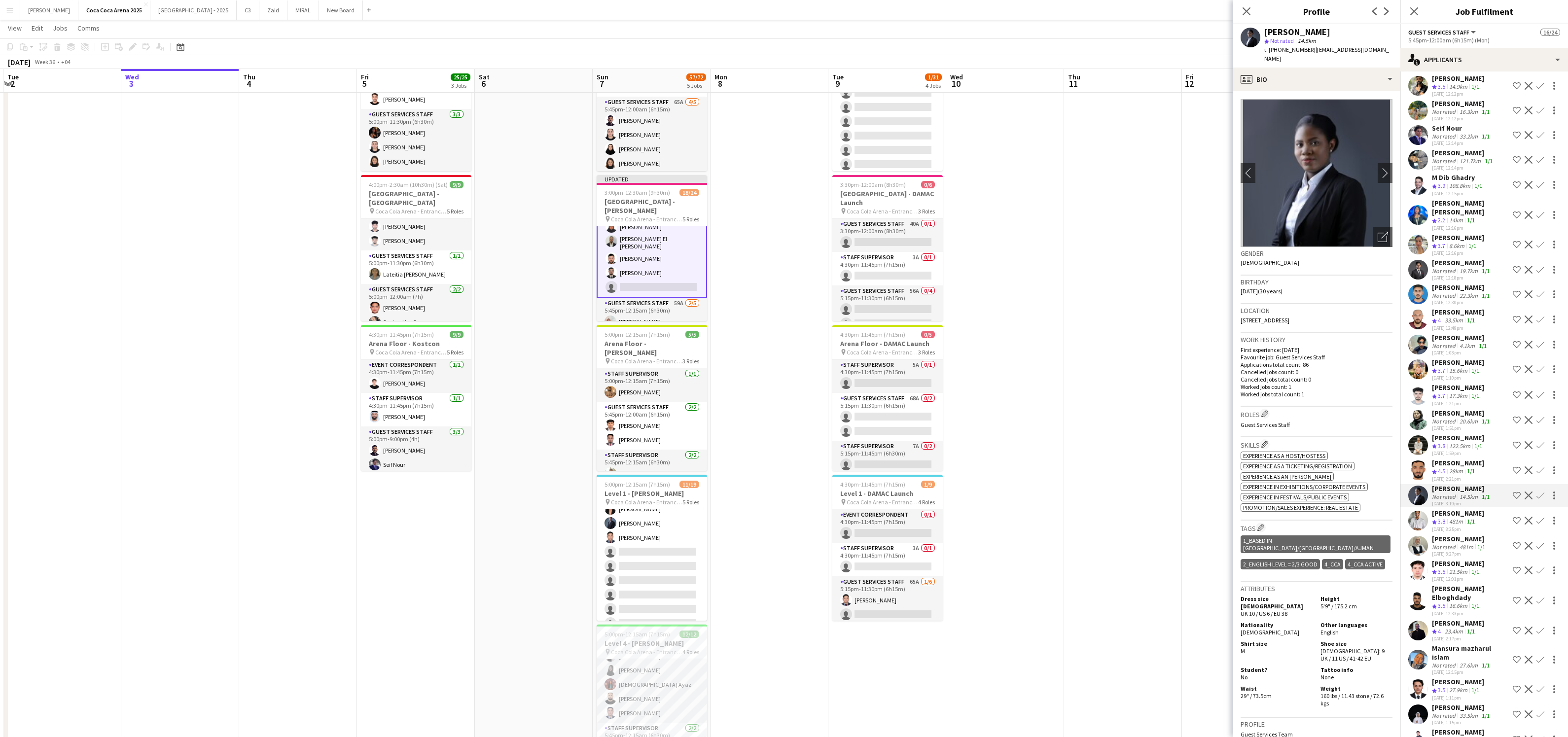
click at [1453, 462] on div "[PERSON_NAME]" at bounding box center [1458, 463] width 52 height 9
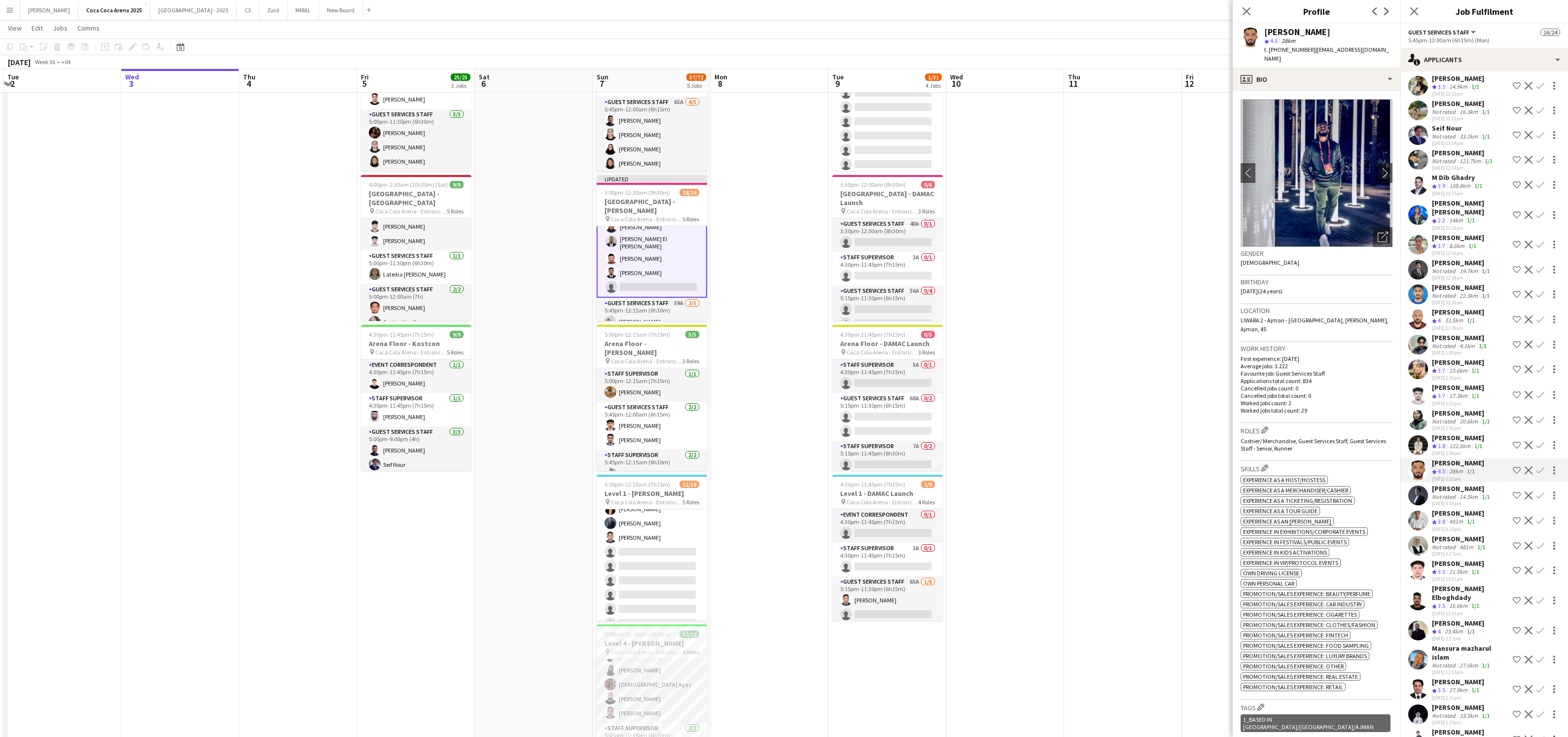
click at [1451, 442] on div "122.5km" at bounding box center [1460, 447] width 25 height 9
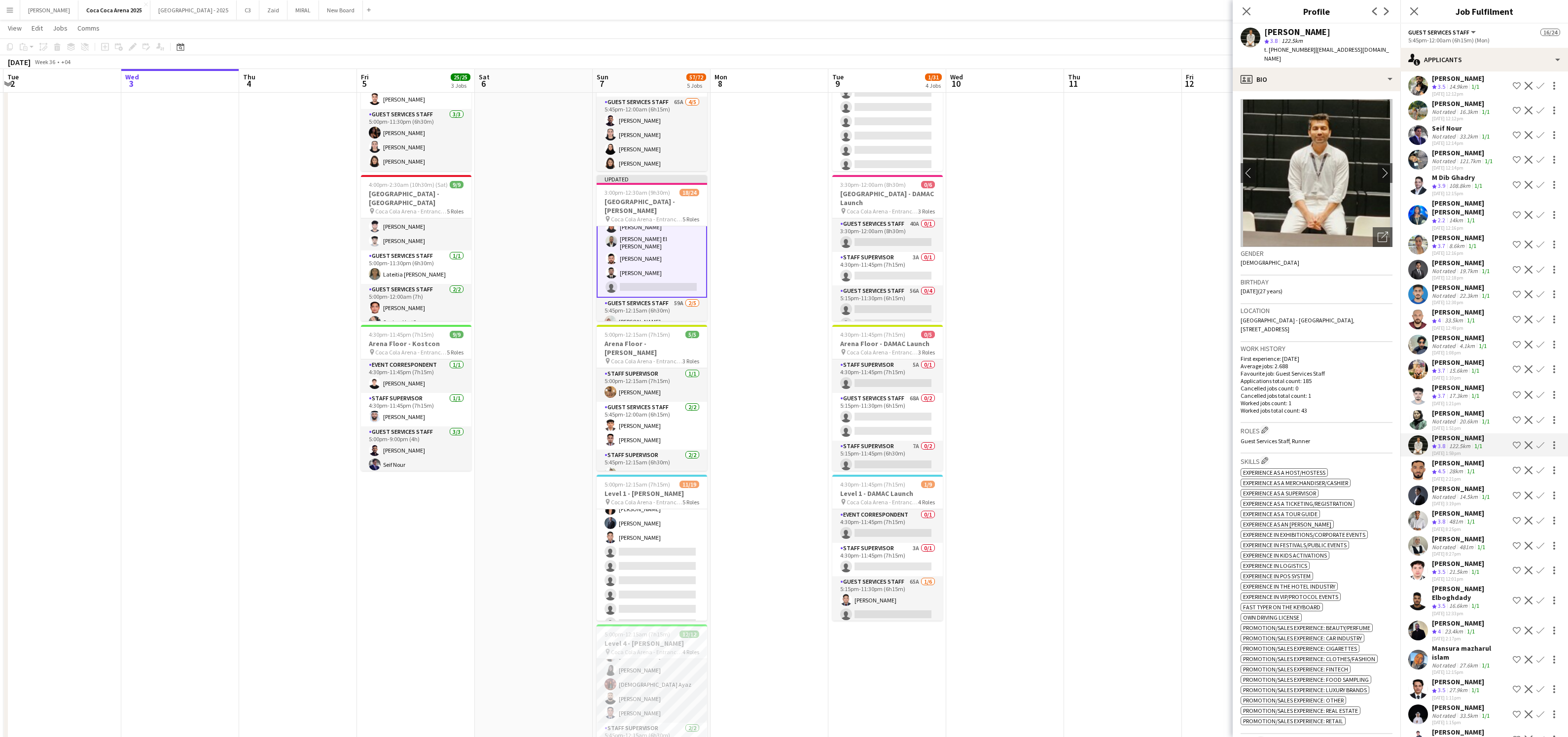
click at [1476, 417] on div "20.6km" at bounding box center [1469, 421] width 22 height 7
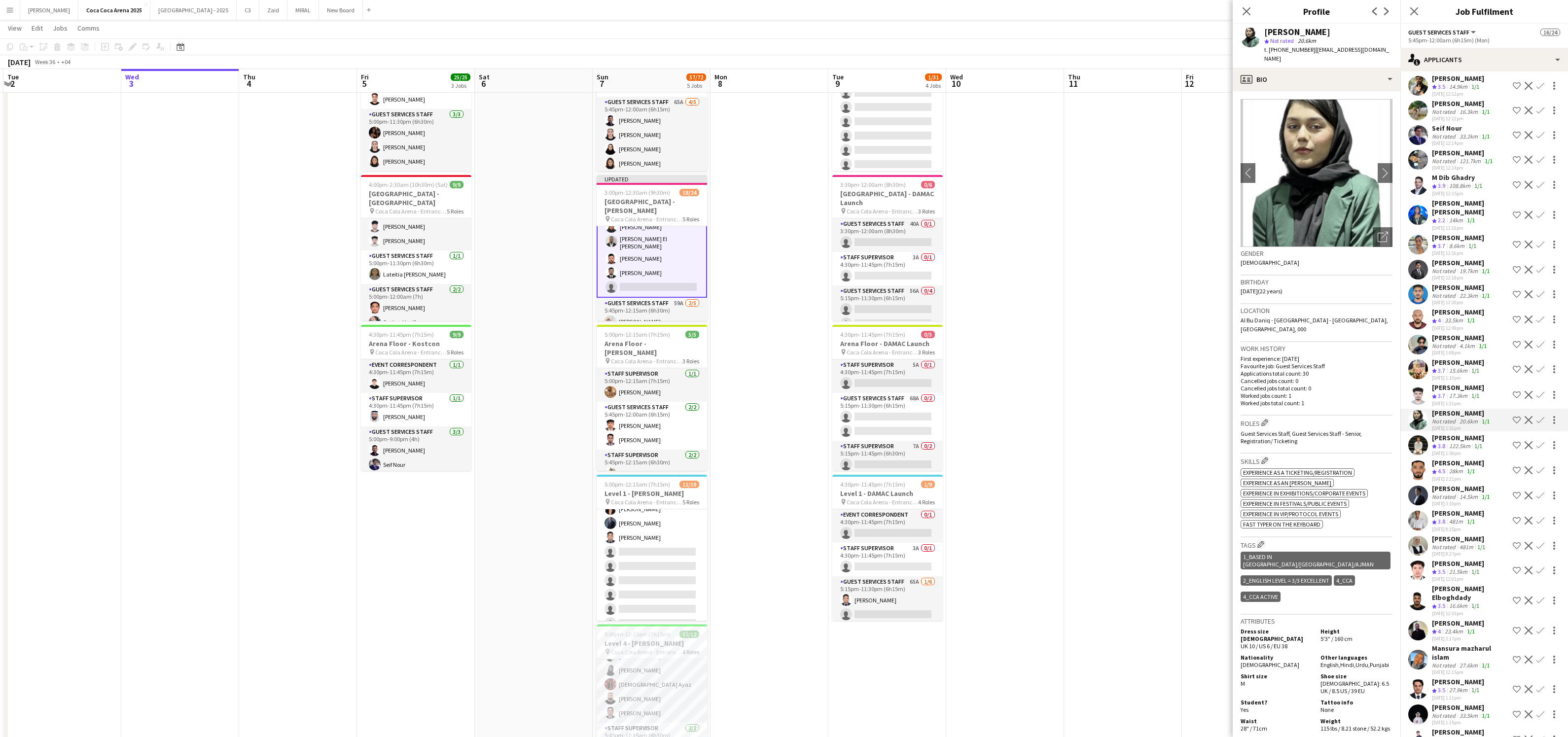
click at [1468, 387] on div "[PERSON_NAME]" at bounding box center [1458, 387] width 52 height 9
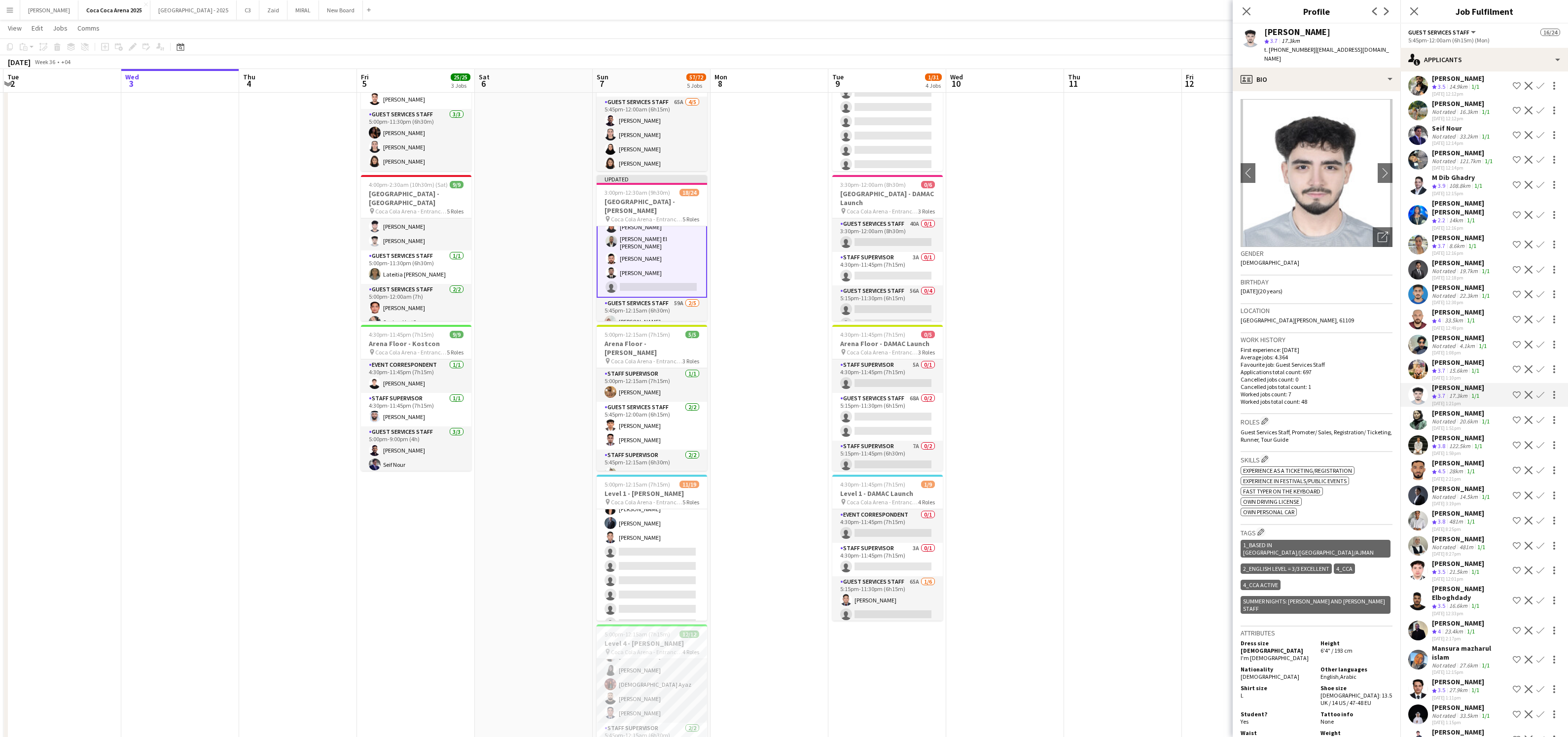
click at [1464, 367] on div "15.6km" at bounding box center [1458, 371] width 22 height 9
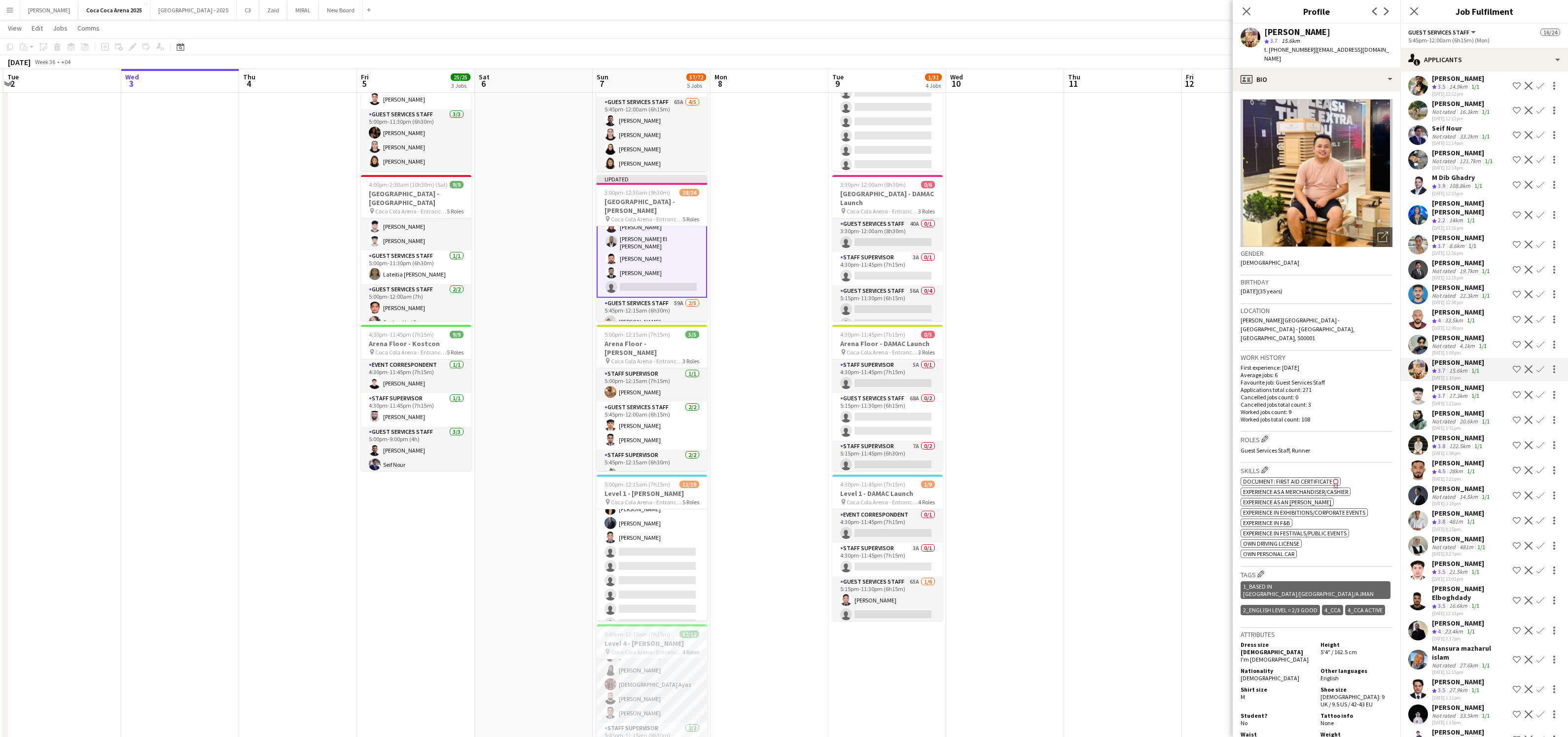
click at [1458, 343] on div "4.1km" at bounding box center [1468, 346] width 19 height 7
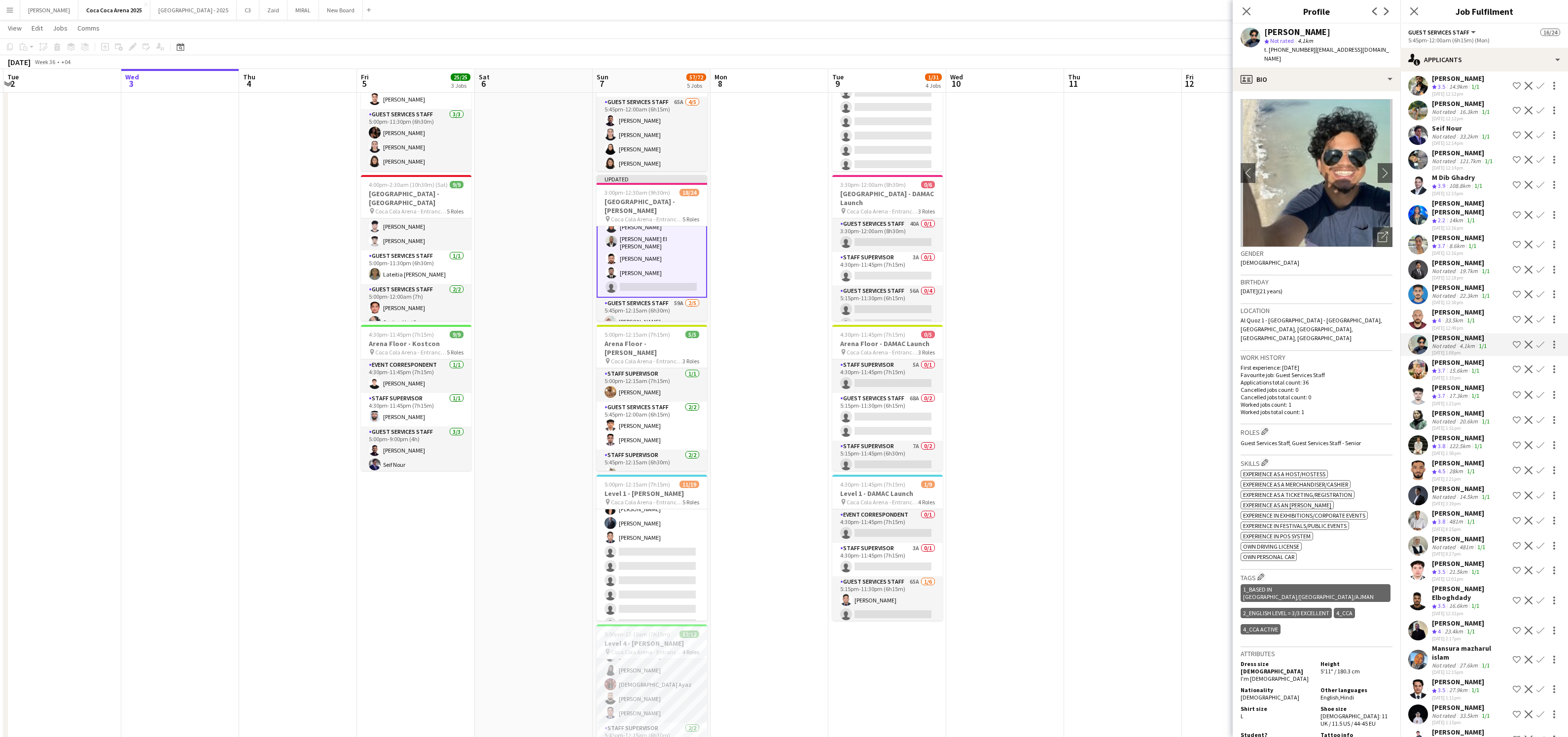
click at [1454, 318] on div "33.5km" at bounding box center [1454, 321] width 22 height 9
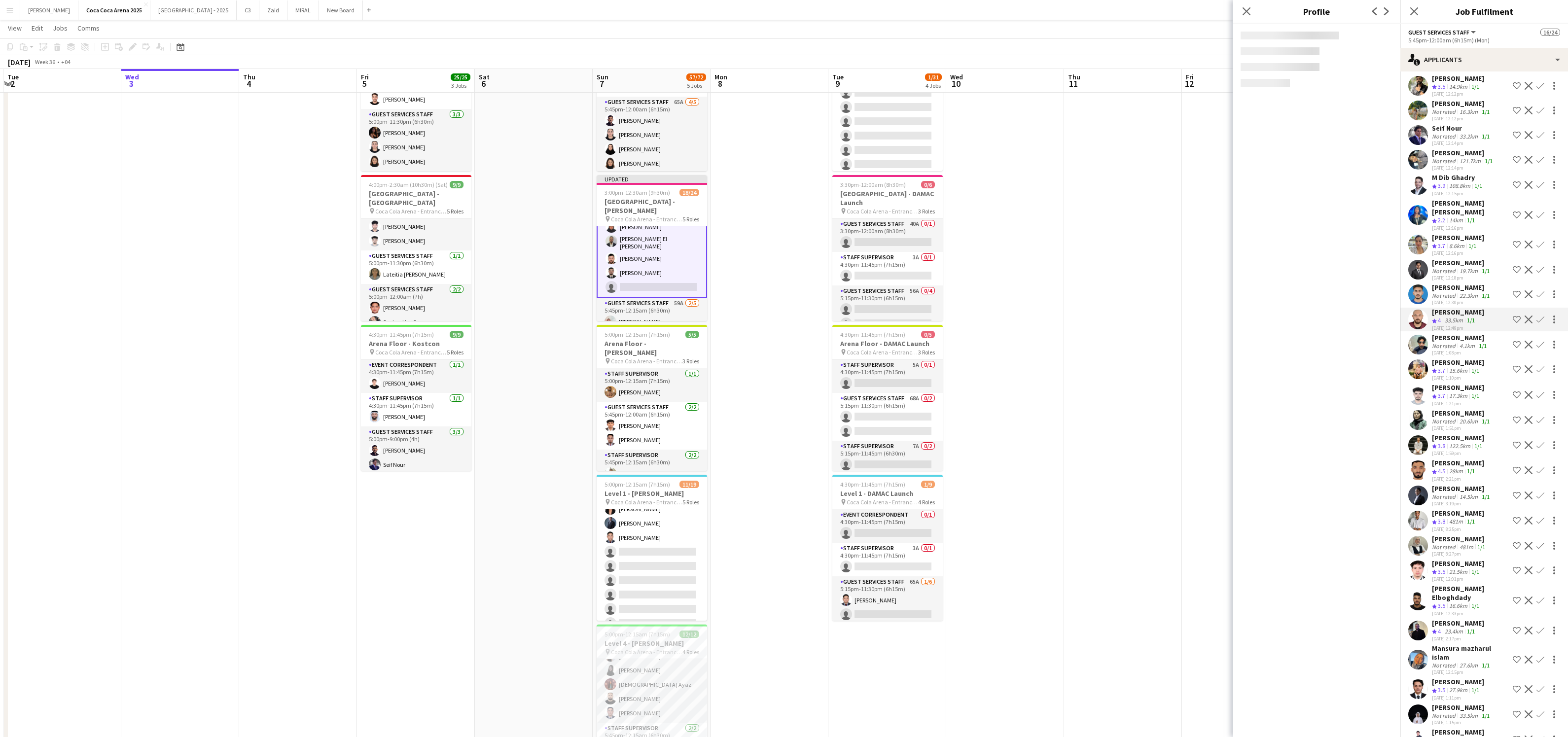
click at [1450, 292] on div "Not rated" at bounding box center [1444, 296] width 26 height 7
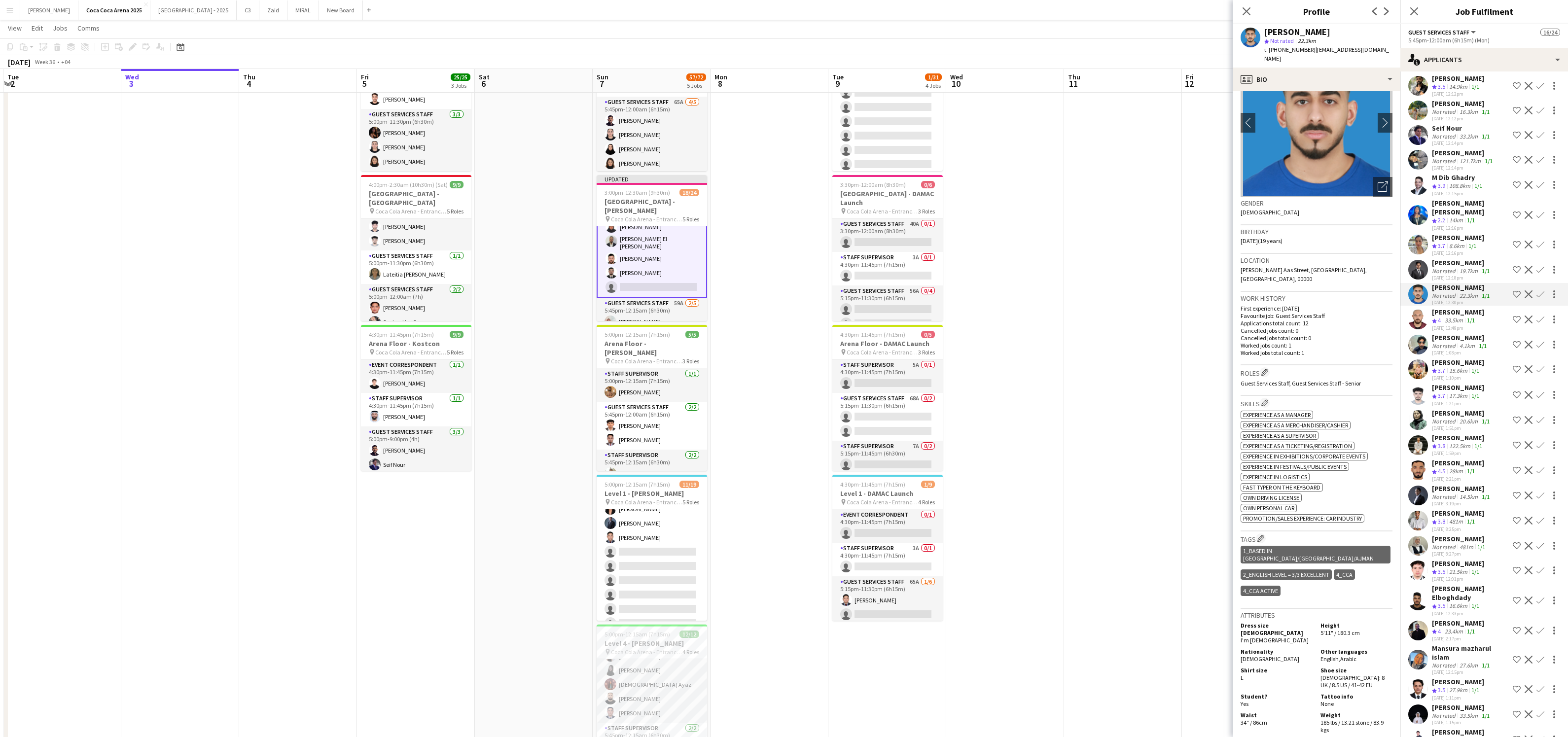
scroll to position [14, 0]
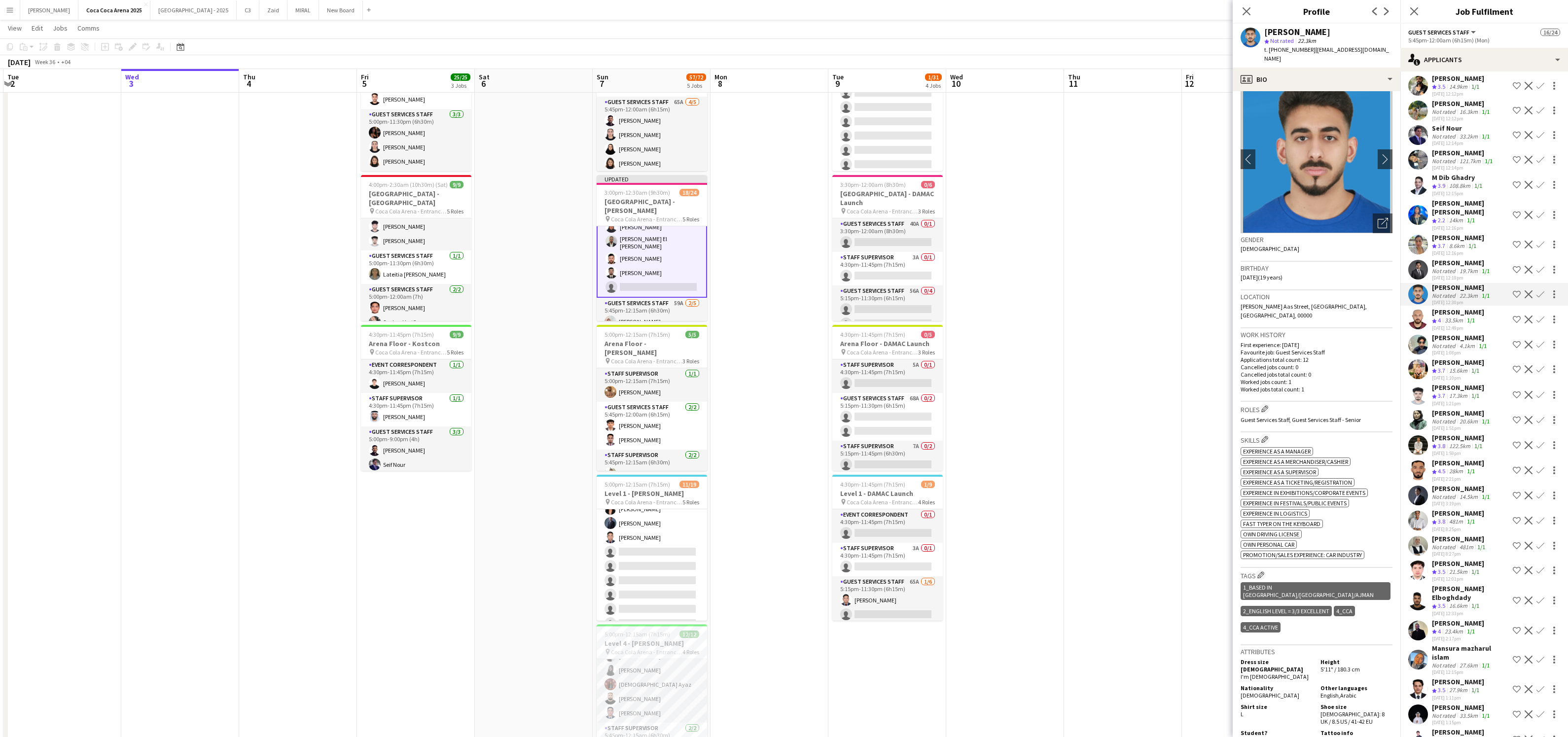
click at [1458, 267] on div "19.7km" at bounding box center [1469, 271] width 22 height 7
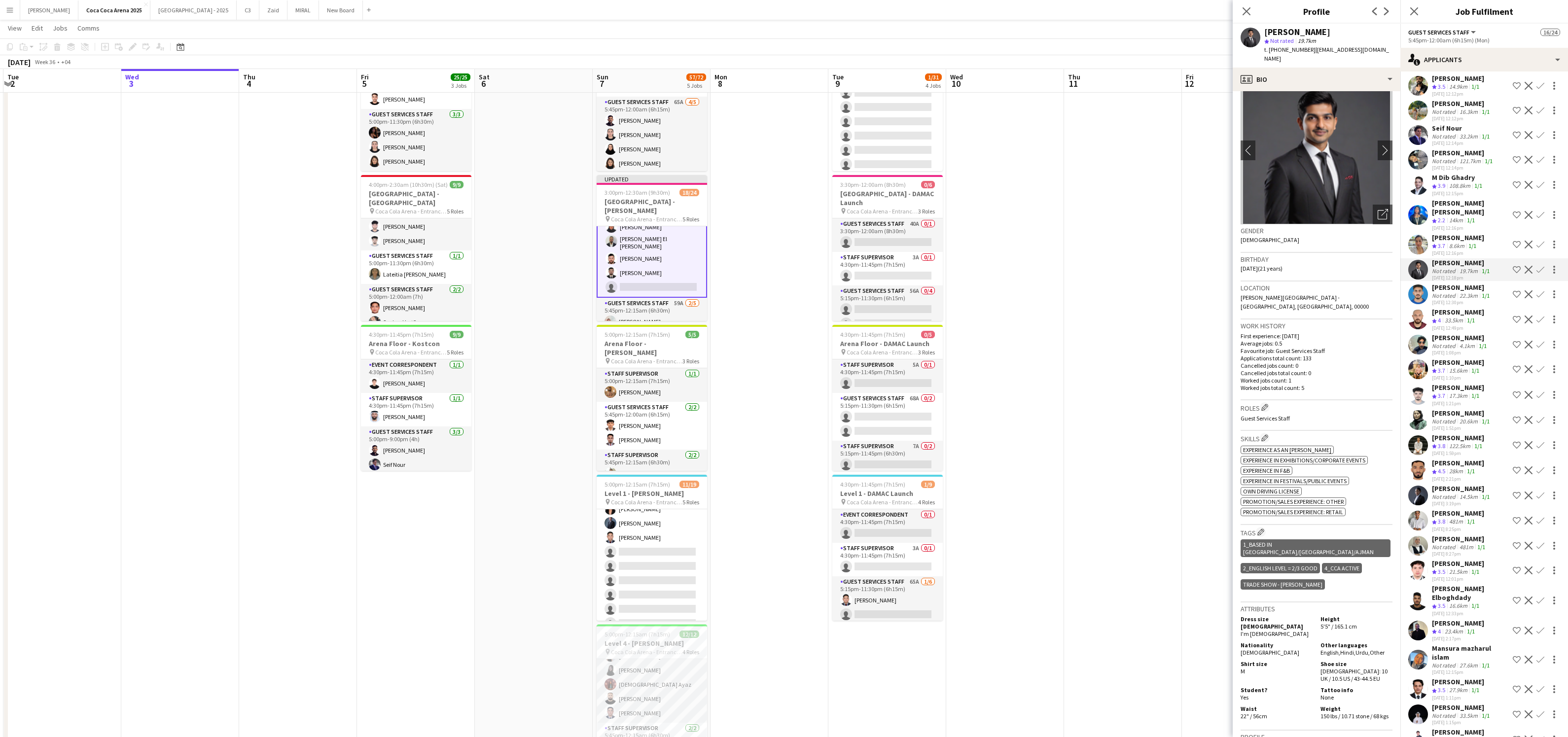
scroll to position [30, 0]
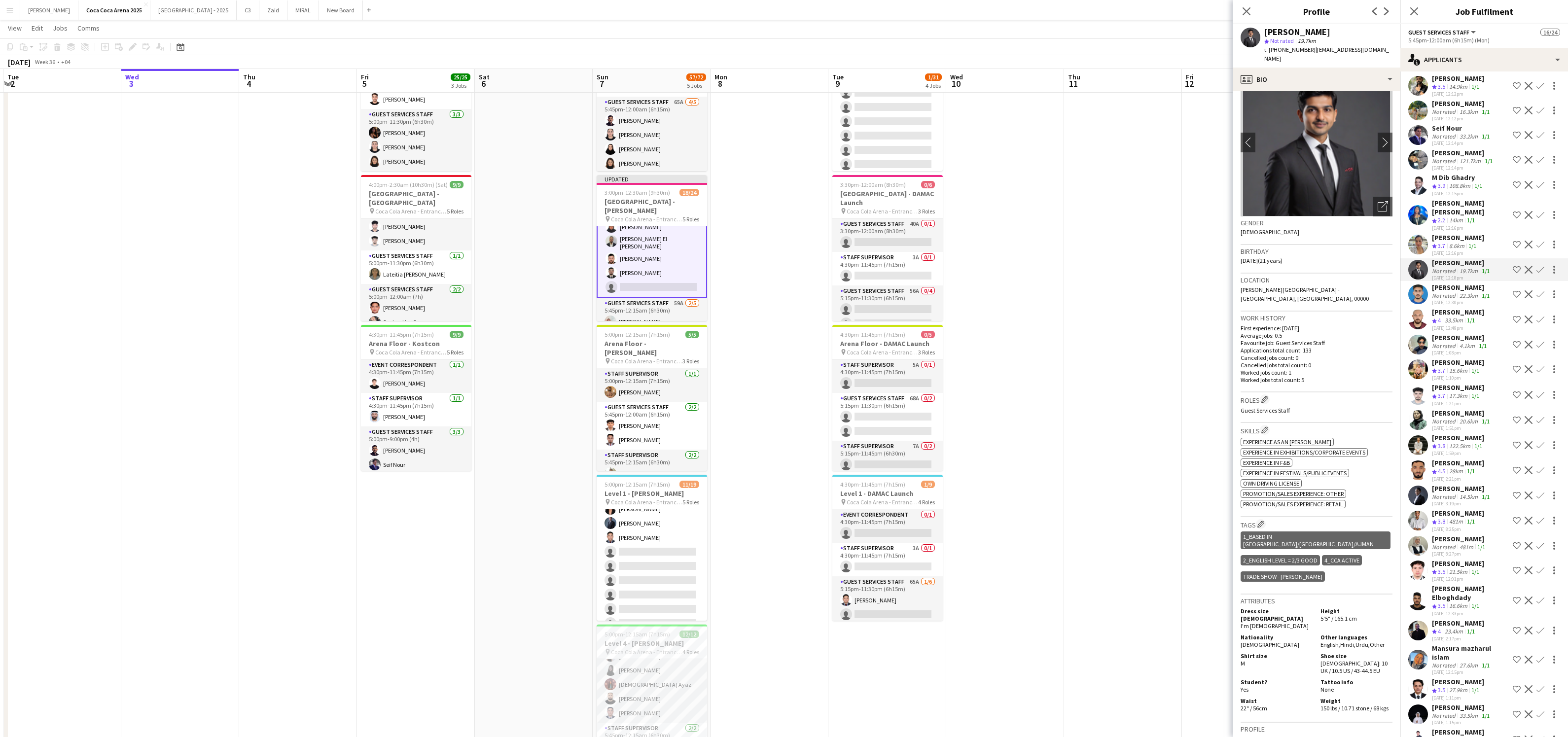
click at [1538, 270] on app-icon "Confirm" at bounding box center [1540, 270] width 8 height 8
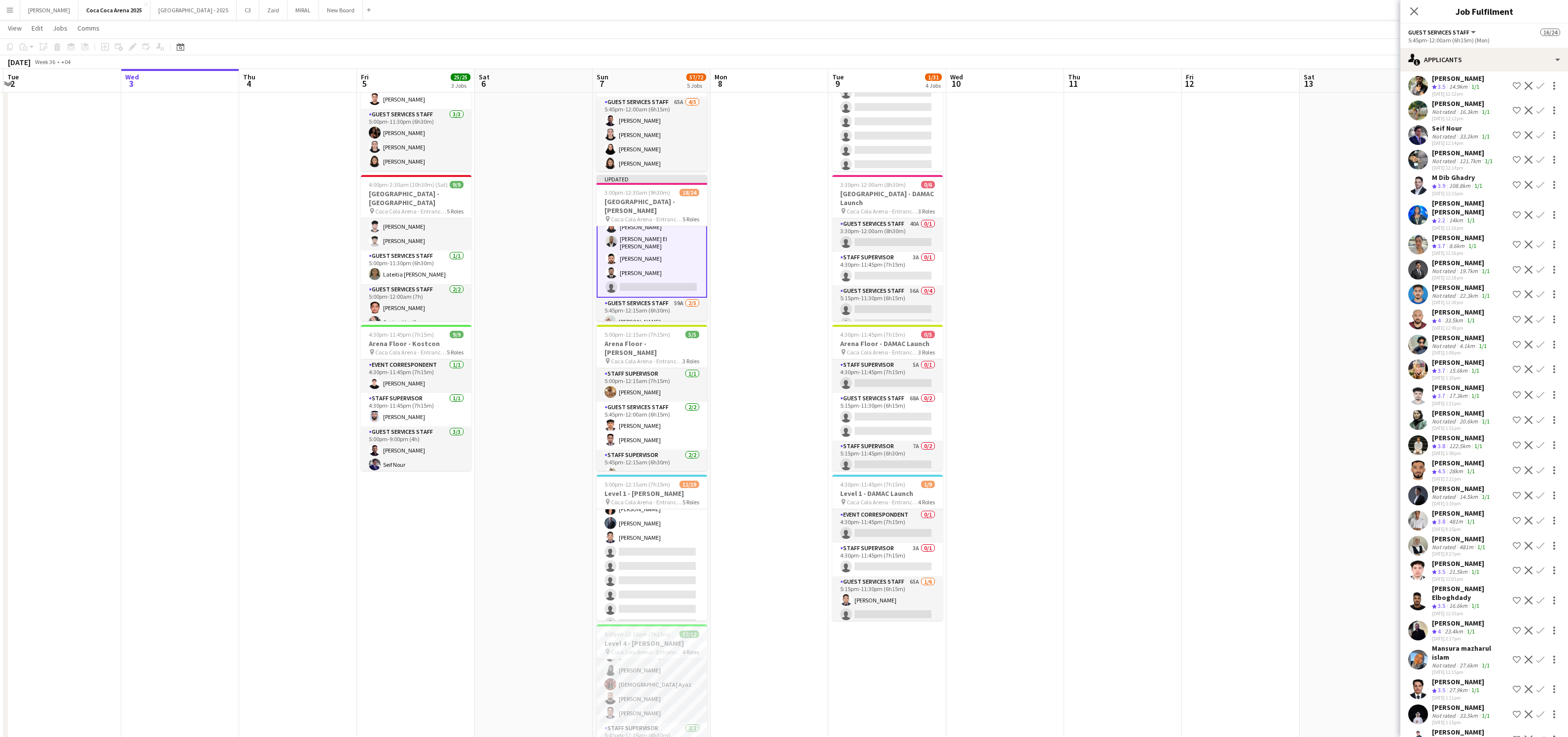
click at [1539, 270] on app-icon "Confirm" at bounding box center [1540, 270] width 8 height 8
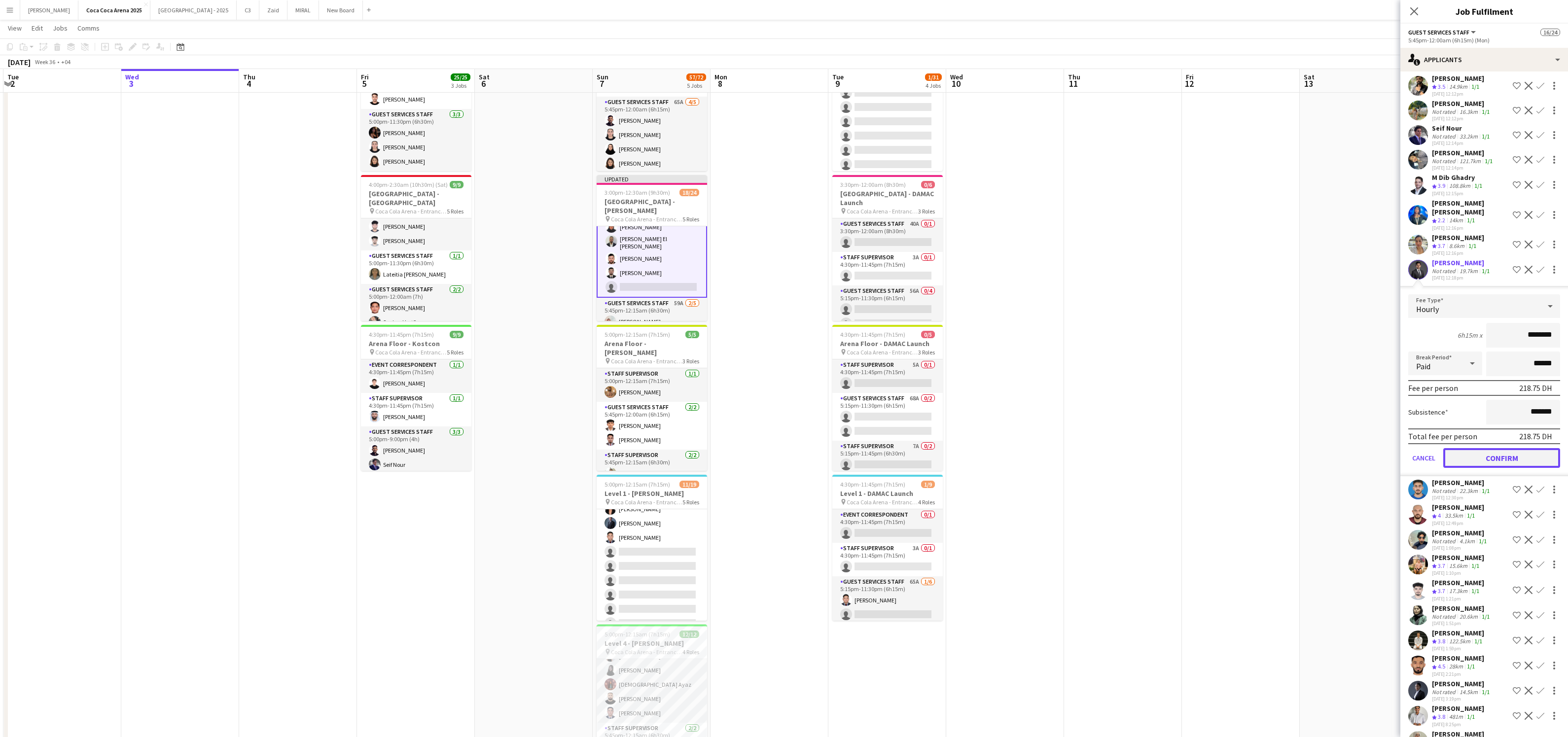
click at [1496, 450] on button "Confirm" at bounding box center [1502, 458] width 117 height 19
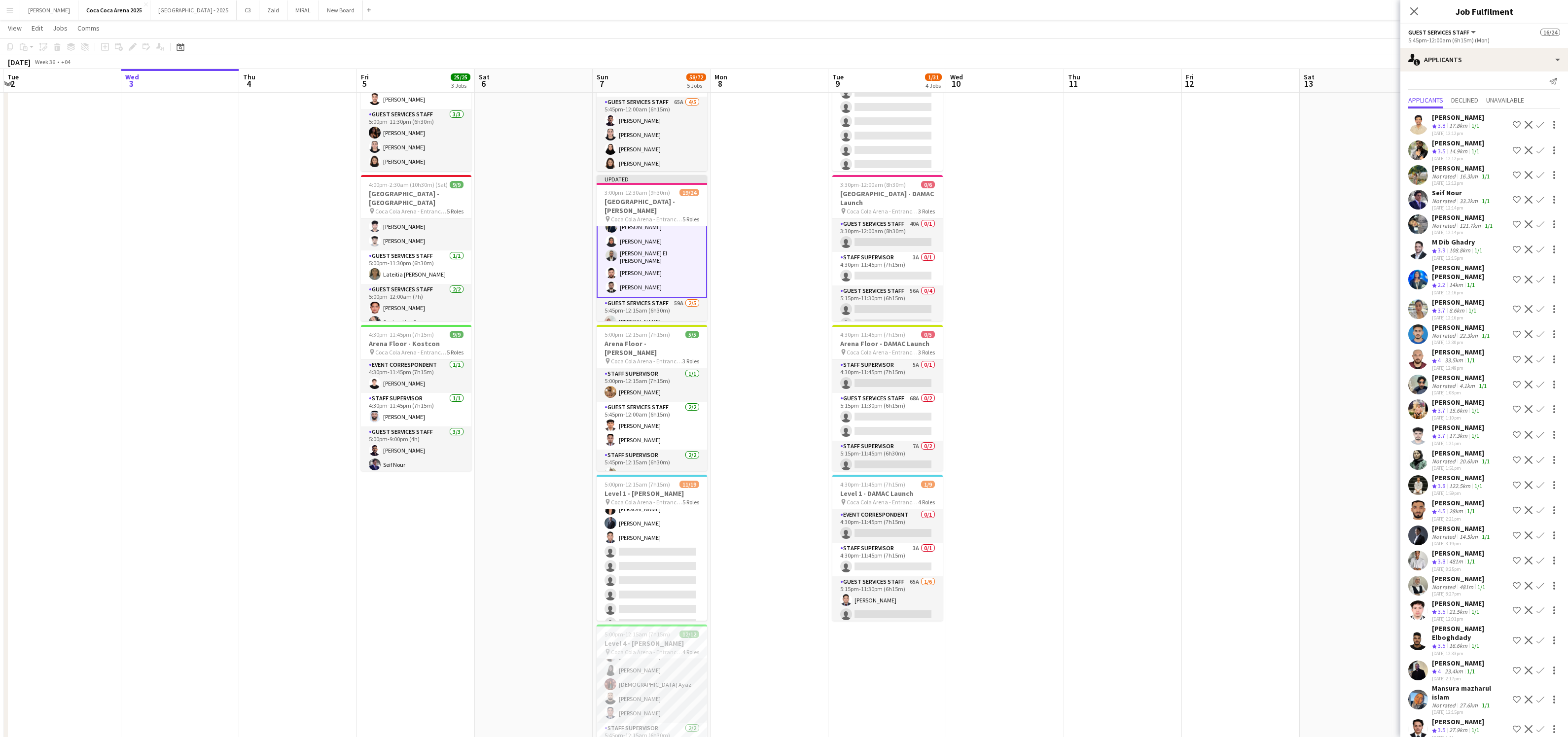
scroll to position [5, 0]
click at [1463, 257] on div "[DATE] 12:15pm" at bounding box center [1458, 259] width 52 height 7
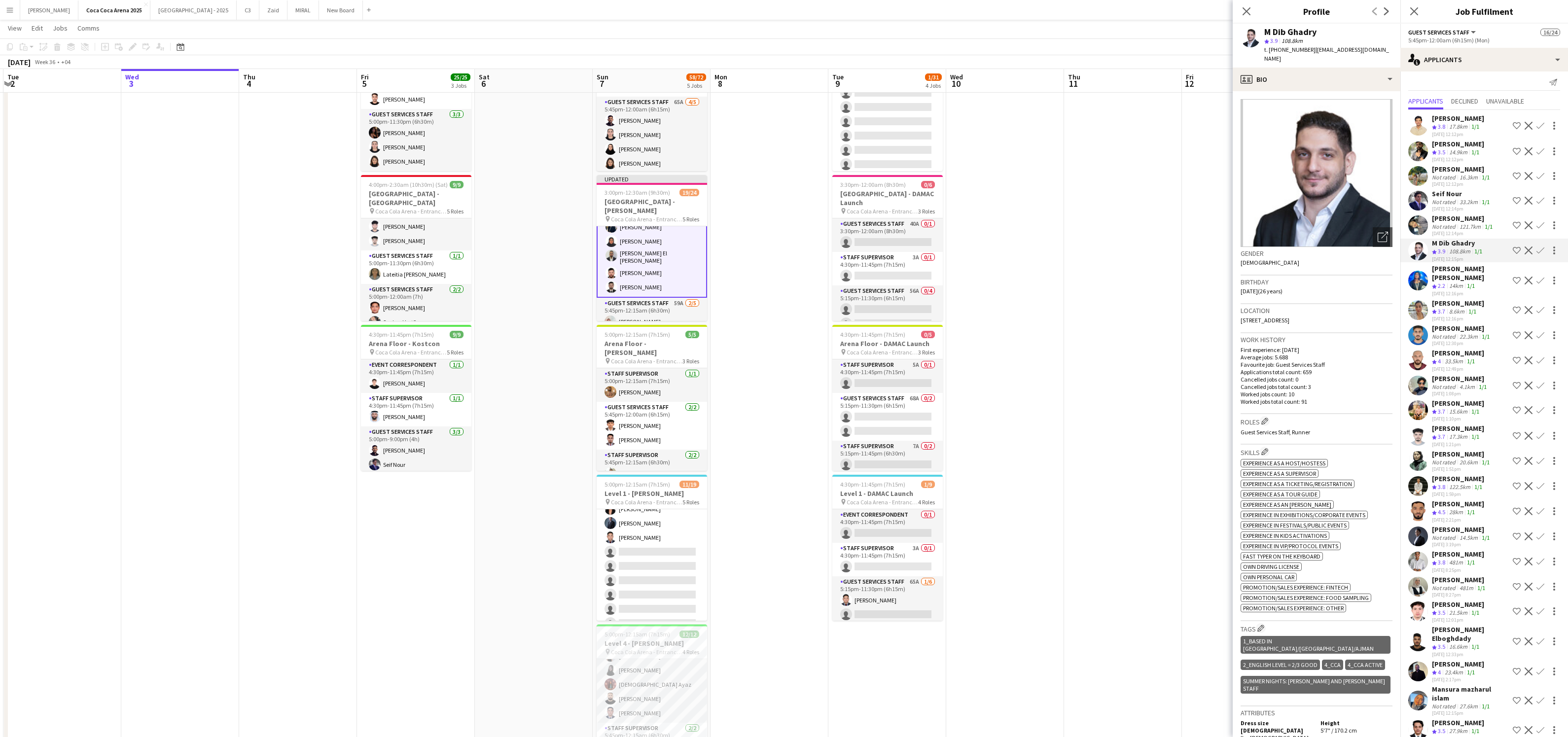
click at [1461, 272] on div "[PERSON_NAME] [PERSON_NAME]" at bounding box center [1470, 273] width 77 height 18
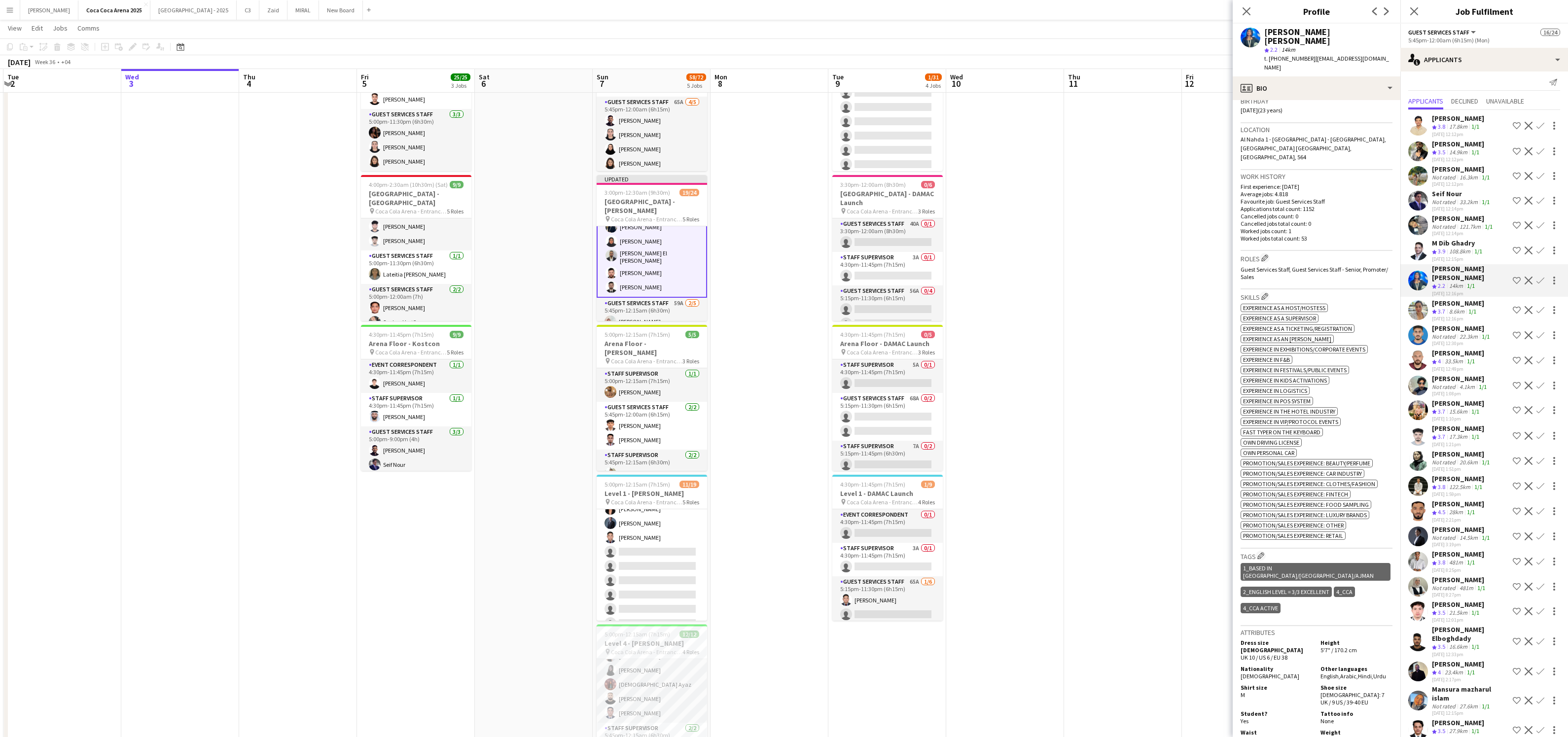
scroll to position [194, 0]
click at [1542, 279] on app-icon "Confirm" at bounding box center [1540, 280] width 8 height 8
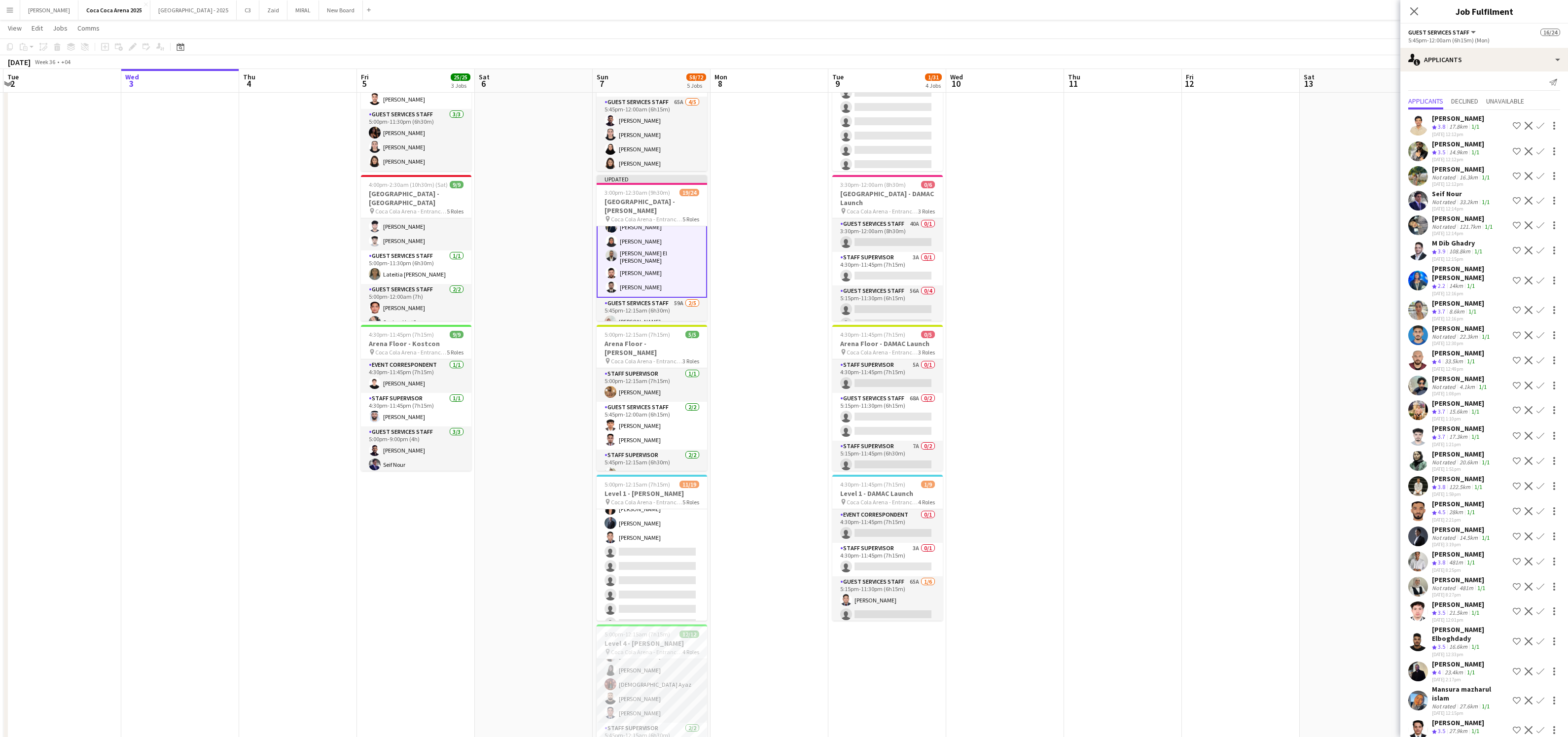
click at [1539, 280] on app-icon "Confirm" at bounding box center [1540, 280] width 8 height 8
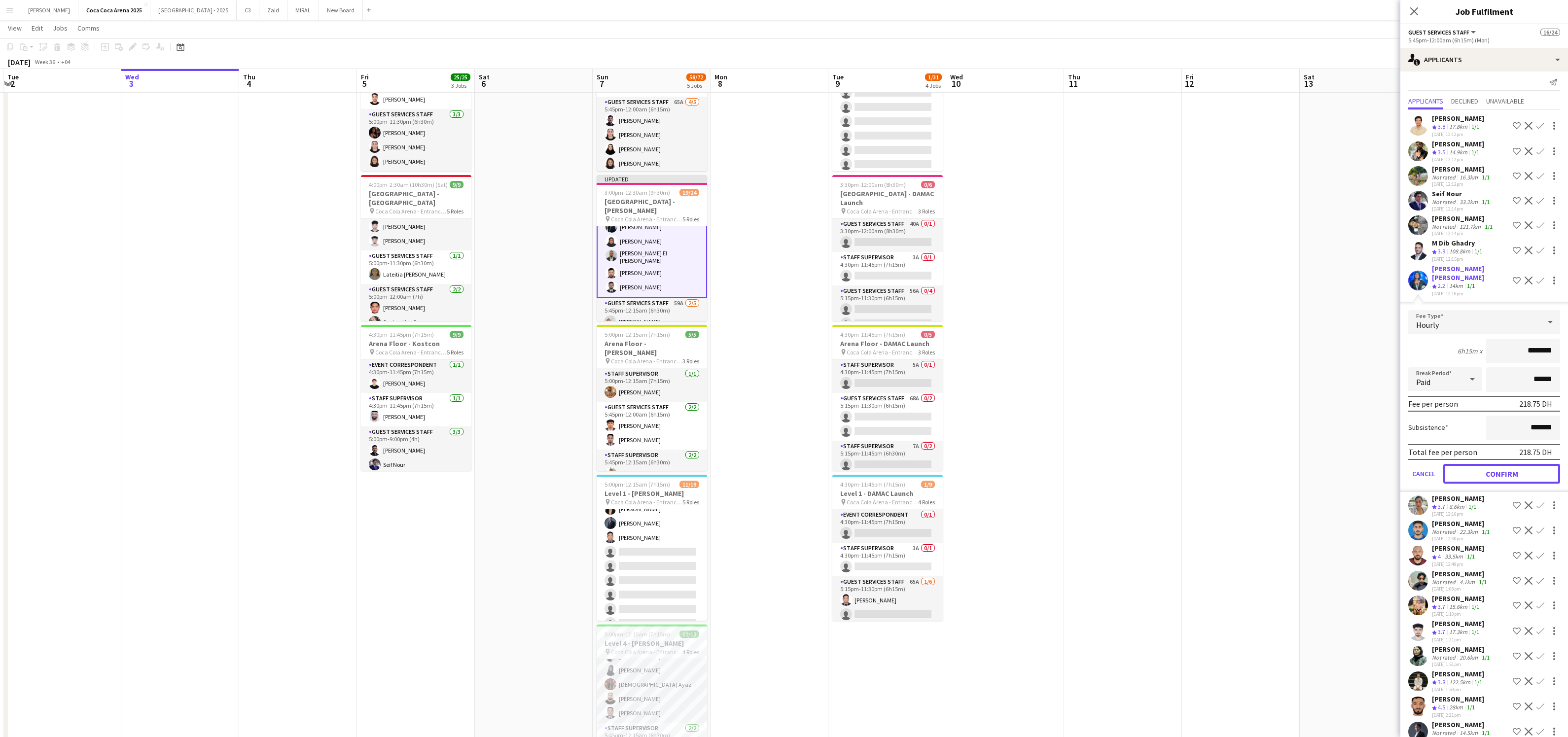
click at [1485, 468] on button "Confirm" at bounding box center [1502, 473] width 117 height 19
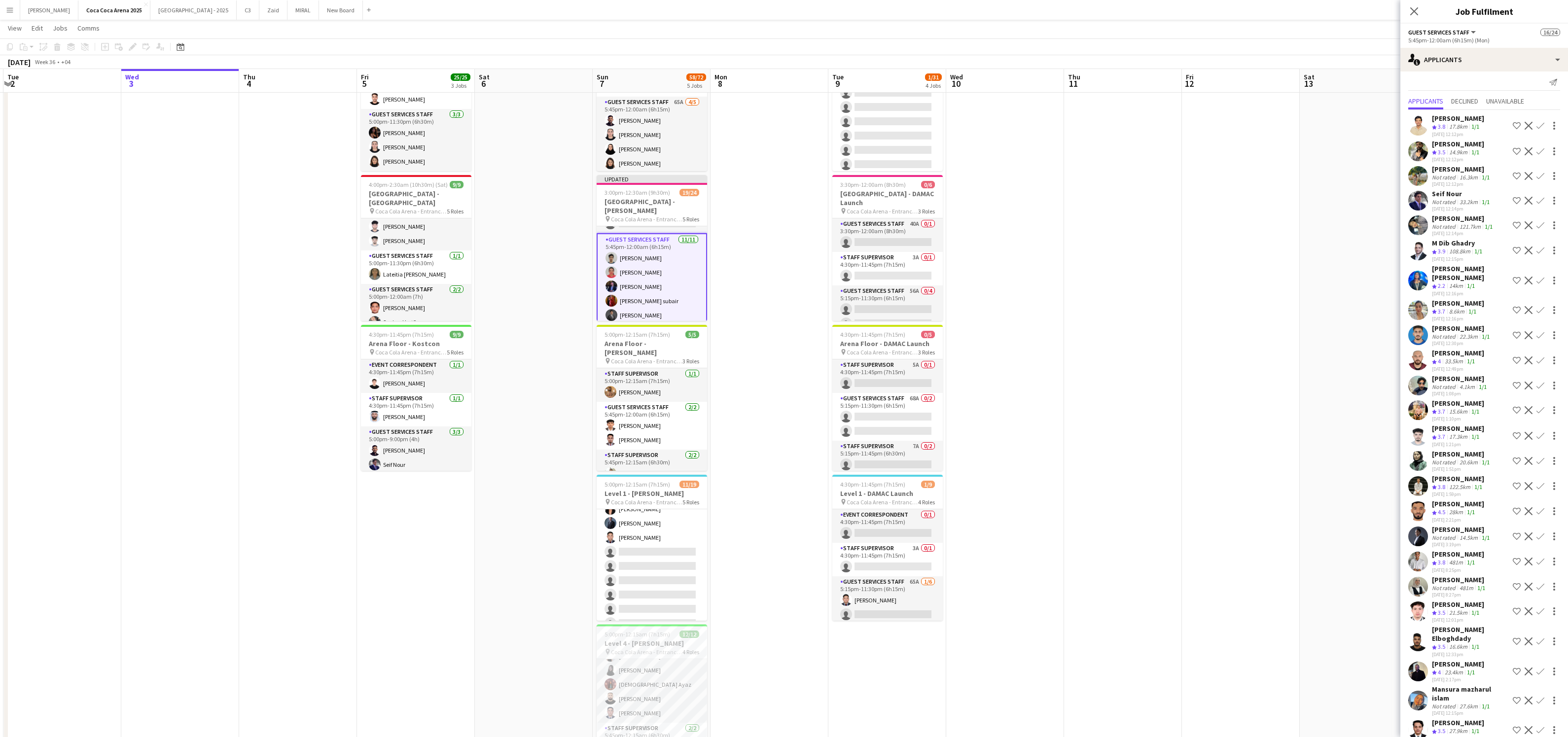
scroll to position [167, 0]
click at [681, 269] on app-card-role "Guest Services Staff [DATE] 5:45pm-12:00am (6h15m) [PERSON_NAME] [PERSON_NAME] …" at bounding box center [651, 326] width 110 height 181
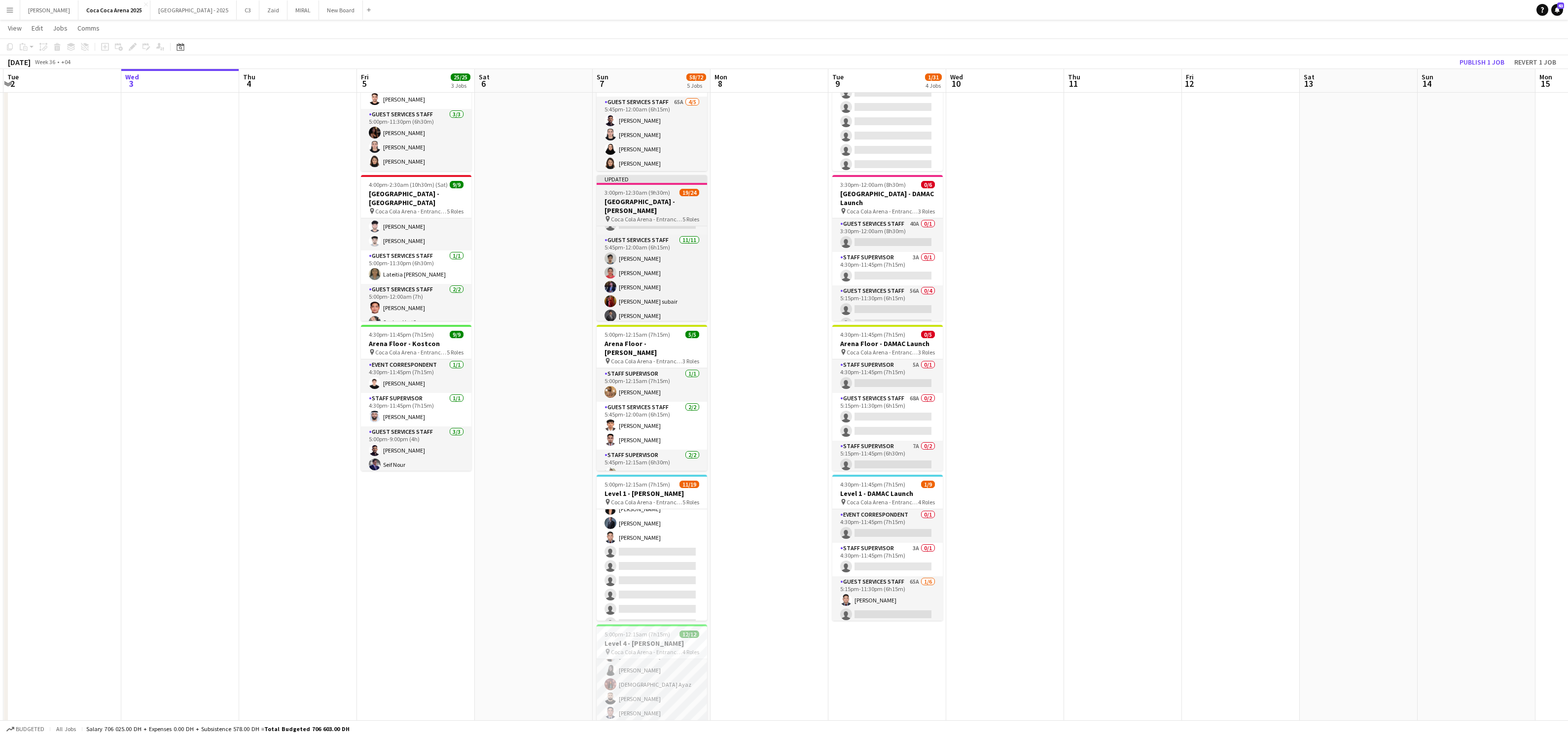
click at [639, 202] on h3 "[GEOGRAPHIC_DATA] - [PERSON_NAME]" at bounding box center [651, 206] width 110 height 18
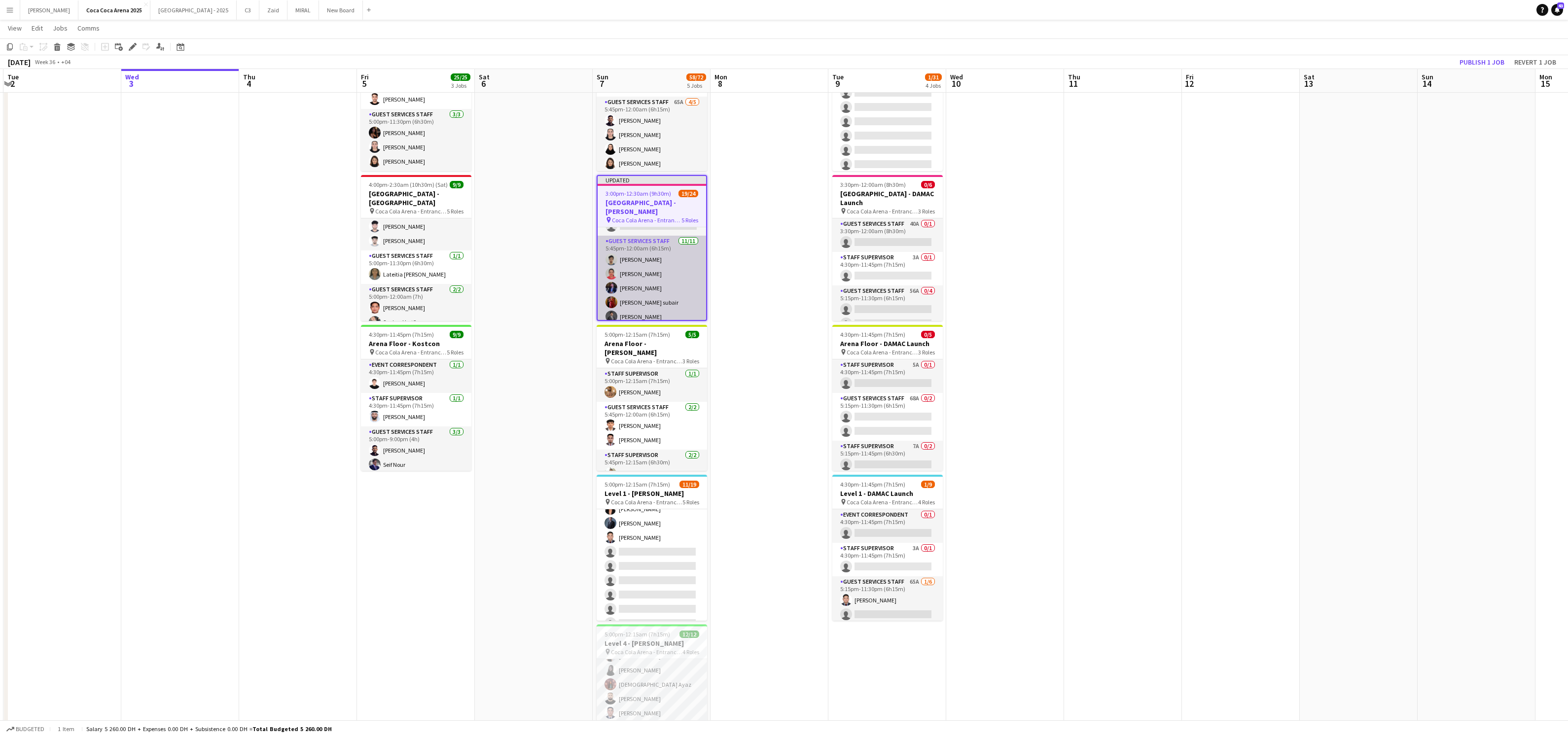
click at [667, 241] on app-card-role "Guest Services Staff [DATE] 5:45pm-12:00am (6h15m) [PERSON_NAME] [PERSON_NAME] …" at bounding box center [652, 325] width 108 height 180
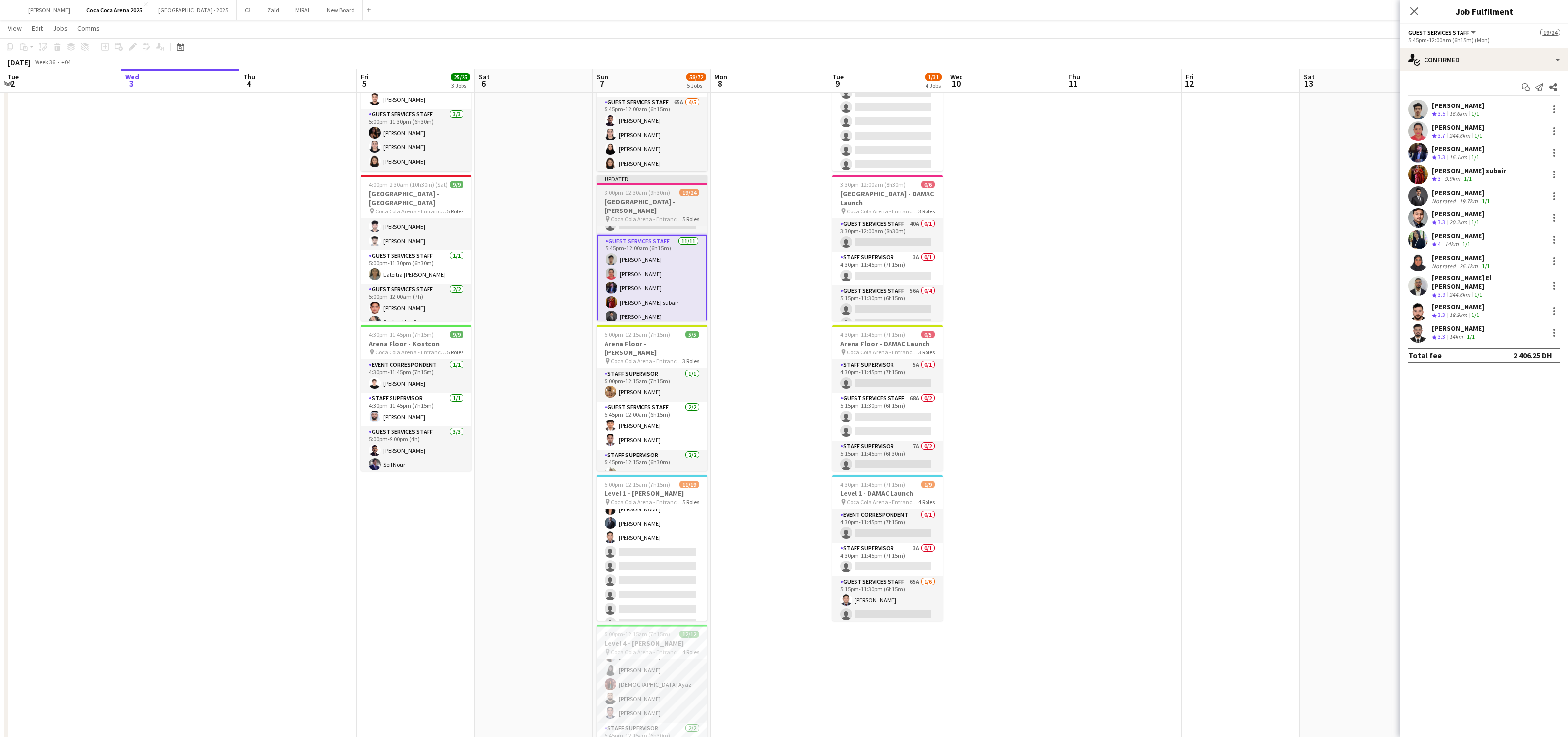
click at [645, 199] on h3 "[GEOGRAPHIC_DATA] - [PERSON_NAME]" at bounding box center [651, 206] width 110 height 18
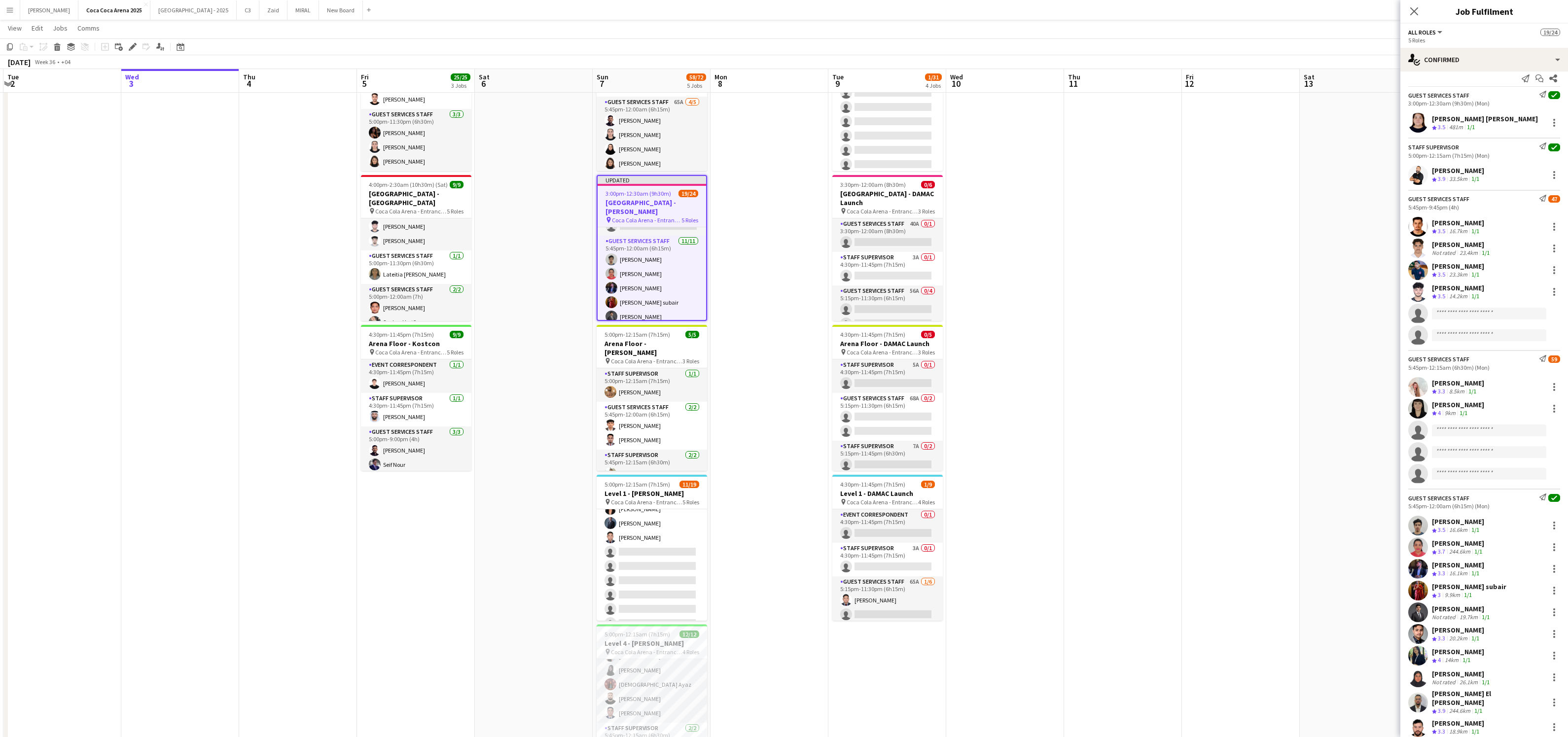
scroll to position [54, 0]
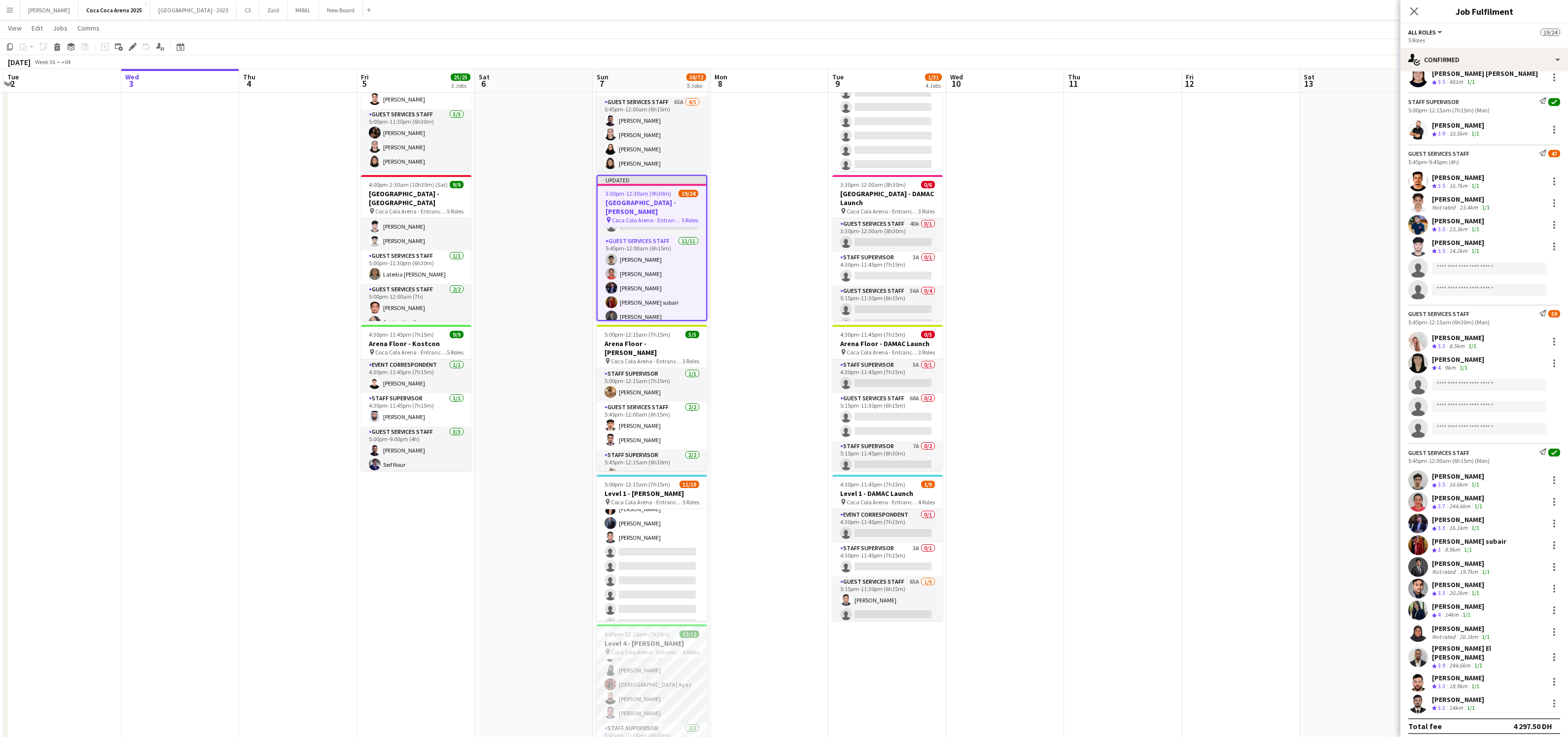
click at [1458, 637] on div "26.1km" at bounding box center [1469, 637] width 22 height 7
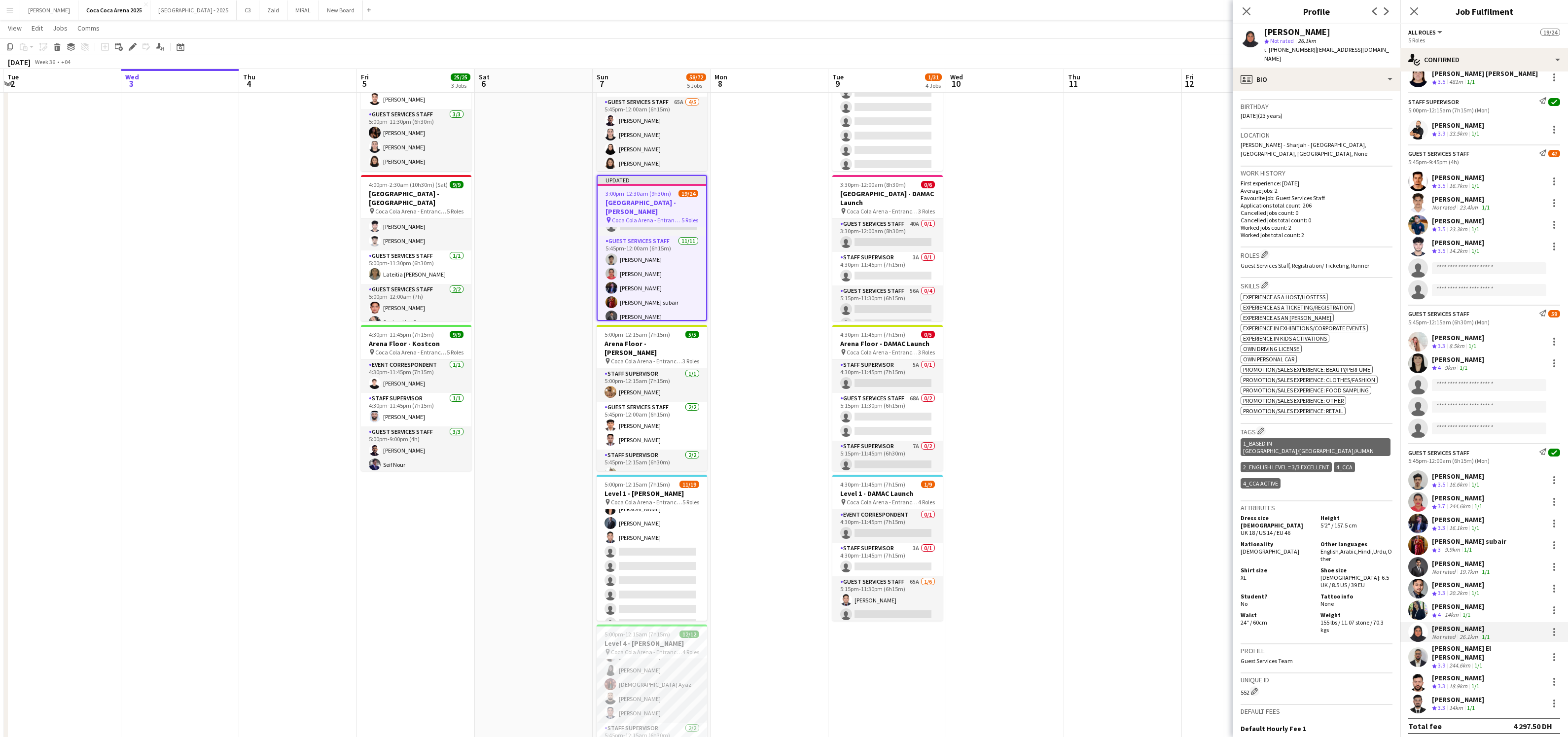
scroll to position [178, 0]
click at [1441, 588] on div "[PERSON_NAME]" at bounding box center [1458, 584] width 52 height 9
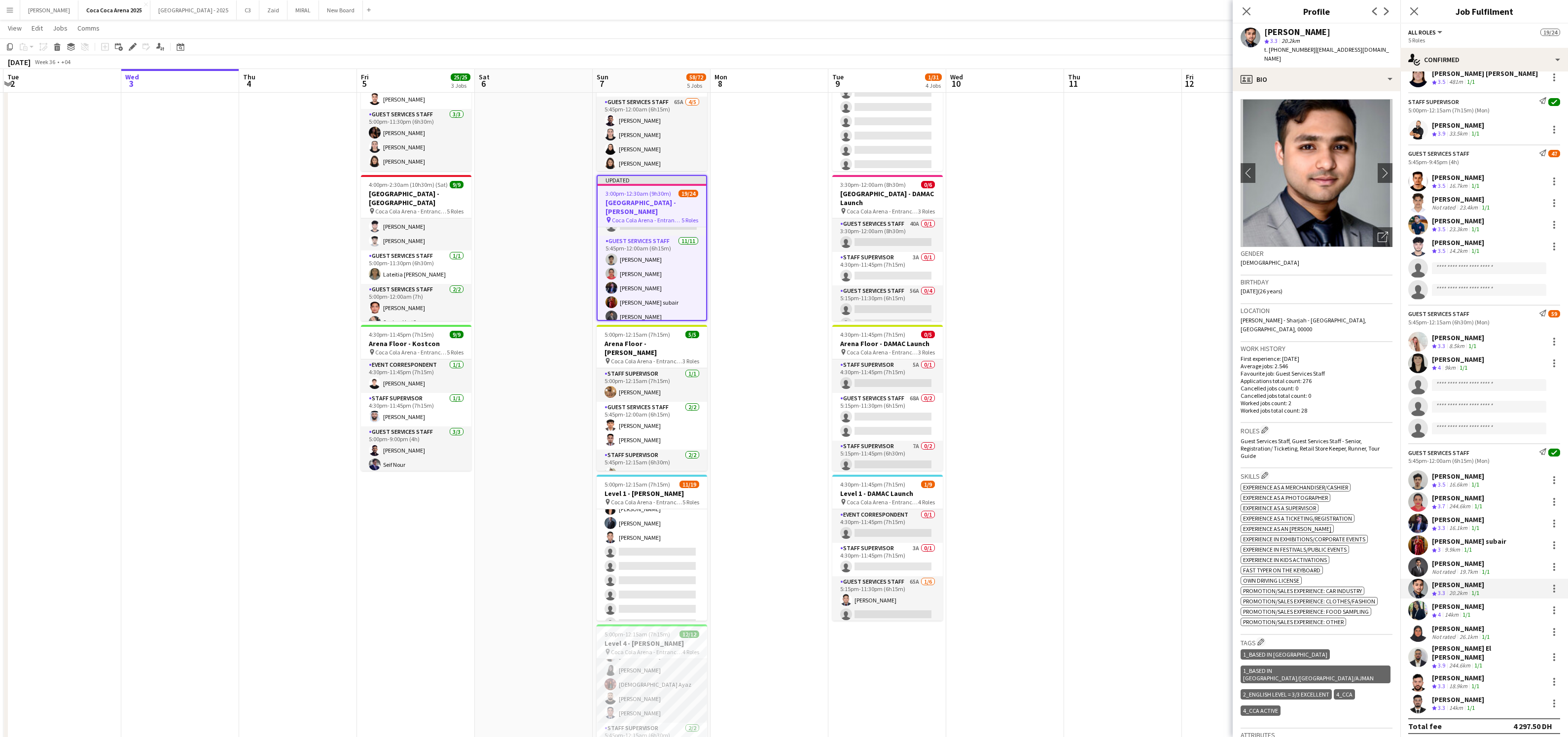
click at [1440, 570] on div "Not rated" at bounding box center [1444, 571] width 26 height 7
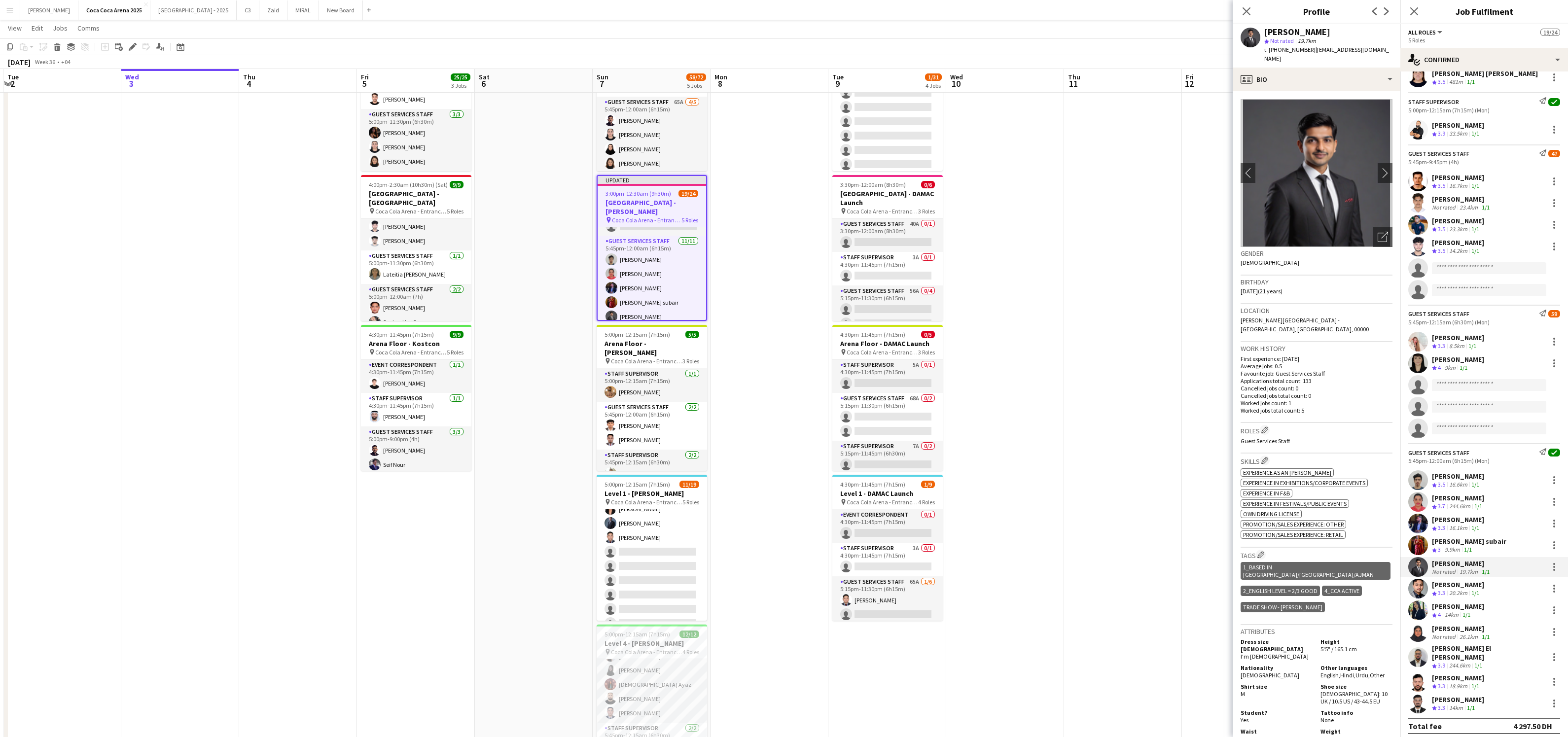
click at [1441, 544] on div "[PERSON_NAME] subair" at bounding box center [1469, 541] width 74 height 9
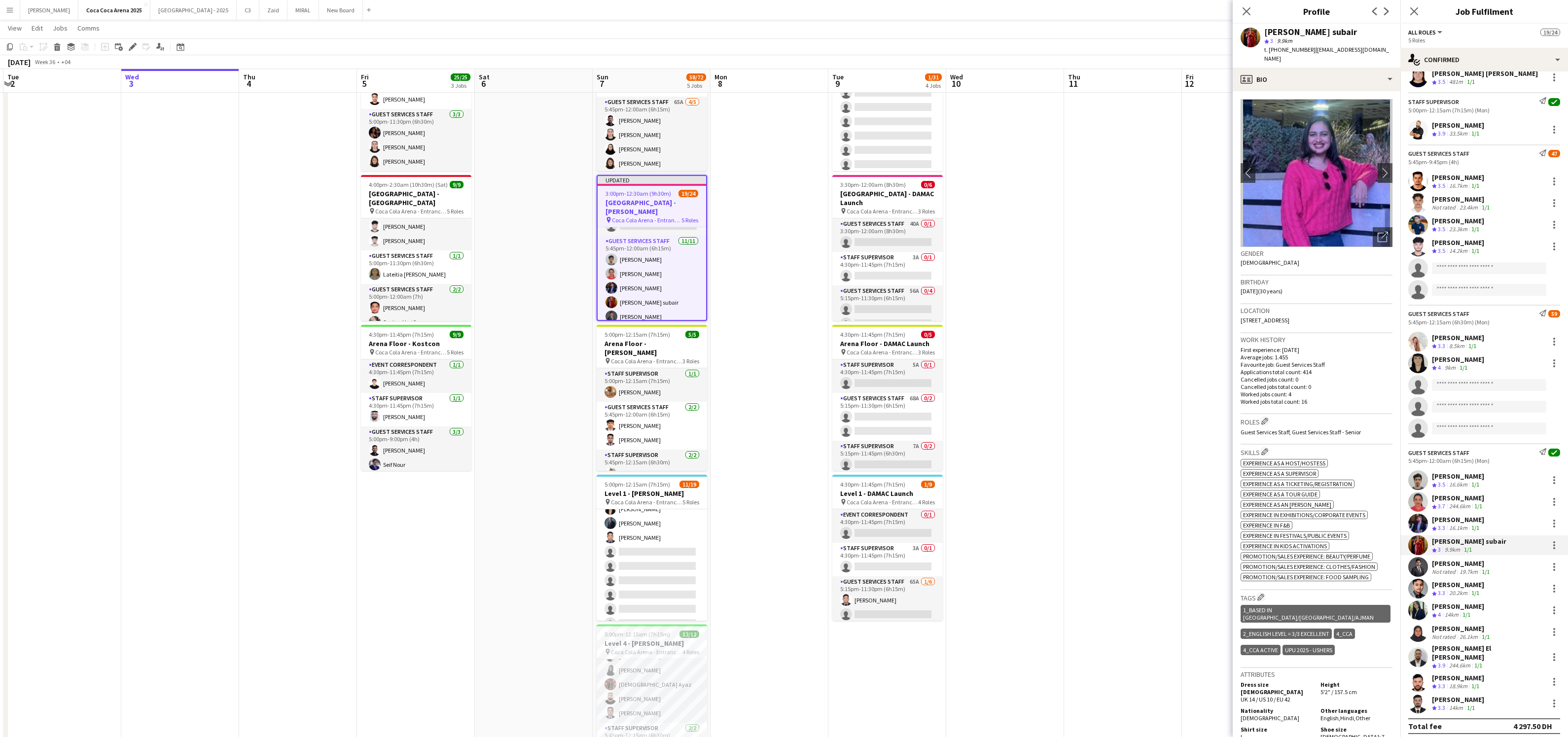
click at [1452, 524] on div "[PERSON_NAME]" at bounding box center [1458, 520] width 52 height 9
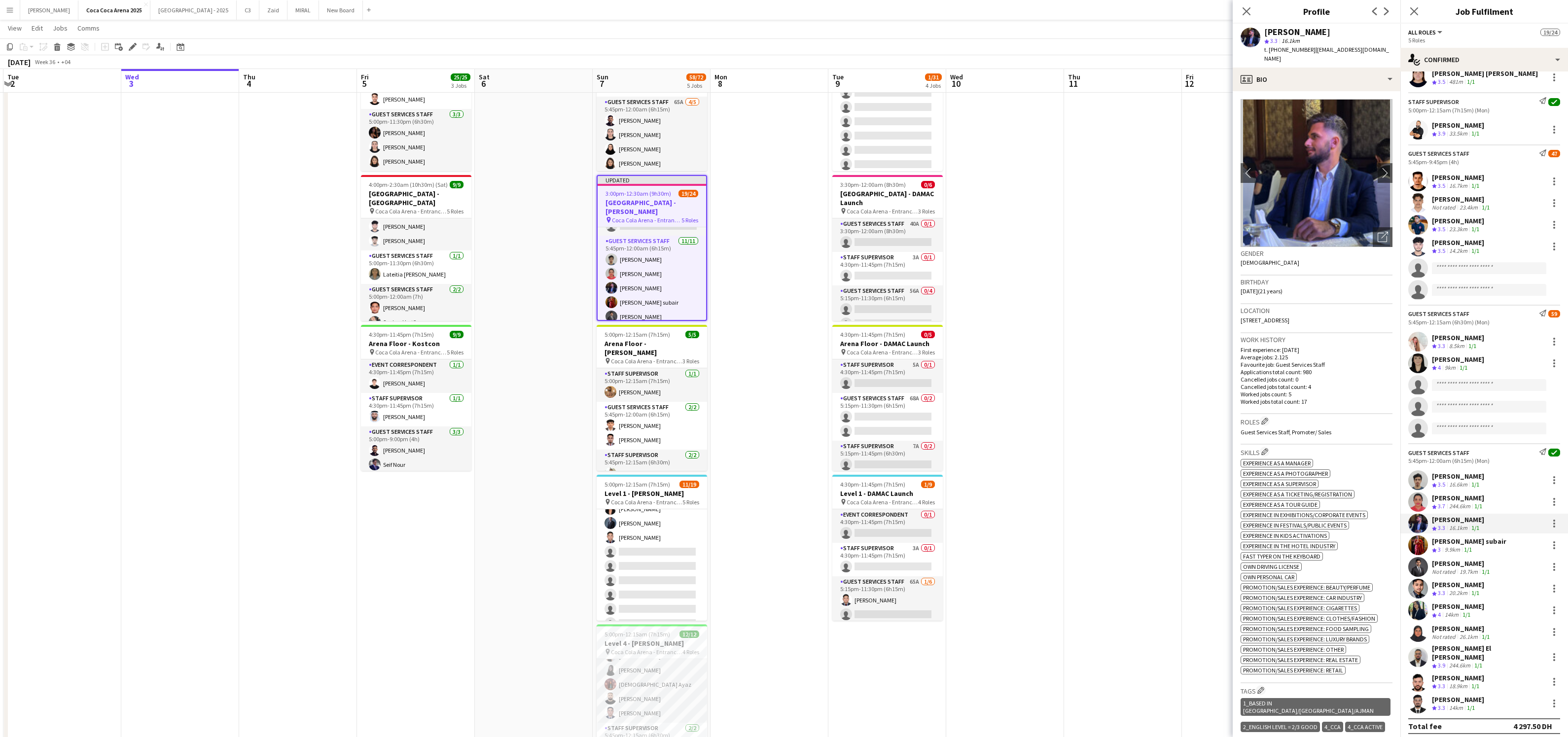
click at [1452, 498] on div "[PERSON_NAME]" at bounding box center [1458, 498] width 52 height 9
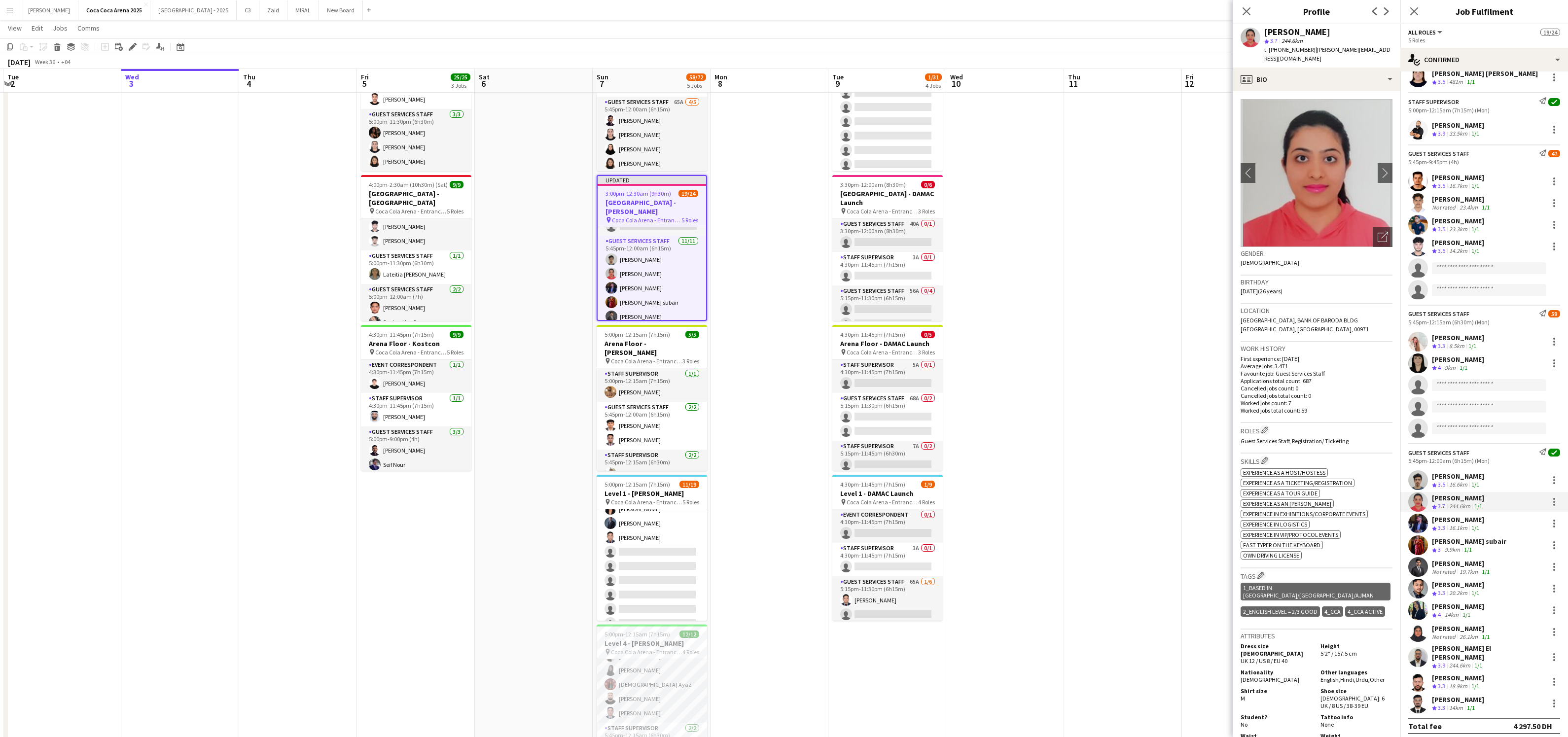
click at [1449, 480] on div "[PERSON_NAME]" at bounding box center [1458, 476] width 52 height 9
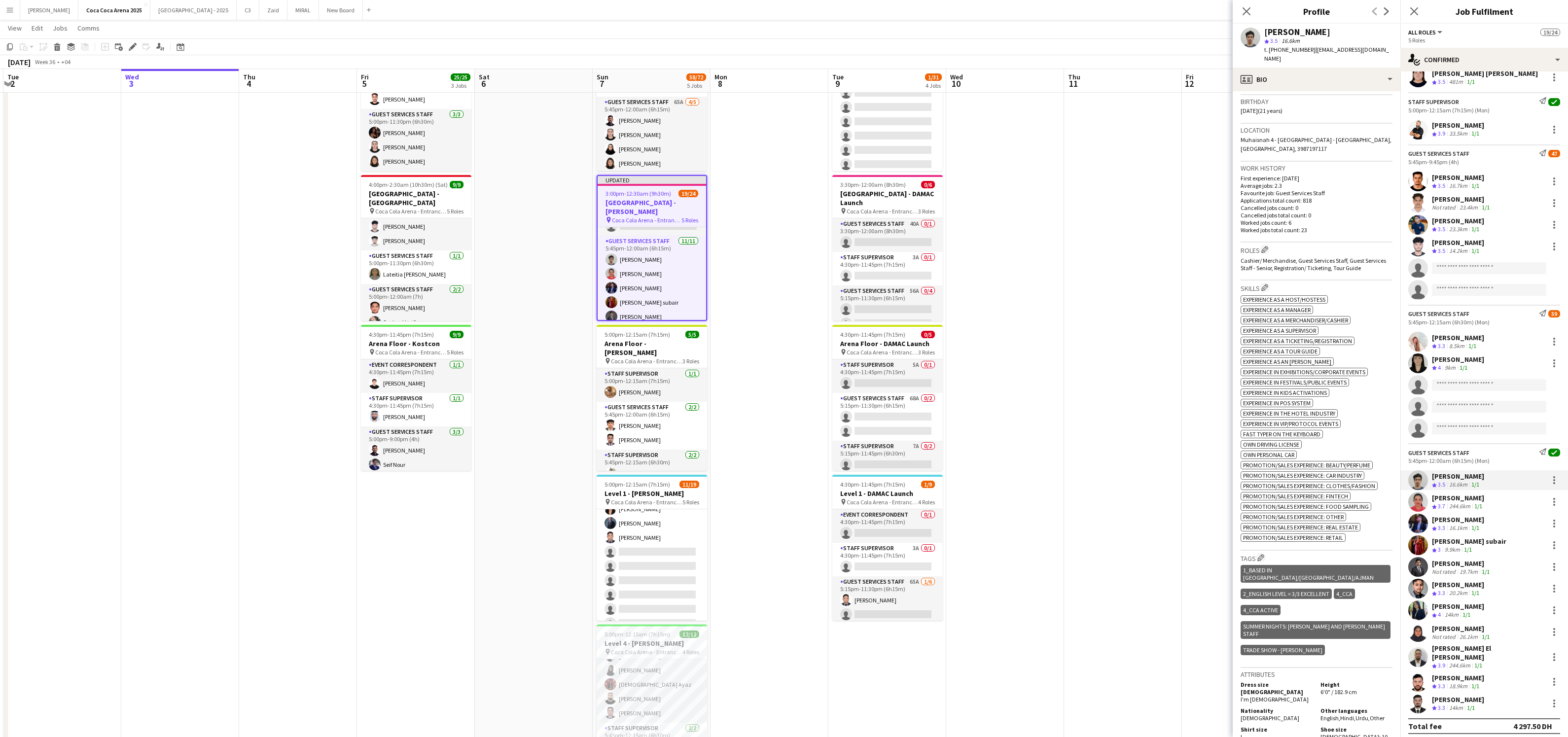
scroll to position [183, 0]
click at [1190, 559] on app-date-cell at bounding box center [1241, 406] width 118 height 769
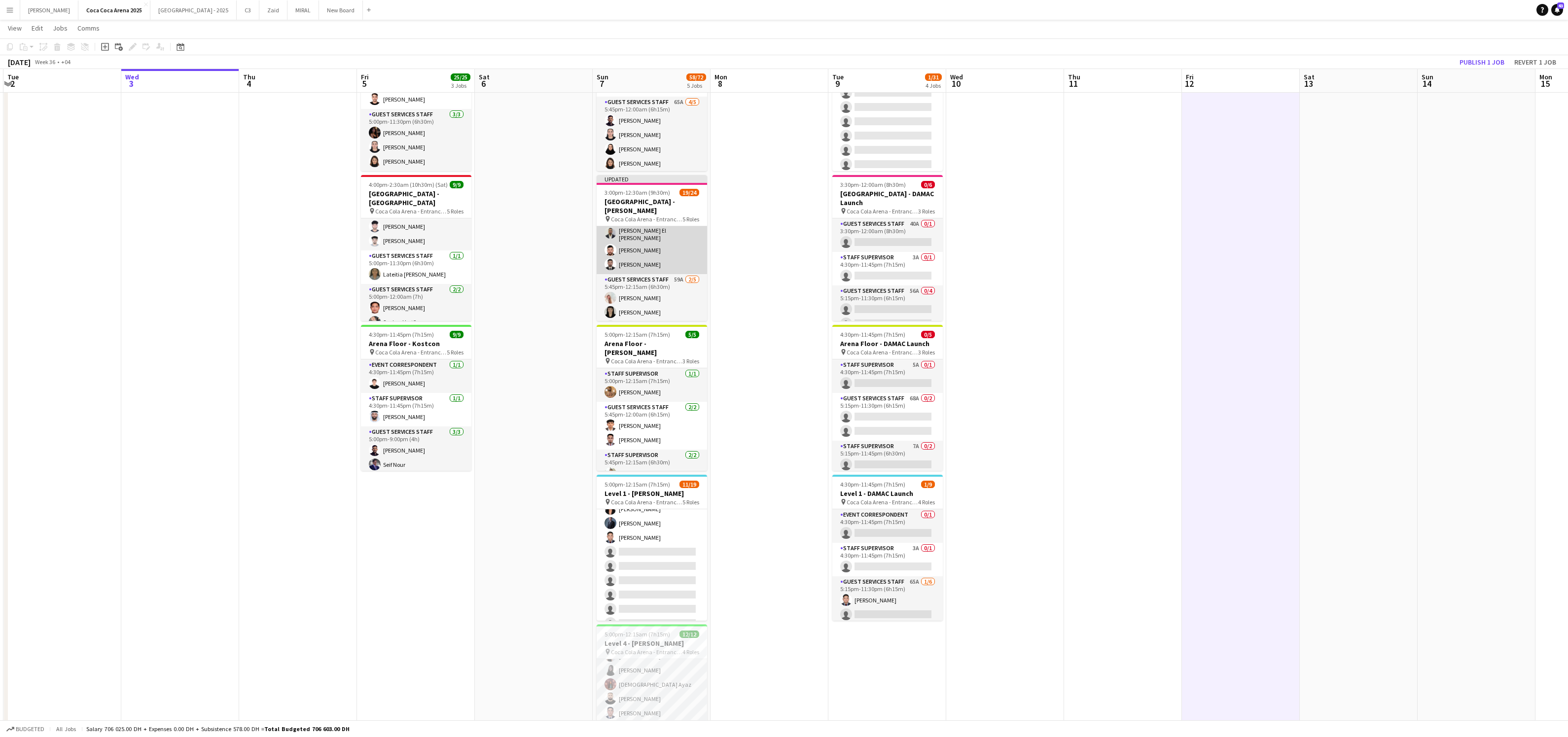
scroll to position [336, 0]
click at [658, 287] on app-card-role "Guest Services Staff 59A [DATE] 5:45pm-12:15am (6h30m) [PERSON_NAME] [PERSON_NA…" at bounding box center [651, 290] width 110 height 91
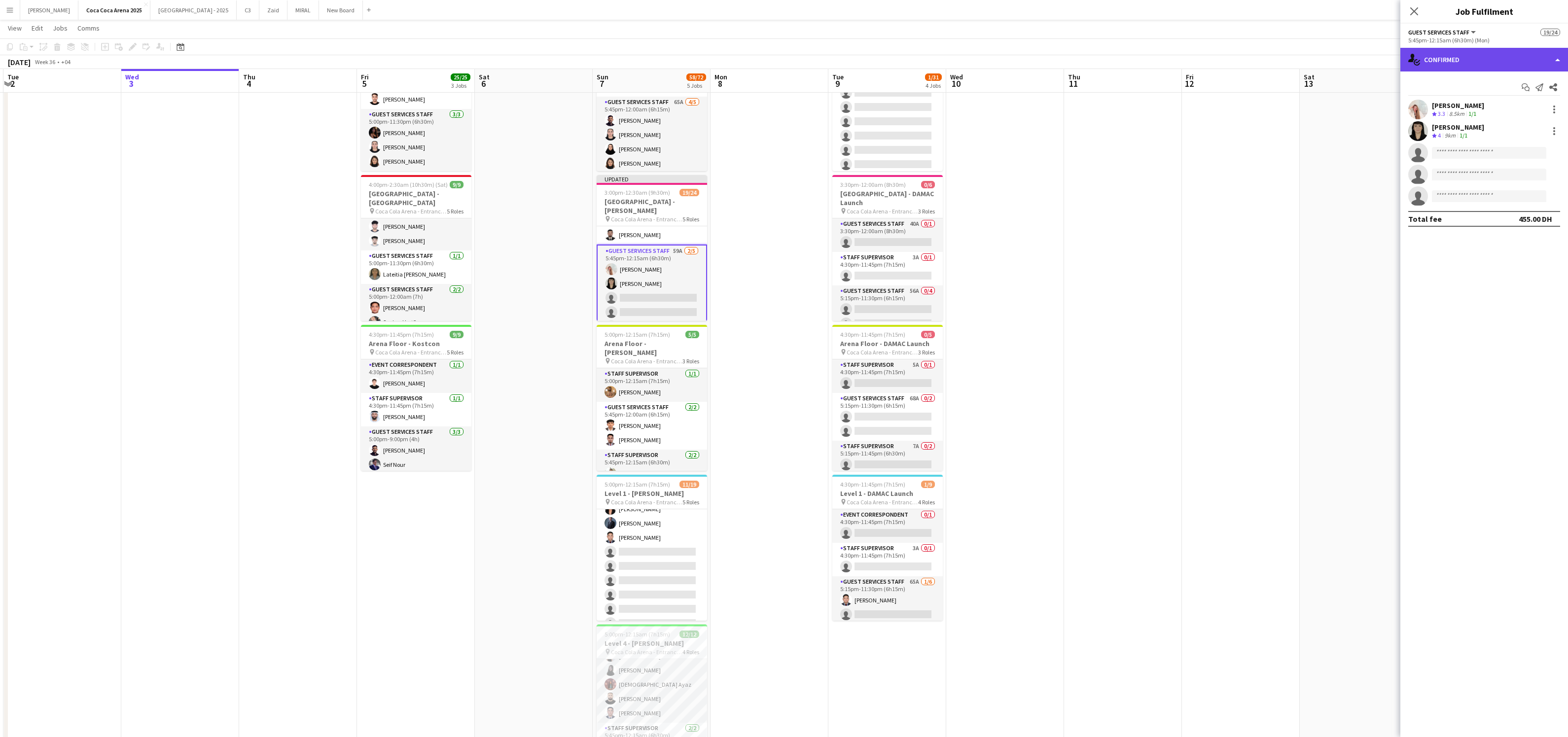
click at [1458, 59] on div "single-neutral-actions-check-2 Confirmed" at bounding box center [1484, 60] width 167 height 24
click at [1491, 157] on span "Applicants" at bounding box center [1507, 161] width 31 height 9
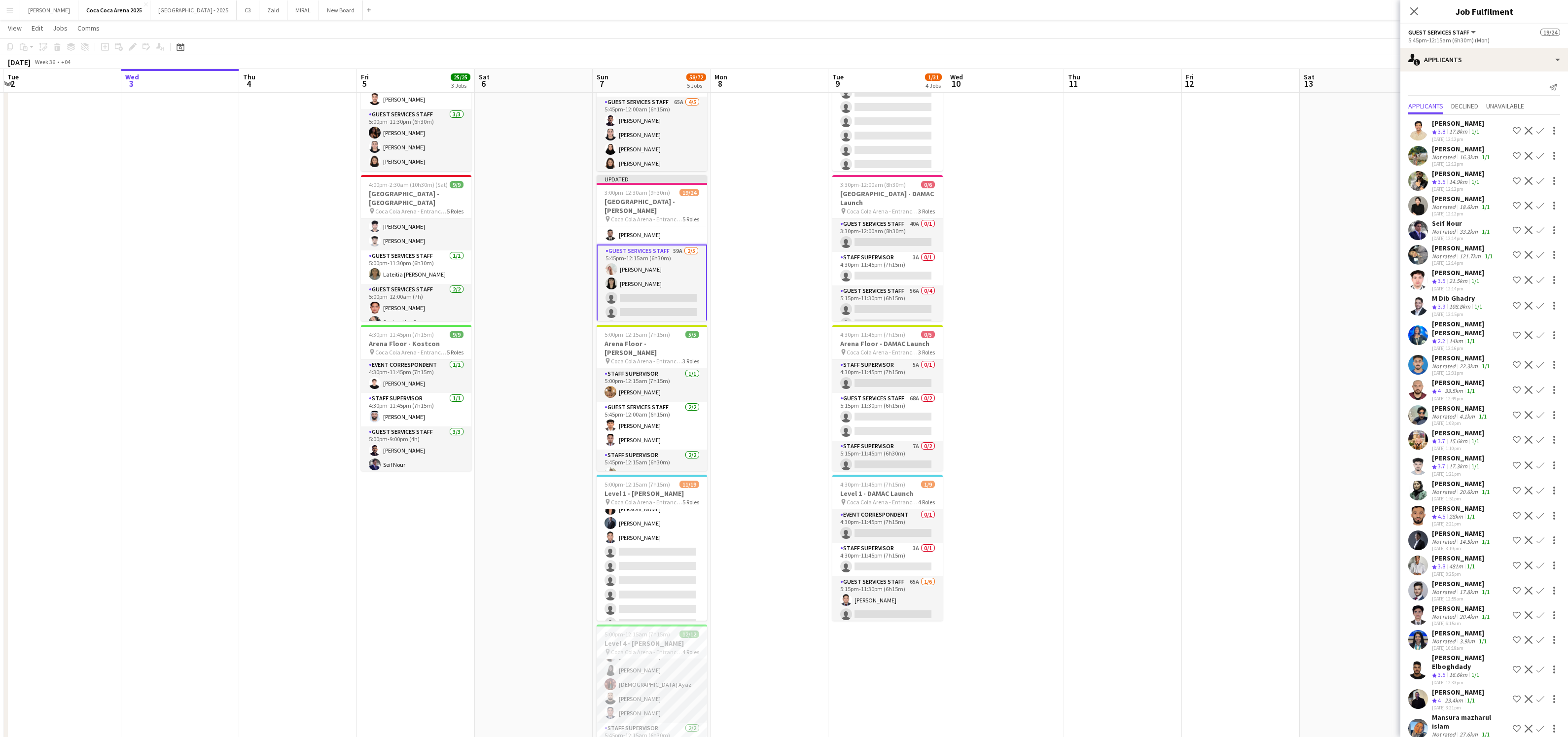
scroll to position [16, 0]
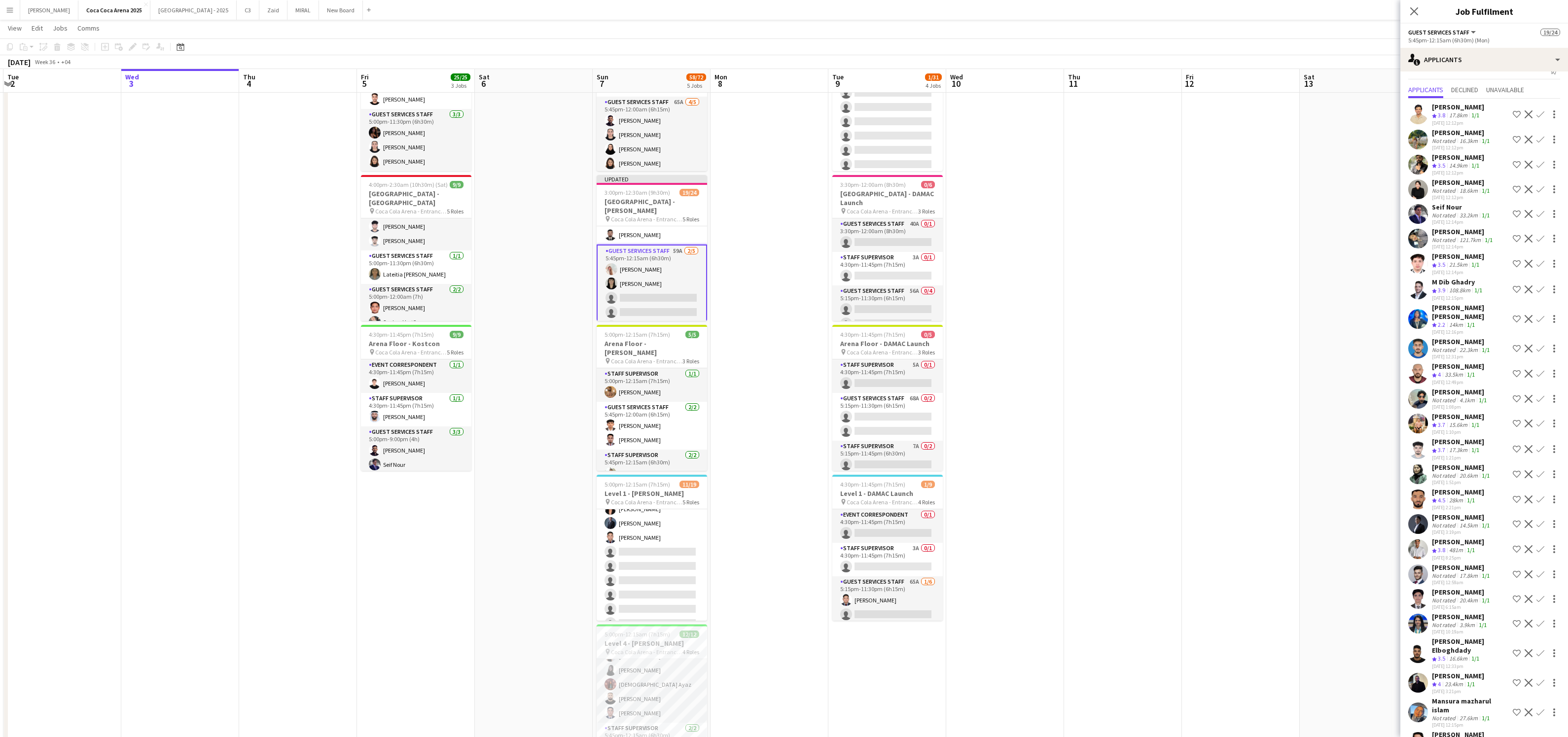
click at [1450, 340] on div "[PERSON_NAME]" at bounding box center [1461, 341] width 60 height 9
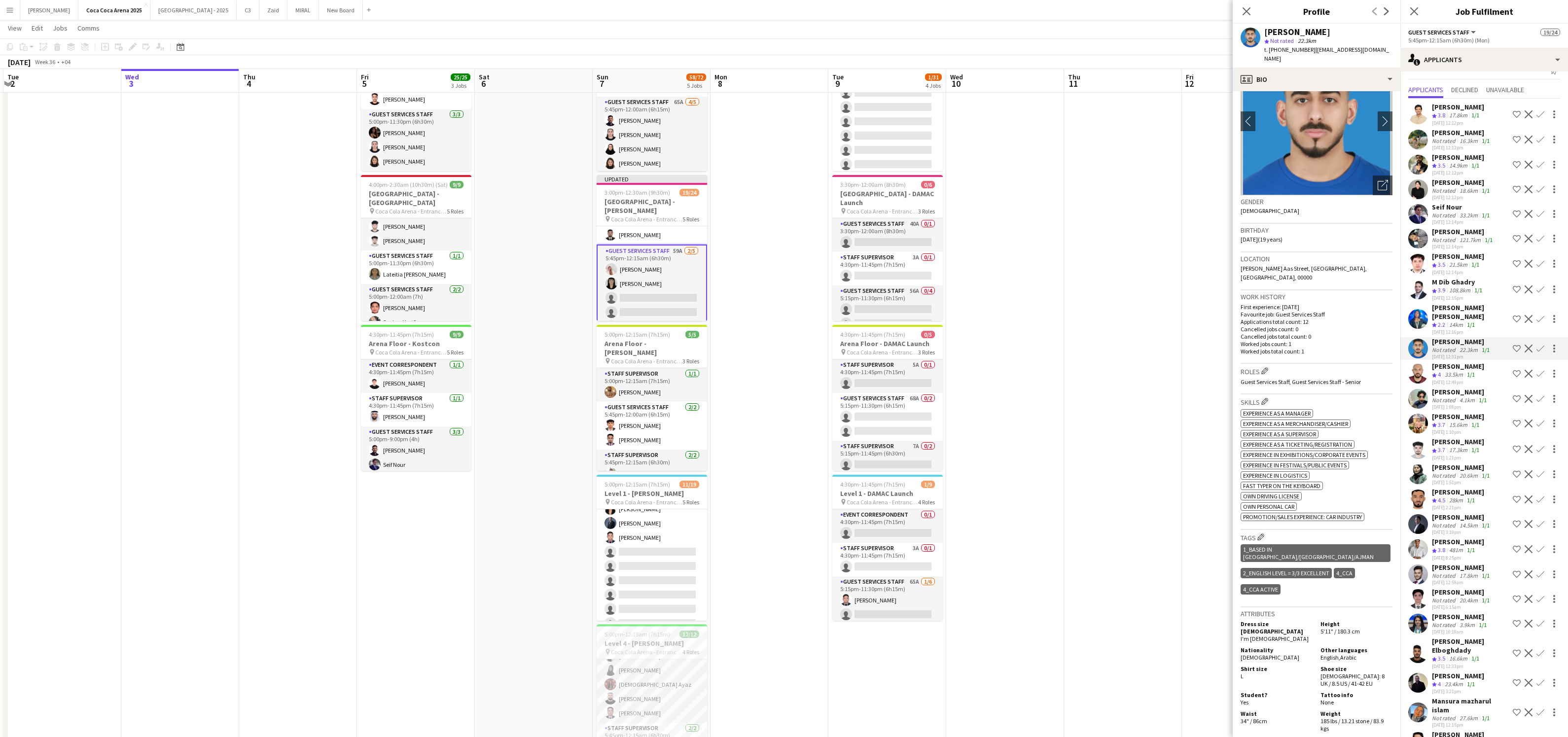
scroll to position [52, 0]
click at [1153, 472] on app-date-cell at bounding box center [1123, 406] width 118 height 769
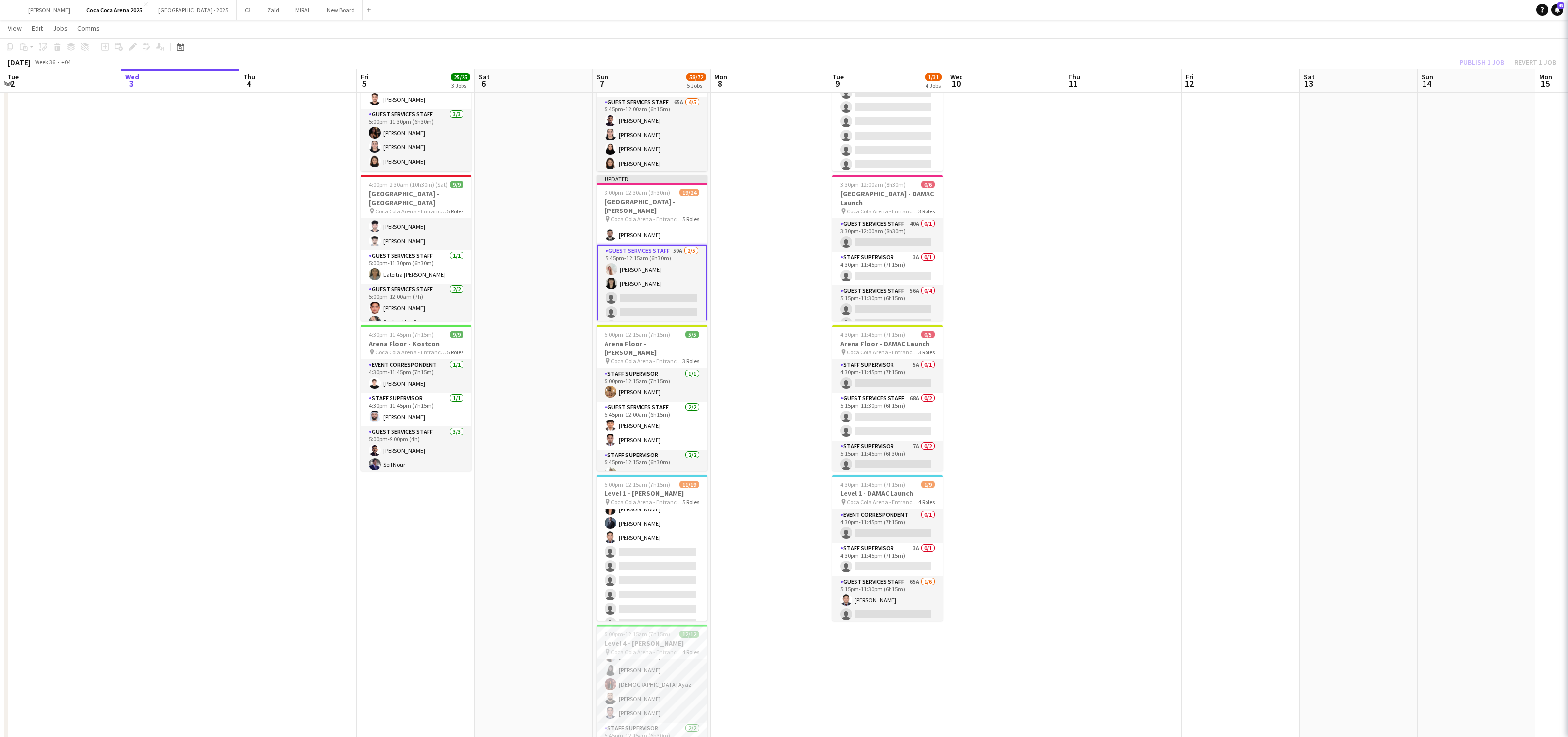
scroll to position [0, 0]
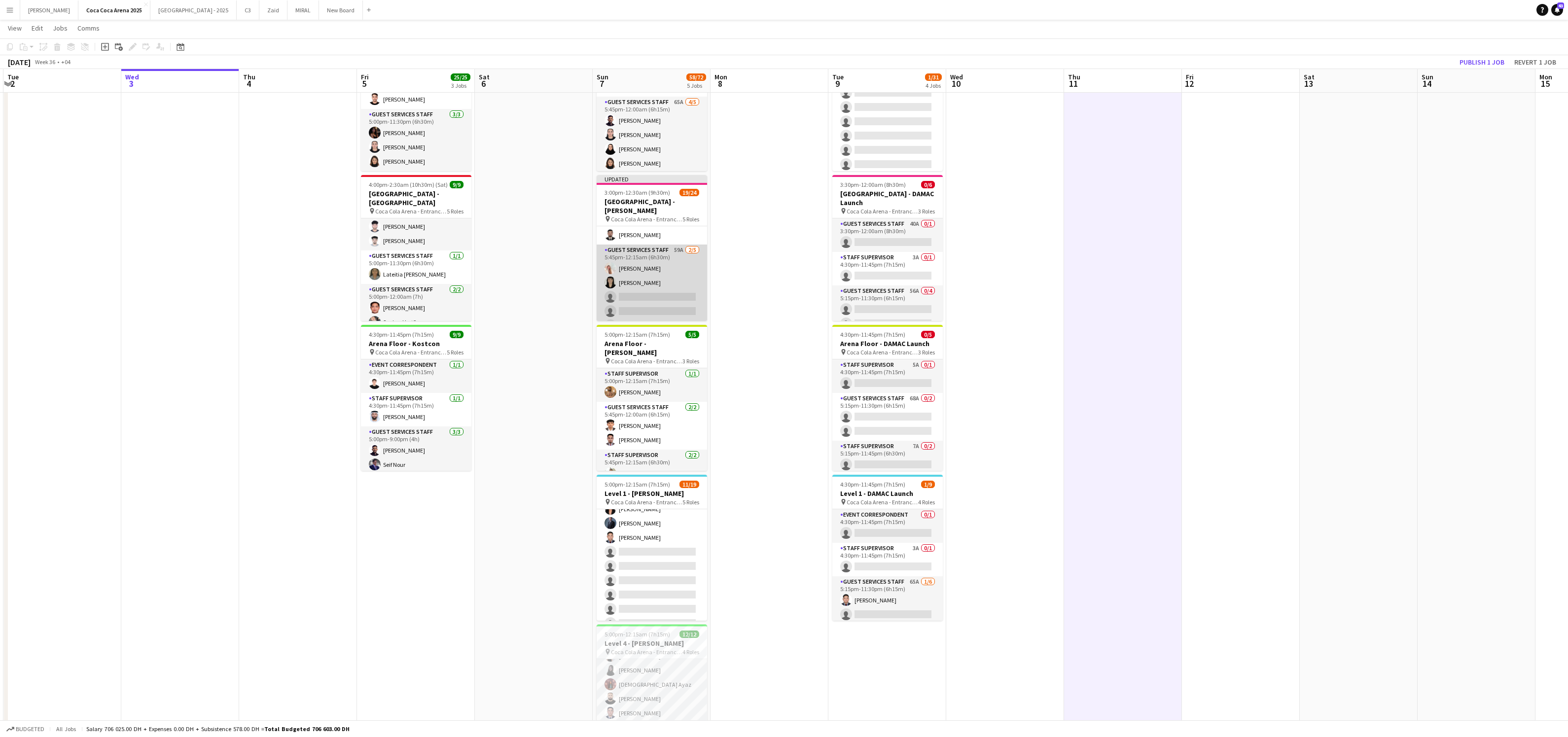
click at [670, 268] on app-card-role "Guest Services Staff 59A [DATE] 5:45pm-12:15am (6h30m) [PERSON_NAME] [PERSON_NA…" at bounding box center [651, 290] width 110 height 91
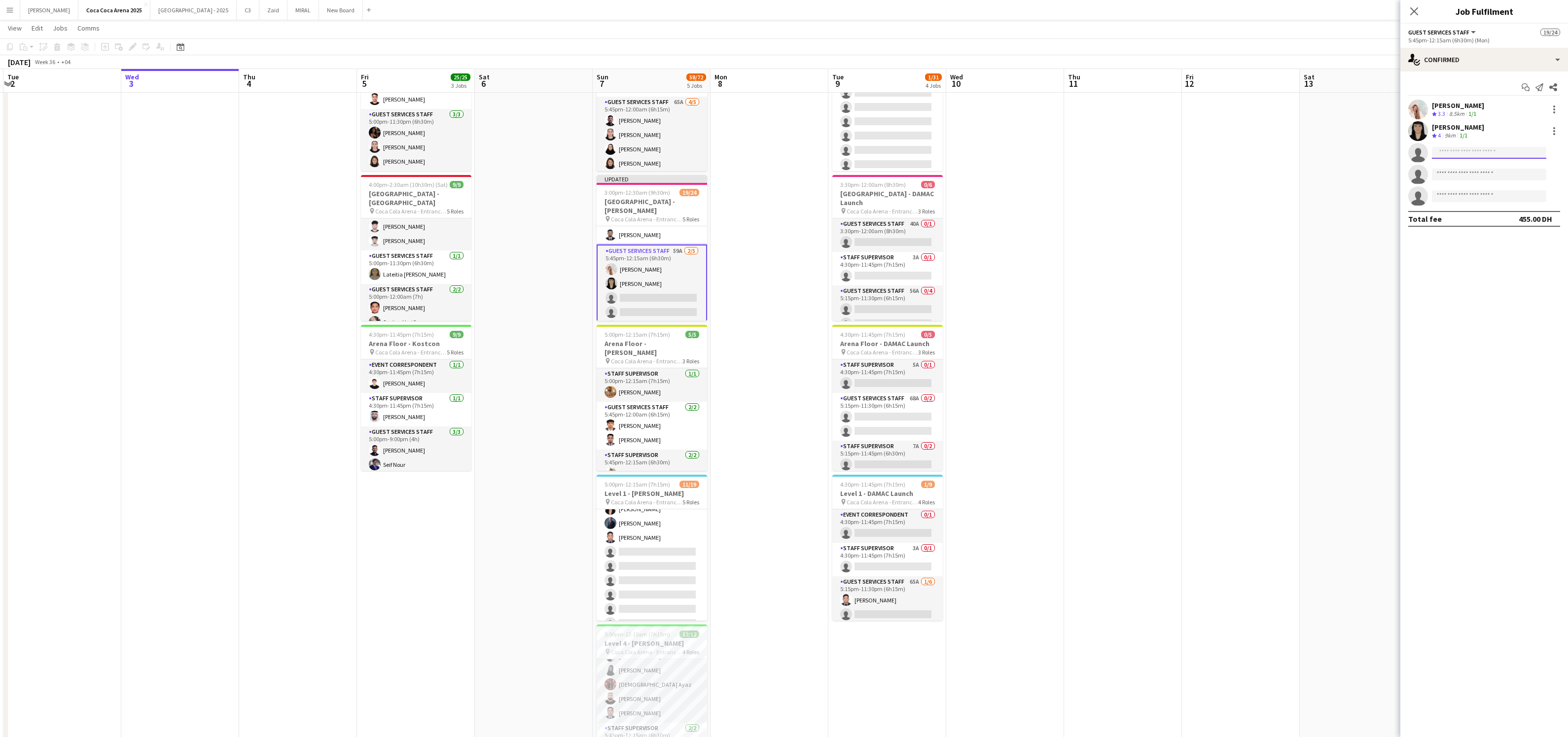
click at [1495, 152] on input at bounding box center [1489, 152] width 114 height 12
type input "*******"
click at [1462, 195] on span "[EMAIL_ADDRESS][DOMAIN_NAME]" at bounding box center [1489, 199] width 99 height 8
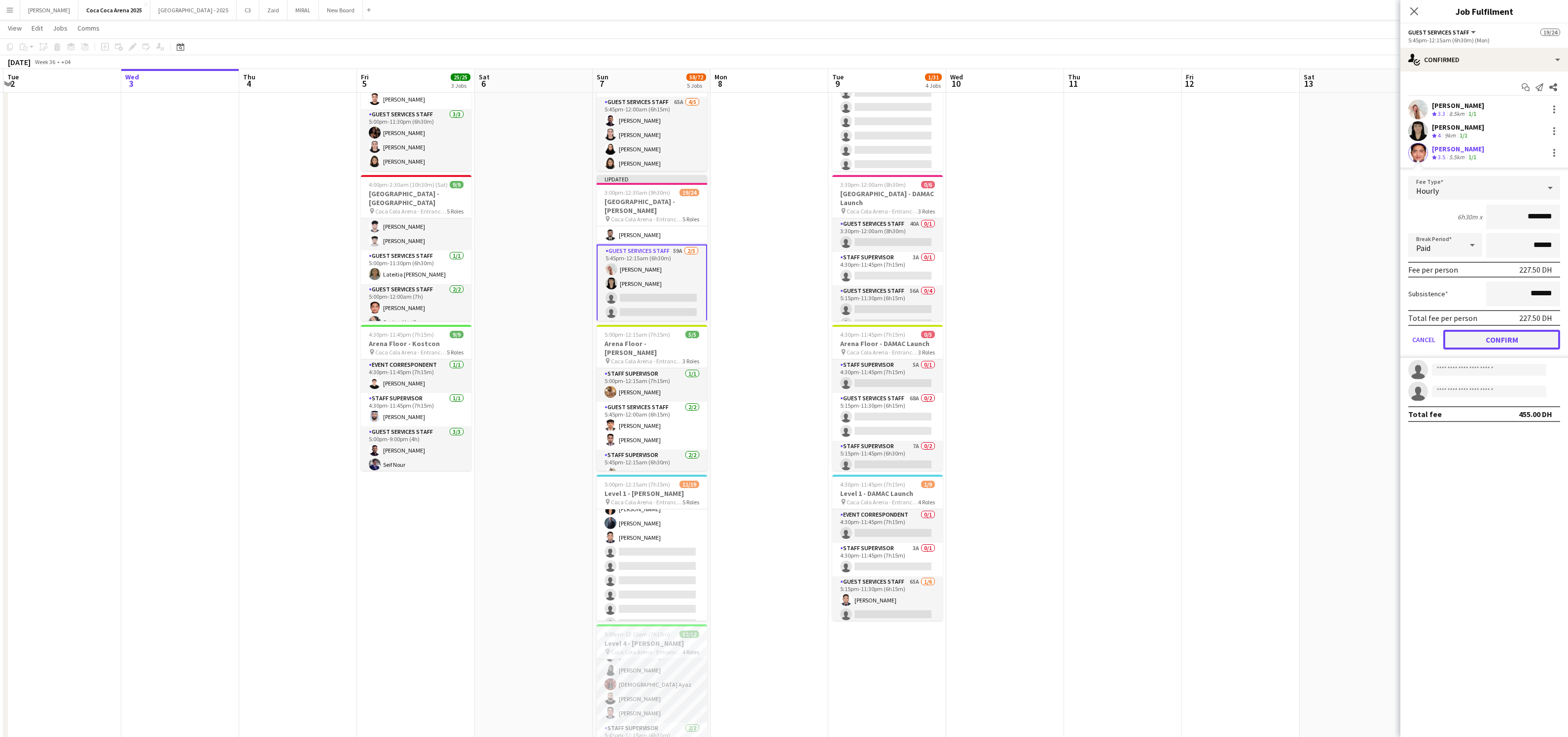
click at [1505, 336] on button "Confirm" at bounding box center [1502, 340] width 117 height 19
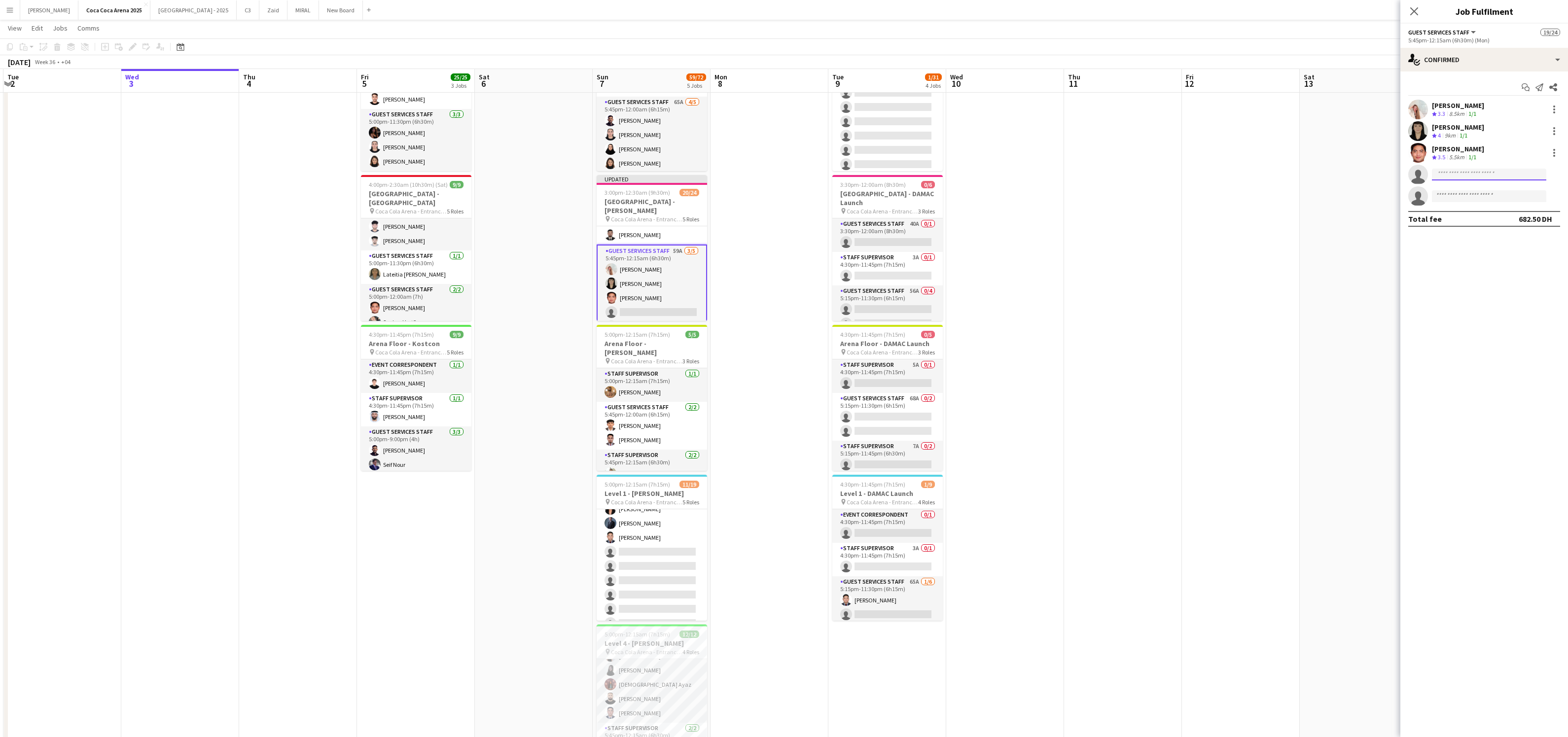
click at [1462, 175] on input at bounding box center [1489, 174] width 114 height 12
click at [1447, 53] on div "single-neutral-actions-check-2 Confirmed" at bounding box center [1484, 60] width 167 height 24
click at [1496, 155] on div "single-neutral-actions-information Applicants" at bounding box center [1517, 161] width 97 height 19
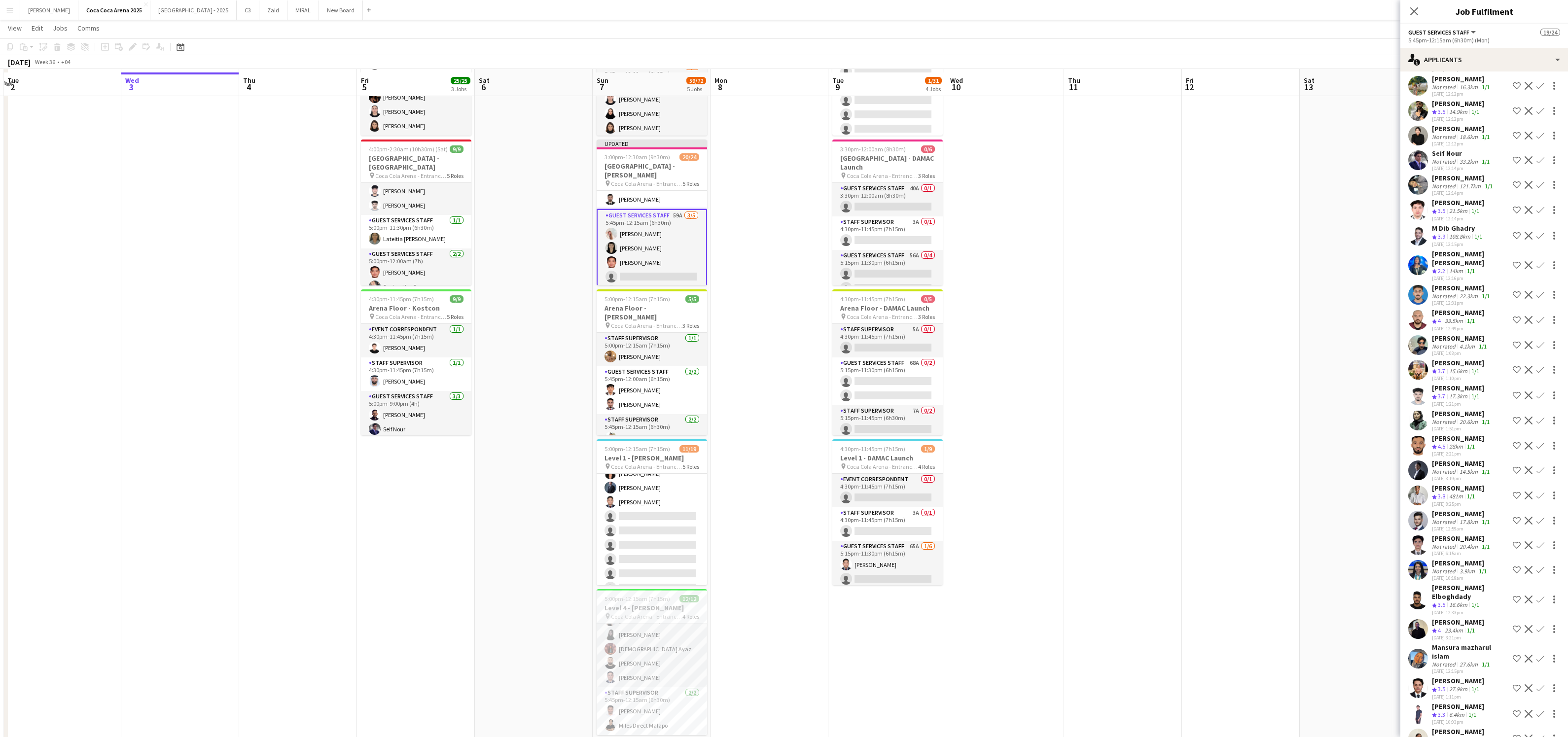
scroll to position [129, 0]
click at [1447, 559] on div "[PERSON_NAME]" at bounding box center [1460, 563] width 57 height 9
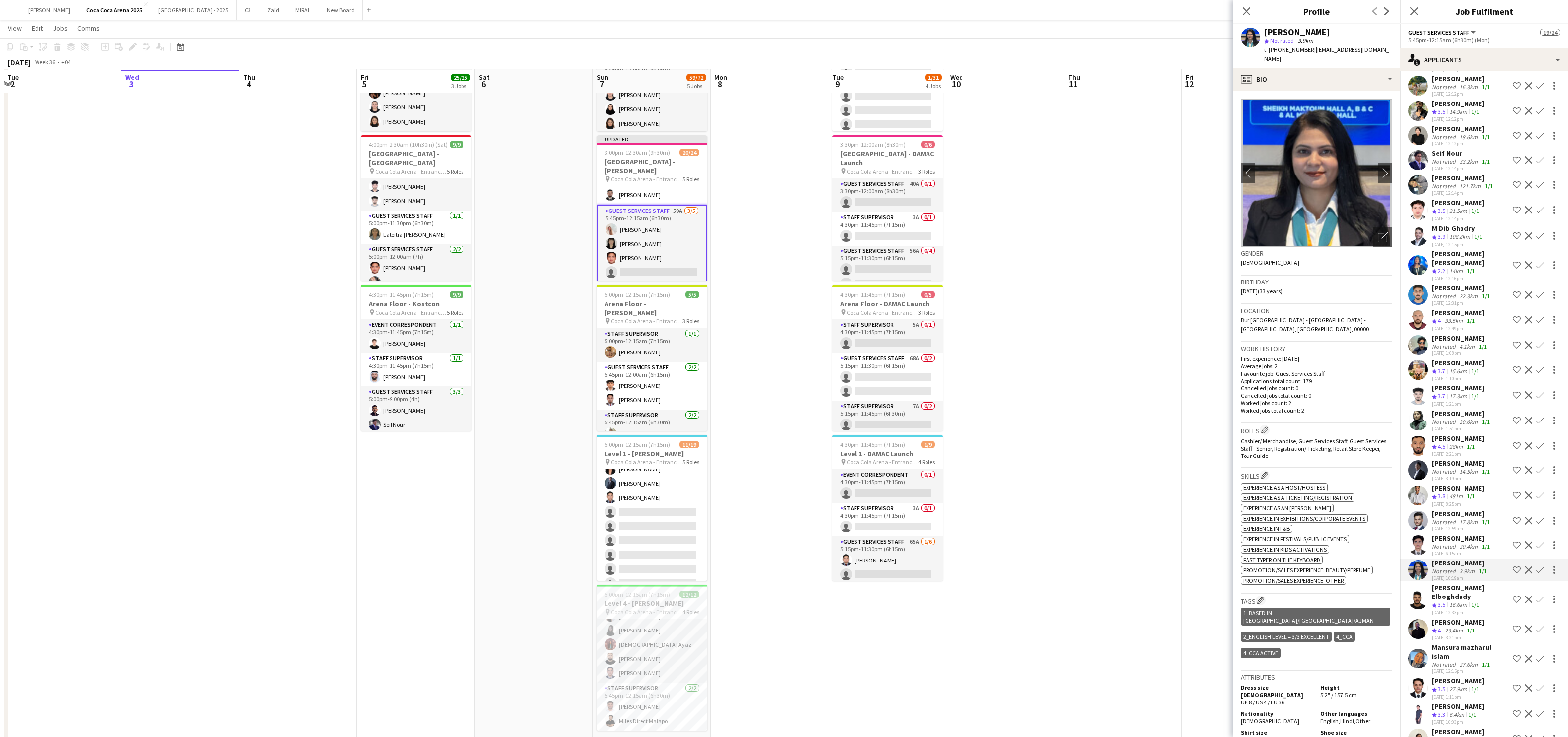
click at [1544, 568] on app-icon "Confirm" at bounding box center [1540, 570] width 8 height 8
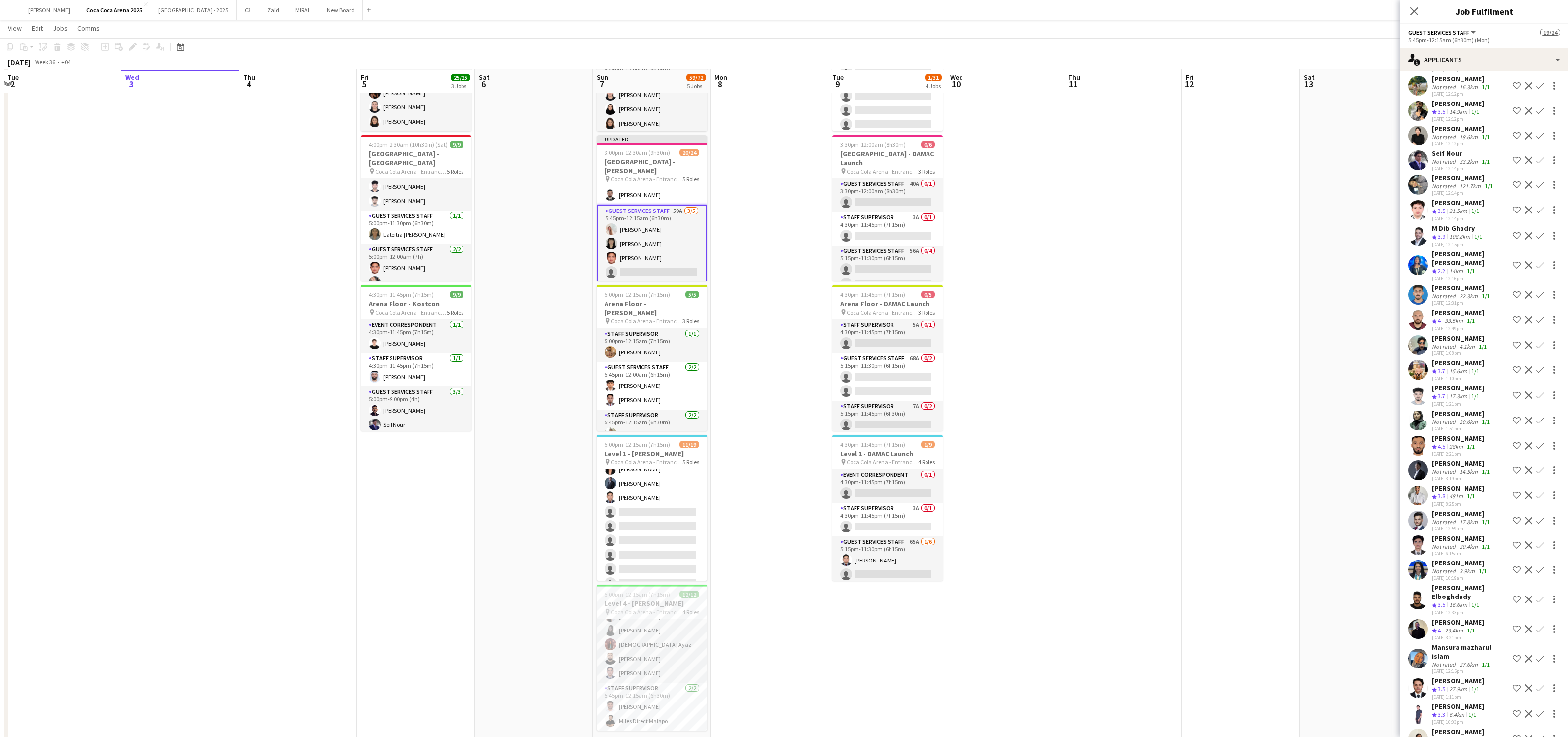
click at [1544, 567] on app-icon "Confirm" at bounding box center [1540, 570] width 8 height 8
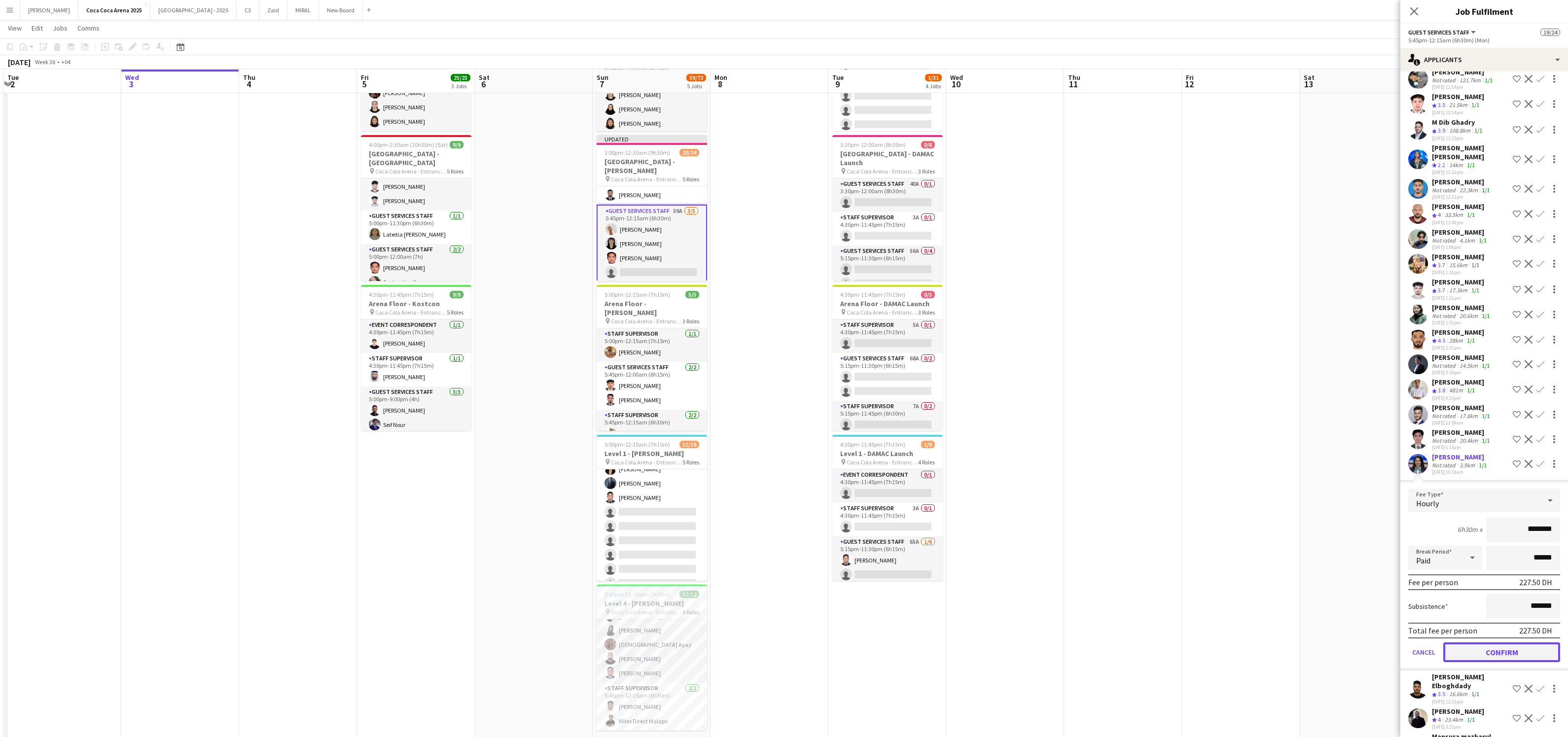
click at [1499, 651] on button "Confirm" at bounding box center [1502, 652] width 117 height 19
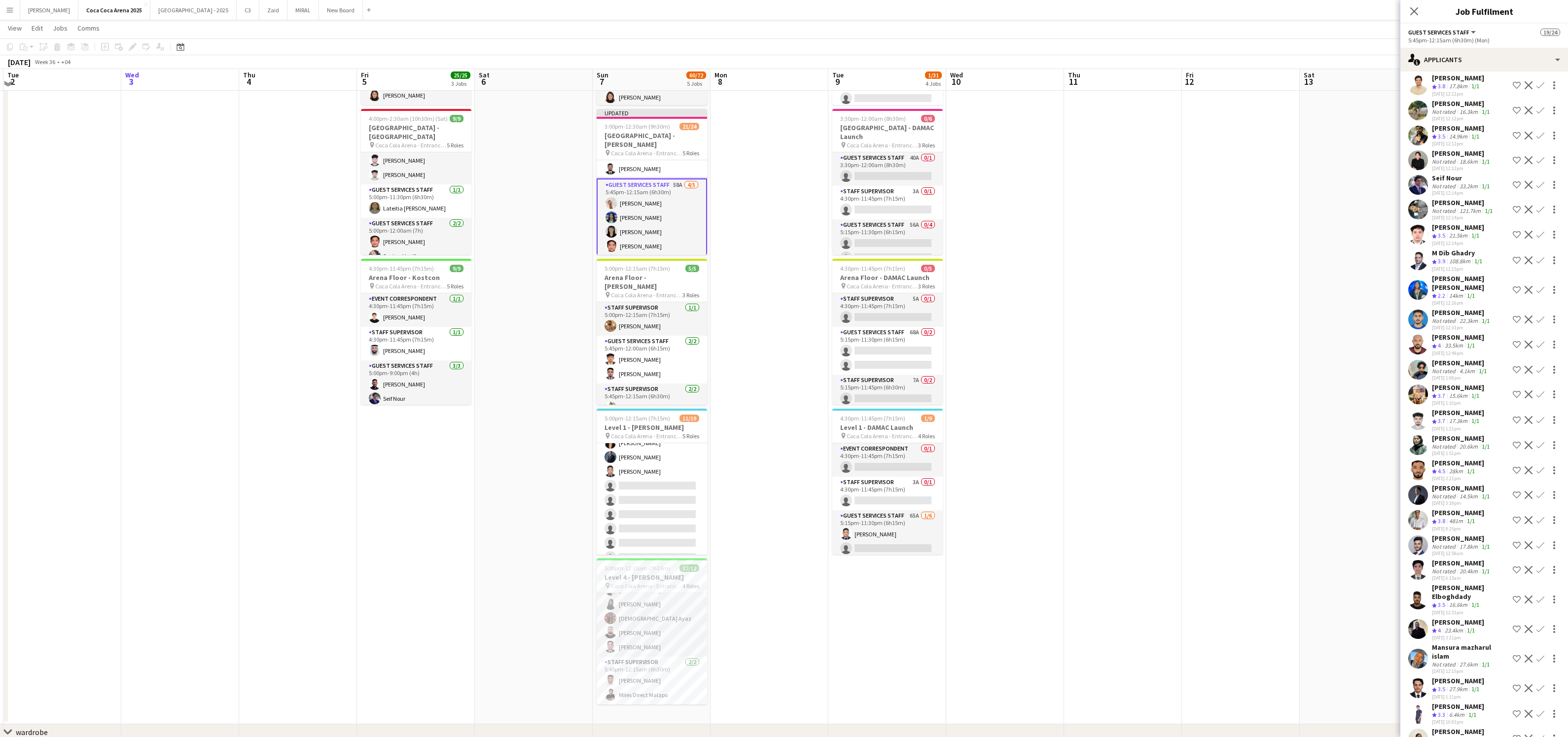
scroll to position [156, 0]
click at [1467, 643] on div "Mansura mazharul islam" at bounding box center [1470, 651] width 77 height 18
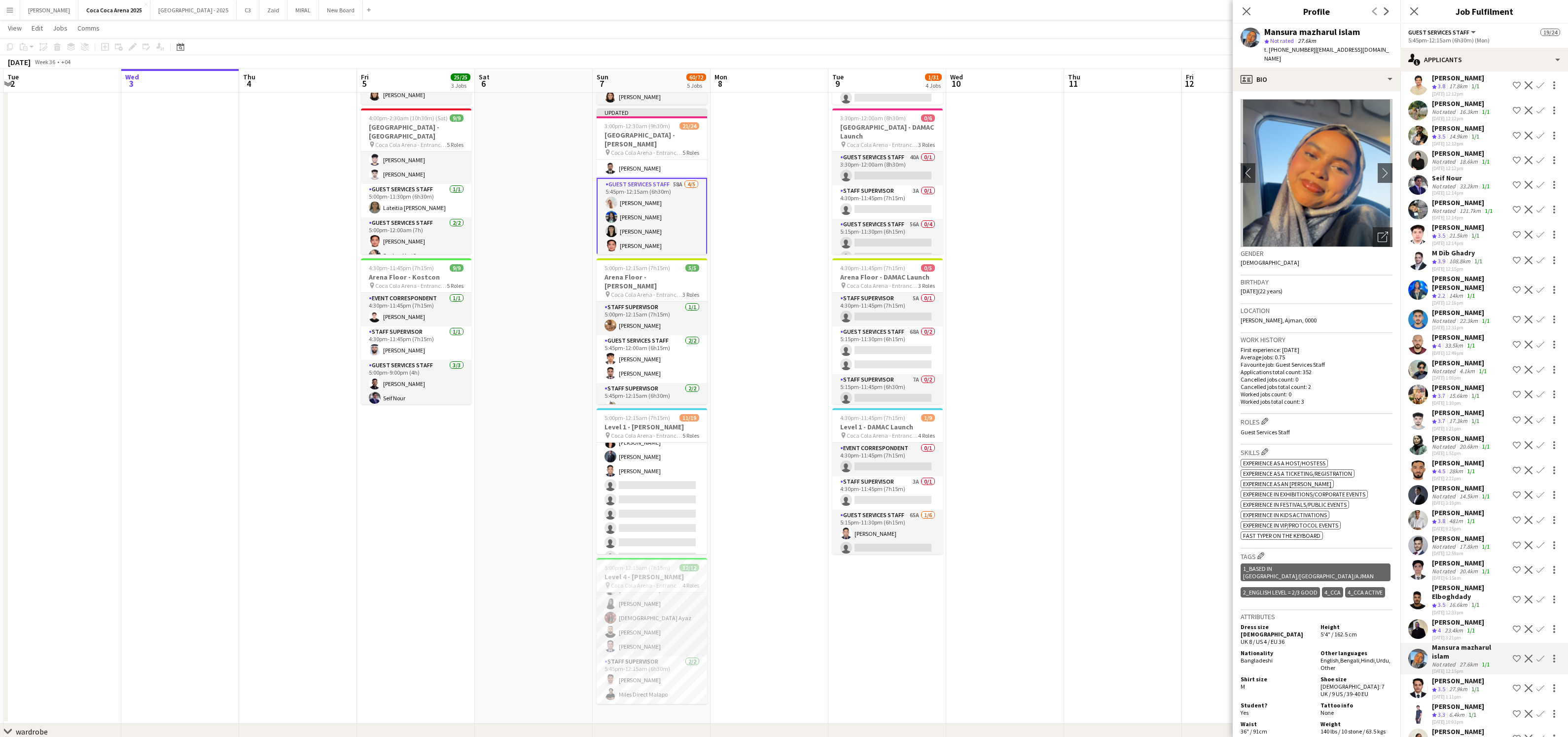
click at [1461, 676] on div "[PERSON_NAME]" at bounding box center [1458, 680] width 52 height 9
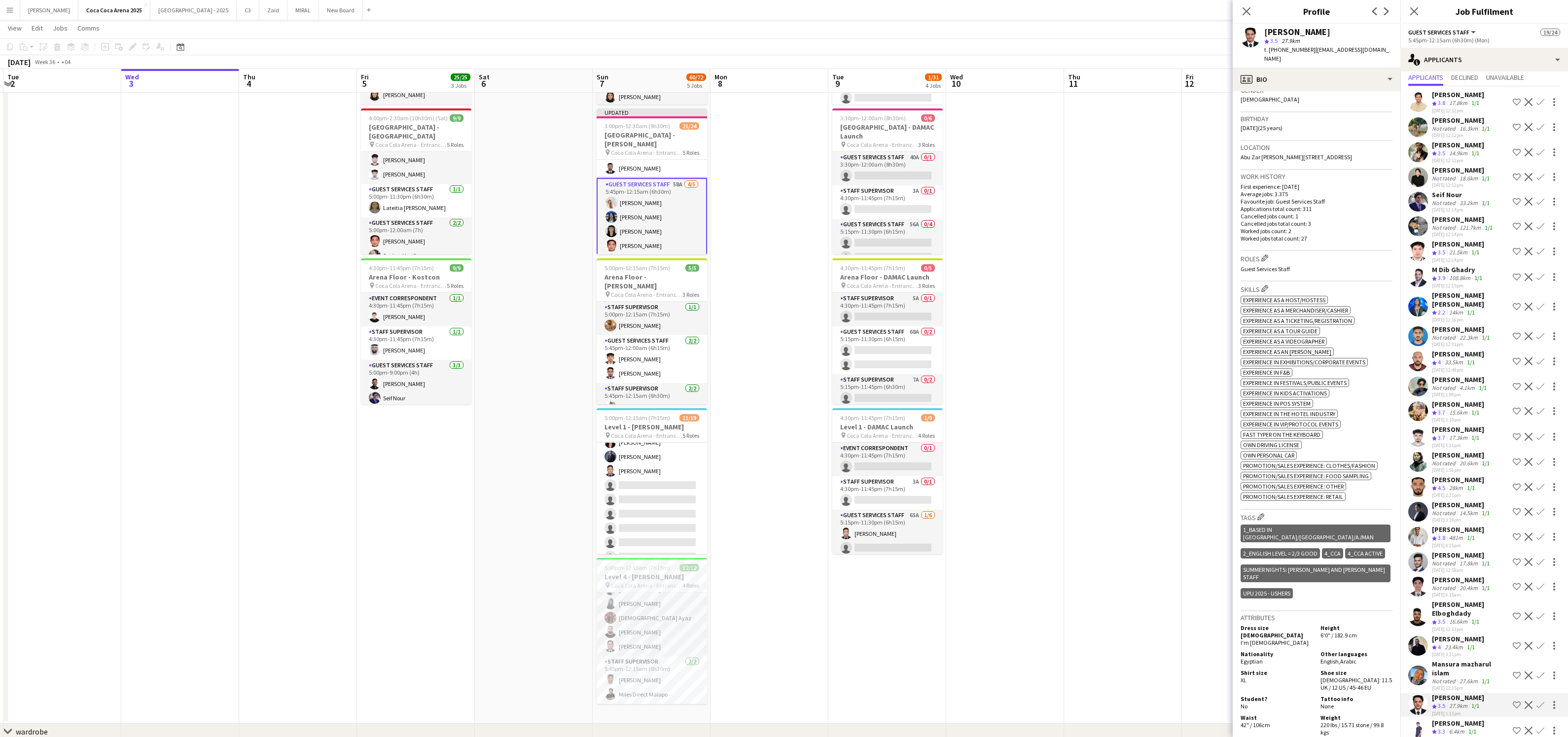
scroll to position [27, 0]
click at [1449, 461] on div "Not rated" at bounding box center [1444, 464] width 26 height 7
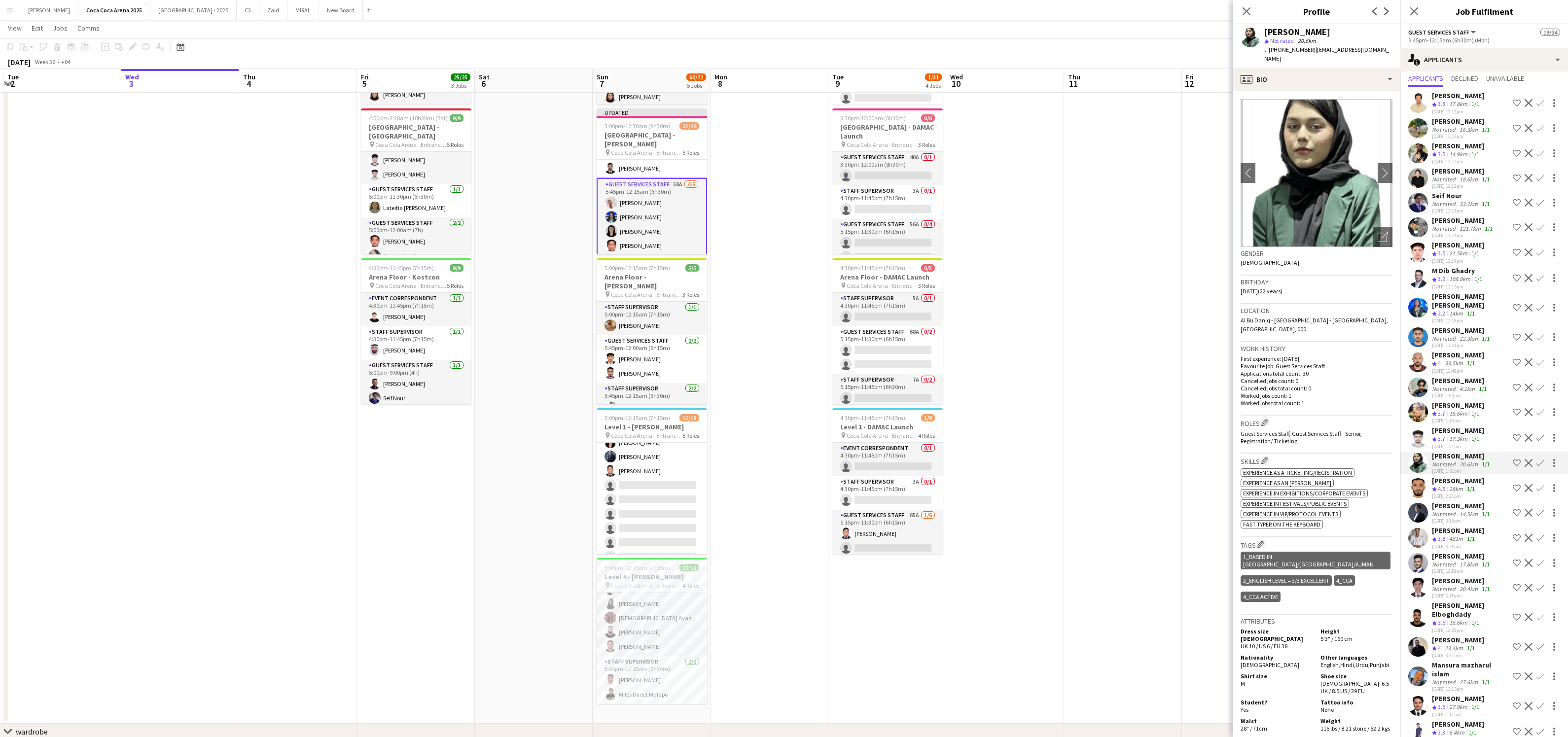
scroll to position [5, 0]
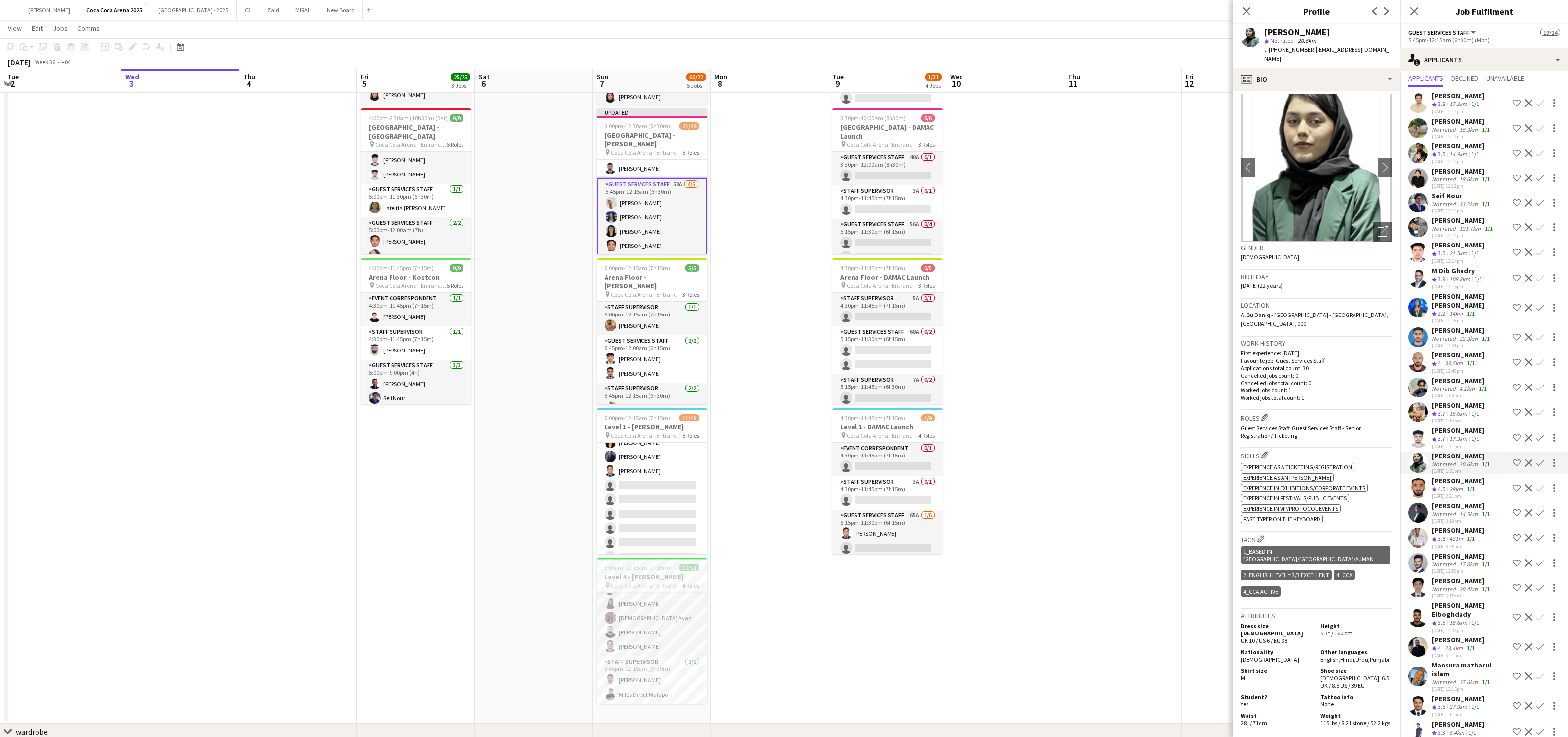
click at [1541, 459] on app-icon "Confirm" at bounding box center [1540, 463] width 8 height 8
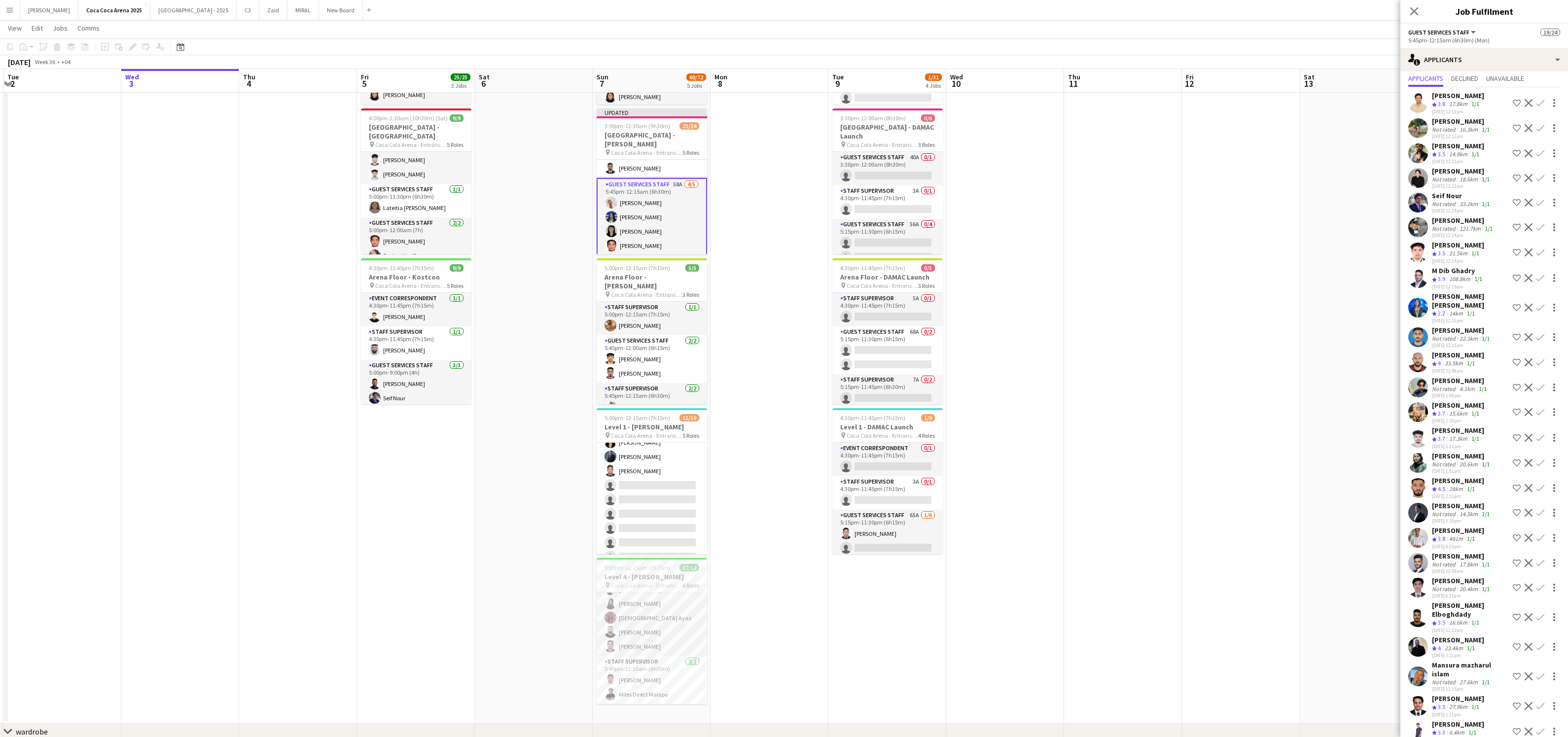
click at [1541, 459] on app-icon "Confirm" at bounding box center [1540, 463] width 8 height 8
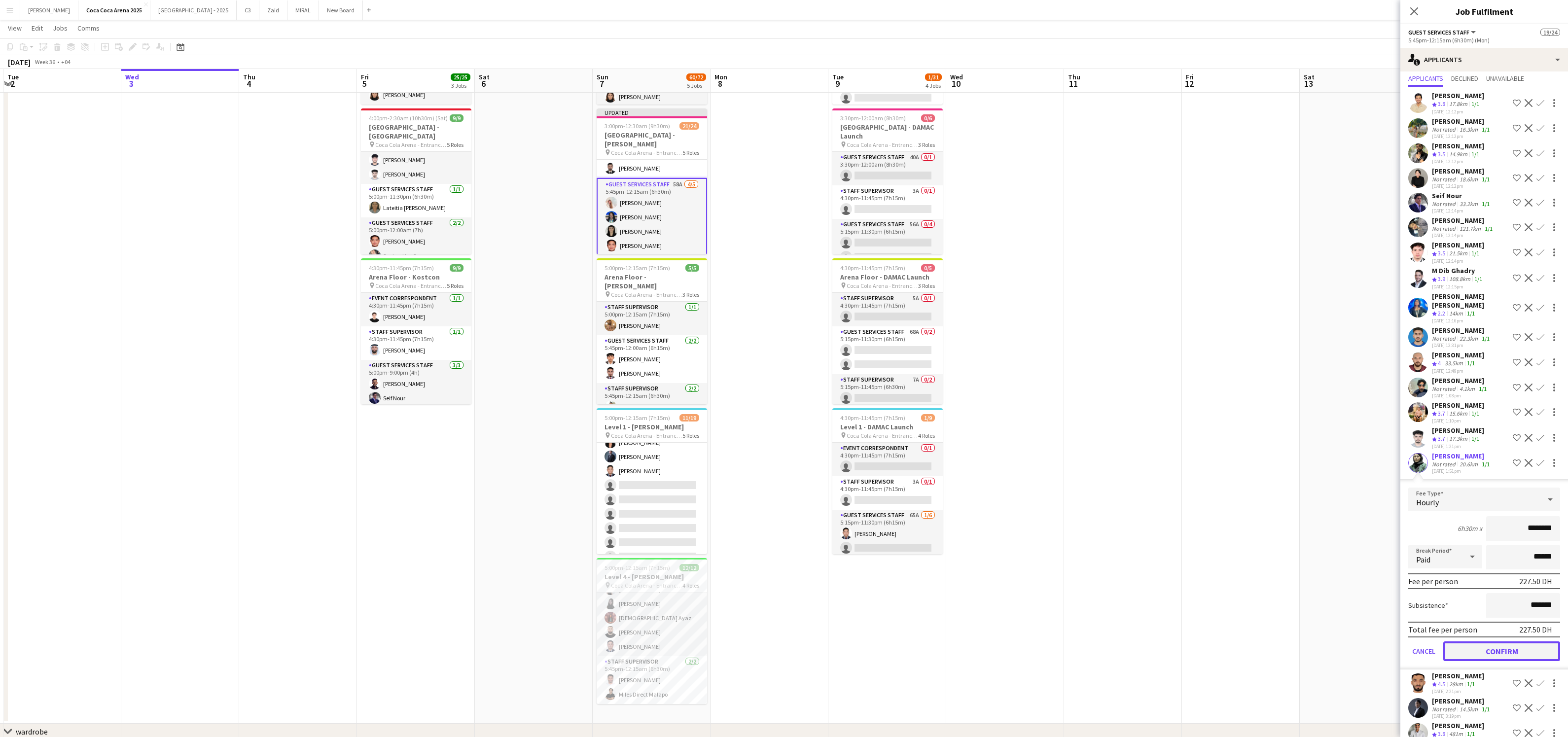
click at [1491, 646] on button "Confirm" at bounding box center [1502, 651] width 117 height 19
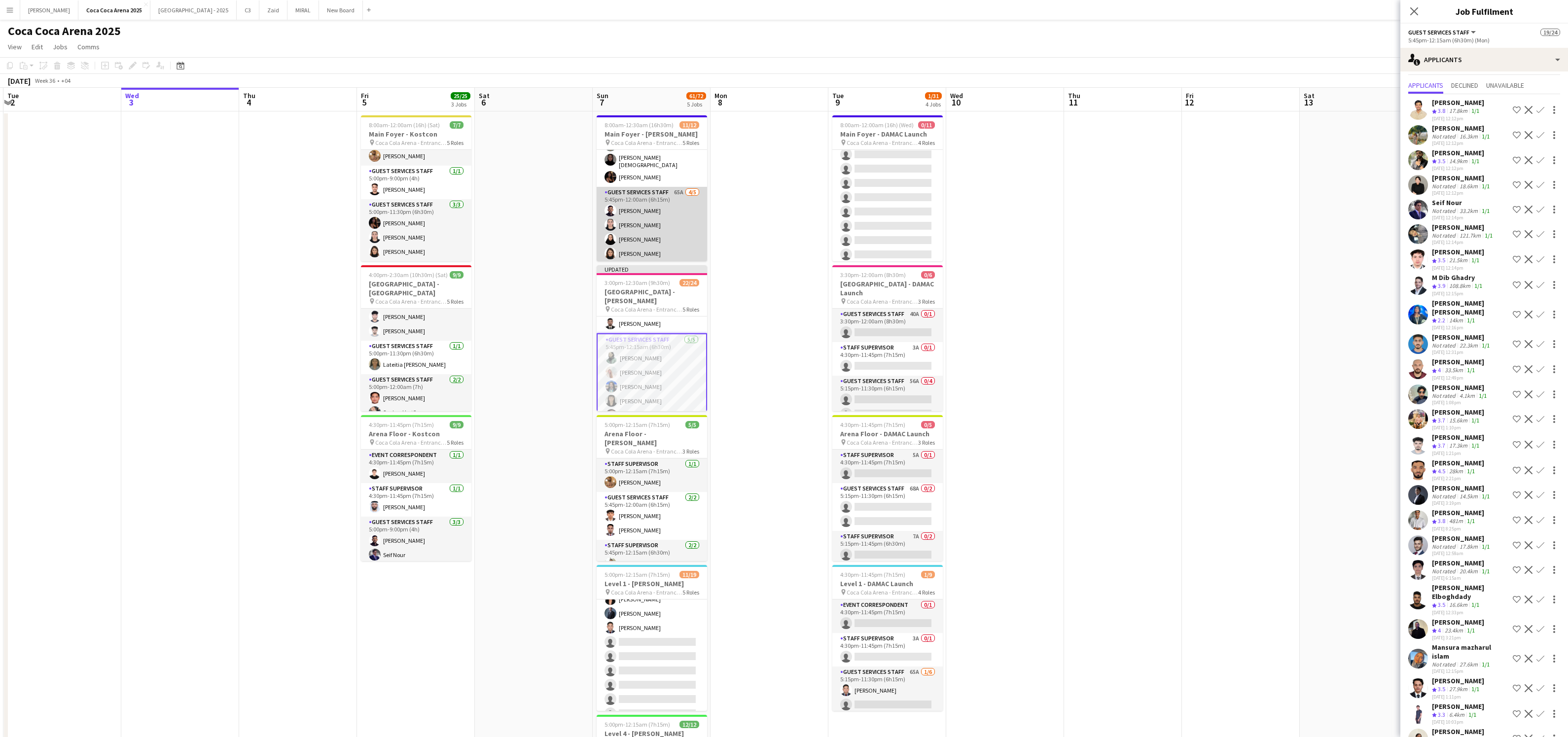
scroll to position [157, 0]
click at [640, 374] on app-card-role "Guest Services Staff [DATE] 5:45pm-12:15am (6h30m) [PERSON_NAME] [PERSON_NAME] …" at bounding box center [651, 380] width 110 height 93
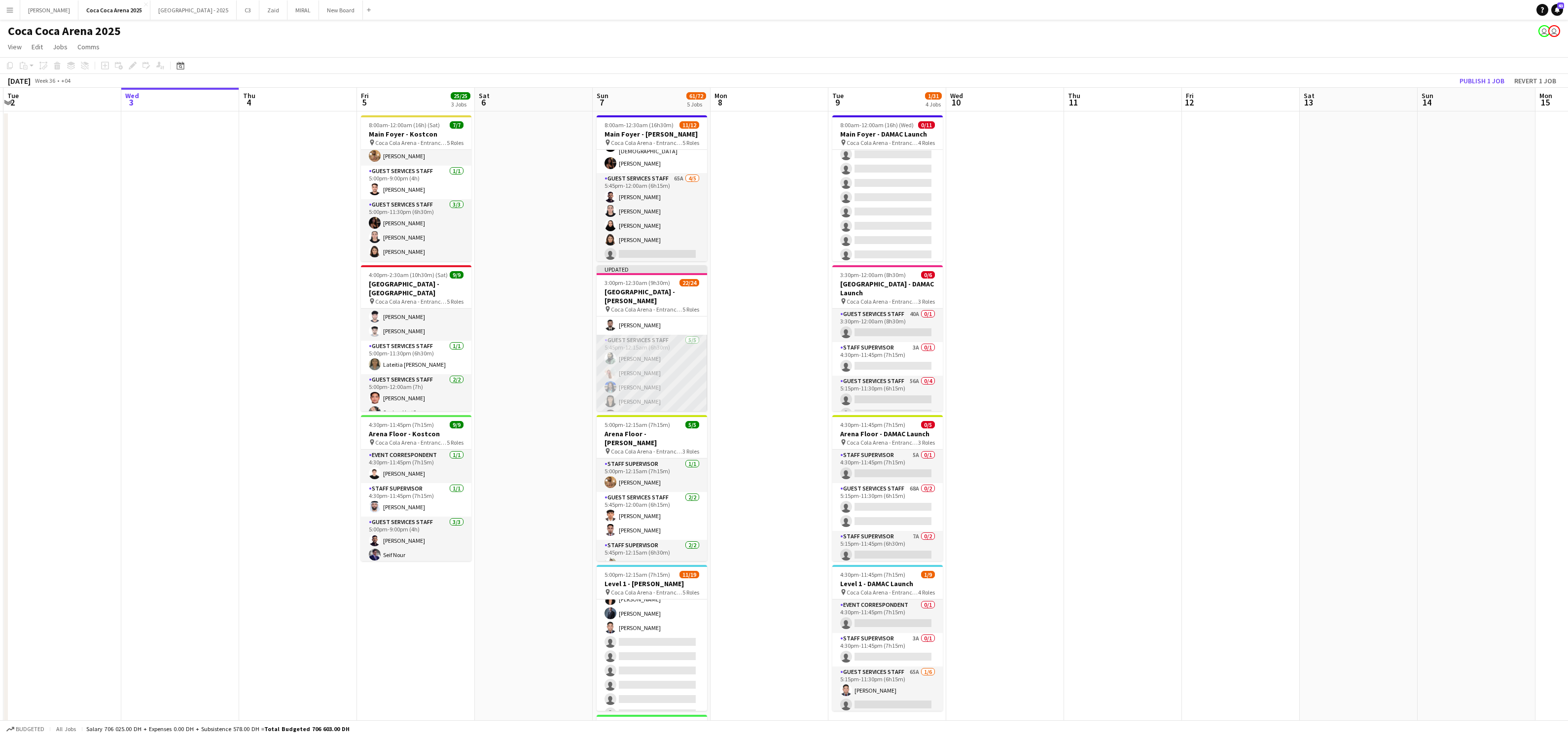
click at [637, 397] on app-card-role "Guest Services Staff [DATE] 5:45pm-12:15am (6h30m) [PERSON_NAME] [PERSON_NAME] …" at bounding box center [651, 380] width 110 height 91
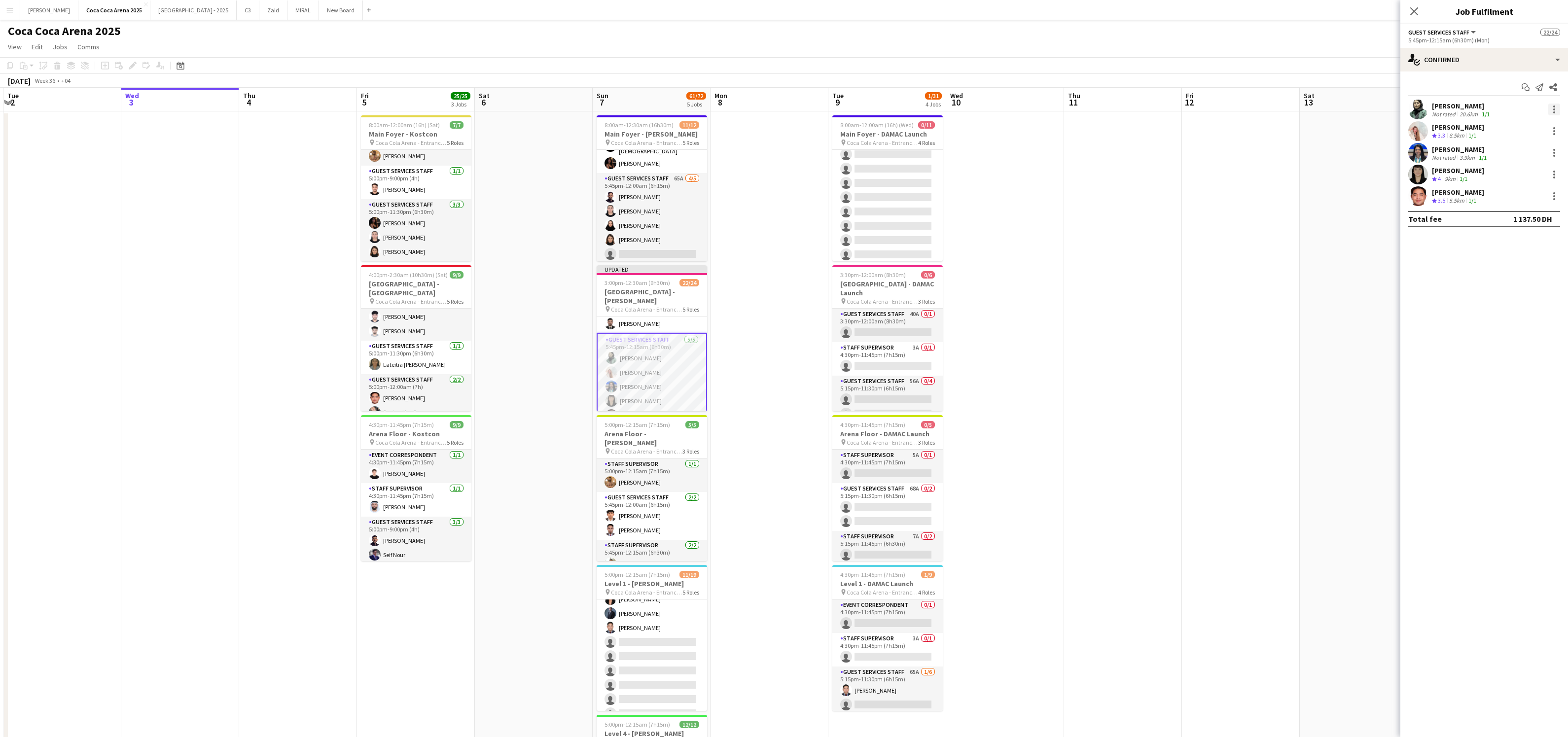
click at [1553, 107] on div at bounding box center [1554, 106] width 2 height 2
click at [1524, 222] on span "Remove" at bounding box center [1522, 222] width 61 height 9
click at [1271, 256] on app-date-cell at bounding box center [1241, 496] width 118 height 769
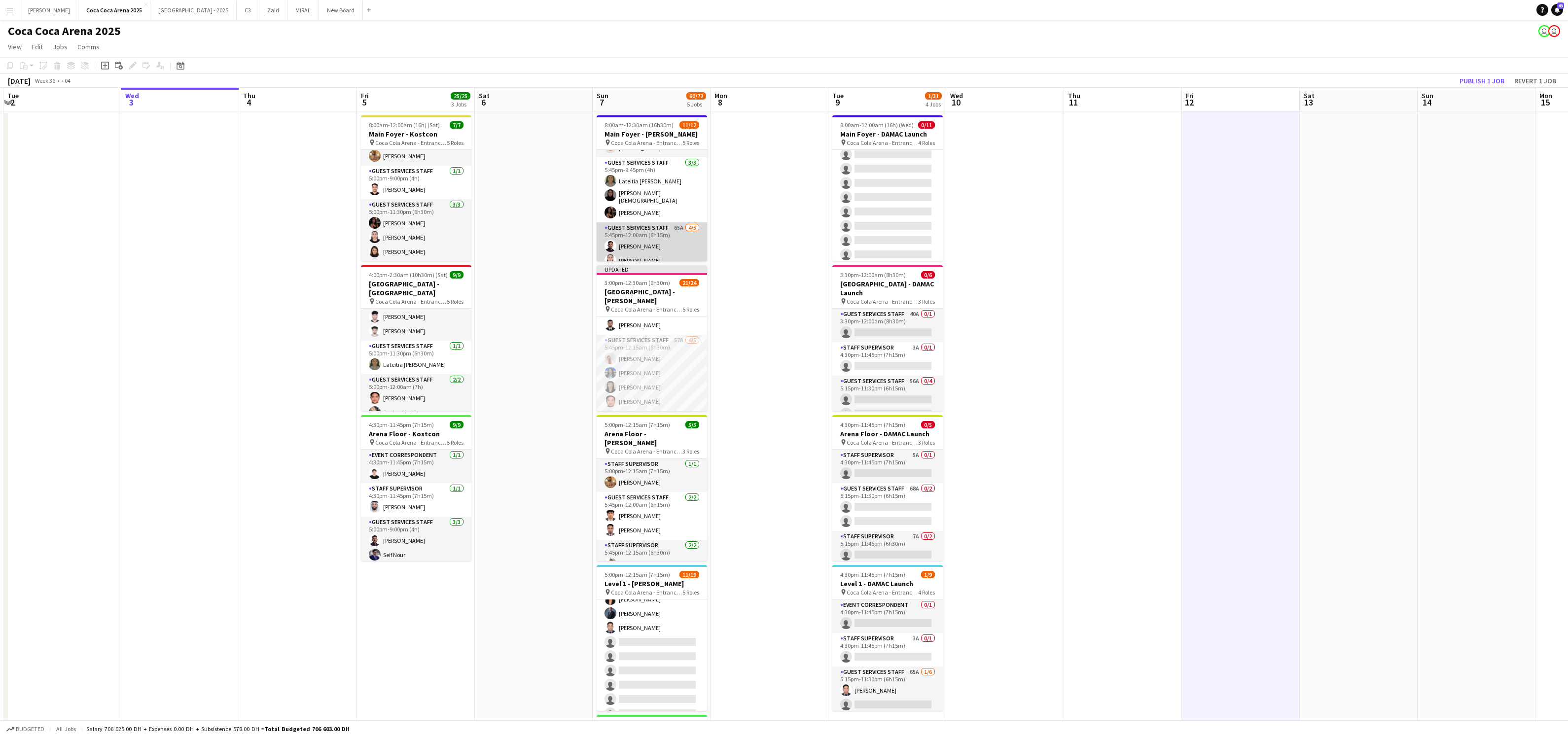
scroll to position [157, 0]
click at [665, 250] on app-card-role "Guest Services Staff 65A [DATE] 5:45pm-12:00am (6h15m) [PERSON_NAME] [PERSON_NA…" at bounding box center [651, 218] width 110 height 91
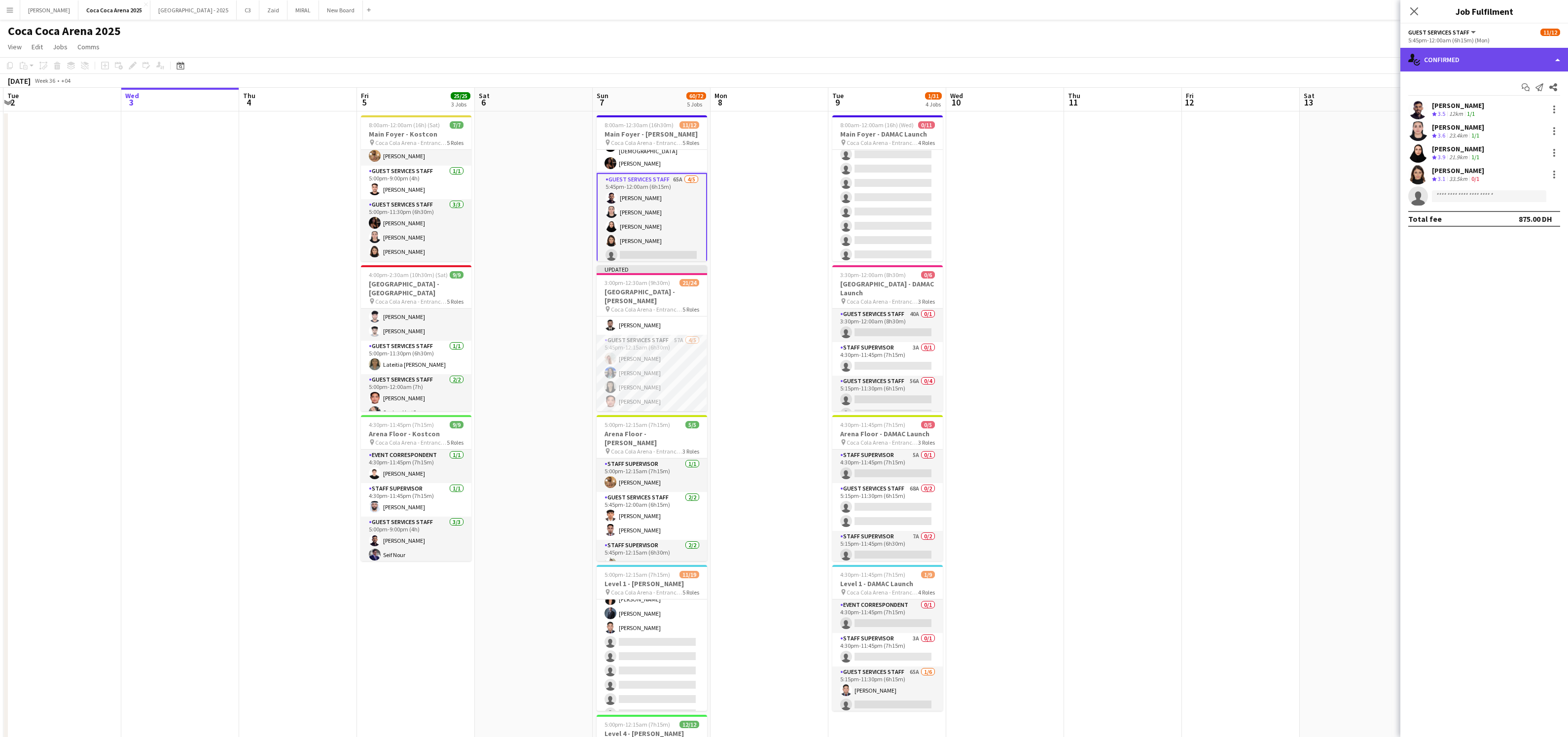
click at [1449, 61] on div "single-neutral-actions-check-2 Confirmed" at bounding box center [1484, 60] width 167 height 24
click at [1488, 157] on div "single-neutral-actions-information Applicants" at bounding box center [1517, 161] width 97 height 19
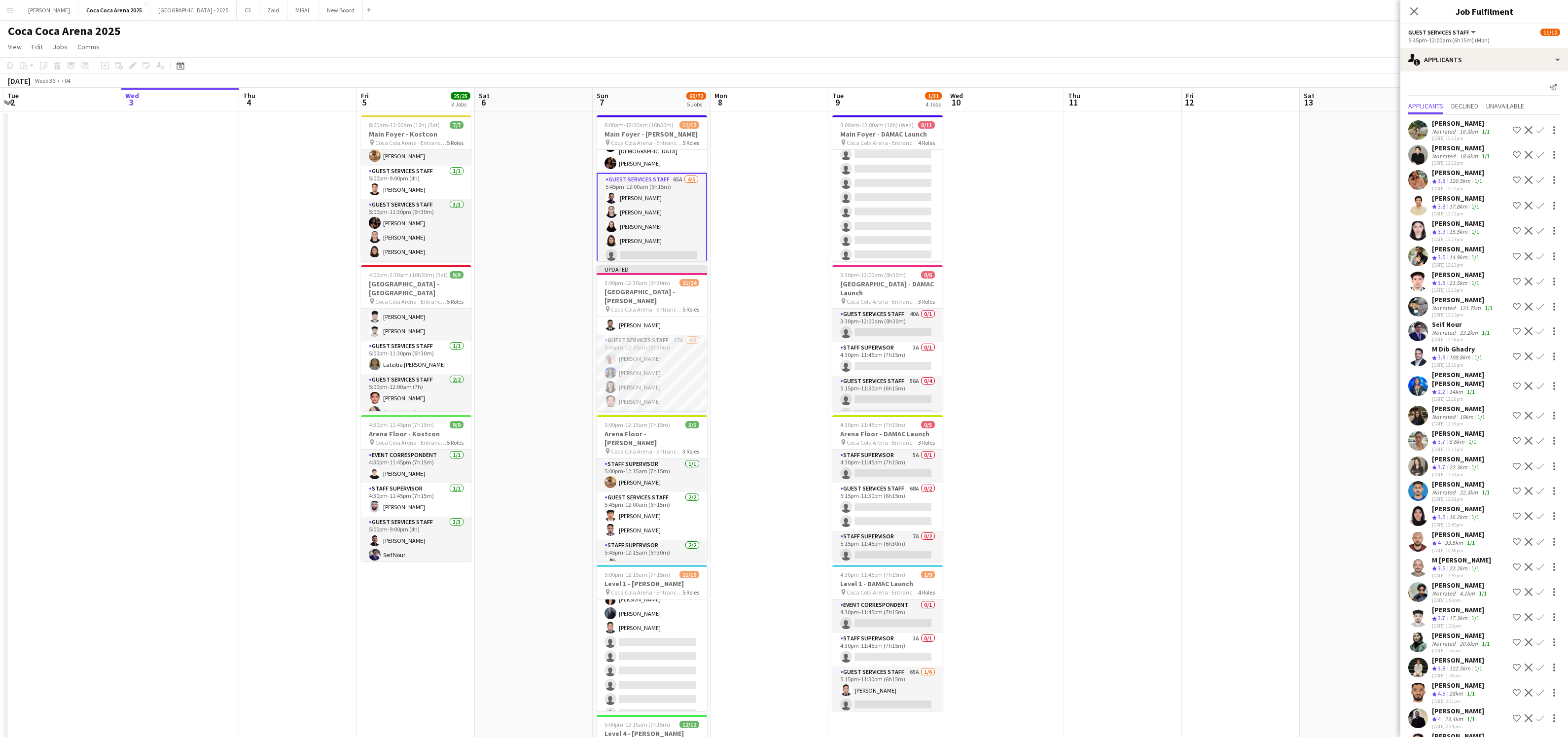
click at [1442, 253] on span "3.5" at bounding box center [1441, 257] width 7 height 7
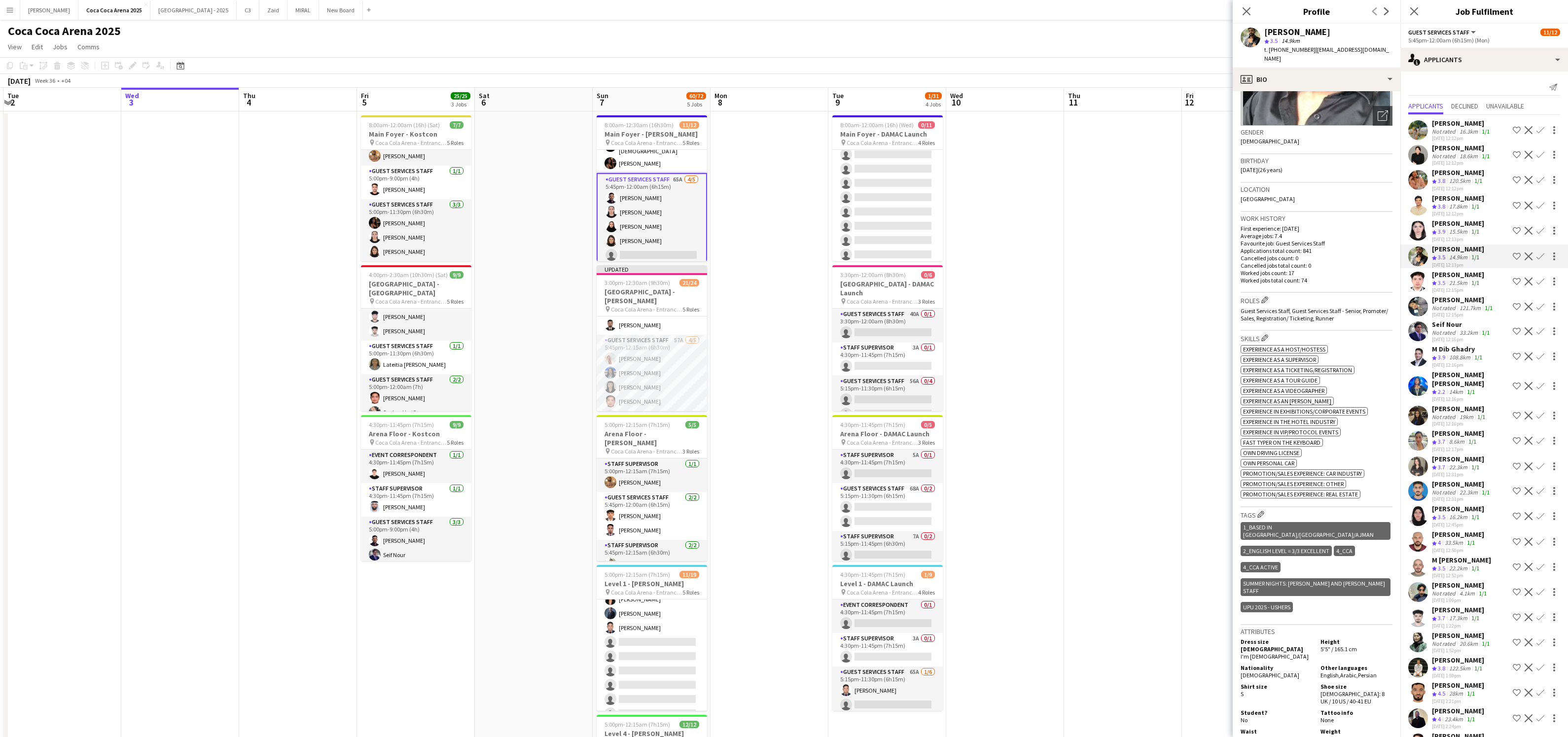
scroll to position [122, 0]
click at [1542, 256] on app-icon "Confirm" at bounding box center [1540, 256] width 8 height 8
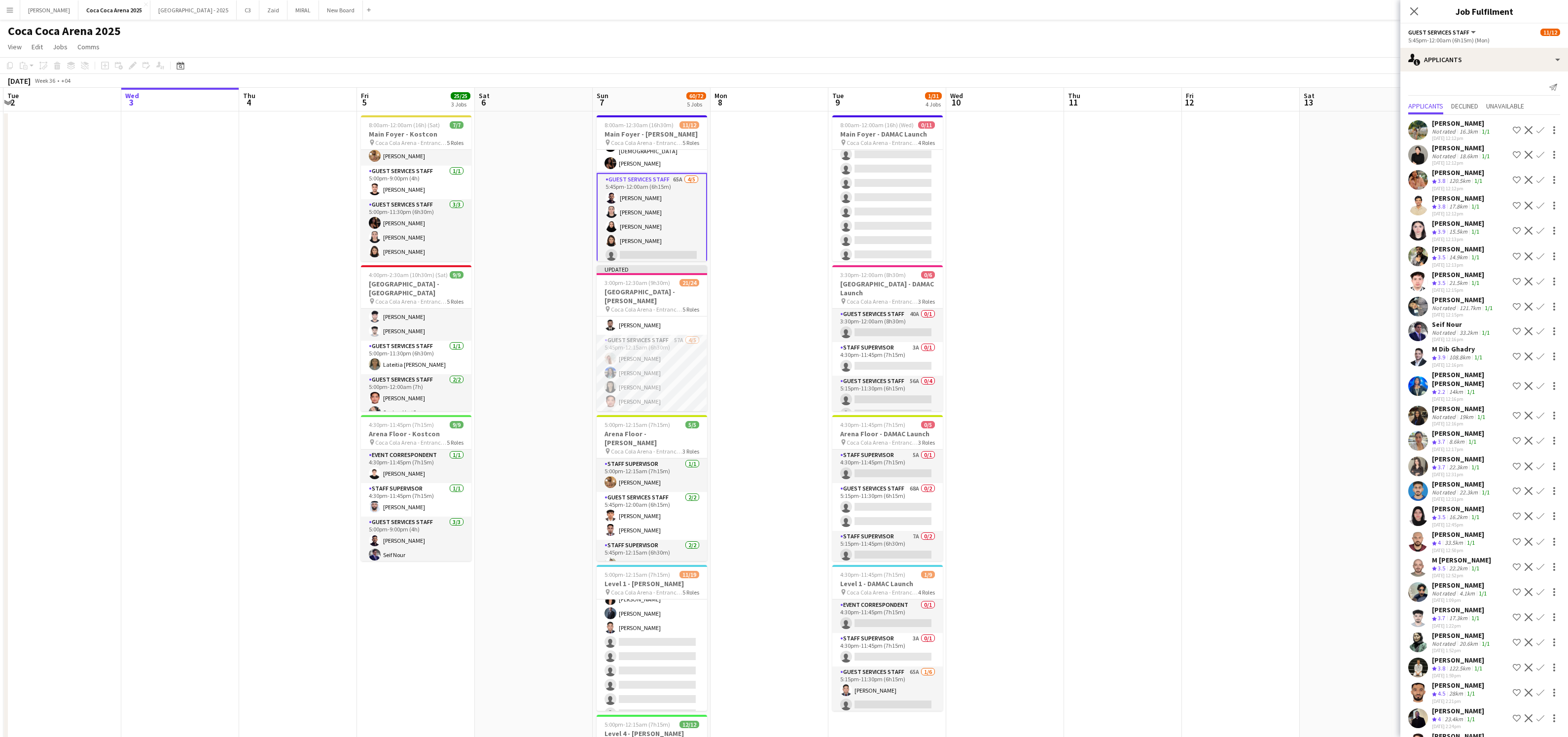
click at [1542, 256] on app-icon "Confirm" at bounding box center [1540, 256] width 8 height 8
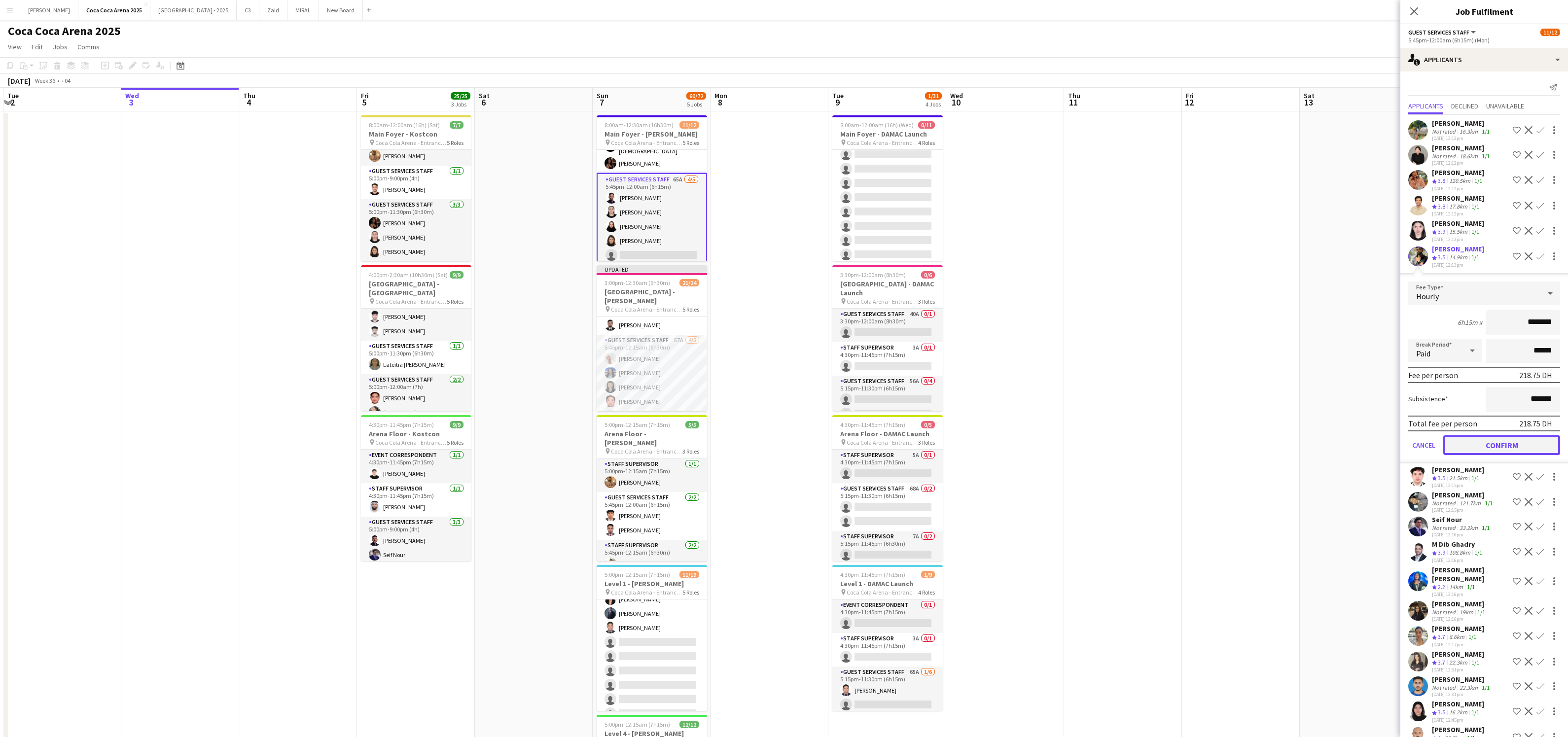
click at [1509, 443] on button "Confirm" at bounding box center [1502, 445] width 117 height 19
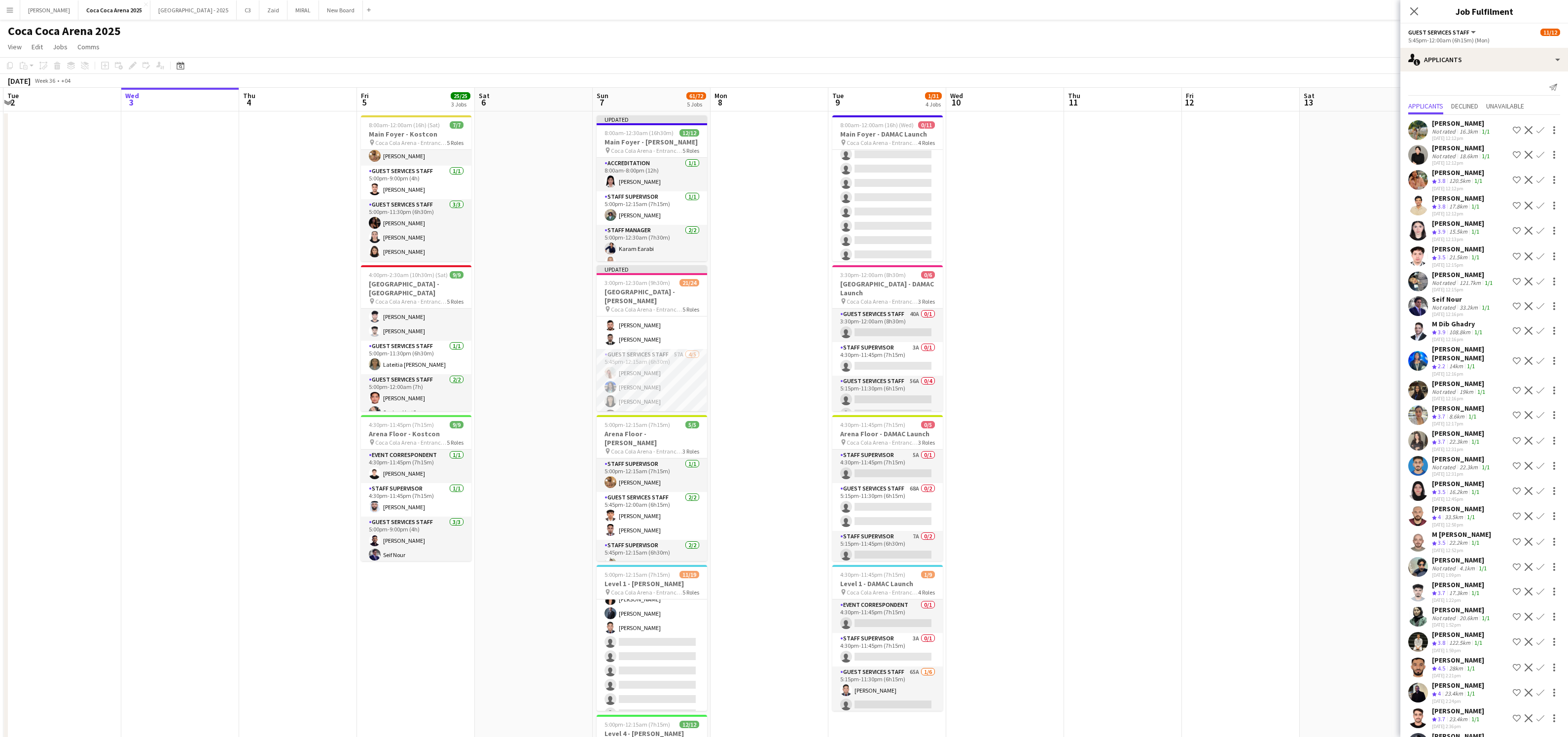
scroll to position [336, 0]
click at [1321, 147] on app-date-cell at bounding box center [1359, 496] width 118 height 769
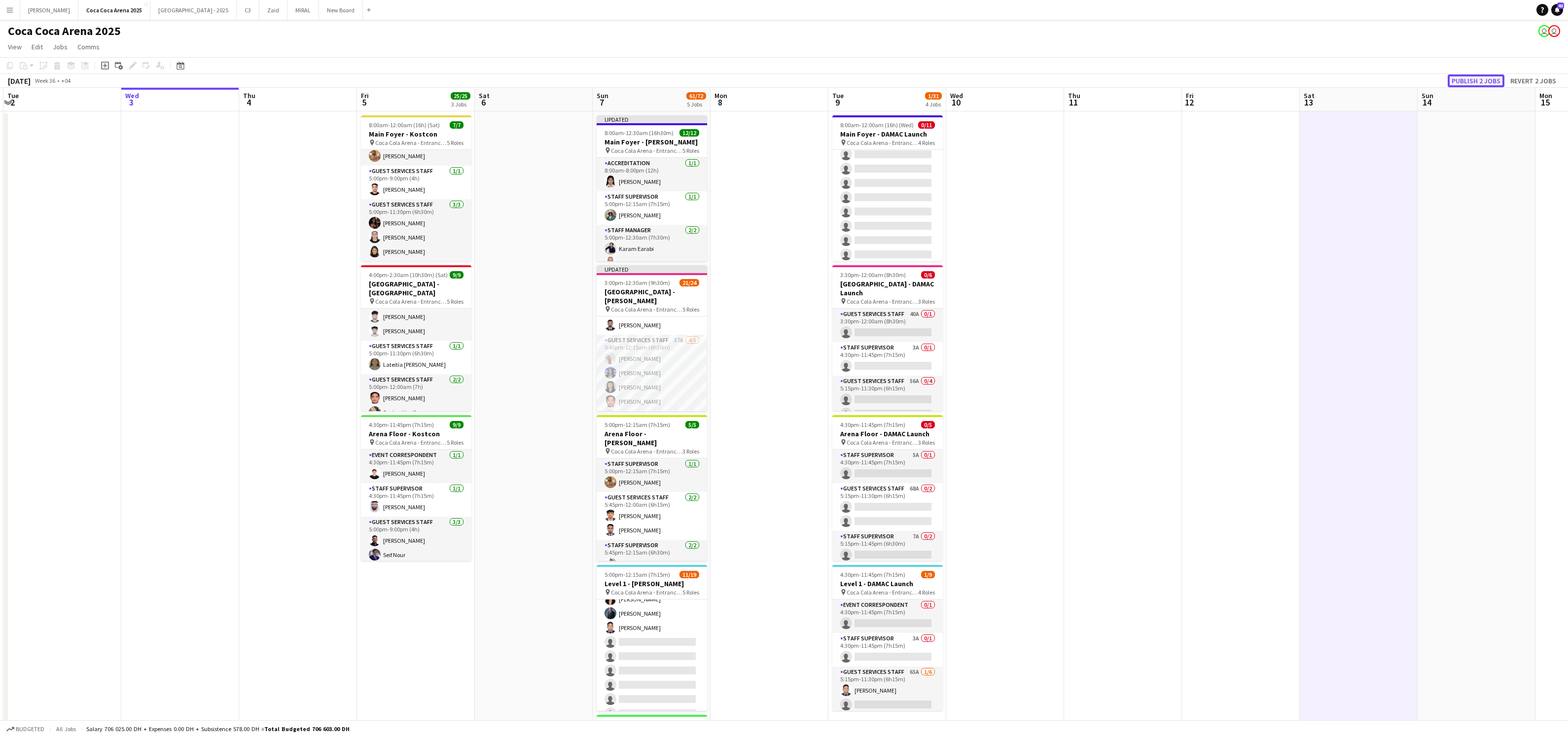
click at [1460, 79] on button "Publish 2 jobs" at bounding box center [1475, 80] width 57 height 13
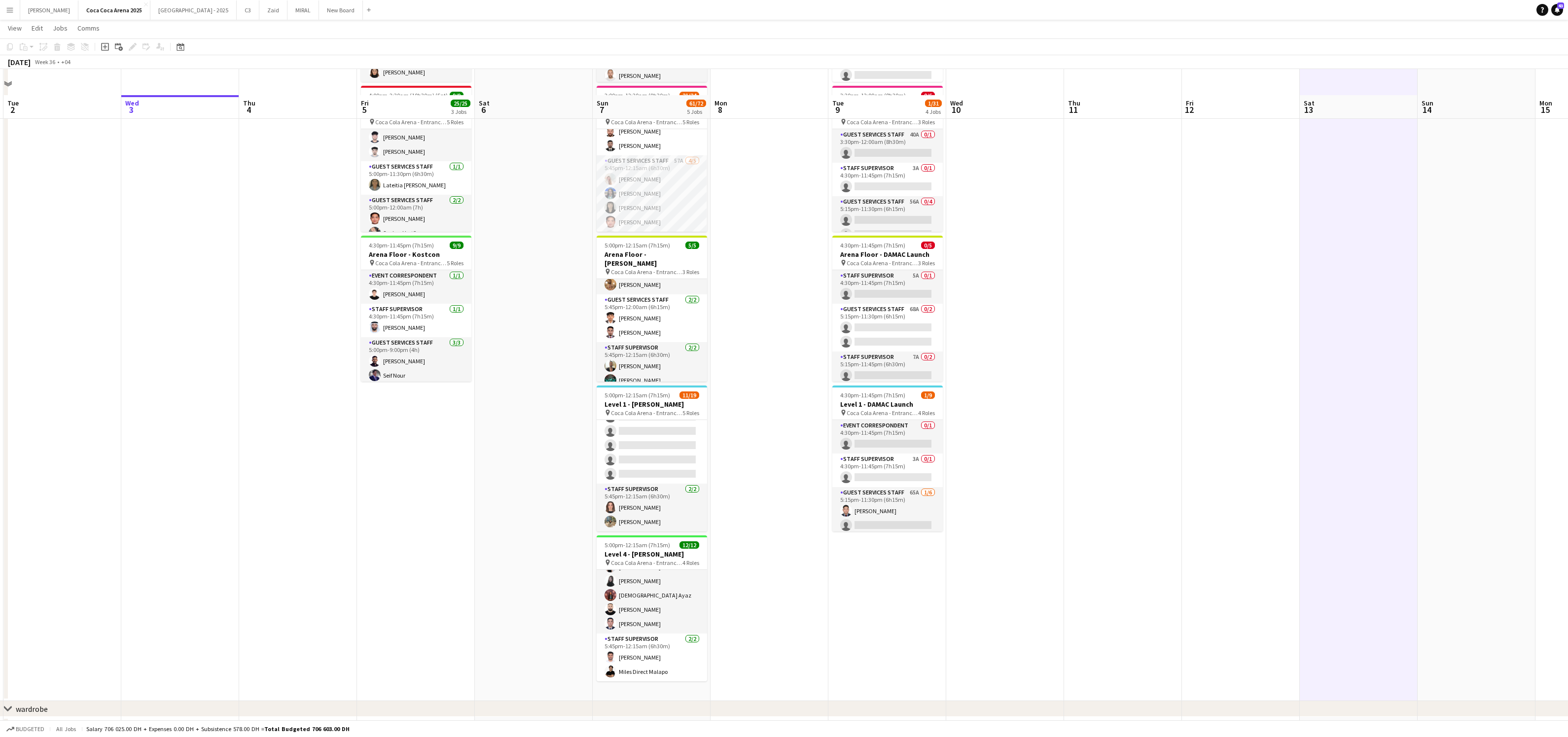
scroll to position [204, 0]
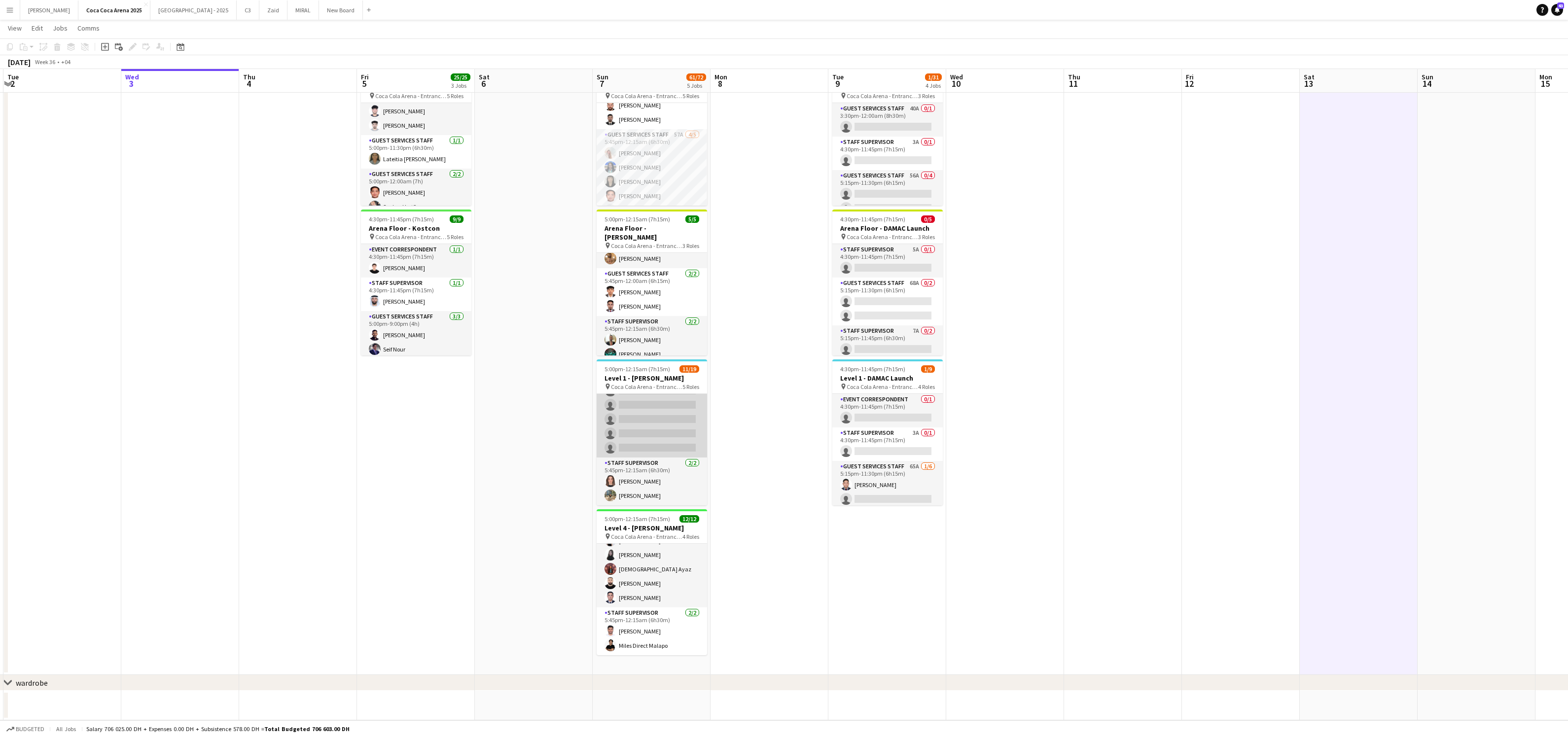
click at [657, 423] on app-card-role "Guest Services Staff 79A [DATE] 5:45pm-12:00am (6h15m) Eleojo Gift [PERSON_NAME…" at bounding box center [651, 362] width 110 height 190
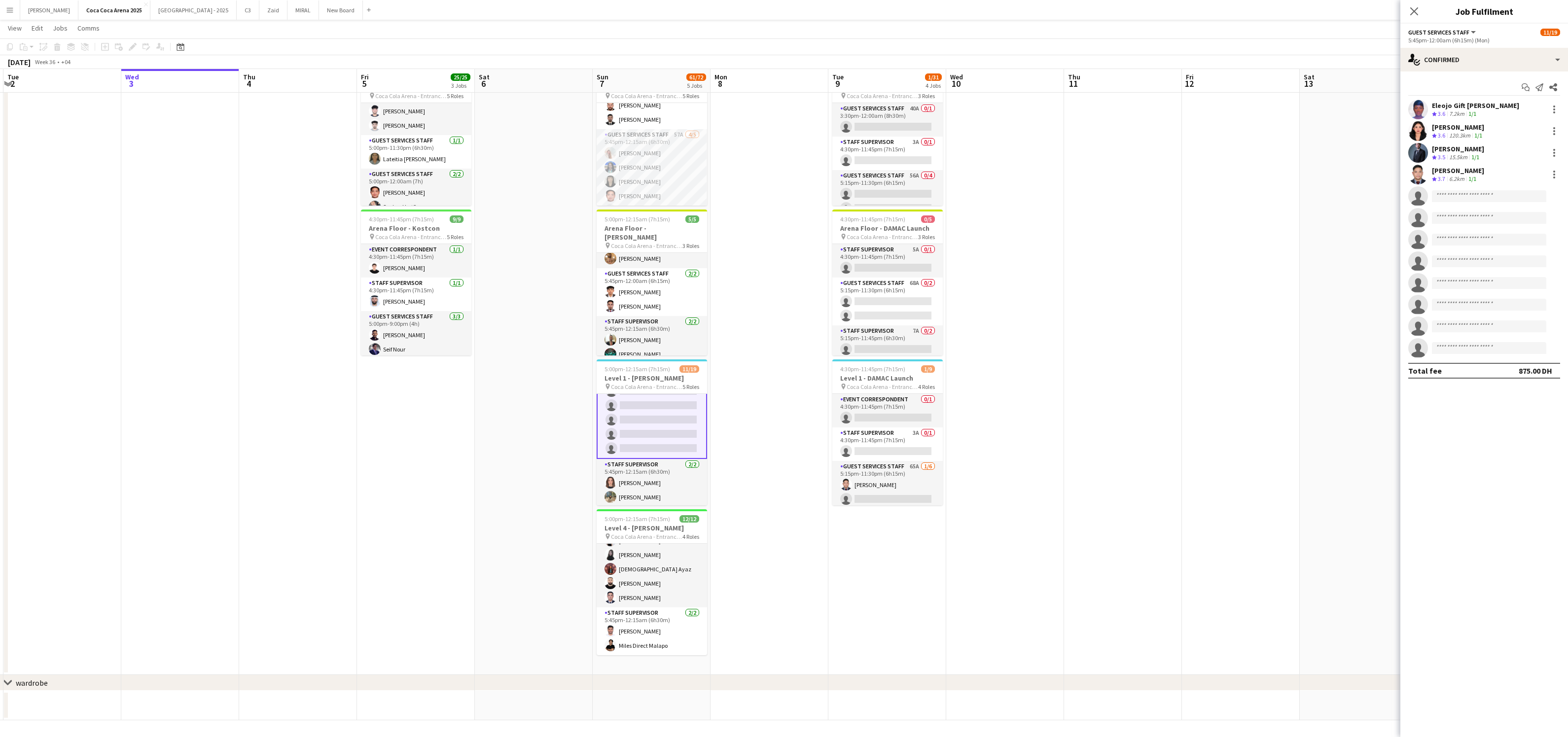
scroll to position [257, 0]
click at [664, 625] on app-card-role "Staff Supervisor [DATE] 5:45pm-12:15am (6h30m) [PERSON_NAME] Miles Direct Malapo" at bounding box center [651, 631] width 110 height 48
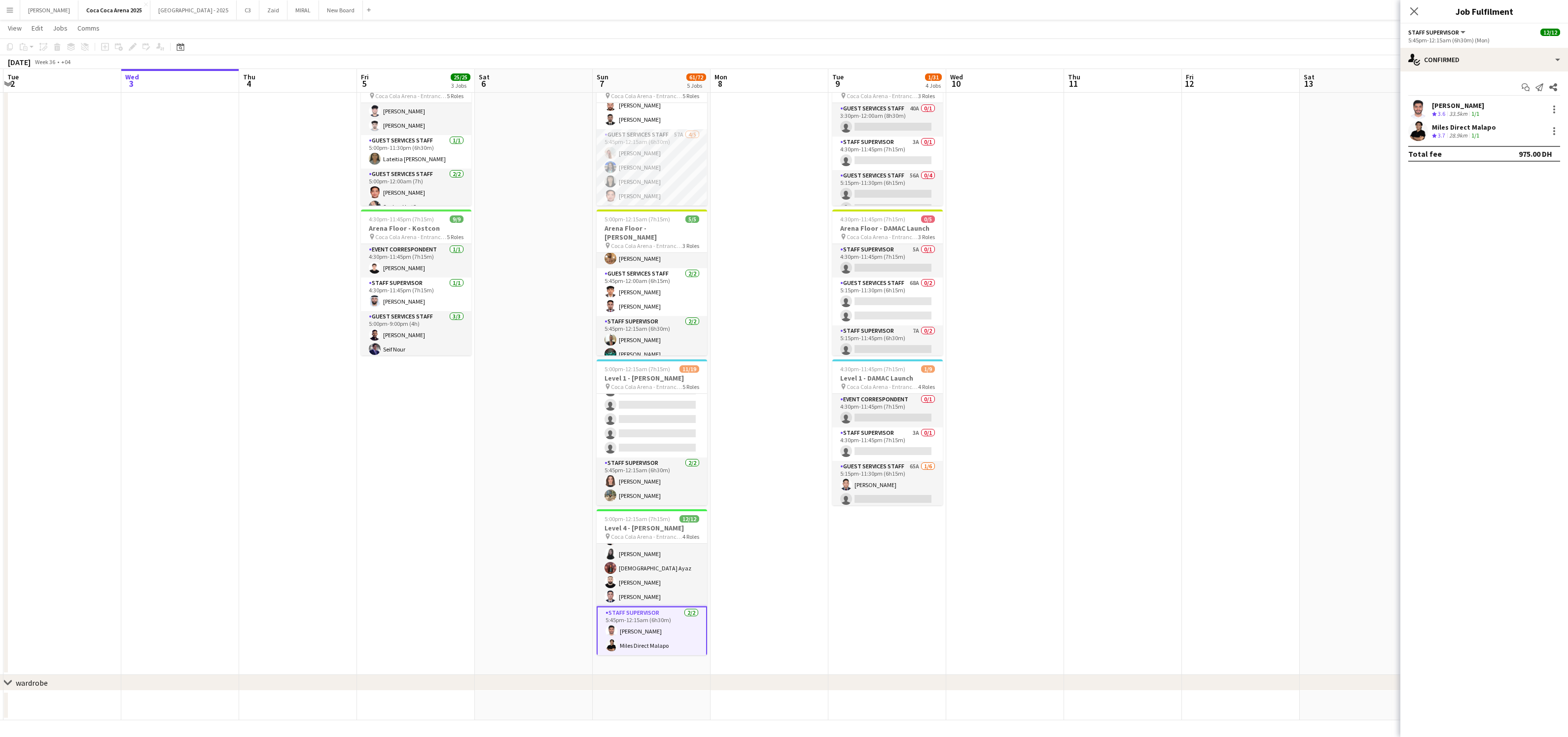
scroll to position [257, 0]
click at [659, 572] on app-card-role "Guest Services Staff [DATE] 5:45pm-12:00am (6h15m) [PERSON_NAME] [PERSON_NAME] …" at bounding box center [651, 540] width 110 height 134
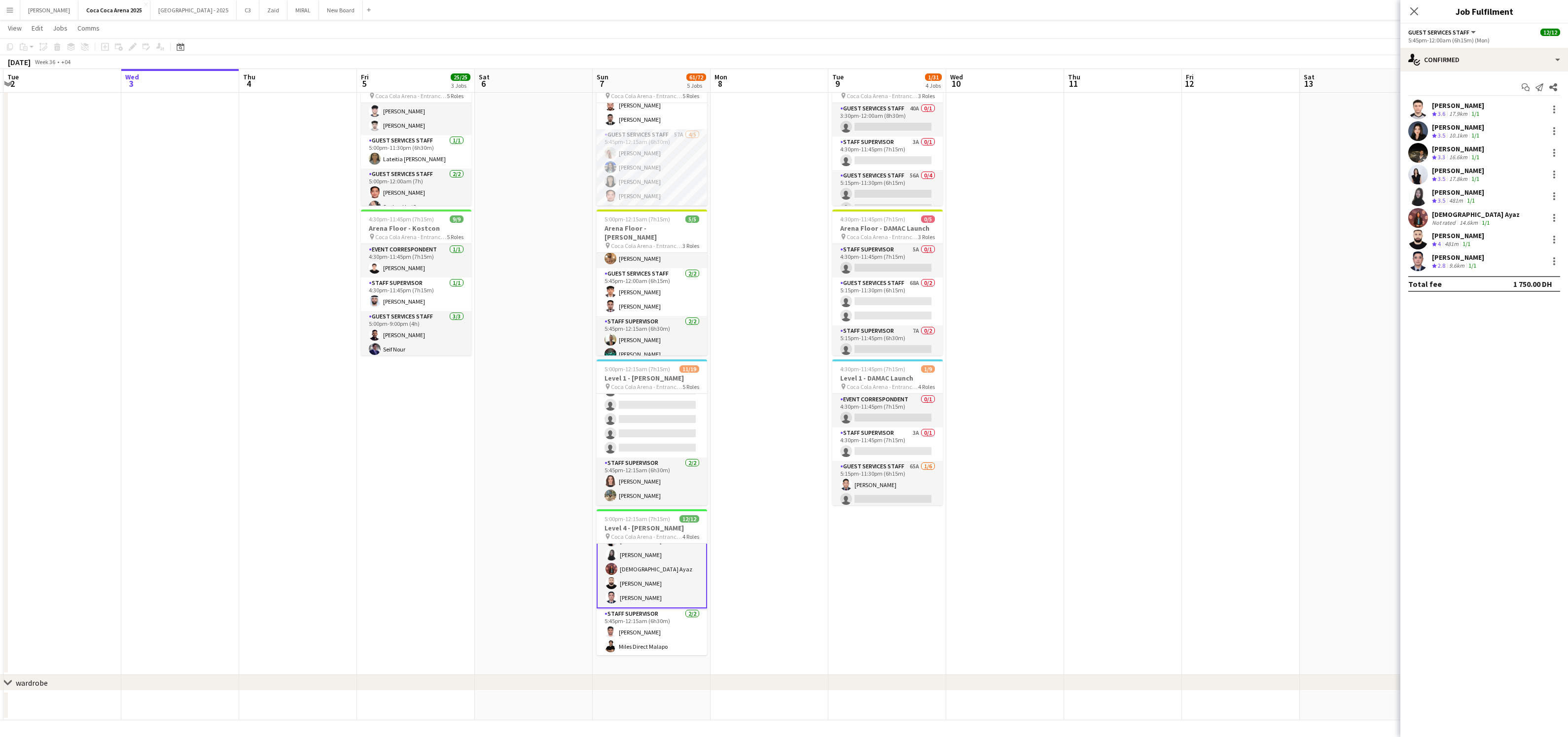
scroll to position [139, 0]
click at [668, 423] on app-card-role "Guest Services Staff 79A [DATE] 5:45pm-12:00am (6h15m) Eleojo Gift [PERSON_NAME…" at bounding box center [651, 362] width 110 height 190
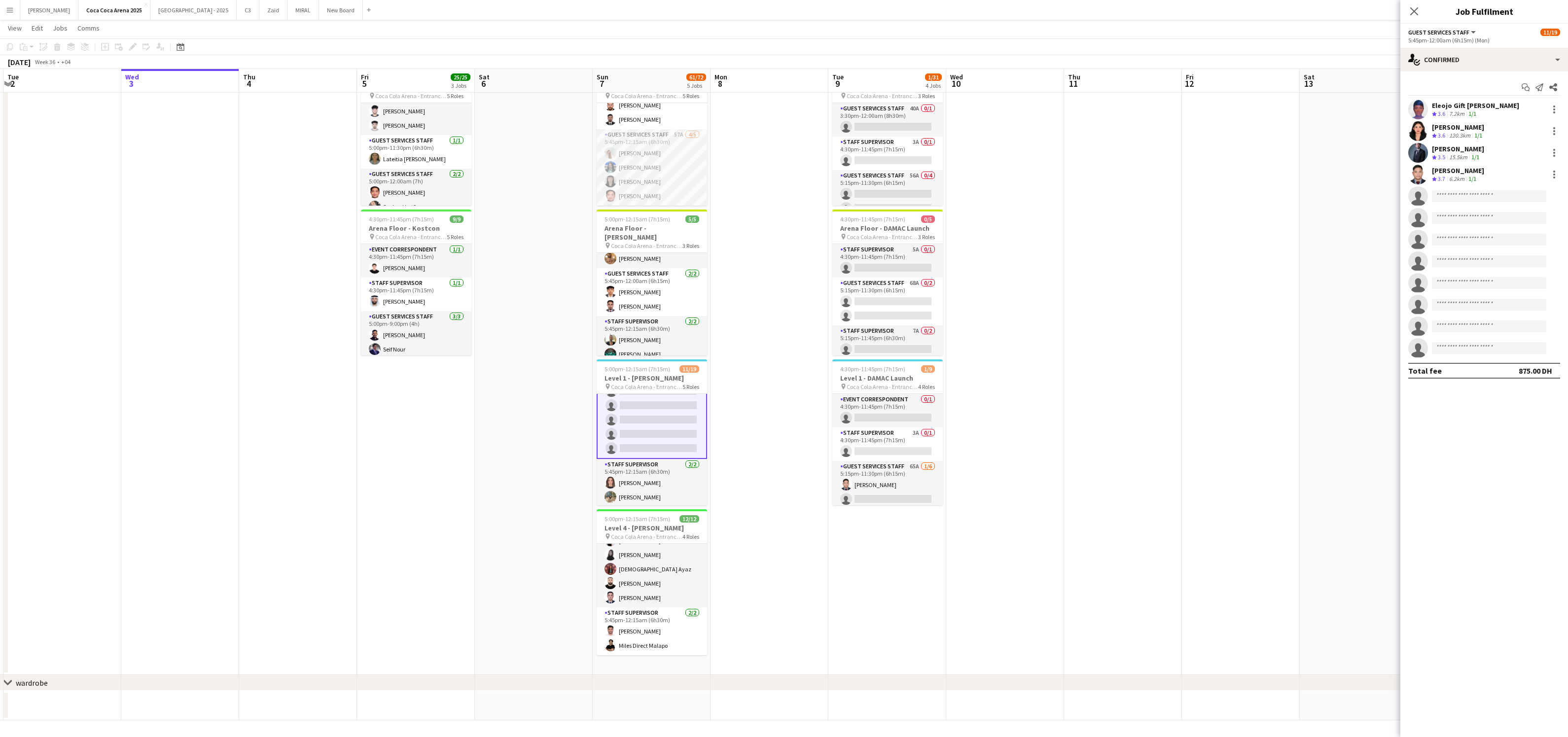
scroll to position [257, 0]
click at [643, 582] on app-card-role "Guest Services Staff [DATE] 5:45pm-12:00am (6h15m) [PERSON_NAME] [PERSON_NAME] …" at bounding box center [651, 540] width 110 height 134
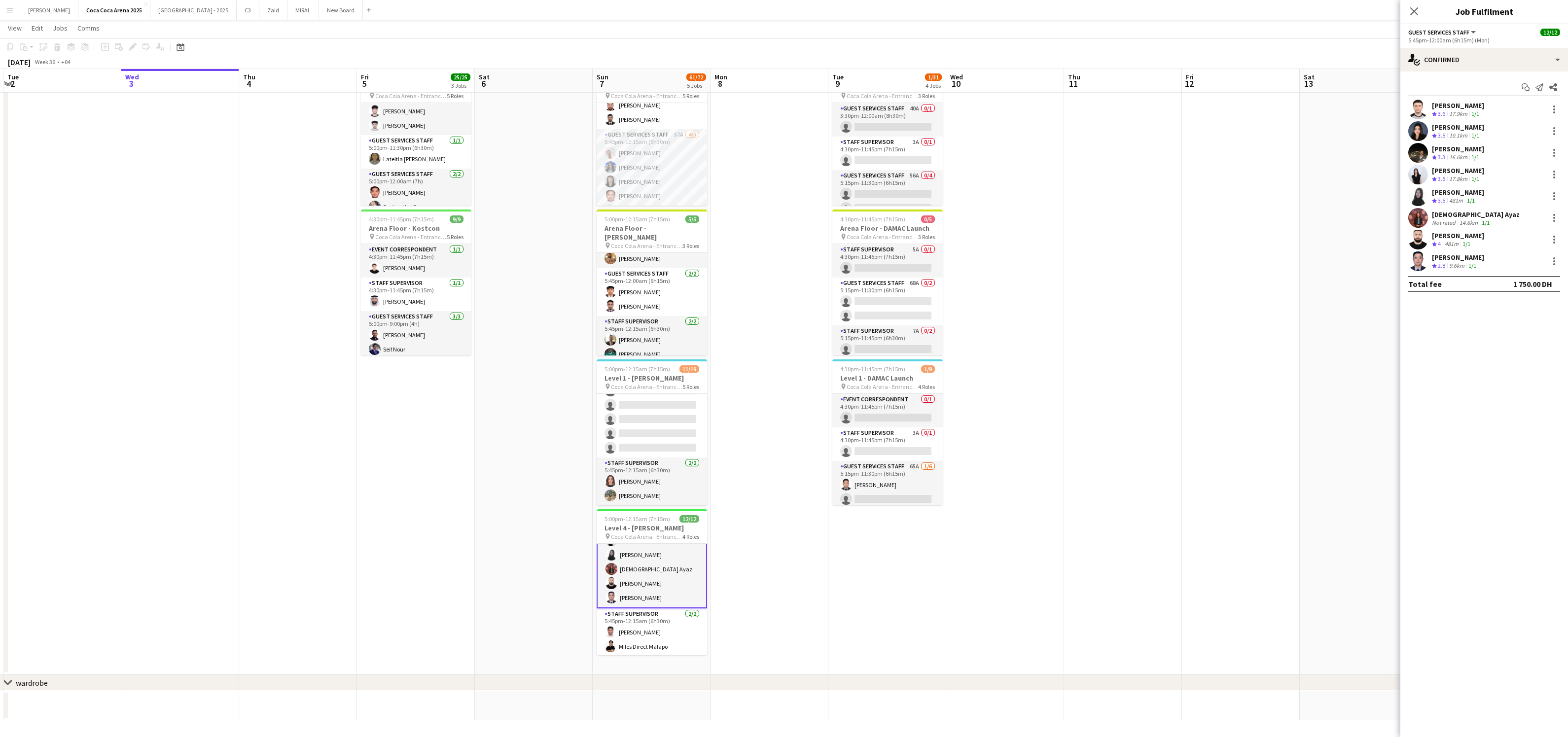
scroll to position [139, 0]
click at [1472, 64] on div "single-neutral-actions-check-2 Confirmed" at bounding box center [1484, 60] width 167 height 24
click at [1508, 162] on span "Applicants" at bounding box center [1507, 161] width 31 height 9
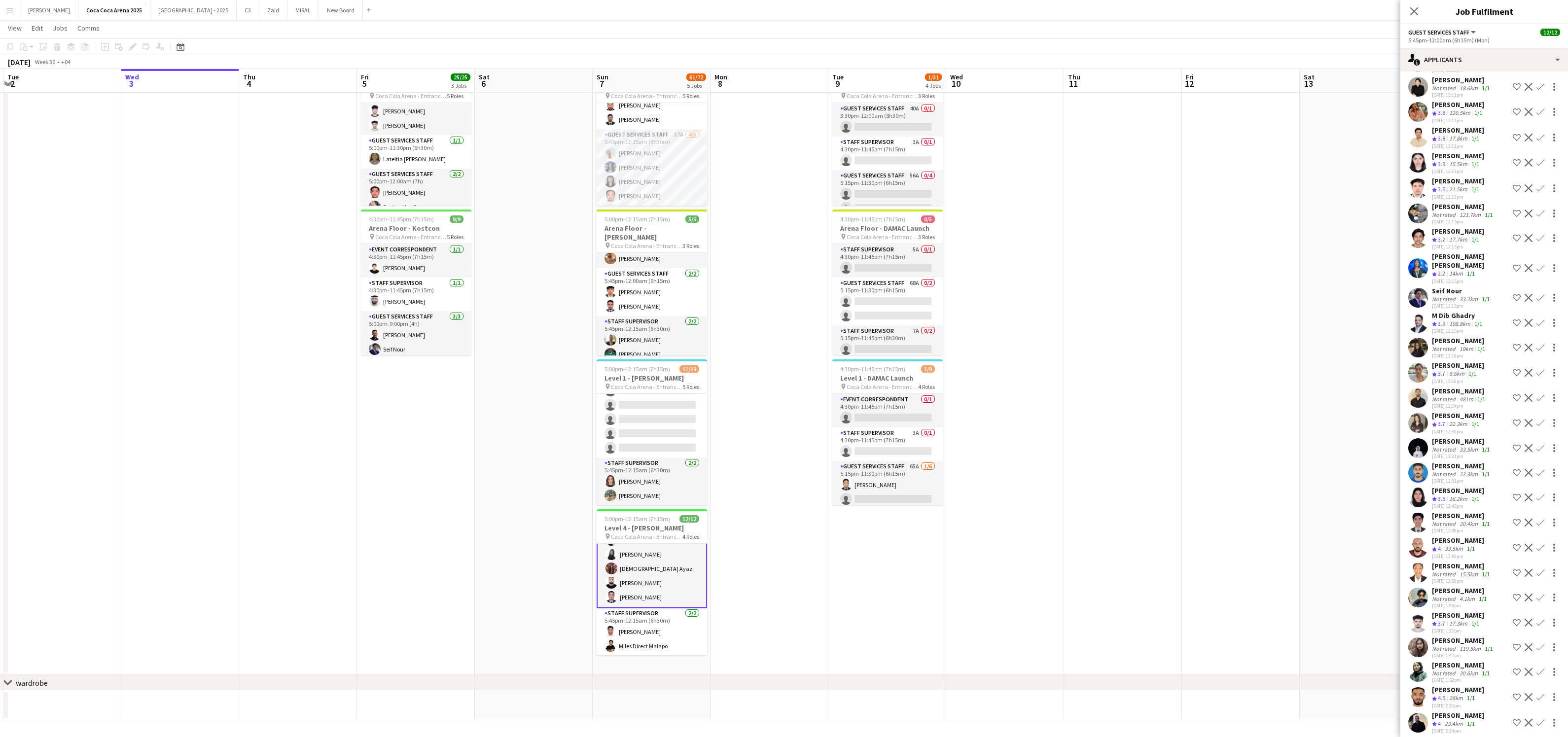
scroll to position [119, 0]
click at [1460, 402] on div "[DATE] 12:24pm" at bounding box center [1459, 405] width 55 height 7
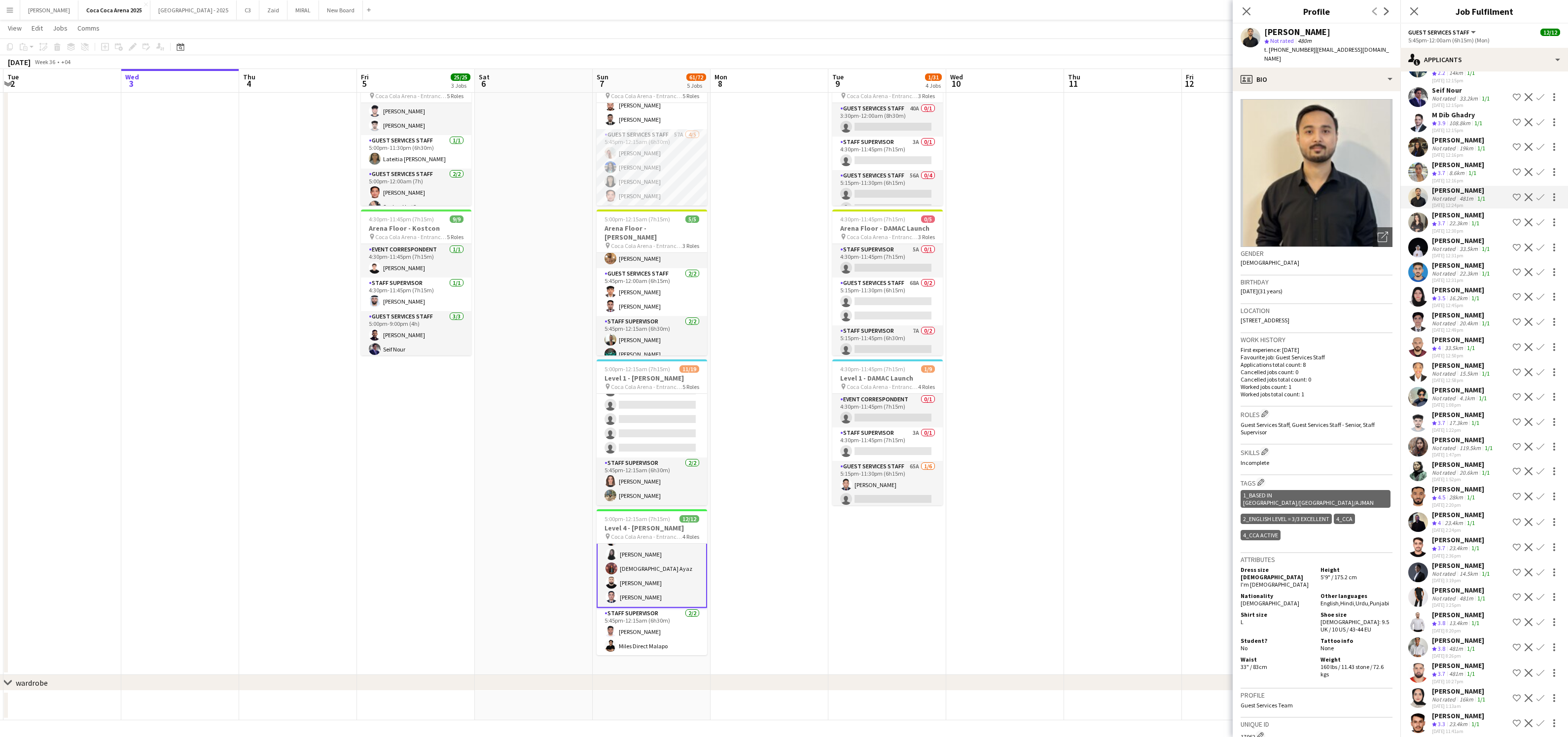
scroll to position [334, 0]
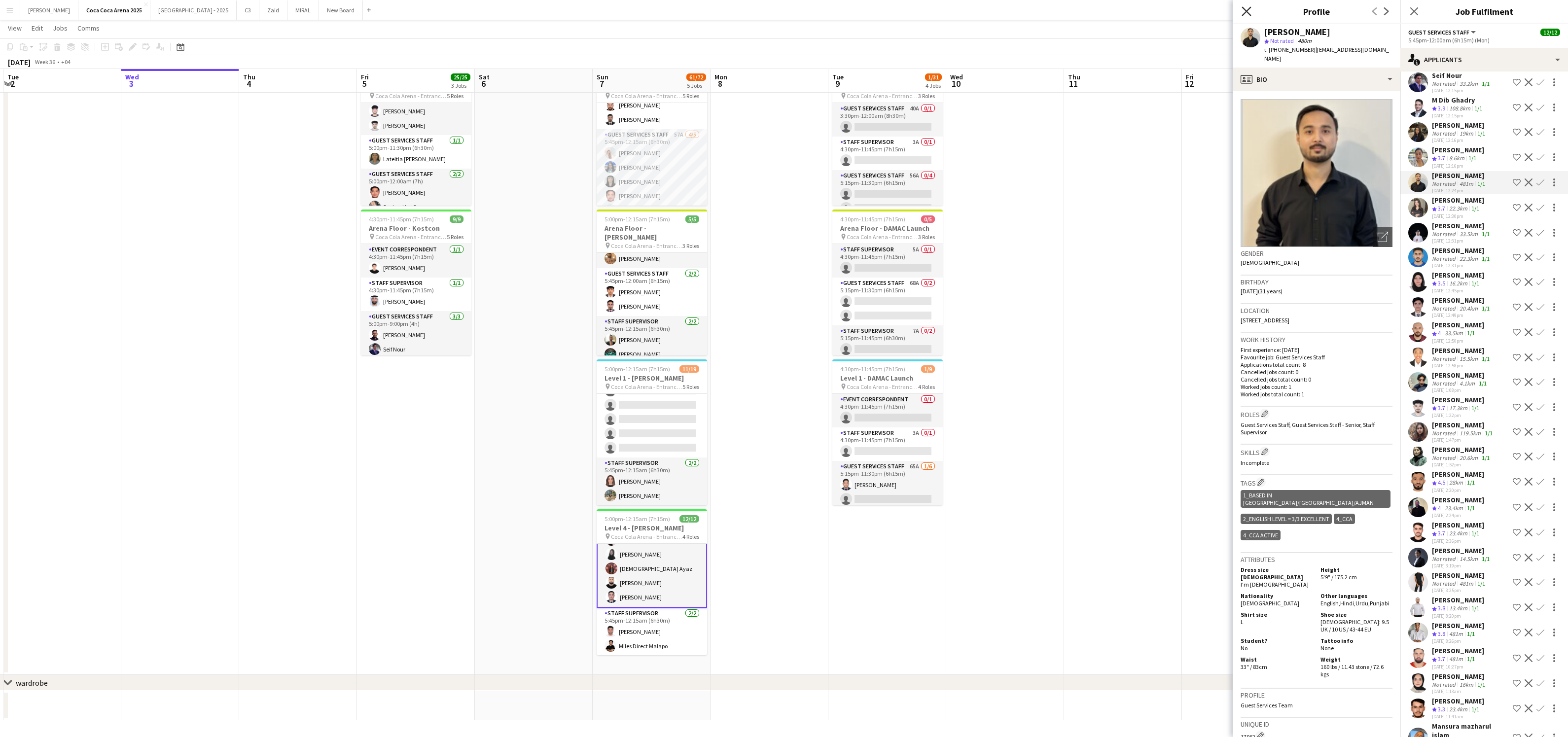
click at [1246, 10] on icon at bounding box center [1246, 11] width 9 height 9
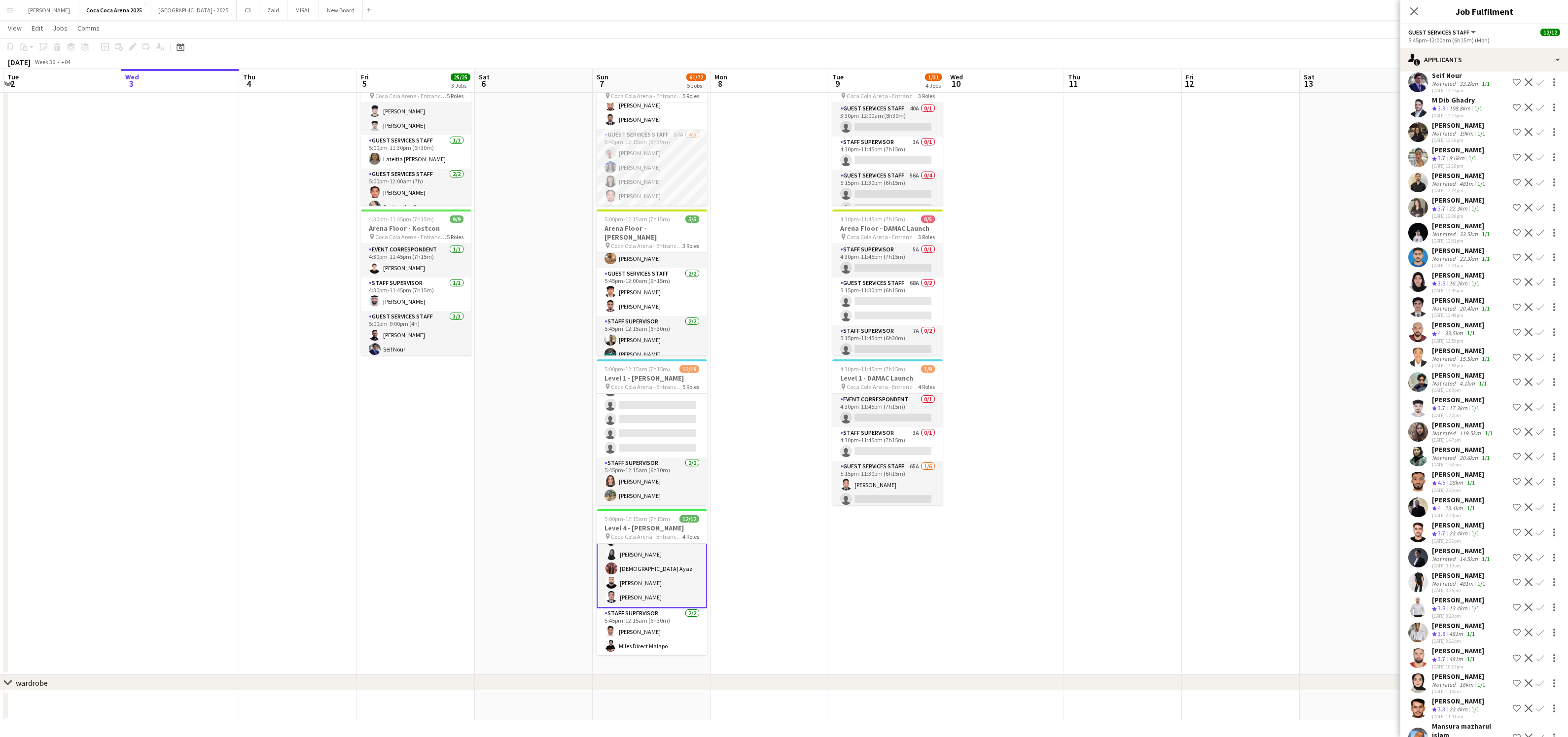
click at [1055, 223] on app-date-cell at bounding box center [1006, 290] width 118 height 769
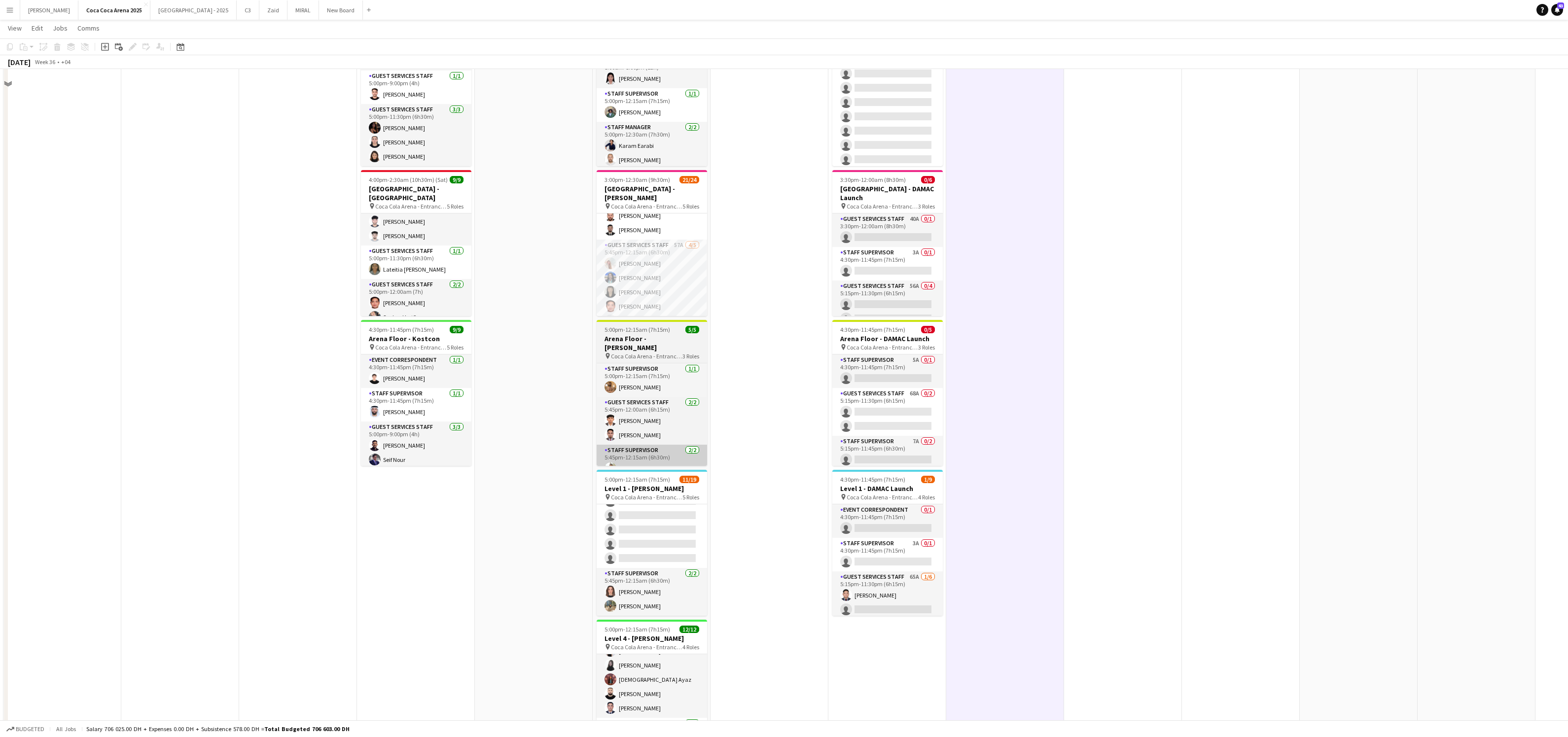
scroll to position [0, 0]
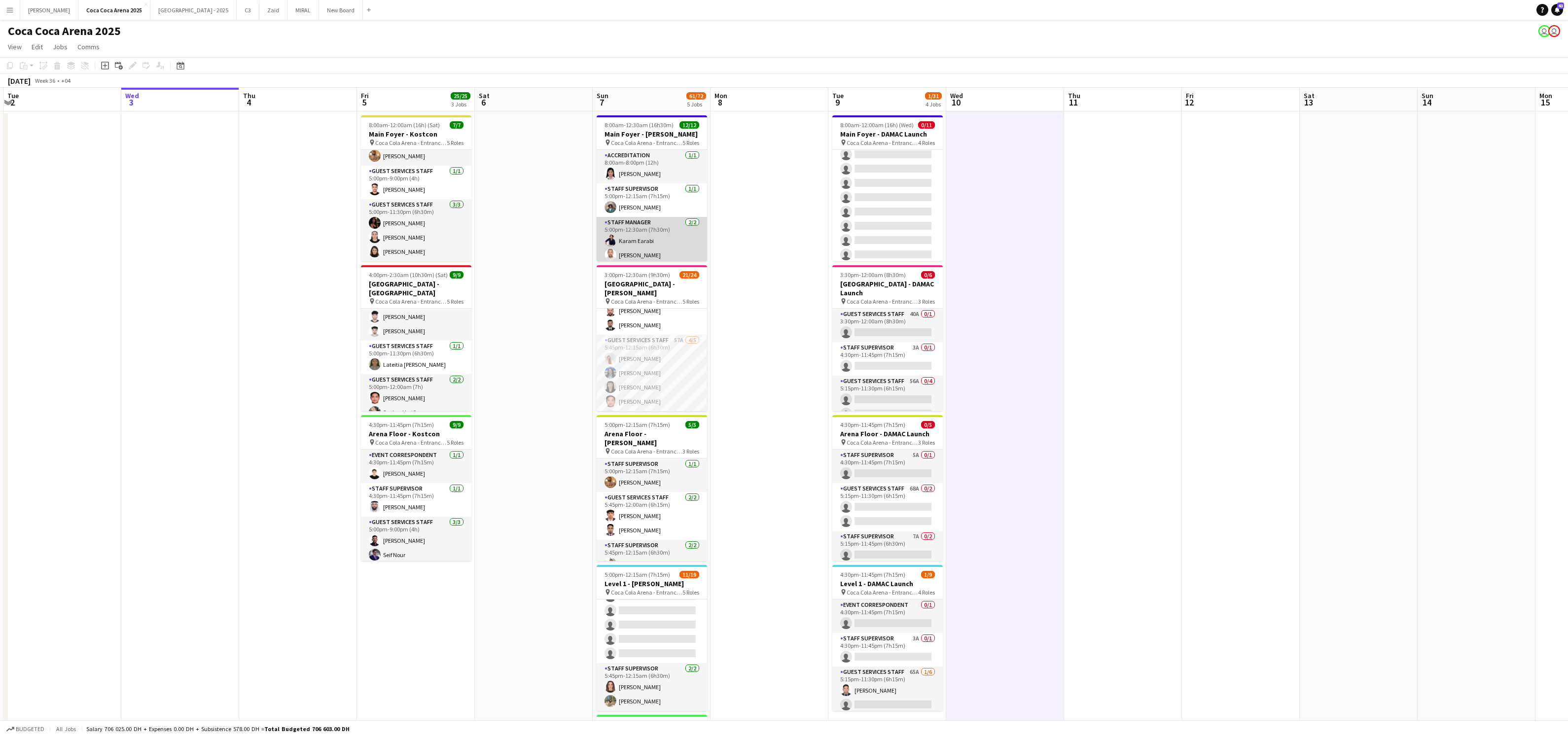
click at [654, 254] on app-card-role "Staff Manager [DATE] 5:00pm-12:30am (7h30m) [PERSON_NAME] Earabi [PERSON_NAME] …" at bounding box center [651, 240] width 110 height 48
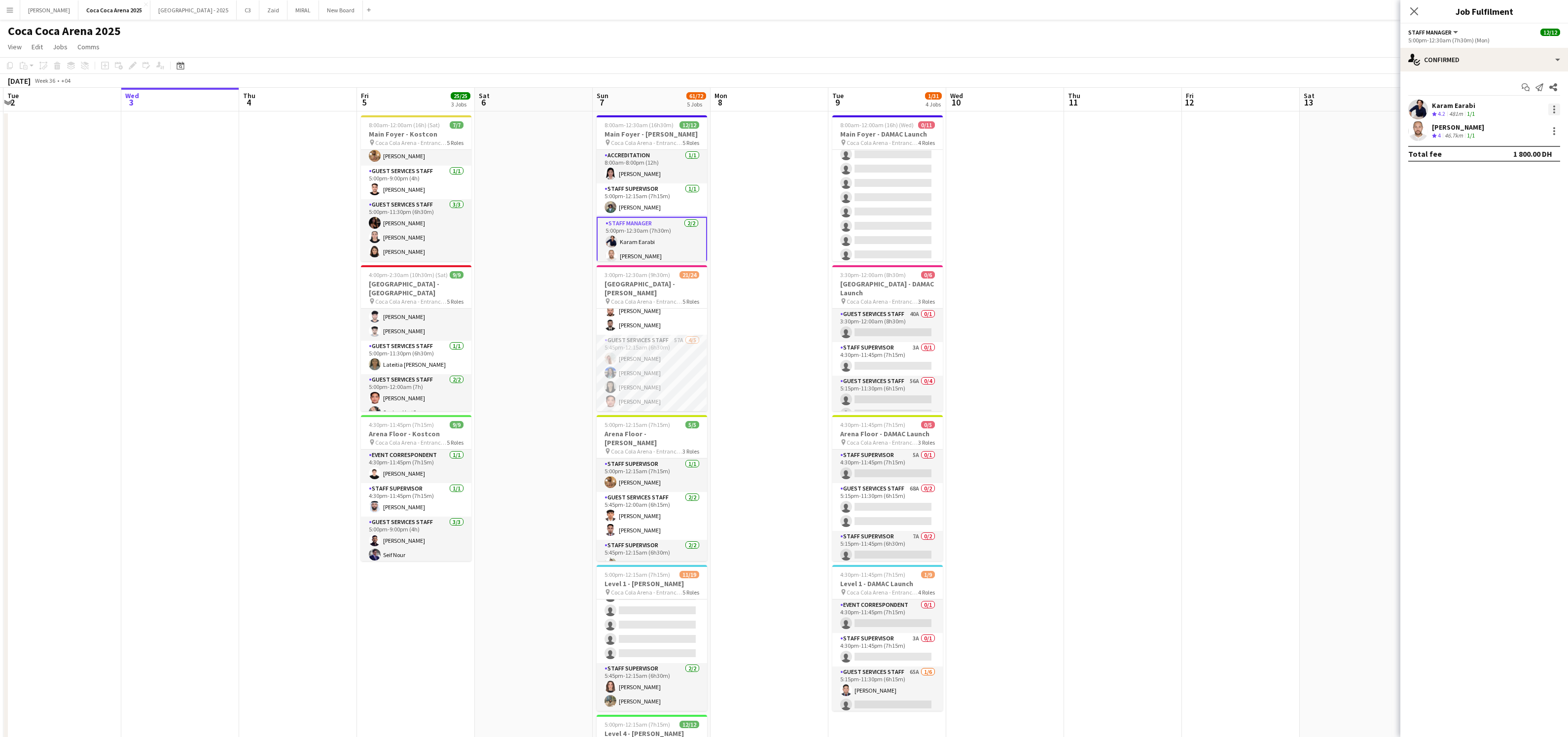
click at [1555, 108] on div at bounding box center [1554, 109] width 12 height 12
click at [1524, 243] on span "Set as supervisor" at bounding box center [1522, 246] width 61 height 9
click at [1556, 169] on div at bounding box center [1554, 168] width 12 height 12
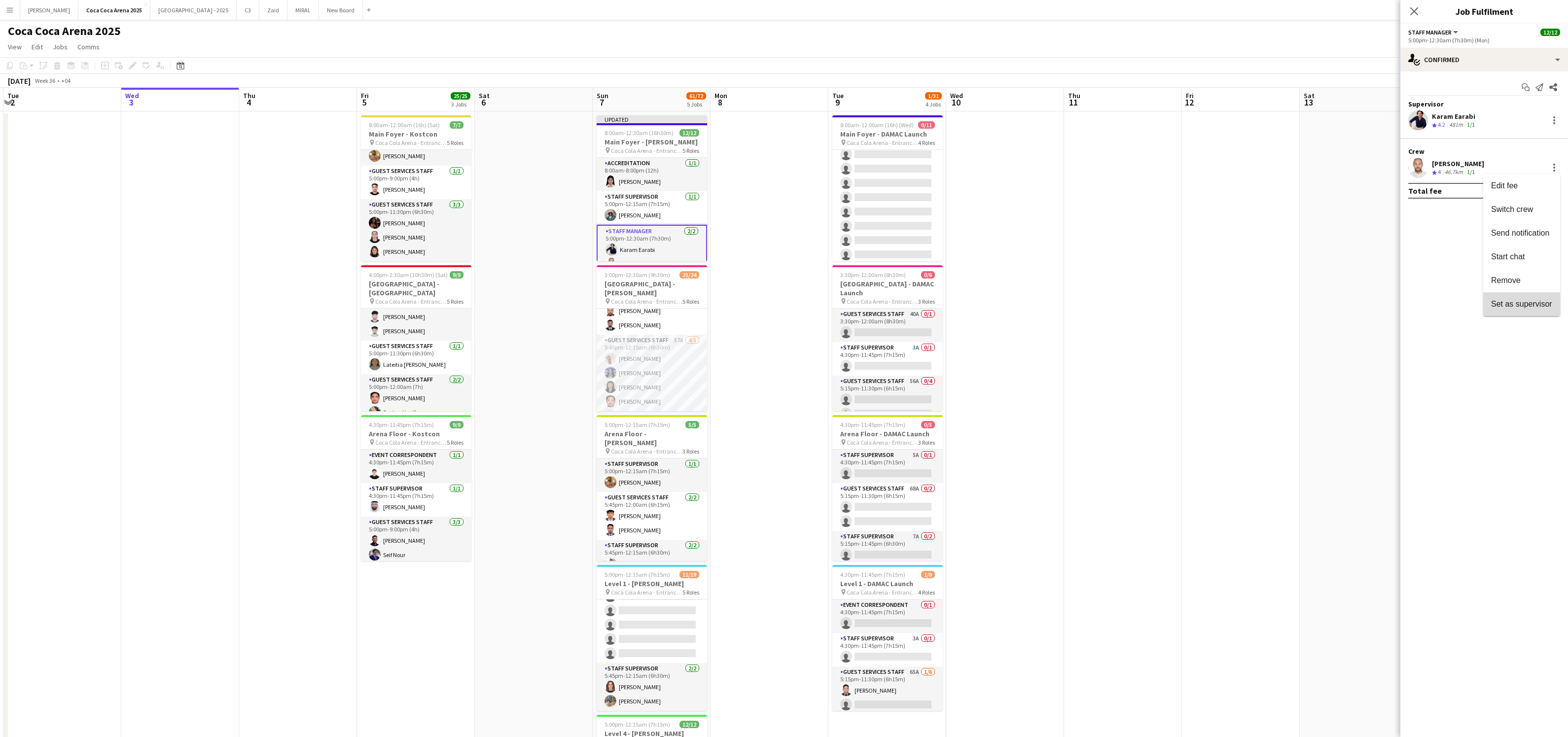
click at [1528, 302] on span "Set as supervisor" at bounding box center [1522, 304] width 61 height 9
click at [1551, 126] on div "Karam Earabi Crew rating 4.2 481m 1/1" at bounding box center [1484, 120] width 167 height 19
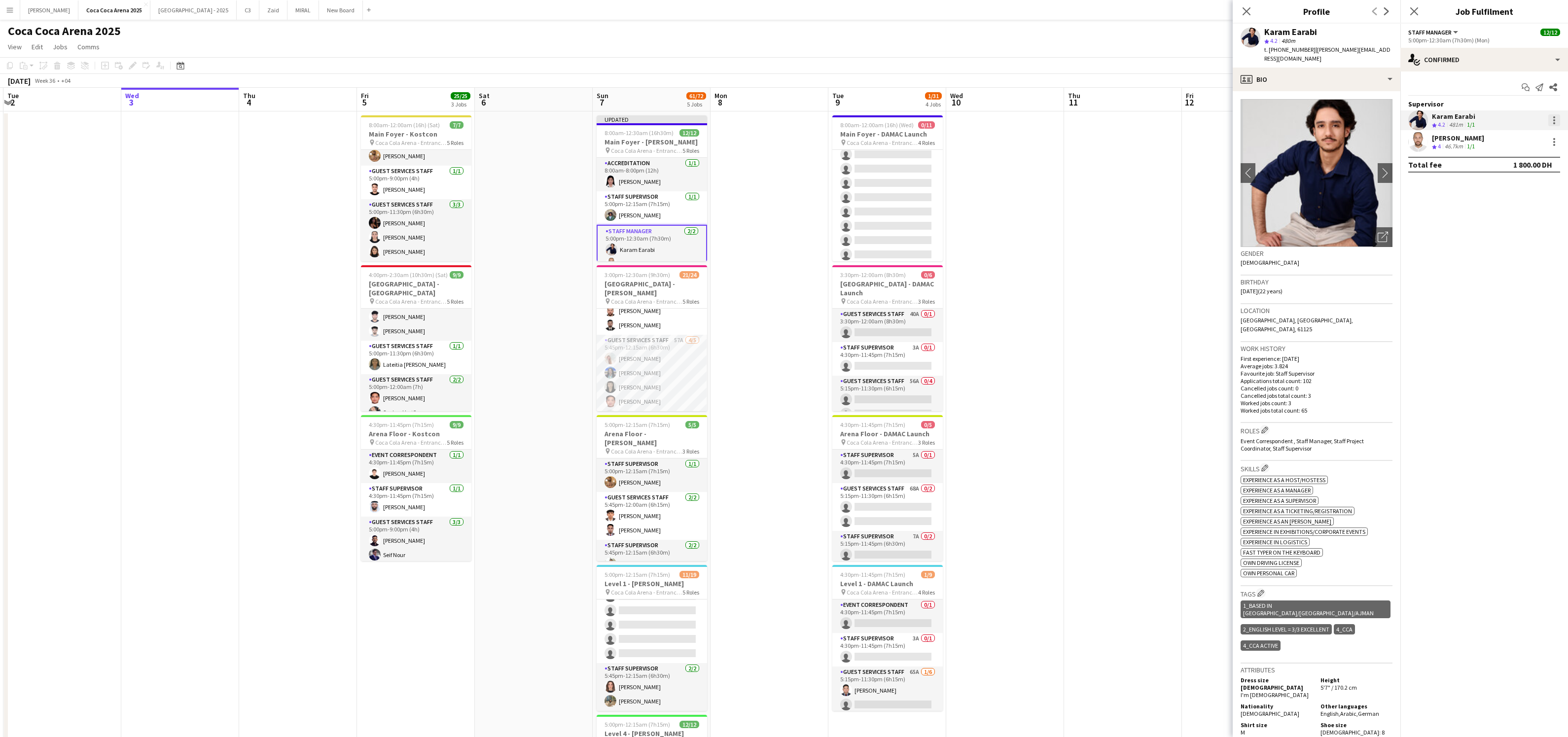
click at [1549, 116] on div at bounding box center [1554, 120] width 12 height 12
click at [1486, 271] on span "Edit Supervisor visibility" at bounding box center [1471, 273] width 83 height 9
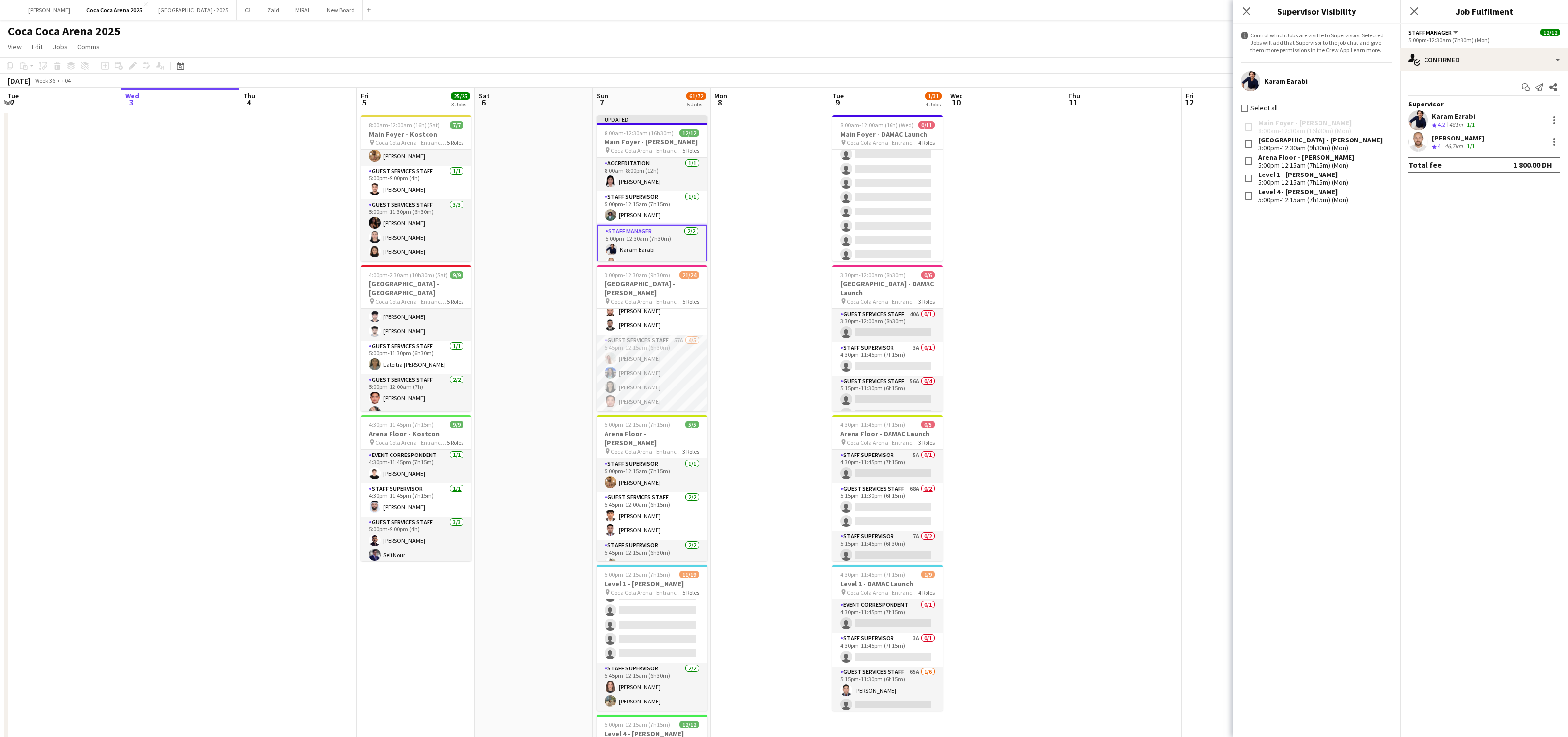
click at [1250, 108] on label "Select all" at bounding box center [1263, 108] width 29 height 9
click at [1557, 138] on div at bounding box center [1554, 142] width 12 height 12
click at [1367, 315] on div at bounding box center [784, 368] width 1568 height 737
click at [1465, 375] on mat-expansion-panel "check Confirmed Start chat Send notification Share Supervisor Karam Earabi Crew…" at bounding box center [1484, 404] width 167 height 666
click at [1554, 148] on div "[PERSON_NAME] Crew rating 4 46.7km 1/1" at bounding box center [1484, 142] width 167 height 19
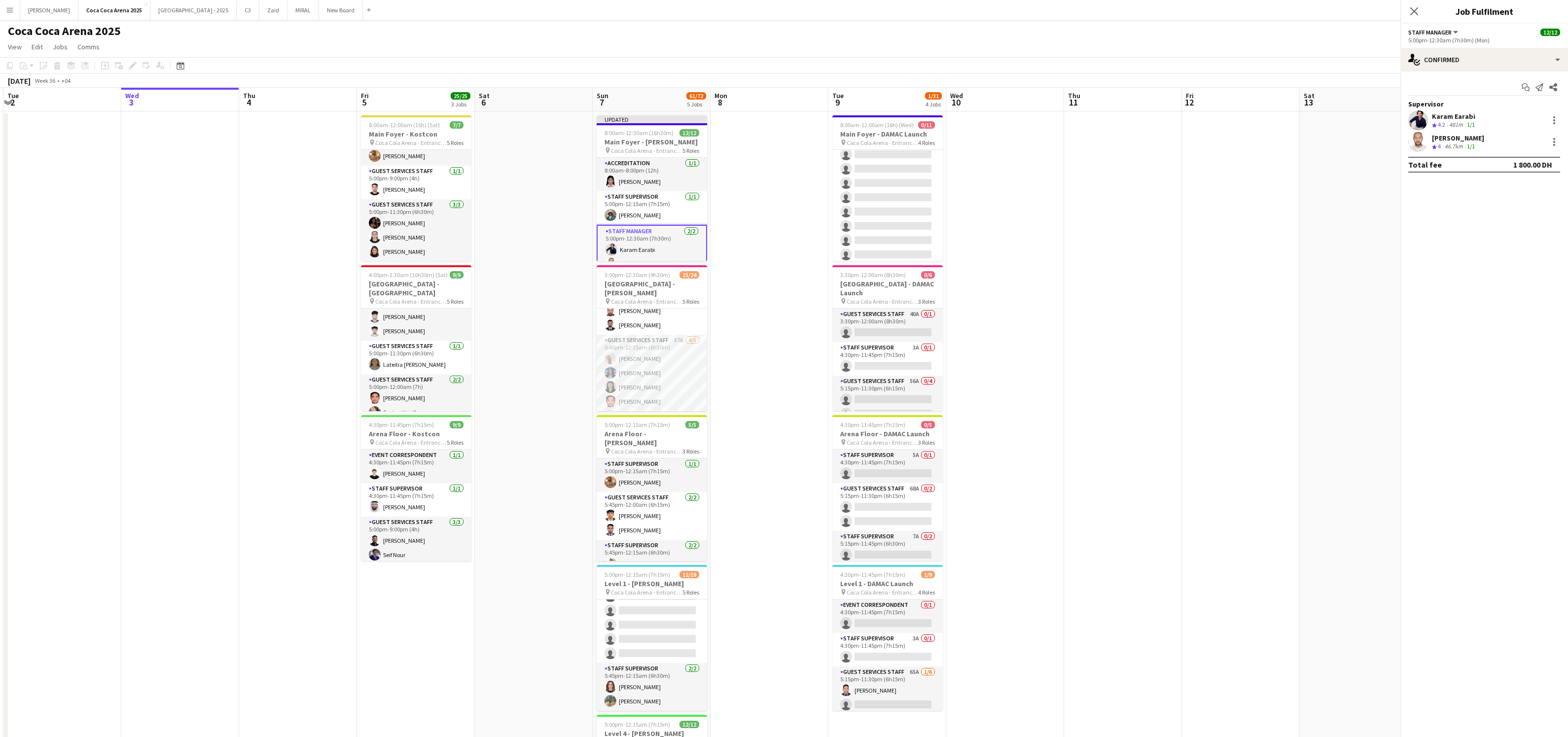
scroll to position [336, 0]
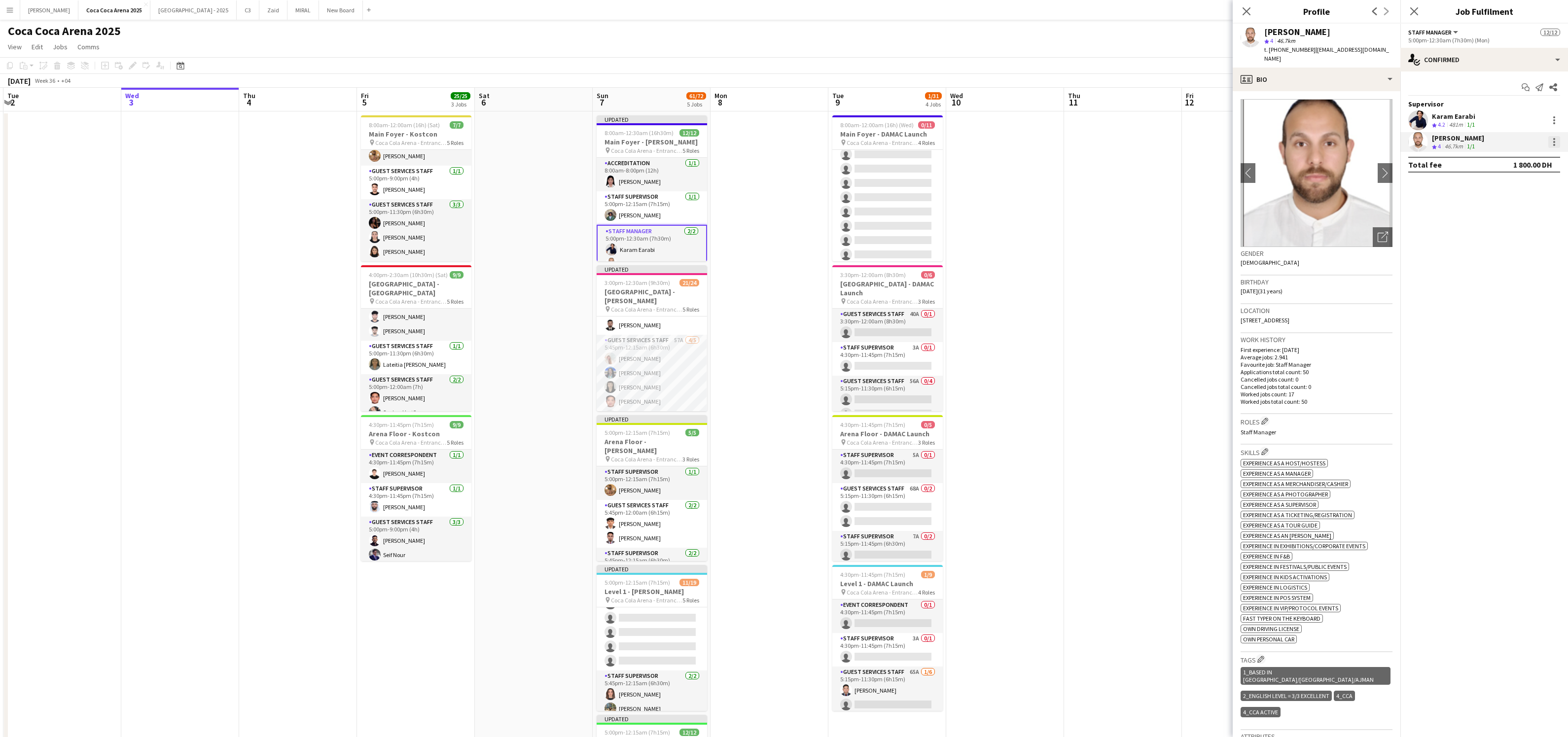
click at [1554, 145] on div at bounding box center [1554, 145] width 2 height 2
click at [1444, 306] on span "Control which Roles are visible to Supervisor across all Jobs on the same day." at bounding box center [1490, 304] width 121 height 25
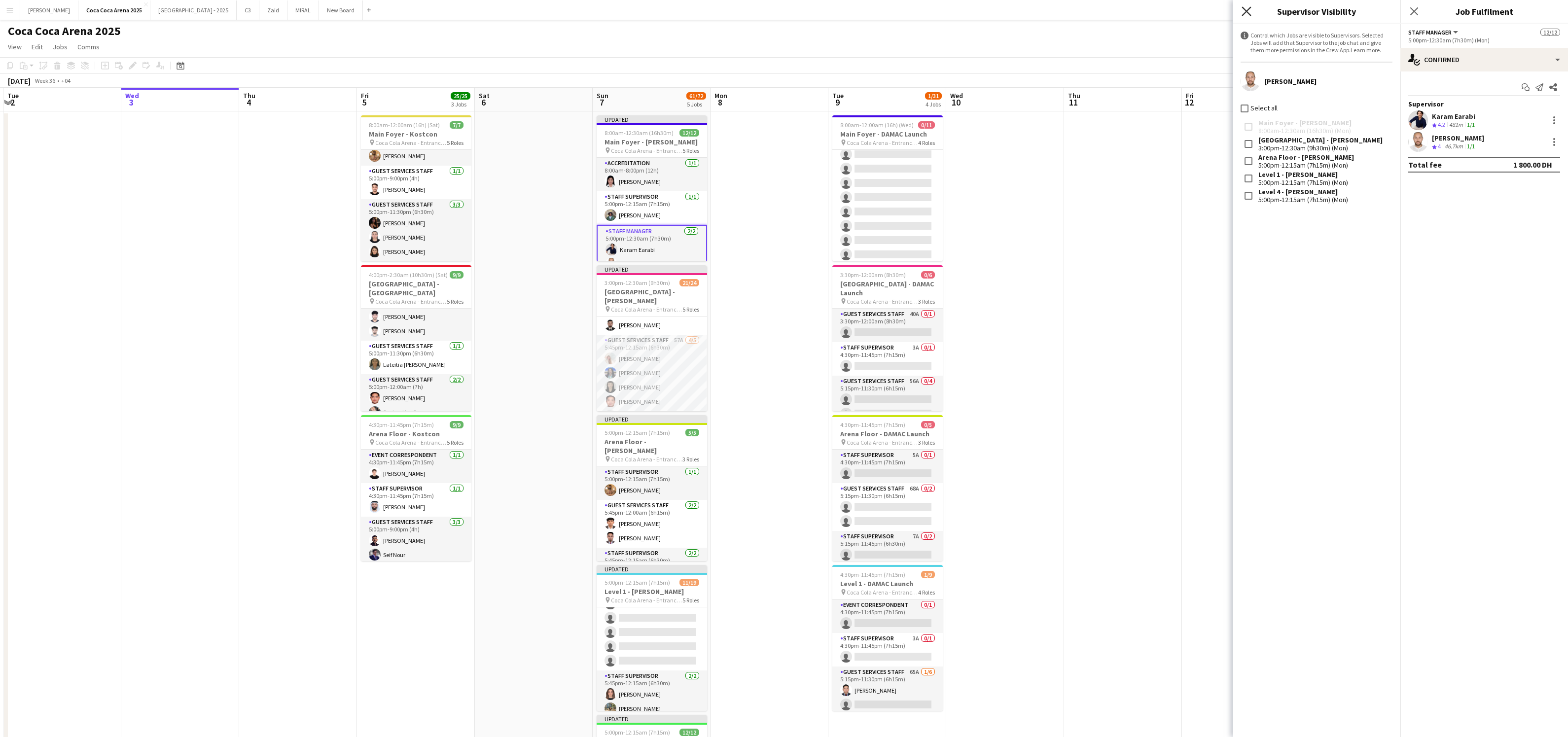
click at [1248, 10] on icon "Close pop-in" at bounding box center [1246, 11] width 9 height 9
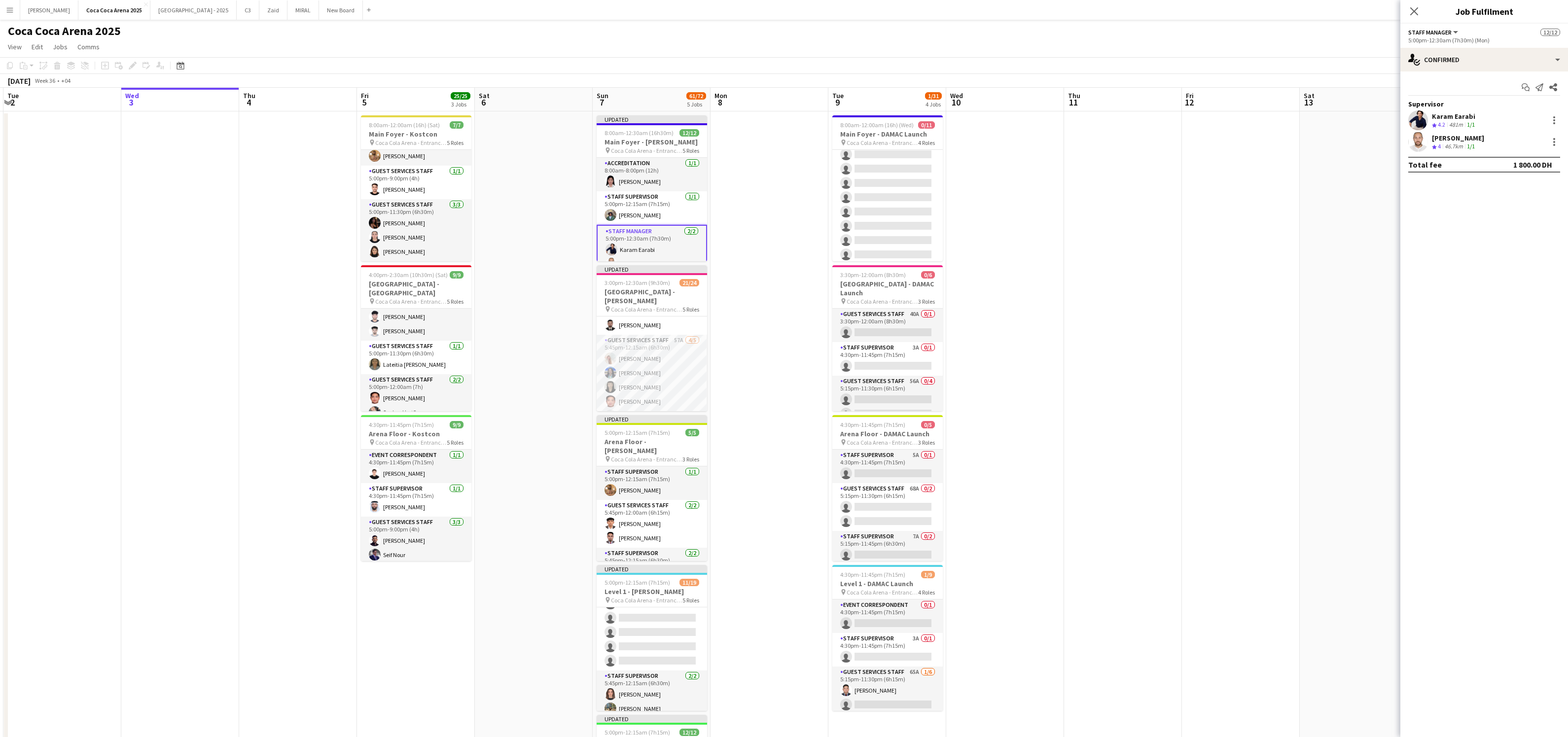
click at [1514, 271] on mat-expansion-panel "check Confirmed Start chat Send notification Share Supervisor Karam Earabi Crew…" at bounding box center [1484, 404] width 167 height 666
click at [1475, 264] on mat-expansion-panel "check Confirmed Start chat Send notification Share Supervisor Karam Earabi Crew…" at bounding box center [1484, 404] width 167 height 666
click at [1337, 267] on app-date-cell at bounding box center [1359, 496] width 118 height 769
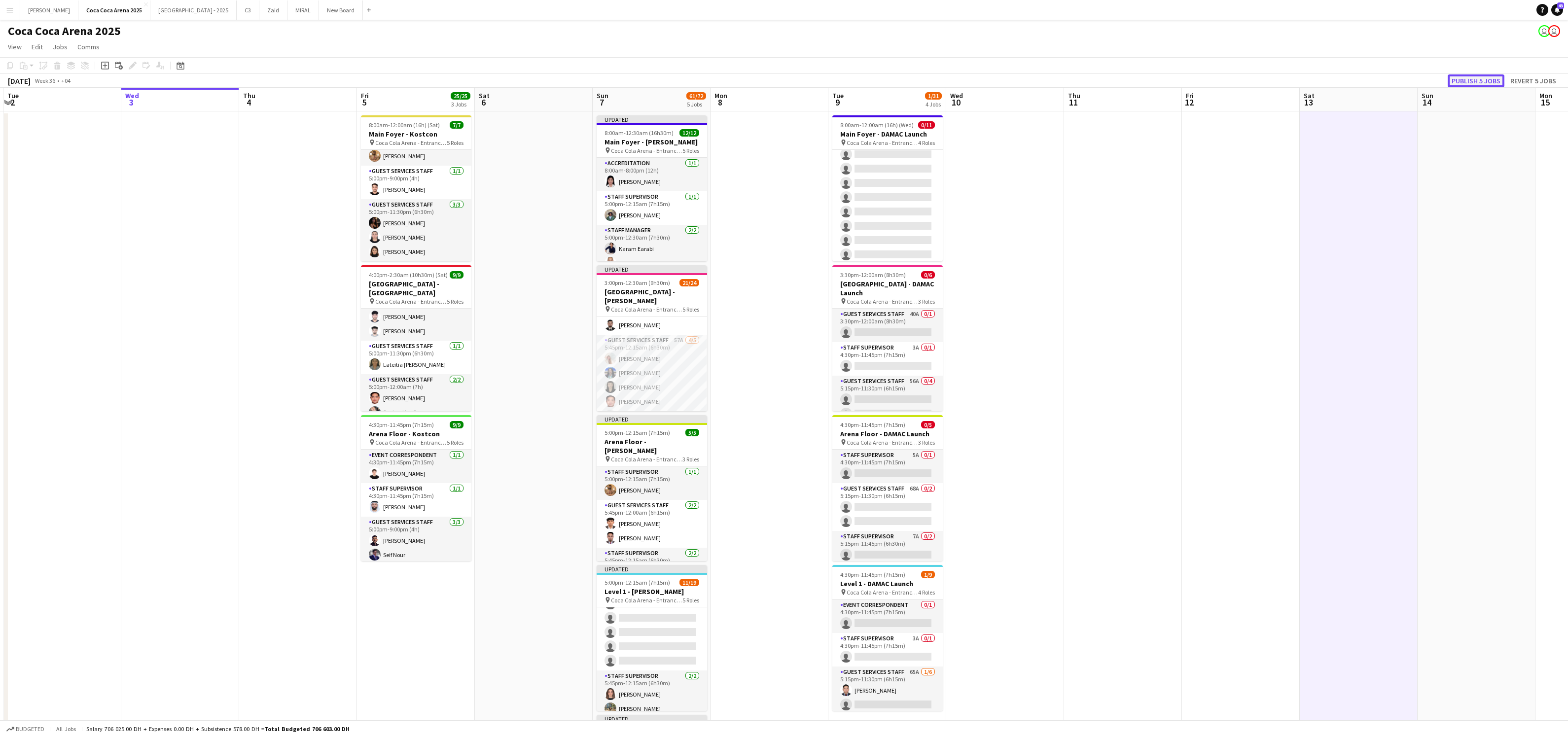
click at [1479, 83] on button "Publish 5 jobs" at bounding box center [1475, 80] width 57 height 13
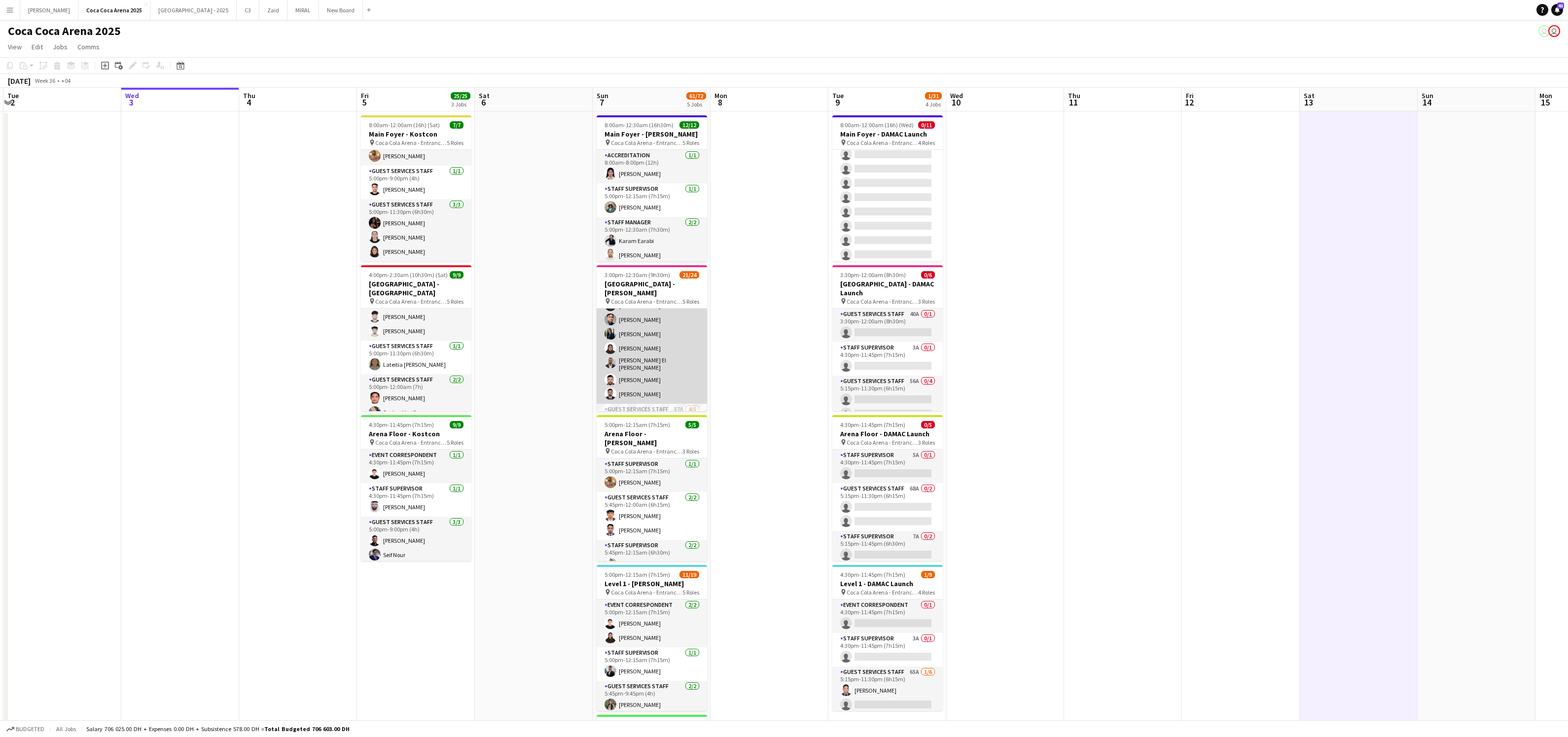
scroll to position [329, 0]
